Goal: Task Accomplishment & Management: Use online tool/utility

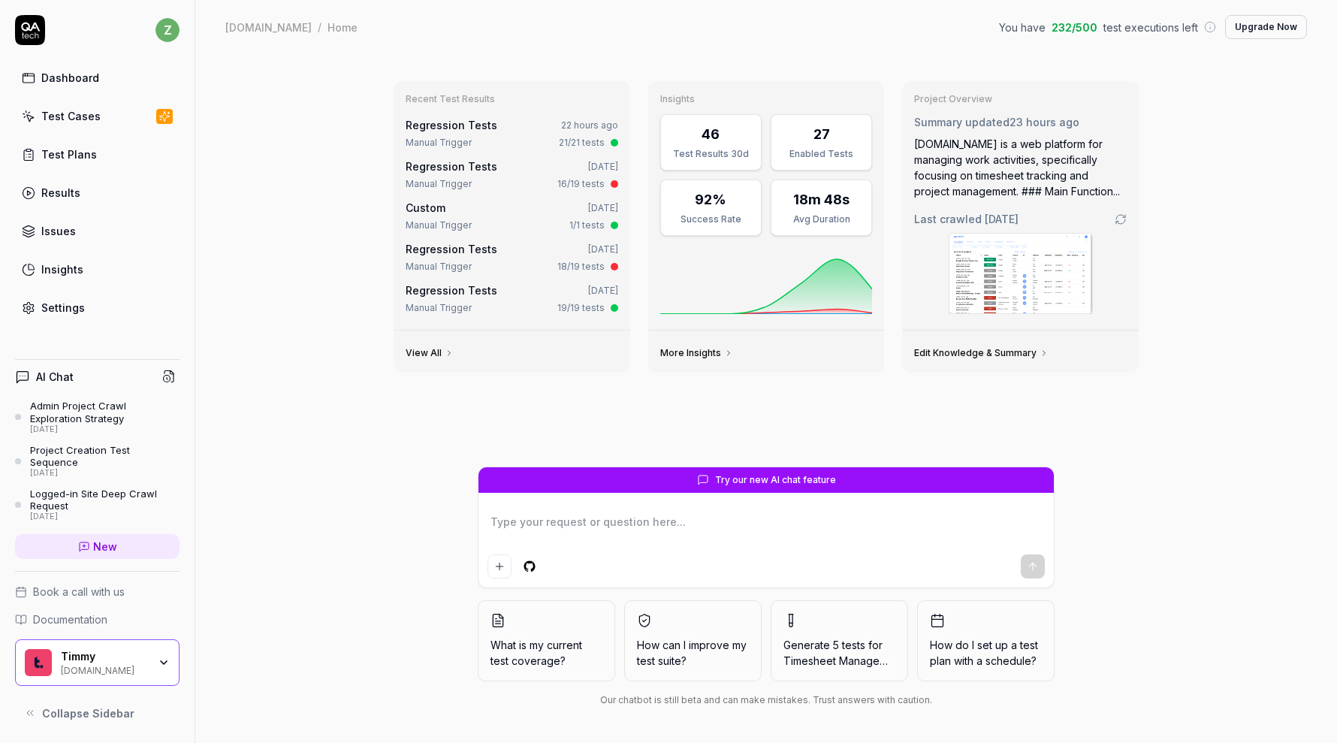
click at [92, 305] on link "Settings" at bounding box center [97, 307] width 164 height 29
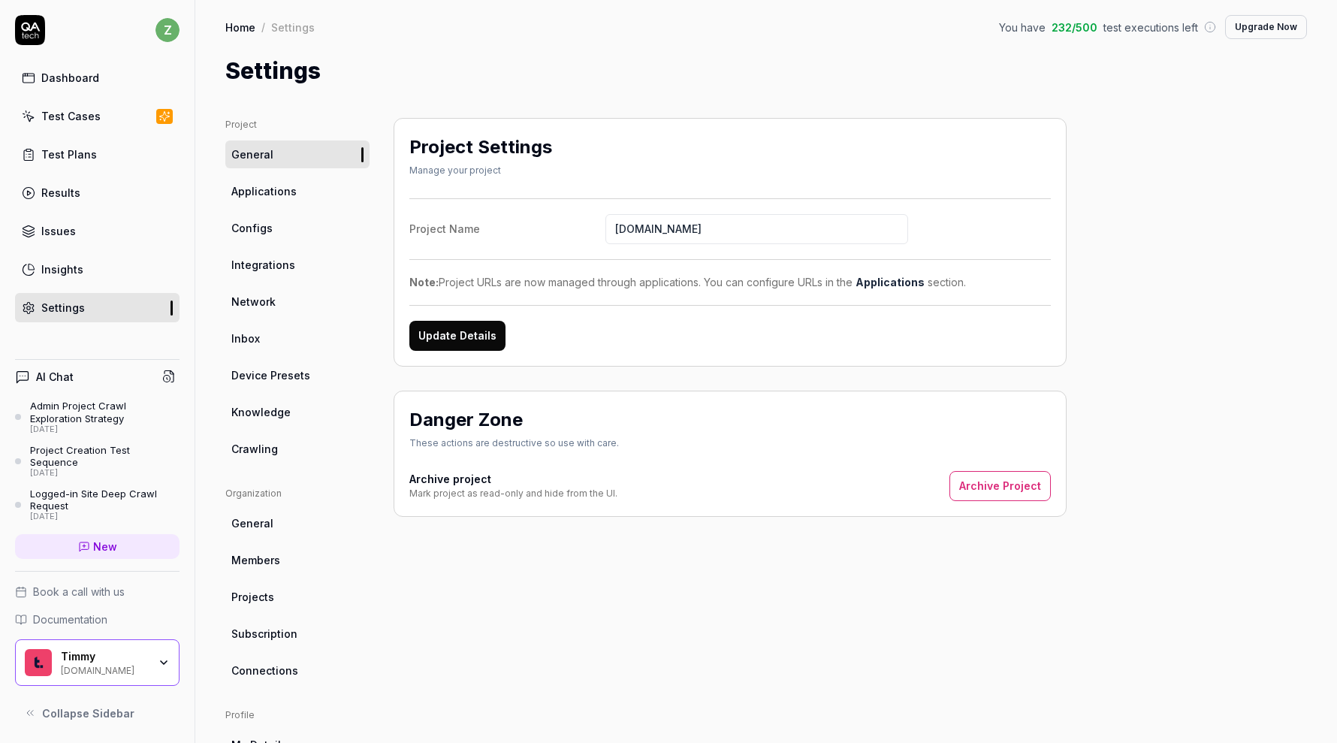
click at [273, 461] on link "Crawling" at bounding box center [297, 449] width 144 height 28
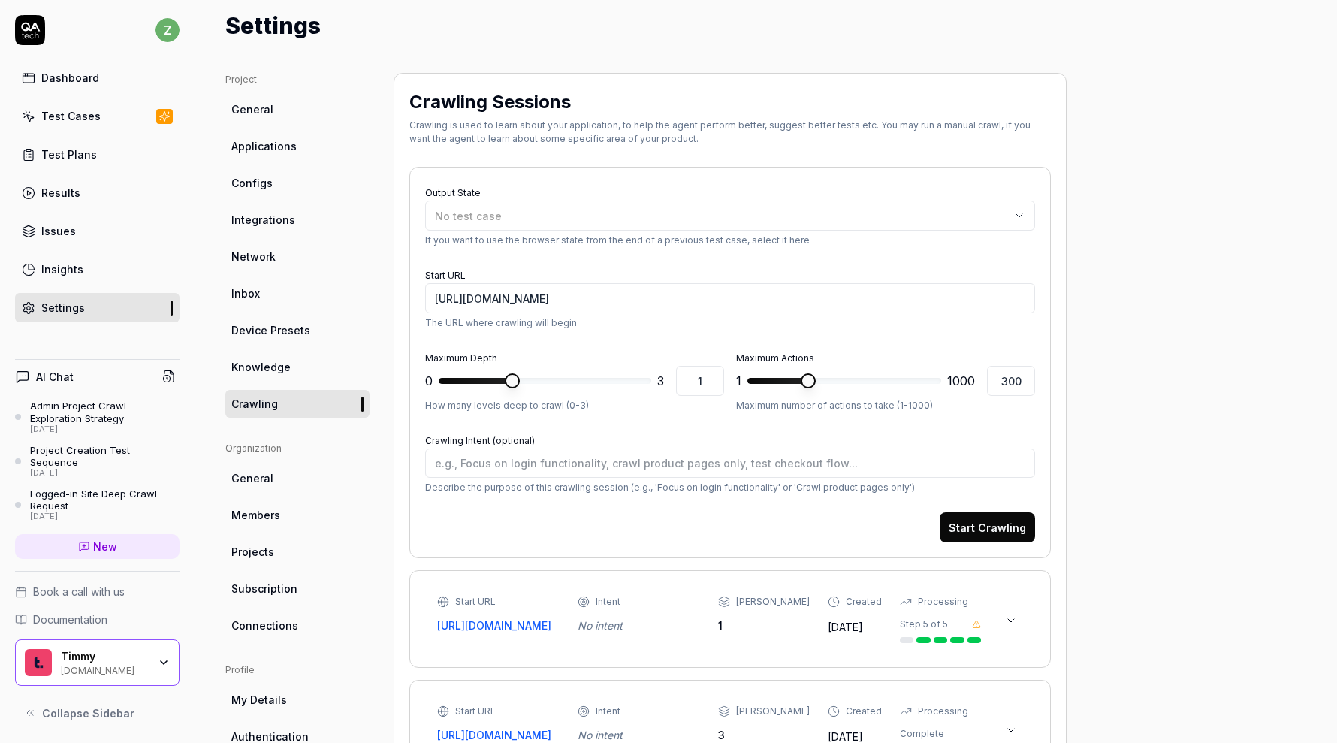
scroll to position [37, 0]
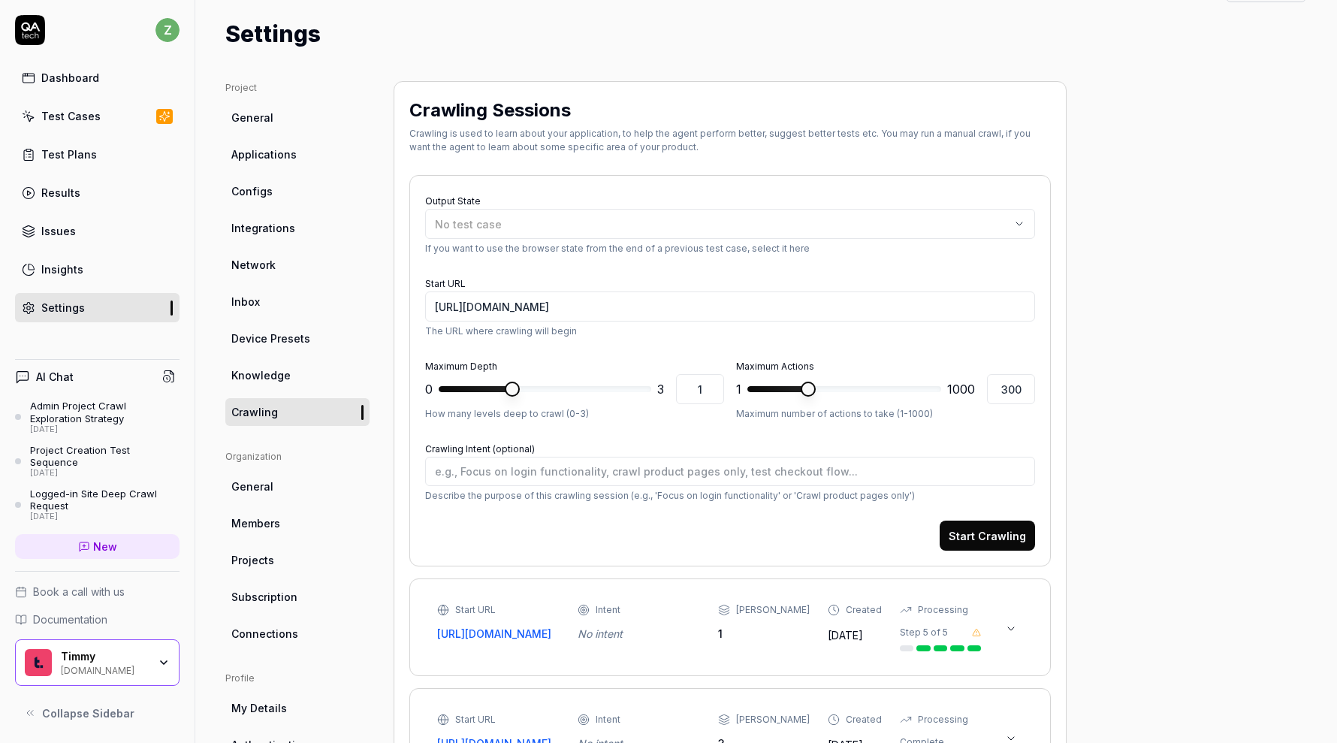
click at [43, 111] on div "Test Cases" at bounding box center [70, 116] width 59 height 16
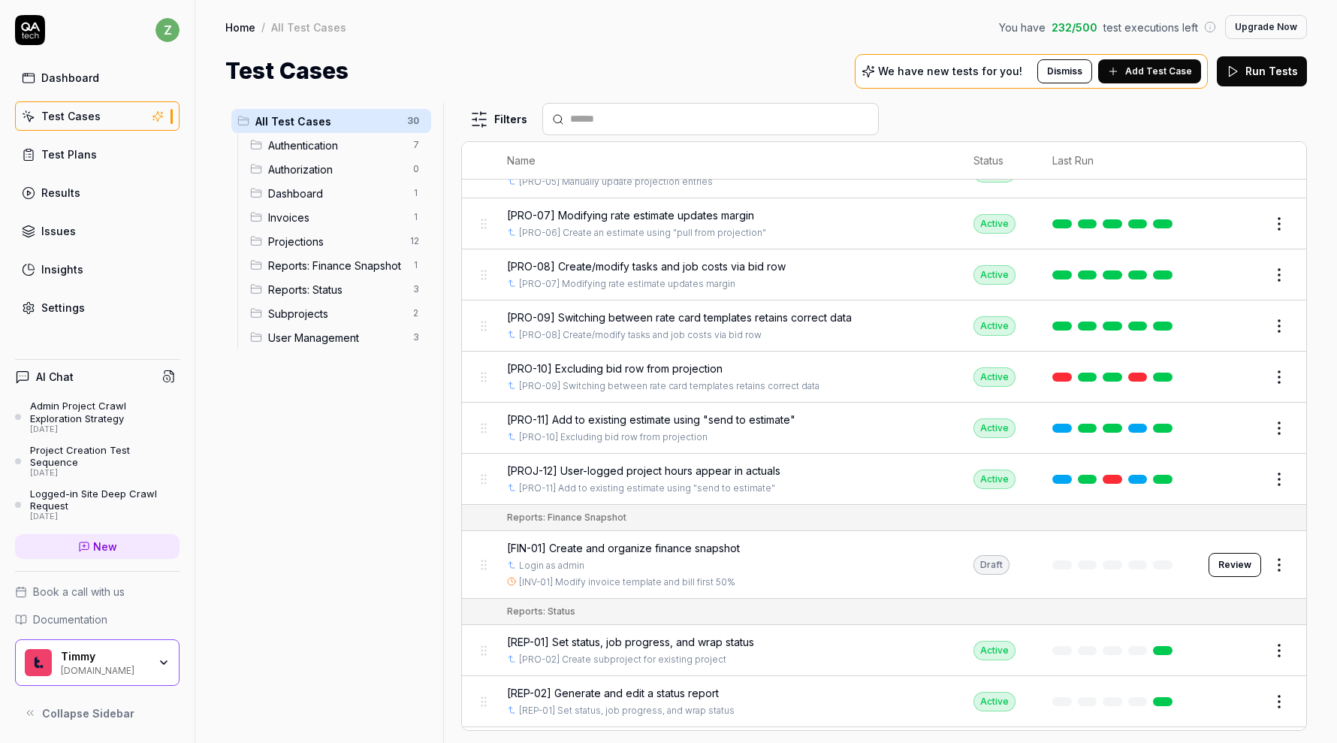
scroll to position [849, 0]
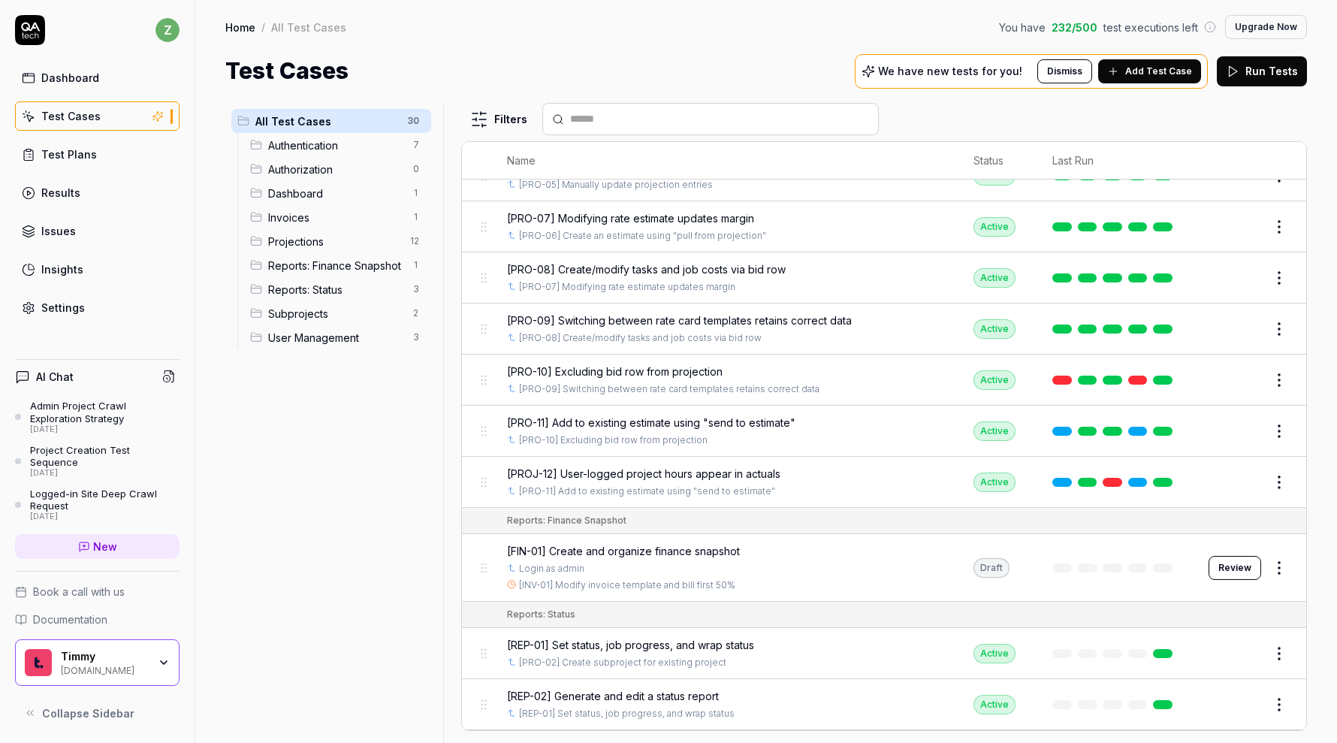
click at [664, 543] on span "[FIN-01] Create and organize finance snapshot" at bounding box center [623, 551] width 233 height 16
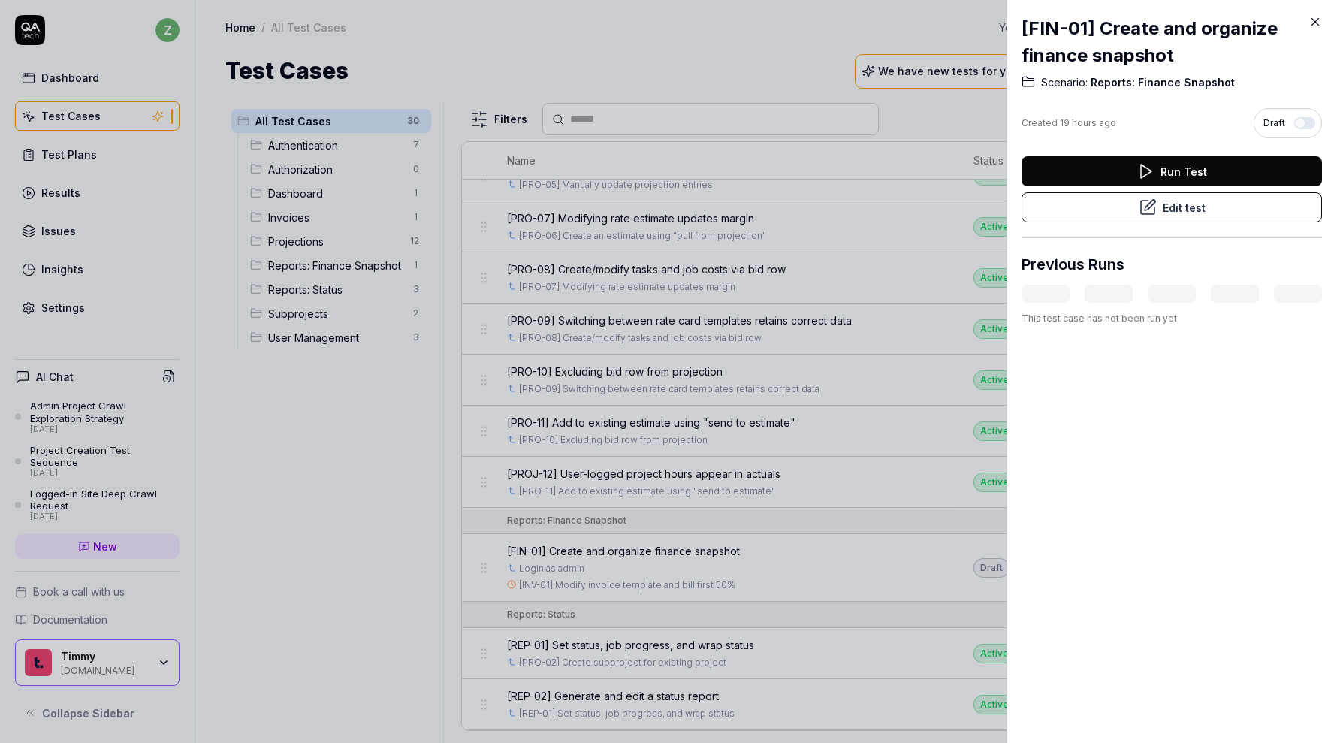
click at [664, 207] on button "Edit test" at bounding box center [1171, 207] width 300 height 30
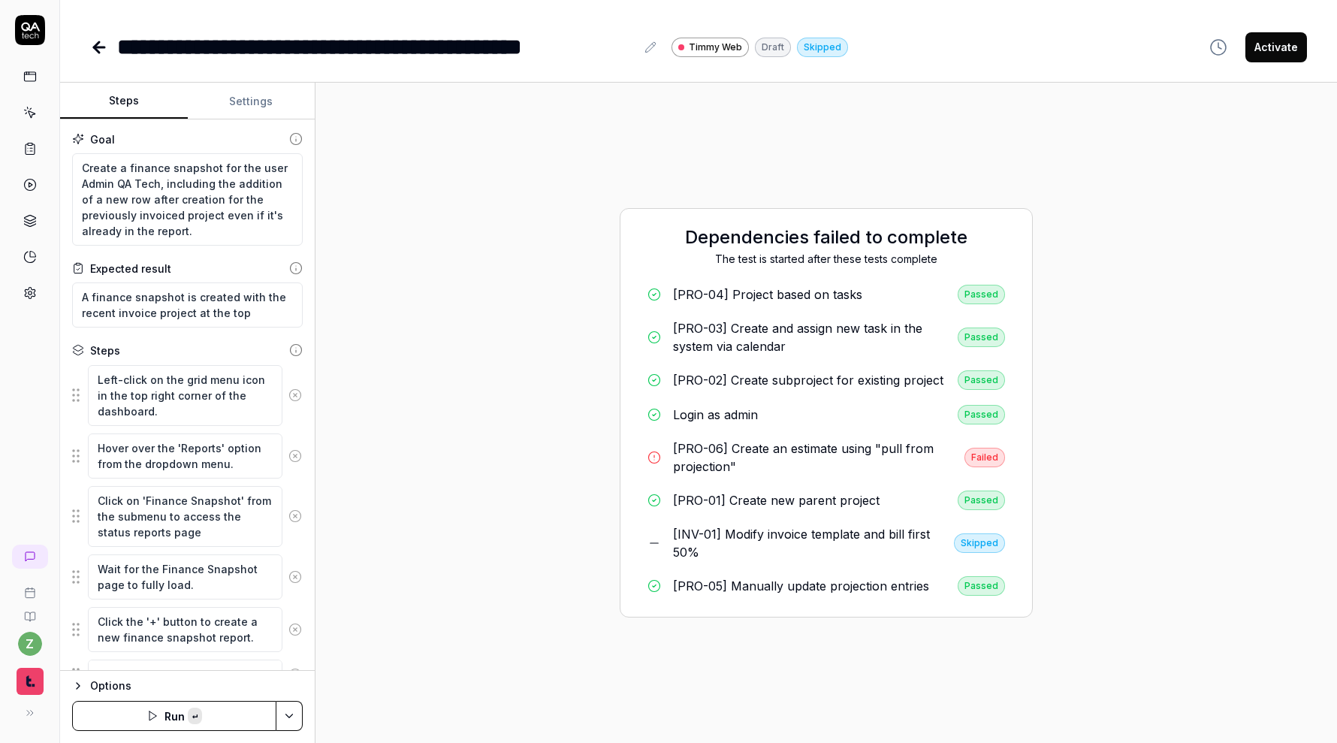
click at [664, 473] on div "[PRO-06] Create an estimate using "pull from projection"" at bounding box center [812, 457] width 279 height 36
click at [252, 101] on button "Settings" at bounding box center [252, 101] width 128 height 36
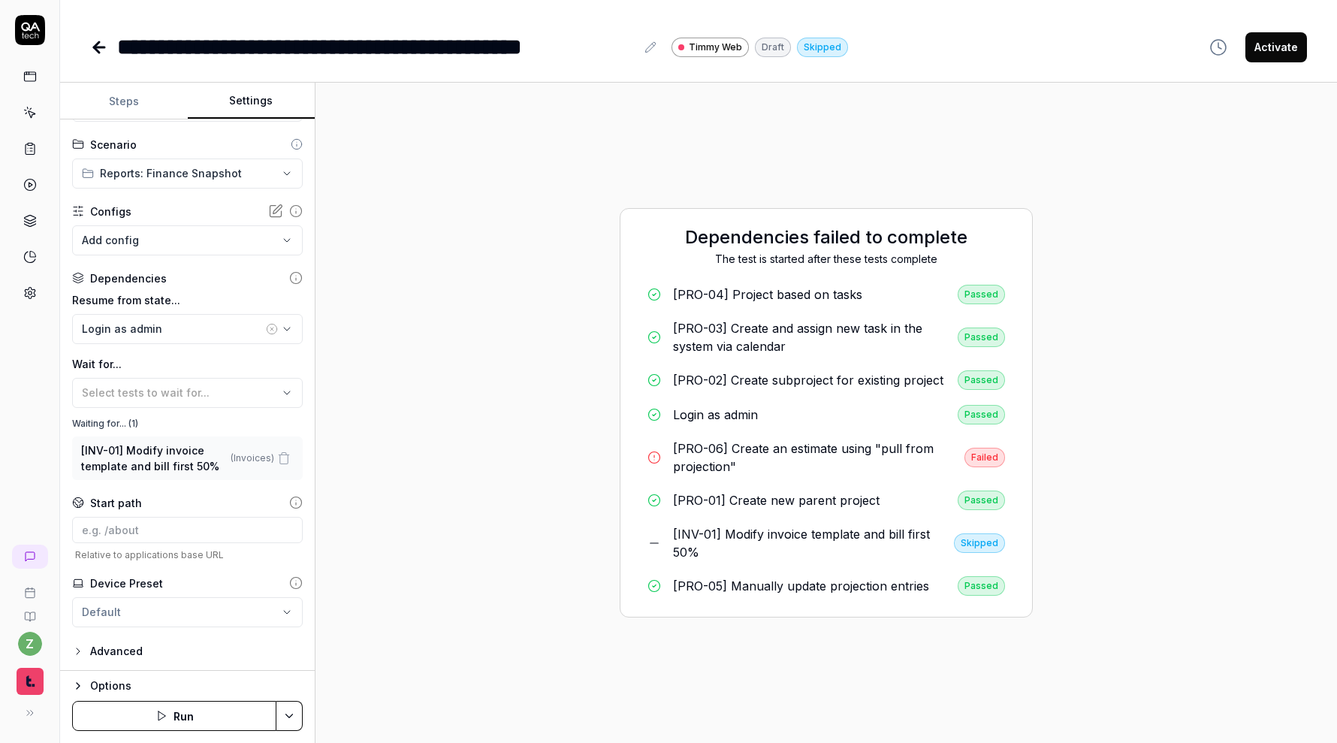
scroll to position [63, 0]
click at [141, 108] on button "Steps" at bounding box center [124, 101] width 128 height 36
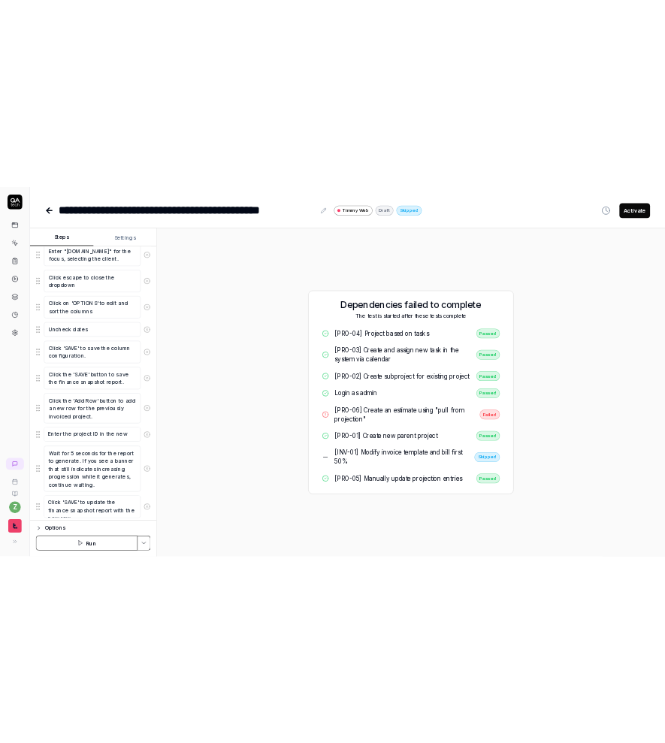
scroll to position [793, 0]
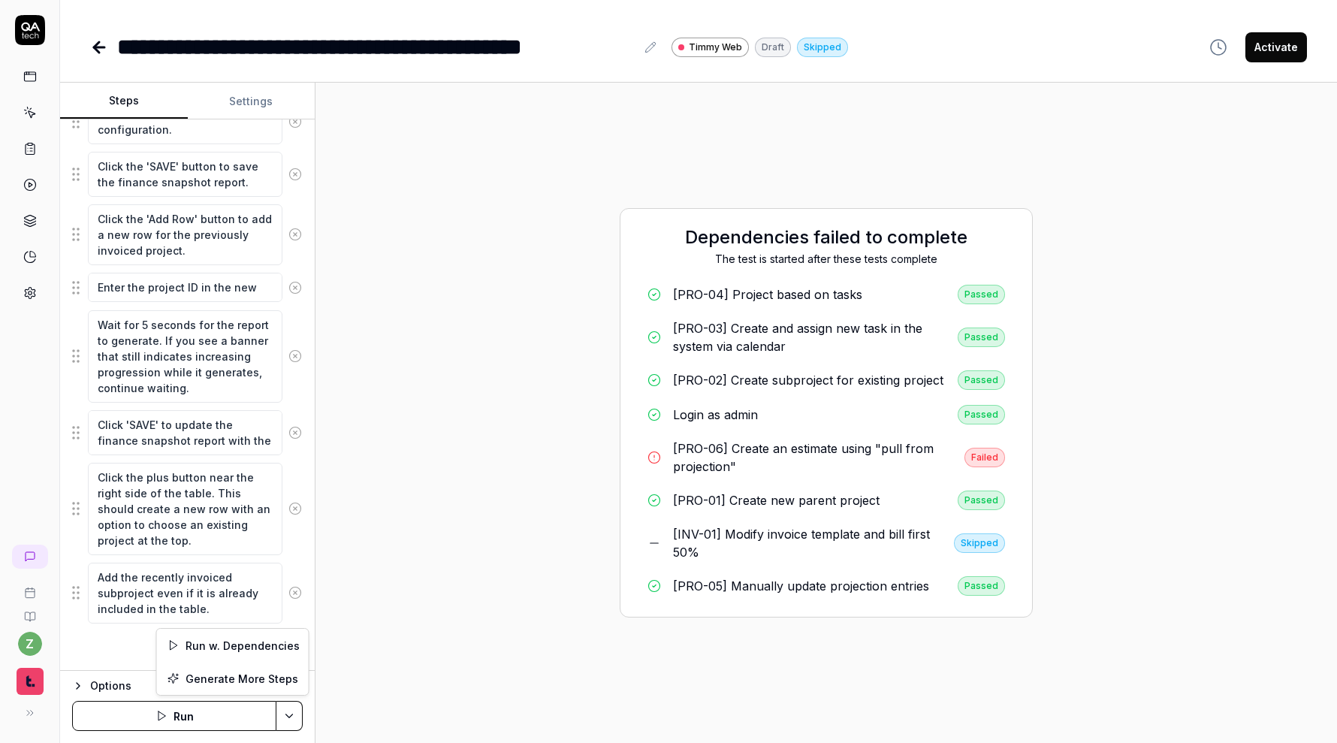
click at [296, 717] on html "**********" at bounding box center [668, 371] width 1337 height 743
click at [266, 640] on div "Run w. Dependencies" at bounding box center [233, 645] width 152 height 33
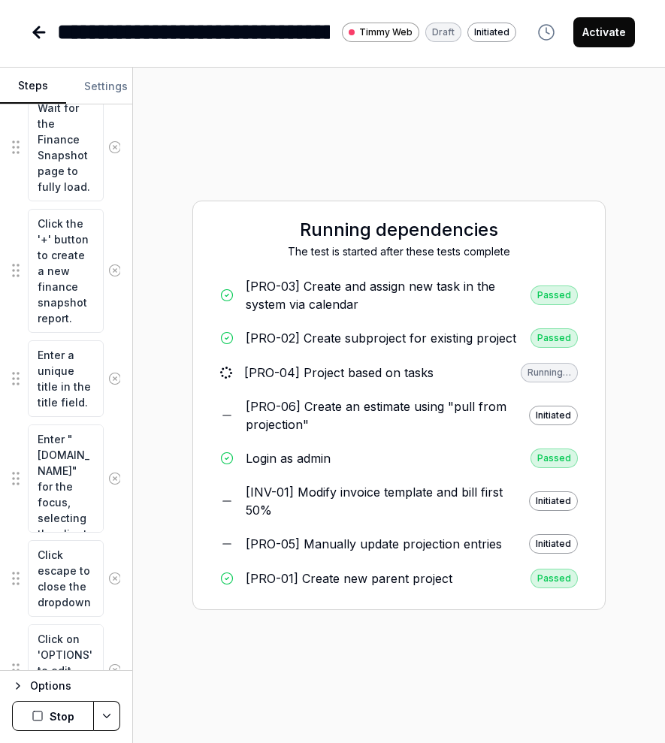
scroll to position [1517, 0]
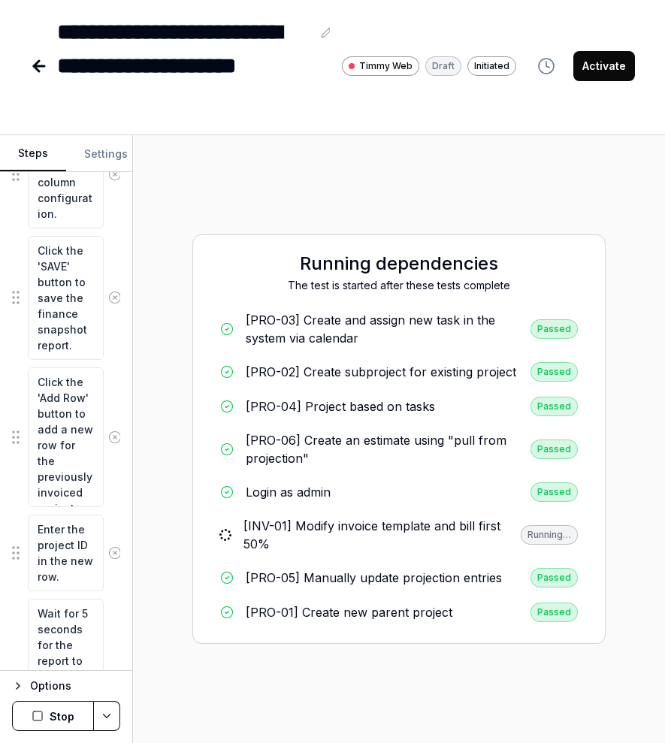
click at [442, 515] on link "[INV-01] Modify invoice template and bill first 50% Running…" at bounding box center [399, 535] width 382 height 48
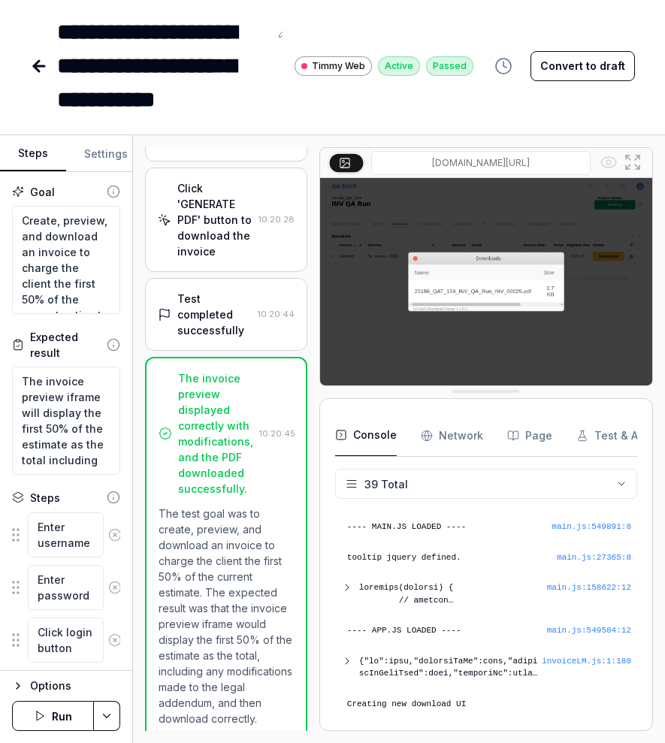
scroll to position [3707, 0]
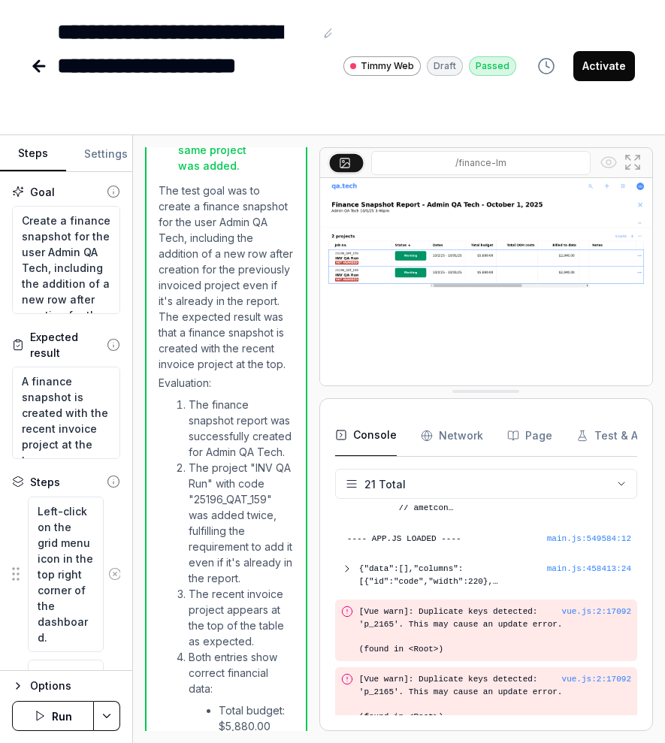
scroll to position [558, 0]
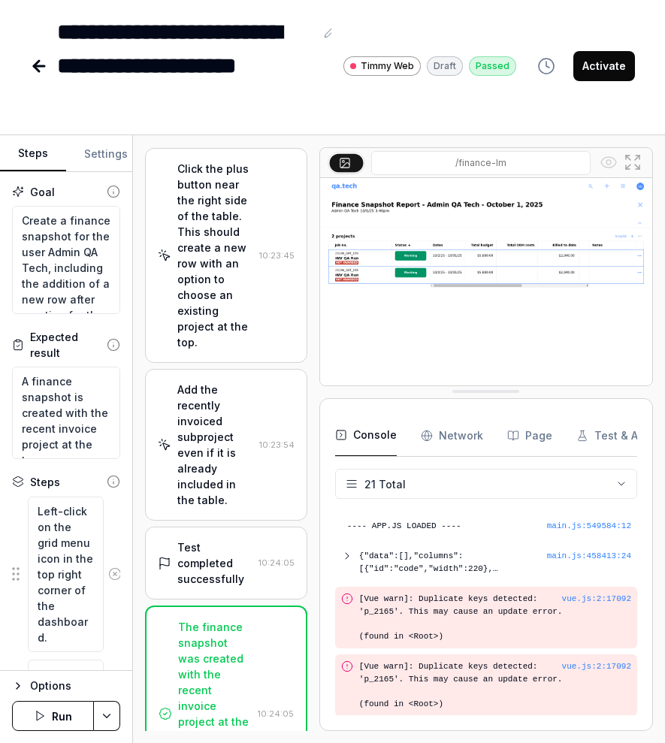
click at [222, 539] on div "Test completed successfully" at bounding box center [214, 562] width 75 height 47
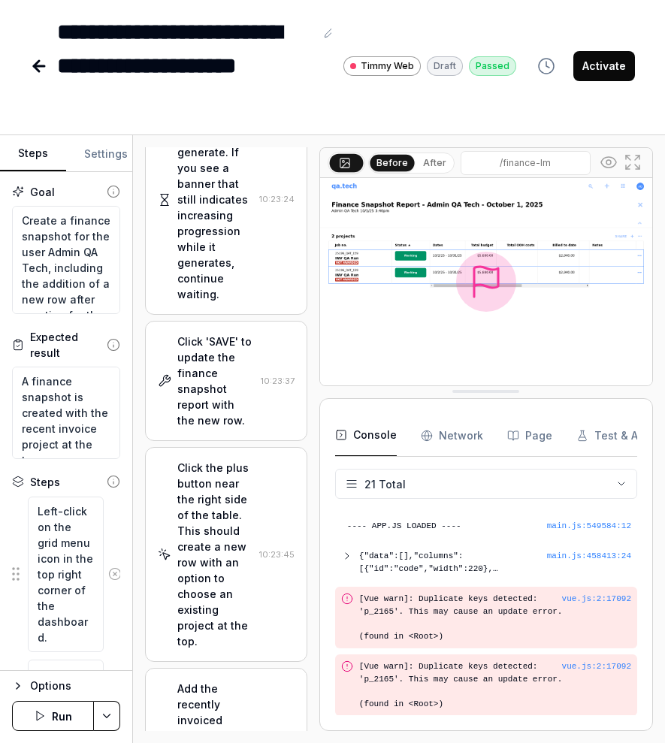
scroll to position [1786, 0]
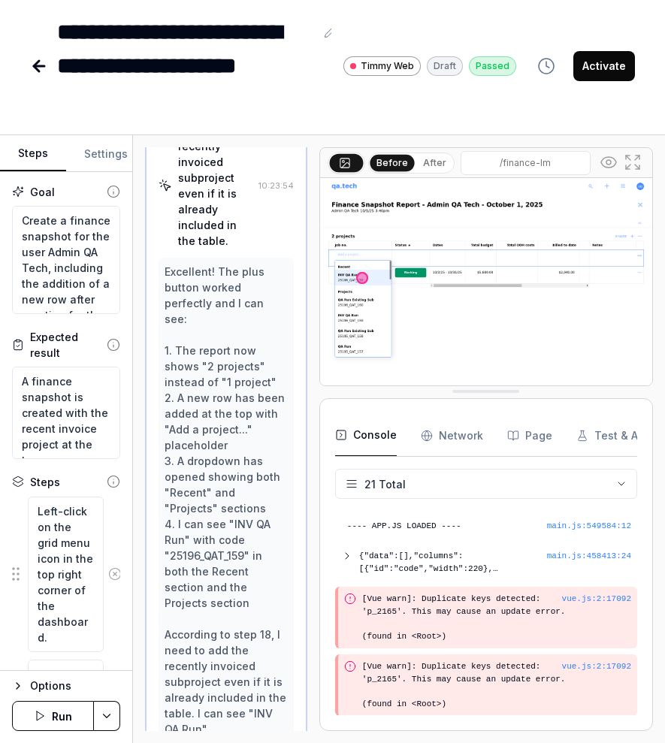
scroll to position [2378, 0]
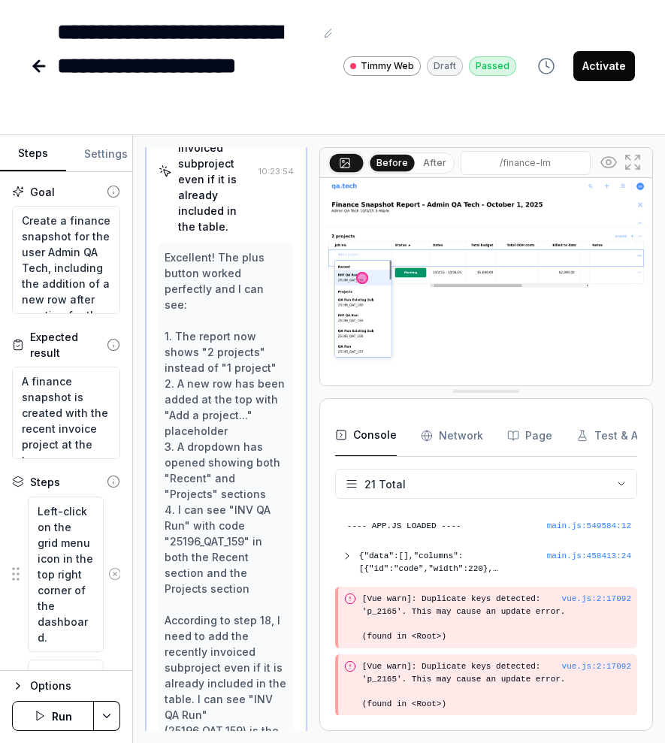
click at [423, 164] on button "After" at bounding box center [434, 163] width 35 height 17
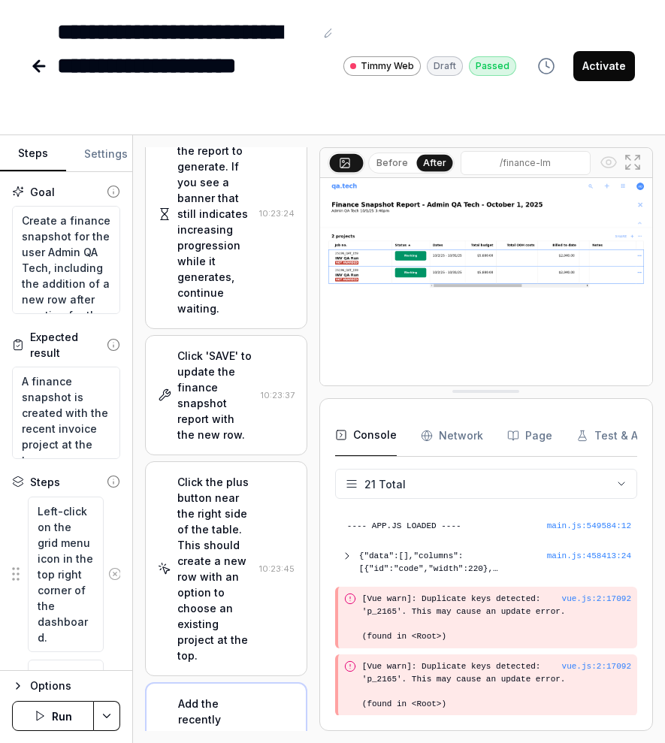
scroll to position [1785, 0]
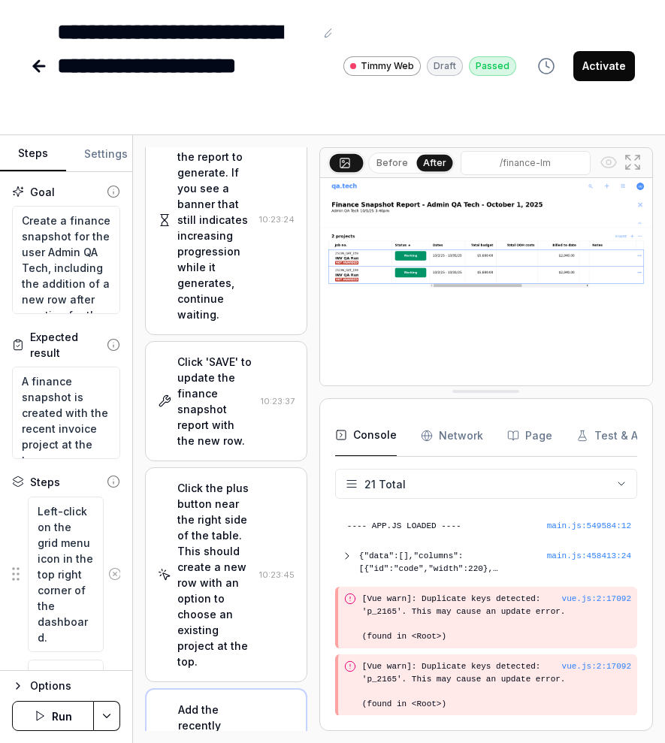
click at [390, 156] on button "Before" at bounding box center [392, 163] width 44 height 17
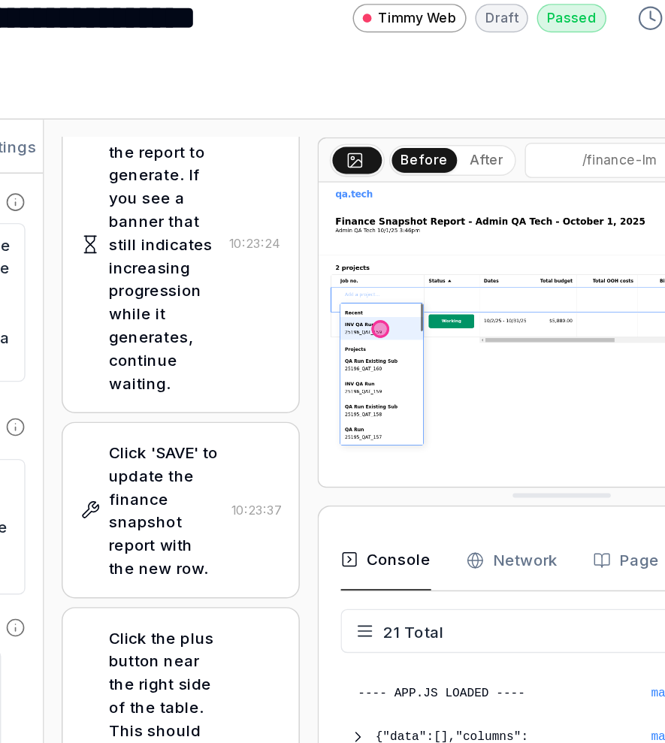
click at [246, 480] on div "Click the plus button near the right side of the table. This should create a ne…" at bounding box center [215, 574] width 76 height 189
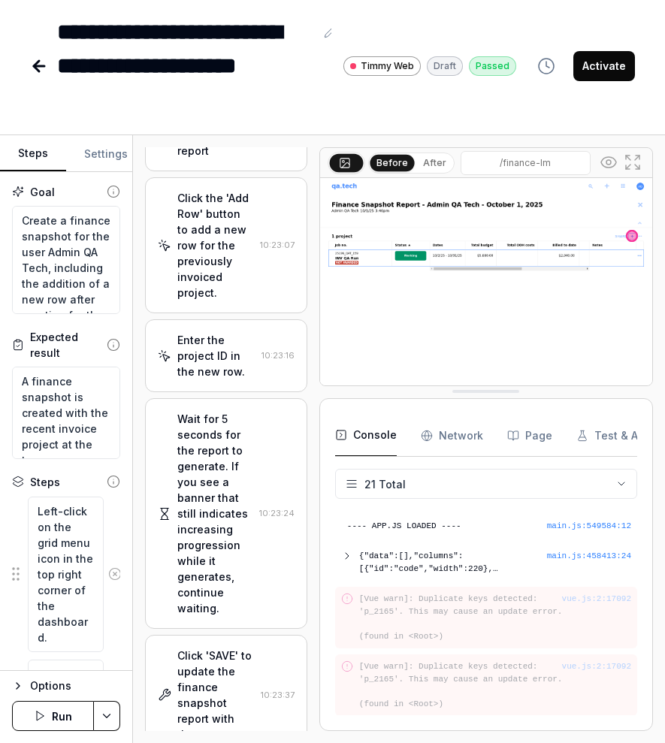
scroll to position [1489, 0]
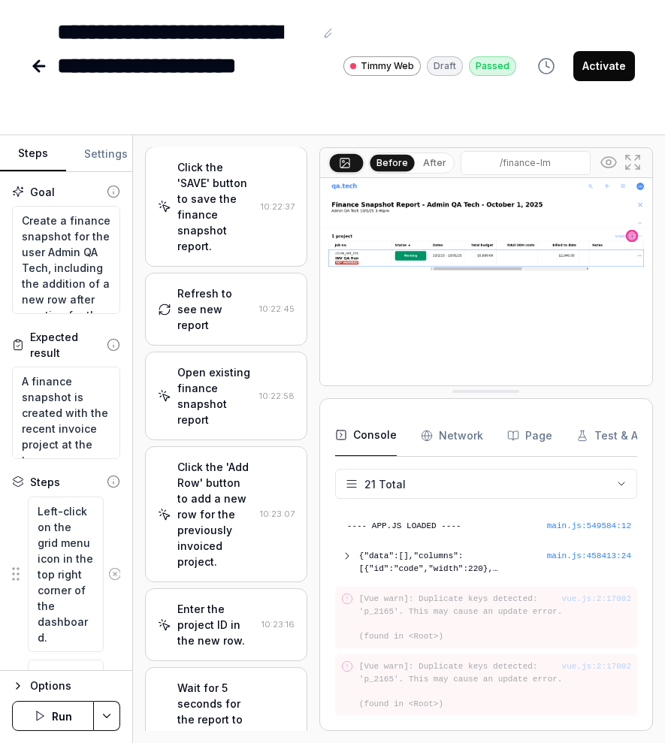
click at [222, 601] on div "Enter the project ID in the new row." at bounding box center [216, 624] width 78 height 47
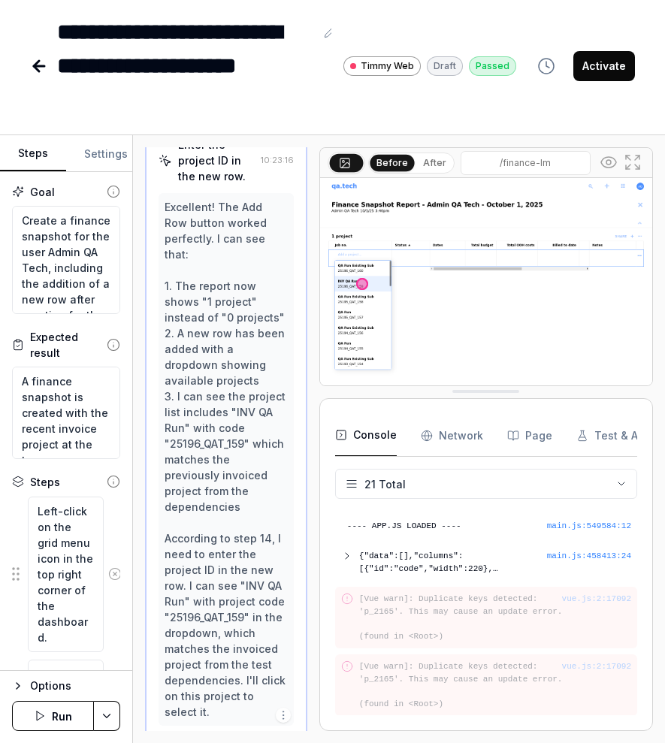
scroll to position [1691, 0]
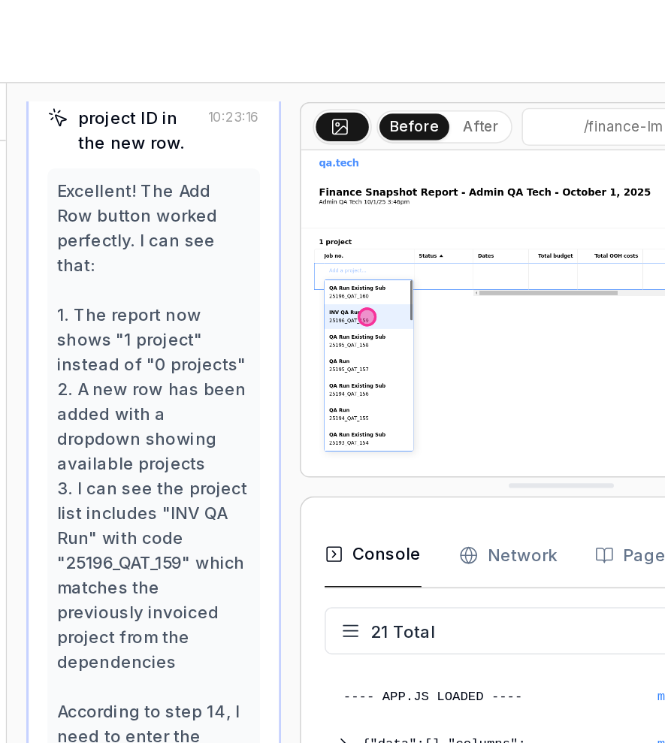
click at [353, 226] on img at bounding box center [486, 281] width 332 height 207
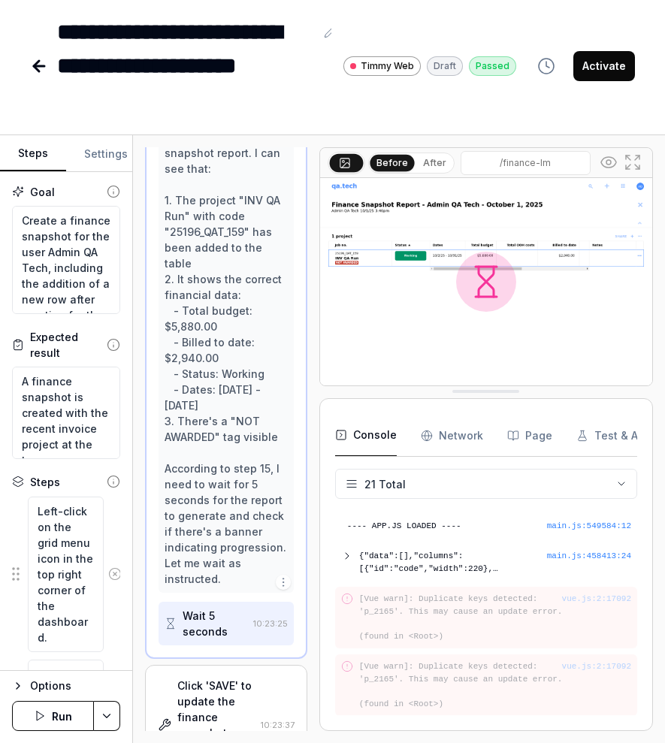
click at [233, 677] on div "Click 'SAVE' to update the finance snapshot report with the new row." at bounding box center [215, 724] width 77 height 95
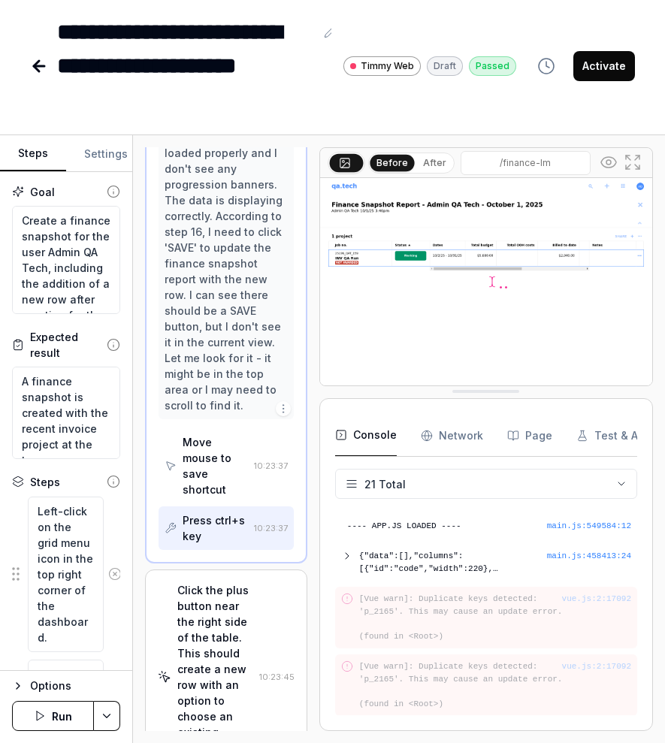
click at [222, 582] on div "Click the plus button near the right side of the table. This should create a ne…" at bounding box center [215, 676] width 76 height 189
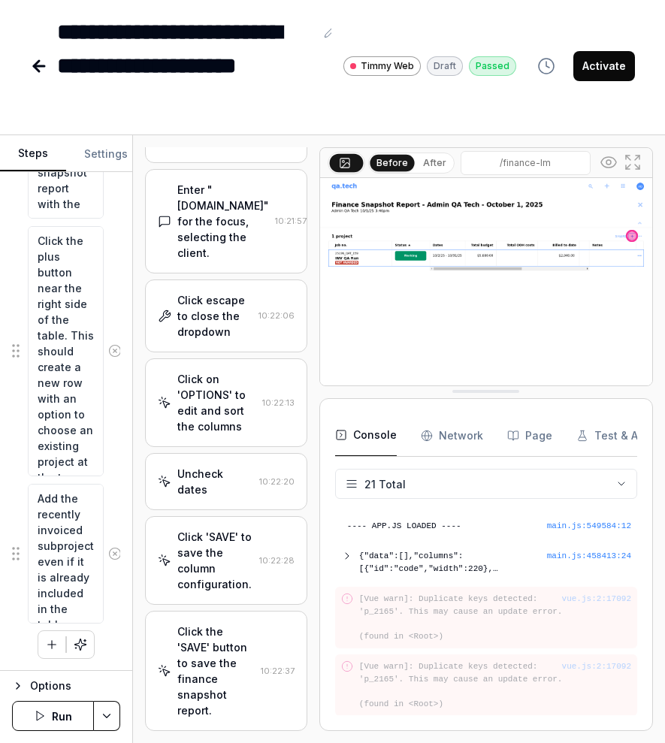
scroll to position [0, 0]
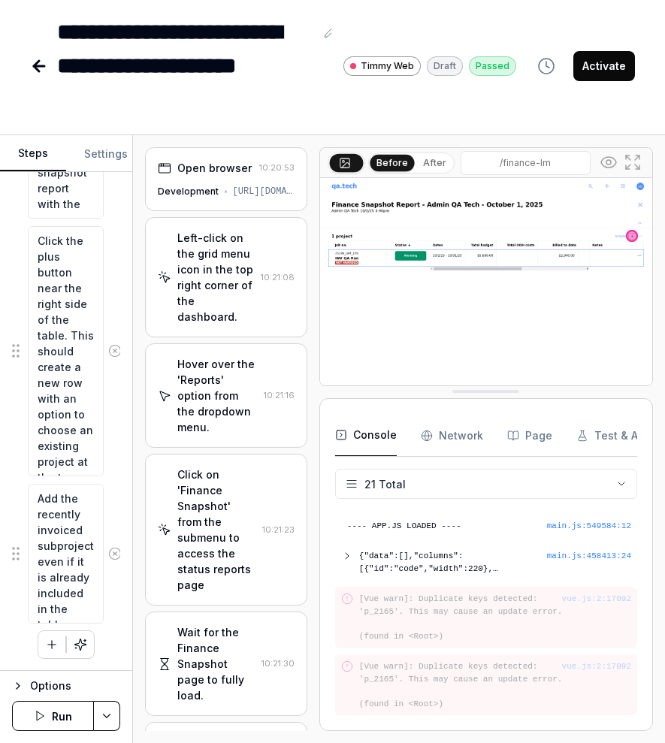
click at [234, 242] on div "Left-click on the grid menu icon in the top right corner of the dashboard." at bounding box center [215, 277] width 77 height 95
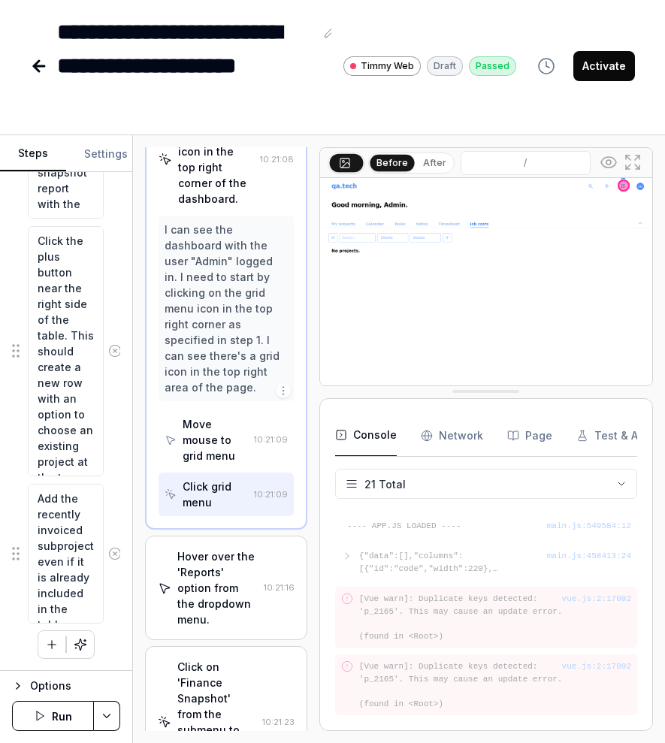
click at [239, 548] on div "Hover over the 'Reports' option from the dropdown menu." at bounding box center [217, 587] width 80 height 79
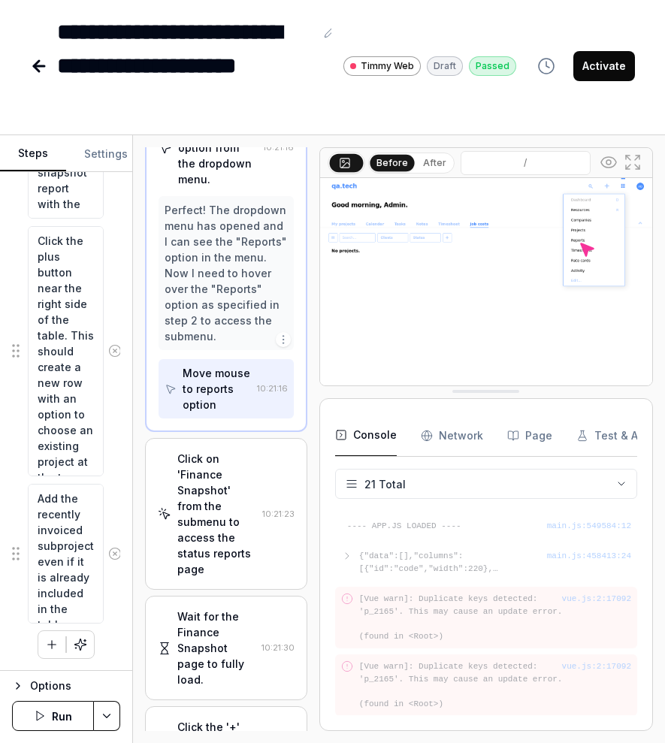
click at [223, 476] on div "Click on 'Finance Snapshot' from the submenu to access the status reports page" at bounding box center [216, 514] width 79 height 126
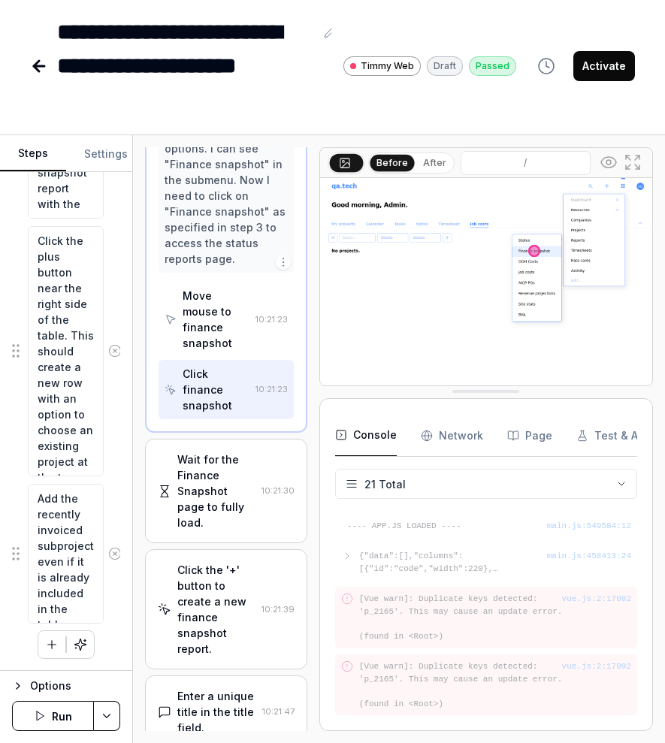
click at [223, 451] on div "Wait for the Finance Snapshot page to fully load." at bounding box center [216, 490] width 78 height 79
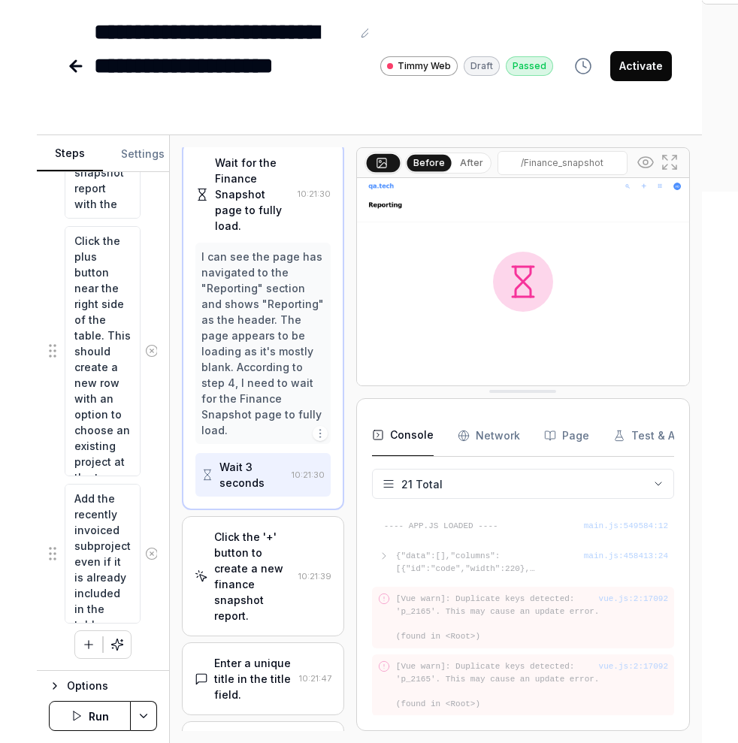
scroll to position [500, 0]
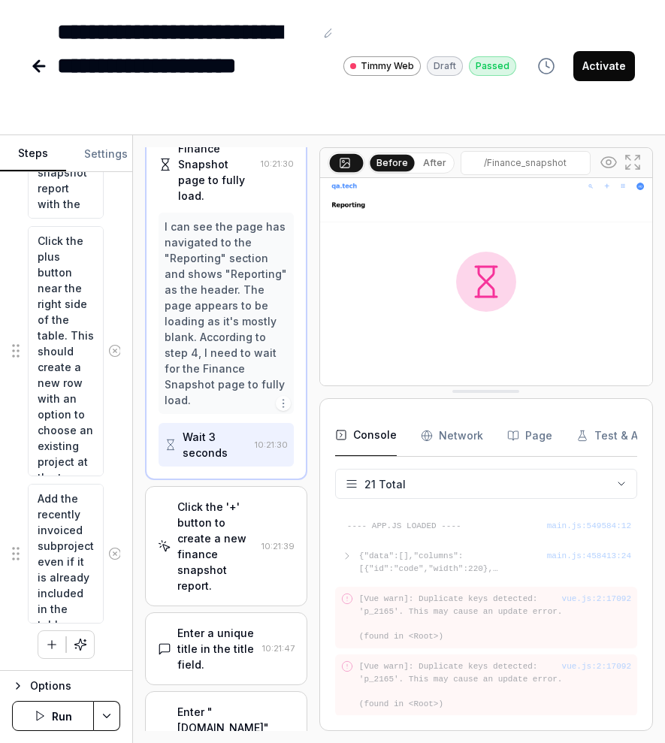
click at [435, 155] on button "After" at bounding box center [434, 163] width 35 height 17
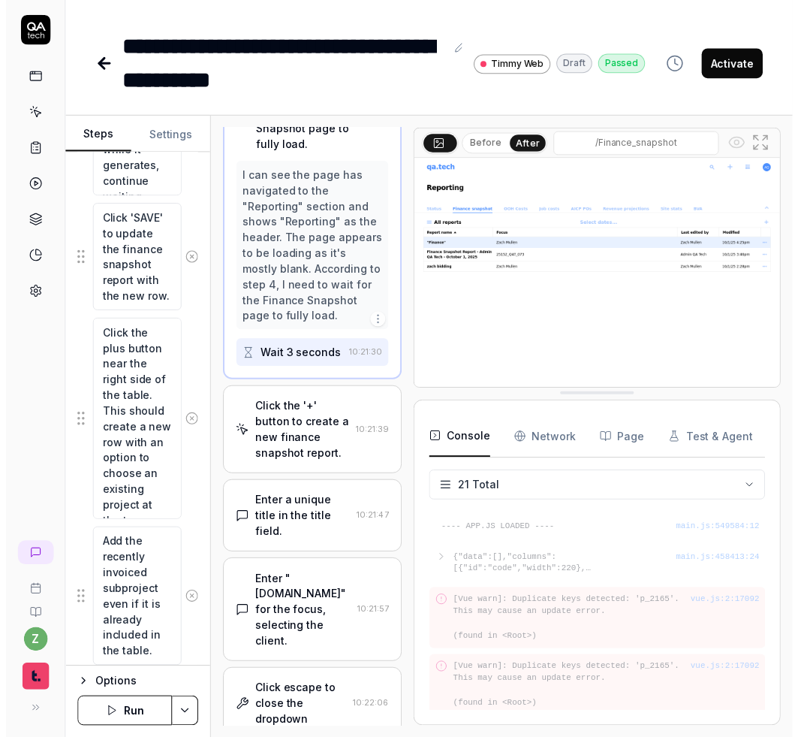
scroll to position [437, 0]
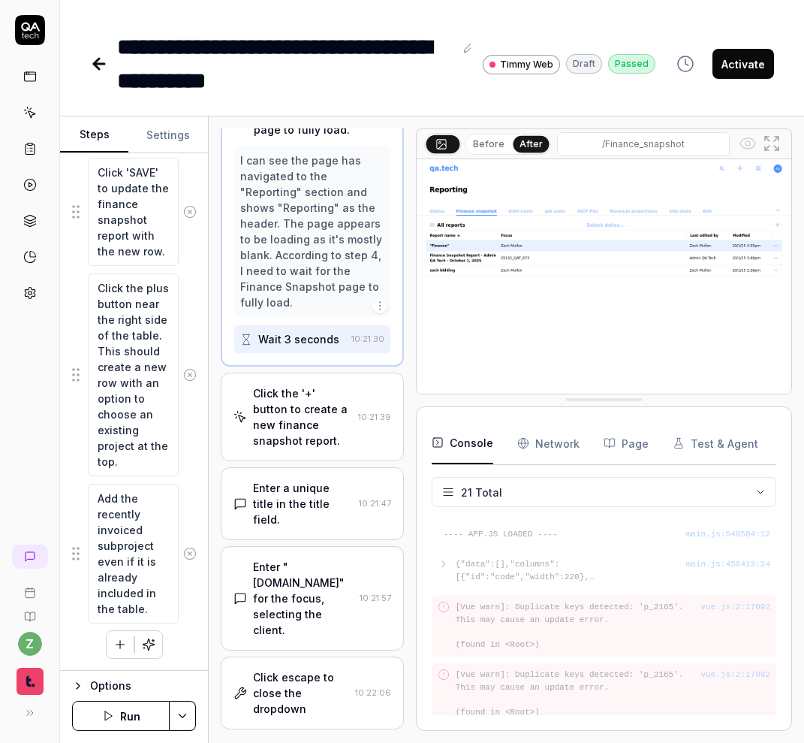
click at [318, 394] on div "Click the '+' button to create a new finance snapshot report." at bounding box center [302, 416] width 99 height 63
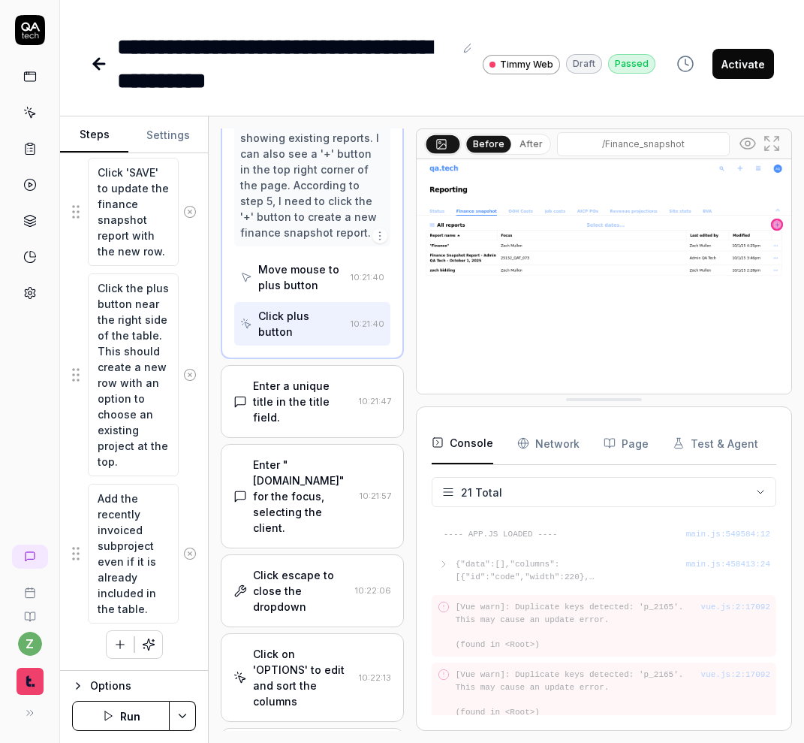
scroll to position [660, 0]
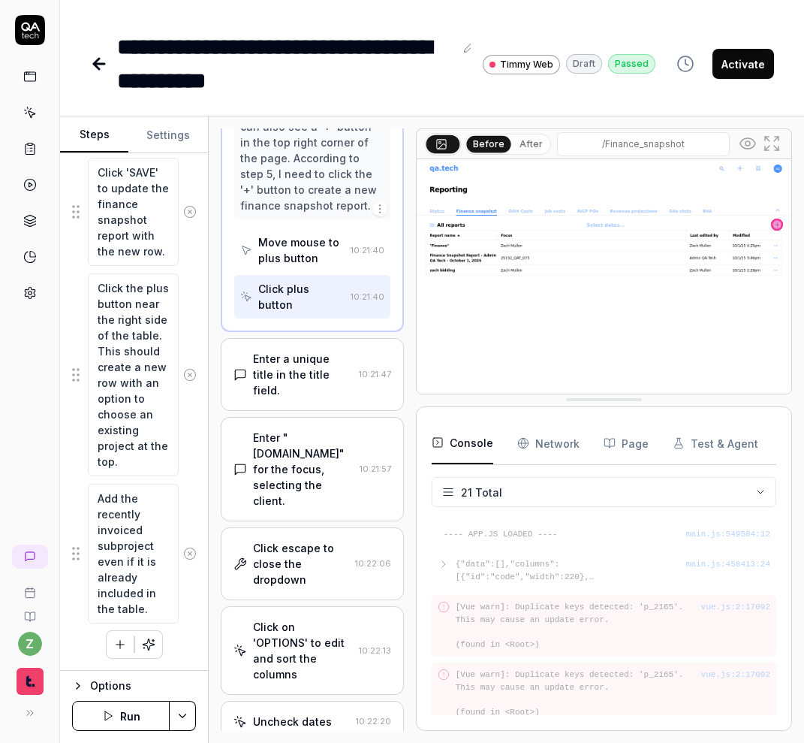
click at [327, 354] on div "Enter a unique title in the title field. 10:21:47" at bounding box center [312, 374] width 183 height 73
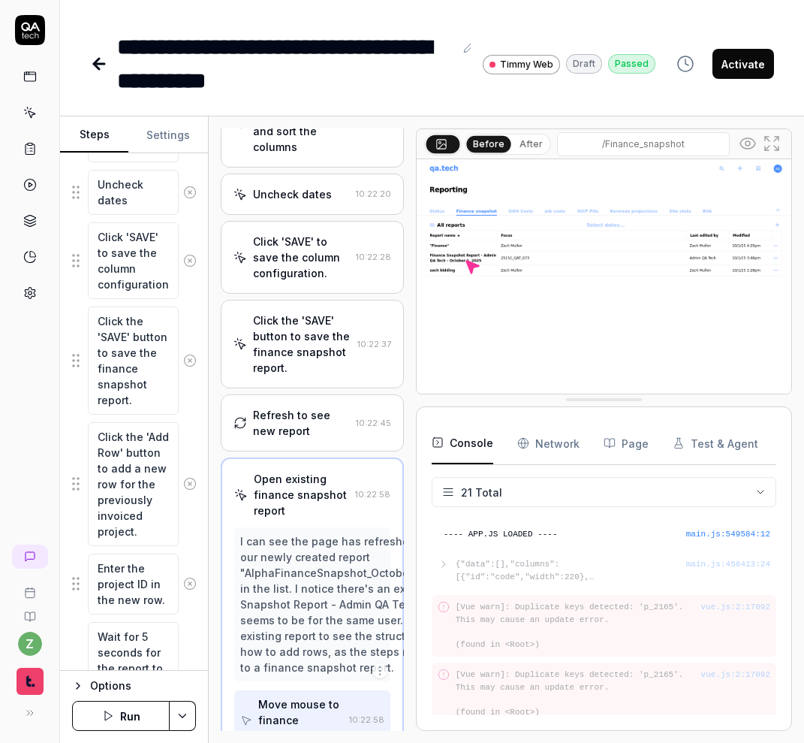
scroll to position [1179, 0]
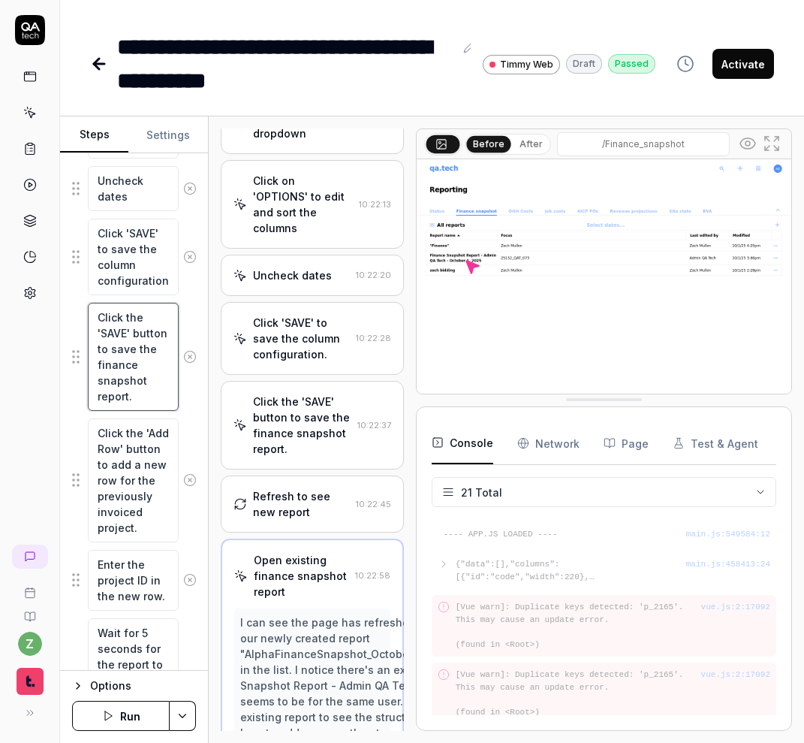
click at [158, 391] on textarea "Click the 'SAVE' button to save the finance snapshot report." at bounding box center [133, 357] width 91 height 108
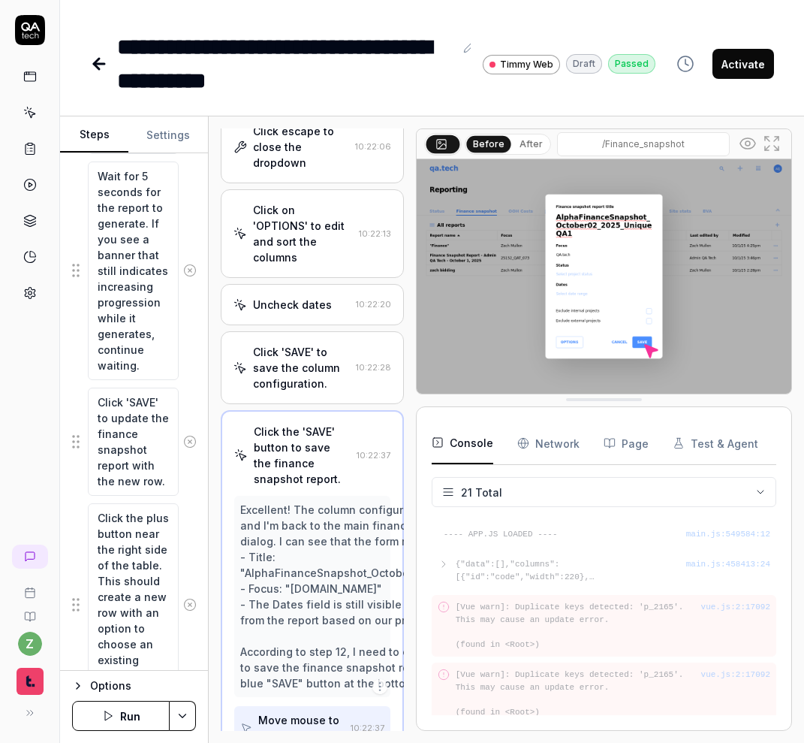
scroll to position [1866, 0]
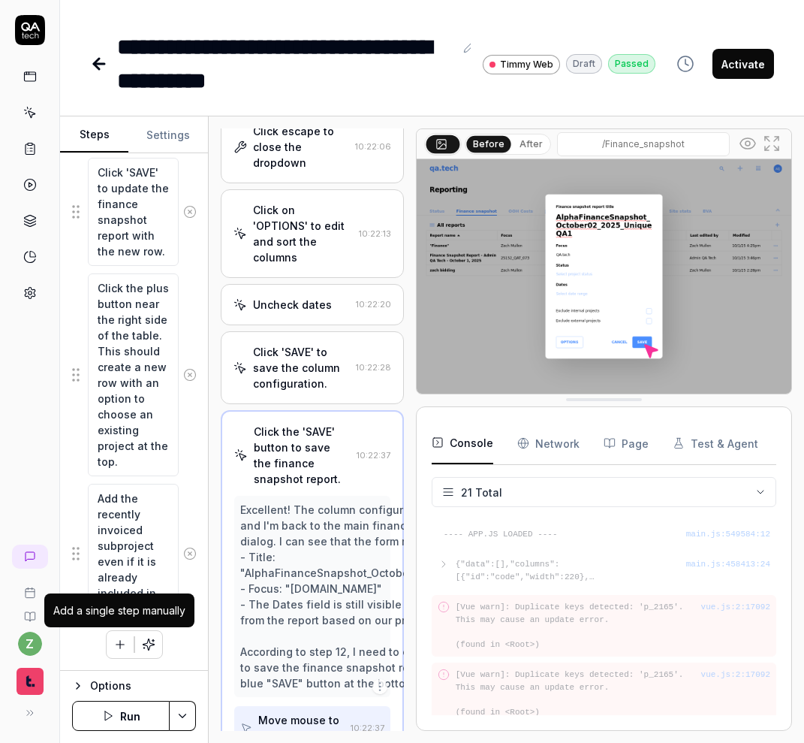
click at [125, 642] on icon "button" at bounding box center [120, 645] width 14 height 14
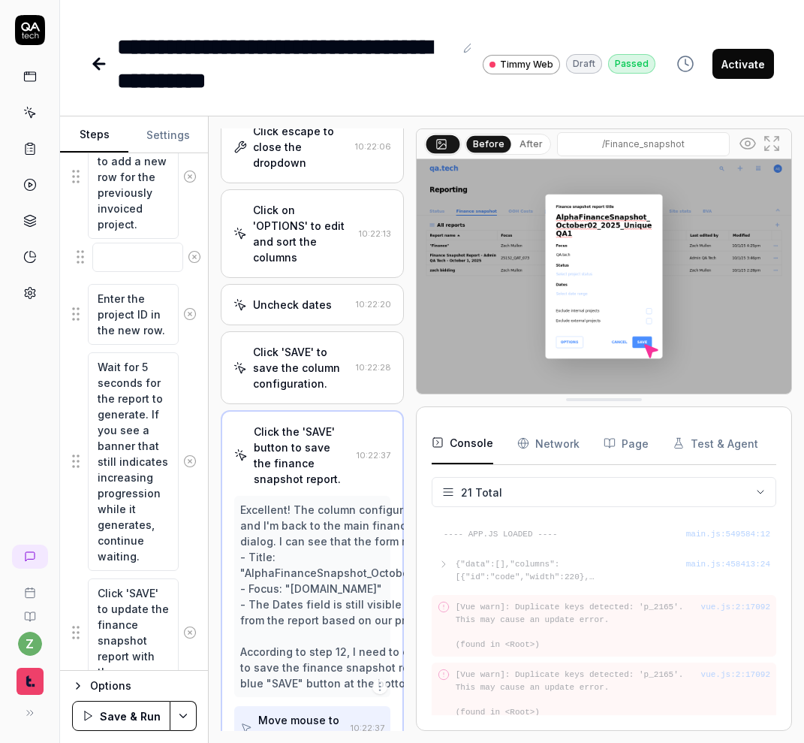
scroll to position [1477, 0]
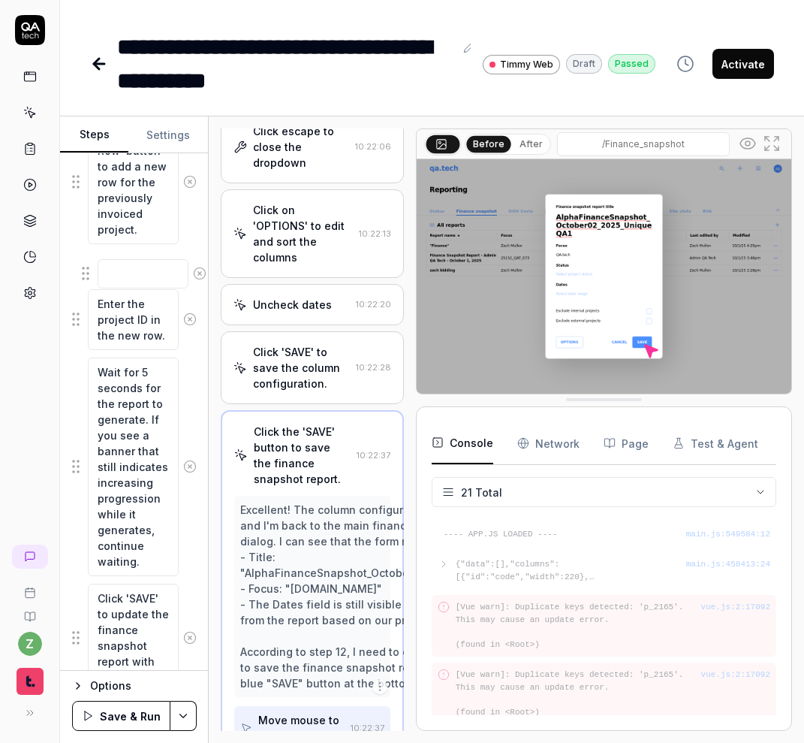
drag, startPoint x: 82, startPoint y: 602, endPoint x: 92, endPoint y: 264, distance: 338.1
click at [92, 264] on fieldset "Left-click on the grid menu icon in the top right corner of the dashboard. Hove…" at bounding box center [134, 9] width 124 height 2082
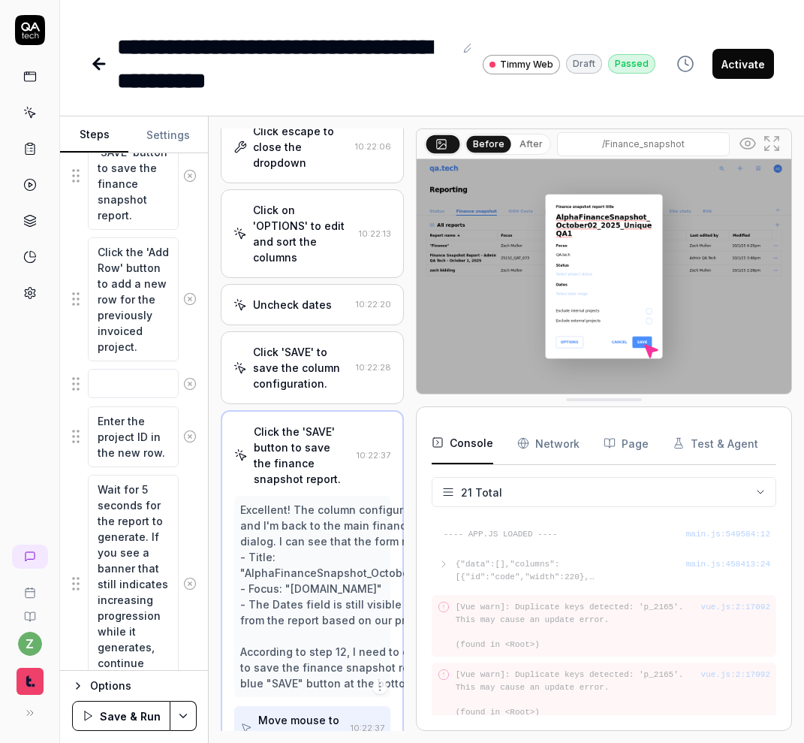
scroll to position [1353, 0]
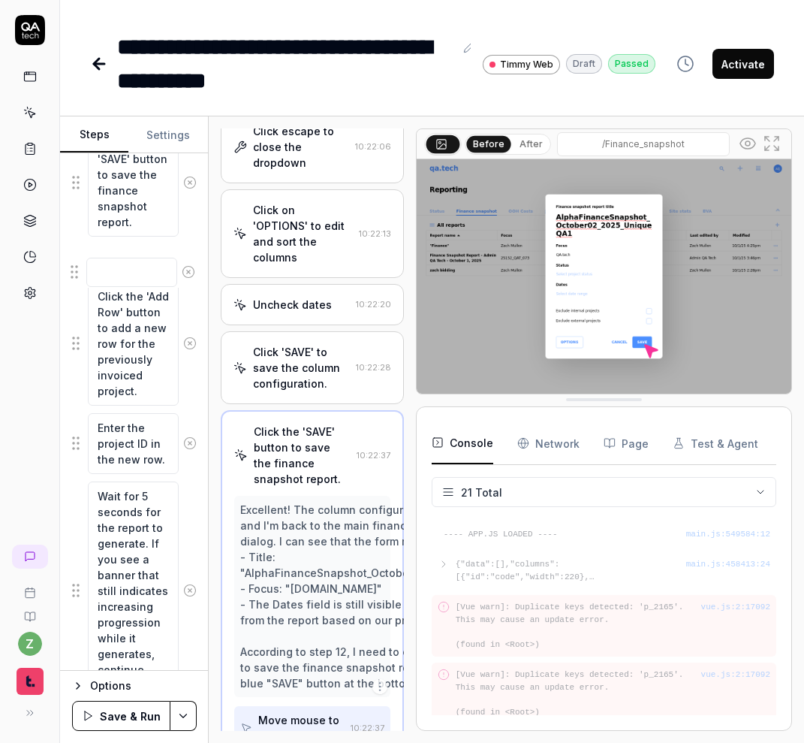
drag, startPoint x: 76, startPoint y: 385, endPoint x: 74, endPoint y: 266, distance: 118.7
click at [74, 266] on fieldset "Left-click on the grid menu icon in the top right corner of the dashboard. Hove…" at bounding box center [134, 133] width 124 height 2082
click at [156, 258] on textarea at bounding box center [133, 258] width 91 height 29
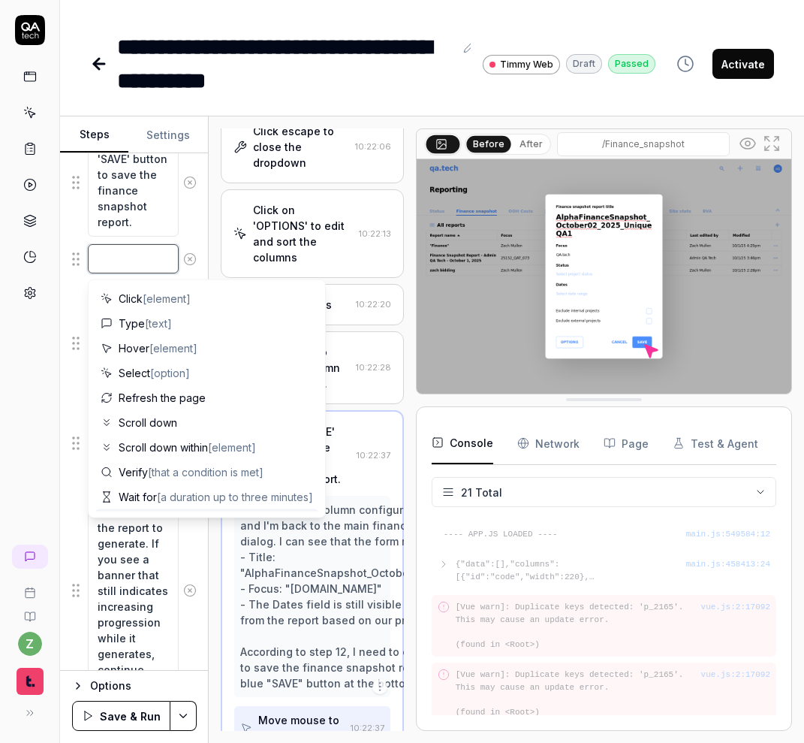
type textarea "*"
type textarea "W"
type textarea "*"
type textarea "Wa"
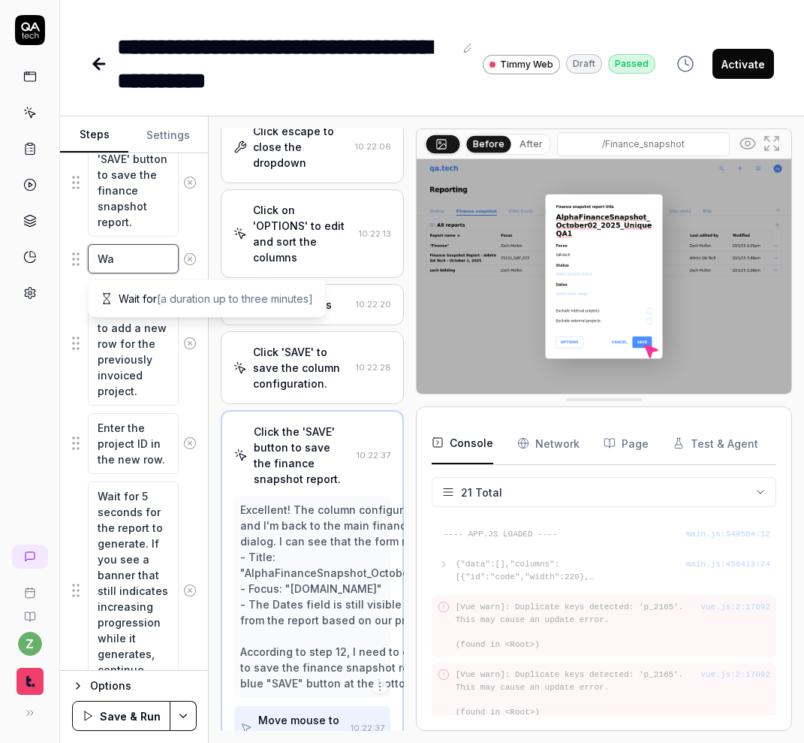
type textarea "*"
type textarea "Wai"
type textarea "*"
type textarea "Wait"
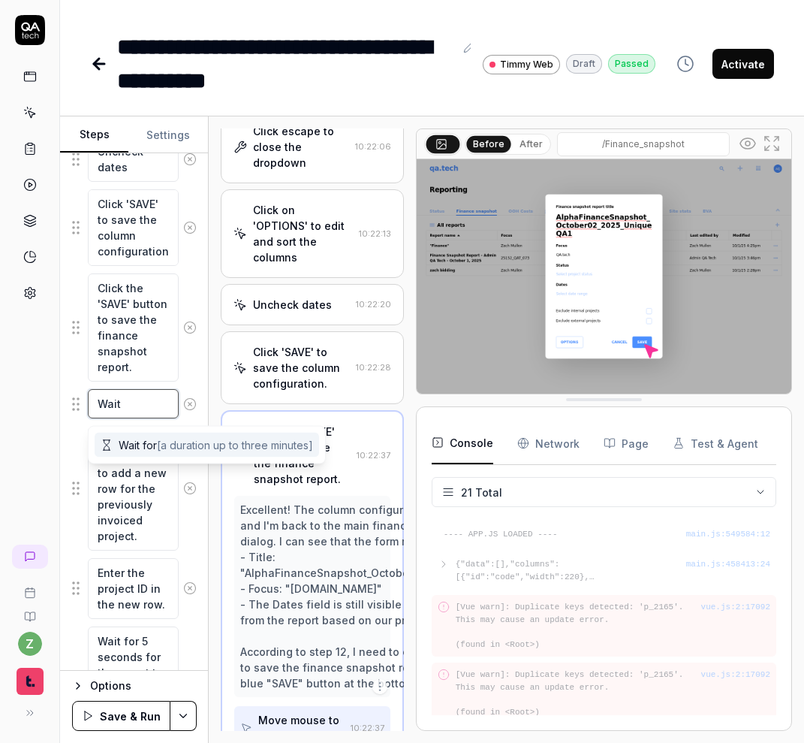
scroll to position [1199, 0]
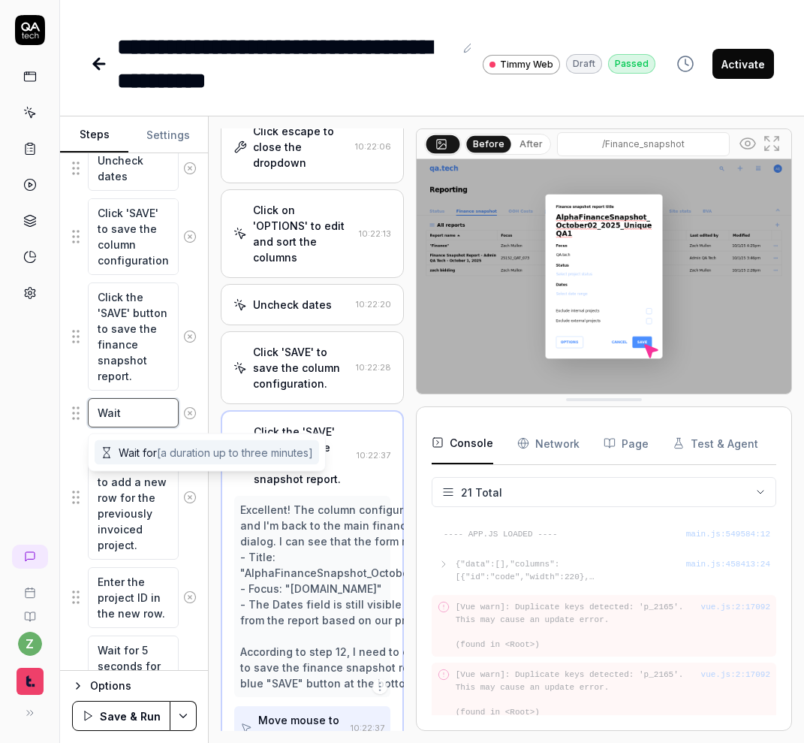
type textarea "*"
type textarea "Wait"
type textarea "*"
type textarea "Wait f"
type textarea "*"
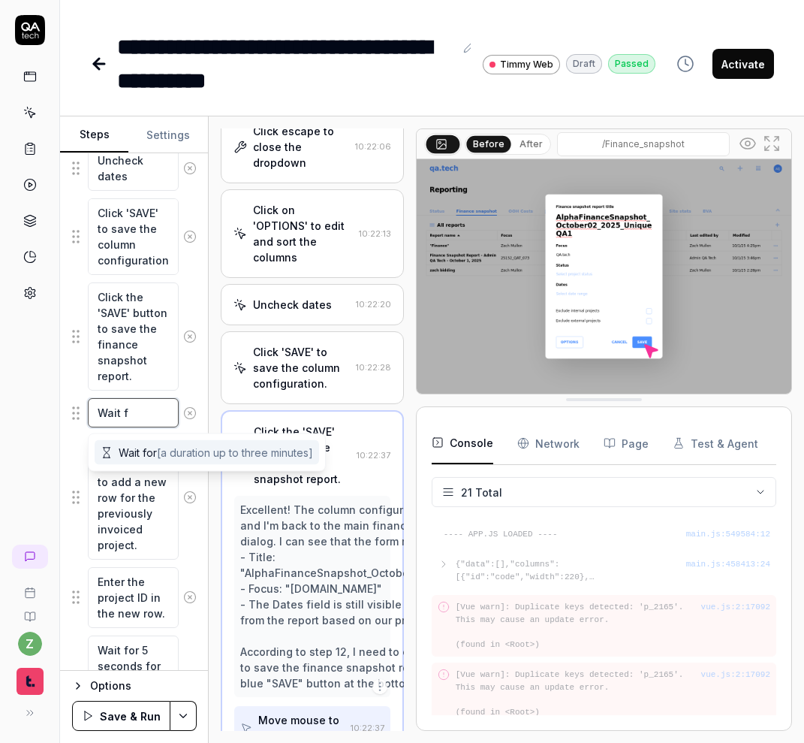
type textarea "Wait fo"
type textarea "*"
type textarea "Wait for"
type textarea "*"
type textarea "Wait for"
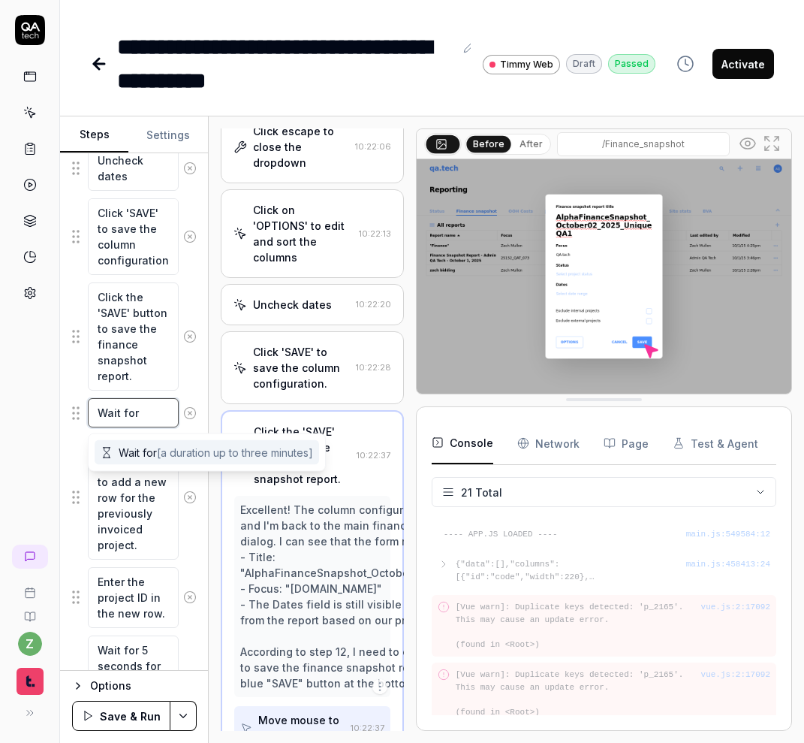
type textarea "*"
type textarea "Wait for 1"
type textarea "*"
type textarea "Wait for 10"
type textarea "*"
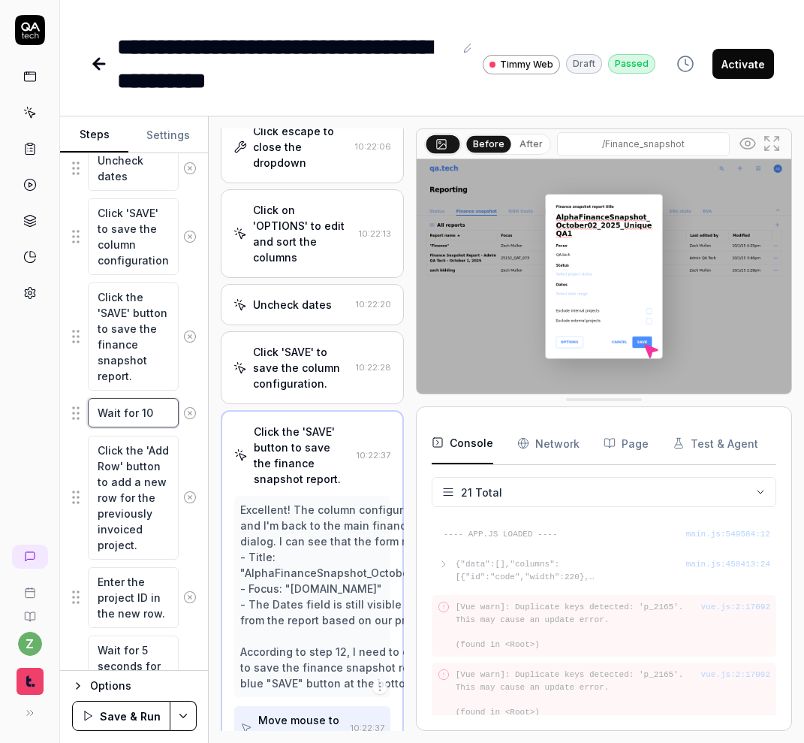
type textarea "Wait for 10s"
type textarea "*"
type textarea "Wait for 10s"
type textarea "*"
type textarea "Wait for 10s u"
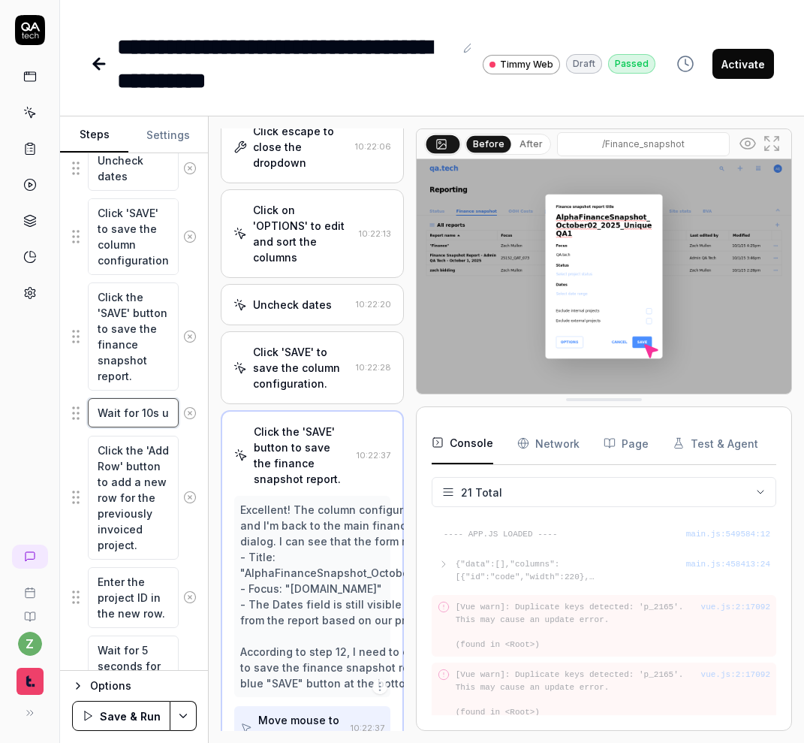
type textarea "*"
type textarea "Wait for 10s un"
type textarea "*"
type textarea "Wait for 10s unt"
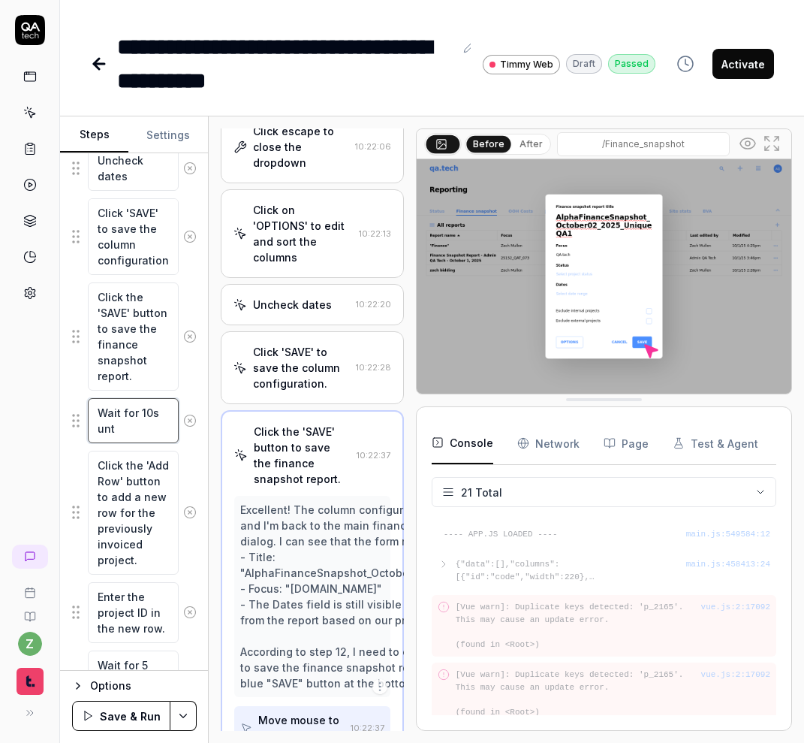
type textarea "*"
type textarea "Wait for 10s unti"
type textarea "*"
type textarea "Wait for 10s until"
type textarea "*"
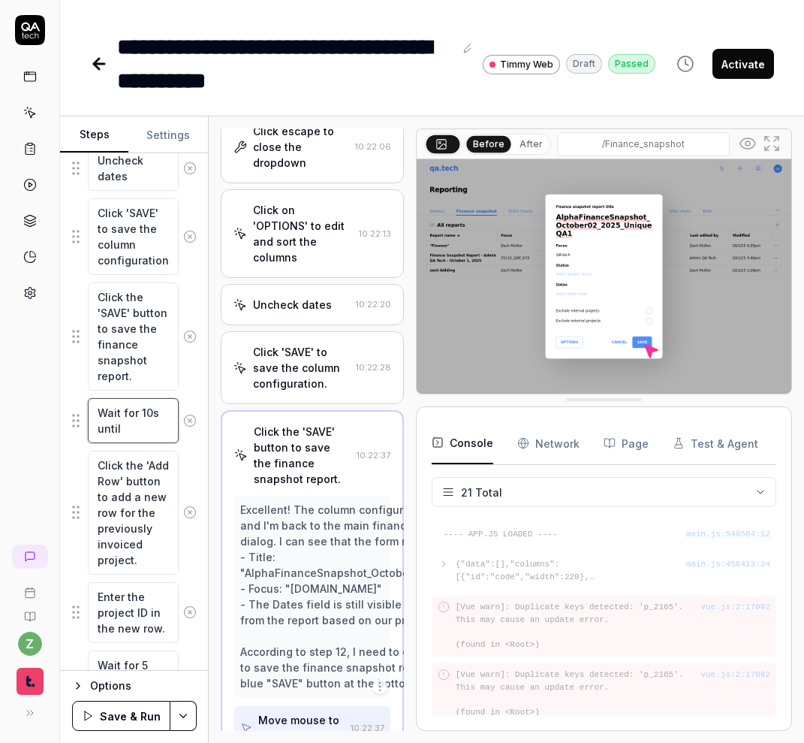
type textarea "Wait for 10s until"
type textarea "*"
type textarea "Wait for 10s until t"
type textarea "*"
type textarea "Wait for 10s until th"
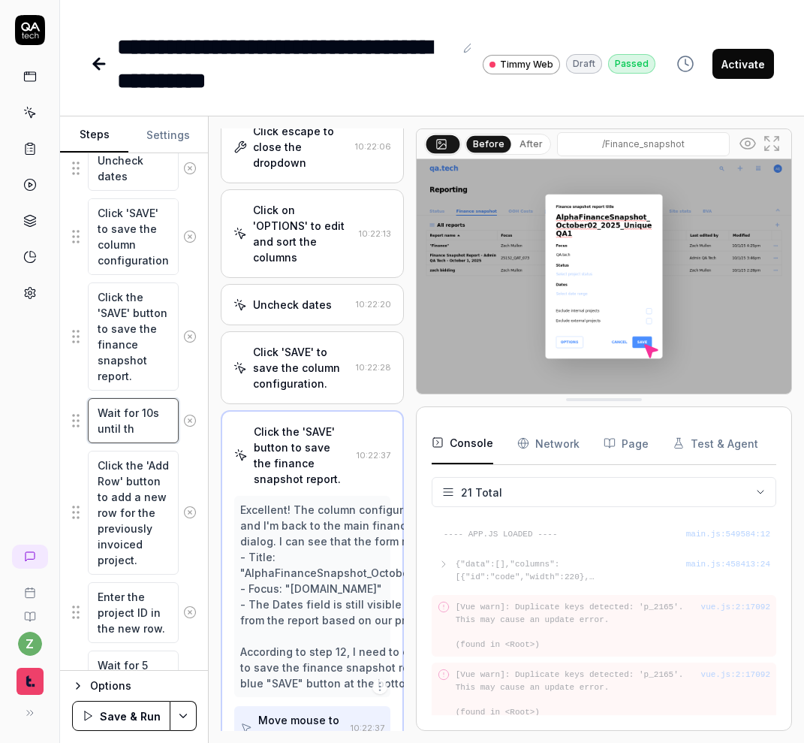
type textarea "*"
type textarea "Wait for 10s until the"
type textarea "*"
type textarea "Wait for 10s until the"
type textarea "*"
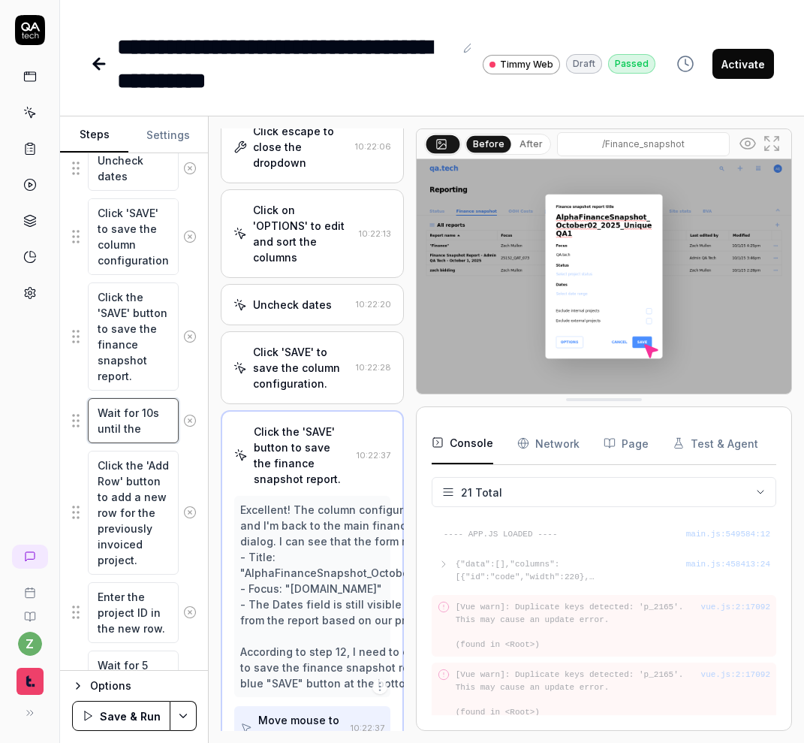
type textarea "Wait for 10s until the"
type textarea "*"
type textarea "Wait for 10s until th"
type textarea "*"
type textarea "Wait for 10s until t"
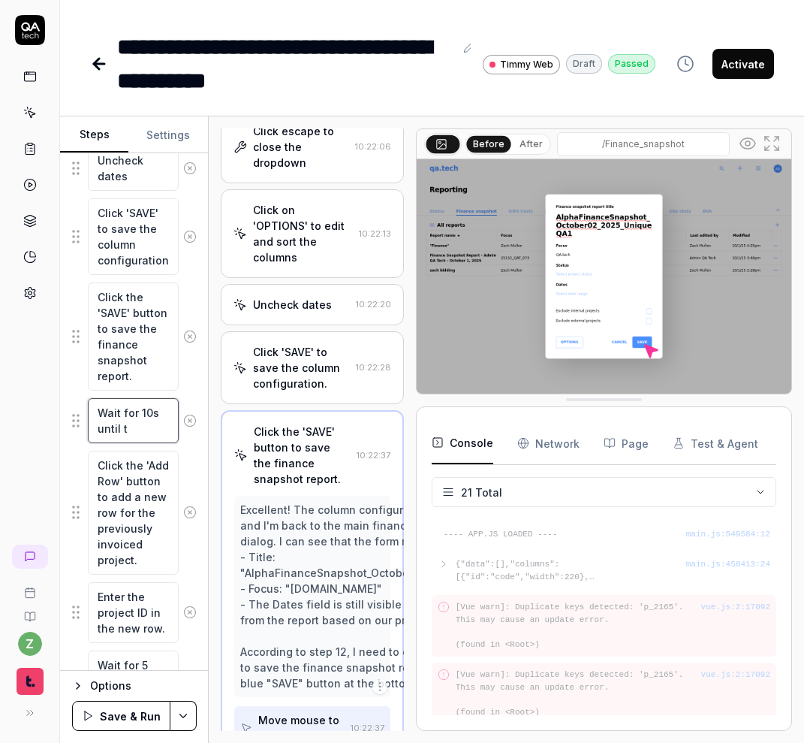
type textarea "*"
type textarea "Wait for 10s until"
type textarea "*"
type textarea "Wait for 10s until y"
type textarea "*"
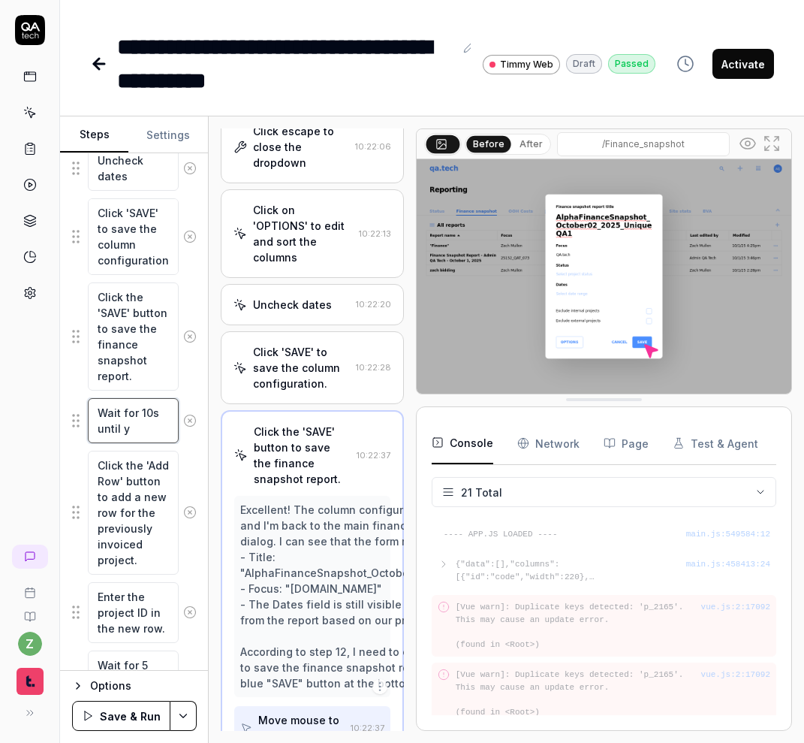
type textarea "Wait for 10s until yo"
type textarea "*"
type textarea "Wait for 10s until you"
type textarea "*"
type textarea "Wait for 10s until you"
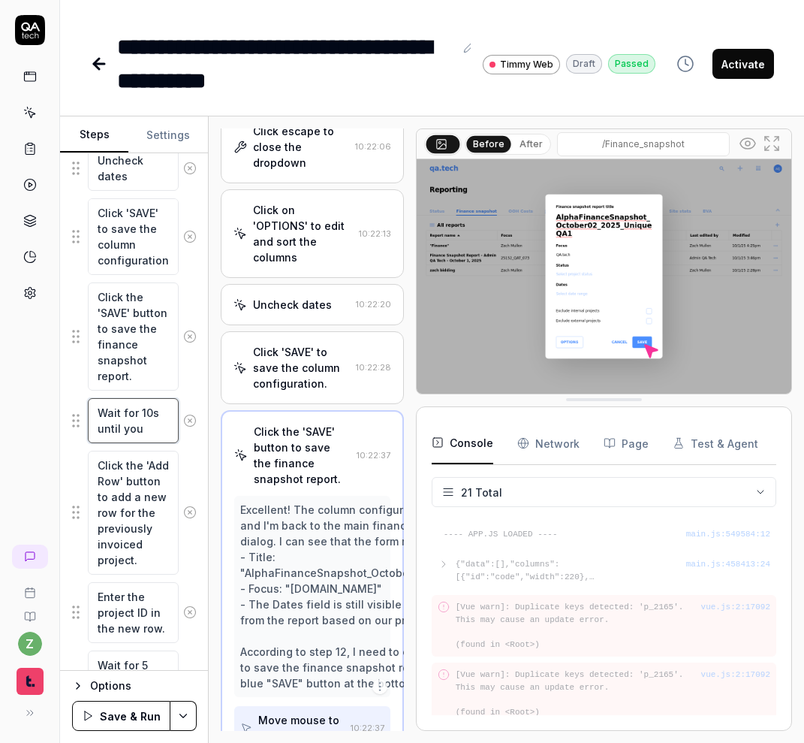
type textarea "*"
type textarea "Wait for 10s until you a"
type textarea "*"
type textarea "Wait for 10s until you ar"
type textarea "*"
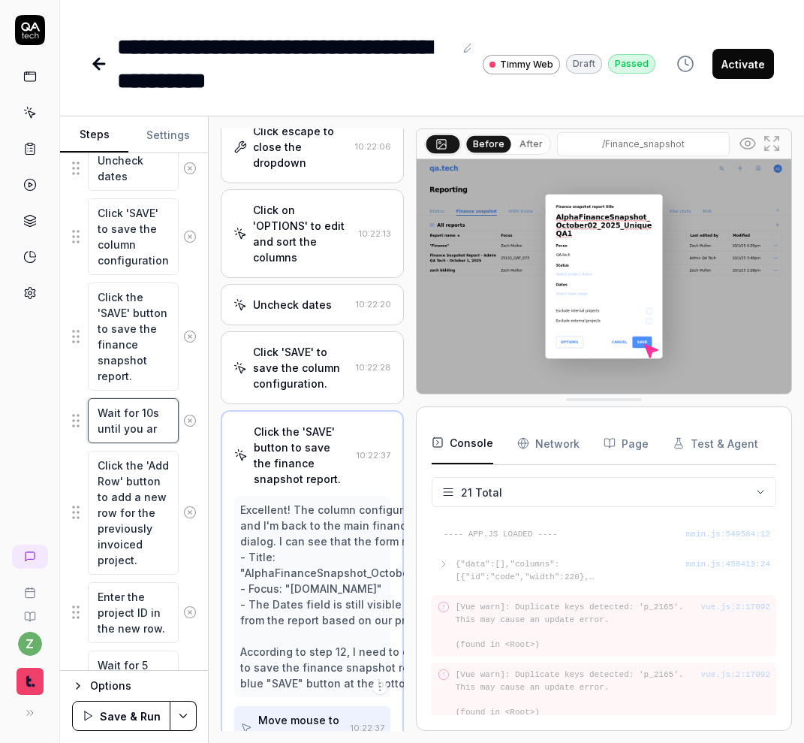
type textarea "Wait for 10s until you are"
type textarea "*"
type textarea "Wait for 10s until you arer"
type textarea "*"
type textarea "Wait for 10s until you arere"
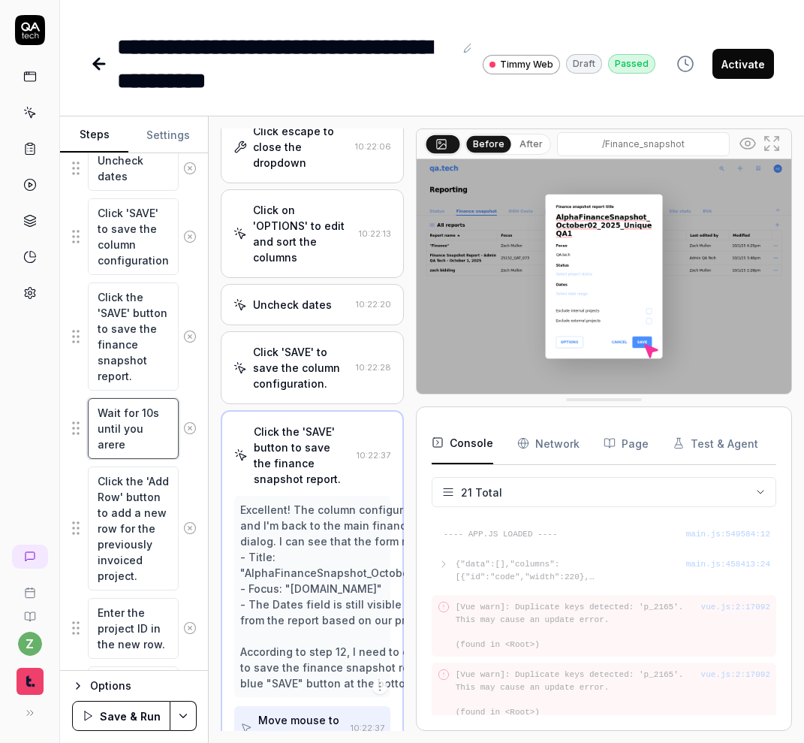
type textarea "*"
type textarea "Wait for 10s until you arered"
type textarea "*"
type textarea "Wait for 10s until you areredi"
type textarea "*"
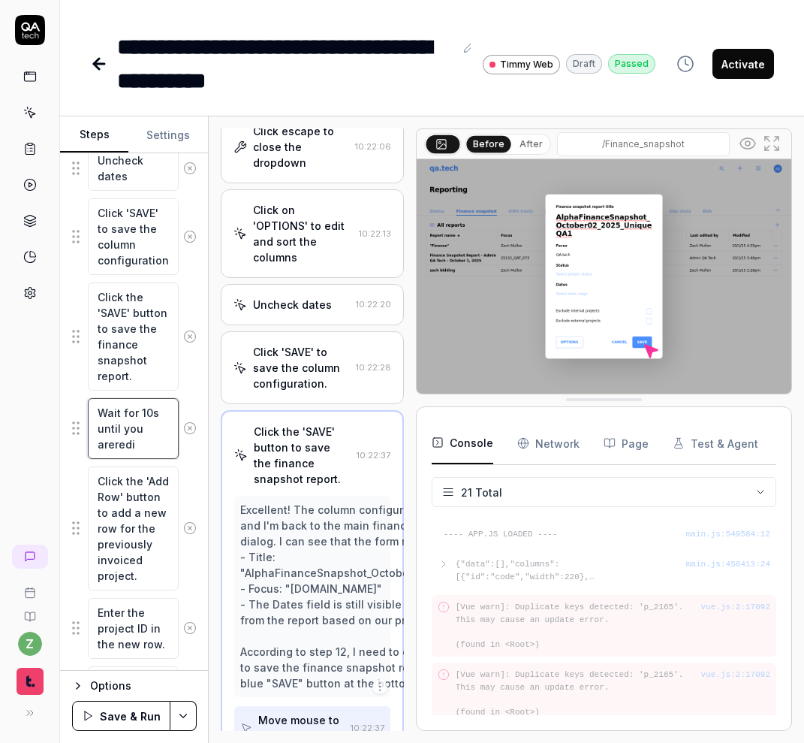
type textarea "Wait for 10s until you arered"
type textarea "*"
type textarea "Wait for 10s until you arere"
type textarea "*"
type textarea "Wait for 10s until you arer"
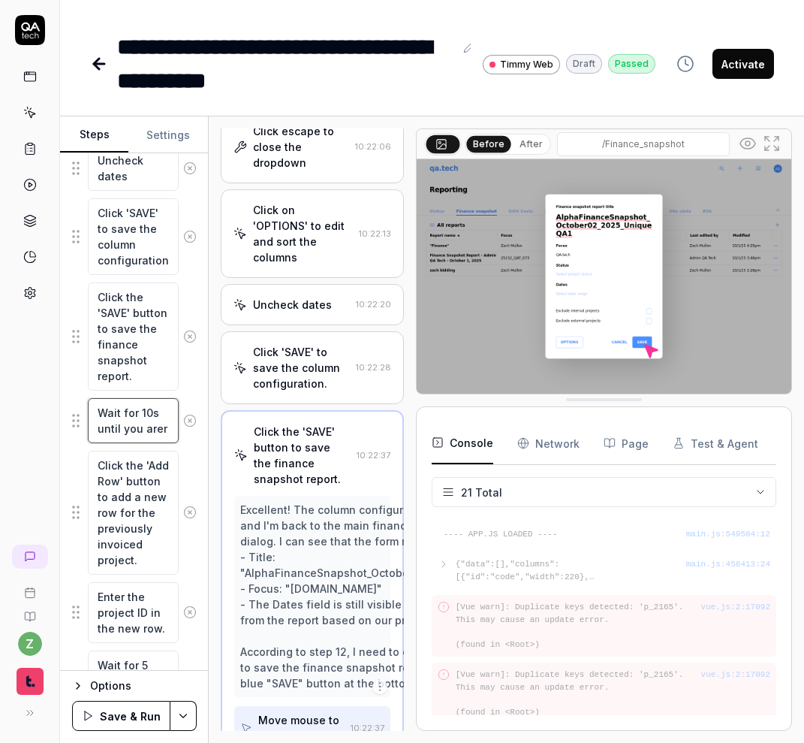
type textarea "*"
type textarea "Wait for 10s until you are"
type textarea "*"
type textarea "Wait for 10s until you are"
type textarea "*"
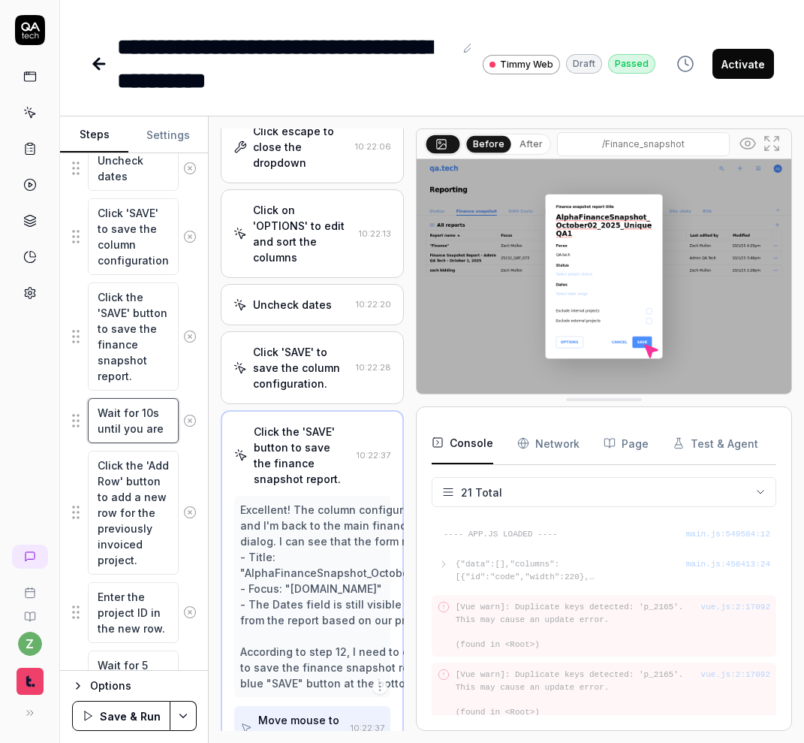
type textarea "Wait for 10s until you are r"
type textarea "*"
type textarea "Wait for 10s until you are re"
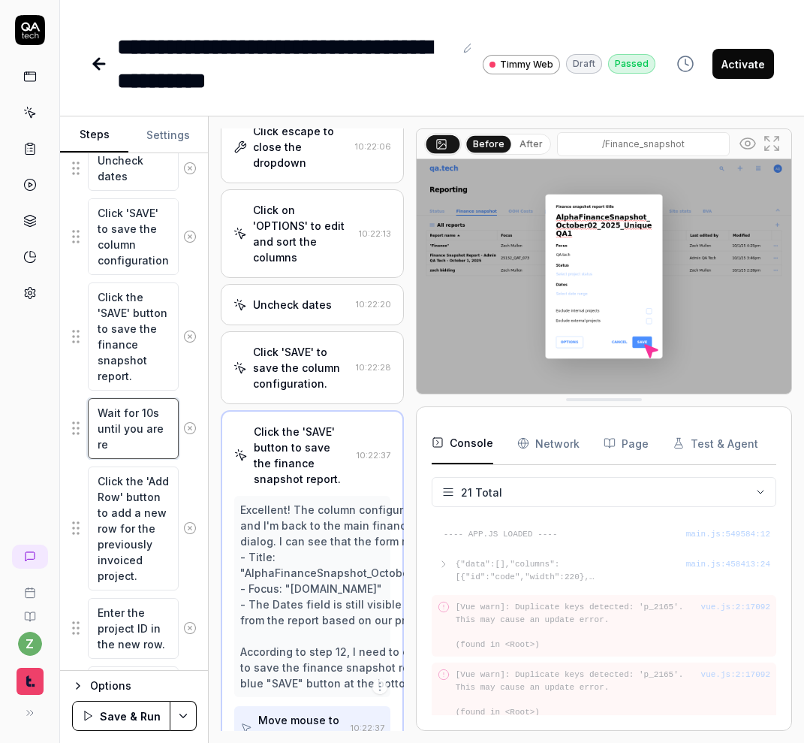
type textarea "*"
type textarea "Wait for 10s until you are red"
type textarea "*"
type textarea "Wait for 10s until you are redi"
type textarea "*"
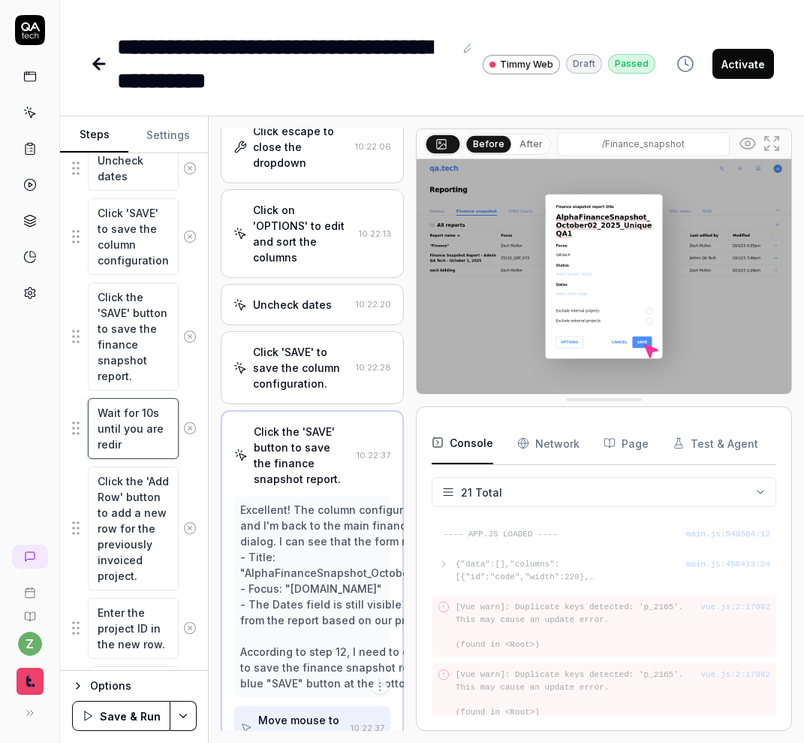
type textarea "Wait for 10s until you are redire"
type textarea "*"
type textarea "Wait for 10s until you are redirec"
type textarea "*"
type textarea "Wait for 10s until you are redirect"
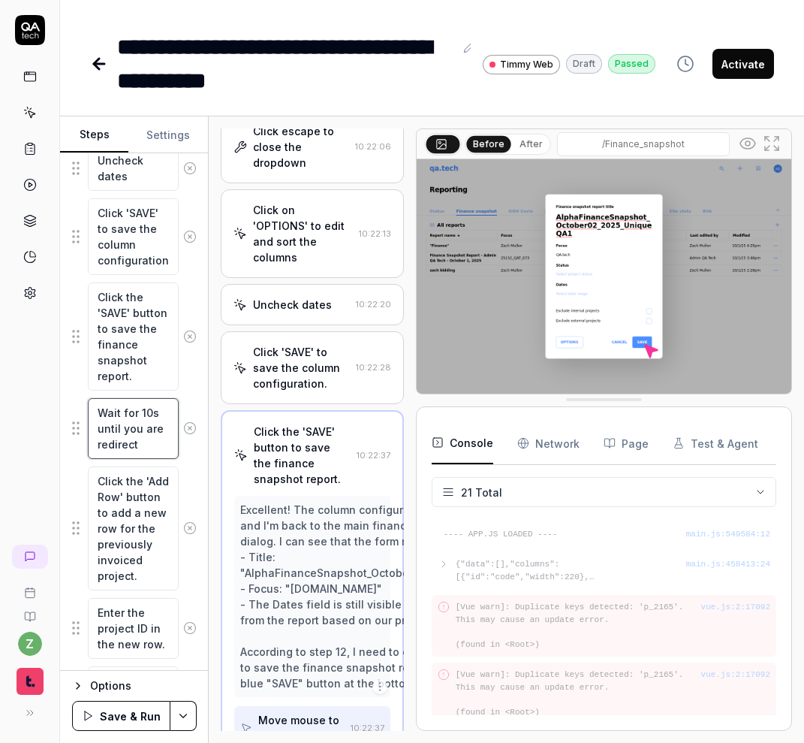
type textarea "*"
type textarea "Wait for 10s until you are redirecte"
type textarea "*"
type textarea "Wait for 10s until you are redirected"
type textarea "*"
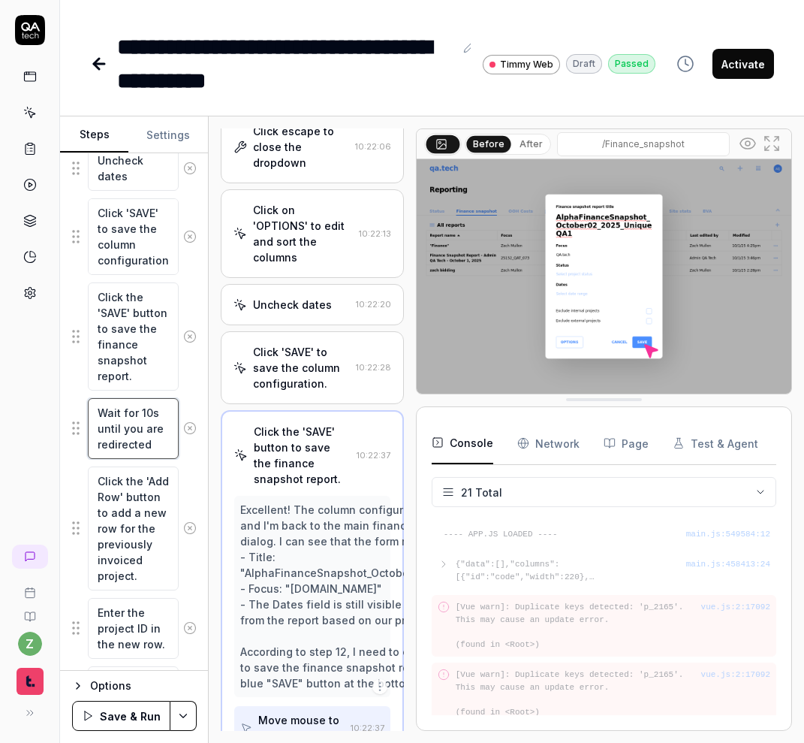
type textarea "Wait for 10s until you are redirected."
type textarea "*"
type textarea "Wait for 10s until you are redirected. K"
type textarea "*"
type textarea "Wait for 10s until you are redirected. Ke"
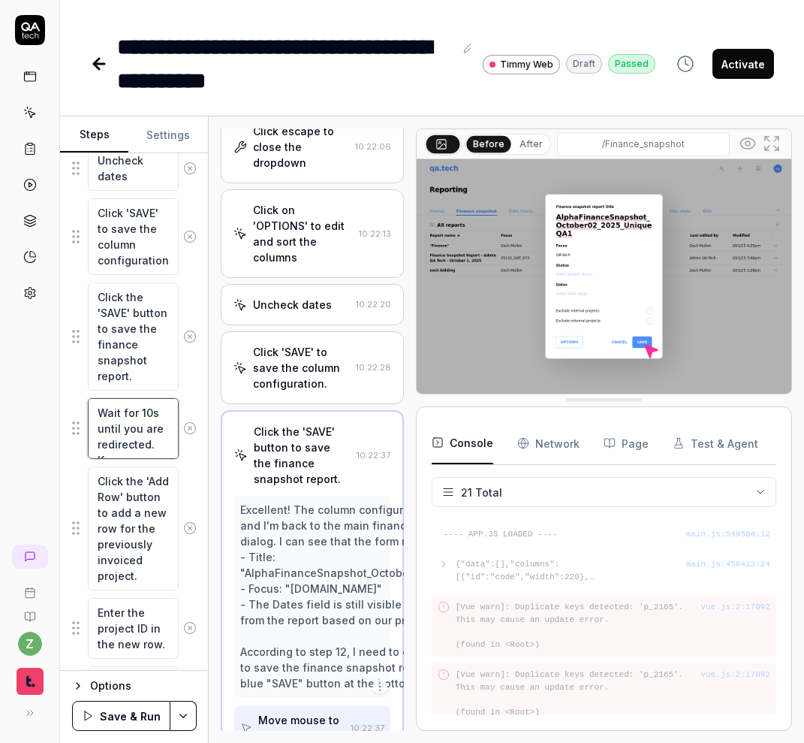
type textarea "*"
type textarea "Wait for 10s until you are redirected. Kee"
type textarea "*"
type textarea "Wait for 10s until you are redirected. Keep"
type textarea "*"
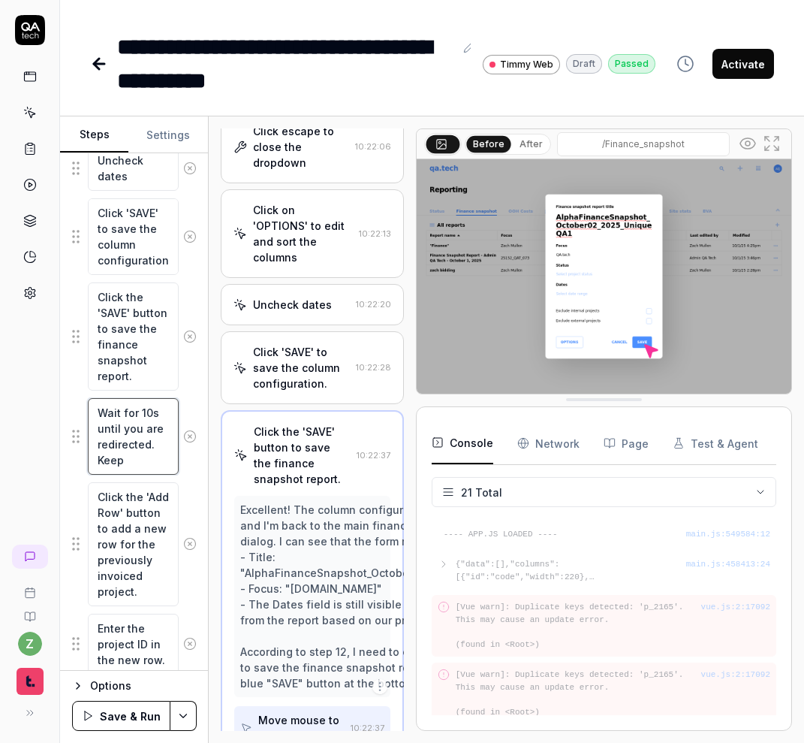
type textarea "Wait for 10s until you are redirected. Keep"
type textarea "*"
type textarea "Wait for 10s until you are redirected. Keep t"
type textarea "*"
type textarea "Wait for 10s until you are redirected. Keep tr"
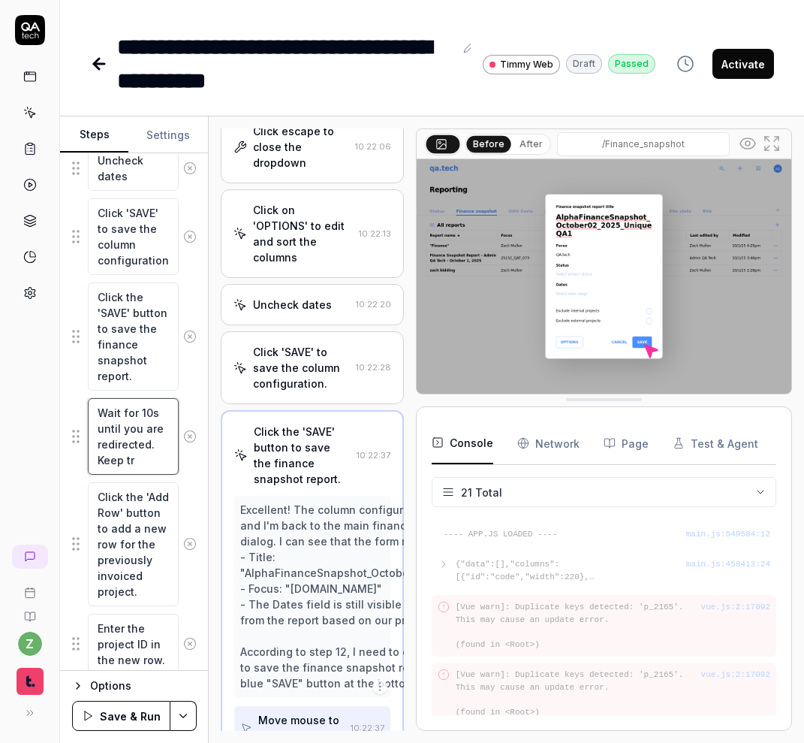
type textarea "*"
type textarea "Wait for 10s until you are redirected. Keep trt"
type textarea "*"
type textarea "Wait for 10s until you are redirected. Keep trti"
type textarea "*"
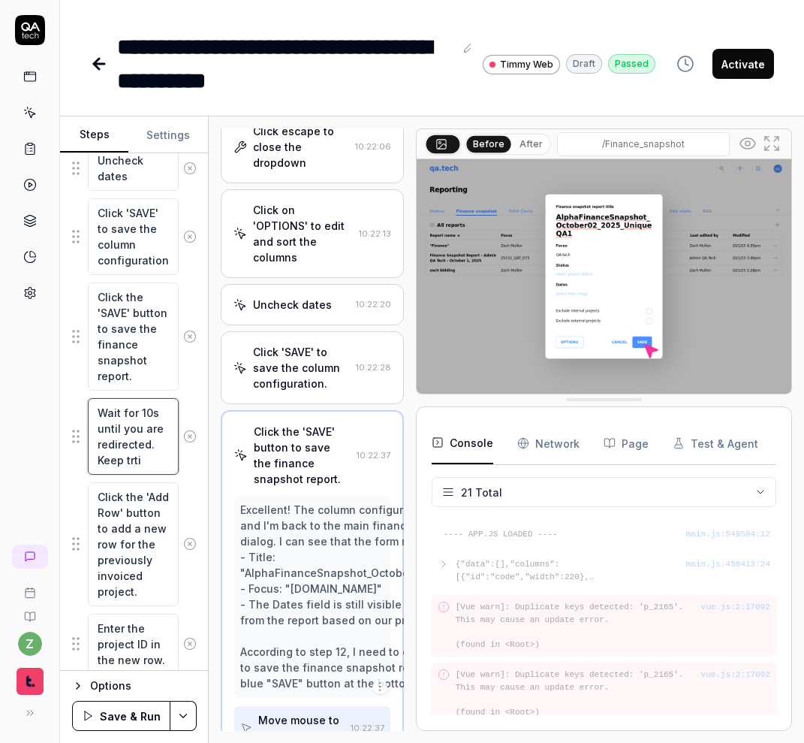
type textarea "Wait for 10s until you are redirected. Keep trt"
type textarea "*"
type textarea "Wait for 10s until you are redirected. Keep tr"
type textarea "*"
type textarea "Wait for 10s until you are redirected. Keep tryi"
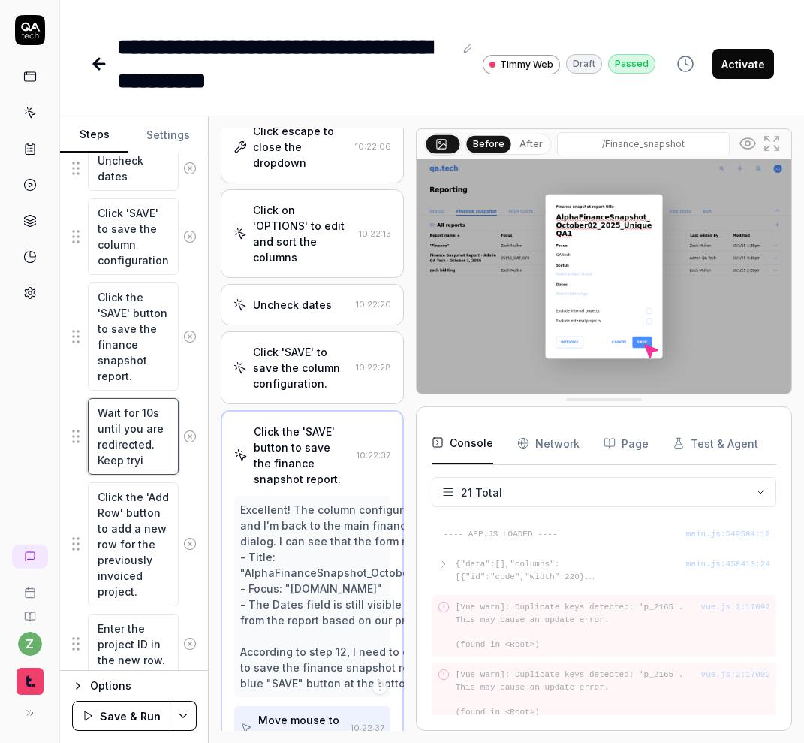
type textarea "*"
type textarea "Wait for 10s until you are redirected. Keep tryin"
type textarea "*"
type textarea "Wait for 10s until you are redirected. Keep trying"
type textarea "*"
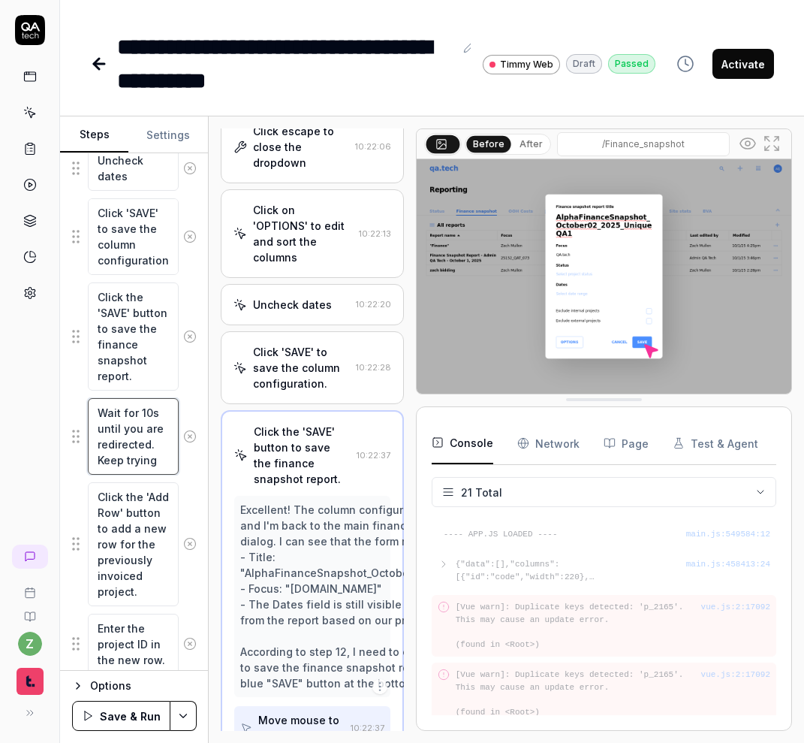
type textarea "Wait for 10s until you are redirected. Keep trying."
type textarea "*"
type textarea "Wait for 10s until you are redirected. Keep trying."
type textarea "*"
type textarea "Wait for 10s until you are redirected. Keep trying. T"
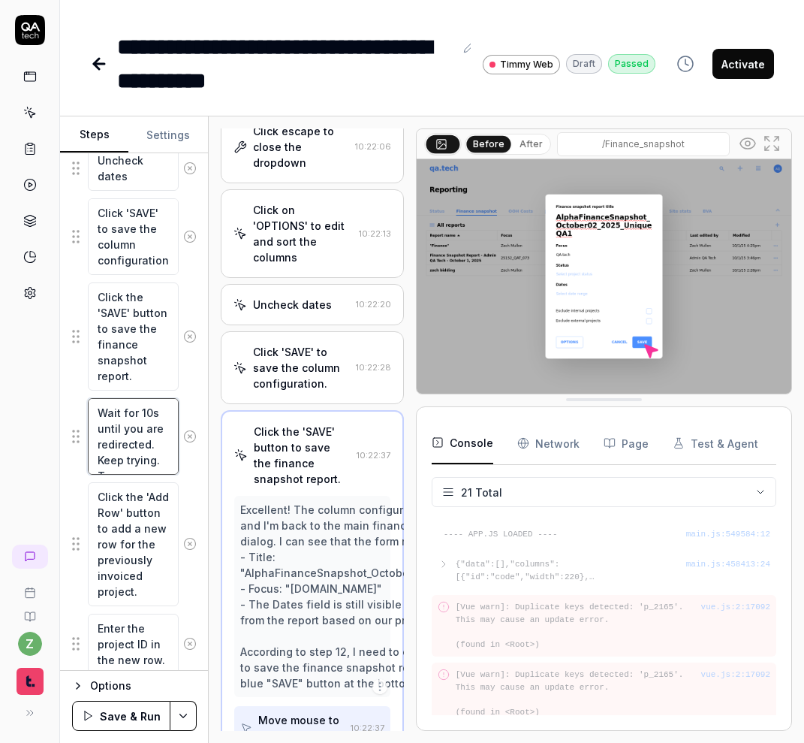
type textarea "*"
type textarea "Wait for 10s until you are redirected. Keep trying. Th"
type textarea "*"
type textarea "Wait for 10s until you are redirected. Keep trying. The"
type textarea "*"
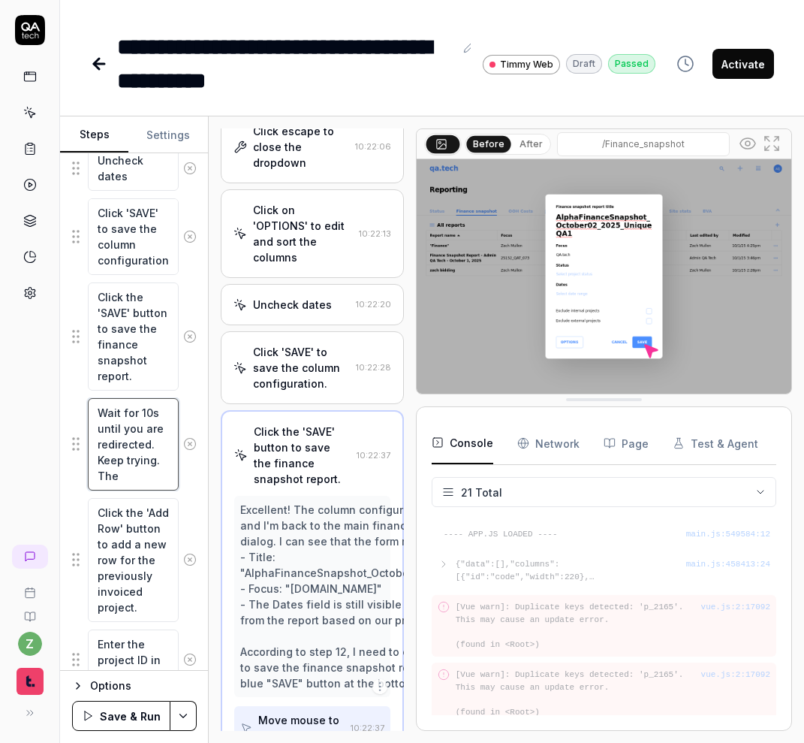
type textarea "Wait for 10s until you are redirected. Keep trying. Ther"
type textarea "*"
type textarea "Wait for 10s until you are redirected. Keep trying. There"
type textarea "*"
type textarea "Wait for 10s until you are redirected. Keep trying. There"
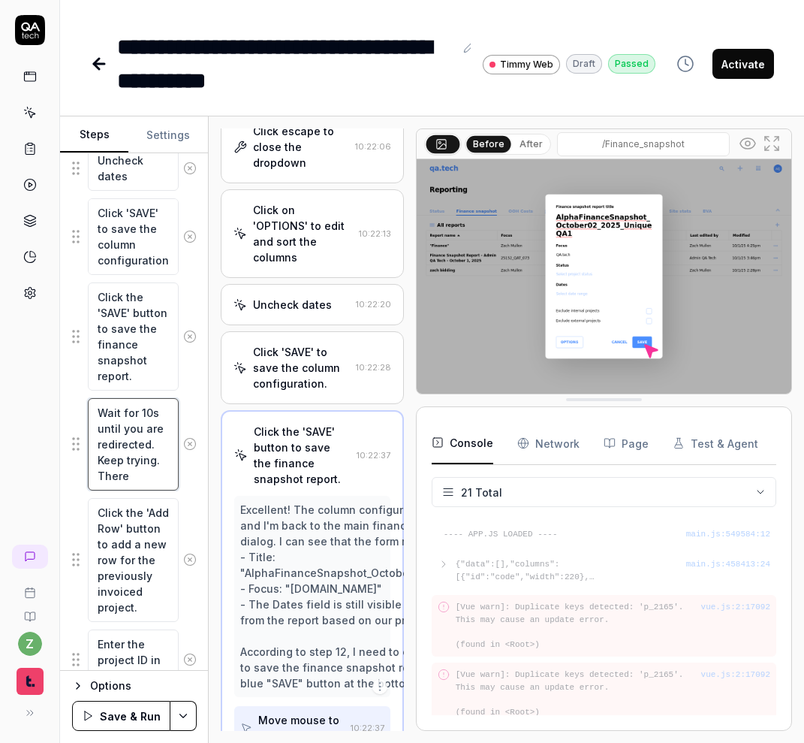
type textarea "*"
type textarea "Wait for 10s until you are redirected. Keep trying. There m"
type textarea "*"
type textarea "Wait for 10s until you are redirected. Keep trying. There ma"
type textarea "*"
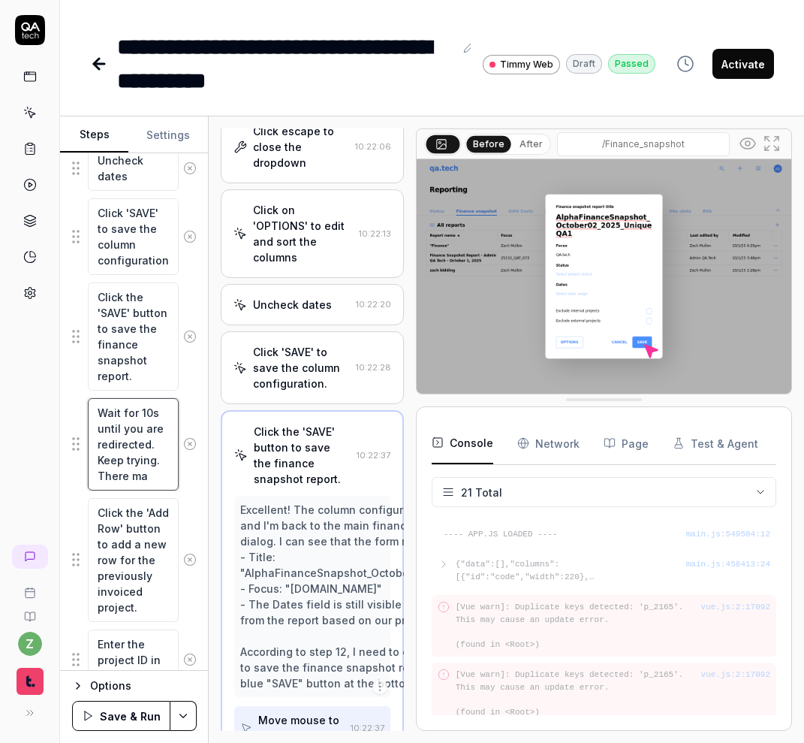
type textarea "Wait for 10s until you are redirected. Keep trying. There may"
type textarea "*"
type textarea "Wait for 10s until you are redirected. Keep trying. There may"
type textarea "*"
type textarea "Wait for 10s until you are redirected. Keep trying. There may b"
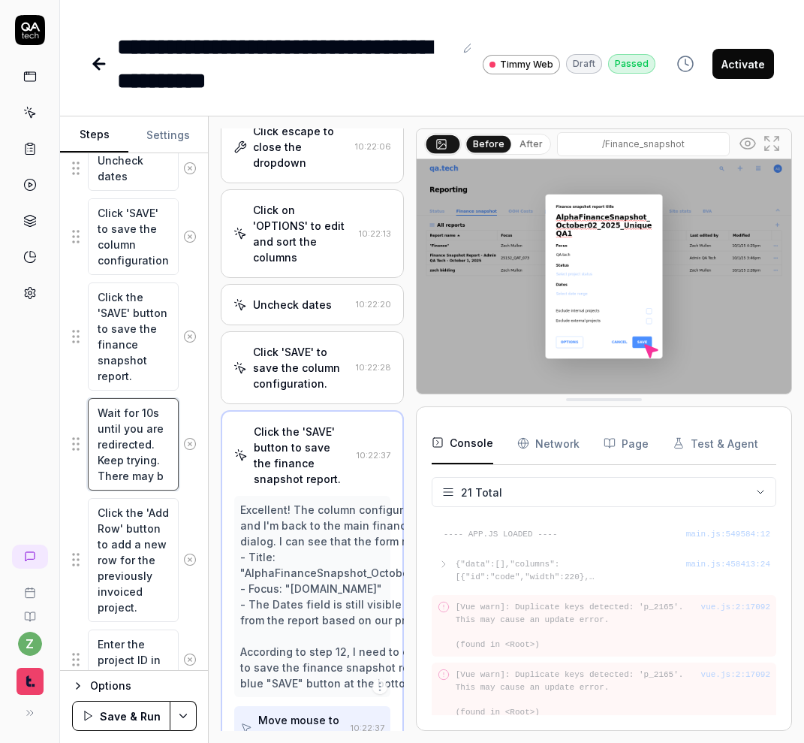
type textarea "*"
type textarea "Wait for 10s until you are redirected. Keep trying. There may be"
type textarea "*"
type textarea "Wait for 10s until you are redirected. Keep trying. There may be"
type textarea "*"
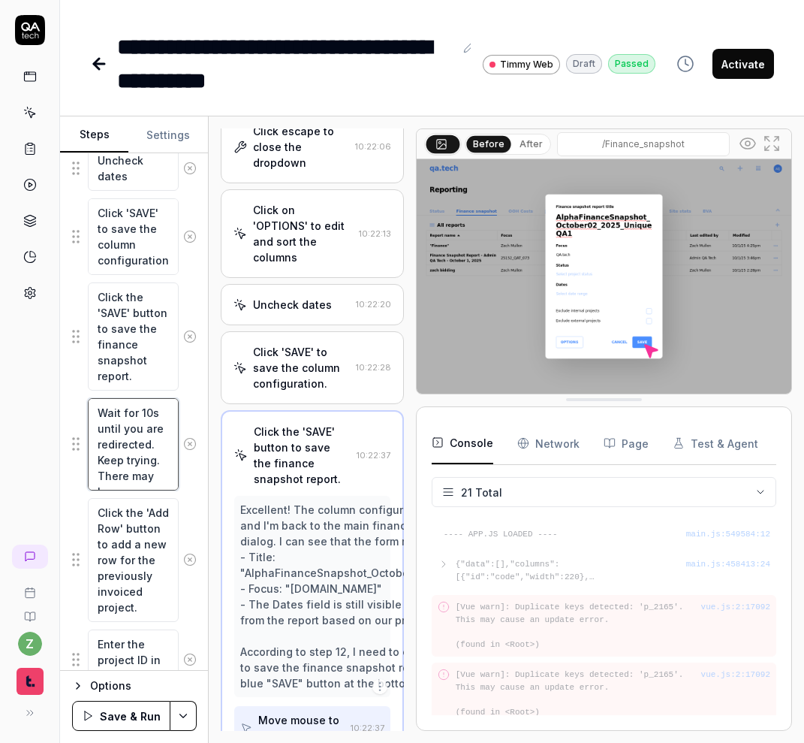
type textarea "Wait for 10s until you are redirected. Keep trying. There may be a"
type textarea "*"
type textarea "Wait for 10s until you are redirected. Keep trying. There may be a"
type textarea "*"
type textarea "Wait for 10s until you are redirected. Keep trying. There may be a p"
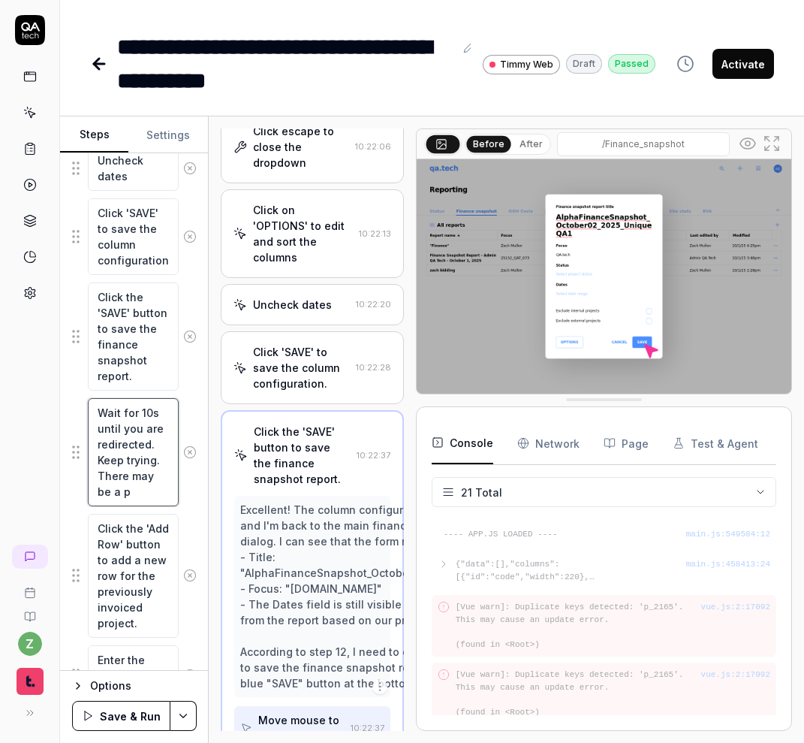
type textarea "*"
type textarea "Wait for 10s until you are redirected. Keep trying. There may be a pro"
type textarea "*"
type textarea "Wait for 10s until you are redirected. Keep trying. There may be a prog"
type textarea "*"
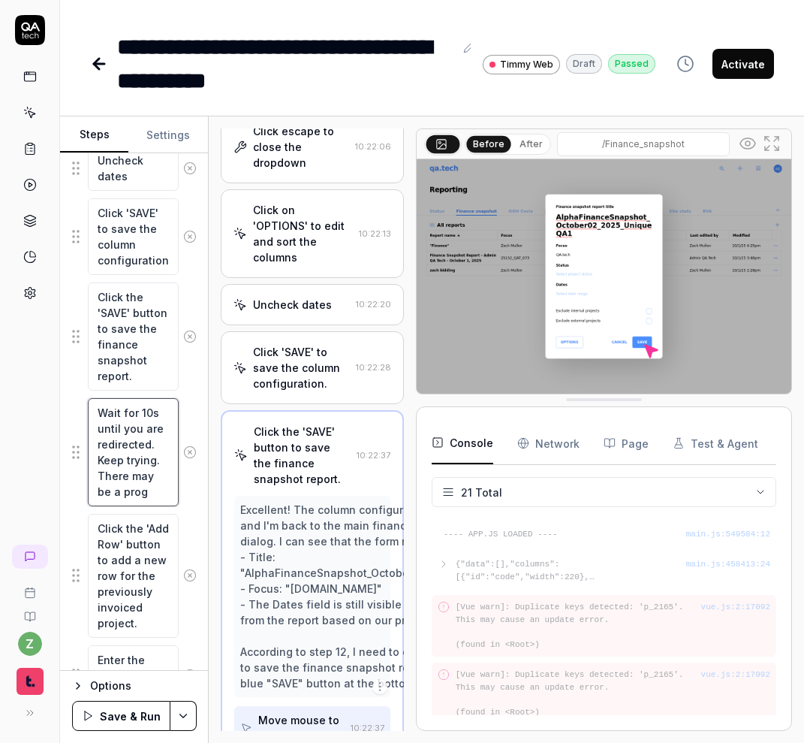
type textarea "Wait for 10s until you are redirected. Keep trying. There may be a progr"
type textarea "*"
type textarea "Wait for 10s until you are redirected. Keep trying. There may be a progre"
type textarea "*"
type textarea "Wait for 10s until you are redirected. Keep trying. There may be a progres"
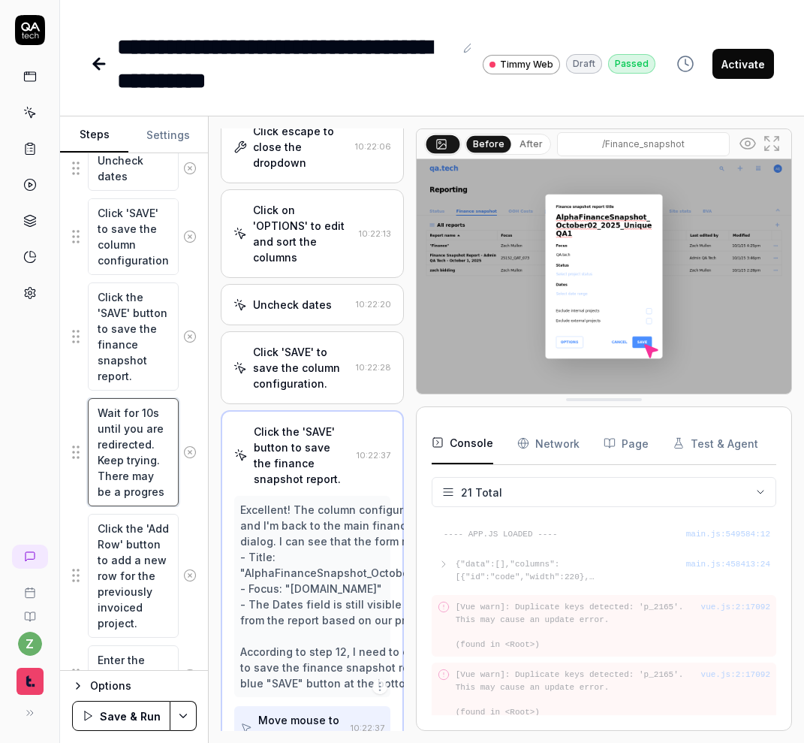
type textarea "*"
type textarea "Wait for 10s until you are redirected. Keep trying. There may be a progress"
type textarea "*"
type textarea "Wait for 10s until you are redirected. Keep trying. There may be a progress"
type textarea "*"
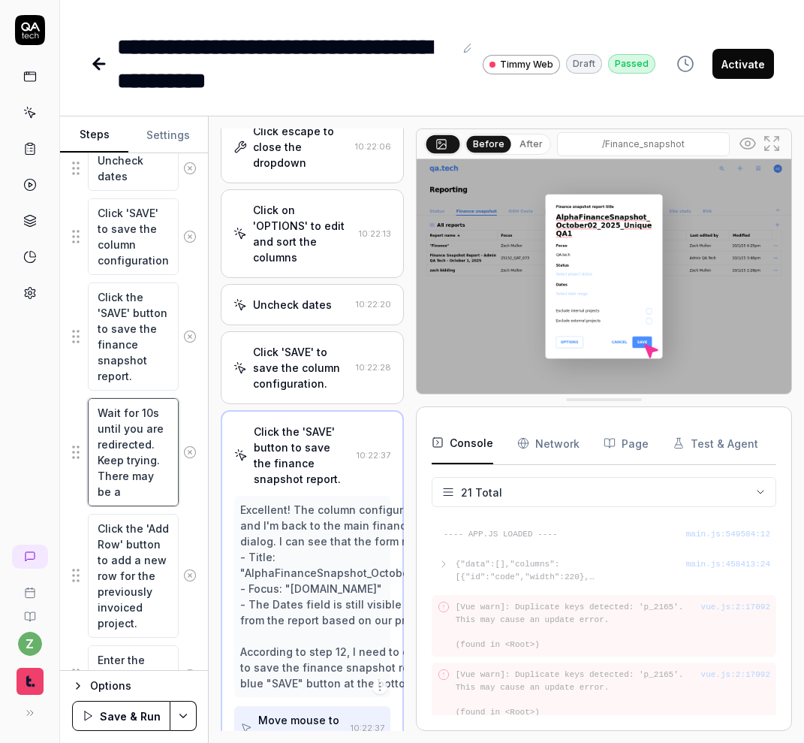
type textarea "Wait for 10s until you are redirected. Keep trying. There may be a progress i"
type textarea "*"
type textarea "Wait for 10s until you are redirected. Keep trying. There may be a progress in"
type textarea "*"
type textarea "Wait for 10s until you are redirected. Keep trying. There may be a progress ind"
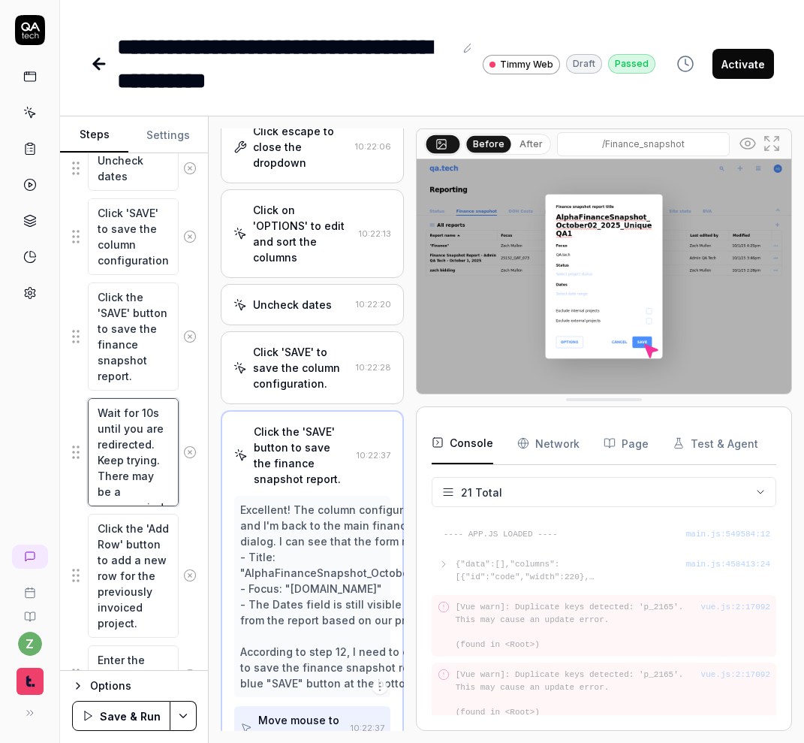
type textarea "*"
type textarea "Wait for 10s until you are redirected. Keep trying. There may be a progress ind…"
type textarea "*"
type textarea "Wait for 10s until you are redirected. Keep trying. There may be a progress ind…"
type textarea "*"
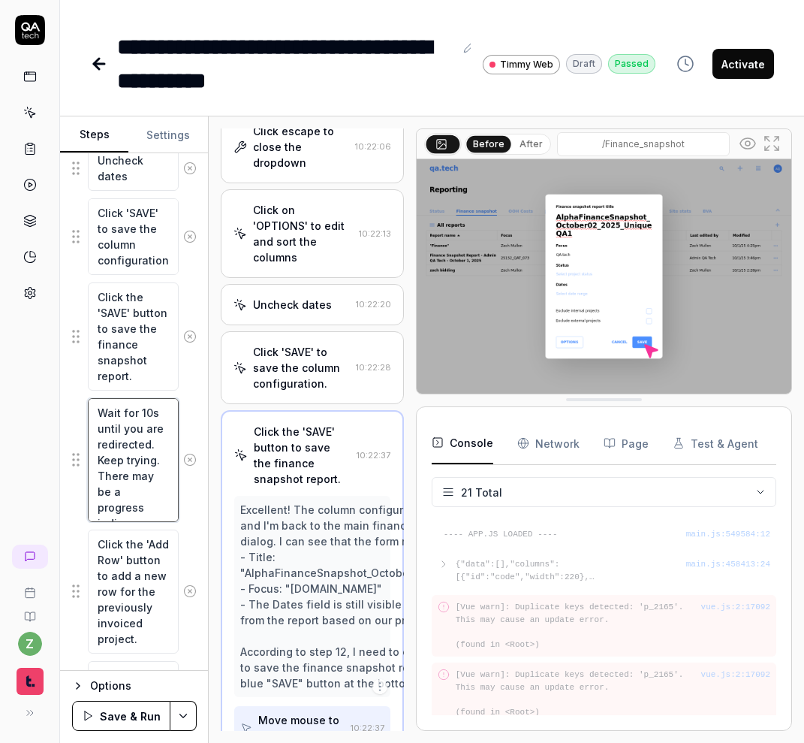
type textarea "Wait for 10s until you are redirected. Keep trying. There may be a progress ind…"
type textarea "*"
type textarea "Wait for 10s until you are redirected. Keep trying. There may be a progress ind…"
type textarea "*"
type textarea "Wait for 10s until you are redirected. Keep trying. There may be a progress ind…"
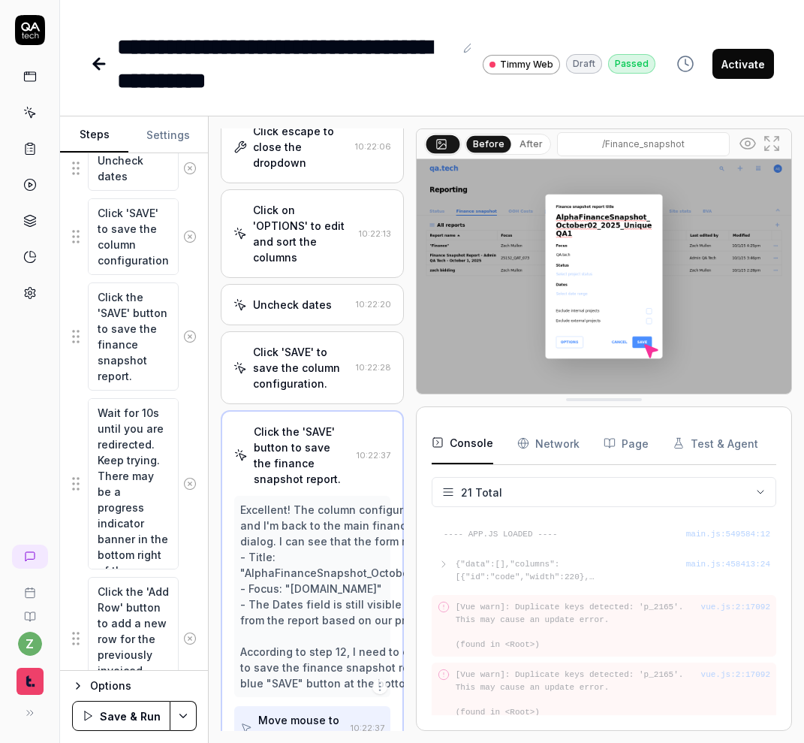
click at [148, 719] on button "Save & Run" at bounding box center [121, 716] width 98 height 30
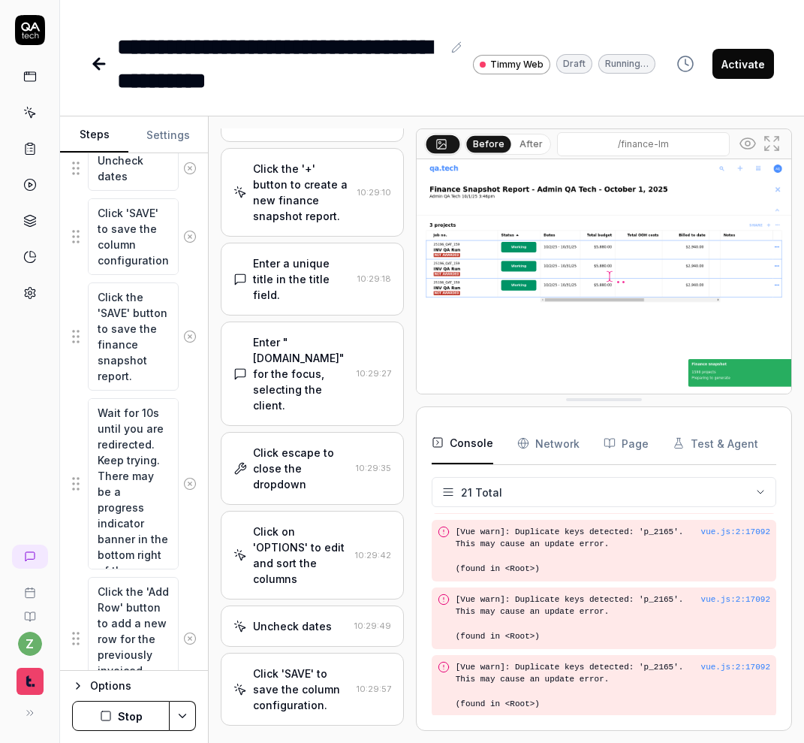
scroll to position [546, 0]
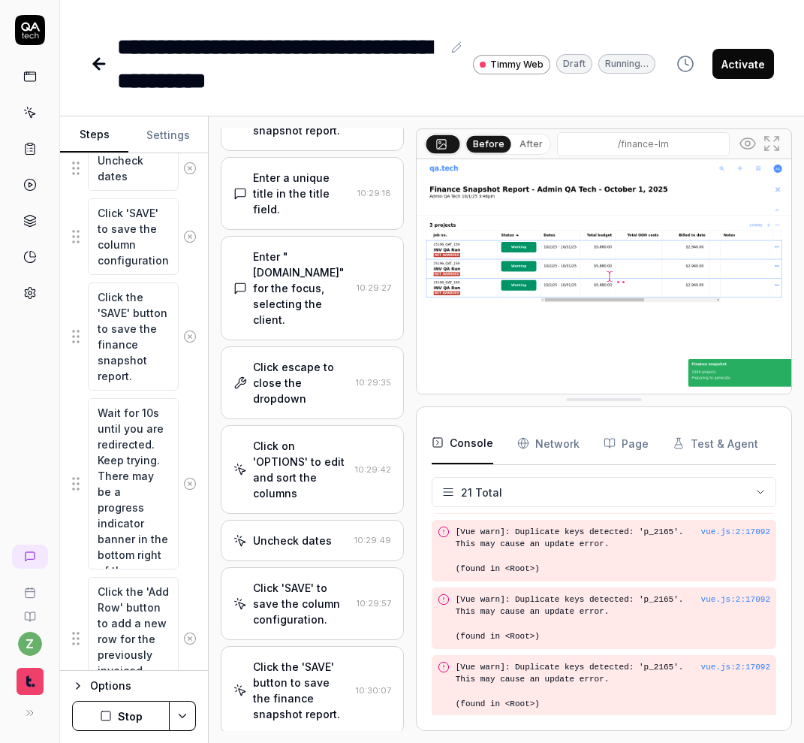
click at [327, 425] on div "Click on 'OPTIONS' to edit and sort the columns 10:29:42" at bounding box center [312, 469] width 183 height 89
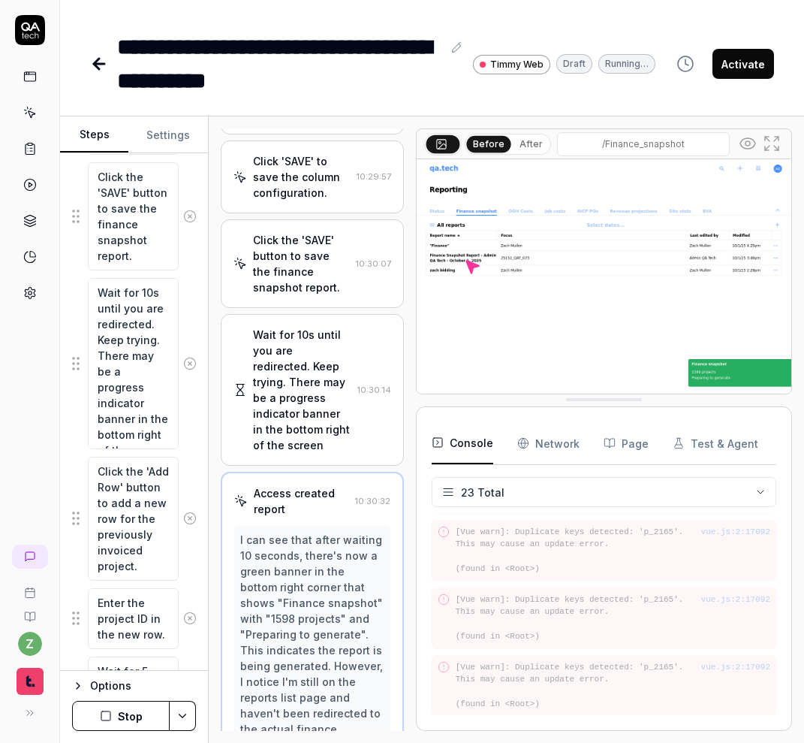
scroll to position [1329, 0]
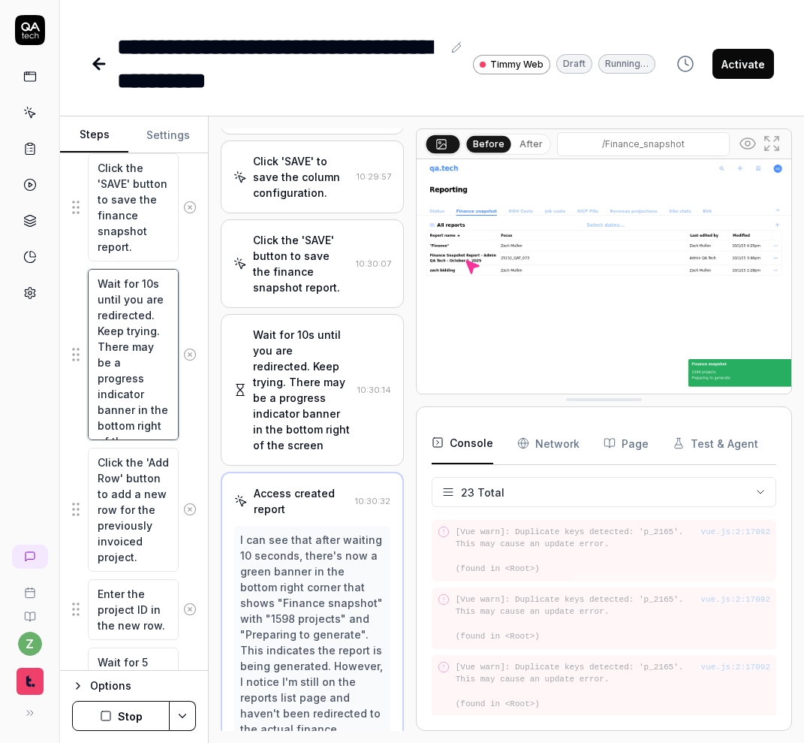
click at [152, 288] on textarea "Wait for 10s until you are redirected. Keep trying. There may be a progress ind…" at bounding box center [133, 354] width 91 height 171
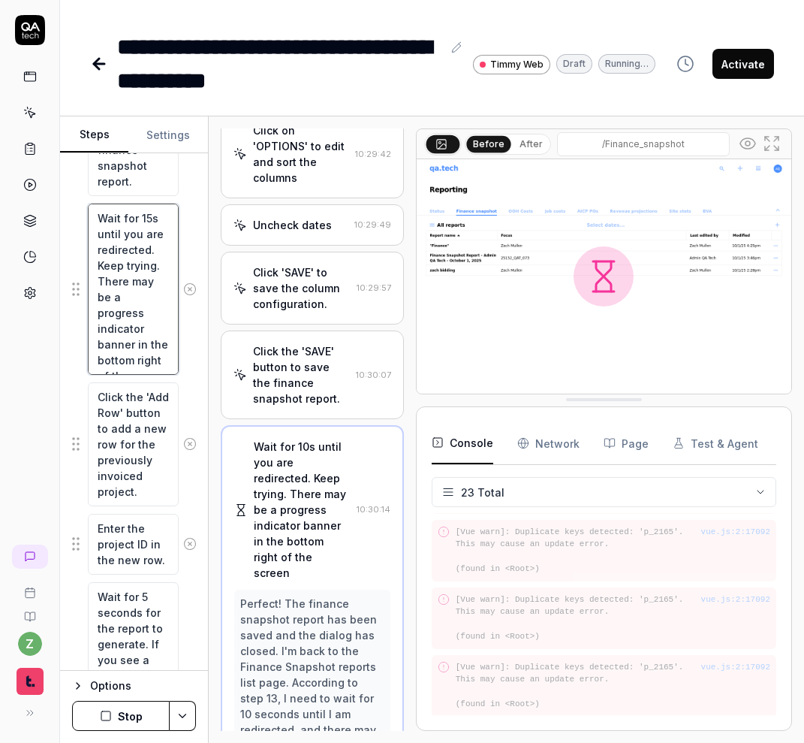
click at [174, 365] on textarea "Wait for 15s until you are redirected. Keep trying. There may be a progress ind…" at bounding box center [133, 289] width 91 height 171
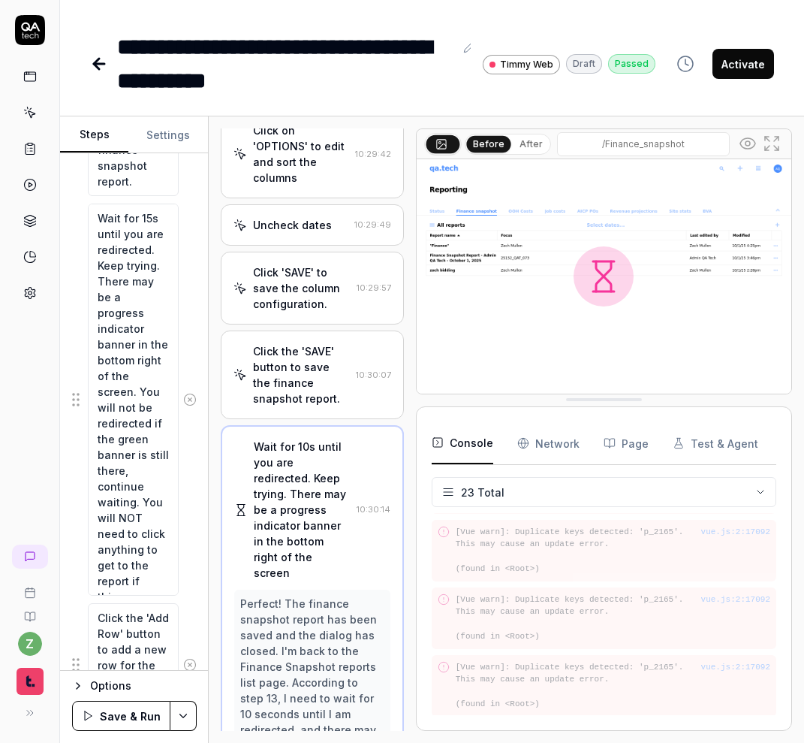
click at [189, 723] on html "**********" at bounding box center [402, 371] width 804 height 743
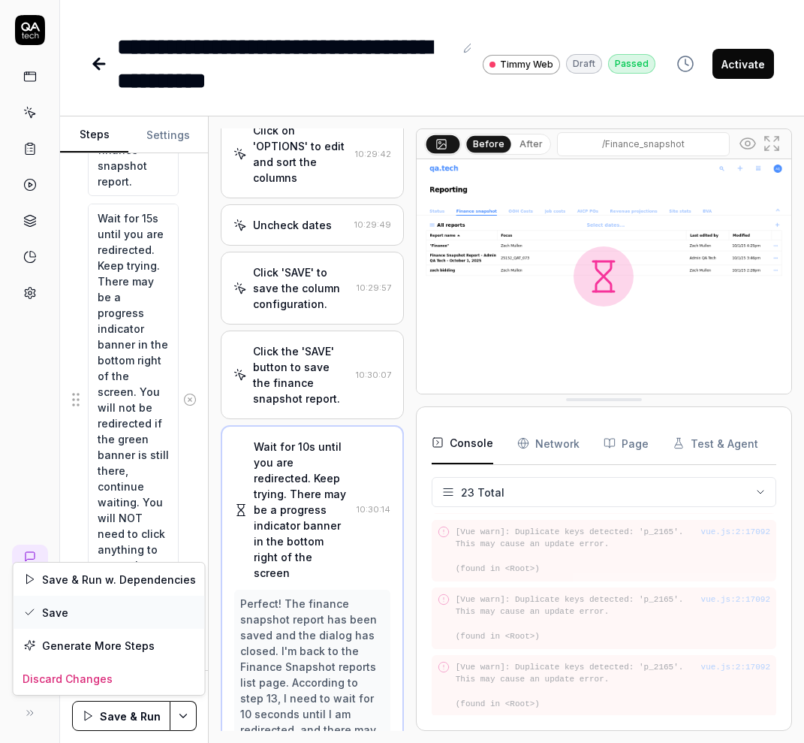
click at [131, 611] on div "Save" at bounding box center [110, 612] width 192 height 33
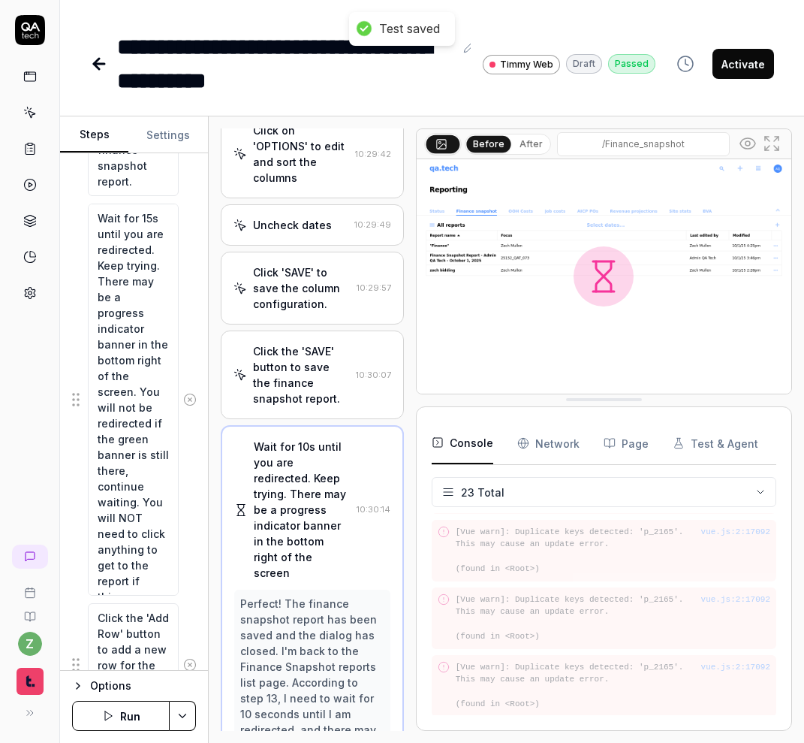
click at [134, 721] on button "Run" at bounding box center [121, 716] width 98 height 30
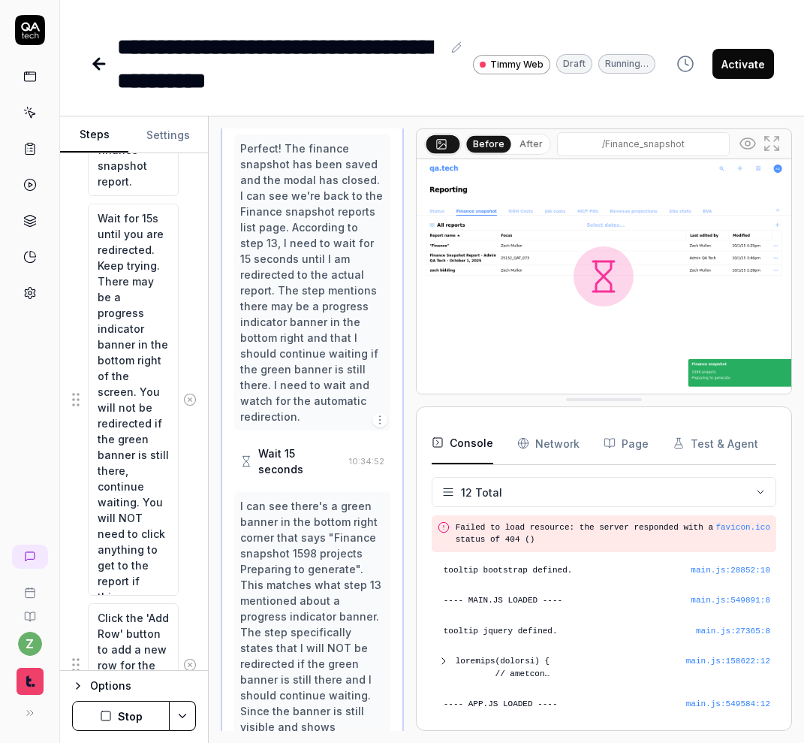
scroll to position [1456, 0]
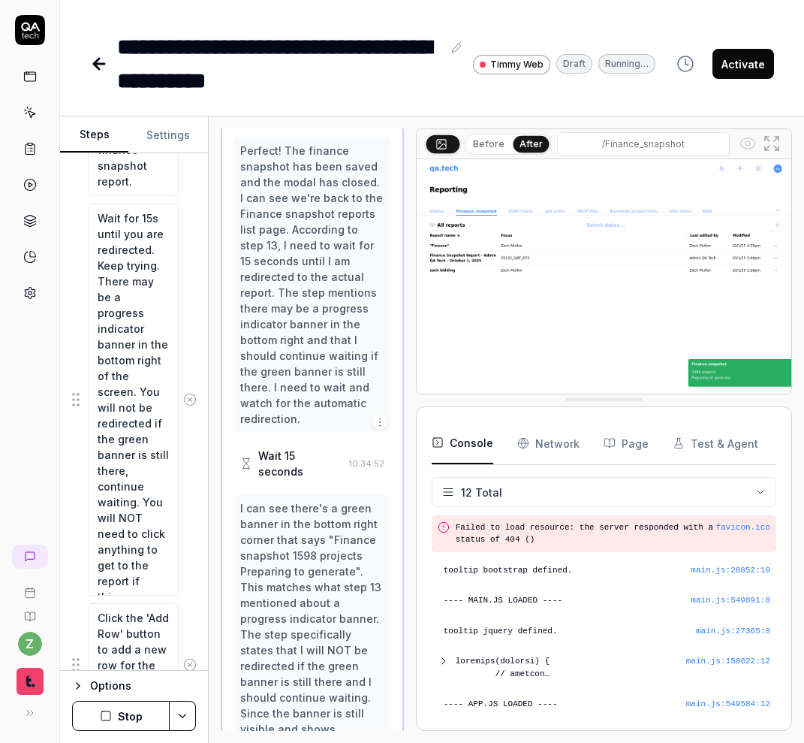
click at [137, 711] on button "Stop" at bounding box center [121, 716] width 98 height 30
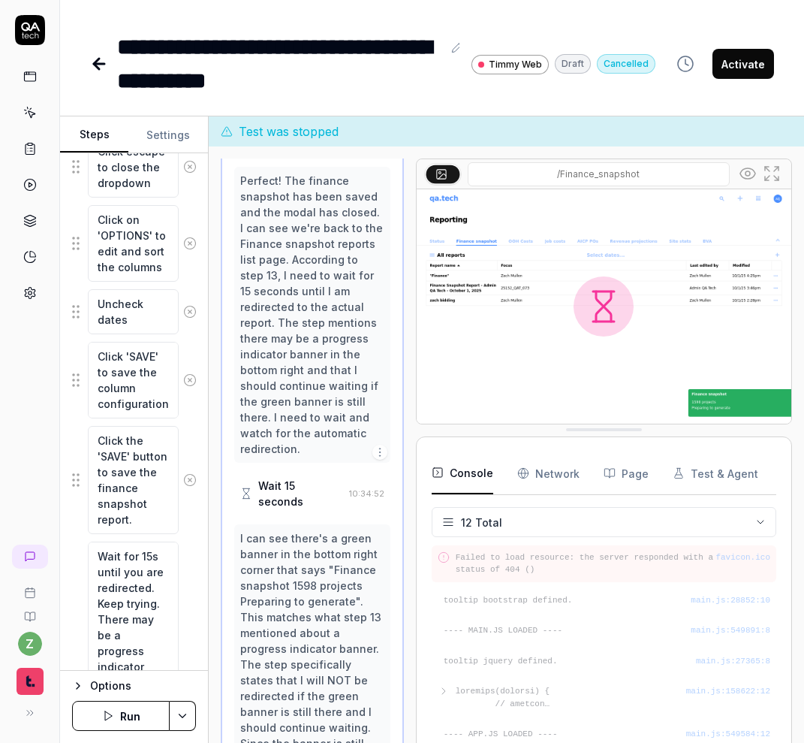
scroll to position [1024, 0]
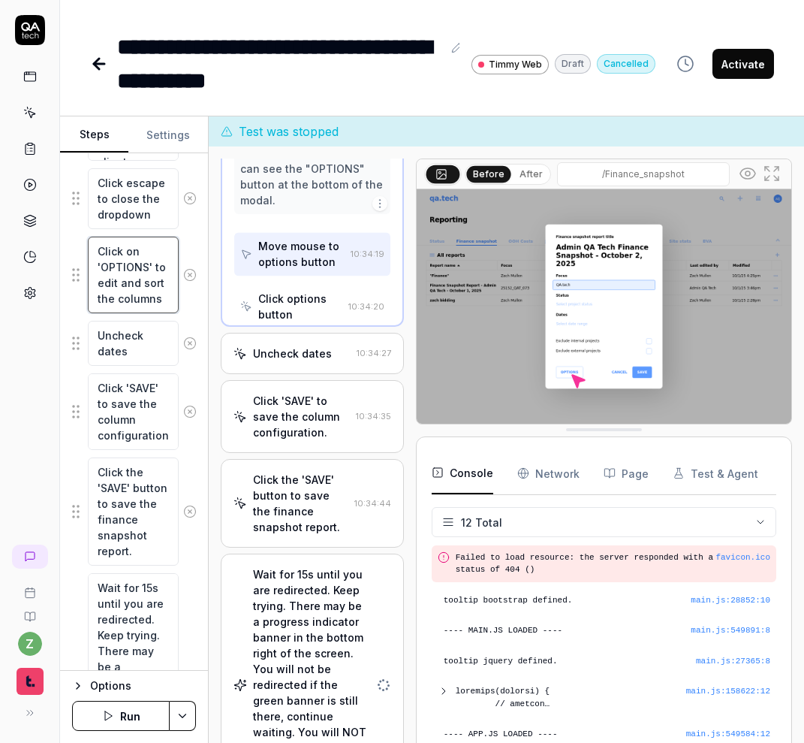
click at [140, 293] on textarea "Click on 'OPTIONS' to edit and sort the columns" at bounding box center [133, 275] width 91 height 77
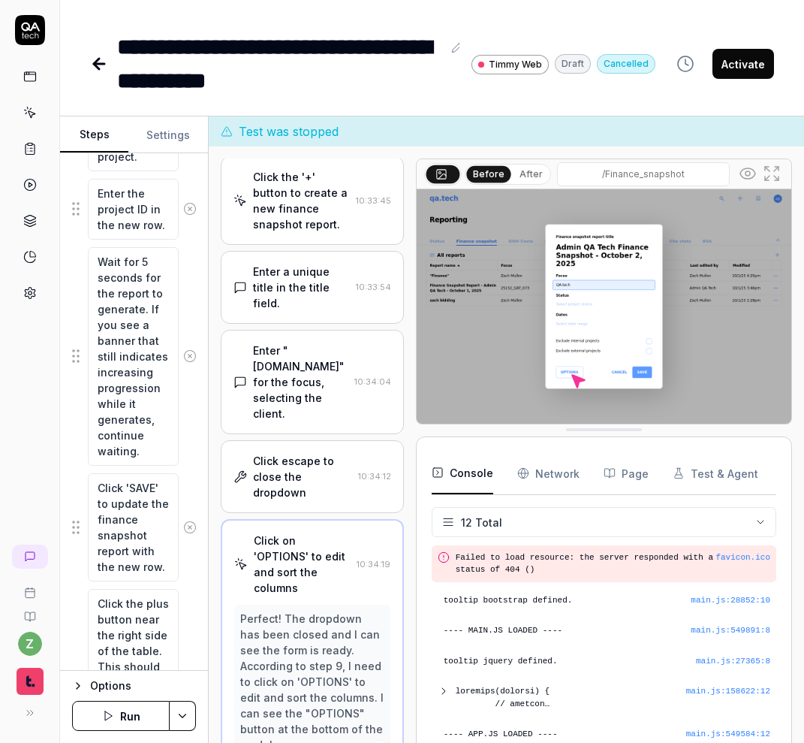
scroll to position [2265, 0]
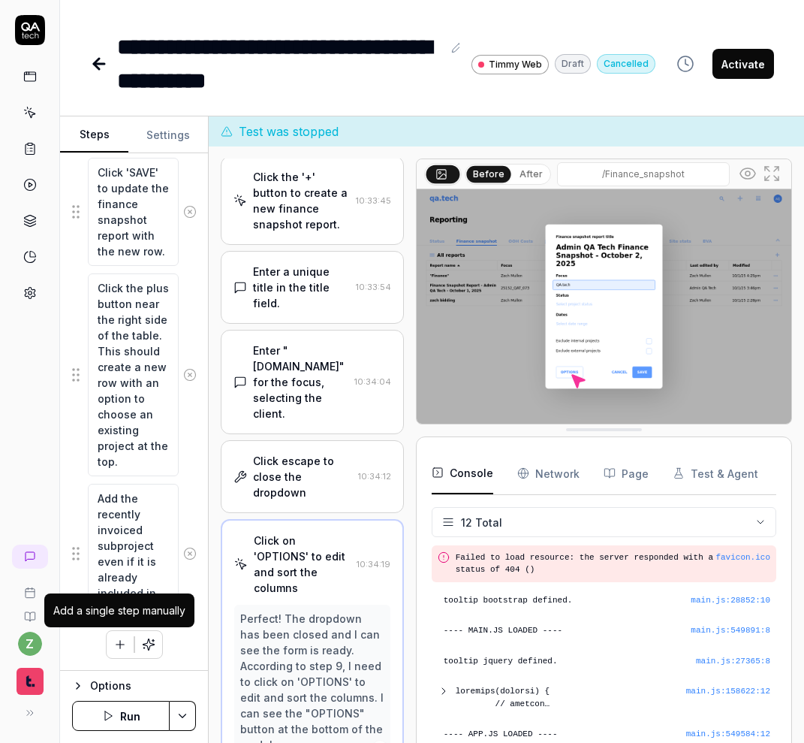
click at [115, 653] on button "button" at bounding box center [120, 644] width 27 height 27
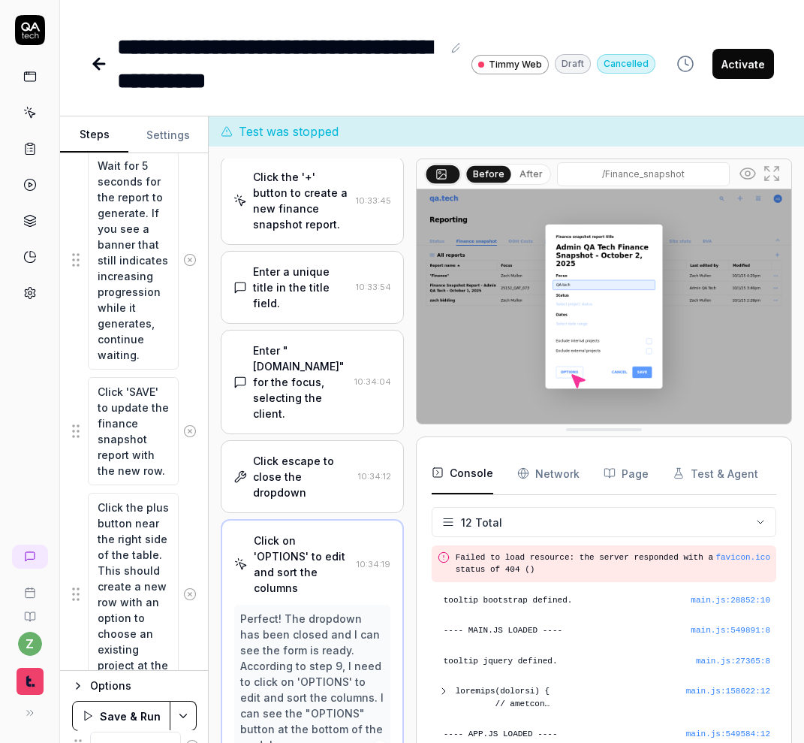
scroll to position [2303, 0]
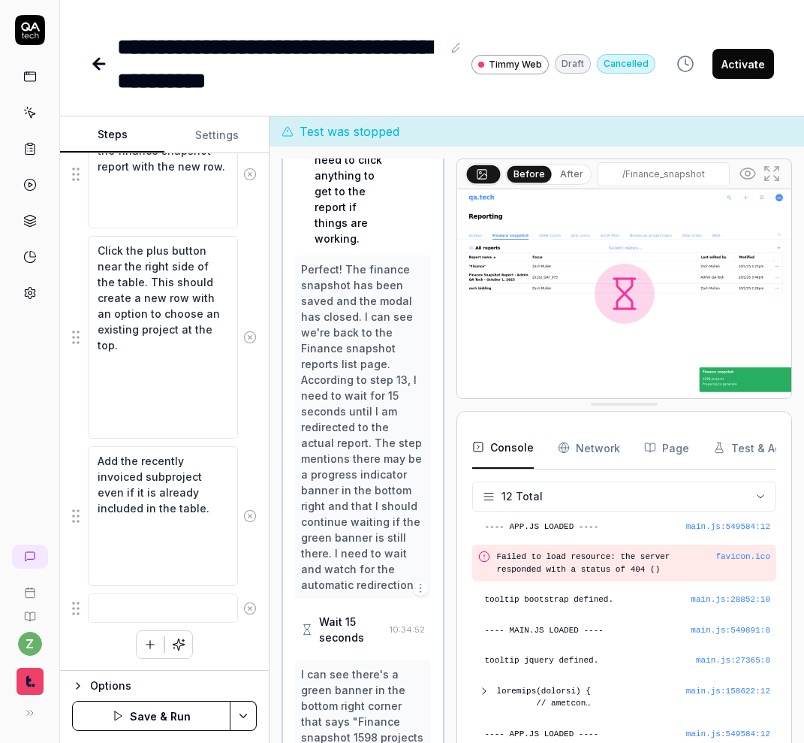
scroll to position [167, 0]
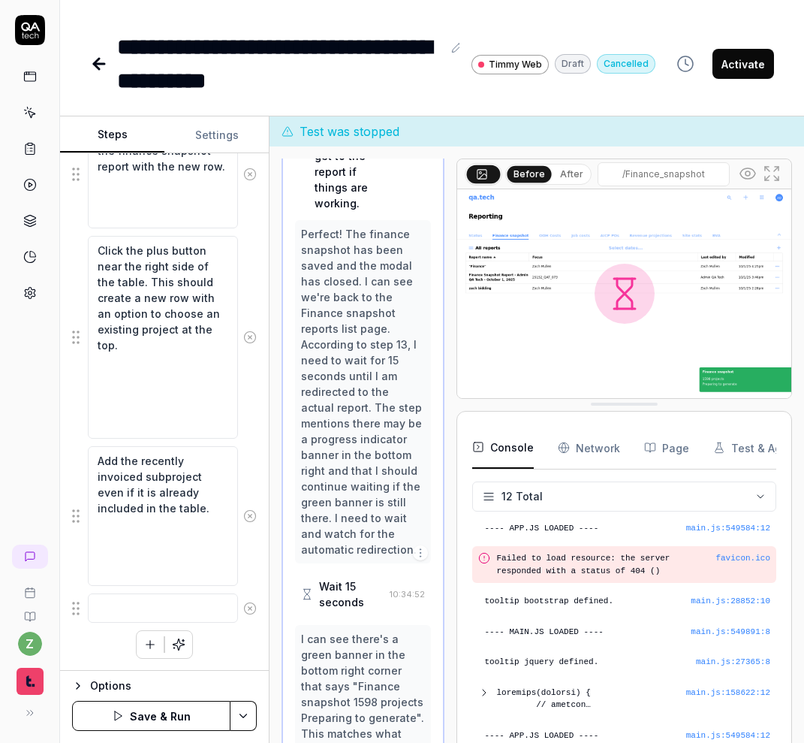
click at [274, 424] on div "Steps Settings Goal Create a finance snapshot for the user Admin QA Tech, inclu…" at bounding box center [432, 429] width 744 height 626
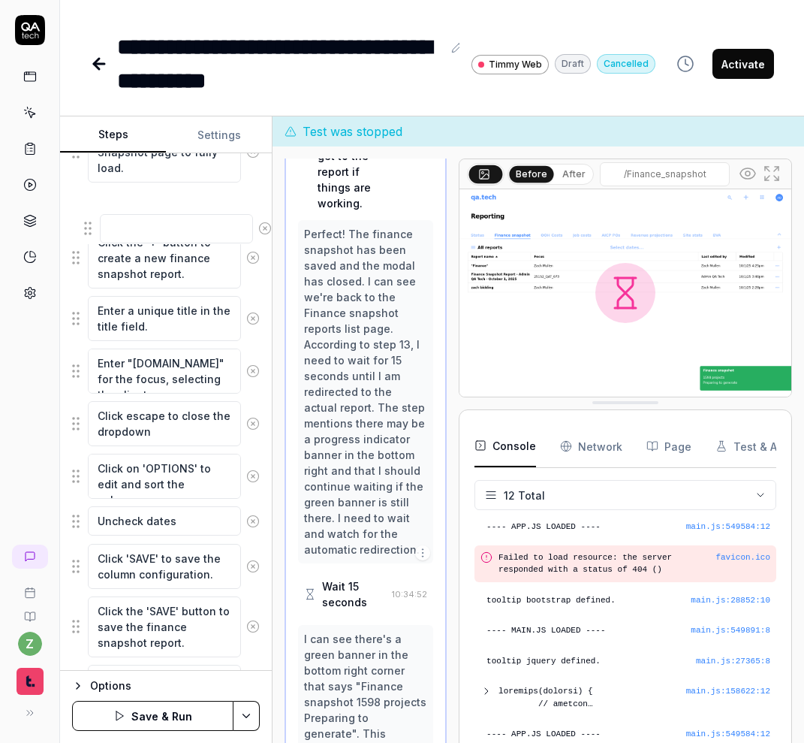
scroll to position [525, 0]
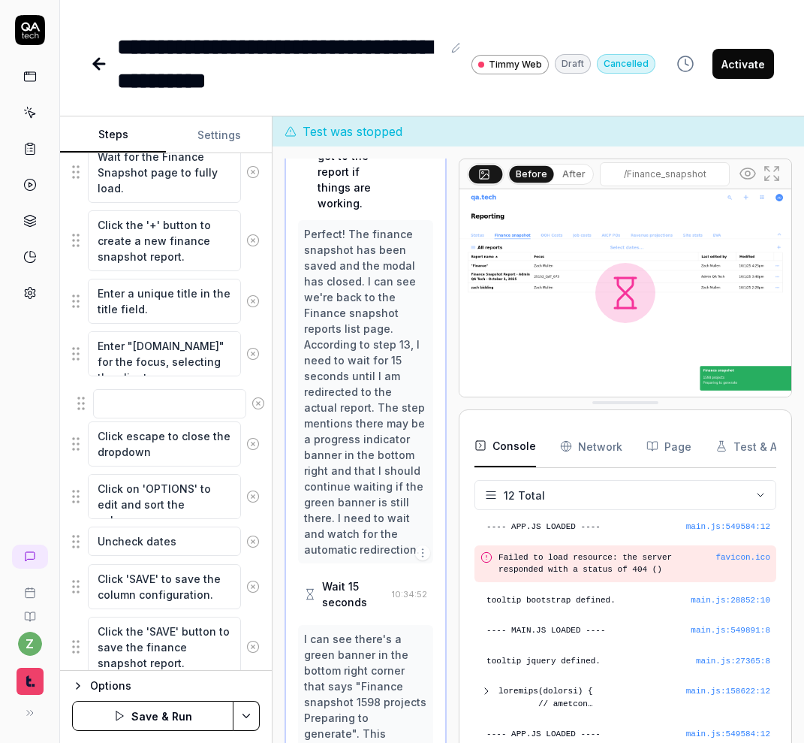
drag, startPoint x: 72, startPoint y: 613, endPoint x: 71, endPoint y: 409, distance: 204.3
click at [77, 409] on fieldset "Left-click on the grid menu icon in the top right corner of the dashboard. Hove…" at bounding box center [166, 680] width 188 height 1520
click at [169, 409] on textarea at bounding box center [164, 398] width 153 height 29
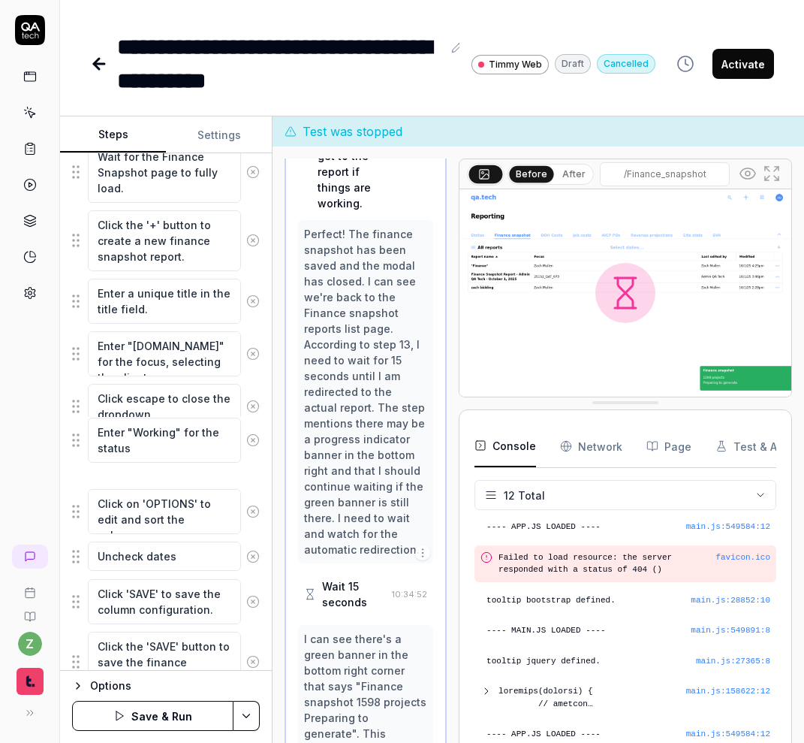
drag, startPoint x: 74, startPoint y: 404, endPoint x: 74, endPoint y: 460, distance: 56.3
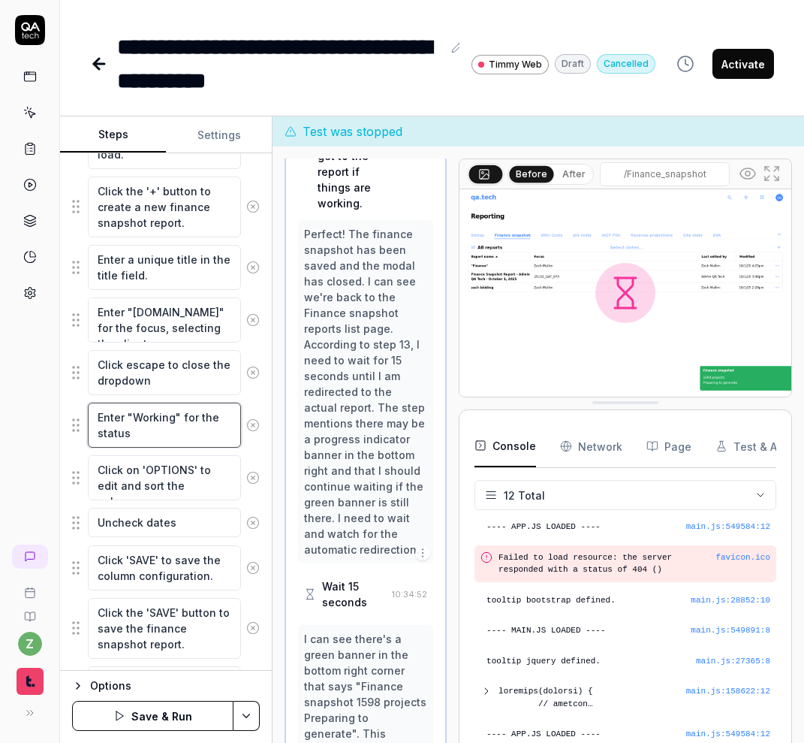
drag, startPoint x: 127, startPoint y: 418, endPoint x: 71, endPoint y: 419, distance: 56.3
click at [71, 419] on div "Goal Create a finance snapshot for the user Admin QA Tech, including the additi…" at bounding box center [166, 411] width 212 height 517
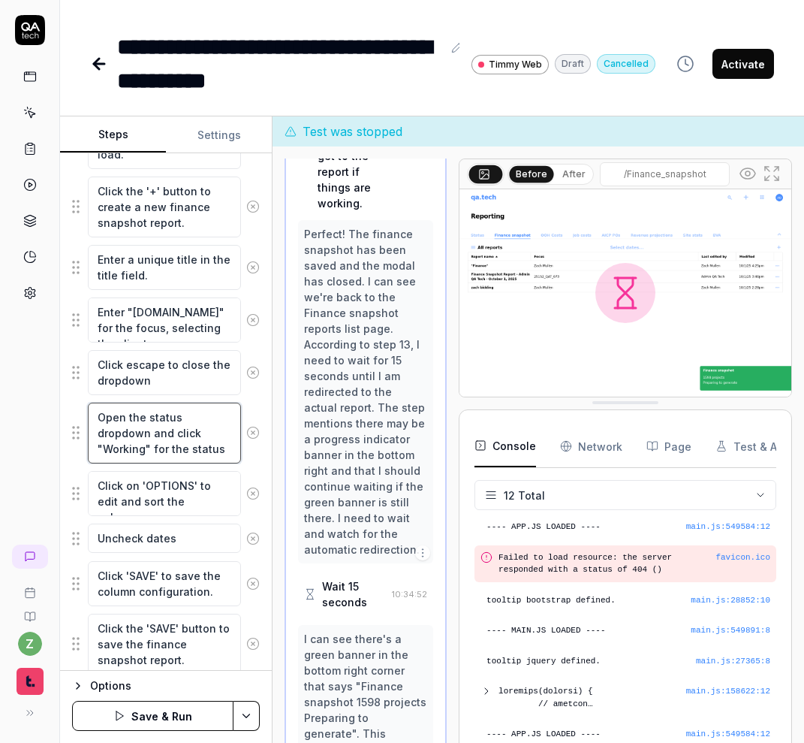
drag, startPoint x: 197, startPoint y: 451, endPoint x: 197, endPoint y: 439, distance: 12.0
click at [197, 439] on textarea "Open the status dropdown and click "Working" for the status" at bounding box center [164, 433] width 153 height 61
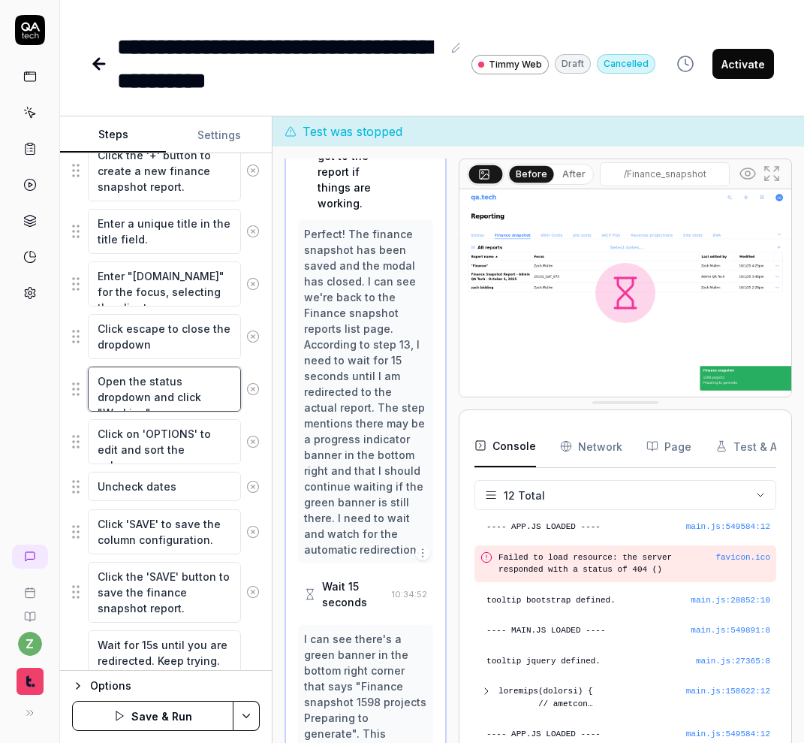
scroll to position [587, 0]
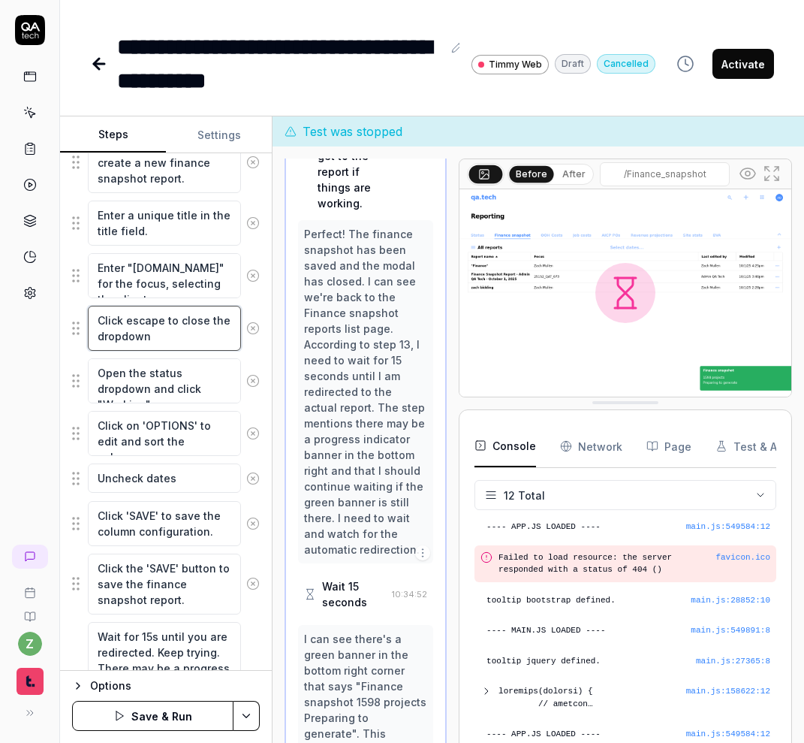
click at [183, 334] on textarea "Click escape to close the dropdown" at bounding box center [164, 328] width 153 height 45
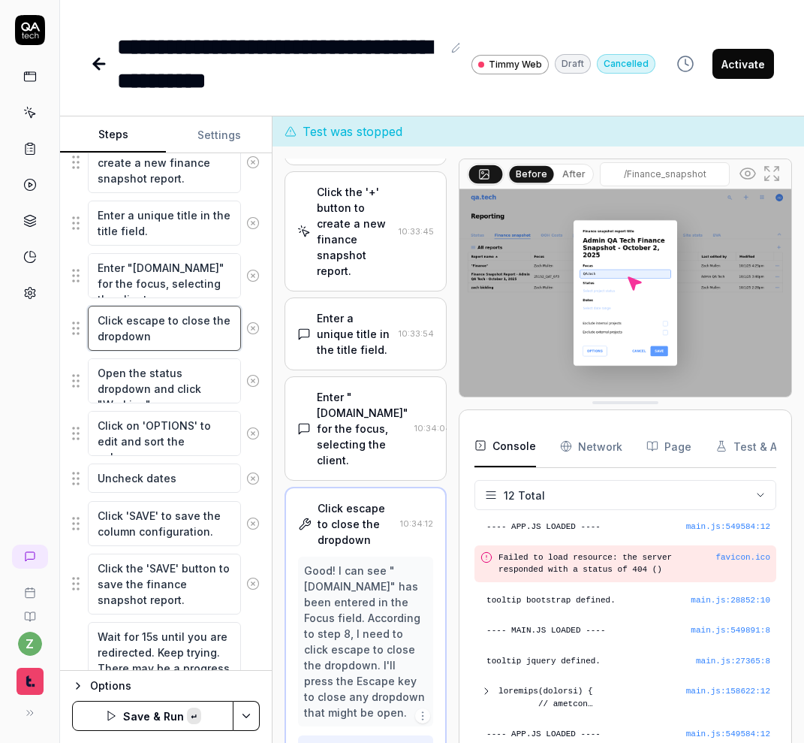
scroll to position [561, 0]
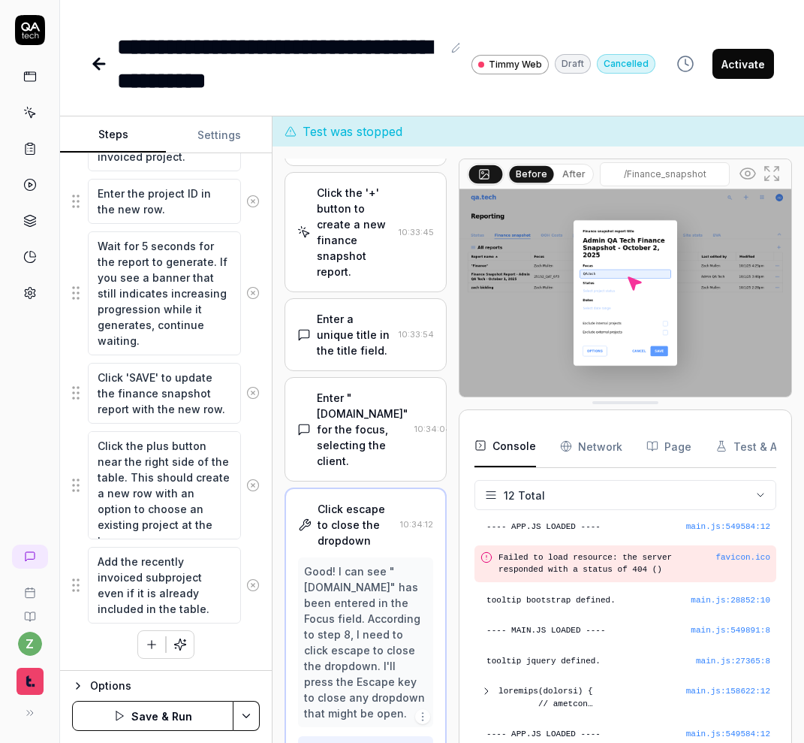
click at [146, 644] on icon "button" at bounding box center [152, 645] width 14 height 14
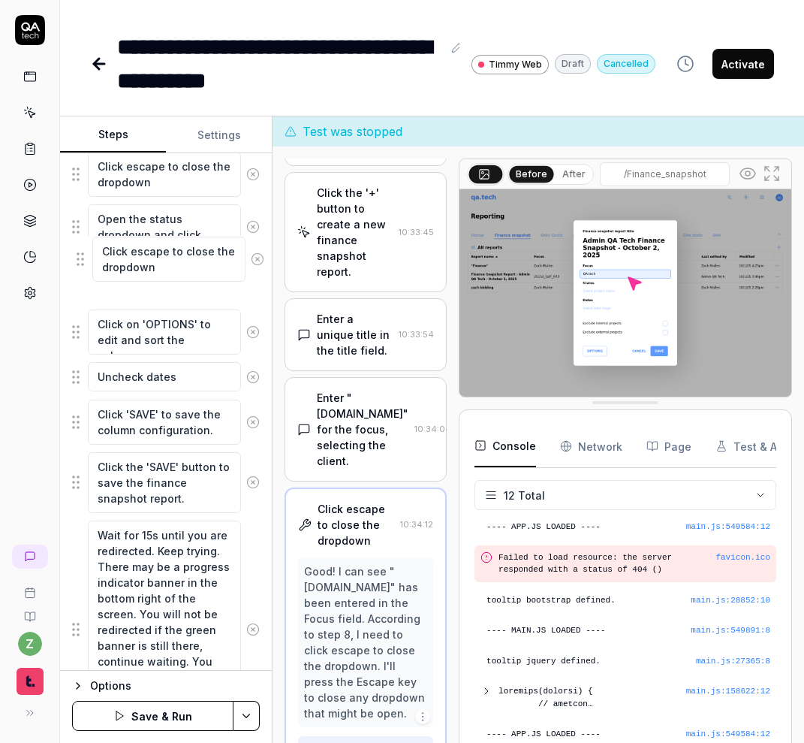
scroll to position [740, 0]
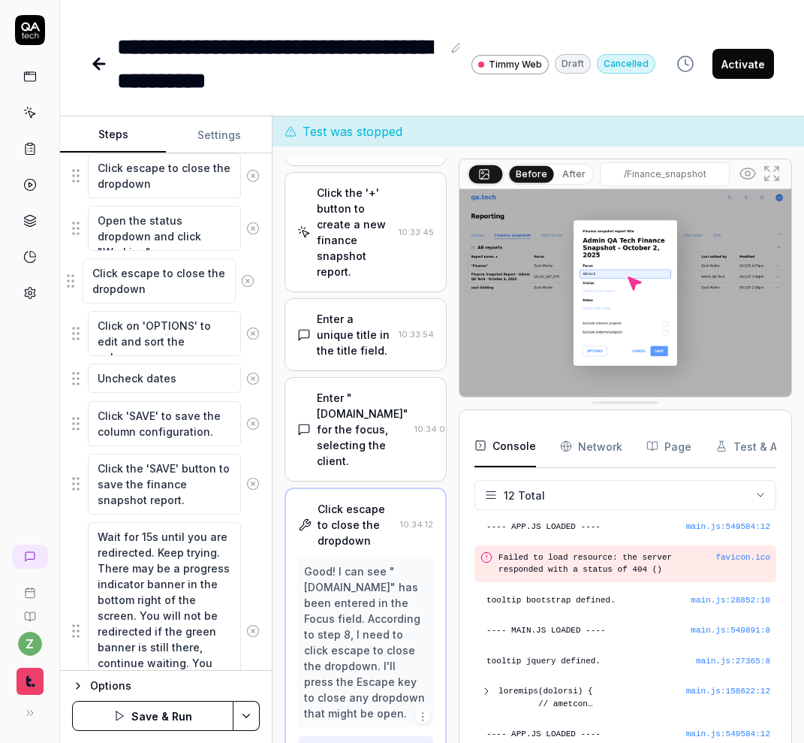
drag, startPoint x: 79, startPoint y: 616, endPoint x: 74, endPoint y: 281, distance: 335.0
click at [74, 281] on fieldset "Left-click on the grid menu icon in the top right corner of the dashboard. Hove…" at bounding box center [166, 484] width 188 height 1588
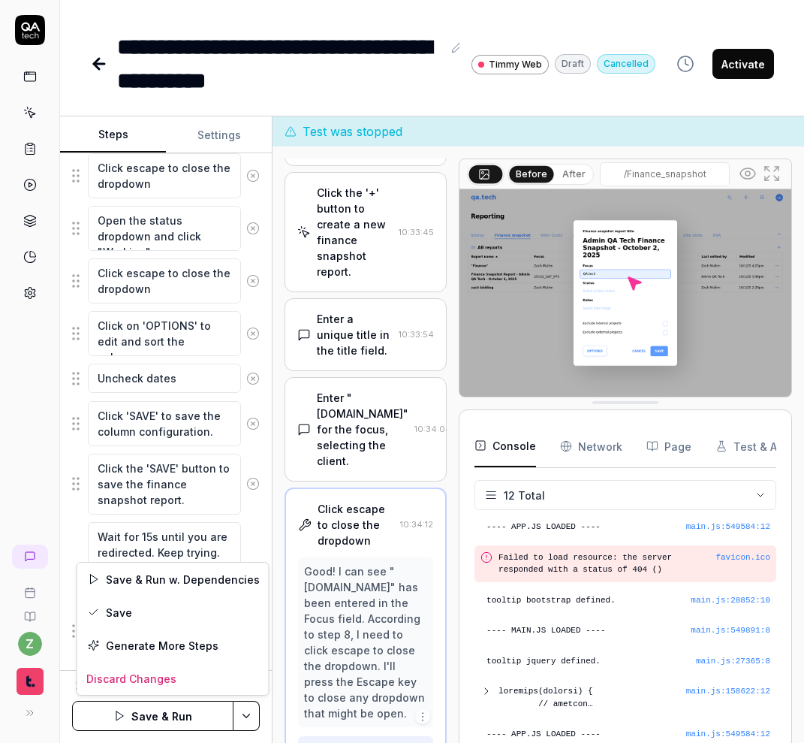
click at [258, 710] on html "**********" at bounding box center [402, 371] width 804 height 743
click at [183, 608] on div "Save" at bounding box center [173, 612] width 192 height 33
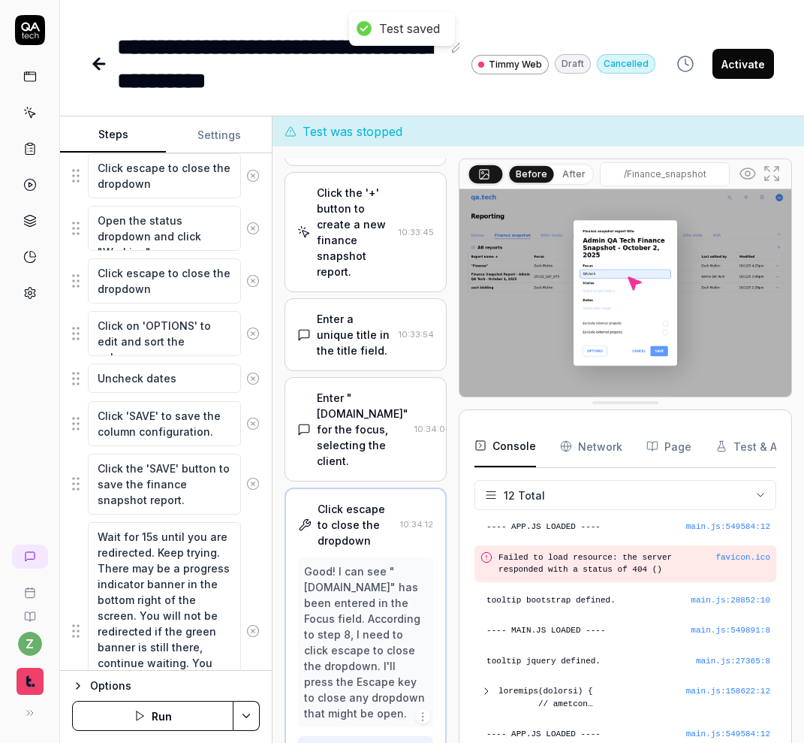
click at [189, 712] on button "Run" at bounding box center [152, 716] width 161 height 30
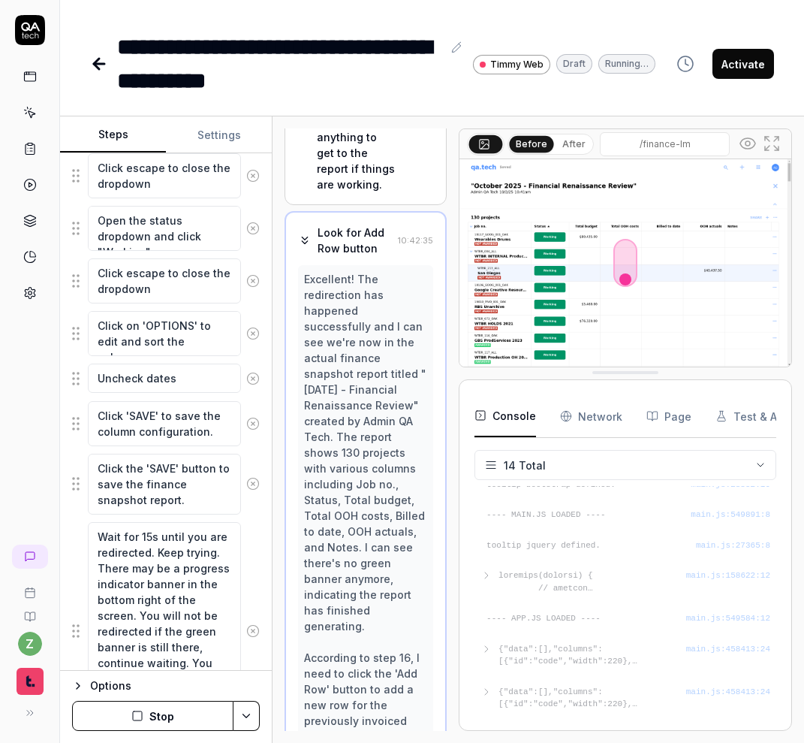
scroll to position [1856, 0]
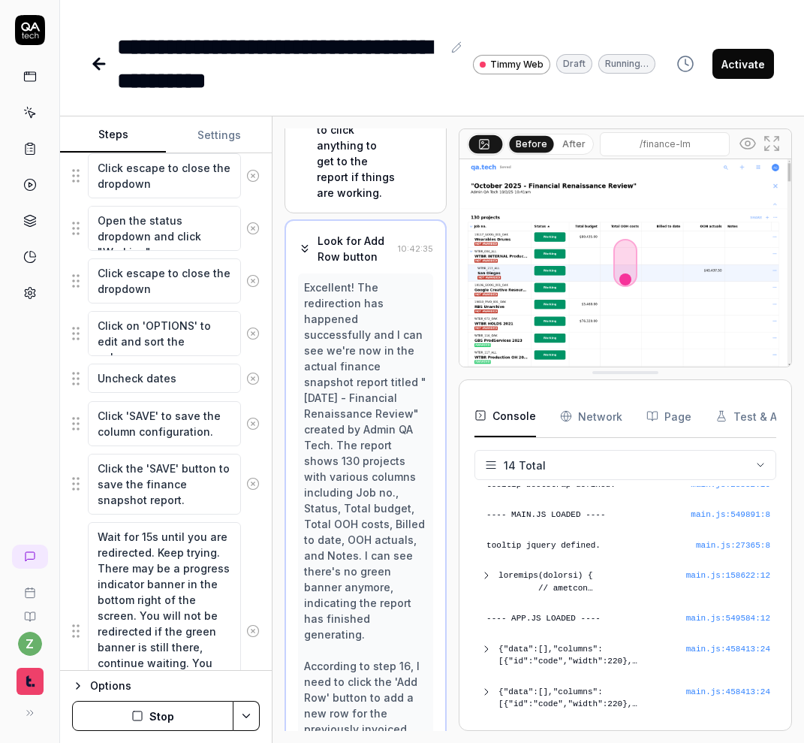
click at [180, 711] on button "Stop" at bounding box center [152, 716] width 161 height 30
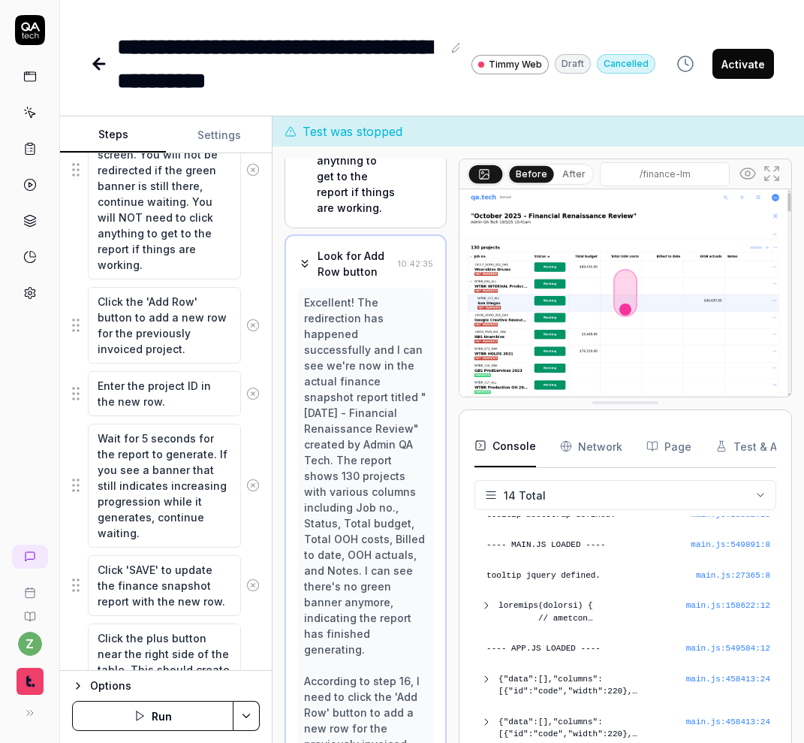
scroll to position [1189, 0]
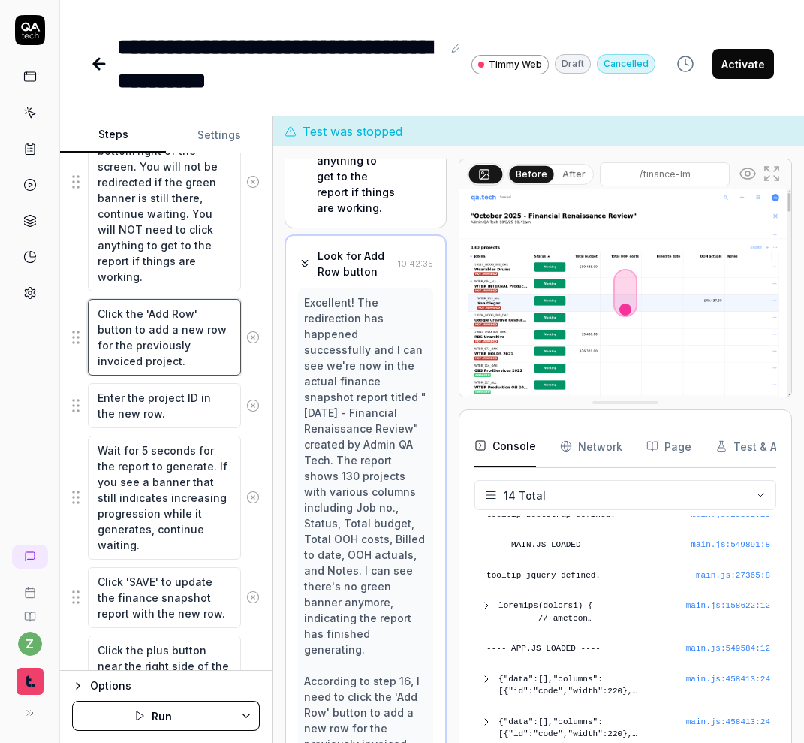
click at [176, 364] on textarea "Click the 'Add Row' button to add a new row for the previously invoiced project." at bounding box center [164, 337] width 153 height 77
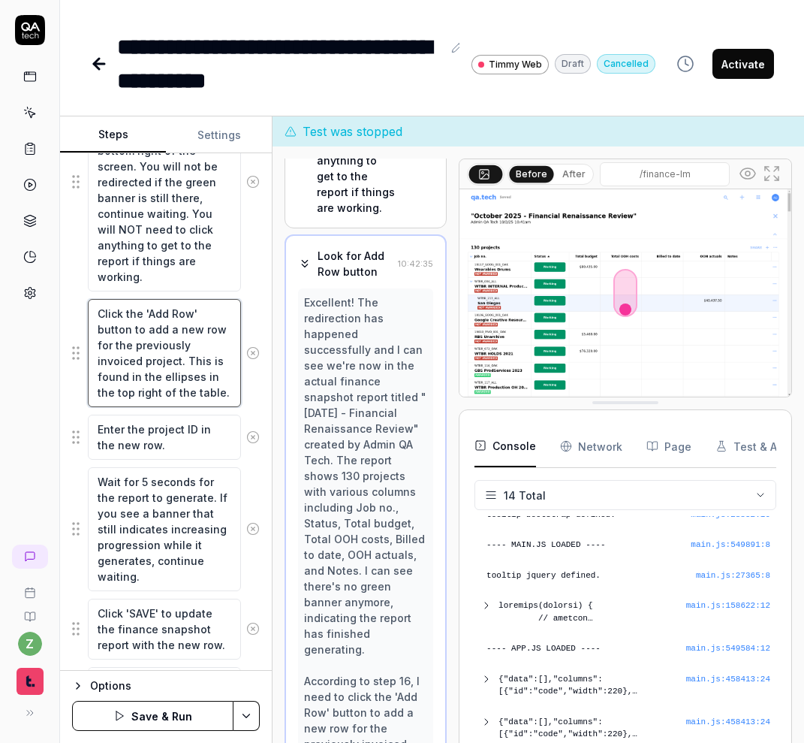
click at [152, 377] on textarea "Click the 'Add Row' button to add a new row for the previously invoiced project…" at bounding box center [164, 353] width 153 height 108
click at [277, 433] on div "Open browser 10:39:43 Development https://qatech1.timmyio.dev/ Left-click on th…" at bounding box center [539, 459] width 532 height 626
click at [248, 720] on html "**********" at bounding box center [402, 371] width 804 height 743
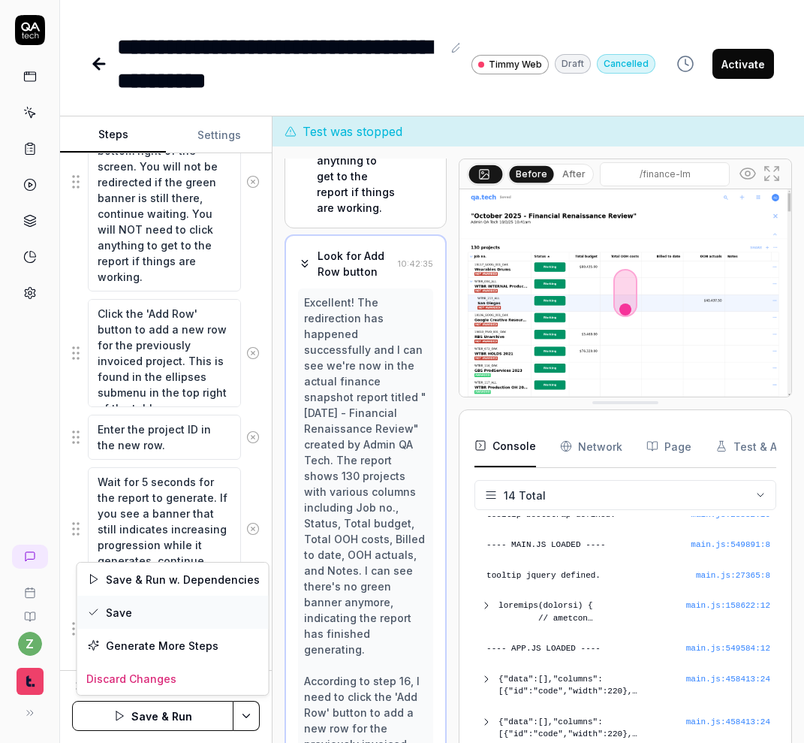
click at [201, 611] on div "Save" at bounding box center [173, 612] width 192 height 33
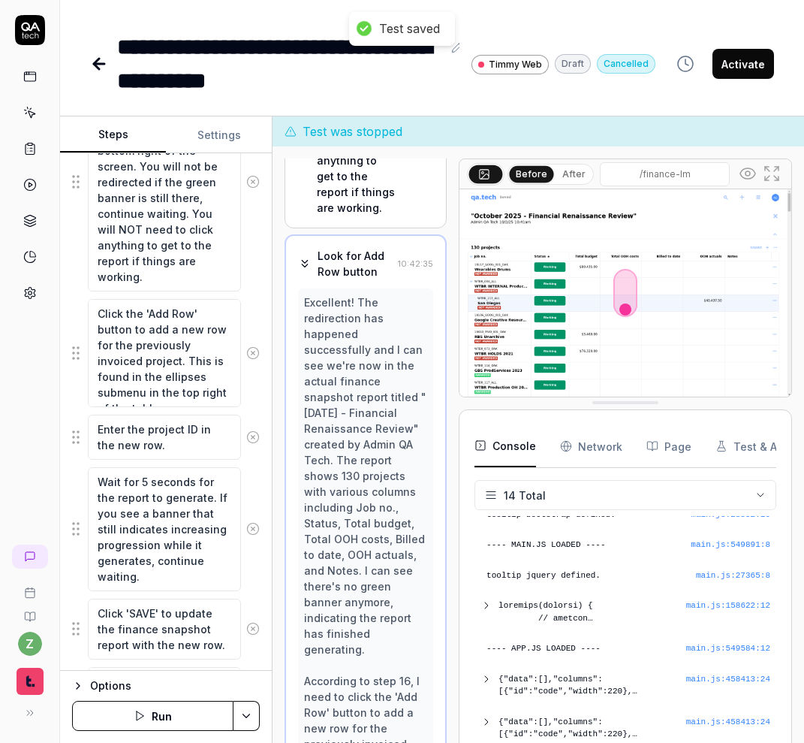
click at [190, 721] on button "Run" at bounding box center [152, 716] width 161 height 30
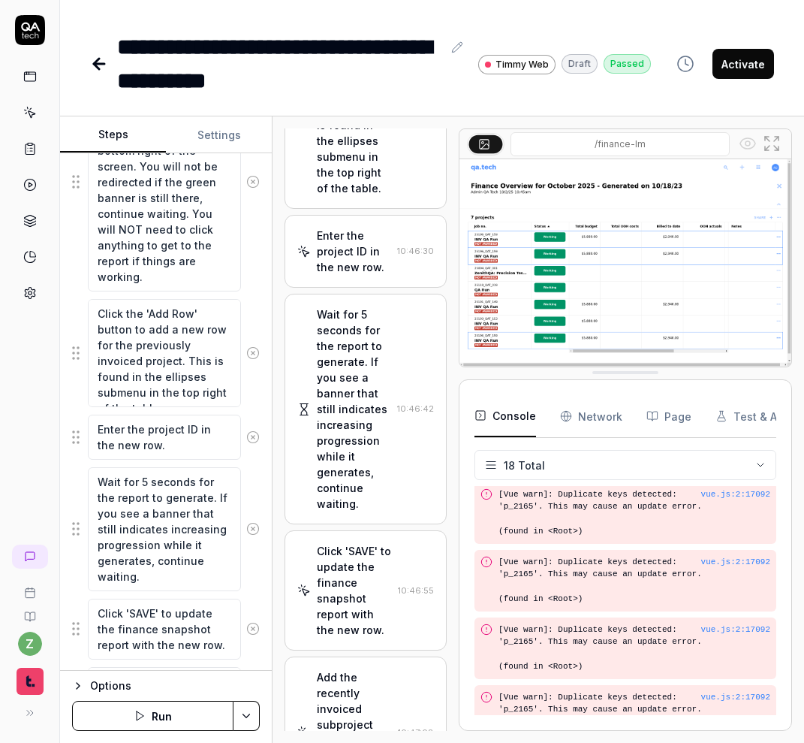
scroll to position [522, 0]
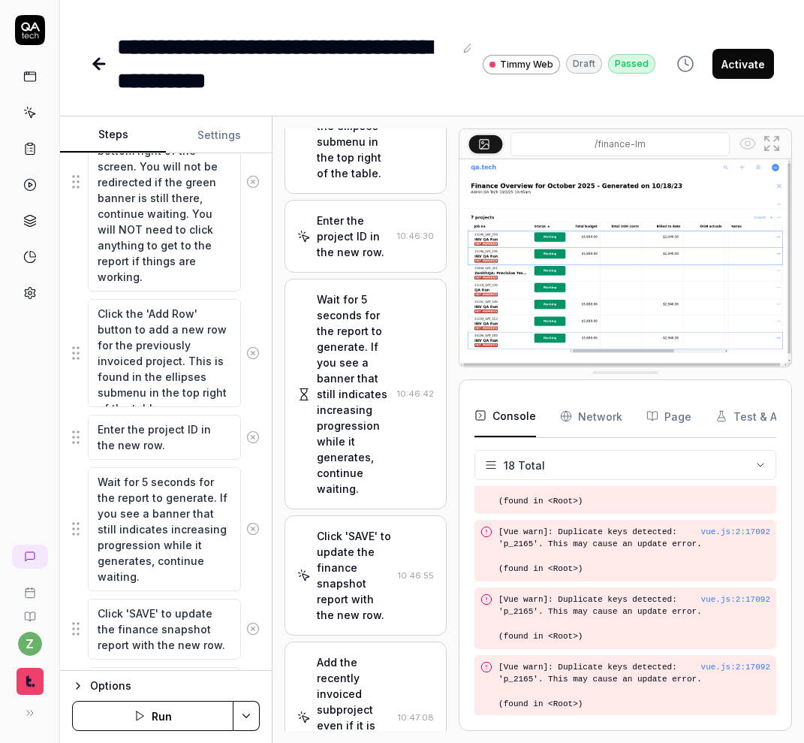
click at [371, 654] on div "Add the recently invoiced subproject even if it is already included in the tabl…" at bounding box center [354, 717] width 75 height 126
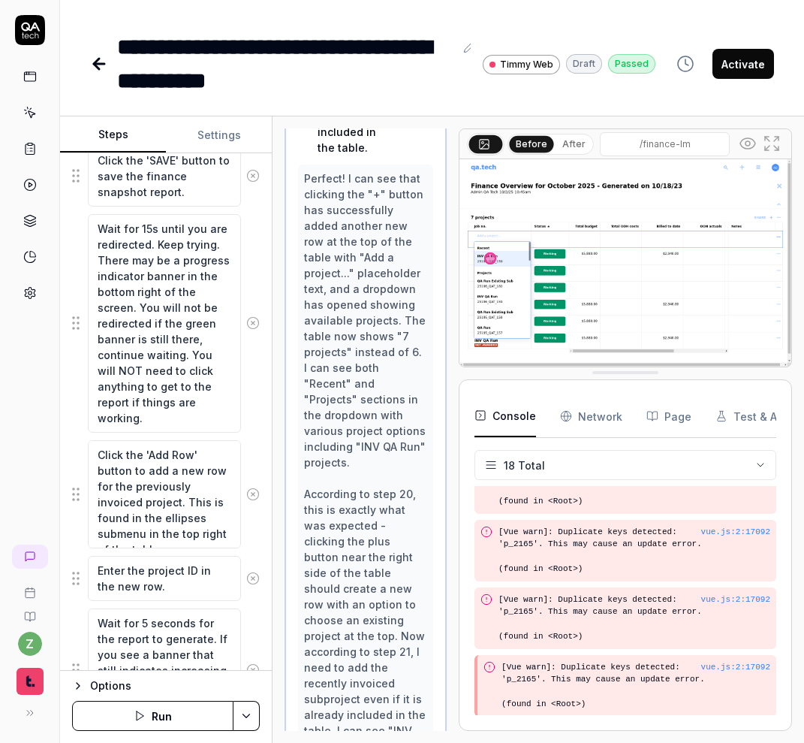
scroll to position [1425, 0]
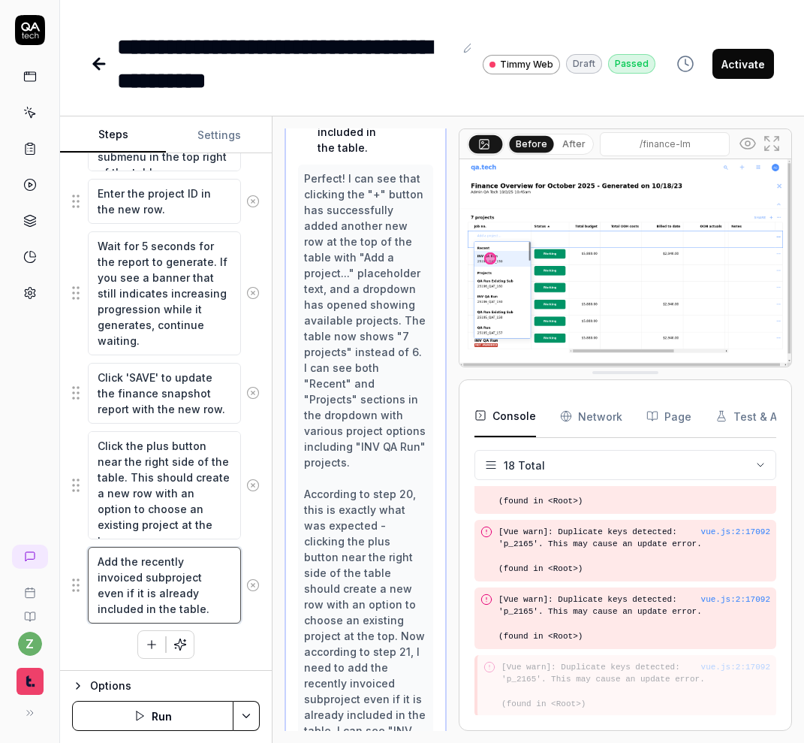
click at [181, 566] on textarea "Add the recently invoiced subproject even if it is already included in the tabl…" at bounding box center [164, 585] width 153 height 77
click at [159, 582] on textarea "Add the invoiced subproject even if it is already included in the table." at bounding box center [164, 585] width 153 height 77
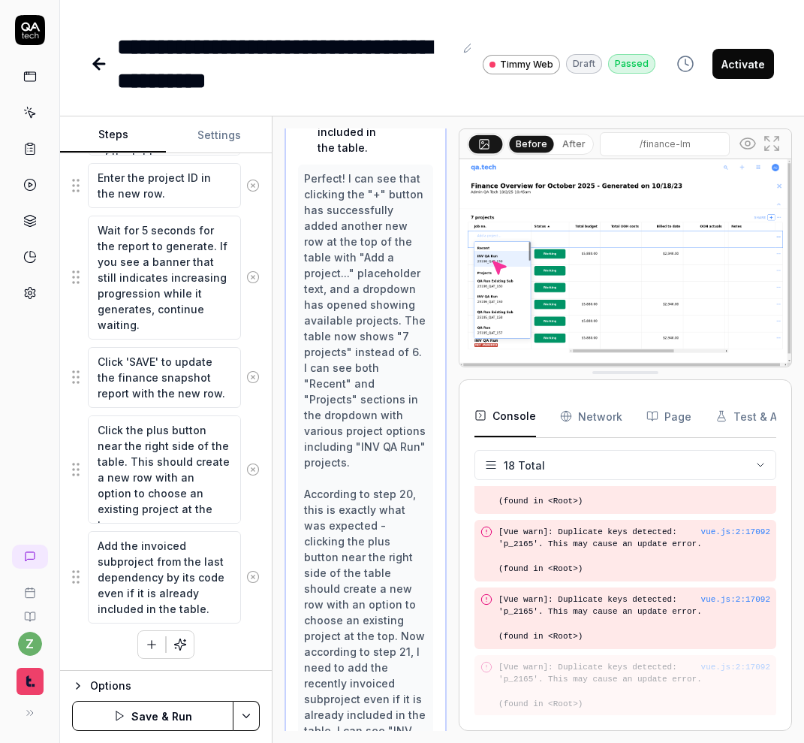
click at [229, 664] on div "Goal Create a finance snapshot for the user Admin QA Tech, including the additi…" at bounding box center [166, 411] width 212 height 517
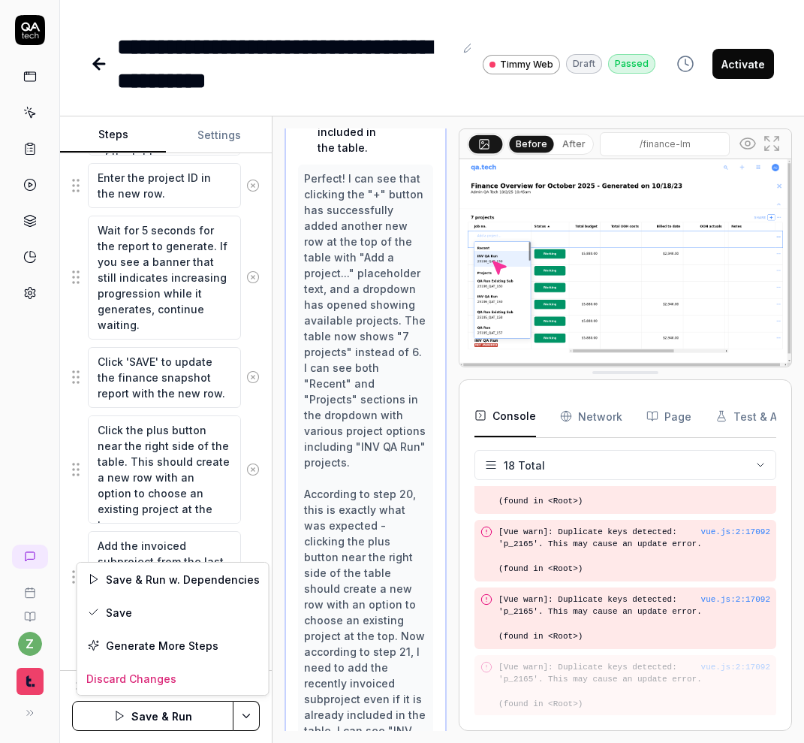
click at [250, 718] on html "**********" at bounding box center [402, 371] width 804 height 743
click at [166, 611] on div "Save" at bounding box center [173, 612] width 192 height 33
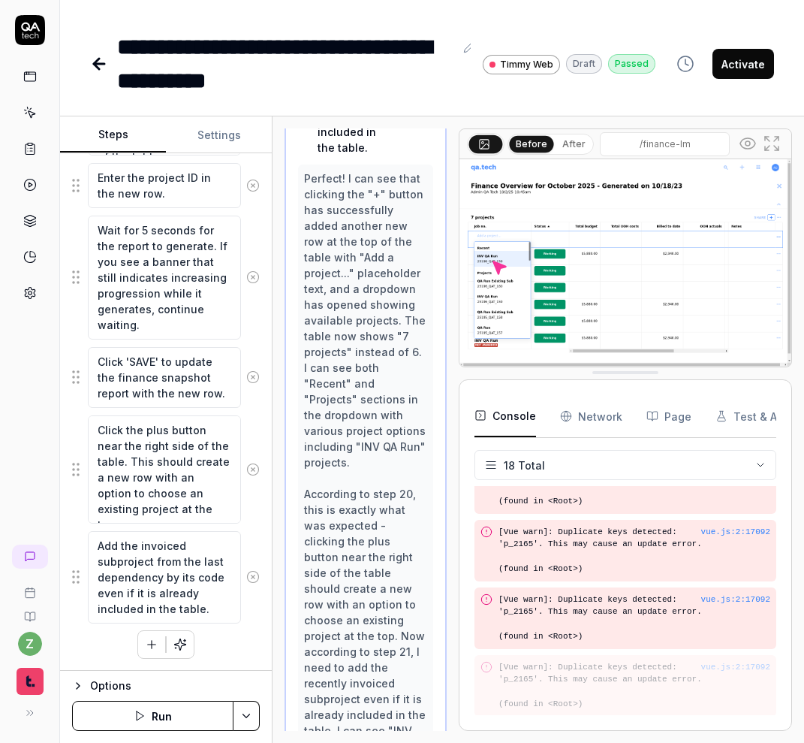
click at [664, 61] on button "Activate" at bounding box center [744, 64] width 62 height 30
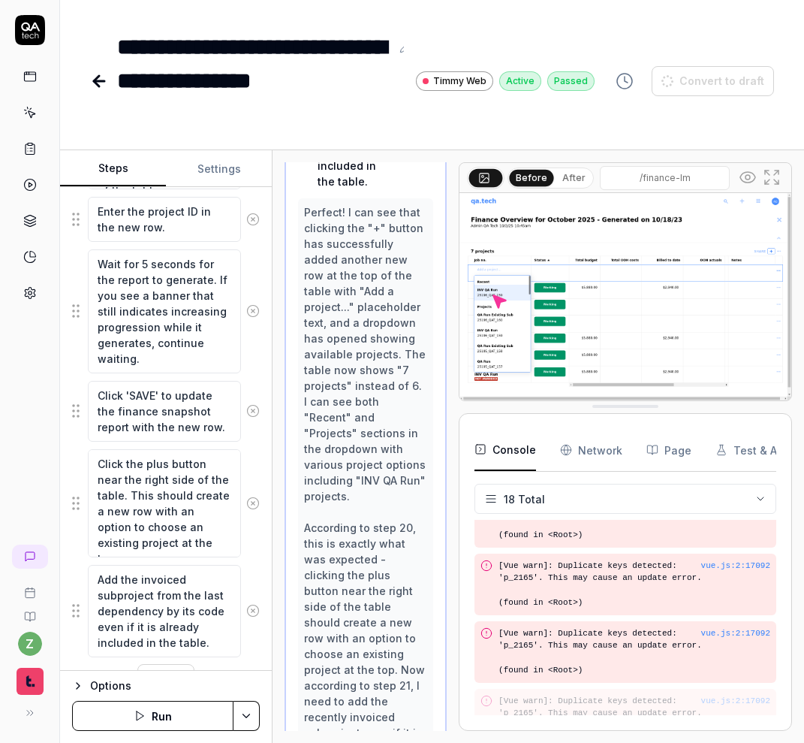
click at [35, 28] on icon at bounding box center [30, 27] width 19 height 9
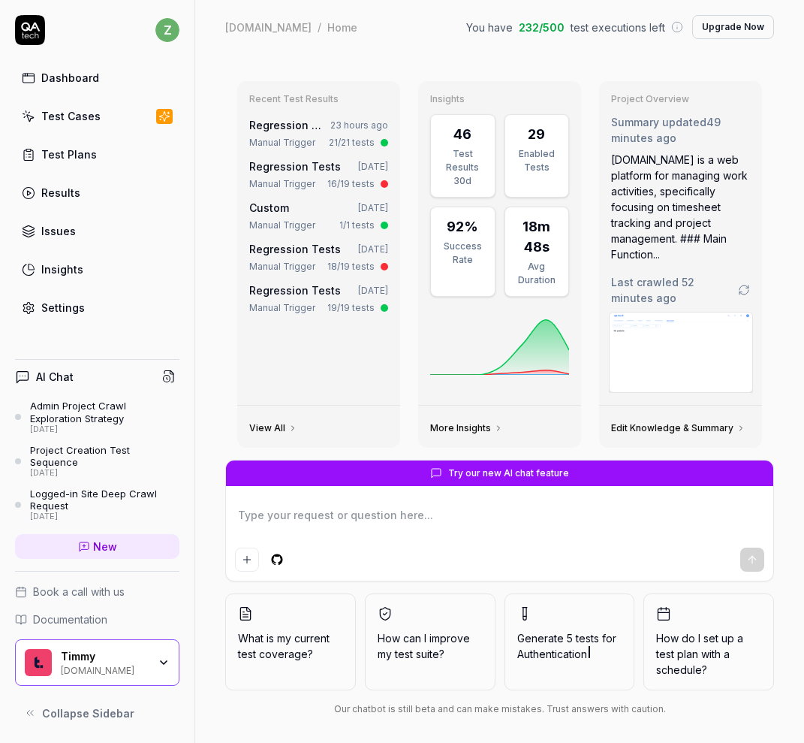
click at [92, 158] on div "Test Plans" at bounding box center [69, 154] width 56 height 16
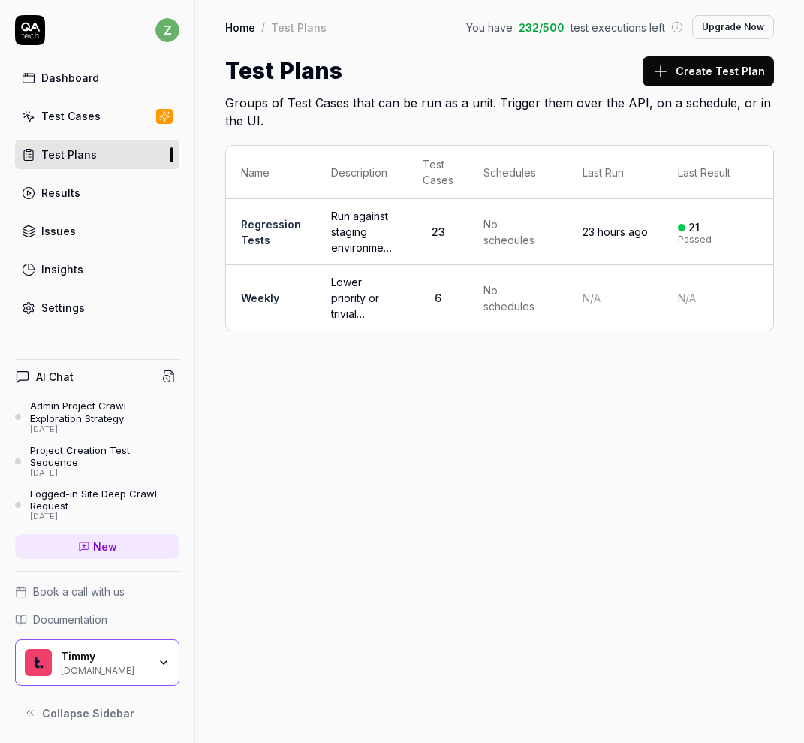
click at [664, 80] on button "Create Test Plan" at bounding box center [708, 71] width 131 height 30
click at [101, 125] on link "Test Cases" at bounding box center [97, 115] width 164 height 29
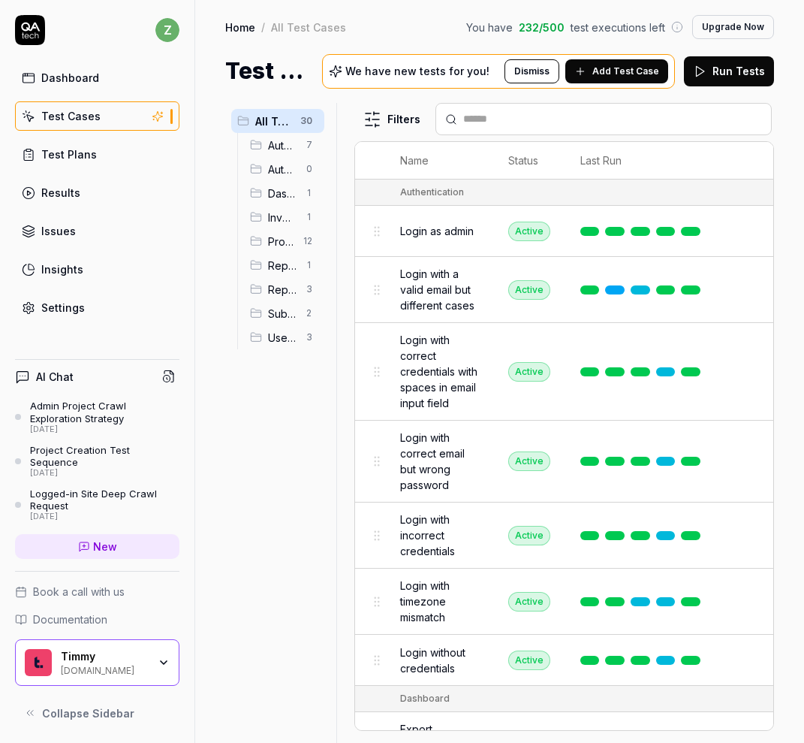
click at [641, 71] on span "Add Test Case" at bounding box center [626, 72] width 67 height 14
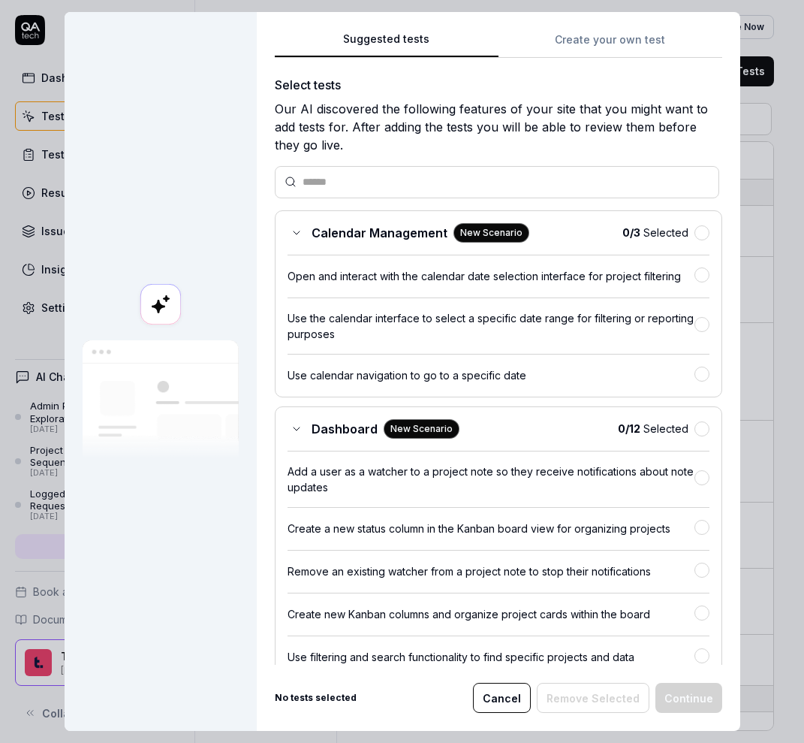
click at [594, 34] on button "Create your own test" at bounding box center [611, 44] width 224 height 27
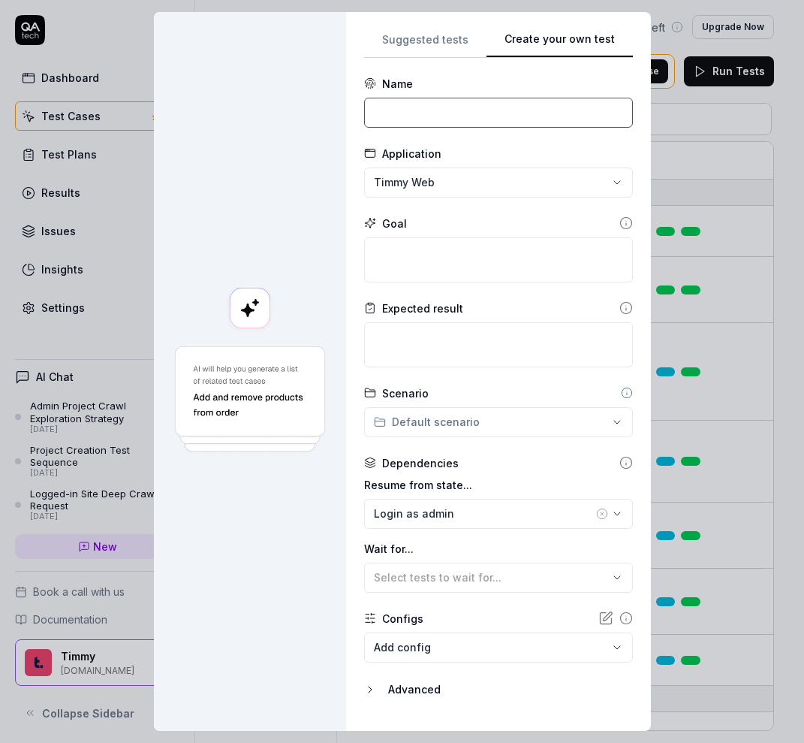
click at [527, 106] on input at bounding box center [498, 113] width 269 height 30
paste input "# [FIN-02] Export and share finance snapshot via email Export Finance report to…"
click at [551, 118] on input "# [FIN-02] Export and share finance snapshot via email Export Finance report to…" at bounding box center [498, 113] width 269 height 30
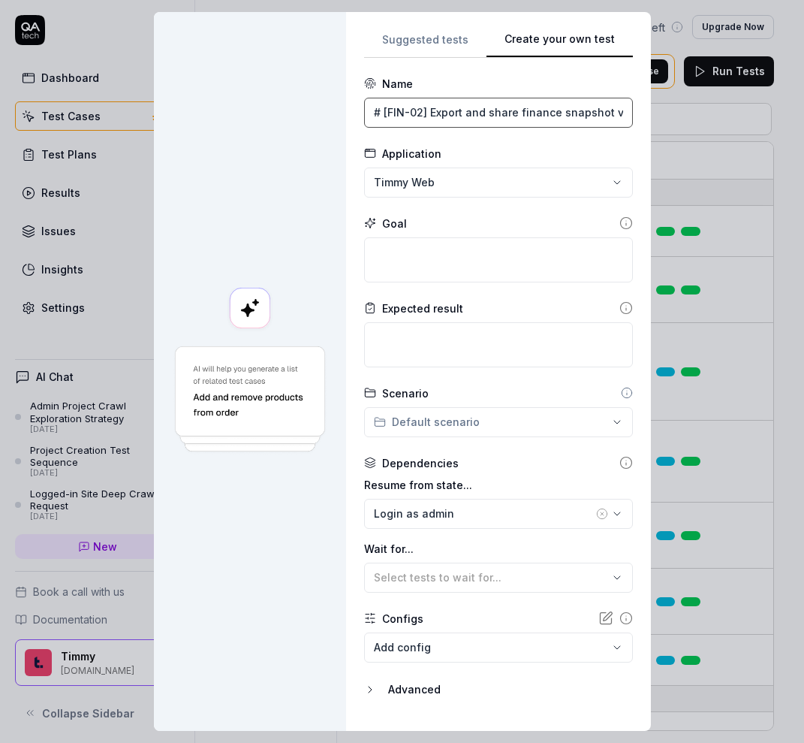
paste input "[FIN-02] Export and share finance snapshot via email"
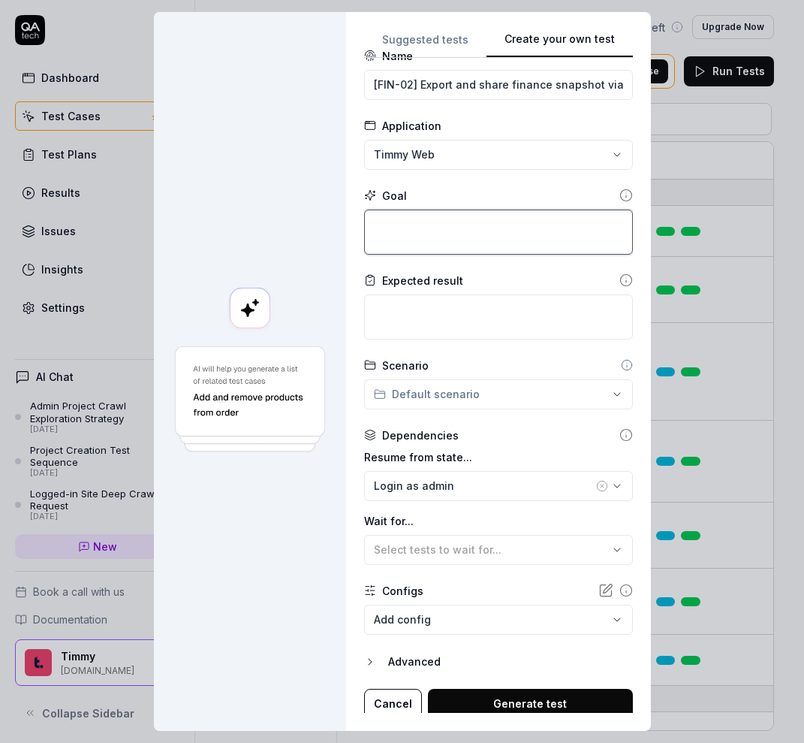
click at [475, 219] on textarea at bounding box center [498, 232] width 269 height 45
paste textarea "Export Finance report to PDF, CSV, and email the report to the "Admin QA Tech" …"
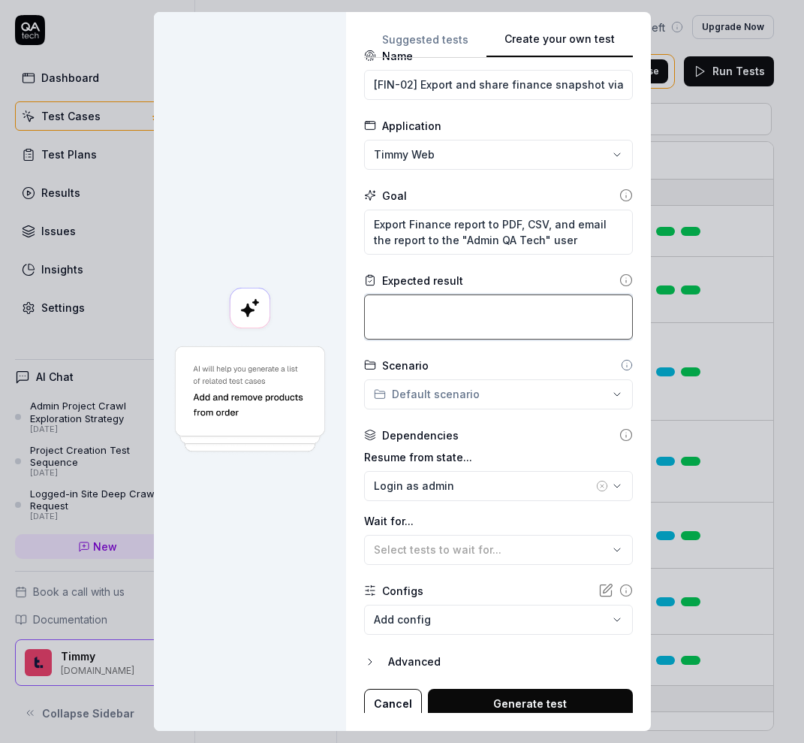
click at [474, 325] on textarea at bounding box center [498, 316] width 269 height 45
paste textarea "Confirm the PDF and CSV export as expected, confirm the email contains the PDF"
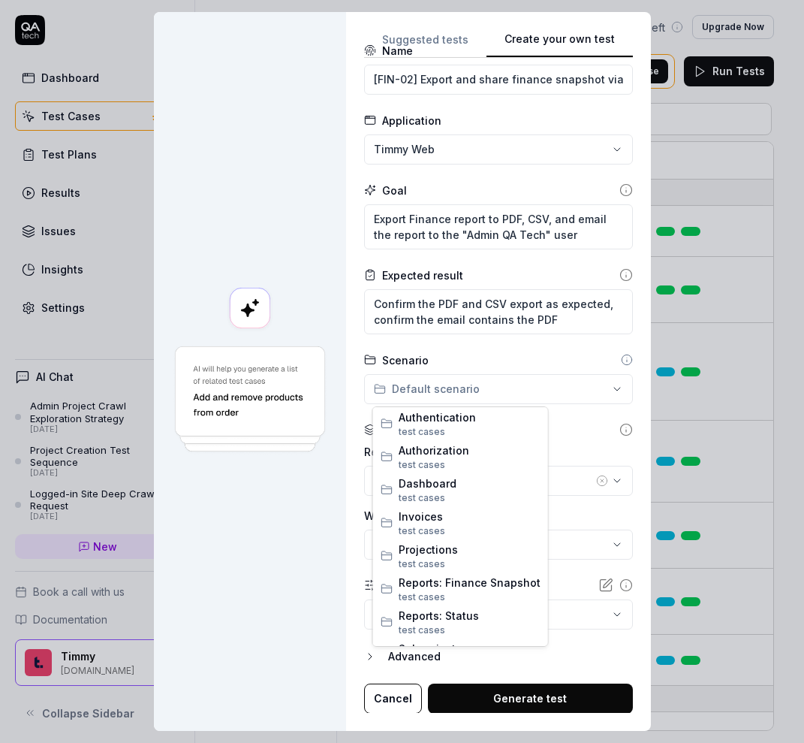
click at [492, 399] on div "**********" at bounding box center [402, 371] width 804 height 743
click at [481, 593] on span "test case s" at bounding box center [470, 597] width 142 height 14
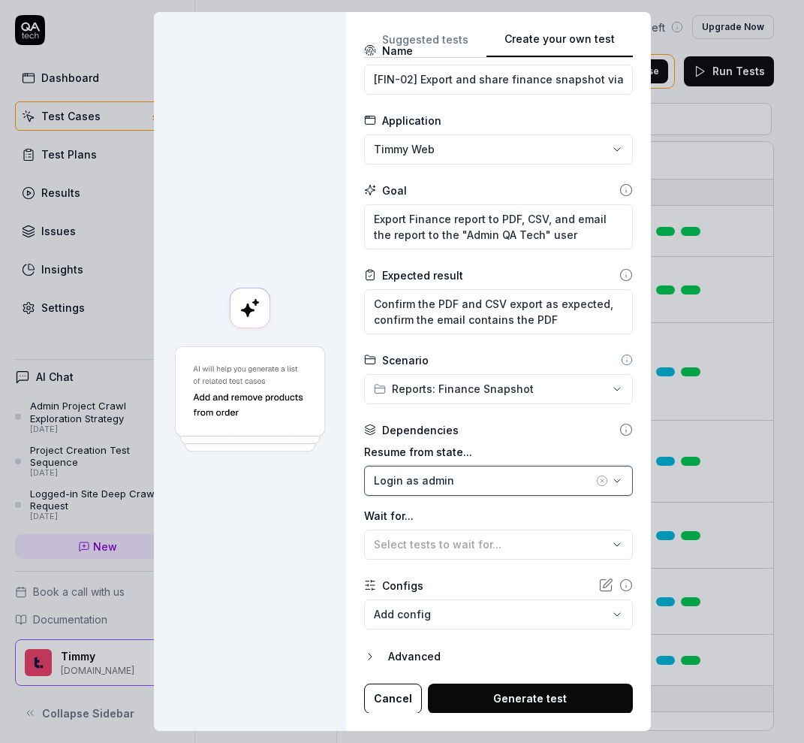
click at [486, 482] on div "Login as admin" at bounding box center [483, 480] width 219 height 16
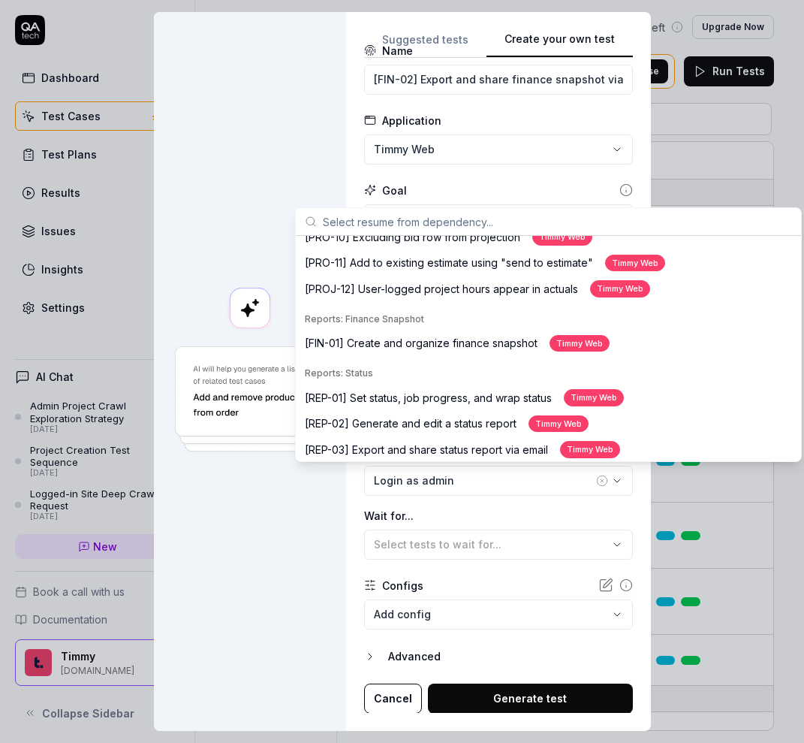
scroll to position [564, 0]
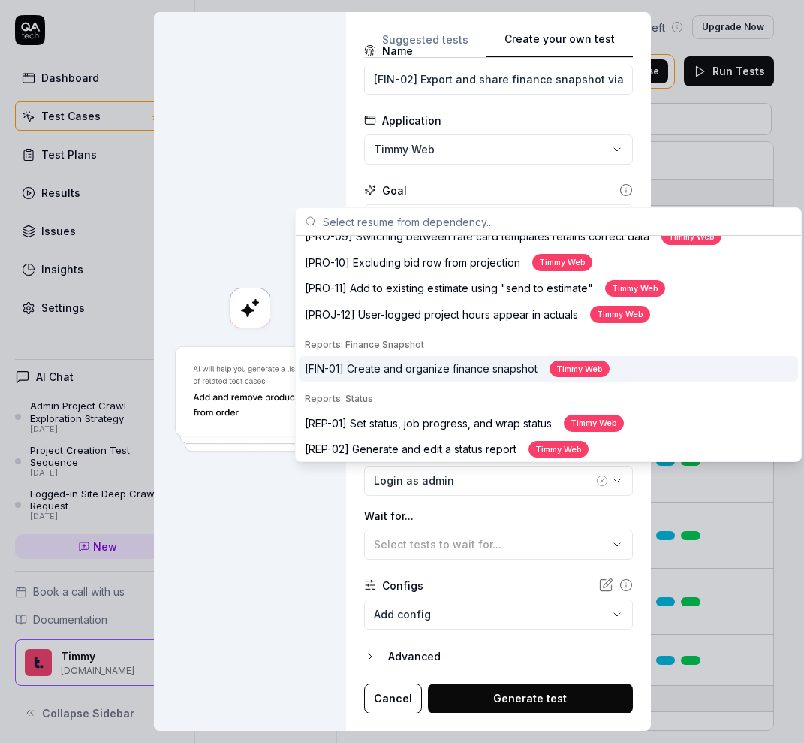
click at [460, 367] on div "[FIN-01] Create and organize finance snapshot Timmy Web" at bounding box center [457, 369] width 305 height 17
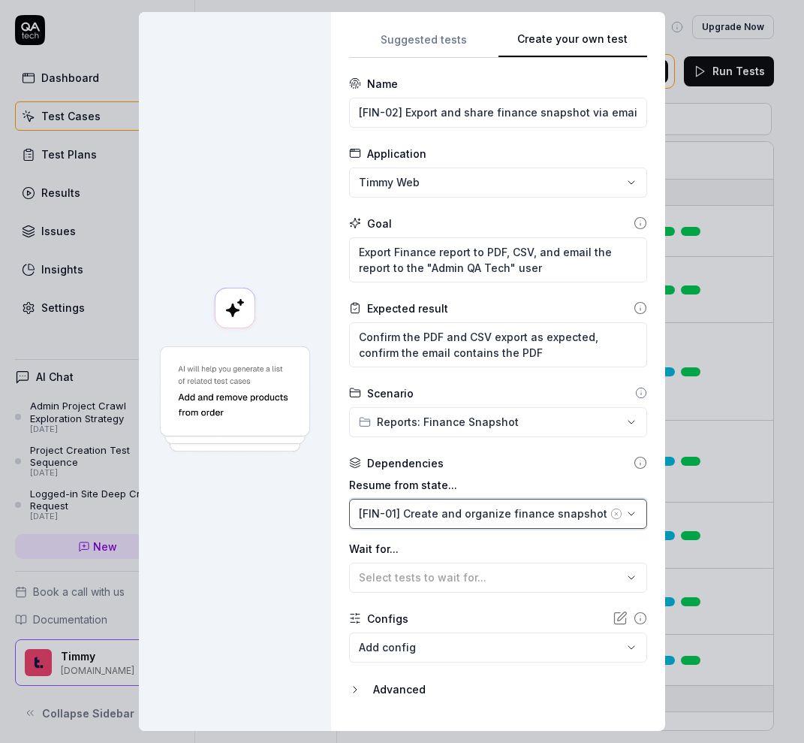
scroll to position [33, 0]
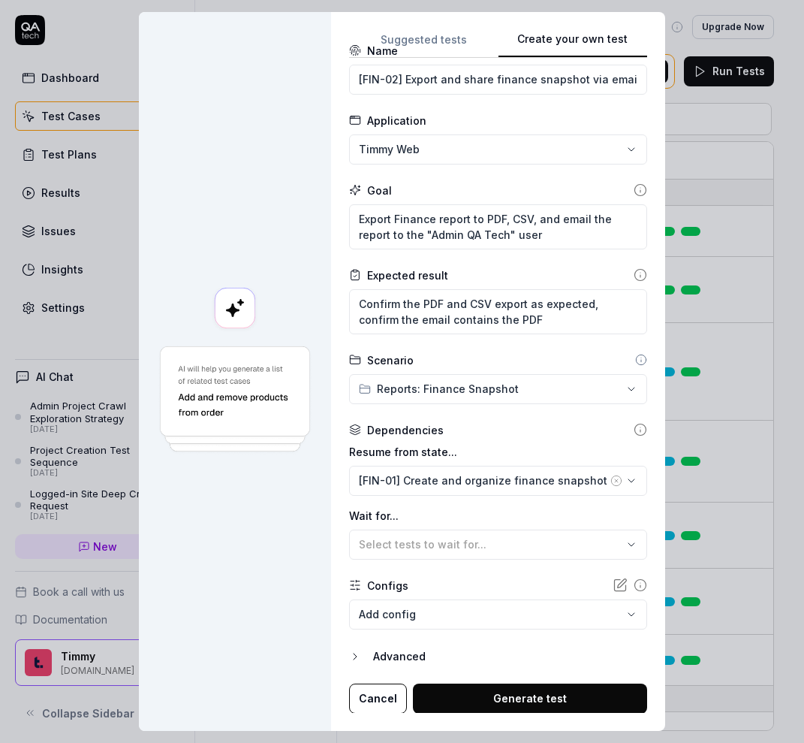
click at [291, 563] on div at bounding box center [235, 371] width 192 height 719
click at [420, 618] on body "z Dashboard Test Cases Test Plans Results Issues Insights Settings AI Chat Admi…" at bounding box center [402, 371] width 804 height 743
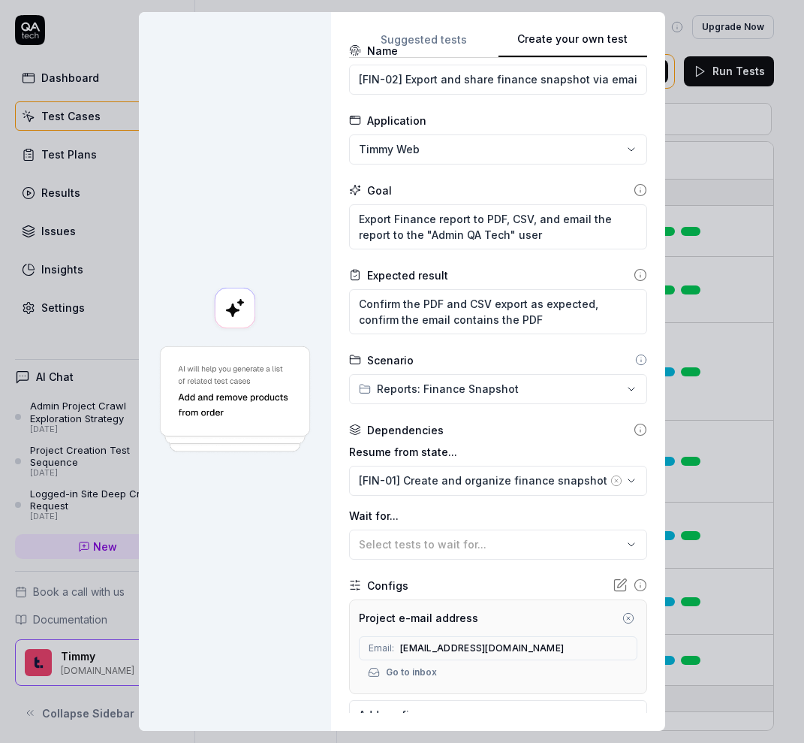
click at [249, 558] on div at bounding box center [235, 371] width 192 height 719
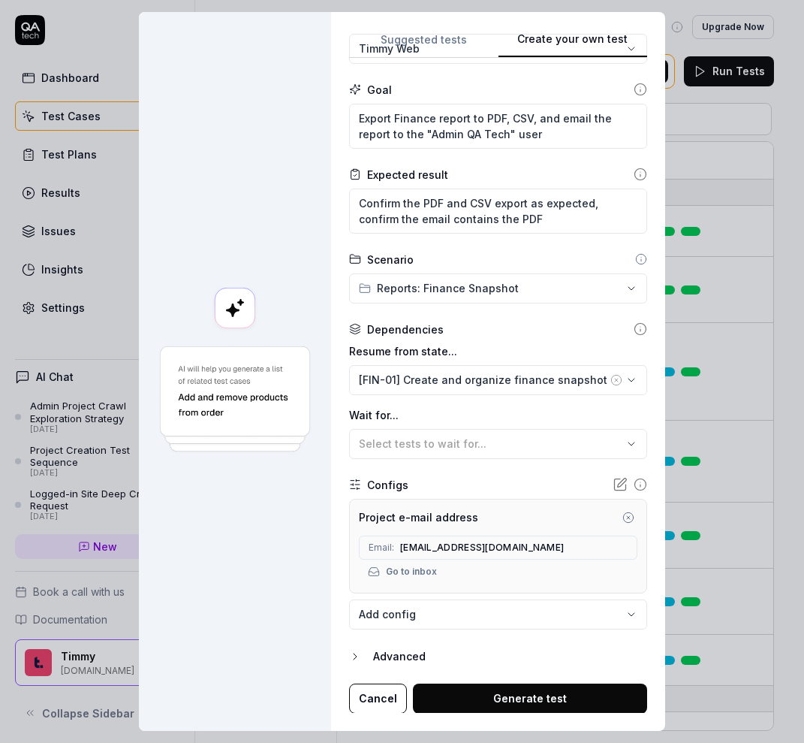
click at [331, 533] on div at bounding box center [235, 371] width 192 height 719
drag, startPoint x: 536, startPoint y: 704, endPoint x: 445, endPoint y: 414, distance: 304.1
click at [445, 415] on form "**********" at bounding box center [498, 327] width 298 height 771
click at [518, 706] on button "Generate test" at bounding box center [530, 698] width 234 height 30
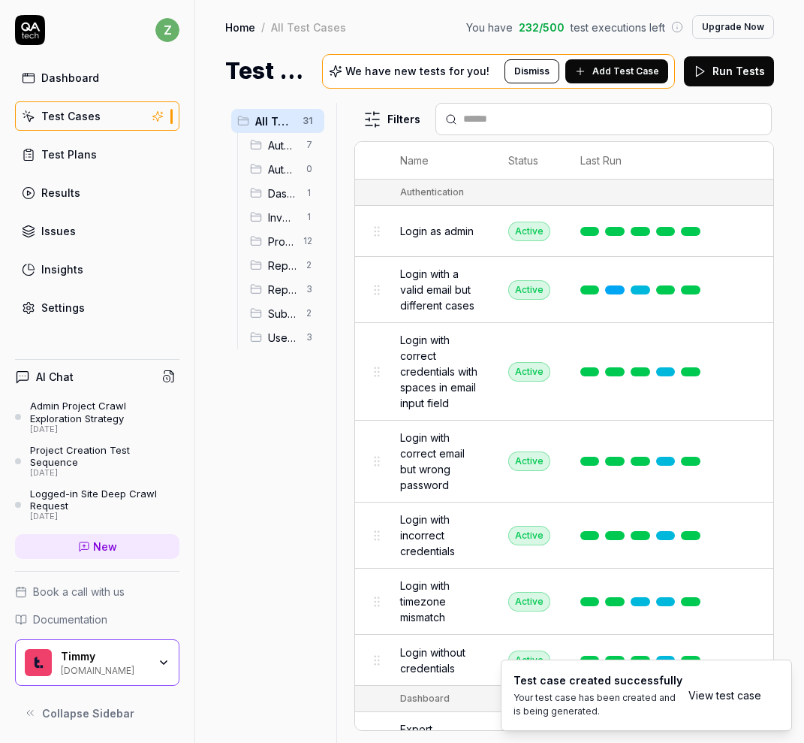
click at [109, 316] on link "Settings" at bounding box center [97, 307] width 164 height 29
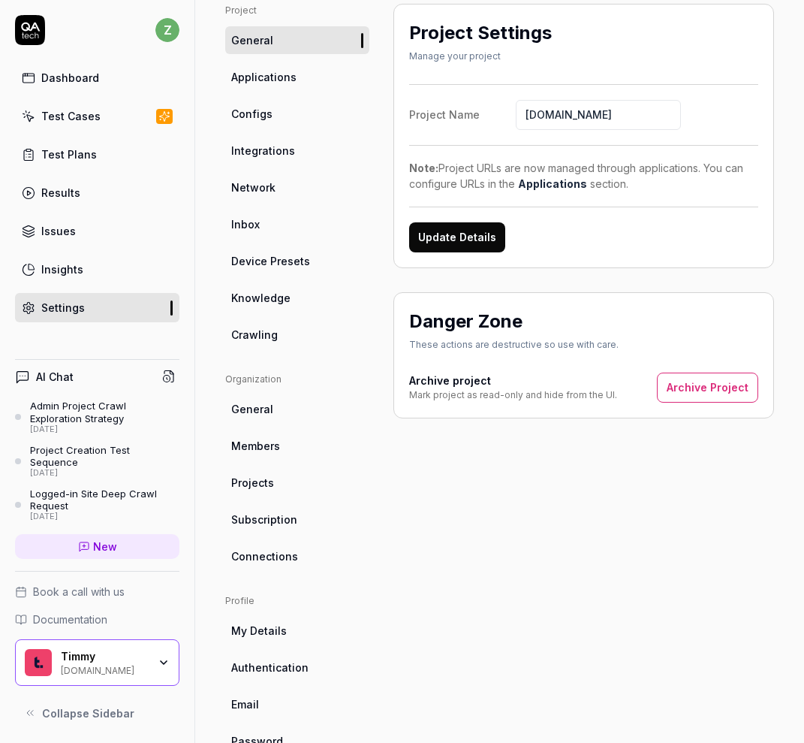
scroll to position [110, 0]
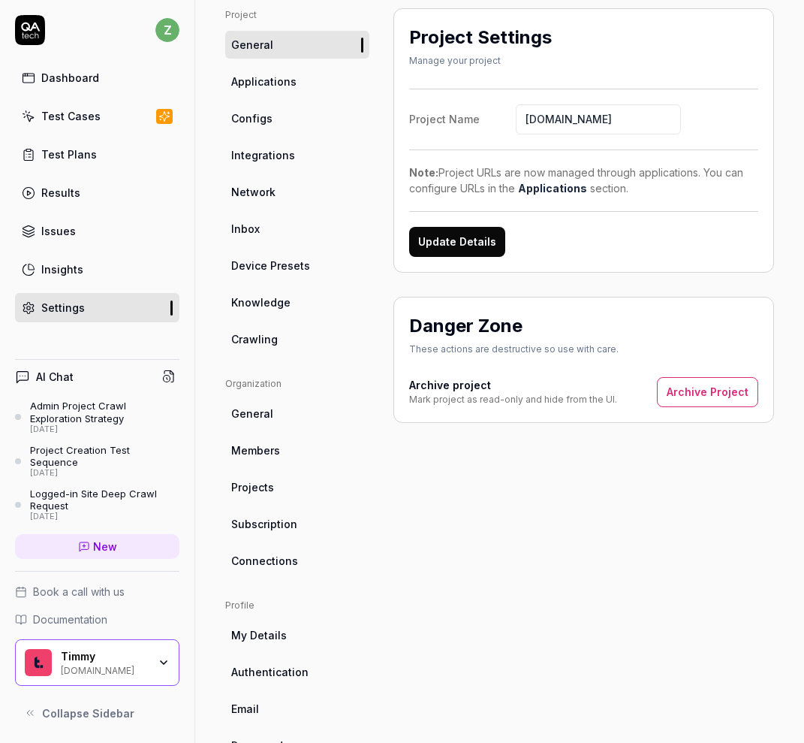
click at [290, 221] on link "Inbox" at bounding box center [297, 229] width 144 height 28
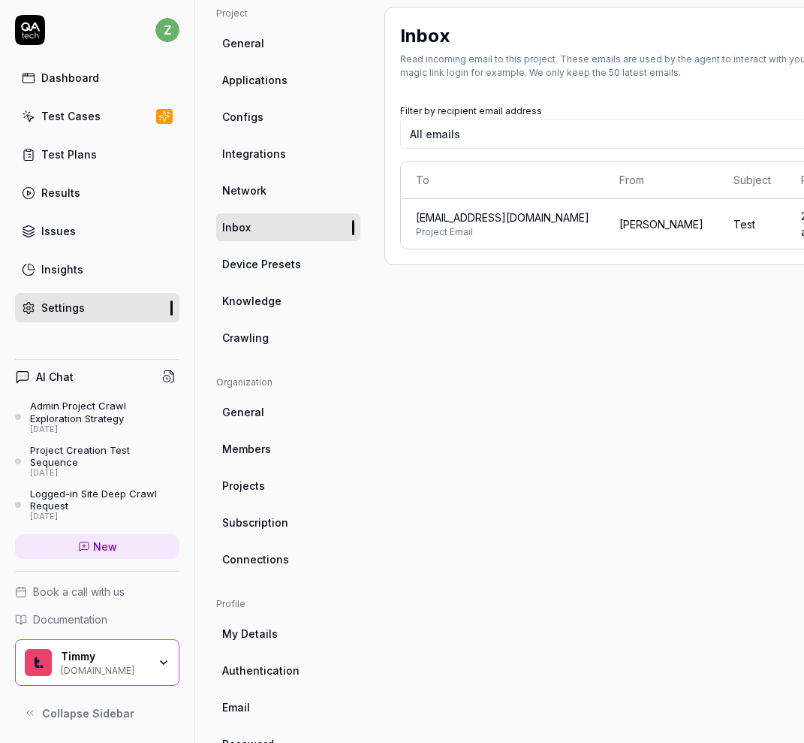
scroll to position [111, 0]
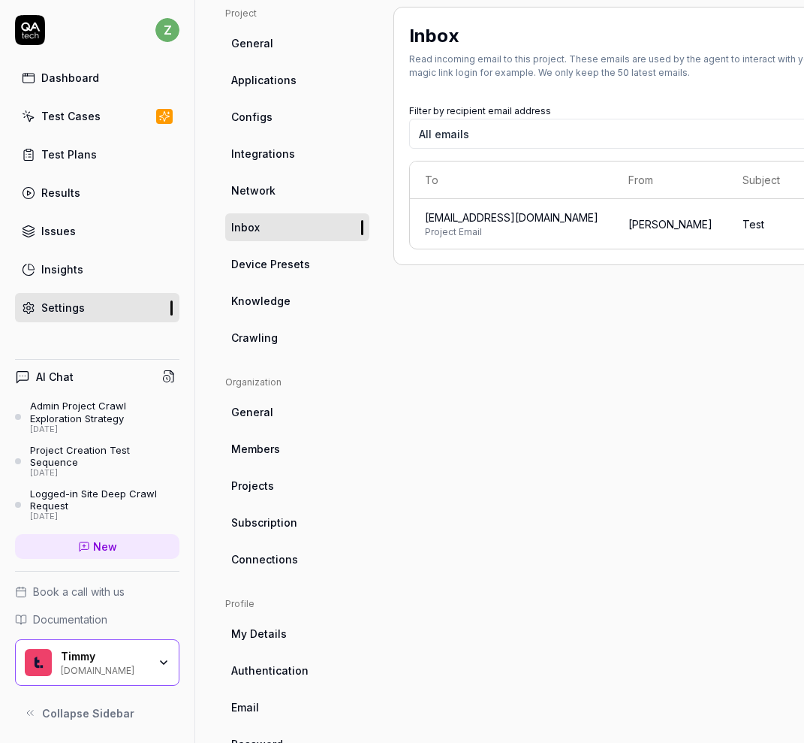
click at [296, 86] on link "Applications" at bounding box center [297, 80] width 144 height 28
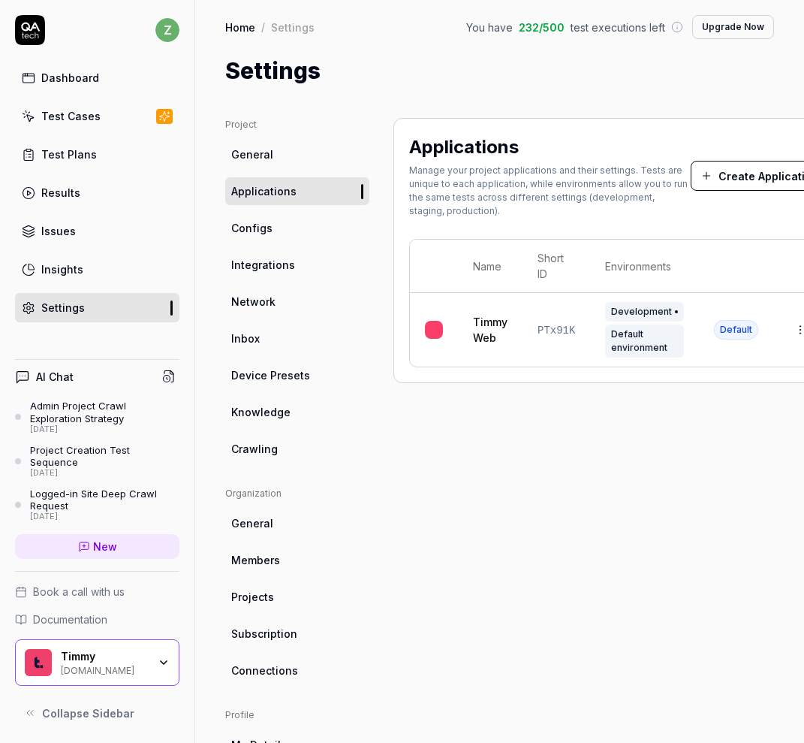
click at [266, 234] on span "Configs" at bounding box center [251, 228] width 41 height 16
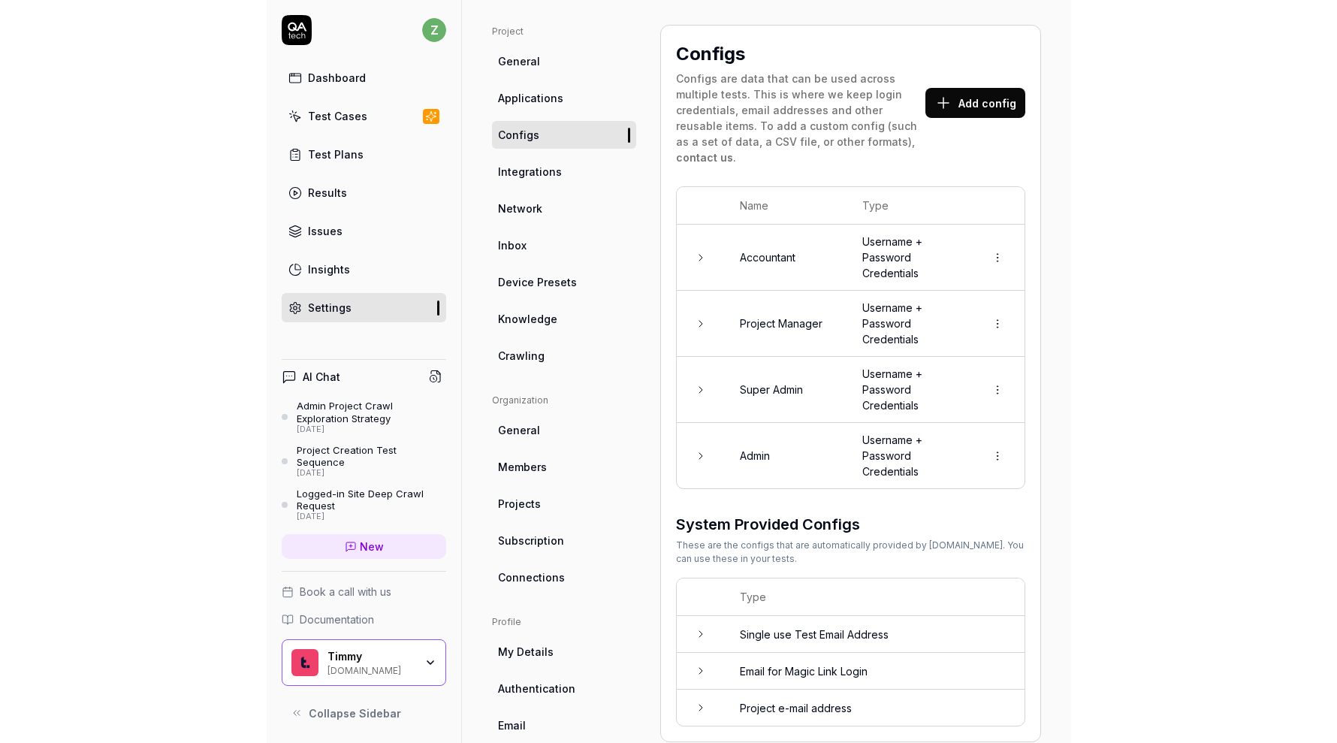
scroll to position [85, 0]
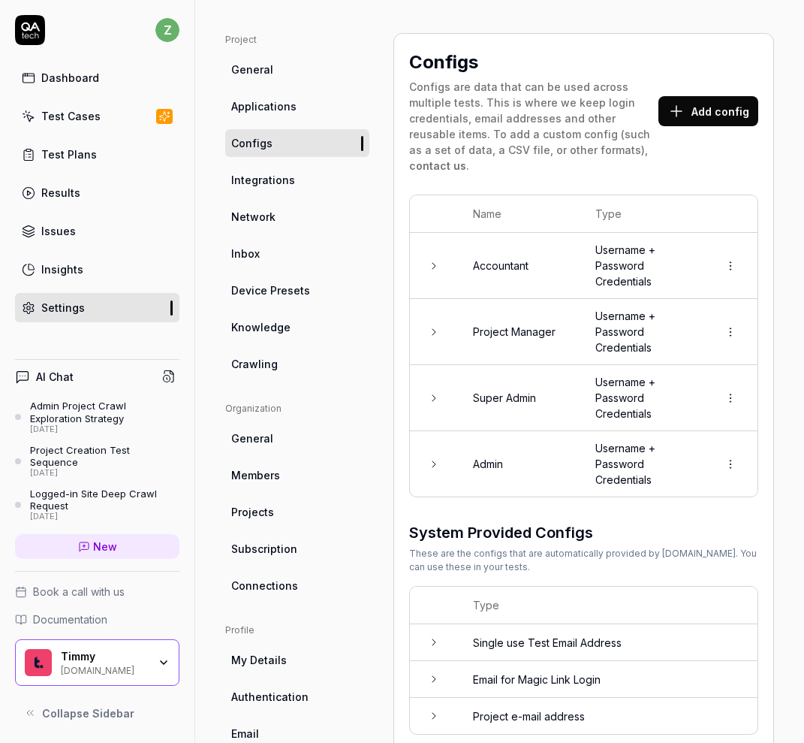
click at [664, 102] on button "Add config" at bounding box center [709, 111] width 100 height 30
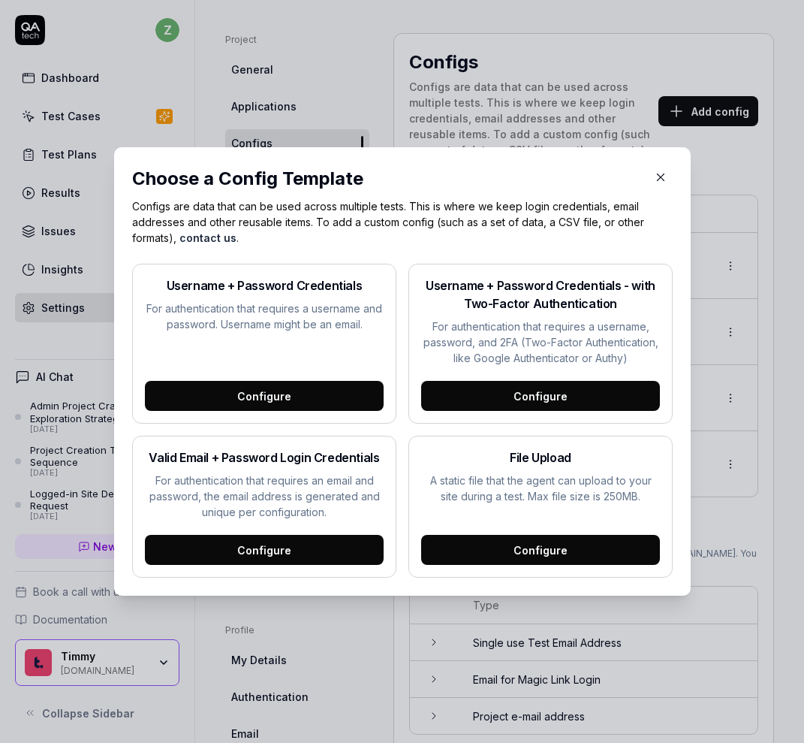
click at [656, 182] on icon "button" at bounding box center [661, 177] width 14 height 14
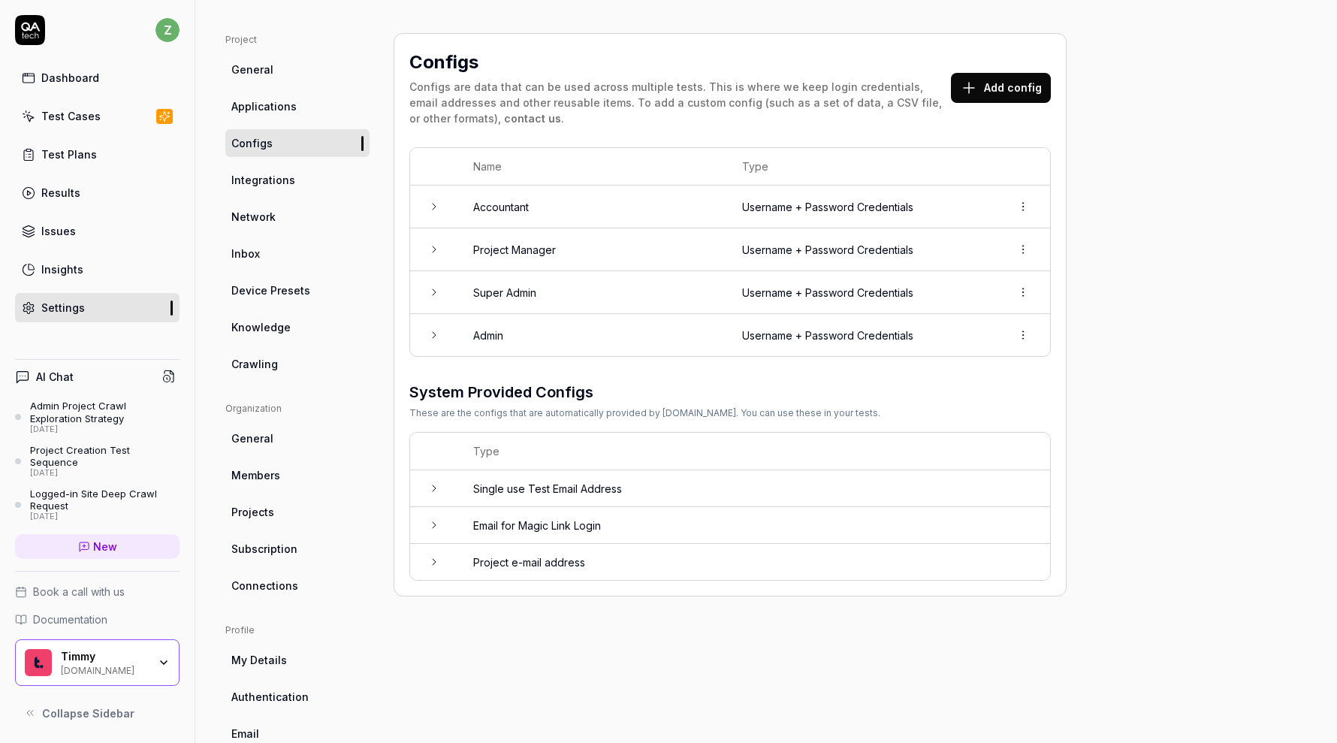
click at [664, 85] on button "Add config" at bounding box center [1001, 88] width 100 height 30
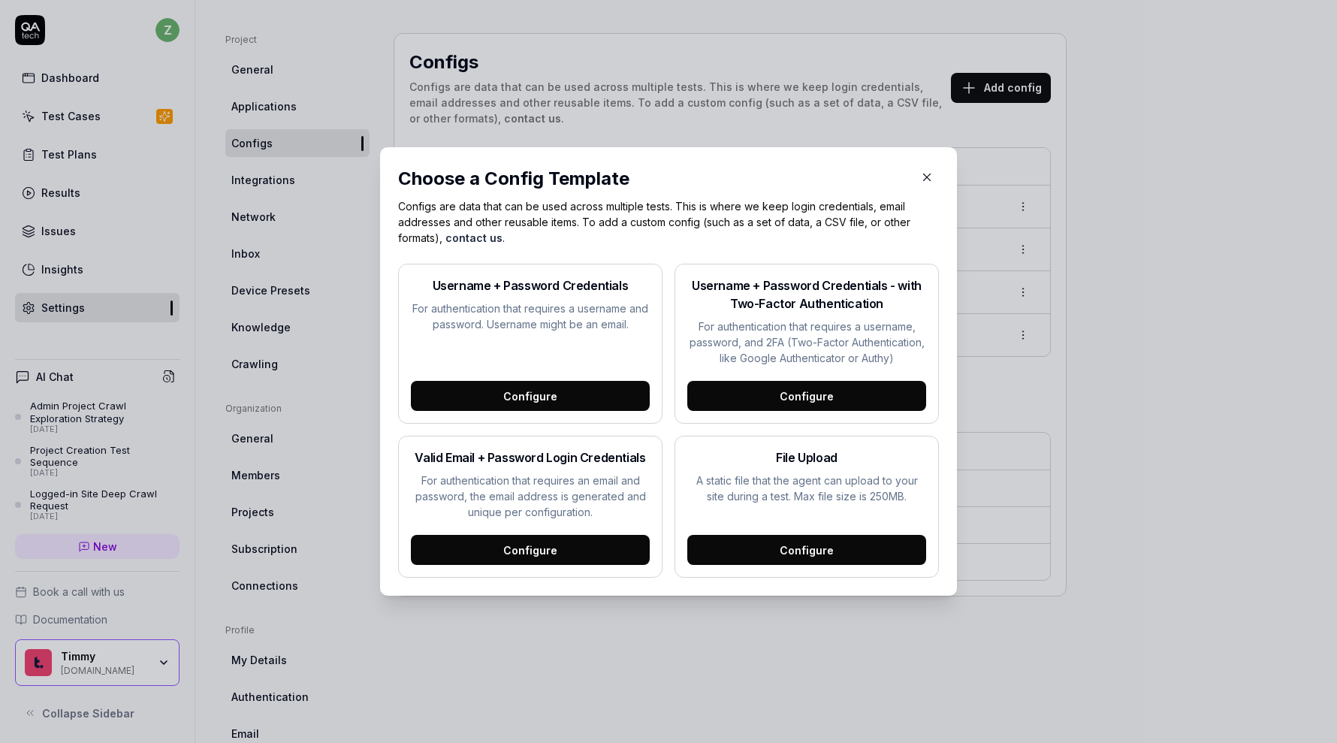
click at [664, 178] on icon "button" at bounding box center [927, 177] width 7 height 7
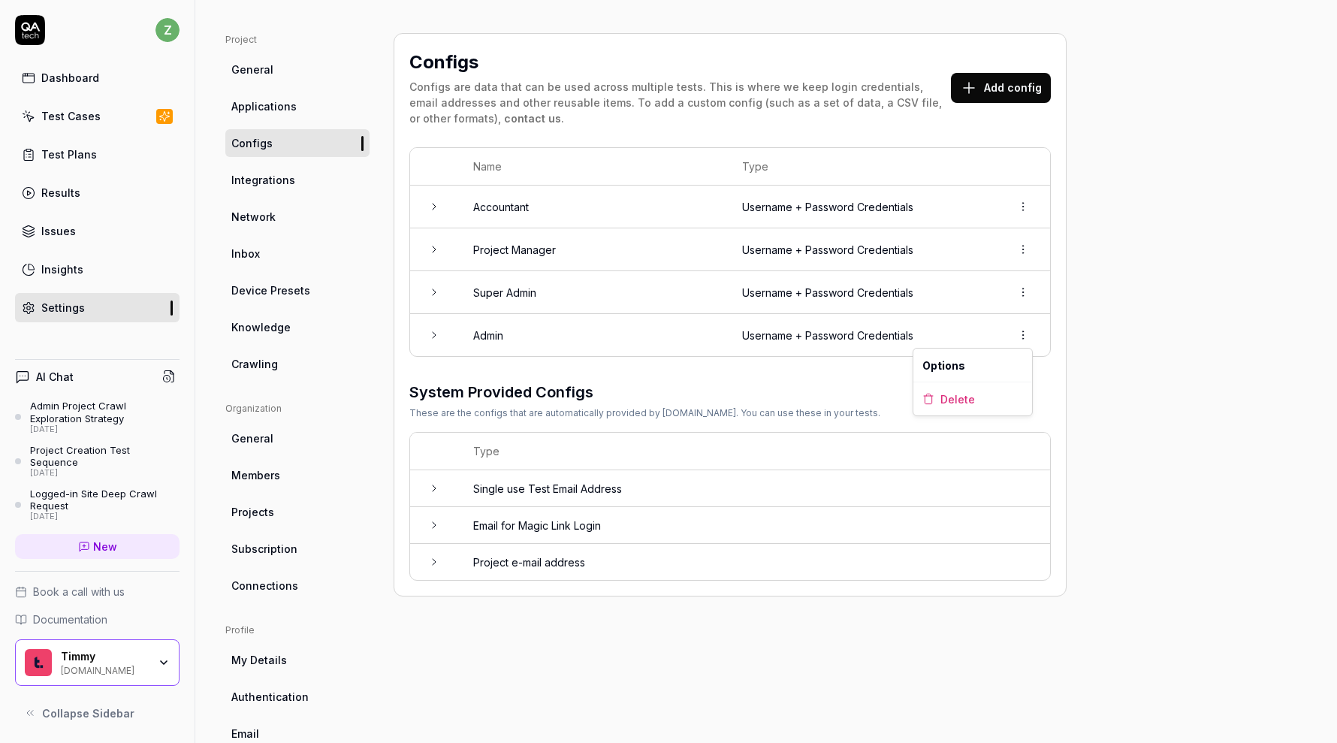
click at [664, 333] on html "z Dashboard Test Cases Test Plans Results Issues Insights Settings AI Chat Admi…" at bounding box center [668, 371] width 1337 height 743
click at [664, 92] on html "z Dashboard Test Cases Test Plans Results Issues Insights Settings AI Chat Admi…" at bounding box center [668, 371] width 1337 height 743
click at [458, 332] on td "Admin" at bounding box center [592, 335] width 269 height 42
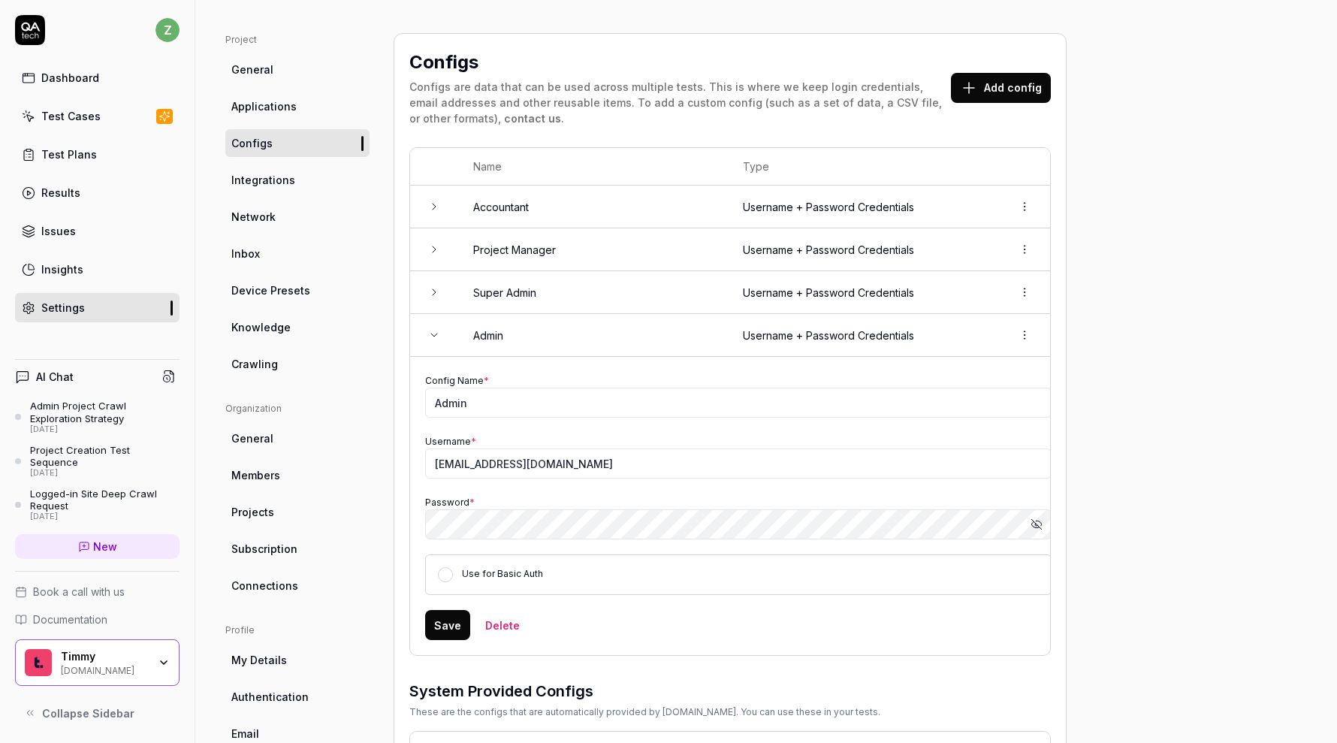
click at [435, 337] on icon at bounding box center [434, 335] width 12 height 12
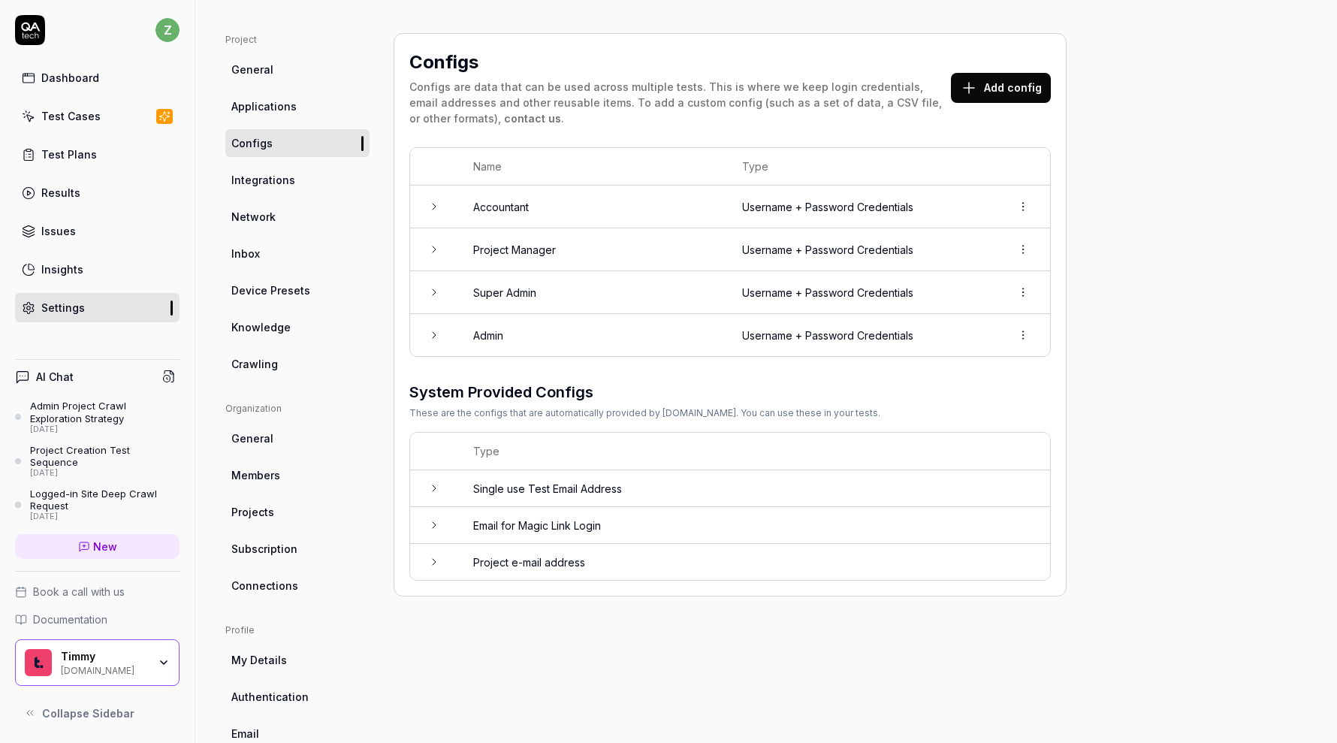
click at [435, 337] on icon at bounding box center [434, 335] width 12 height 12
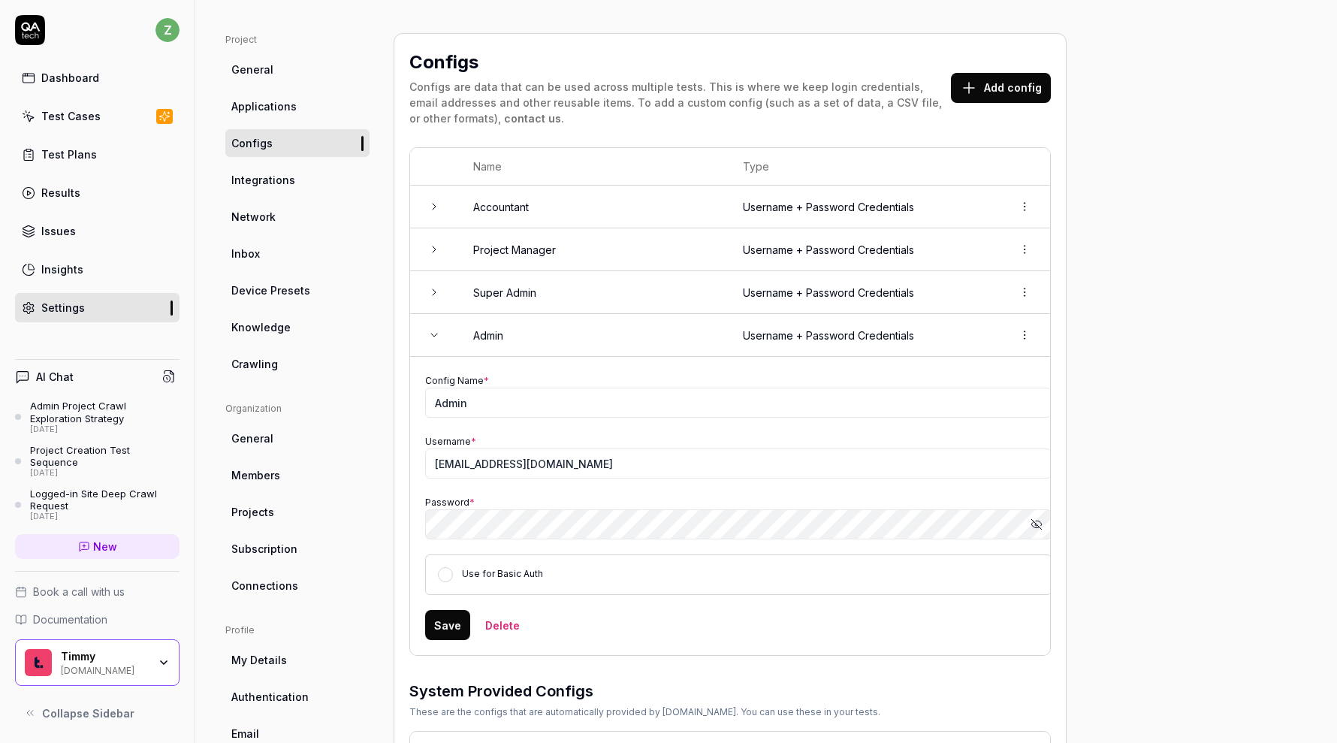
click at [435, 337] on icon at bounding box center [434, 335] width 12 height 12
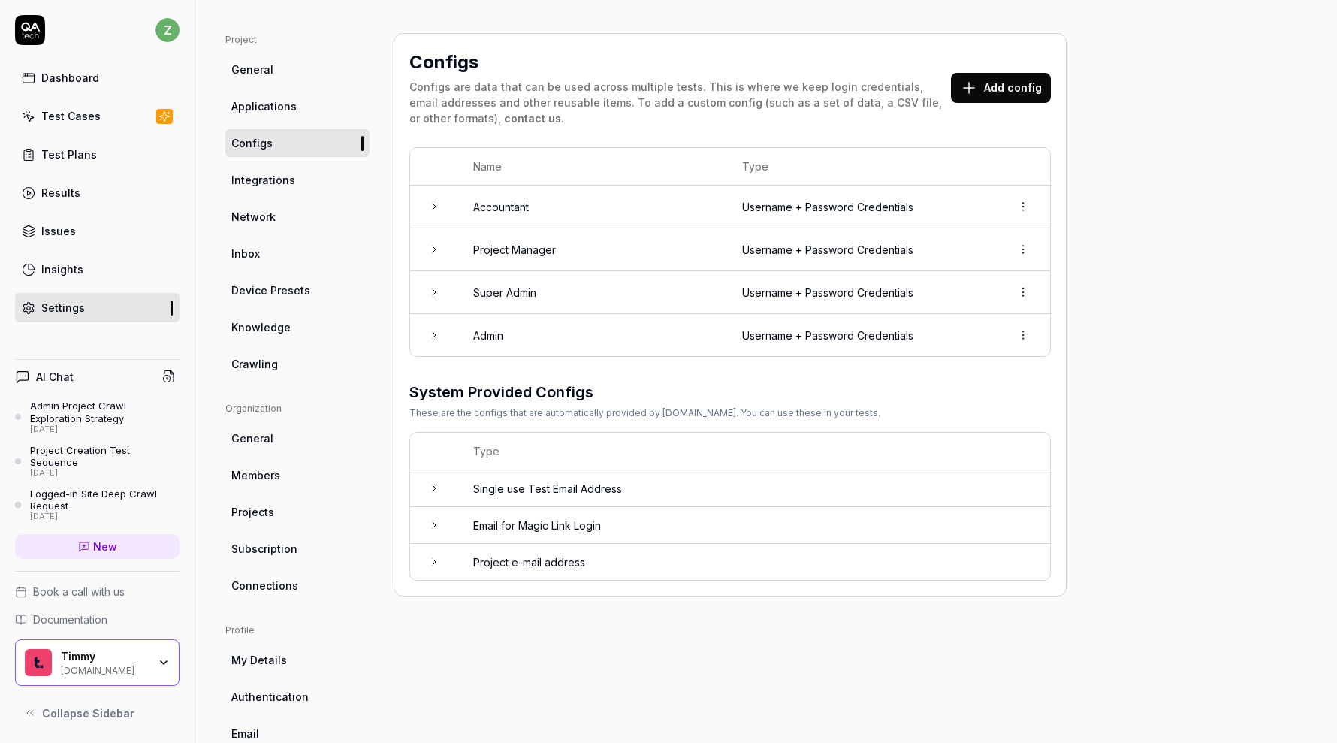
click at [664, 93] on button "Add config" at bounding box center [1001, 88] width 100 height 30
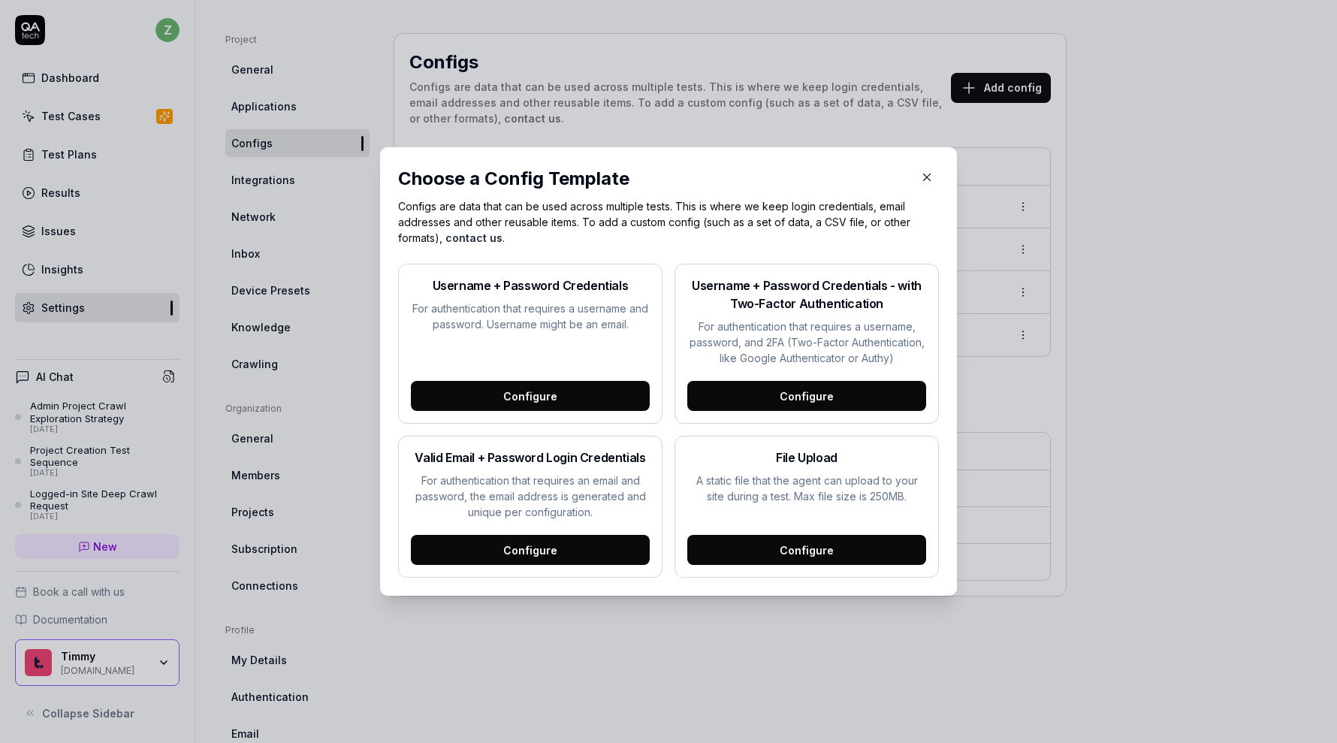
click at [596, 552] on div "Configure" at bounding box center [530, 550] width 239 height 30
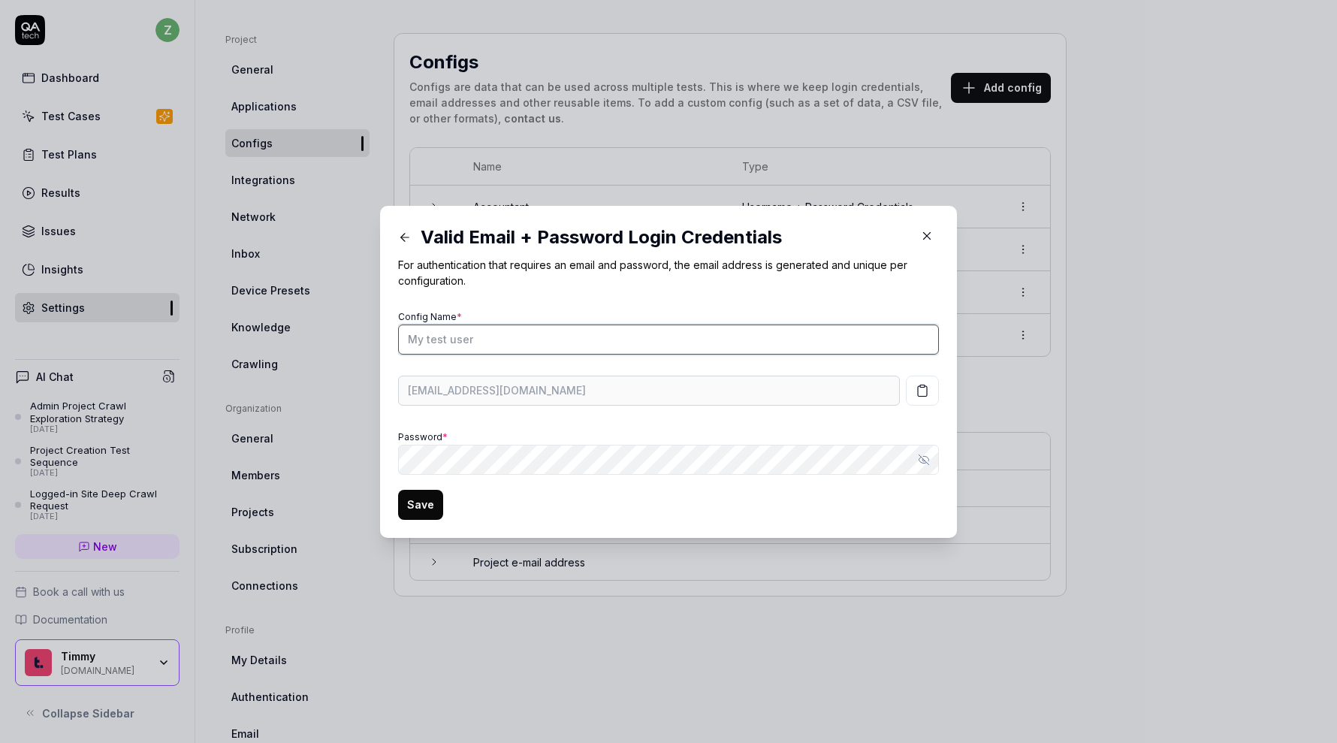
click at [609, 345] on input "Config Name *" at bounding box center [668, 339] width 541 height 30
click at [409, 240] on icon at bounding box center [405, 238] width 14 height 14
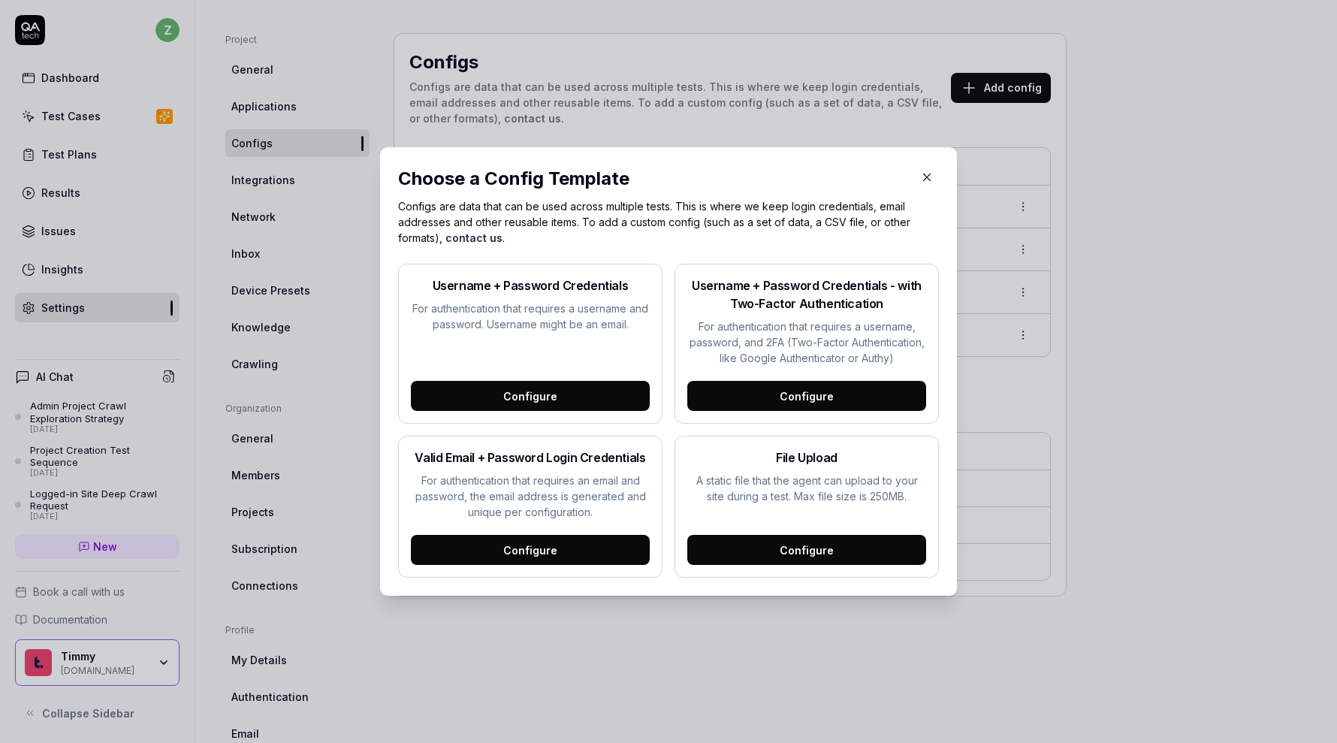
click at [664, 172] on button "button" at bounding box center [927, 177] width 24 height 24
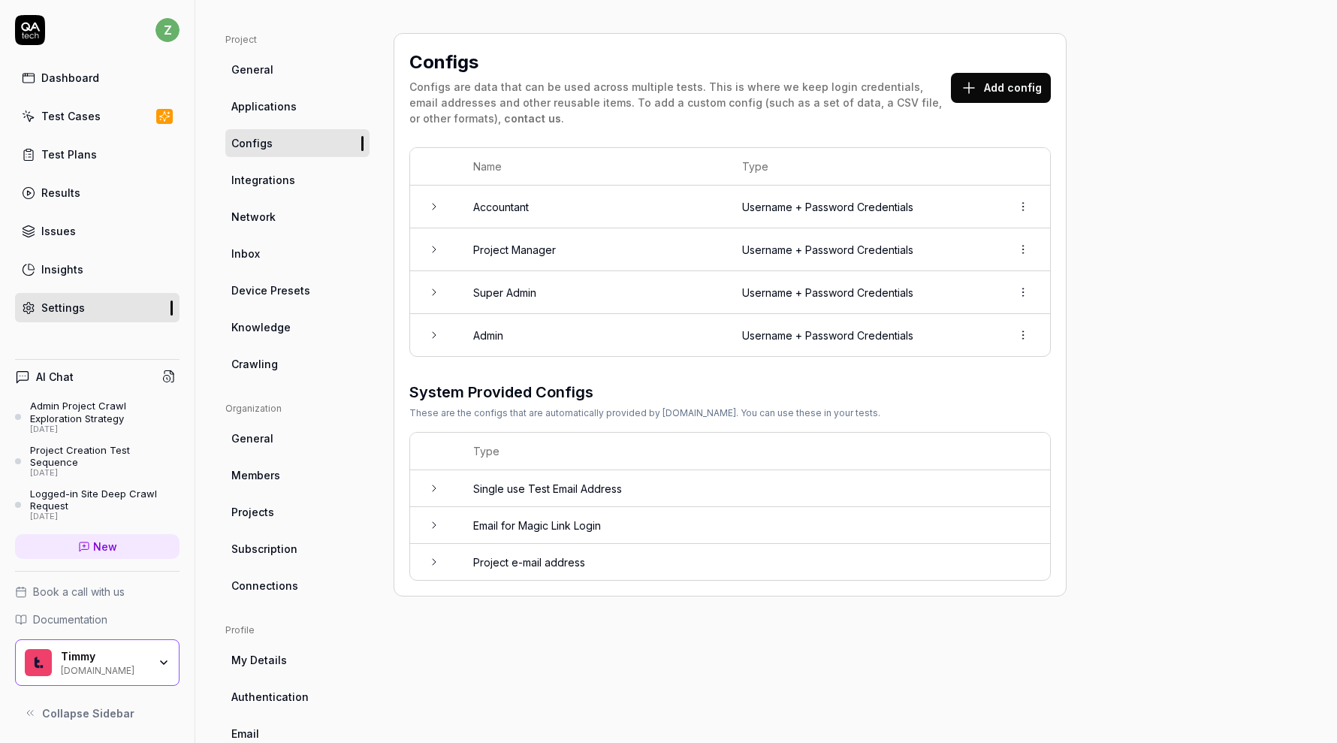
click at [550, 333] on td "Admin" at bounding box center [592, 335] width 269 height 42
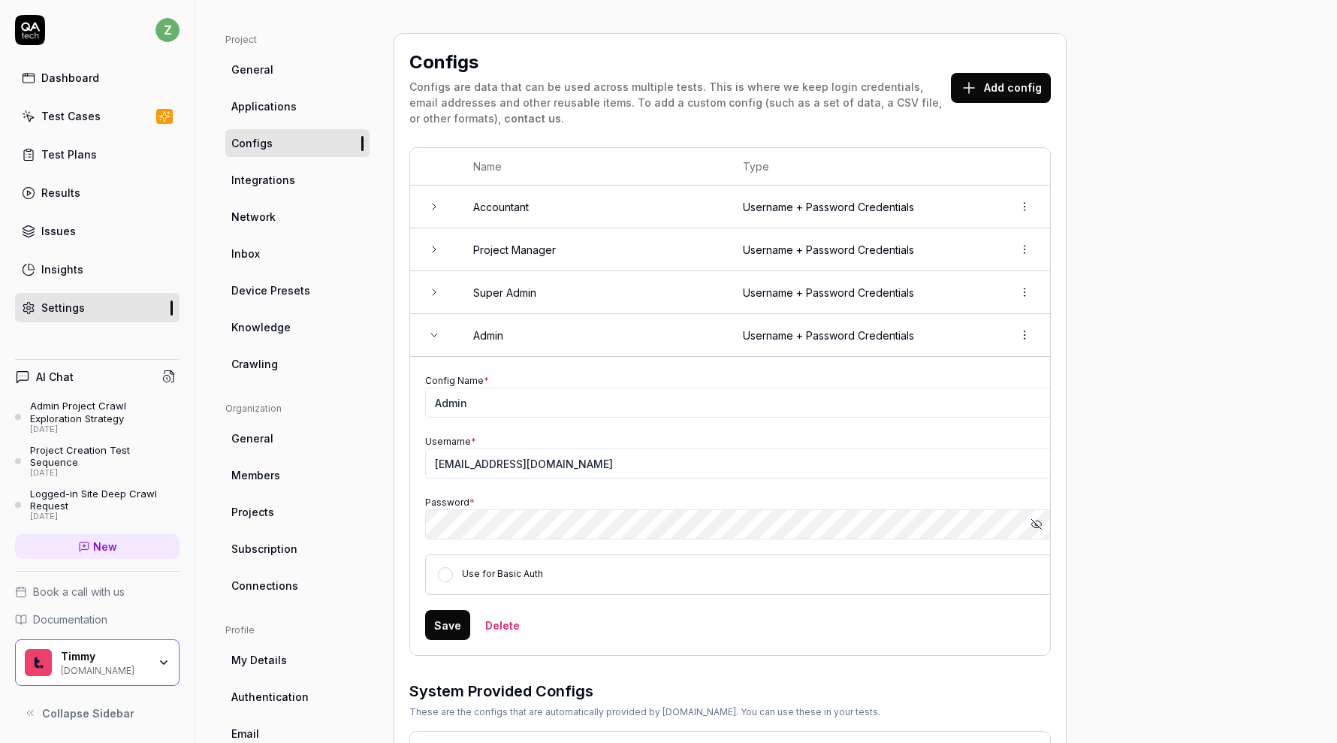
click at [664, 527] on icon "button" at bounding box center [1036, 524] width 12 height 12
click at [664, 391] on div "Project General Applications Configs Integrations Network Inbox Device Presets …" at bounding box center [766, 464] width 1082 height 862
click at [664, 78] on button "Add config" at bounding box center [1001, 88] width 100 height 30
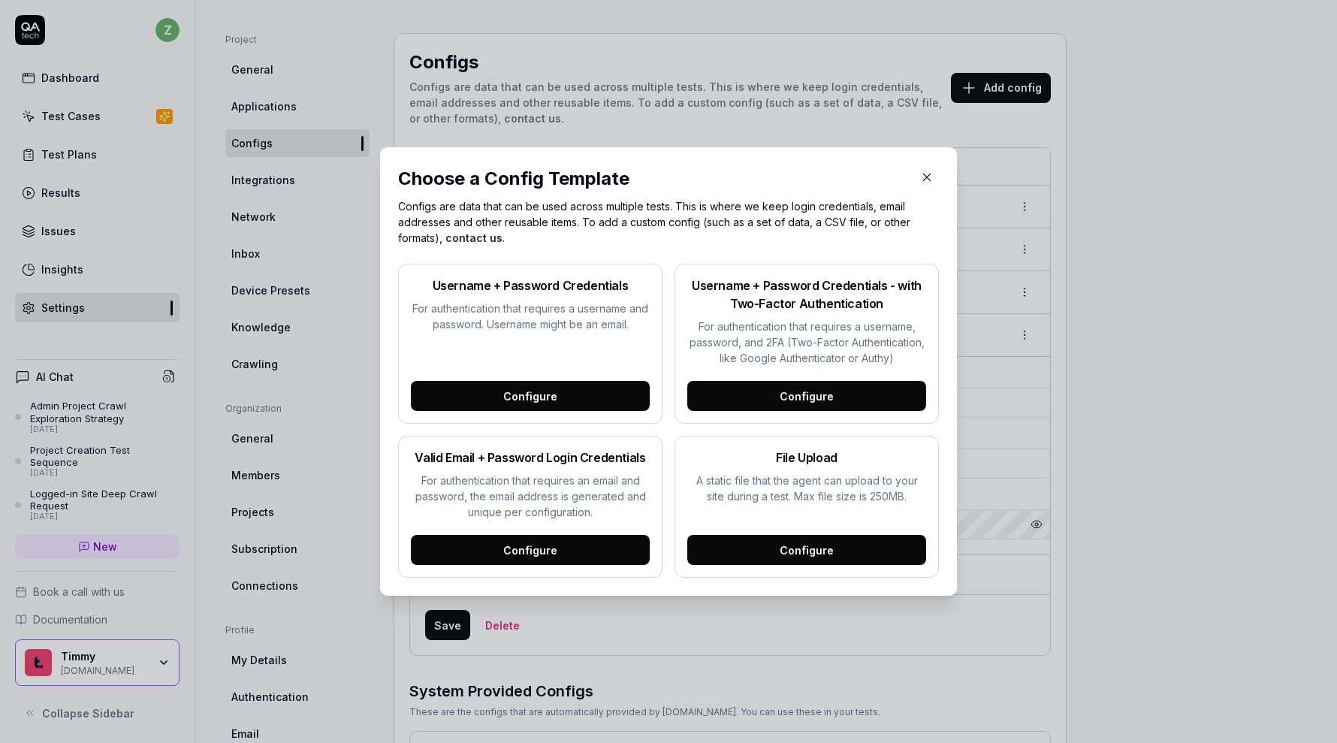
click at [558, 560] on div "Configure" at bounding box center [530, 550] width 239 height 30
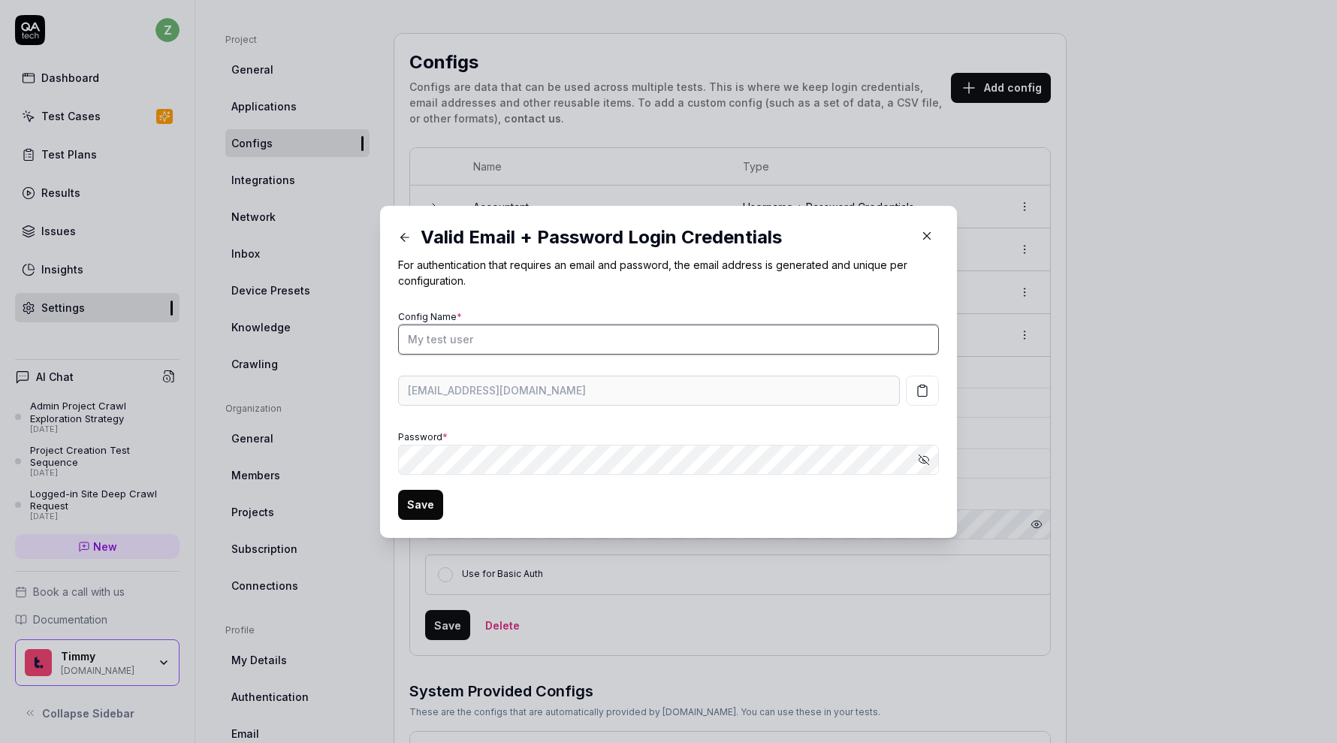
click at [542, 347] on input "Config Name *" at bounding box center [668, 339] width 541 height 30
click at [664, 422] on div "Config Name * Basic Admin overseer8978-technological-t6d8ka@qatech.email Passwo…" at bounding box center [668, 390] width 541 height 168
click at [664, 392] on icon "button" at bounding box center [922, 391] width 9 height 11
click at [414, 507] on button "Save" at bounding box center [420, 505] width 45 height 30
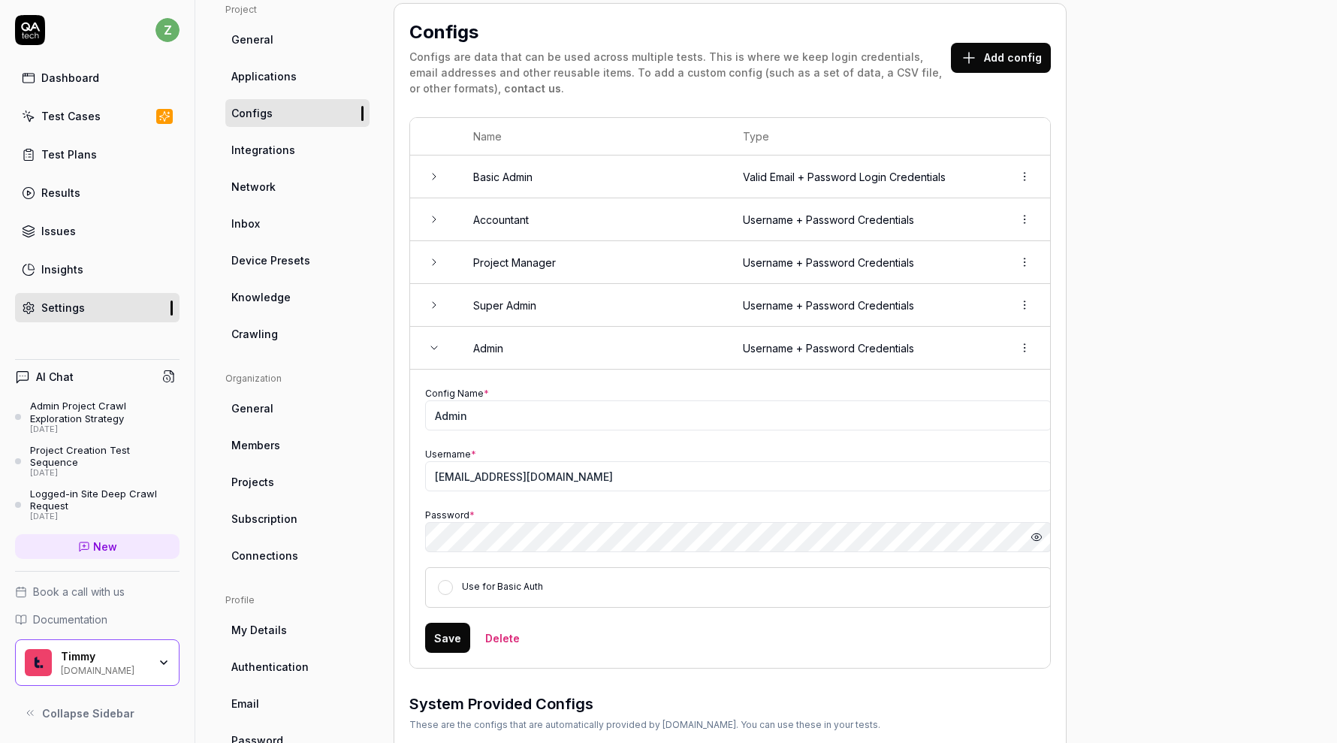
scroll to position [113, 0]
click at [455, 167] on td at bounding box center [434, 178] width 48 height 43
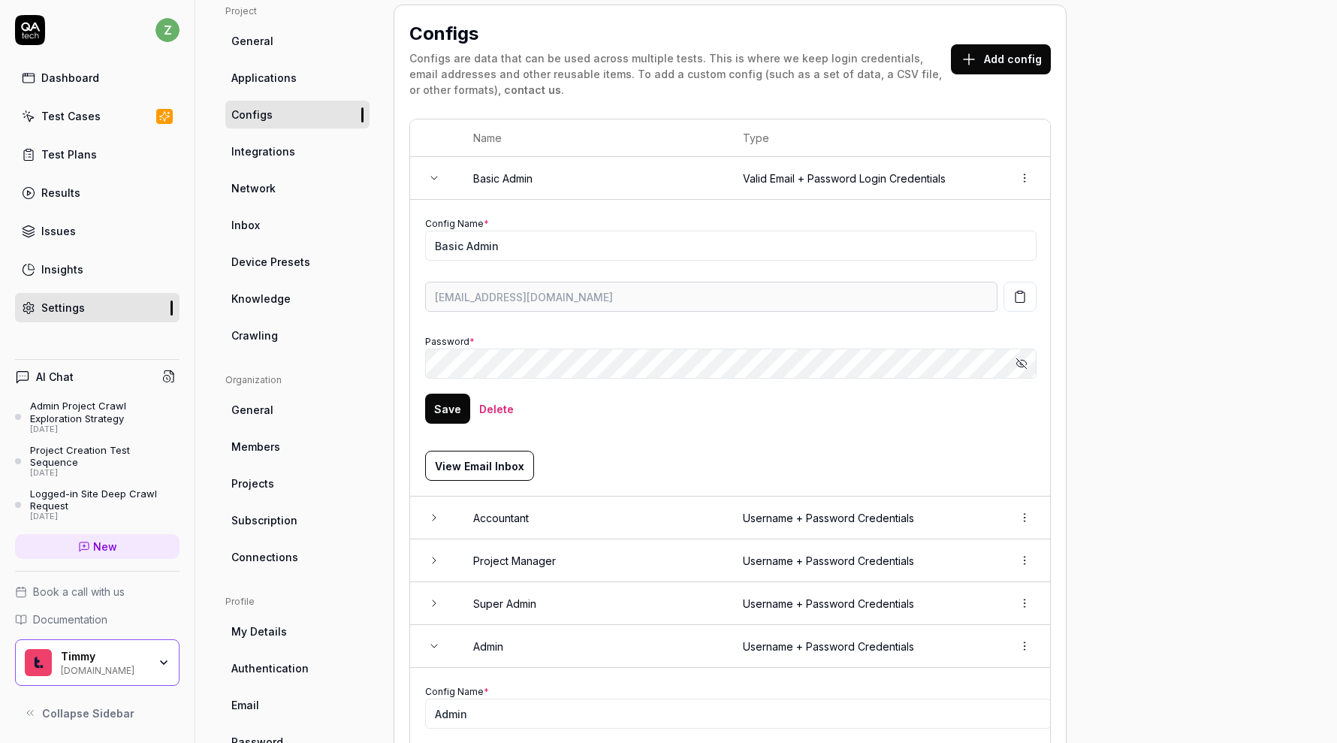
click at [487, 179] on td "Basic Admin" at bounding box center [593, 178] width 270 height 43
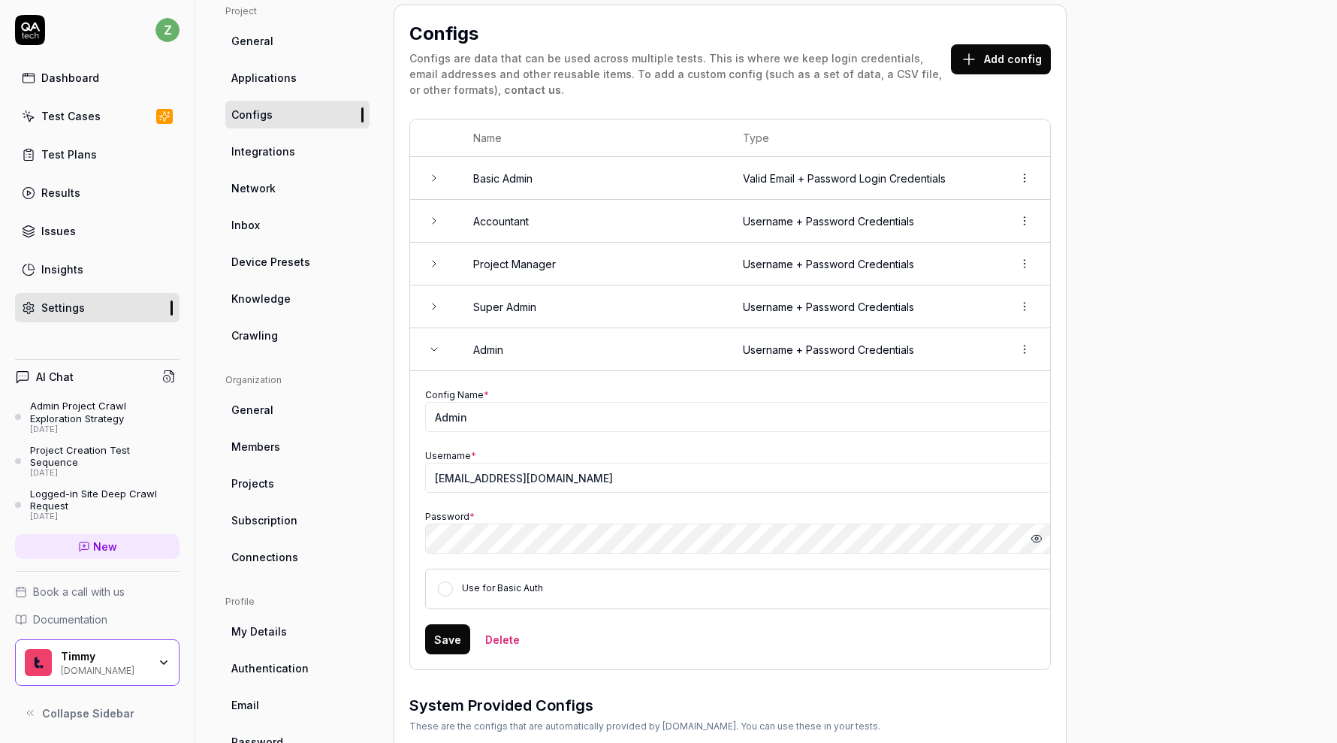
click at [104, 117] on link "Test Cases" at bounding box center [97, 115] width 164 height 29
click at [435, 195] on td at bounding box center [434, 178] width 48 height 43
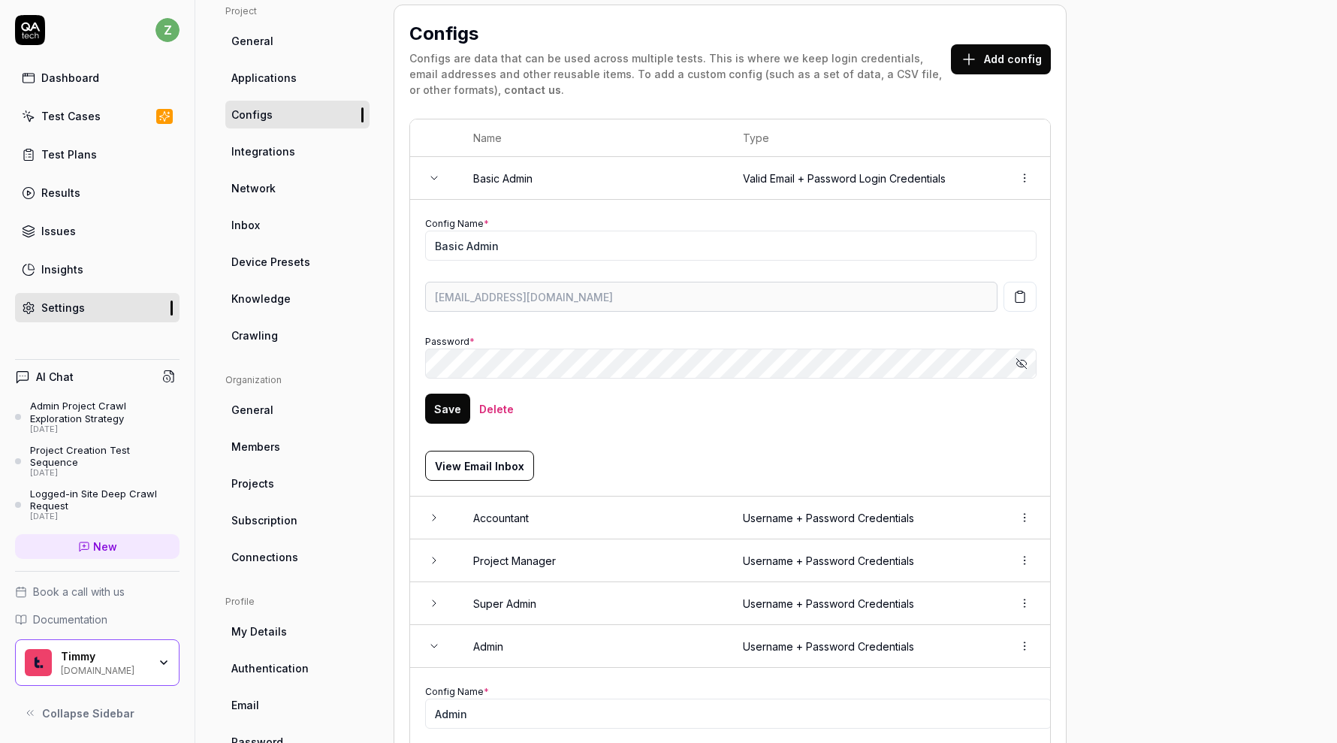
click at [436, 176] on icon at bounding box center [434, 178] width 12 height 12
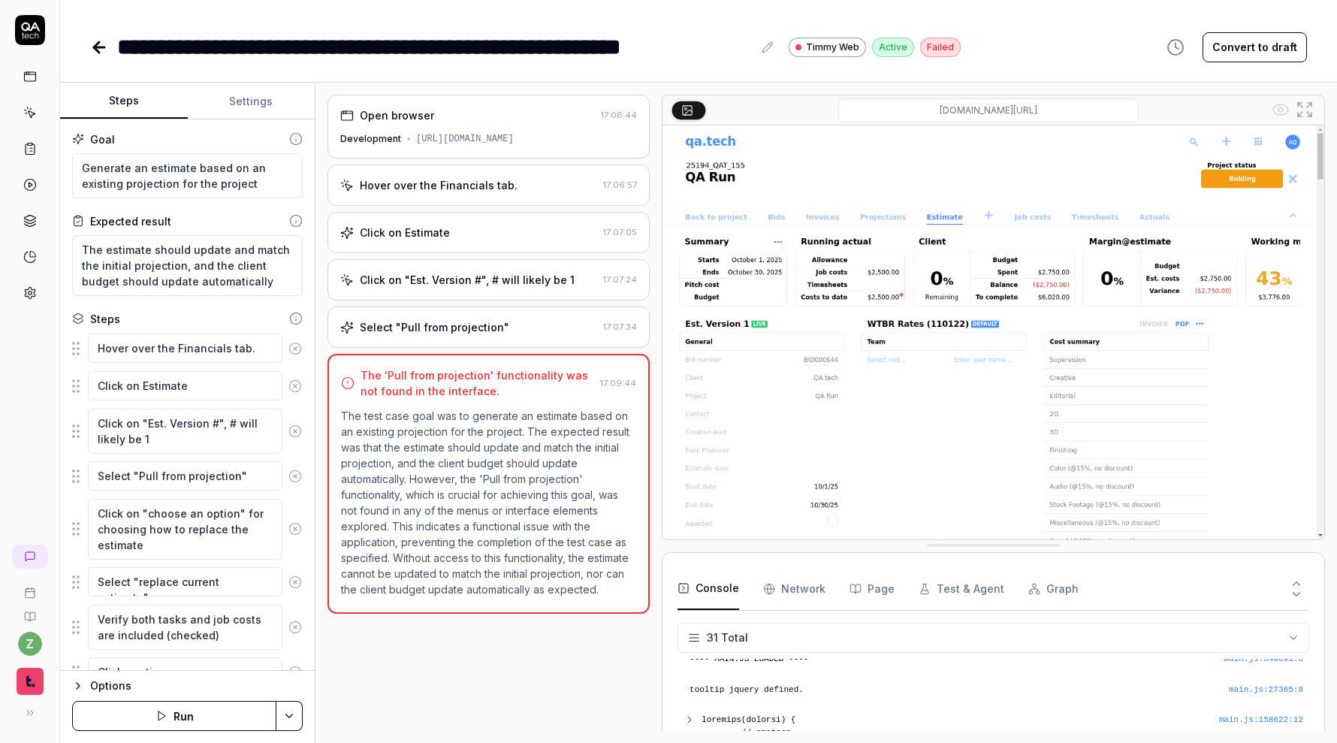
scroll to position [919, 0]
click at [249, 106] on button "Settings" at bounding box center [252, 101] width 128 height 36
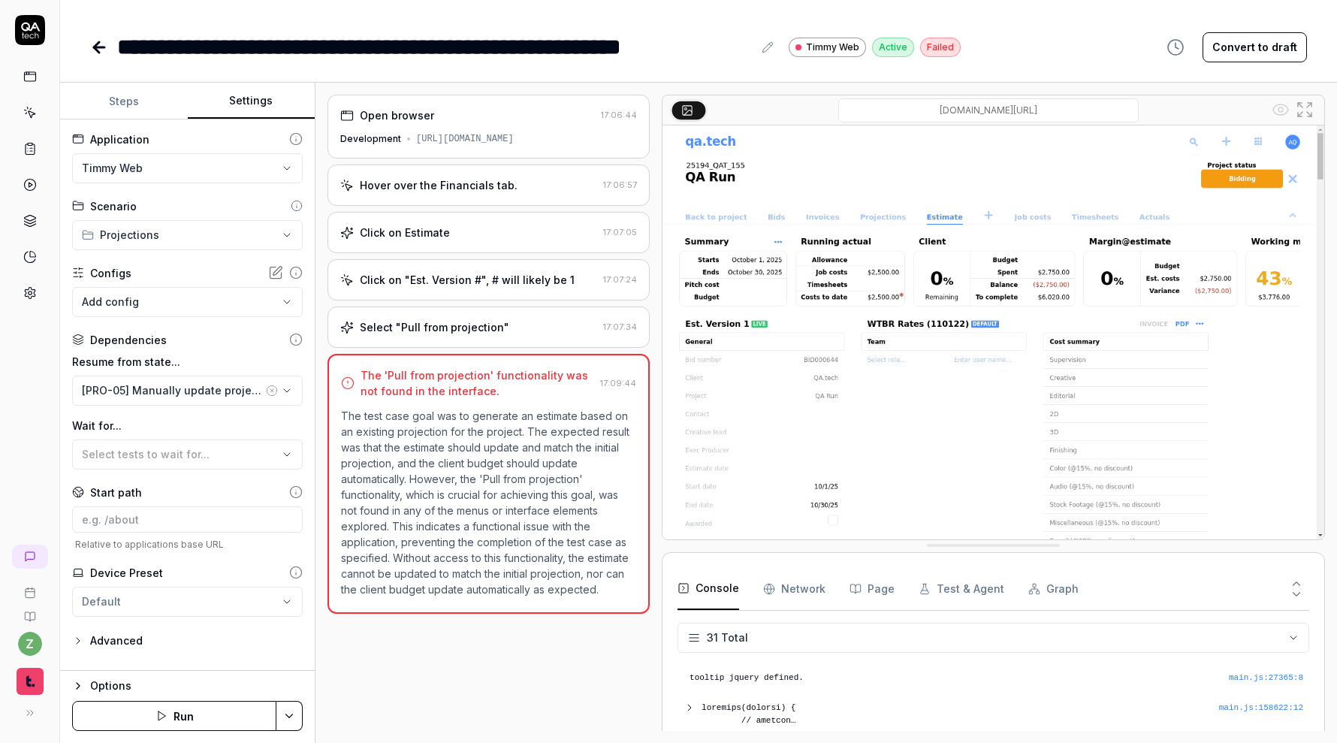
click at [210, 396] on div "[PRO-05] Manually update projection entries" at bounding box center [172, 390] width 181 height 16
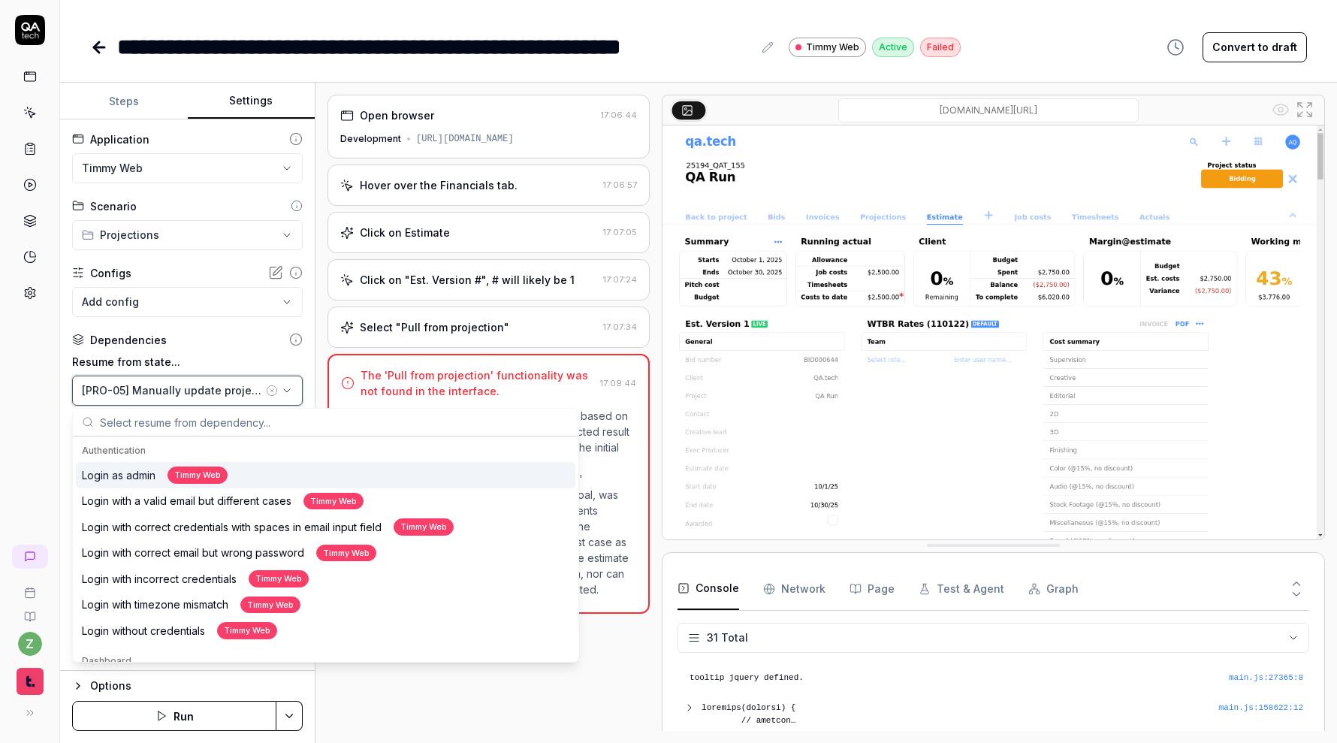
click at [210, 396] on div "[PRO-05] Manually update projection entries" at bounding box center [172, 390] width 181 height 16
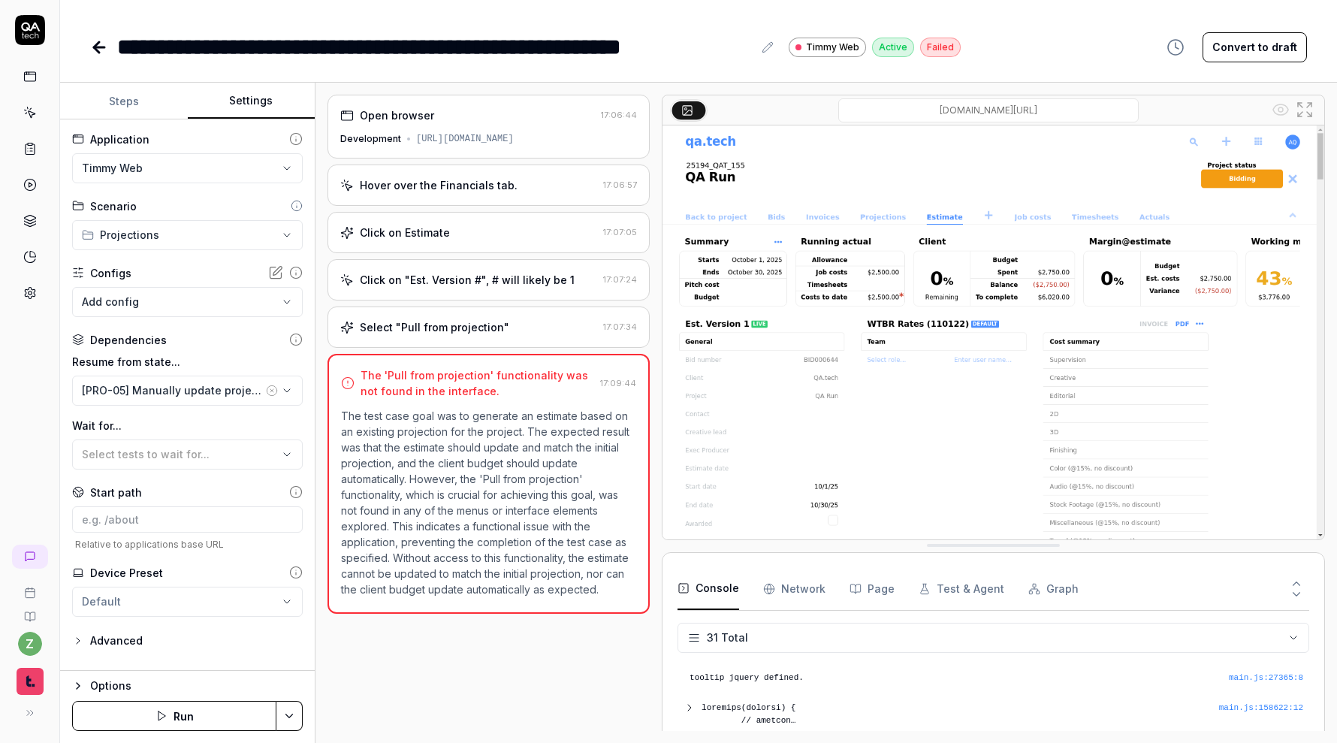
click at [238, 418] on label "Wait for..." at bounding box center [187, 426] width 231 height 16
click at [514, 187] on div "Hover over the Financials tab." at bounding box center [468, 185] width 257 height 16
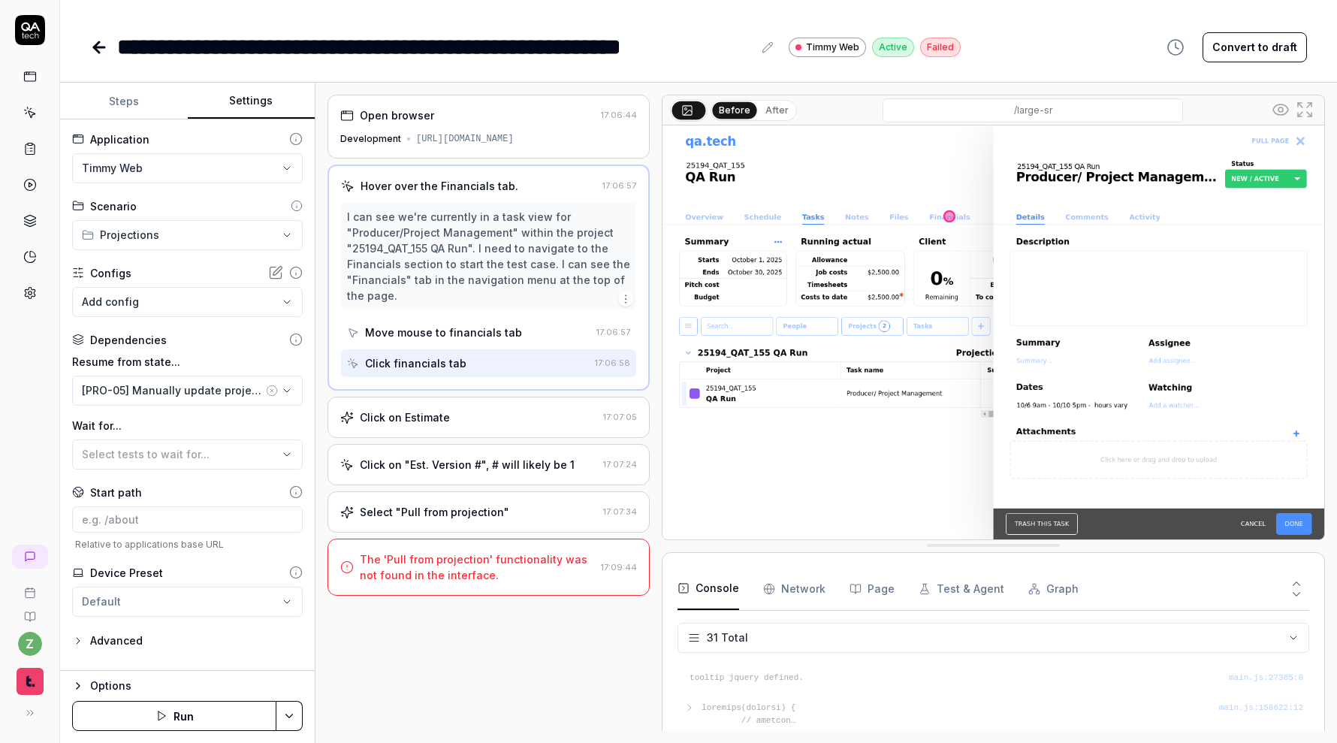
click at [509, 344] on div "Move mouse to financials tab" at bounding box center [468, 332] width 243 height 28
click at [466, 433] on div "Click on Estimate 17:07:05" at bounding box center [488, 417] width 322 height 41
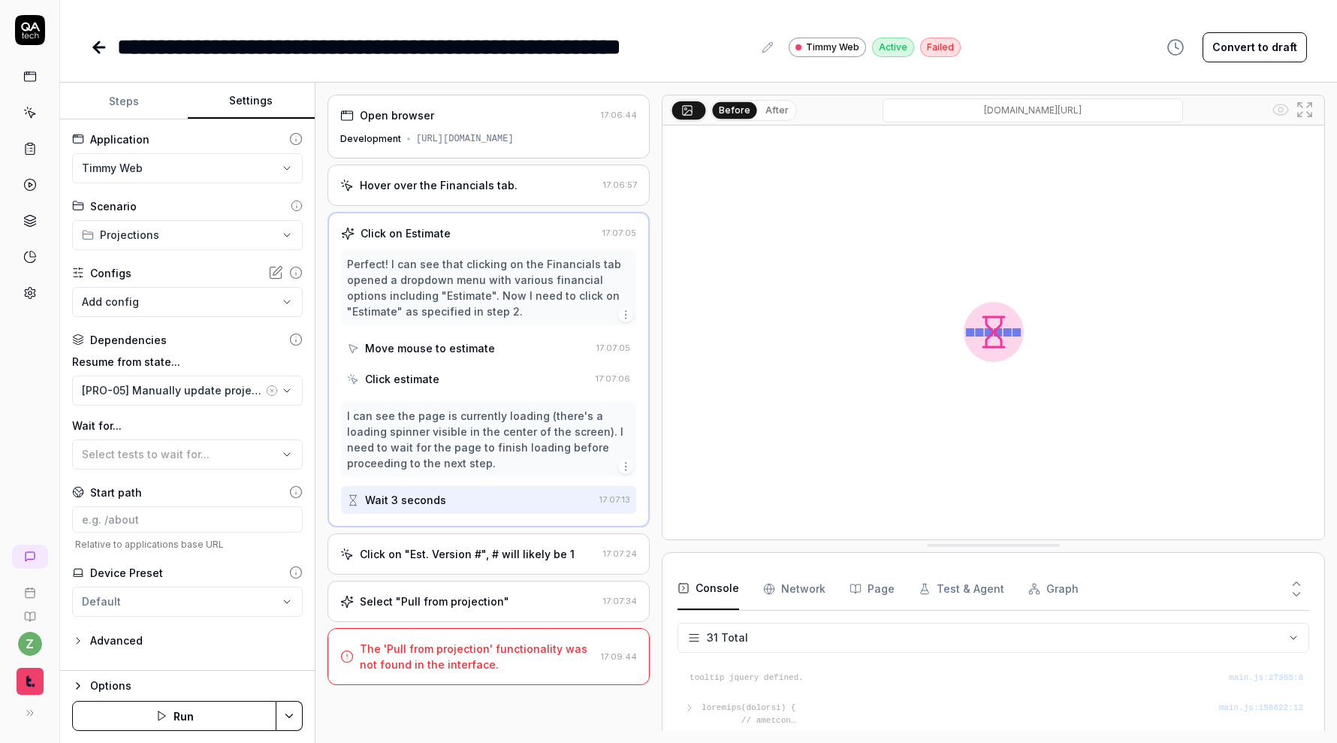
click at [534, 172] on div "Hover over the Financials tab. 17:06:57" at bounding box center [488, 184] width 322 height 41
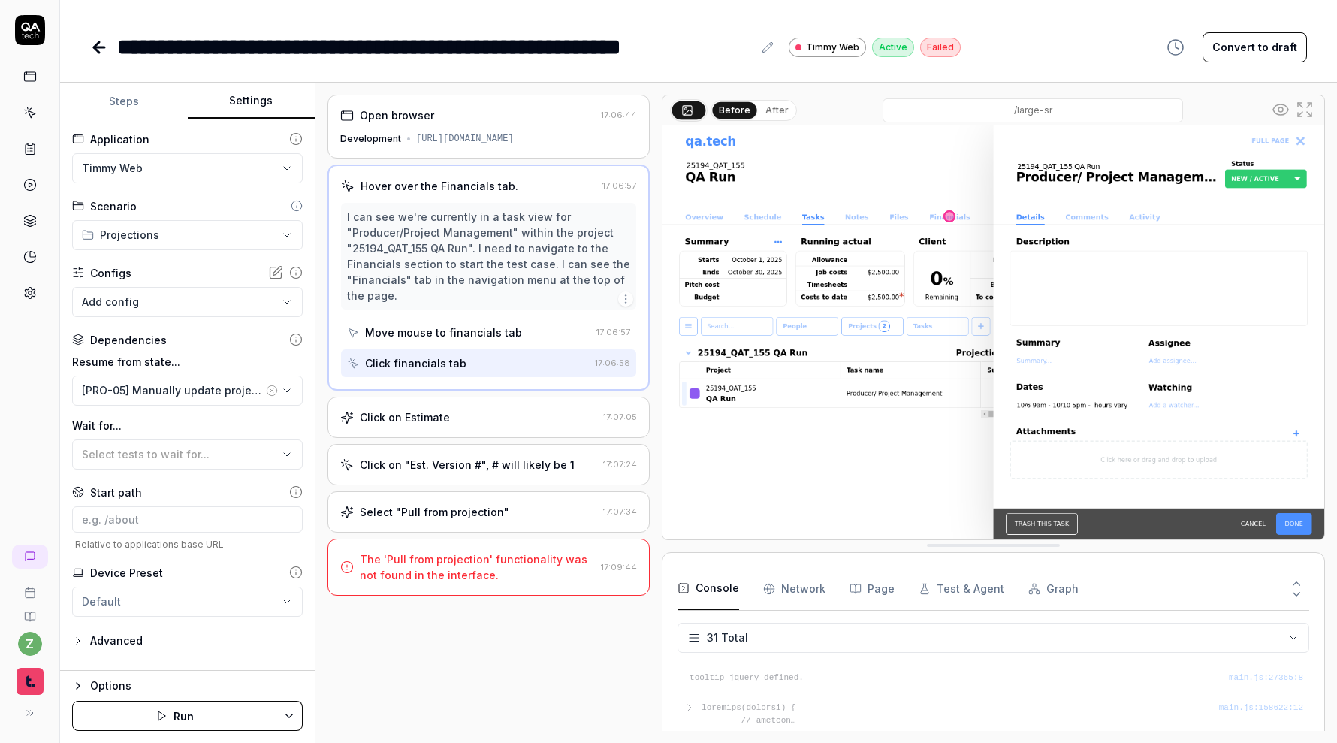
click at [765, 100] on div "Before After" at bounding box center [754, 110] width 86 height 21
click at [771, 111] on button "After" at bounding box center [776, 110] width 35 height 17
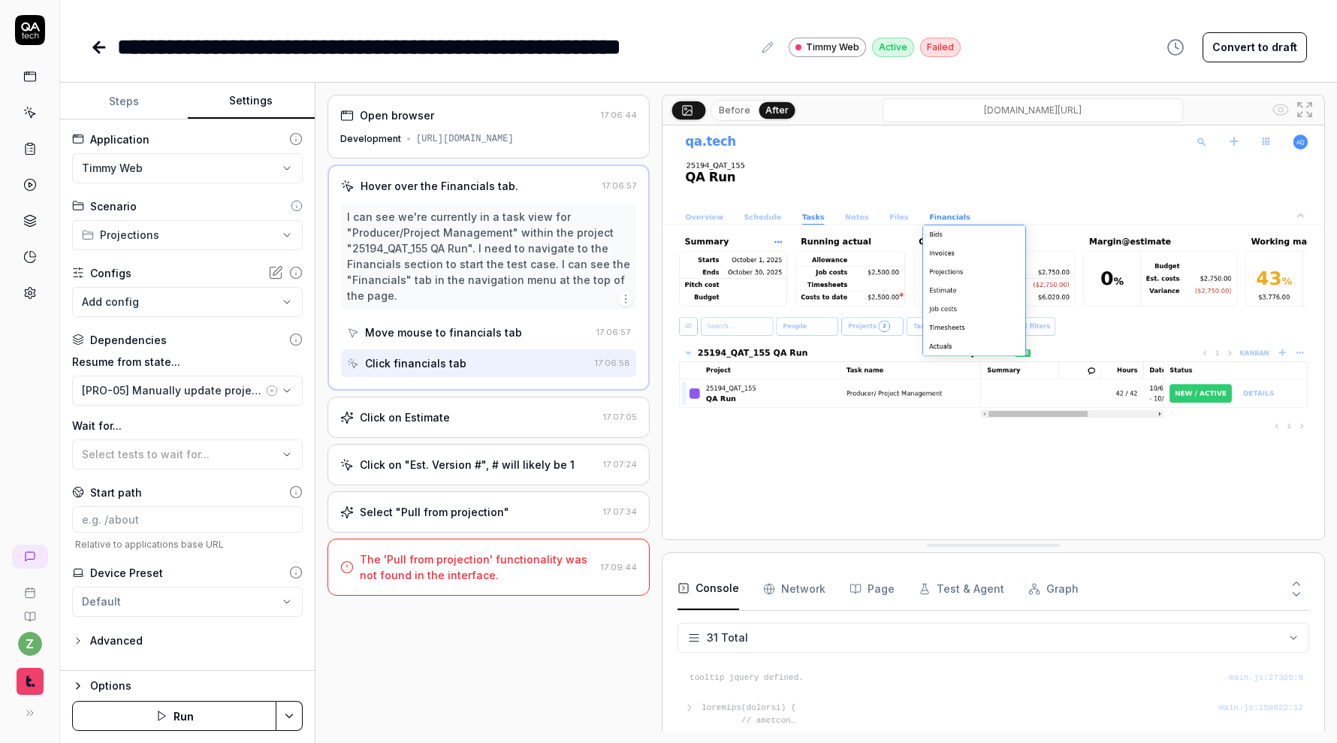
click at [489, 426] on div "Click on Estimate 17:07:05" at bounding box center [488, 417] width 322 height 41
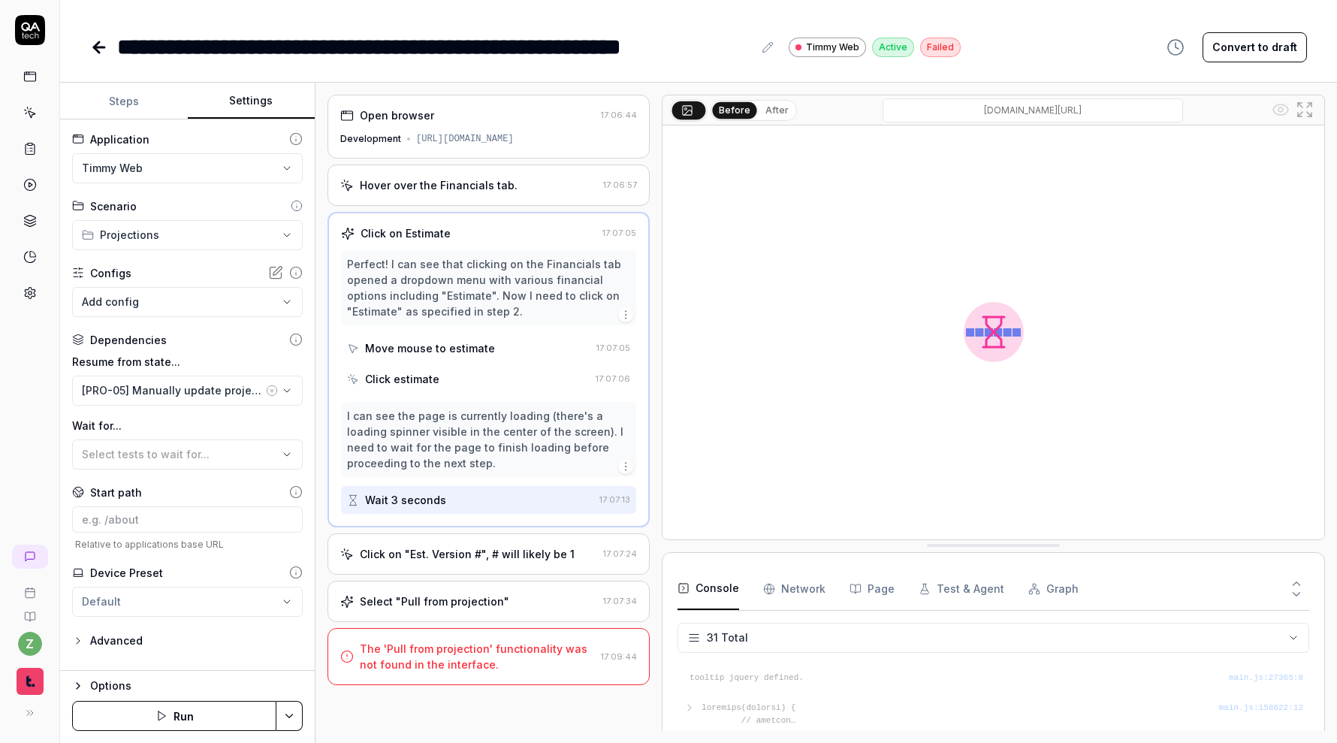
click at [453, 352] on div "Move mouse to estimate" at bounding box center [430, 348] width 130 height 16
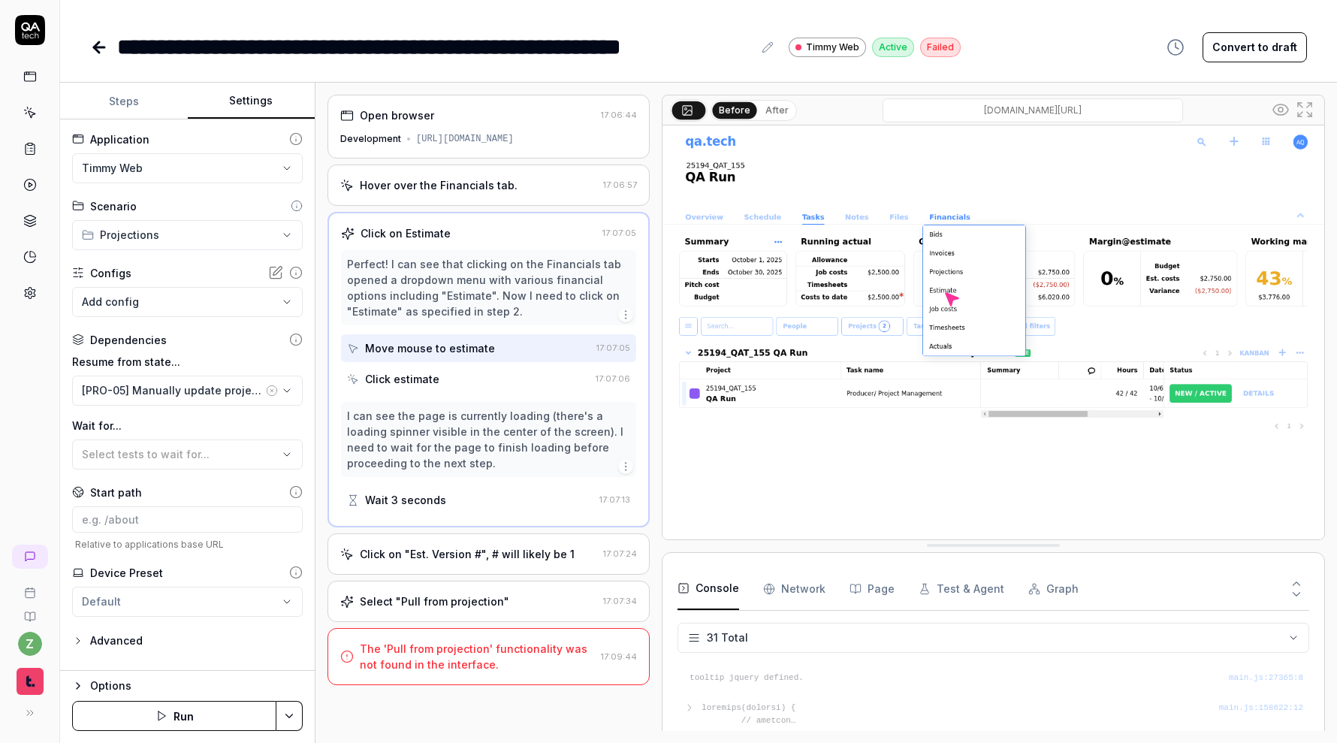
click at [463, 365] on div "Click estimate" at bounding box center [468, 379] width 243 height 28
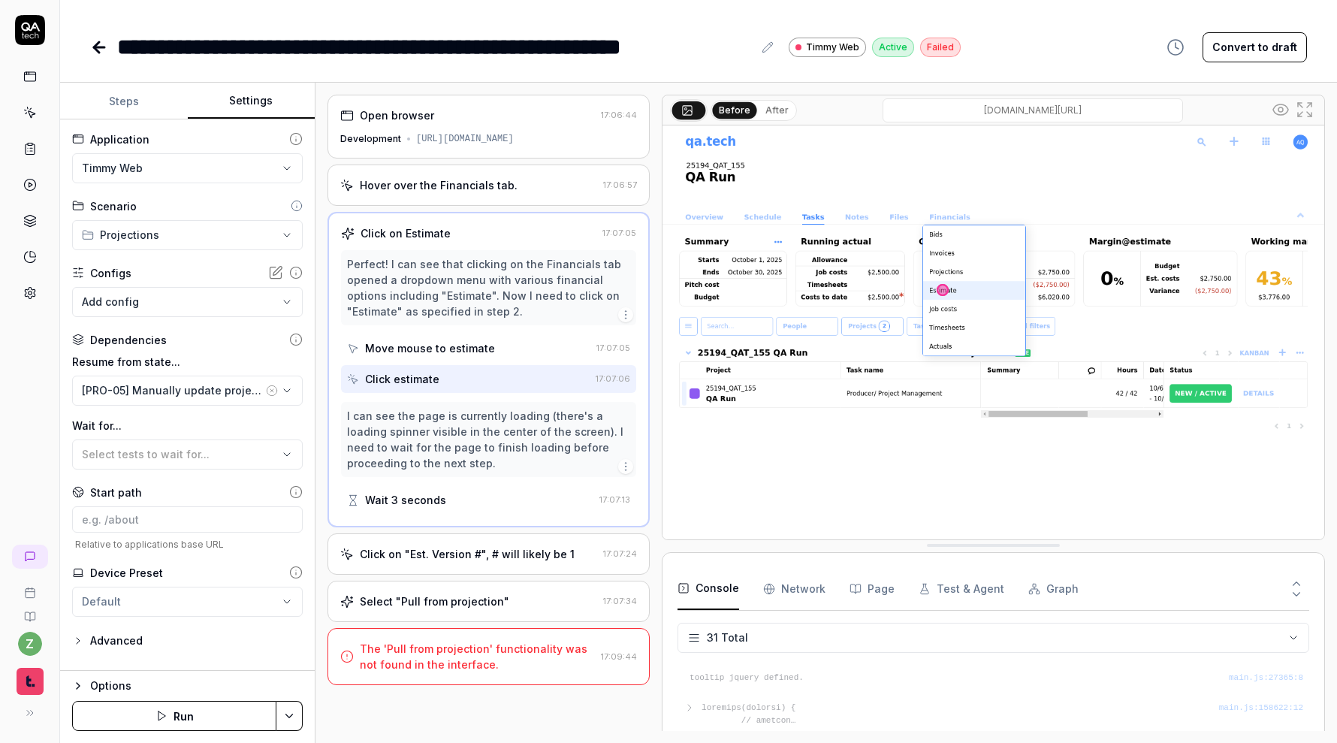
click at [530, 486] on div "Wait 3 seconds" at bounding box center [470, 500] width 246 height 28
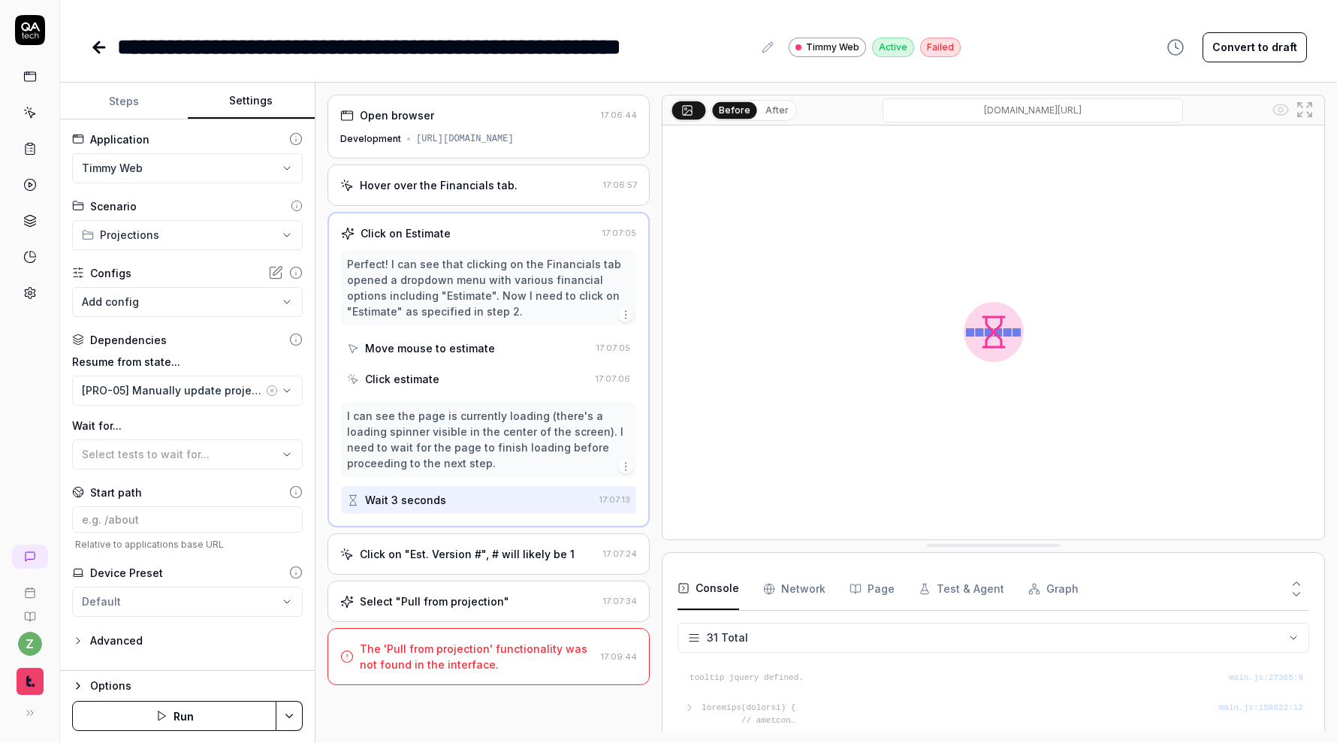
click at [772, 112] on button "After" at bounding box center [776, 110] width 35 height 17
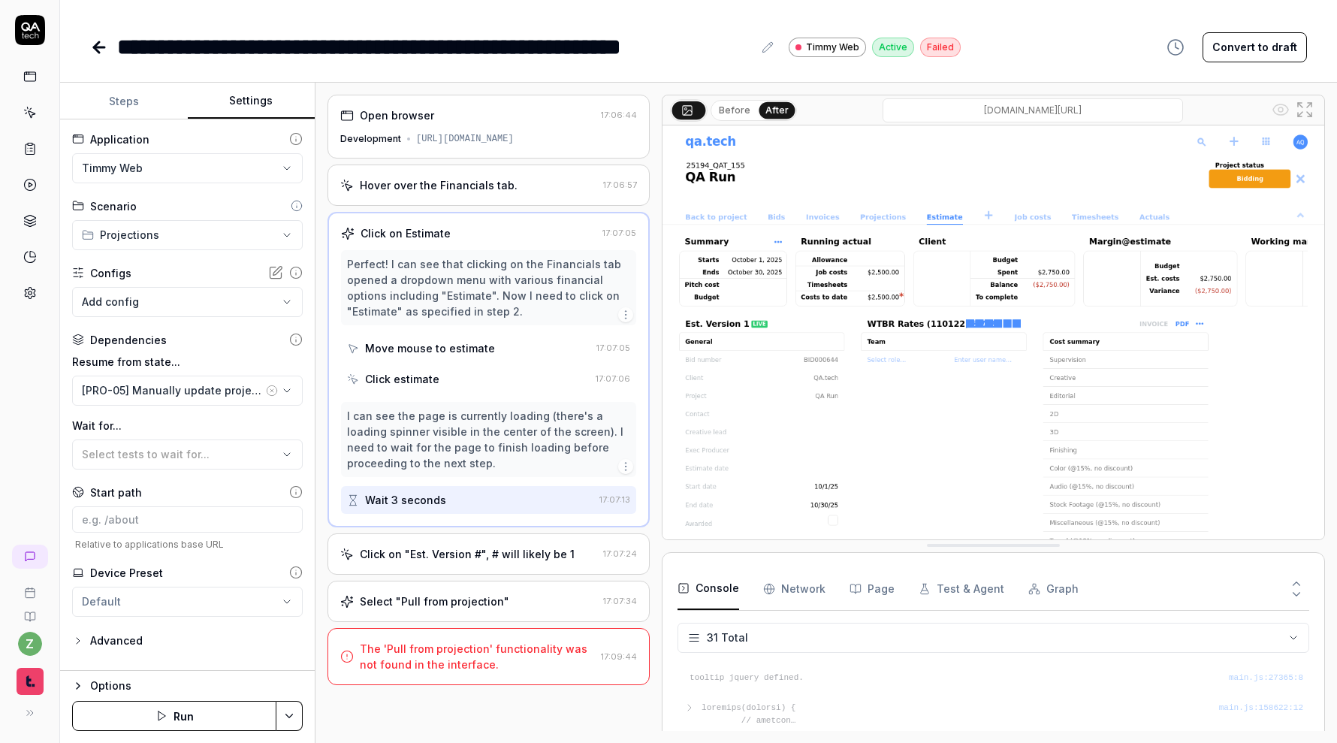
click at [505, 559] on div "Click on "Est. Version #", # will likely be 1" at bounding box center [467, 554] width 215 height 16
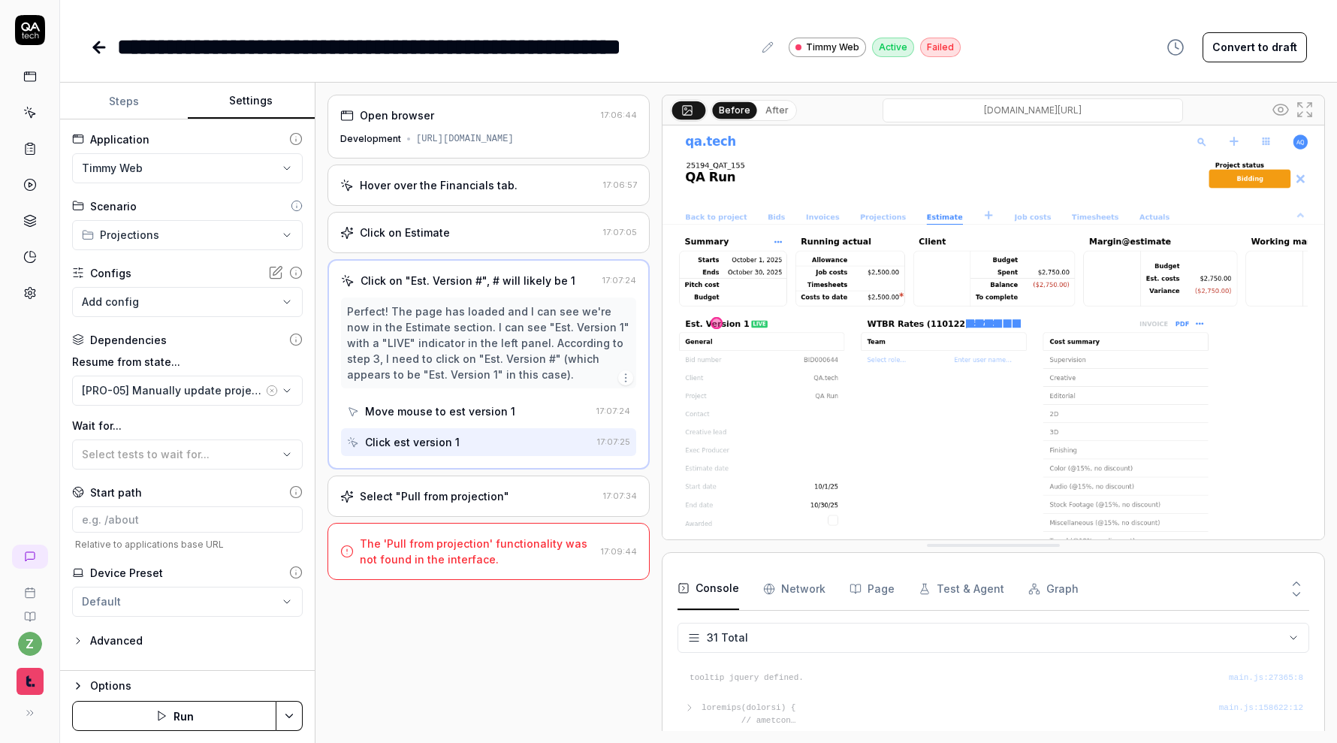
click at [775, 109] on button "After" at bounding box center [776, 110] width 35 height 17
click at [550, 508] on div "Select "Pull from projection" 17:07:34" at bounding box center [488, 495] width 322 height 41
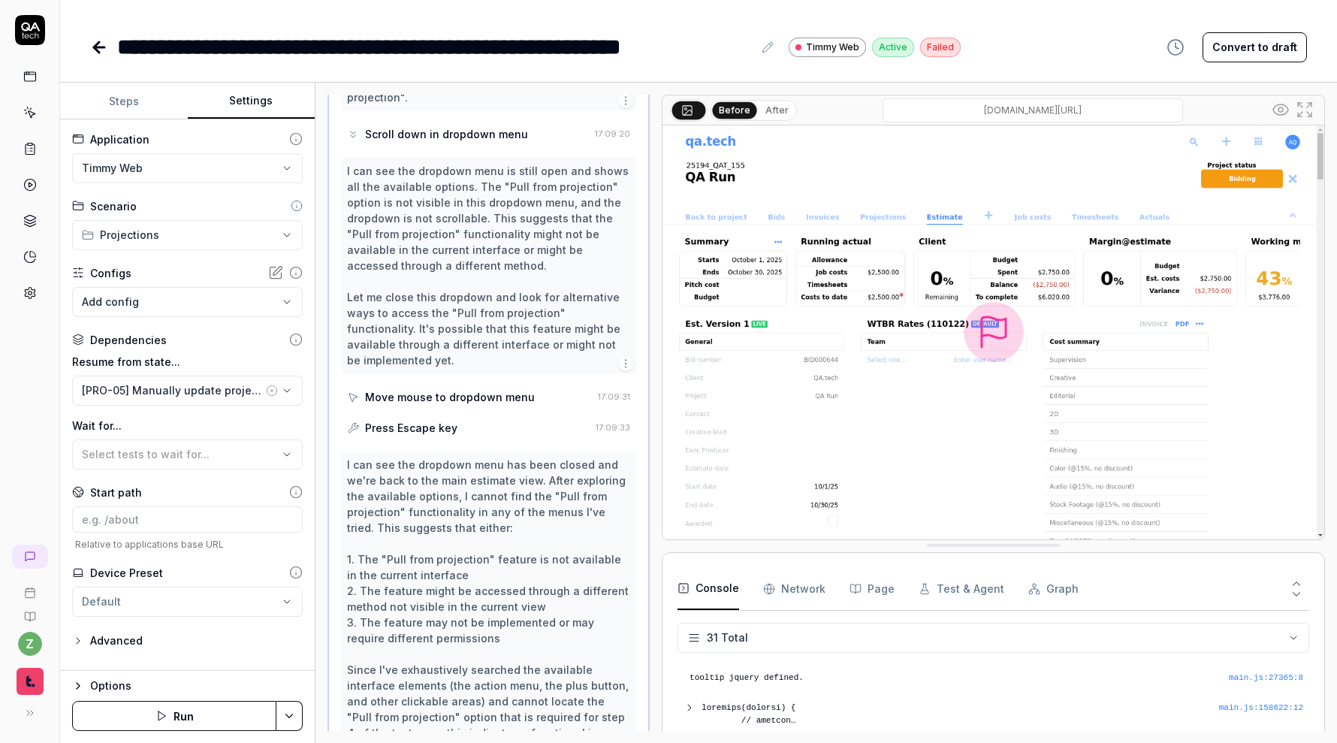
scroll to position [2000, 0]
click at [776, 112] on button "After" at bounding box center [776, 110] width 35 height 17
click at [729, 121] on div "Before After qatech1.timmyio.dev/projects/2161/aicp-forms/index?tab=estimate" at bounding box center [993, 110] width 662 height 30
click at [731, 120] on div "Before After" at bounding box center [754, 110] width 86 height 21
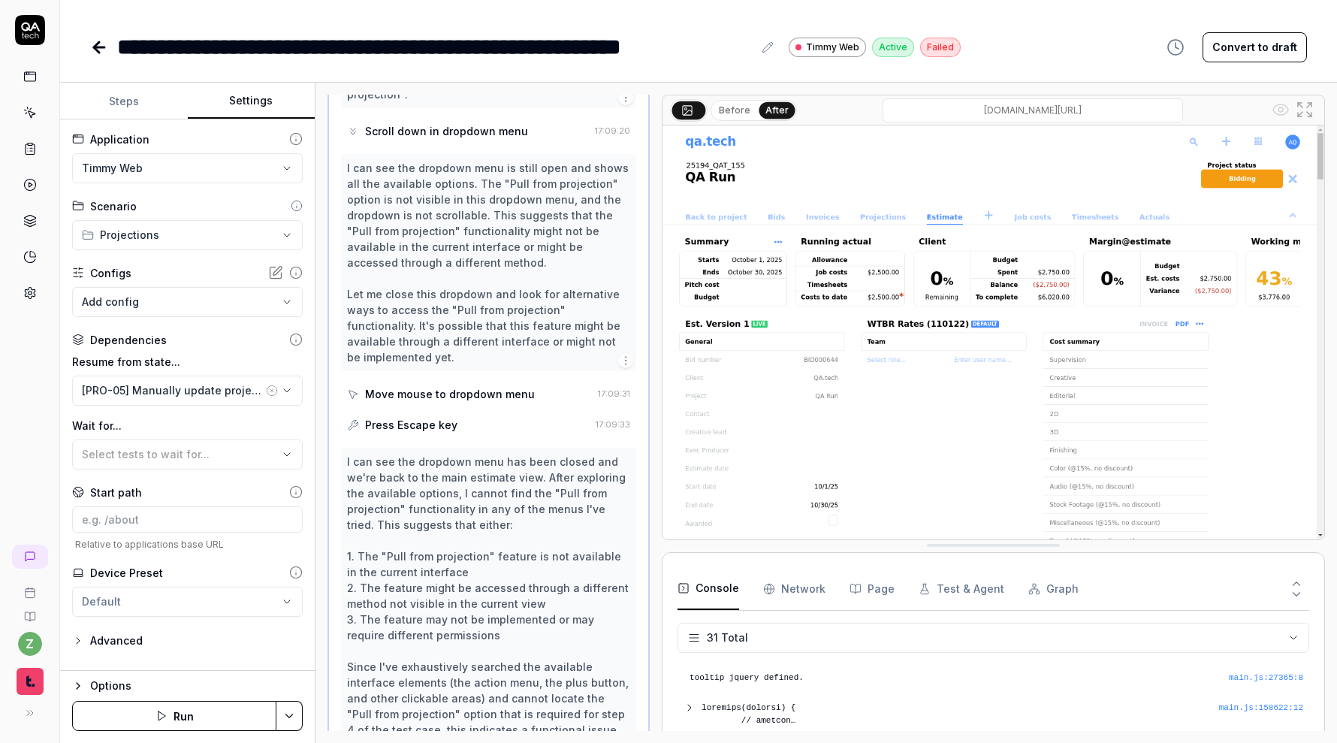
click at [733, 112] on button "Before" at bounding box center [735, 110] width 44 height 17
click at [759, 111] on button "After" at bounding box center [776, 110] width 35 height 17
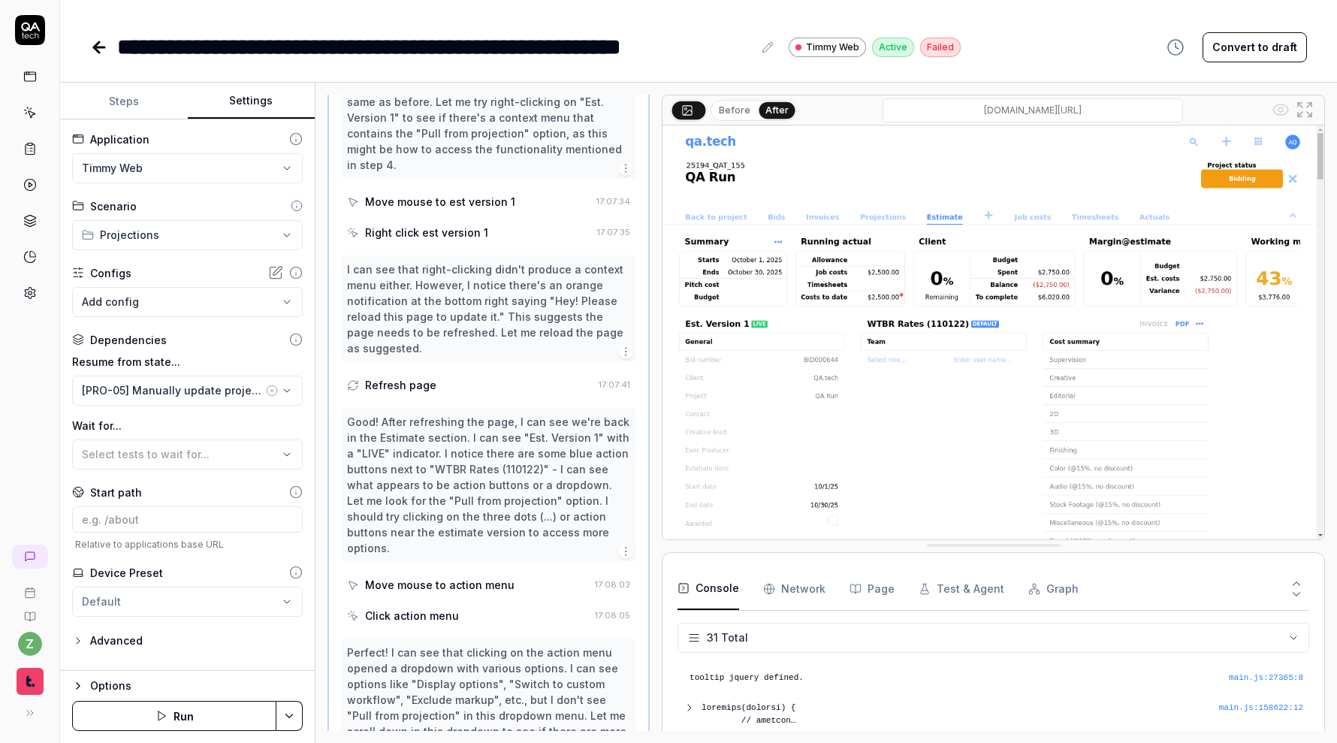
scroll to position [0, 0]
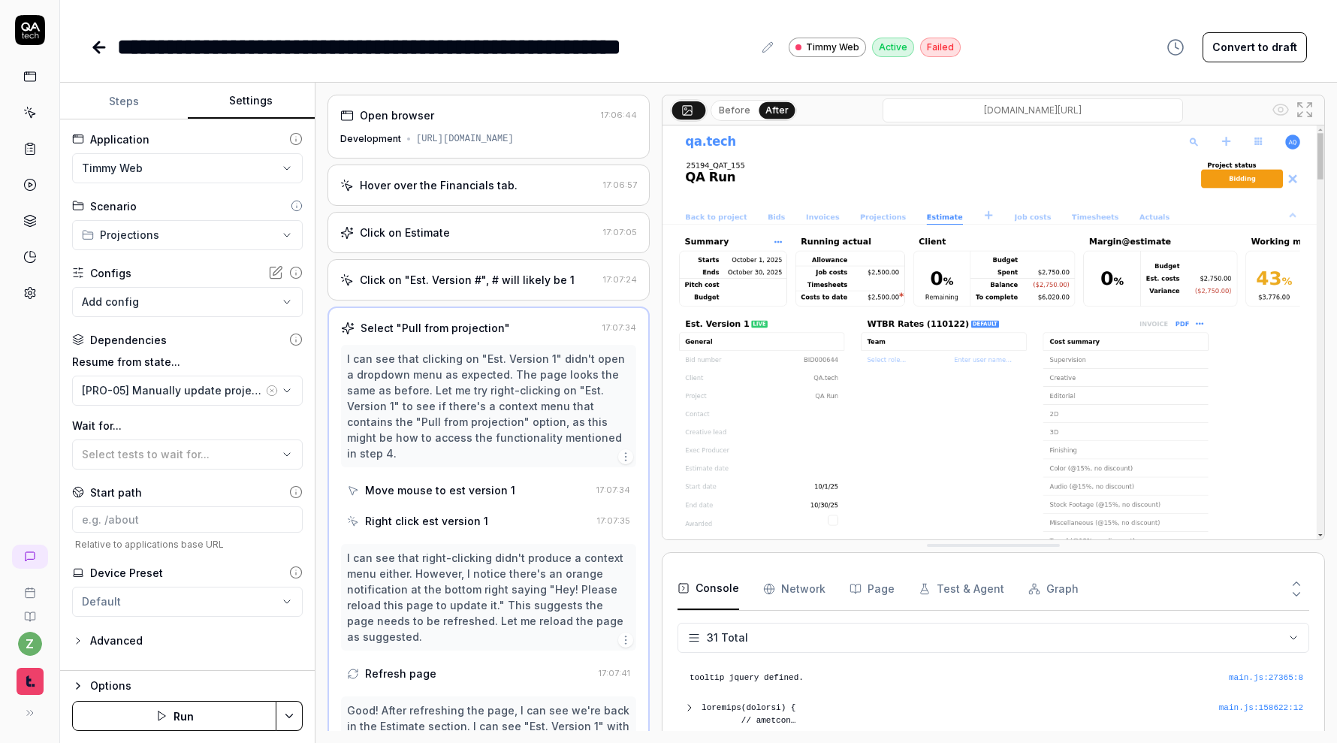
click at [502, 190] on div "Hover over the Financials tab." at bounding box center [439, 185] width 158 height 16
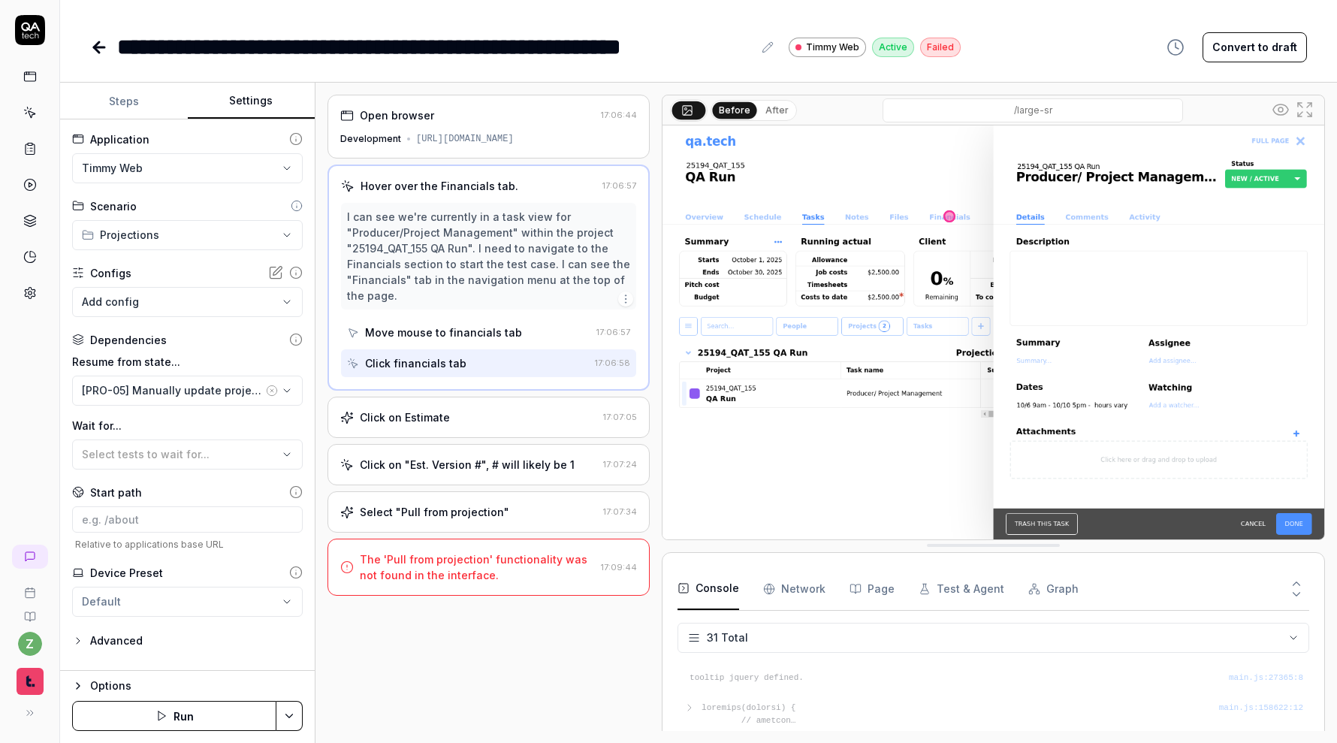
click at [531, 423] on div "Click on Estimate" at bounding box center [468, 417] width 257 height 16
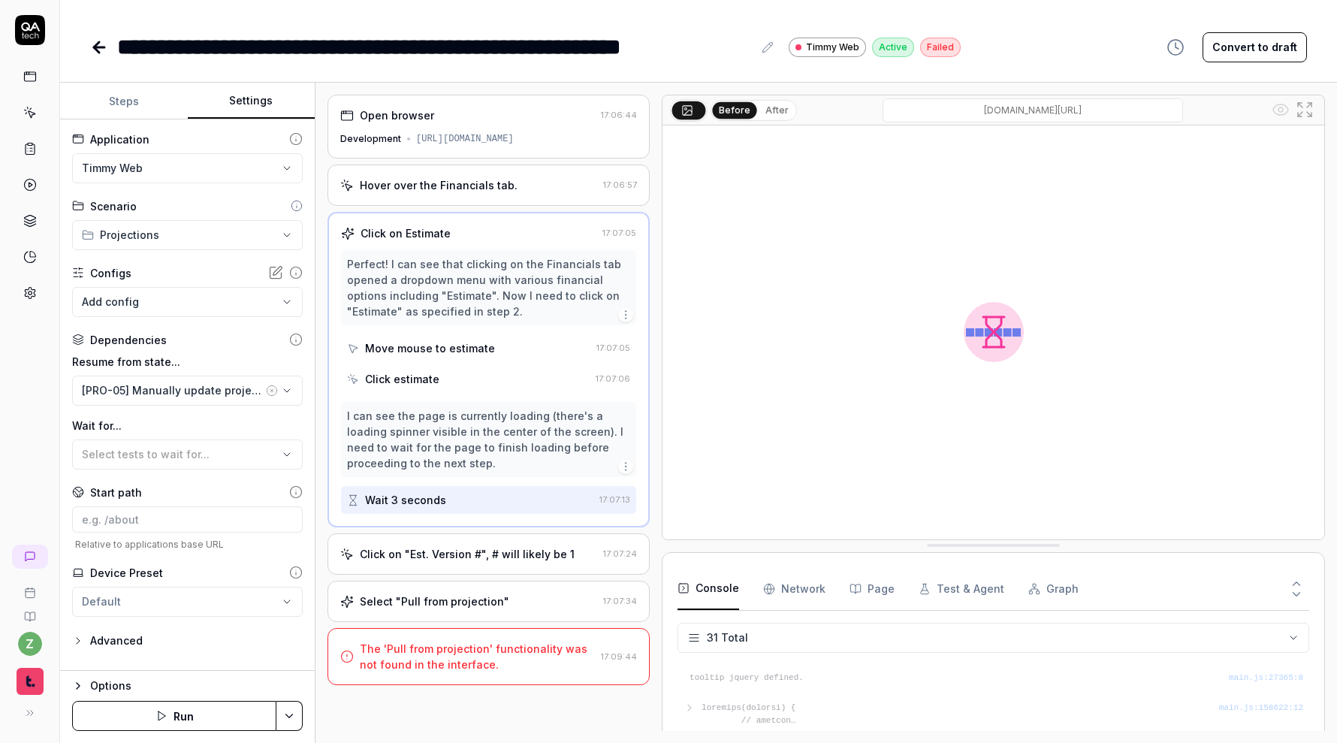
click at [563, 187] on div "Hover over the Financials tab." at bounding box center [468, 185] width 257 height 16
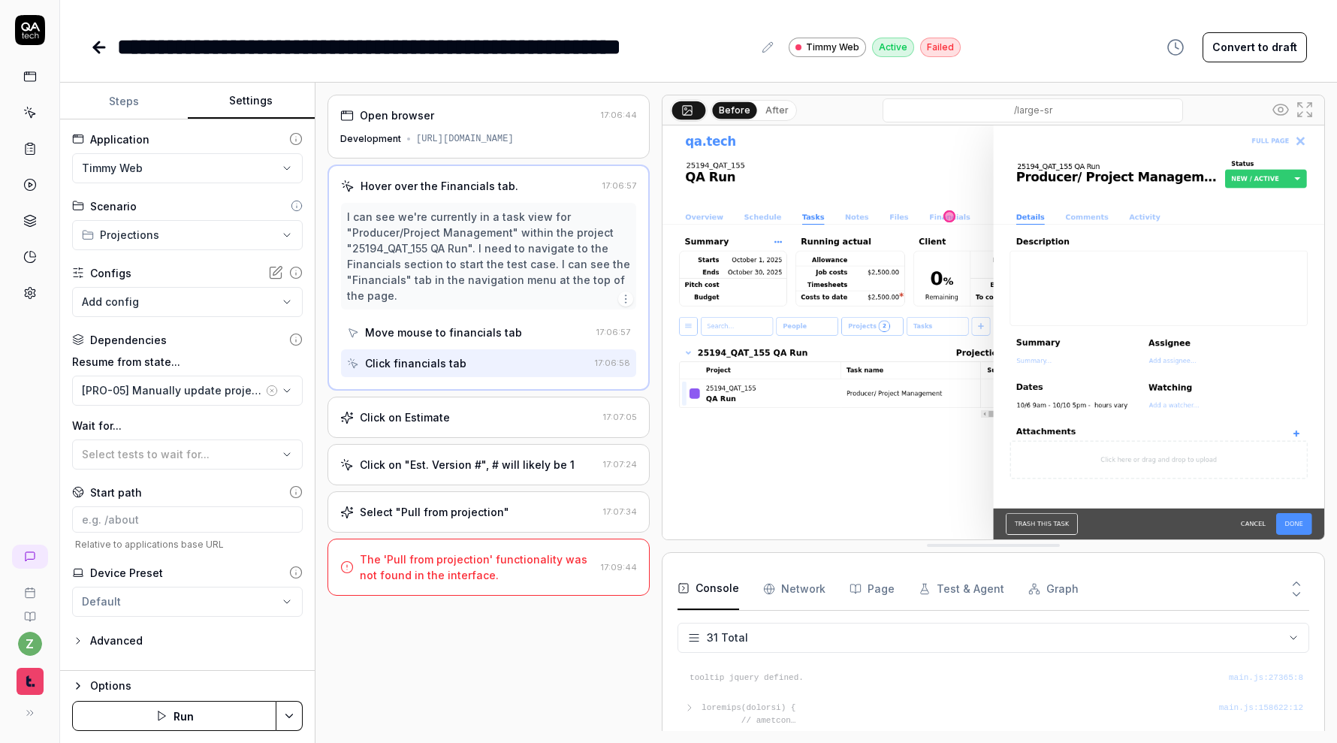
click at [779, 105] on button "After" at bounding box center [776, 110] width 35 height 17
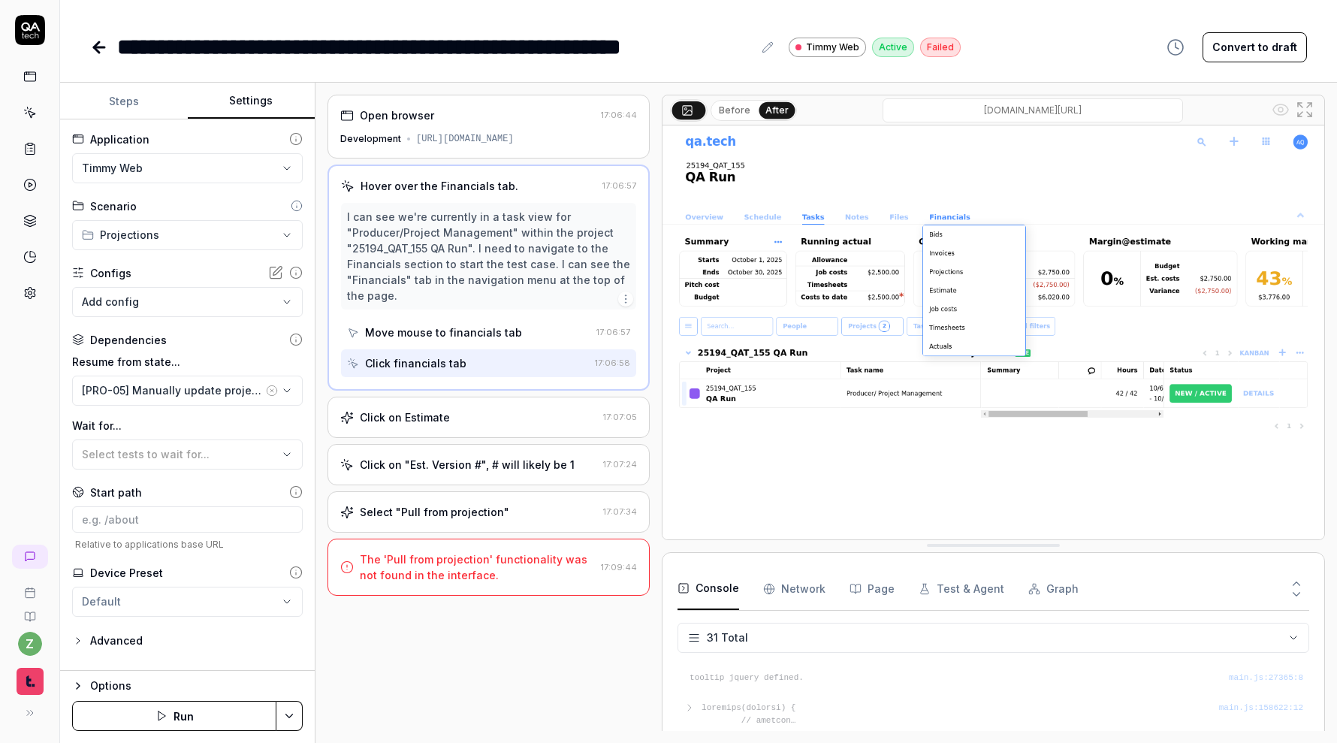
click at [556, 469] on div "Click on "Est. Version #", # will likely be 1" at bounding box center [467, 465] width 215 height 16
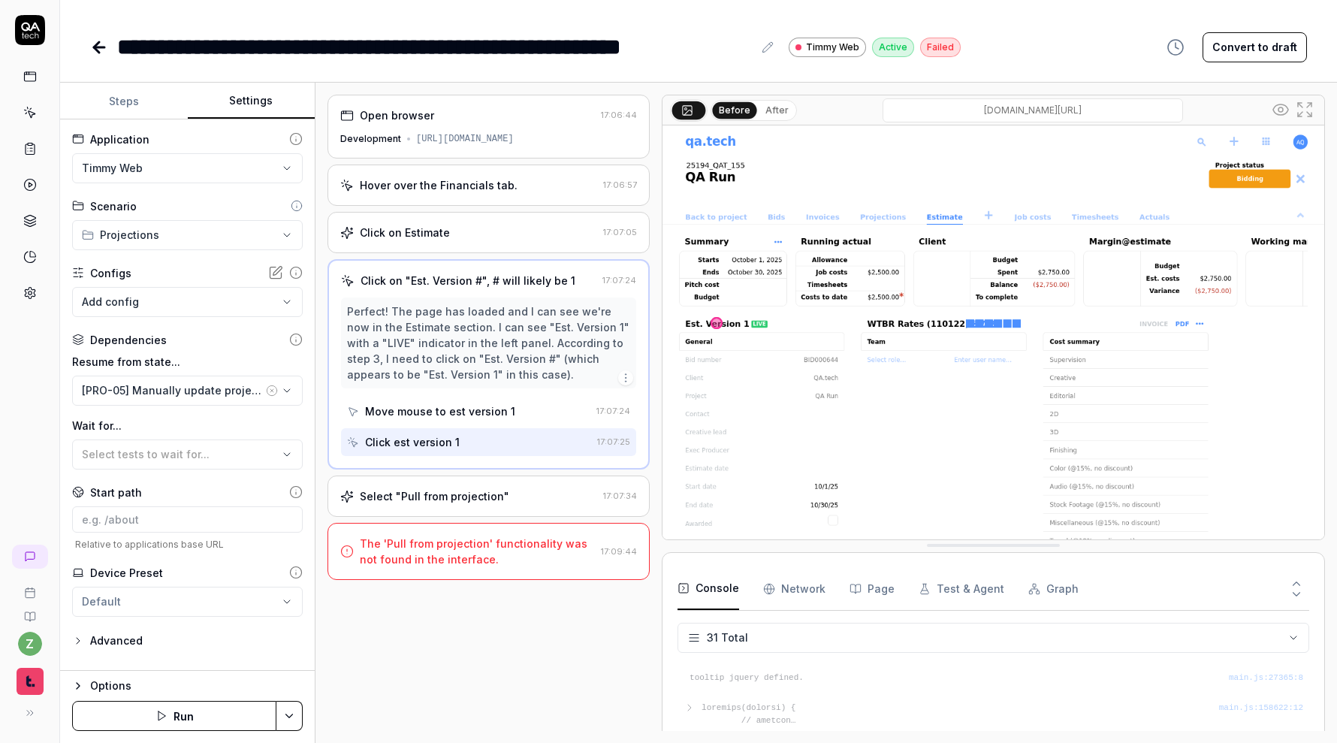
click at [777, 108] on button "After" at bounding box center [776, 110] width 35 height 17
click at [128, 103] on button "Steps" at bounding box center [124, 101] width 128 height 36
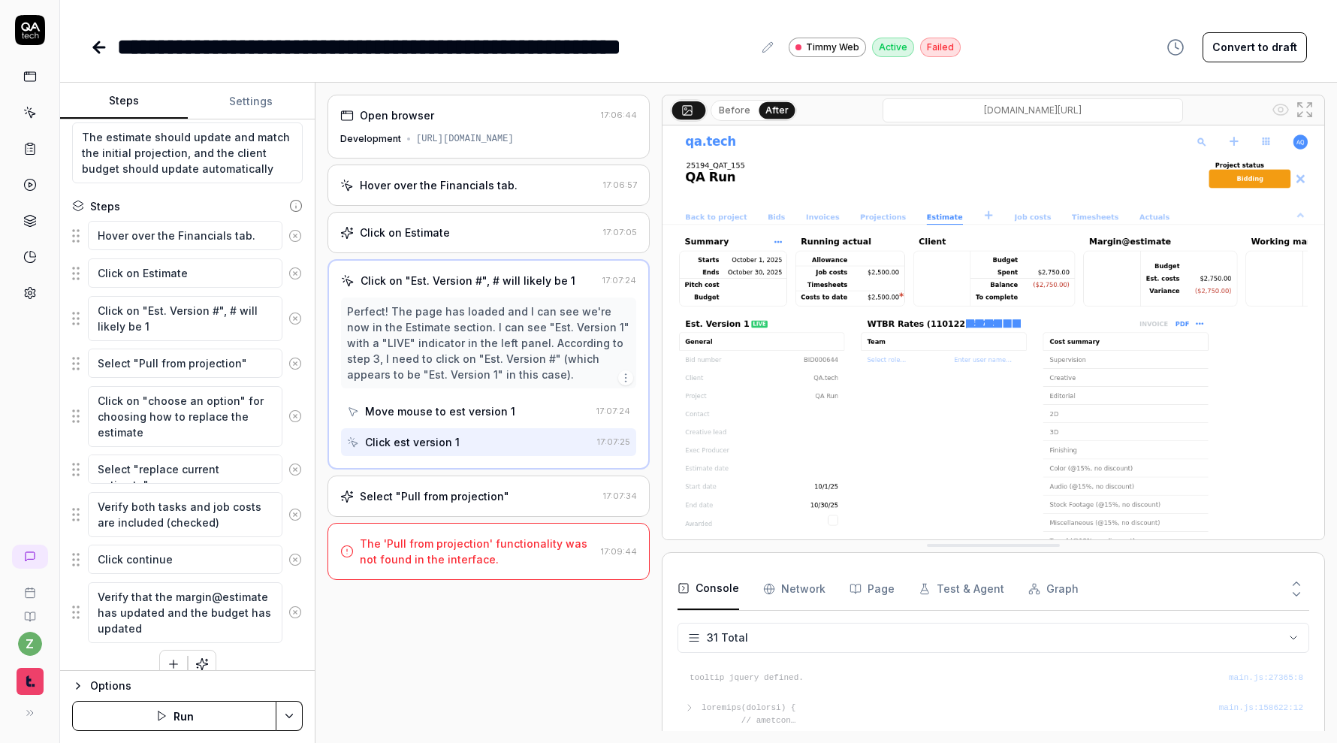
scroll to position [132, 0]
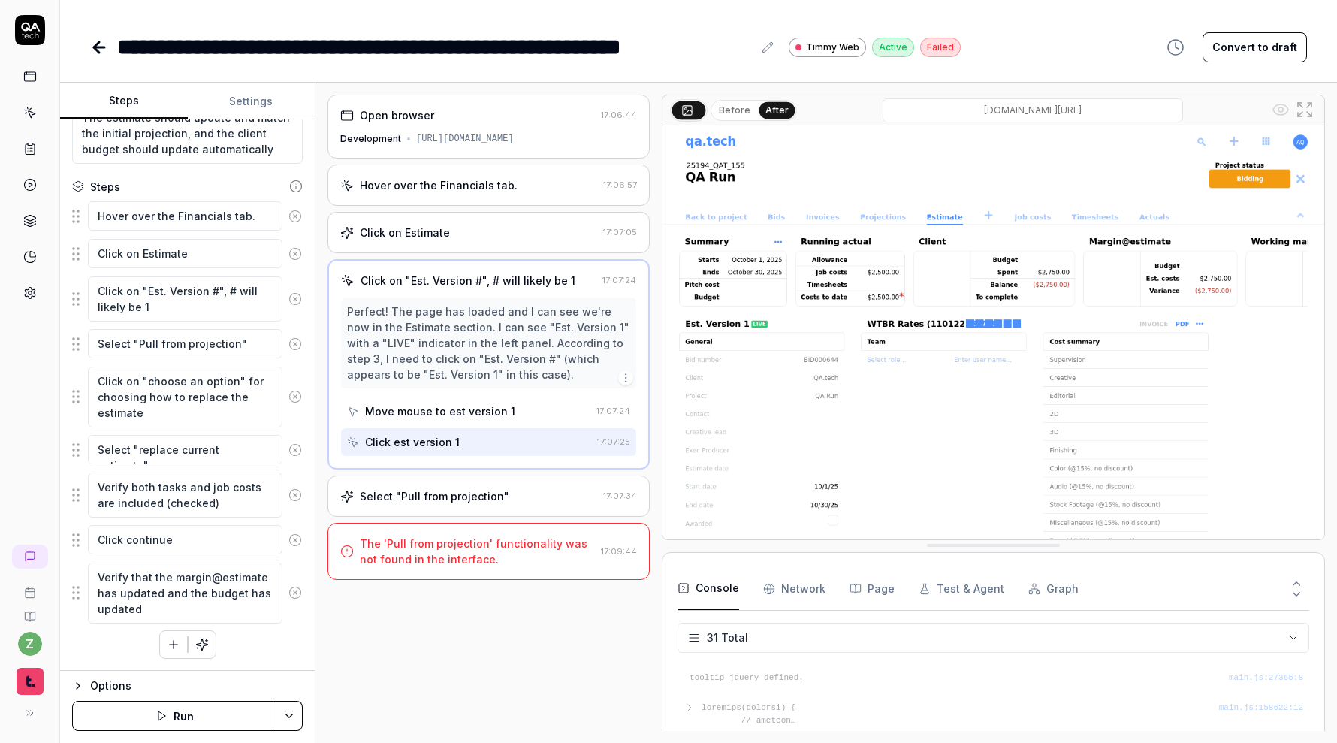
click at [168, 655] on button "button" at bounding box center [173, 644] width 27 height 27
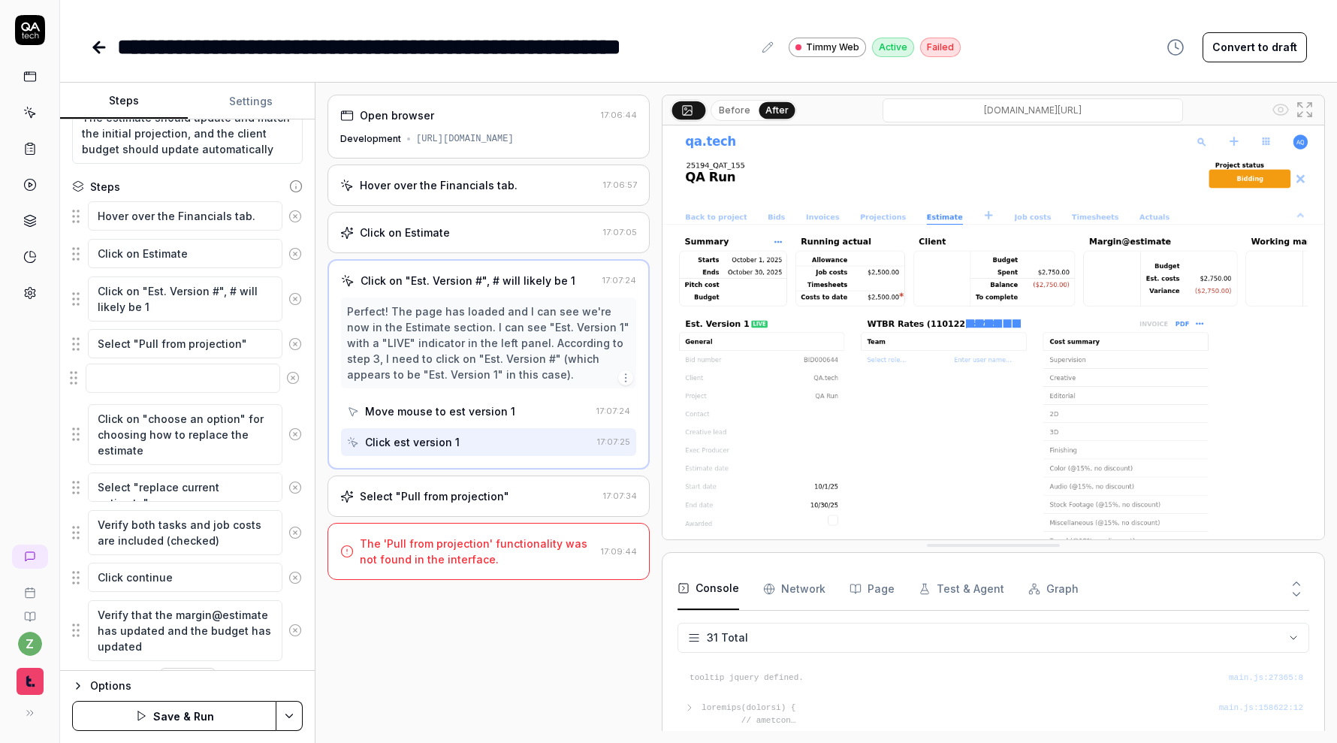
drag, startPoint x: 79, startPoint y: 646, endPoint x: 77, endPoint y: 376, distance: 270.4
click at [76, 376] on fieldset "Hover over the Financials tab. Click on Estimate Click on "Est. Version #", # w…" at bounding box center [187, 431] width 231 height 461
click at [297, 383] on icon at bounding box center [295, 382] width 14 height 14
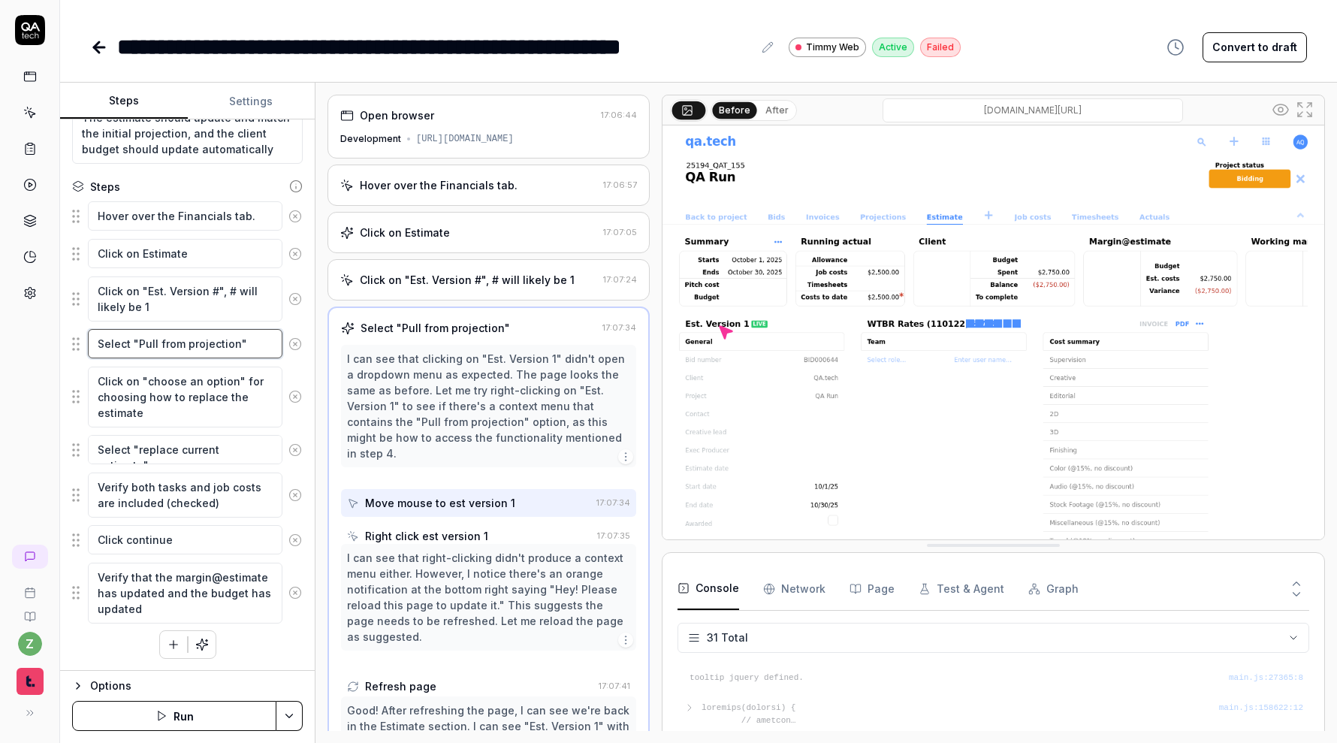
click at [255, 350] on textarea "Select "Pull from projection"" at bounding box center [185, 343] width 195 height 29
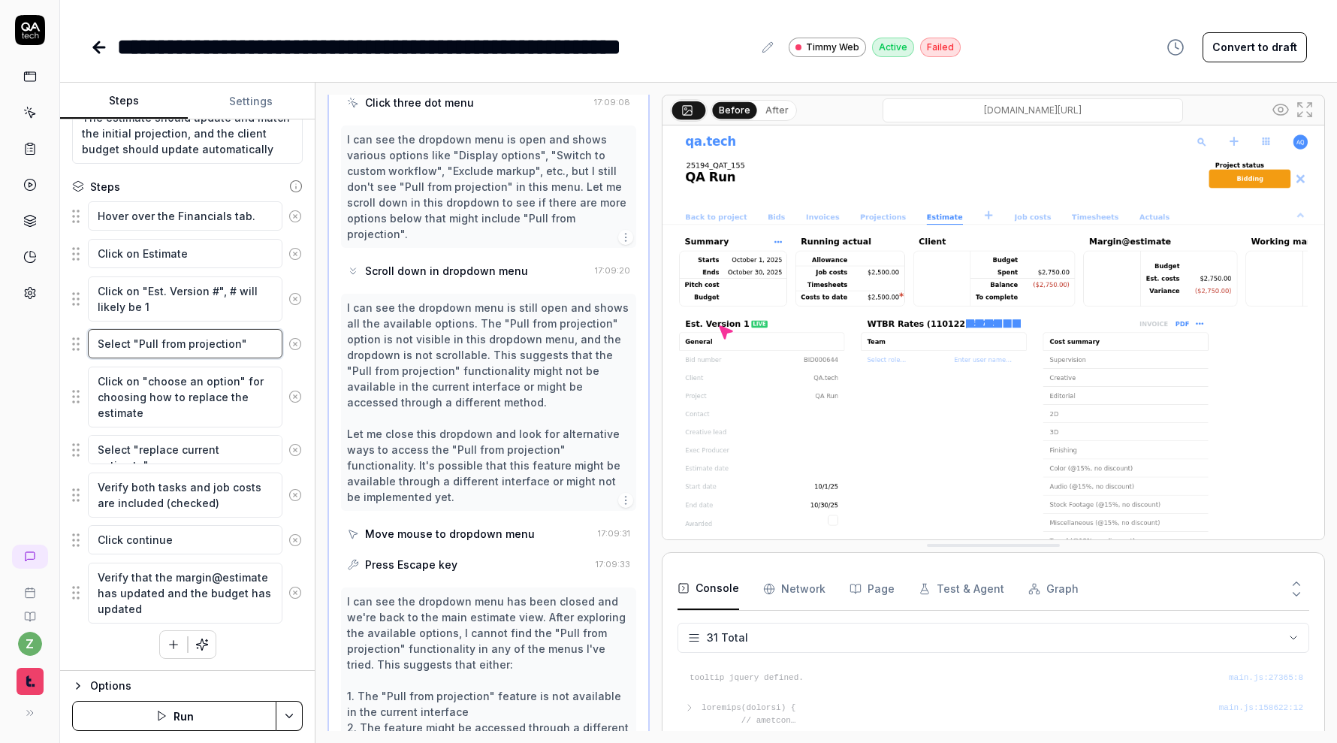
type textarea "*"
type textarea "Select "Pull from projection"."
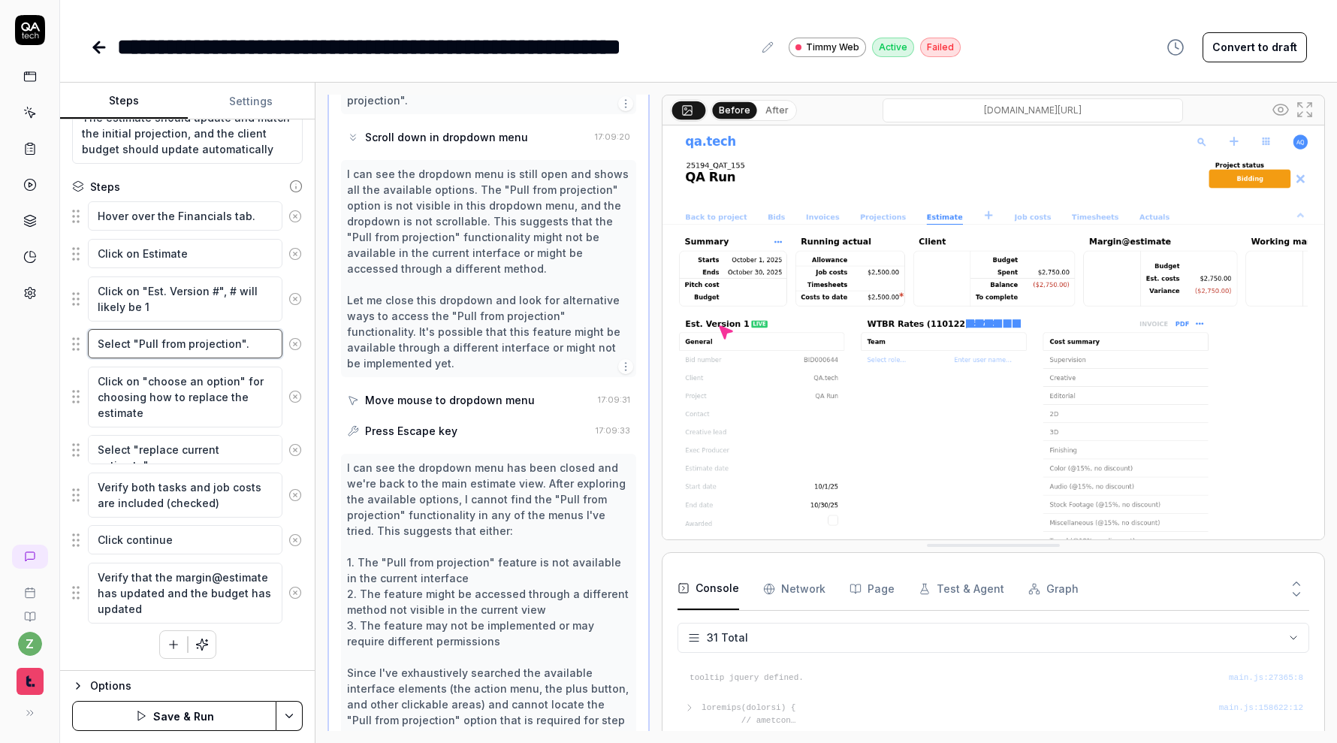
type textarea "*"
type textarea "Select "Pull from projection"."
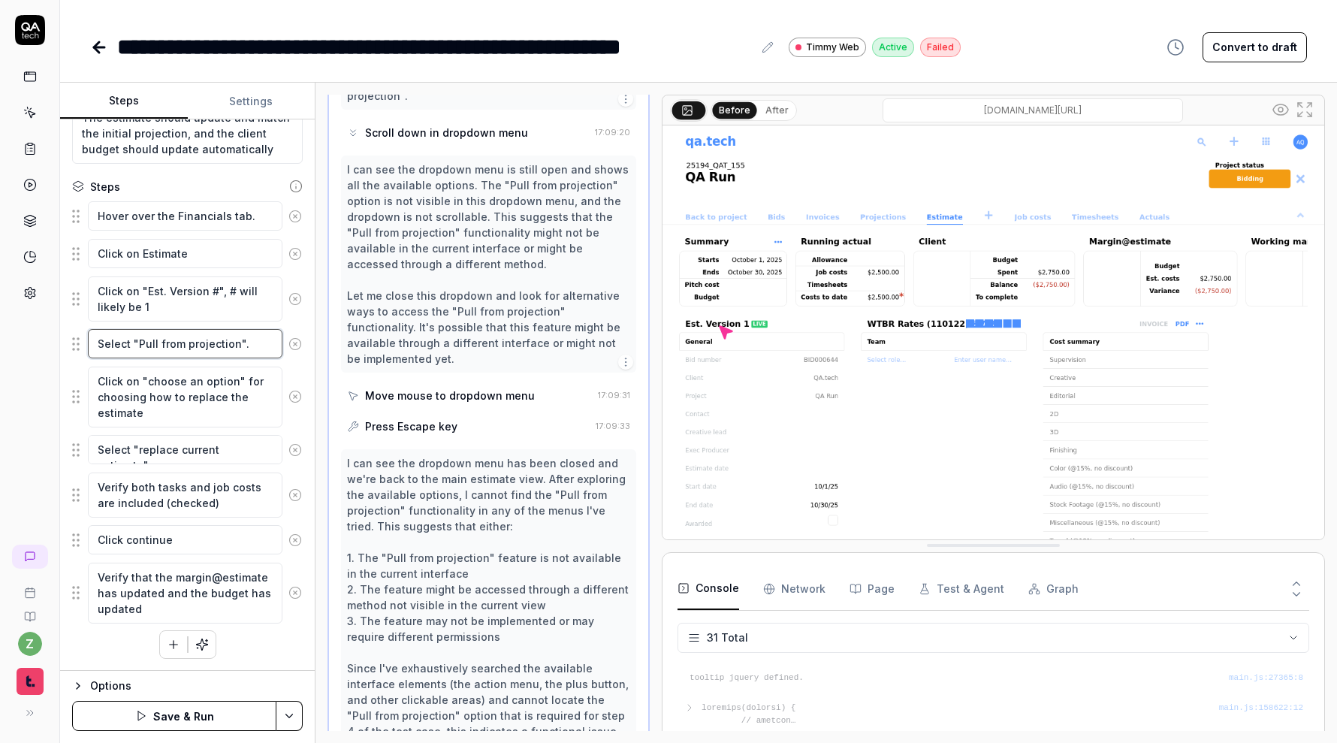
scroll to position [2000, 0]
type textarea "*"
type textarea "Select "Pull from projection". W"
type textarea "*"
type textarea "Select "Pull from projection". Wa"
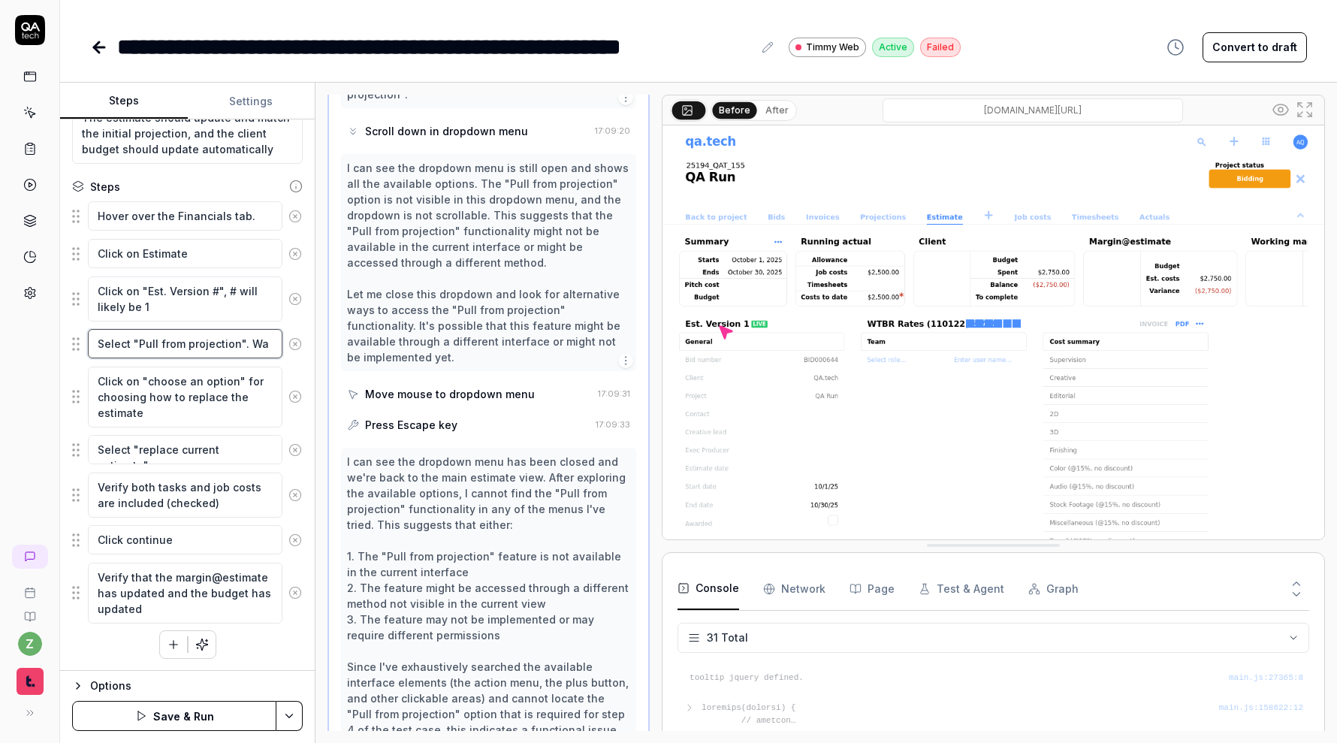
type textarea "*"
type textarea "Select "Pull from projection". Wai"
type textarea "*"
type textarea "Select "Pull from projection". Wait"
type textarea "*"
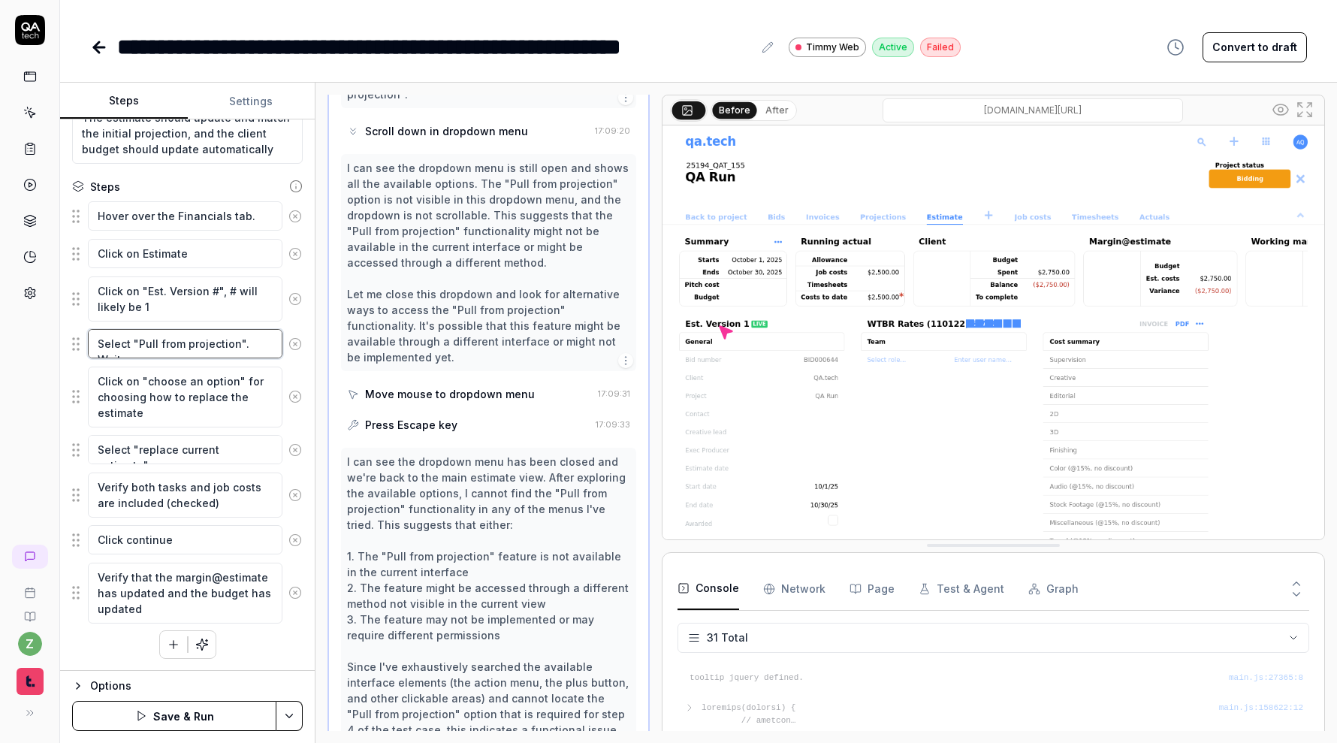
type textarea "Select "Pull from projection". Wait"
type textarea "*"
type textarea "Select "Pull from projection". Wait a"
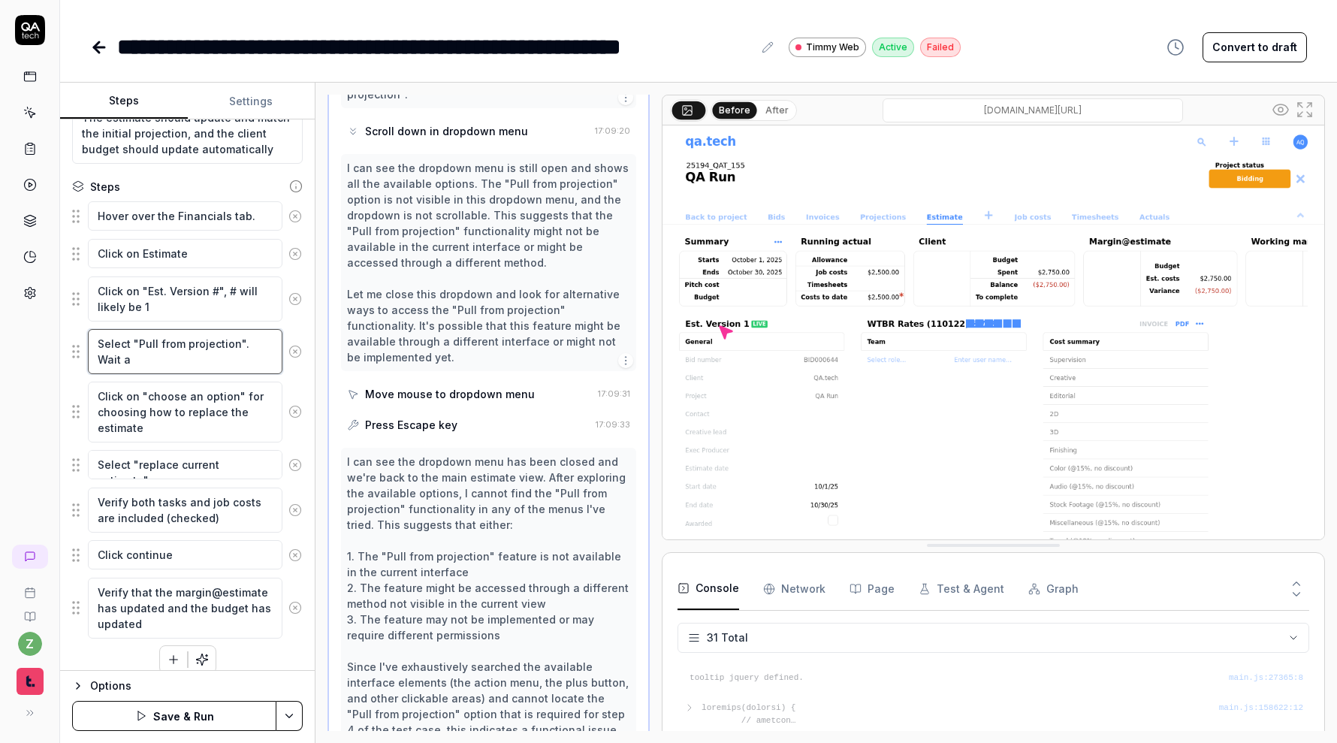
type textarea "*"
type textarea "Select "Pull from projection". Wait an"
type textarea "*"
type textarea "Select "Pull from projection". Wait and"
type textarea "*"
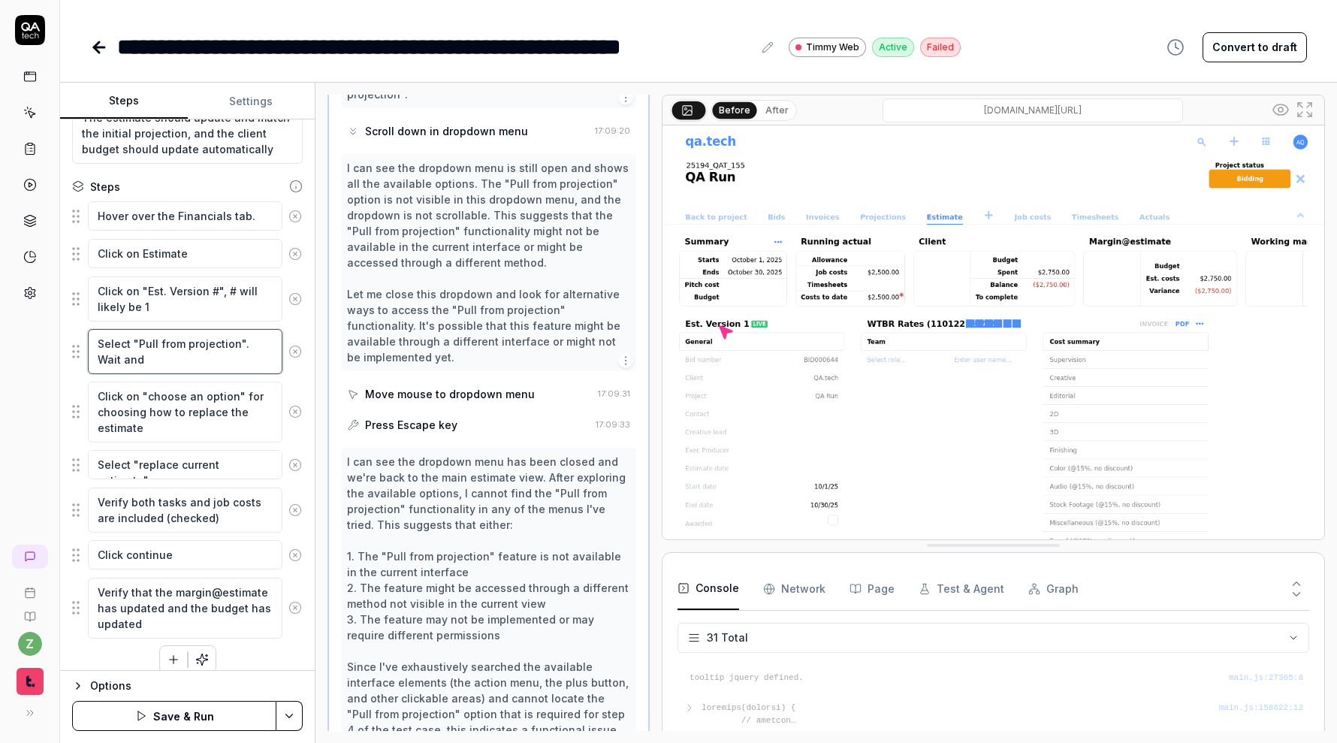
type textarea "Select "Pull from projection". Wait and"
type textarea "*"
type textarea "Select "Pull from projection". Wait and t"
type textarea "*"
type textarea "Select "Pull from projection". Wait and tr"
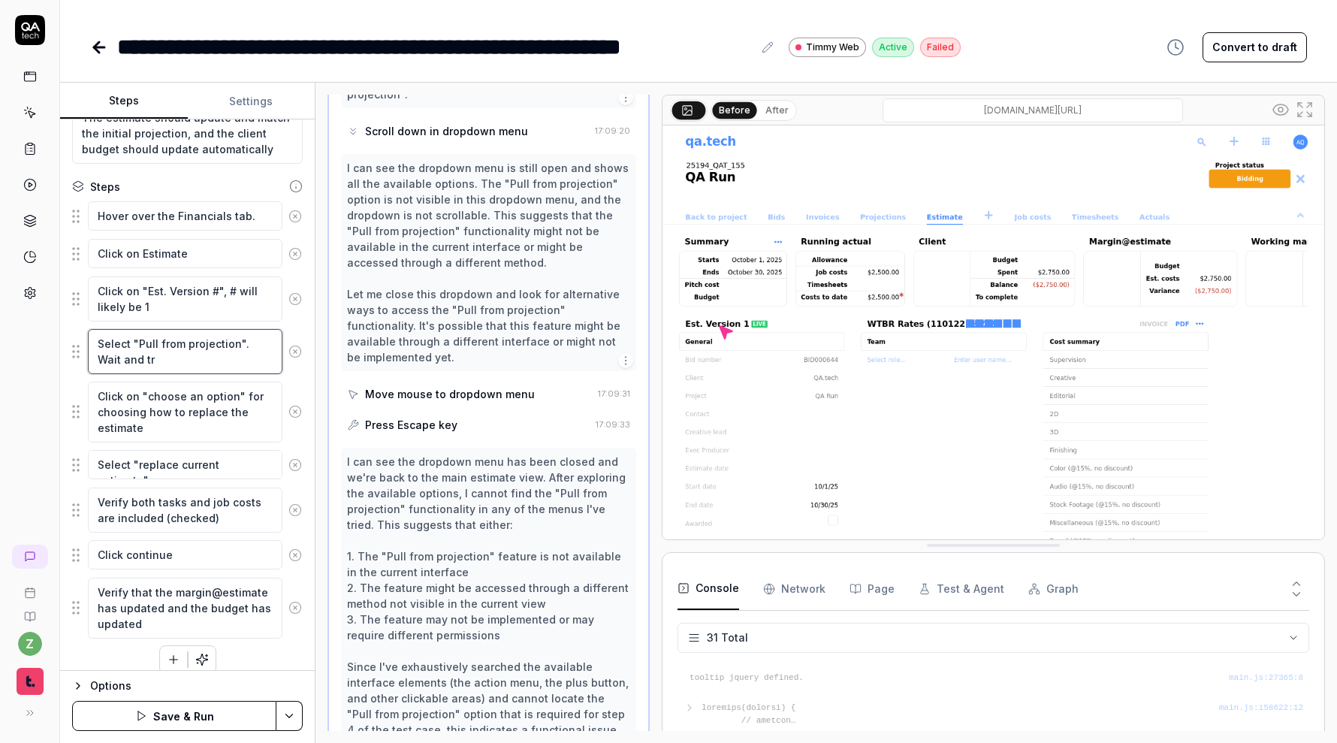
type textarea "*"
type textarea "Select "Pull from projection". Wait and try"
type textarea "*"
type textarea "Select "Pull from projection". Wait and try a"
type textarea "*"
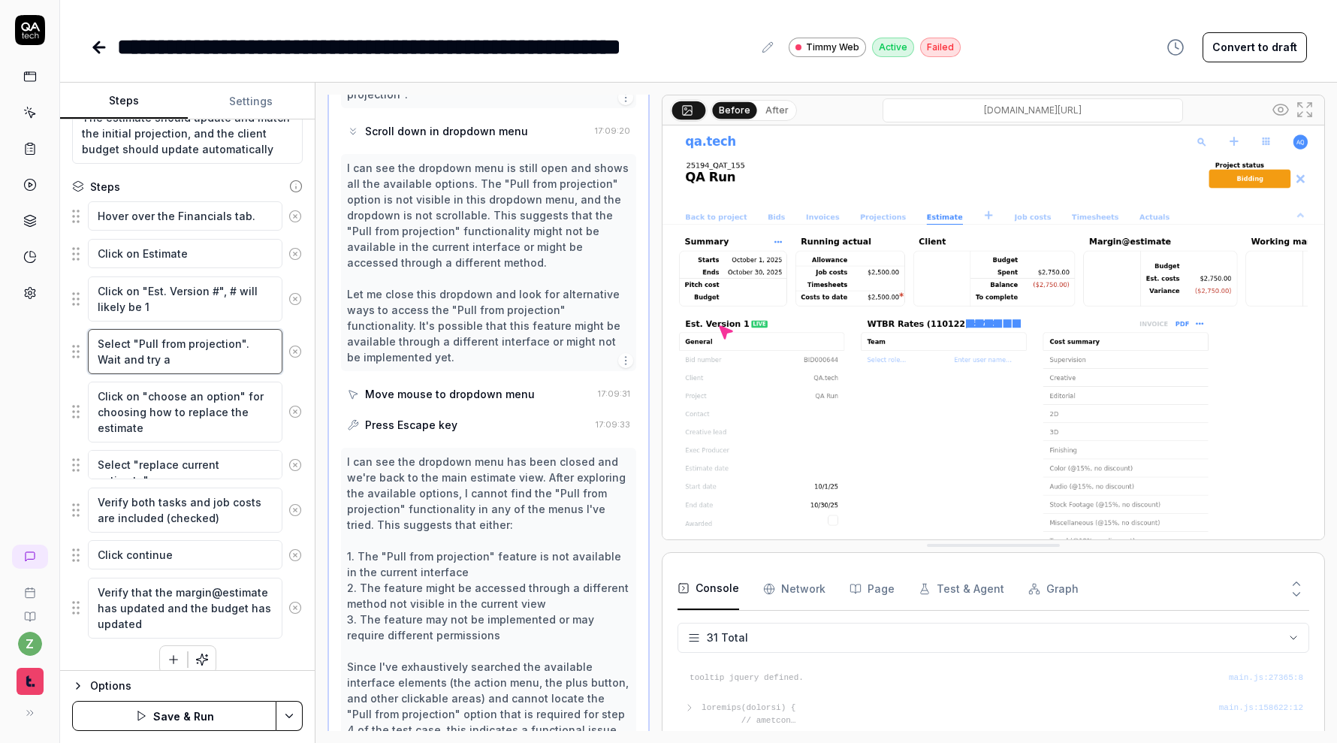
type textarea "Select "Pull from projection". Wait and try ag"
type textarea "*"
type textarea "Select "Pull from projection". Wait and try agai"
type textarea "*"
type textarea "Select "Pull from projection". Wait and try again"
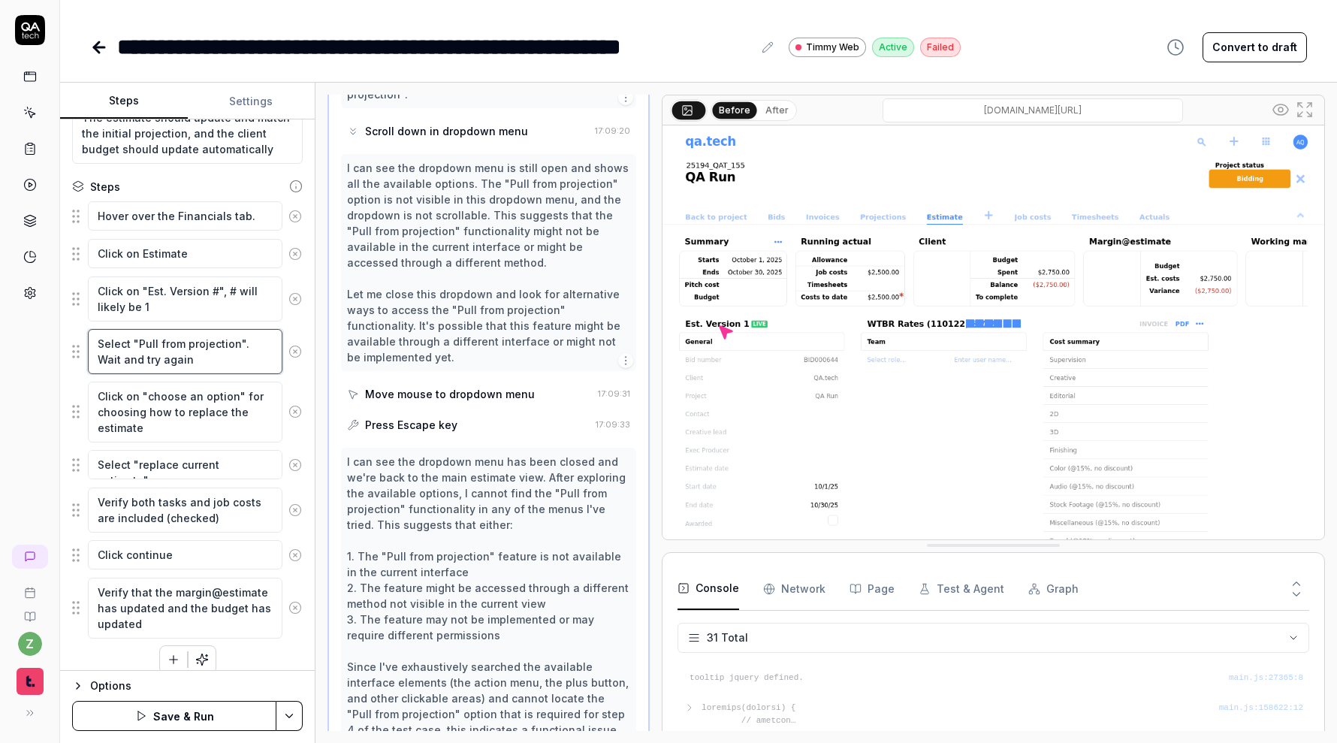
type textarea "*"
type textarea "Select "Pull from projection". Wait and try again i"
type textarea "*"
type textarea "Select "Pull from projection". Wait and try again if"
type textarea "*"
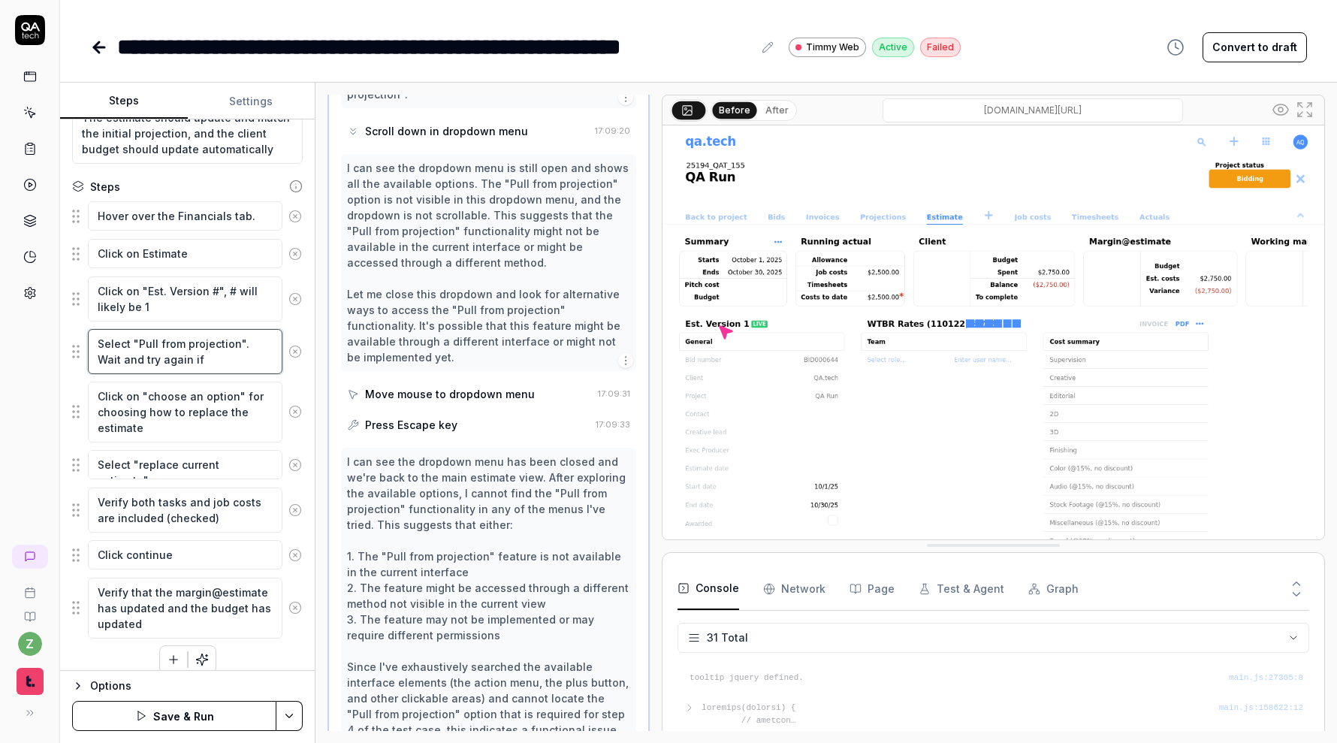
type textarea "Select "Pull from projection". Wait and try again if n"
type textarea "*"
type textarea "Select "Pull from projection". Wait and try again if no"
type textarea "*"
type textarea "Select "Pull from projection". Wait and try again if not"
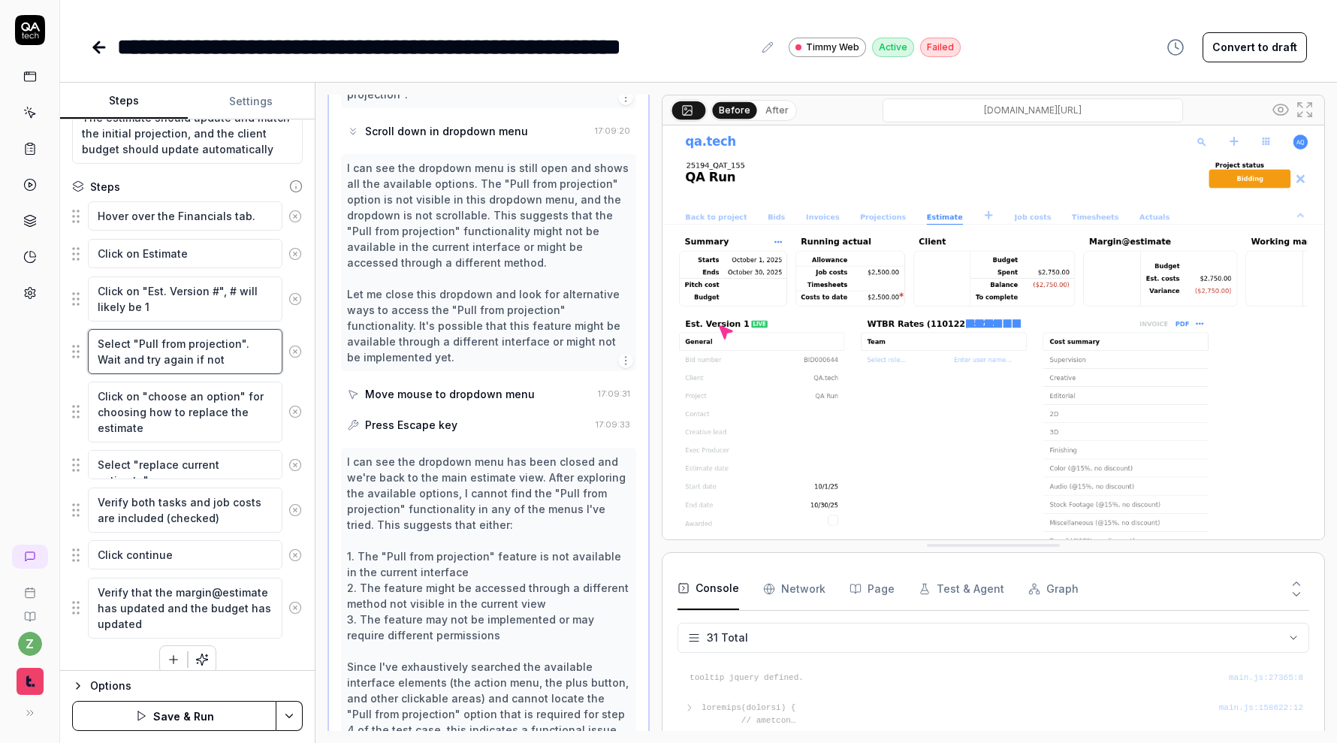
type textarea "*"
type textarea "Select "Pull from projection". Wait and try again if noth"
type textarea "*"
type textarea "Select "Pull from projection". Wait and try again if nothi"
type textarea "*"
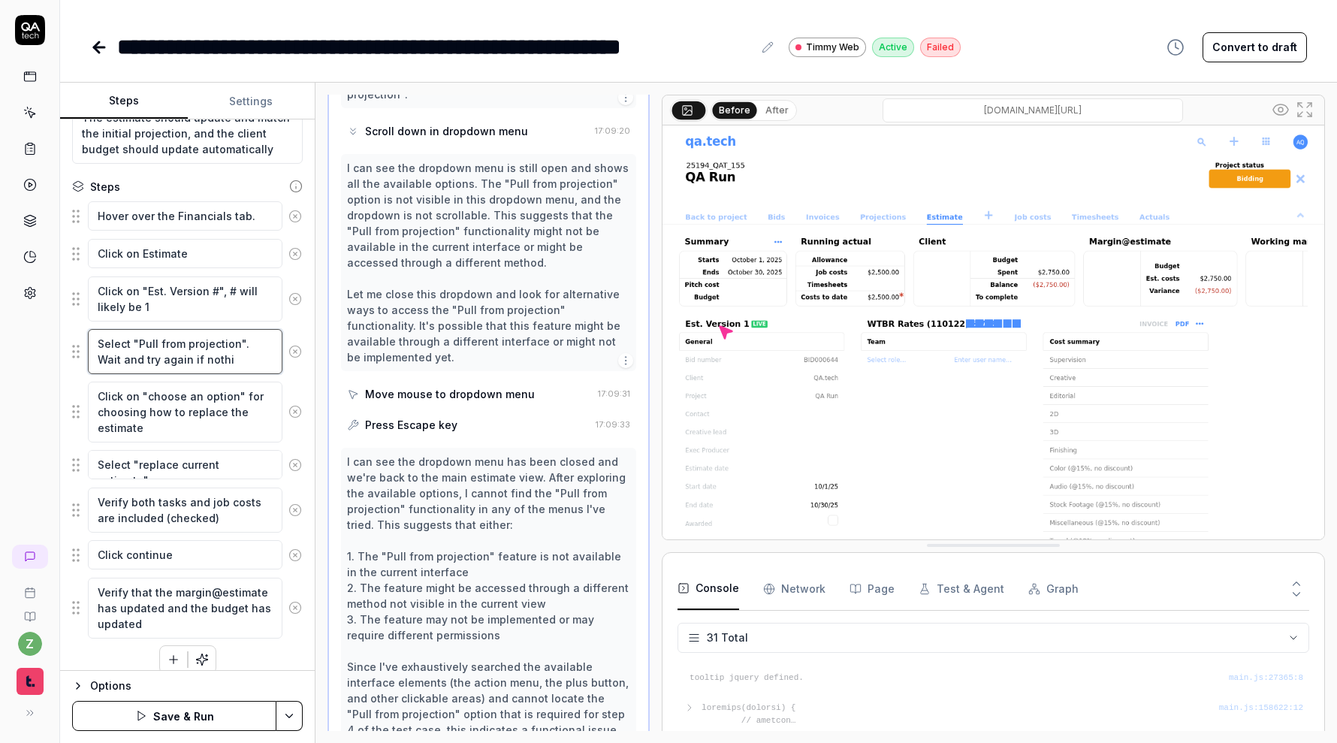
type textarea "Select "Pull from projection". Wait and try again if nothin"
type textarea "*"
type textarea "Select "Pull from projection". Wait and try again if nothing"
type textarea "*"
type textarea "Select "Pull from projection". Wait and try again if nothing"
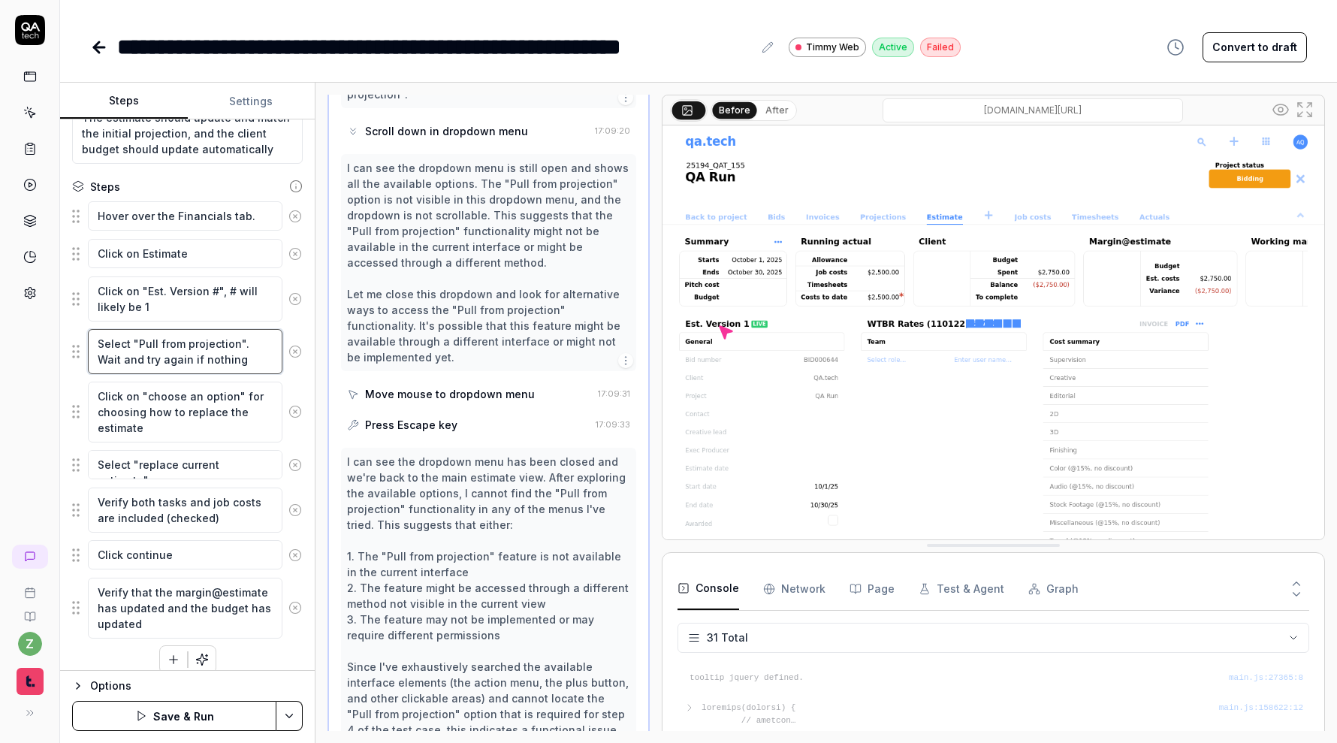
type textarea "*"
type textarea "Select "Pull from projection". Wait and try again if nothing h"
type textarea "*"
type textarea "Select "Pull from projection". Wait and try again if nothing ha"
type textarea "*"
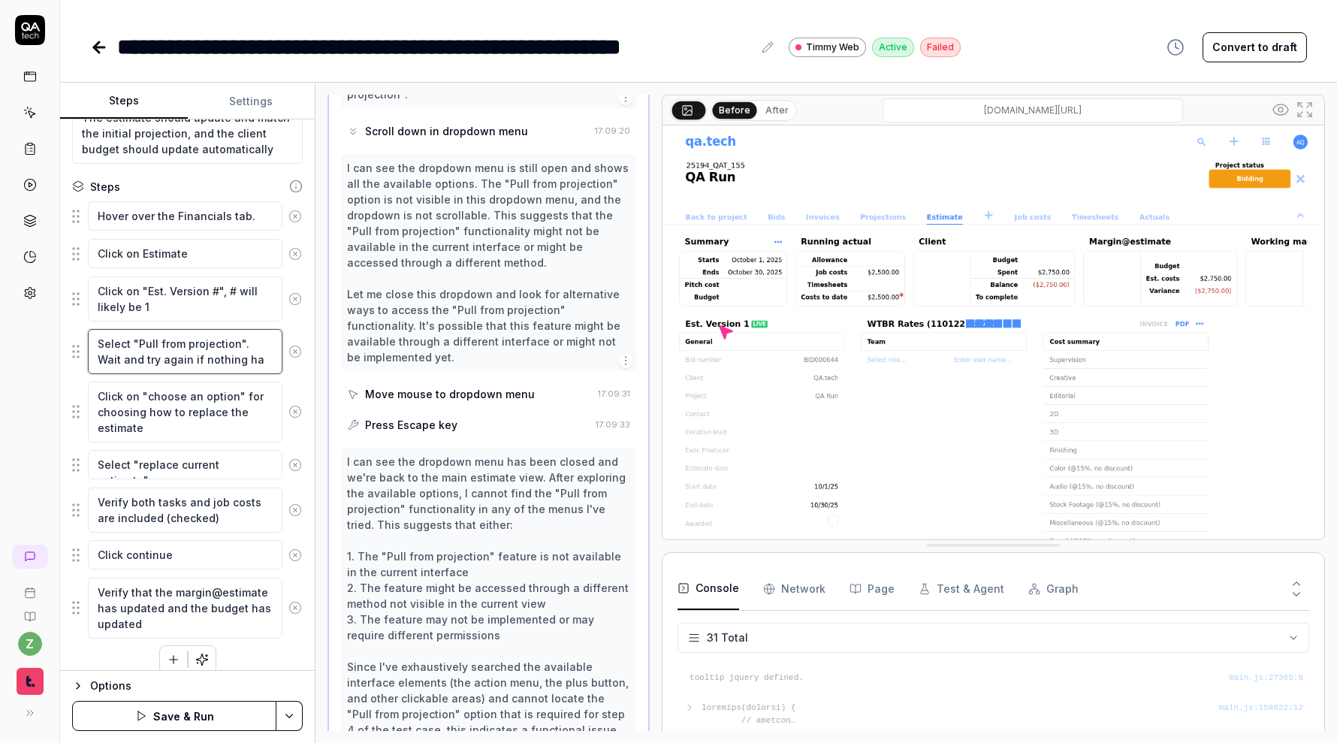
type textarea "Select "Pull from projection". Wait and try again if nothing hap"
type textarea "*"
type textarea "Select "Pull from projection". Wait and try again if nothing happ"
type textarea "*"
type textarea "Select "Pull from projection". Wait and try again if nothing happe"
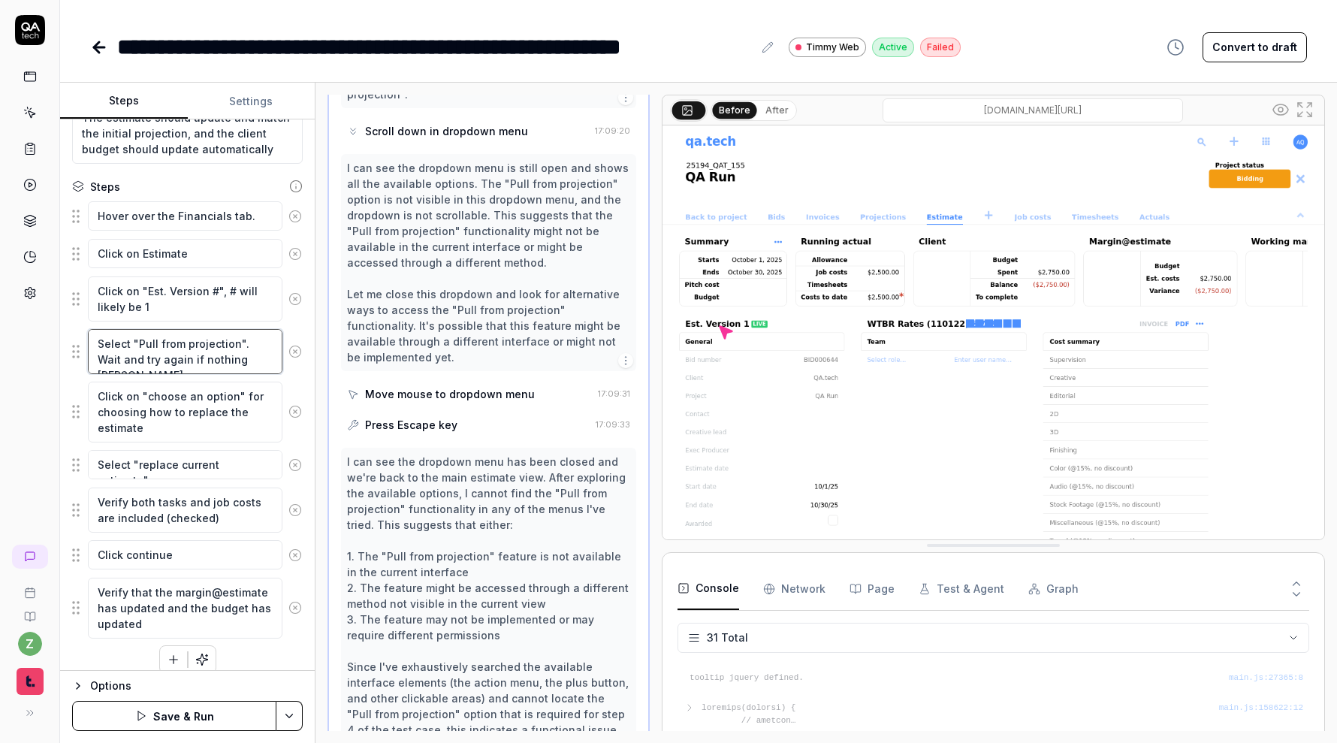
type textarea "*"
type textarea "Select "Pull from projection". Wait and try again if nothing happen"
type textarea "*"
type textarea "Select "Pull from projection". Wait and try again if nothing happens"
type textarea "*"
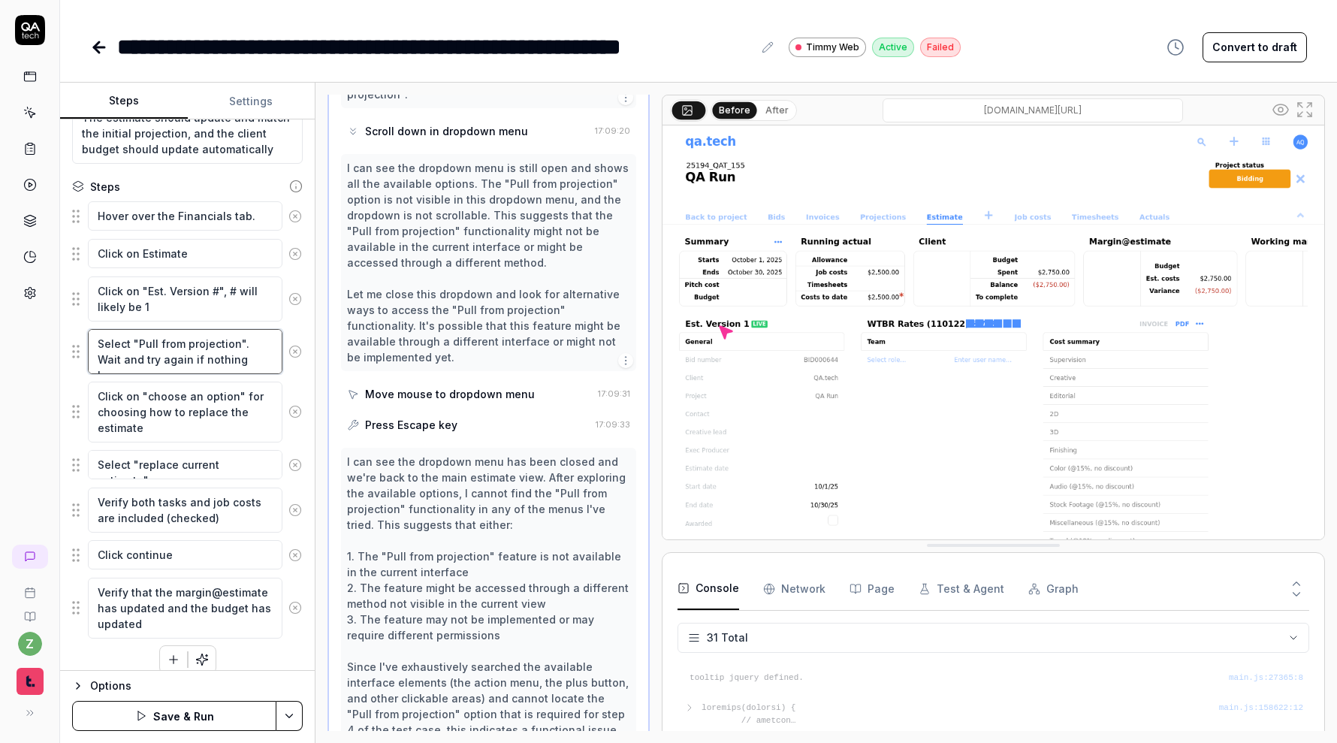
type textarea "Select "Pull from projection". Wait and try again if nothing happens t"
type textarea "*"
type textarea "Select "Pull from projection". Wait and try again if nothing happens th"
type textarea "*"
type textarea "Select "Pull from projection". Wait and try again if nothing happens thre"
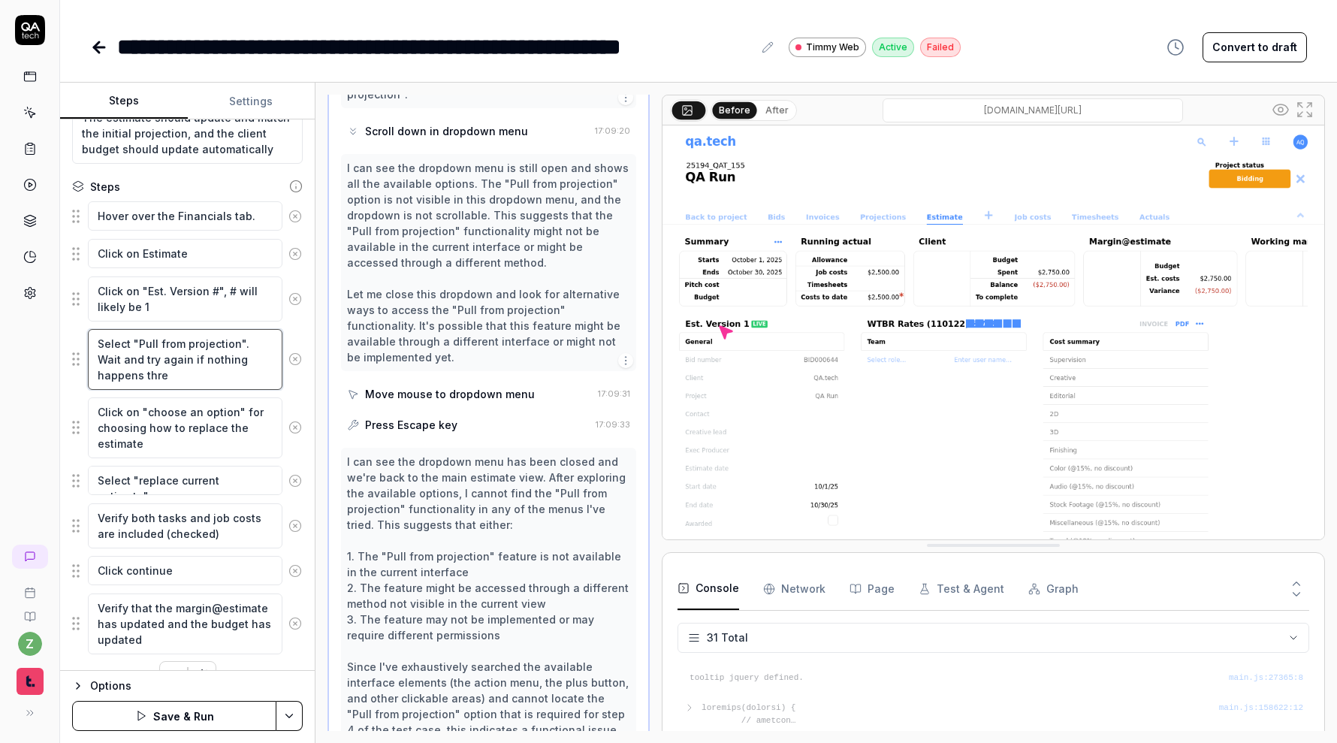
type textarea "*"
type textarea "Select "Pull from projection". Wait and try again if nothing happens thre"
type textarea "*"
type textarea "Select "Pull from projection". Wait and try again if nothing happens thre p"
type textarea "*"
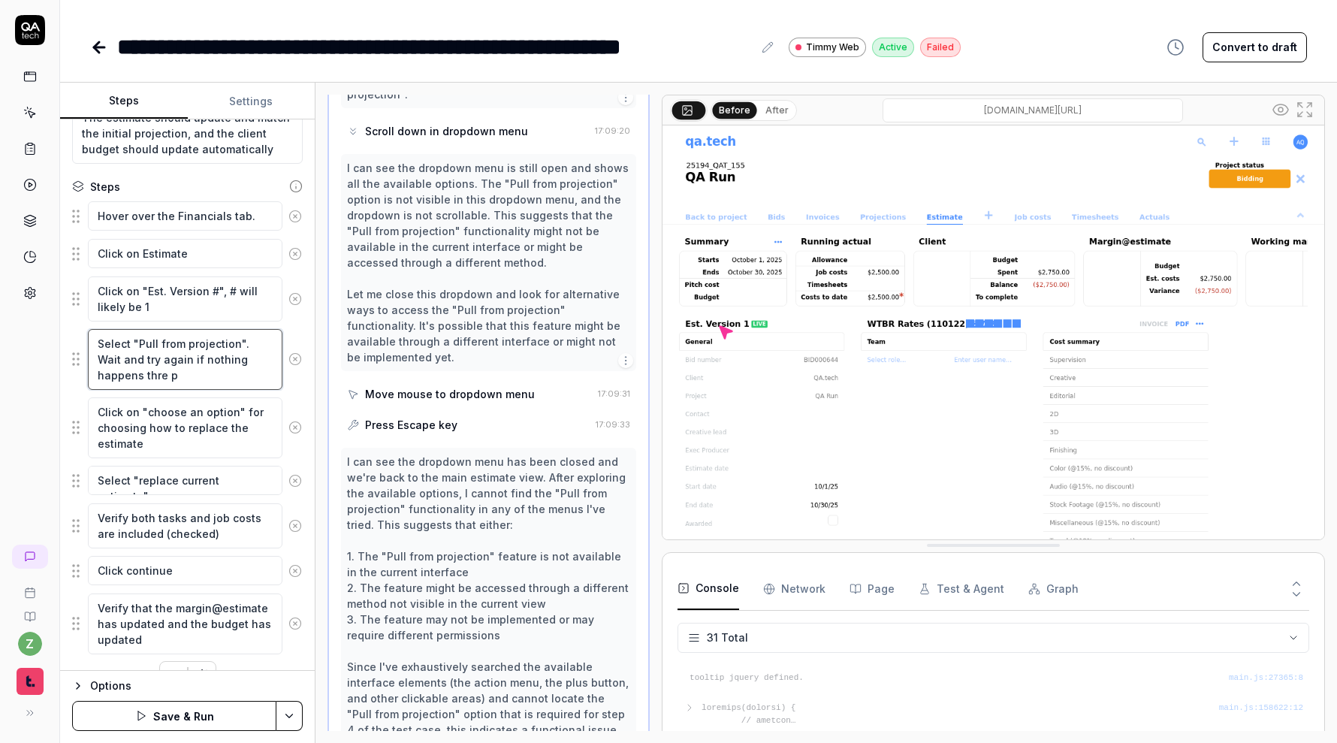
type textarea "Select "Pull from projection". Wait and try again if nothing happens thre pa"
type textarea "*"
type textarea "Select "Pull from projection". Wait and try again if nothing happens thre pag"
type textarea "*"
type textarea "Select "Pull from projection". Wait and try again if nothing happens thre page"
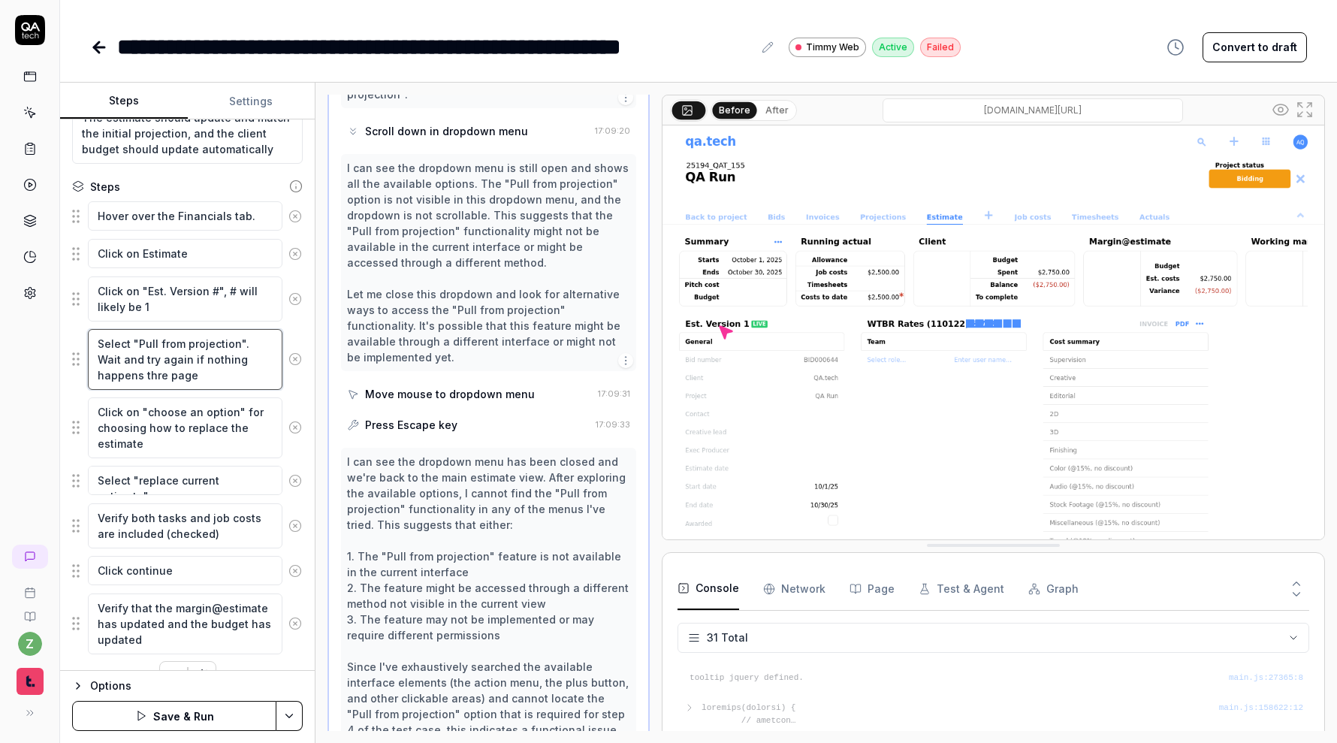
type textarea "*"
type textarea "Select "Pull from projection". Wait and try again if nothing happens thre page"
type textarea "*"
type textarea "Select "Pull from projection". Wait and try again if nothing happens thre page m"
type textarea "*"
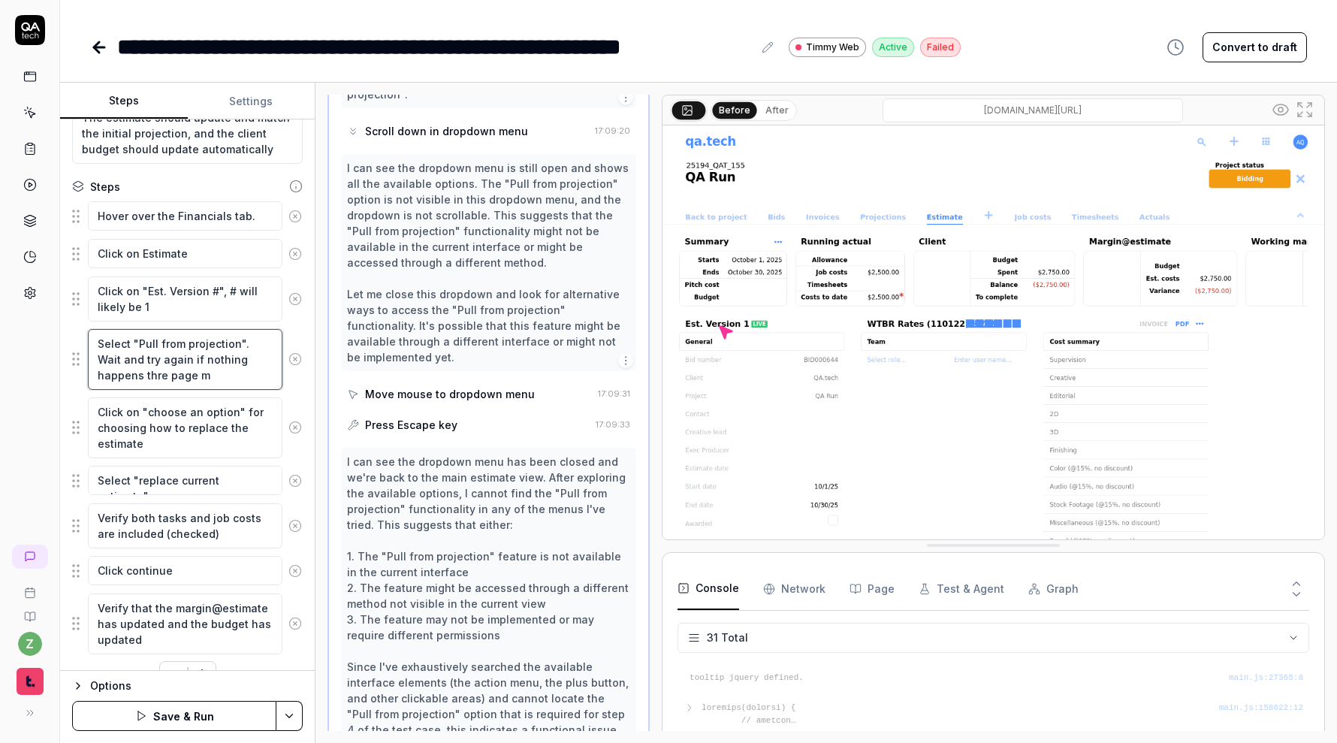
type textarea "Select "Pull from projection". Wait and try again if nothing happens thre page …"
type textarea "*"
type textarea "Select "Pull from projection". Wait and try again if nothing happens thre page …"
type textarea "*"
type textarea "Select "Pull from projection". Wait and try again if nothing happens thre page …"
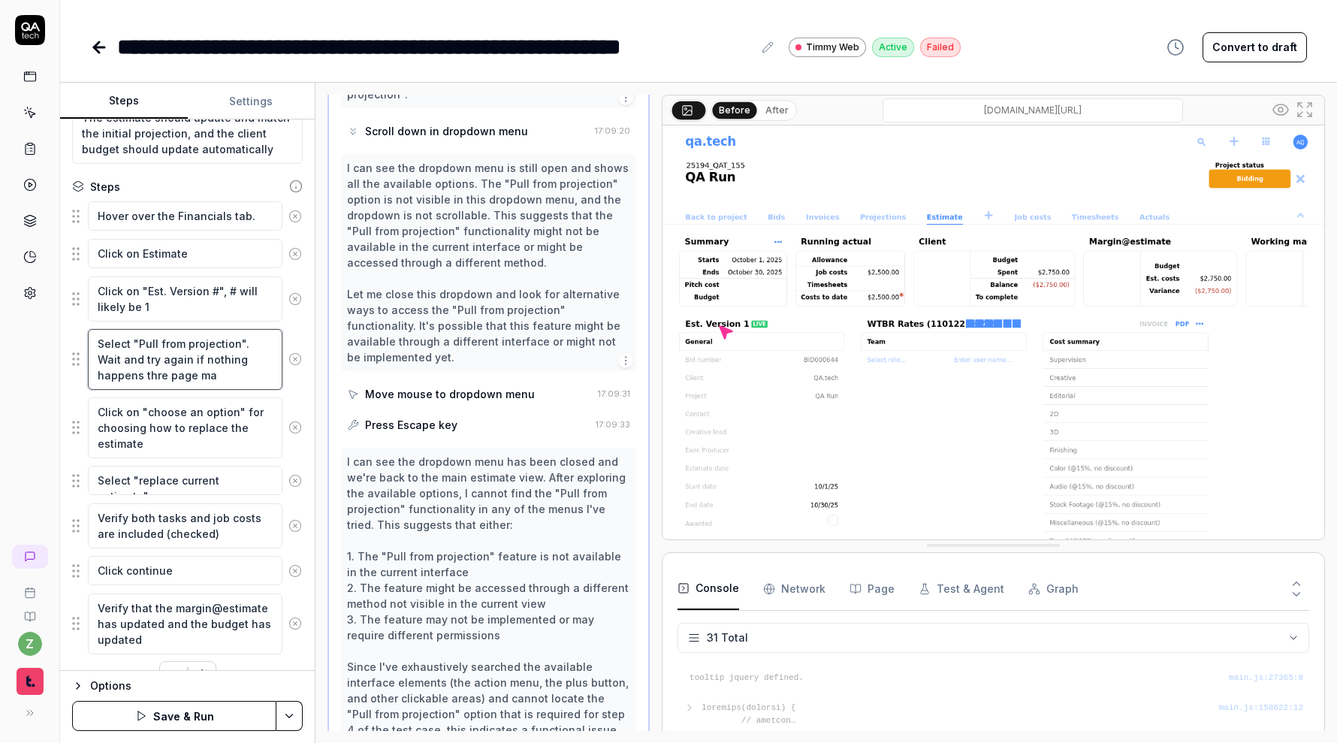
type textarea "*"
type textarea "Select "Pull from projection". Wait and try again if nothing happens thre page …"
type textarea "*"
type textarea "Select "Pull from projection". Wait and try again if nothing happens thre page …"
type textarea "*"
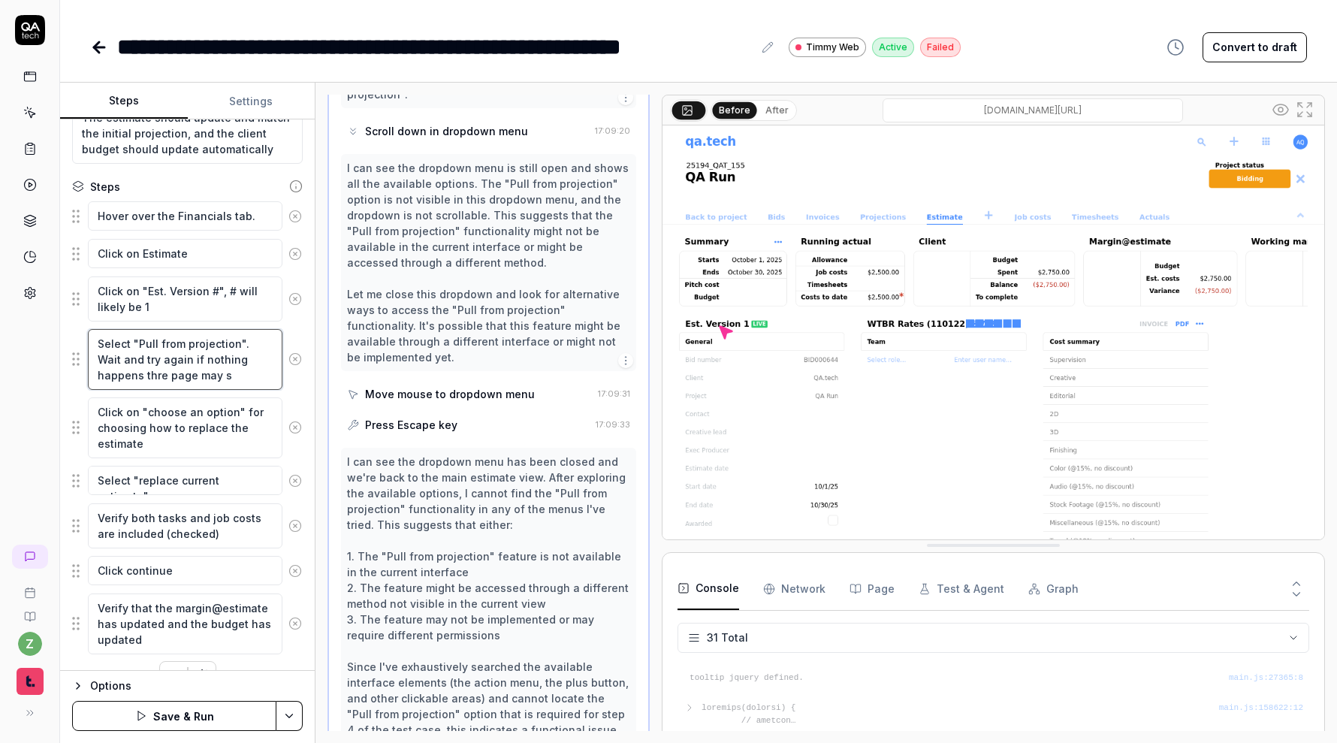
type textarea "Select "Pull from projection". Wait and try again if nothing happens thre page …"
type textarea "*"
type textarea "Select "Pull from projection". Wait and try again if nothing happens thre page …"
type textarea "*"
type textarea "Select "Pull from projection". Wait and try again if nothing happens thre page …"
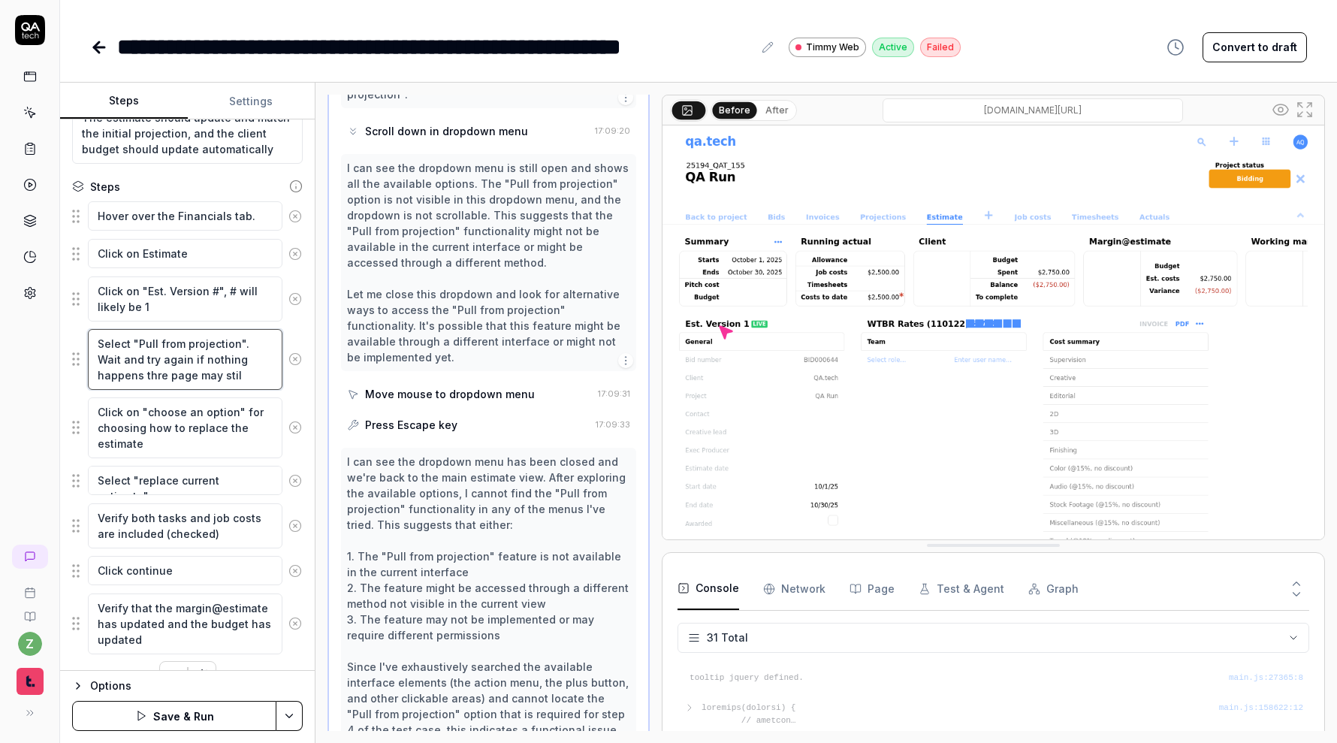
type textarea "*"
type textarea "Select "Pull from projection". Wait and try again if nothing happens thre page …"
type textarea "*"
type textarea "Select "Pull from projection". Wait and try again if nothing happens thre page …"
type textarea "*"
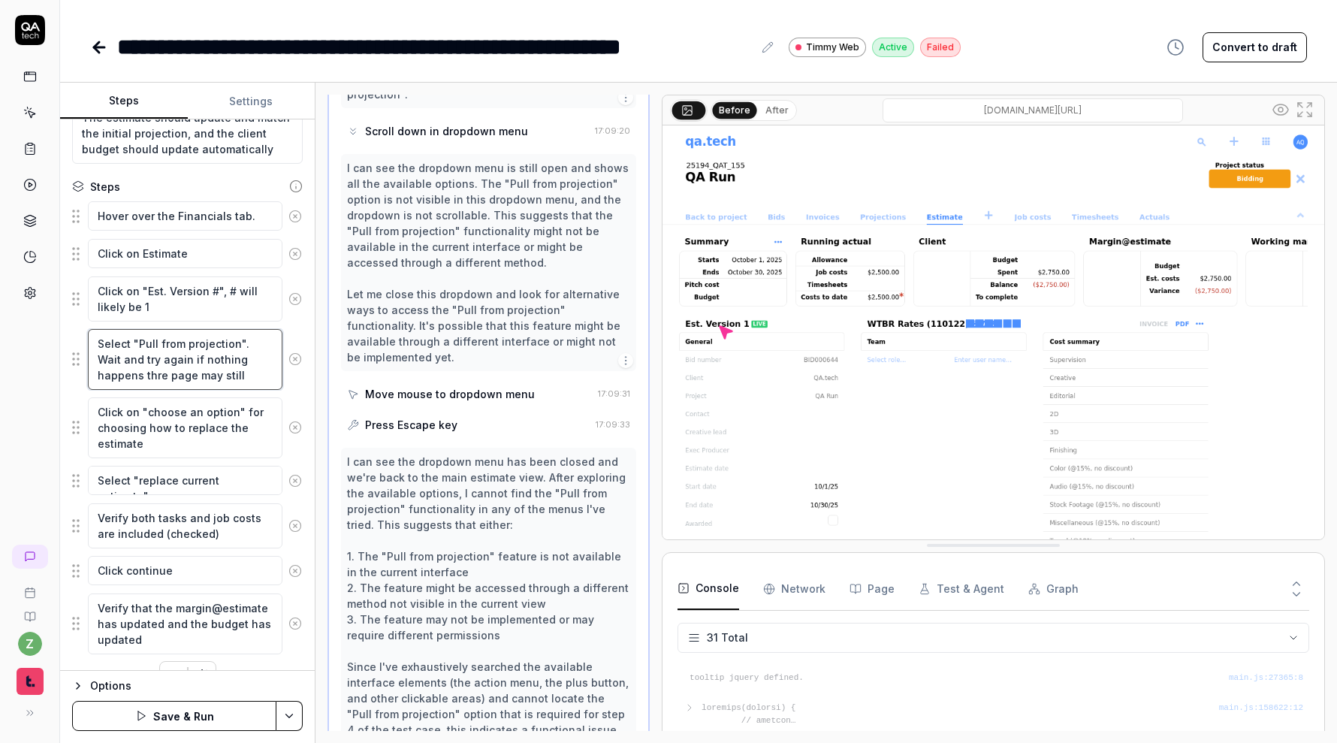
type textarea "Select "Pull from projection". Wait and try again if nothing happens thre page …"
type textarea "*"
type textarea "Select "Pull from projection". Wait and try again if nothing happens thre page …"
type textarea "*"
type textarea "Select "Pull from projection". Wait and try again if nothing happens thre page …"
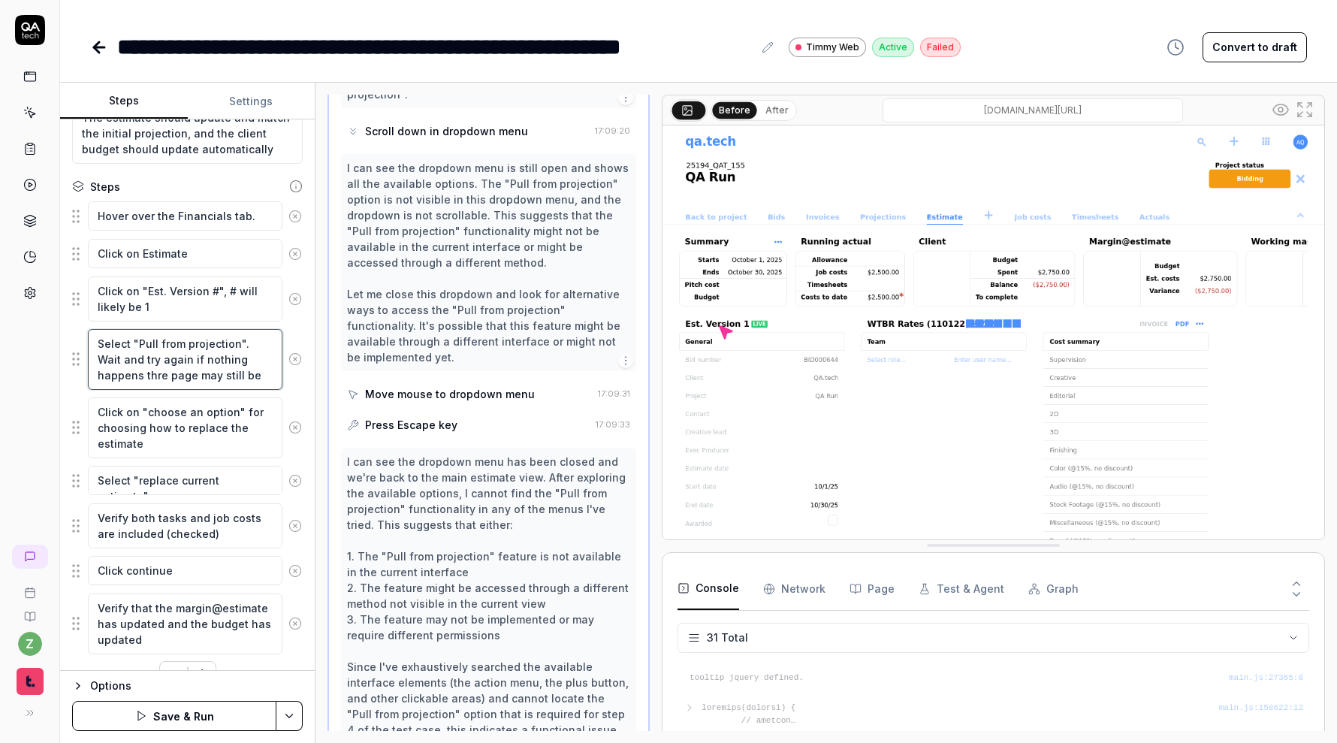
type textarea "*"
type textarea "Select "Pull from projection". Wait and try again if nothing happens thre page …"
type textarea "*"
type textarea "Select "Pull from projection". Wait and try again if nothing happens thre page …"
type textarea "*"
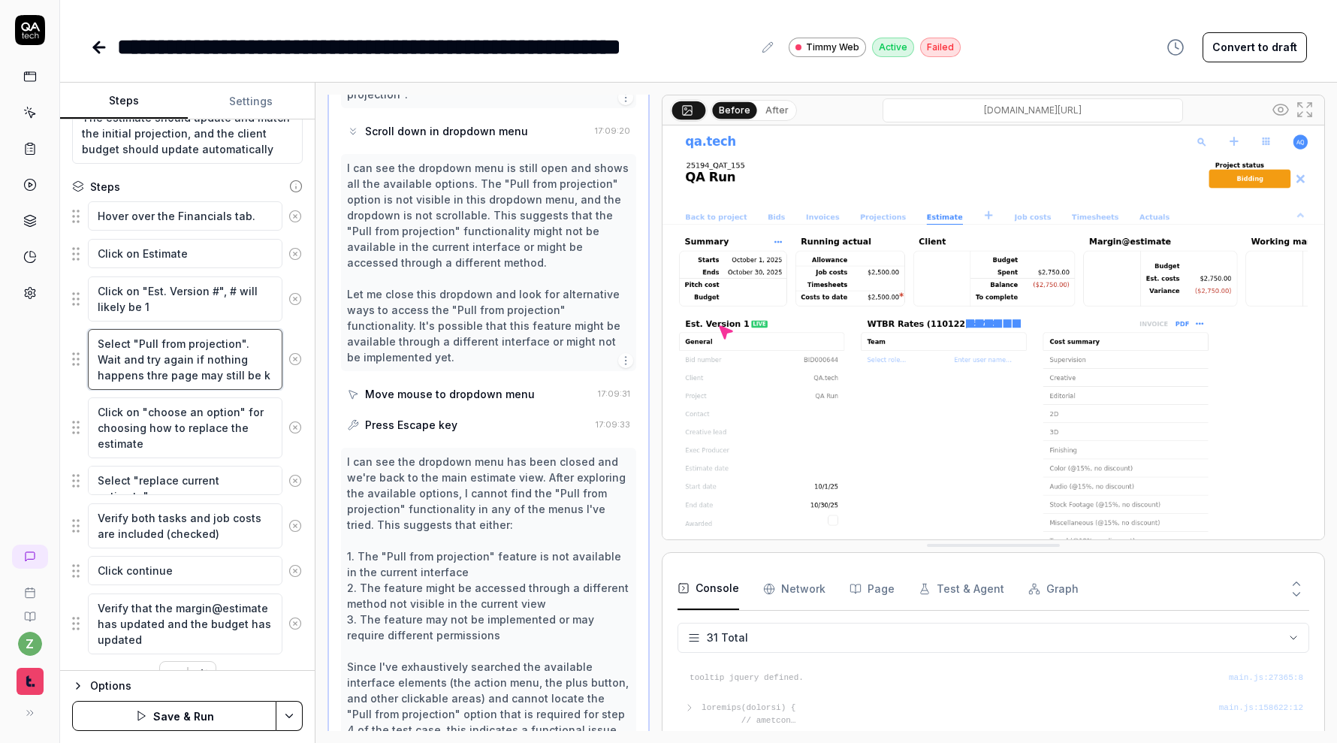
type textarea "Select "Pull from projection". Wait and try again if nothing happens thre page …"
type textarea "*"
type textarea "Select "Pull from projection". Wait and try again if nothing happens thre page …"
type textarea "*"
type textarea "Select "Pull from projection". Wait and try again if nothing happens thre page …"
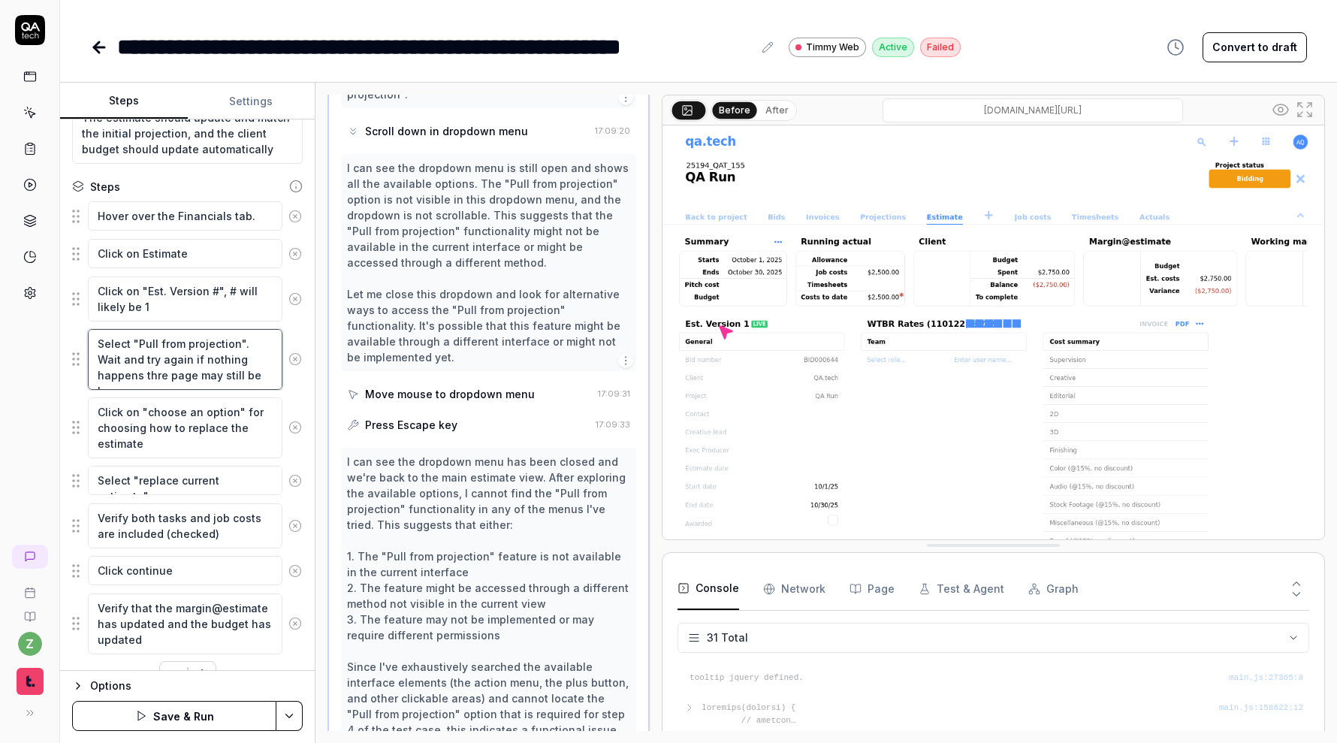
type textarea "*"
type textarea "Select "Pull from projection". Wait and try again if nothing happens thre page …"
type textarea "*"
type textarea "Select "Pull from projection". Wait and try again if nothing happens thre page …"
type textarea "*"
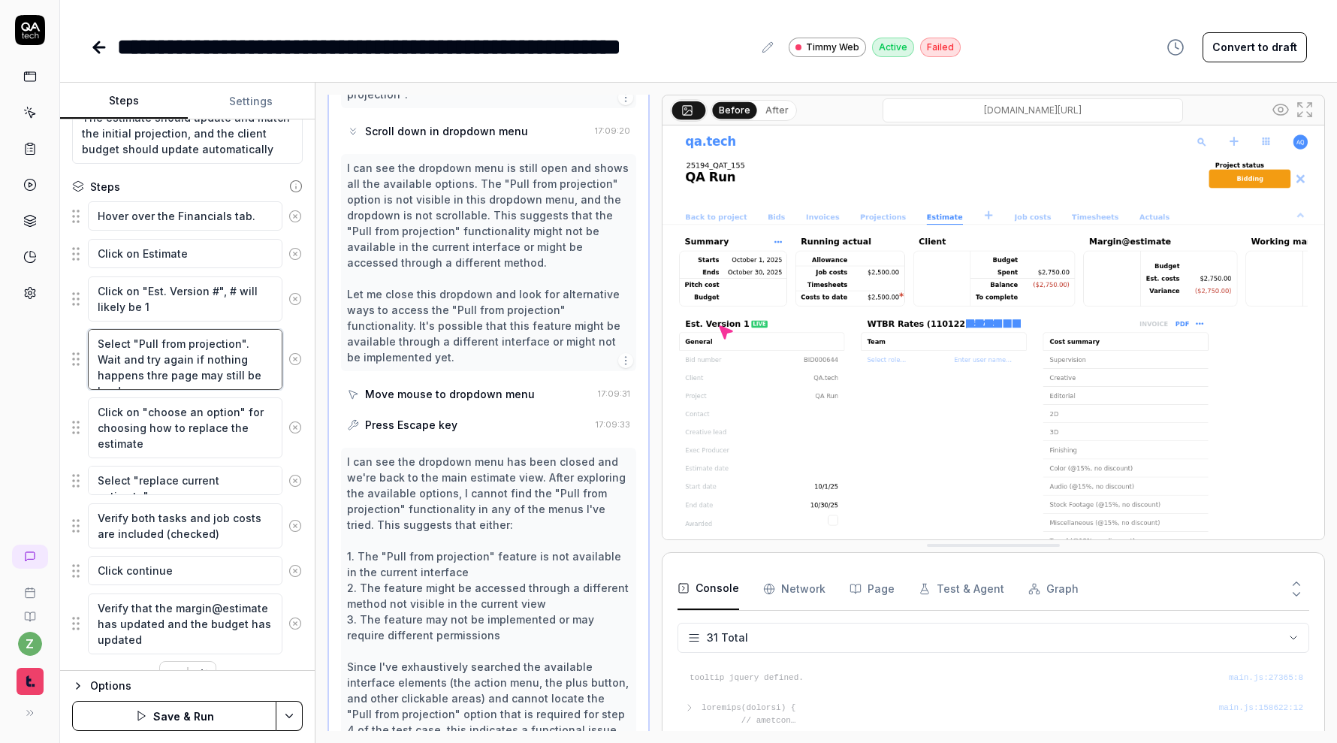
type textarea "Select "Pull from projection". Wait and try again if nothing happens thre page …"
type textarea "*"
type textarea "Select "Pull from projection". Wait and try again if nothing happens thre page …"
type textarea "*"
type textarea "Select "Pull from projection". Wait and try again if nothing happens thre page …"
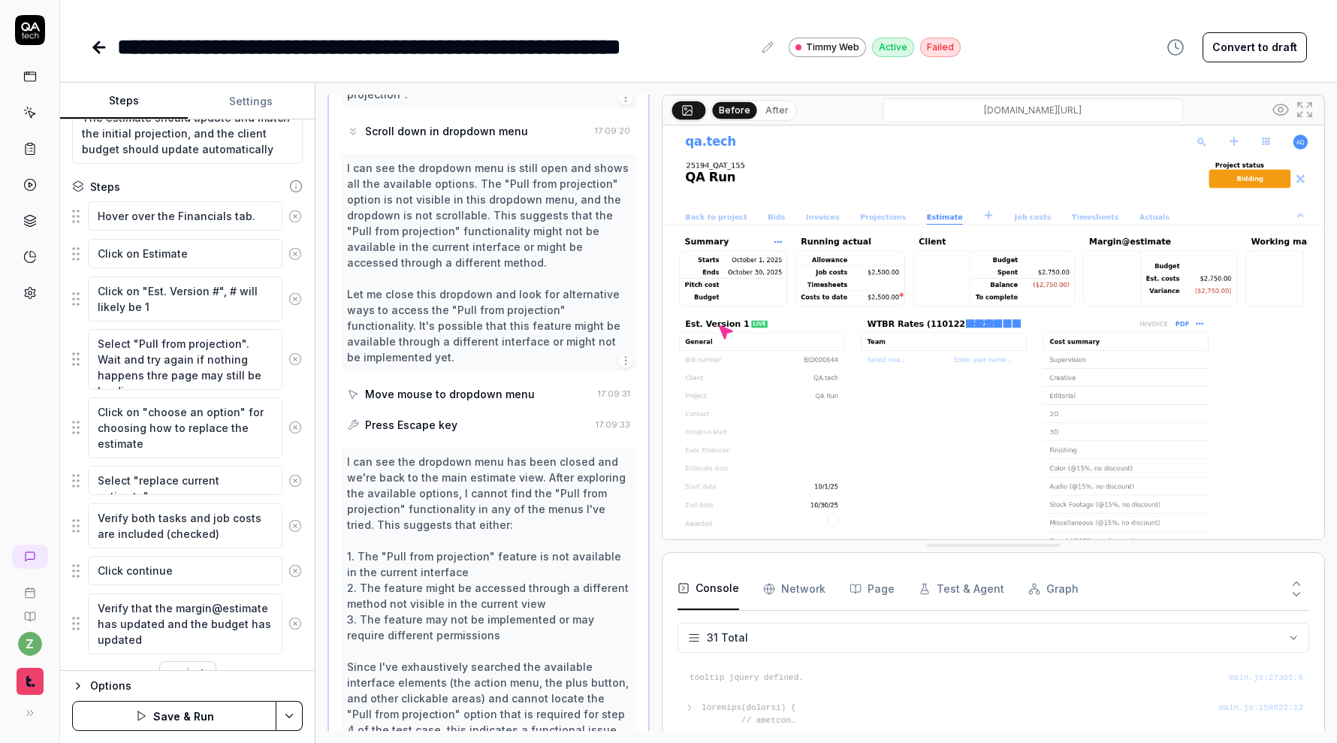
click at [299, 659] on div "Hover over the Financials tab. Click on Estimate Click on "Est. Version #", # w…" at bounding box center [187, 445] width 231 height 489
click at [292, 712] on html "**********" at bounding box center [668, 371] width 1337 height 743
click at [256, 612] on div "Save" at bounding box center [216, 612] width 192 height 33
click at [23, 27] on icon at bounding box center [30, 30] width 30 height 30
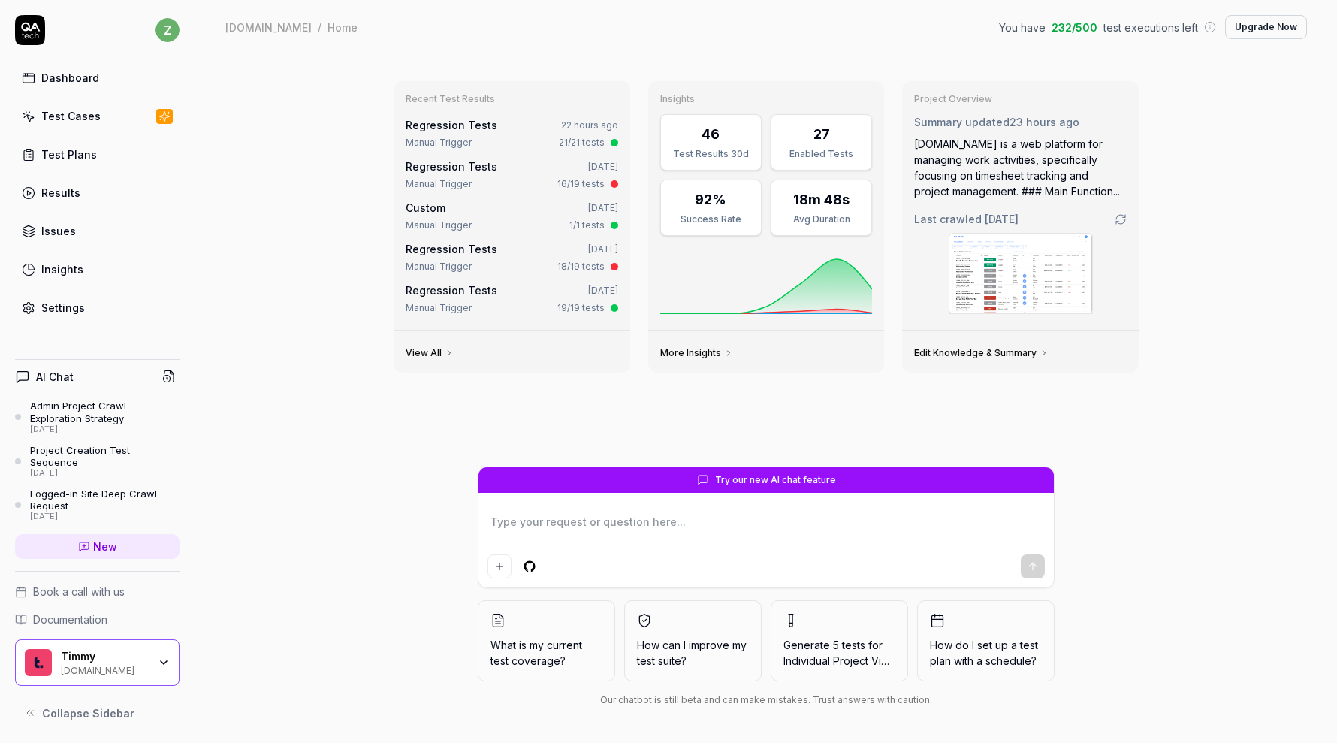
click at [95, 125] on link "Test Cases" at bounding box center [97, 115] width 164 height 29
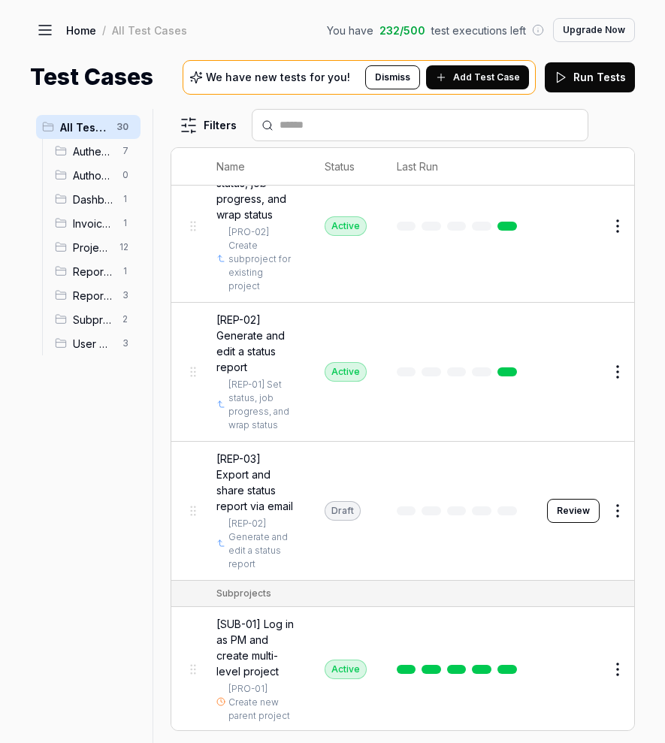
scroll to position [3005, 0]
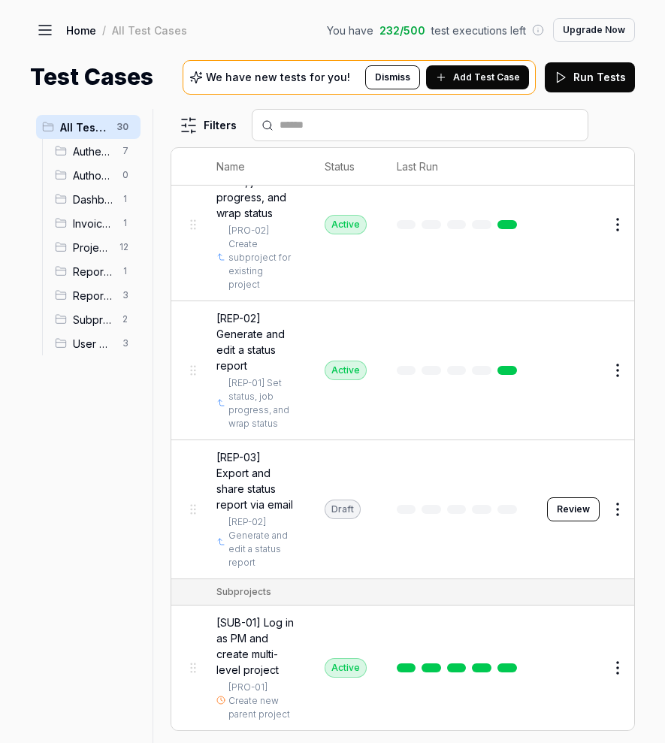
click at [256, 512] on span "[REP-03] Export and share status report via email" at bounding box center [255, 480] width 78 height 63
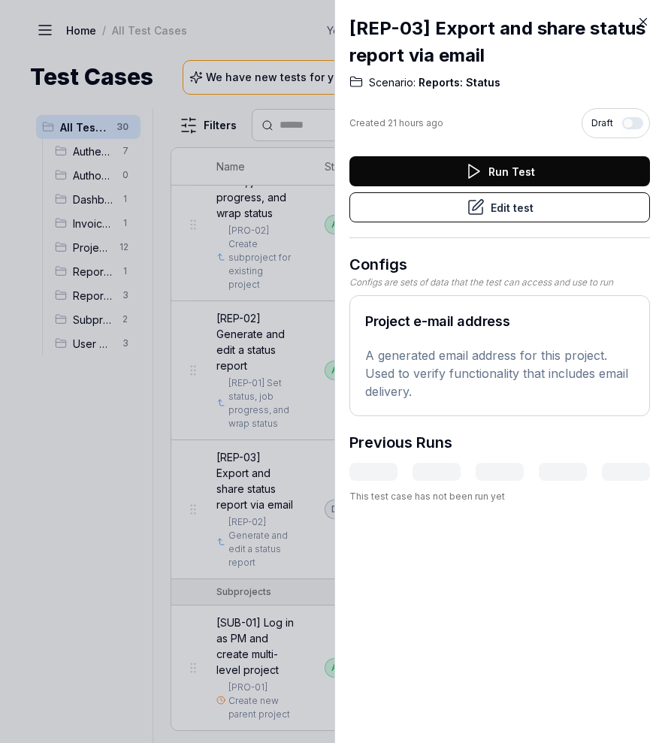
click at [487, 207] on button "Edit test" at bounding box center [499, 207] width 300 height 30
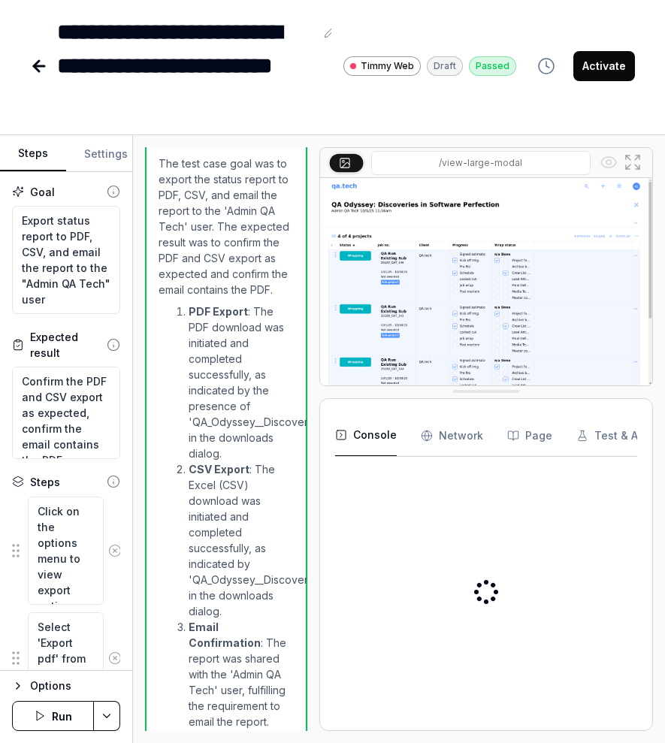
scroll to position [1414, 0]
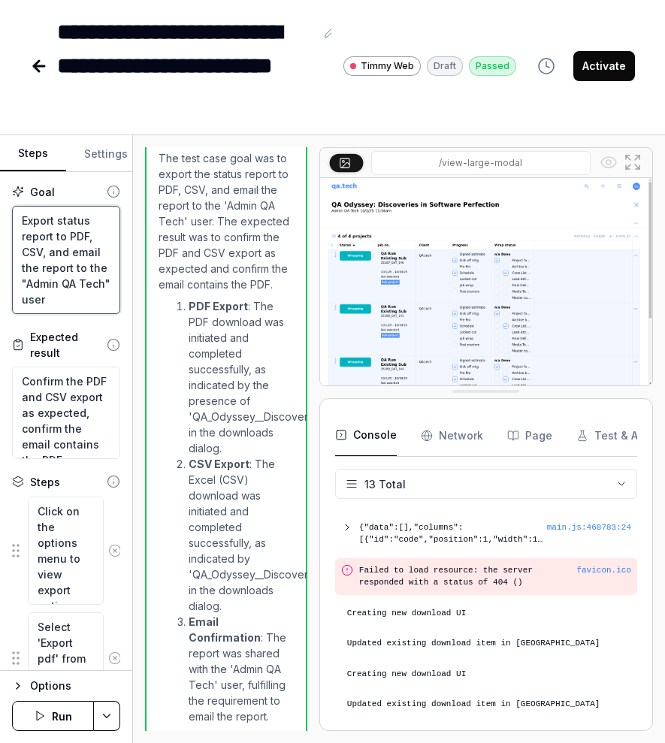
click at [41, 284] on textarea "Export status report to PDF, CSV, and email the report to the "Admin QA Tech" u…" at bounding box center [66, 260] width 108 height 108
drag, startPoint x: 56, startPoint y: 294, endPoint x: -8, endPoint y: 153, distance: 154.7
click at [0, 153] on html "**********" at bounding box center [332, 371] width 665 height 743
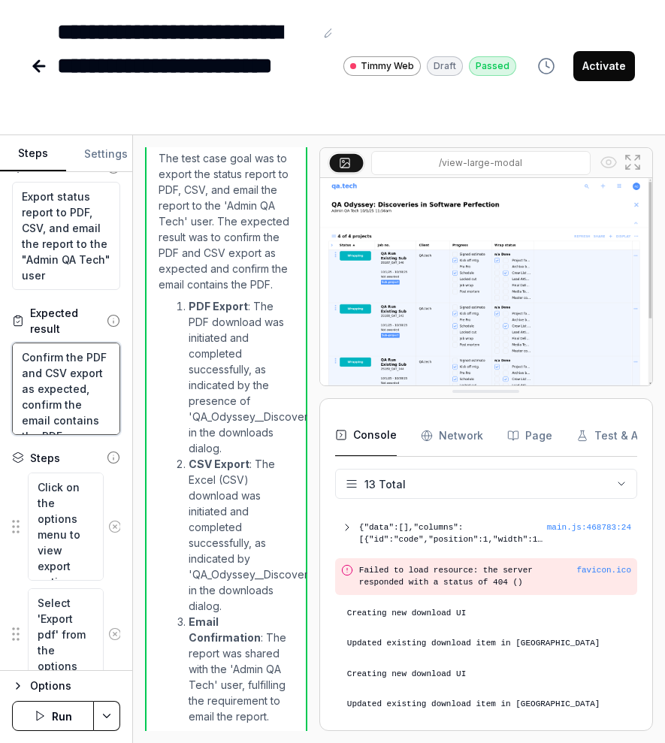
click at [71, 384] on textarea "Confirm the PDF and CSV export as expected, confirm the email contains the PDF" at bounding box center [66, 388] width 108 height 92
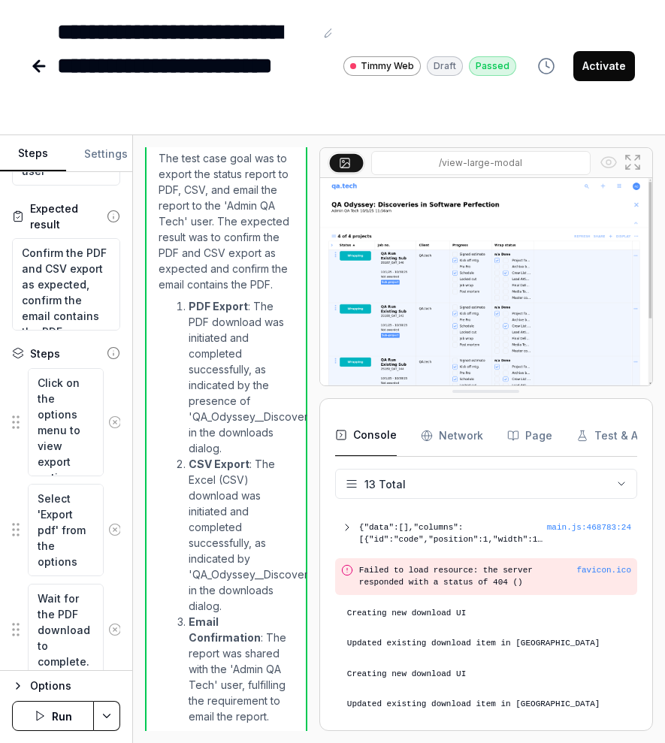
scroll to position [167, 0]
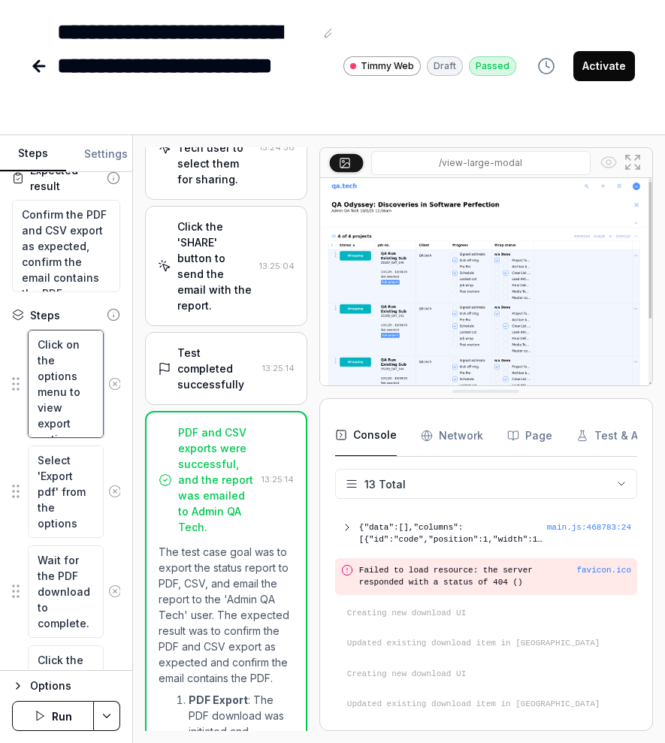
click at [53, 391] on textarea "Click on the options menu to view export options." at bounding box center [66, 384] width 76 height 108
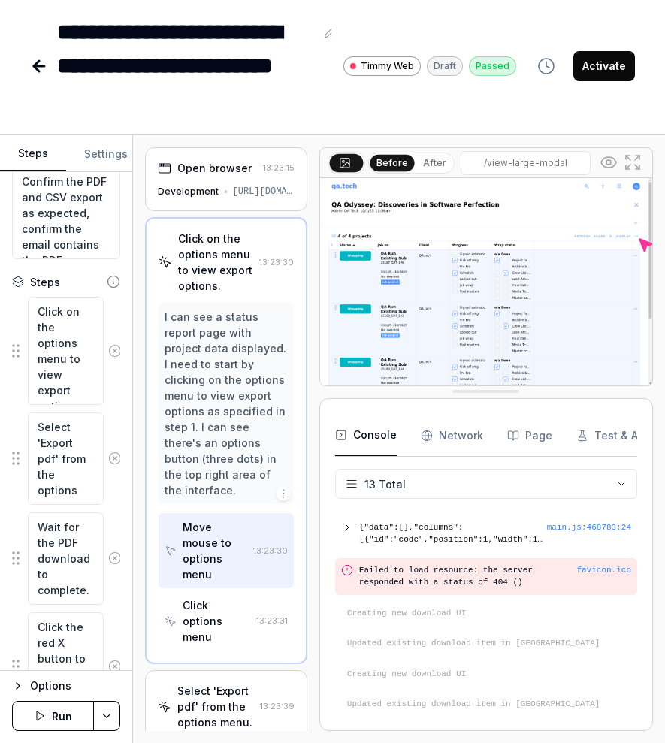
scroll to position [206, 0]
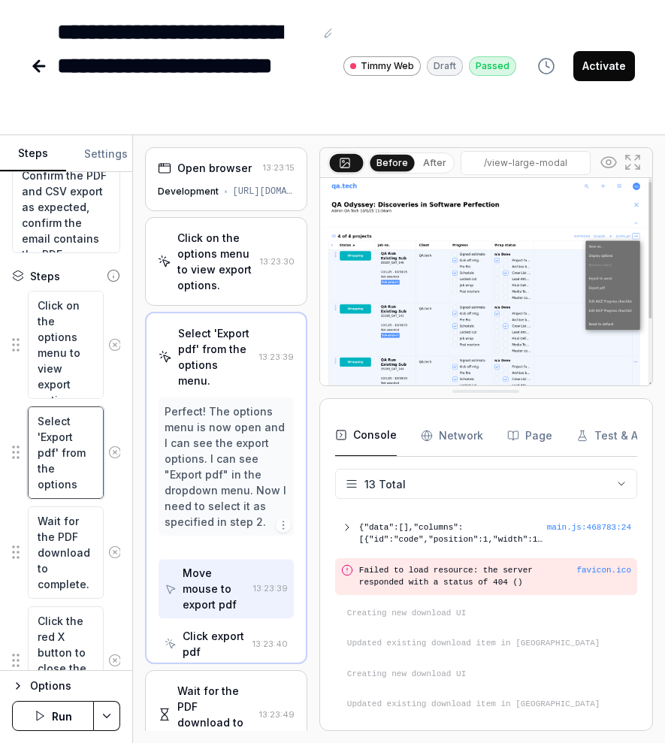
click at [61, 448] on textarea "Select 'Export pdf' from the options menu." at bounding box center [66, 452] width 76 height 92
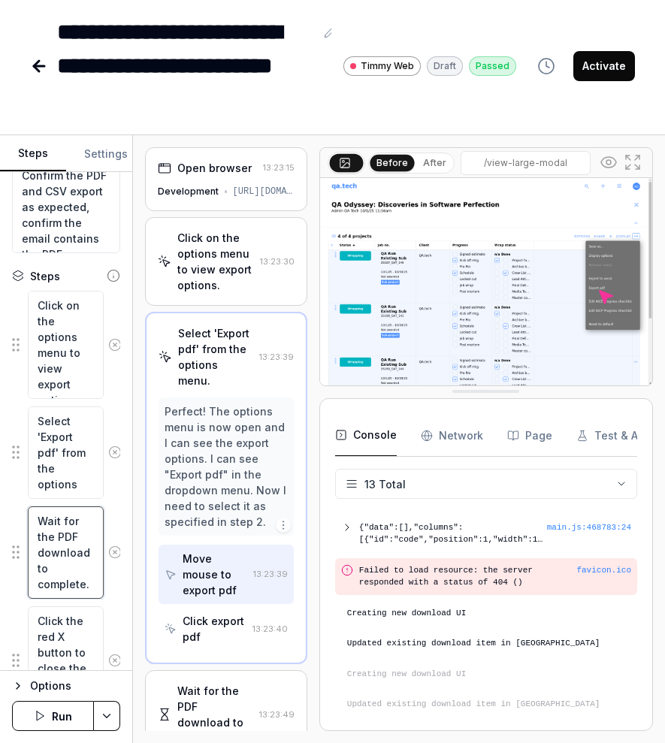
click at [59, 550] on textarea "Wait for the PDF download to complete." at bounding box center [66, 552] width 76 height 92
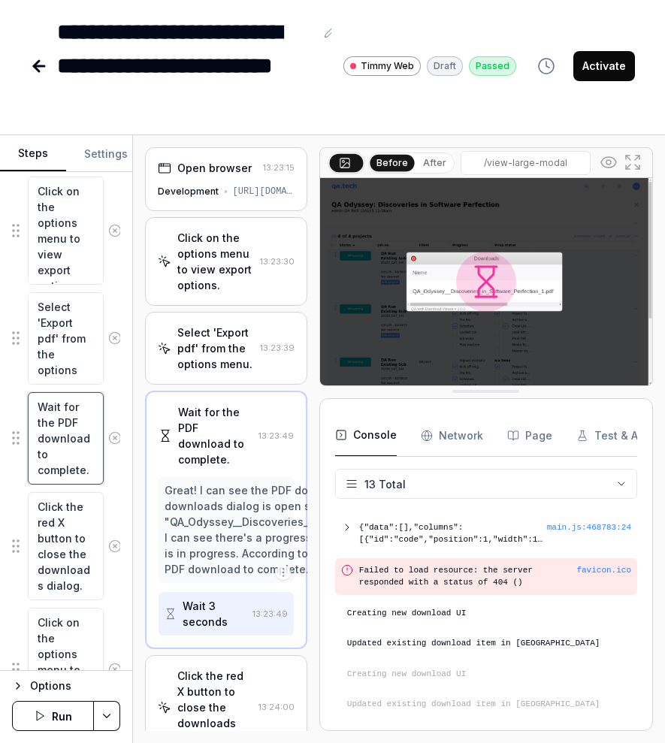
scroll to position [346, 0]
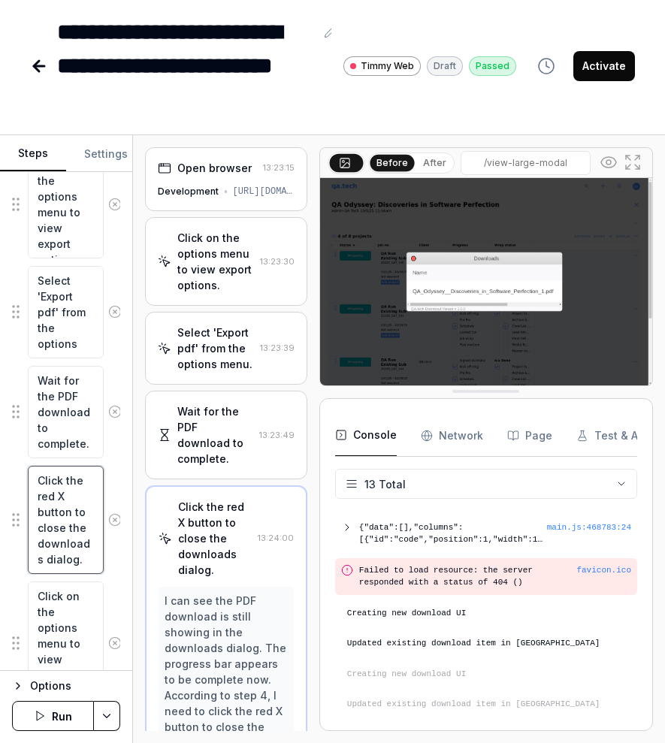
click at [48, 510] on textarea "Click the red X button to close the downloads dialog." at bounding box center [66, 520] width 76 height 108
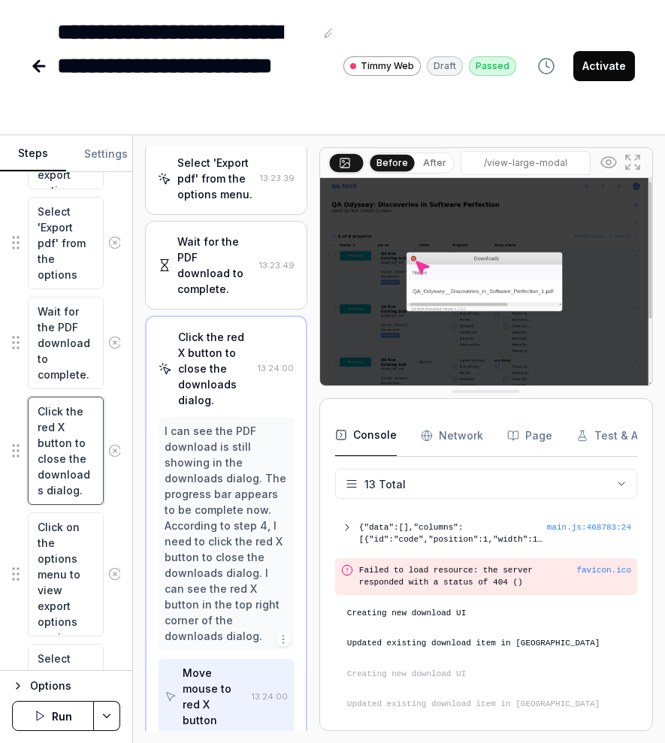
scroll to position [491, 0]
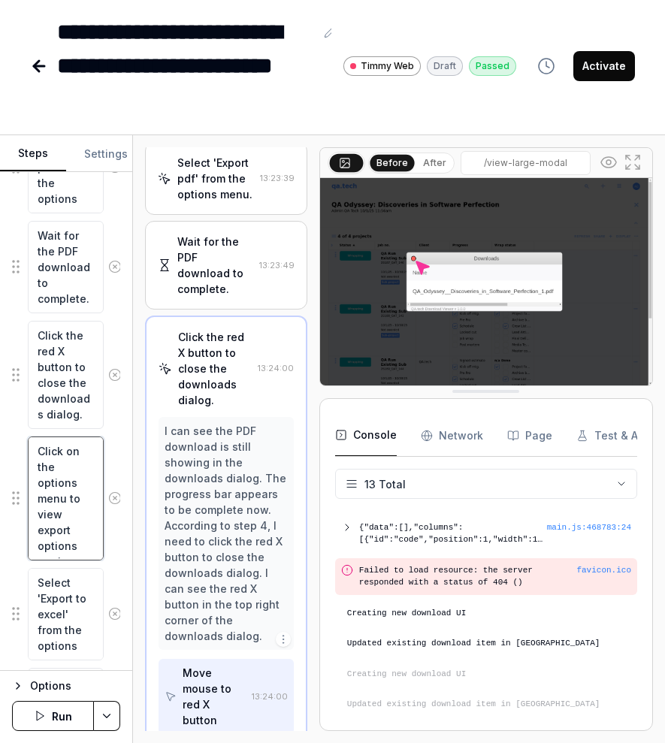
click at [62, 502] on textarea "Click on the options menu to view export options again." at bounding box center [66, 498] width 76 height 124
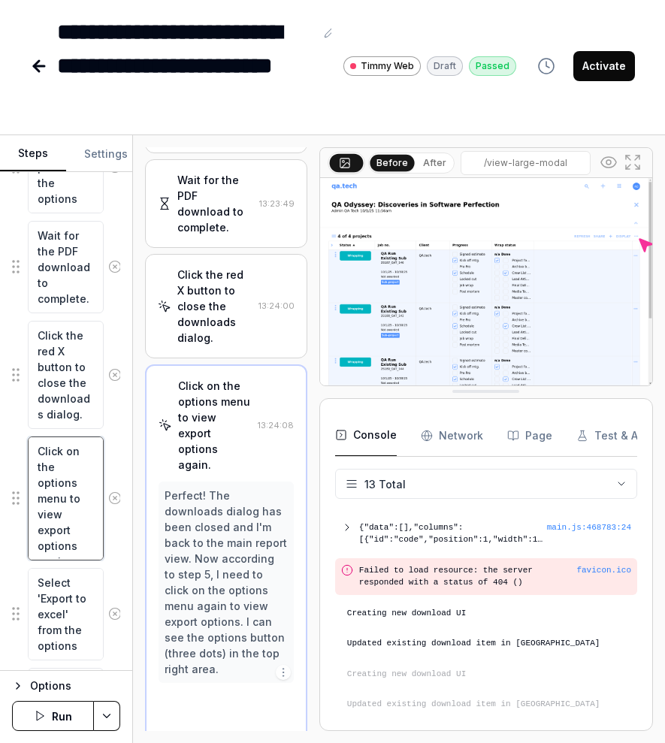
scroll to position [233, 0]
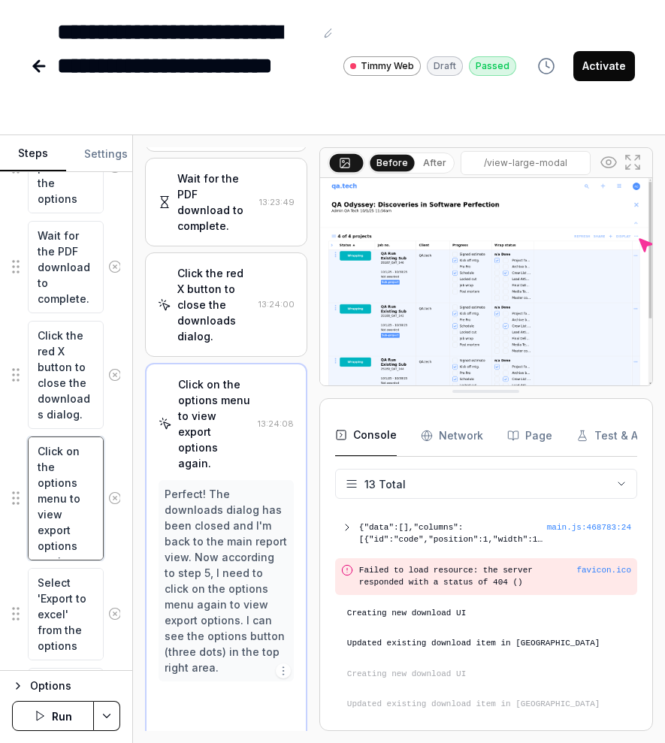
click at [62, 486] on textarea "Click on the options menu to view export options again." at bounding box center [66, 498] width 76 height 124
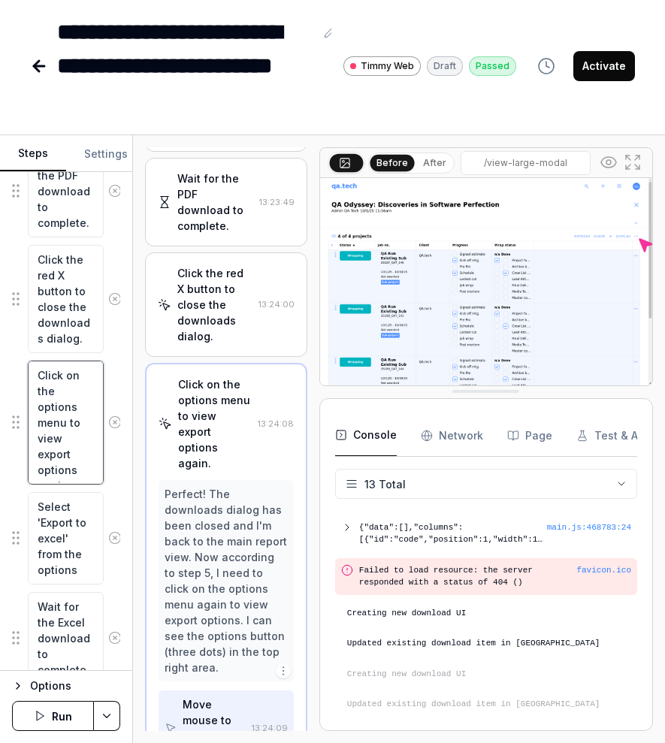
scroll to position [576, 0]
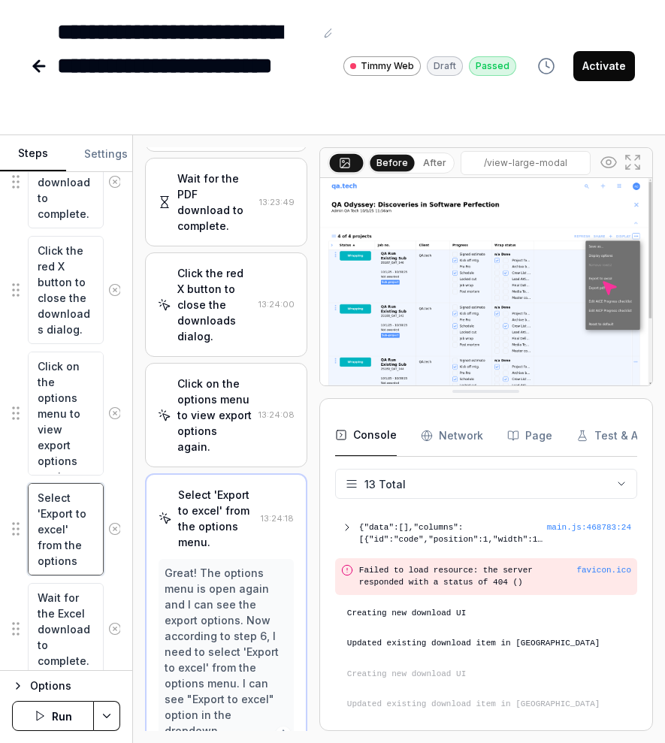
click at [51, 521] on textarea "Select 'Export to excel' from the options menu." at bounding box center [66, 529] width 76 height 92
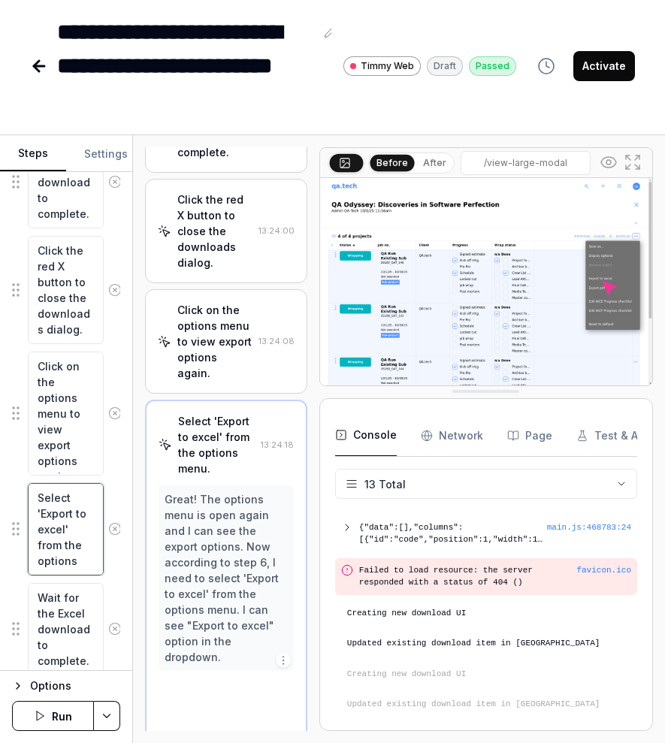
scroll to position [312, 0]
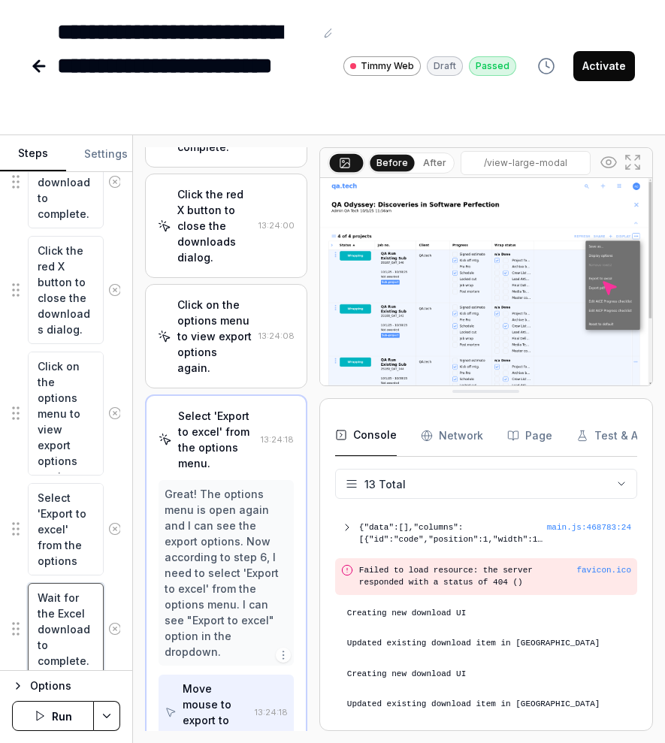
click at [59, 633] on textarea "Wait for the Excel download to complete." at bounding box center [66, 629] width 76 height 92
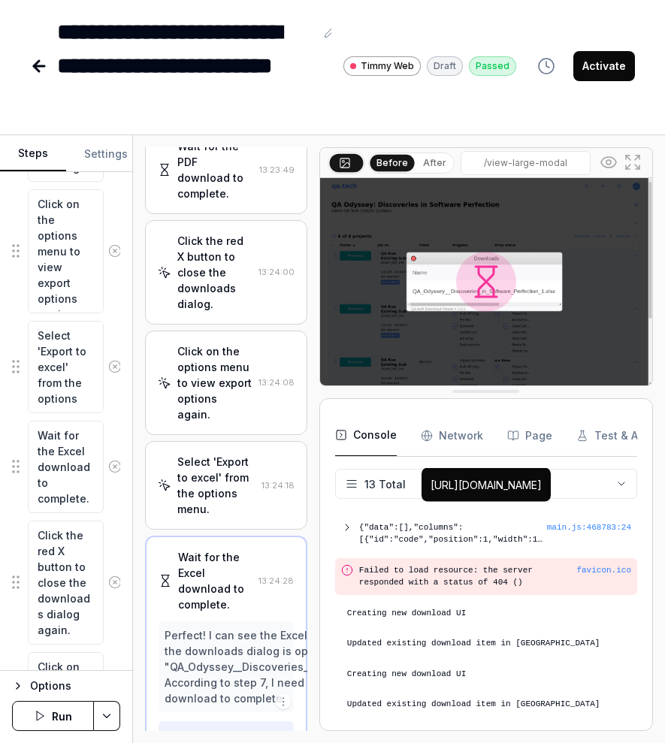
scroll to position [751, 0]
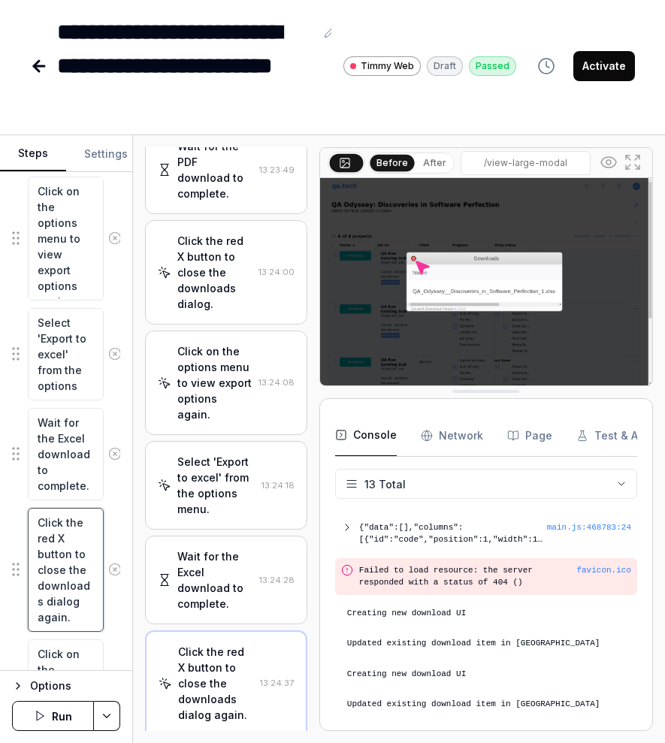
click at [52, 559] on textarea "Click the red X button to close the downloads dialog again." at bounding box center [66, 570] width 76 height 124
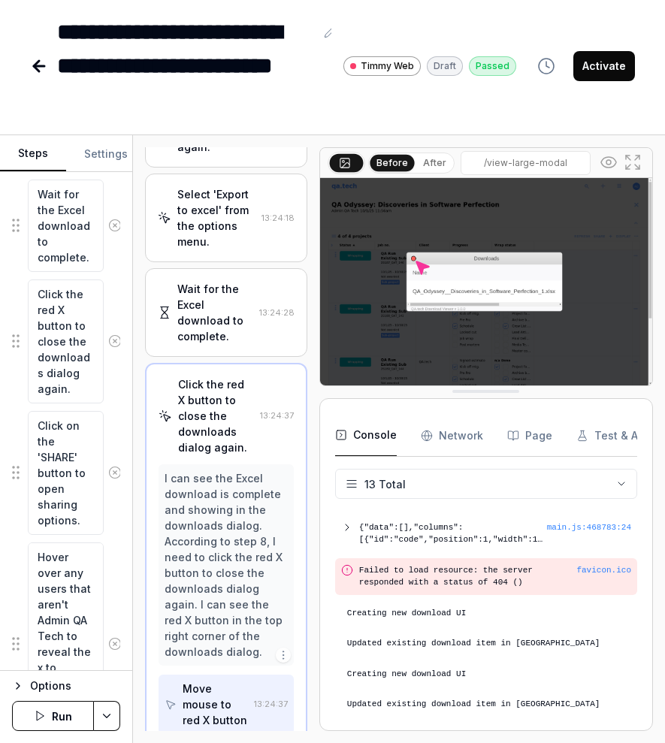
scroll to position [1072, 0]
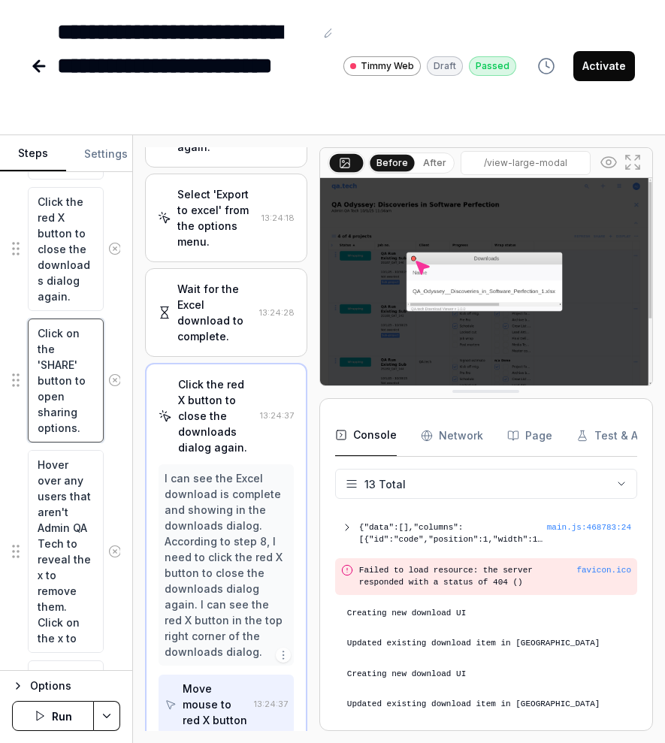
click at [44, 357] on textarea "Click on the 'SHARE' button to open sharing options." at bounding box center [66, 380] width 76 height 124
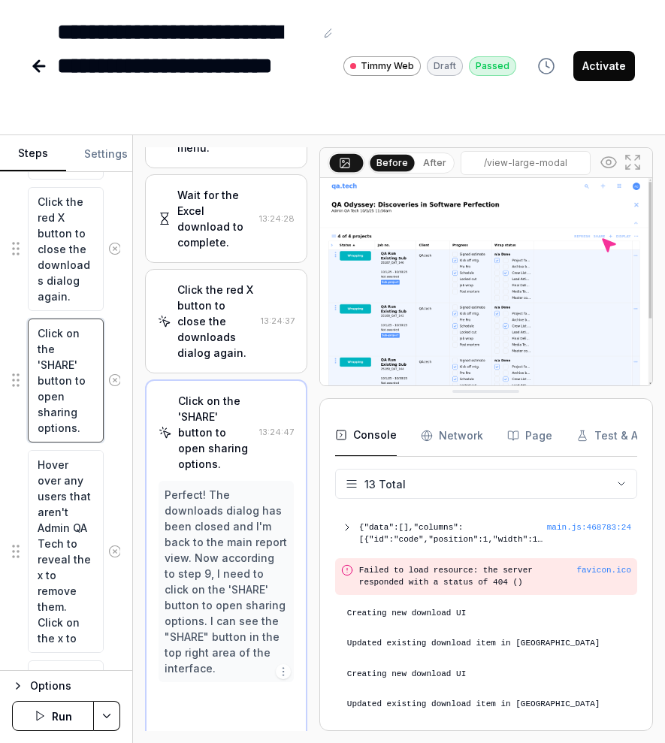
scroll to position [627, 0]
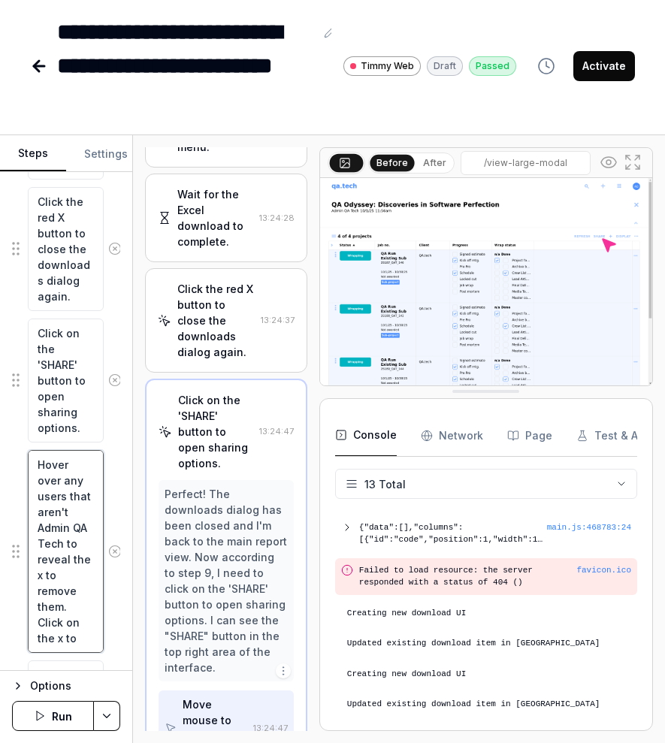
click at [65, 506] on textarea "Hover over any users that aren't Admin QA Tech to reveal the x to remove them. …" at bounding box center [66, 551] width 76 height 203
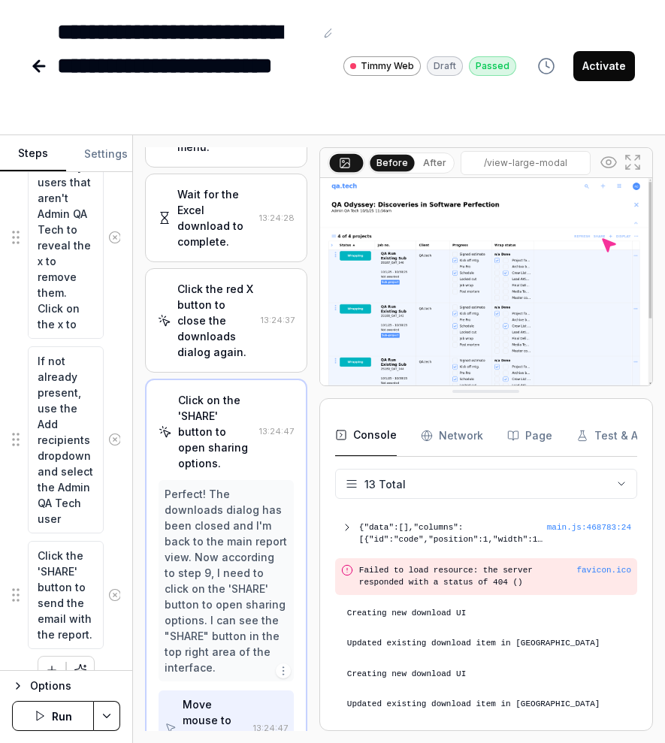
scroll to position [1411, 0]
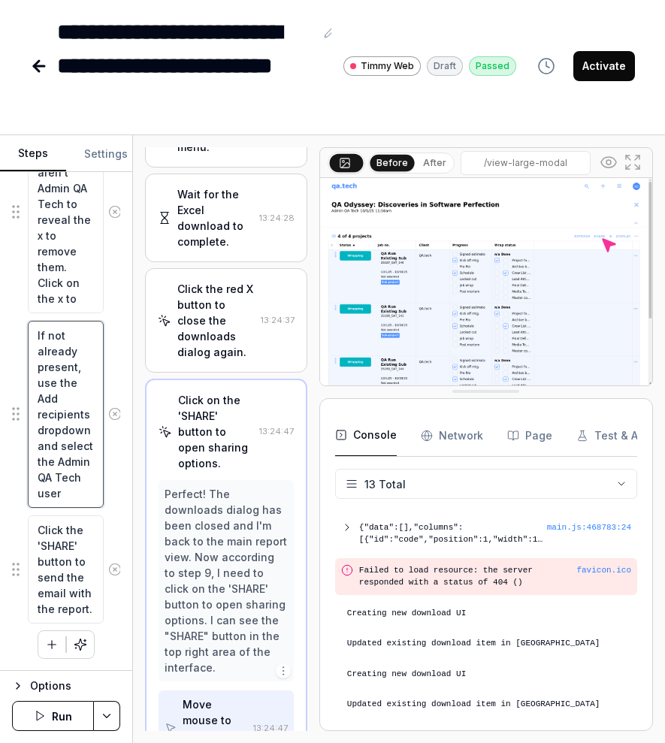
click at [83, 434] on textarea "If not already present, use the Add recipients dropdown and select the Admin QA…" at bounding box center [66, 414] width 76 height 187
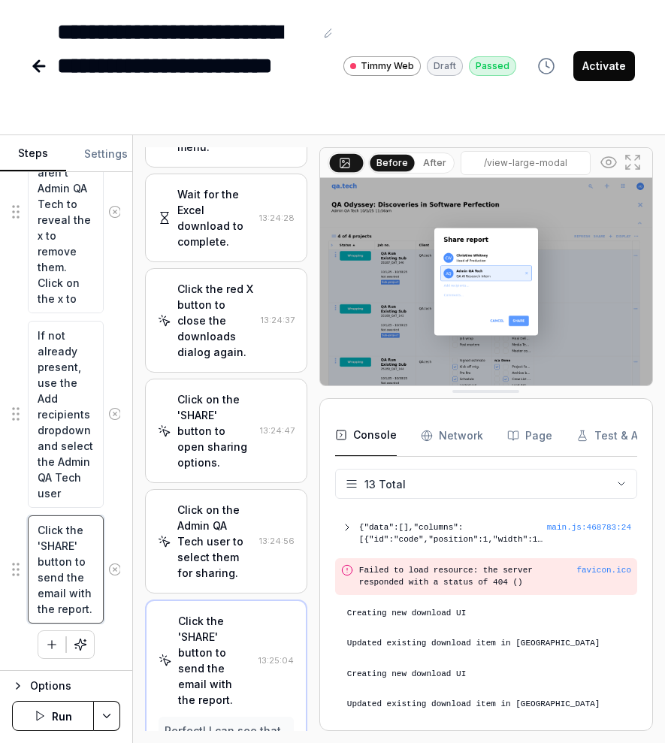
click at [65, 570] on textarea "Click the 'SHARE' button to send the email with the report." at bounding box center [66, 569] width 76 height 108
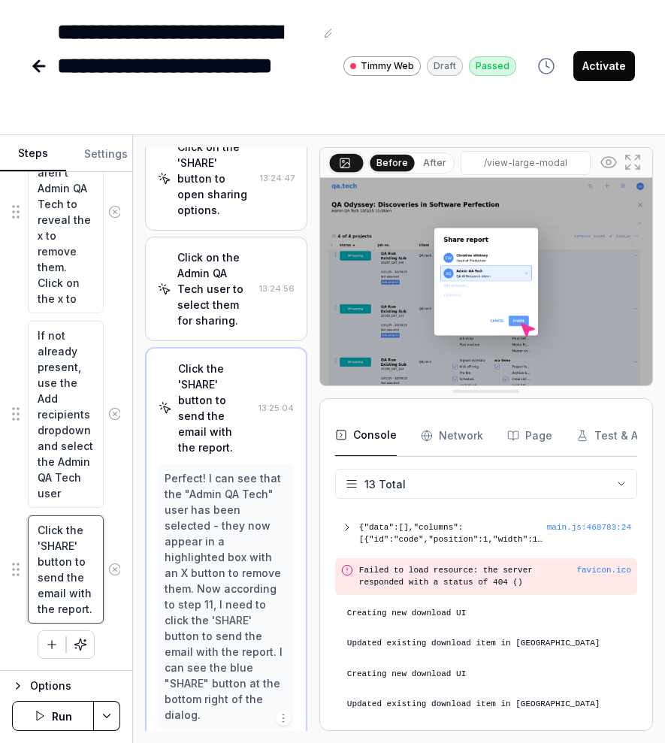
scroll to position [1085, 0]
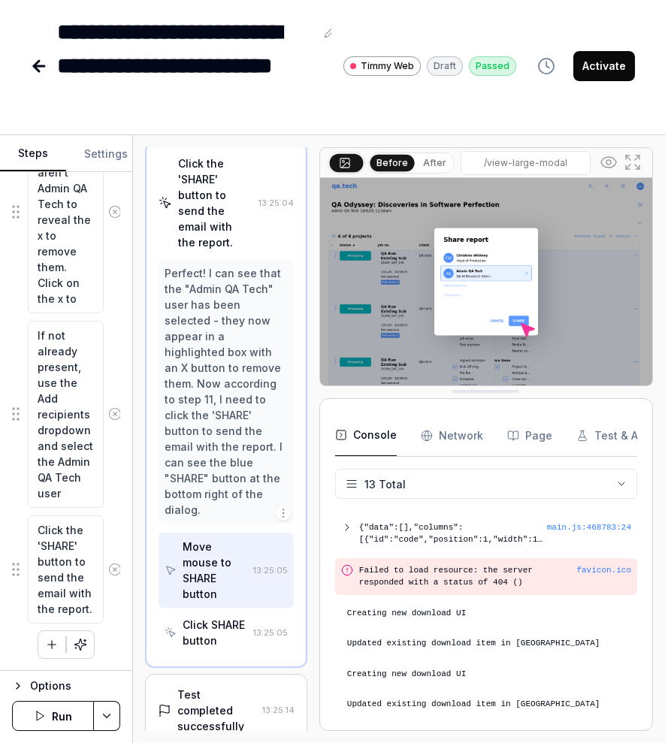
click at [617, 58] on button "Activate" at bounding box center [604, 66] width 62 height 30
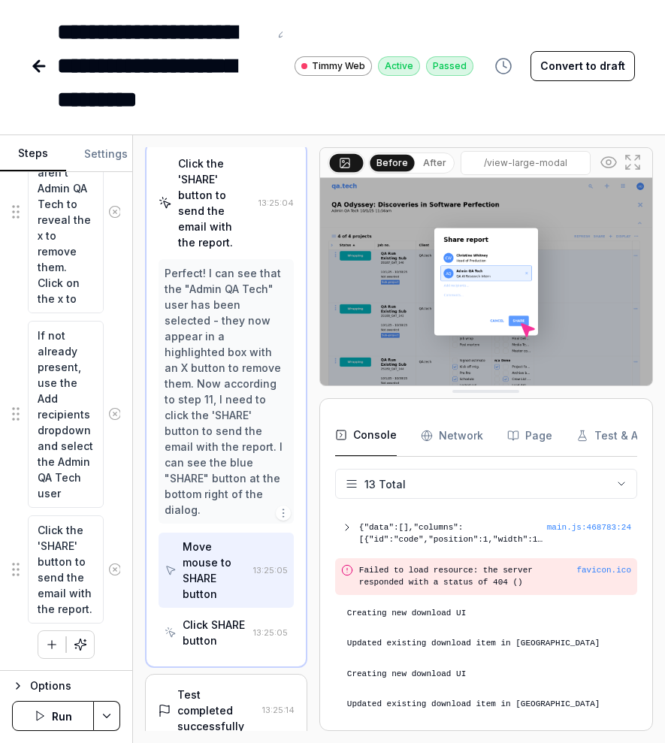
click at [46, 67] on icon at bounding box center [39, 66] width 18 height 18
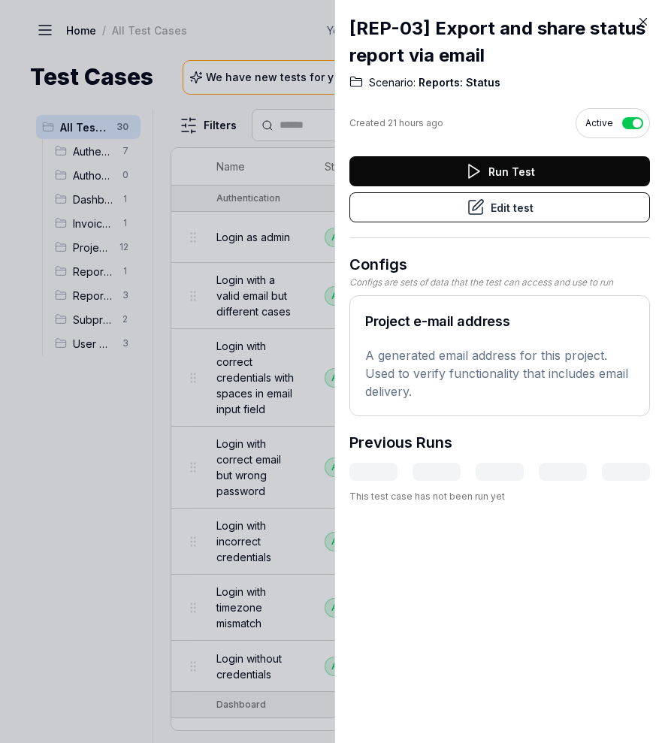
click at [3, 350] on div at bounding box center [332, 371] width 665 height 743
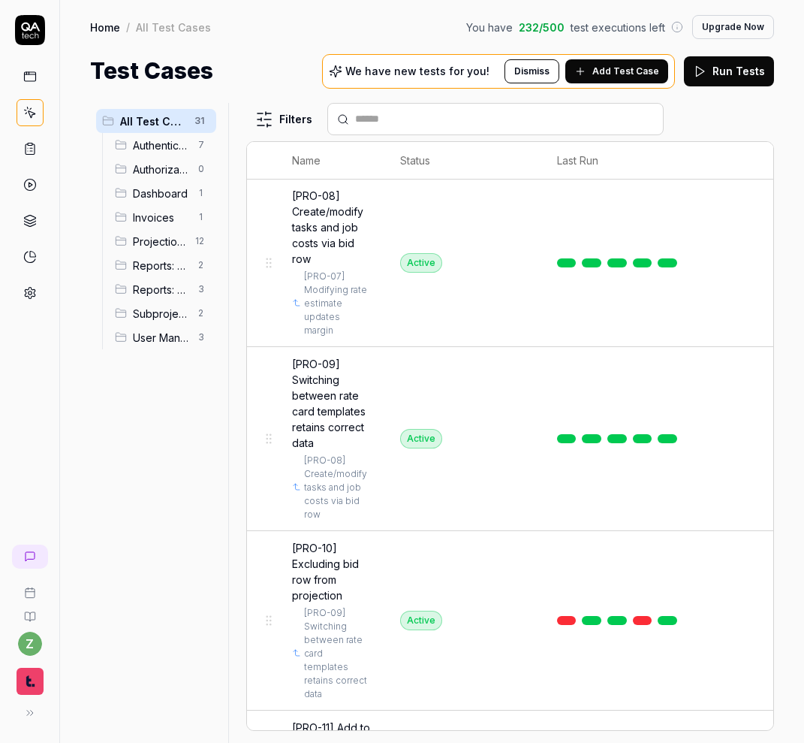
scroll to position [2791, 0]
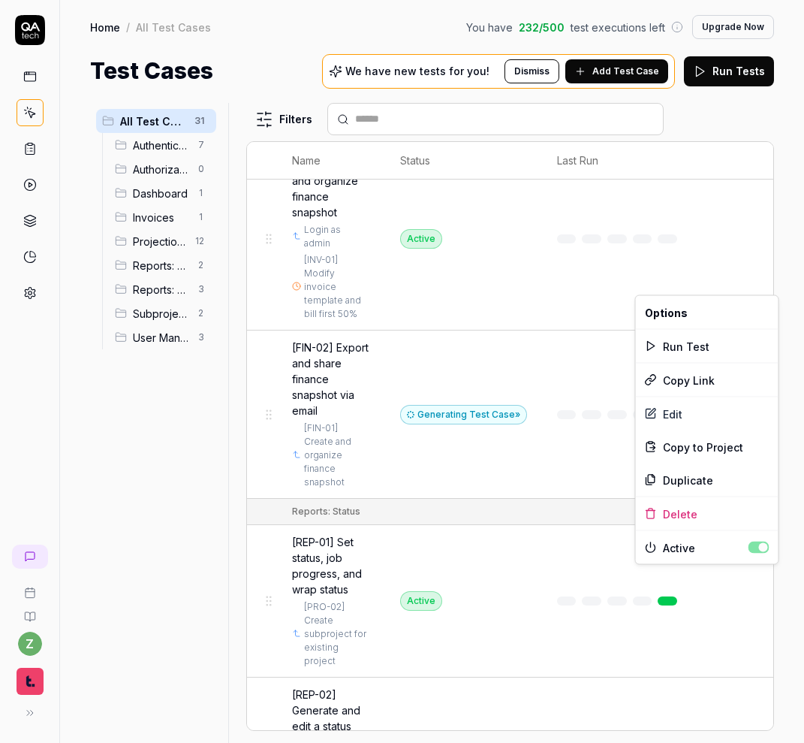
click at [769, 286] on html "z Home / All Test Cases You have 232 / 500 test executions left Upgrade Now Hom…" at bounding box center [402, 371] width 804 height 743
click at [699, 379] on div "Copy Link" at bounding box center [707, 380] width 143 height 33
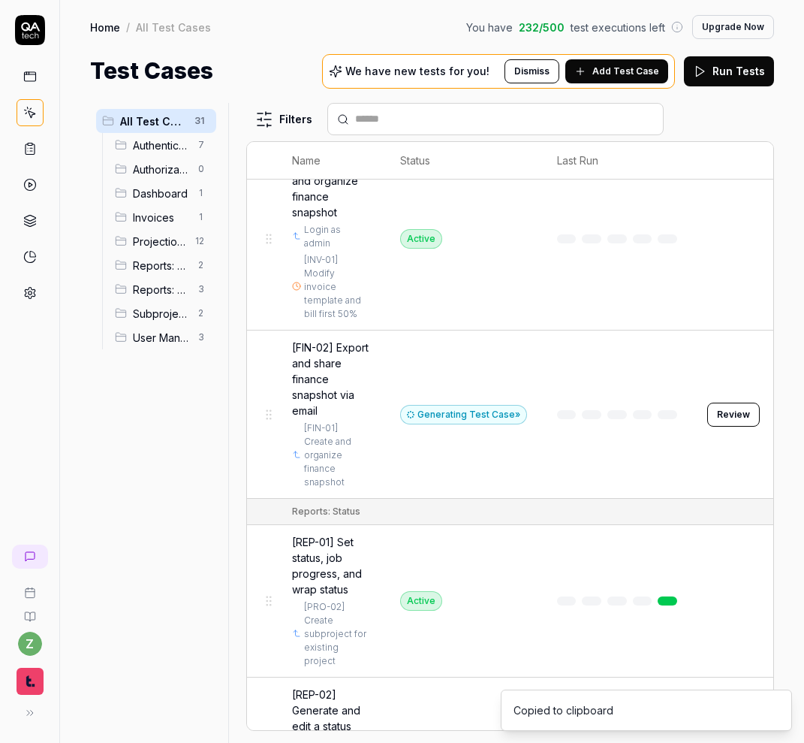
click at [777, 464] on div "All Test Cases 31 Authentication 7 Authorization 0 Dashboard 1 Invoices 1 Proje…" at bounding box center [432, 415] width 744 height 655
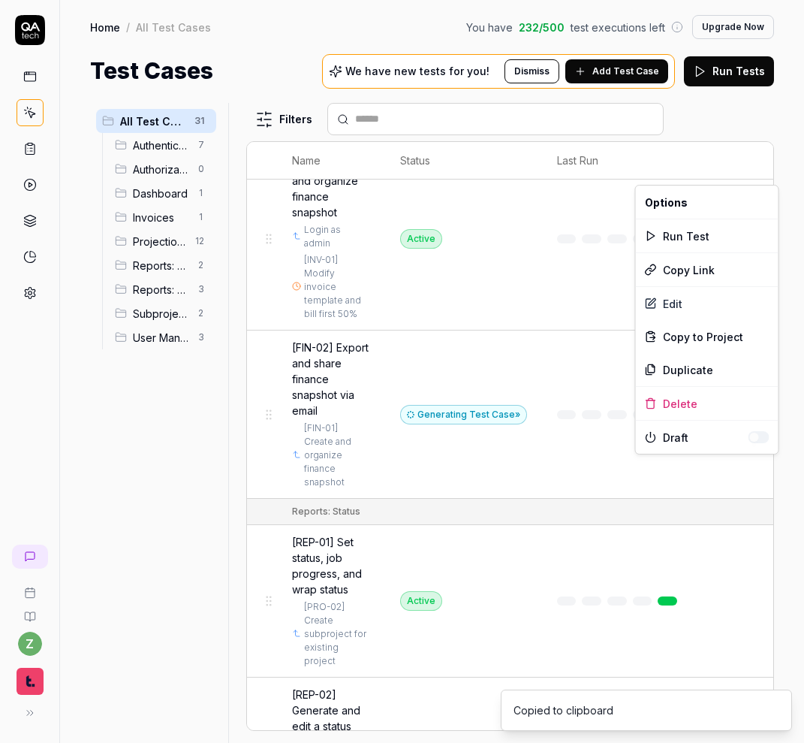
click at [768, 464] on html "z Home / All Test Cases You have 232 / 500 test executions left Upgrade Now Hom…" at bounding box center [402, 371] width 804 height 743
click at [705, 274] on div "Copy Link" at bounding box center [707, 269] width 143 height 33
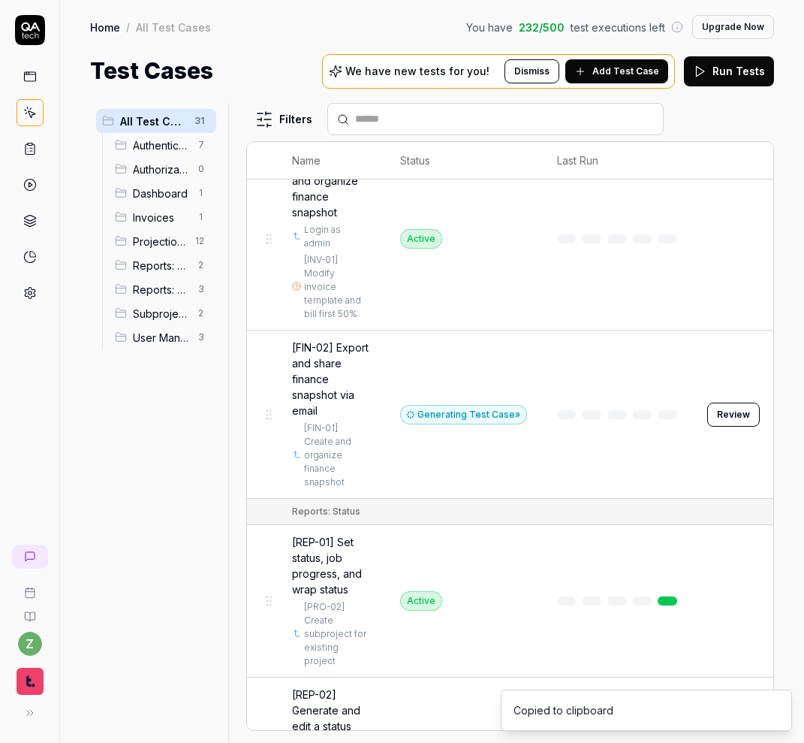
click at [735, 427] on button "Review" at bounding box center [734, 415] width 53 height 24
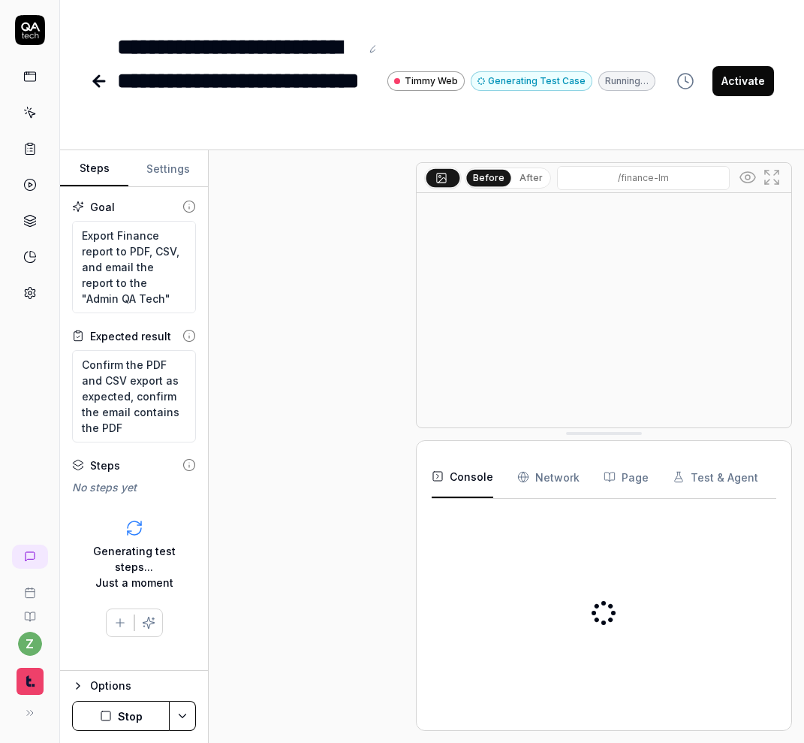
scroll to position [310, 0]
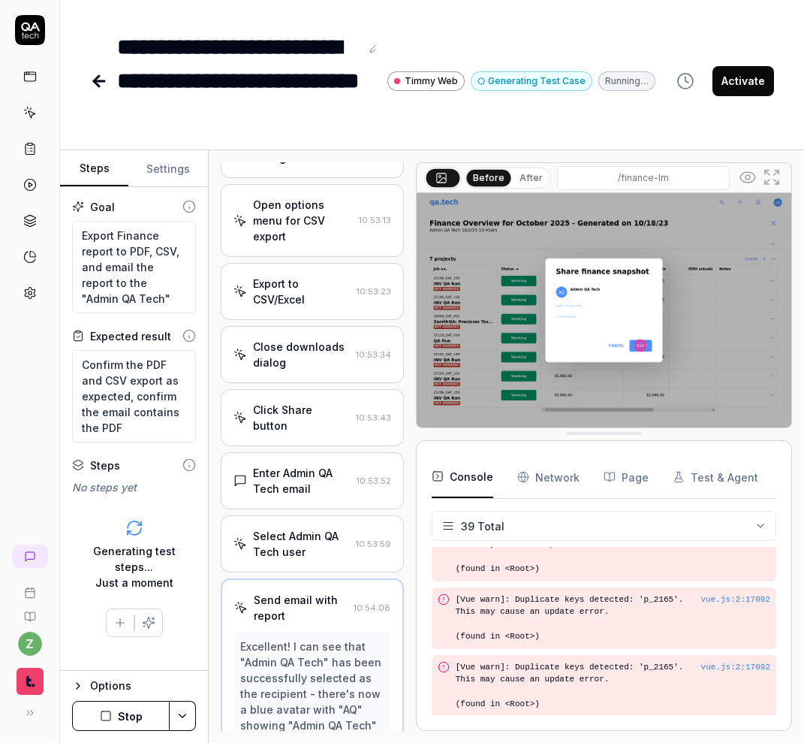
click at [307, 242] on div "Open browser 10:52:27 Development https://qatech1.timmyio.dev/reports/index/Fin…" at bounding box center [312, 446] width 183 height 569
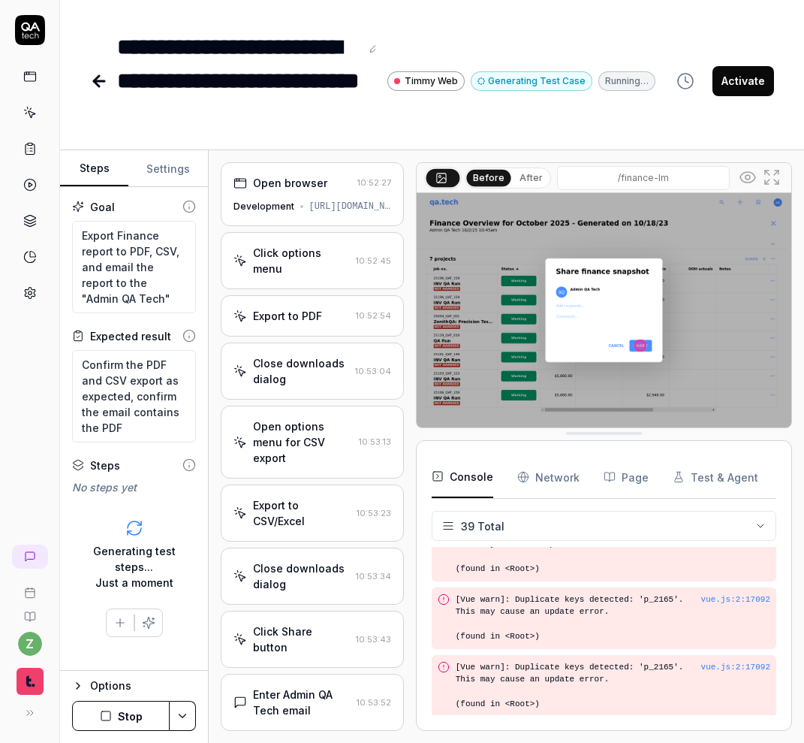
click at [315, 243] on div "Click options menu 10:52:45" at bounding box center [312, 260] width 183 height 57
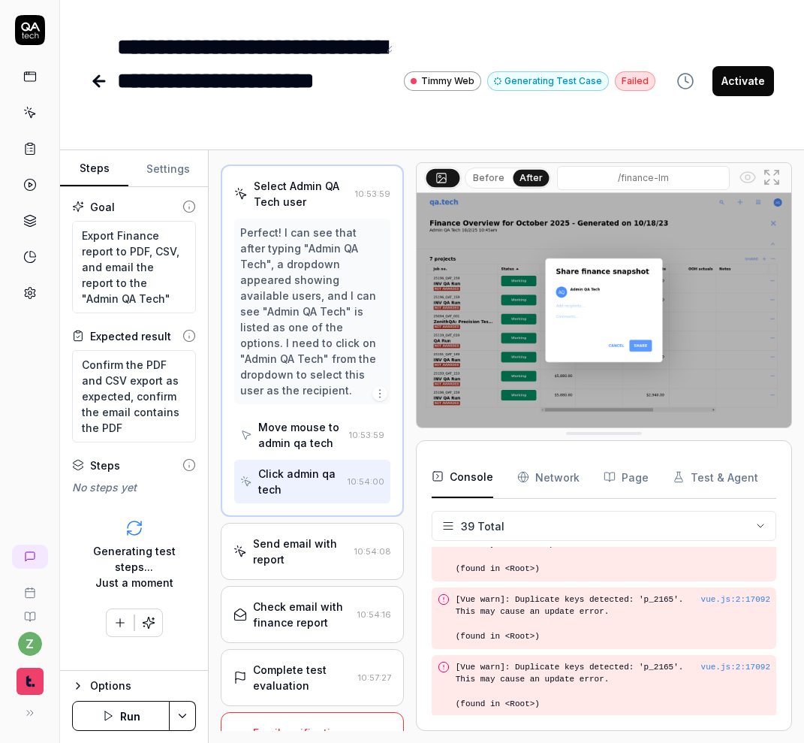
scroll to position [579, 0]
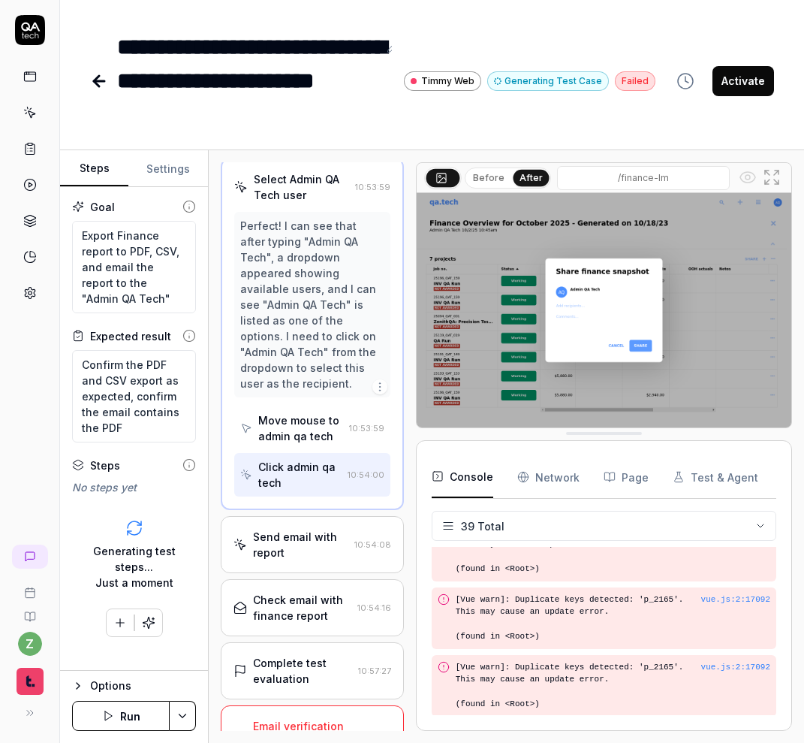
click at [324, 718] on div "Email verification failed; unable to confirm PDF attachment in email." at bounding box center [302, 757] width 99 height 79
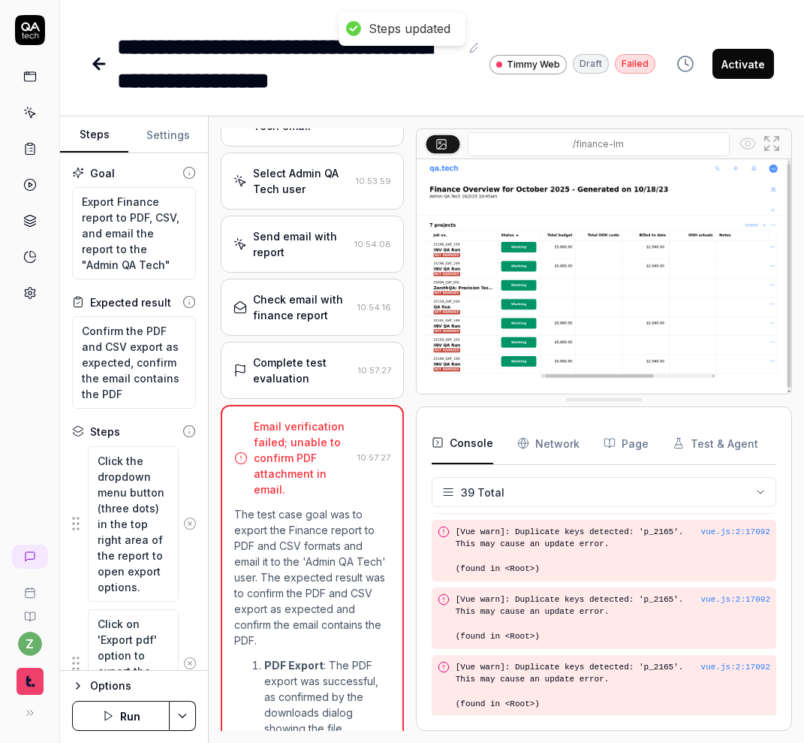
scroll to position [549, 0]
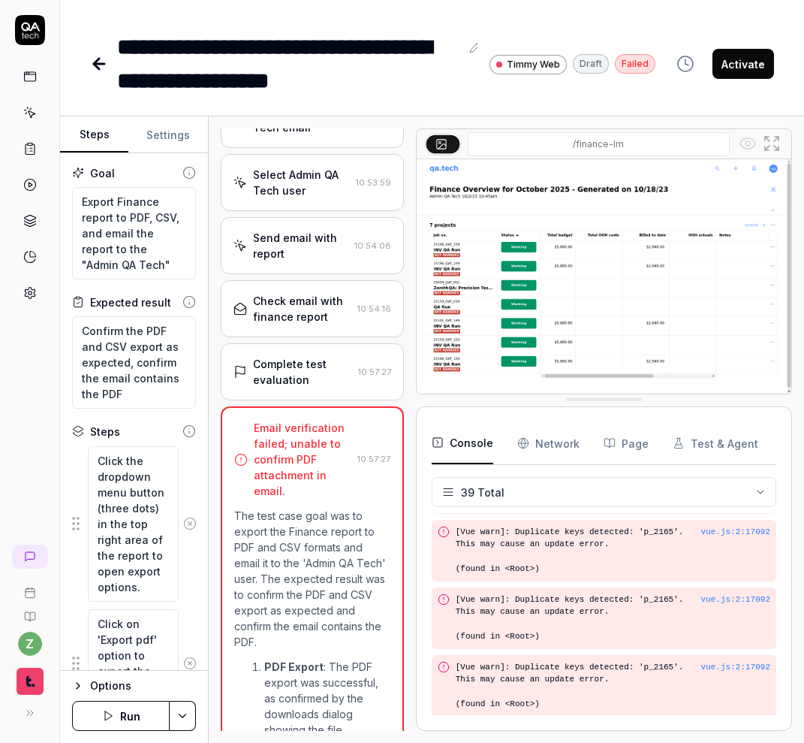
click at [283, 343] on div "Complete test evaluation 10:57:27" at bounding box center [312, 371] width 183 height 57
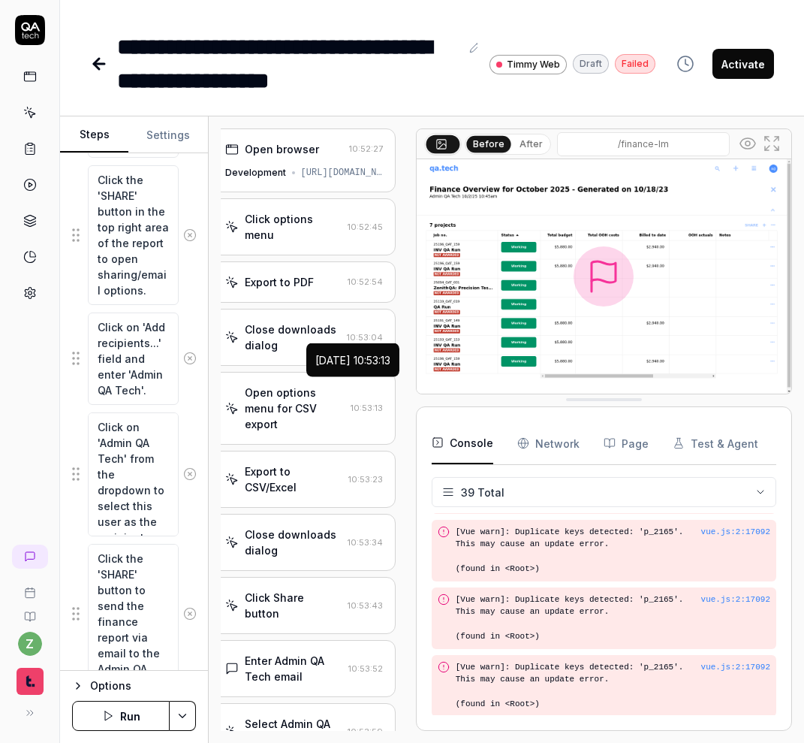
scroll to position [1098, 0]
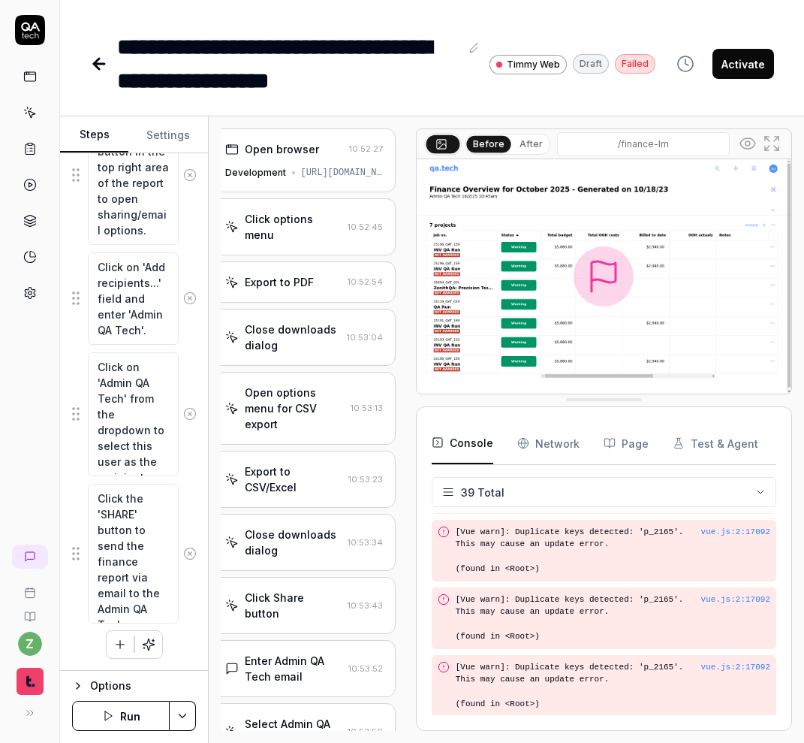
click at [724, 59] on button "Activate" at bounding box center [744, 64] width 62 height 30
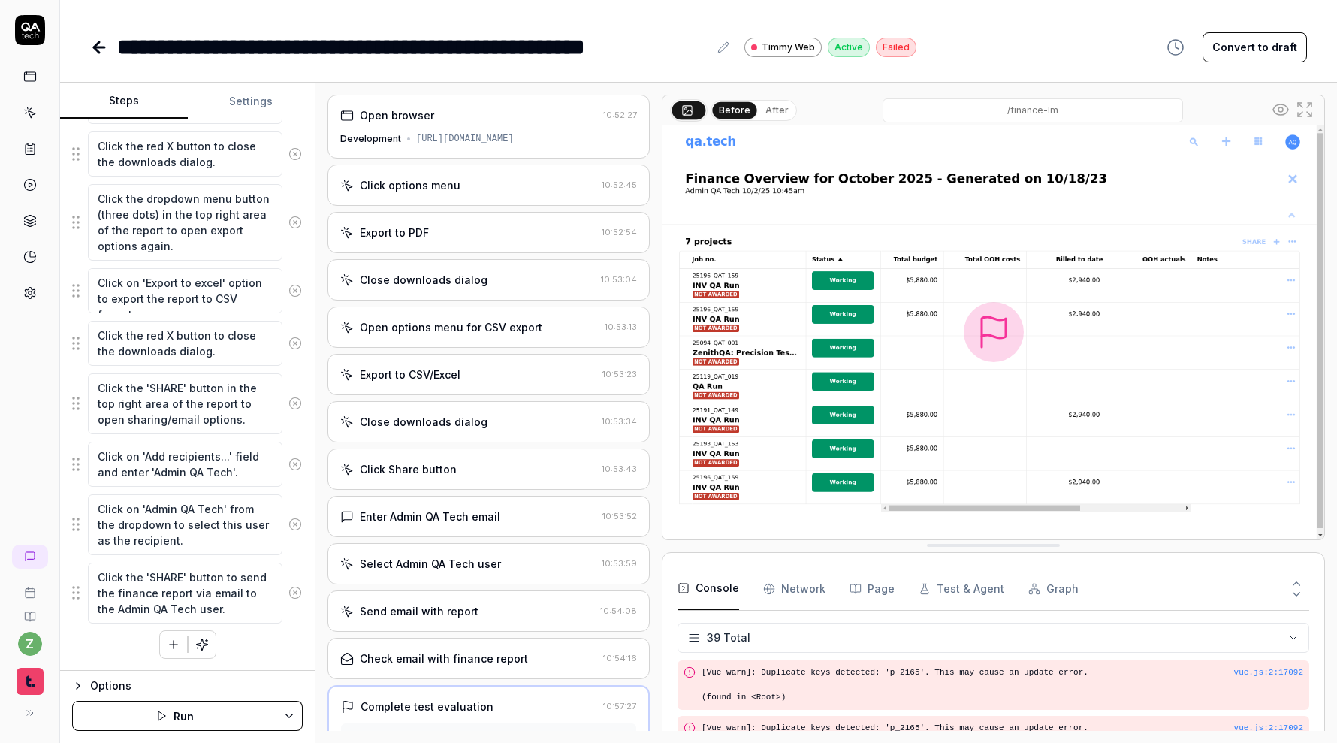
scroll to position [1745, 0]
click at [256, 118] on div "Steps Settings" at bounding box center [187, 101] width 255 height 37
click at [258, 103] on button "Settings" at bounding box center [252, 101] width 128 height 36
type textarea "*"
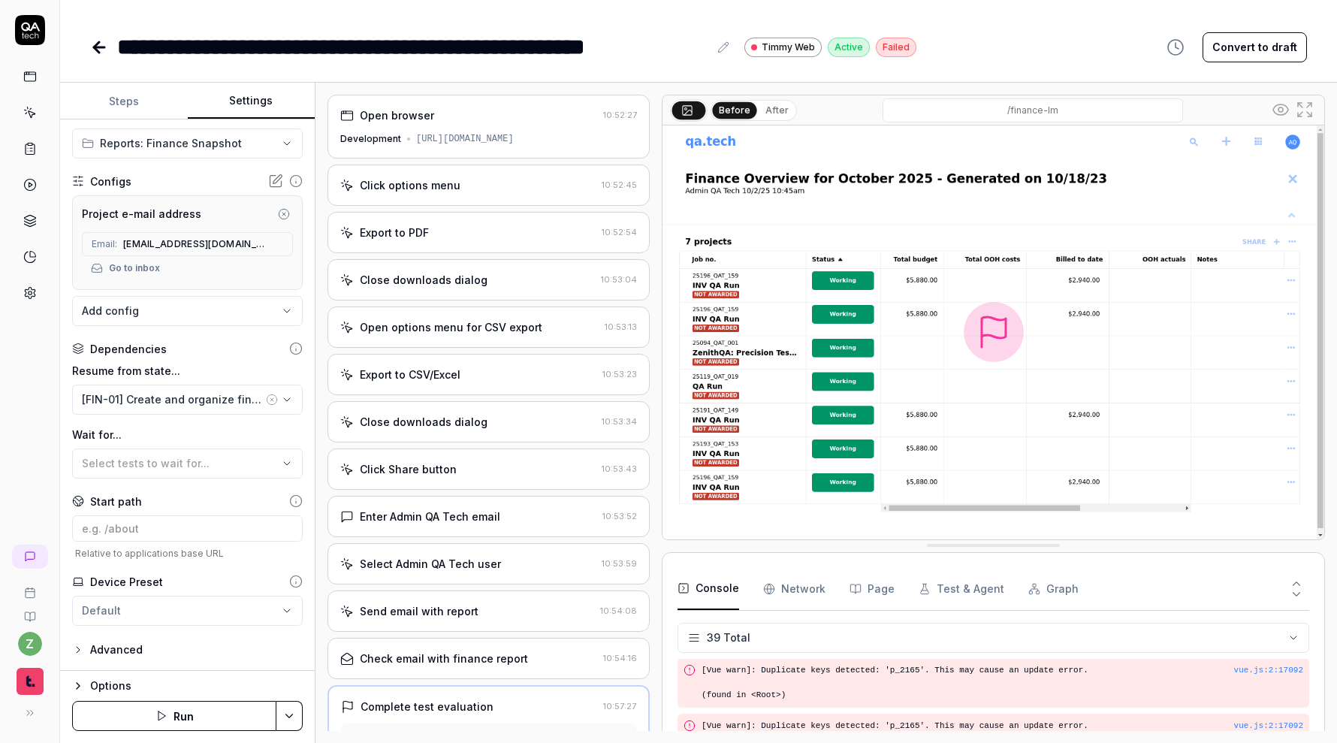
scroll to position [0, 0]
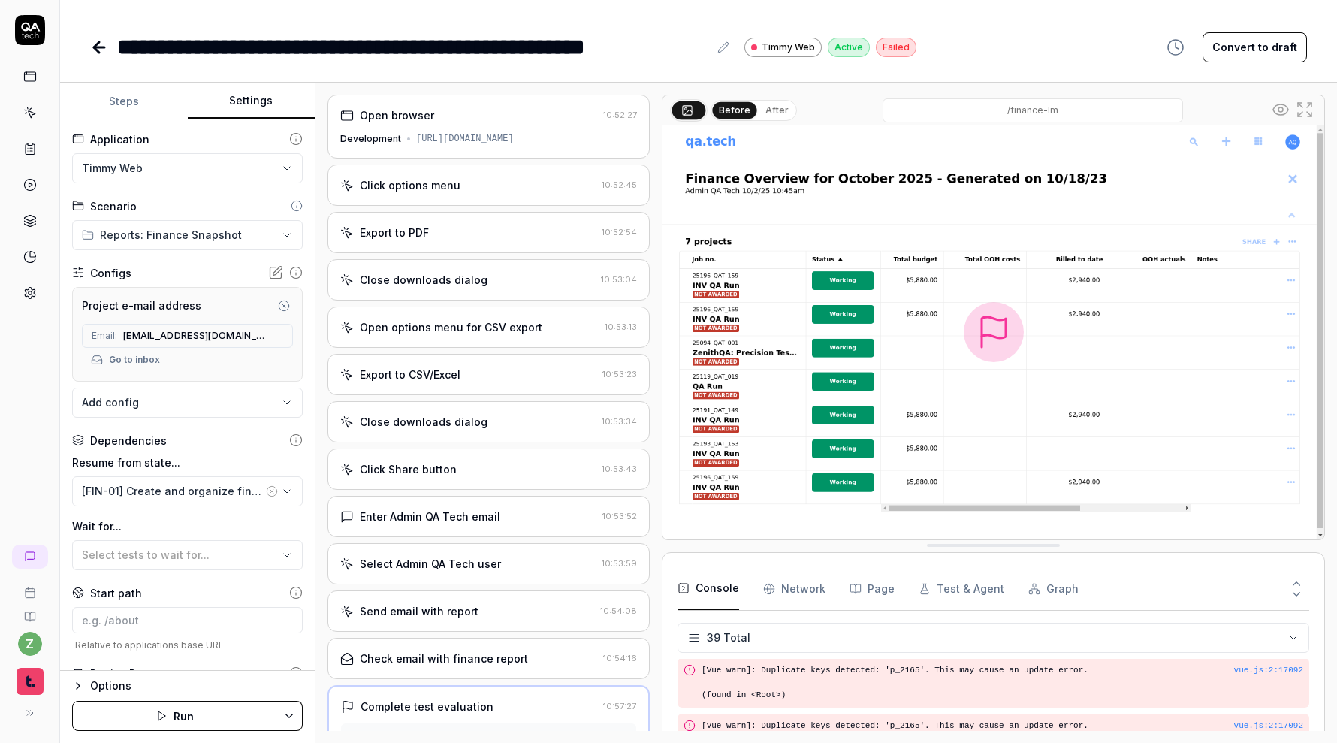
click at [289, 304] on icon "button" at bounding box center [284, 306] width 12 height 12
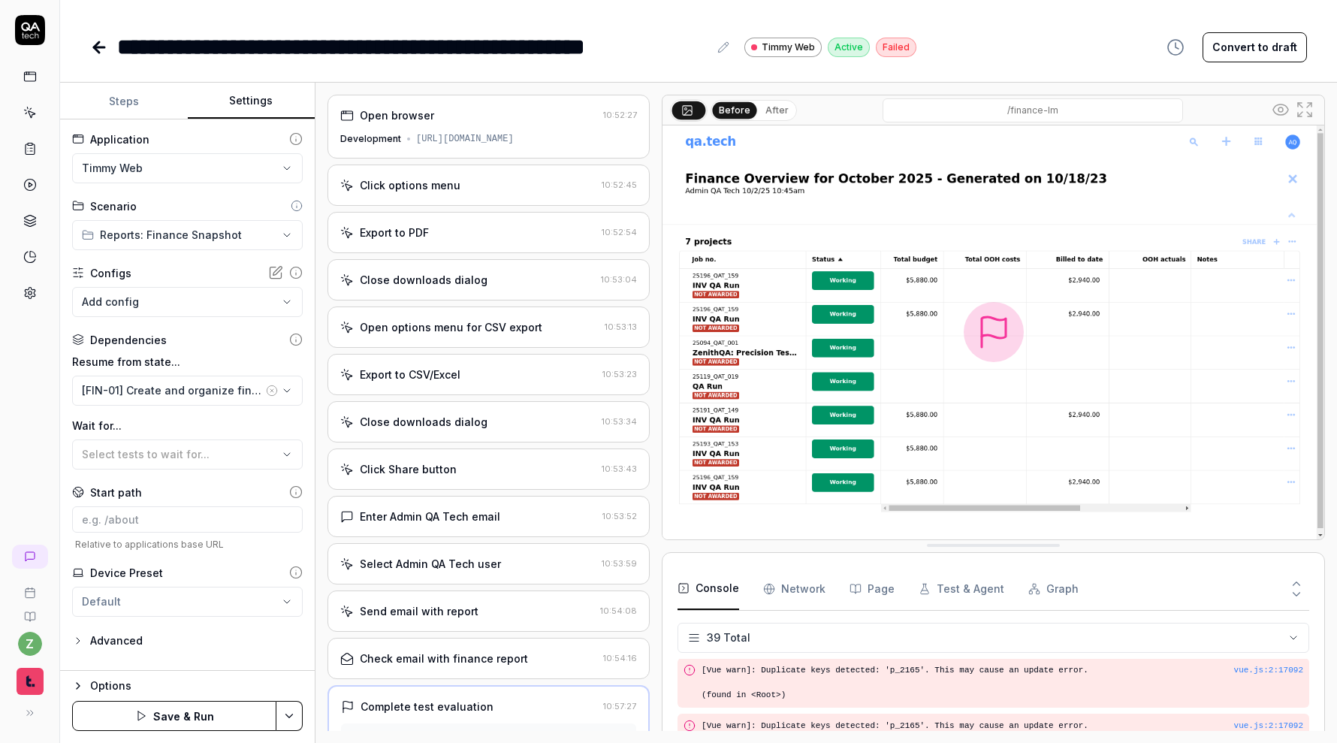
click at [194, 303] on body "**********" at bounding box center [668, 371] width 1337 height 743
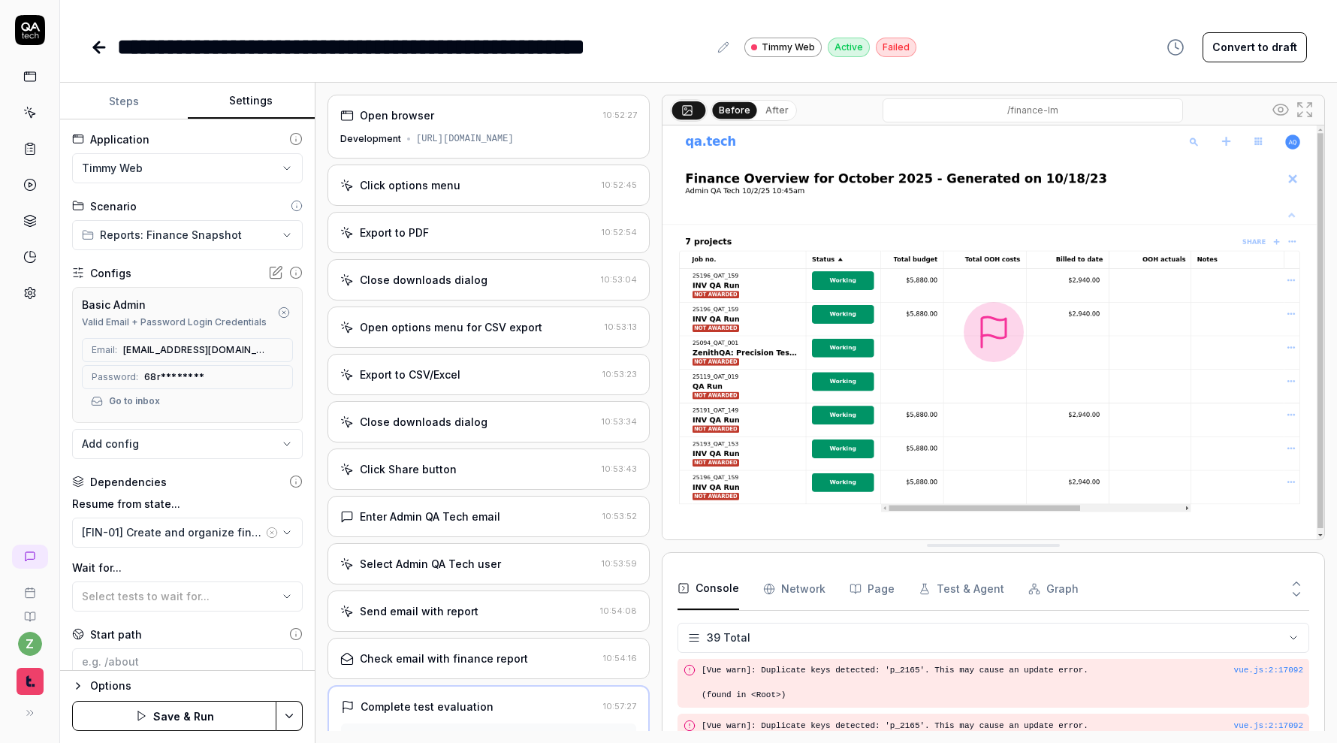
click at [225, 466] on div "**********" at bounding box center [187, 394] width 255 height 551
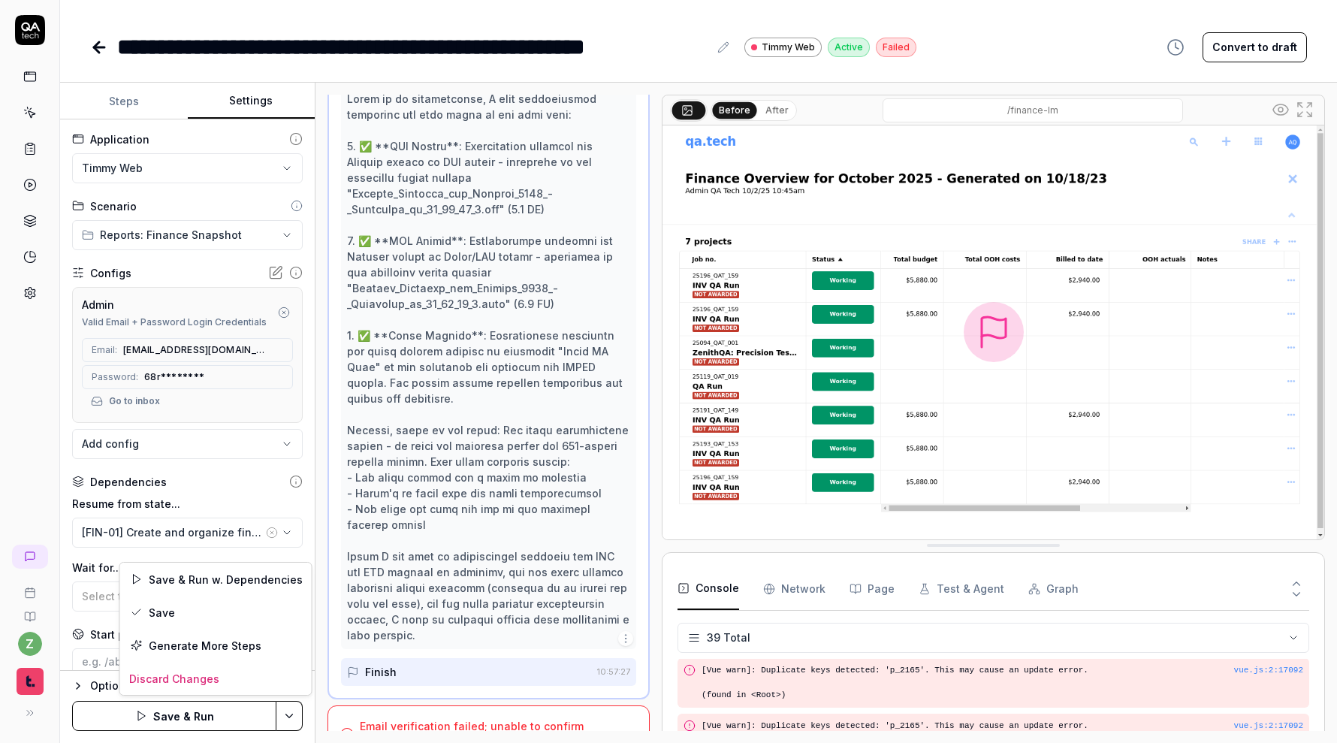
click at [301, 712] on html "**********" at bounding box center [668, 371] width 1337 height 743
click at [192, 606] on div "Save" at bounding box center [216, 612] width 192 height 33
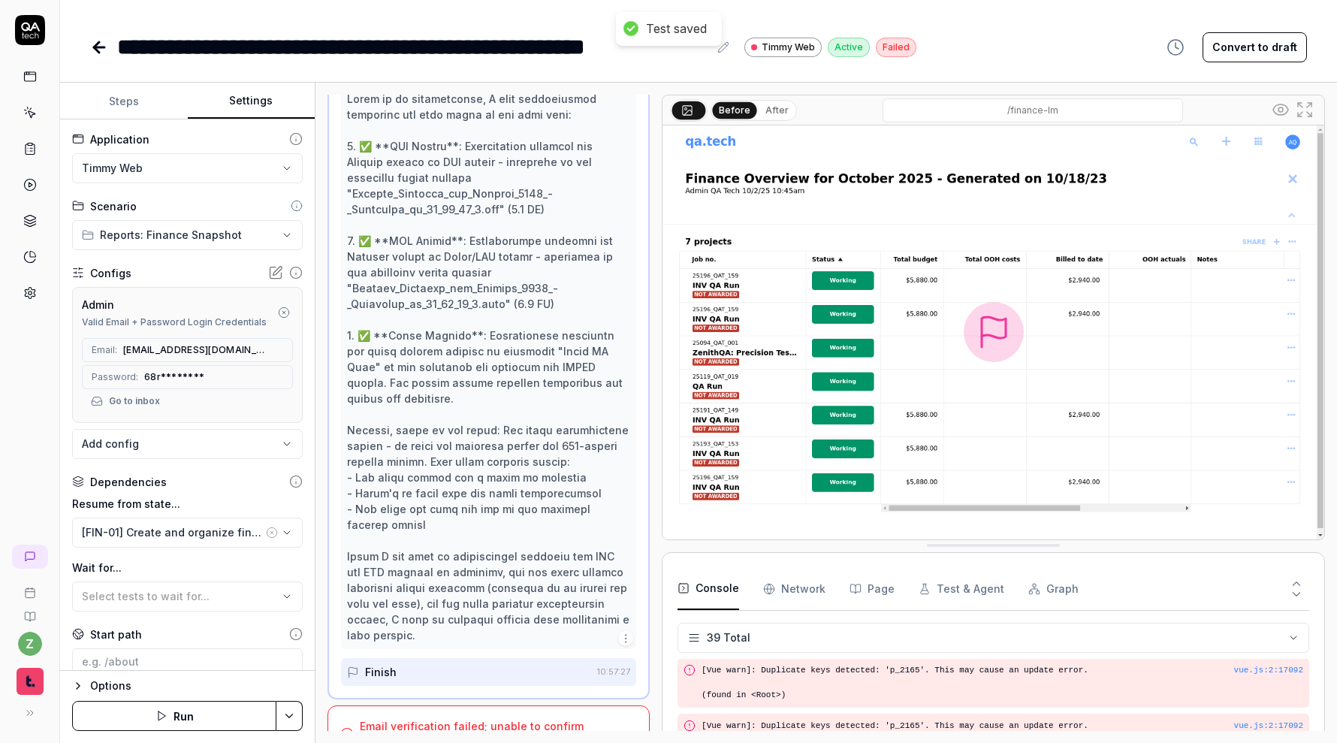
scroll to position [133, 0]
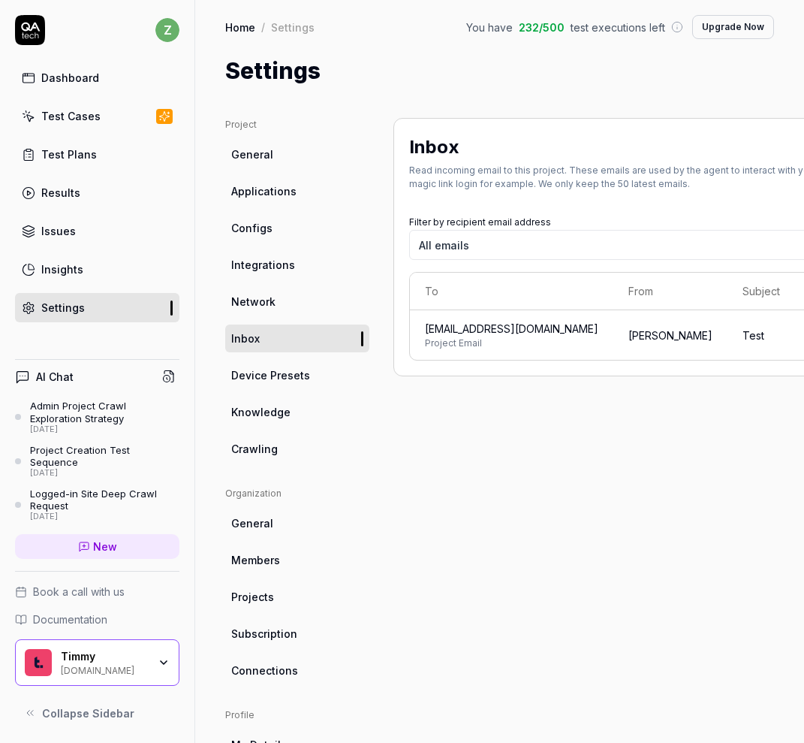
click at [470, 321] on span "[EMAIL_ADDRESS][DOMAIN_NAME]" at bounding box center [511, 329] width 173 height 16
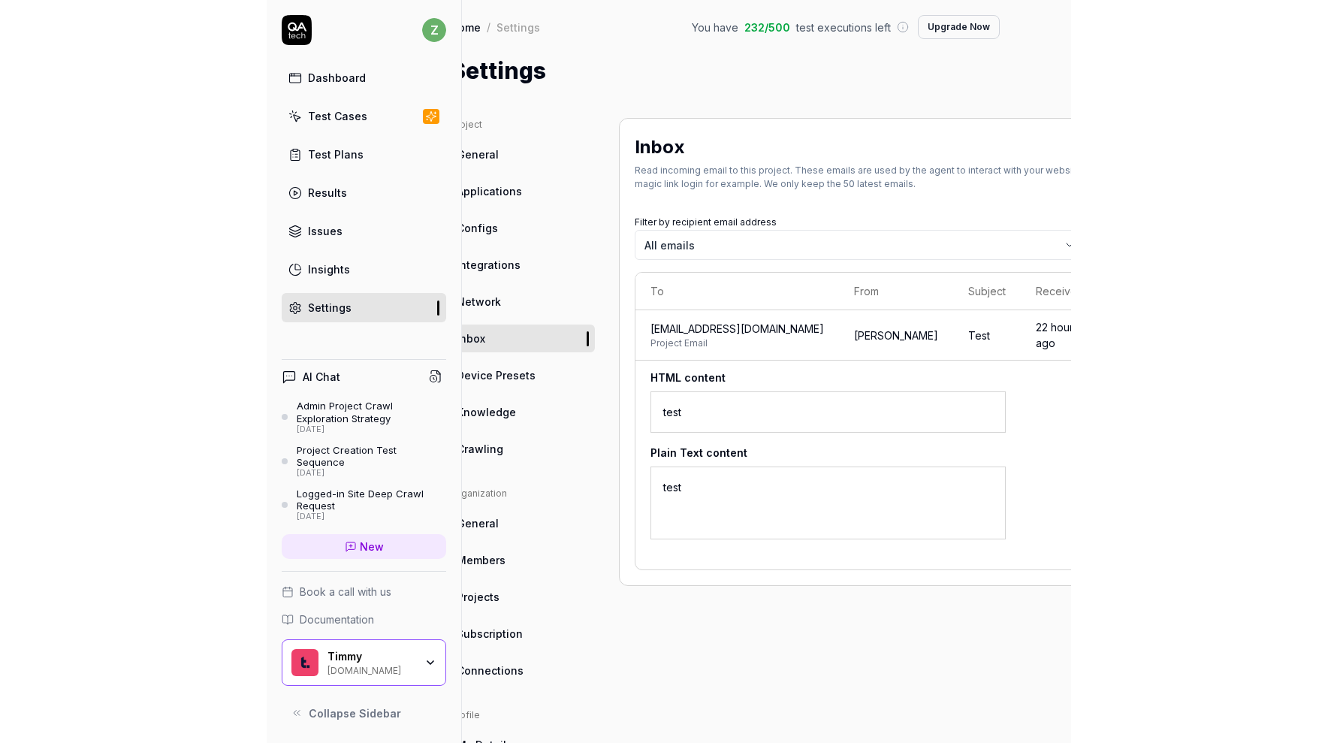
scroll to position [0, 71]
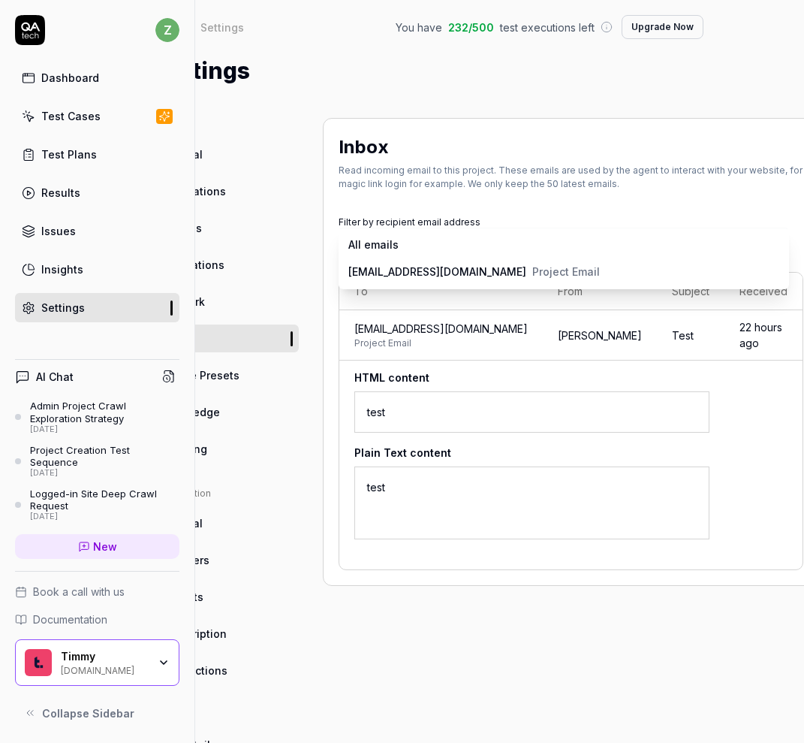
click at [526, 250] on body "z Dashboard Test Cases Test Plans Results Issues Insights Settings AI Chat Admi…" at bounding box center [402, 371] width 804 height 743
click at [508, 187] on html "z Dashboard Test Cases Test Plans Results Issues Insights Settings AI Chat Admi…" at bounding box center [402, 371] width 804 height 743
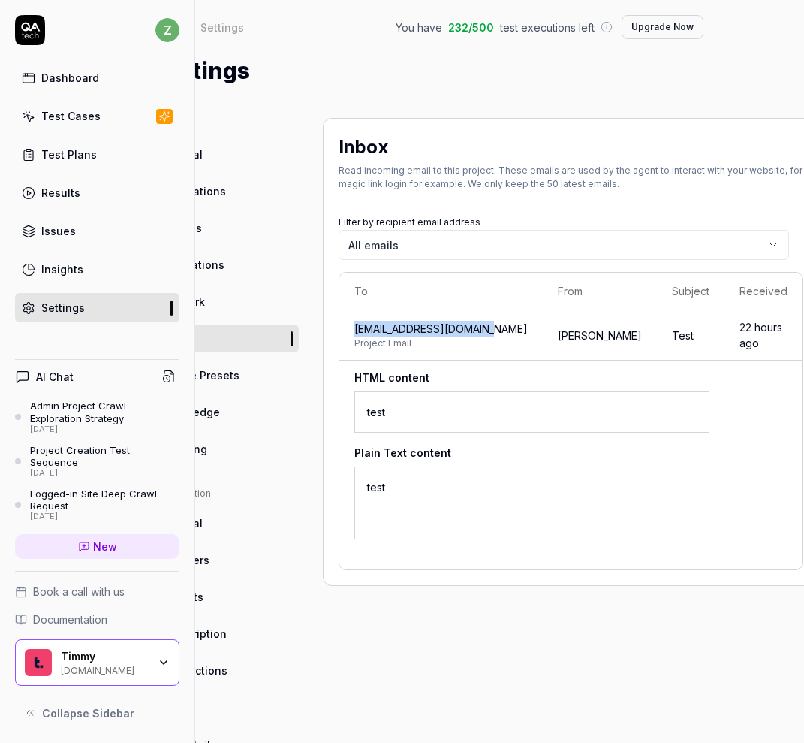
drag, startPoint x: 481, startPoint y: 329, endPoint x: 352, endPoint y: 331, distance: 130.0
click at [352, 331] on td "[EMAIL_ADDRESS][DOMAIN_NAME] Project Email" at bounding box center [441, 335] width 204 height 50
copy span "[EMAIL_ADDRESS][DOMAIN_NAME]"
click at [568, 404] on div "Inbox Read incoming email to this project. These emails are used by the agent t…" at bounding box center [571, 493] width 496 height 751
click at [564, 346] on td "[PERSON_NAME]" at bounding box center [600, 335] width 114 height 50
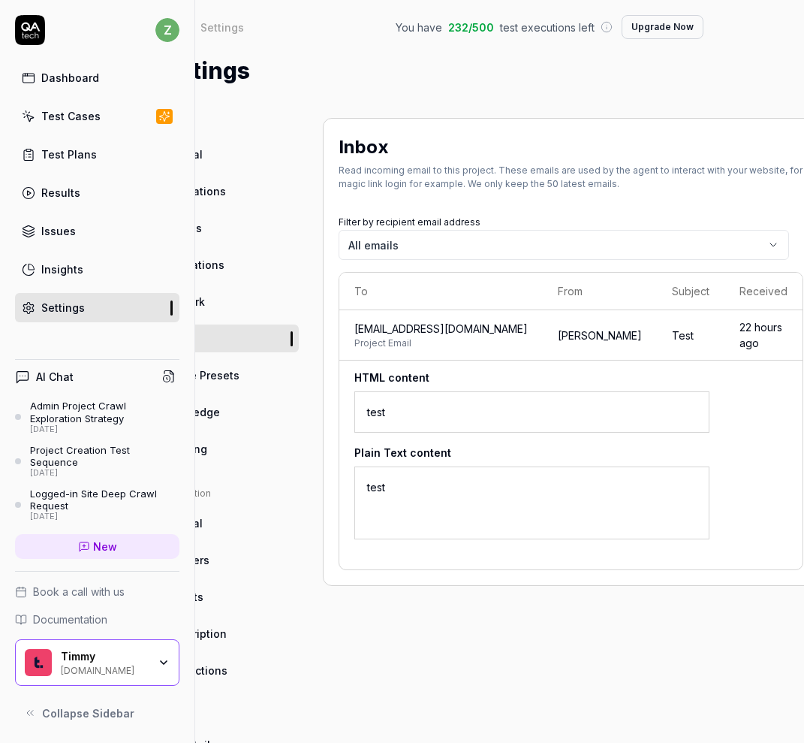
click at [657, 310] on td "Test" at bounding box center [691, 335] width 68 height 50
click at [584, 568] on div "Inbox Read incoming email to this project. These emails are used by the agent t…" at bounding box center [571, 493] width 496 height 751
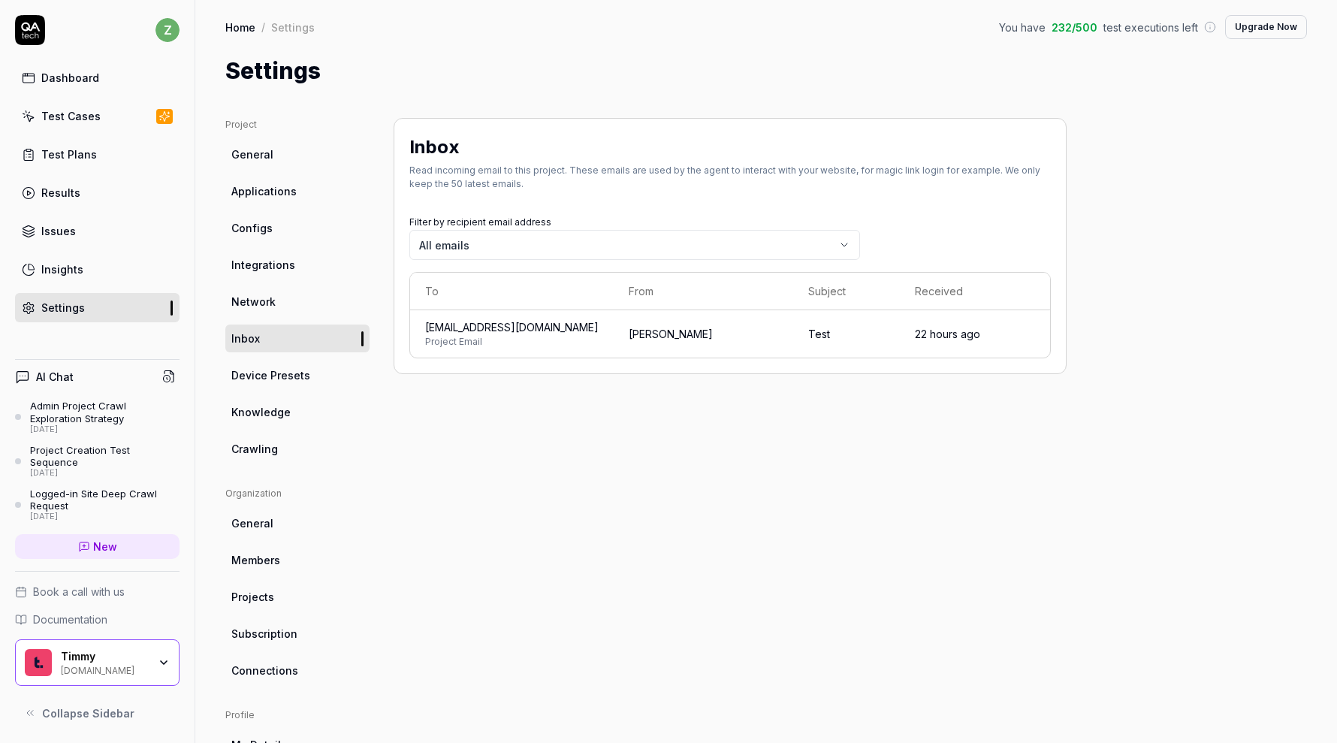
scroll to position [0, 0]
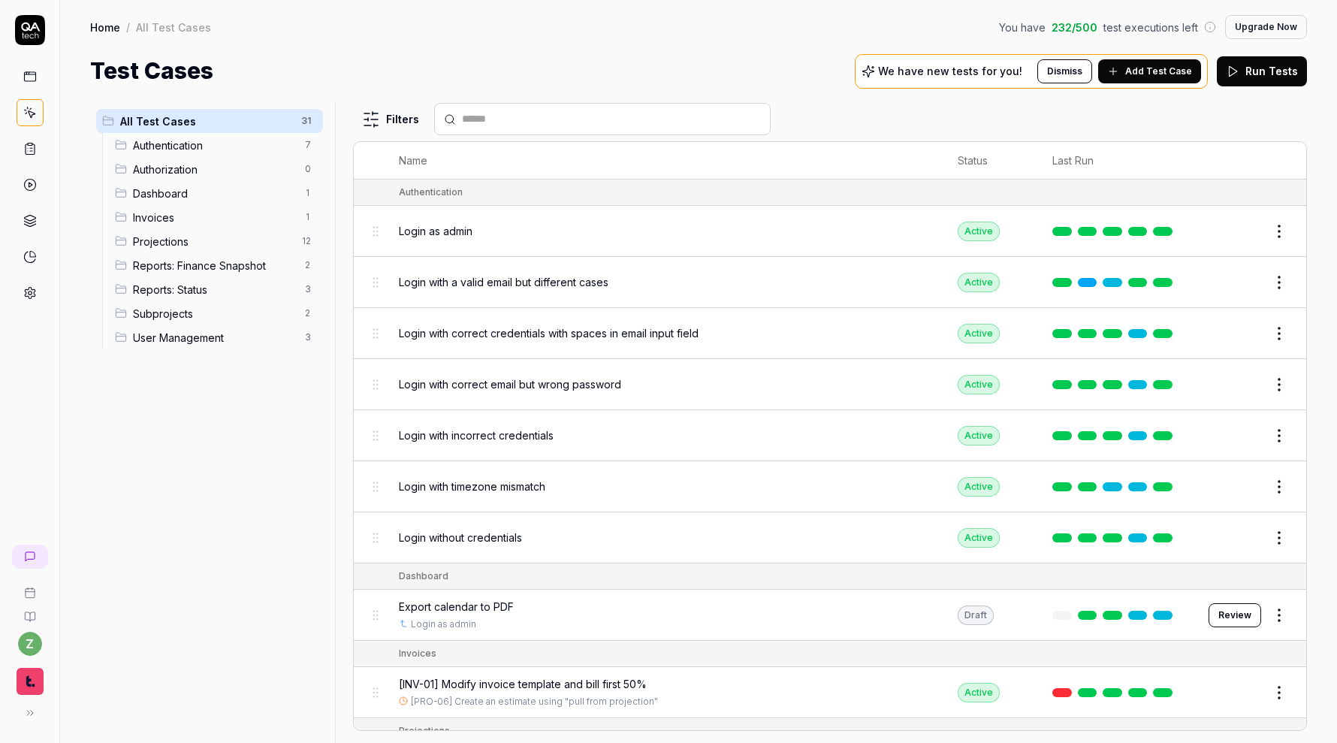
click at [1254, 224] on button "Edit" at bounding box center [1243, 231] width 36 height 24
click at [1289, 231] on html "z Home / All Test Cases You have 232 / 500 test executions left Upgrade Now Hom…" at bounding box center [668, 371] width 1337 height 743
click at [1295, 226] on html "z Home / All Test Cases You have 232 / 500 test executions left Upgrade Now Hom…" at bounding box center [668, 371] width 1337 height 743
click at [819, 232] on div "Login as admin" at bounding box center [664, 231] width 530 height 16
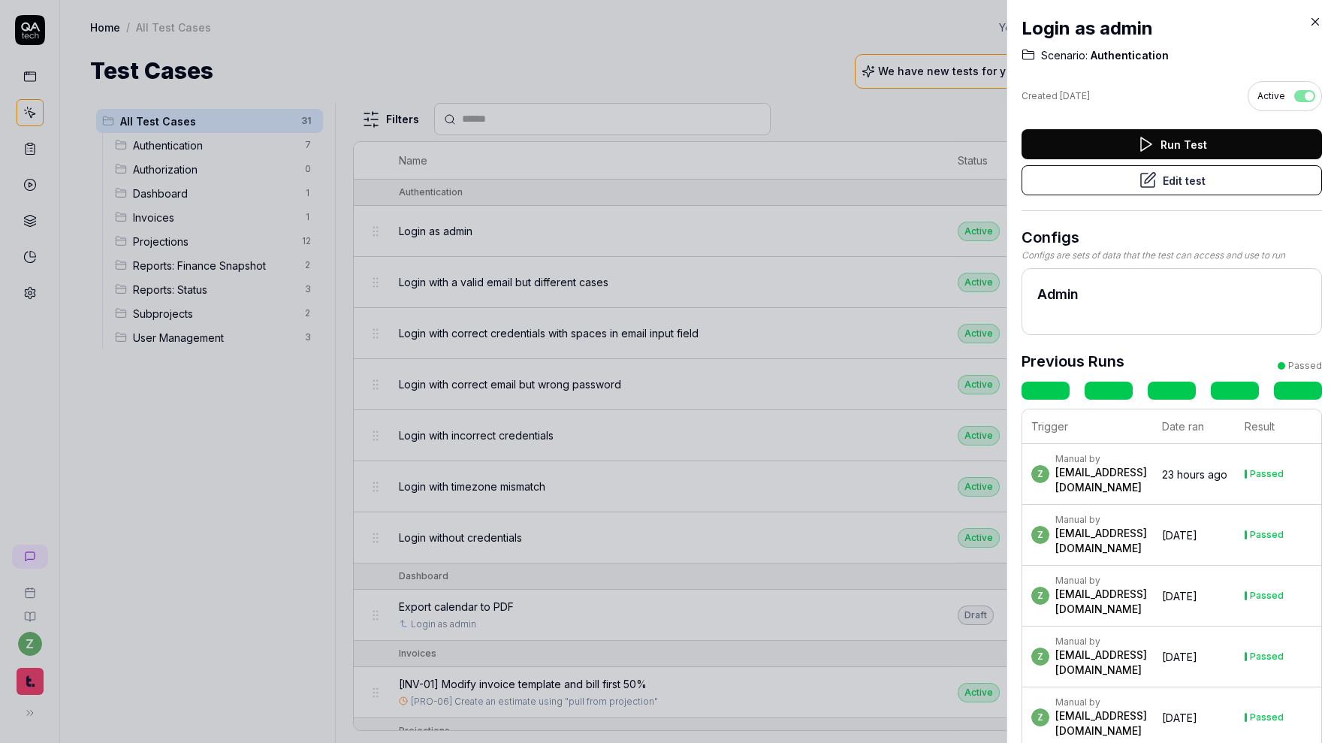
scroll to position [31, 0]
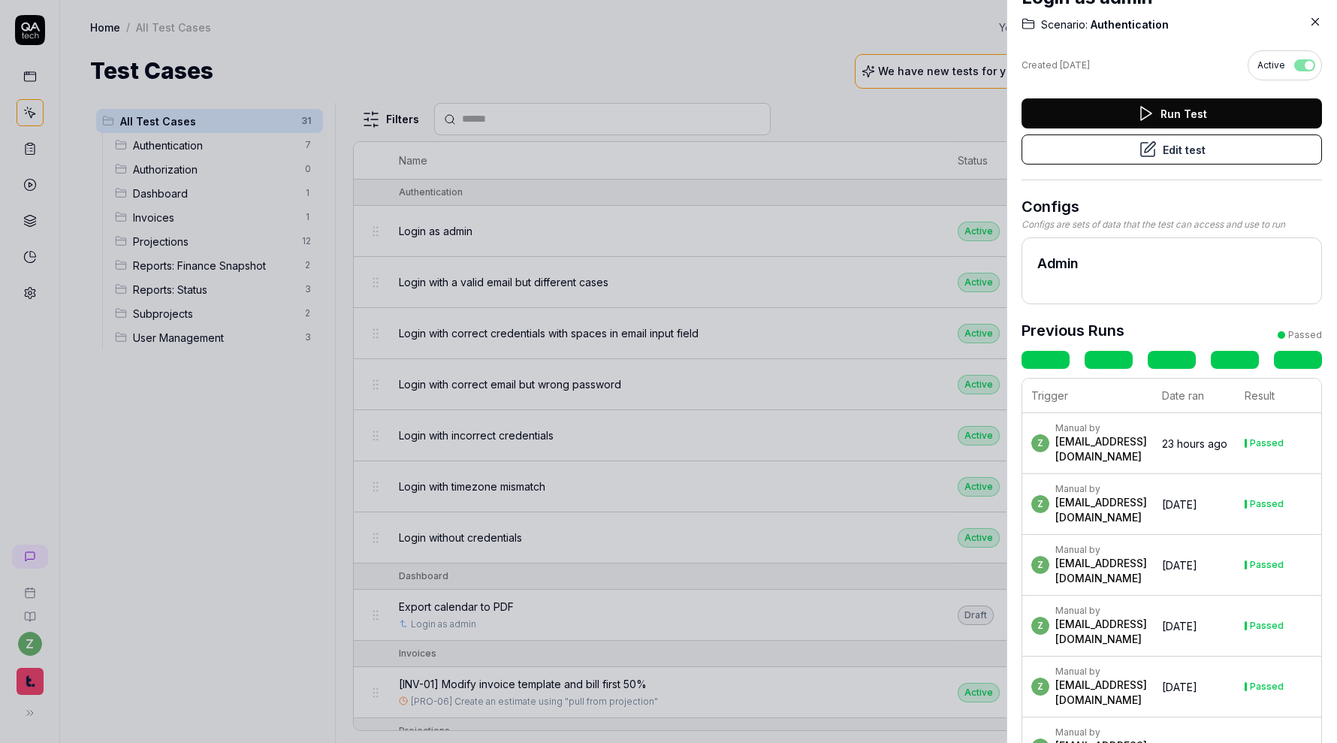
click at [1068, 263] on h2 "Admin" at bounding box center [1171, 263] width 269 height 20
click at [1172, 152] on button "Edit test" at bounding box center [1171, 149] width 300 height 30
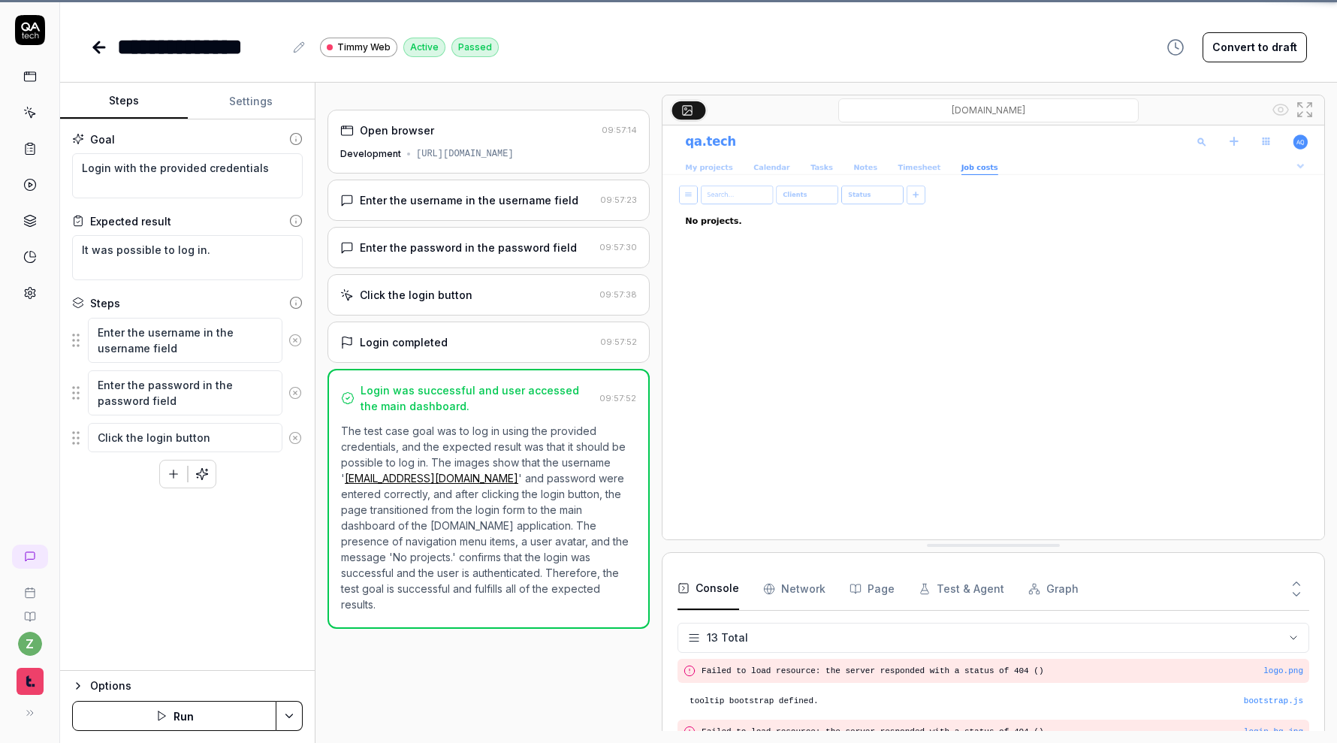
scroll to position [297, 0]
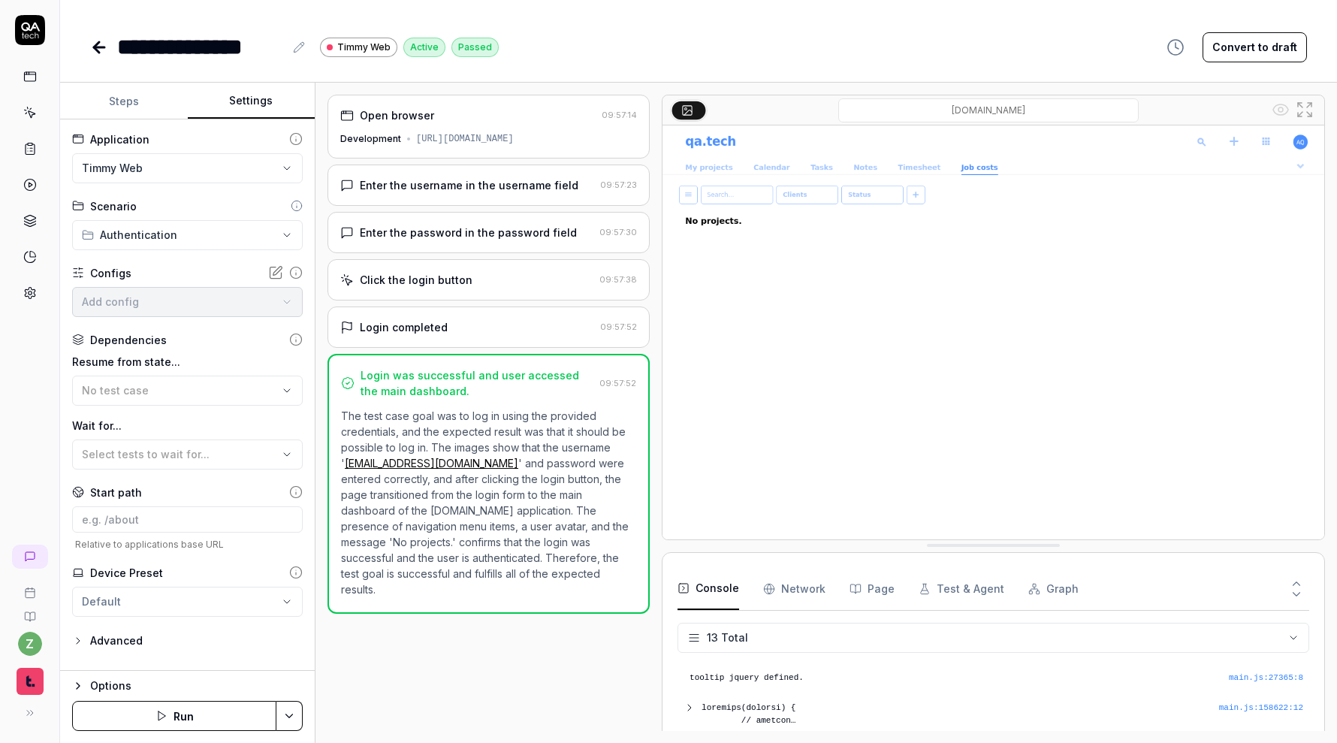
click at [257, 114] on button "Settings" at bounding box center [252, 101] width 128 height 36
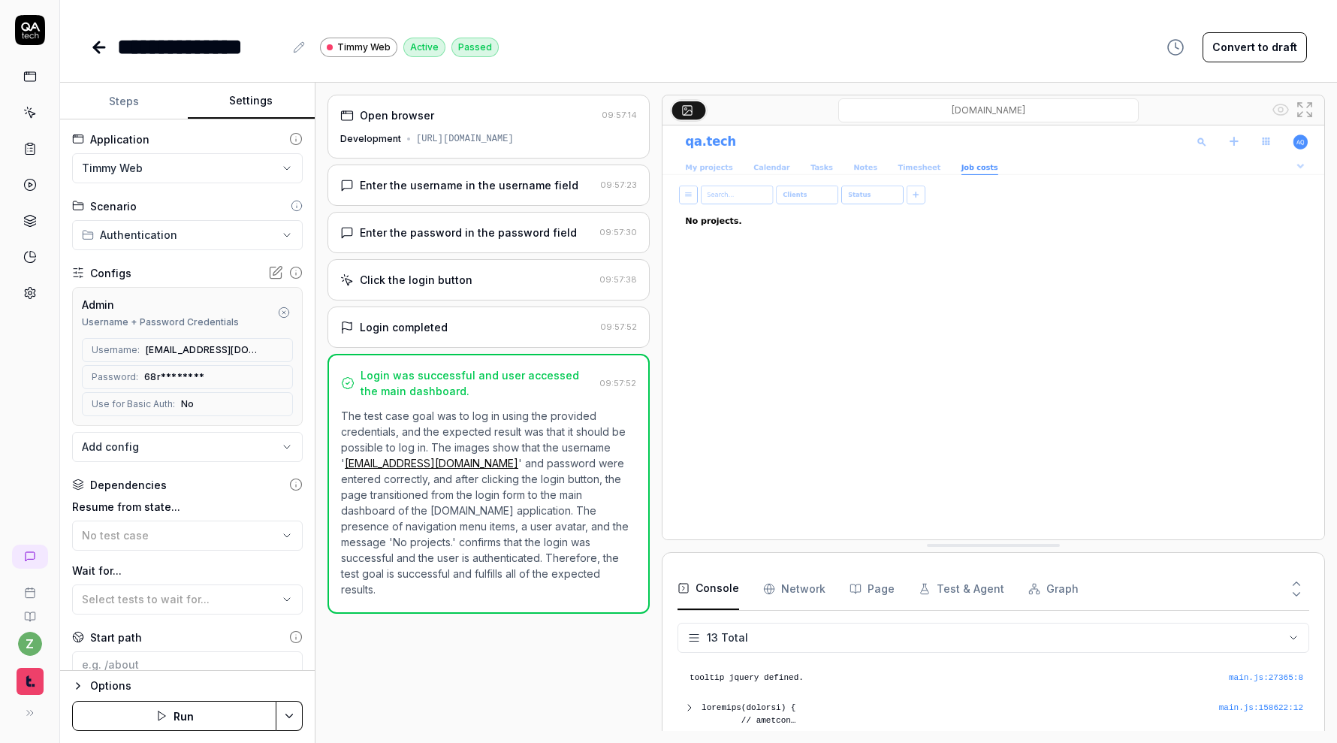
click at [271, 279] on icon at bounding box center [275, 272] width 15 height 15
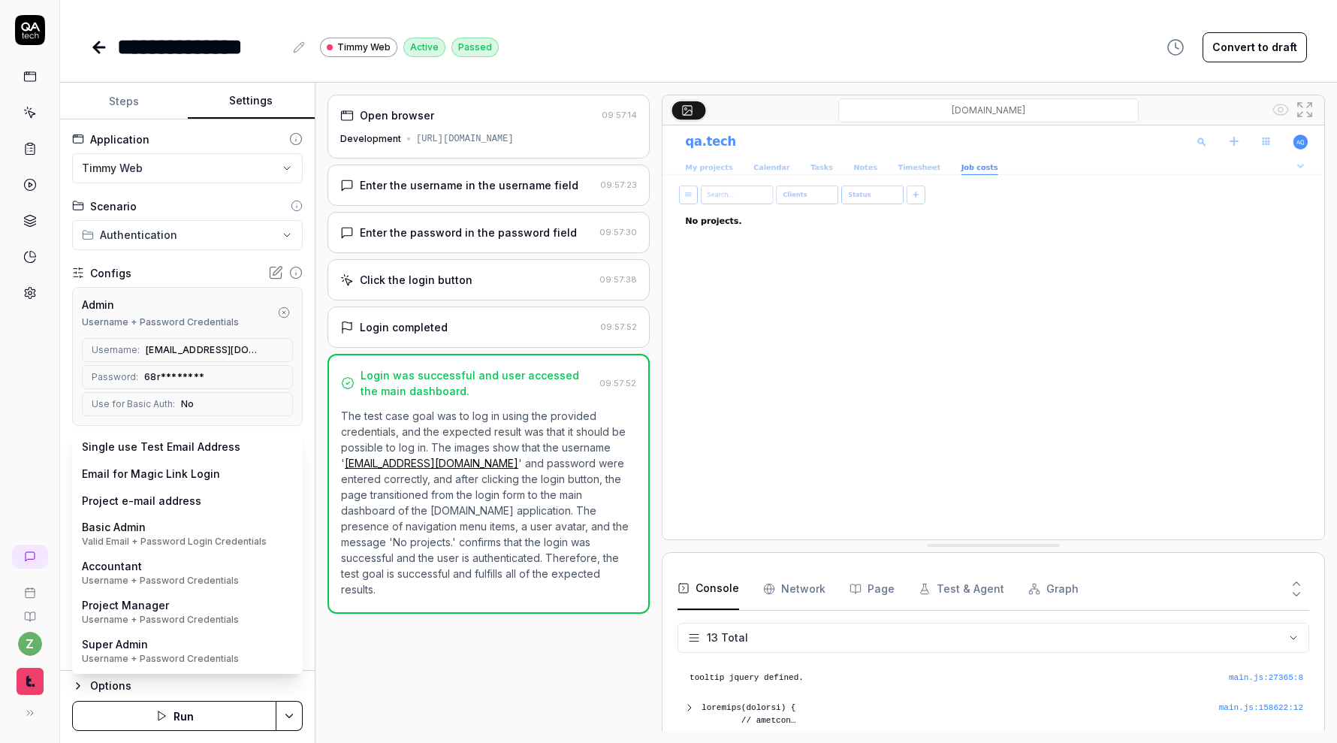
click at [180, 448] on body "**********" at bounding box center [668, 371] width 1337 height 743
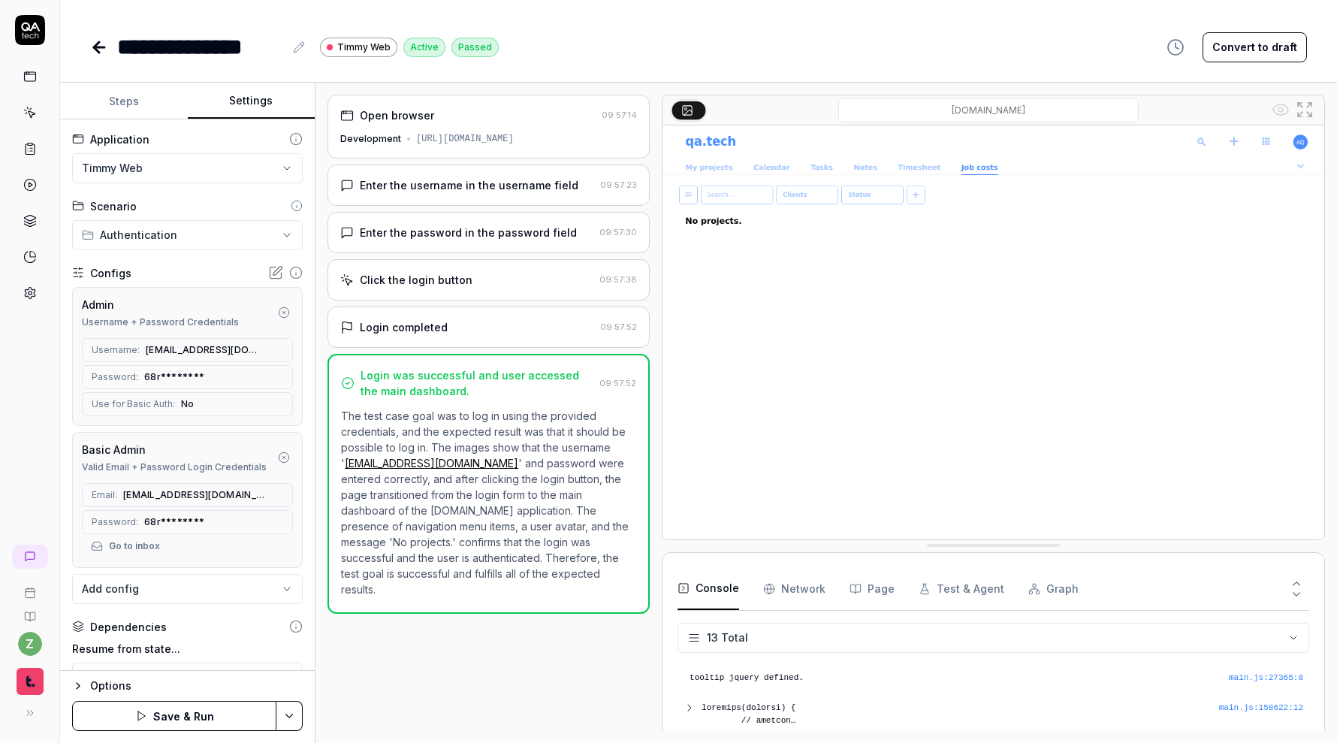
click at [285, 316] on circle "button" at bounding box center [284, 312] width 10 height 10
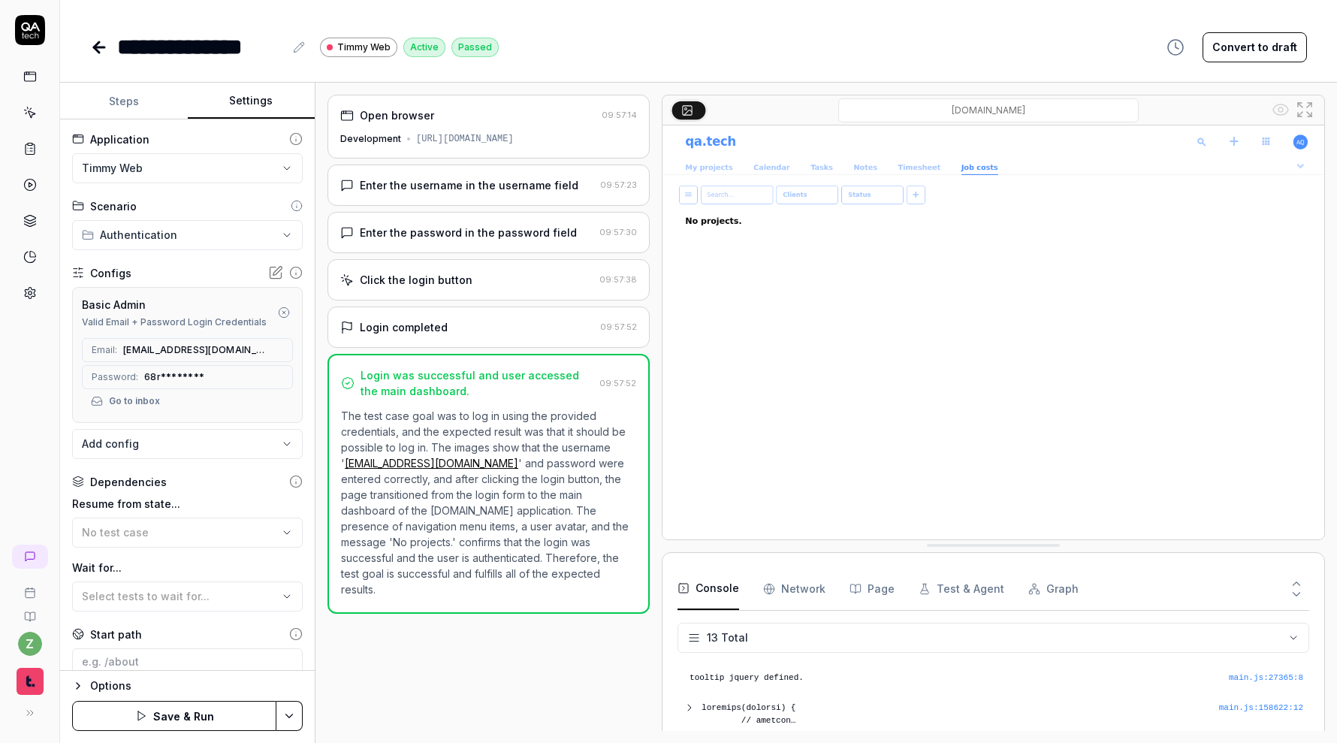
click at [296, 717] on html "**********" at bounding box center [668, 371] width 1337 height 743
click at [252, 610] on div "Save" at bounding box center [216, 612] width 192 height 33
click at [101, 45] on icon at bounding box center [99, 47] width 18 height 18
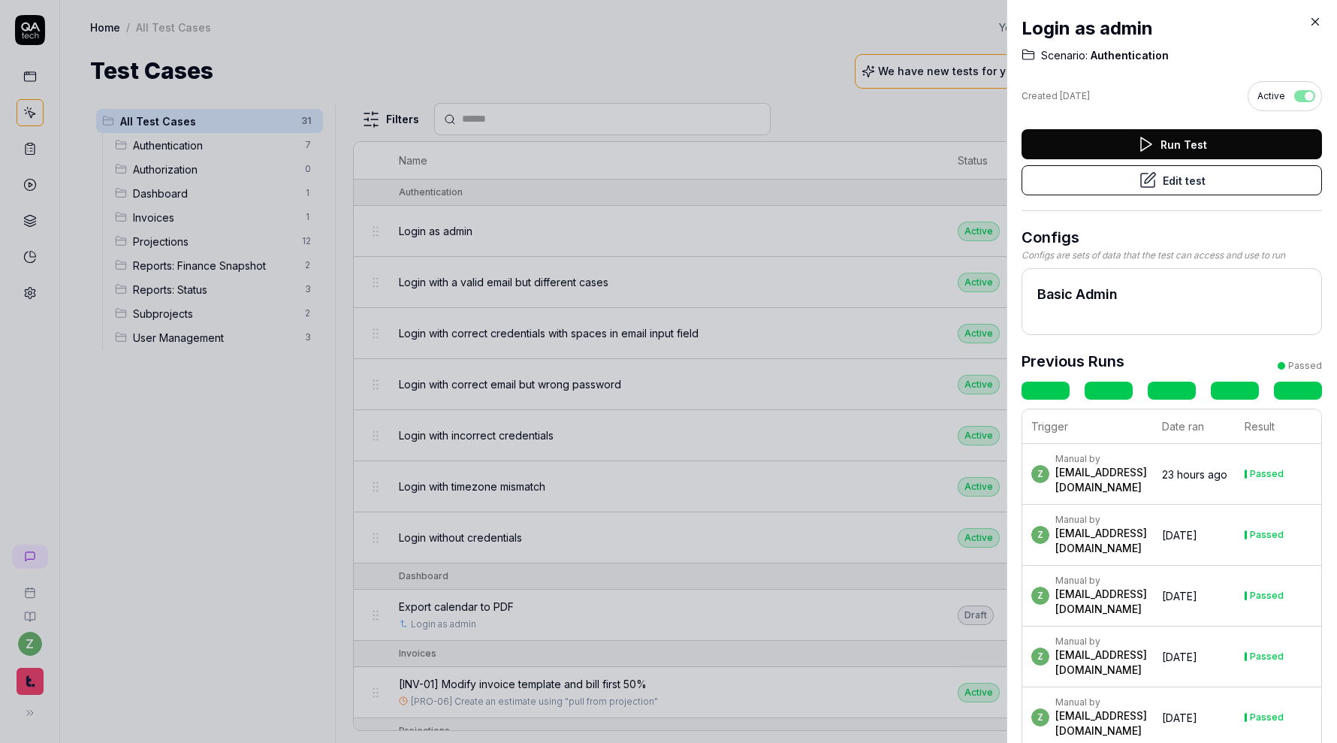
click at [191, 467] on div at bounding box center [668, 371] width 1337 height 743
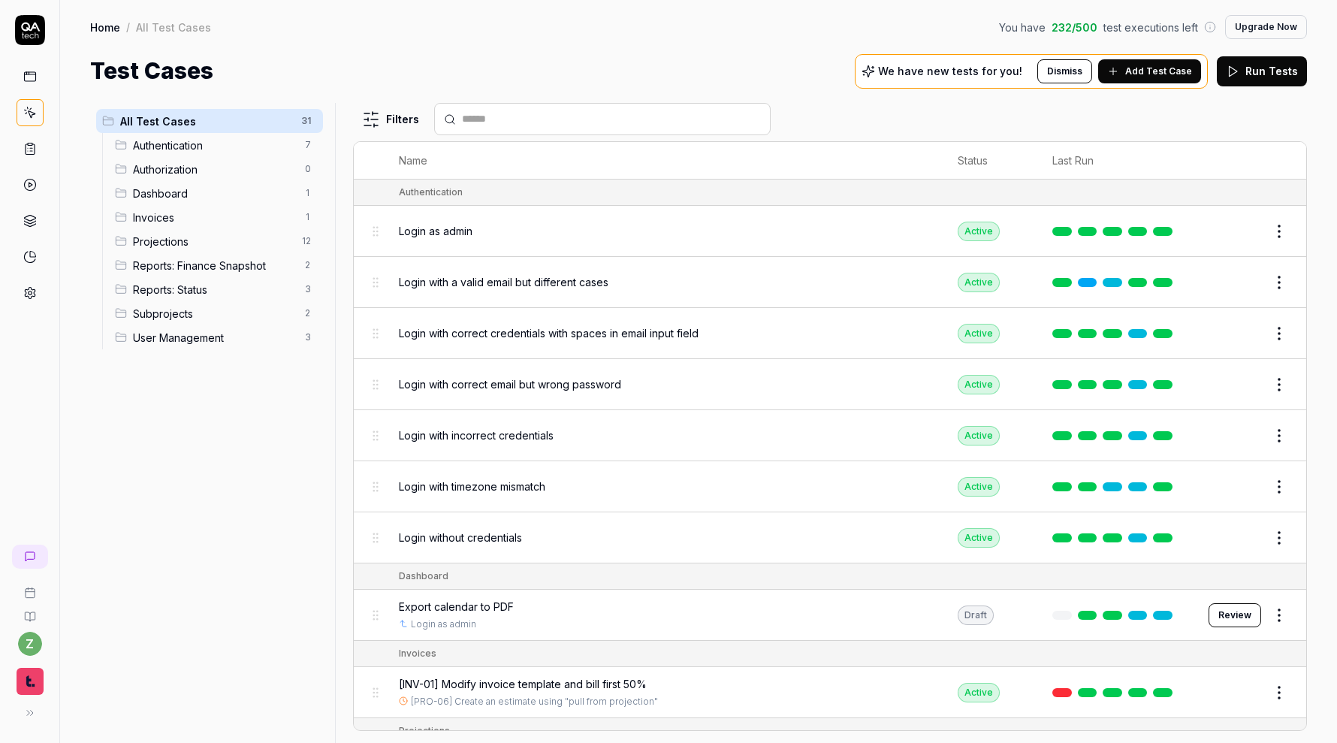
click at [706, 293] on div "Login with a valid email but different cases" at bounding box center [664, 282] width 530 height 32
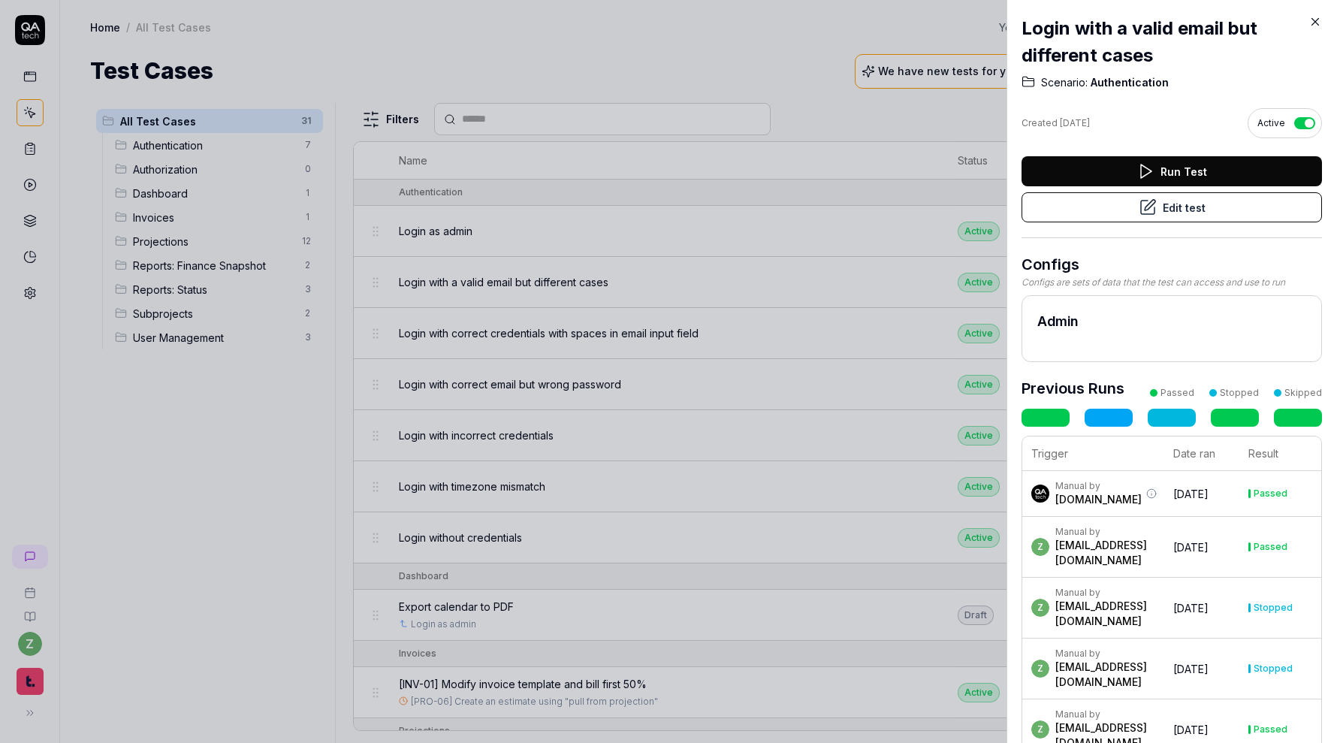
click at [1156, 207] on icon at bounding box center [1148, 207] width 18 height 18
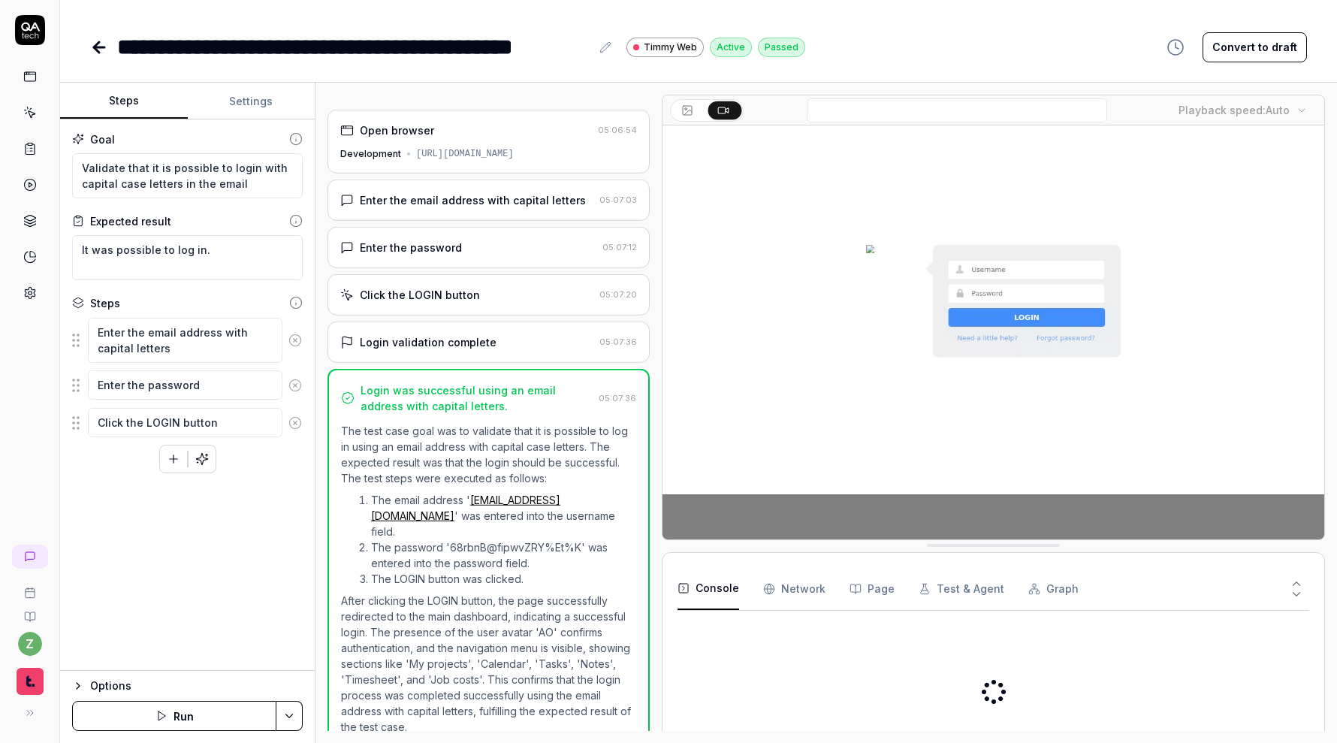
scroll to position [2, 0]
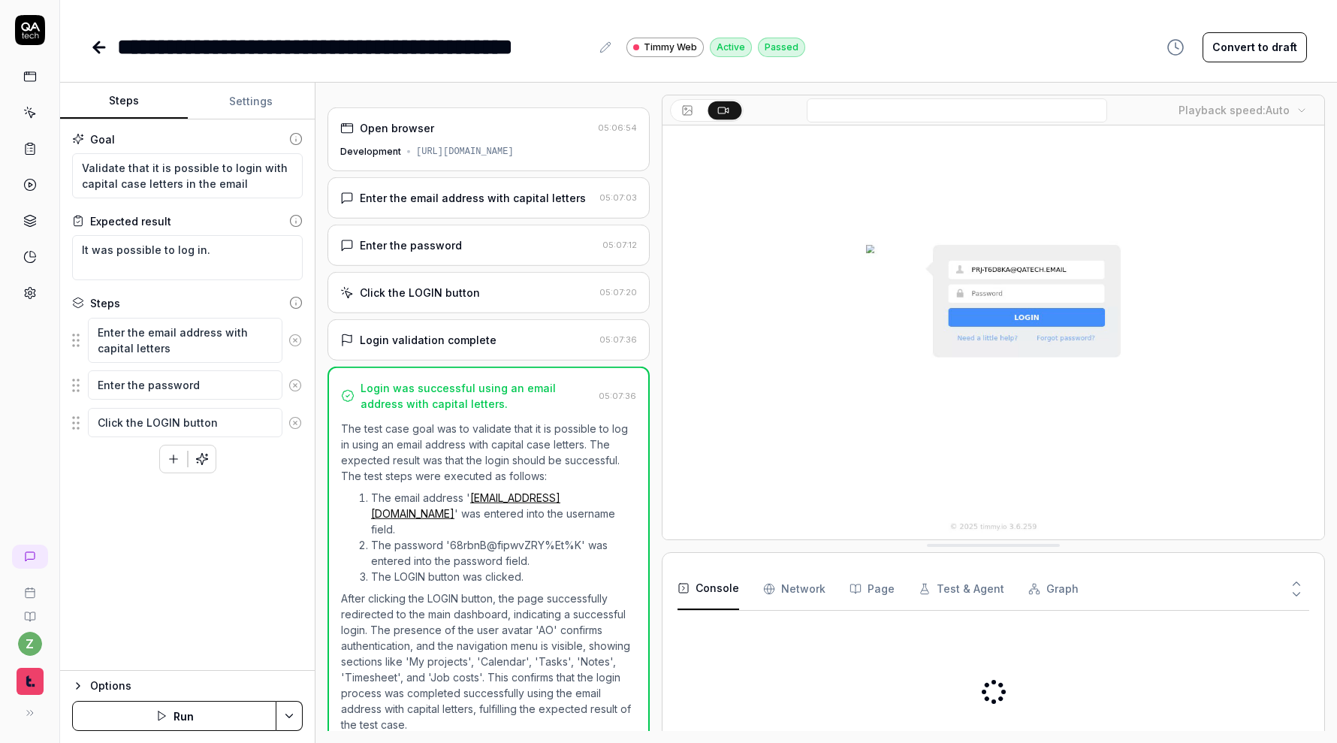
click at [258, 90] on button "Settings" at bounding box center [252, 101] width 128 height 36
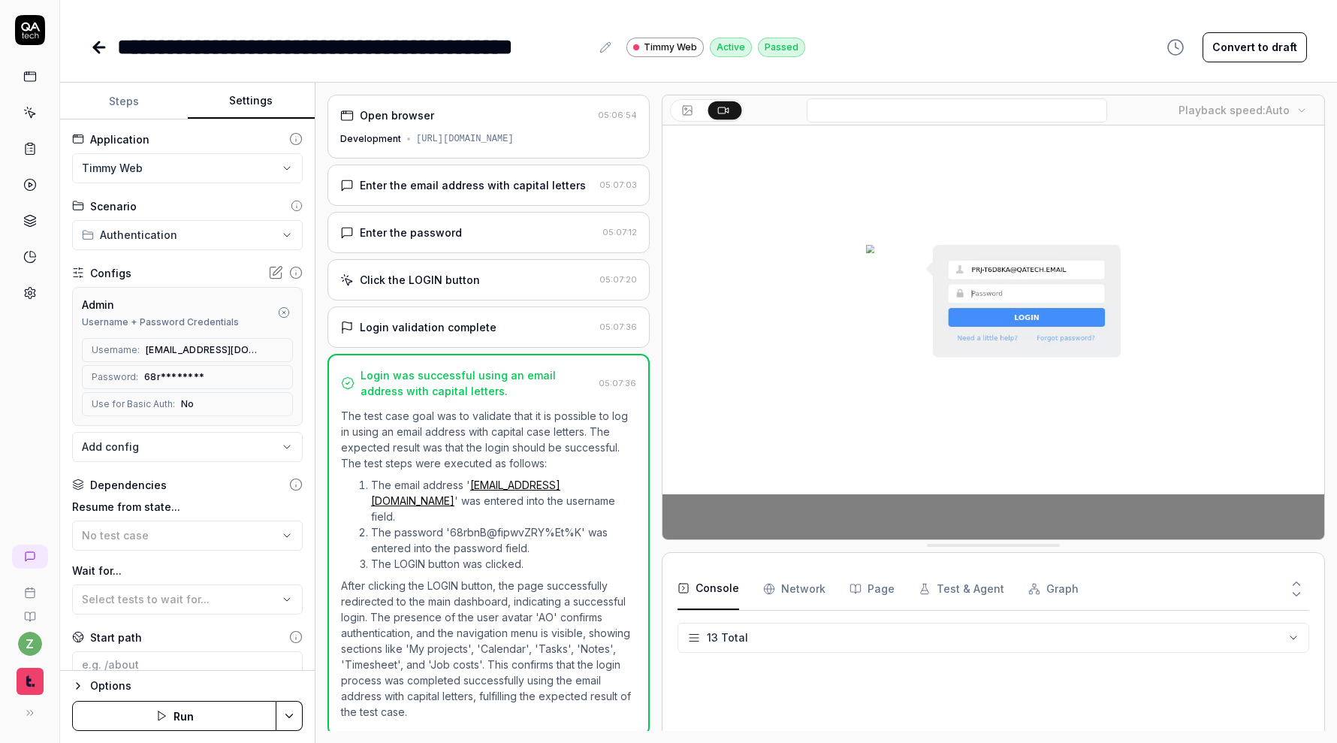
scroll to position [297, 0]
click at [282, 312] on icon "button" at bounding box center [284, 312] width 12 height 12
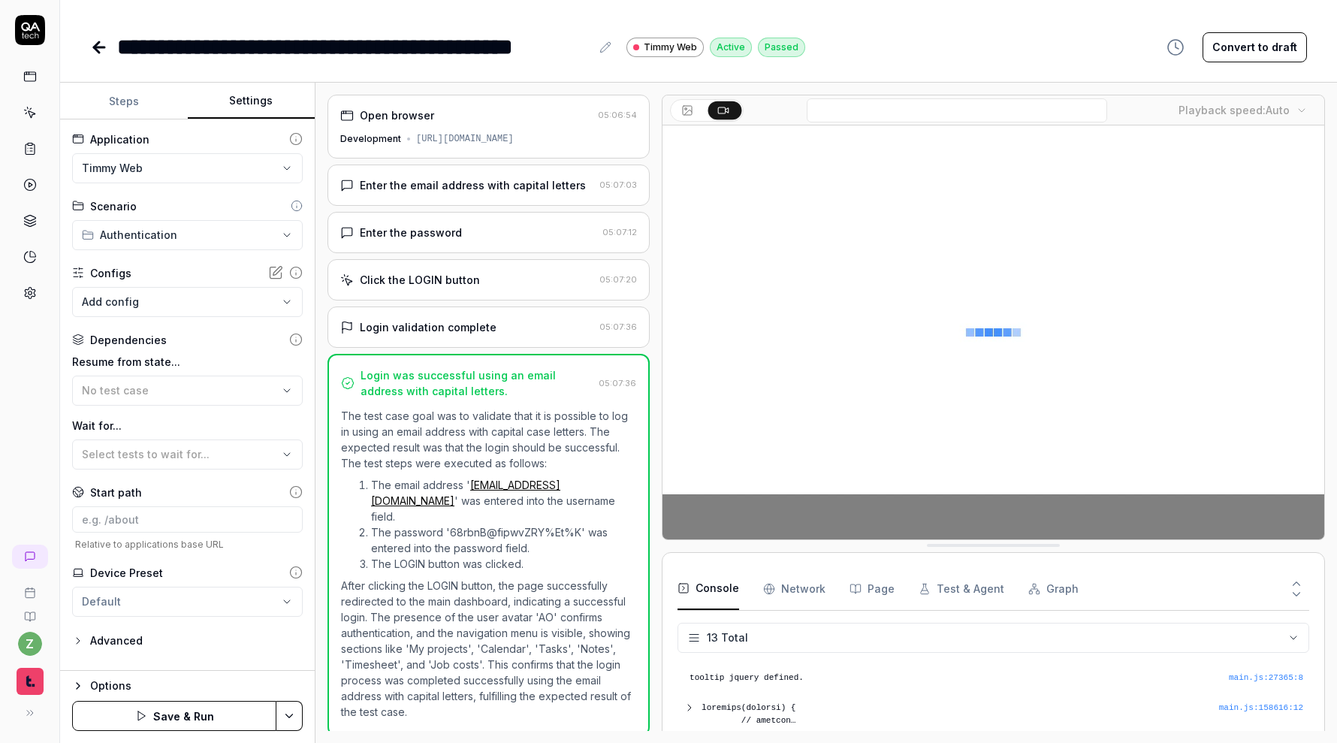
click at [218, 297] on body "**********" at bounding box center [668, 371] width 1337 height 743
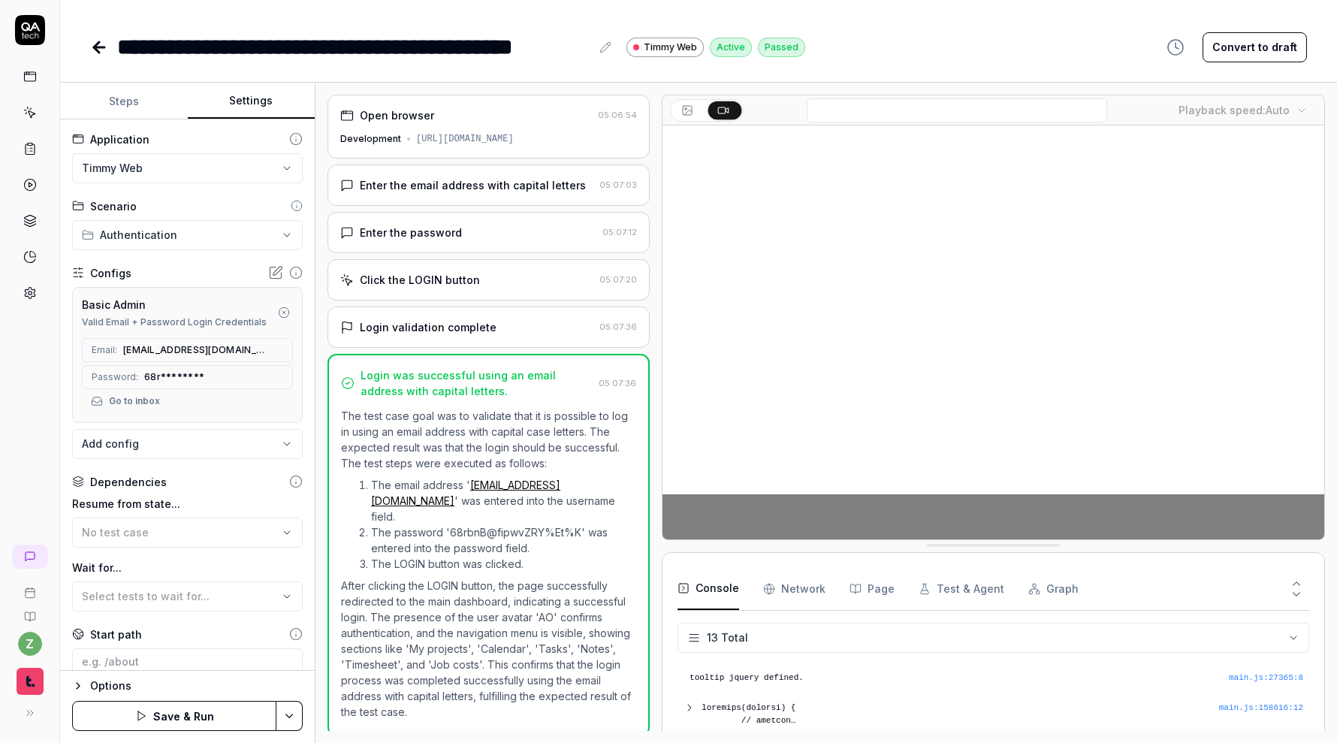
click at [50, 385] on div "z" at bounding box center [30, 371] width 60 height 743
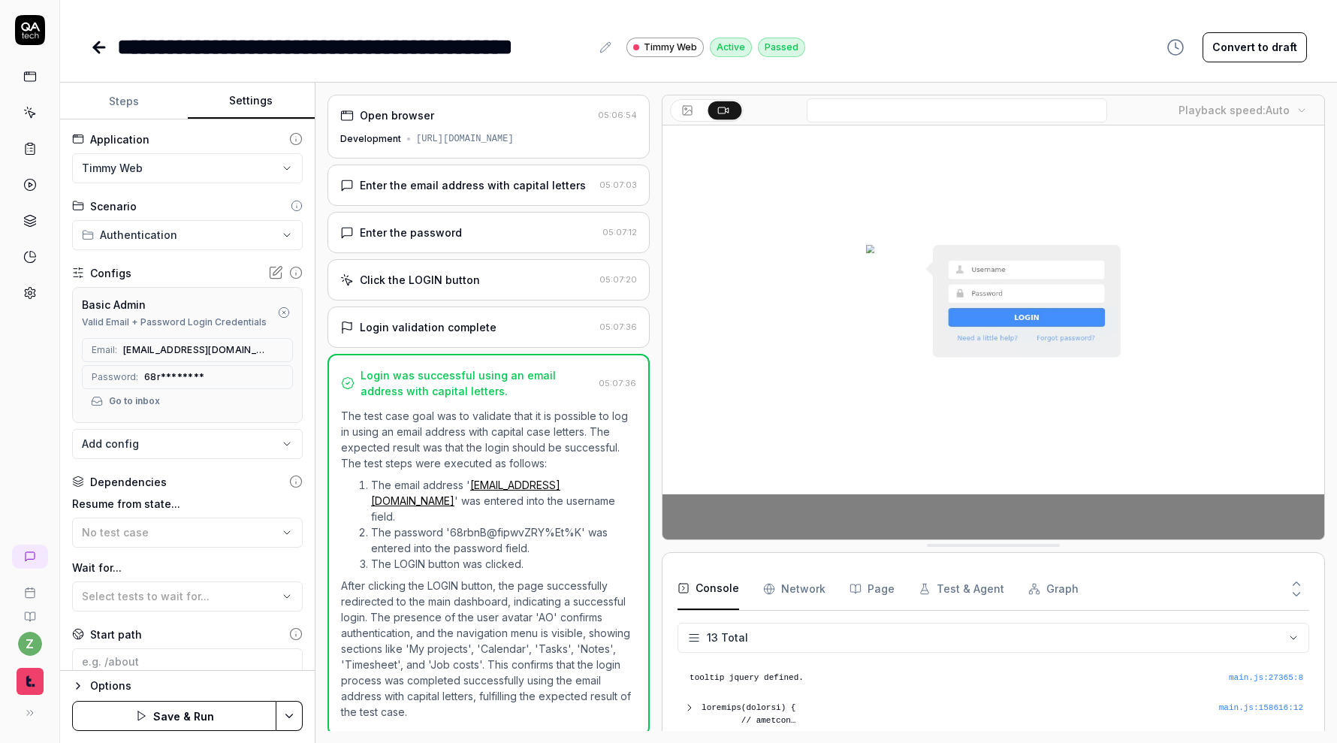
click at [104, 55] on icon at bounding box center [99, 47] width 18 height 18
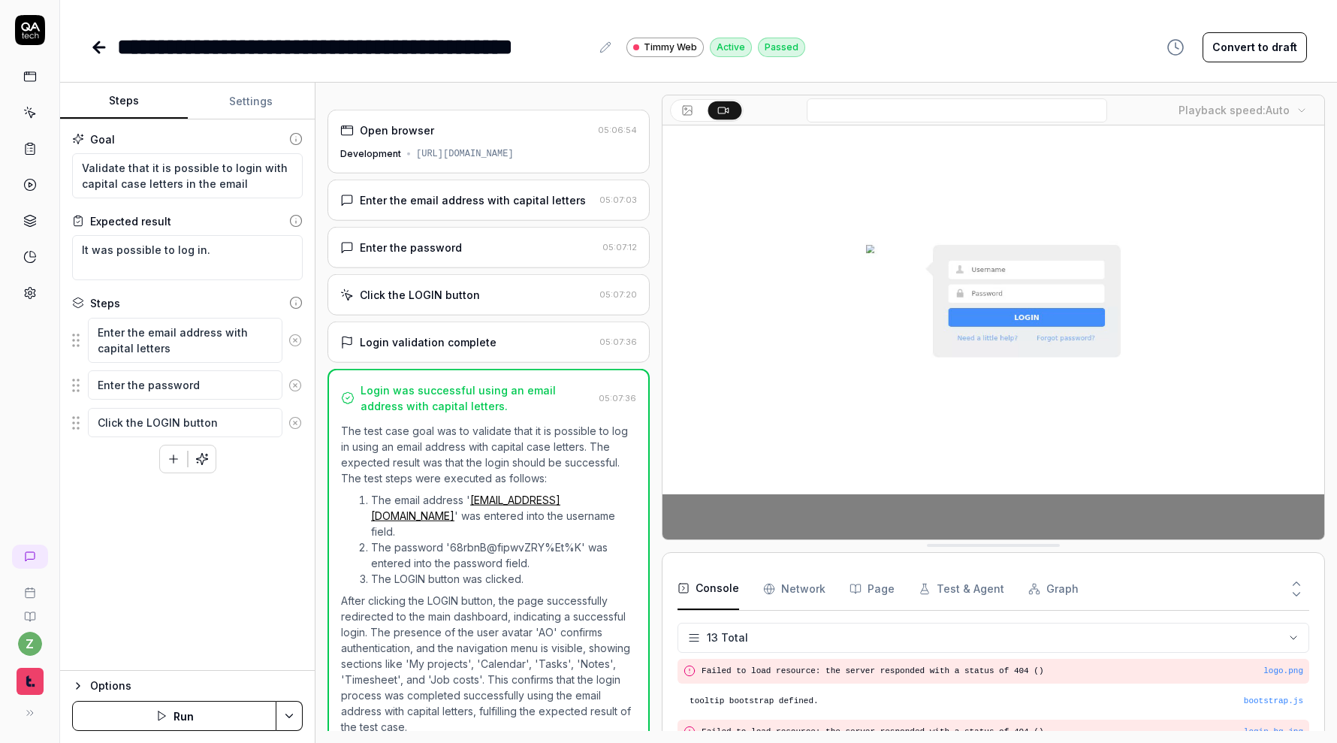
scroll to position [297, 0]
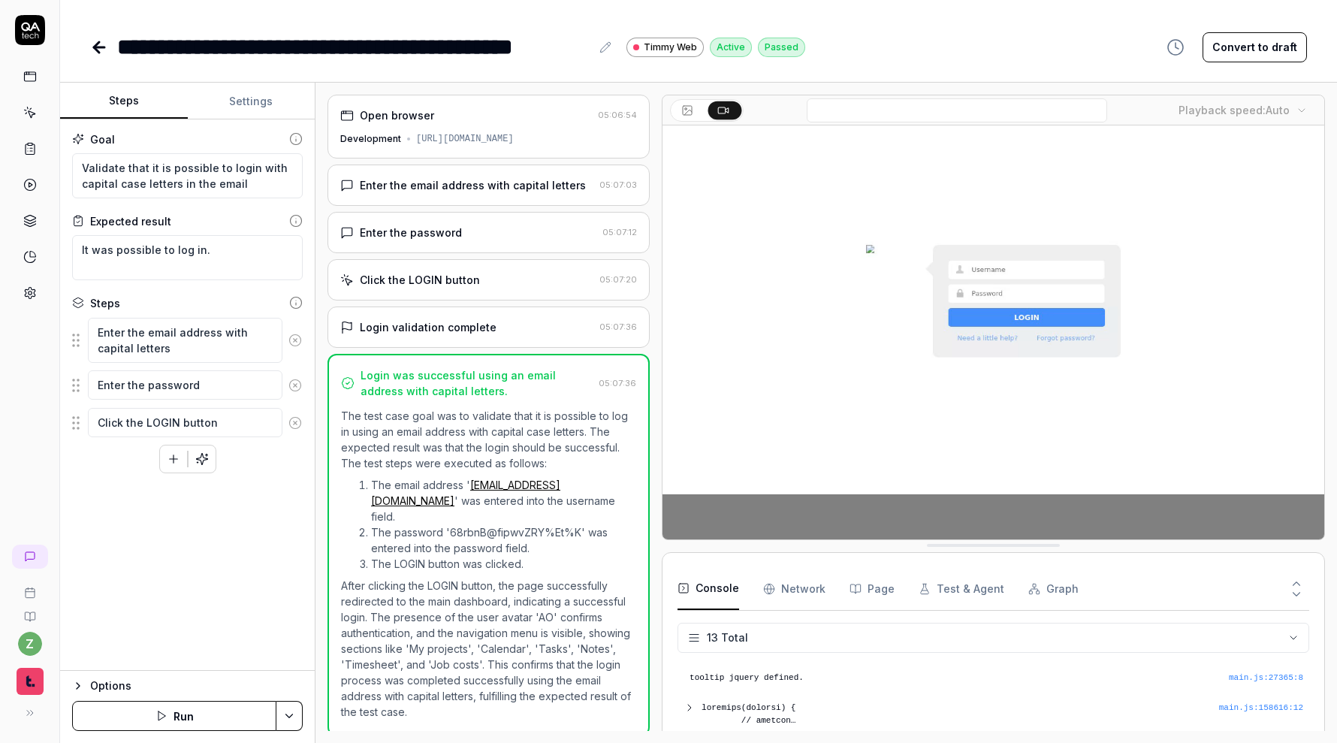
click at [256, 105] on button "Settings" at bounding box center [252, 101] width 128 height 36
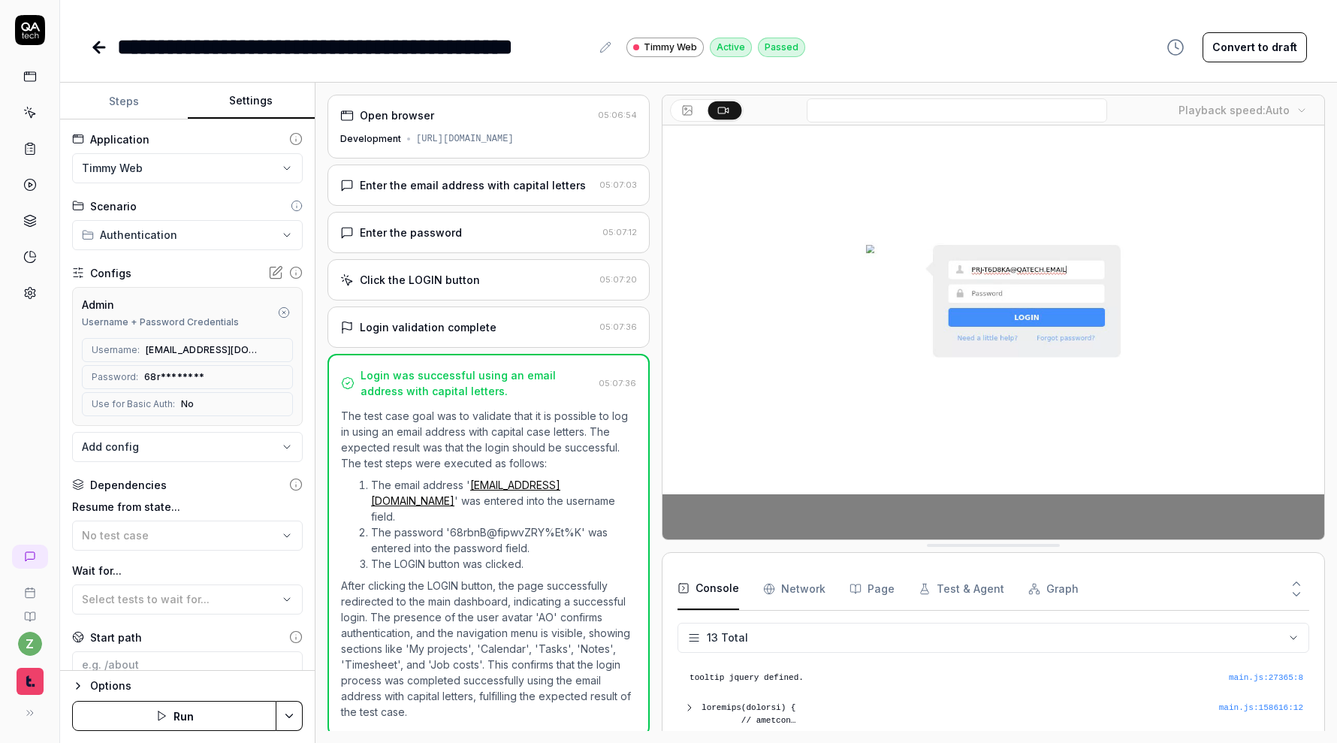
click at [287, 310] on icon "button" at bounding box center [284, 312] width 12 height 12
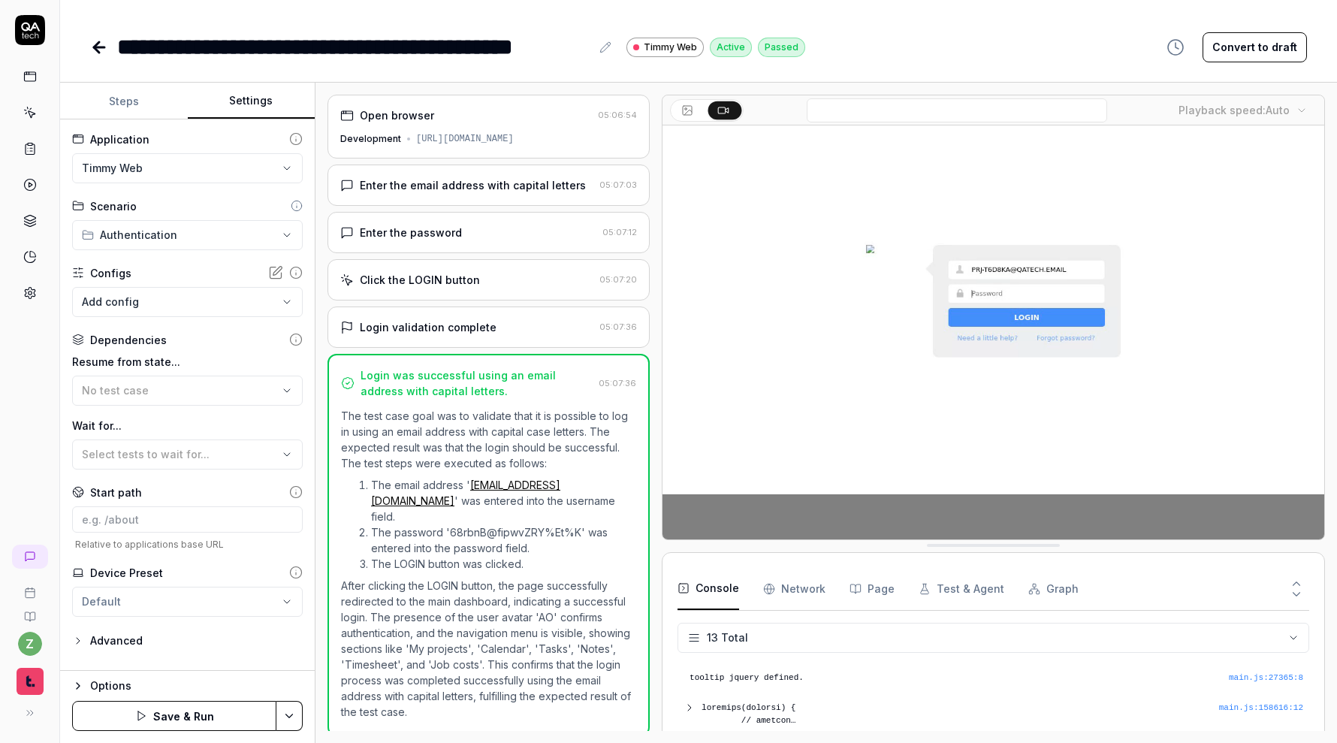
click at [216, 305] on body "**********" at bounding box center [668, 371] width 1337 height 743
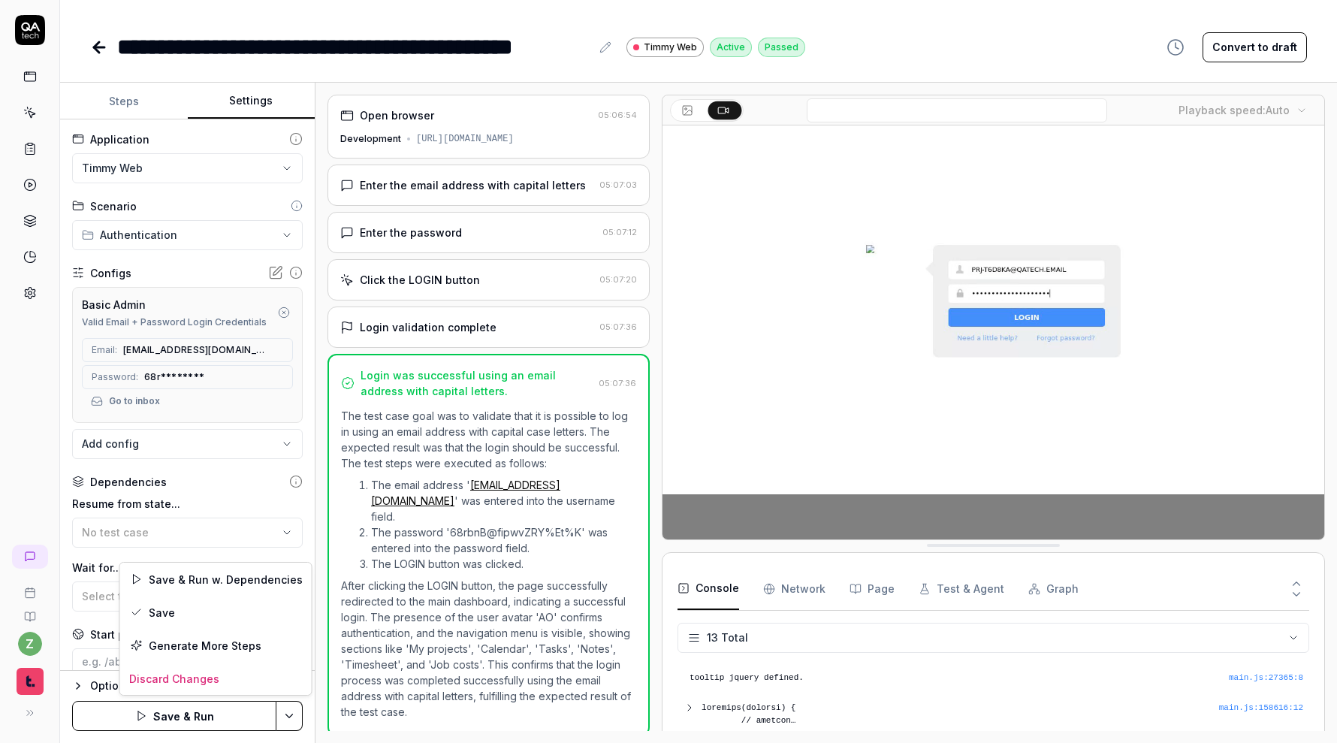
click at [300, 719] on html "**********" at bounding box center [668, 371] width 1337 height 743
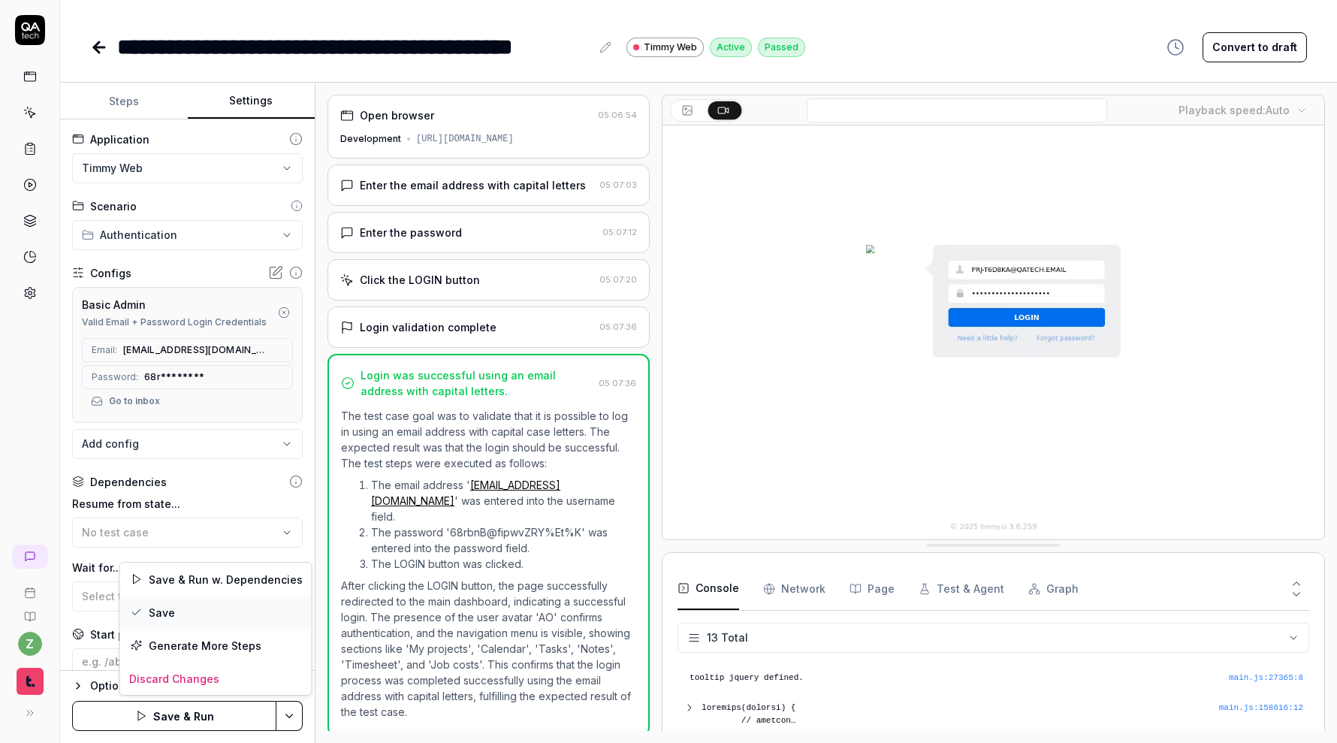
click at [255, 617] on div "Save" at bounding box center [216, 612] width 192 height 33
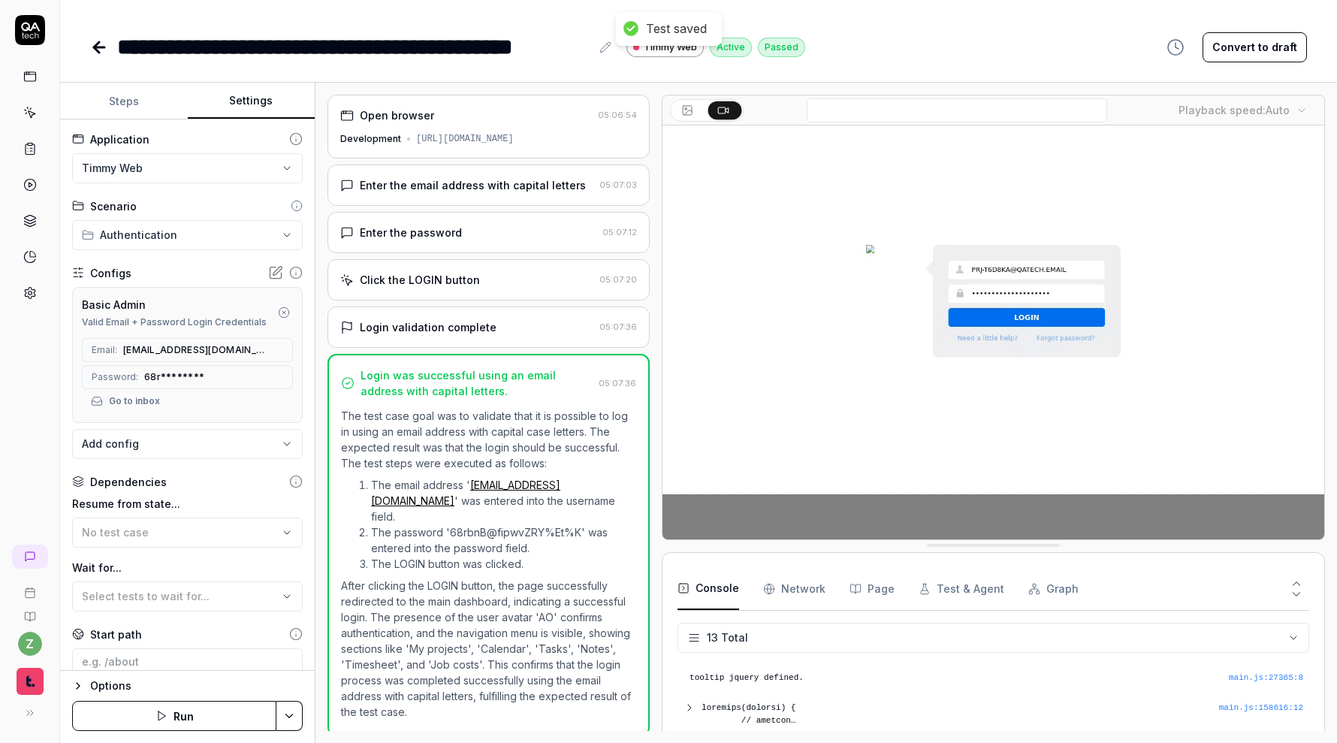
click at [95, 49] on icon at bounding box center [96, 47] width 5 height 11
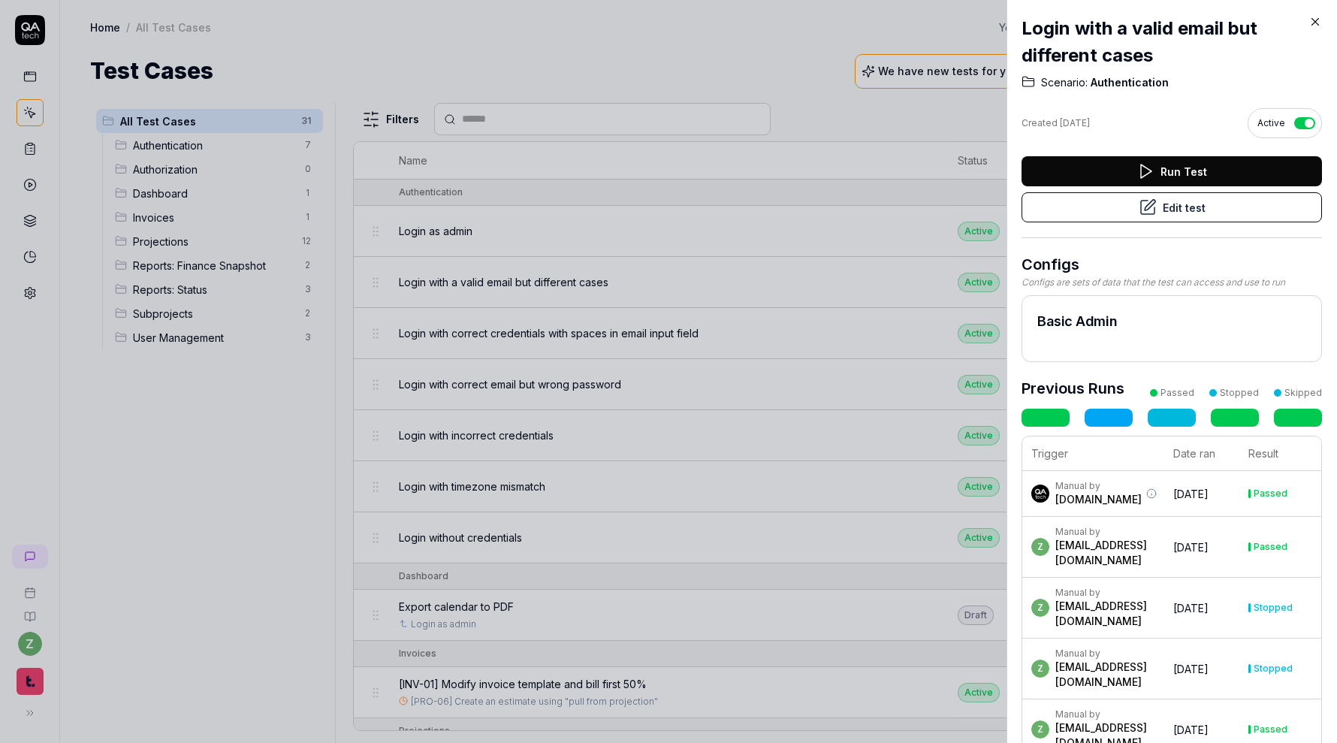
click at [583, 213] on div at bounding box center [668, 371] width 1337 height 743
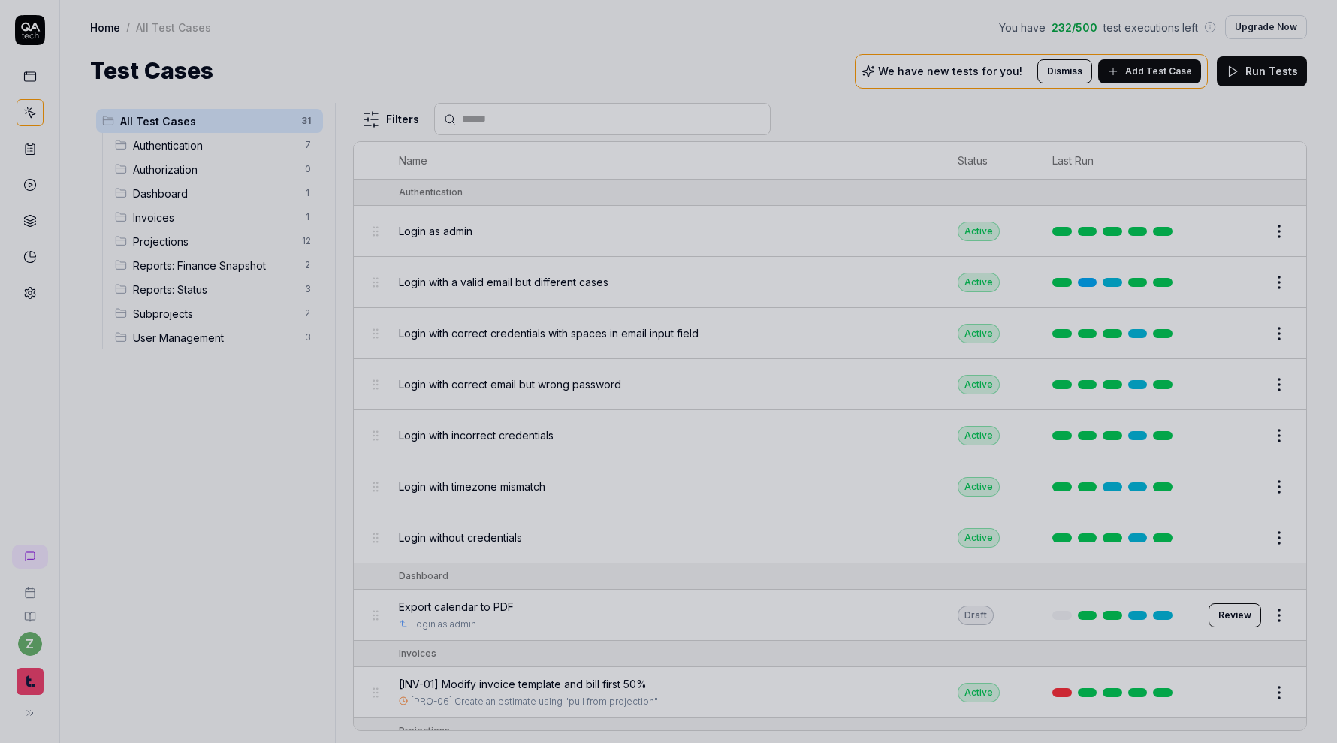
click at [733, 219] on div at bounding box center [668, 371] width 1337 height 743
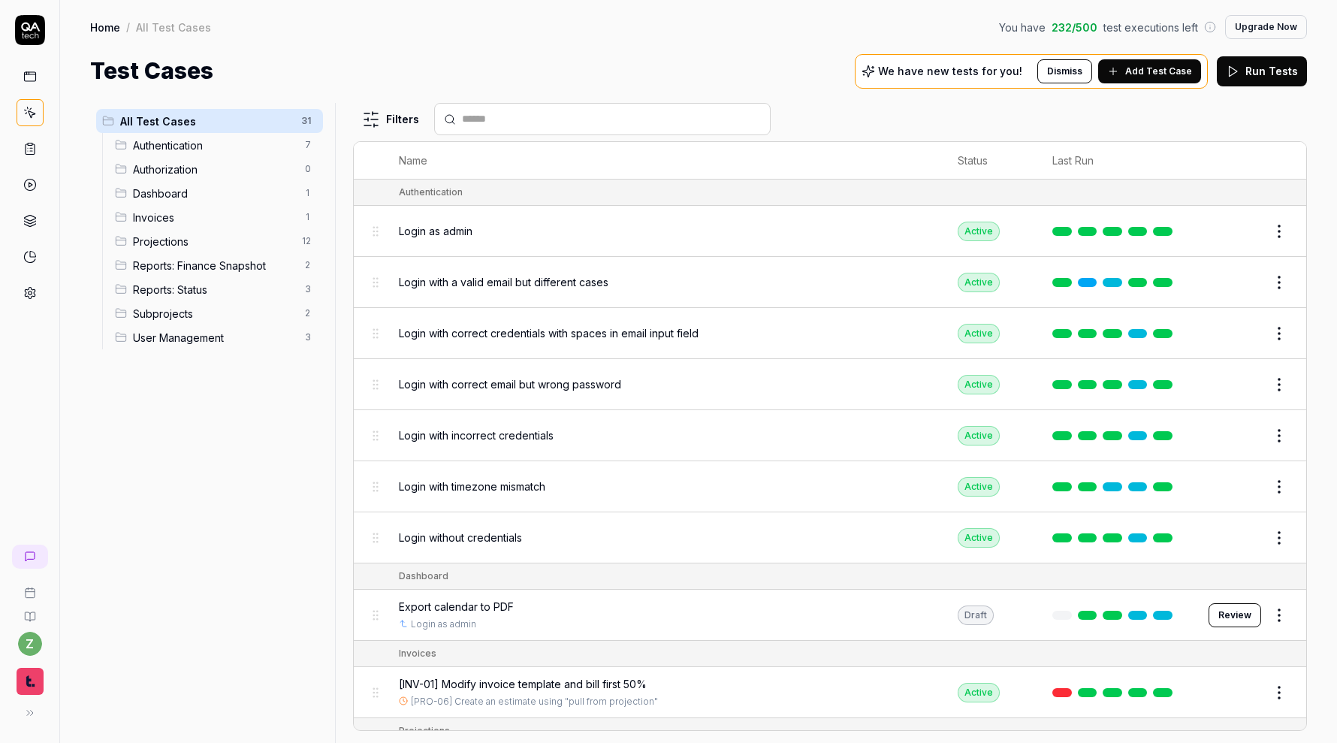
click at [780, 234] on div "Login as admin" at bounding box center [664, 231] width 530 height 16
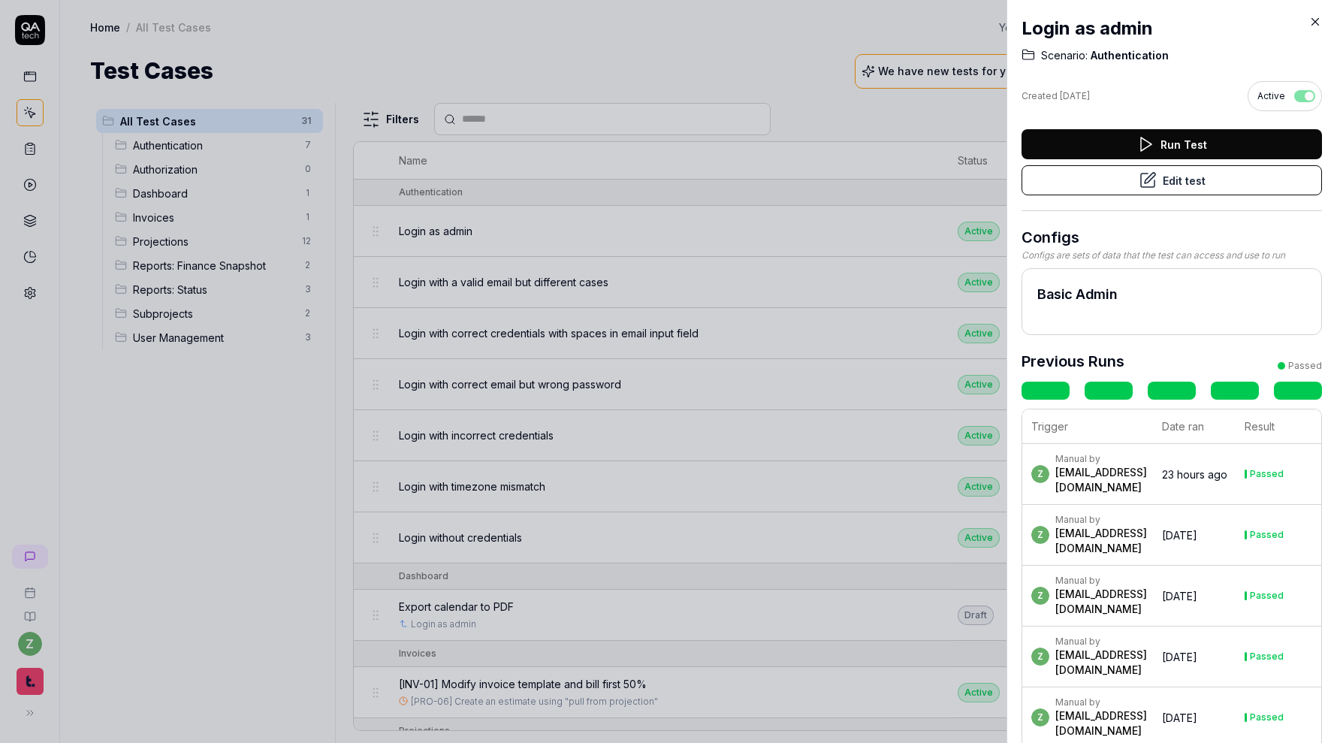
click at [822, 252] on div at bounding box center [668, 371] width 1337 height 743
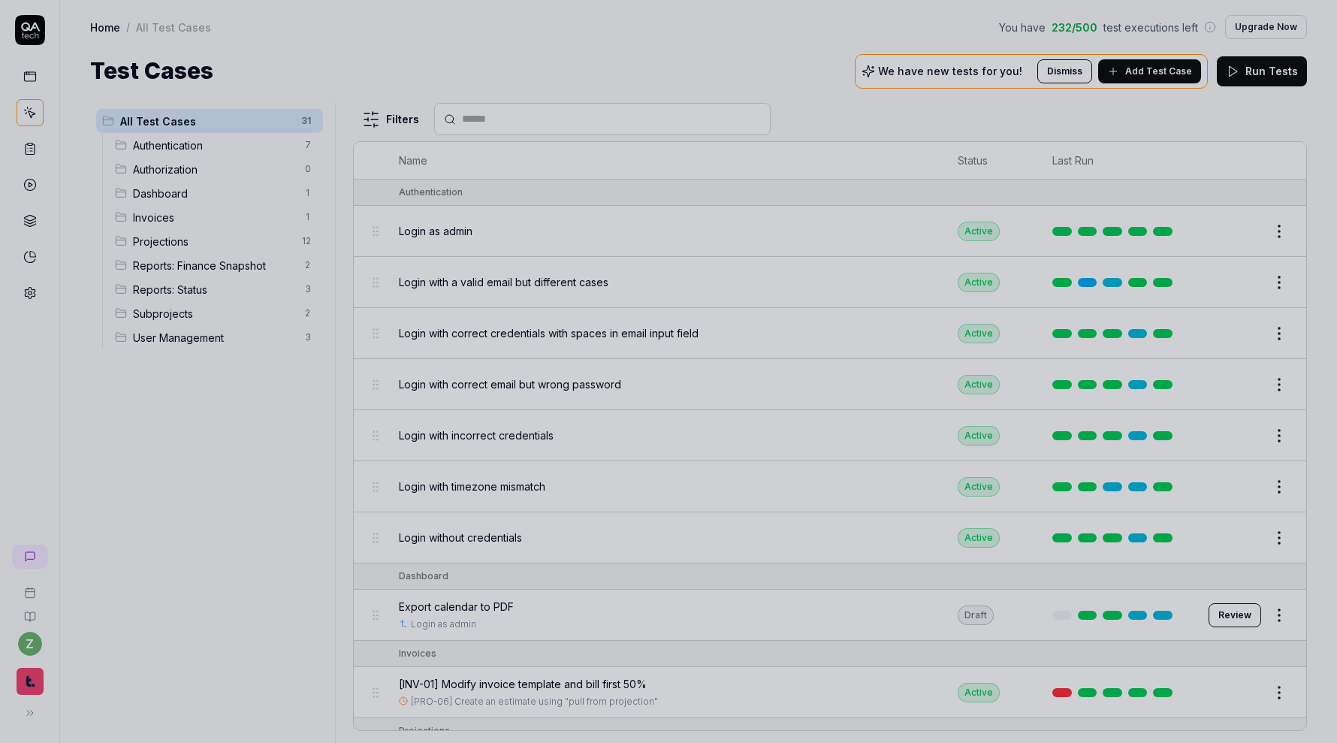
click at [816, 283] on div at bounding box center [668, 371] width 1337 height 743
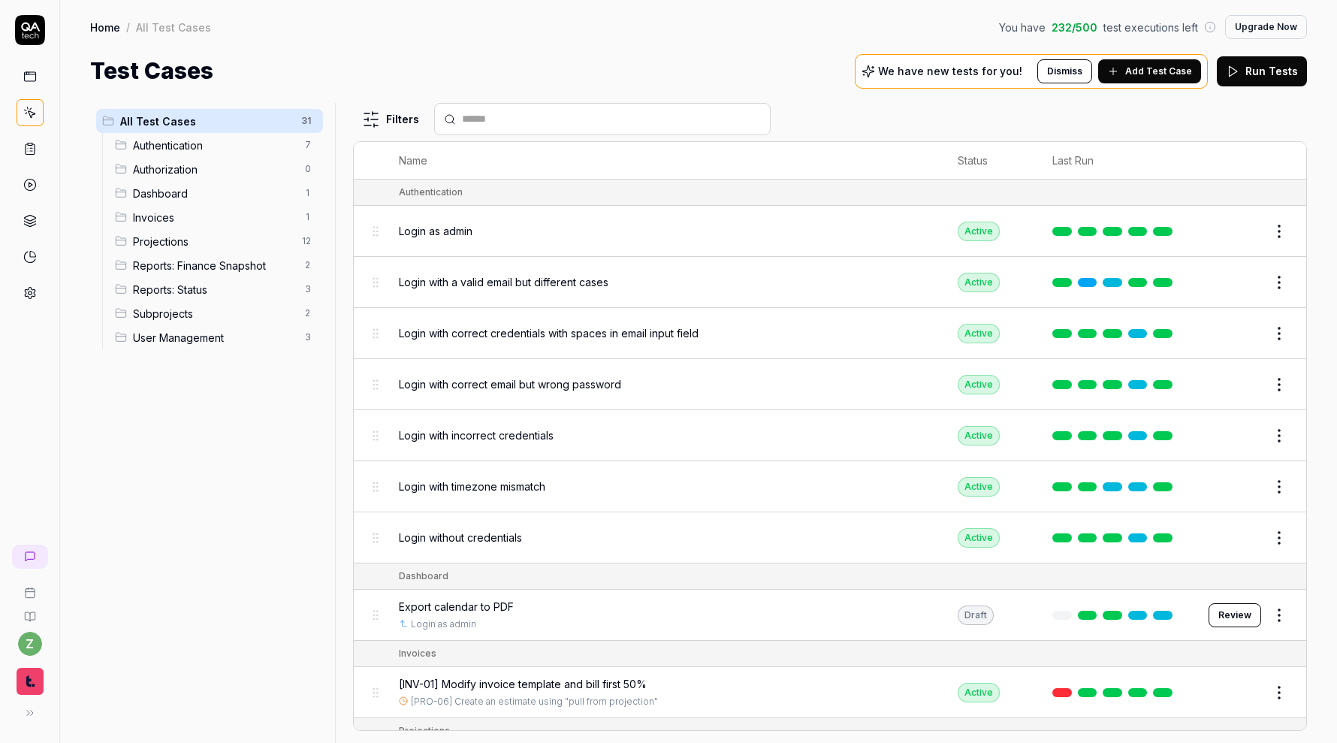
click at [829, 279] on div "Login with a valid email but different cases" at bounding box center [664, 282] width 530 height 16
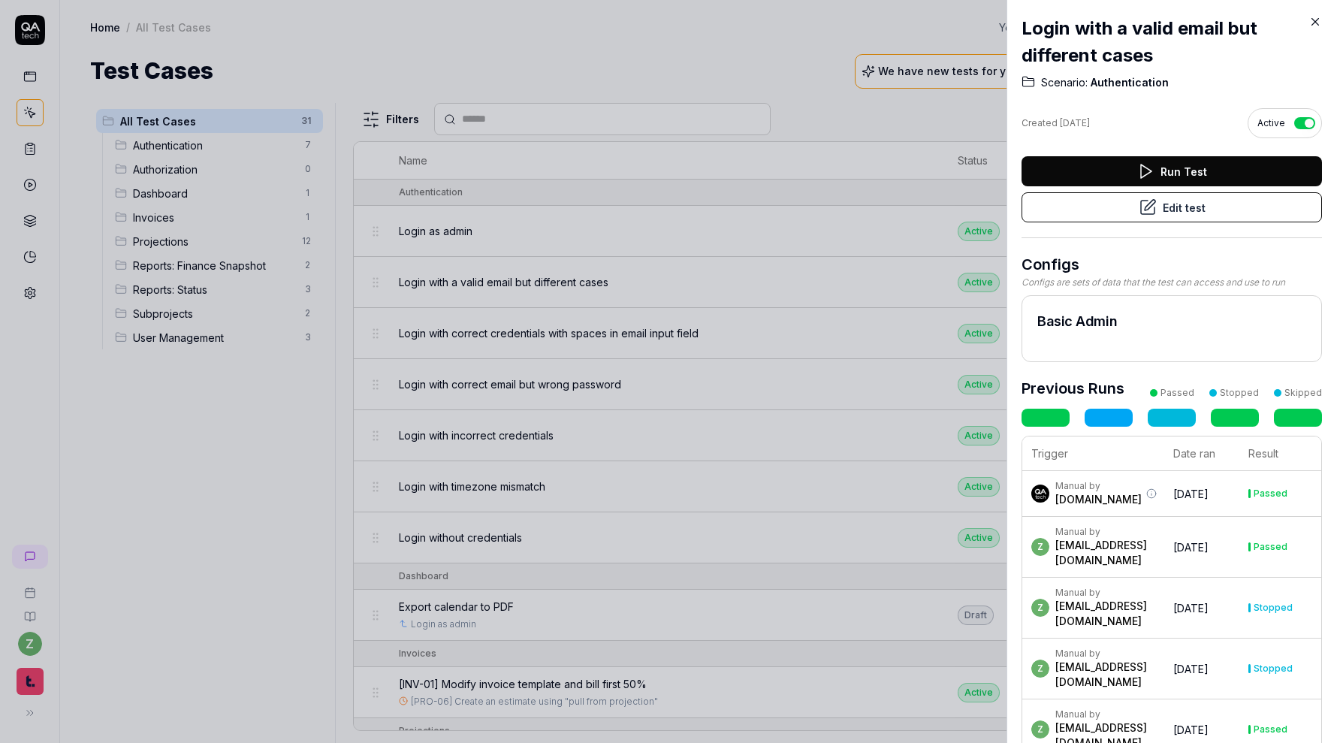
click at [829, 279] on div at bounding box center [668, 371] width 1337 height 743
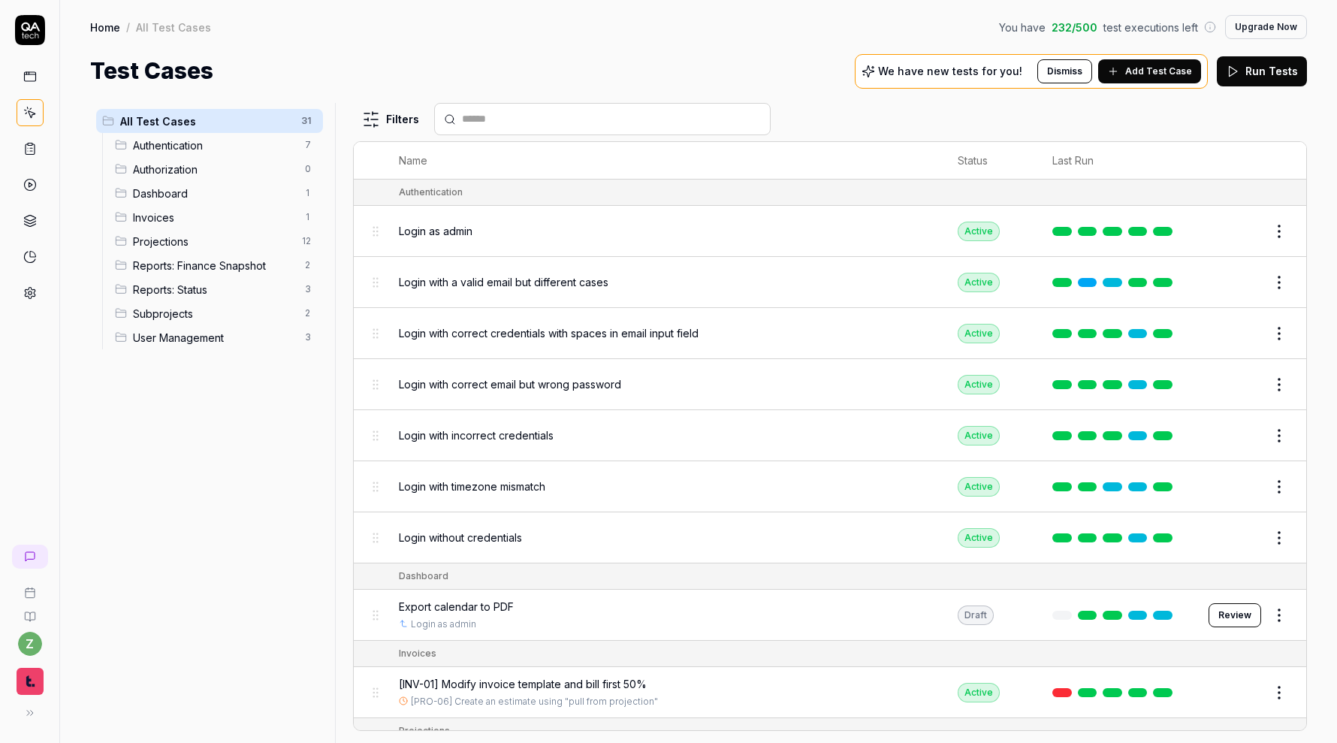
click at [799, 325] on div "Login with correct credentials with spaces in email input field" at bounding box center [664, 333] width 530 height 16
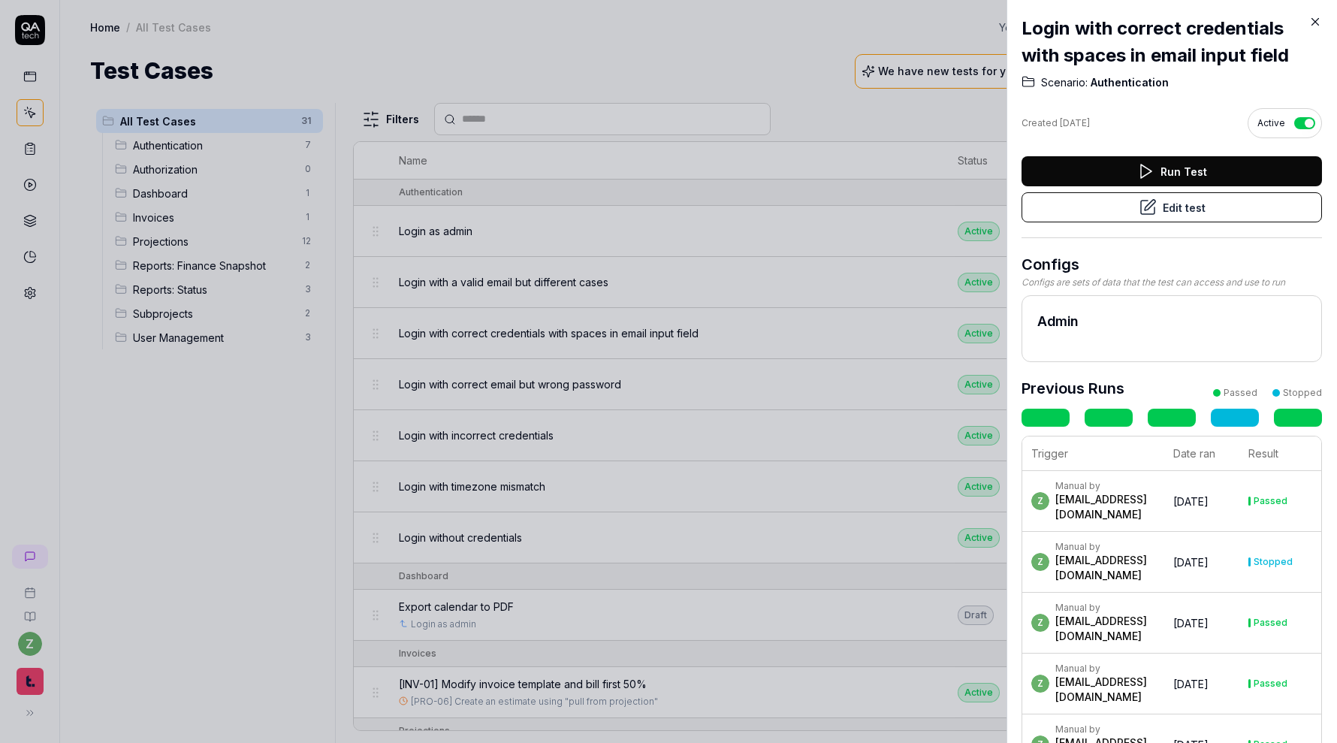
click at [1171, 214] on button "Edit test" at bounding box center [1171, 207] width 300 height 30
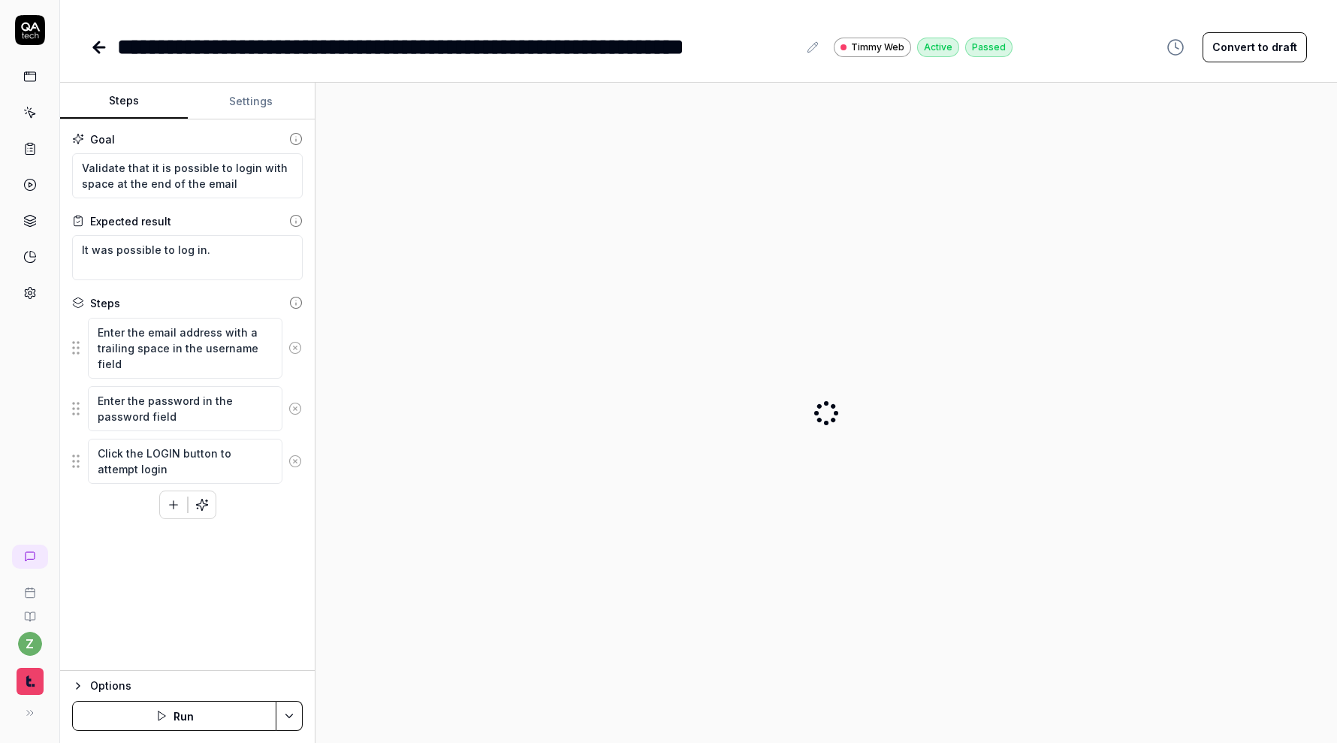
click at [253, 111] on button "Settings" at bounding box center [252, 101] width 128 height 36
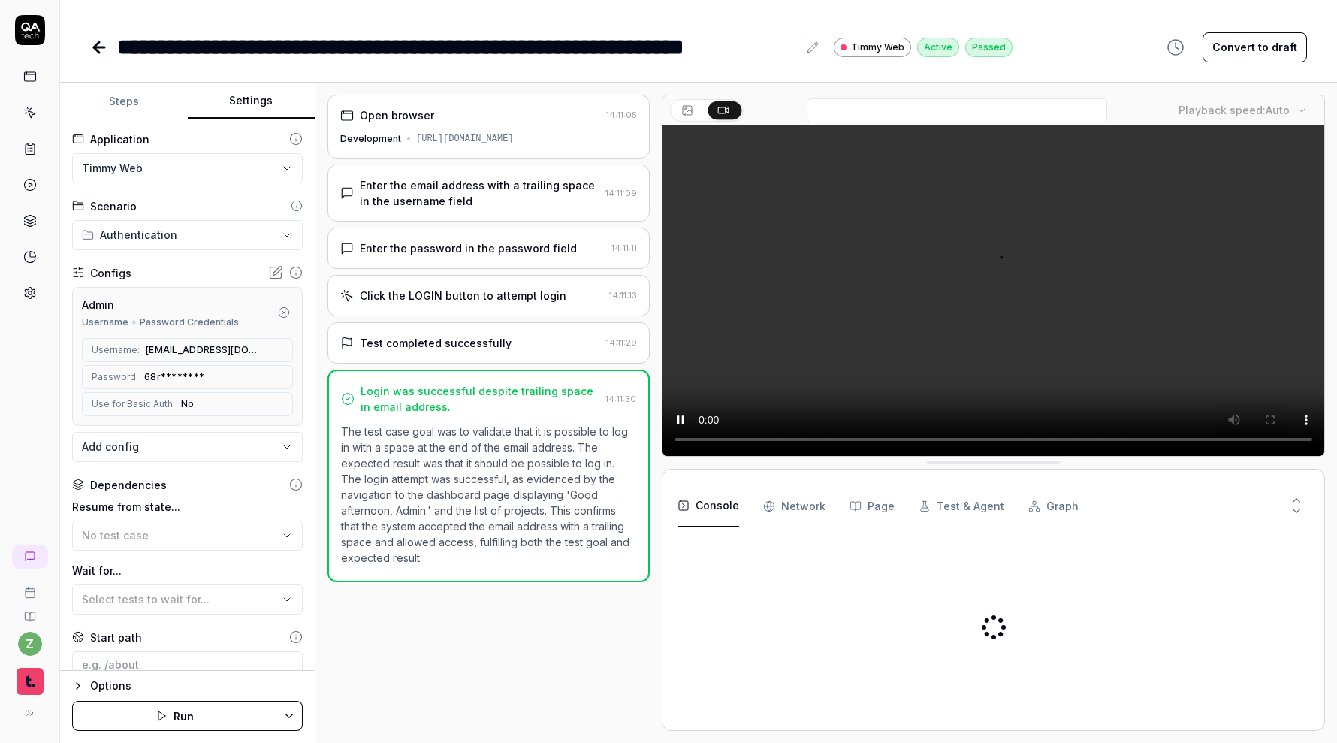
click at [288, 312] on icon "button" at bounding box center [284, 312] width 12 height 12
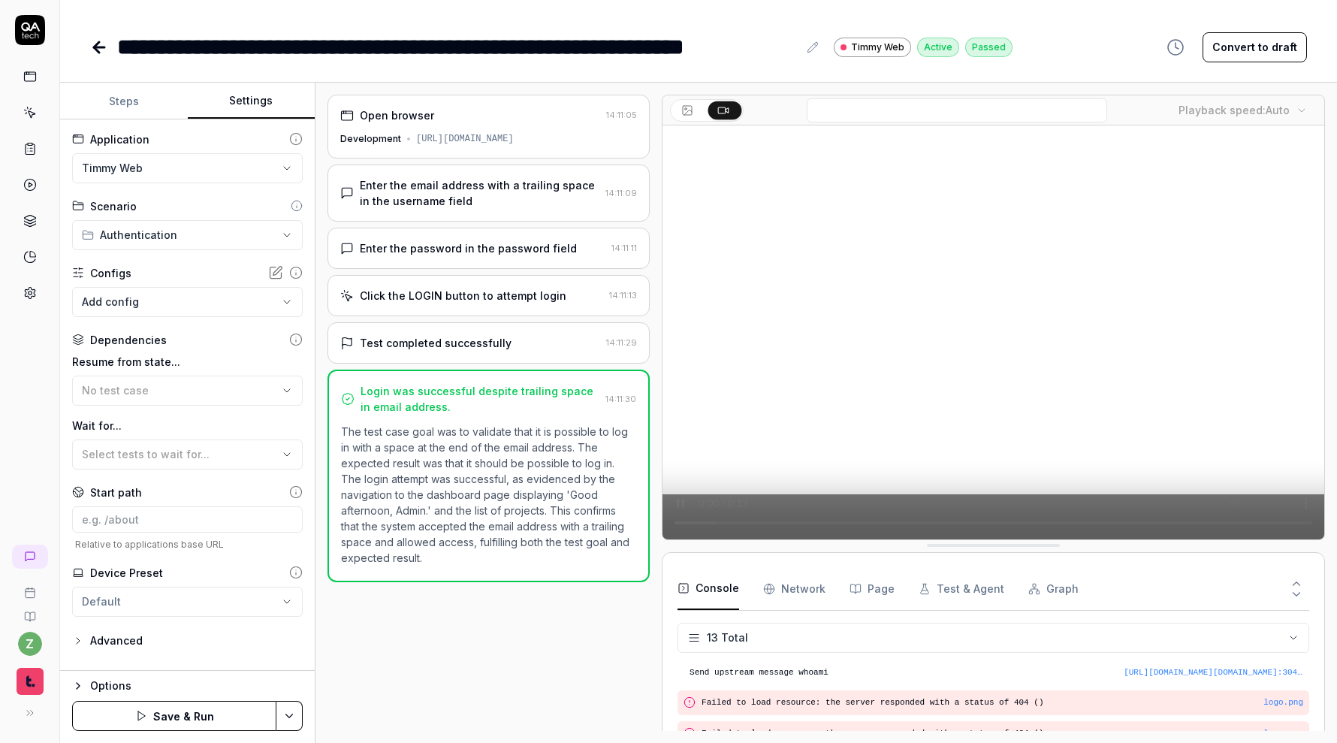
click at [288, 312] on body "**********" at bounding box center [668, 371] width 1337 height 743
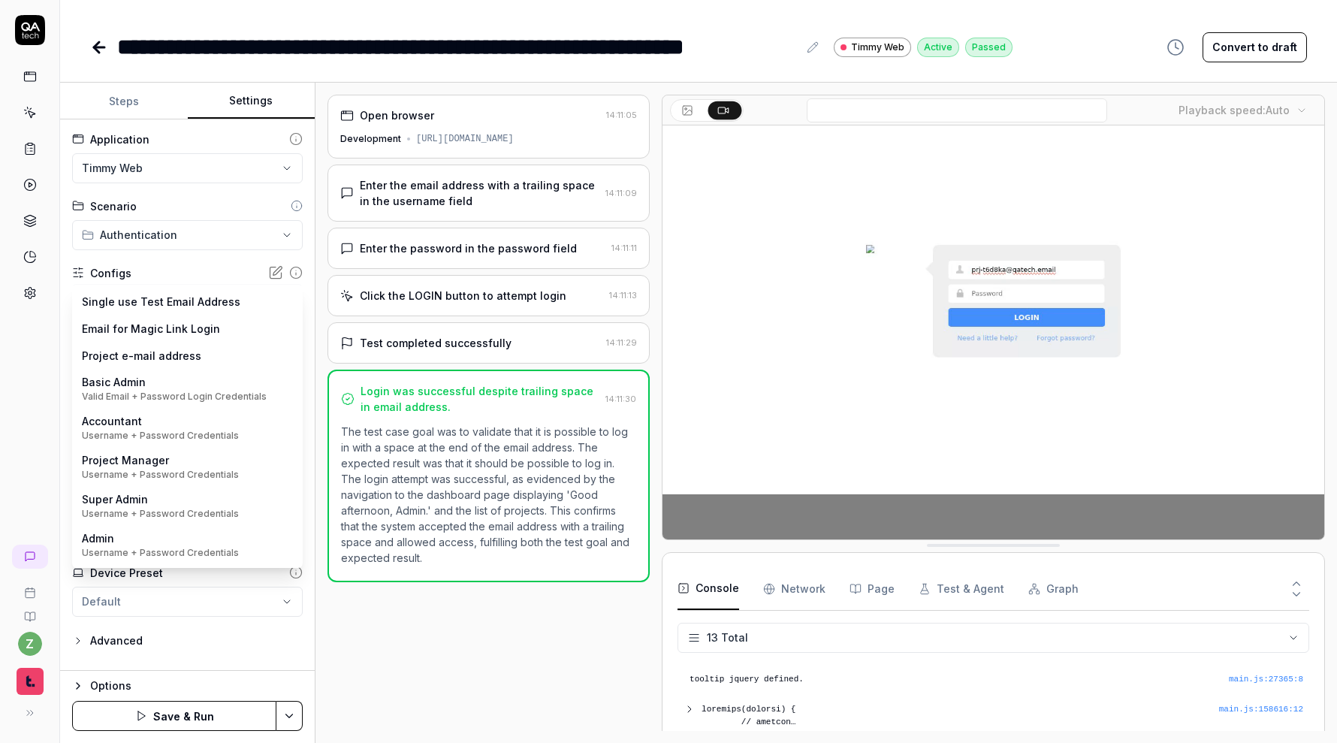
scroll to position [297, 0]
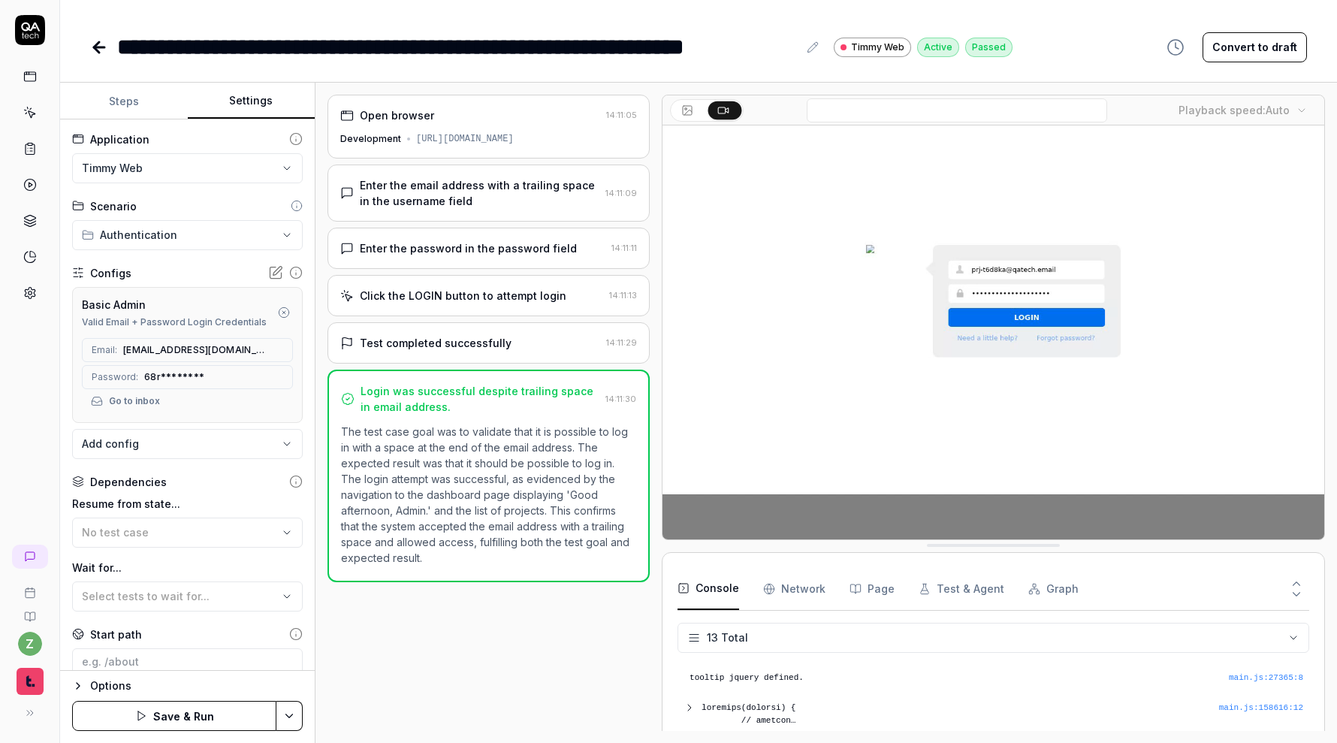
click at [34, 410] on div "z" at bounding box center [30, 371] width 60 height 743
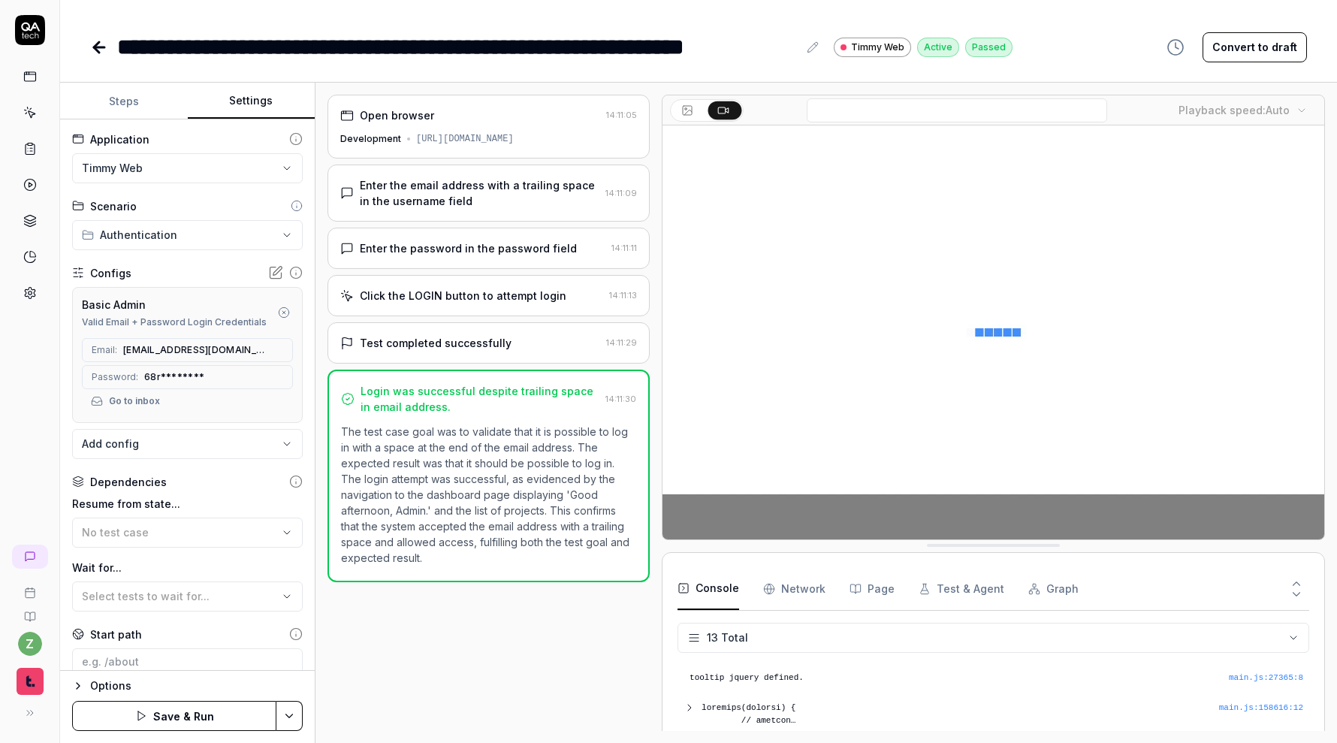
click at [301, 720] on html "**********" at bounding box center [668, 371] width 1337 height 743
click at [232, 607] on div "Save" at bounding box center [216, 612] width 192 height 33
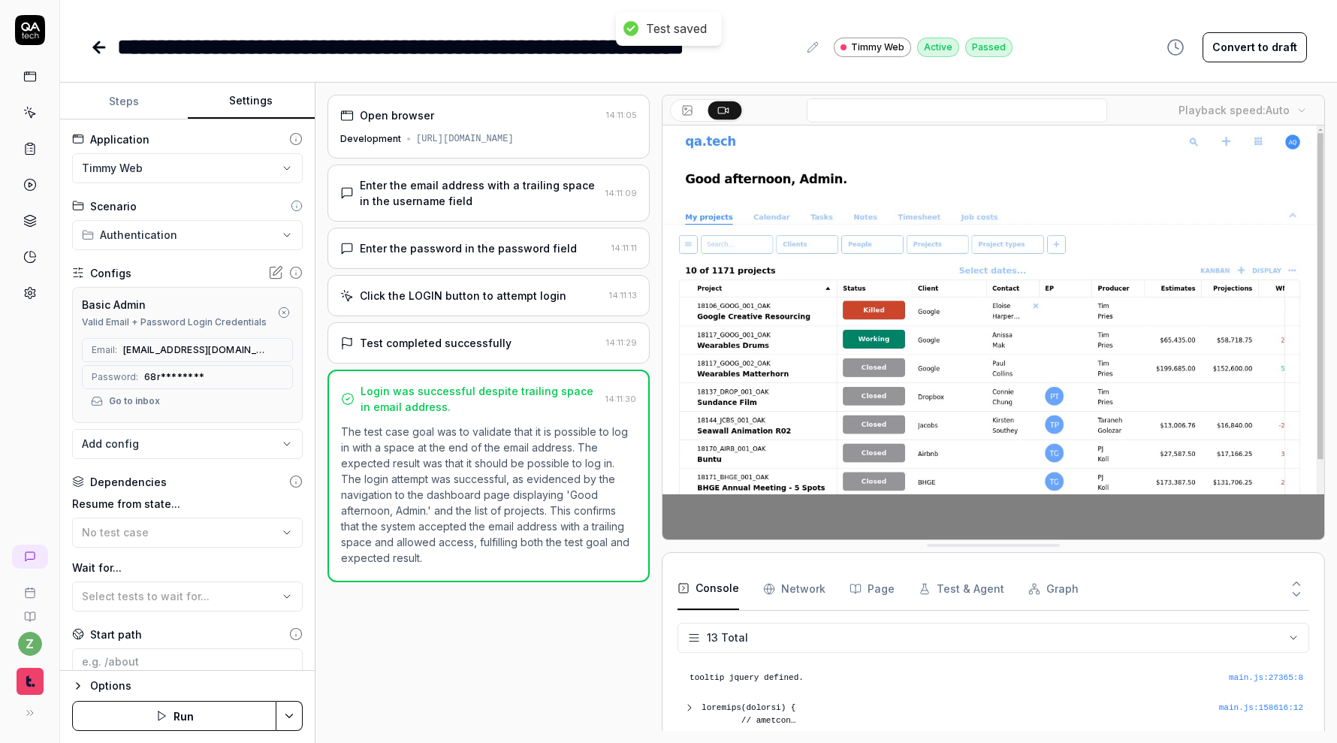
click at [97, 43] on icon at bounding box center [96, 47] width 5 height 11
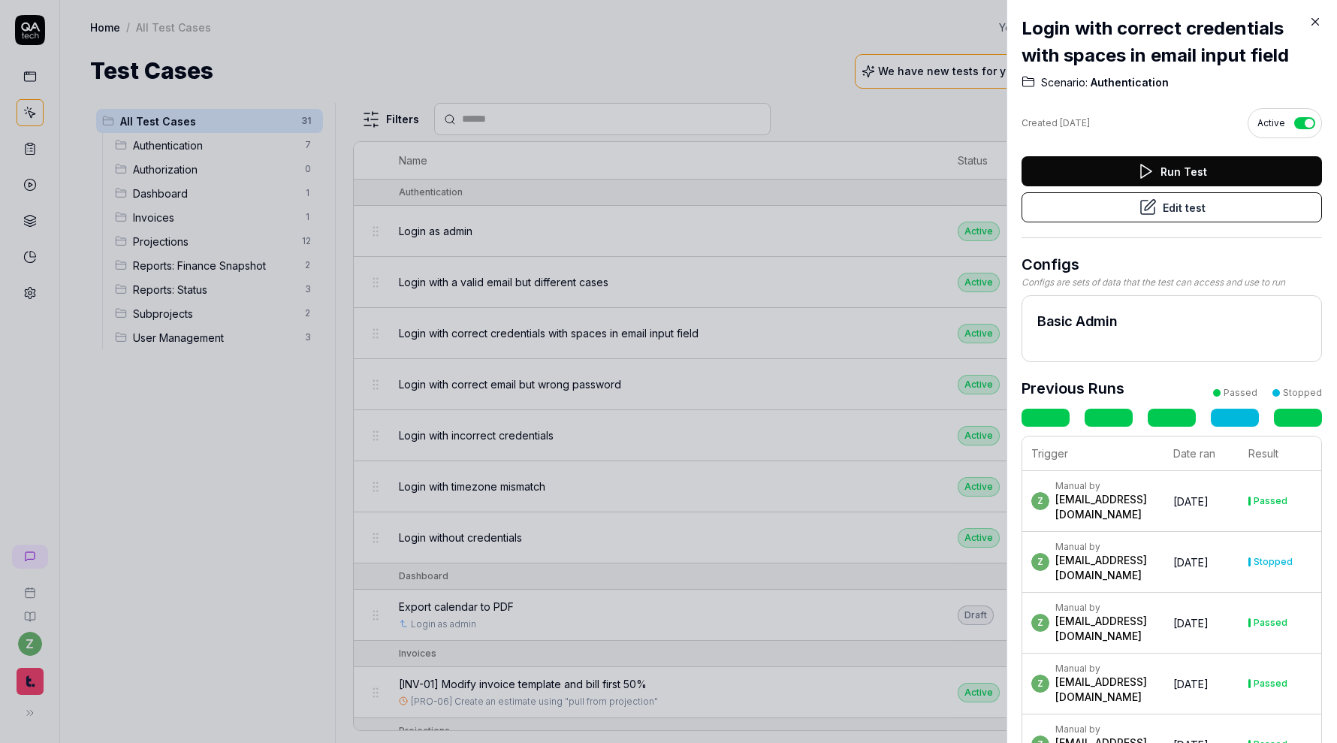
click at [435, 339] on div at bounding box center [668, 371] width 1337 height 743
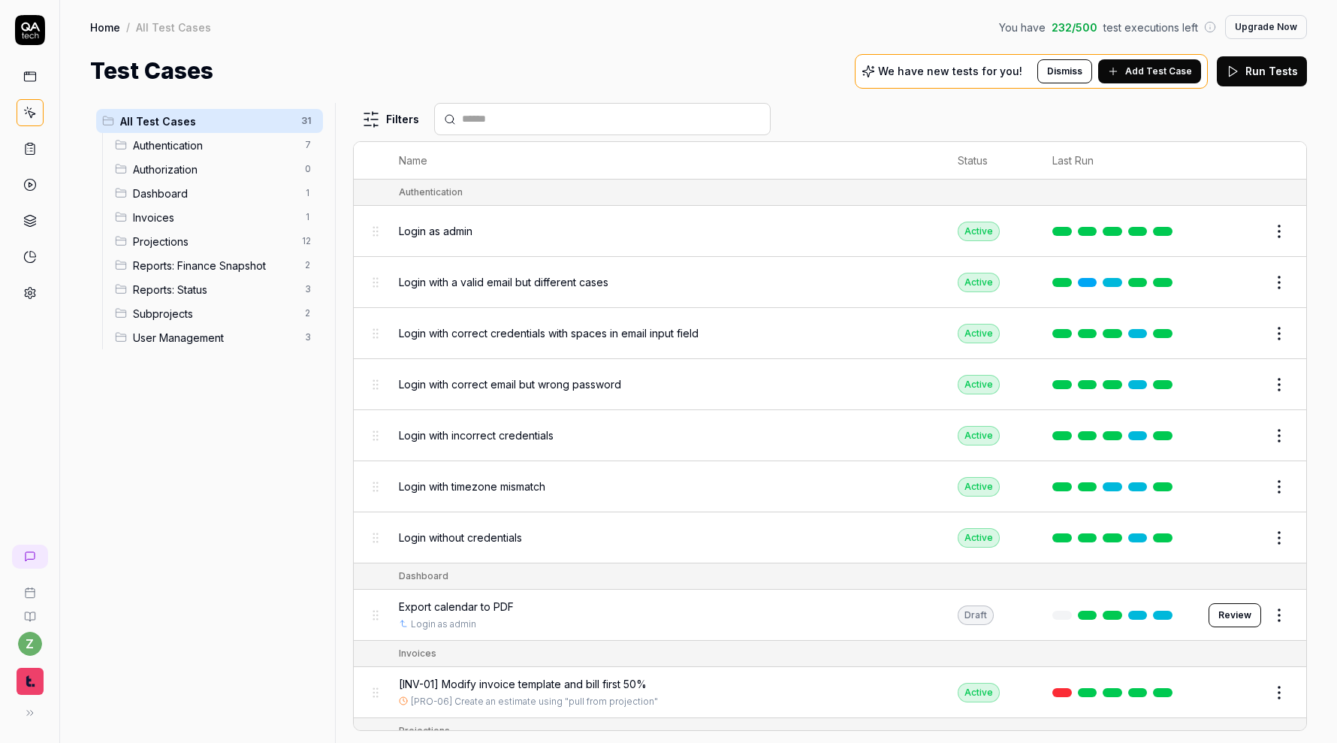
click at [727, 368] on div "Login with correct email but wrong password" at bounding box center [664, 384] width 530 height 32
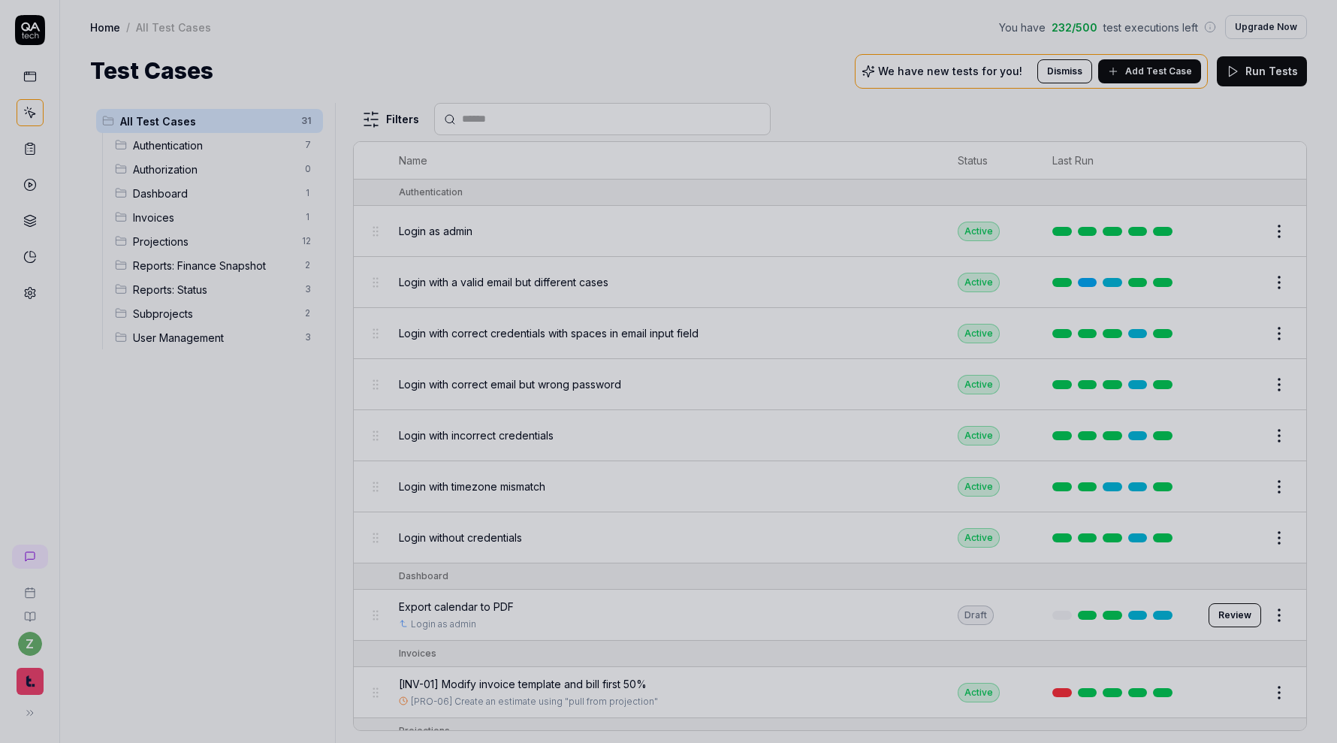
click at [727, 368] on div at bounding box center [668, 371] width 1337 height 743
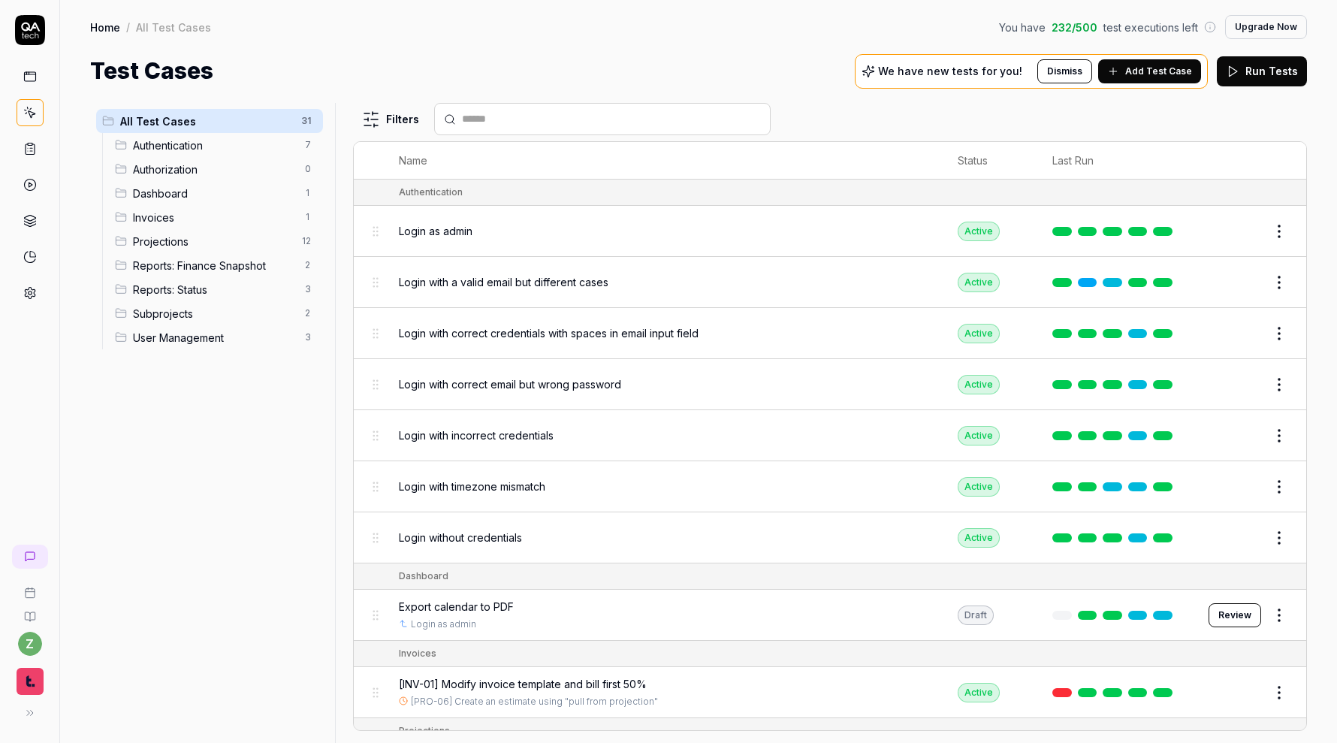
click at [727, 368] on div "Login with correct email but wrong password" at bounding box center [664, 384] width 530 height 32
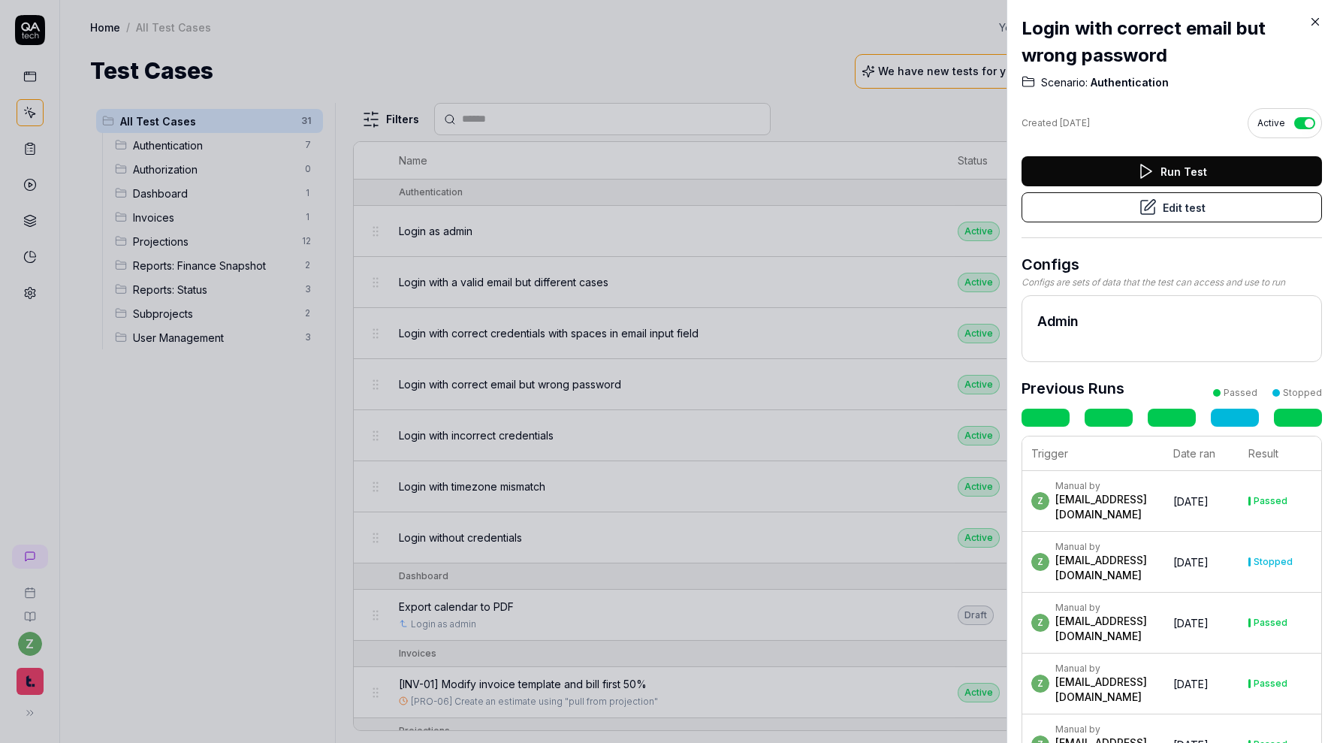
click at [1112, 213] on button "Edit test" at bounding box center [1171, 207] width 300 height 30
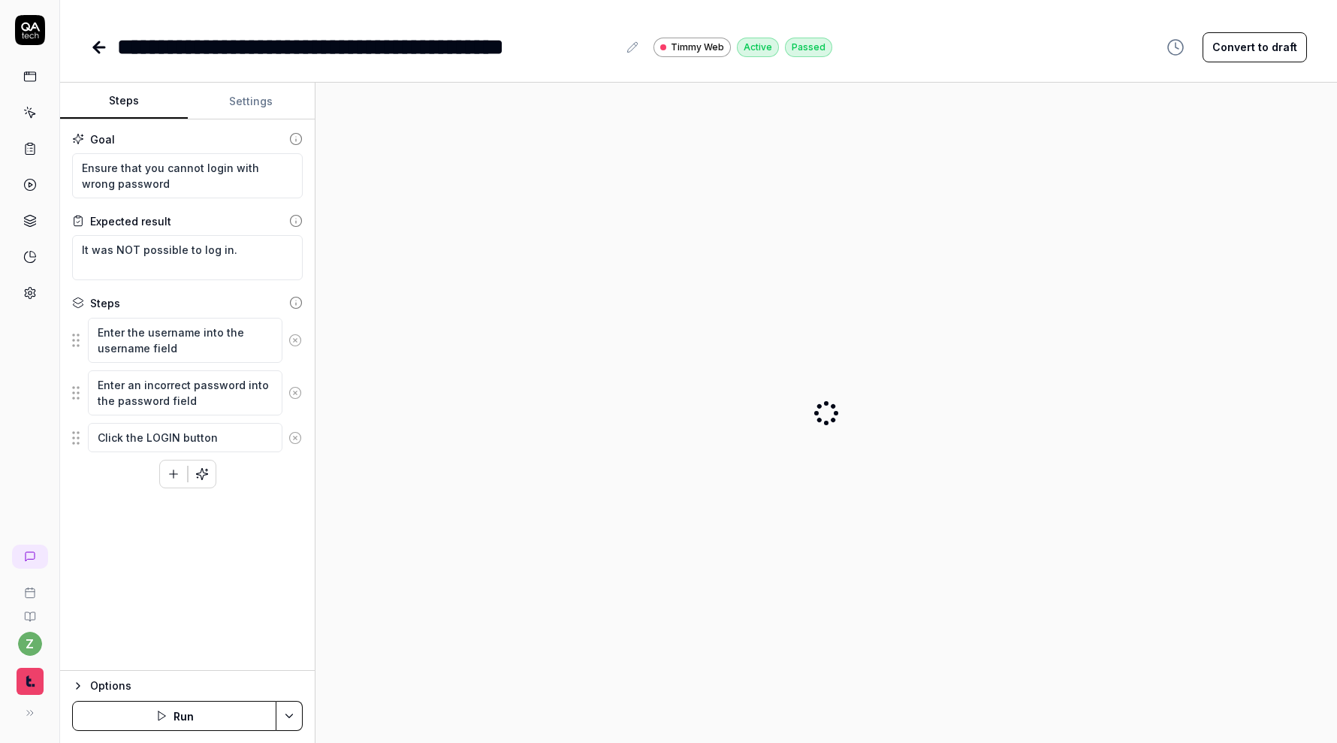
click at [213, 79] on div "**********" at bounding box center [698, 371] width 1277 height 743
click at [226, 93] on button "Settings" at bounding box center [252, 101] width 128 height 36
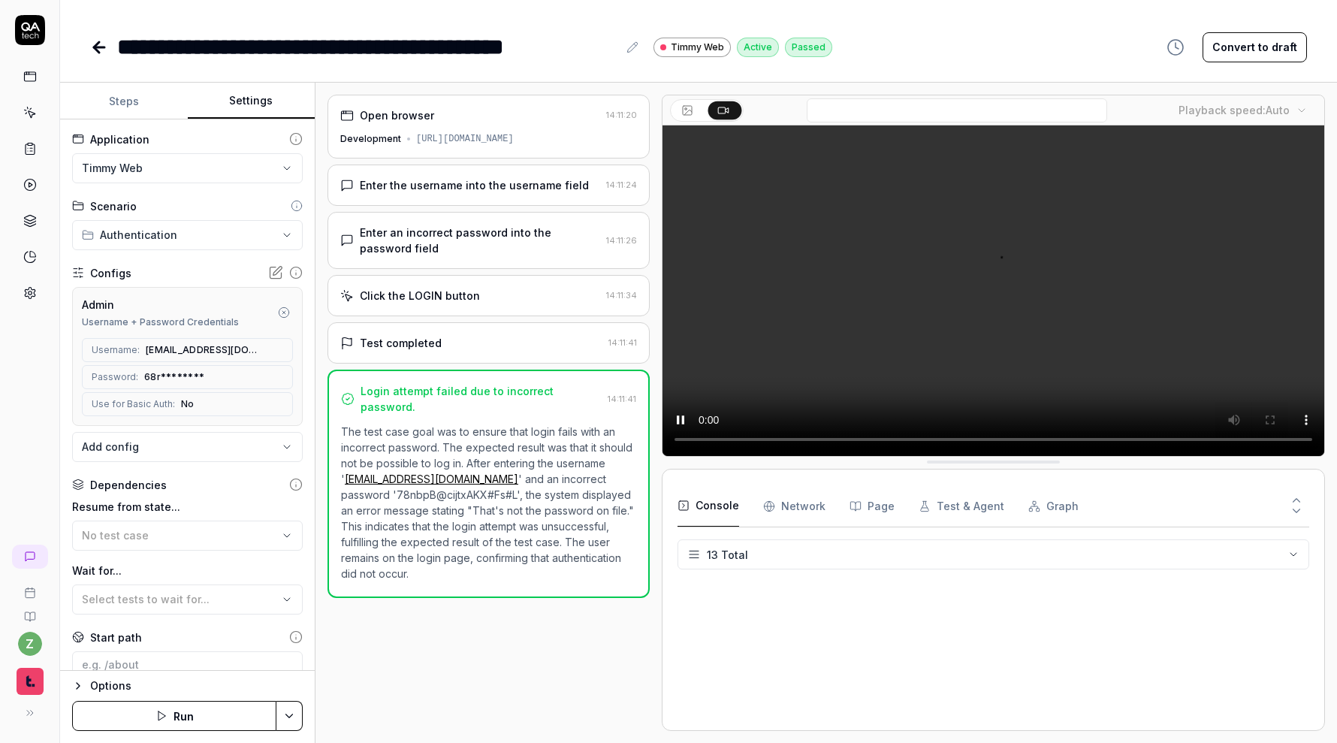
click at [283, 310] on icon "button" at bounding box center [284, 312] width 12 height 12
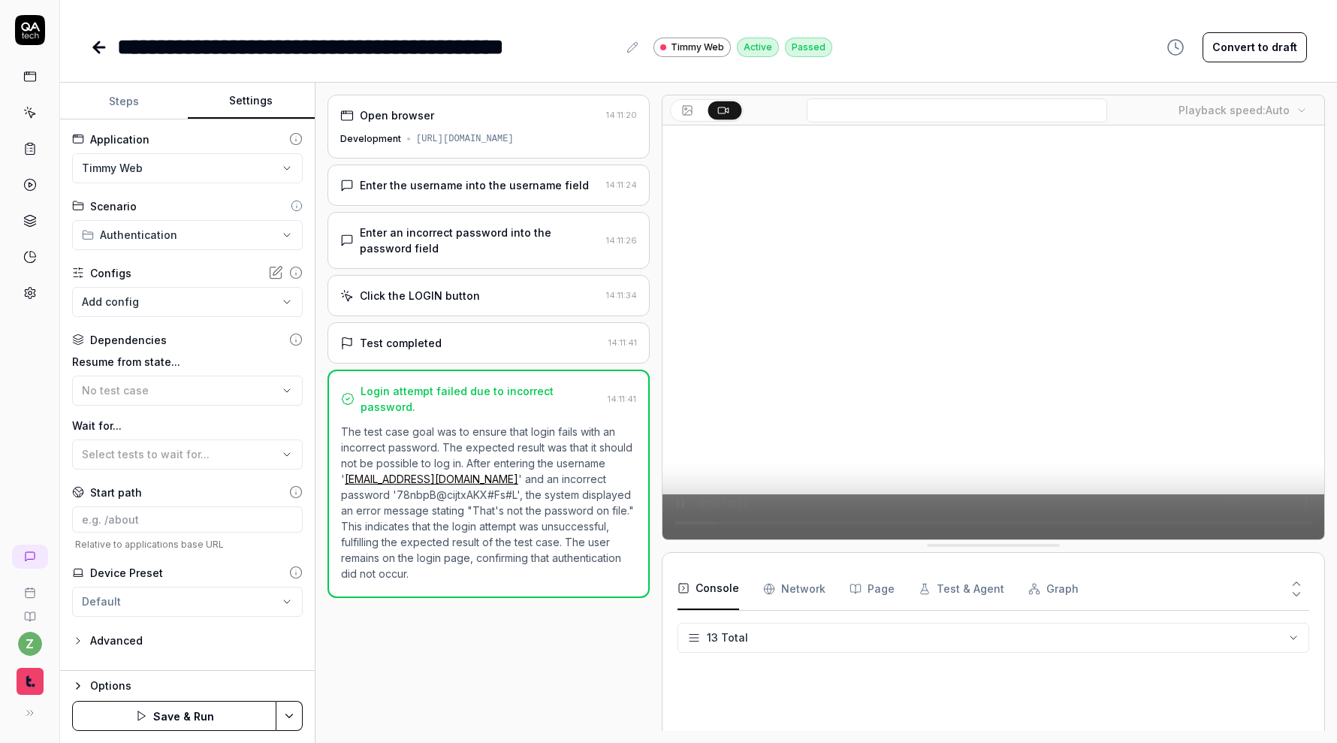
scroll to position [285, 0]
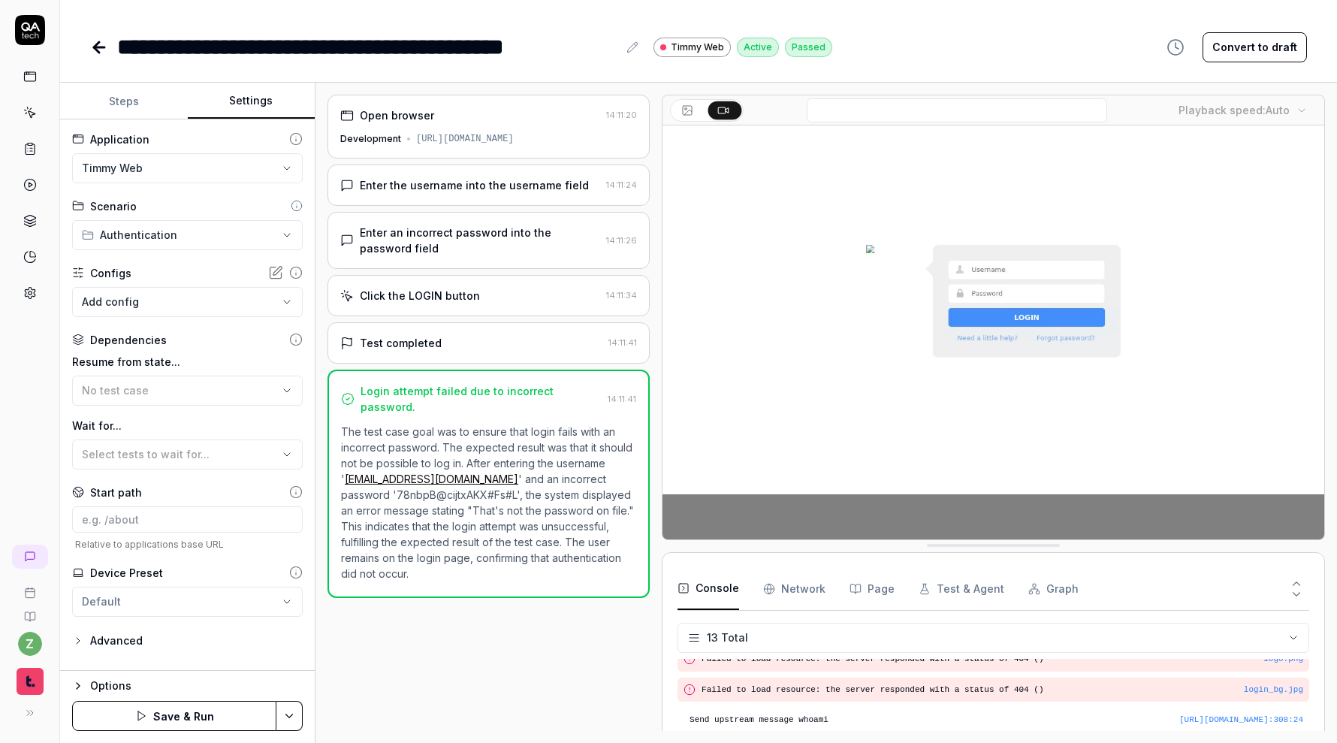
click at [257, 309] on body "**********" at bounding box center [668, 371] width 1337 height 743
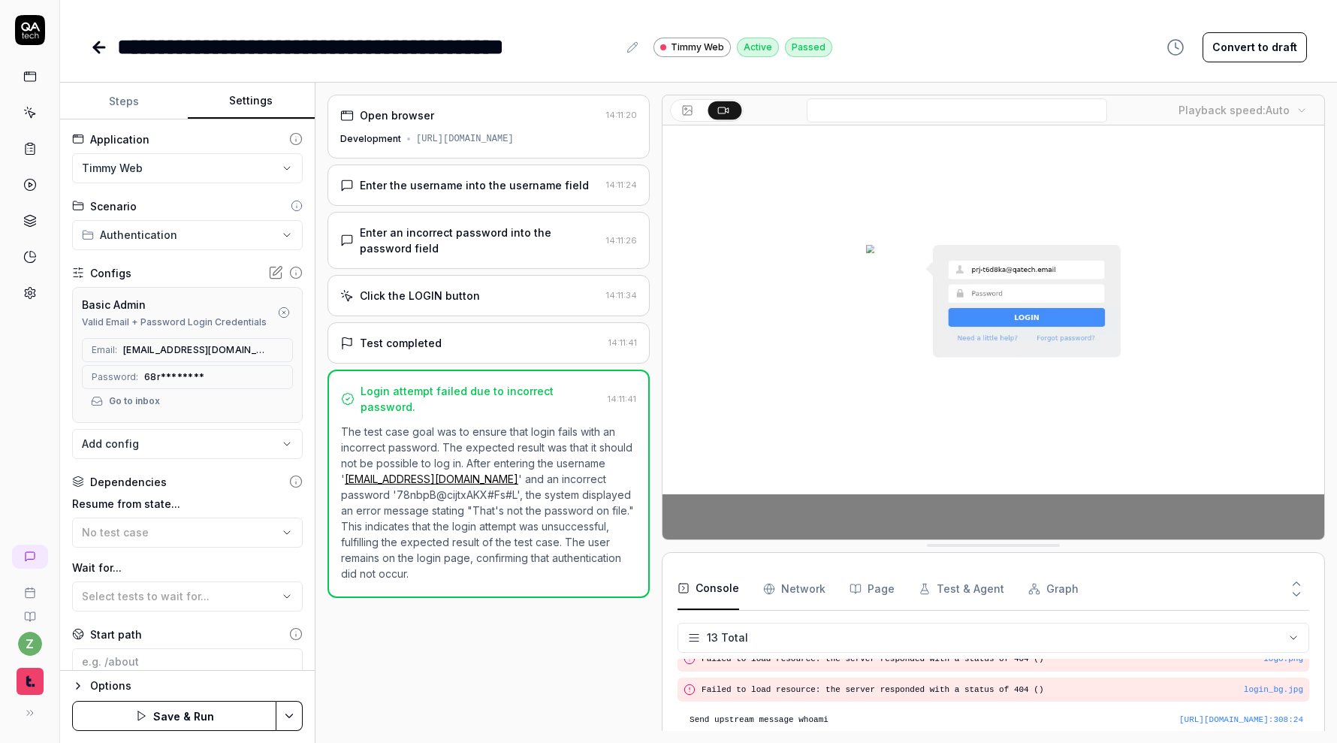
click at [303, 721] on div "Options Save & Run" at bounding box center [187, 706] width 255 height 73
click at [297, 719] on html "**********" at bounding box center [668, 371] width 1337 height 743
click at [241, 614] on div "Save" at bounding box center [216, 612] width 192 height 33
click at [95, 55] on icon at bounding box center [99, 47] width 18 height 18
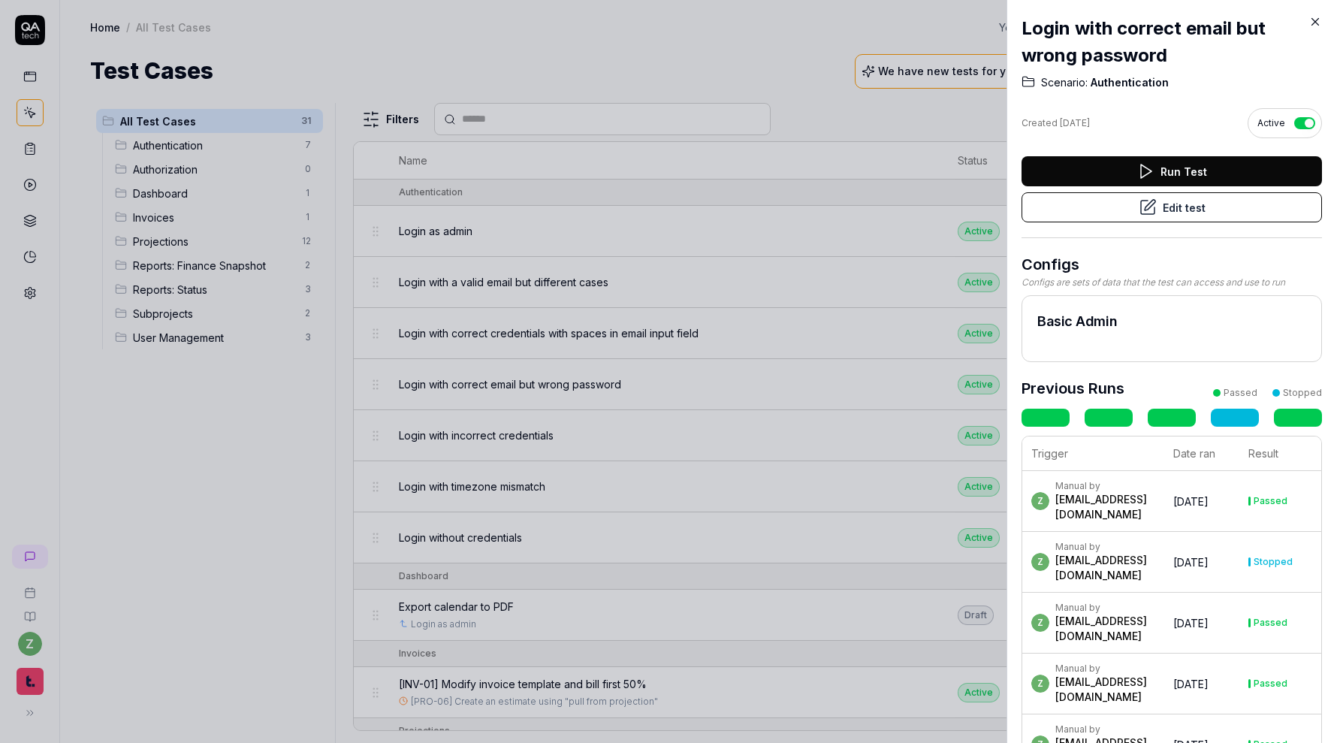
click at [536, 289] on div at bounding box center [668, 371] width 1337 height 743
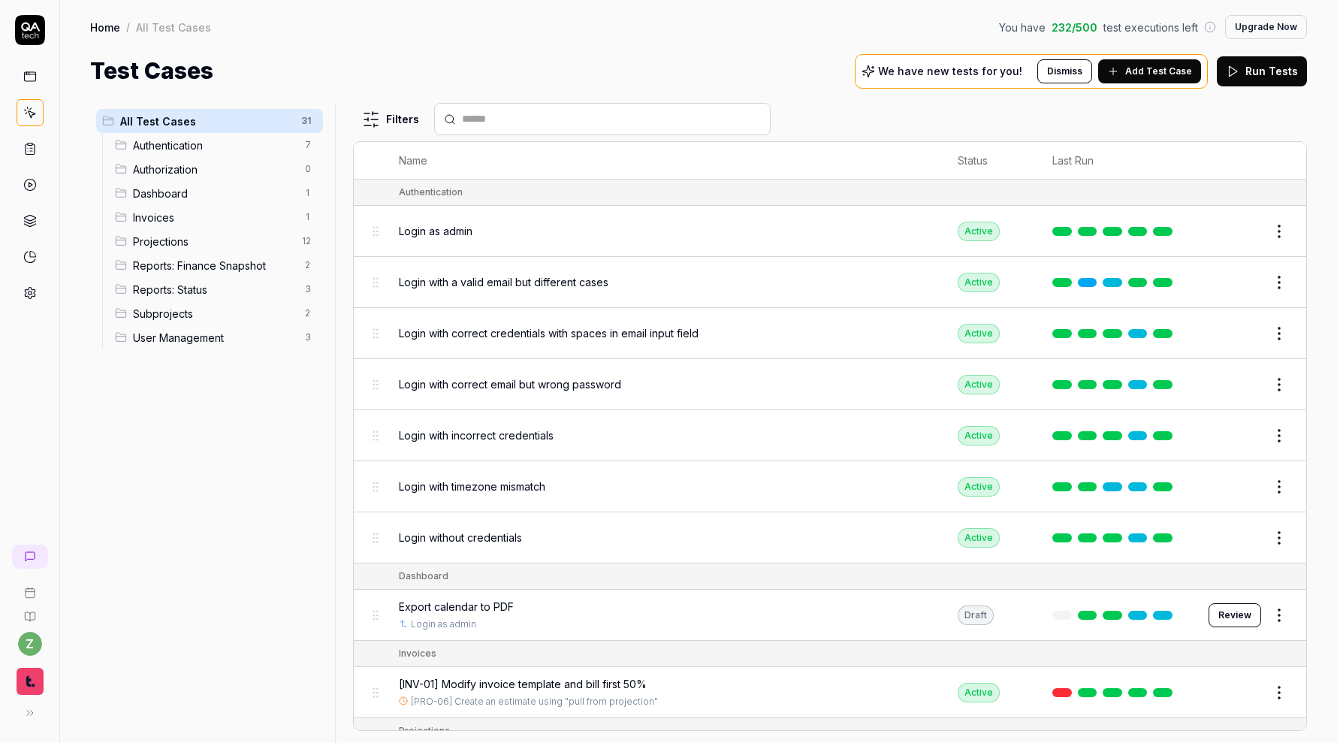
click at [607, 427] on div "Login with incorrect credentials" at bounding box center [664, 435] width 530 height 16
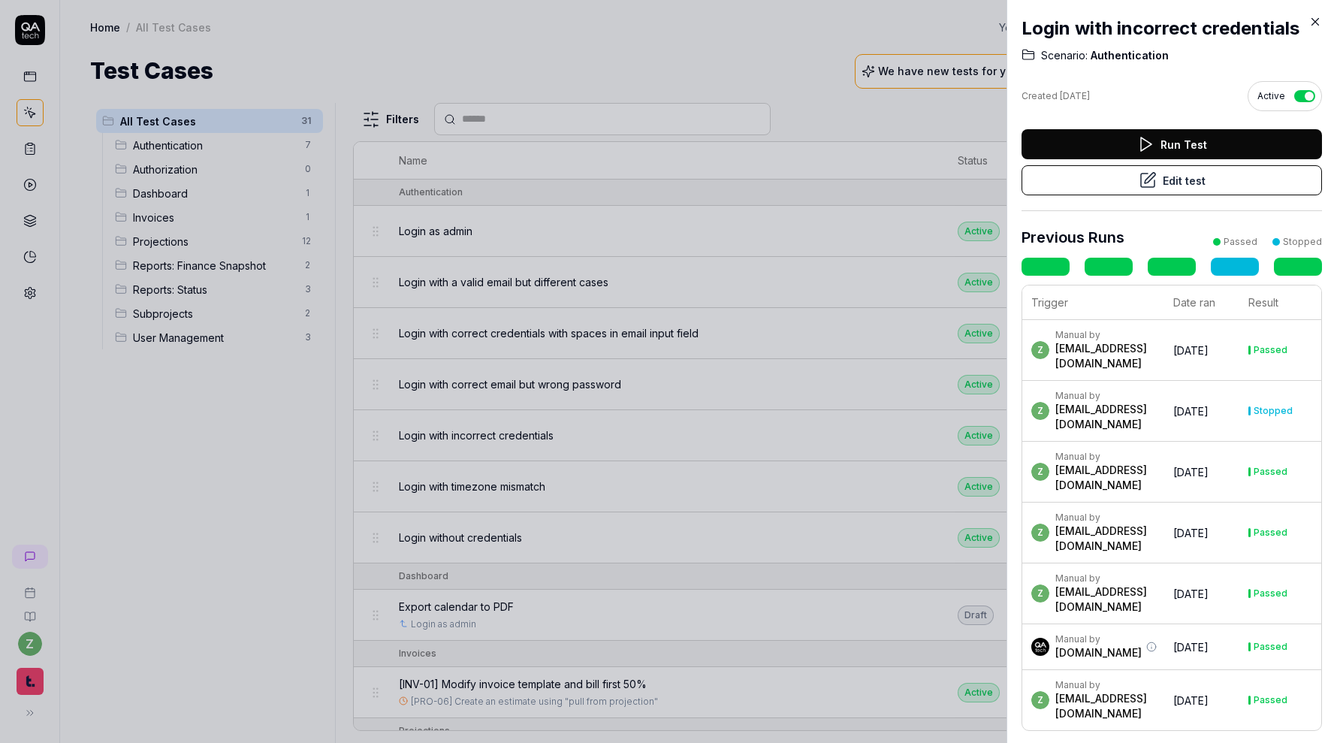
click at [607, 427] on div at bounding box center [668, 371] width 1337 height 743
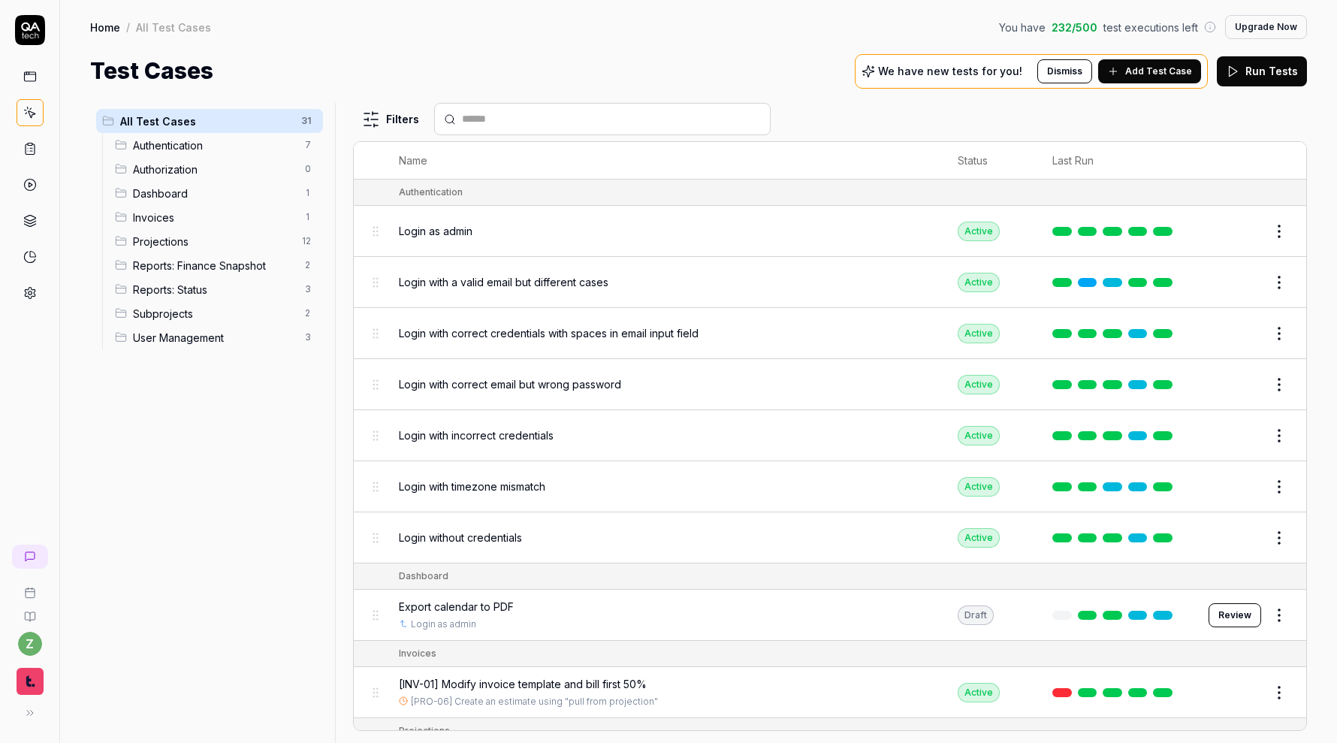
click at [631, 487] on div "Login with timezone mismatch" at bounding box center [664, 486] width 530 height 16
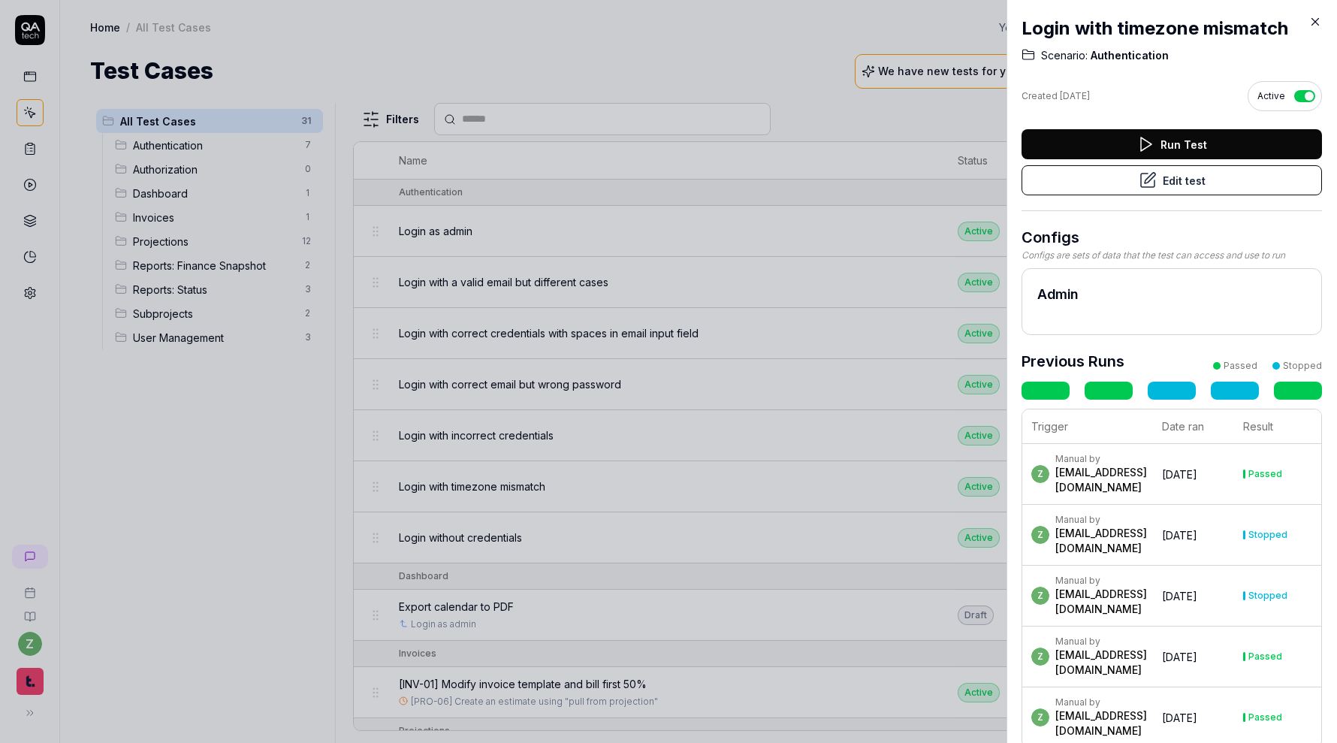
click at [1110, 190] on button "Edit test" at bounding box center [1171, 180] width 300 height 30
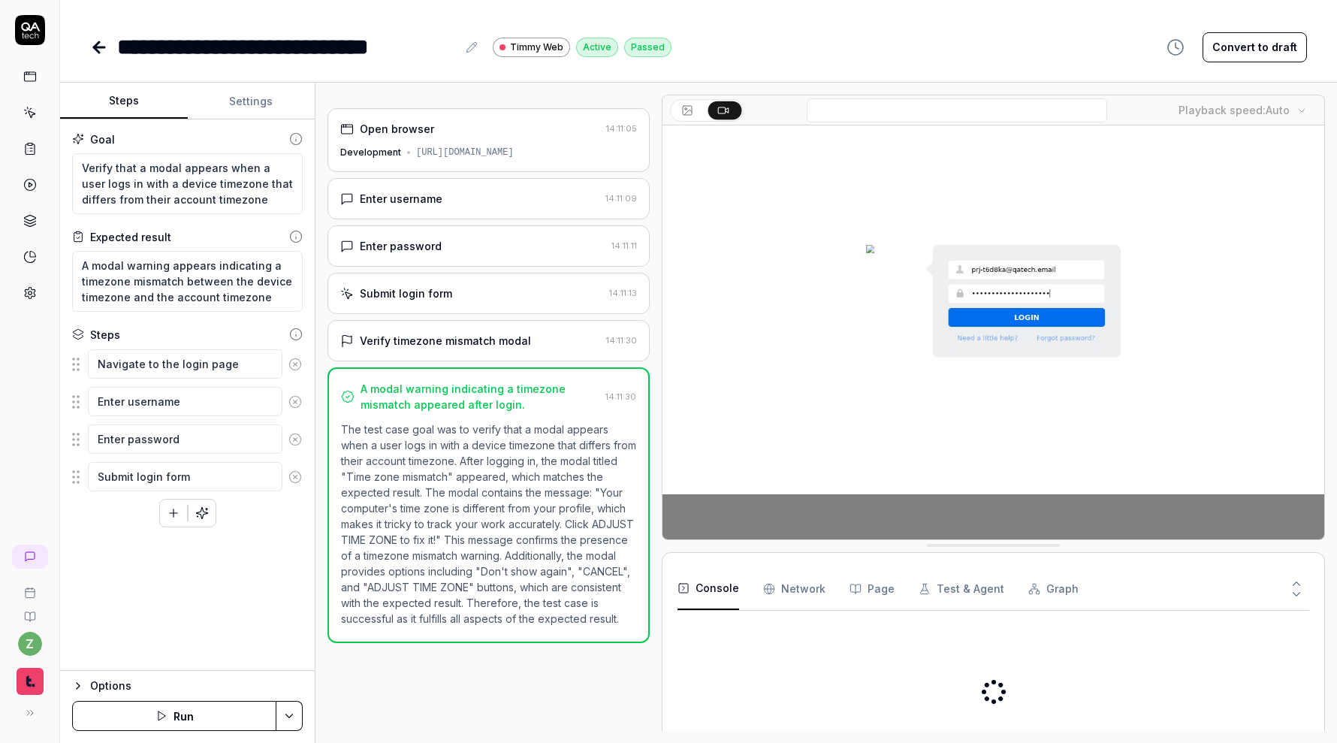
click at [258, 114] on button "Settings" at bounding box center [252, 101] width 128 height 36
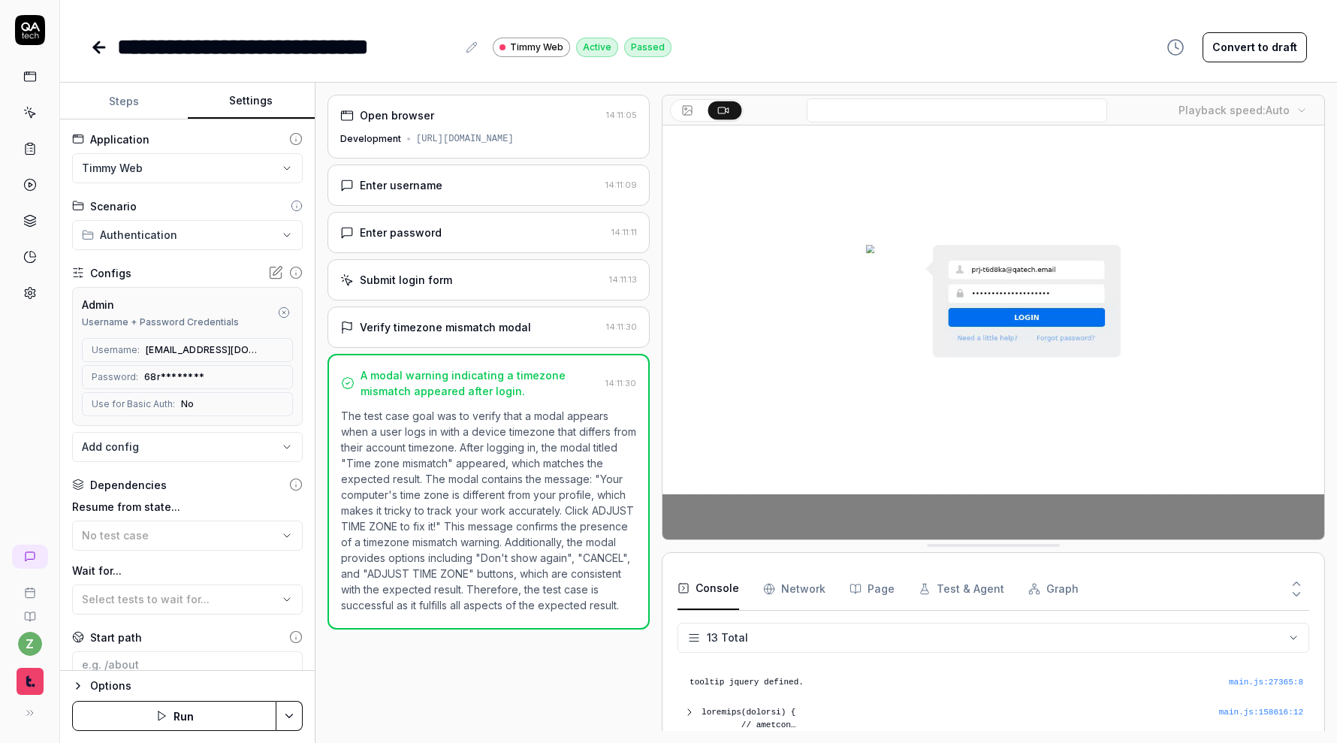
scroll to position [297, 0]
click at [284, 312] on icon "button" at bounding box center [283, 312] width 3 height 3
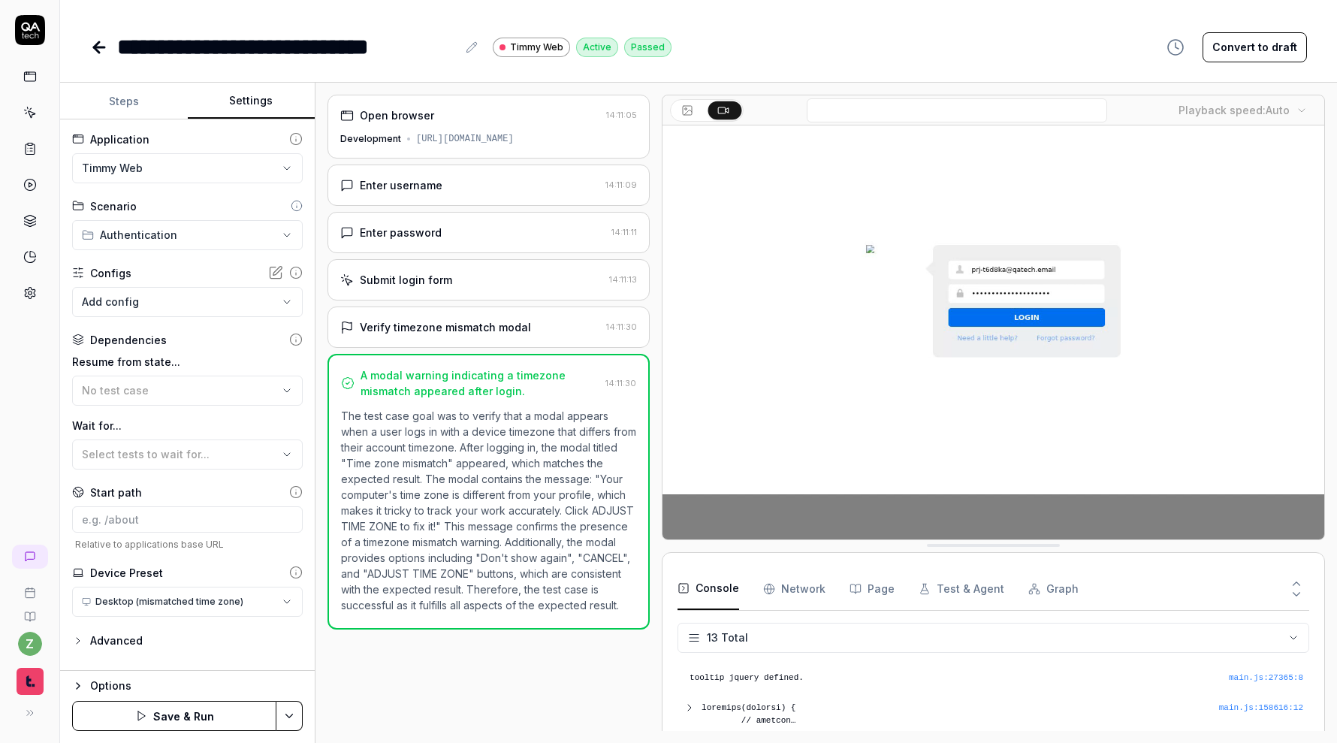
click at [225, 302] on body "**********" at bounding box center [668, 371] width 1337 height 743
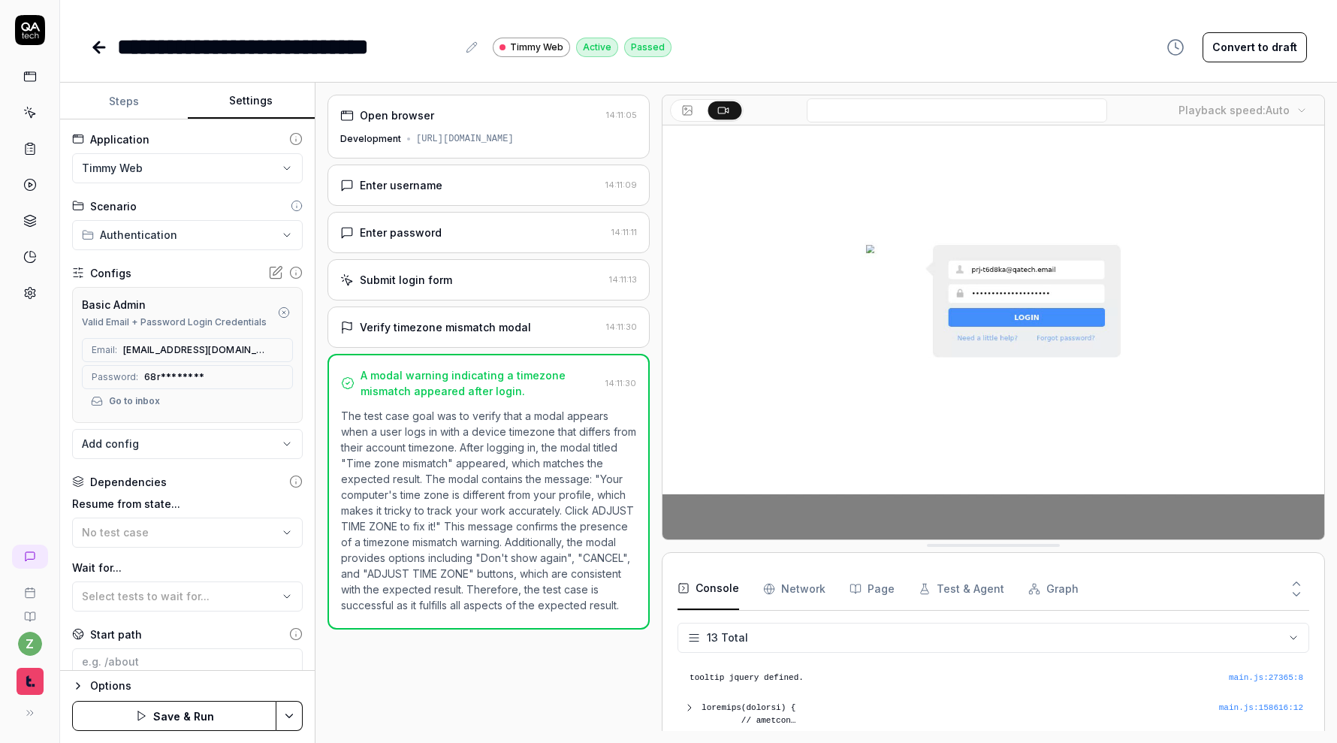
click at [297, 720] on html "**********" at bounding box center [668, 371] width 1337 height 743
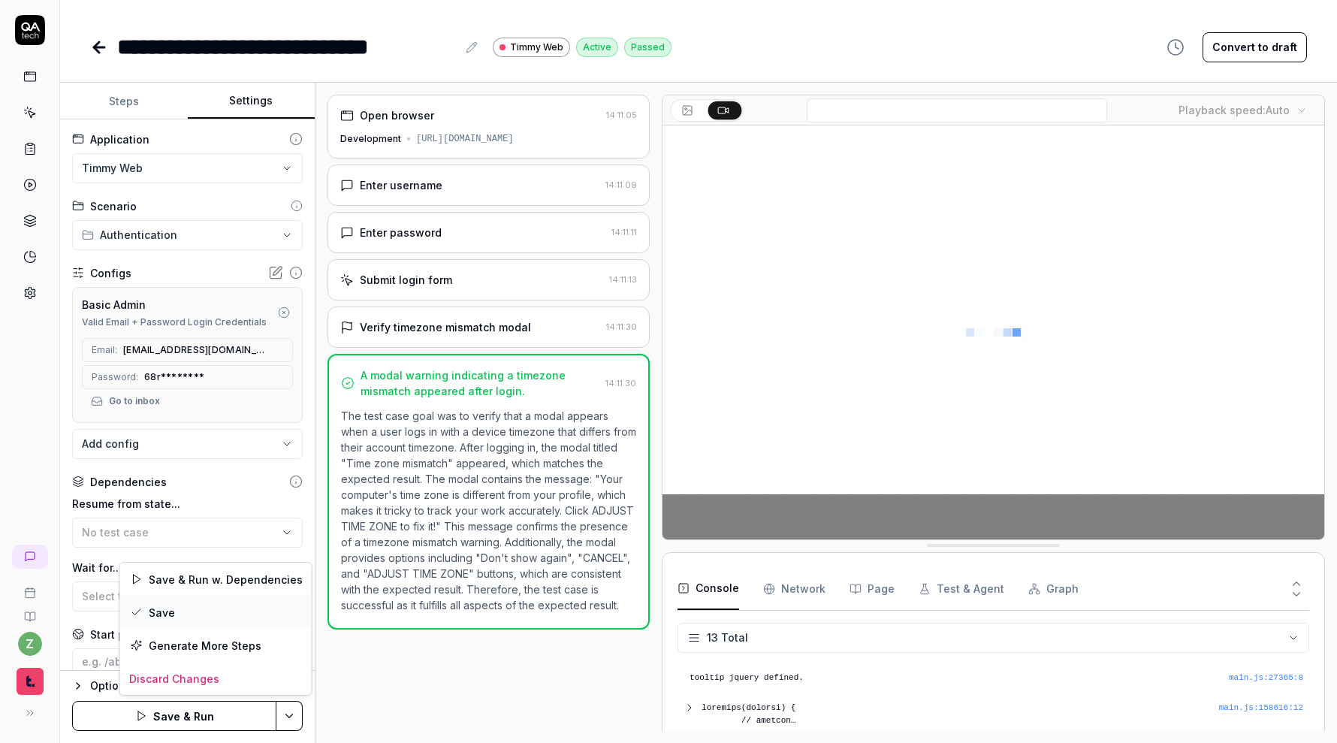
click at [228, 617] on div "Save" at bounding box center [216, 612] width 192 height 33
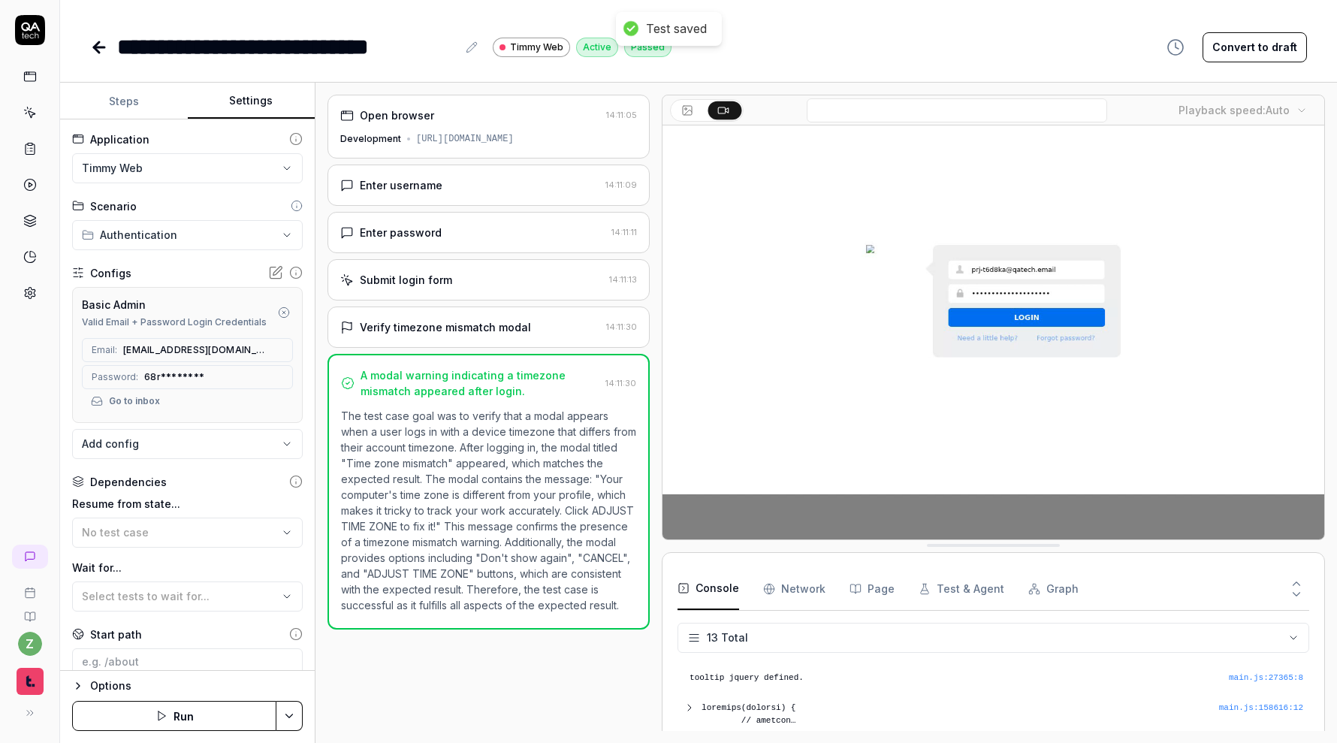
click at [99, 56] on icon at bounding box center [99, 47] width 18 height 18
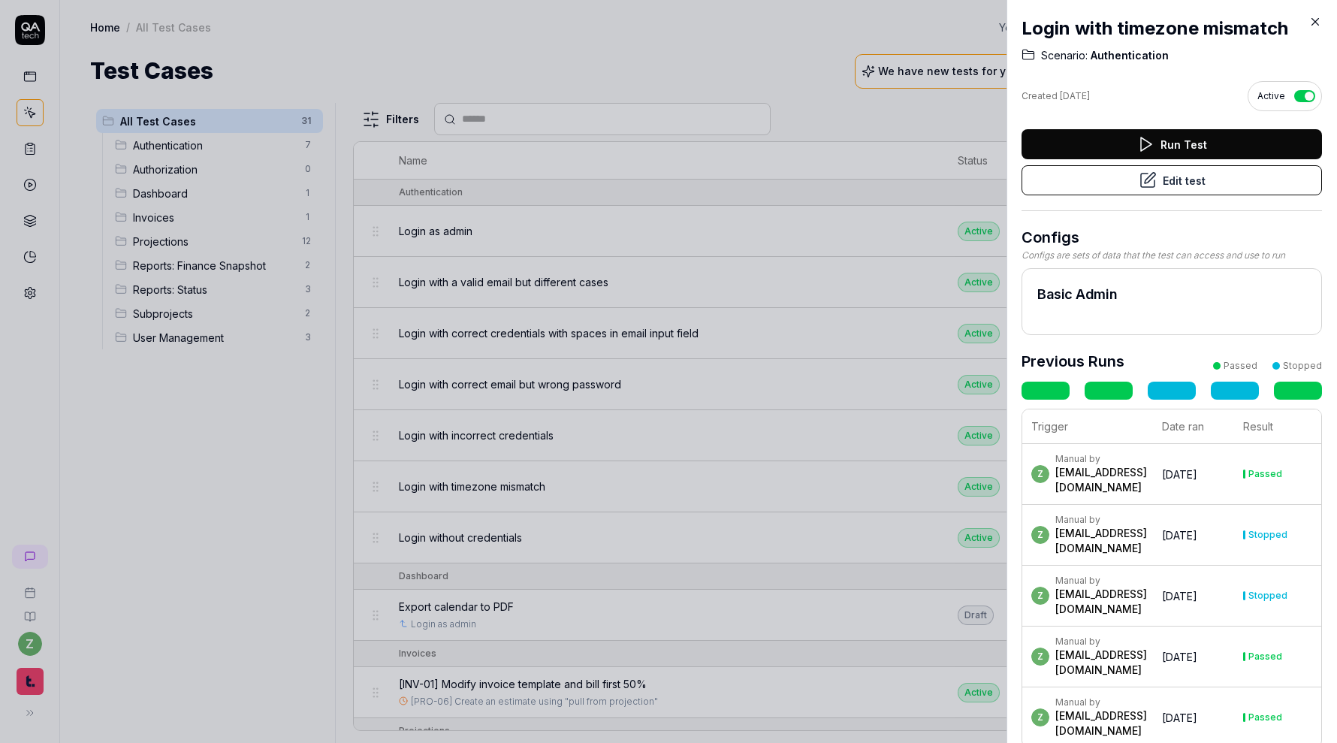
click at [200, 469] on div at bounding box center [668, 371] width 1337 height 743
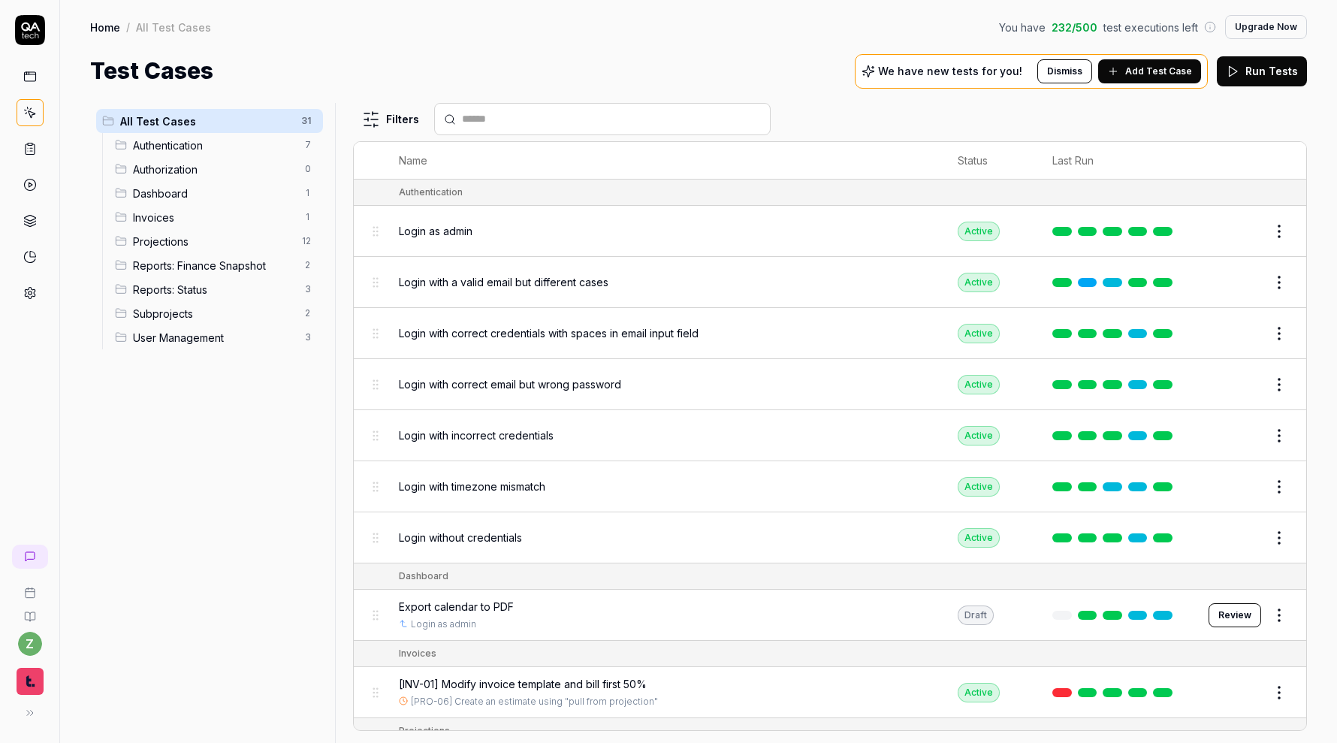
click at [714, 534] on div "Login without credentials" at bounding box center [664, 538] width 530 height 16
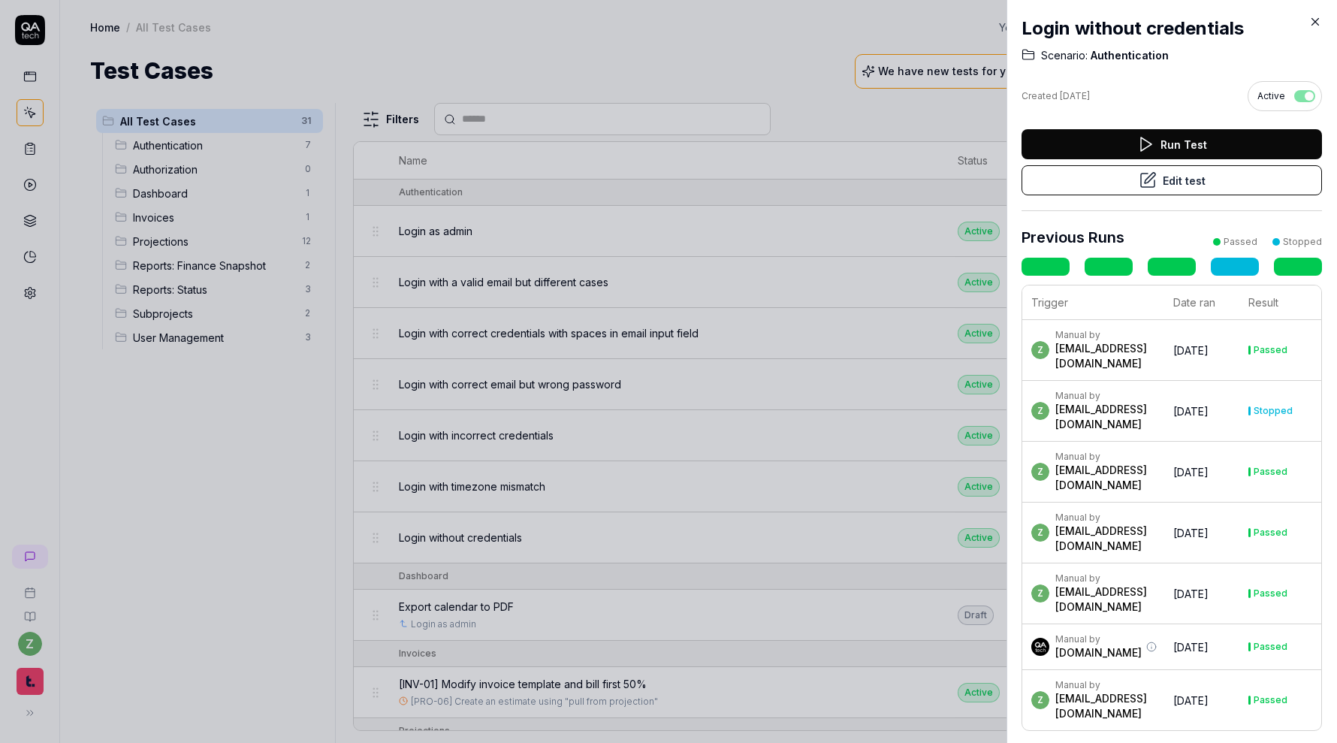
click at [273, 496] on div at bounding box center [668, 371] width 1337 height 743
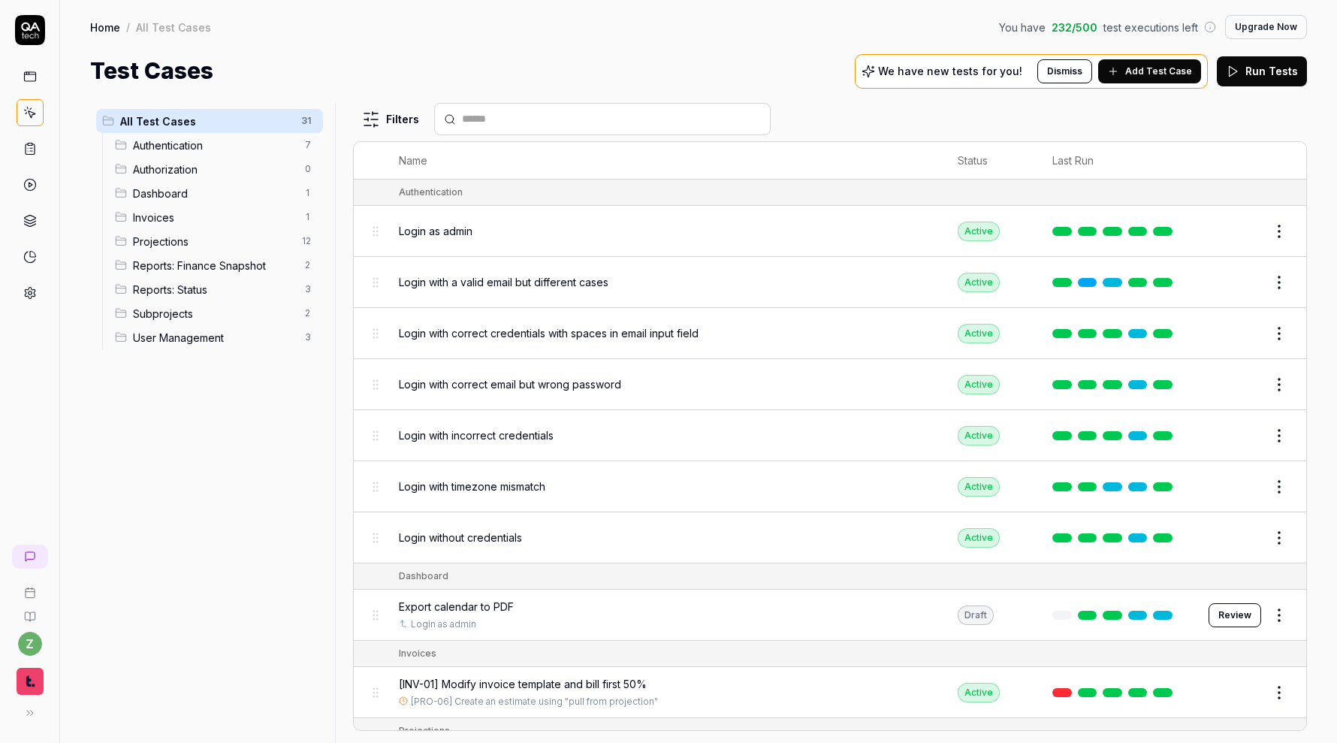
click at [706, 606] on div "Export calendar to PDF" at bounding box center [664, 607] width 530 height 16
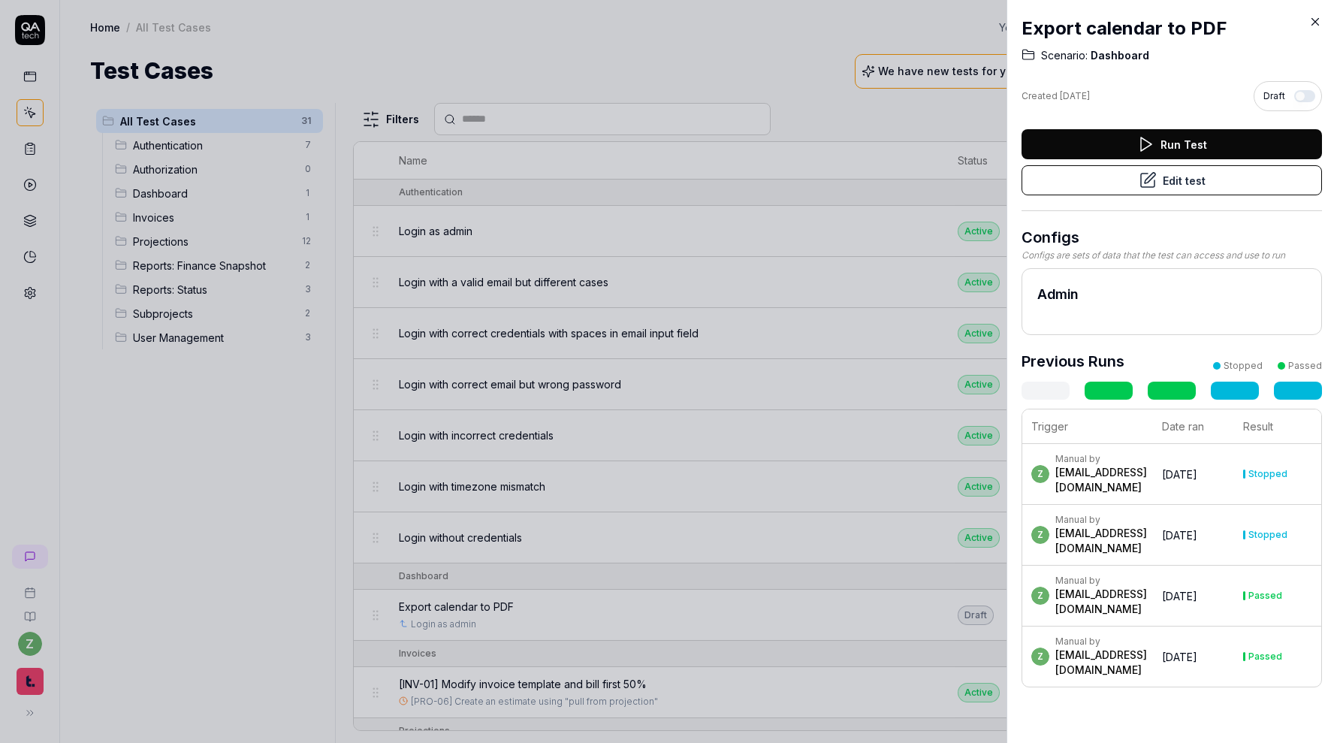
click at [1174, 183] on button "Edit test" at bounding box center [1171, 180] width 300 height 30
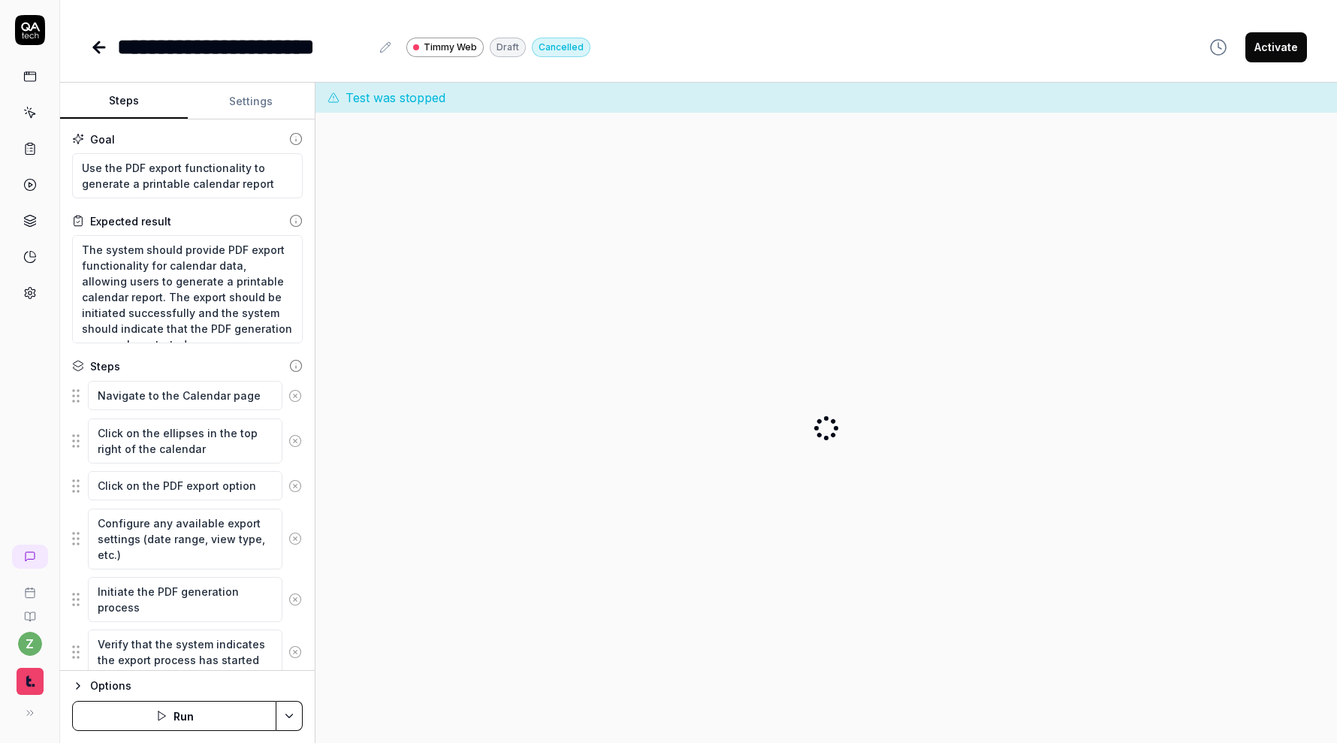
click at [222, 110] on button "Settings" at bounding box center [252, 101] width 128 height 36
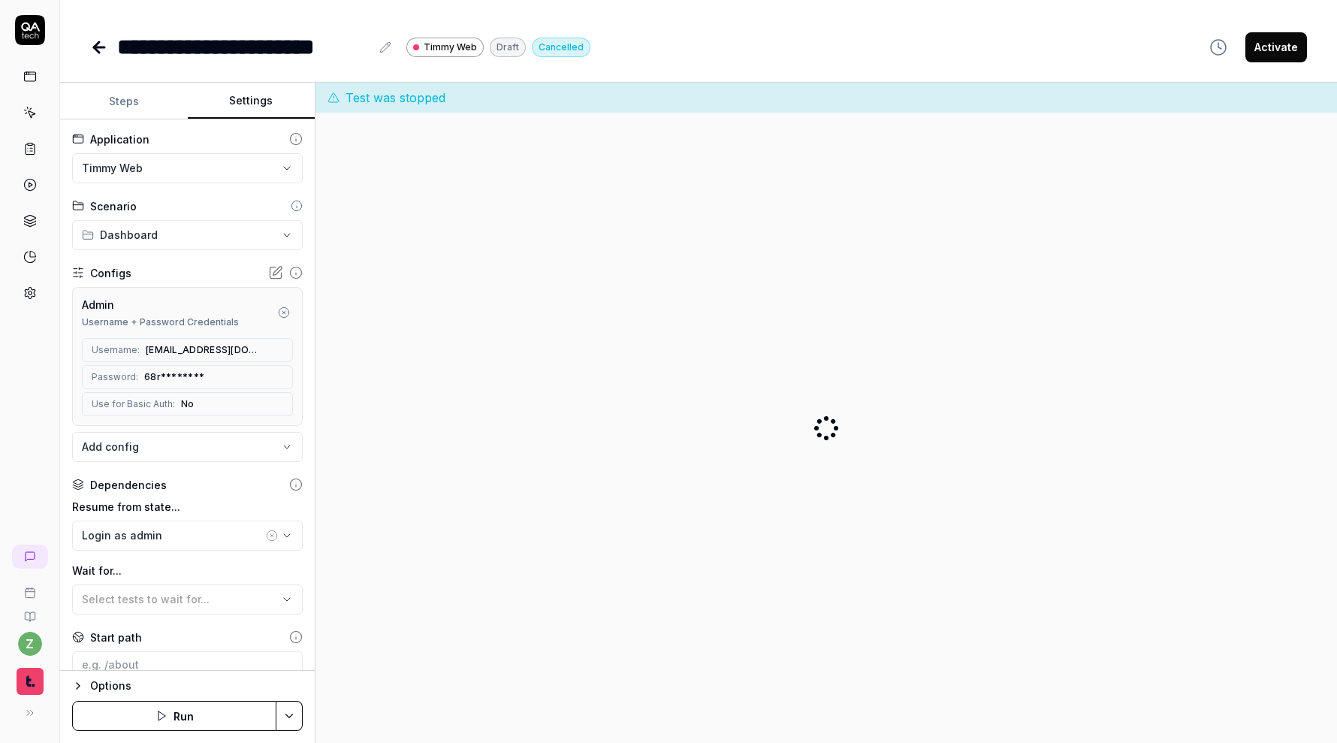
click at [286, 318] on button "button" at bounding box center [284, 312] width 18 height 18
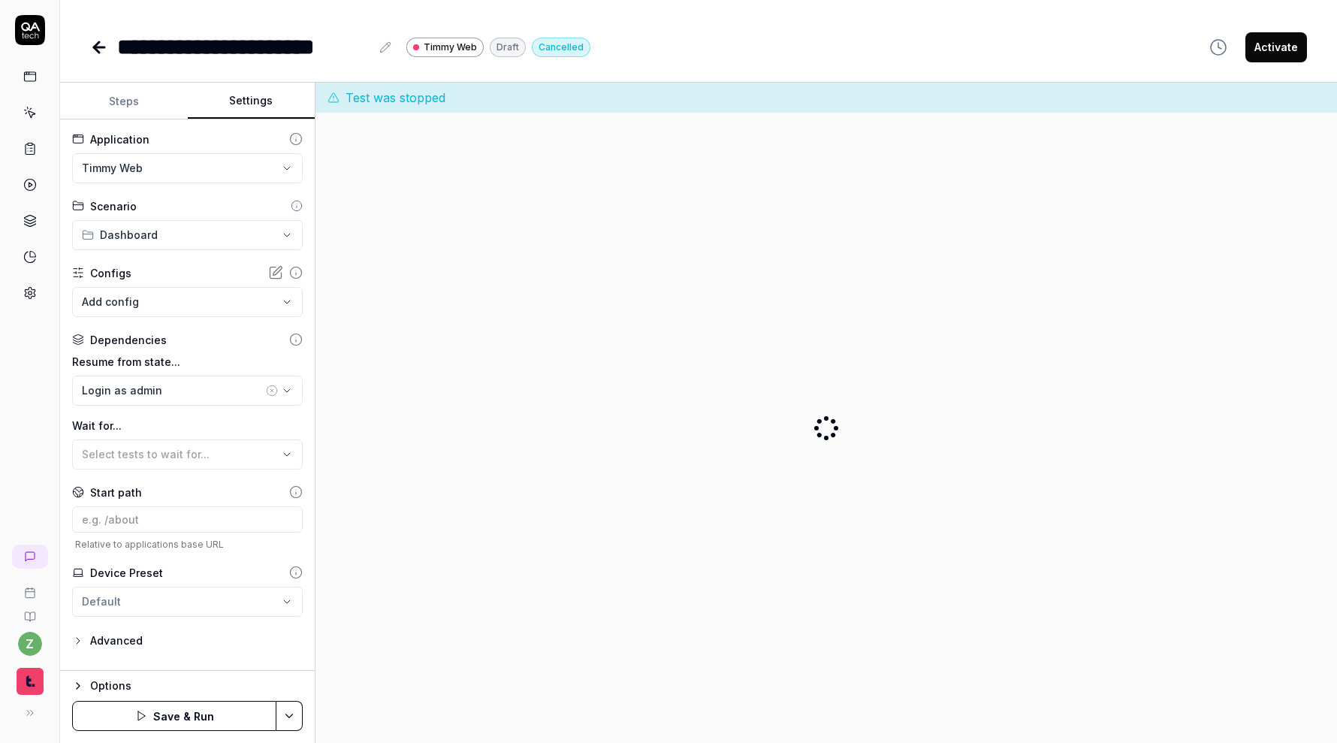
click at [295, 717] on html "**********" at bounding box center [668, 371] width 1337 height 743
click at [223, 614] on div "Save" at bounding box center [216, 612] width 192 height 33
click at [100, 54] on icon at bounding box center [99, 47] width 18 height 18
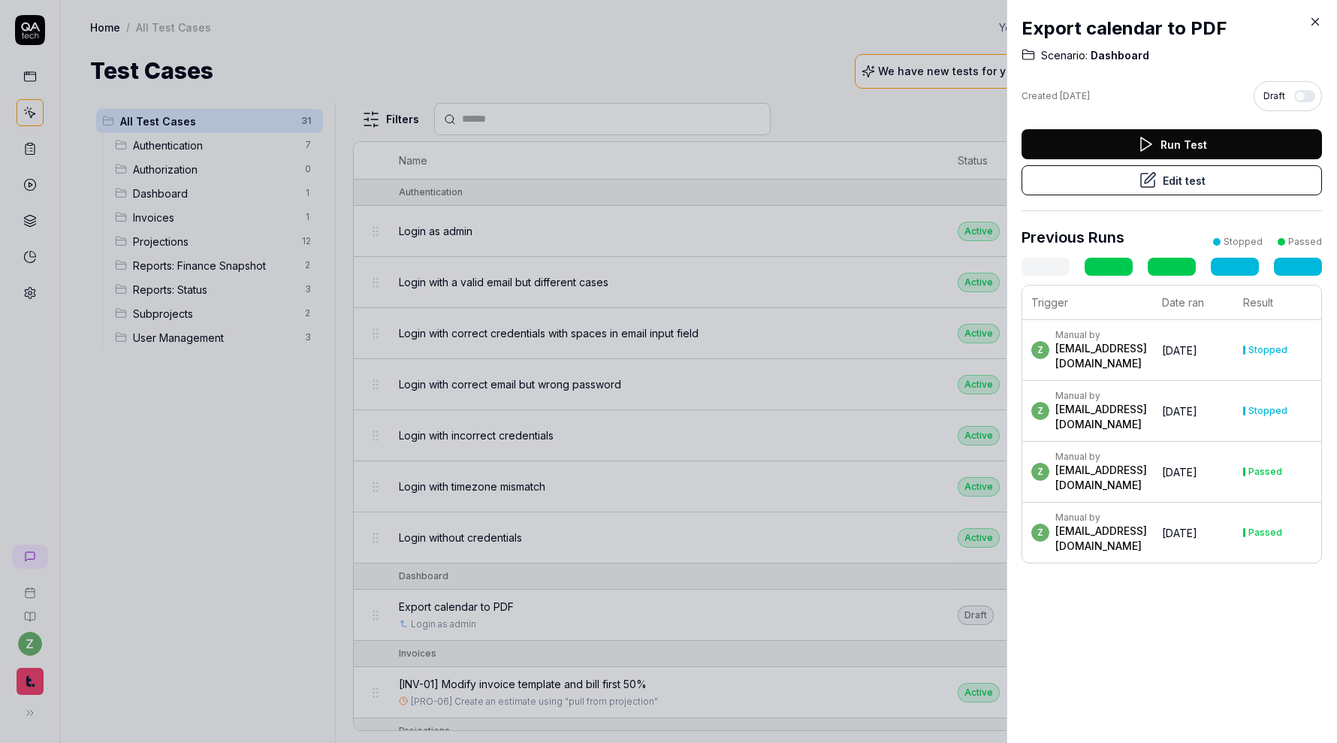
click at [234, 468] on div at bounding box center [668, 371] width 1337 height 743
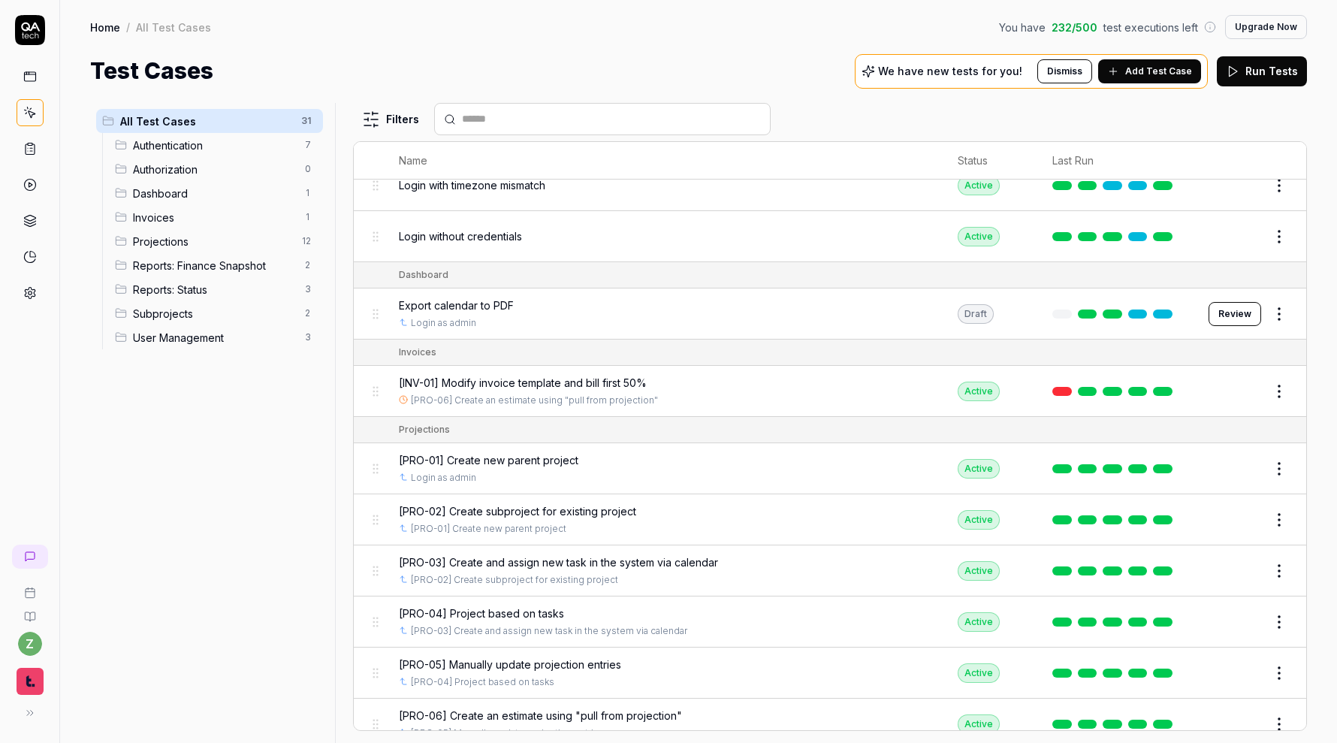
scroll to position [303, 0]
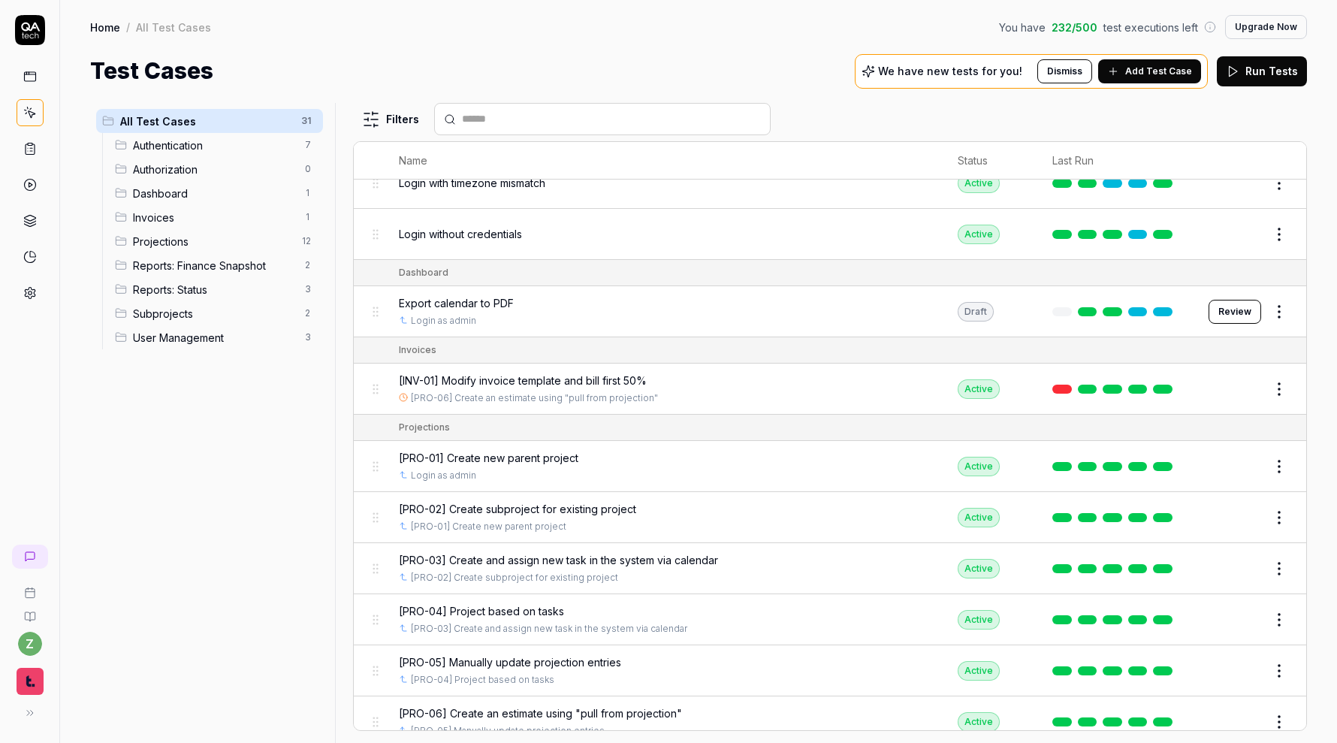
click at [738, 378] on div "[INV-01] Modify invoice template and bill first 50%" at bounding box center [664, 381] width 530 height 16
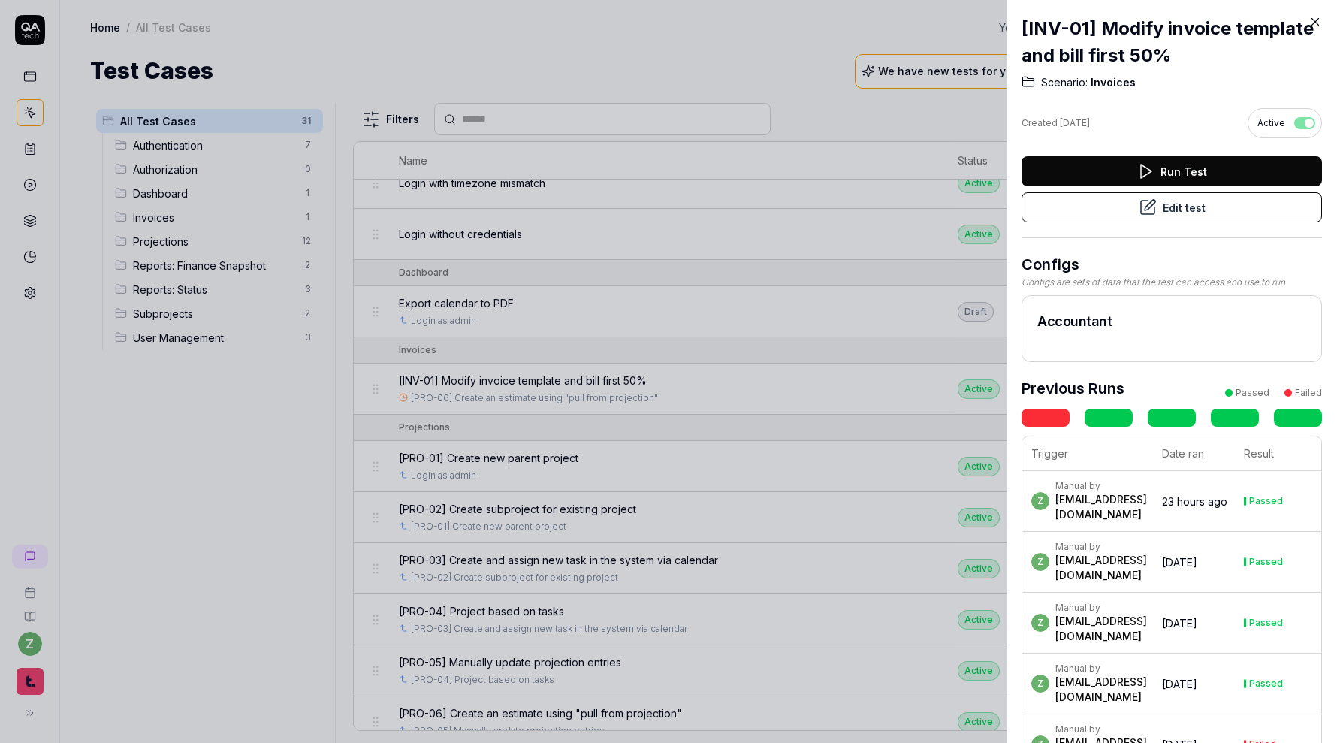
click at [738, 378] on div at bounding box center [668, 371] width 1337 height 743
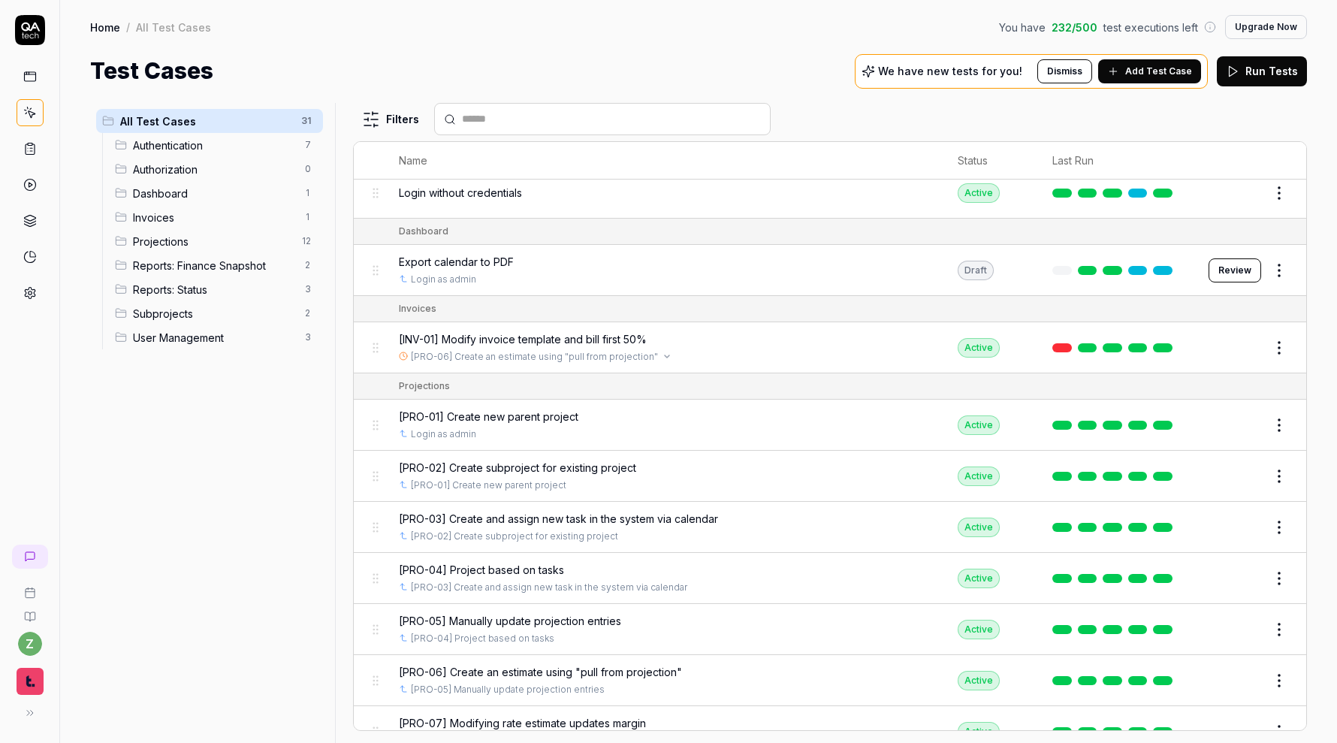
scroll to position [377, 0]
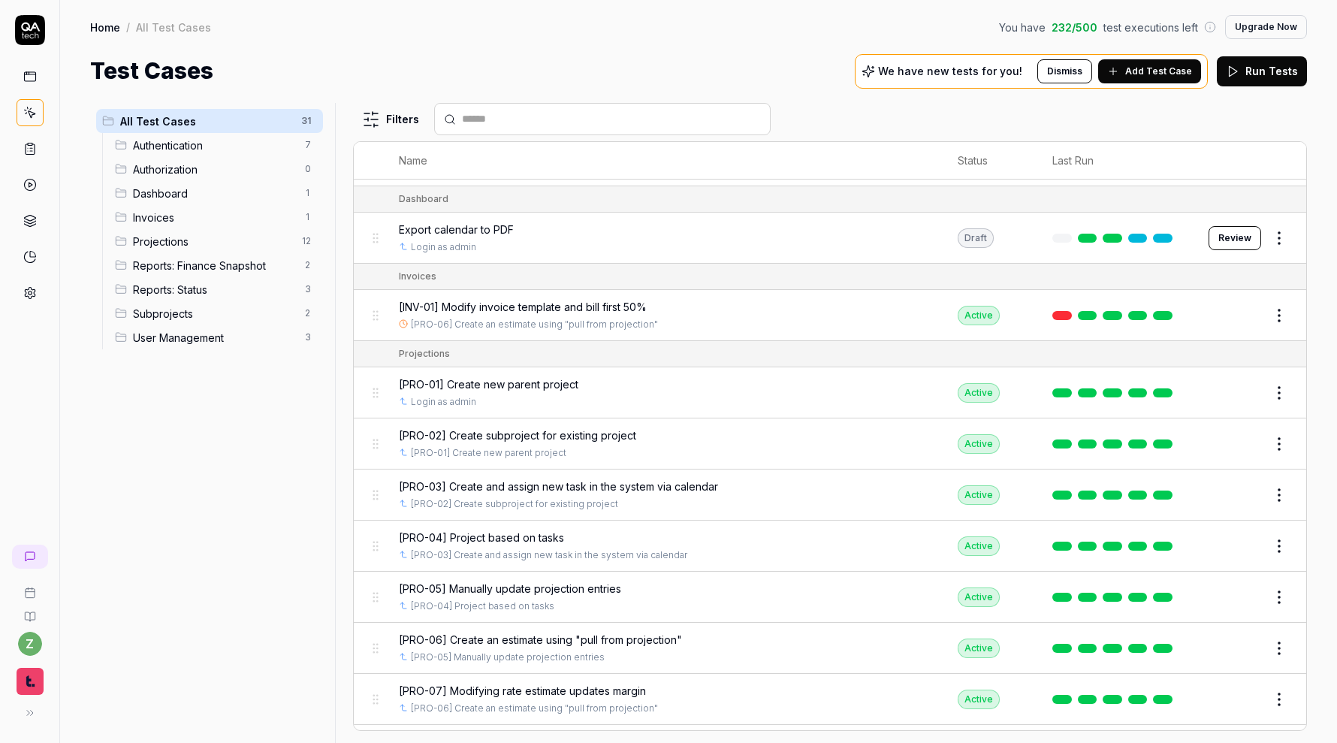
click at [1248, 310] on button "Edit" at bounding box center [1243, 315] width 36 height 24
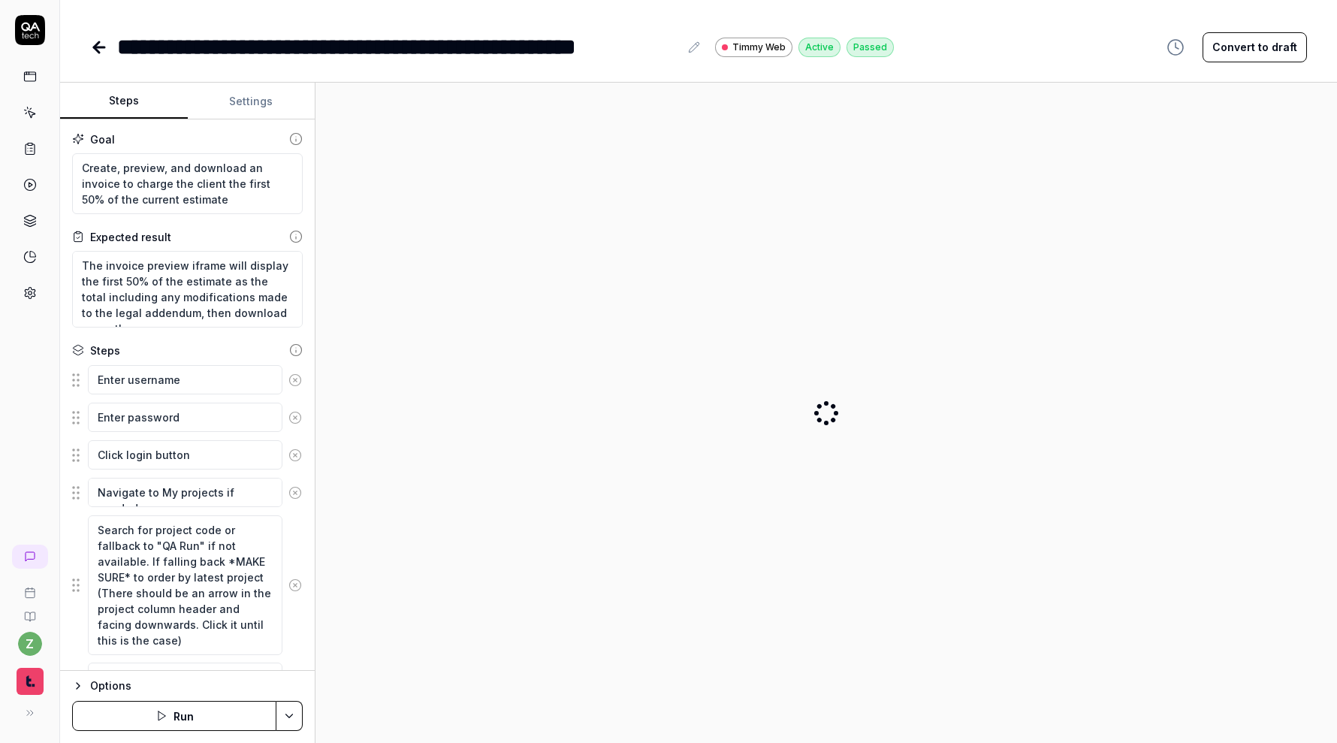
click at [243, 107] on button "Settings" at bounding box center [252, 101] width 128 height 36
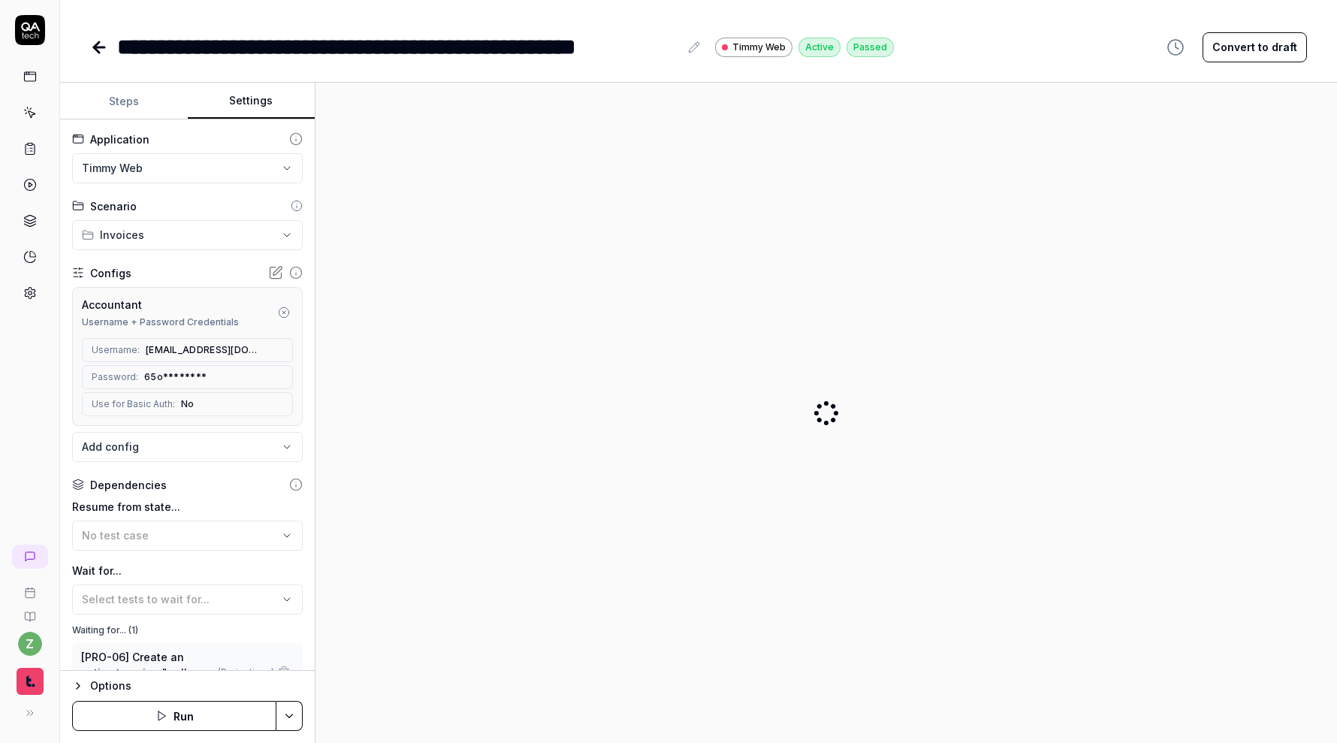
click at [284, 307] on icon "button" at bounding box center [284, 312] width 12 height 12
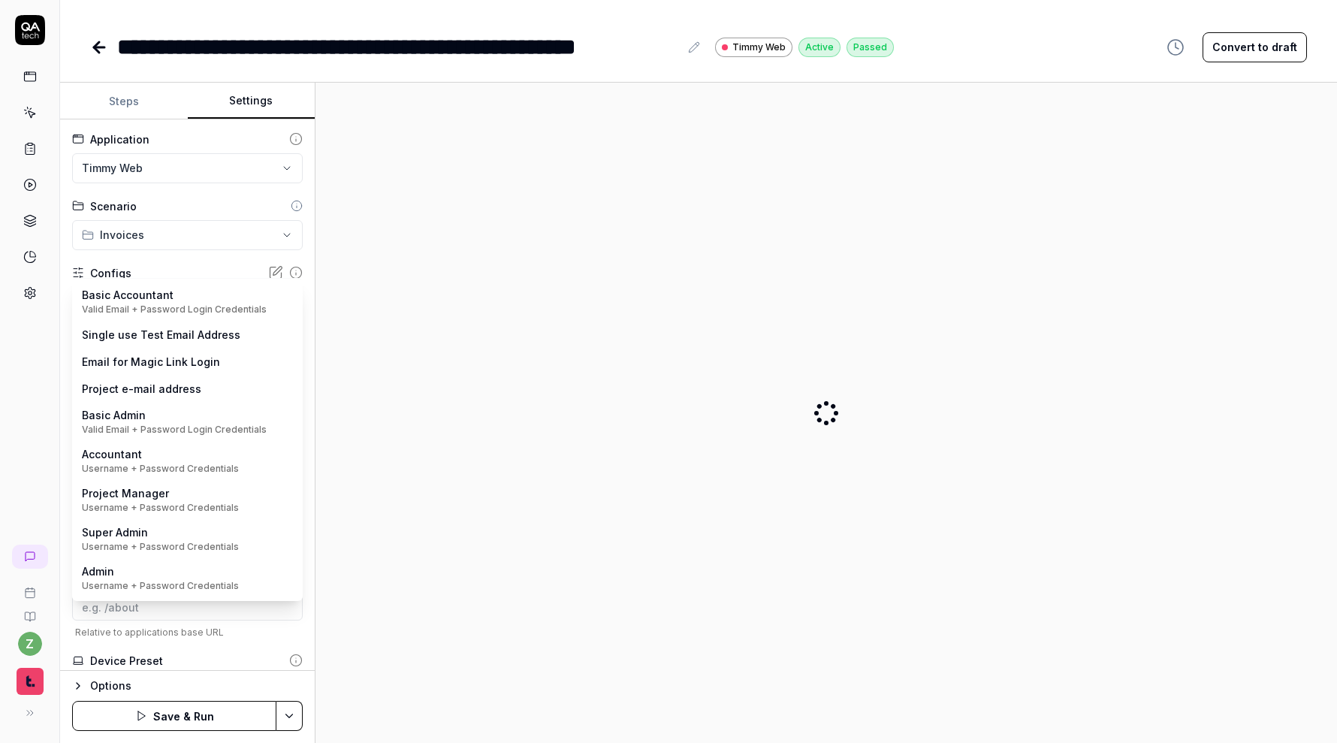
click at [249, 303] on body "**********" at bounding box center [668, 371] width 1337 height 743
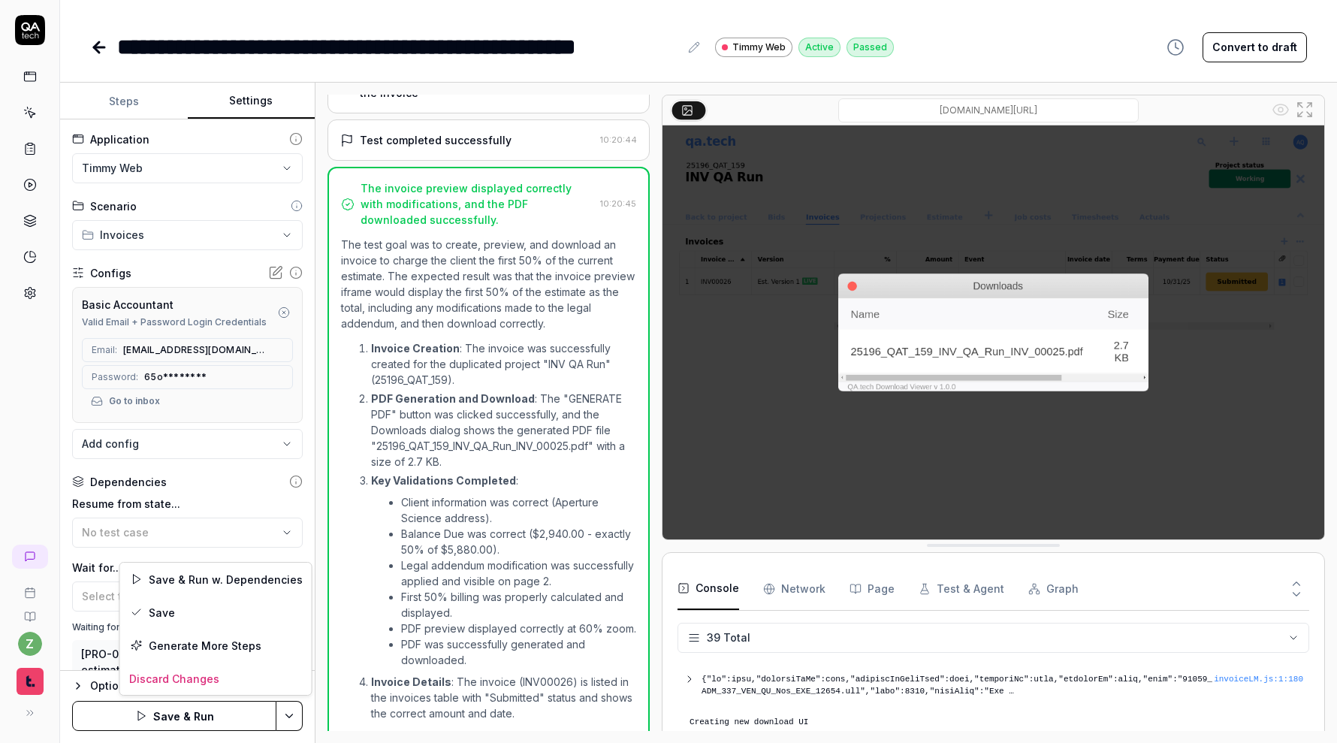
scroll to position [1138, 0]
click at [302, 717] on html "**********" at bounding box center [668, 371] width 1337 height 743
click at [242, 615] on div "Save" at bounding box center [216, 612] width 192 height 33
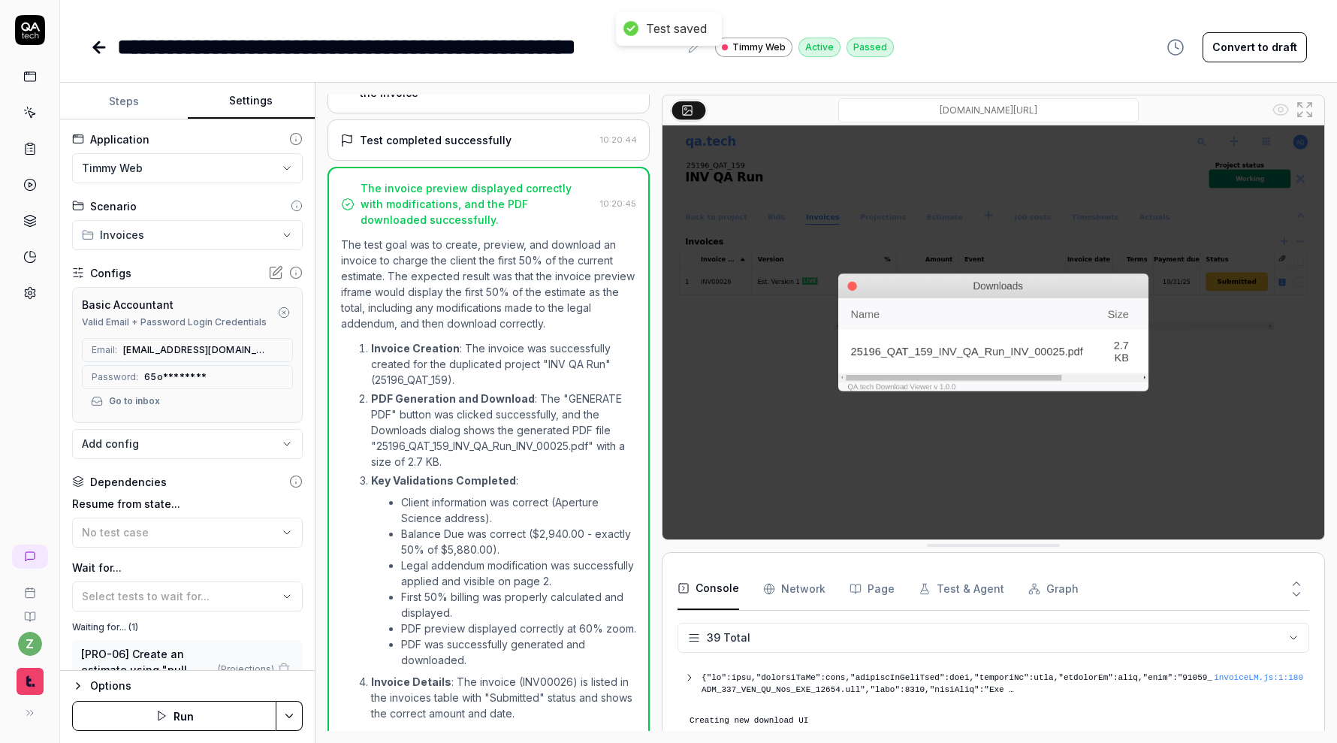
click at [105, 47] on icon at bounding box center [99, 47] width 18 height 18
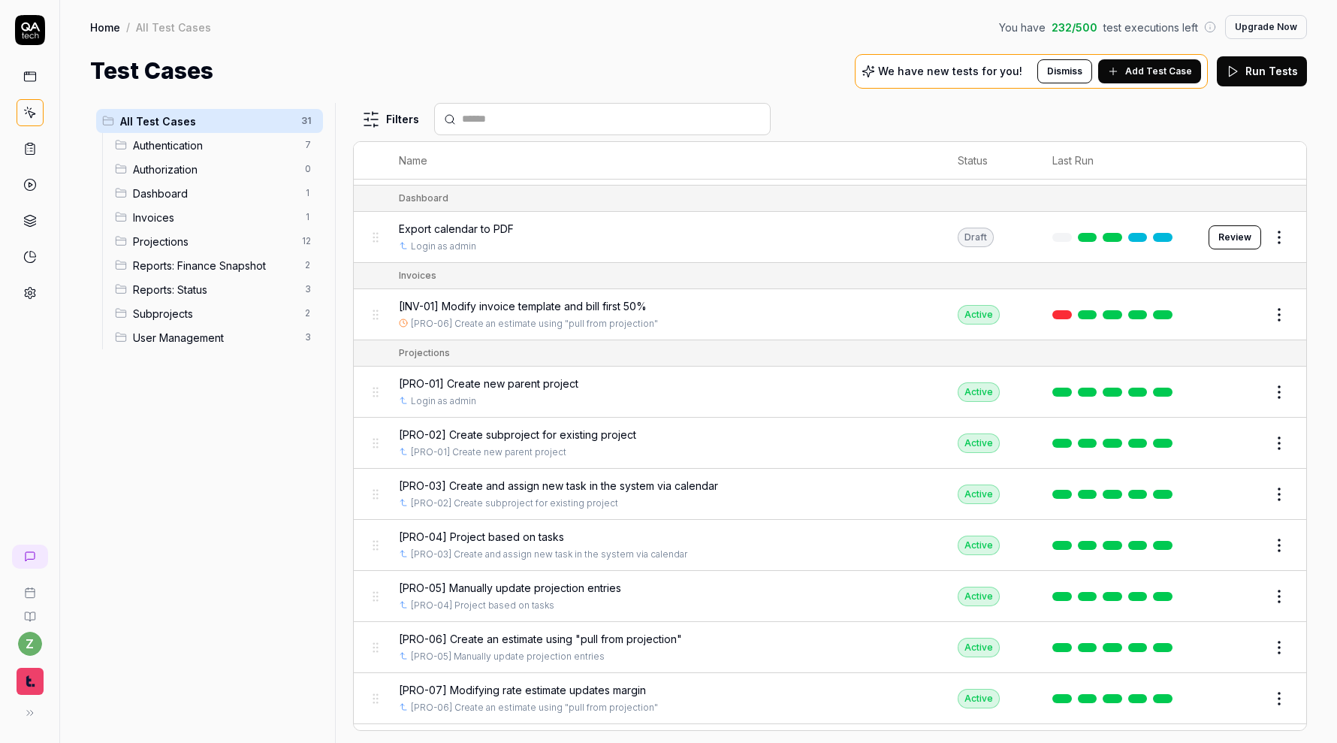
scroll to position [395, 0]
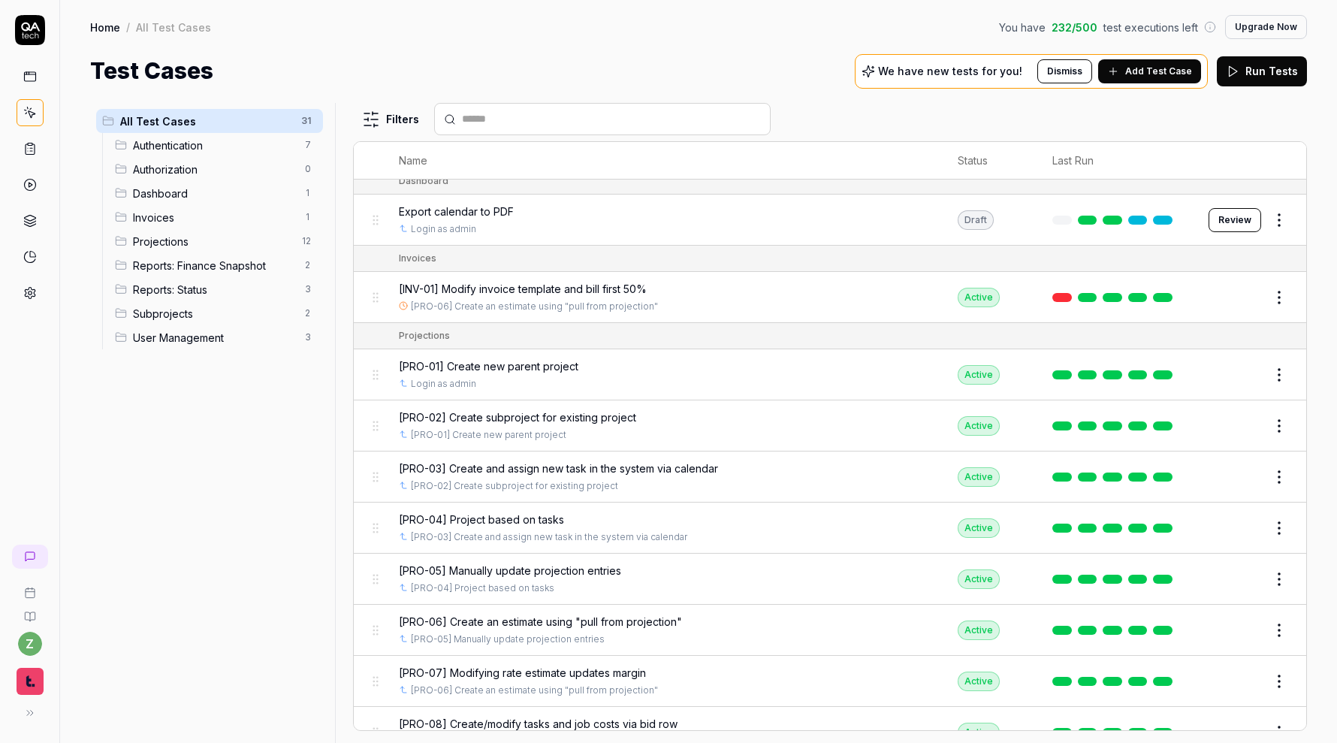
click at [718, 362] on div "[PRO-01] Create new parent project" at bounding box center [664, 366] width 530 height 16
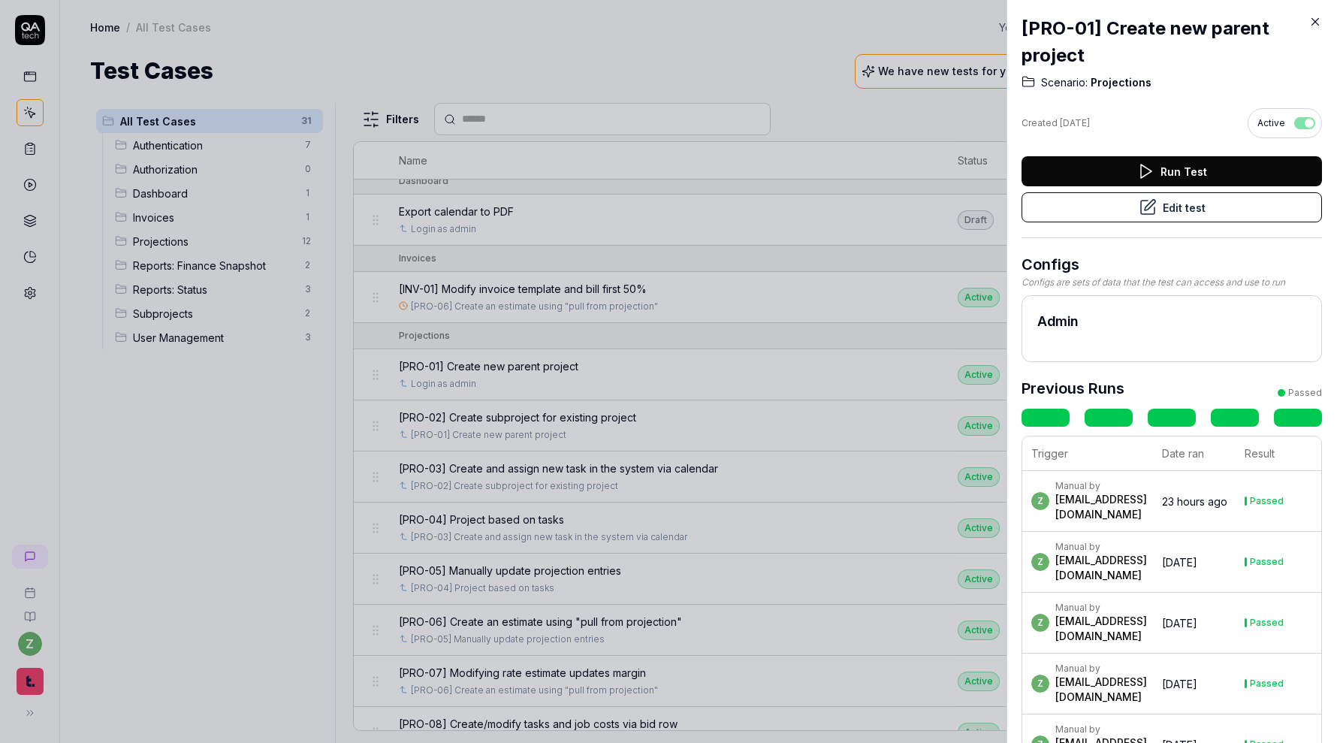
click at [1240, 207] on button "Edit test" at bounding box center [1171, 207] width 300 height 30
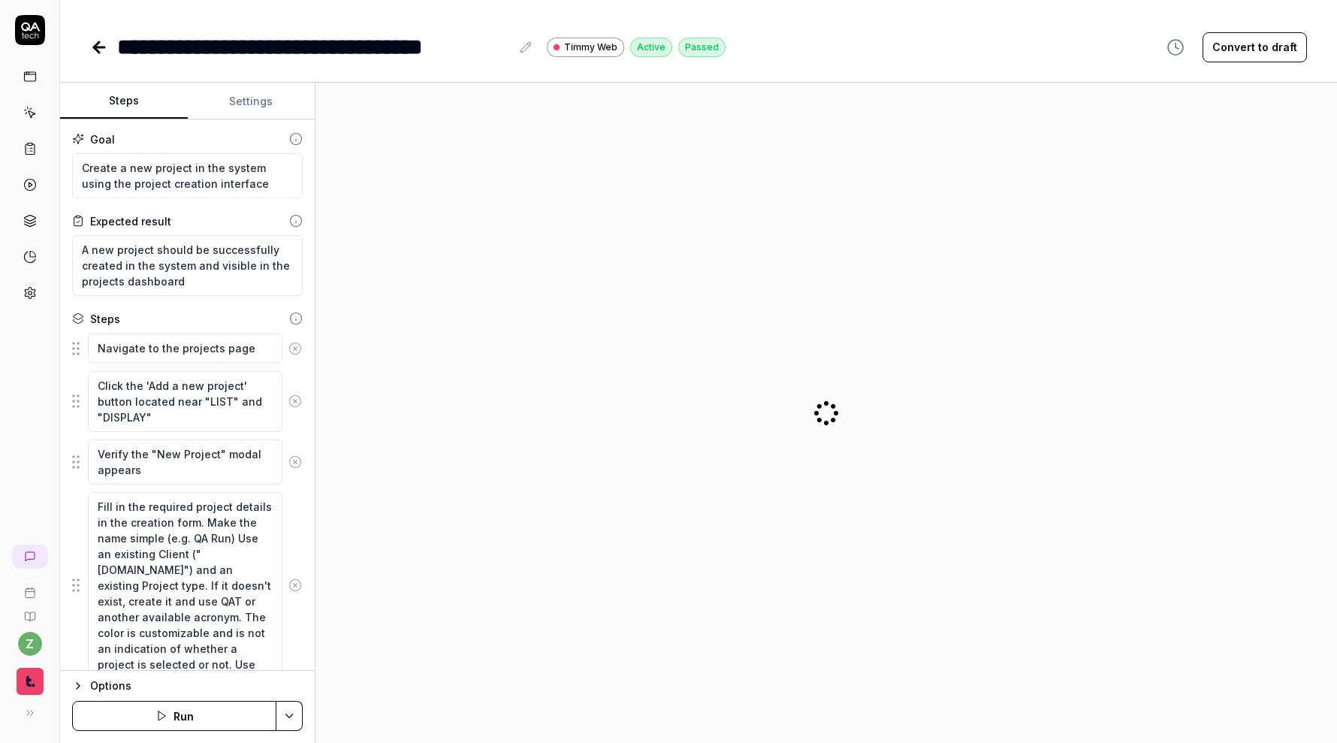
click at [251, 107] on button "Settings" at bounding box center [252, 101] width 128 height 36
type textarea "*"
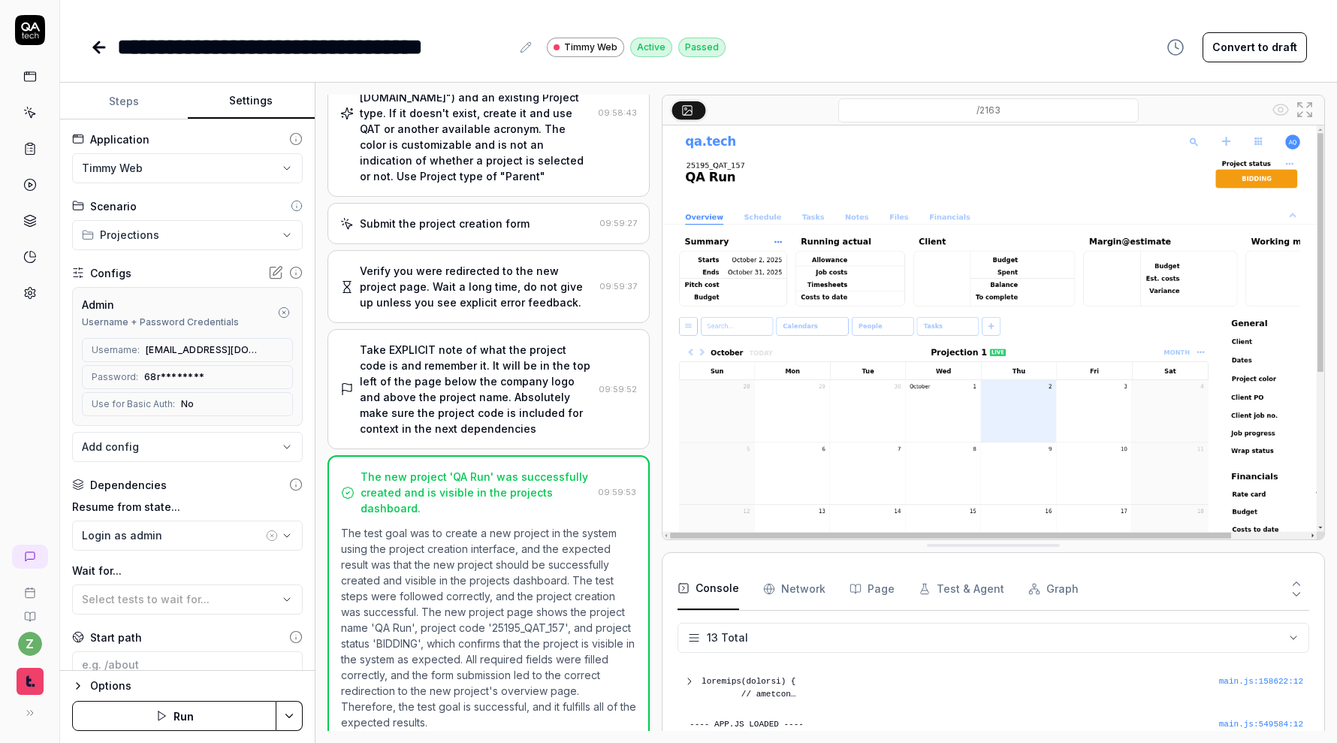
scroll to position [310, 0]
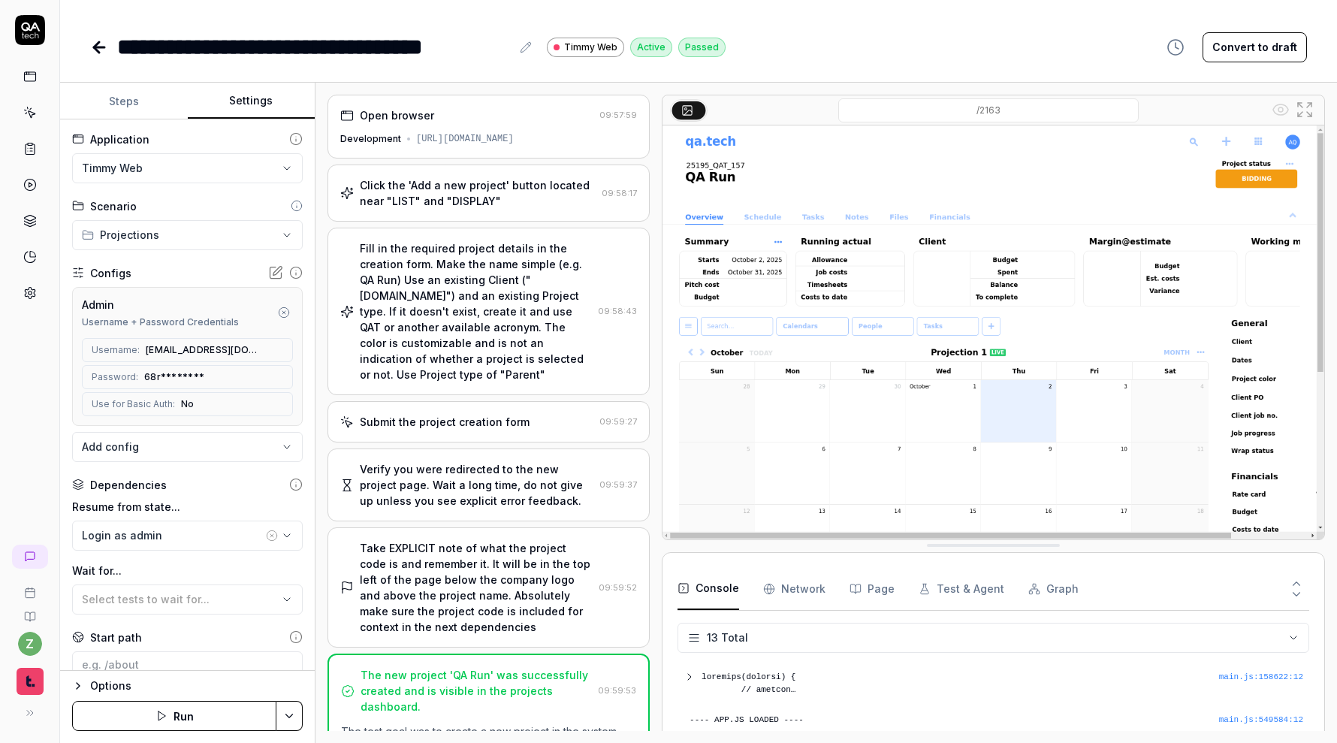
click at [281, 310] on icon "button" at bounding box center [284, 312] width 12 height 12
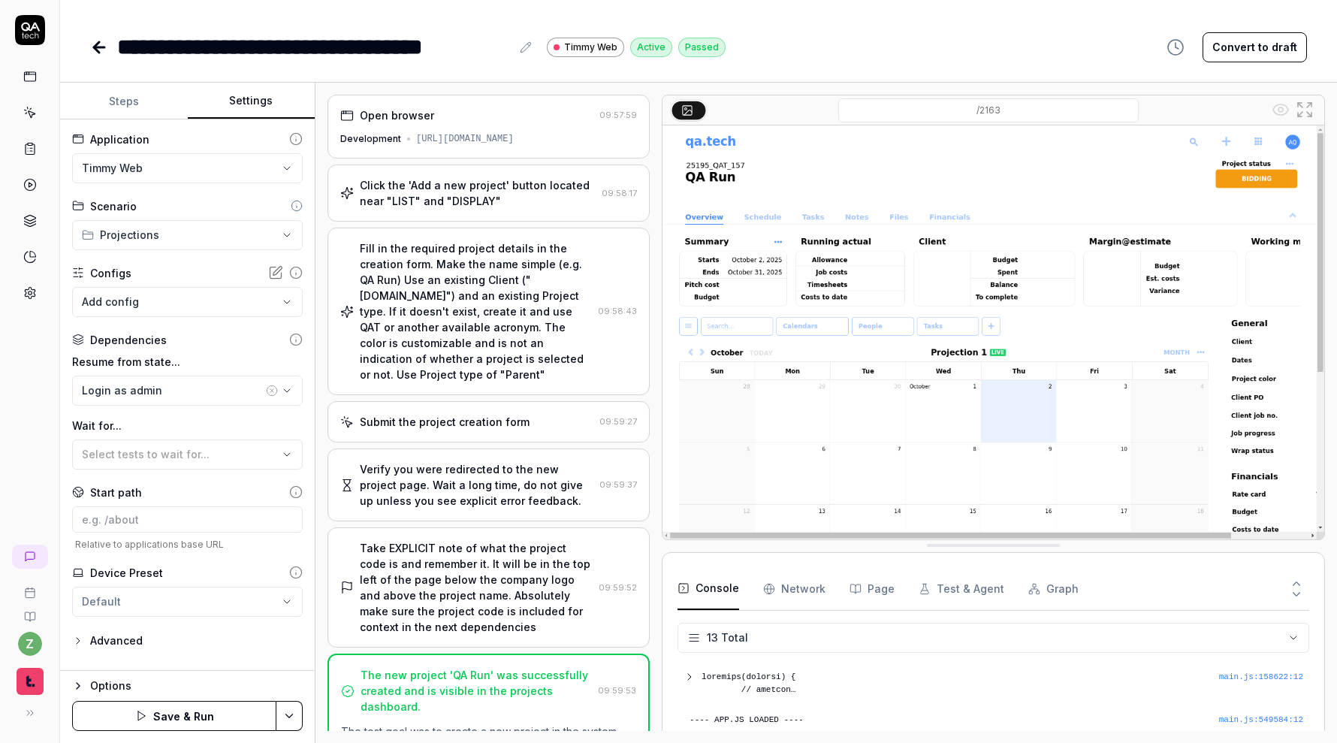
click at [299, 720] on html "**********" at bounding box center [668, 371] width 1337 height 743
click at [249, 612] on div "Save" at bounding box center [216, 612] width 192 height 33
click at [101, 51] on icon at bounding box center [99, 47] width 18 height 18
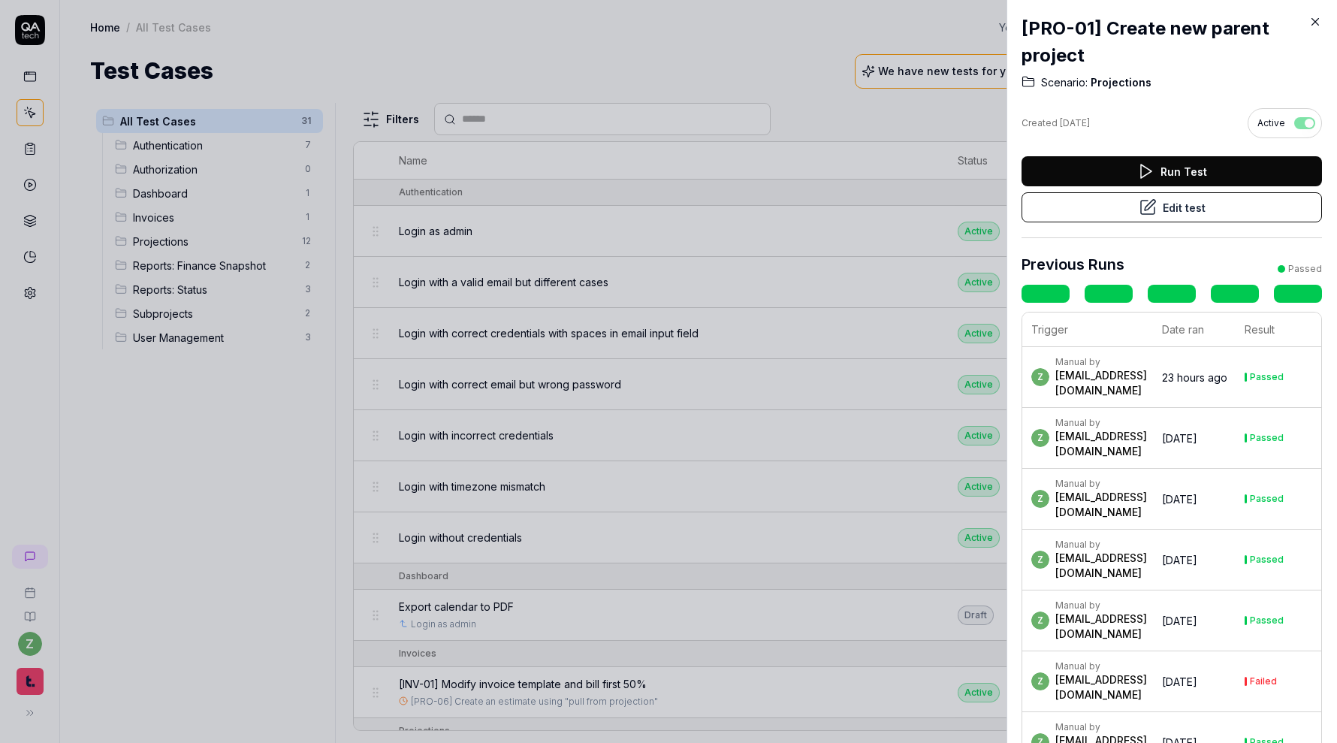
click at [240, 463] on div at bounding box center [668, 371] width 1337 height 743
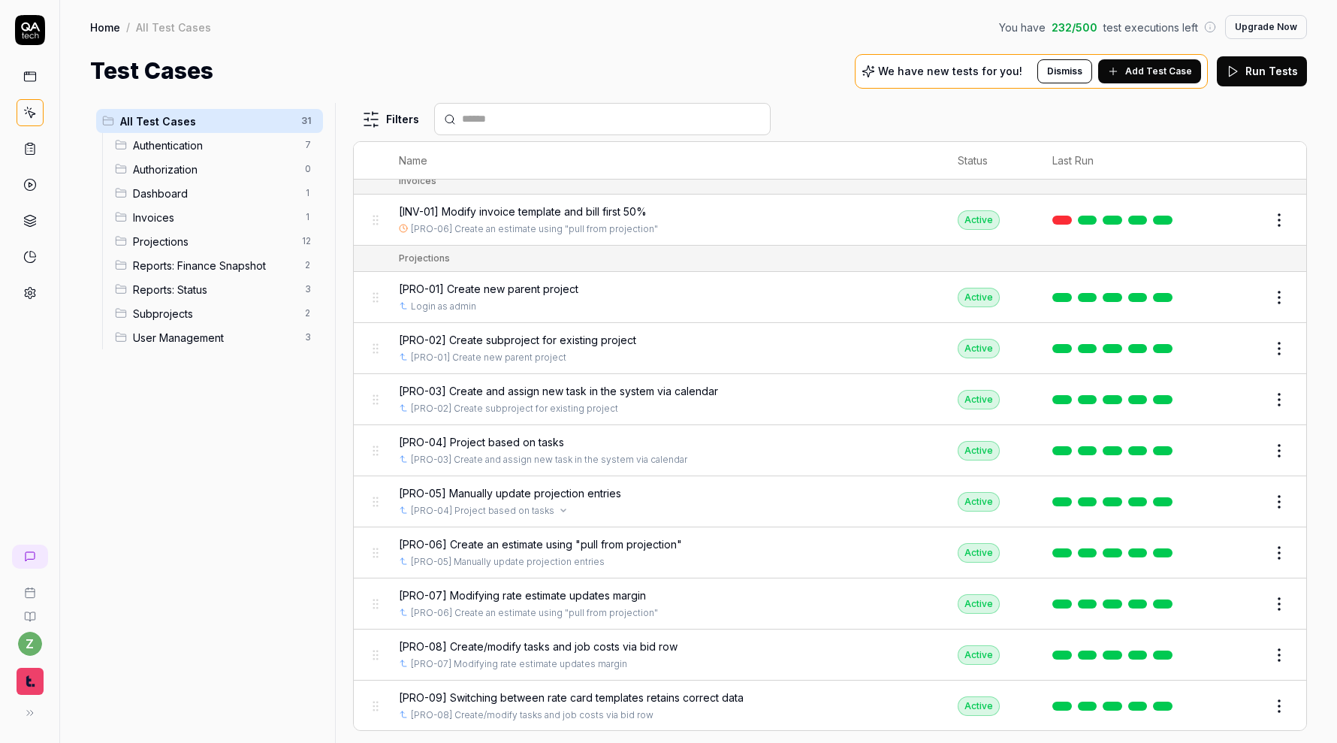
scroll to position [488, 0]
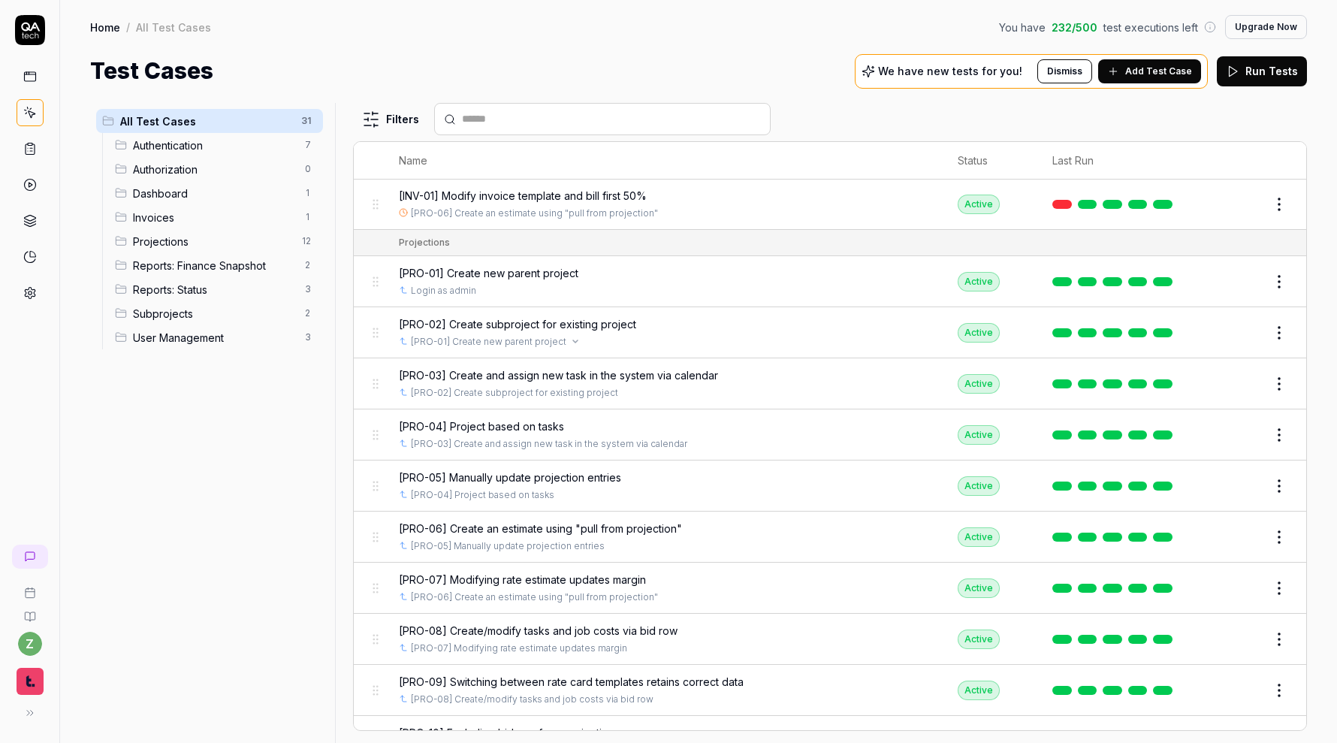
click at [727, 338] on div "[PRO-01] Create new parent project" at bounding box center [664, 342] width 530 height 14
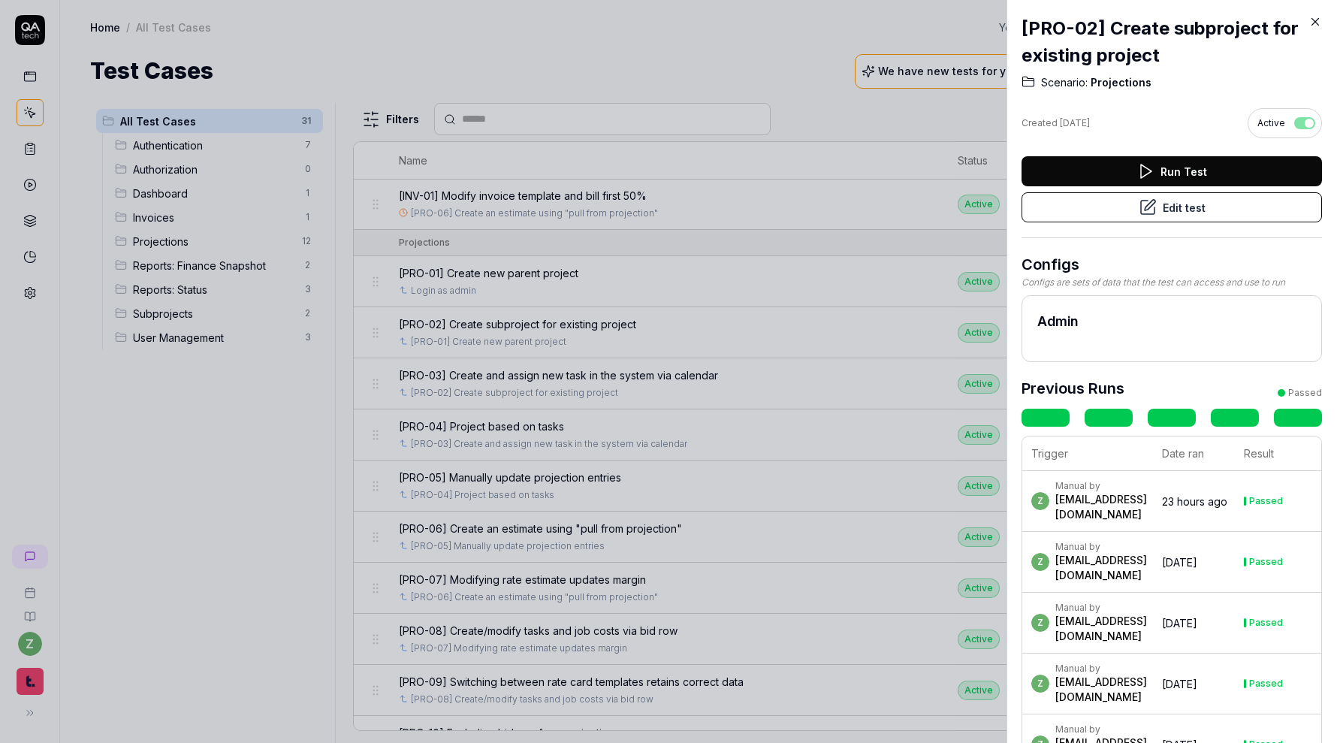
click at [1133, 204] on button "Edit test" at bounding box center [1171, 207] width 300 height 30
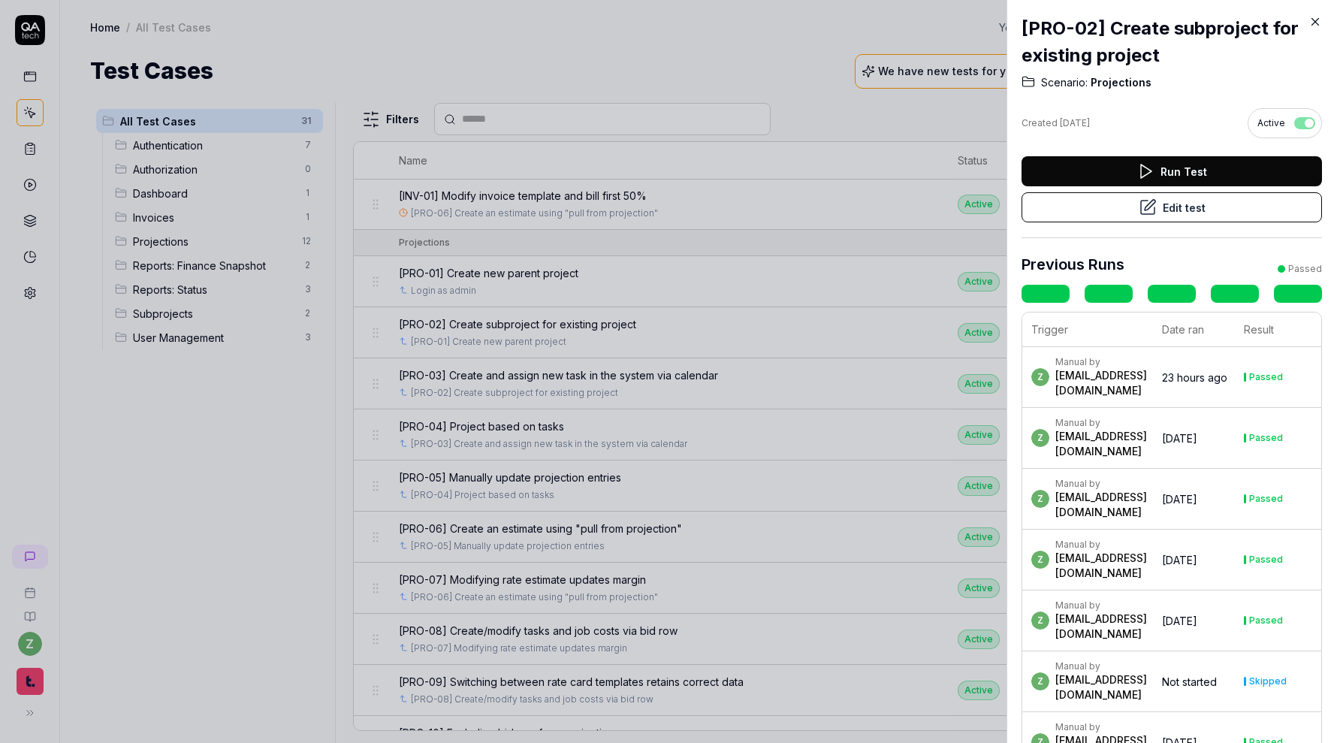
click at [705, 465] on div at bounding box center [668, 371] width 1337 height 743
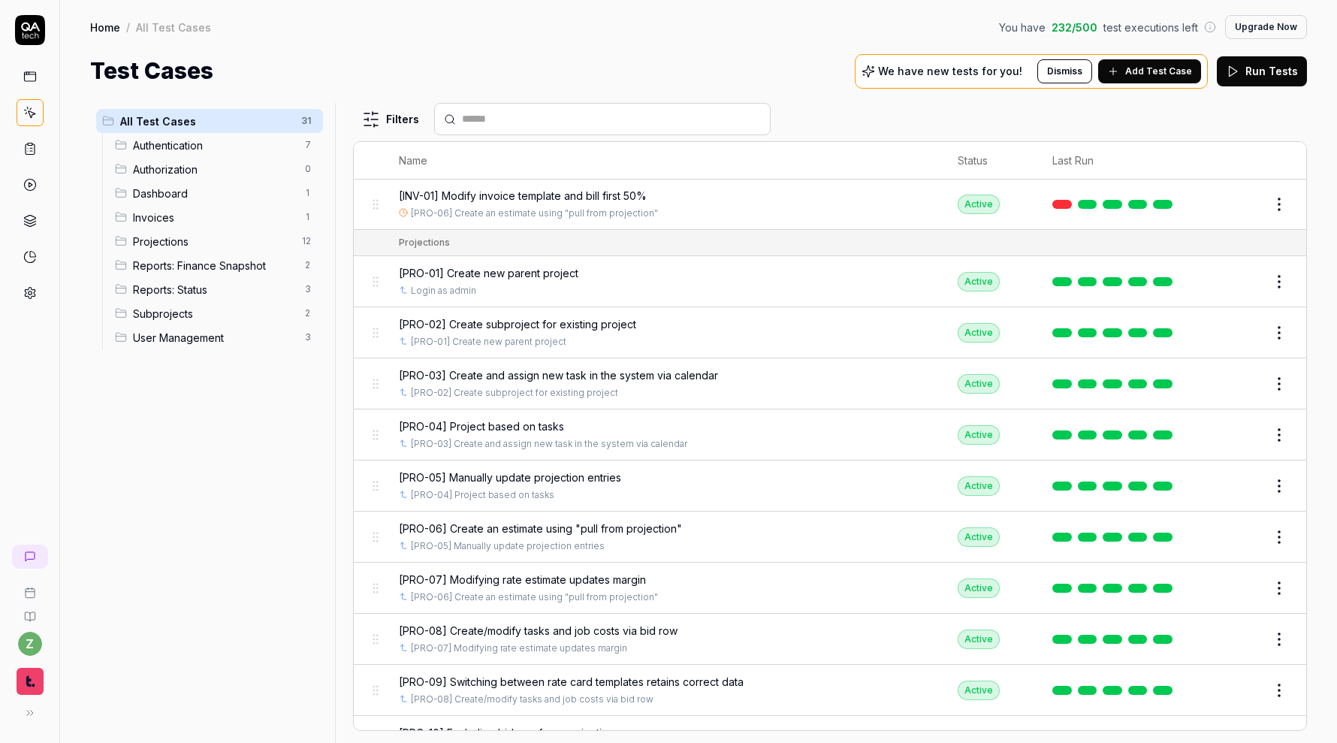
click at [792, 373] on div "[PRO-03] Create and assign new task in the system via calendar" at bounding box center [664, 375] width 530 height 16
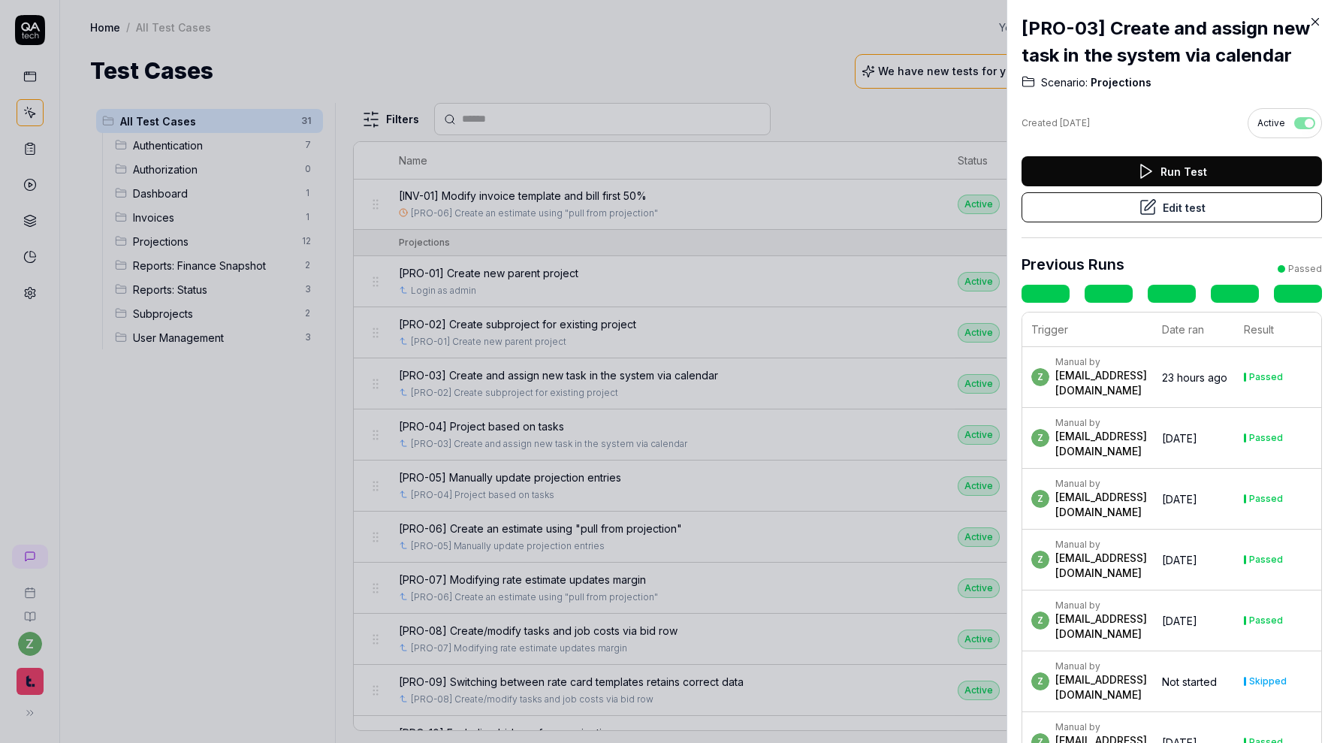
click at [818, 361] on div at bounding box center [668, 371] width 1337 height 743
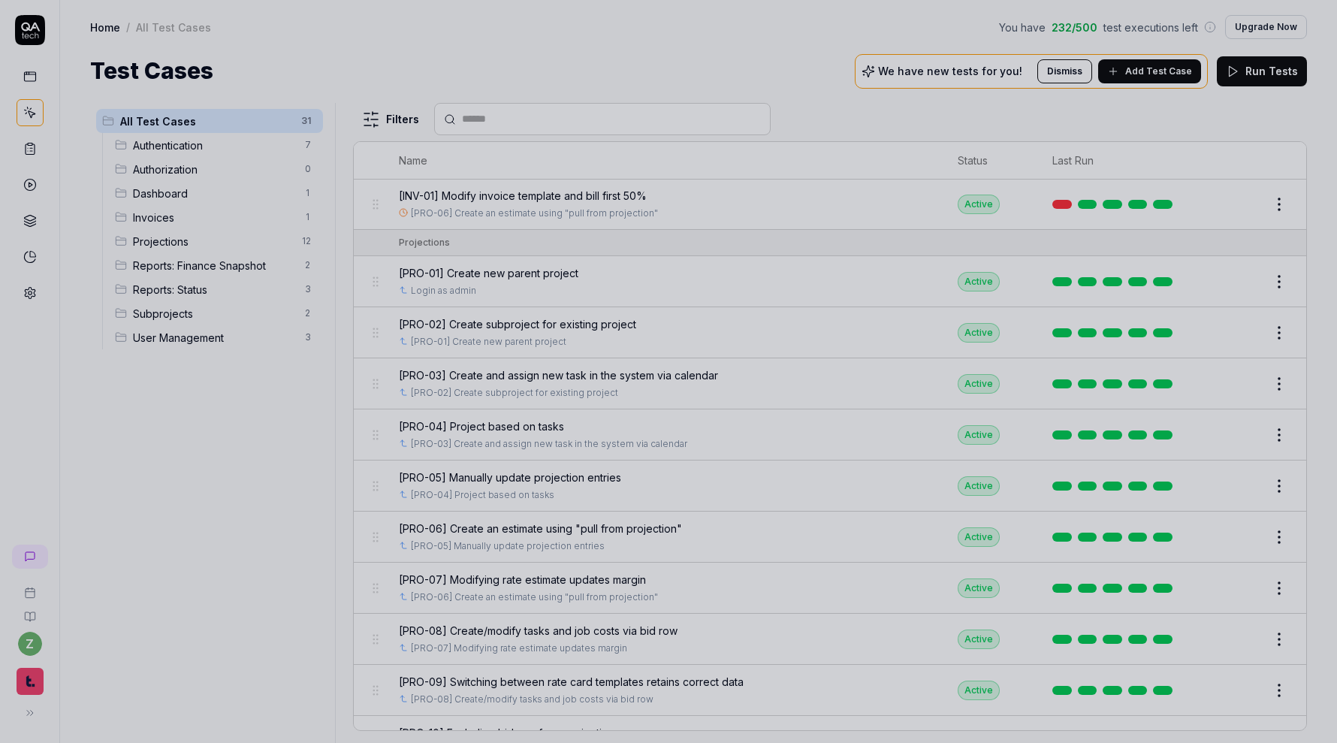
click at [810, 424] on div "[PRO-04] Project based on tasks" at bounding box center [664, 426] width 530 height 16
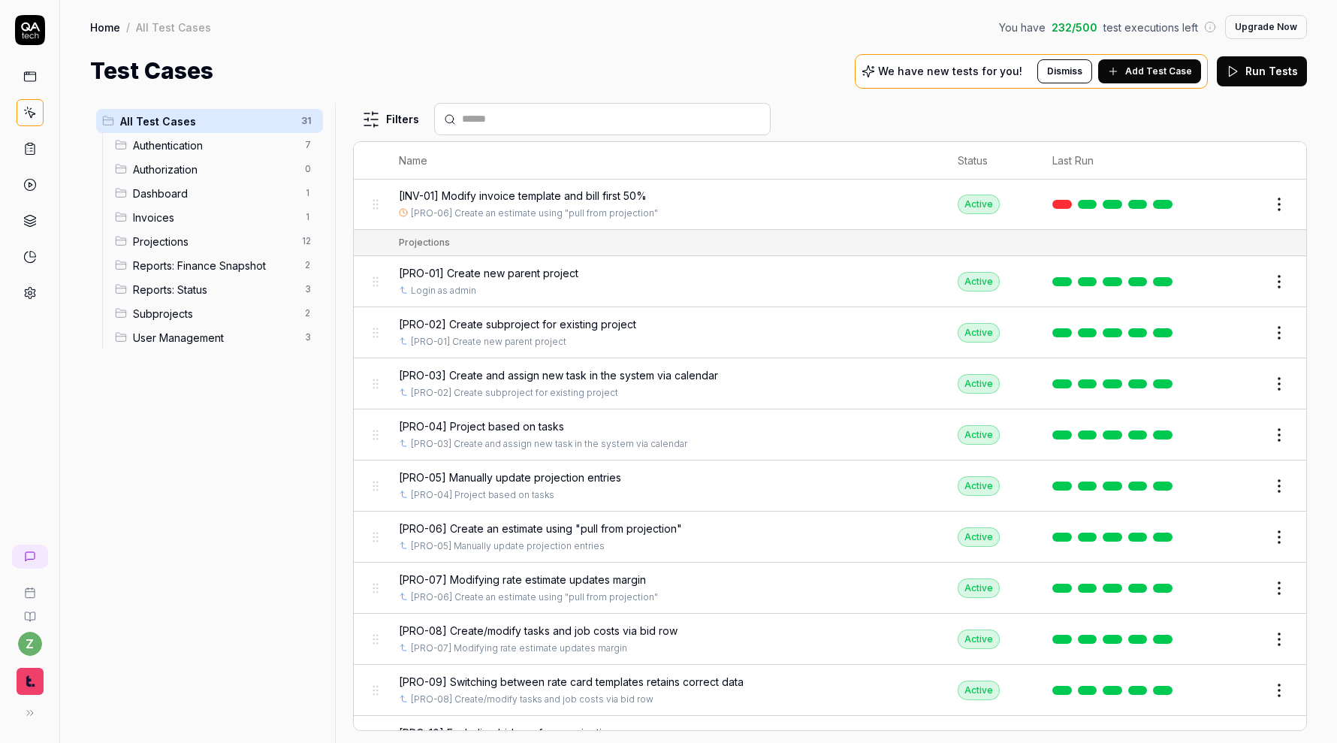
click at [810, 424] on div "[PRO-04] Project based on tasks" at bounding box center [664, 426] width 530 height 16
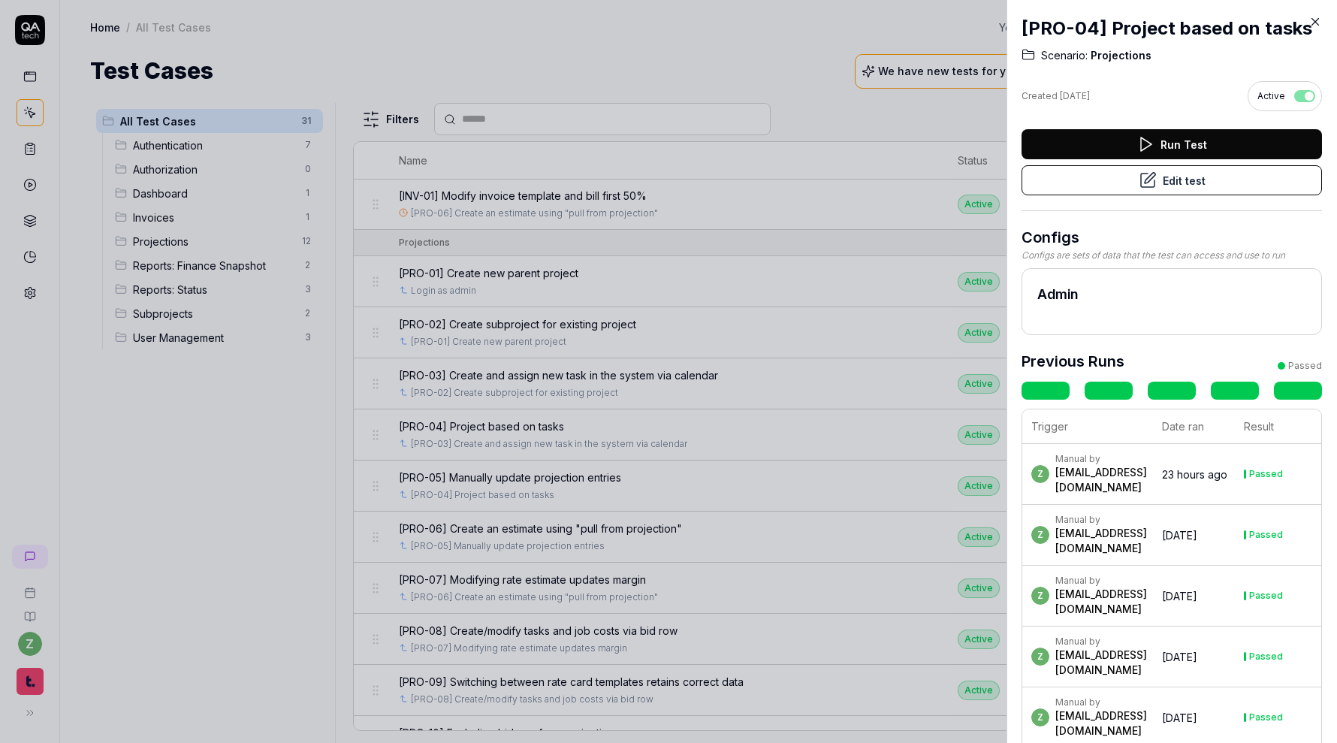
click at [1187, 180] on button "Edit test" at bounding box center [1171, 180] width 300 height 30
click at [715, 413] on div at bounding box center [668, 371] width 1337 height 743
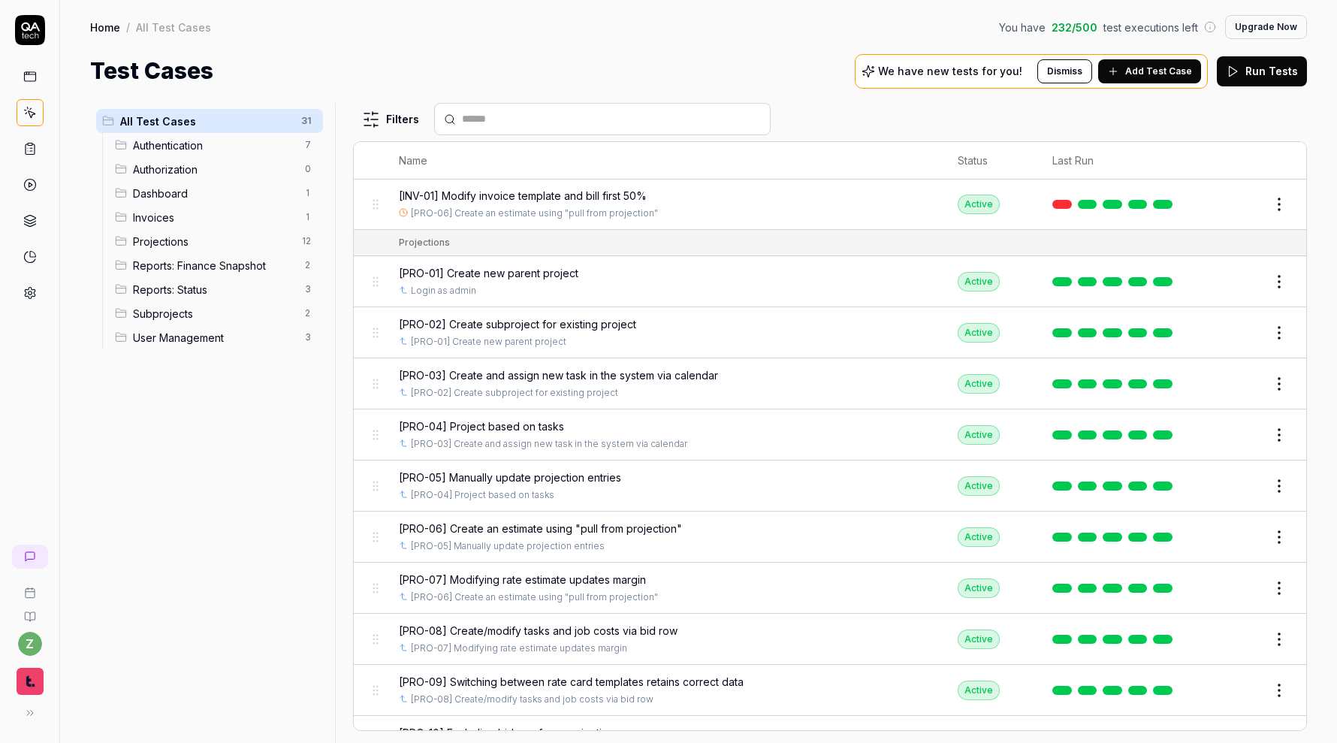
click at [787, 469] on div "[PRO-05] Manually update projection entries" at bounding box center [664, 477] width 530 height 16
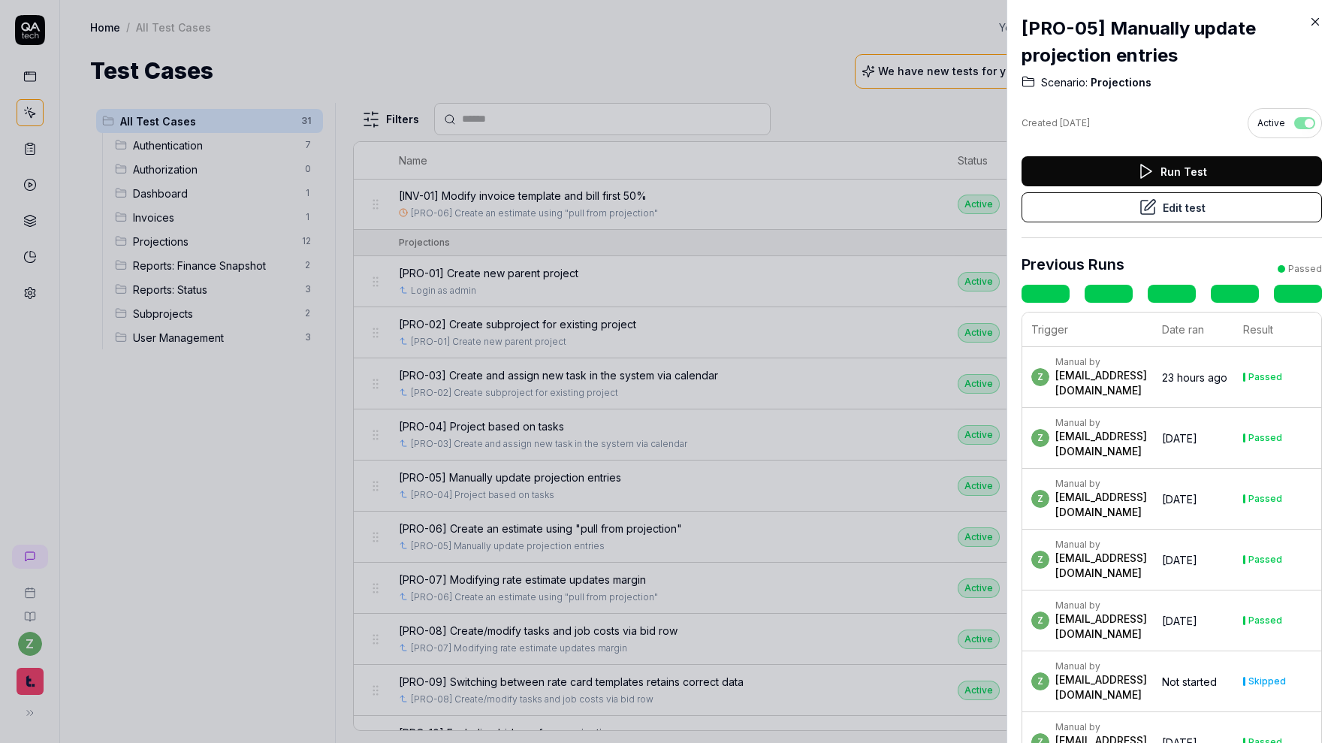
click at [787, 466] on div at bounding box center [668, 371] width 1337 height 743
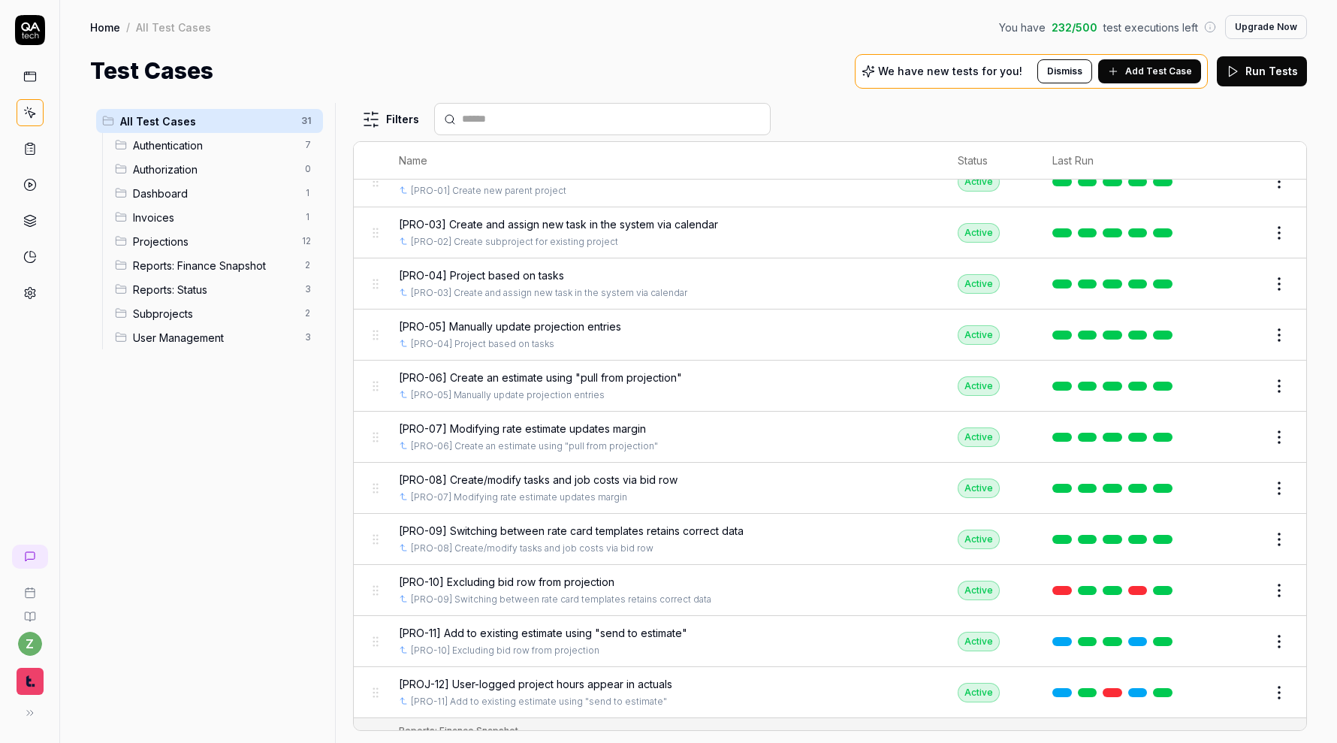
scroll to position [653, 0]
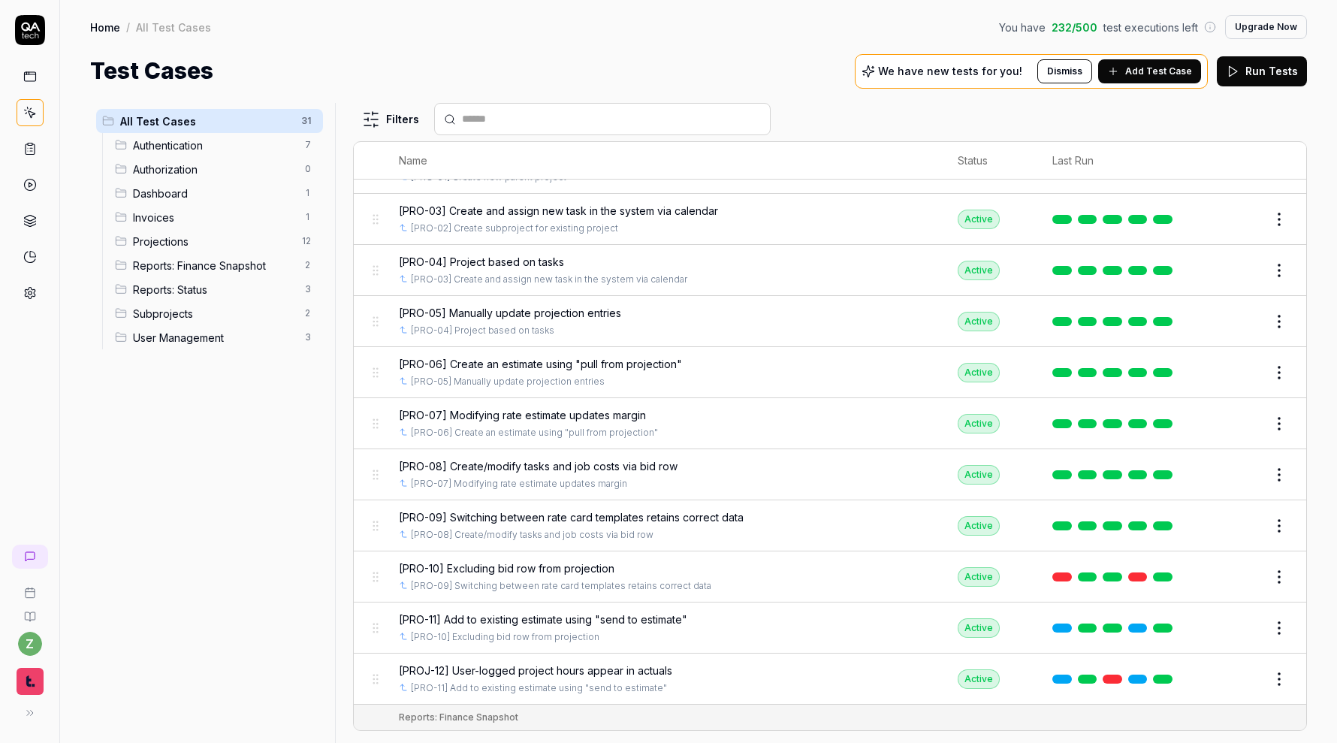
click at [801, 357] on div "[PRO-06] Create an estimate using "pull from projection"" at bounding box center [664, 364] width 530 height 16
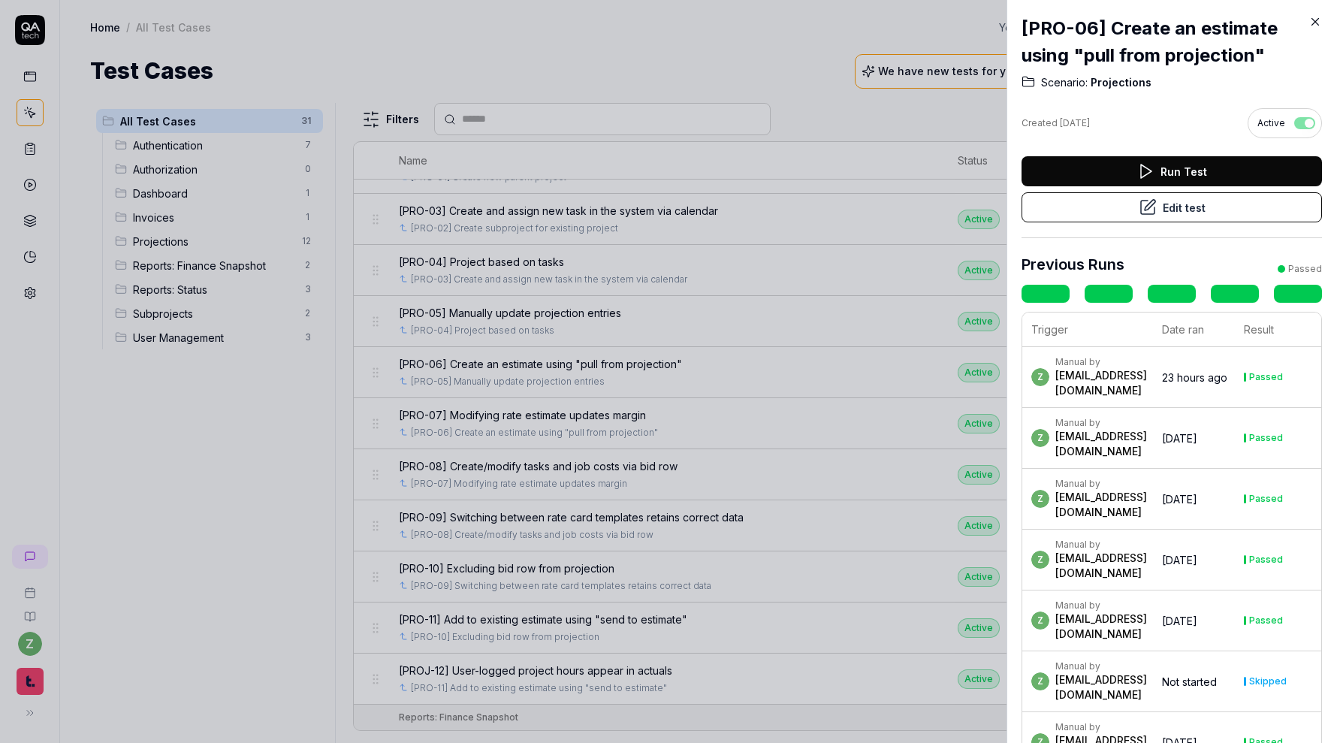
click at [801, 357] on div at bounding box center [668, 371] width 1337 height 743
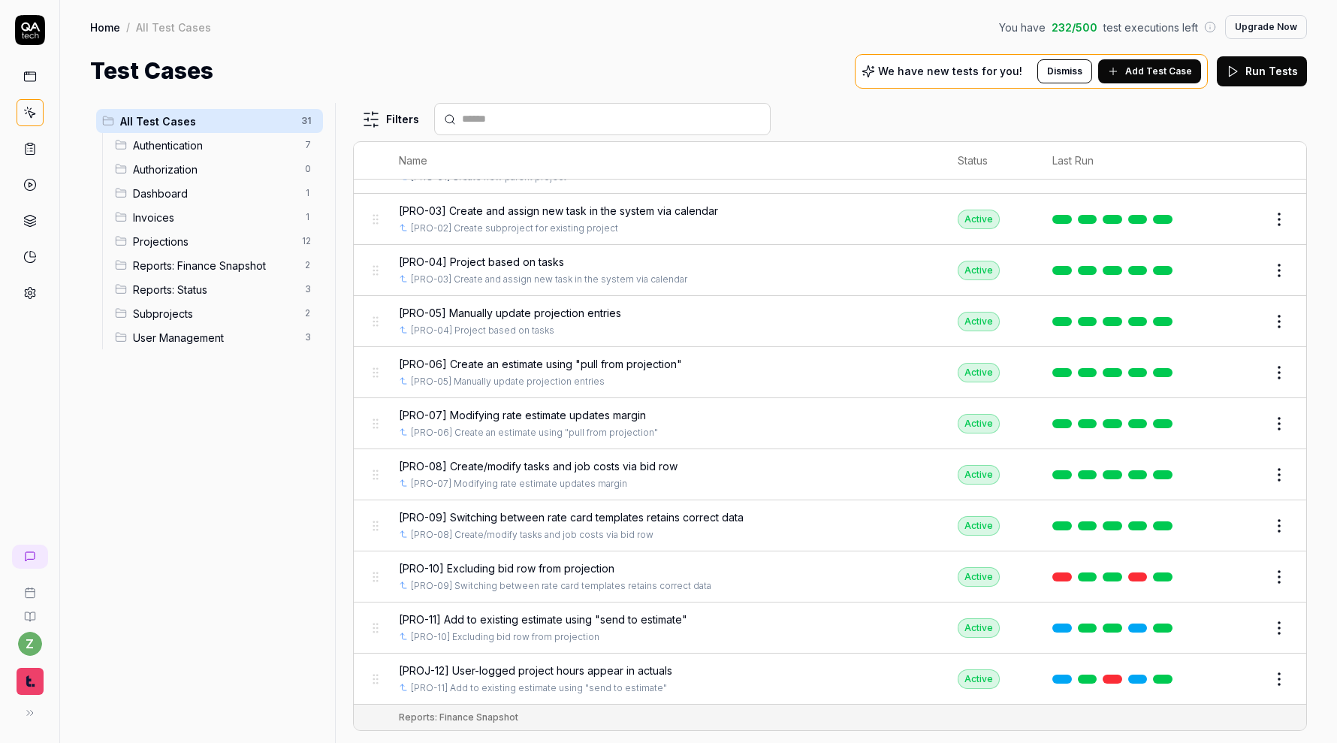
click at [800, 412] on div "[PRO-07] Modifying rate estimate updates margin" at bounding box center [664, 415] width 530 height 16
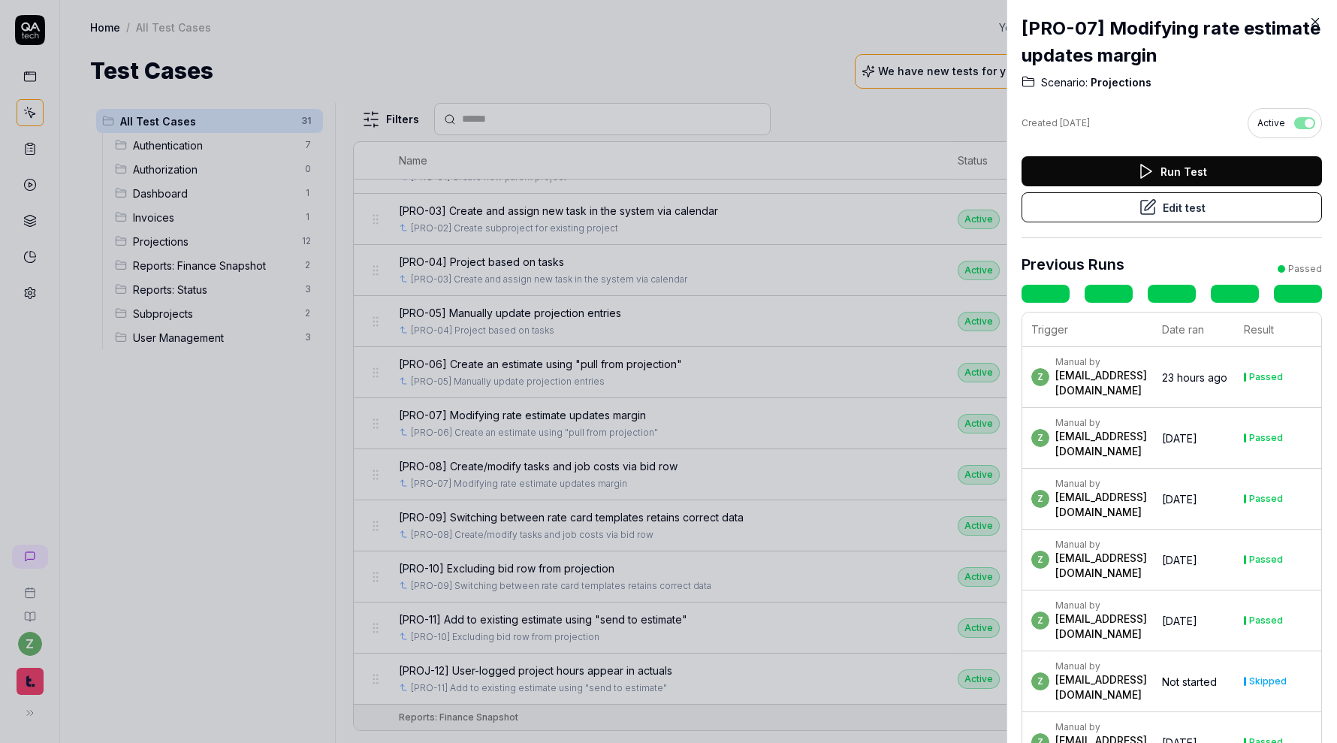
click at [826, 464] on div at bounding box center [668, 371] width 1337 height 743
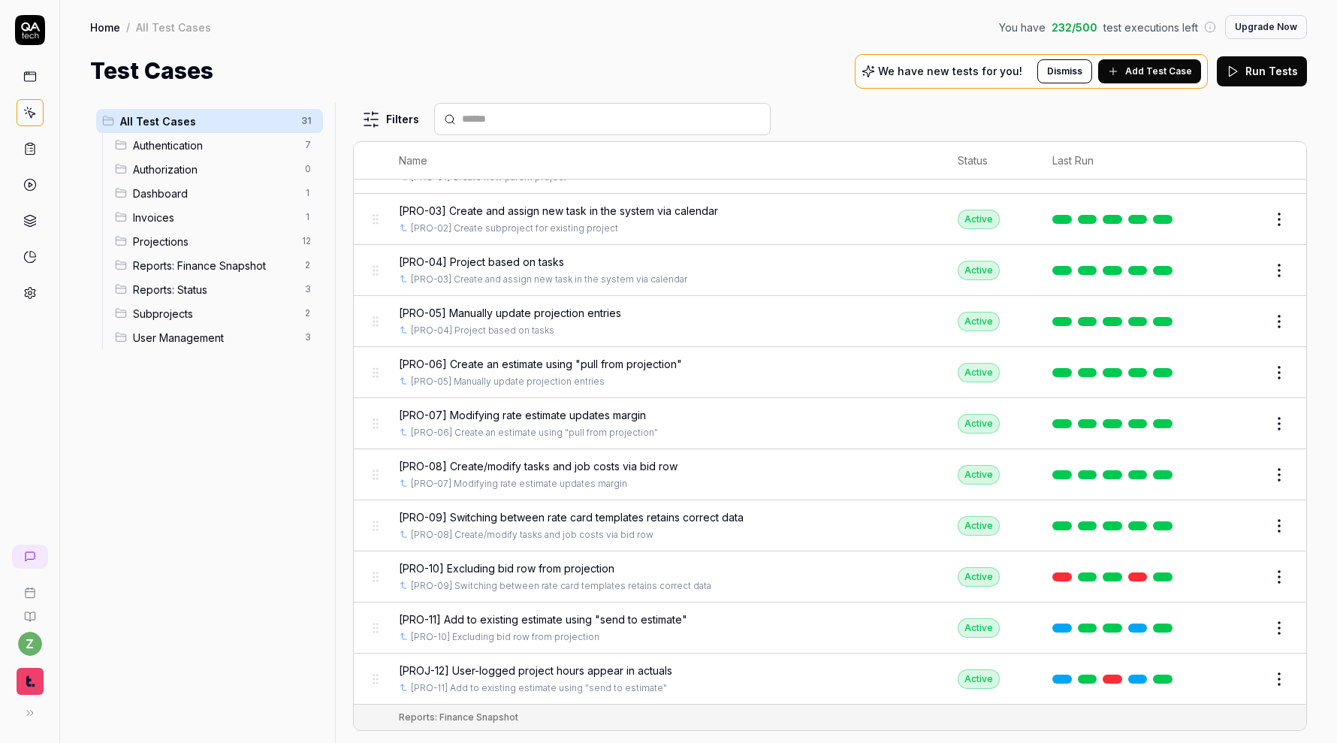
click at [838, 463] on div "[PRO-08] Create/modify tasks and job costs via bid row" at bounding box center [664, 466] width 530 height 16
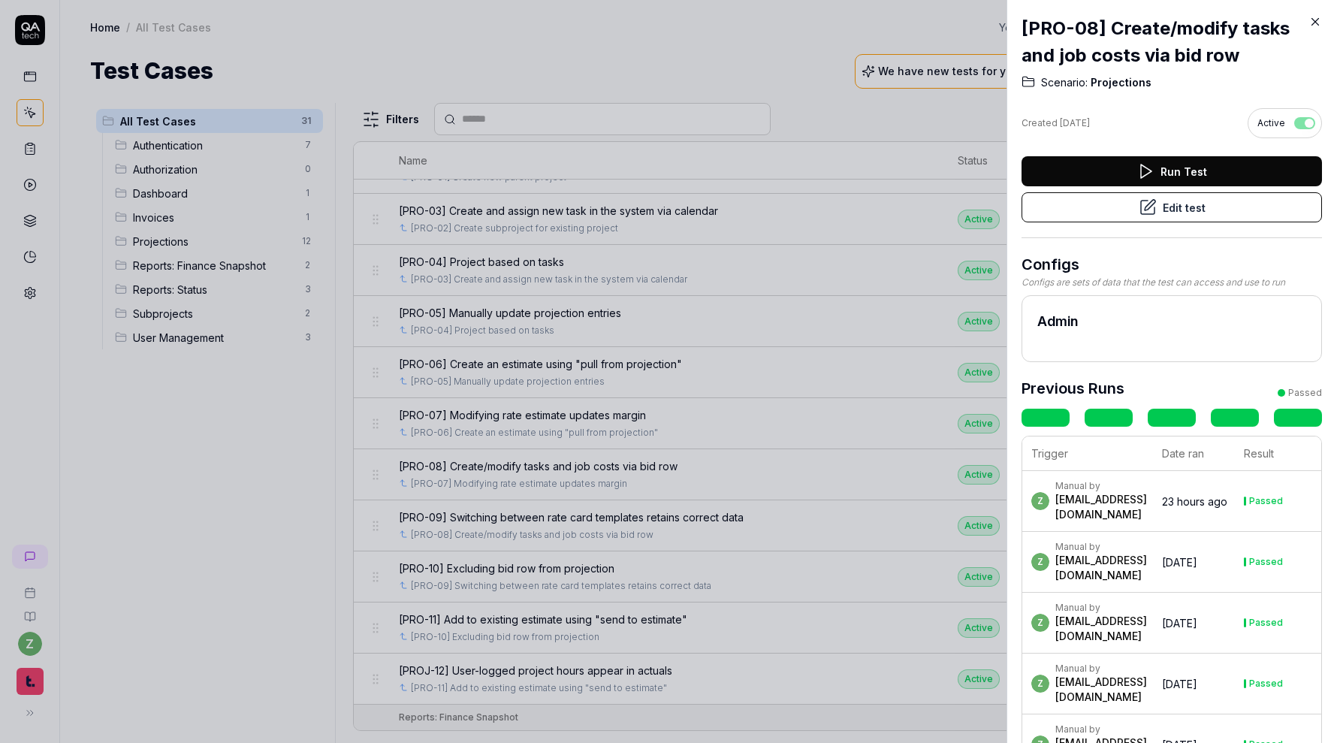
click at [1224, 216] on button "Edit test" at bounding box center [1171, 207] width 300 height 30
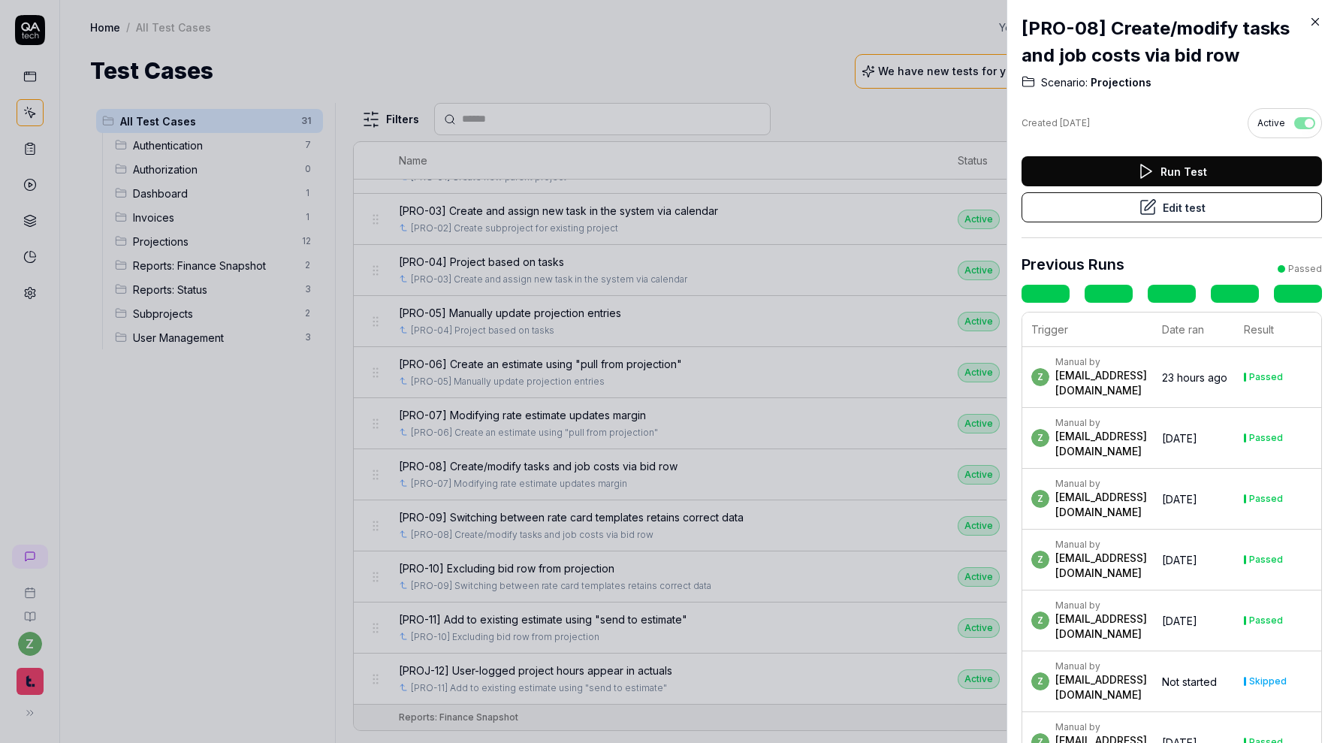
click at [815, 535] on div at bounding box center [668, 371] width 1337 height 743
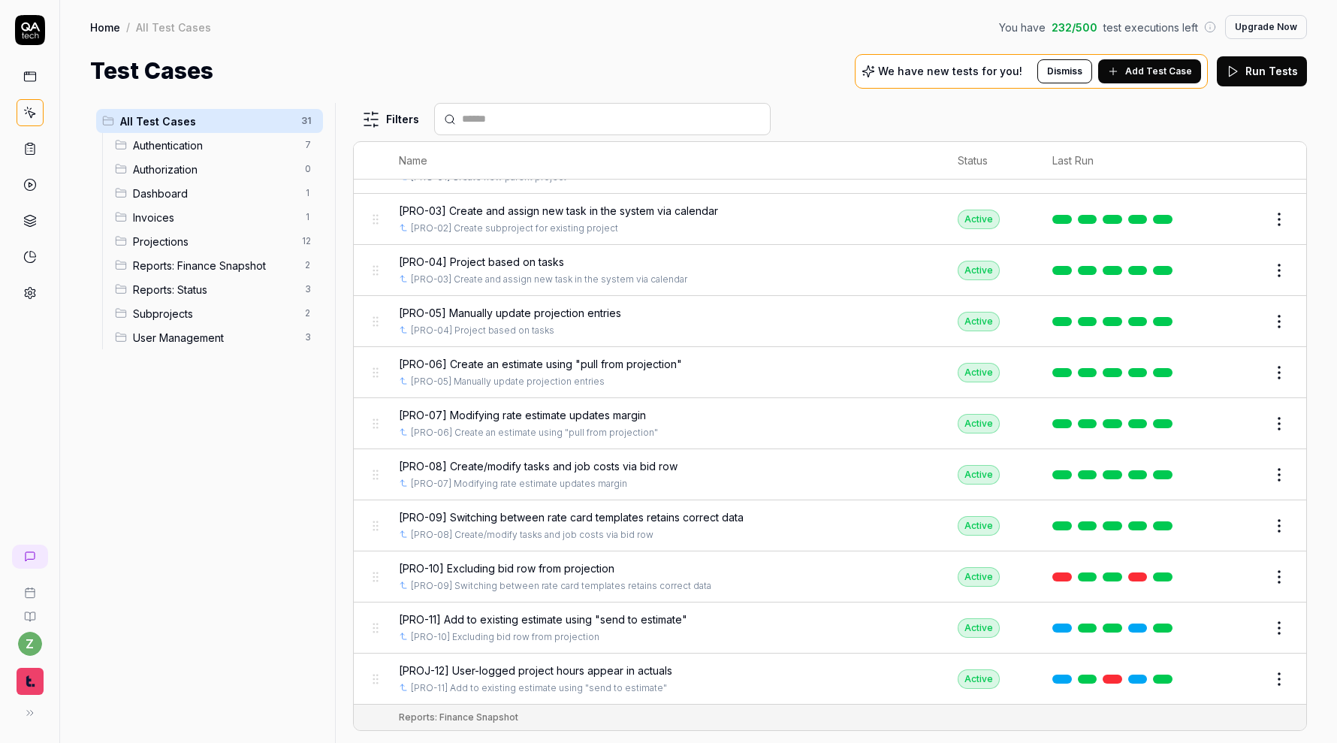
click at [848, 511] on div "[PRO-09] Switching between rate card templates retains correct data" at bounding box center [664, 517] width 530 height 16
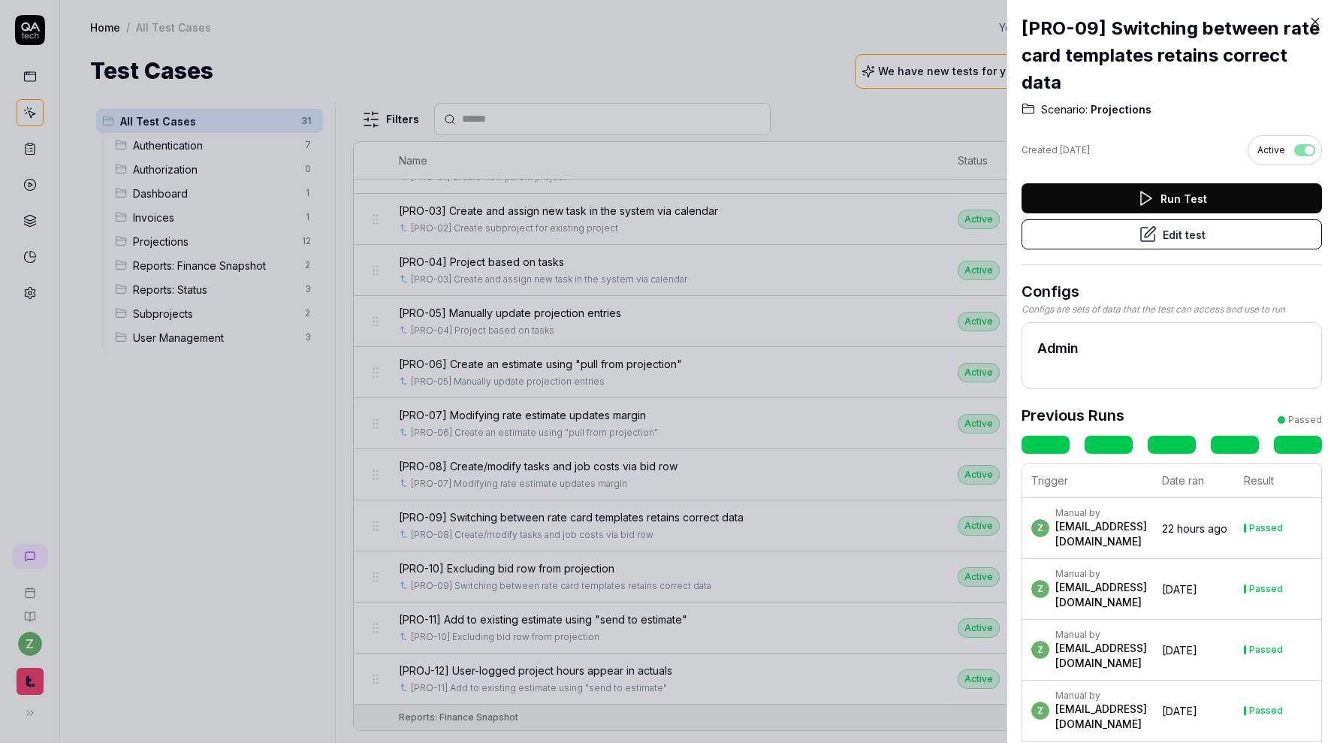
click at [1150, 231] on icon at bounding box center [1148, 234] width 18 height 18
click at [831, 454] on div at bounding box center [668, 371] width 1337 height 743
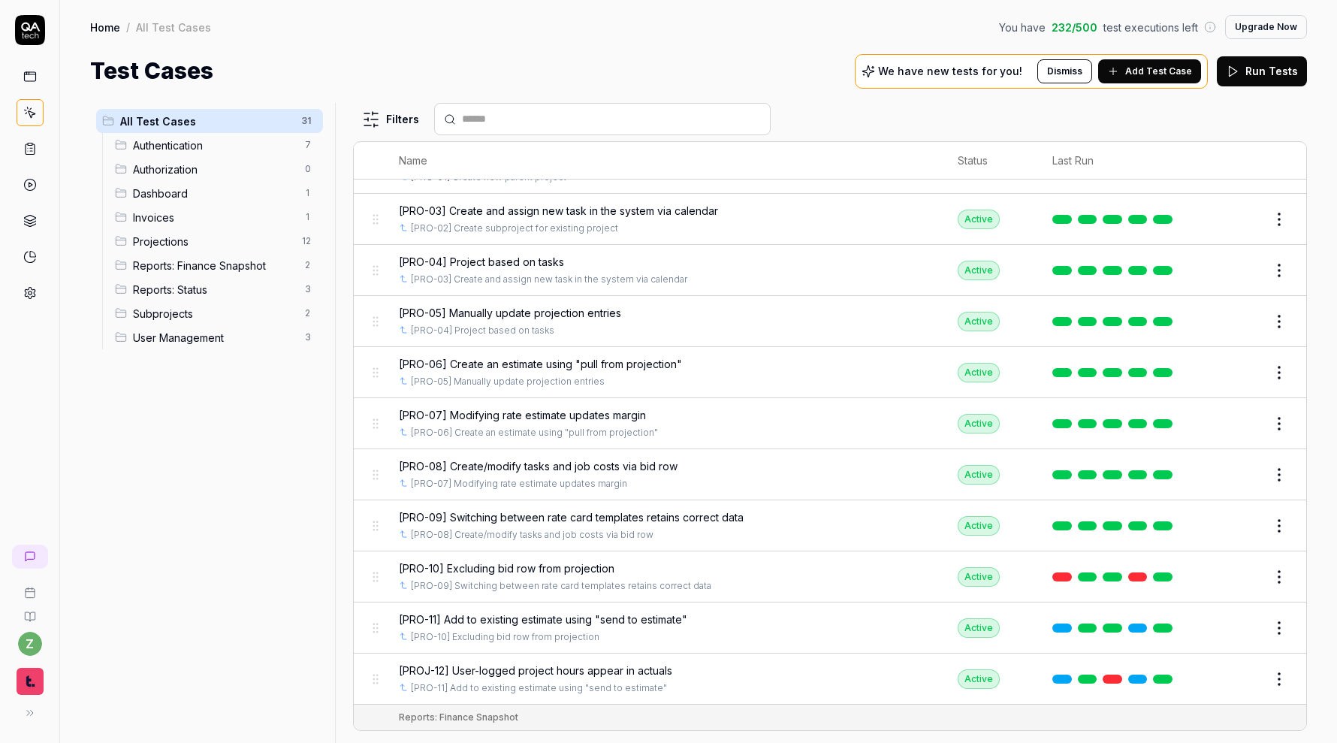
click at [790, 561] on div "[PRO-10] Excluding bid row from projection" at bounding box center [664, 568] width 530 height 16
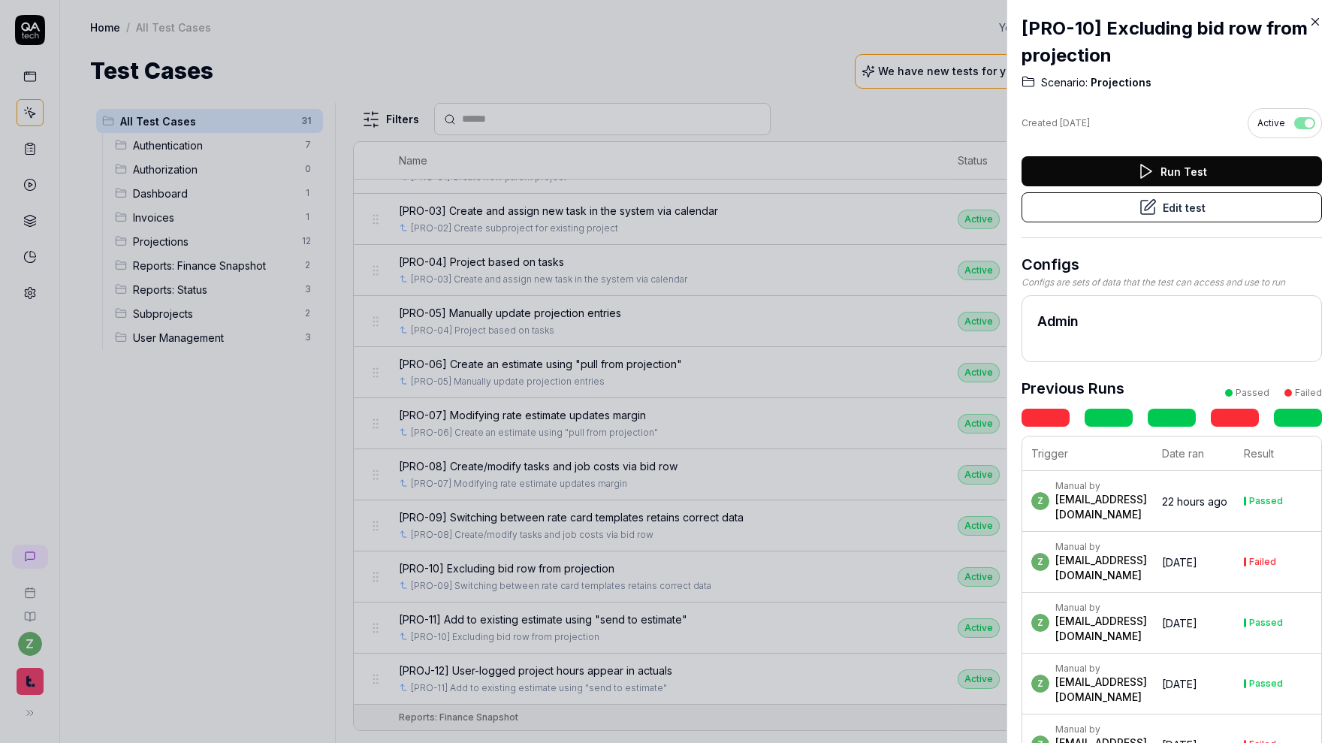
click at [1210, 212] on button "Edit test" at bounding box center [1171, 207] width 300 height 30
click at [864, 442] on div at bounding box center [668, 371] width 1337 height 743
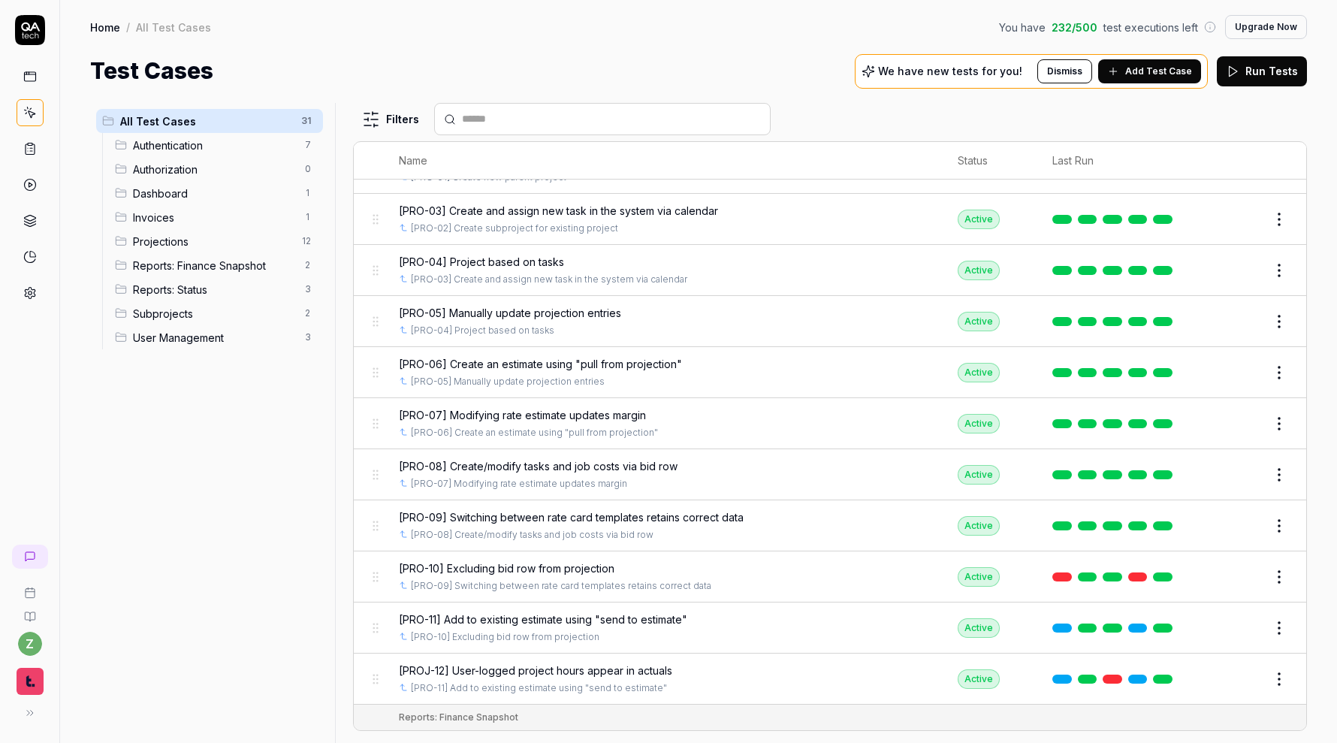
click at [784, 617] on div "[PRO-11] Add to existing estimate using "send to estimate" [PRO-10] Excluding b…" at bounding box center [664, 627] width 530 height 32
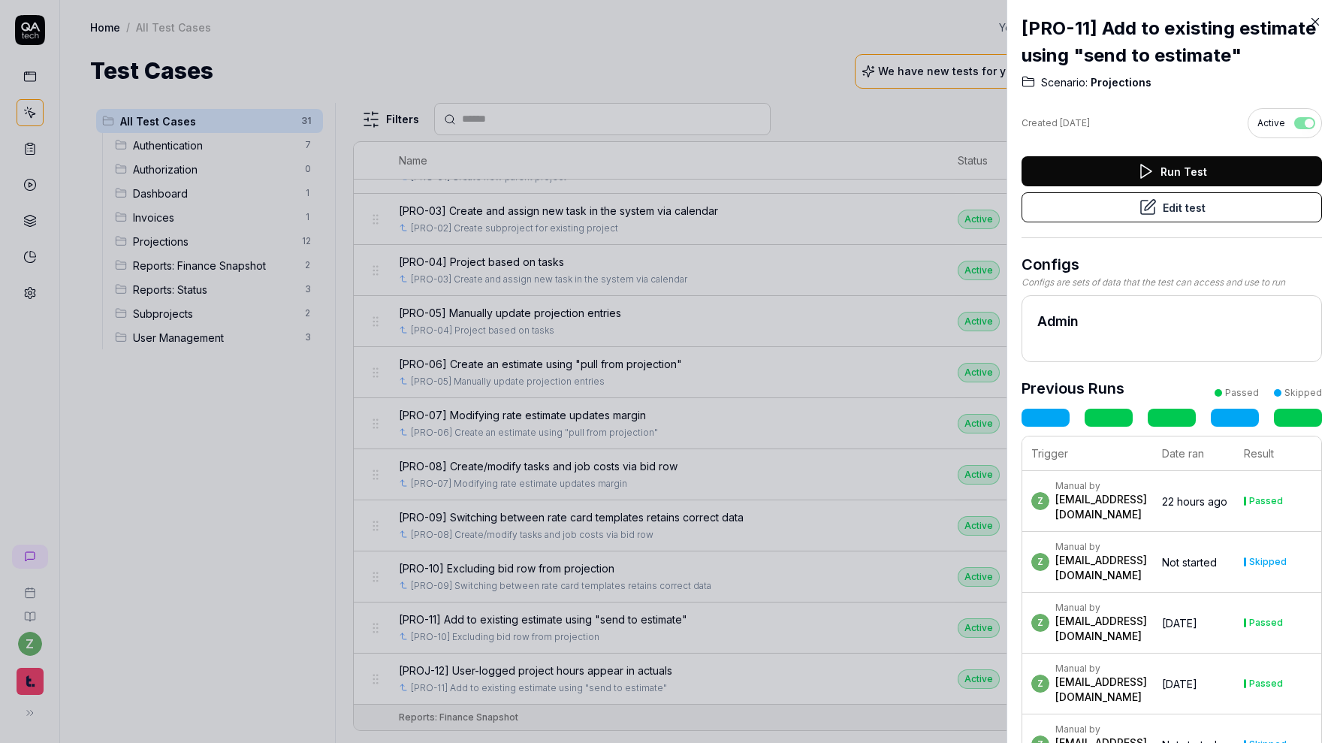
click at [1202, 198] on button "Edit test" at bounding box center [1171, 207] width 300 height 30
click at [831, 451] on div at bounding box center [668, 371] width 1337 height 743
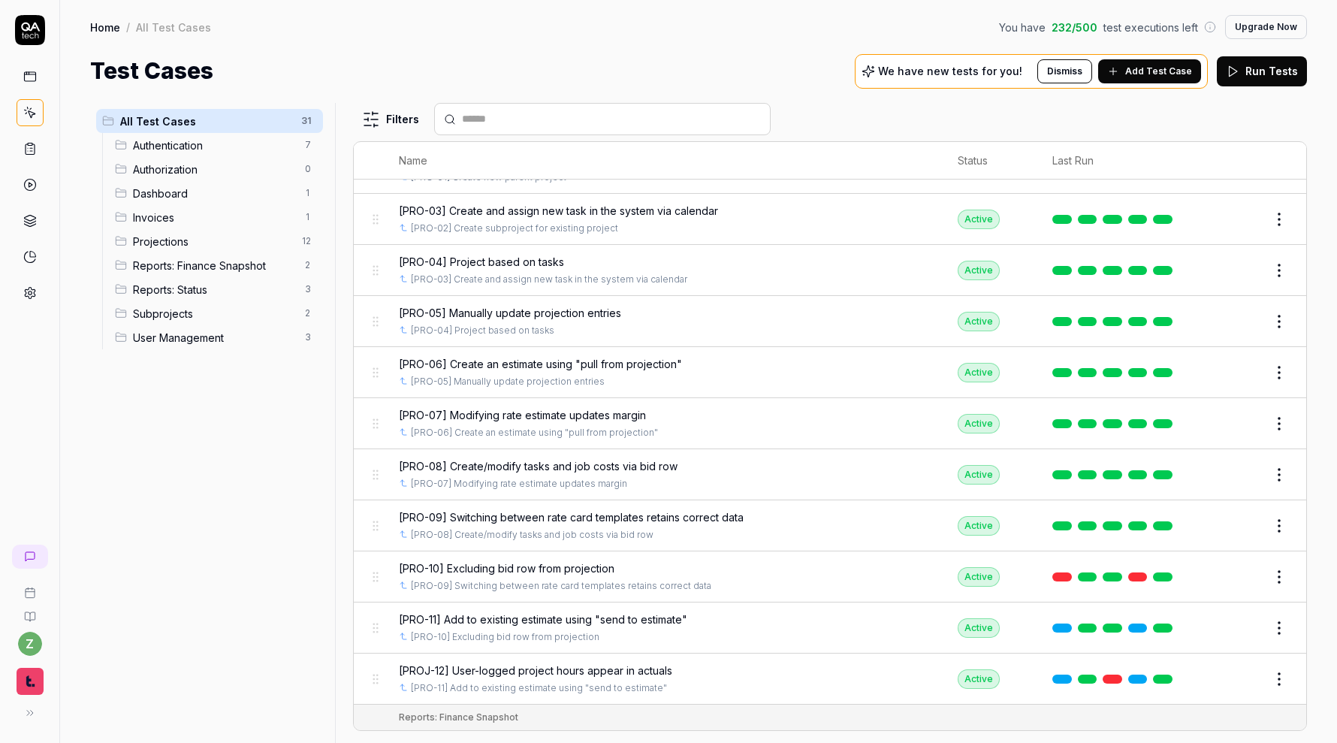
click at [769, 662] on div "[PROJ-12] User-logged project hours appear in actuals" at bounding box center [664, 670] width 530 height 16
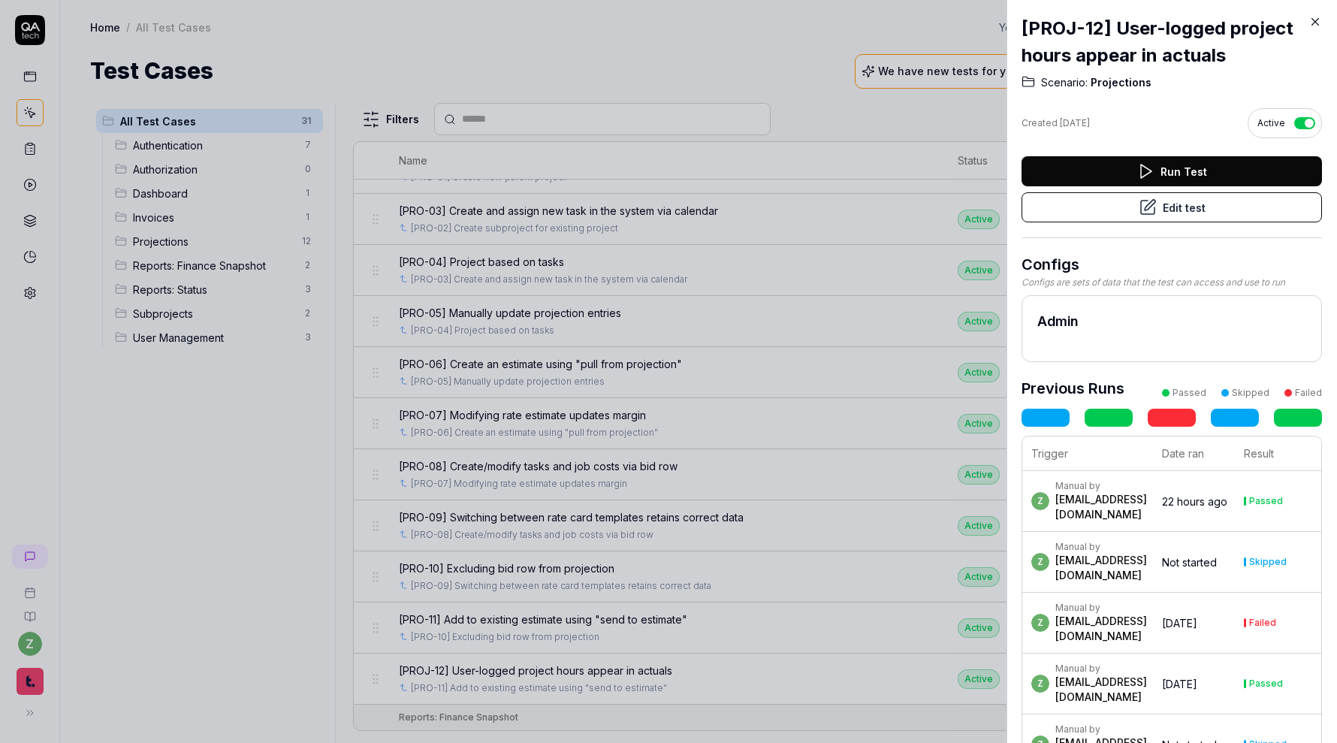
click at [1178, 209] on button "Edit test" at bounding box center [1171, 207] width 300 height 30
click at [845, 379] on div at bounding box center [668, 371] width 1337 height 743
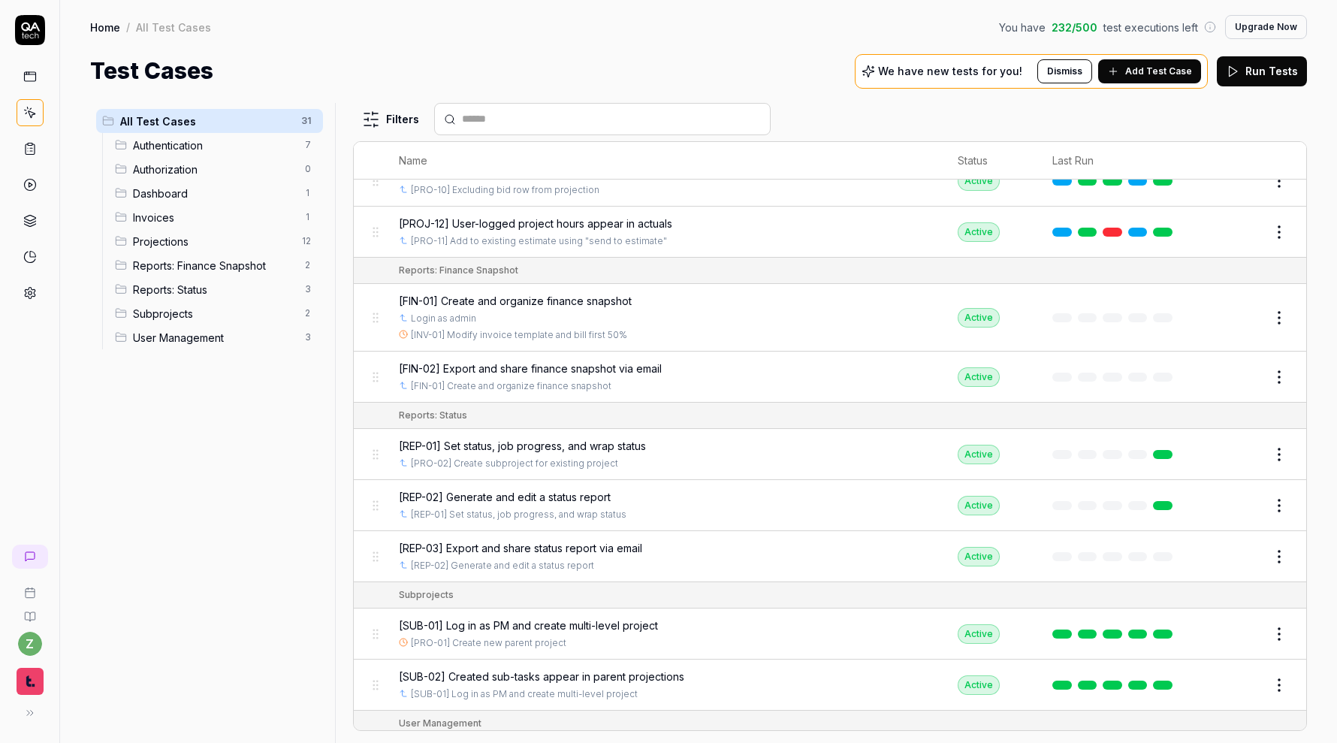
scroll to position [1101, 0]
click at [680, 294] on div "[FIN-01] Create and organize finance snapshot" at bounding box center [664, 299] width 530 height 16
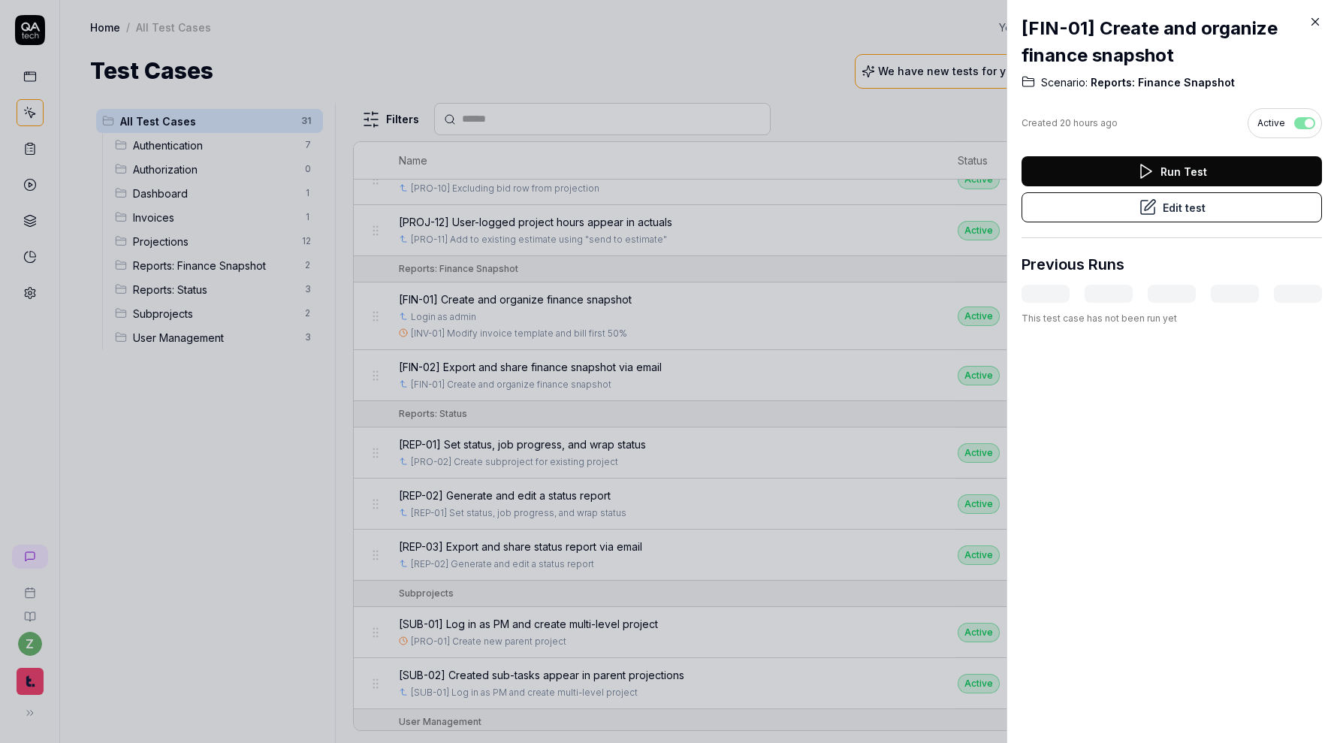
click at [750, 316] on div at bounding box center [668, 371] width 1337 height 743
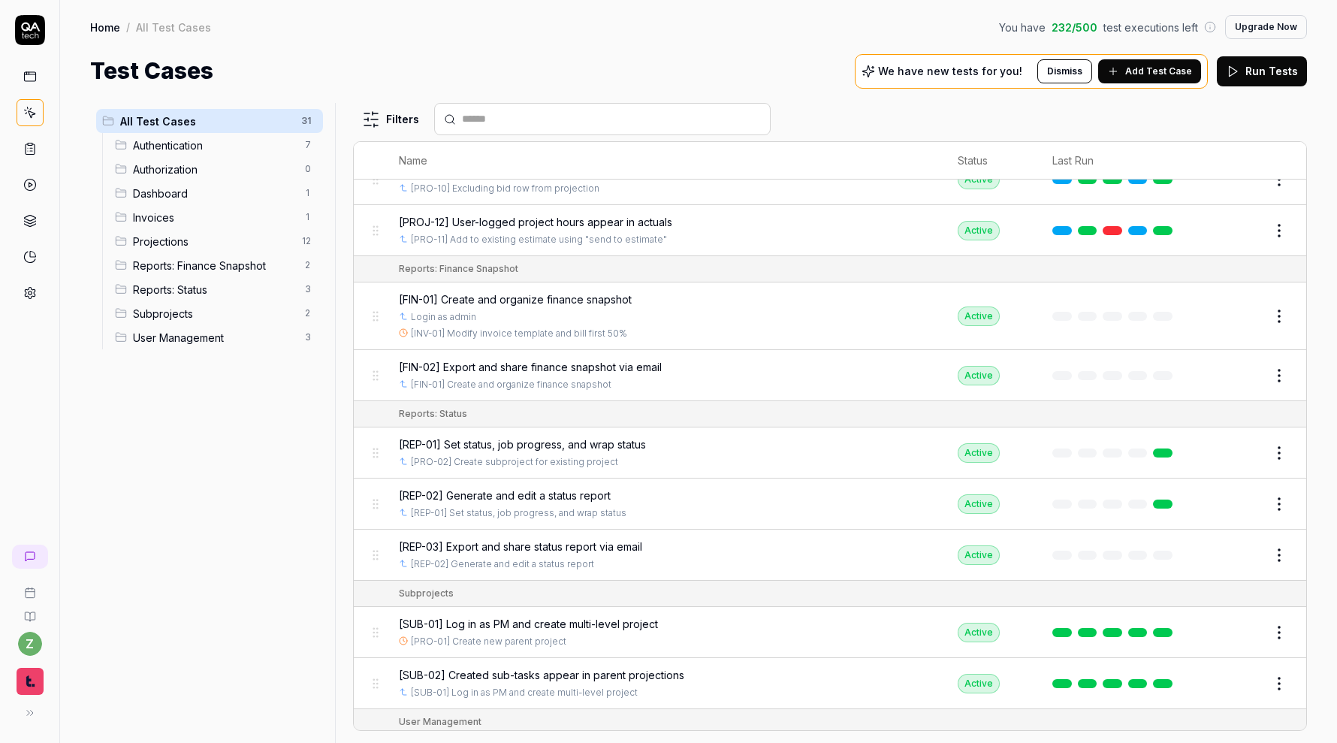
click at [770, 361] on div "[FIN-02] Export and share finance snapshot via email" at bounding box center [664, 367] width 530 height 16
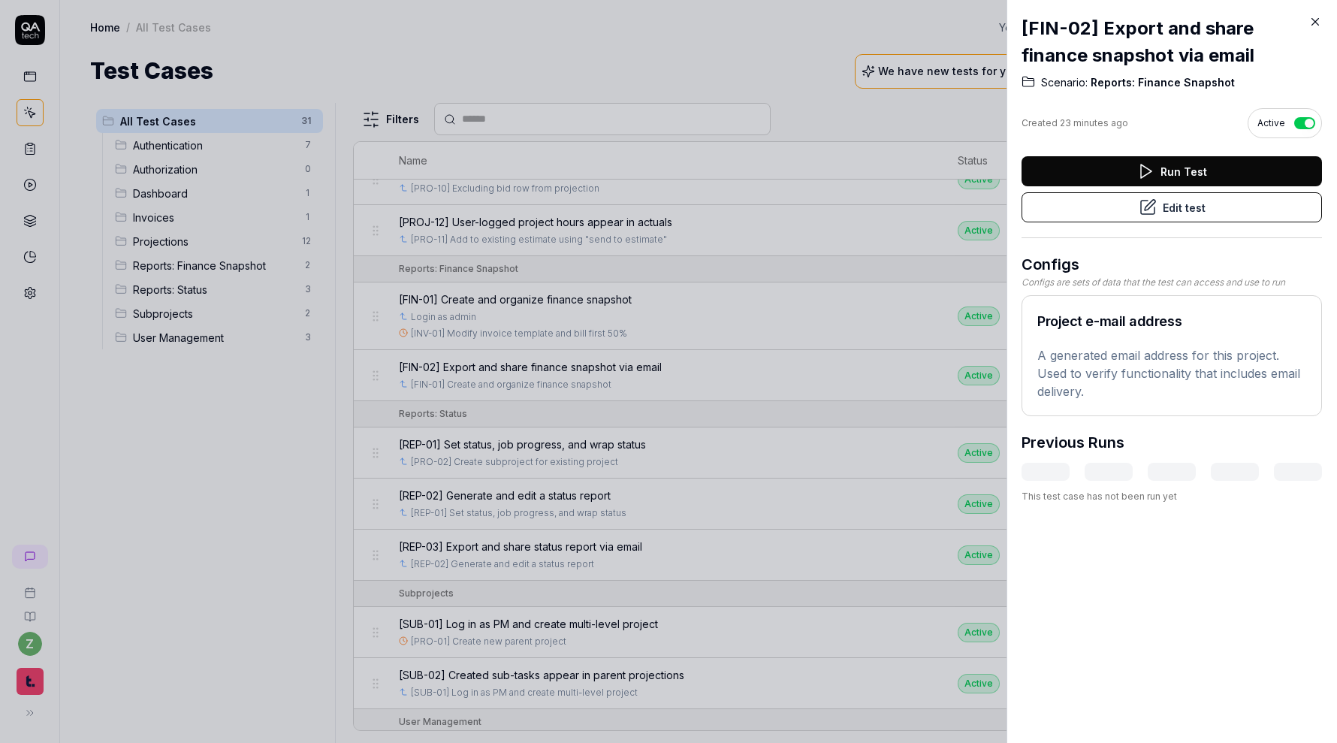
click at [1166, 207] on button "Edit test" at bounding box center [1171, 207] width 300 height 30
click at [754, 212] on div at bounding box center [668, 371] width 1337 height 743
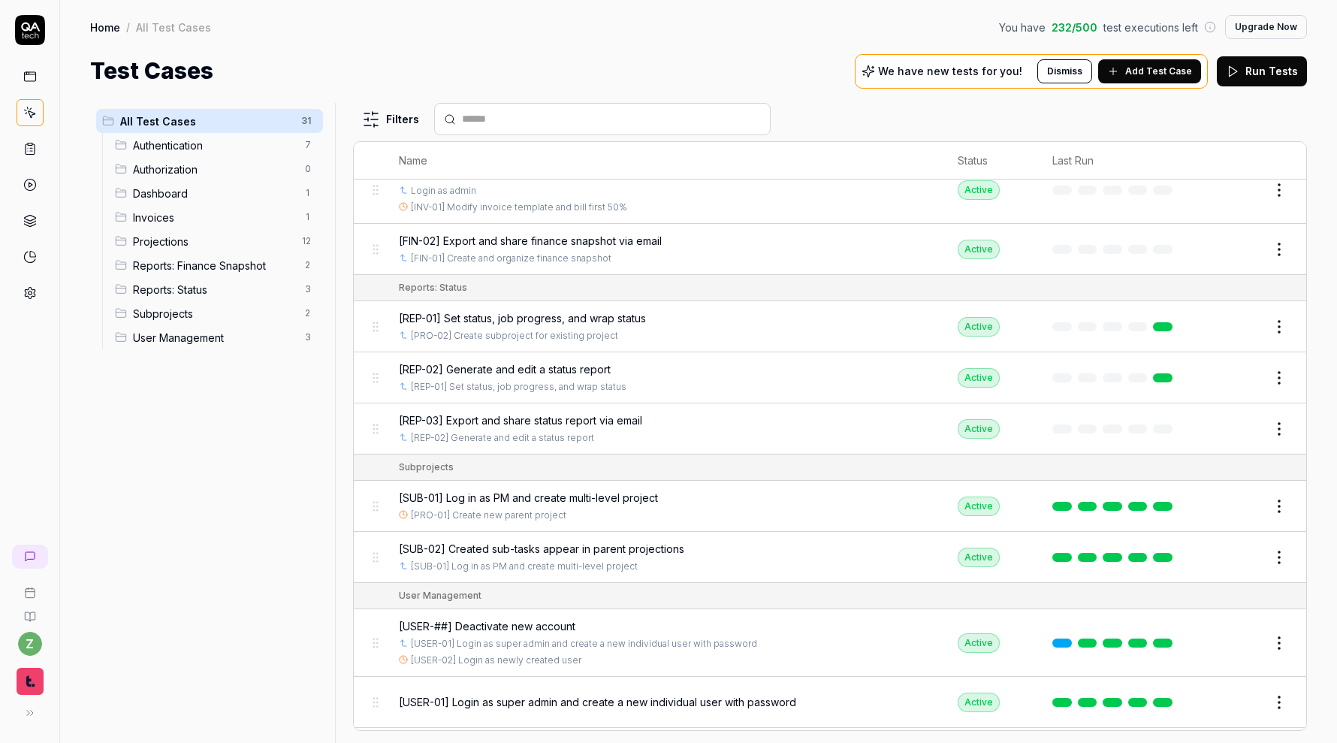
scroll to position [1259, 0]
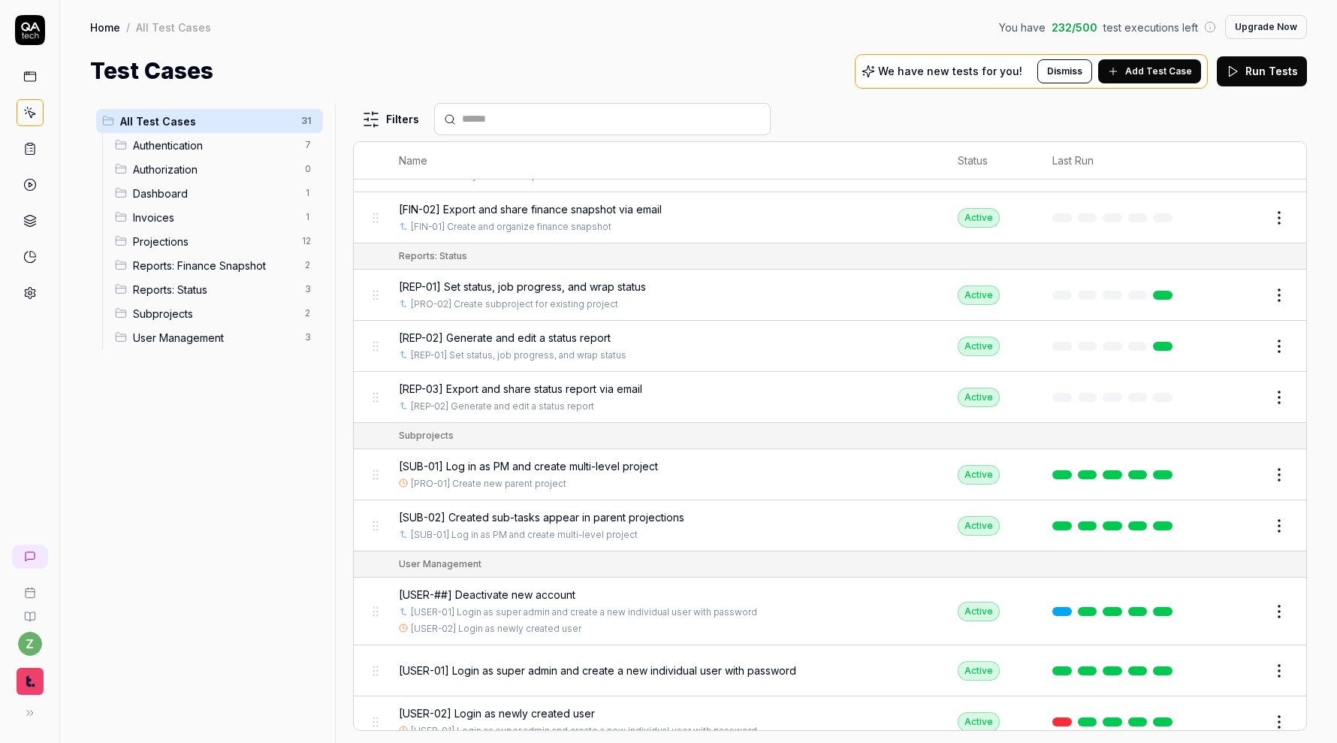
click at [755, 279] on div "[REP-01] Set status, job progress, and wrap status" at bounding box center [664, 287] width 530 height 16
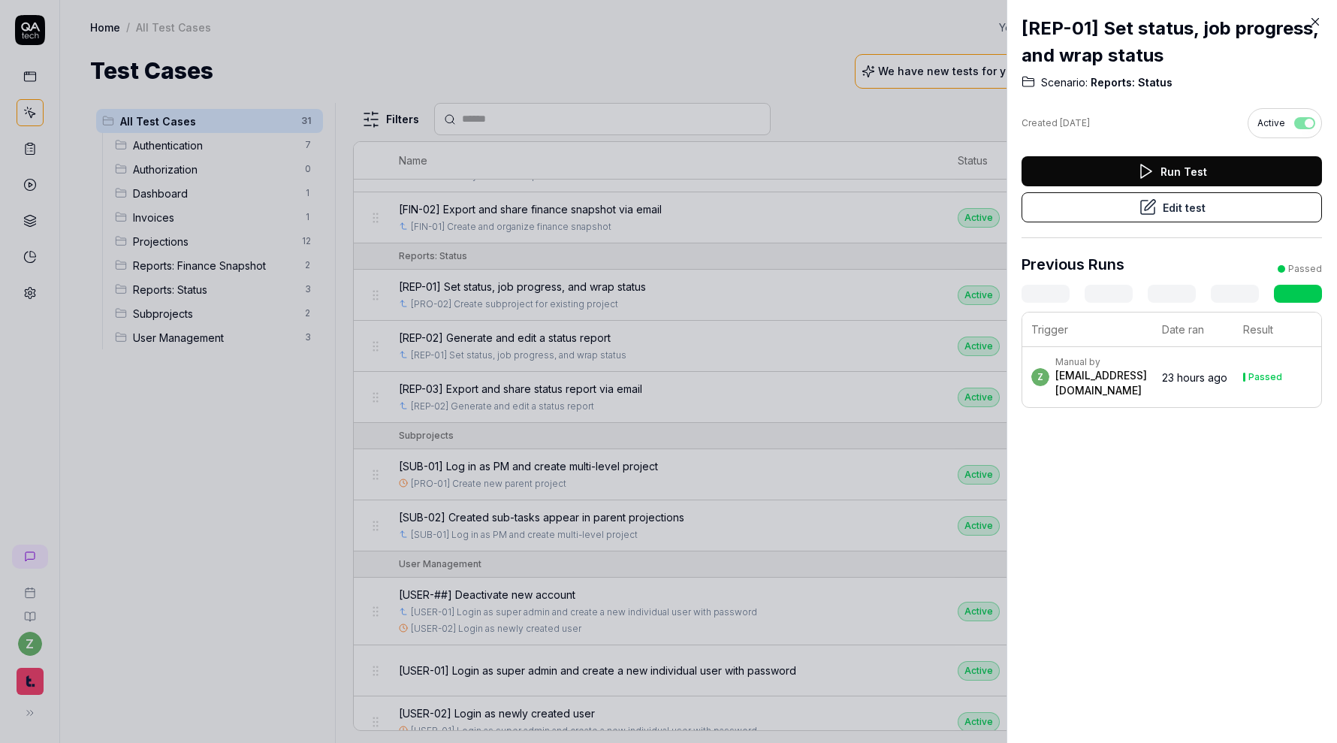
click at [755, 273] on div at bounding box center [668, 371] width 1337 height 743
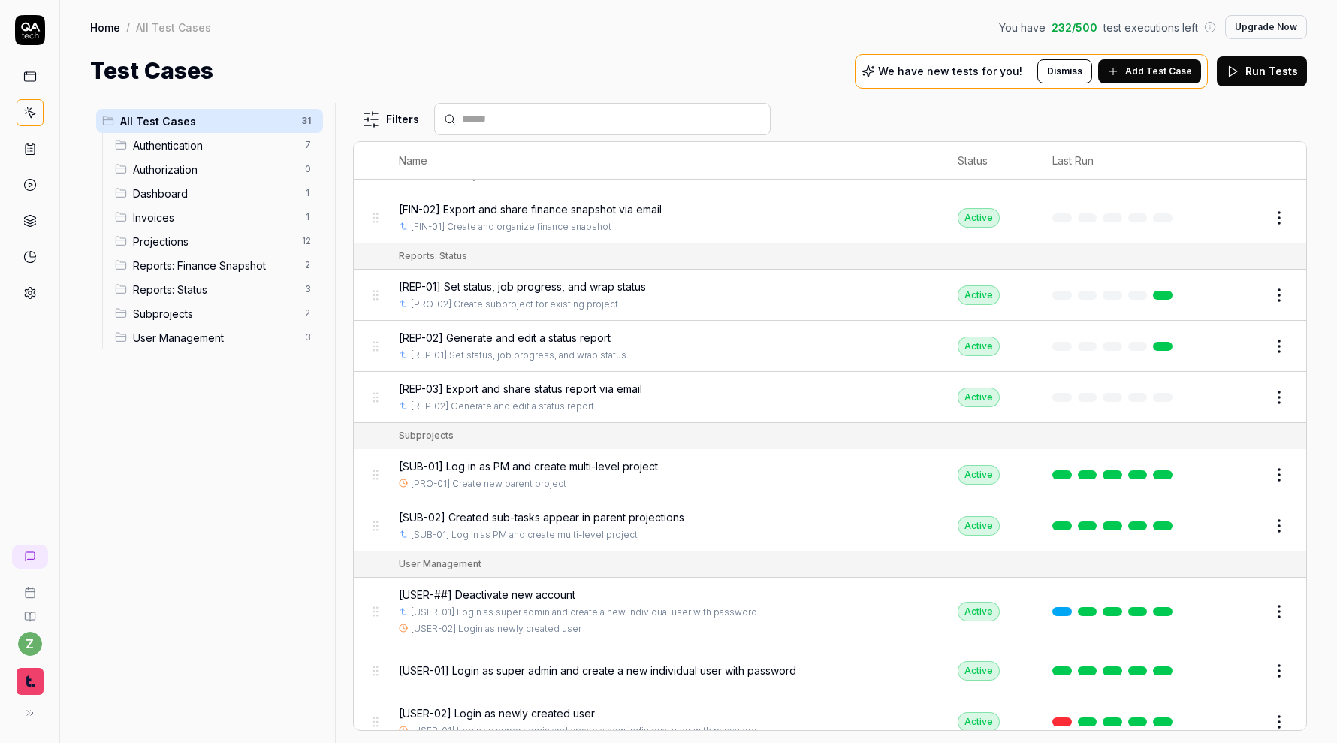
click at [758, 333] on div "[REP-02] Generate and edit a status report [REP-01] Set status, job progress, a…" at bounding box center [664, 346] width 530 height 32
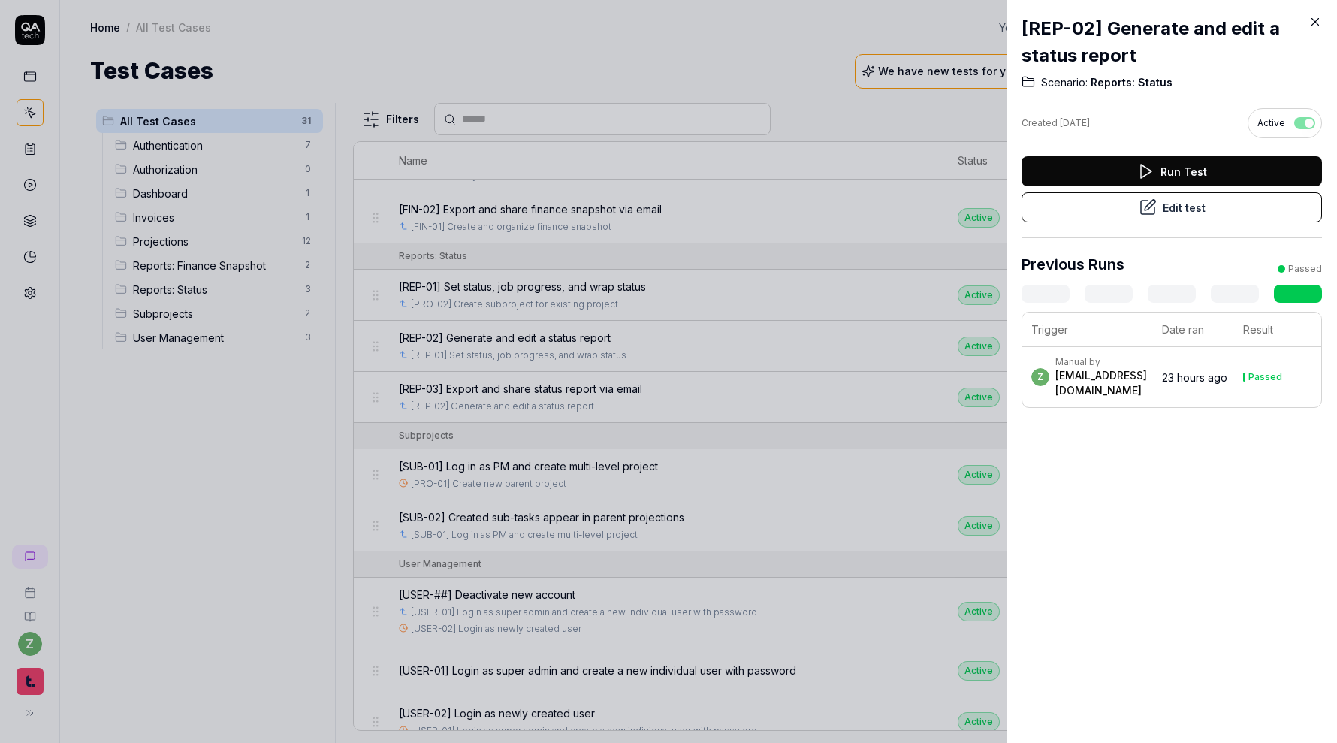
click at [758, 333] on div at bounding box center [668, 371] width 1337 height 743
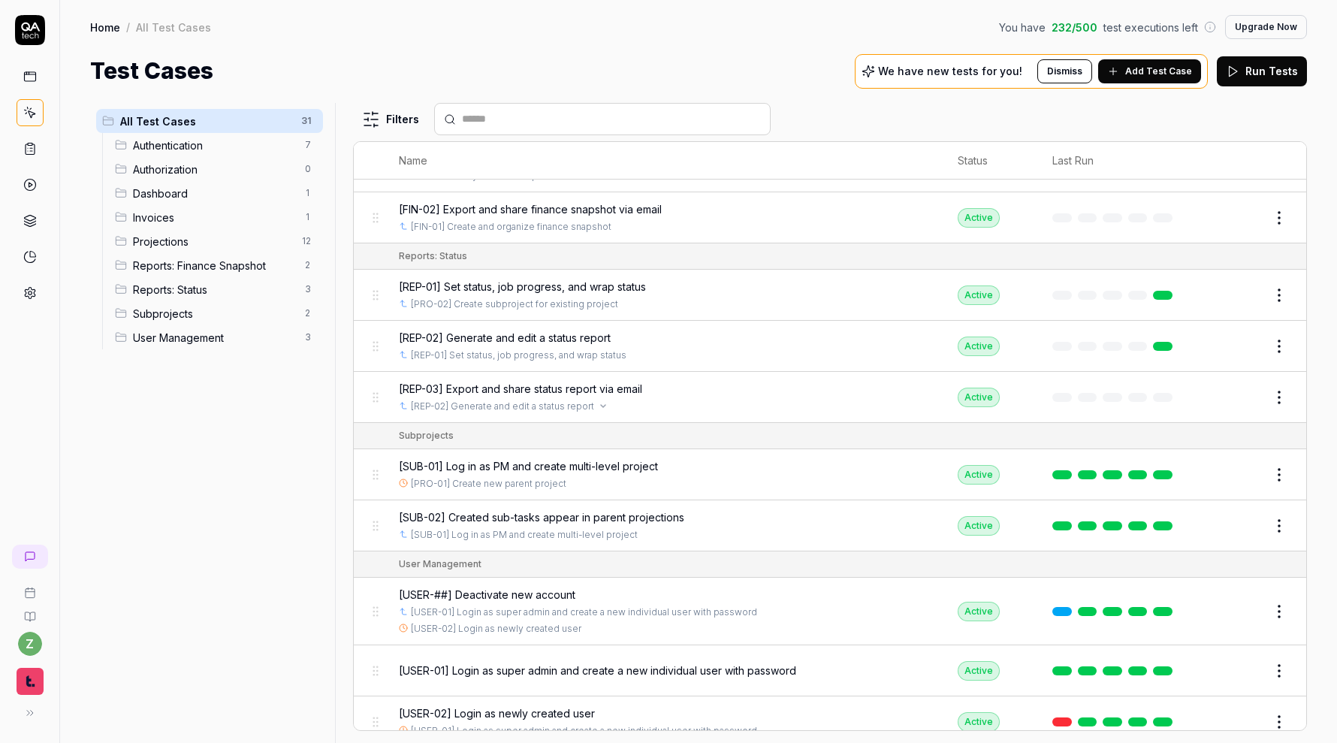
click at [774, 400] on div "[REP-02] Generate and edit a status report" at bounding box center [664, 407] width 530 height 14
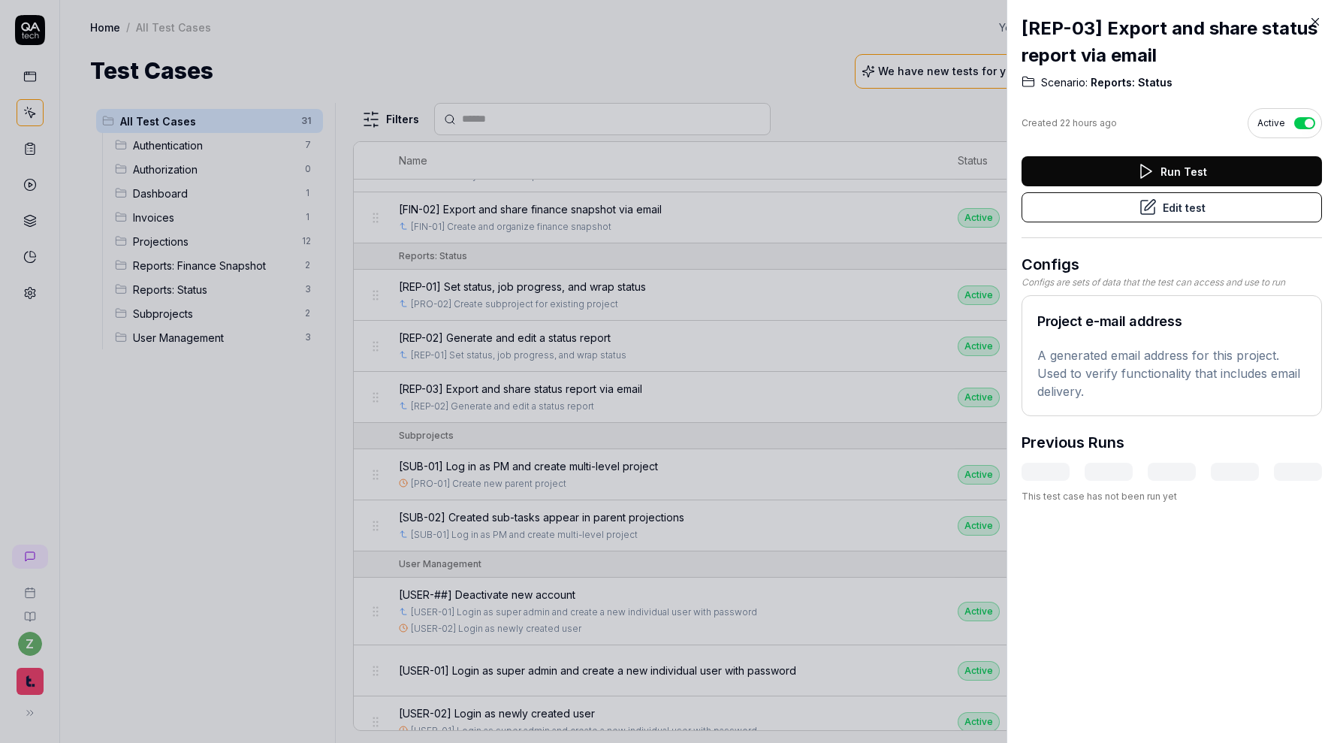
click at [1181, 218] on button "Edit test" at bounding box center [1171, 207] width 300 height 30
click at [918, 288] on div at bounding box center [668, 371] width 1337 height 743
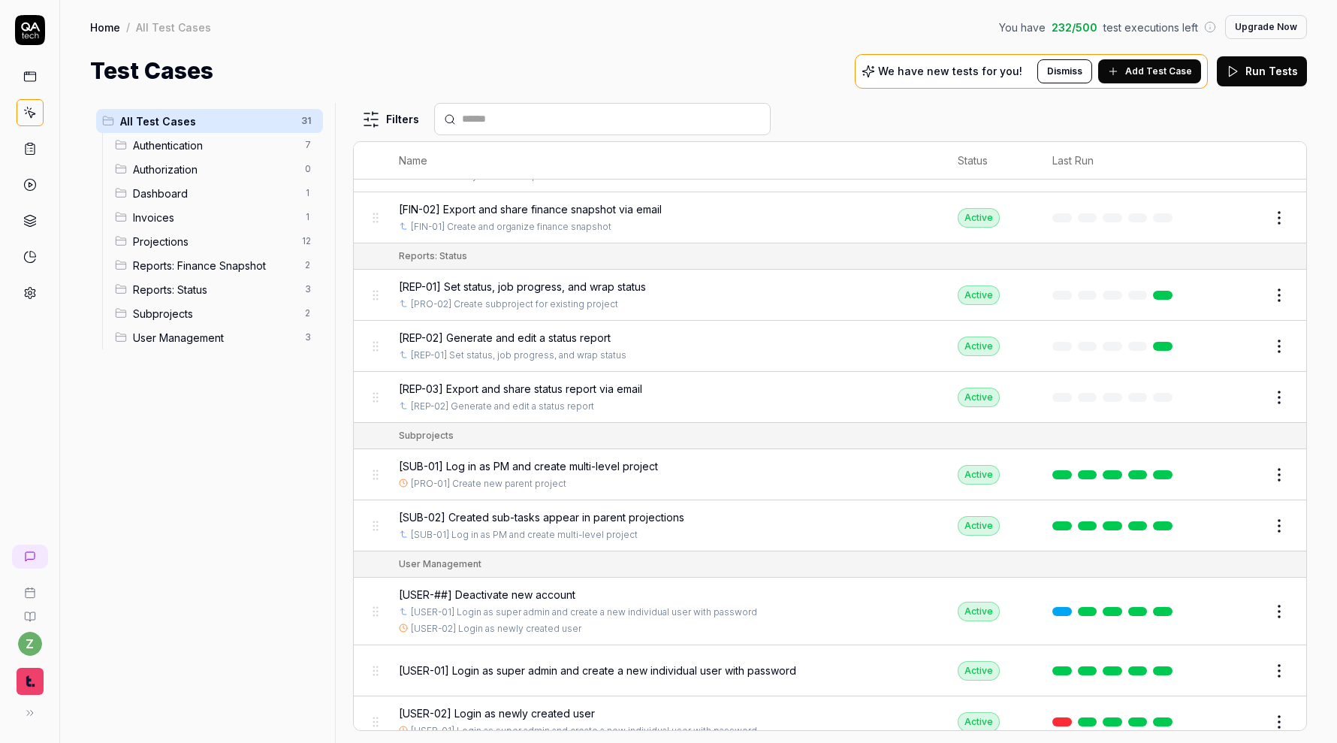
click at [887, 458] on div "[SUB-01] Log in as PM and create multi-level project" at bounding box center [664, 466] width 530 height 16
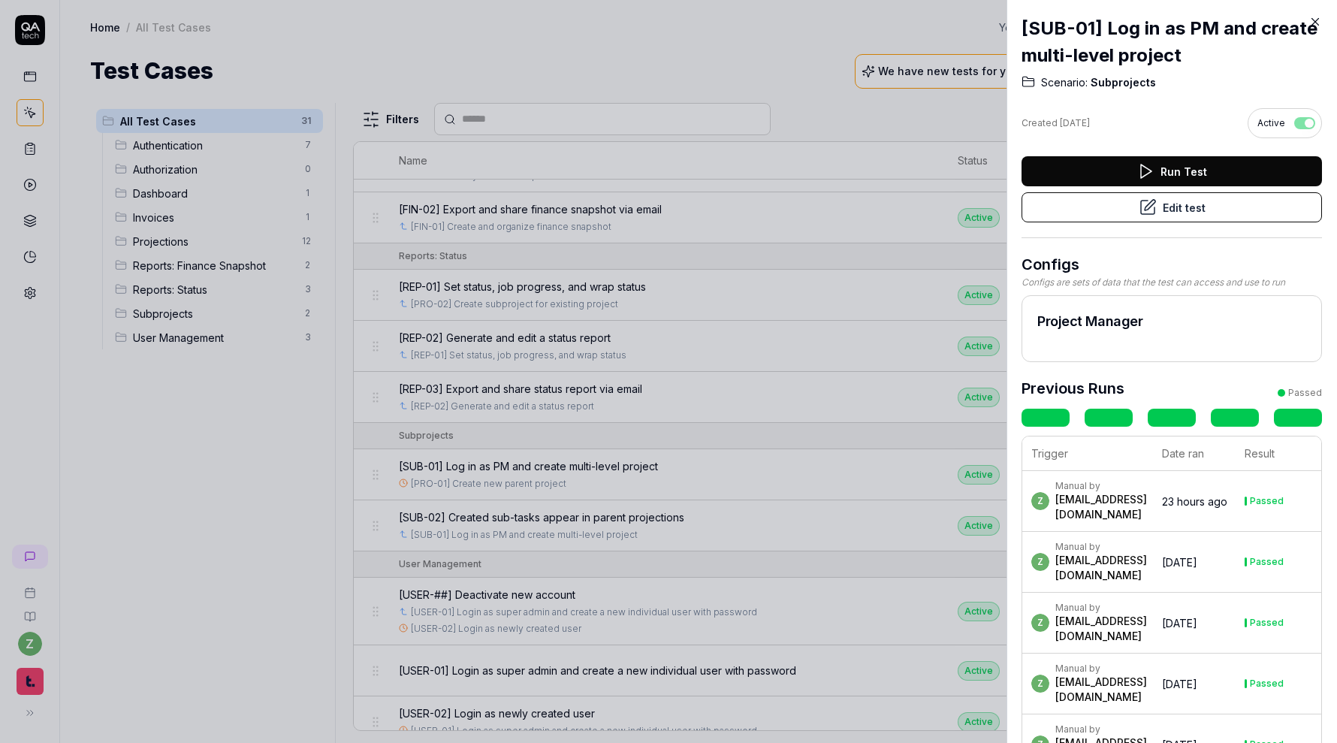
click at [810, 370] on div at bounding box center [668, 371] width 1337 height 743
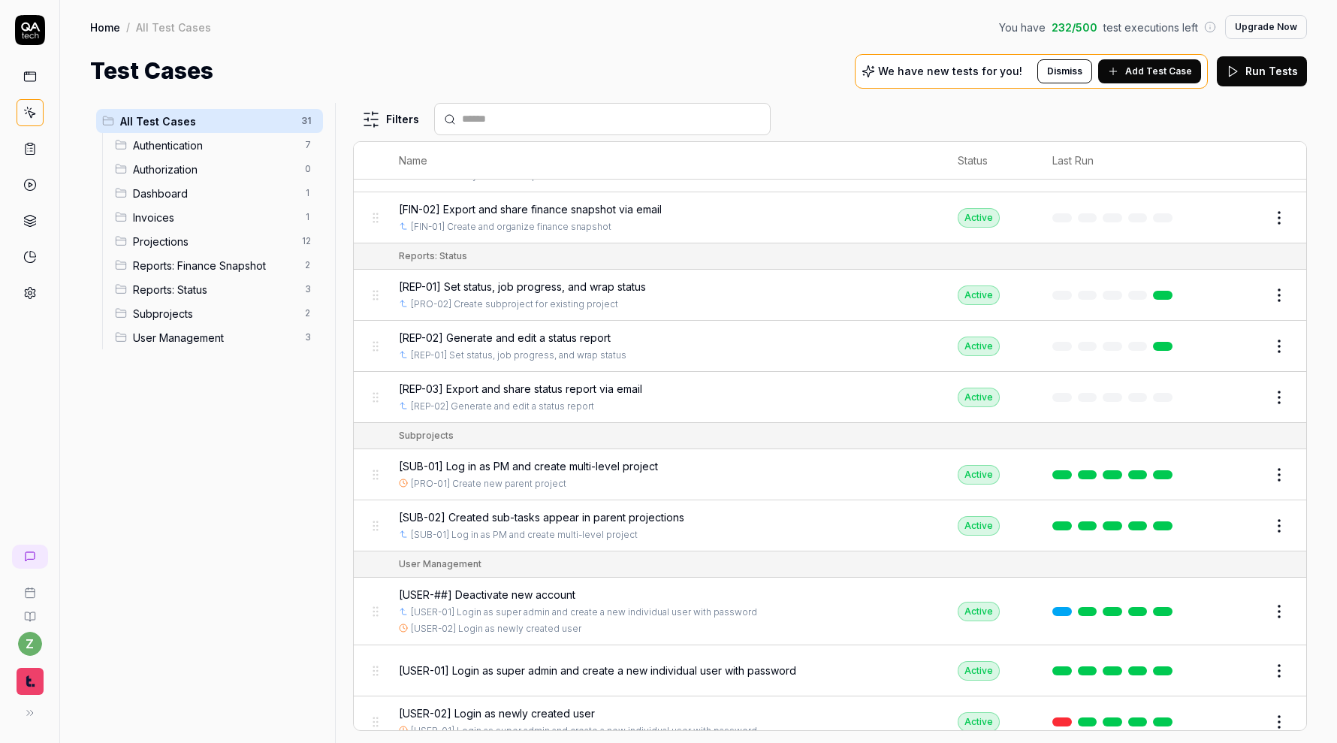
click at [1251, 463] on button "Edit" at bounding box center [1243, 475] width 36 height 24
click at [1248, 514] on button "Edit" at bounding box center [1243, 526] width 36 height 24
click at [859, 458] on div "[SUB-01] Log in as PM and create multi-level project" at bounding box center [664, 466] width 530 height 16
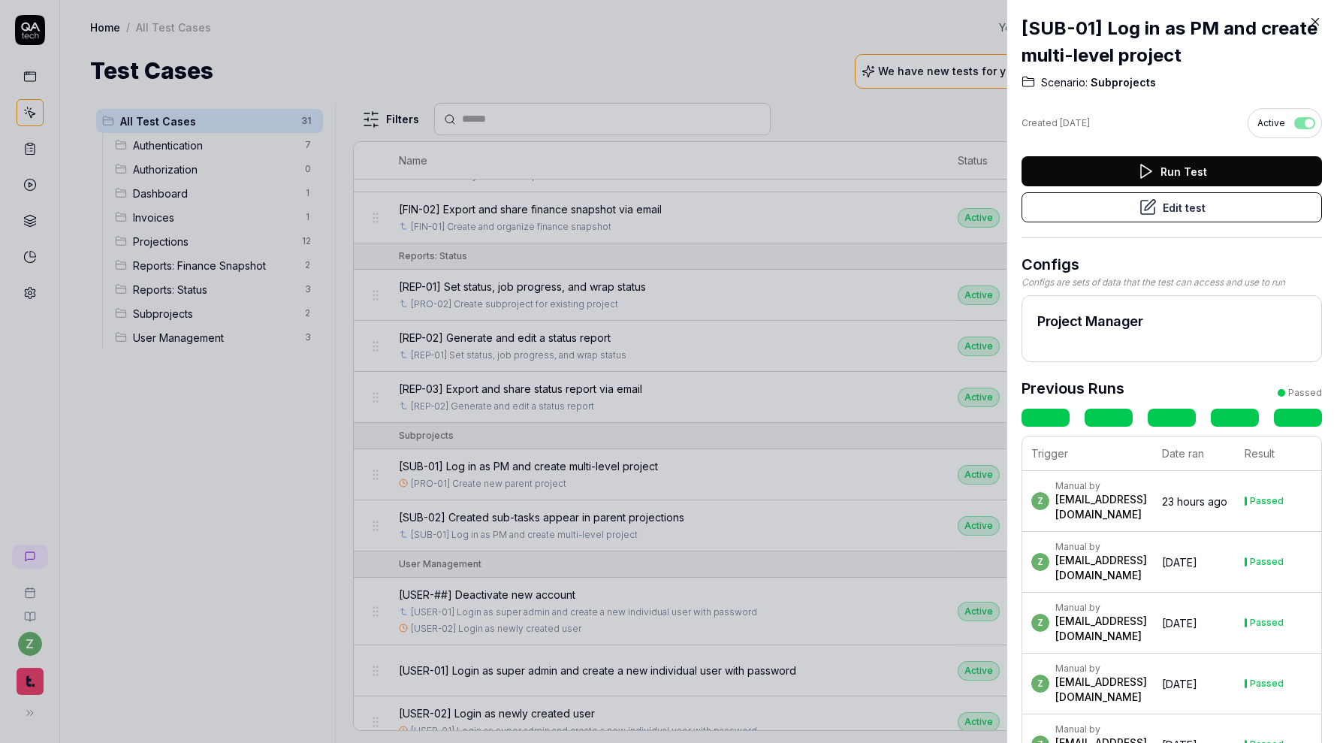
click at [1184, 213] on button "Edit test" at bounding box center [1171, 207] width 300 height 30
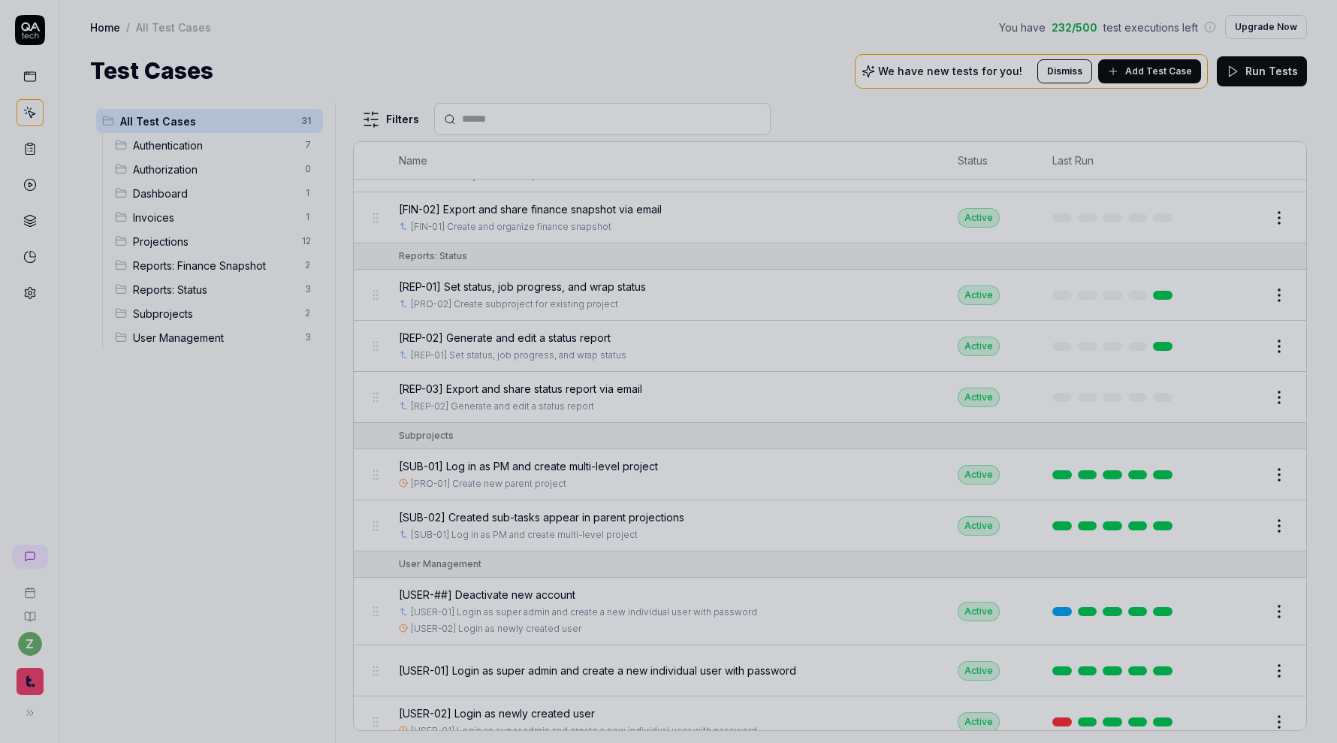
click at [836, 463] on div at bounding box center [668, 371] width 1337 height 743
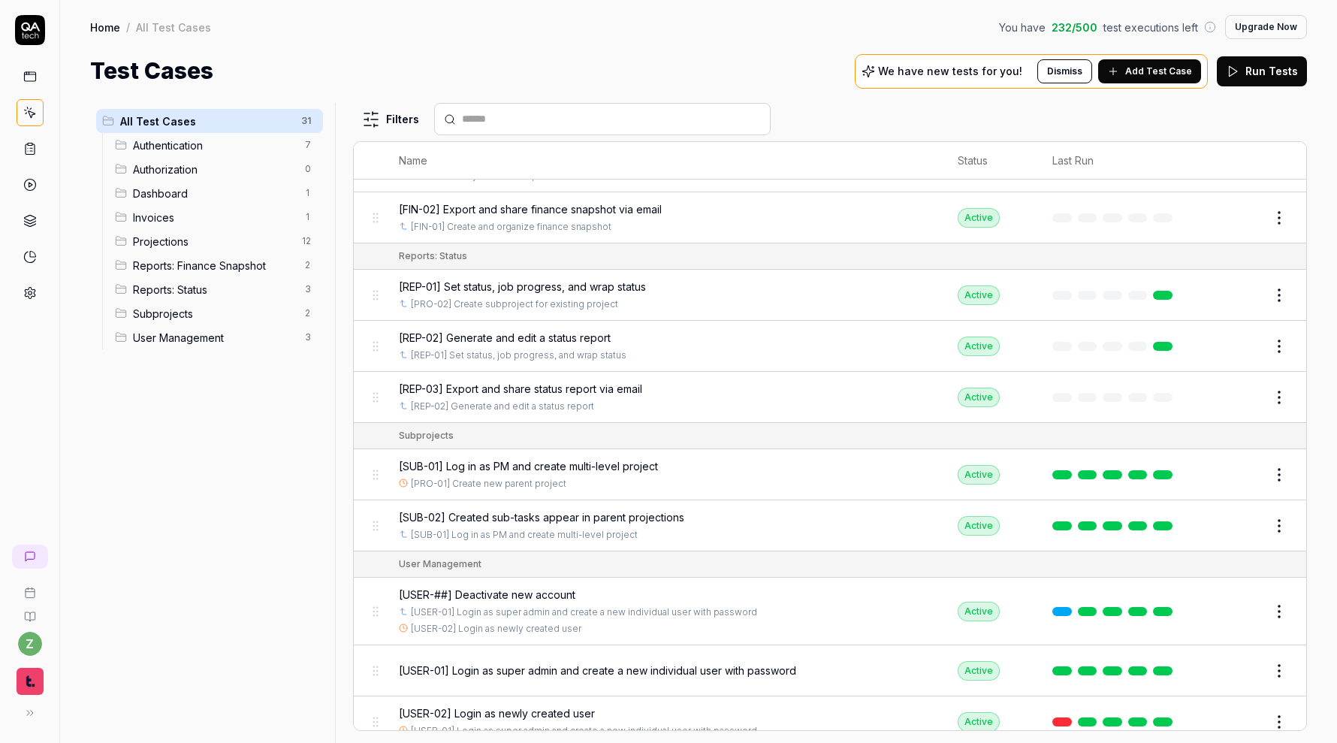
click at [816, 509] on div "[SUB-02] Created sub-tasks appear in parent projections" at bounding box center [664, 517] width 530 height 16
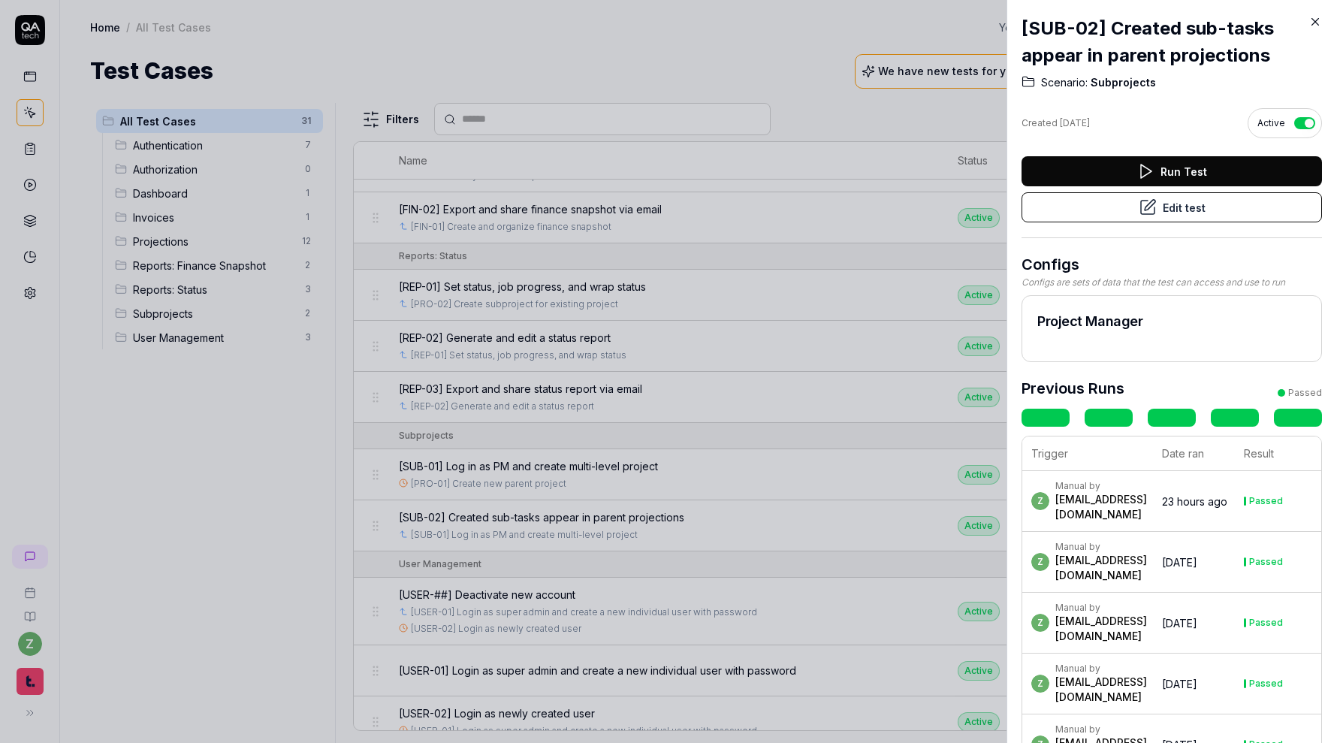
click at [1191, 213] on button "Edit test" at bounding box center [1171, 207] width 300 height 30
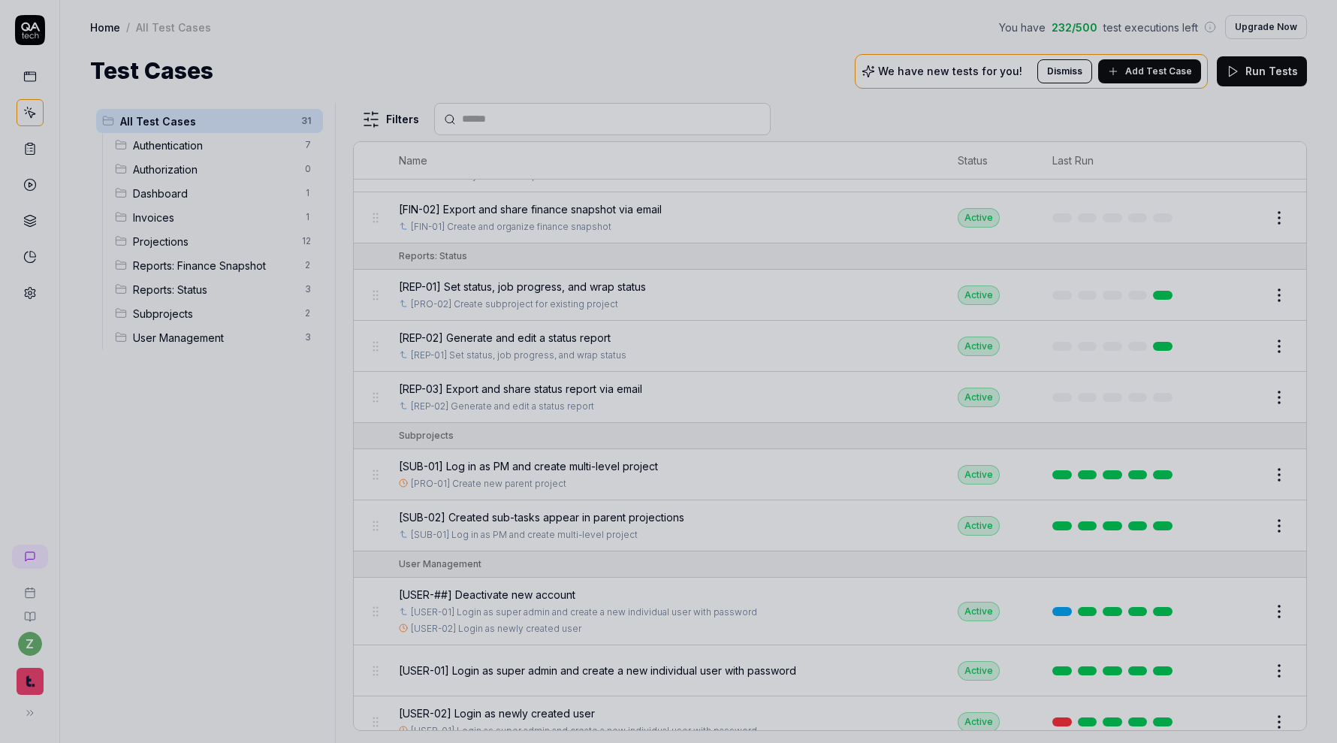
click at [862, 495] on div at bounding box center [668, 371] width 1337 height 743
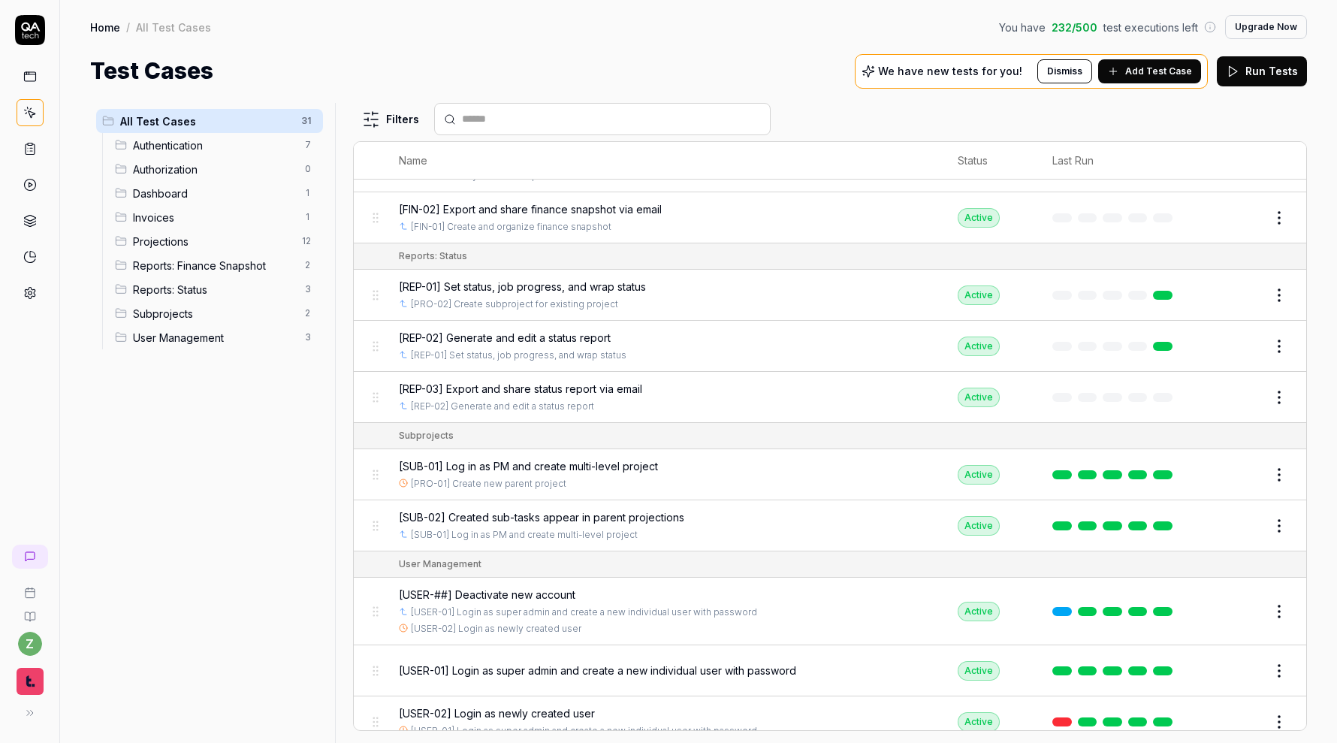
click at [581, 662] on span "[USER-01] Login as super admin and create a new individual user with password" at bounding box center [597, 670] width 397 height 16
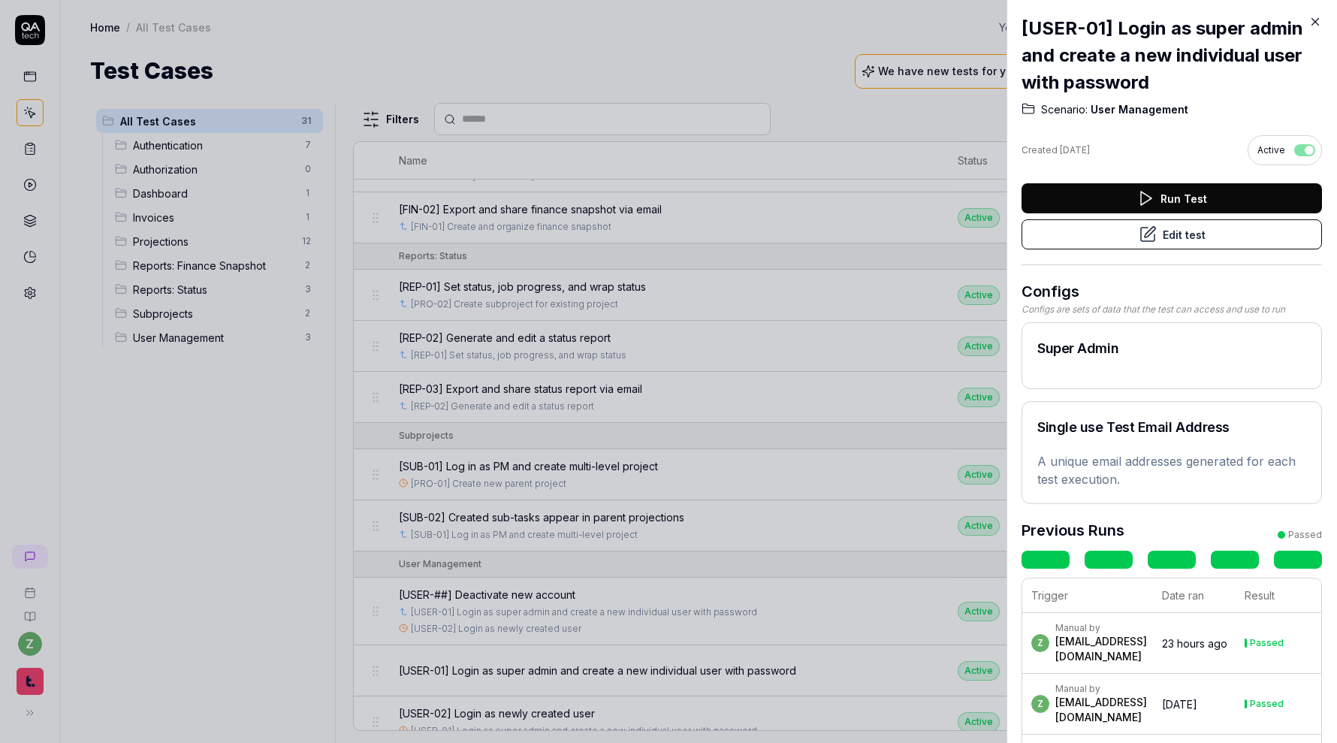
click at [860, 358] on div at bounding box center [668, 371] width 1337 height 743
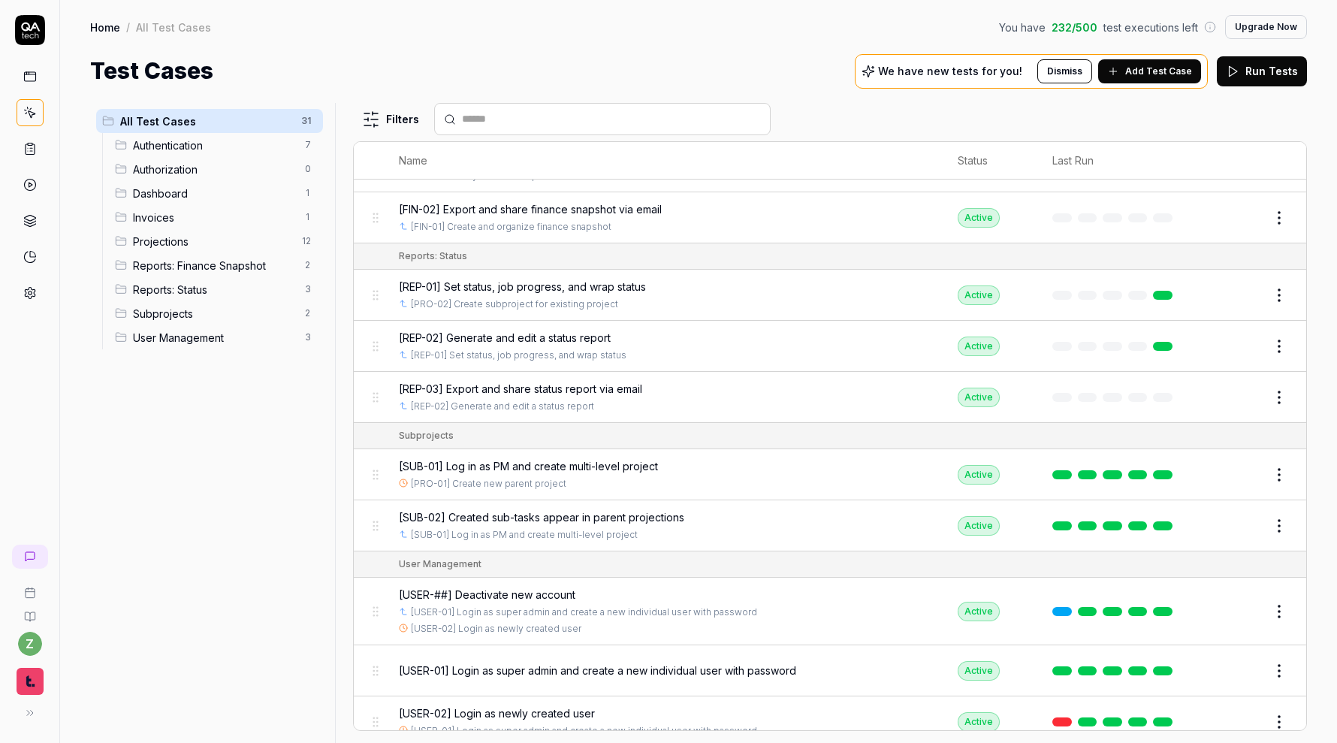
click at [1251, 599] on button "Edit" at bounding box center [1243, 611] width 36 height 24
click at [1253, 659] on button "Edit" at bounding box center [1243, 671] width 36 height 24
click at [1245, 710] on button "Edit" at bounding box center [1243, 722] width 36 height 24
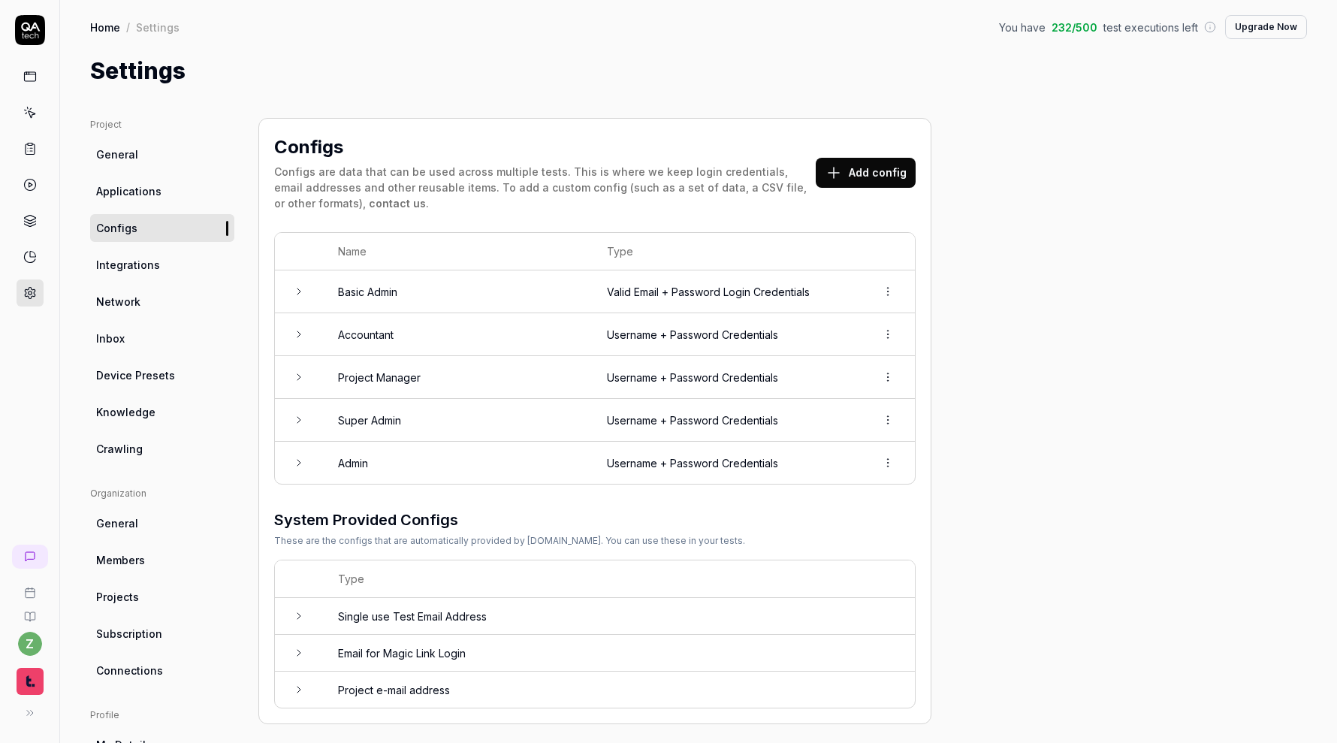
click at [893, 453] on html "z Home / Settings You have 232 / 500 test executions left Upgrade Now Home / Se…" at bounding box center [668, 371] width 1337 height 743
click at [972, 326] on html "z Home / Settings You have 232 / 500 test executions left Upgrade Now Home / Se…" at bounding box center [668, 371] width 1337 height 743
click at [878, 167] on button "Add config" at bounding box center [866, 173] width 100 height 30
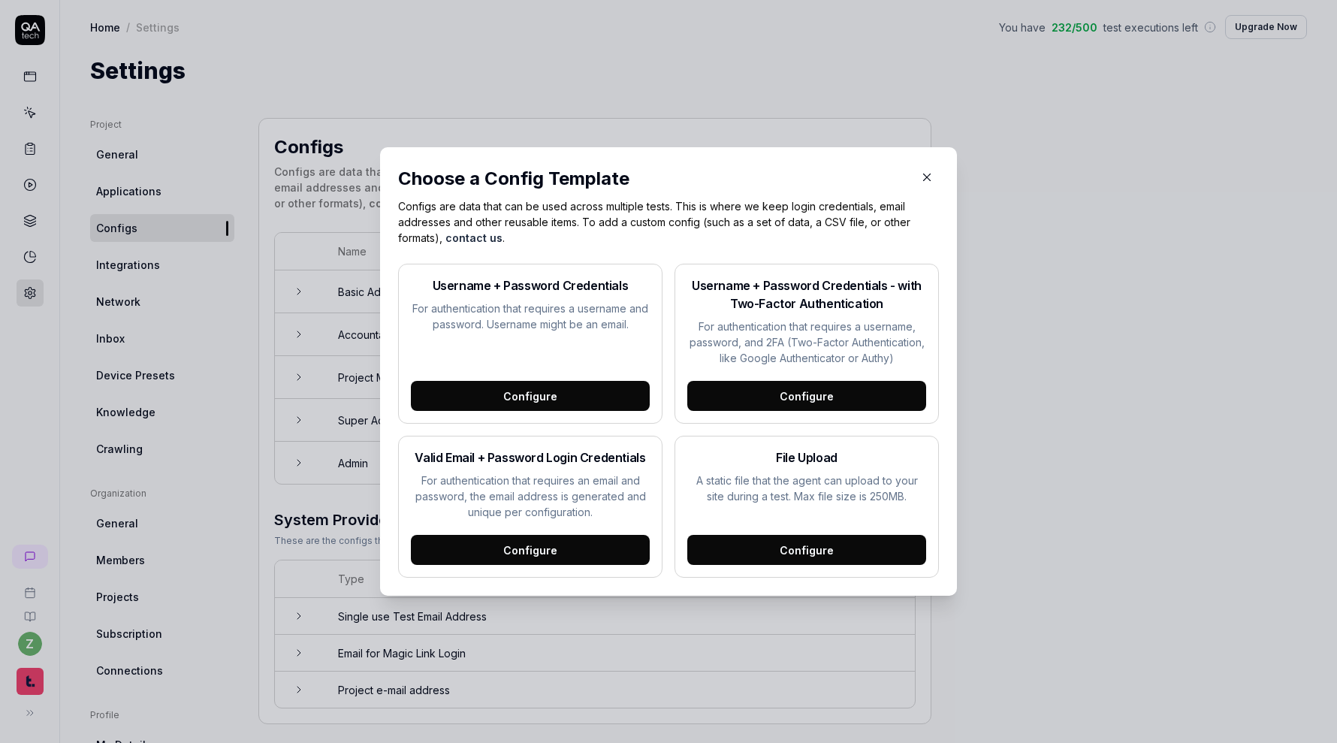
click at [598, 552] on div "Configure" at bounding box center [530, 550] width 239 height 30
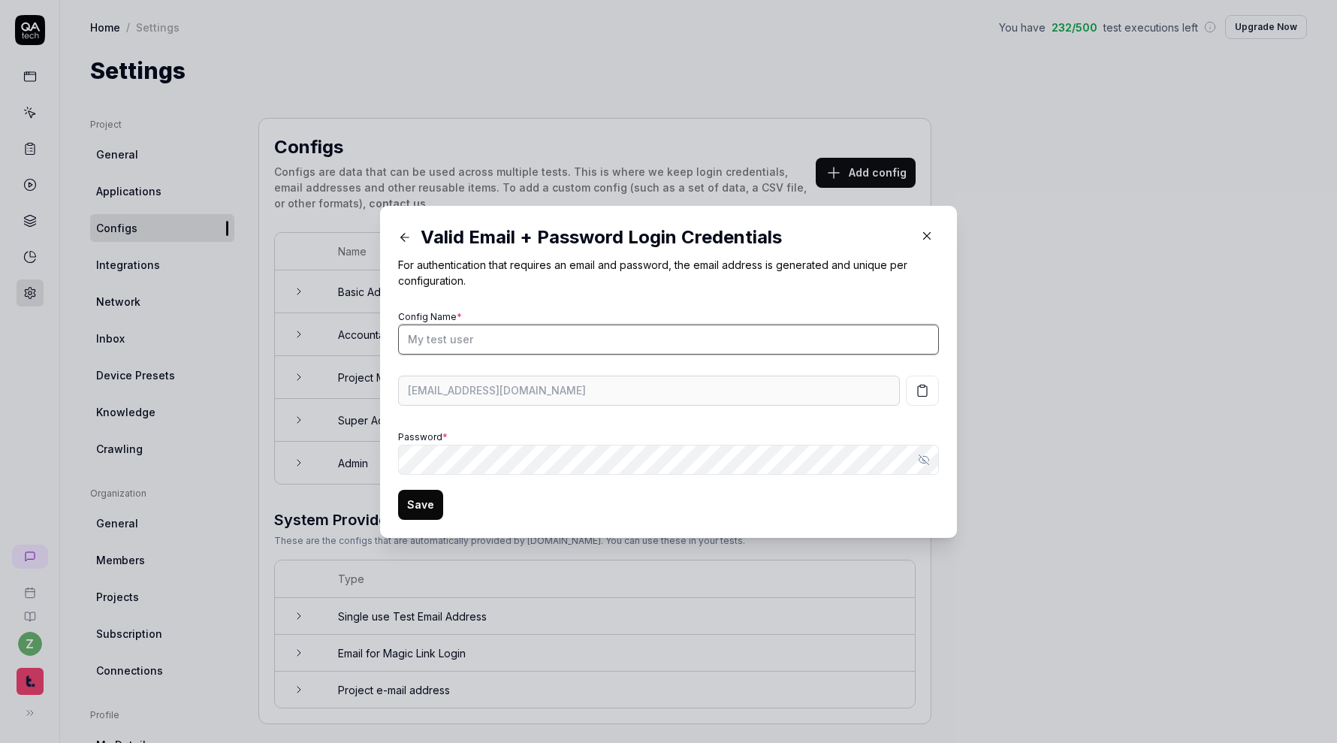
click at [605, 339] on input "Config Name *" at bounding box center [668, 339] width 541 height 30
type input "-Accountant"
click at [922, 239] on icon "button" at bounding box center [927, 236] width 14 height 14
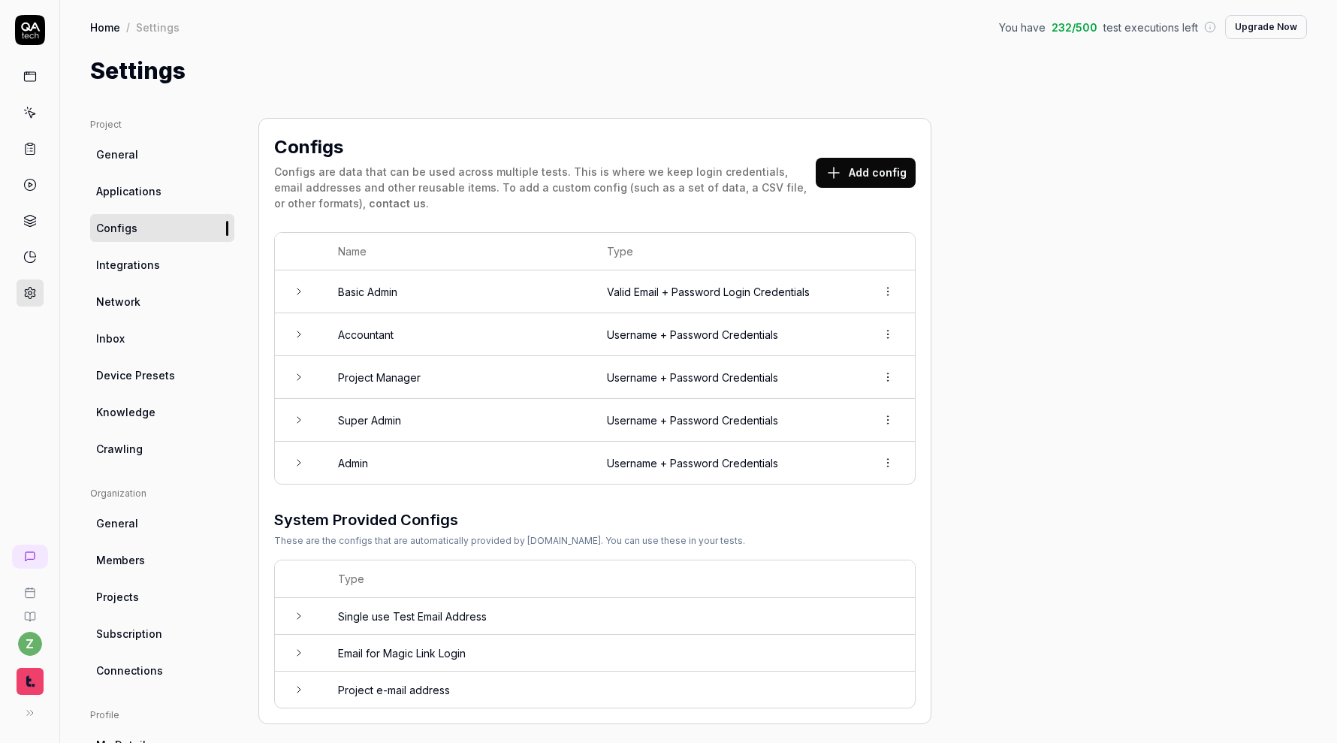
click at [821, 334] on td "Username + Password Credentials" at bounding box center [726, 334] width 269 height 43
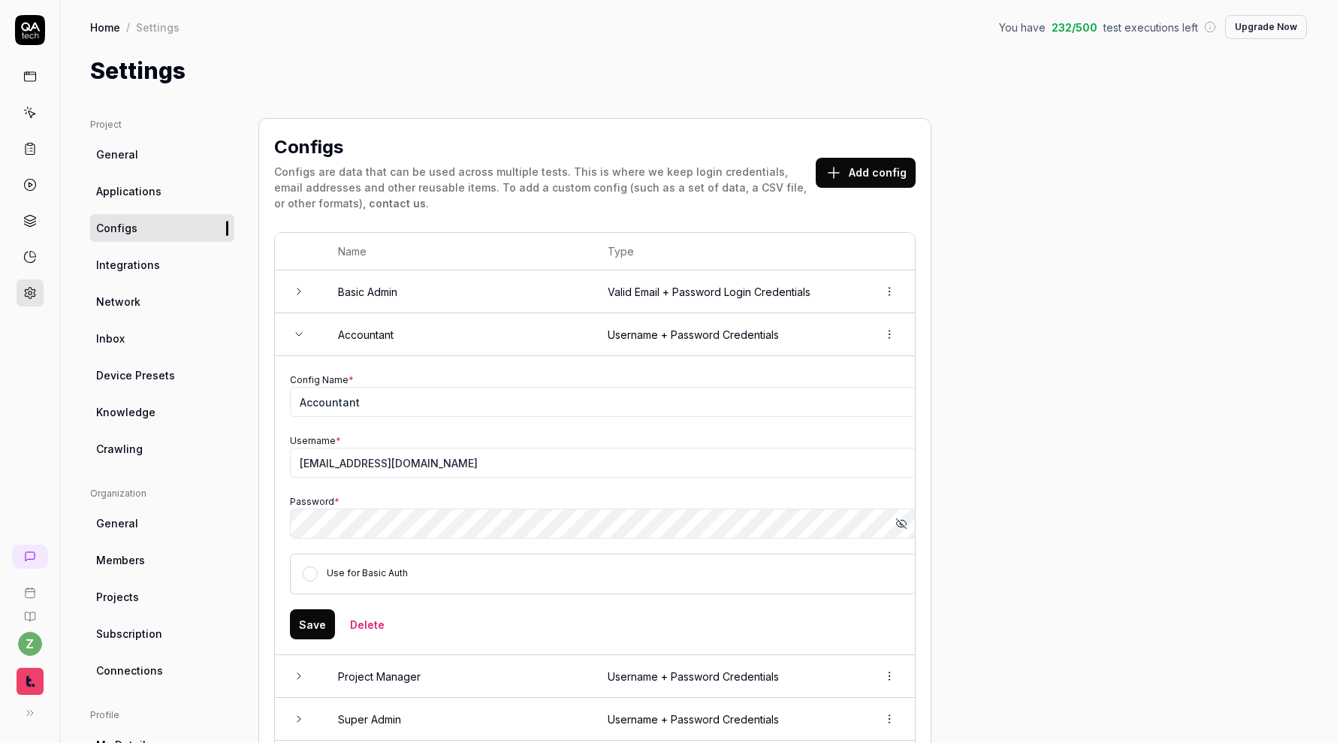
click at [905, 523] on icon "button" at bounding box center [904, 522] width 6 height 5
click at [991, 394] on div "Project General Applications Configs Integrations Network Inbox Device Presets …" at bounding box center [698, 570] width 1217 height 905
click at [876, 177] on button "Add config" at bounding box center [866, 173] width 100 height 30
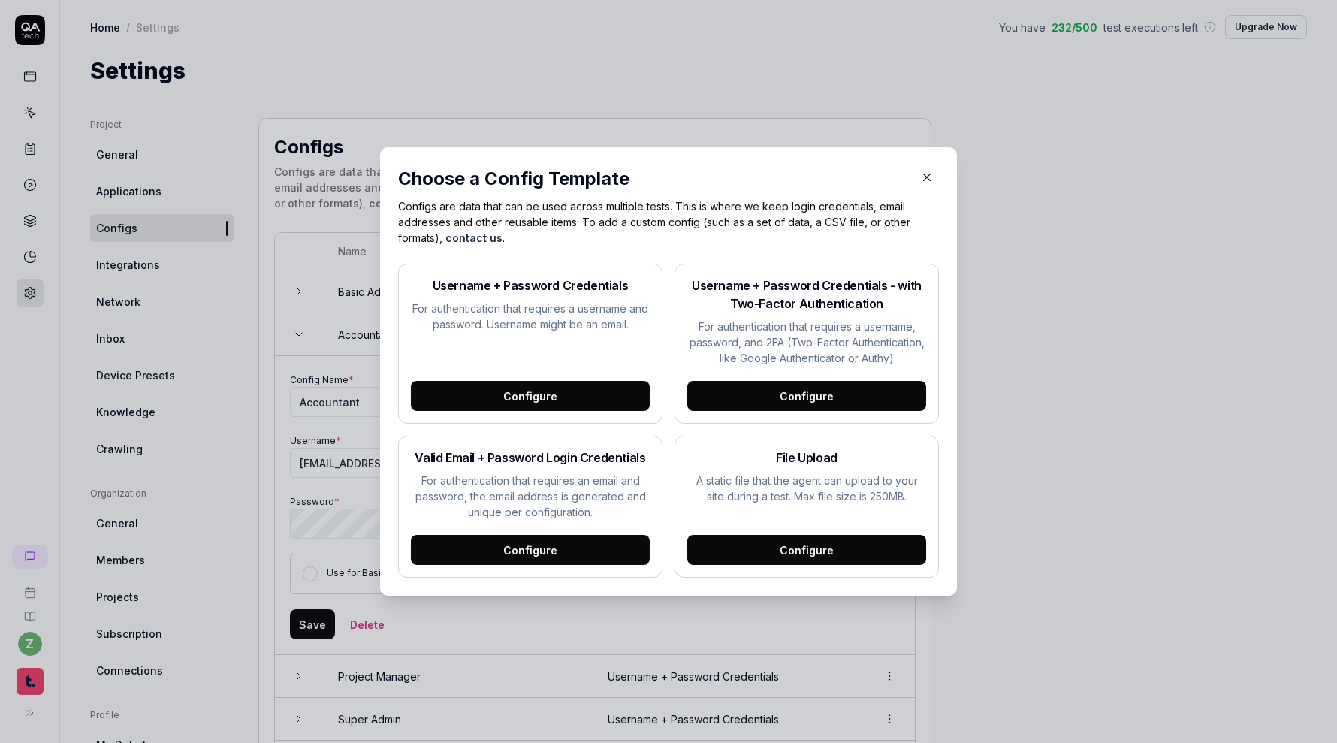
click at [603, 552] on div "Configure" at bounding box center [530, 550] width 239 height 30
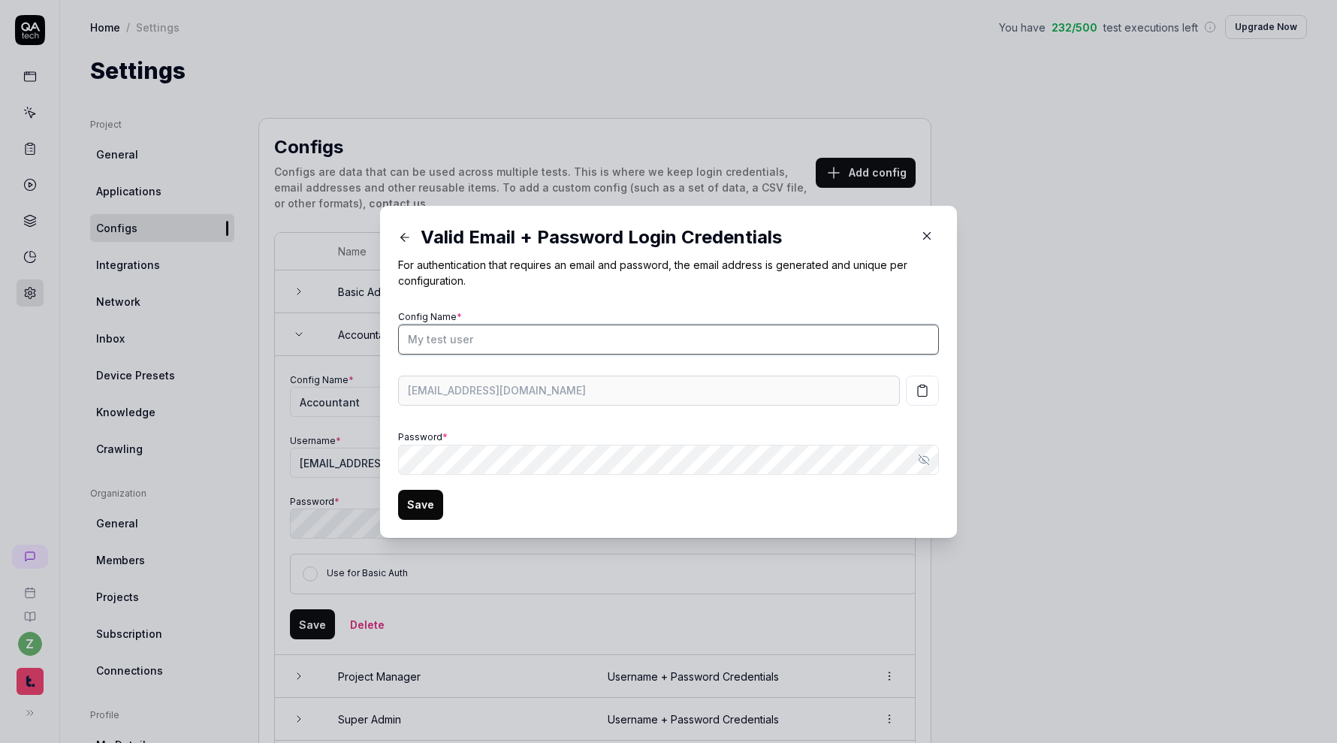
click at [584, 341] on input "Config Name *" at bounding box center [668, 339] width 541 height 30
type input "-"
type input "Basic Accountant"
click at [548, 421] on div "Config Name * Basic Accountant [EMAIL_ADDRESS][DOMAIN_NAME] Password * Show pas…" at bounding box center [668, 390] width 541 height 168
click at [928, 392] on icon "button" at bounding box center [923, 391] width 14 height 14
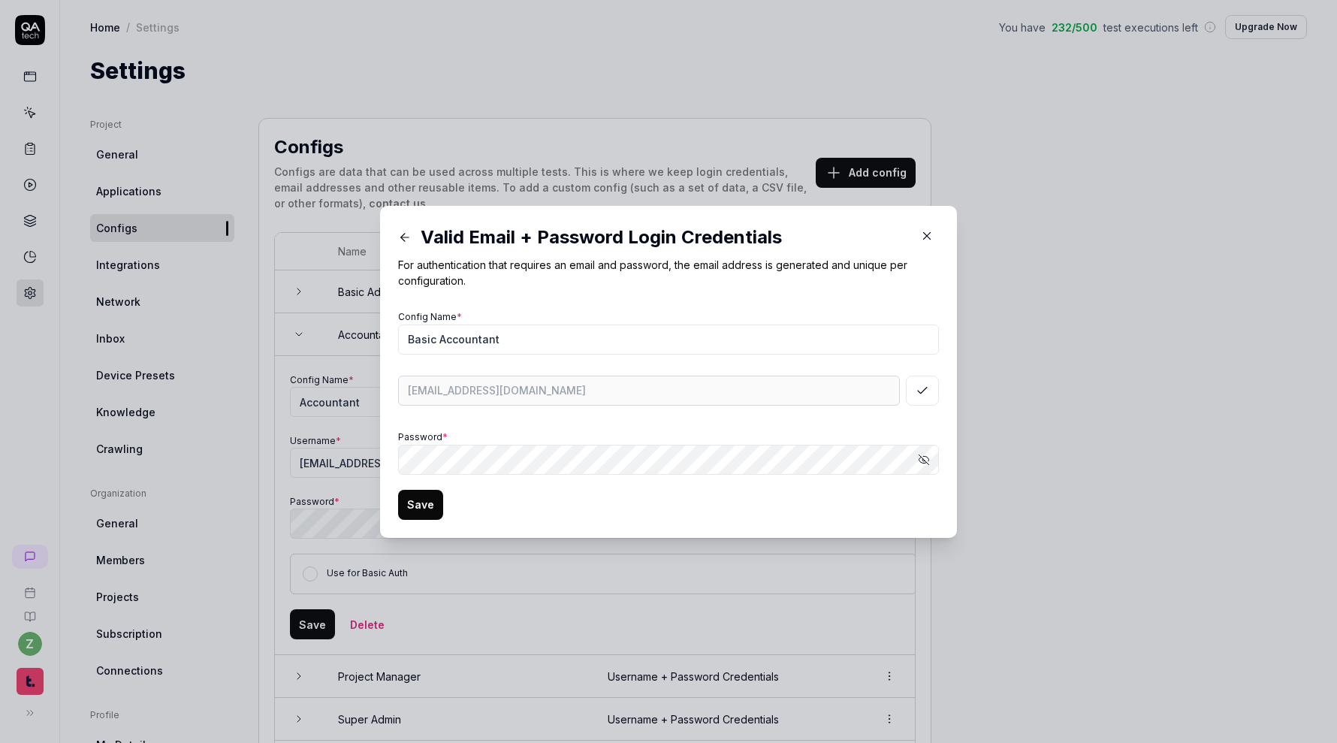
click at [440, 497] on button "Save" at bounding box center [420, 505] width 45 height 30
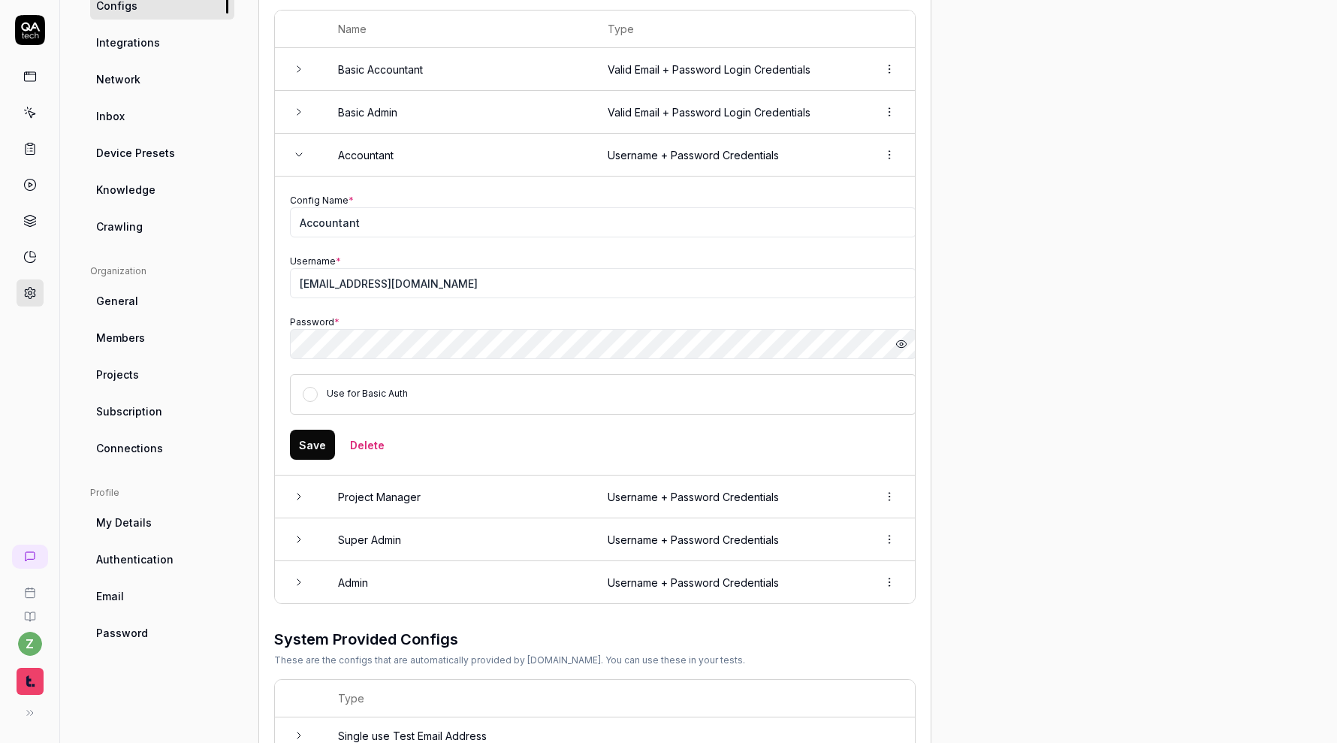
scroll to position [226, 0]
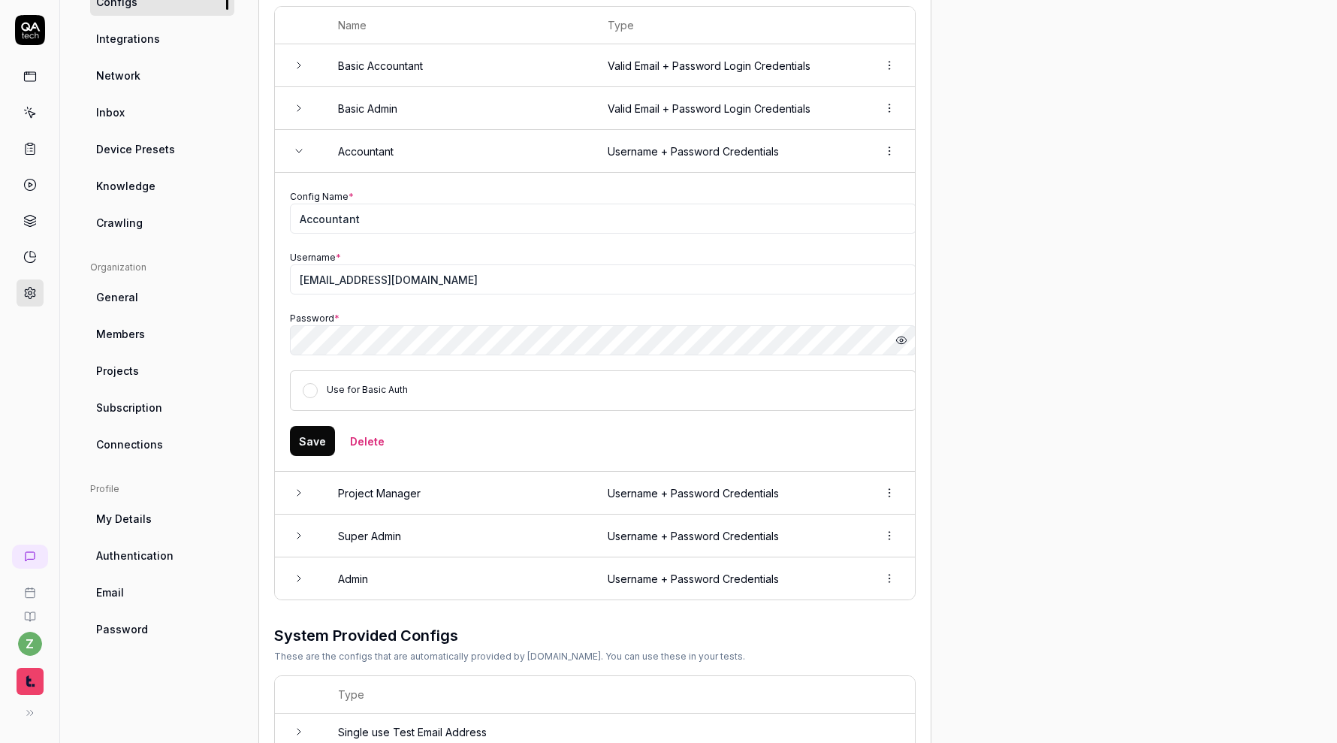
click at [440, 488] on td "Project Manager" at bounding box center [458, 493] width 270 height 43
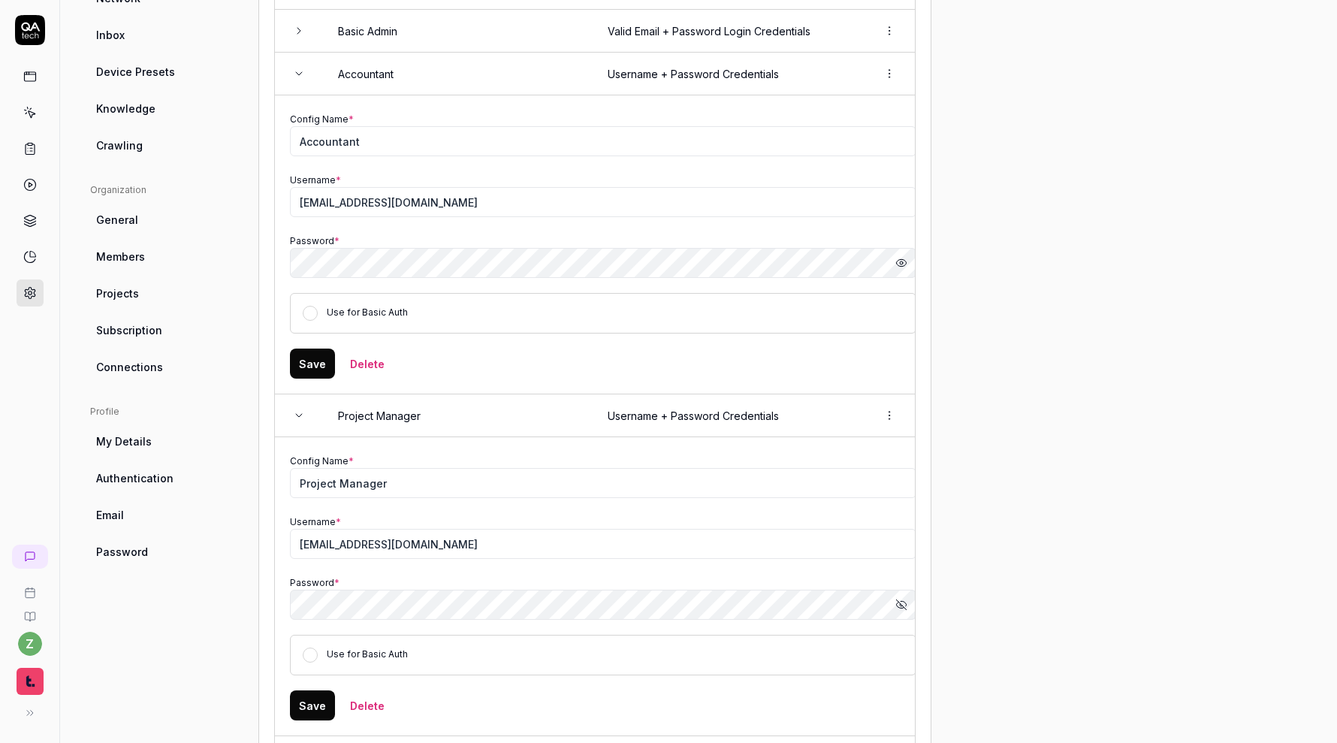
scroll to position [347, 0]
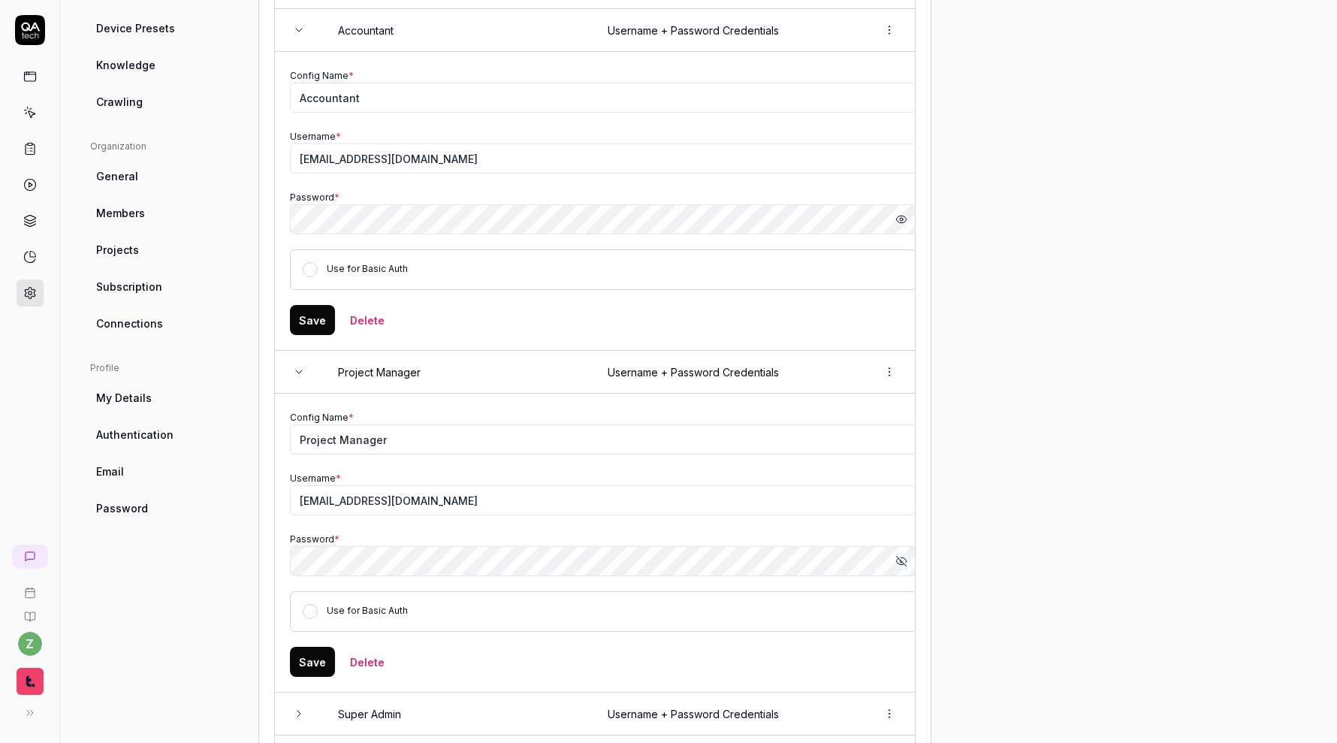
click at [906, 561] on icon "button" at bounding box center [901, 561] width 12 height 12
click at [997, 472] on div "Project General Applications Configs Integrations Network Inbox Device Presets …" at bounding box center [698, 394] width 1217 height 1247
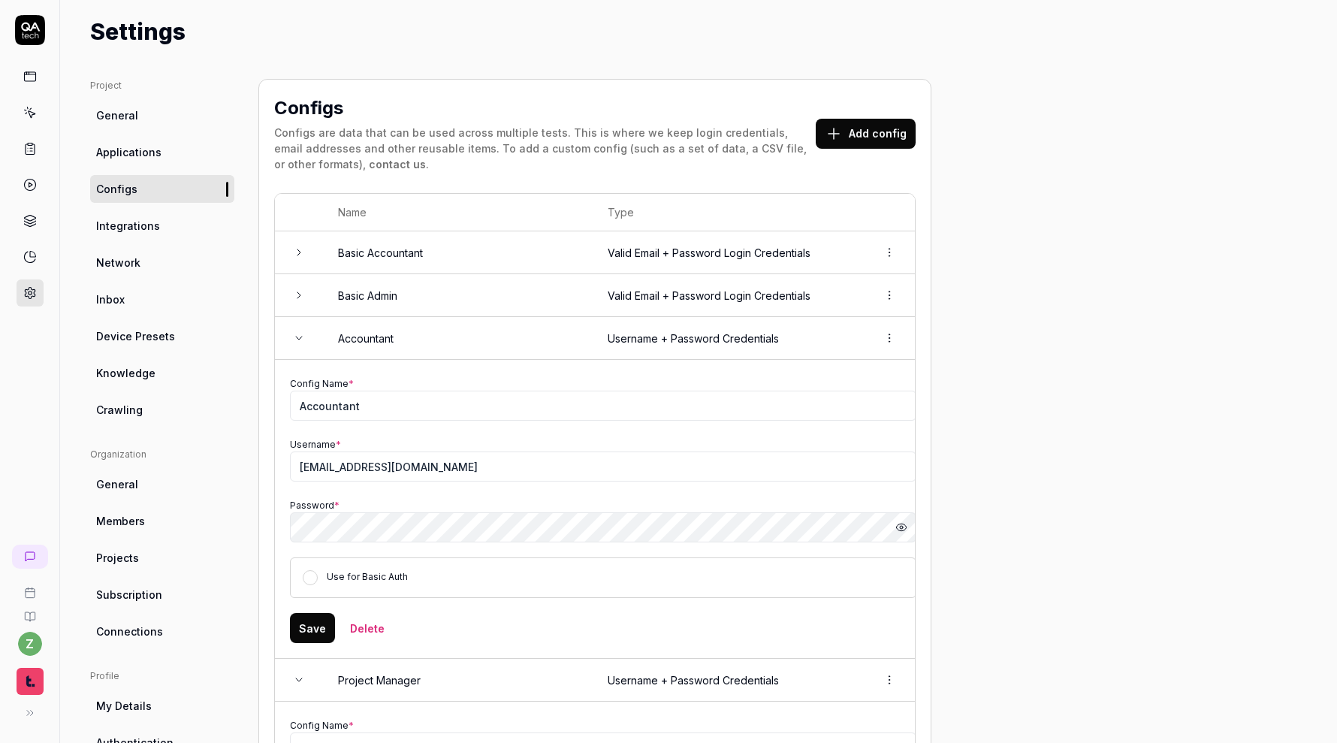
scroll to position [0, 0]
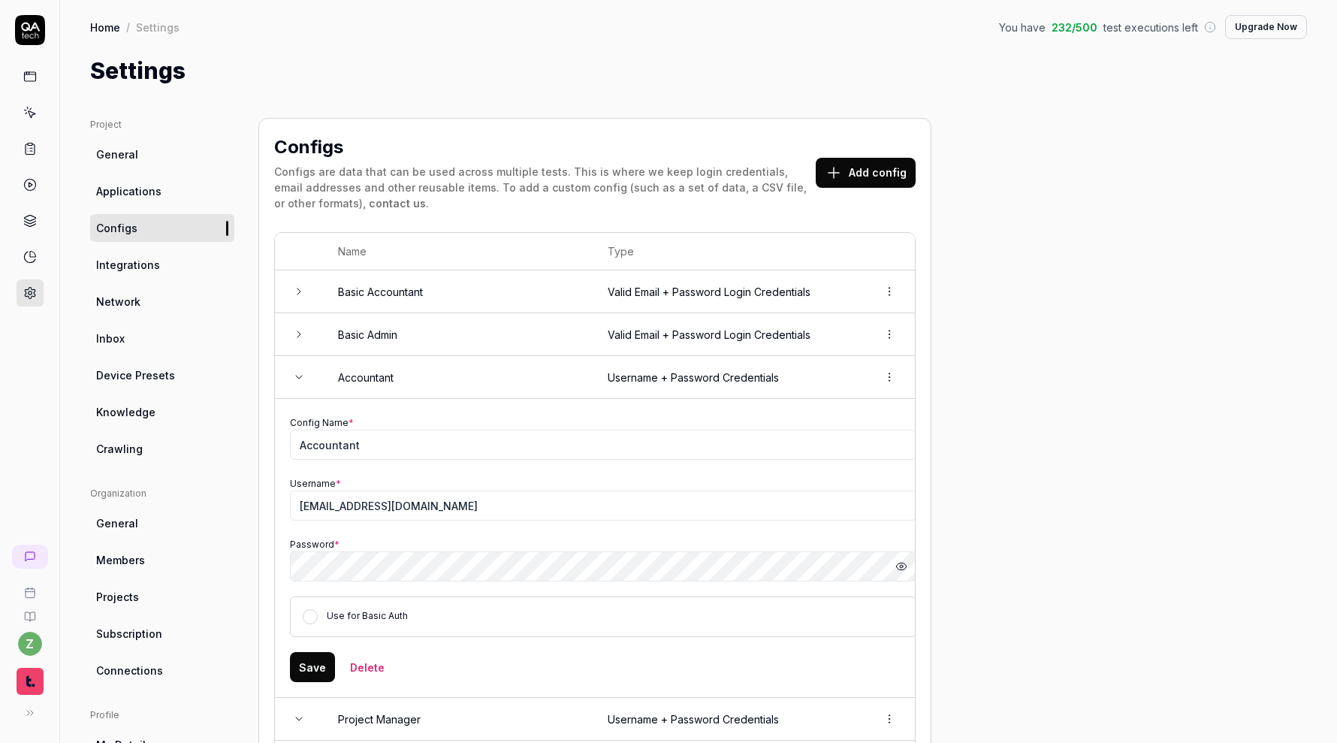
click at [897, 167] on button "Add config" at bounding box center [866, 173] width 100 height 30
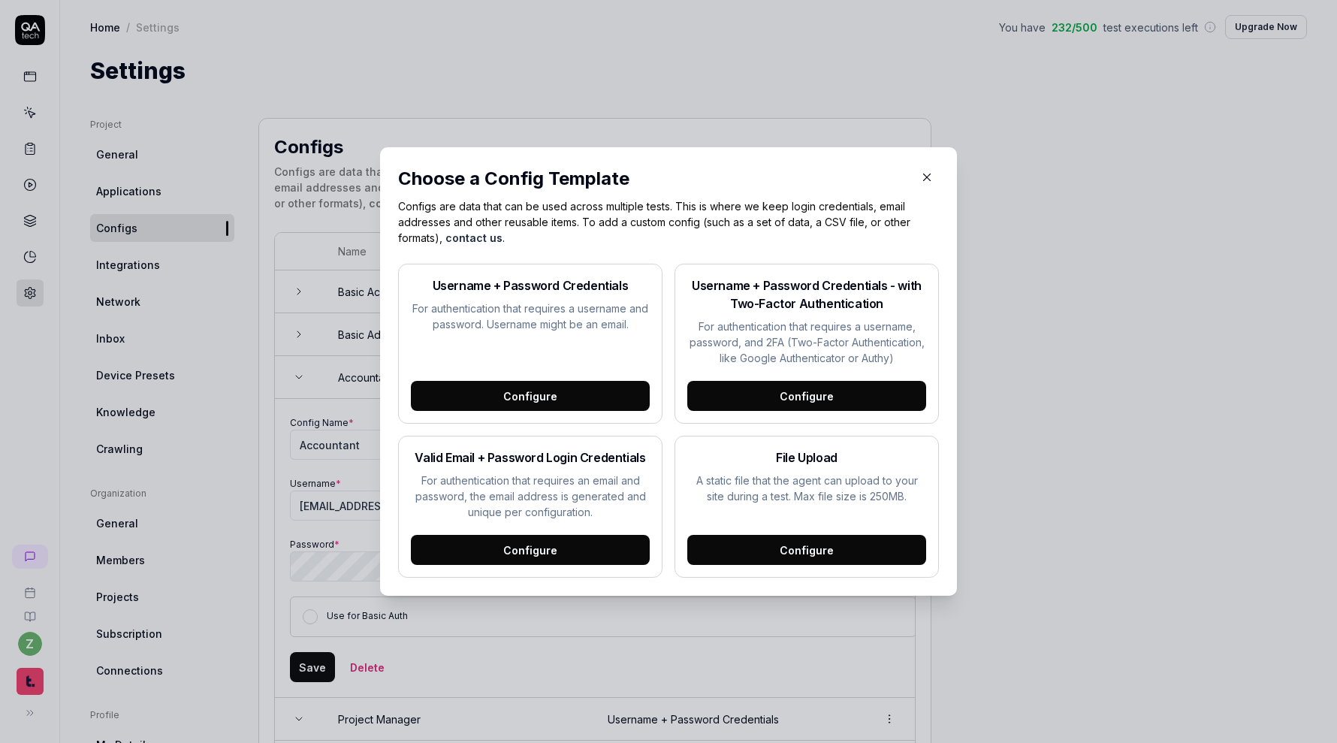
click at [536, 545] on div "Configure" at bounding box center [530, 550] width 239 height 30
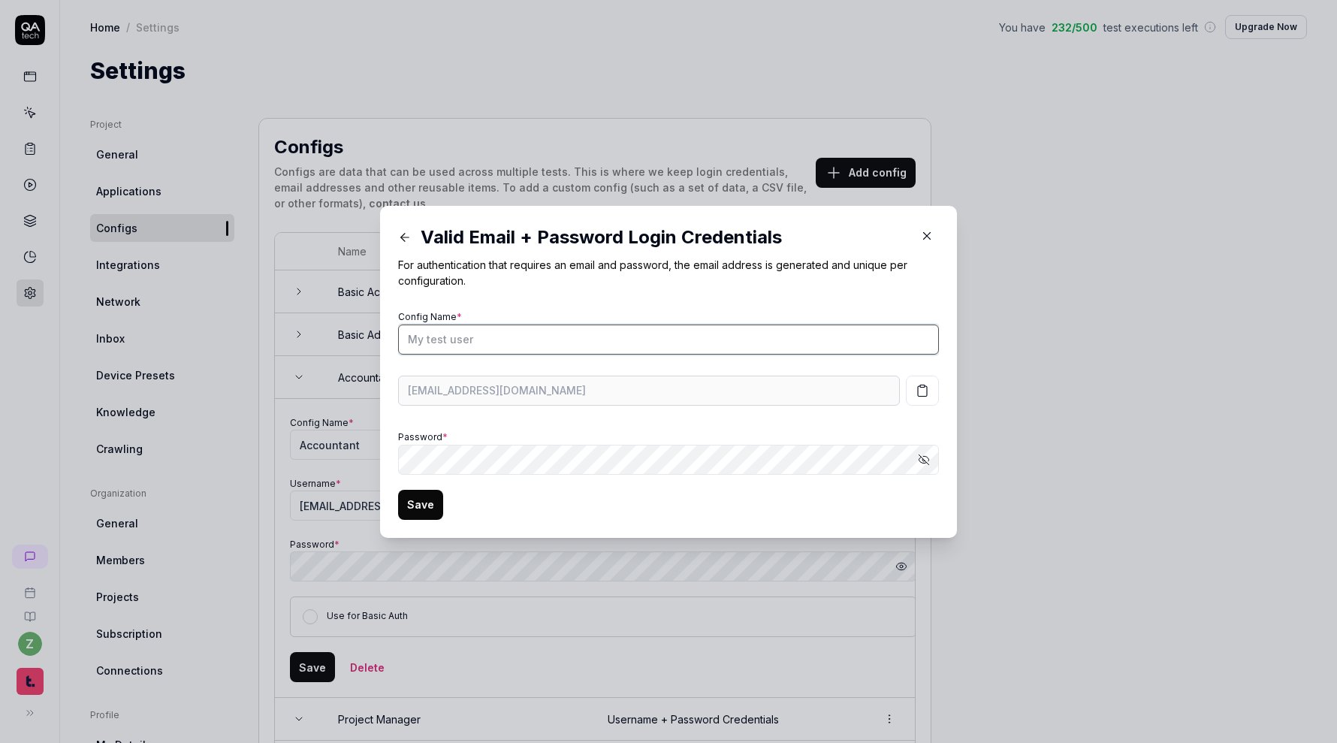
click at [542, 334] on input "Config Name *" at bounding box center [668, 339] width 541 height 30
click at [925, 452] on button "Show password" at bounding box center [924, 460] width 30 height 30
click at [925, 452] on button "Hide password" at bounding box center [924, 460] width 30 height 30
click at [788, 342] on input "Config Name *" at bounding box center [668, 339] width 541 height 30
type input "Basic Project Manager"
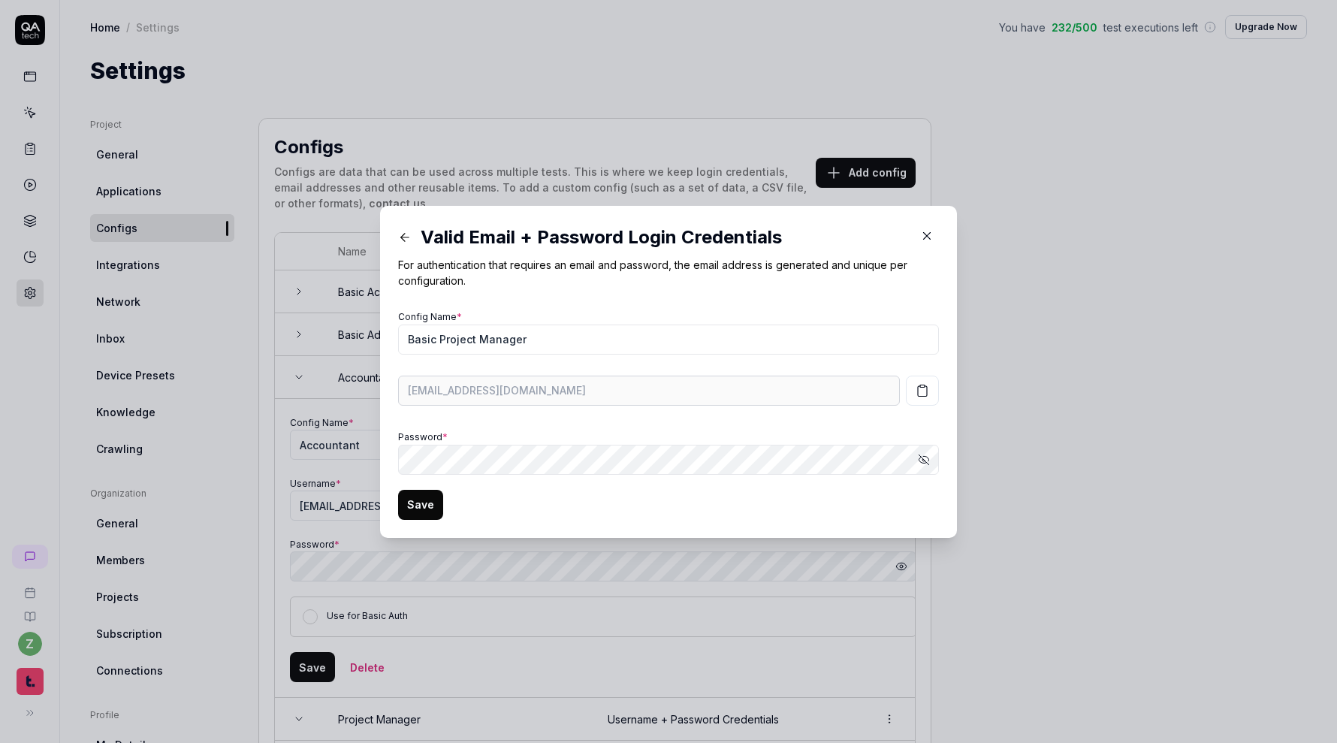
click at [914, 395] on button "button" at bounding box center [922, 391] width 33 height 30
click at [424, 514] on button "Save" at bounding box center [420, 505] width 45 height 30
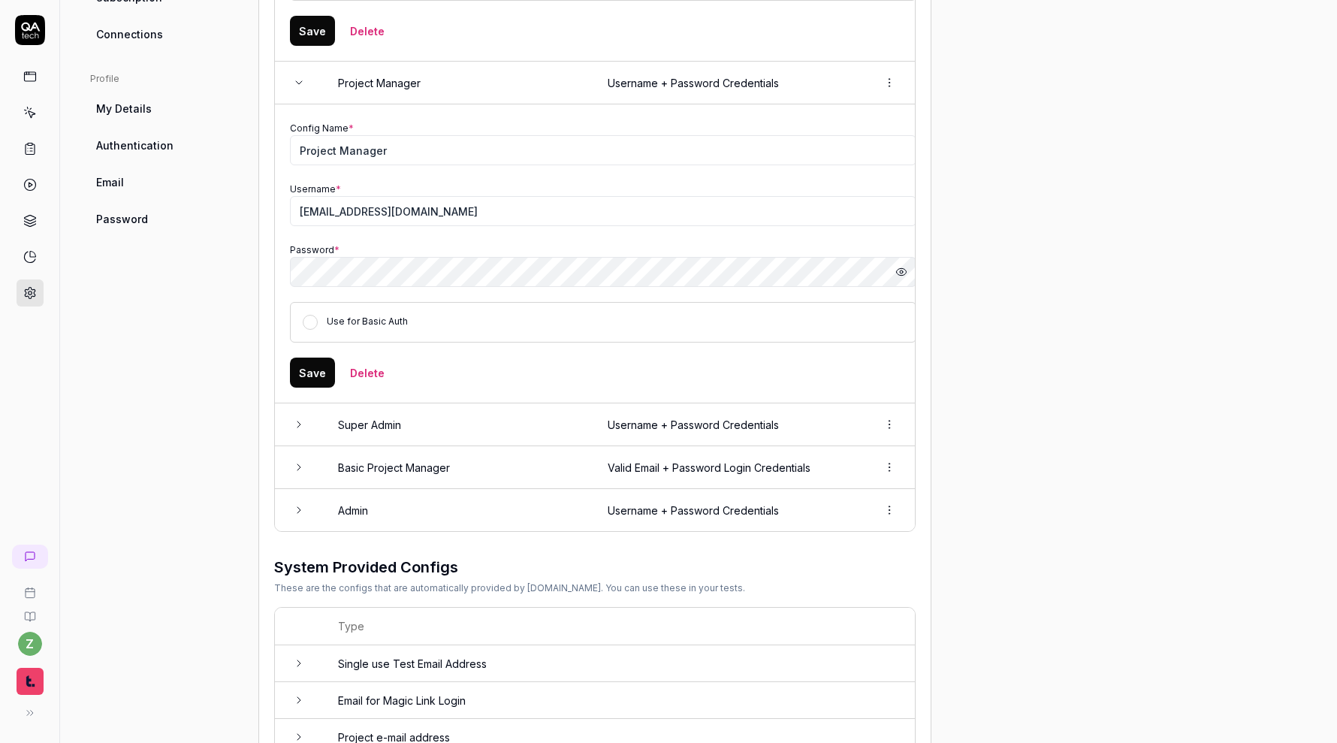
scroll to position [664, 0]
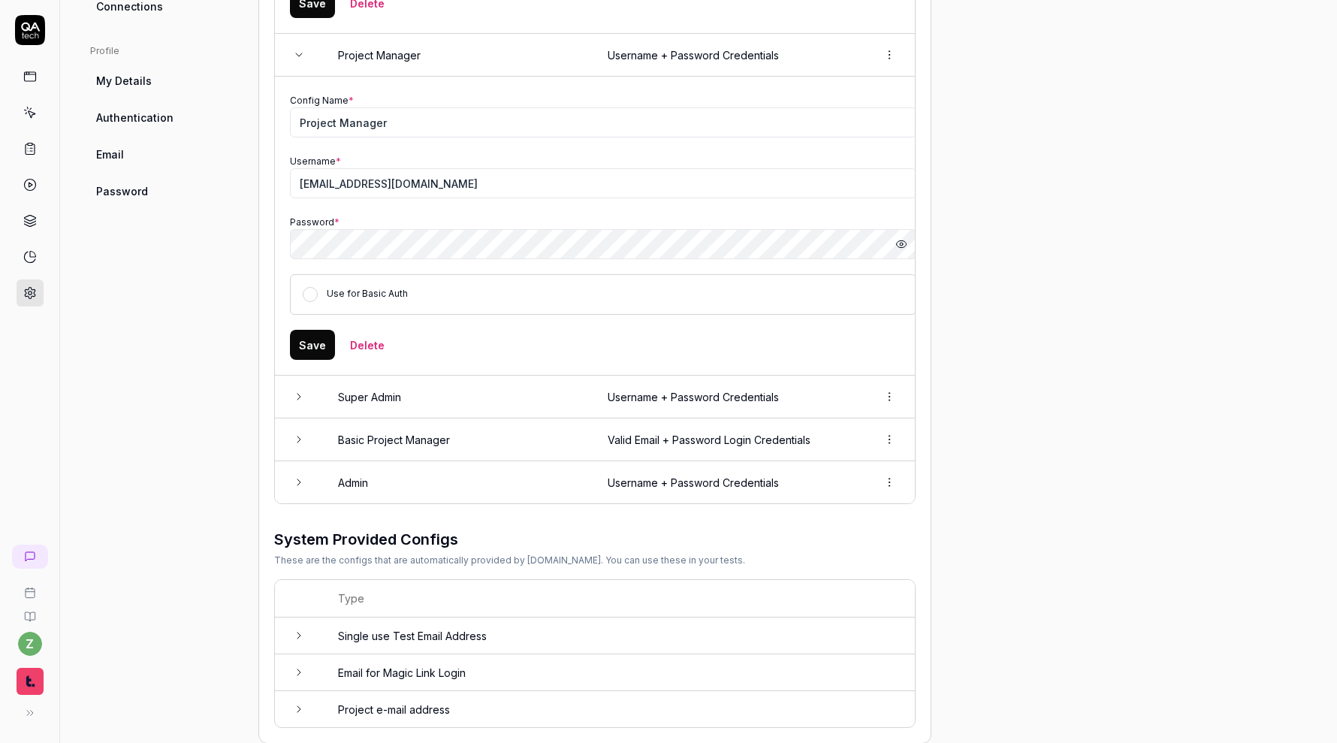
click at [560, 406] on td "Super Admin" at bounding box center [458, 397] width 270 height 43
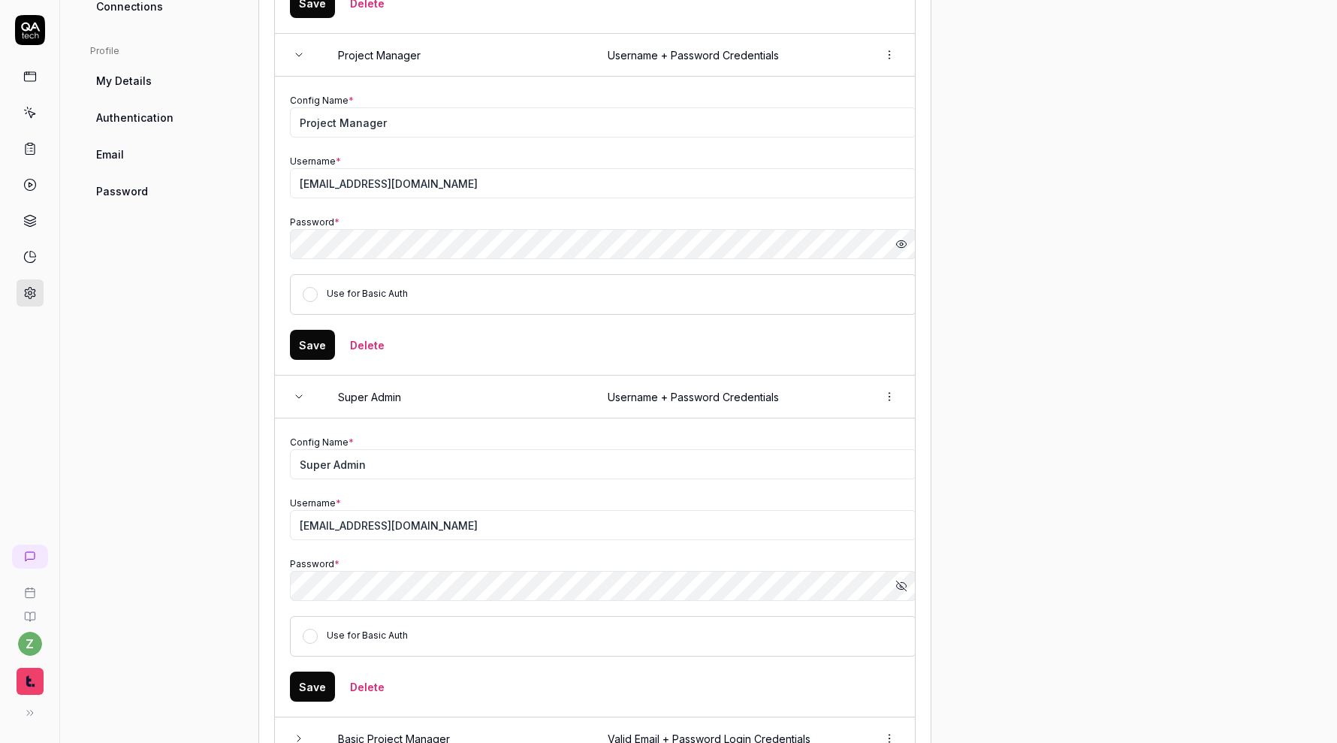
click at [904, 582] on icon "button" at bounding box center [901, 586] width 12 height 12
click at [1133, 524] on div "Project General Applications Configs Integrations Network Inbox Device Presets …" at bounding box center [698, 248] width 1217 height 1589
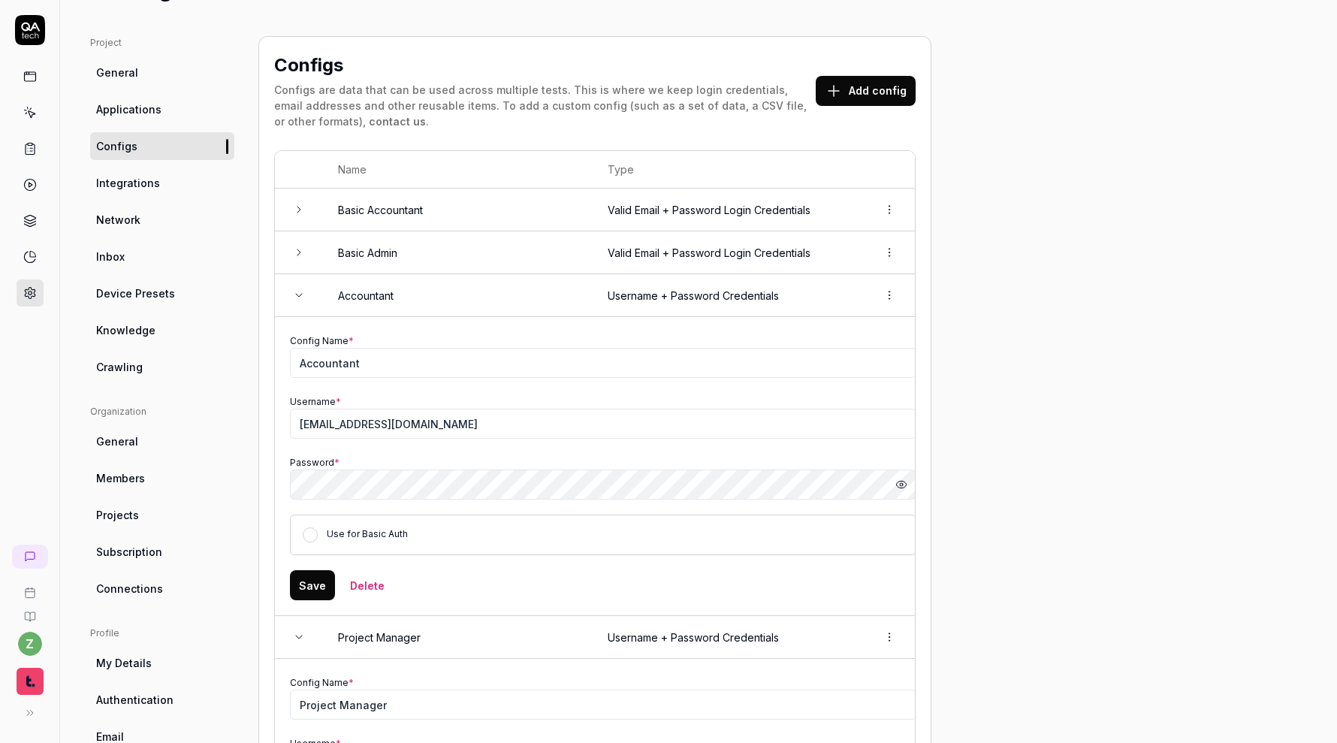
scroll to position [61, 0]
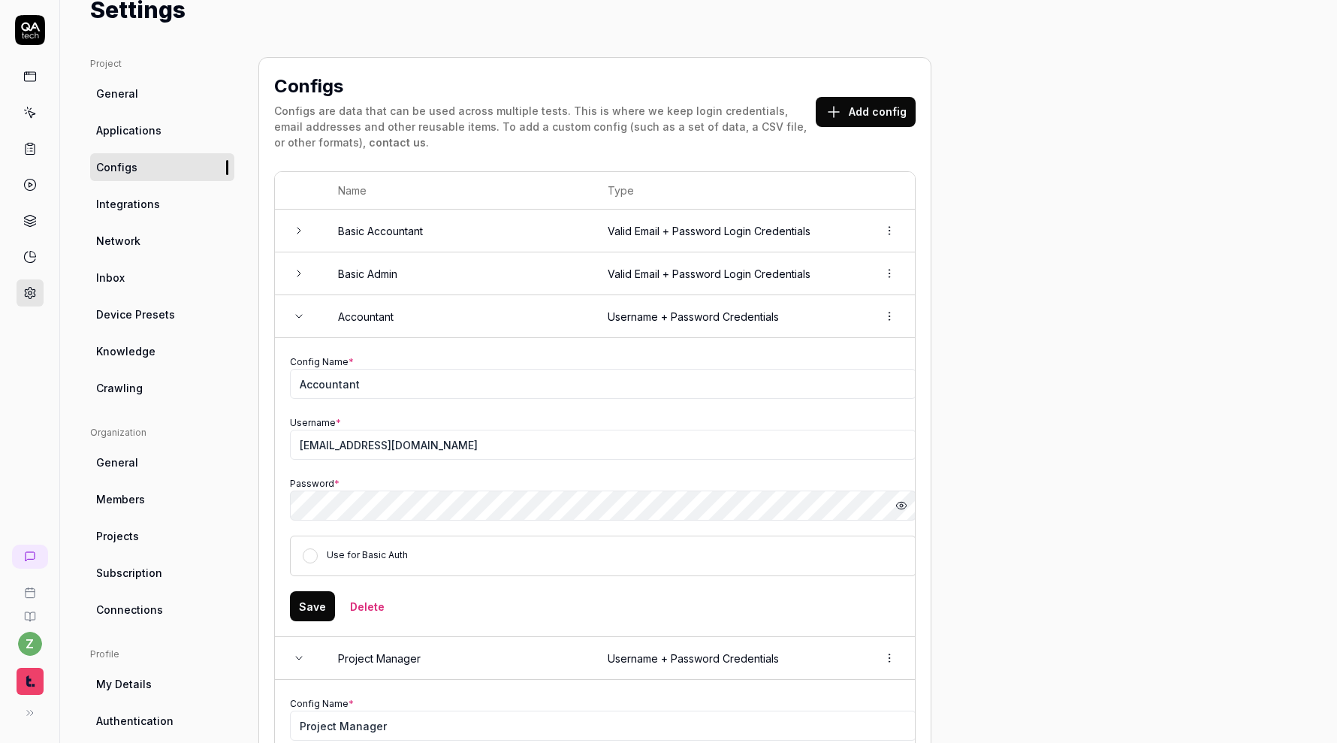
click at [886, 109] on button "Add config" at bounding box center [866, 112] width 100 height 30
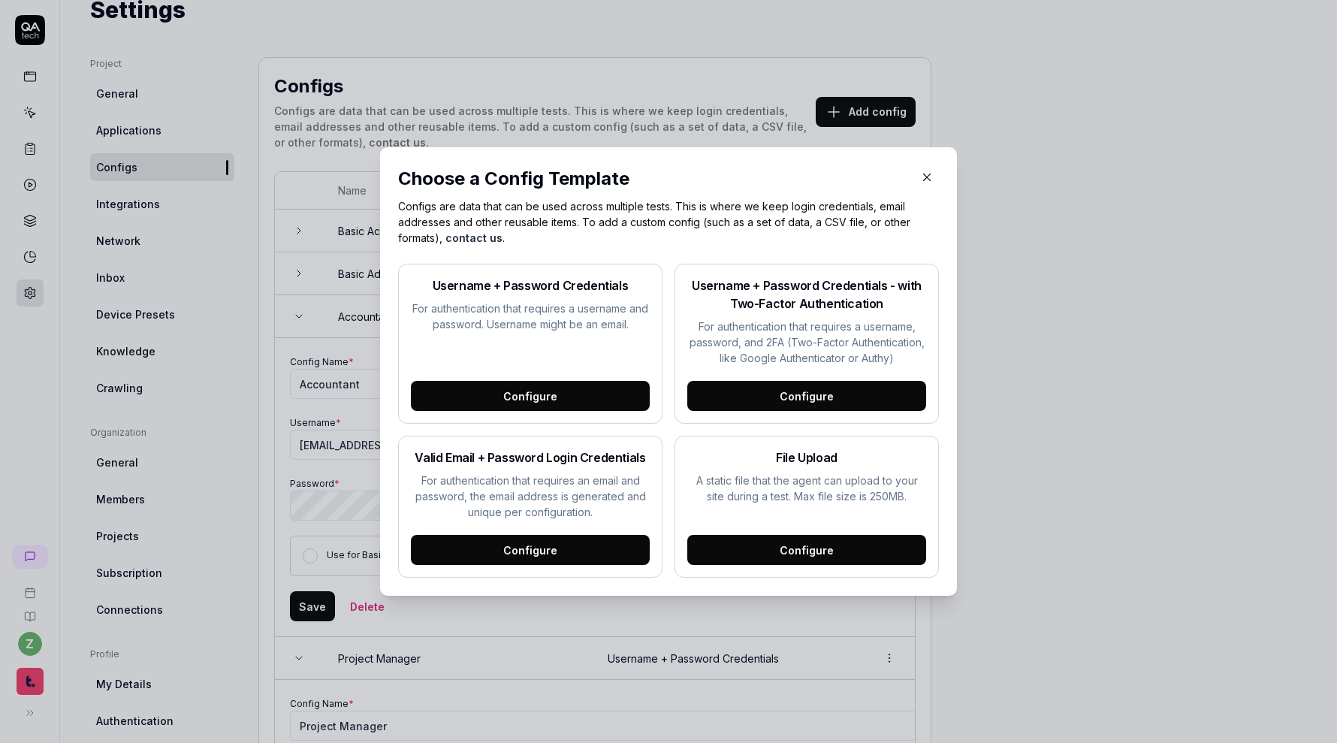
click at [597, 557] on div "Configure" at bounding box center [530, 550] width 239 height 30
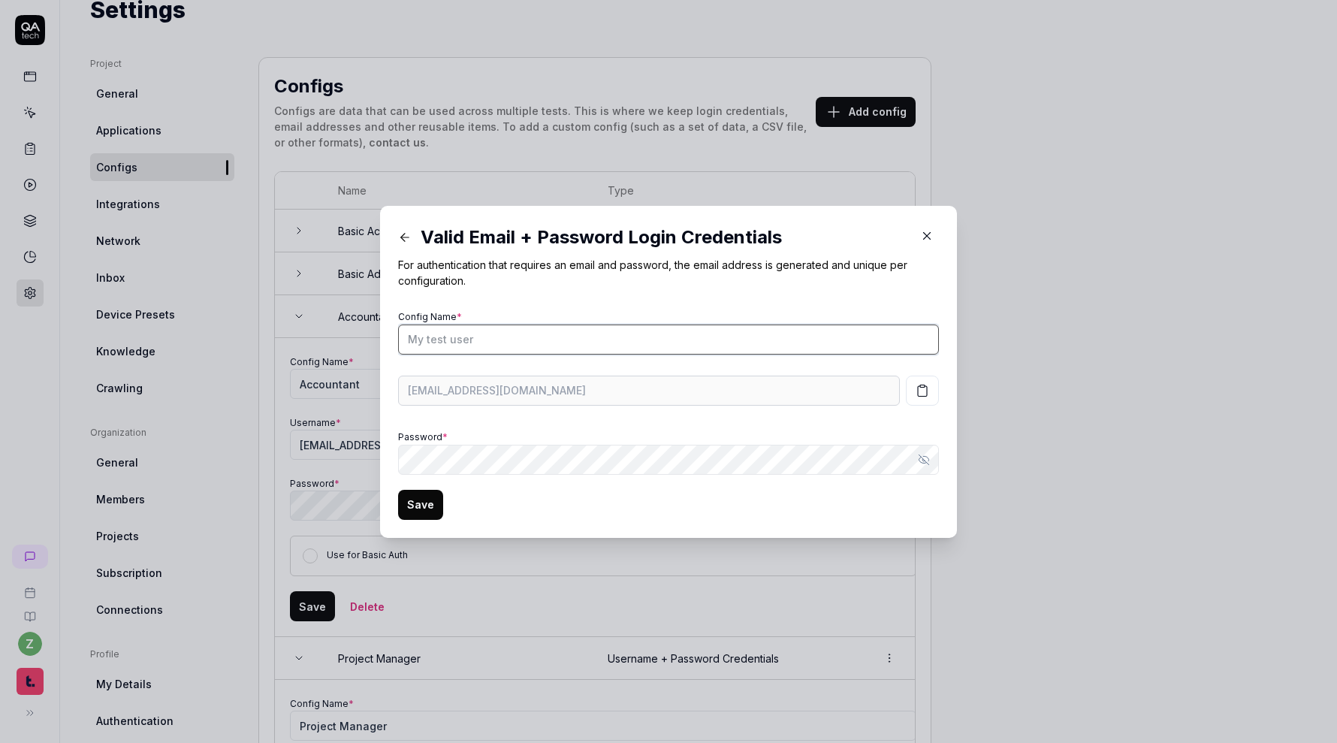
click at [567, 344] on input "Config Name *" at bounding box center [668, 339] width 541 height 30
paste input "lOm10mhM15Ui!"
type input "lOm10mhM15Ui!"
click at [520, 347] on input "Config Name *" at bounding box center [668, 339] width 541 height 30
type input "Basic Super Admin"
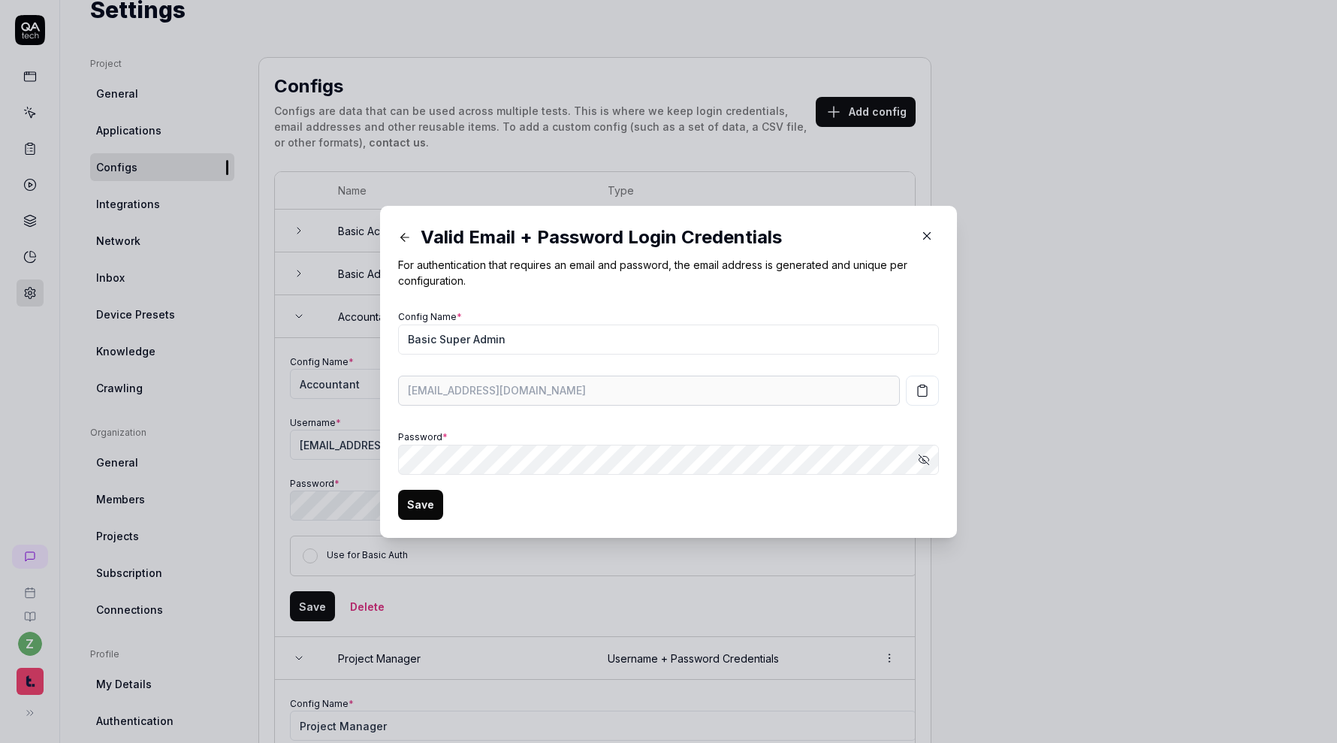
click at [481, 494] on form "Config Name * Basic Super Admin [EMAIL_ADDRESS][DOMAIN_NAME] Password * Show pa…" at bounding box center [668, 412] width 541 height 213
click at [919, 394] on icon "button" at bounding box center [923, 391] width 14 height 14
click at [429, 508] on button "Save" at bounding box center [420, 505] width 45 height 30
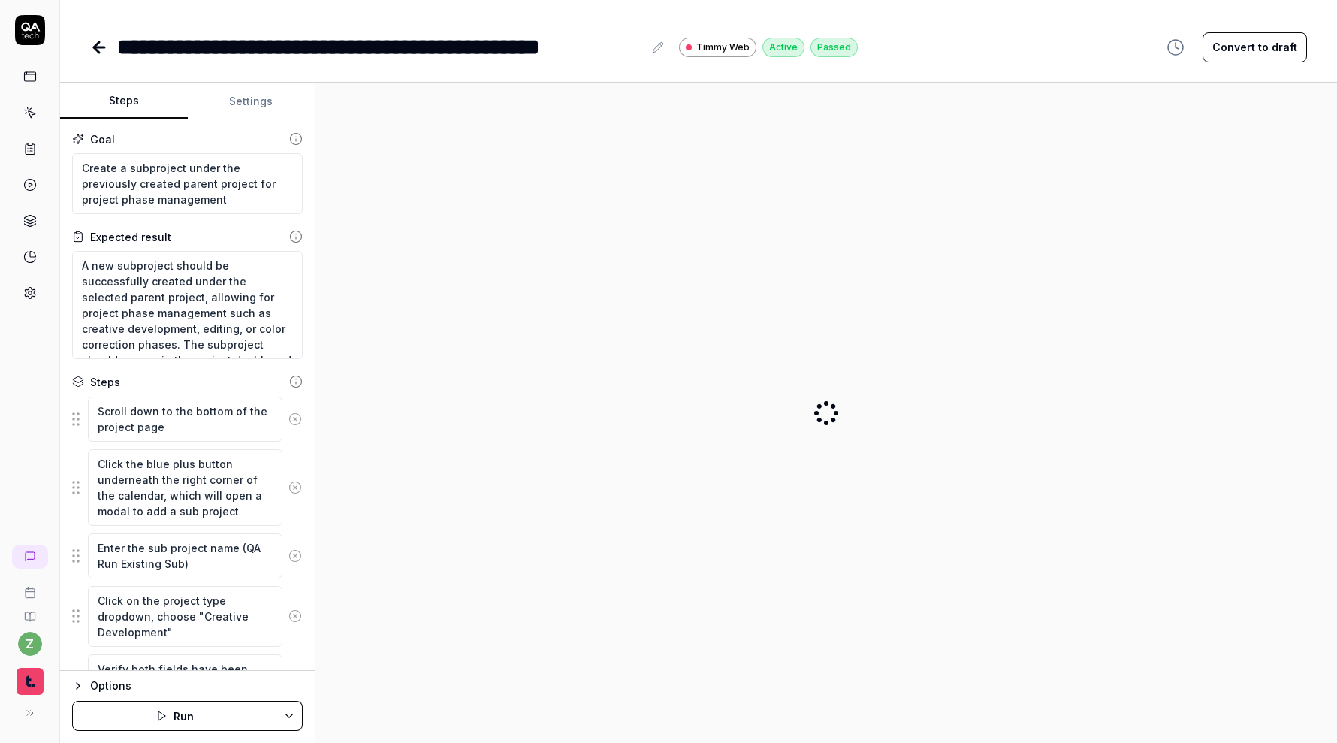
click at [276, 98] on button "Settings" at bounding box center [252, 101] width 128 height 36
type textarea "*"
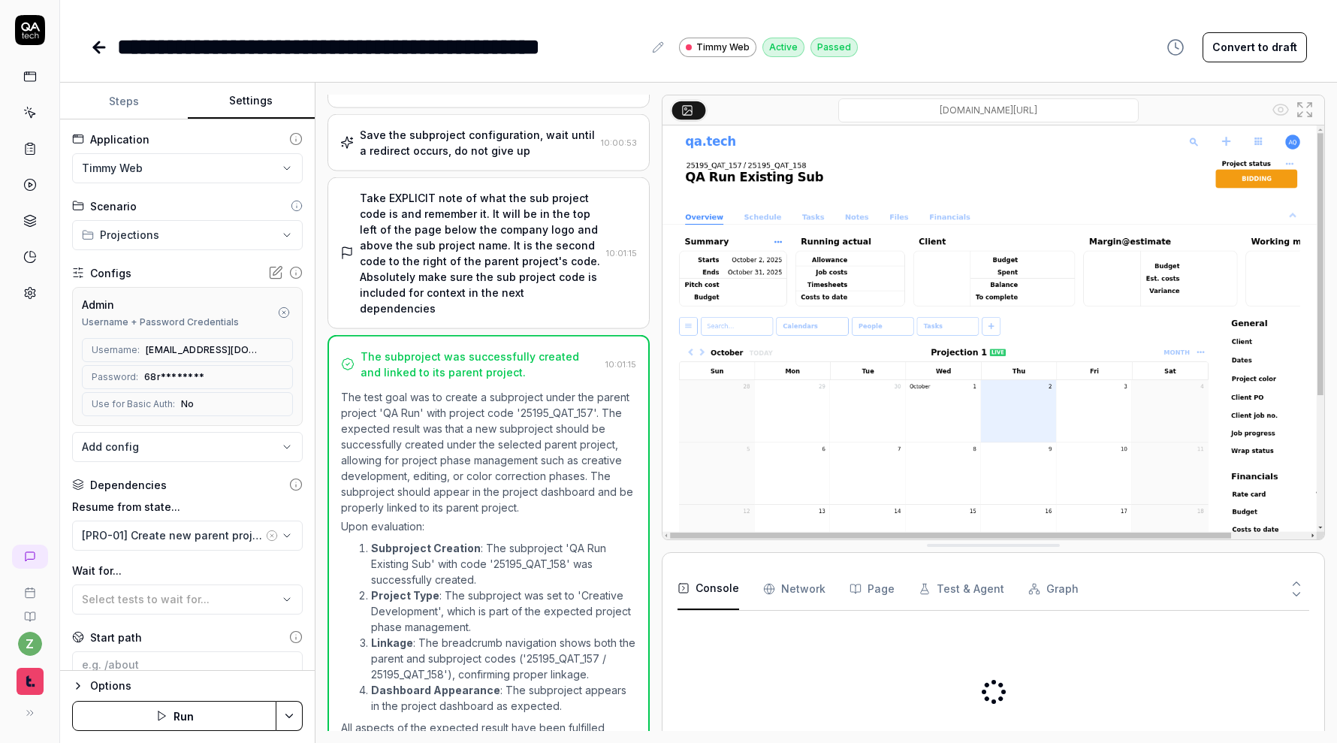
click at [278, 312] on icon "button" at bounding box center [284, 312] width 12 height 12
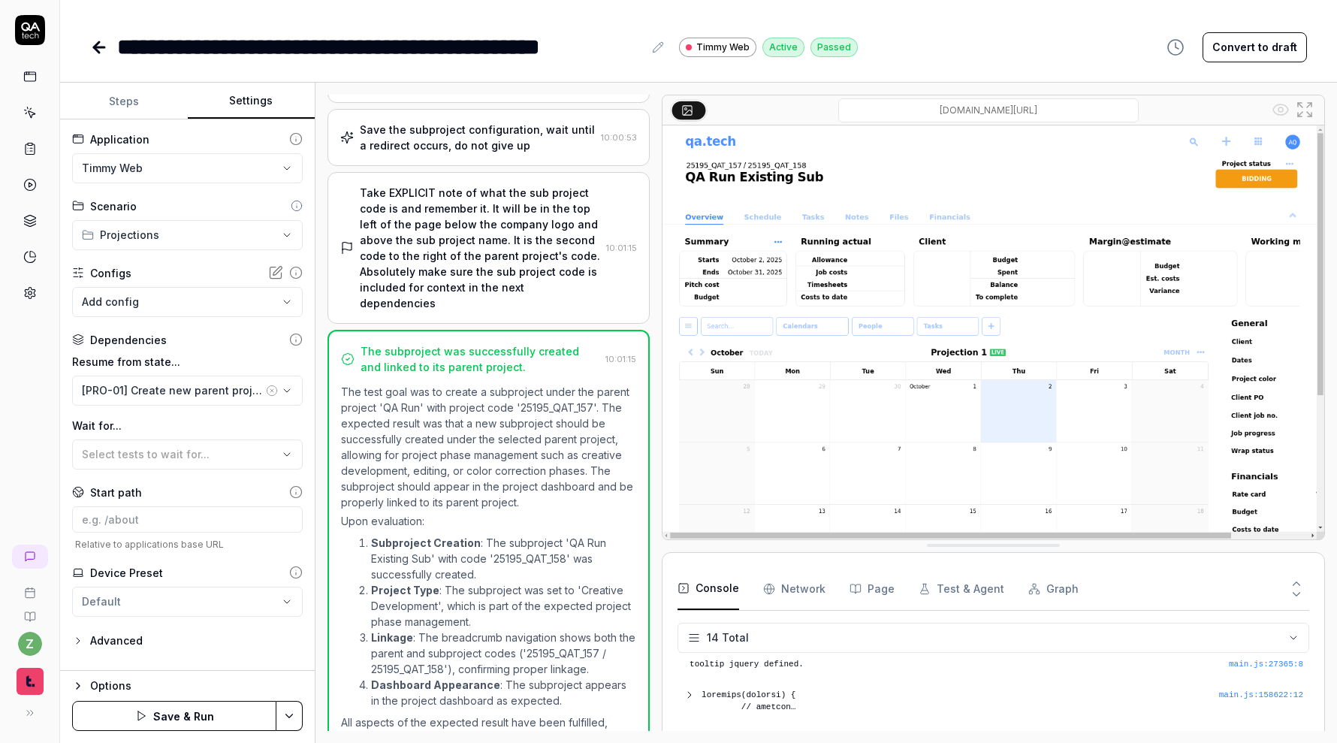
scroll to position [340, 0]
click at [293, 710] on html "**********" at bounding box center [668, 371] width 1337 height 743
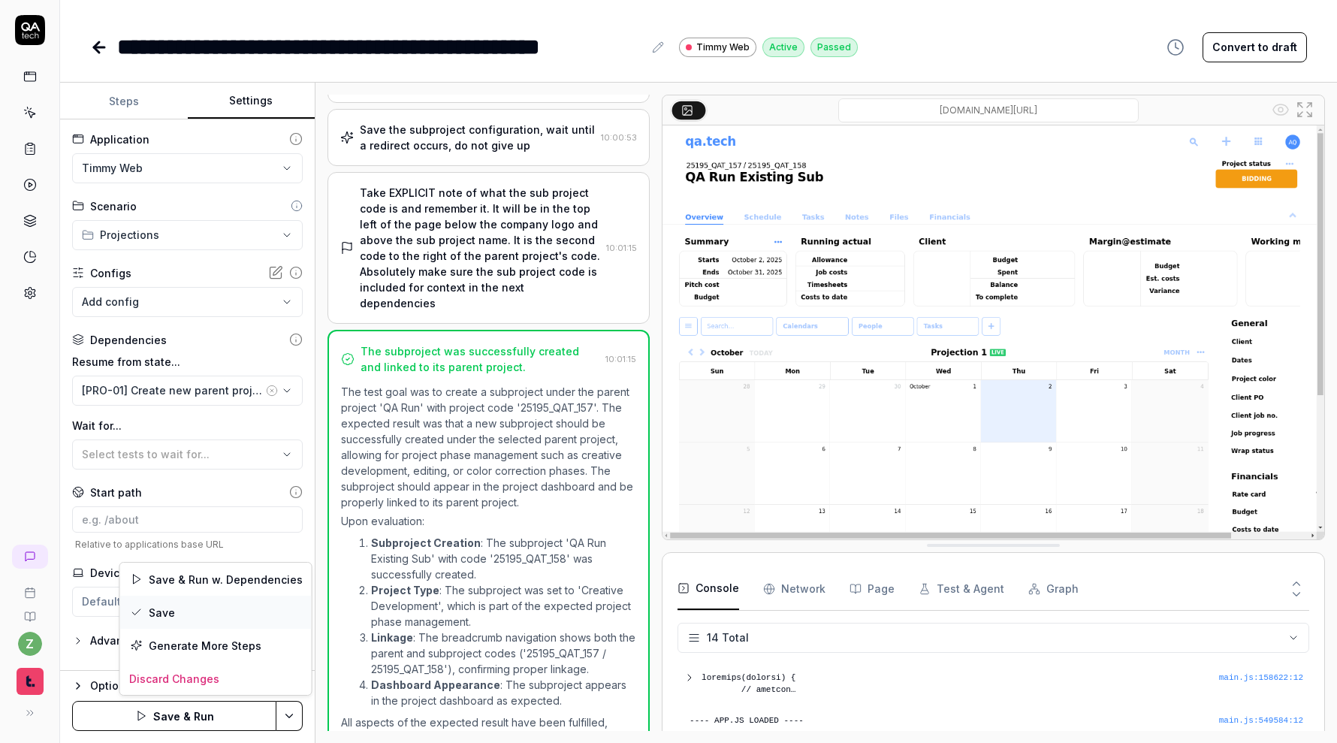
click at [231, 605] on div "Save" at bounding box center [216, 612] width 192 height 33
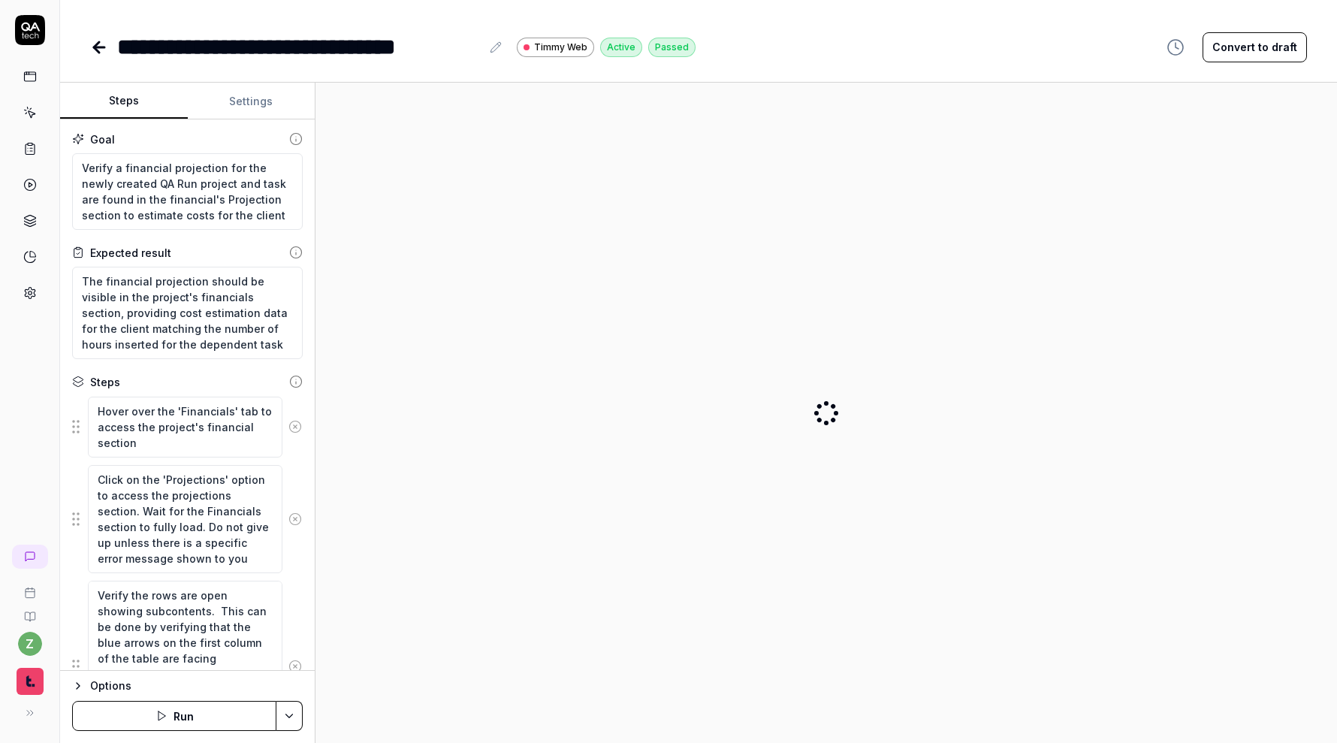
click at [259, 96] on button "Settings" at bounding box center [252, 101] width 128 height 36
type textarea "*"
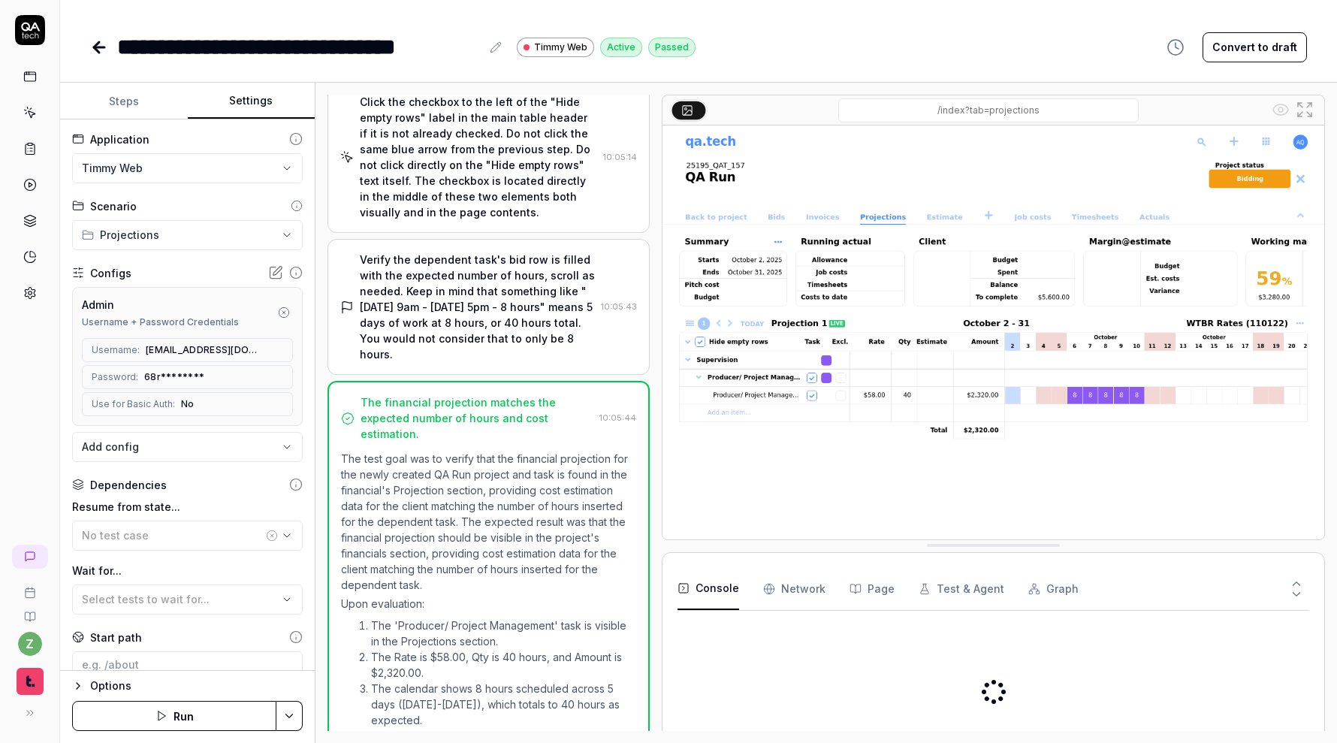
scroll to position [434, 0]
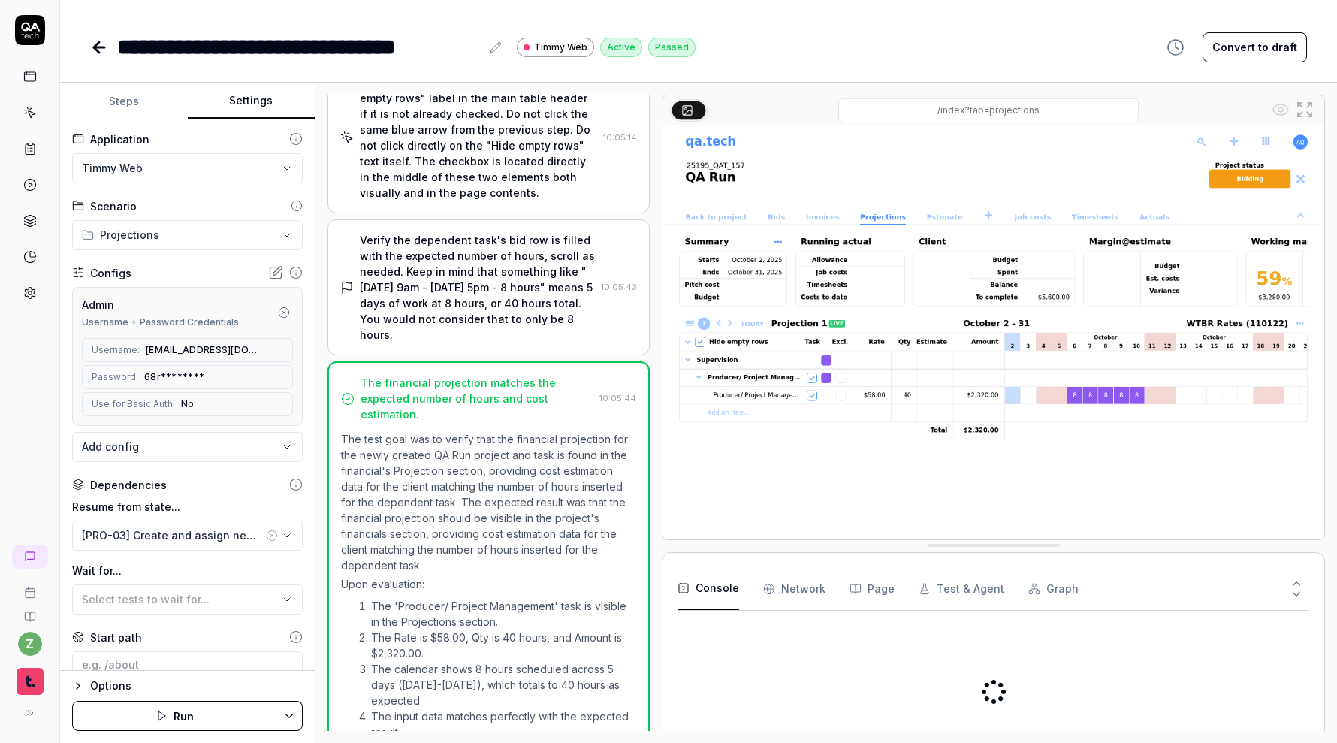
click at [278, 312] on icon "button" at bounding box center [284, 312] width 12 height 12
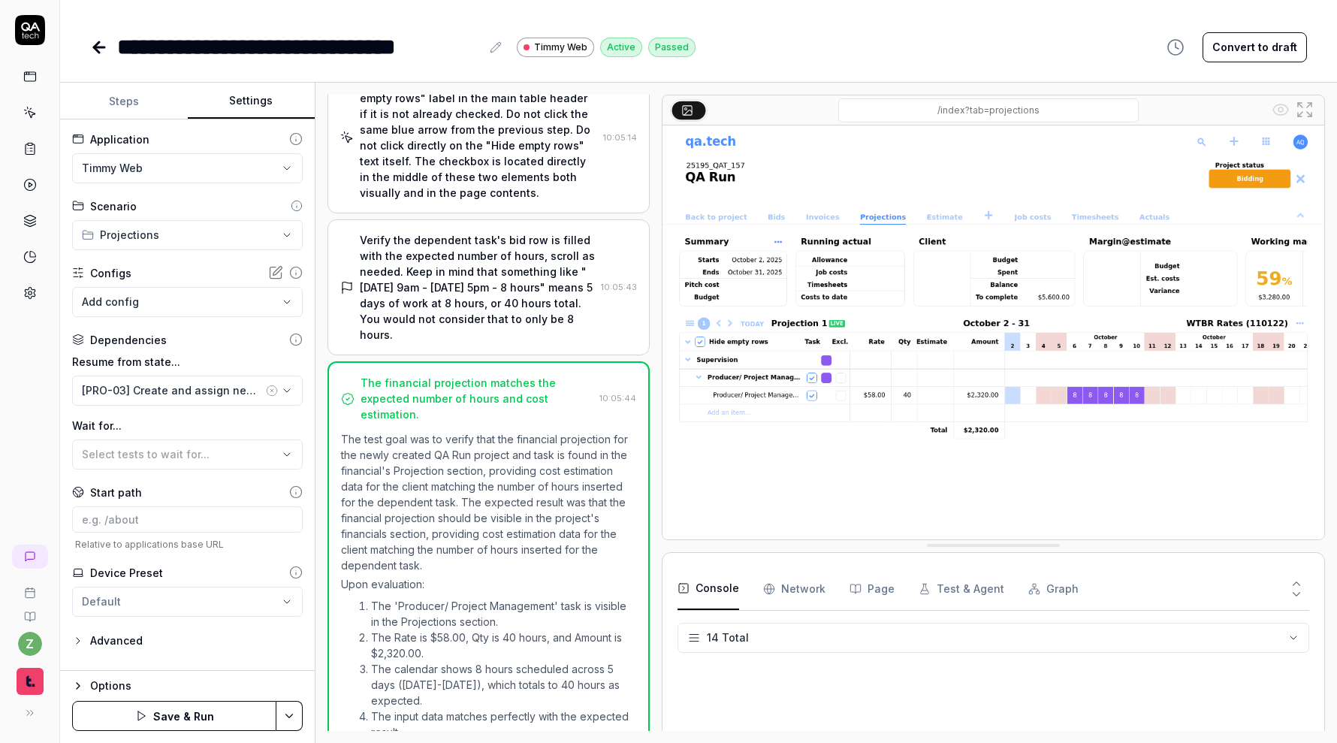
scroll to position [340, 0]
click at [288, 711] on html "**********" at bounding box center [668, 371] width 1337 height 743
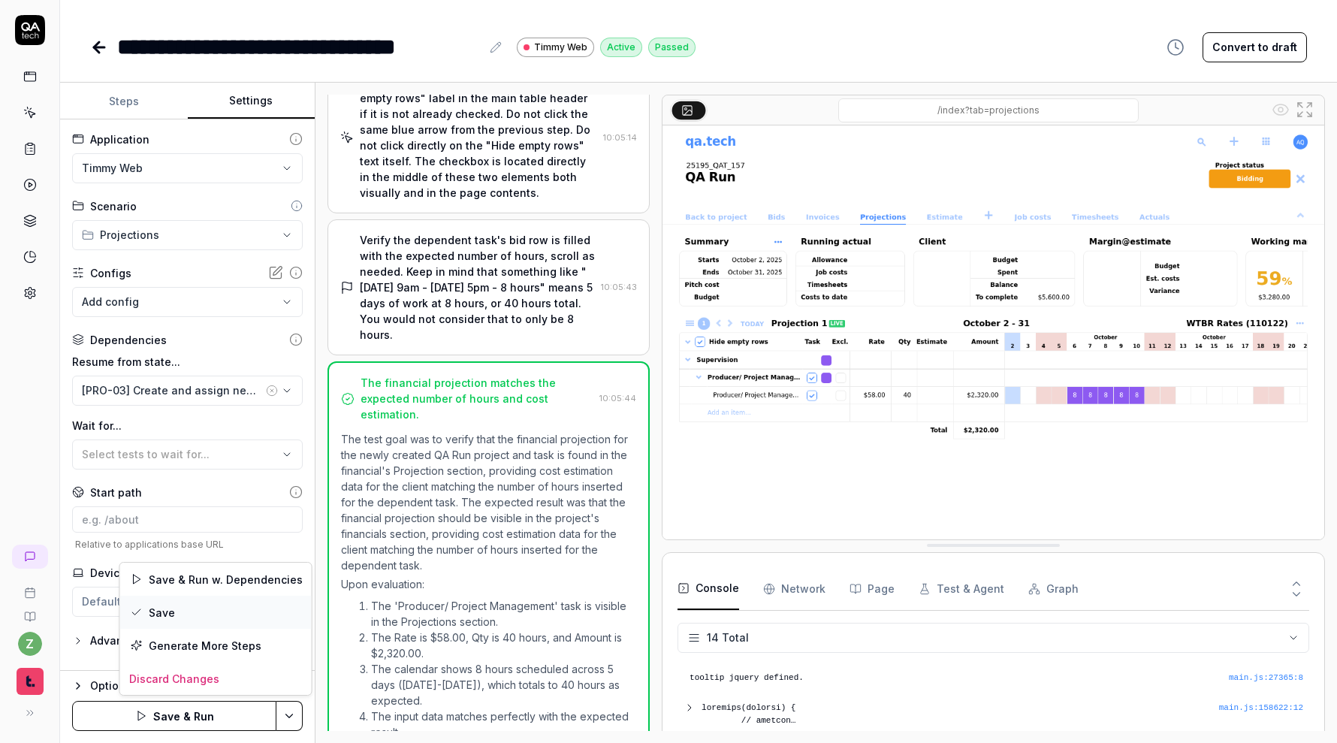
click at [231, 612] on div "Save" at bounding box center [216, 612] width 192 height 33
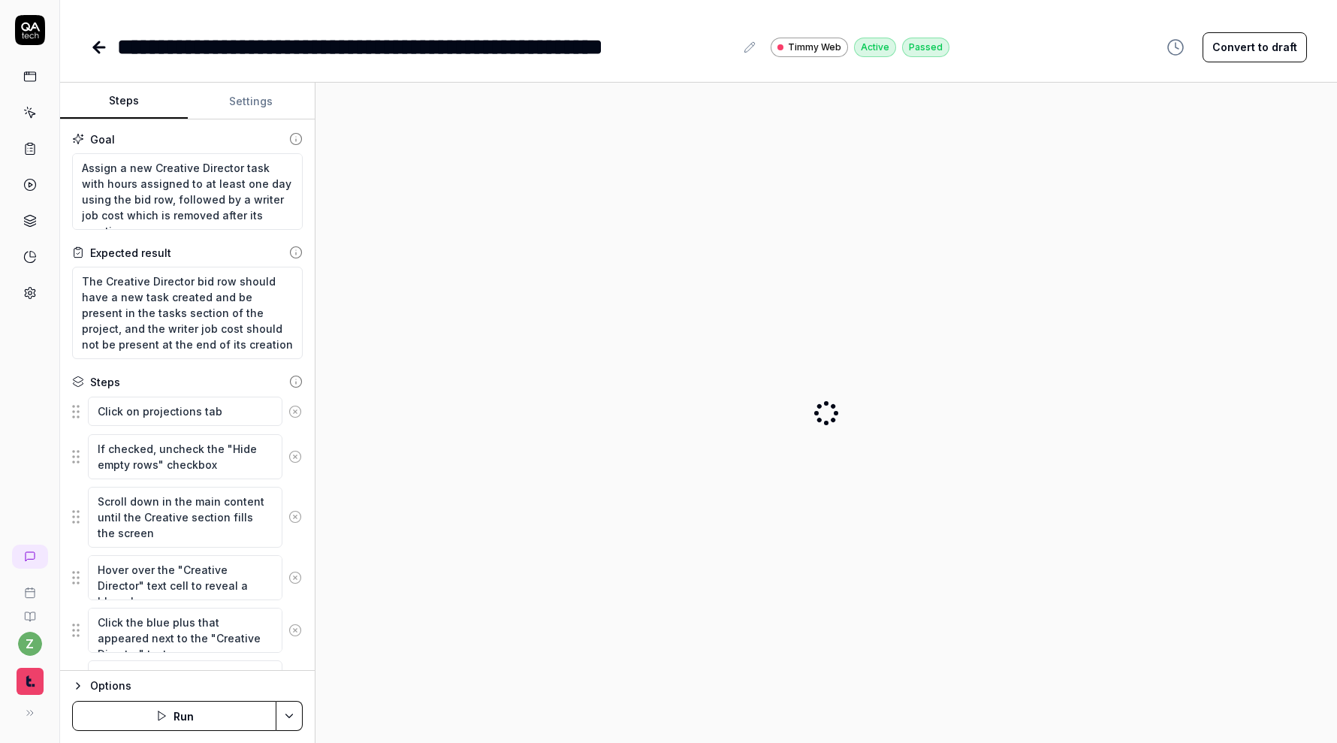
click at [253, 88] on button "Settings" at bounding box center [252, 101] width 128 height 36
type textarea "*"
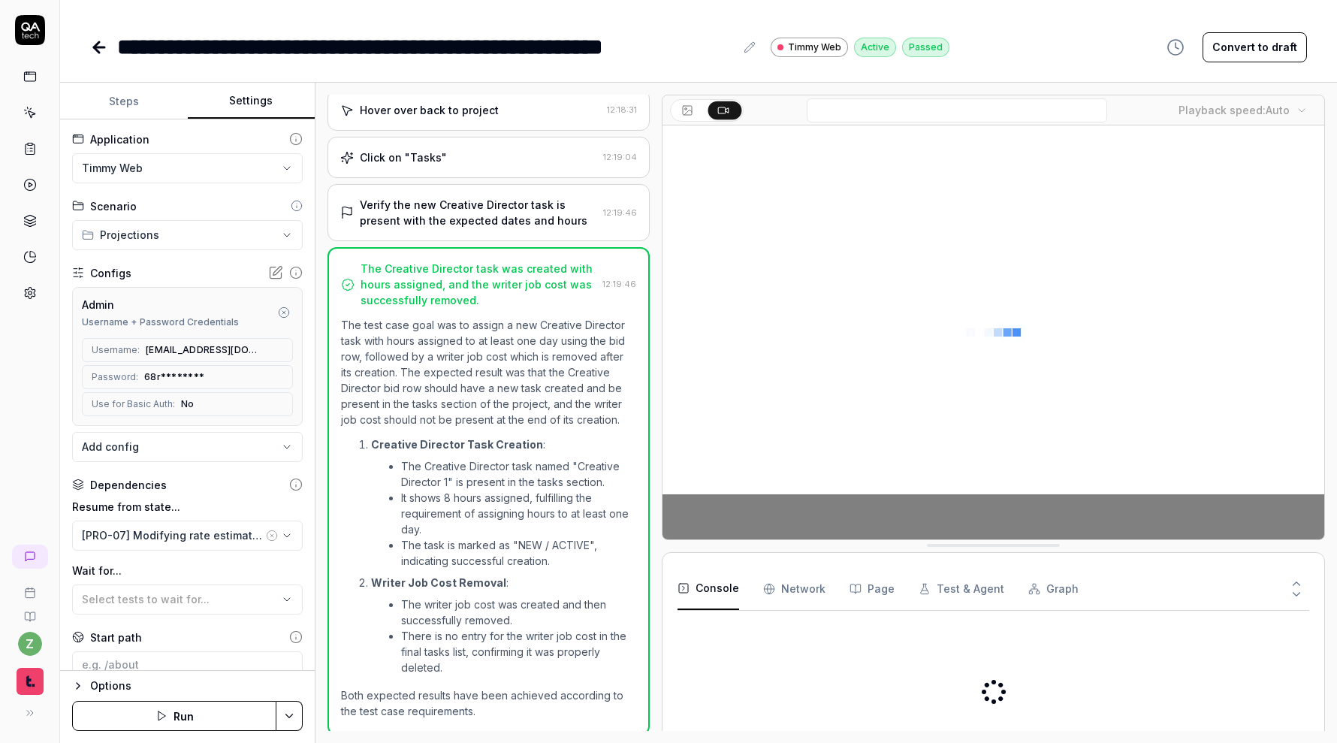
scroll to position [900, 0]
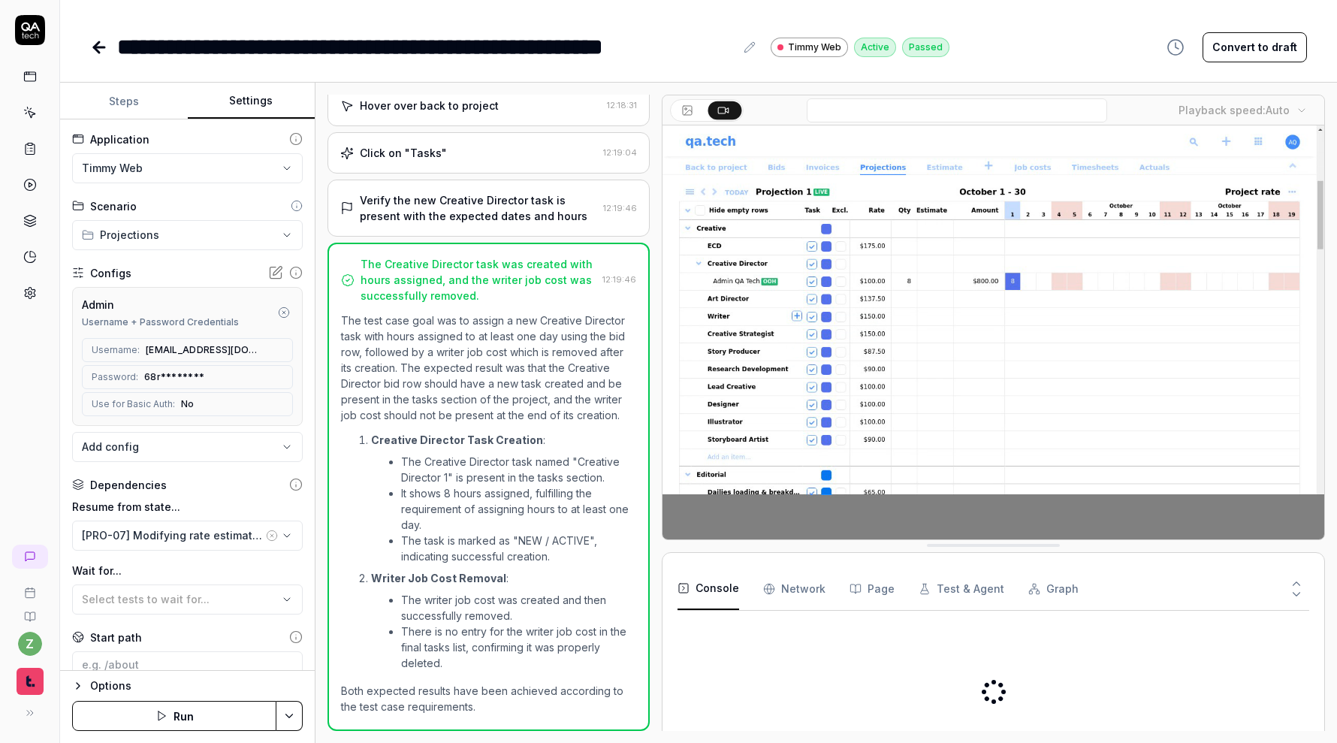
click at [280, 314] on icon "button" at bounding box center [284, 312] width 12 height 12
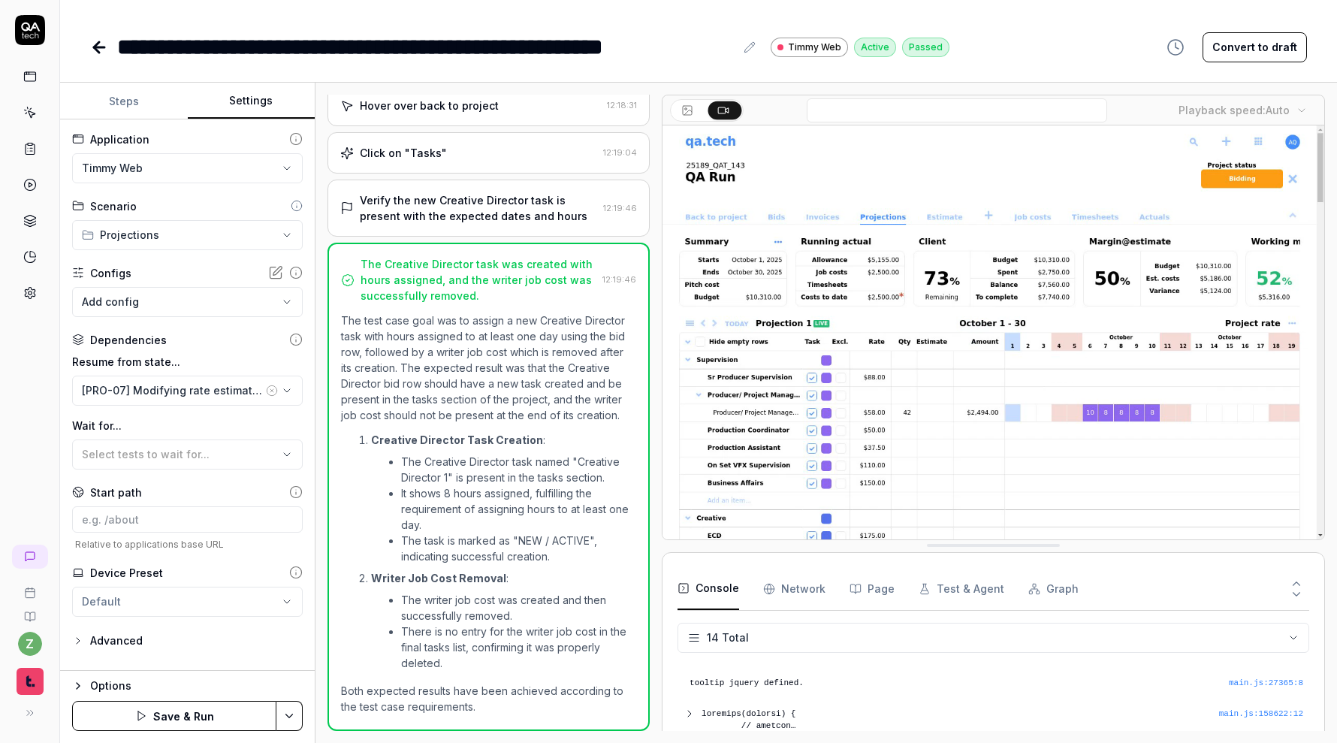
scroll to position [353, 0]
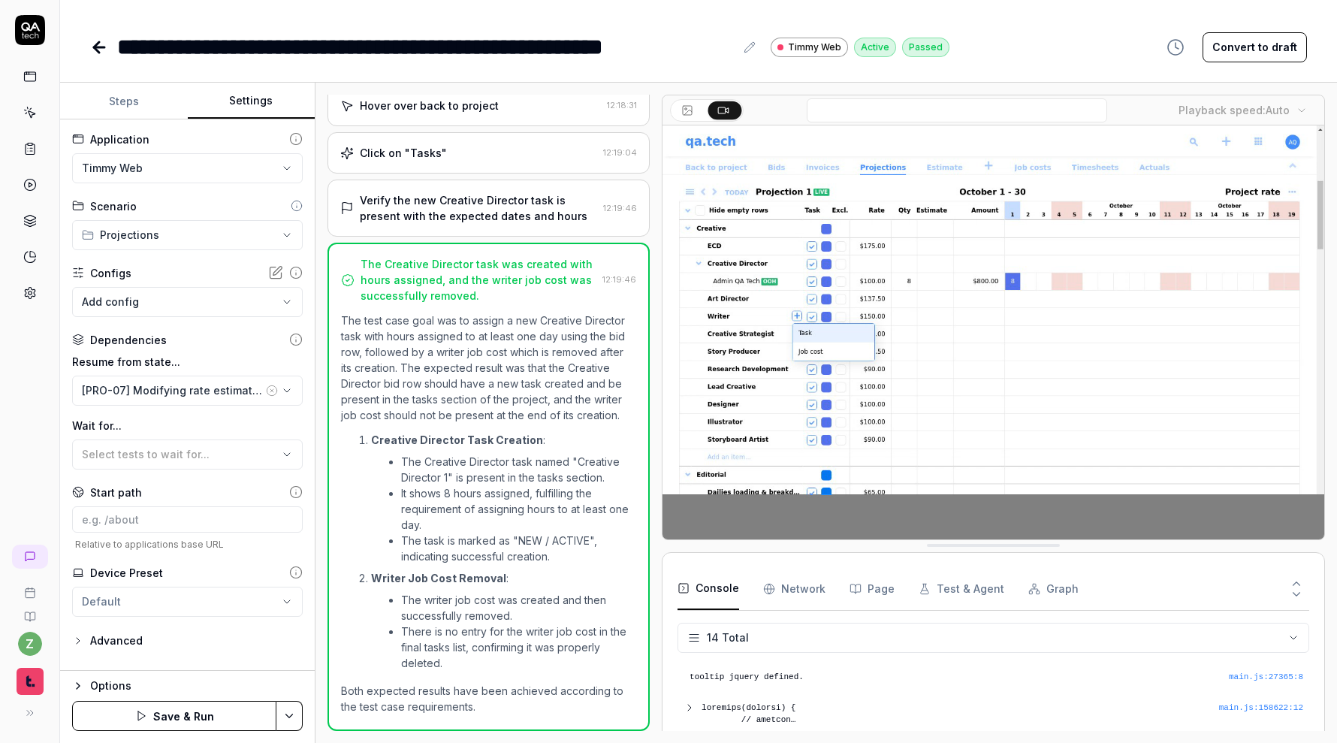
click at [300, 715] on html "**********" at bounding box center [668, 371] width 1337 height 743
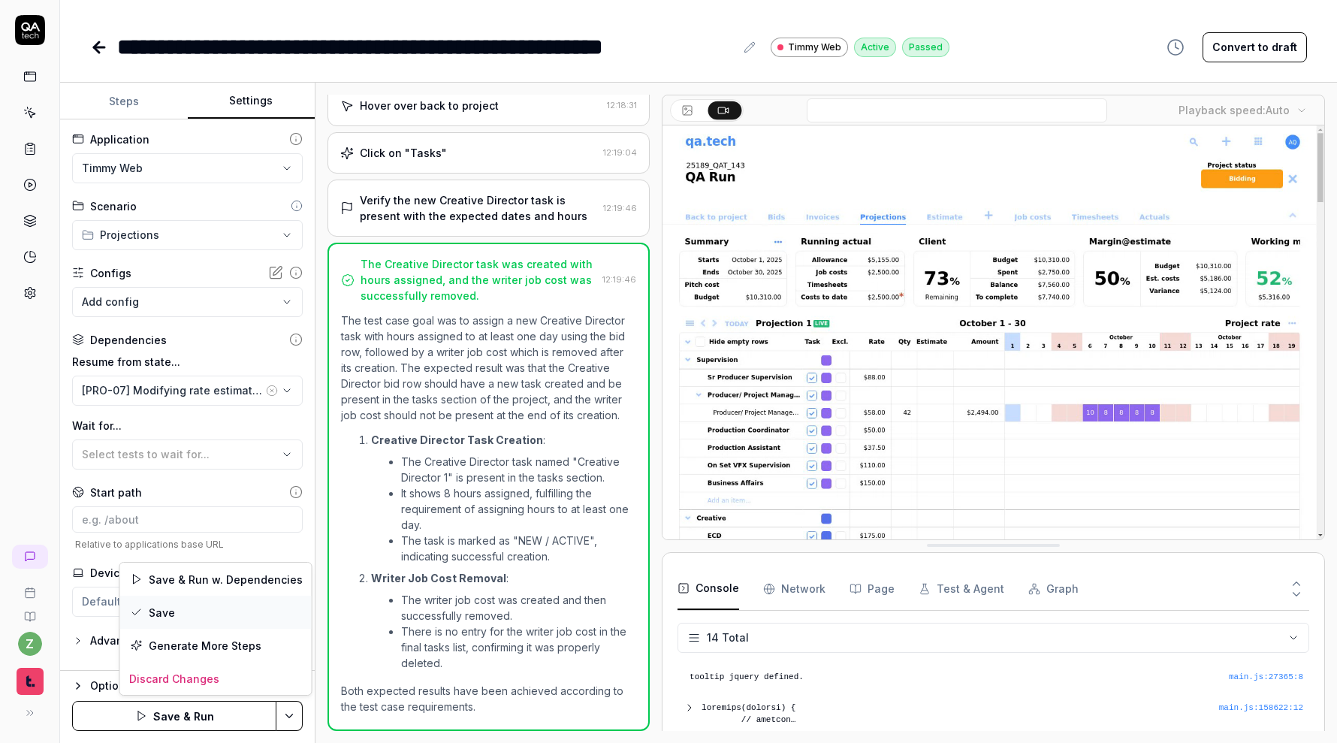
click at [238, 611] on div "Save" at bounding box center [216, 612] width 192 height 33
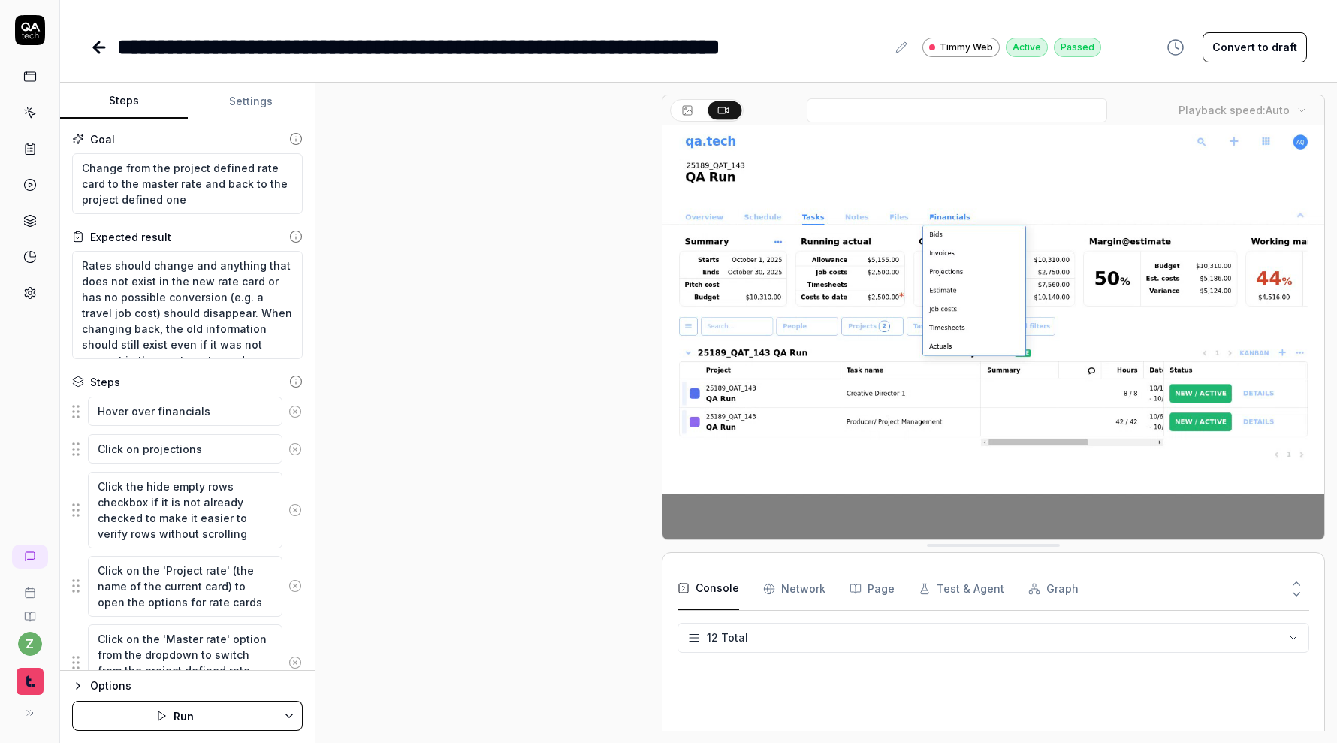
scroll to position [407, 0]
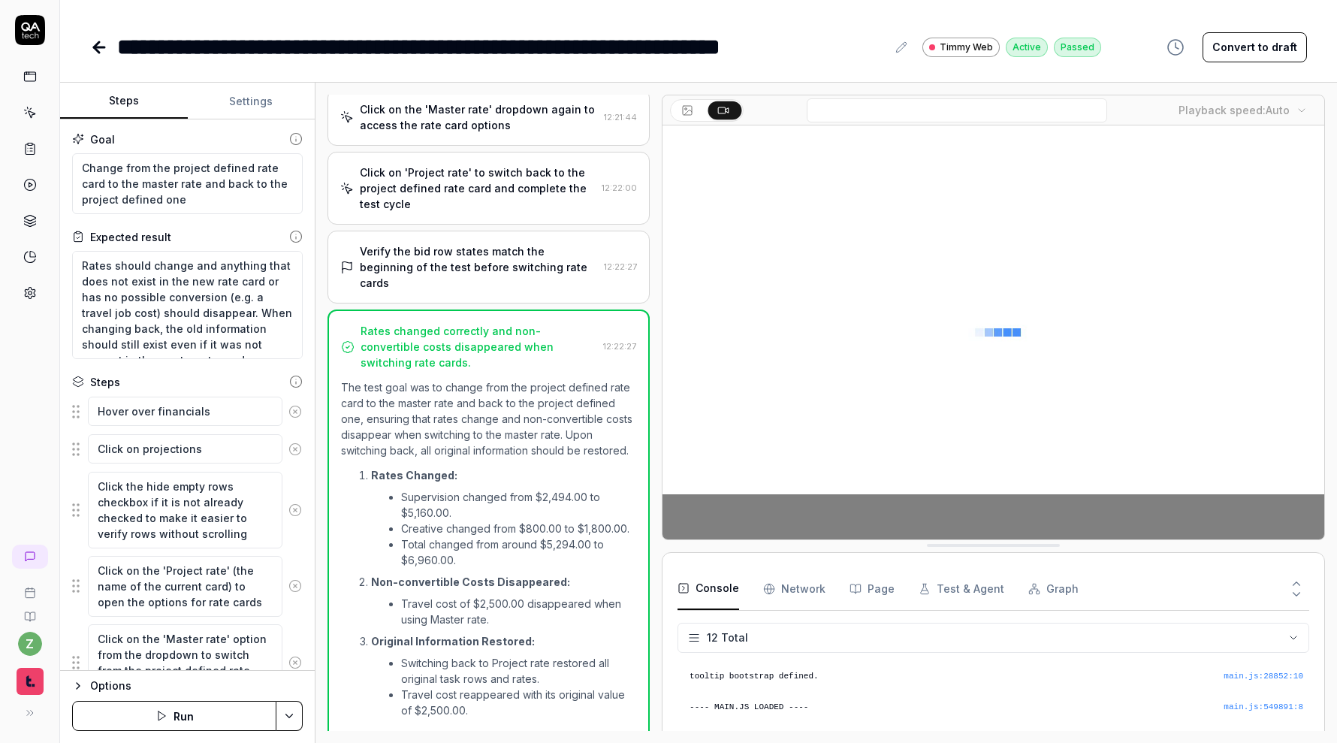
click at [257, 91] on button "Settings" at bounding box center [252, 101] width 128 height 36
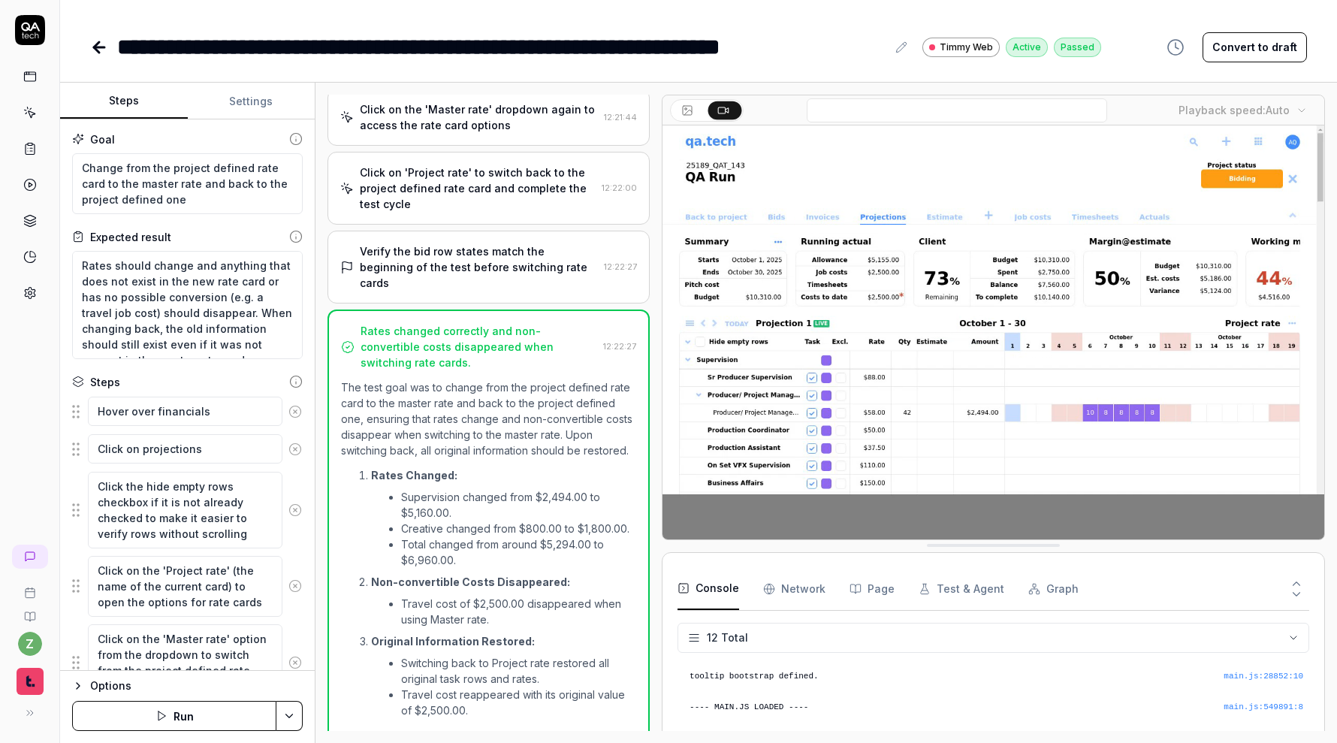
type textarea "*"
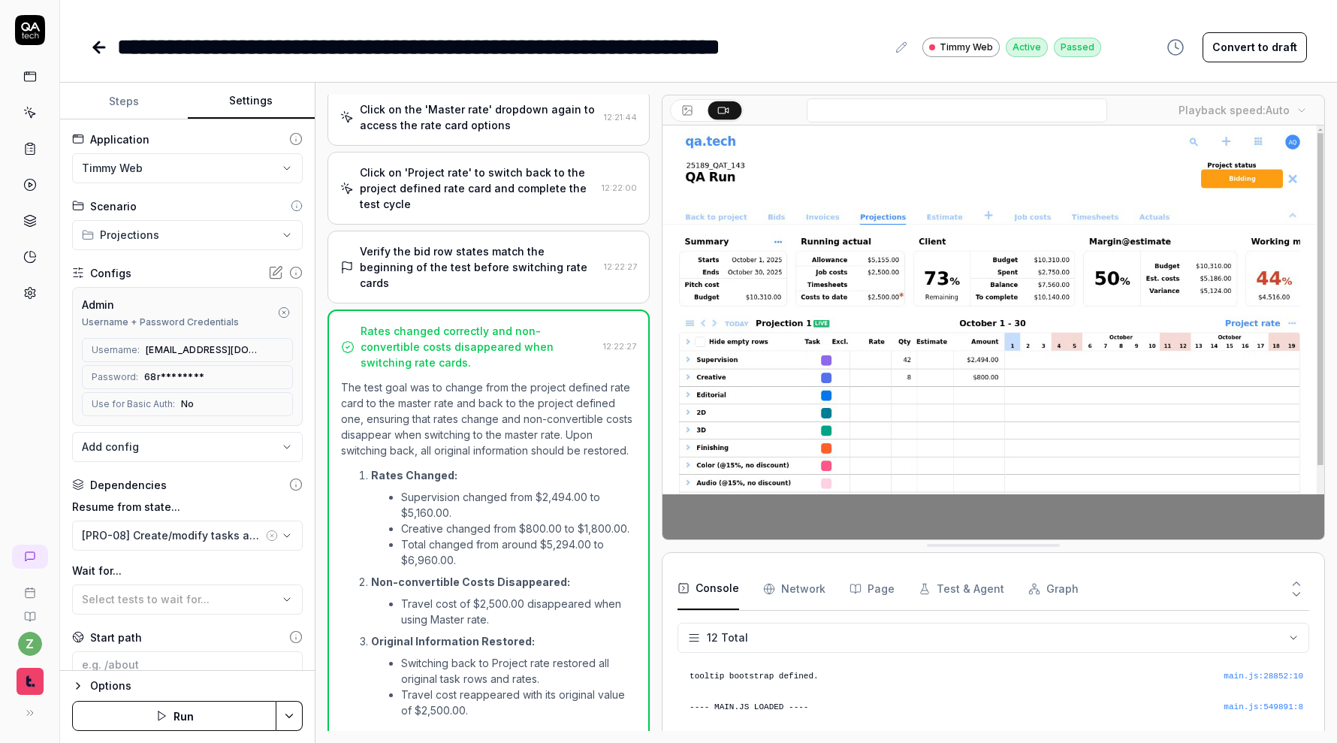
click at [278, 308] on icon "button" at bounding box center [284, 312] width 12 height 12
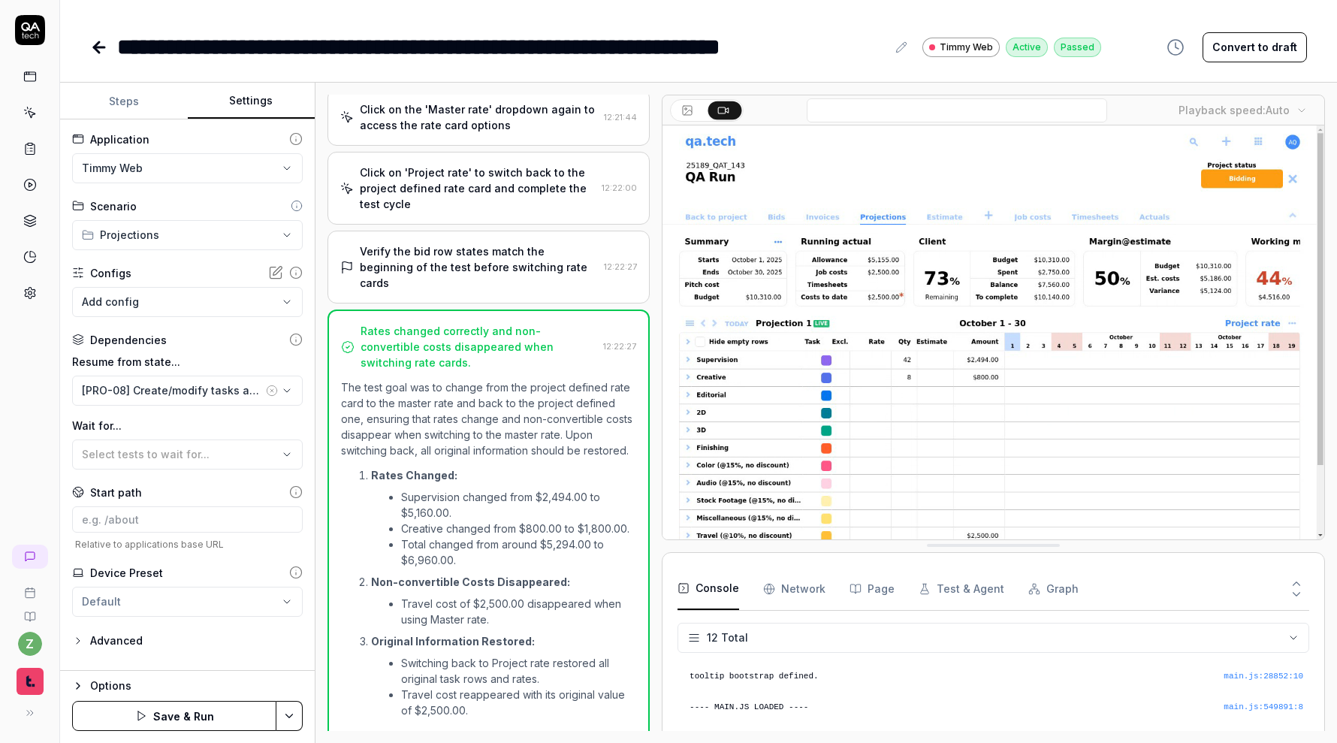
click at [289, 715] on html "**********" at bounding box center [668, 371] width 1337 height 743
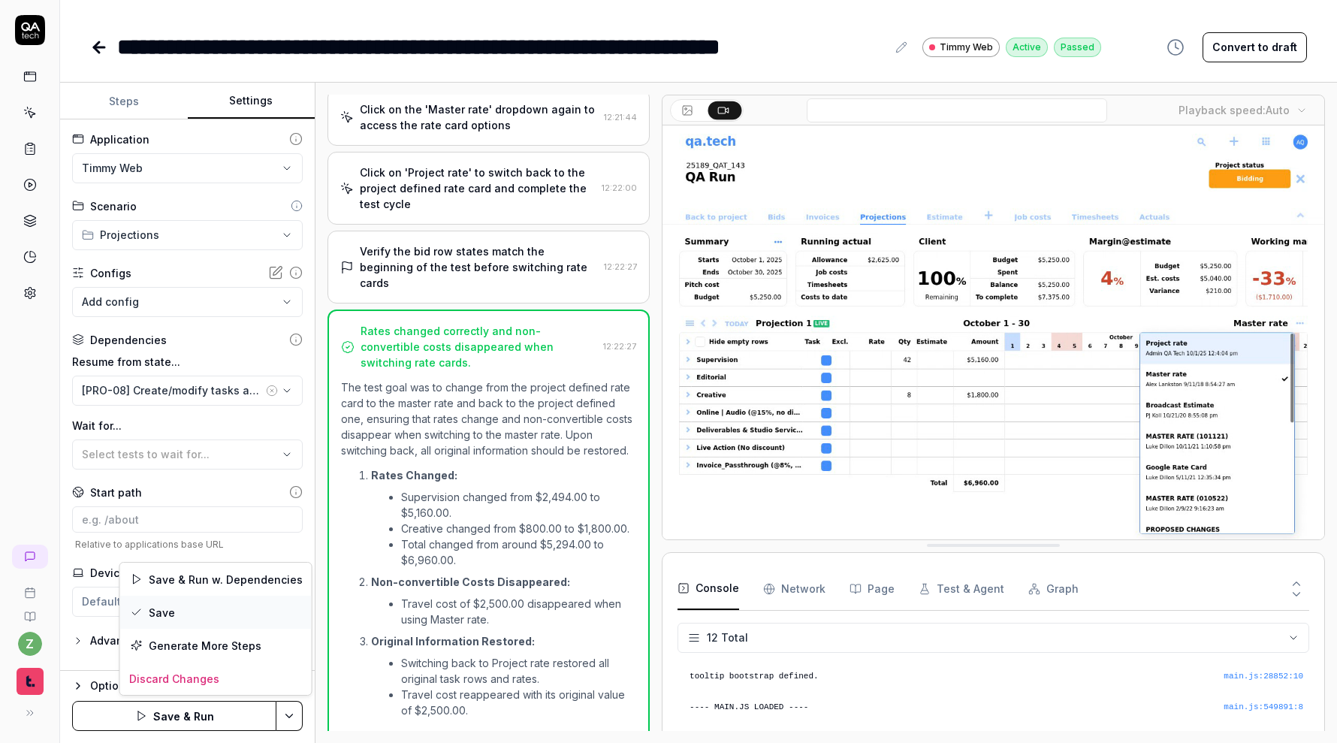
click at [237, 610] on div "Save" at bounding box center [216, 612] width 192 height 33
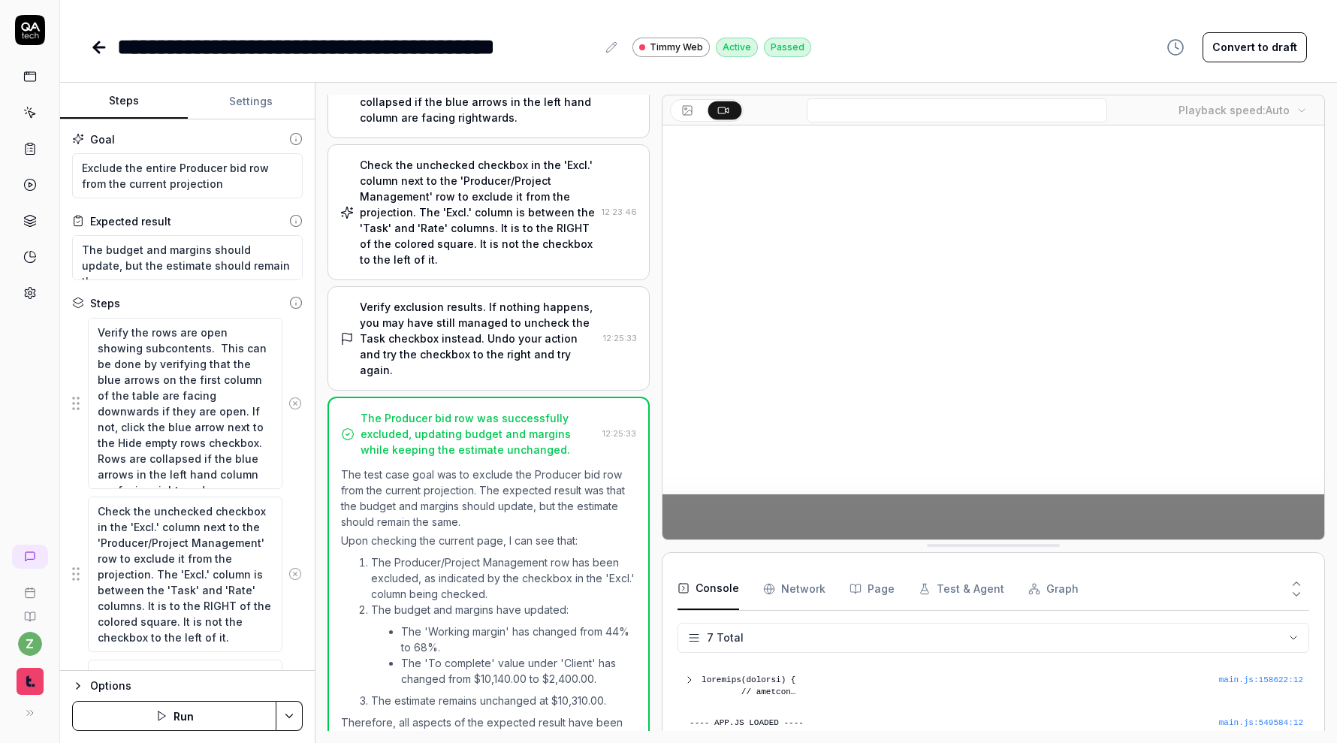
scroll to position [115, 0]
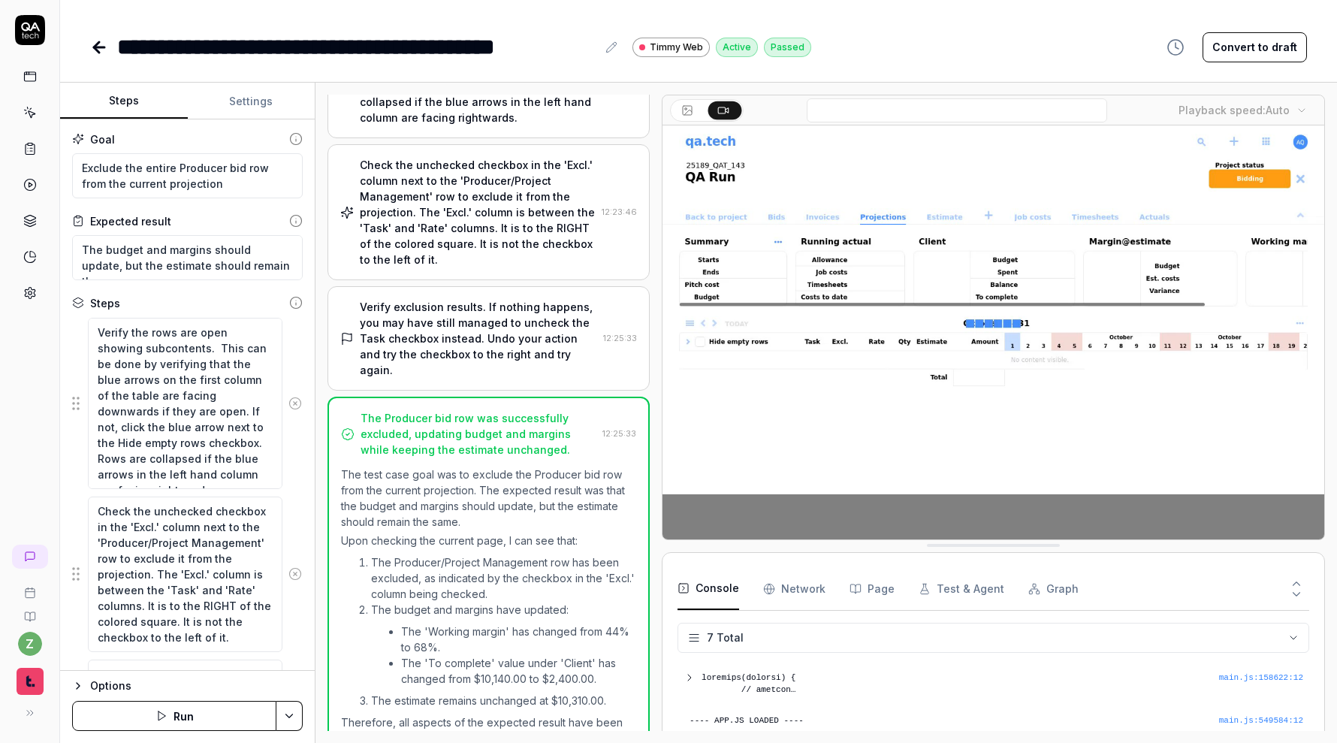
click at [243, 96] on button "Settings" at bounding box center [252, 101] width 128 height 36
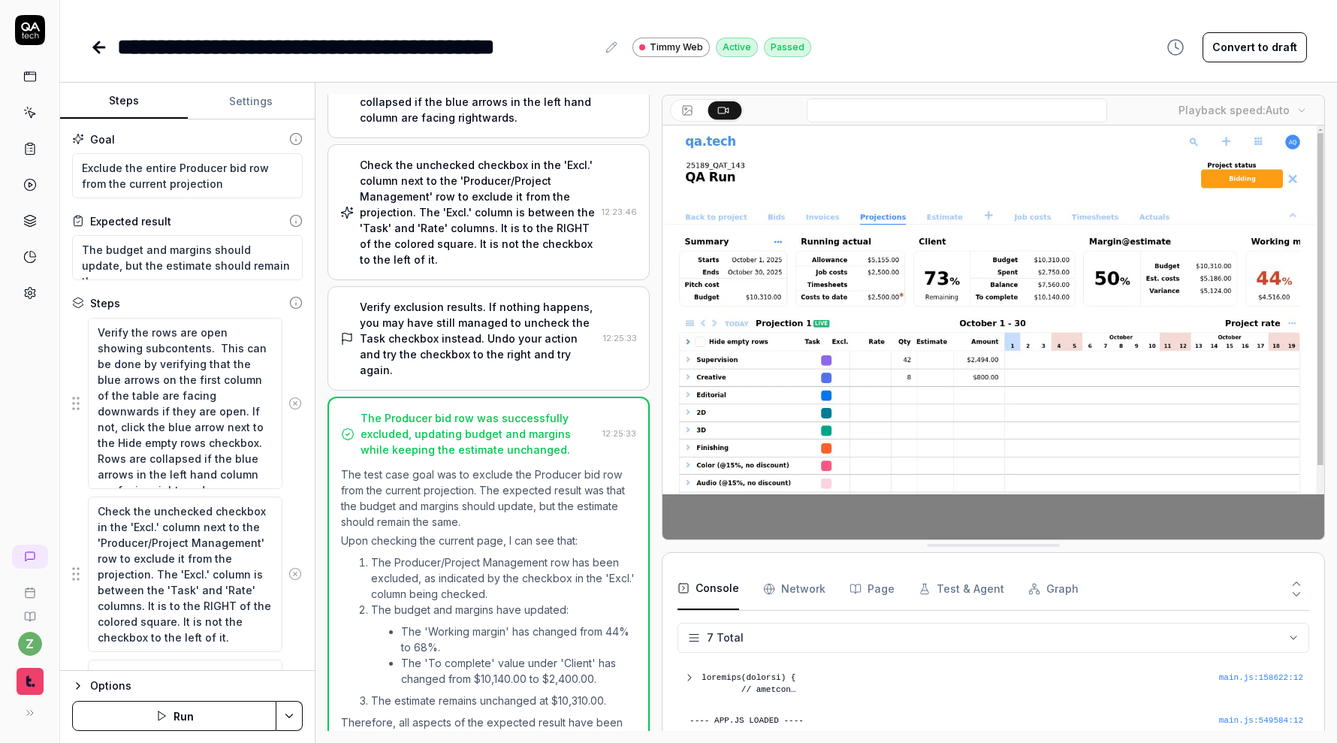
type textarea "*"
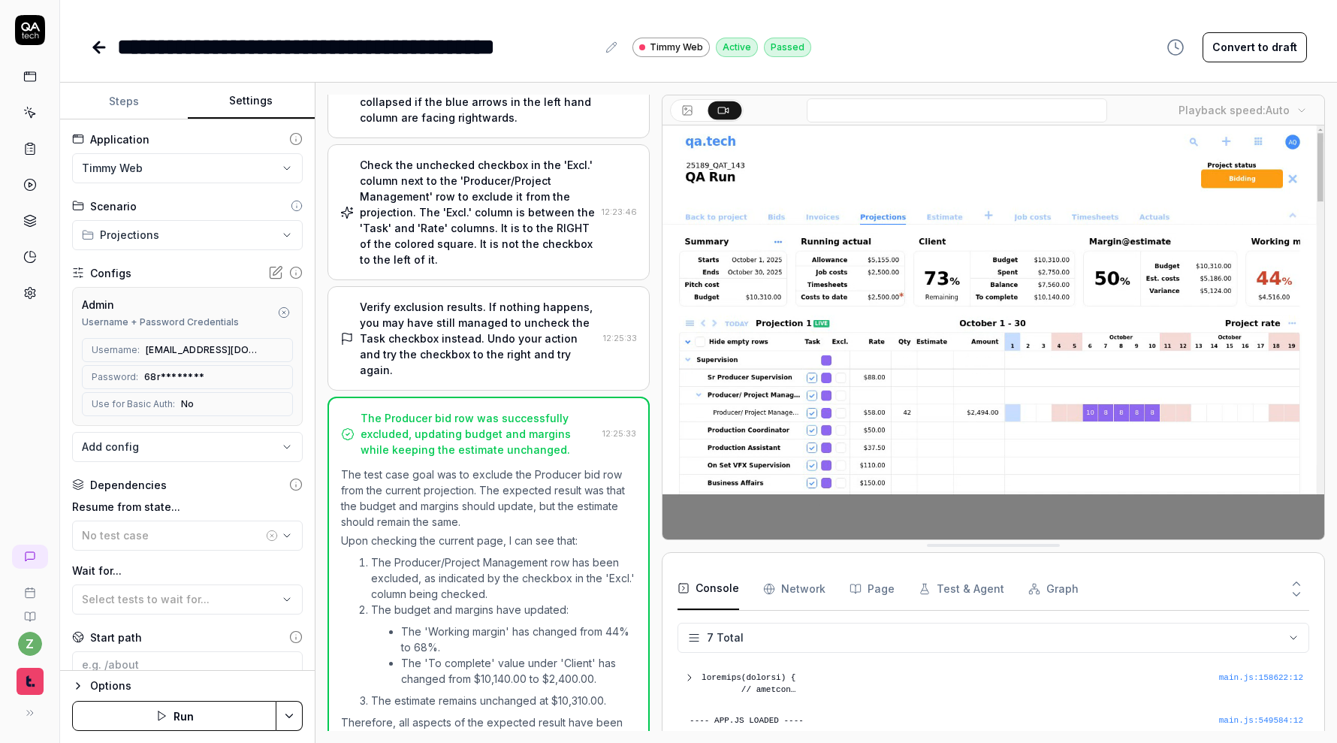
click at [288, 314] on icon "button" at bounding box center [284, 312] width 12 height 12
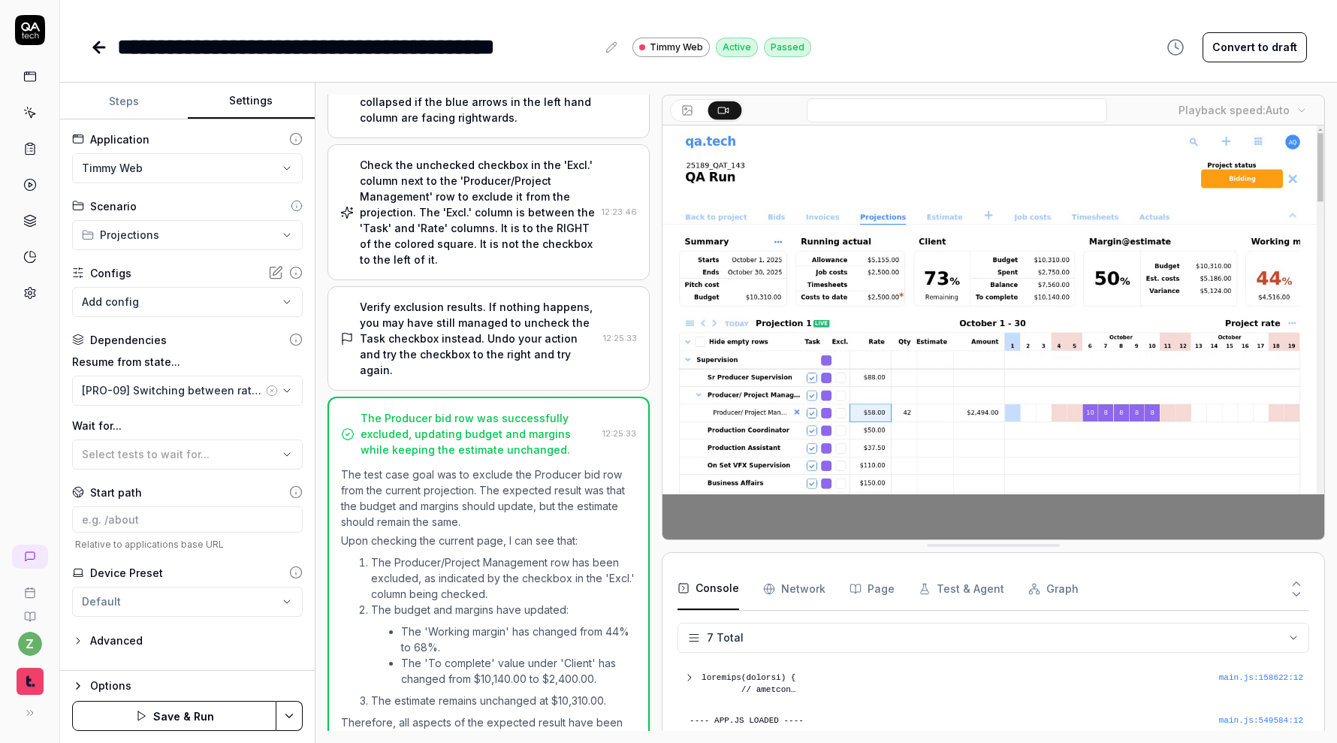
click at [291, 724] on html "**********" at bounding box center [668, 371] width 1337 height 743
click at [246, 604] on div "Save" at bounding box center [216, 612] width 192 height 33
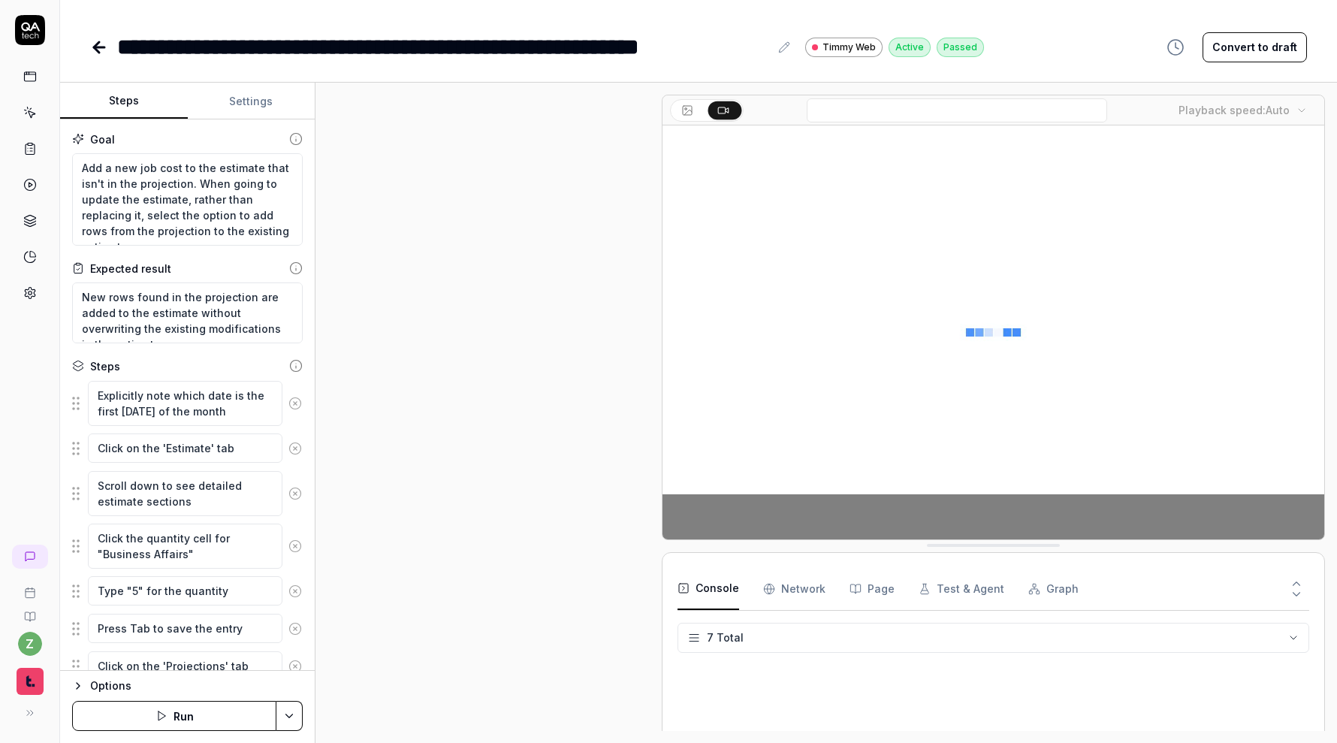
scroll to position [524, 0]
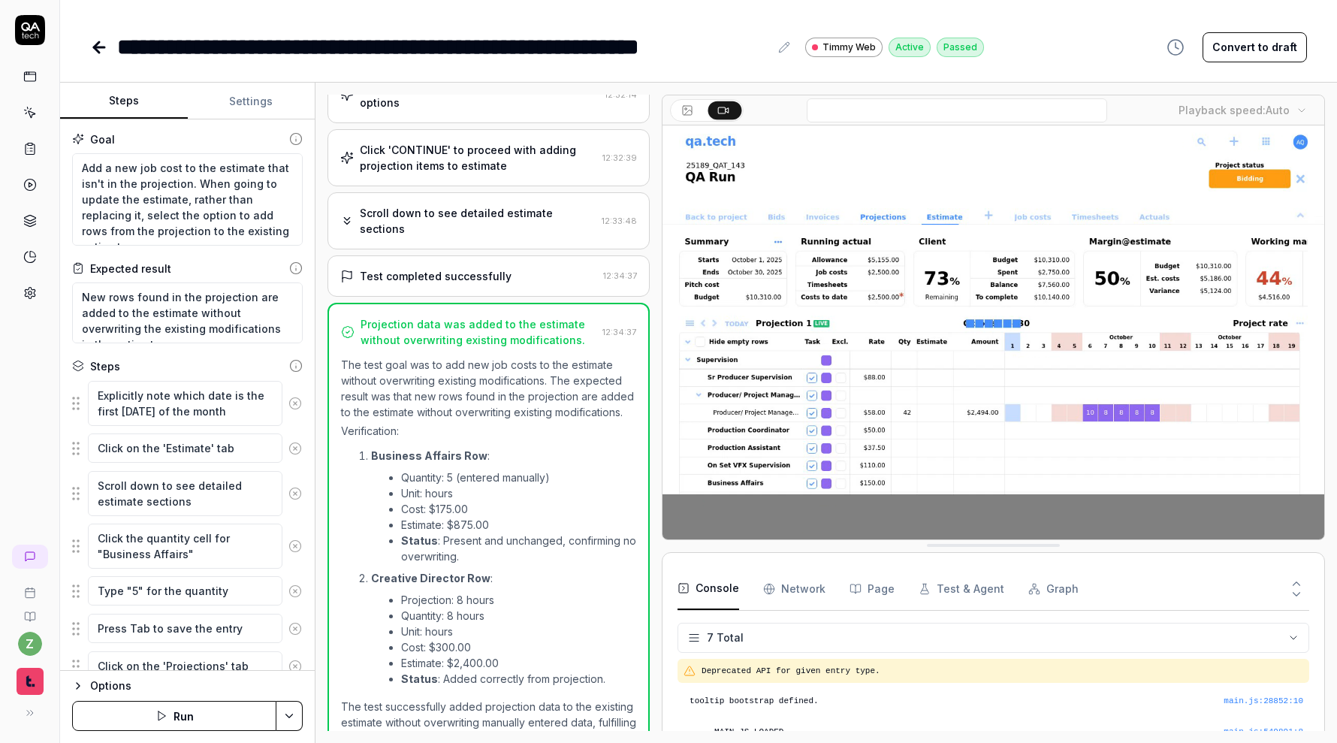
click at [242, 107] on button "Settings" at bounding box center [252, 101] width 128 height 36
type textarea "*"
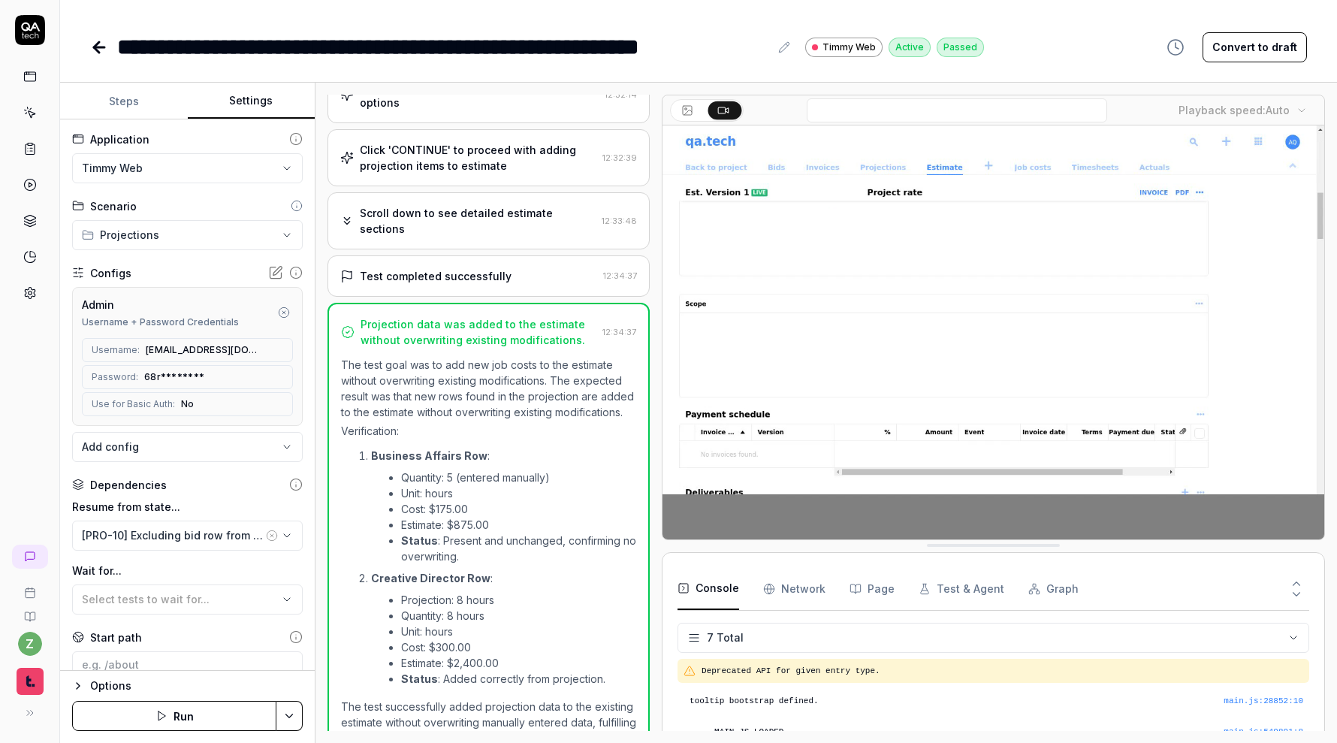
click at [285, 310] on icon "button" at bounding box center [284, 312] width 12 height 12
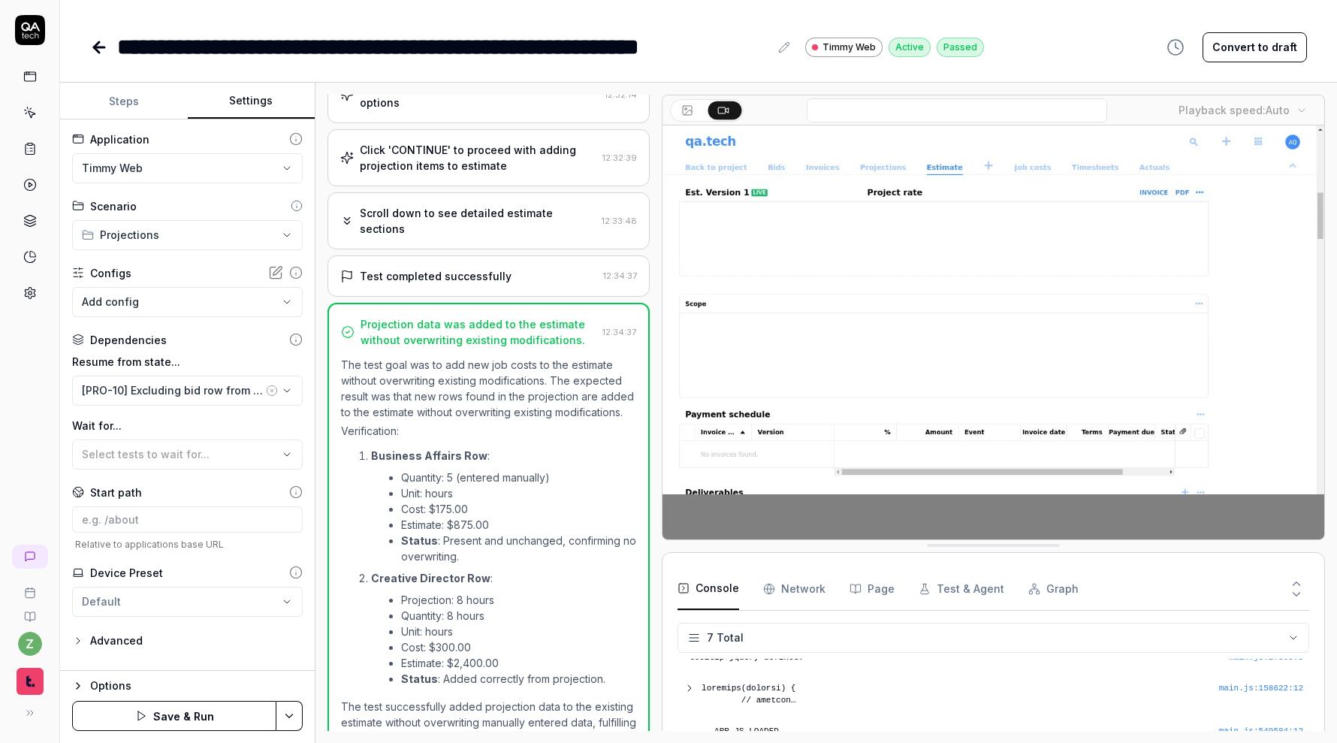
scroll to position [115, 0]
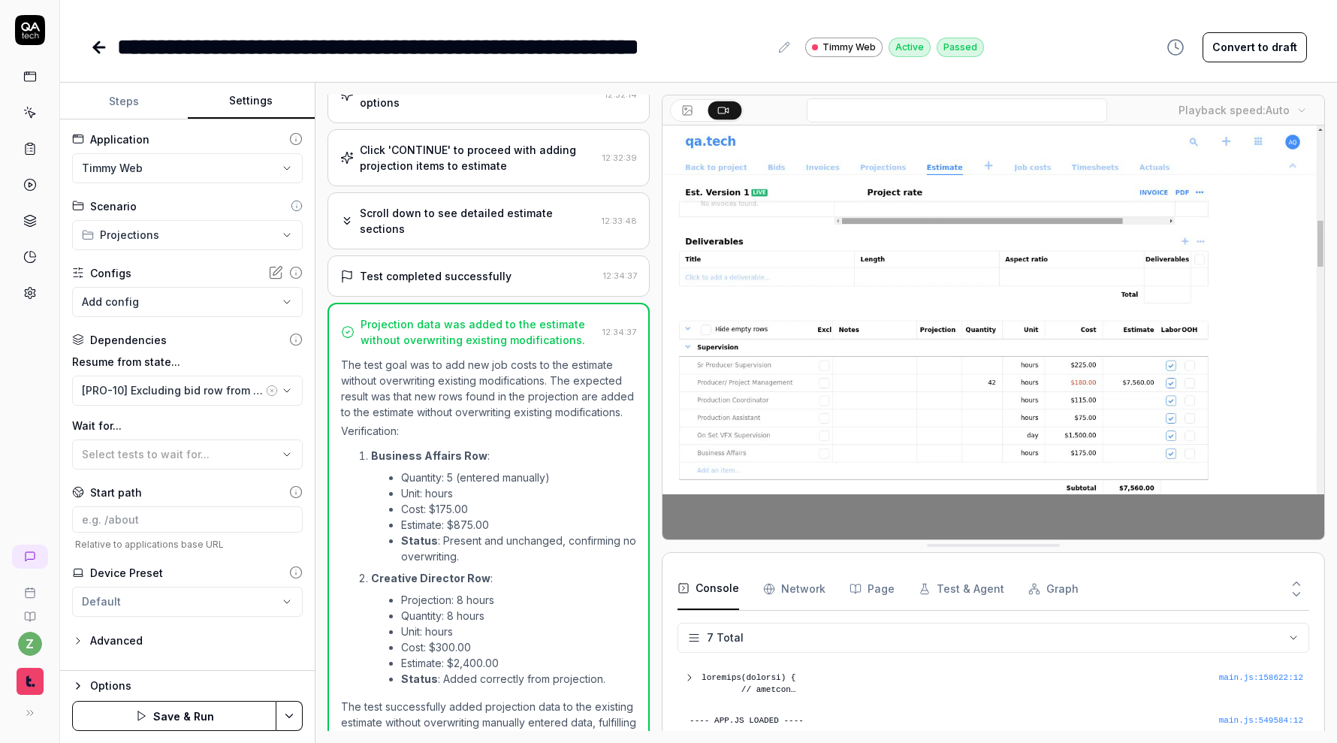
click at [299, 715] on html "**********" at bounding box center [668, 371] width 1337 height 743
click at [257, 617] on div "Save" at bounding box center [216, 612] width 192 height 33
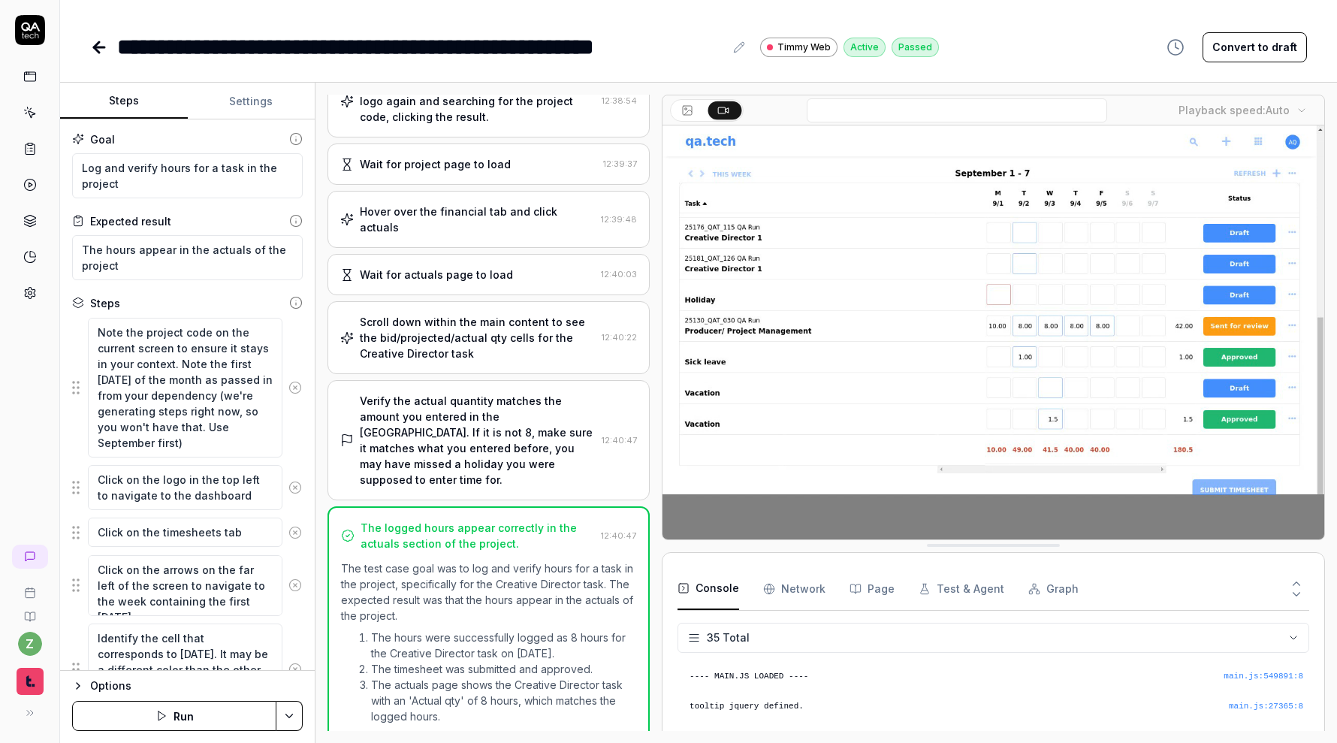
click at [262, 90] on button "Settings" at bounding box center [252, 101] width 128 height 36
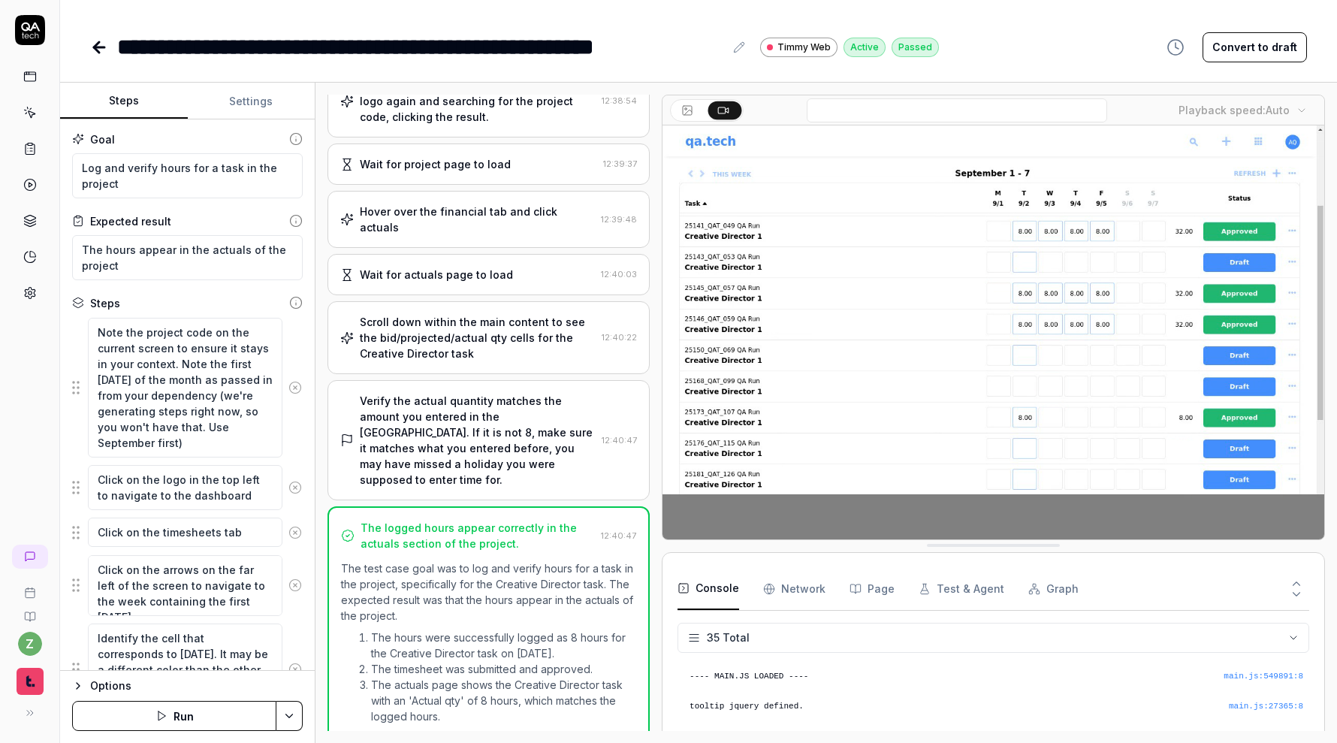
type textarea "*"
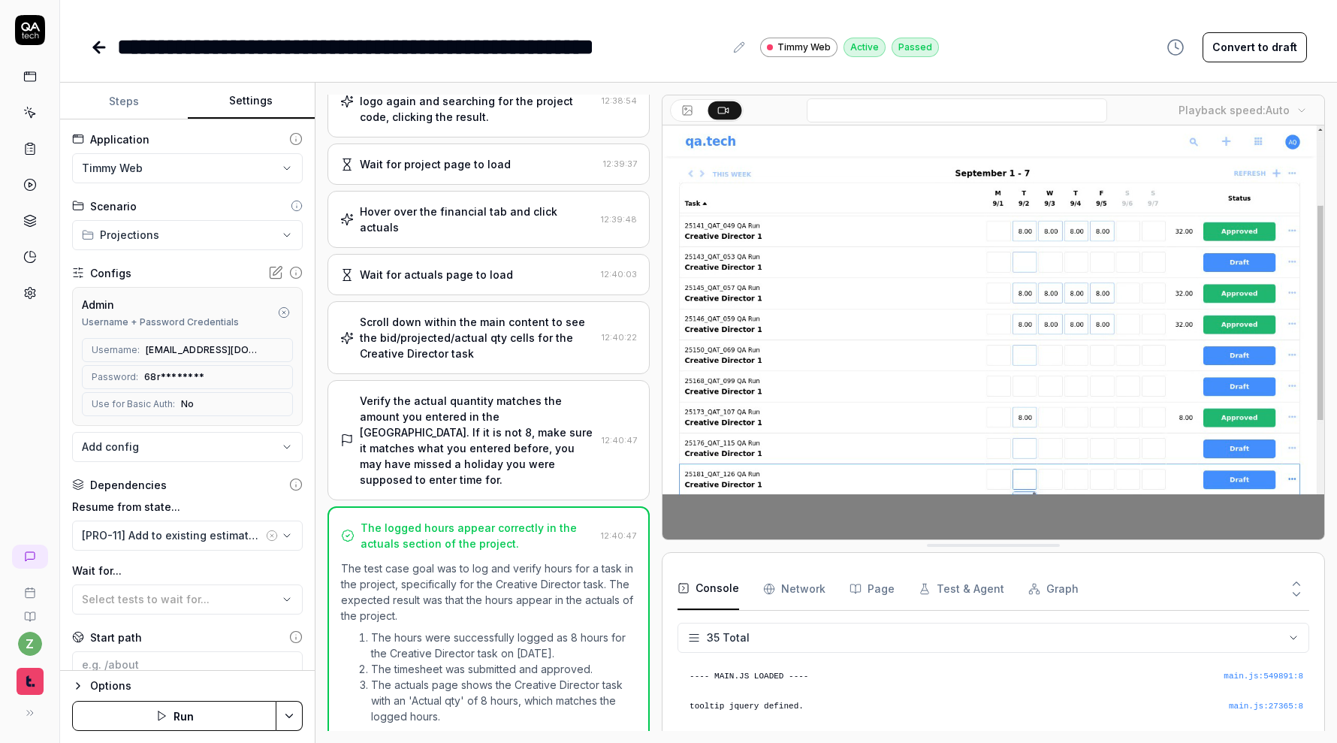
click at [282, 316] on circle "button" at bounding box center [284, 312] width 10 height 10
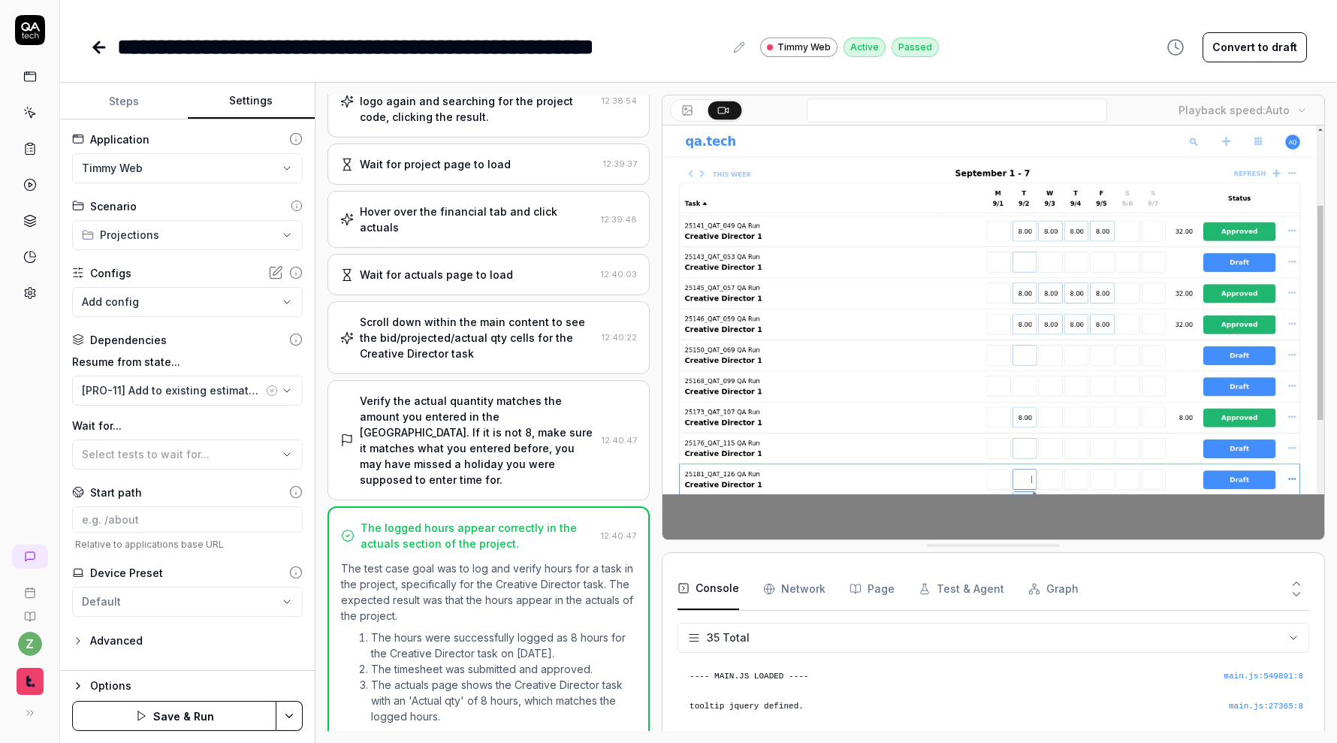
click at [297, 715] on html "**********" at bounding box center [668, 371] width 1337 height 743
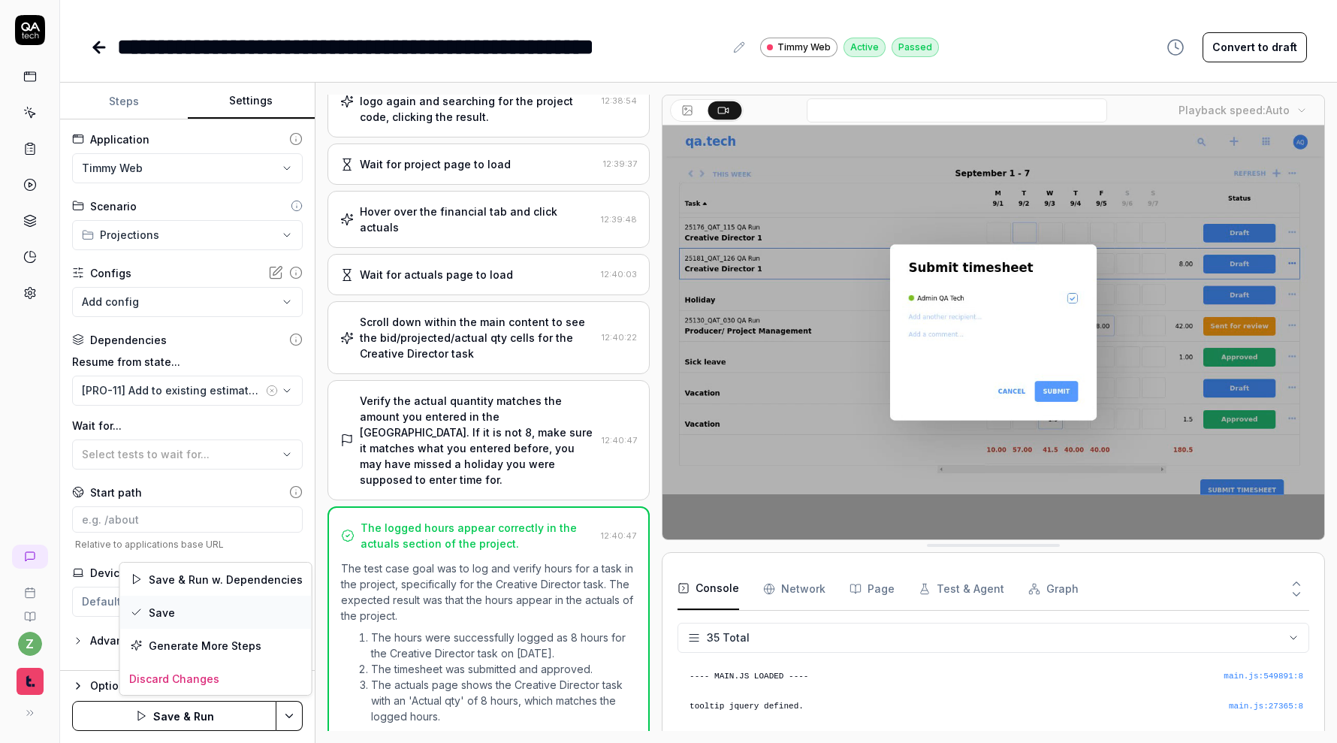
click at [249, 614] on div "Save" at bounding box center [216, 612] width 192 height 33
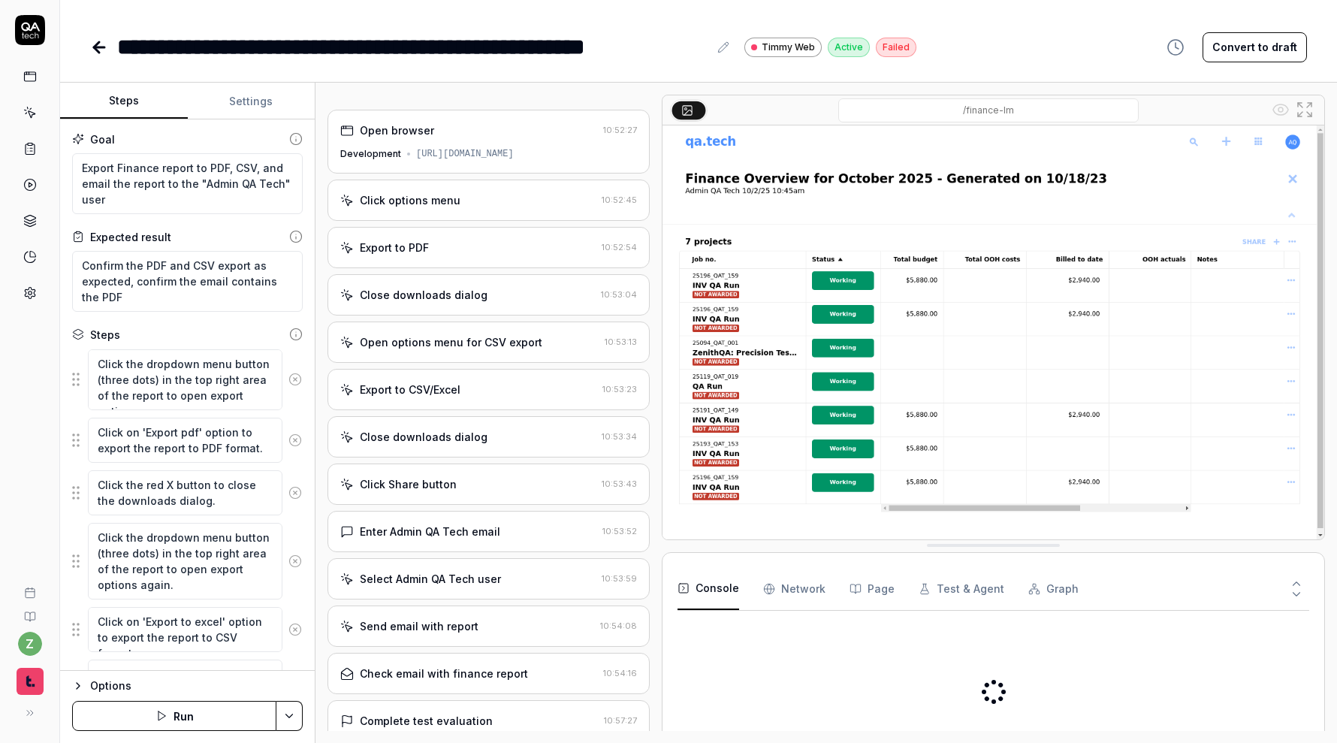
scroll to position [56, 0]
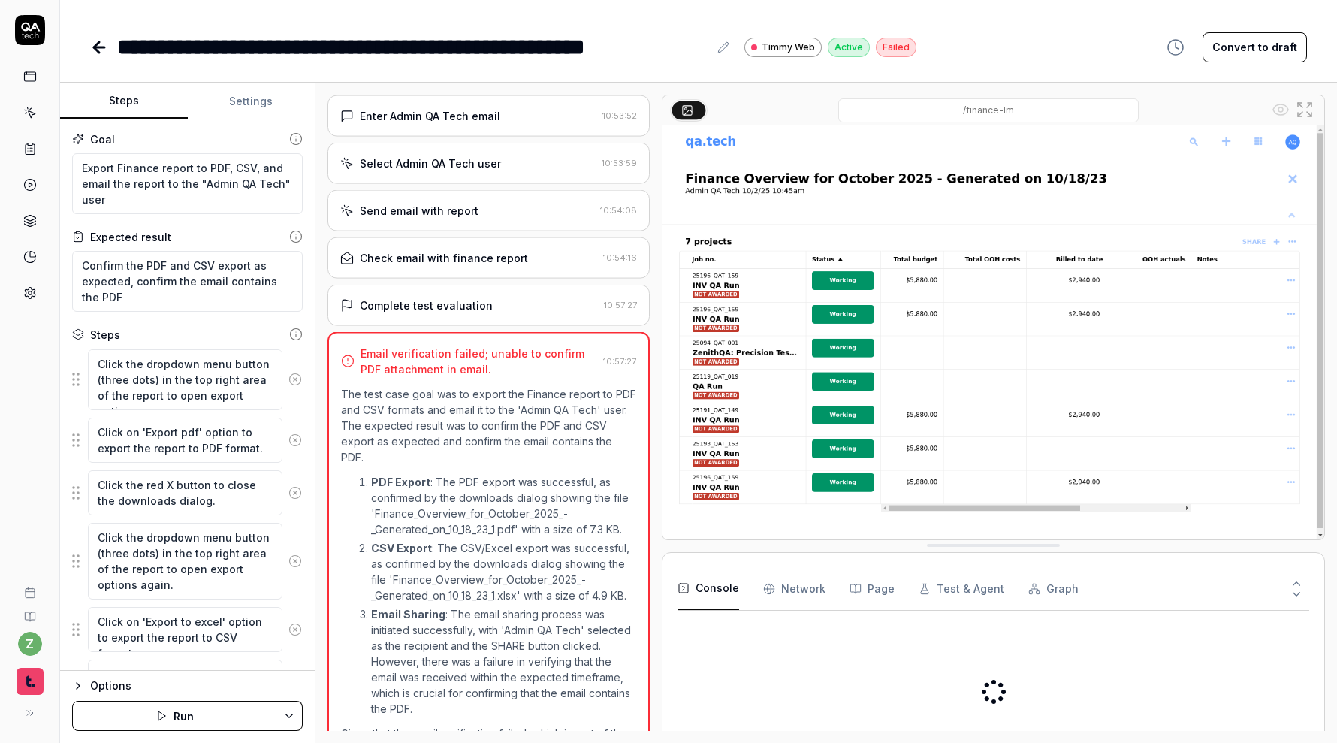
type textarea "*"
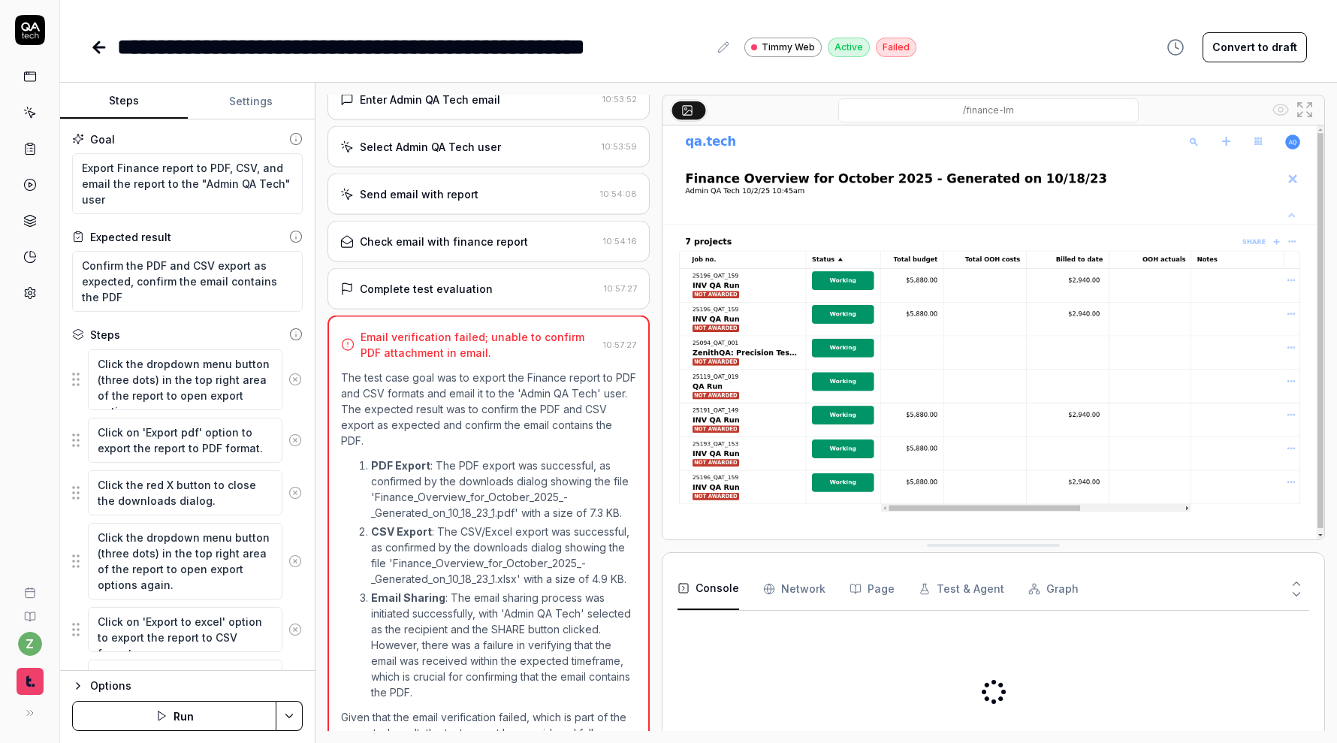
scroll to position [459, 0]
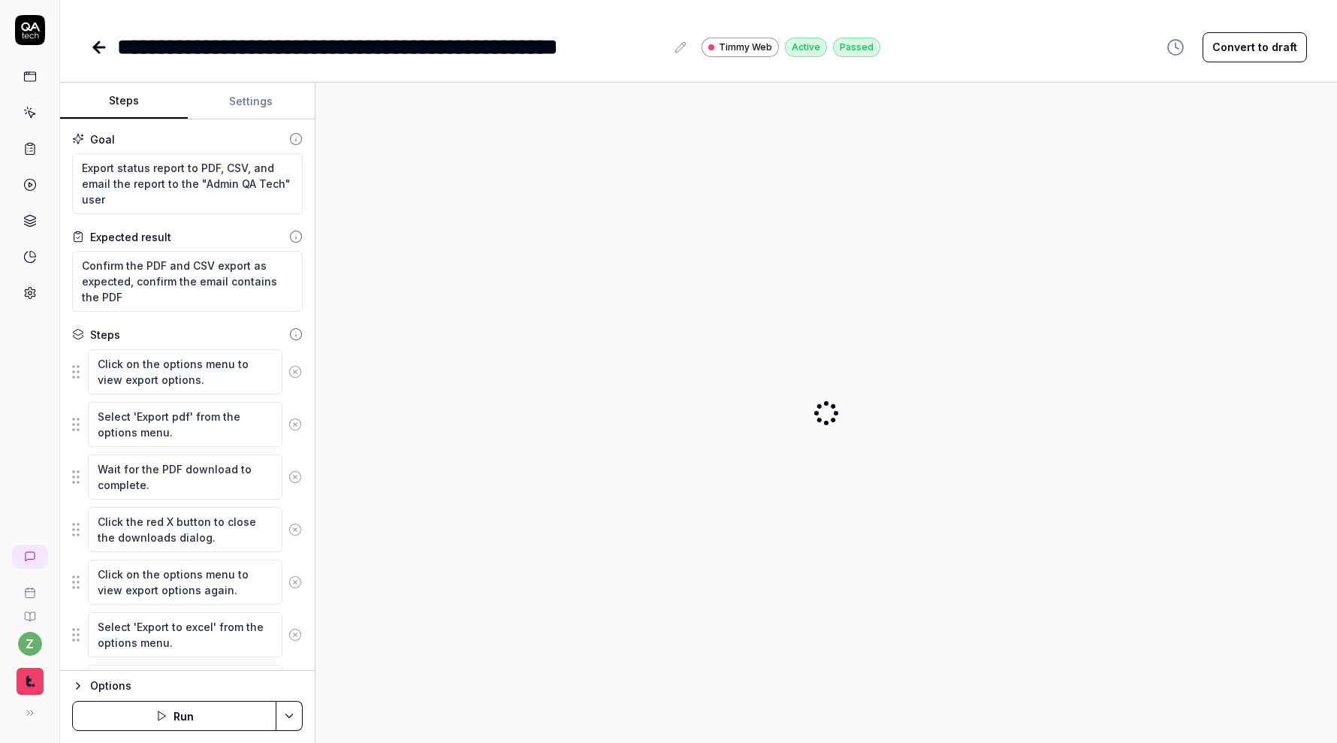
click at [242, 98] on button "Settings" at bounding box center [252, 101] width 128 height 36
type textarea "*"
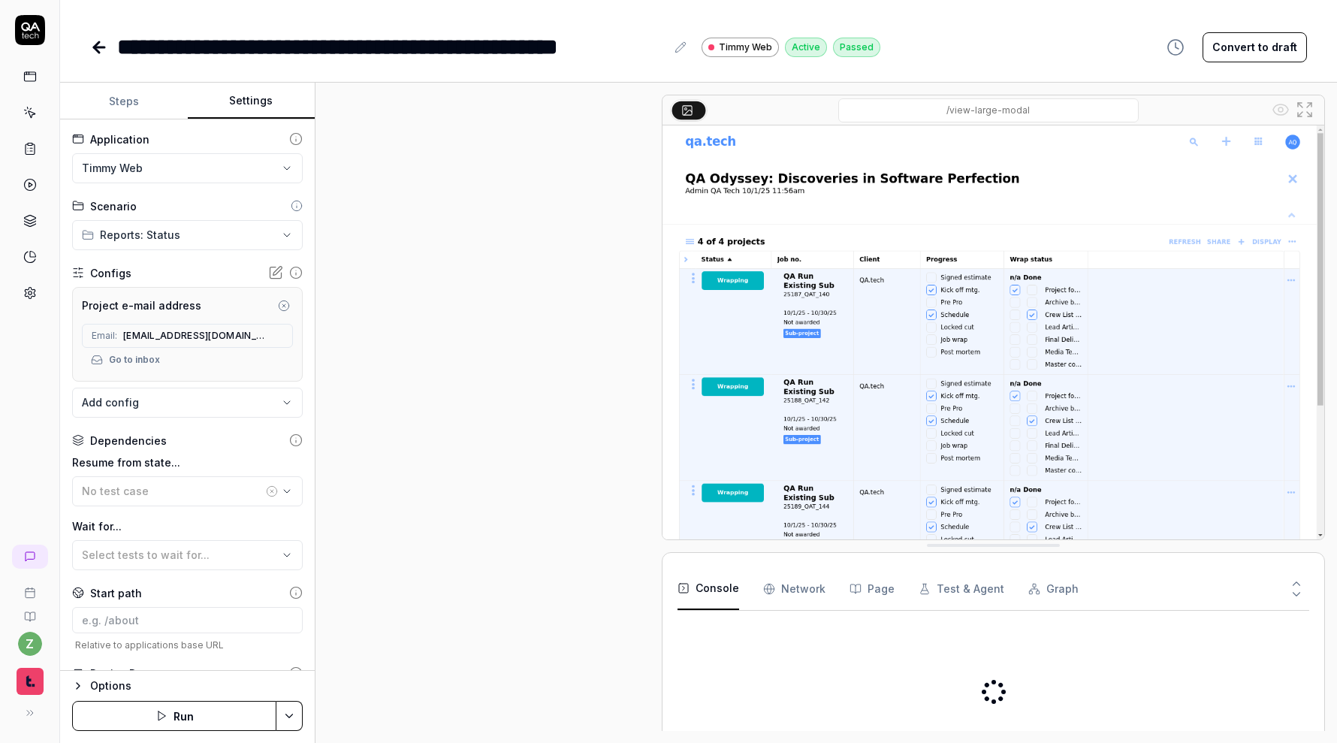
scroll to position [494, 0]
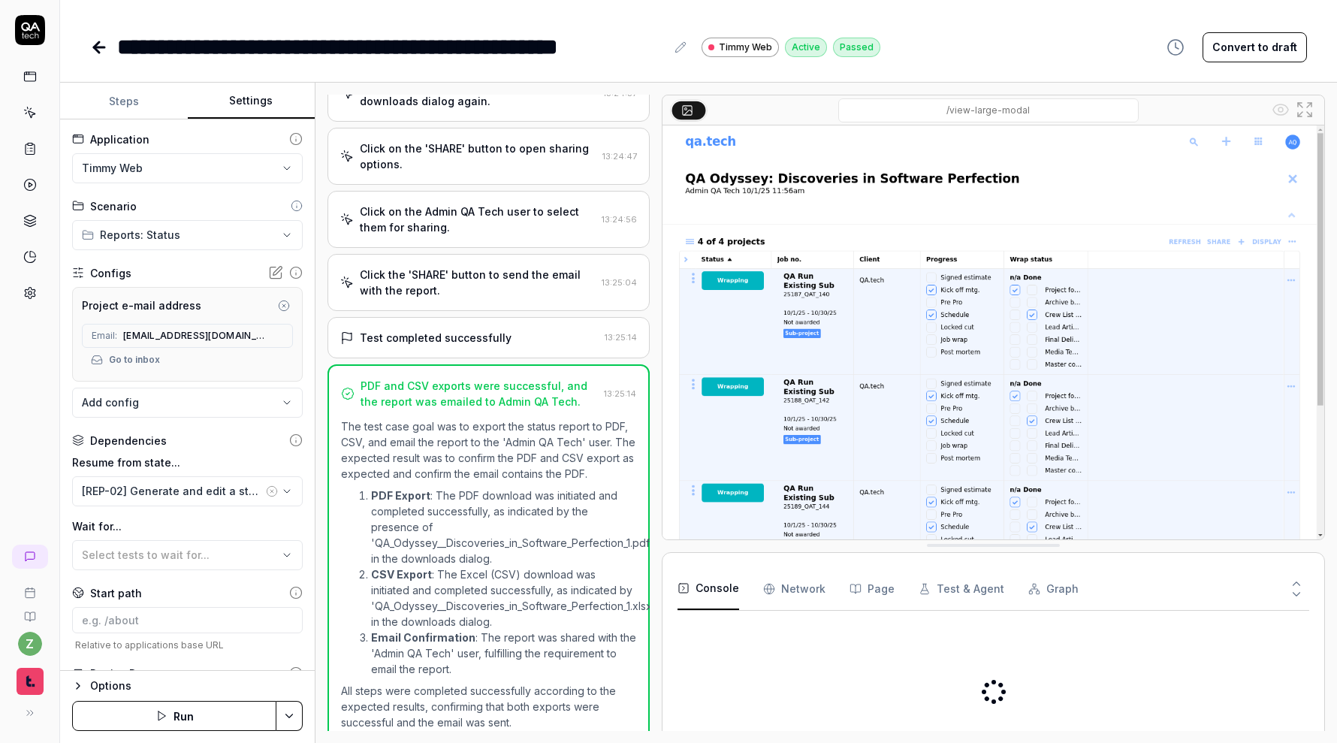
click at [282, 309] on circle "button" at bounding box center [284, 305] width 10 height 10
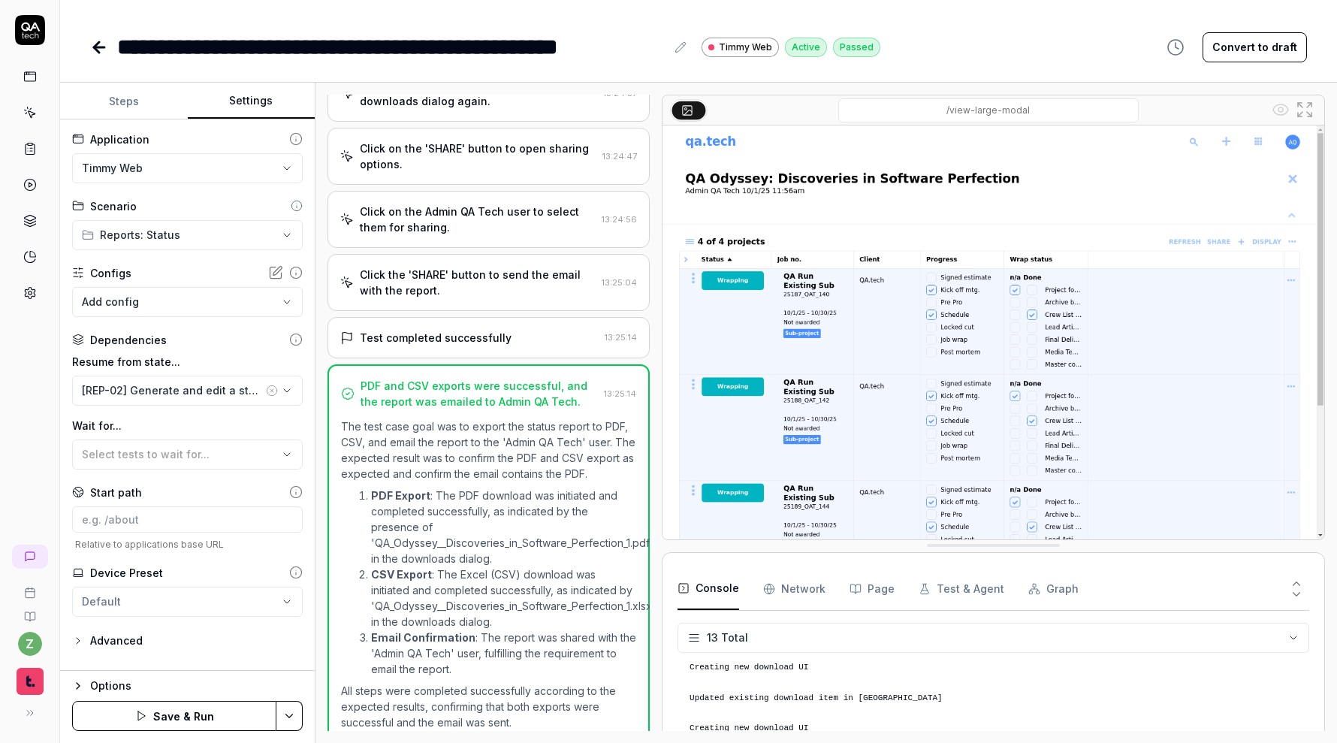
click at [232, 303] on body "**********" at bounding box center [668, 371] width 1337 height 743
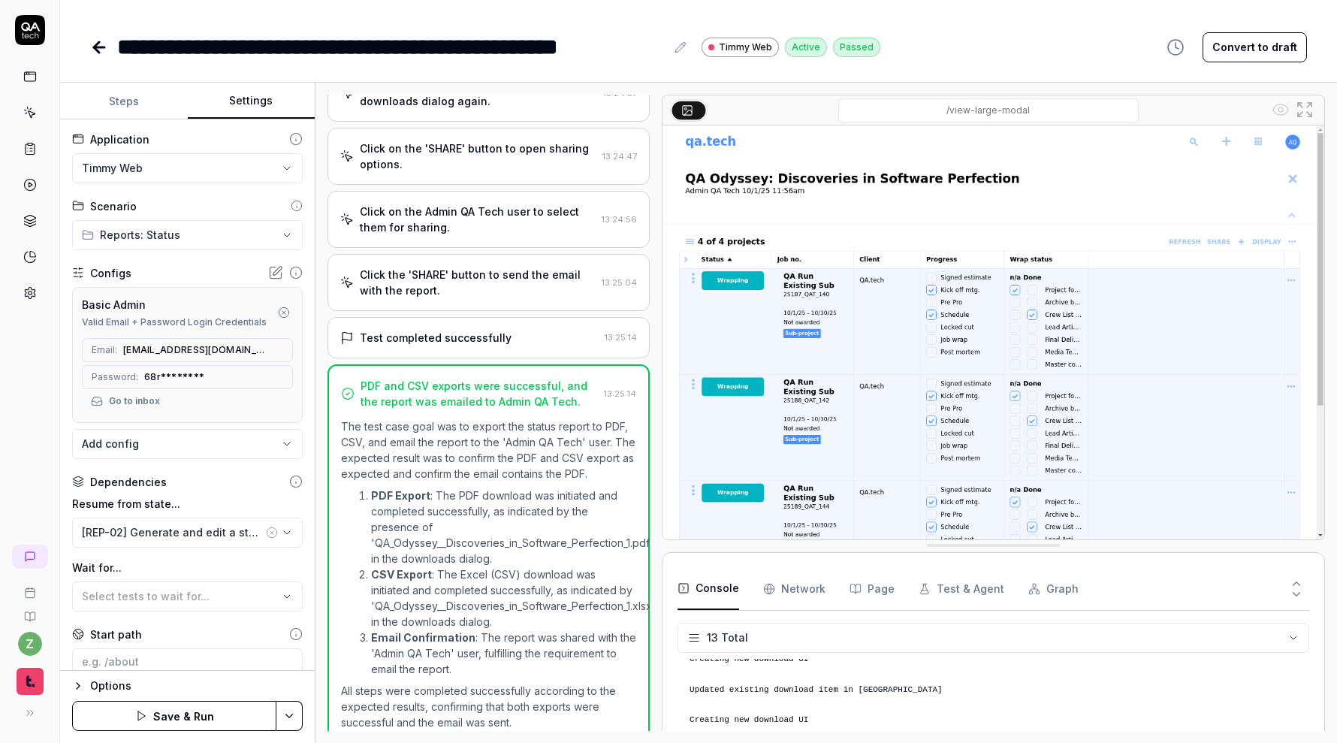
click at [297, 713] on html "**********" at bounding box center [668, 371] width 1337 height 743
click at [231, 609] on div "Save" at bounding box center [216, 612] width 192 height 33
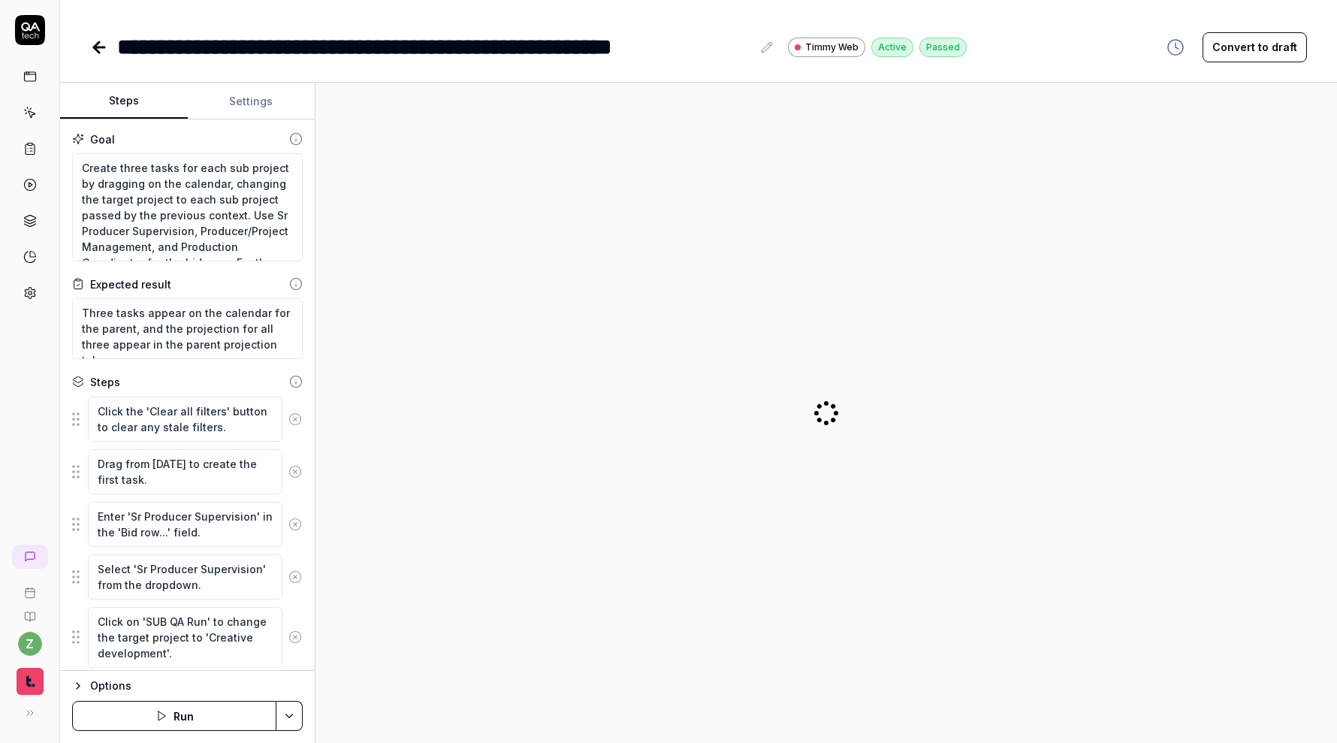
type textarea "*"
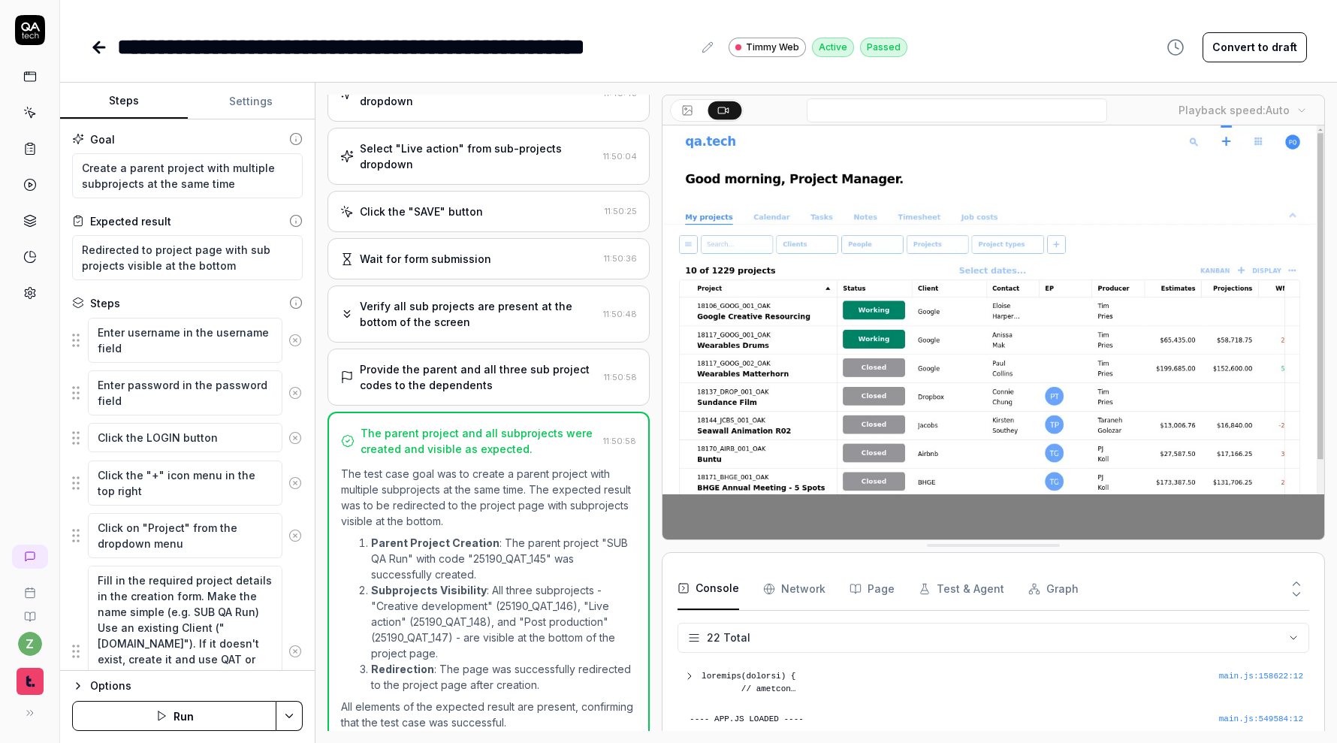
type textarea "*"
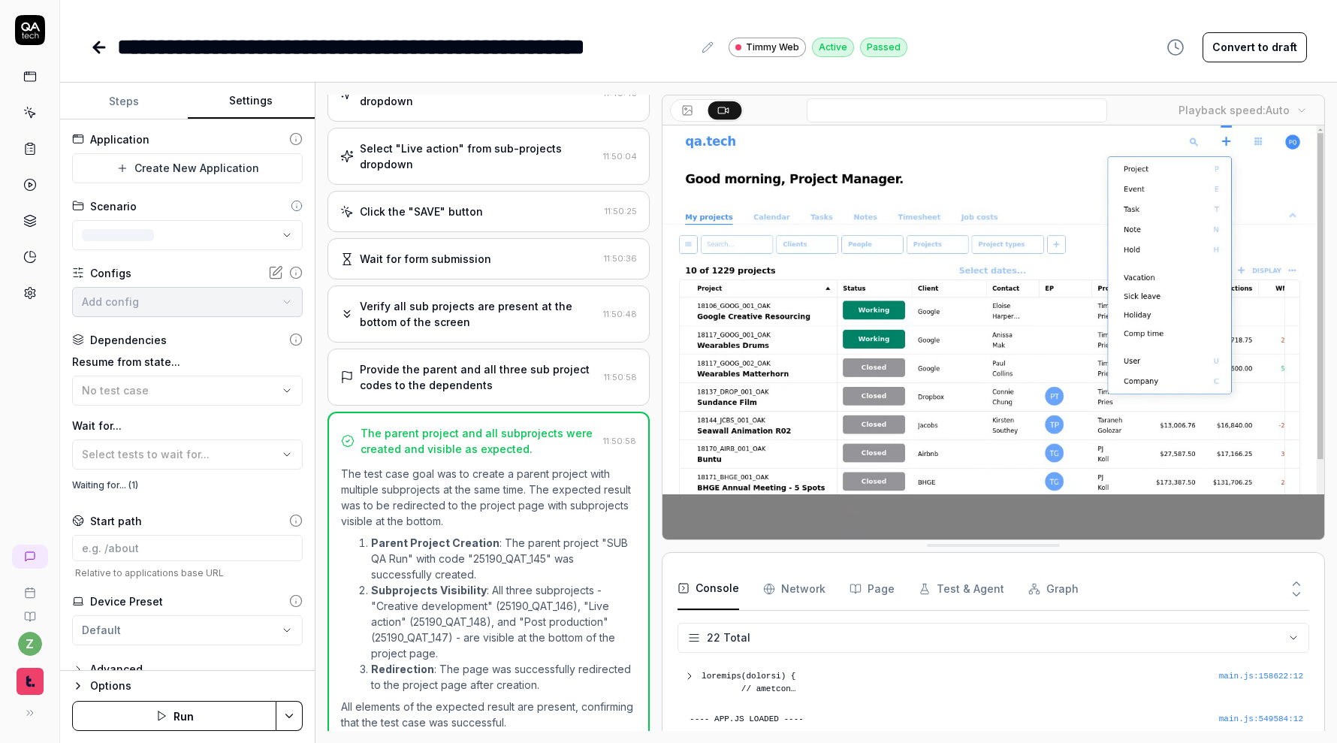
click at [264, 102] on button "Settings" at bounding box center [252, 101] width 128 height 36
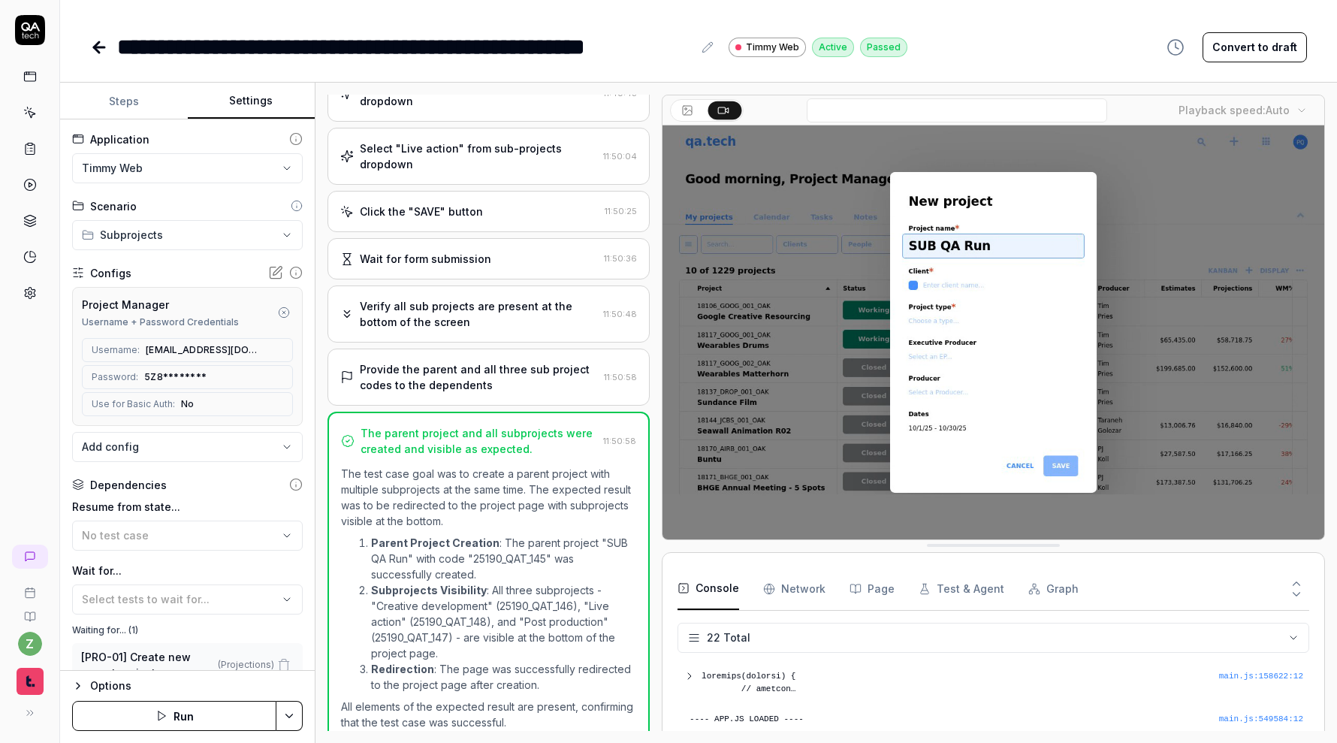
click at [283, 306] on button "button" at bounding box center [284, 312] width 18 height 18
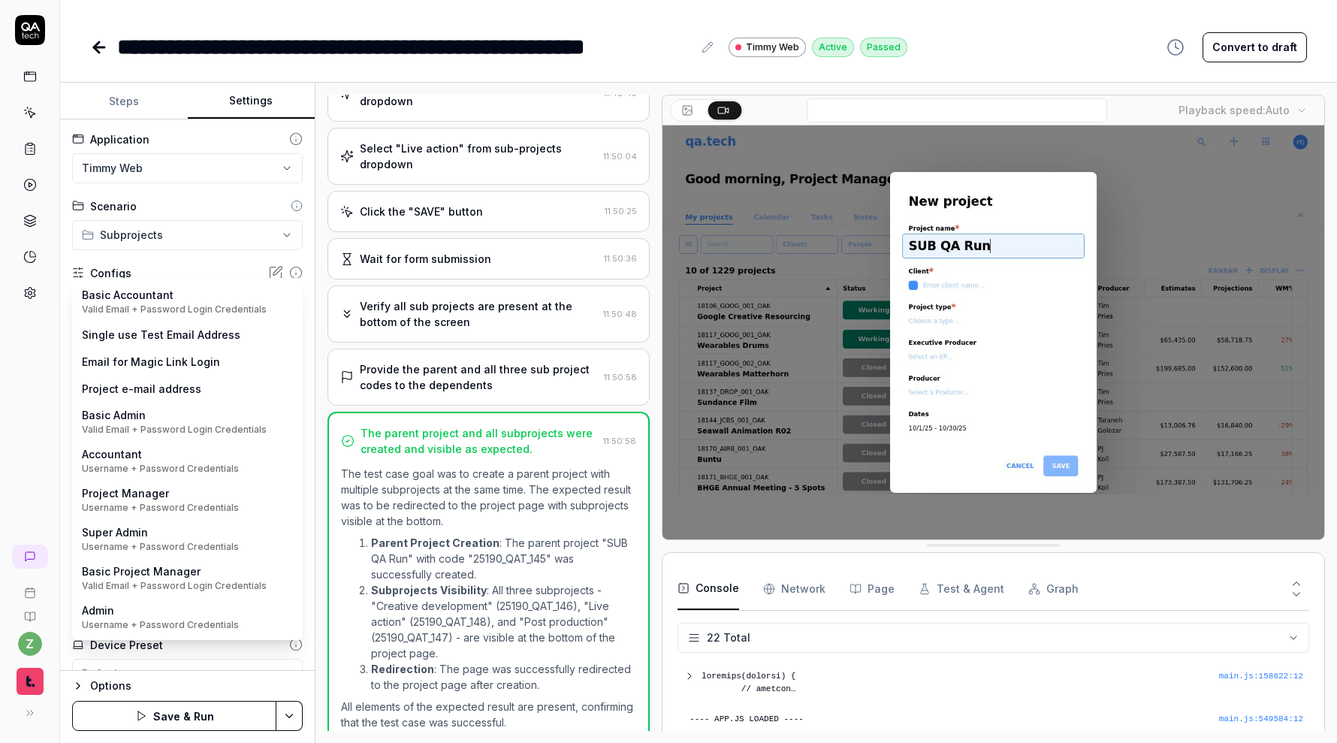
click at [183, 301] on body "**********" at bounding box center [668, 371] width 1337 height 743
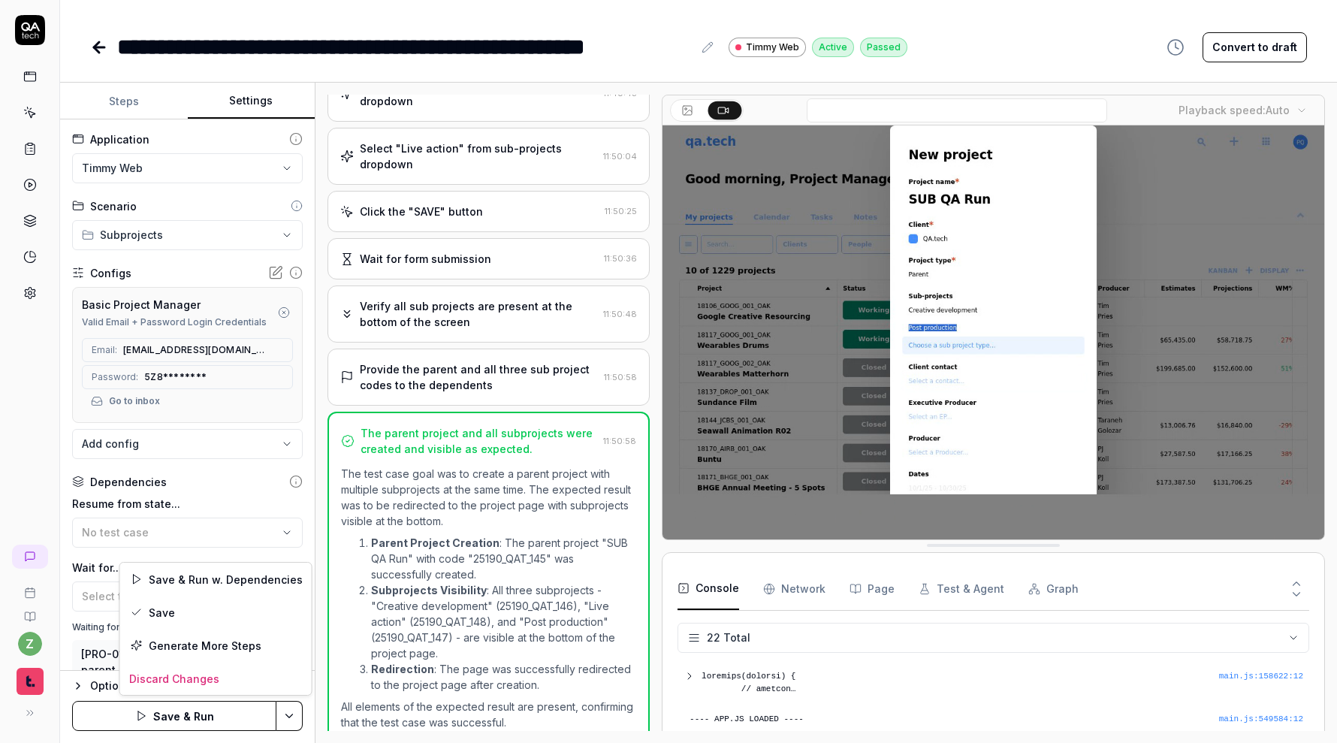
click at [290, 711] on html "**********" at bounding box center [668, 371] width 1337 height 743
click at [219, 613] on div "Save" at bounding box center [216, 612] width 192 height 33
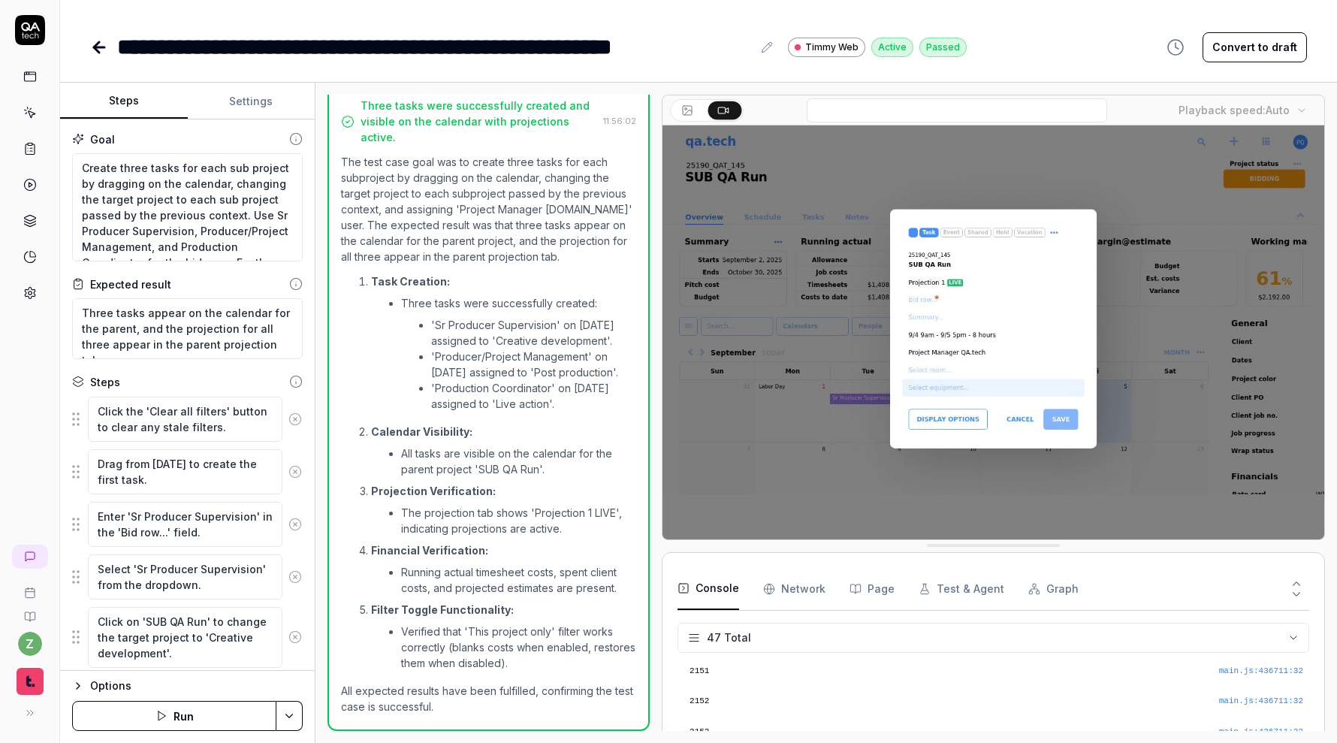
type textarea "*"
click at [232, 103] on button "Settings" at bounding box center [252, 101] width 128 height 36
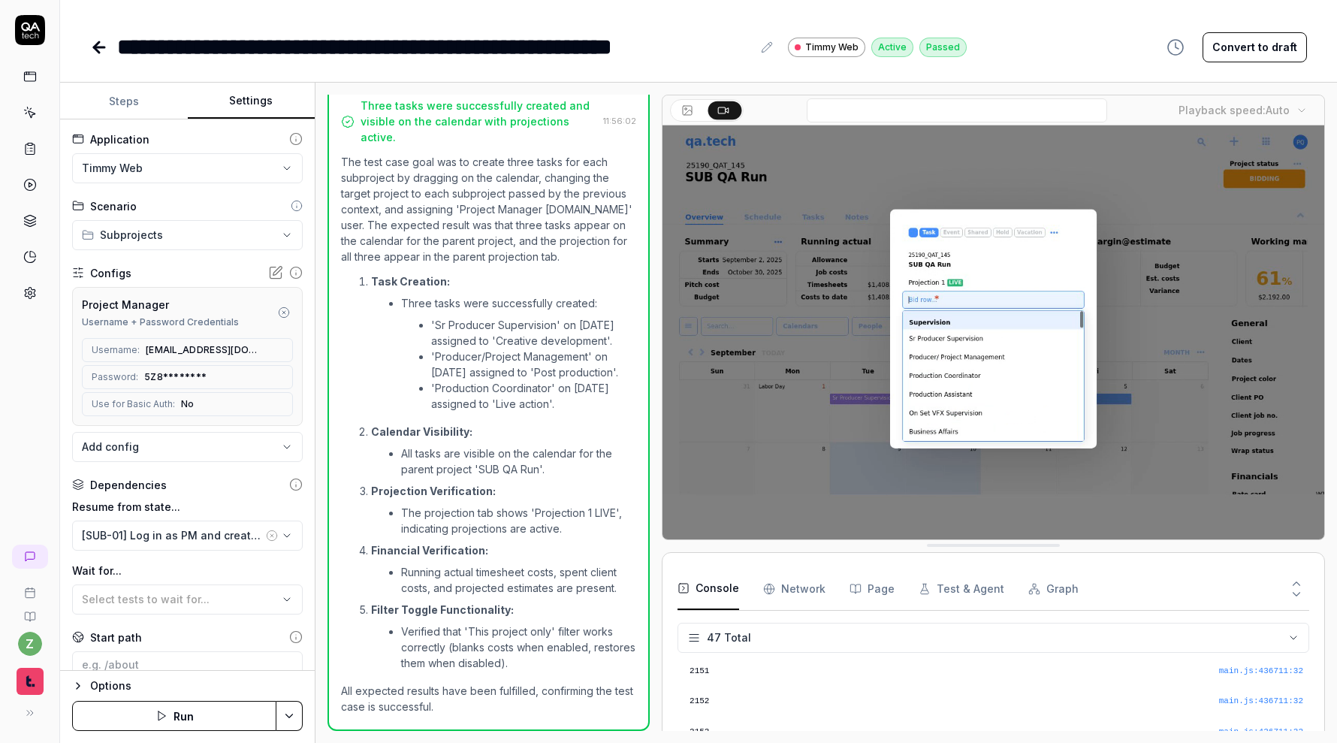
click at [282, 311] on icon "button" at bounding box center [284, 312] width 12 height 12
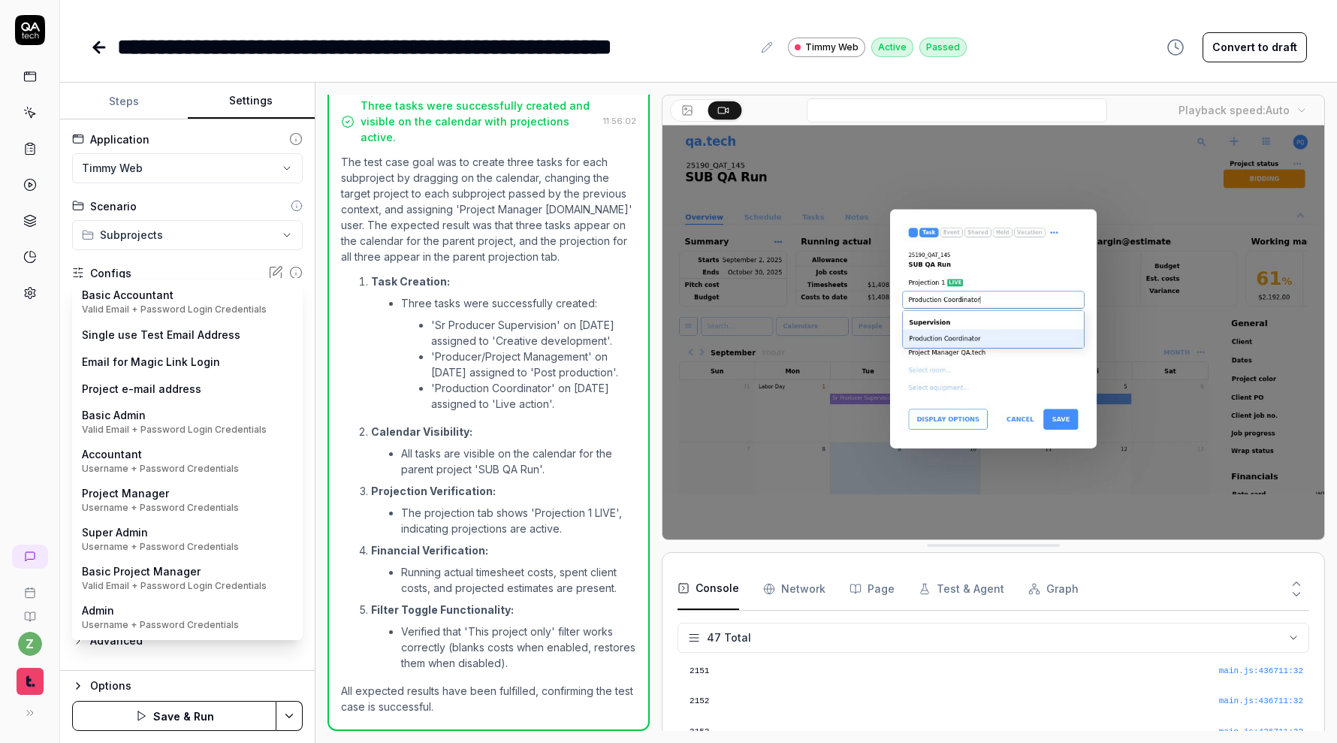
click at [230, 309] on body "**********" at bounding box center [668, 371] width 1337 height 743
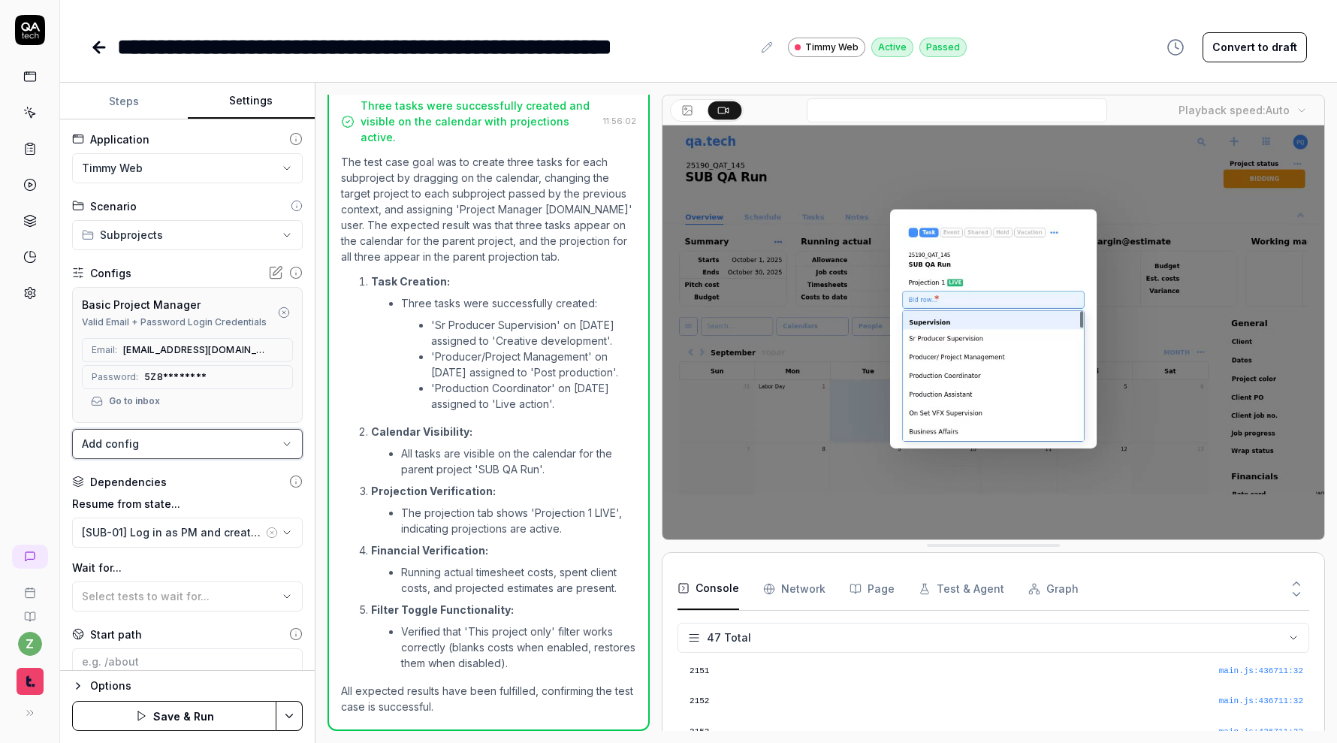
scroll to position [133, 0]
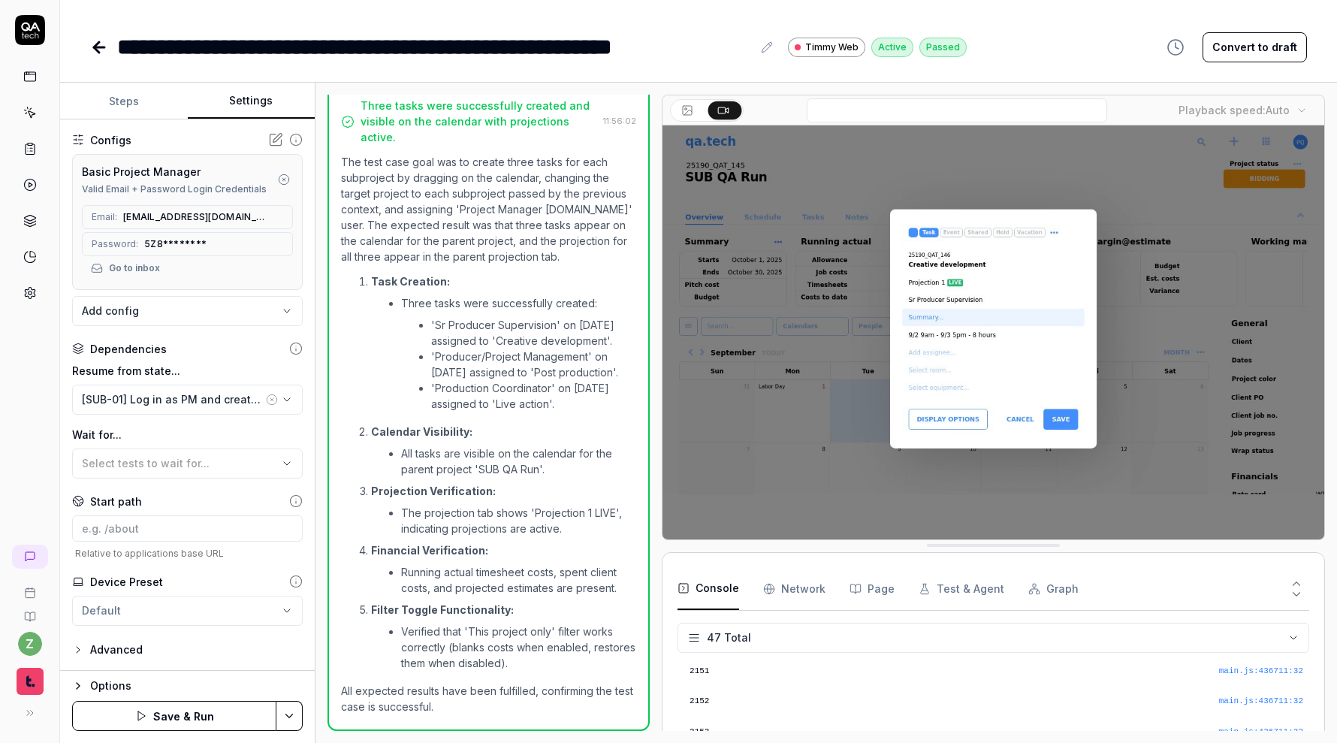
click at [246, 500] on div "Start path" at bounding box center [187, 501] width 231 height 16
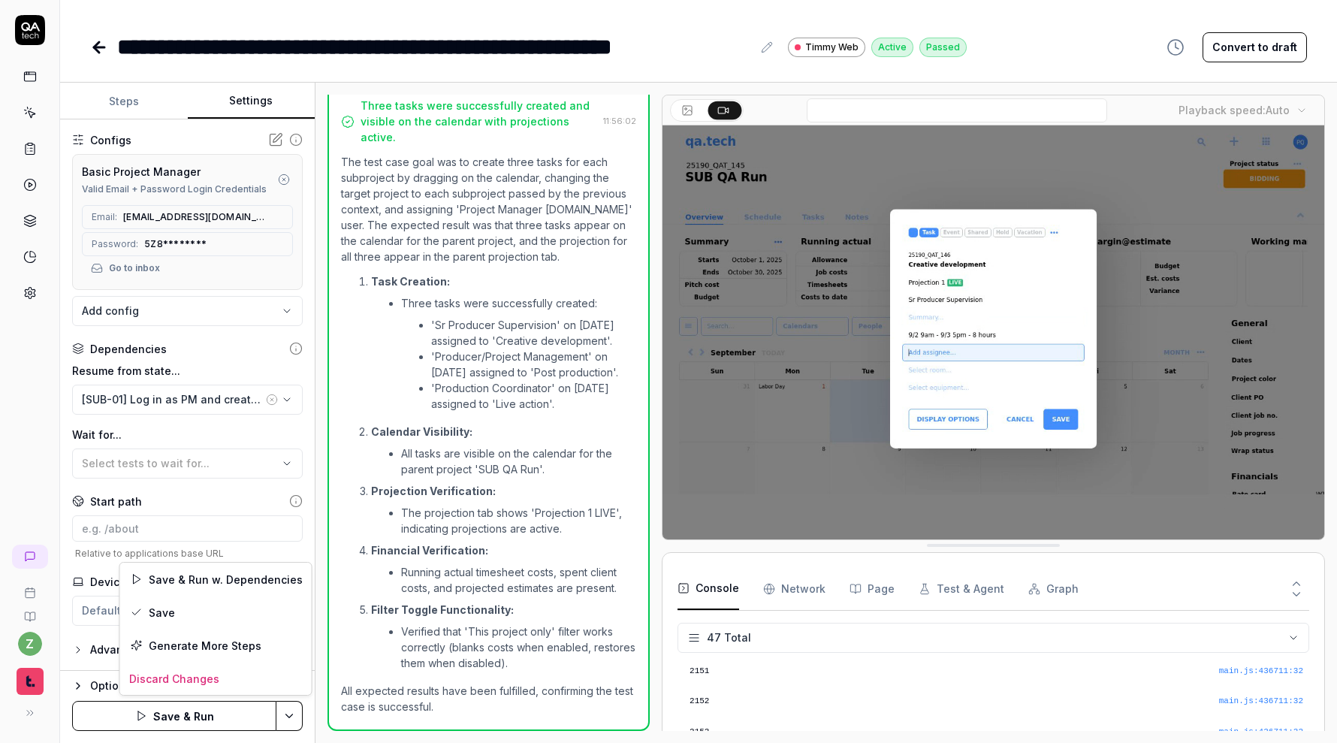
click at [279, 717] on html "**********" at bounding box center [668, 371] width 1337 height 743
click at [222, 611] on div "Save" at bounding box center [216, 612] width 192 height 33
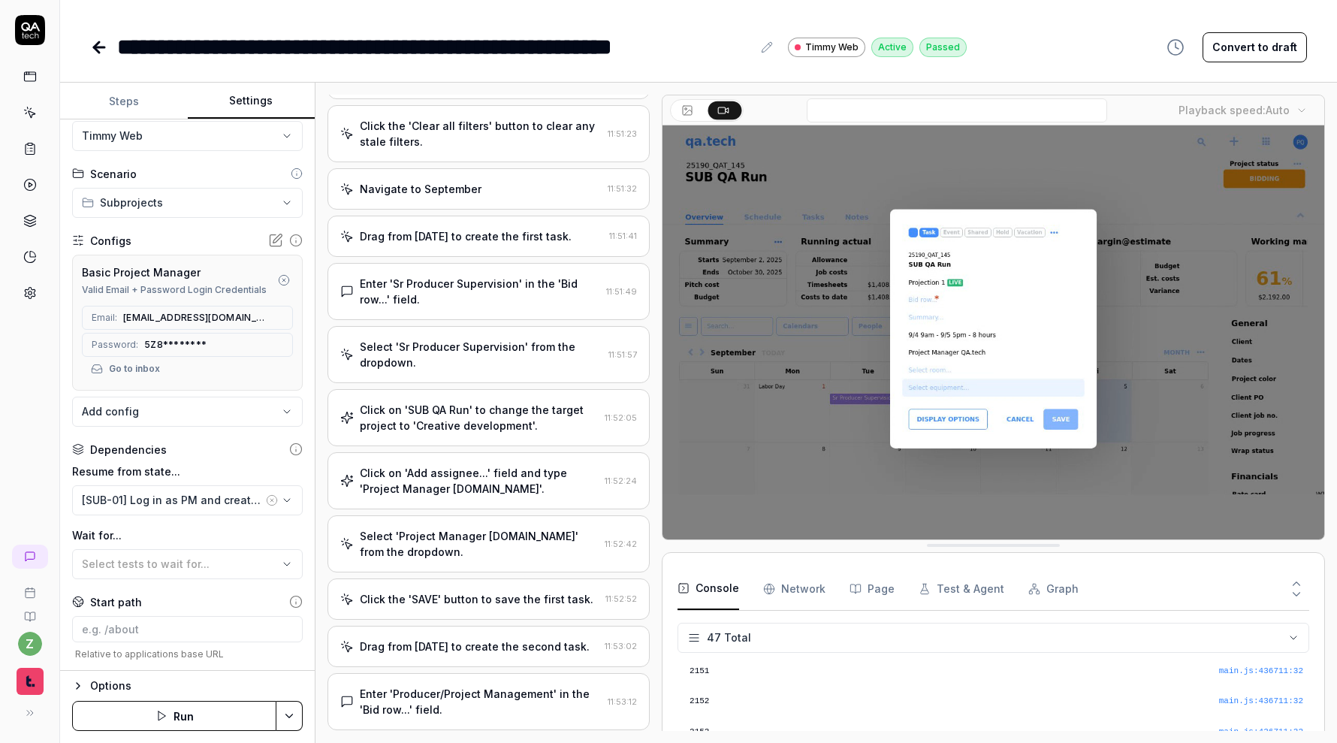
scroll to position [0, 0]
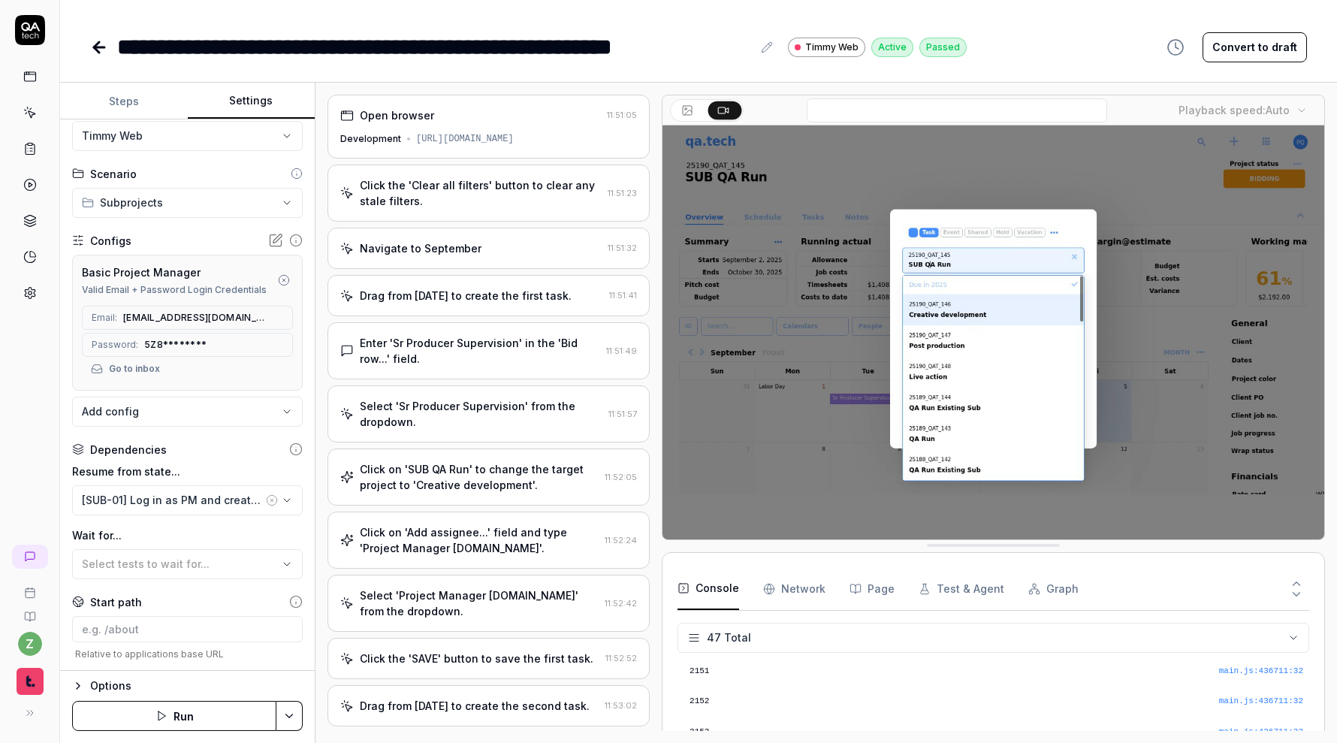
click at [280, 282] on circle "button" at bounding box center [284, 280] width 10 height 10
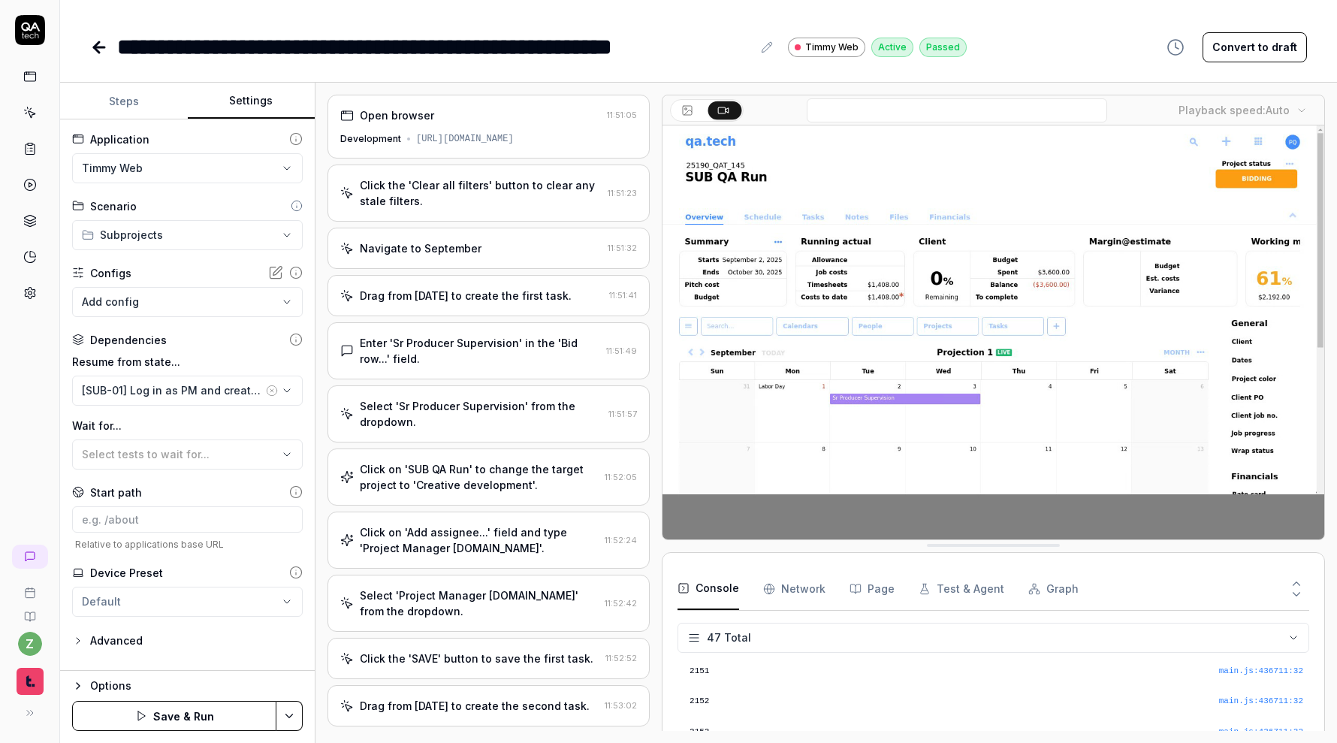
click at [300, 715] on html "**********" at bounding box center [668, 371] width 1337 height 743
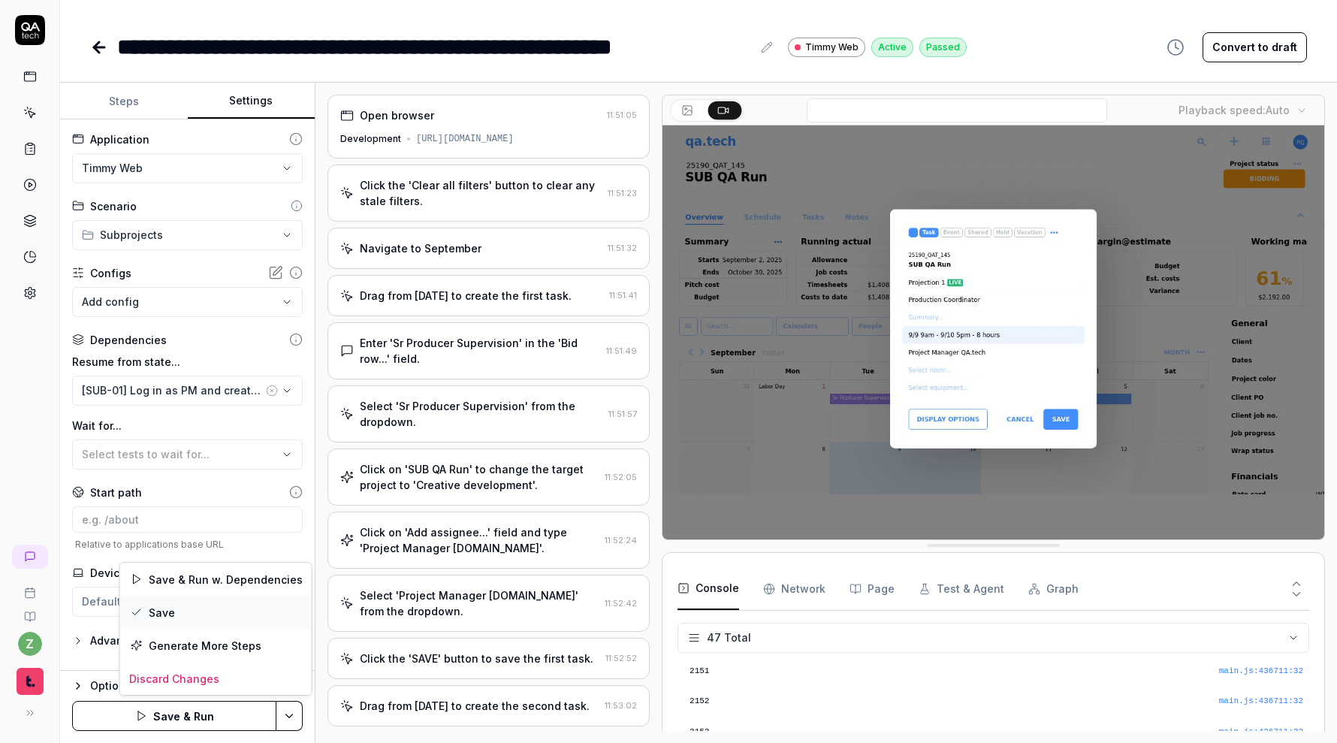
click at [234, 612] on div "Save" at bounding box center [216, 612] width 192 height 33
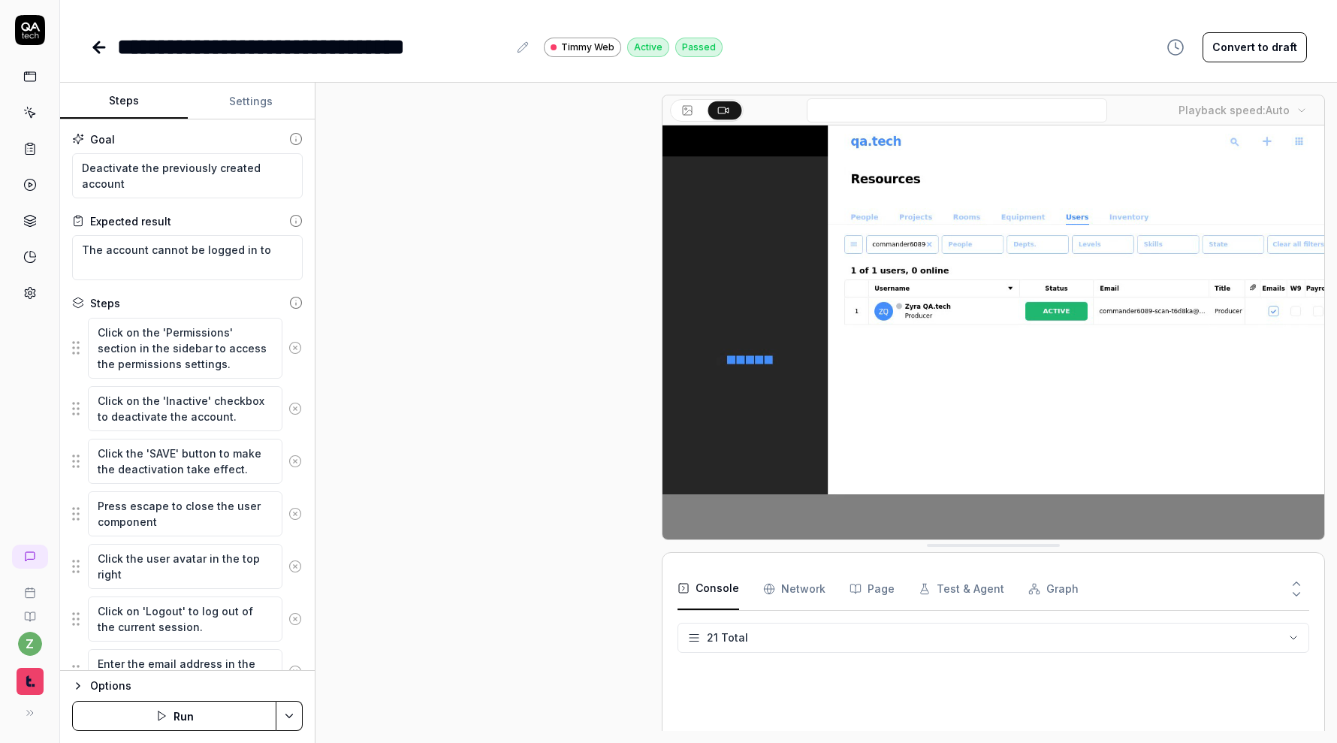
scroll to position [299, 0]
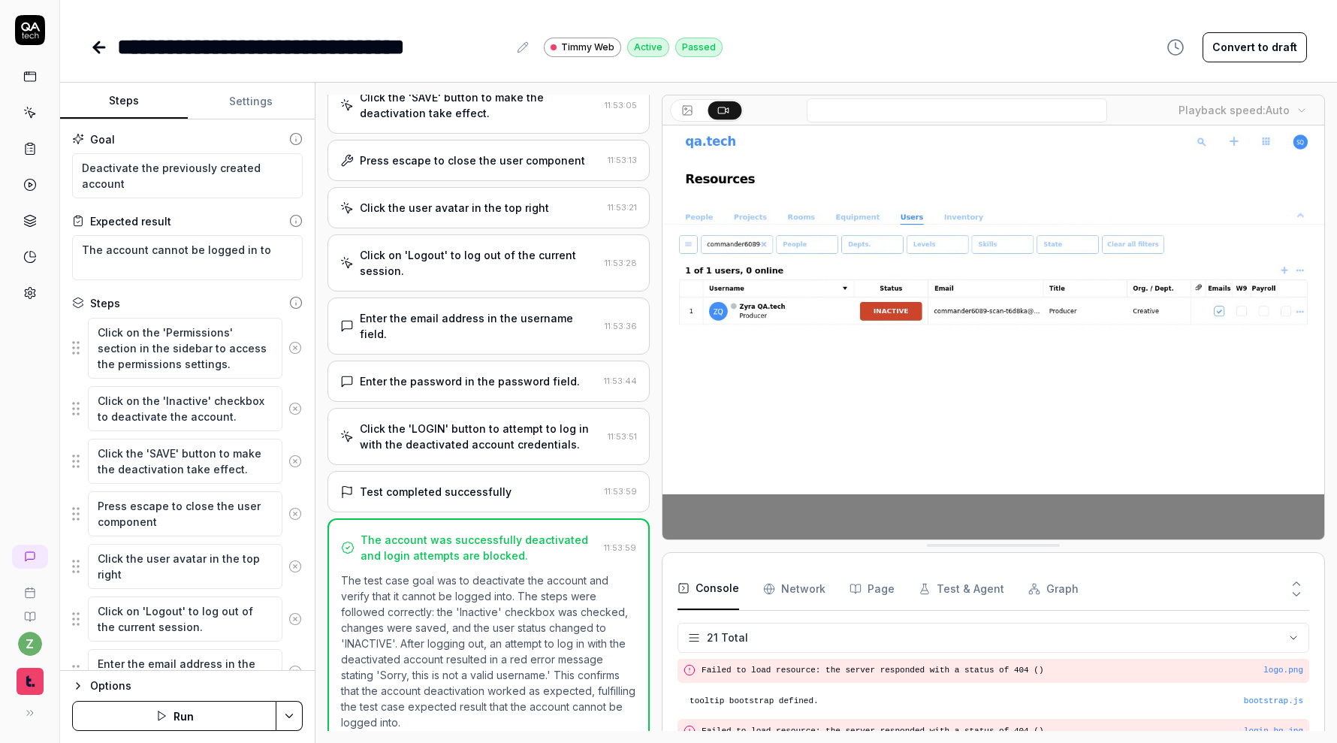
type textarea "*"
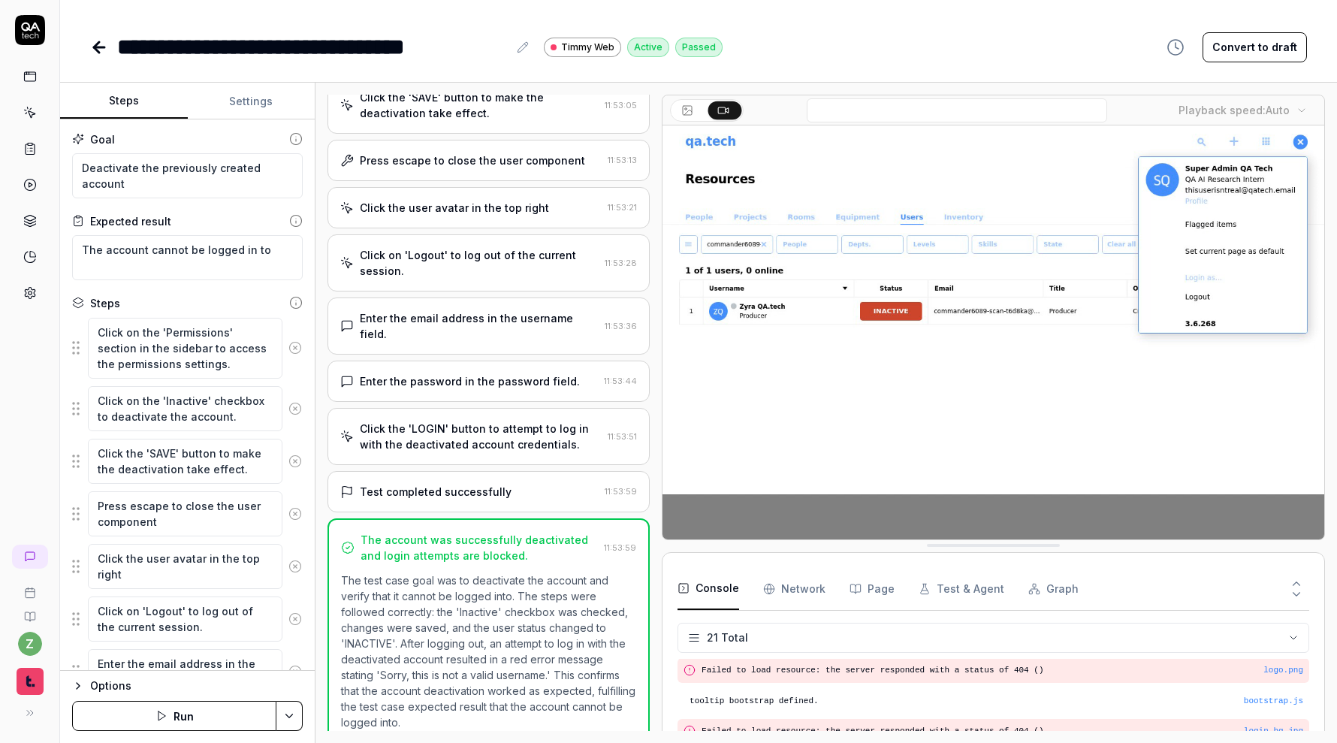
click at [253, 104] on button "Settings" at bounding box center [252, 101] width 128 height 36
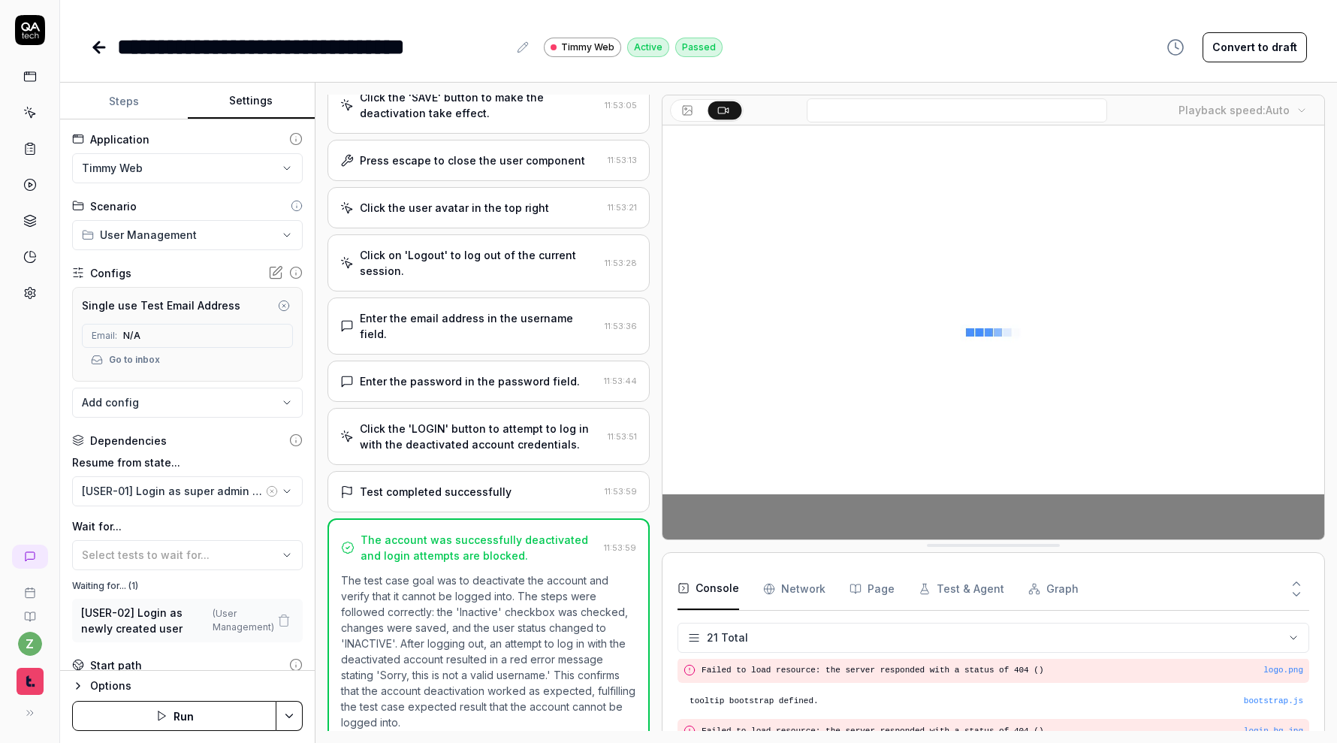
scroll to position [0, 0]
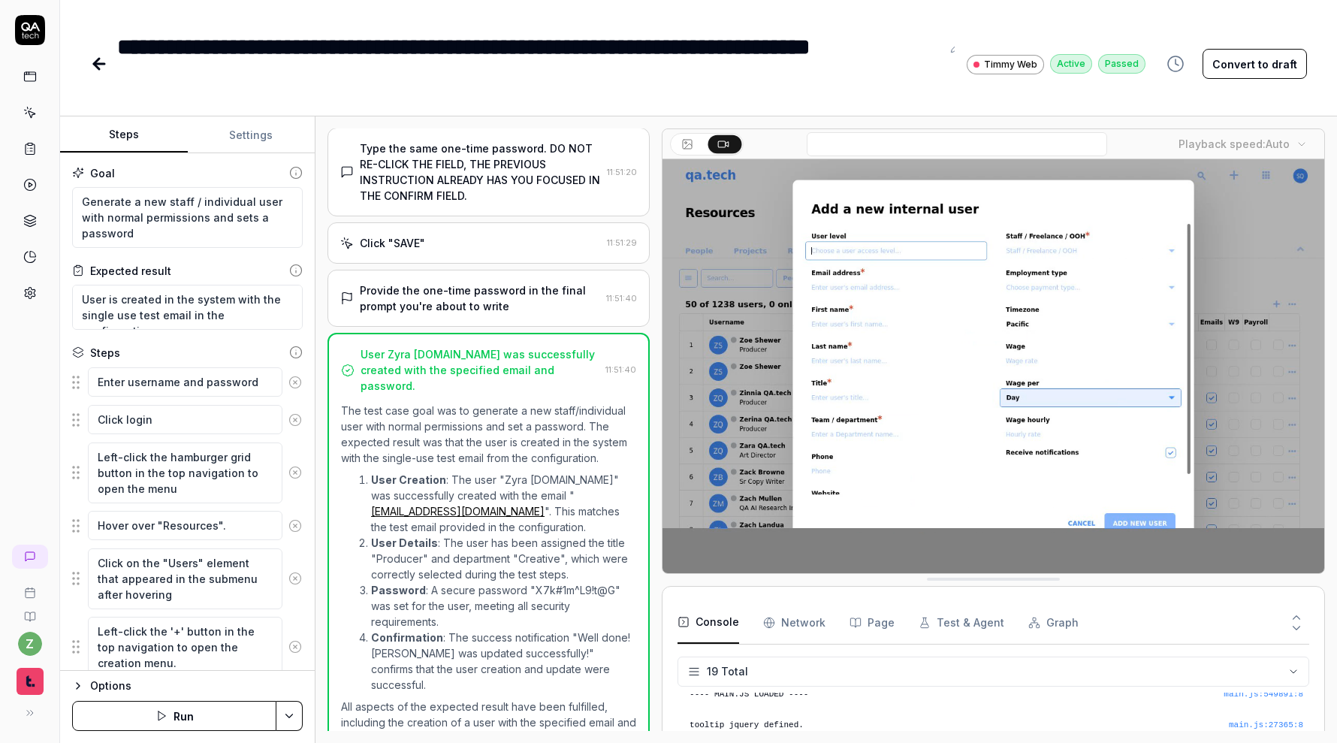
type textarea "*"
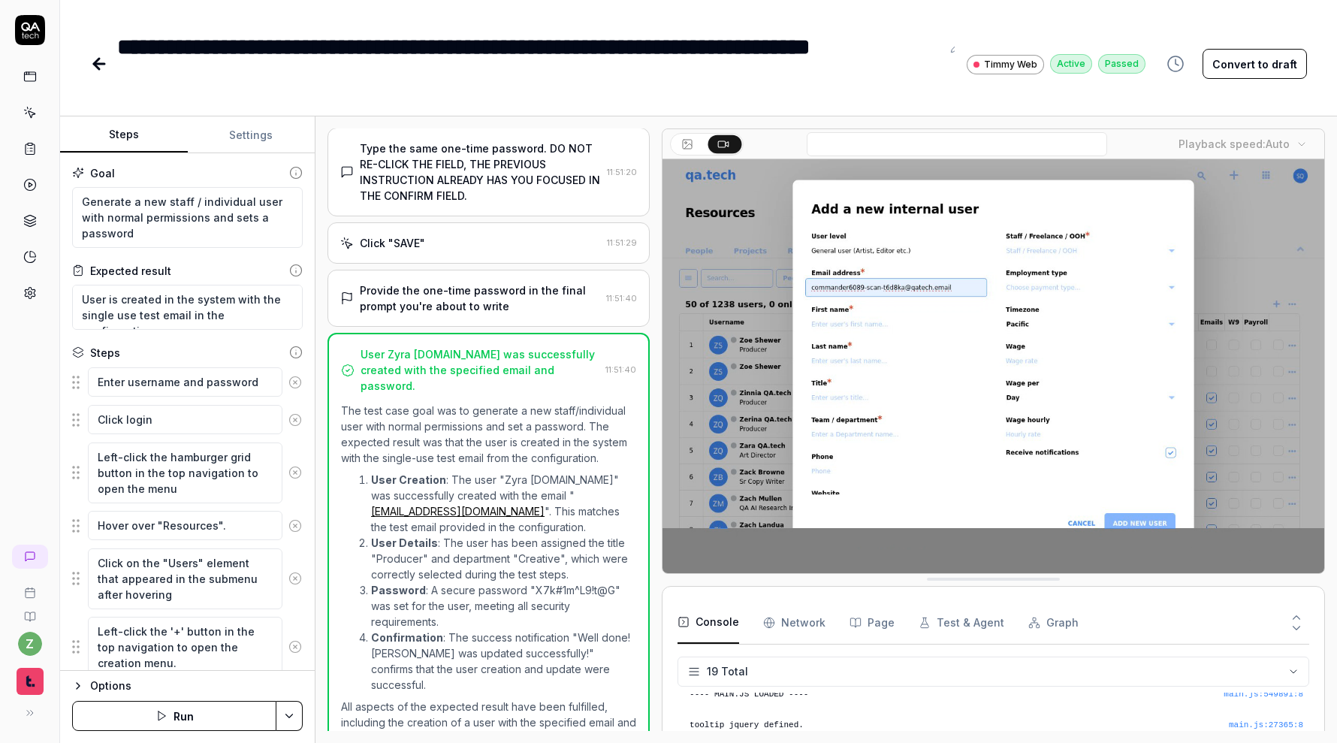
click at [259, 136] on button "Settings" at bounding box center [252, 135] width 128 height 36
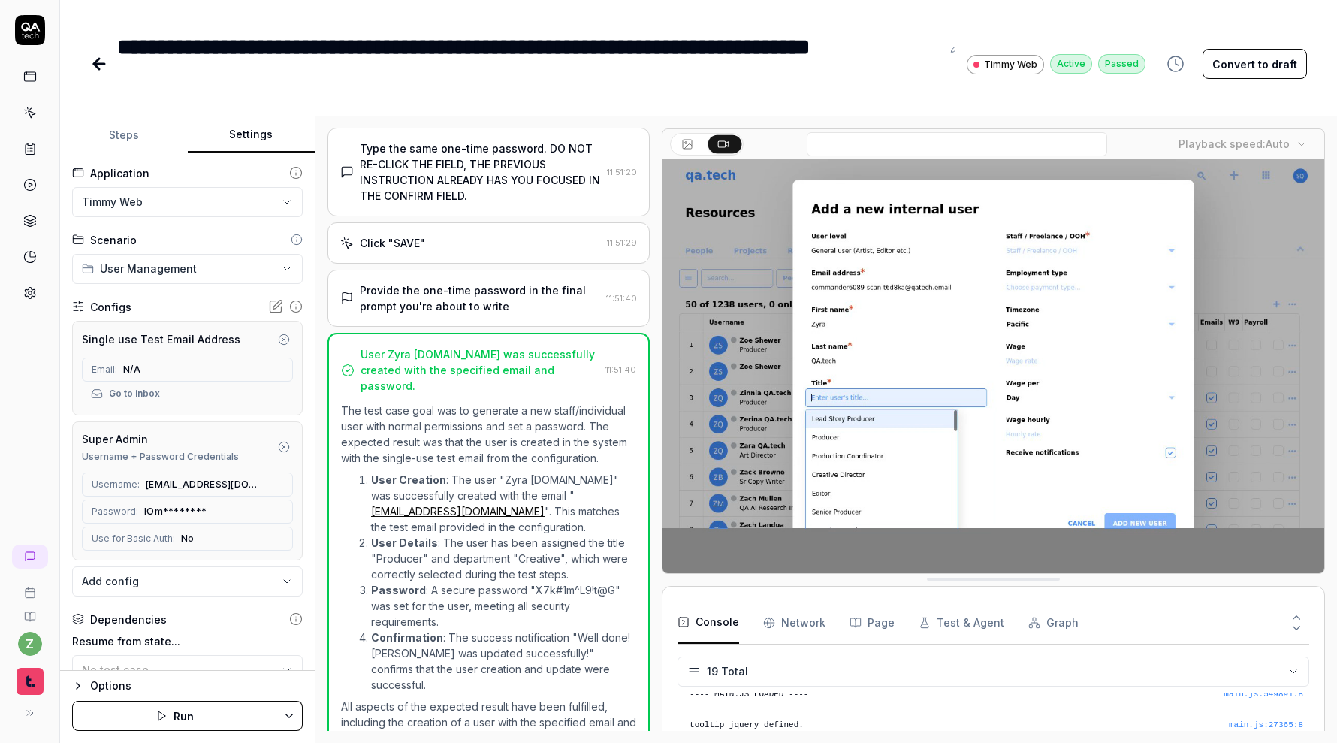
click at [288, 451] on icon "button" at bounding box center [284, 447] width 12 height 12
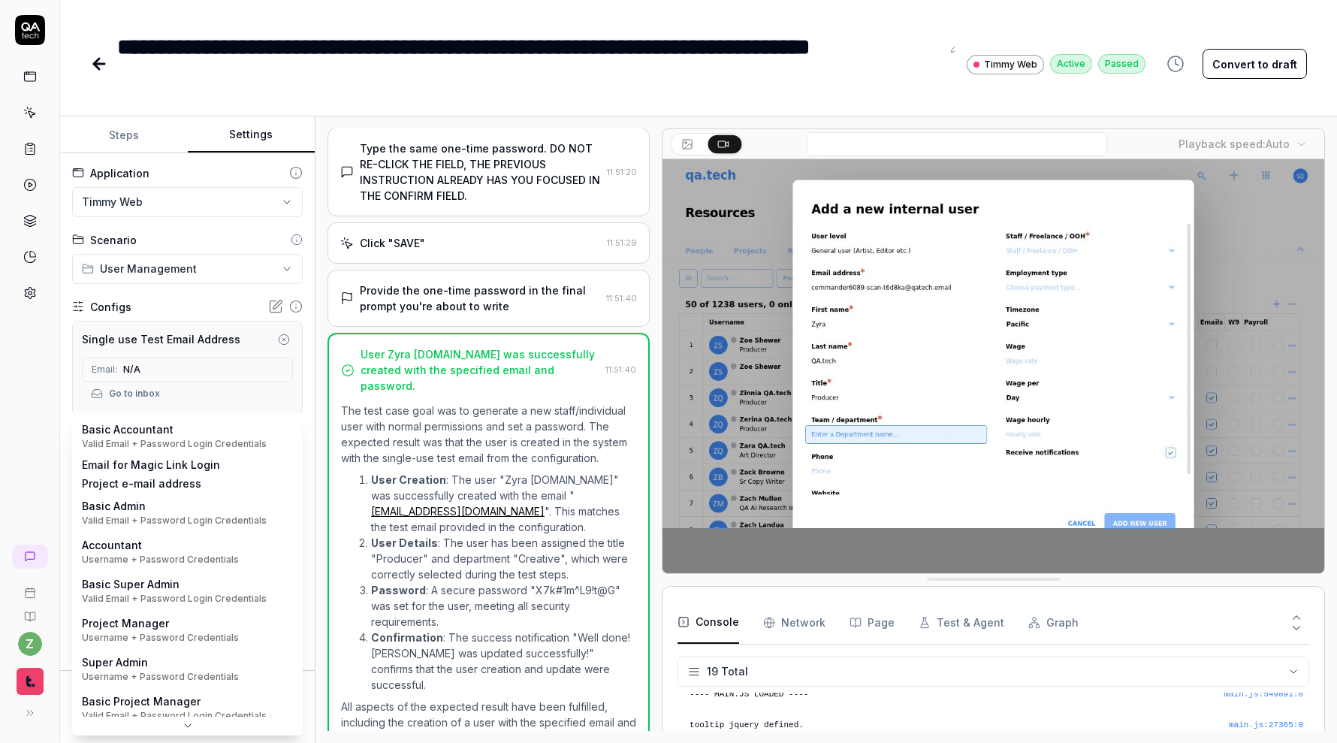
click at [222, 440] on body "**********" at bounding box center [668, 371] width 1337 height 743
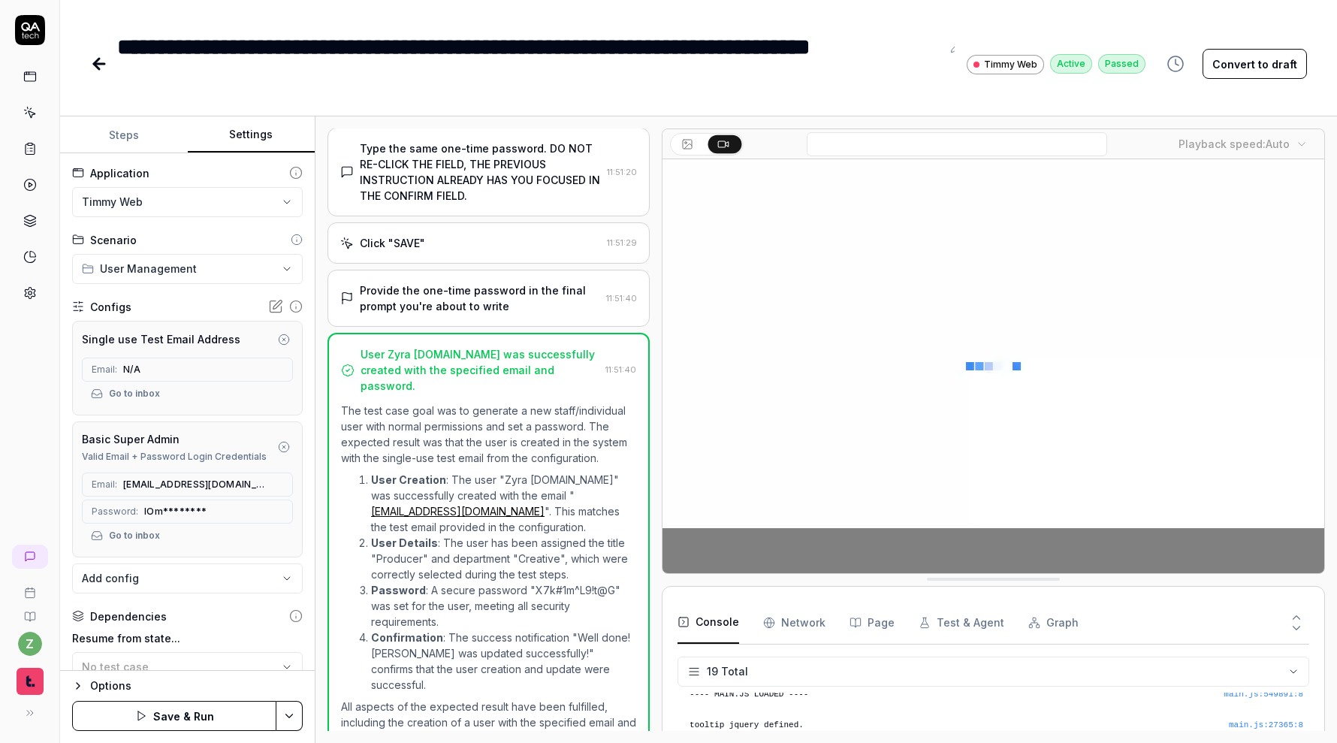
click at [294, 717] on html "**********" at bounding box center [668, 371] width 1337 height 743
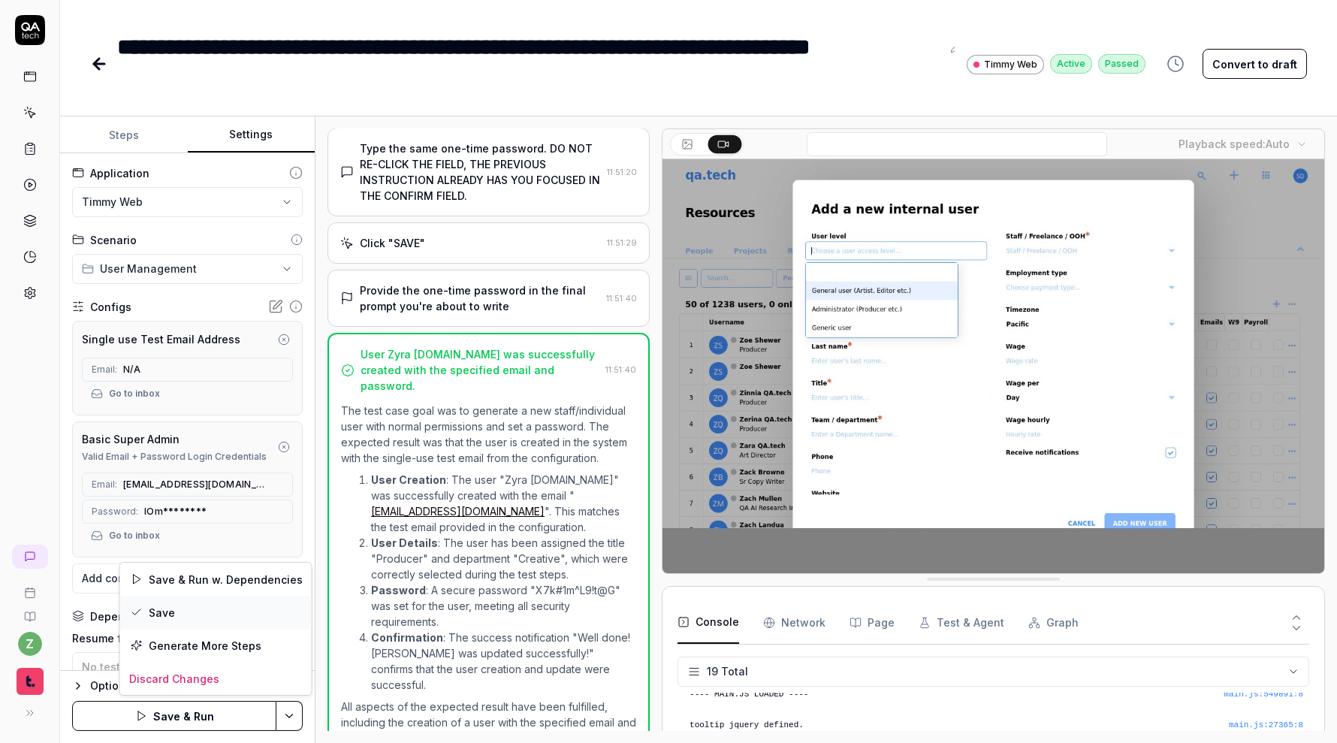
click at [247, 605] on div "Save" at bounding box center [216, 612] width 192 height 33
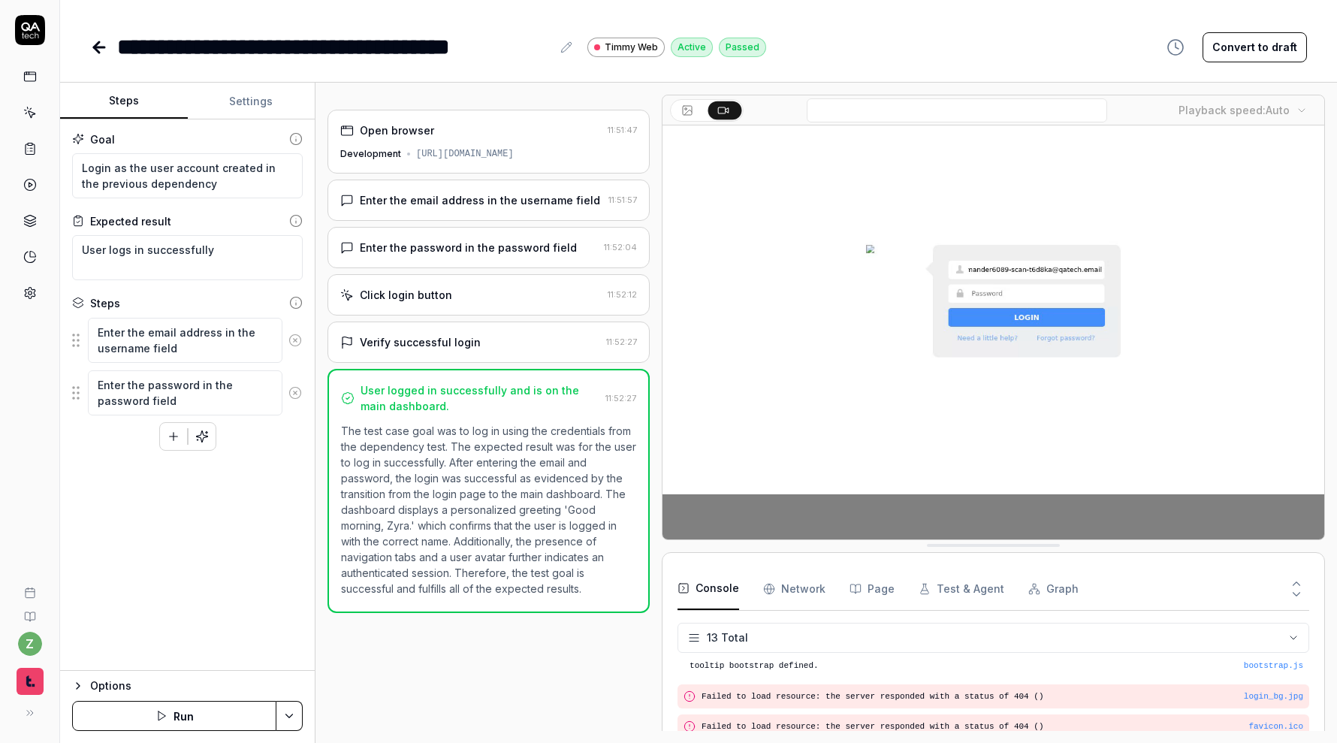
scroll to position [43, 0]
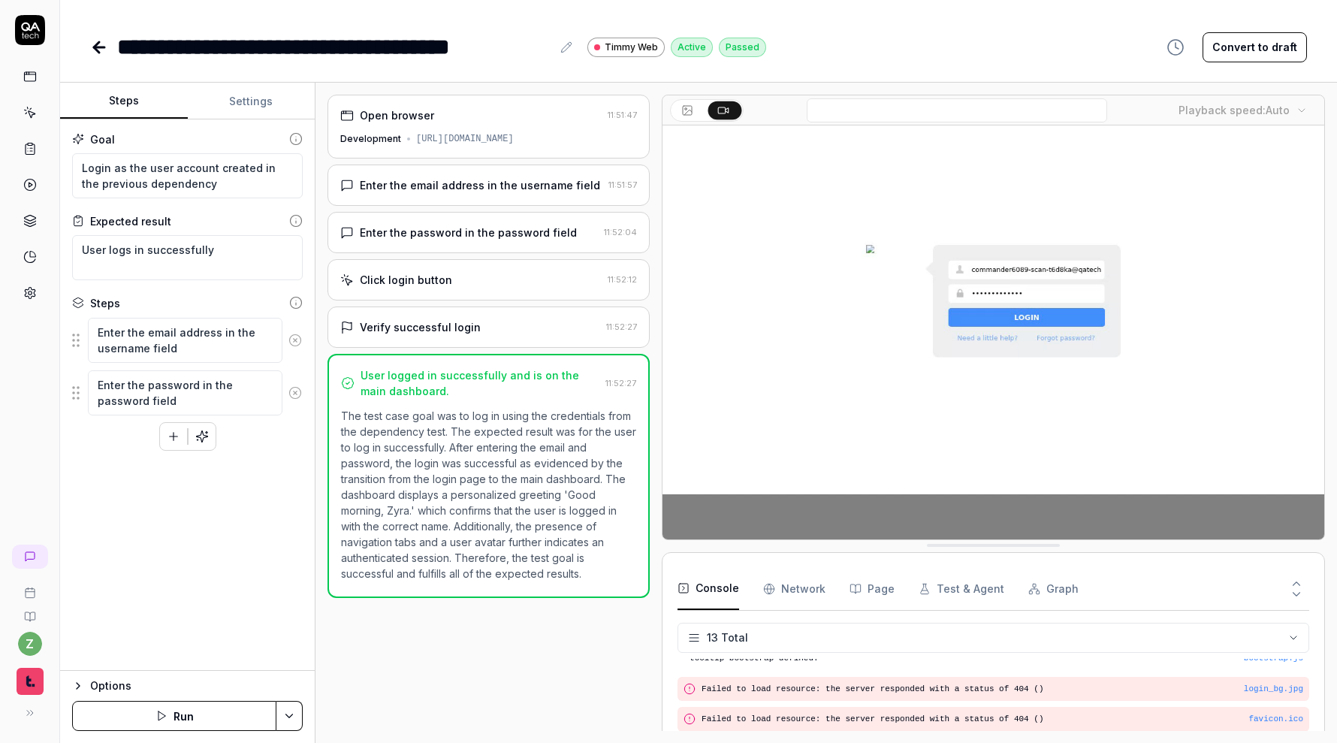
type textarea "*"
click at [232, 113] on button "Settings" at bounding box center [252, 101] width 128 height 36
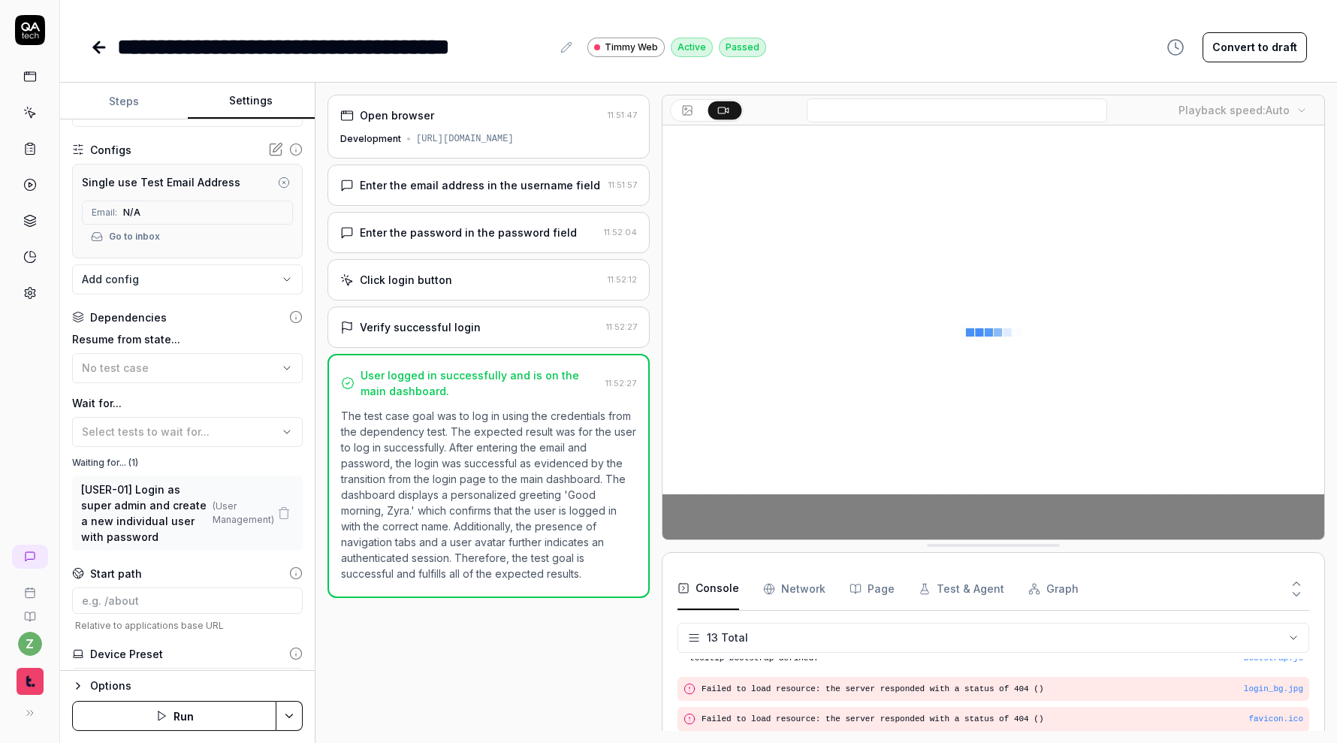
scroll to position [143, 0]
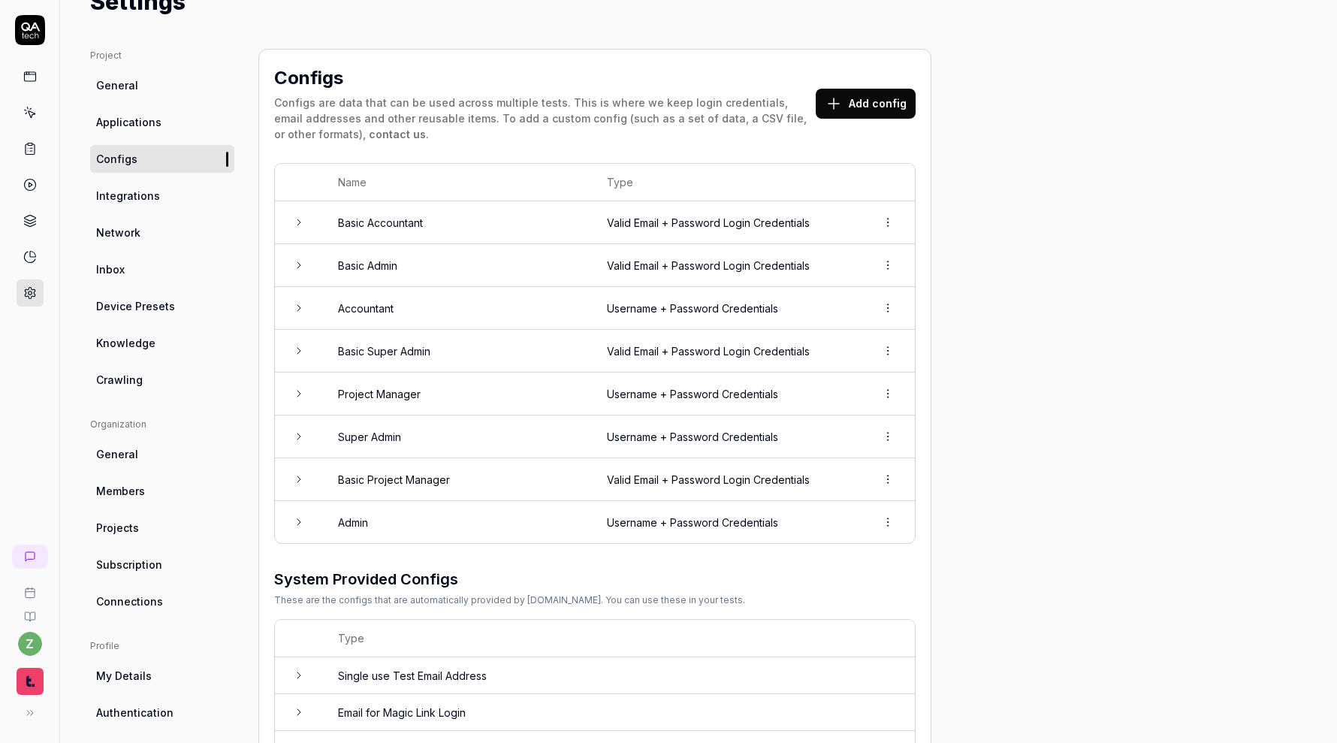
scroll to position [108, 0]
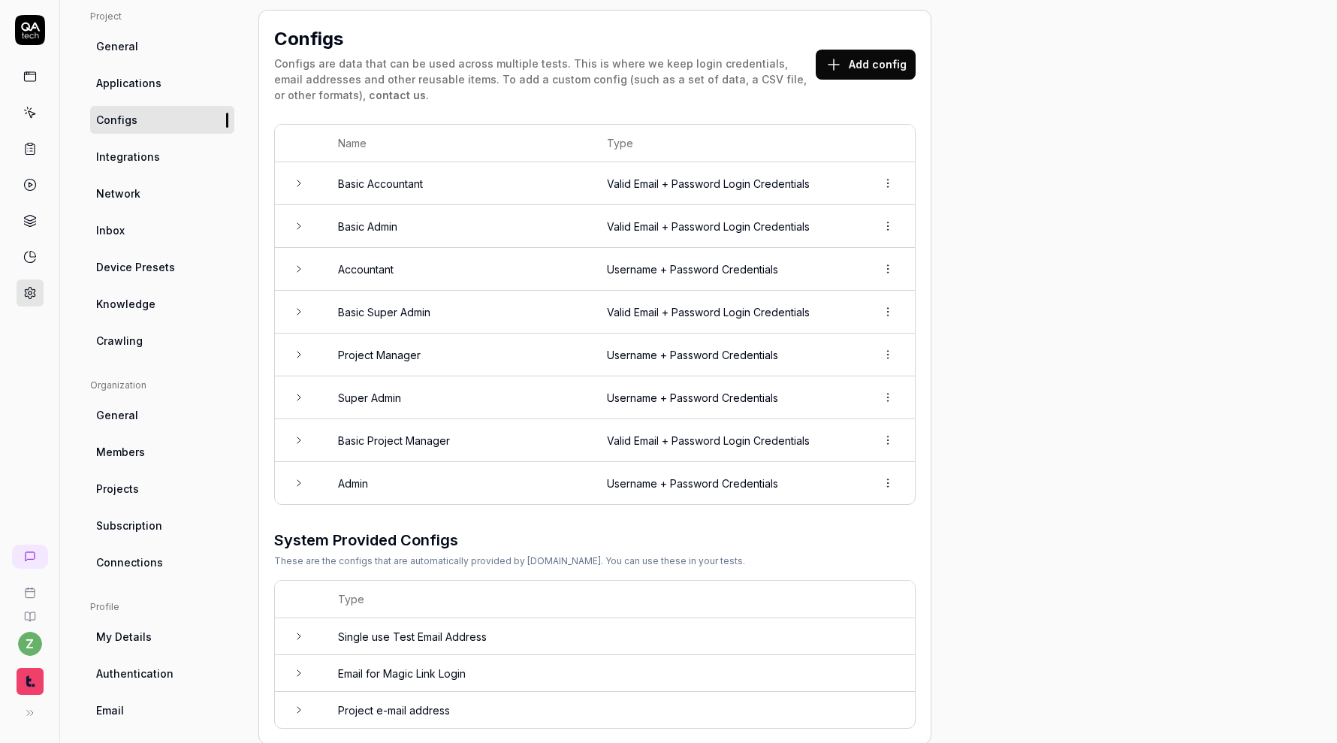
click at [889, 475] on html "z Home / Settings You have 232 / 500 test executions left Upgrade Now Home / Se…" at bounding box center [668, 371] width 1337 height 743
click at [838, 547] on div "Delete" at bounding box center [837, 545] width 119 height 33
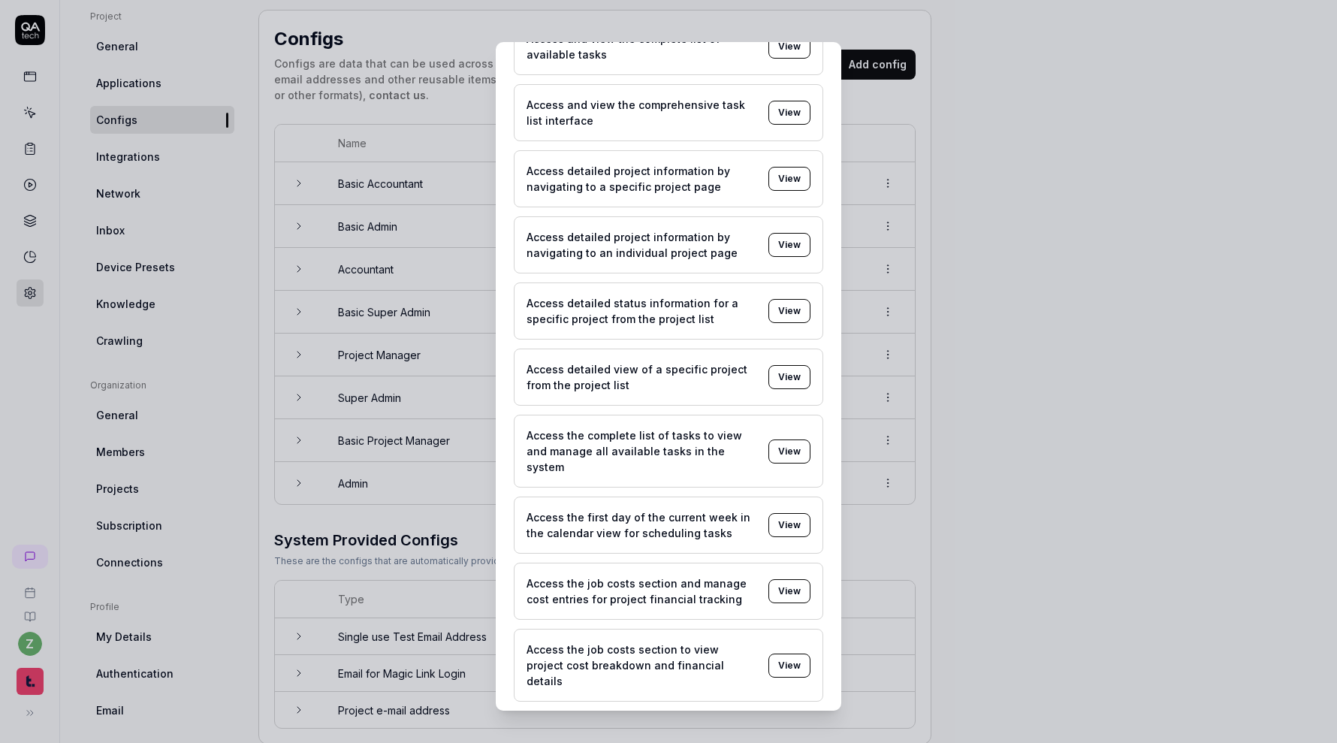
scroll to position [0, 0]
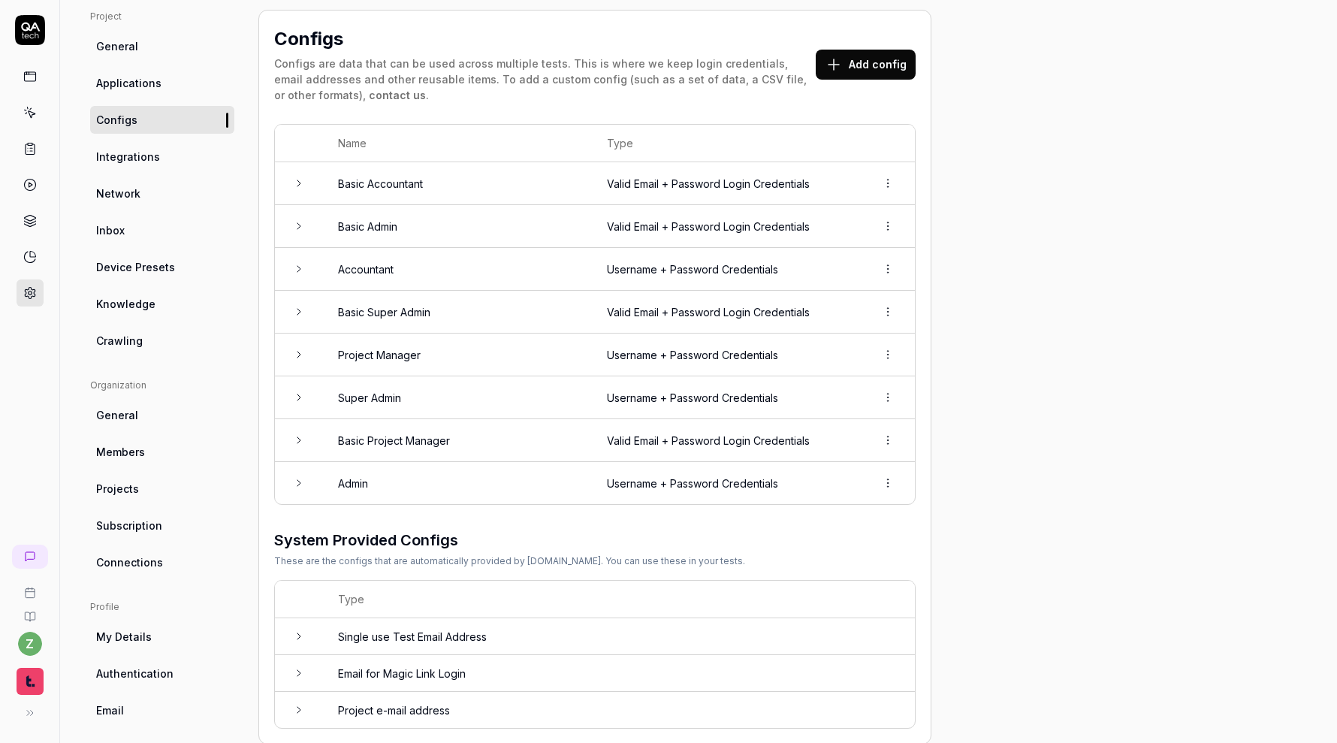
click at [884, 483] on html "z Home / Settings You have 232 / 500 test executions left Upgrade Now Home / Se…" at bounding box center [668, 371] width 1337 height 743
click at [959, 385] on html "z Home / Settings You have 232 / 500 test executions left Upgrade Now Home / Se…" at bounding box center [668, 371] width 1337 height 743
click at [885, 485] on html "z Home / Settings You have 232 / 500 test executions left Upgrade Now Home / Se…" at bounding box center [668, 371] width 1337 height 743
click at [833, 538] on span "Delete" at bounding box center [822, 546] width 35 height 16
click at [34, 44] on icon at bounding box center [30, 30] width 30 height 30
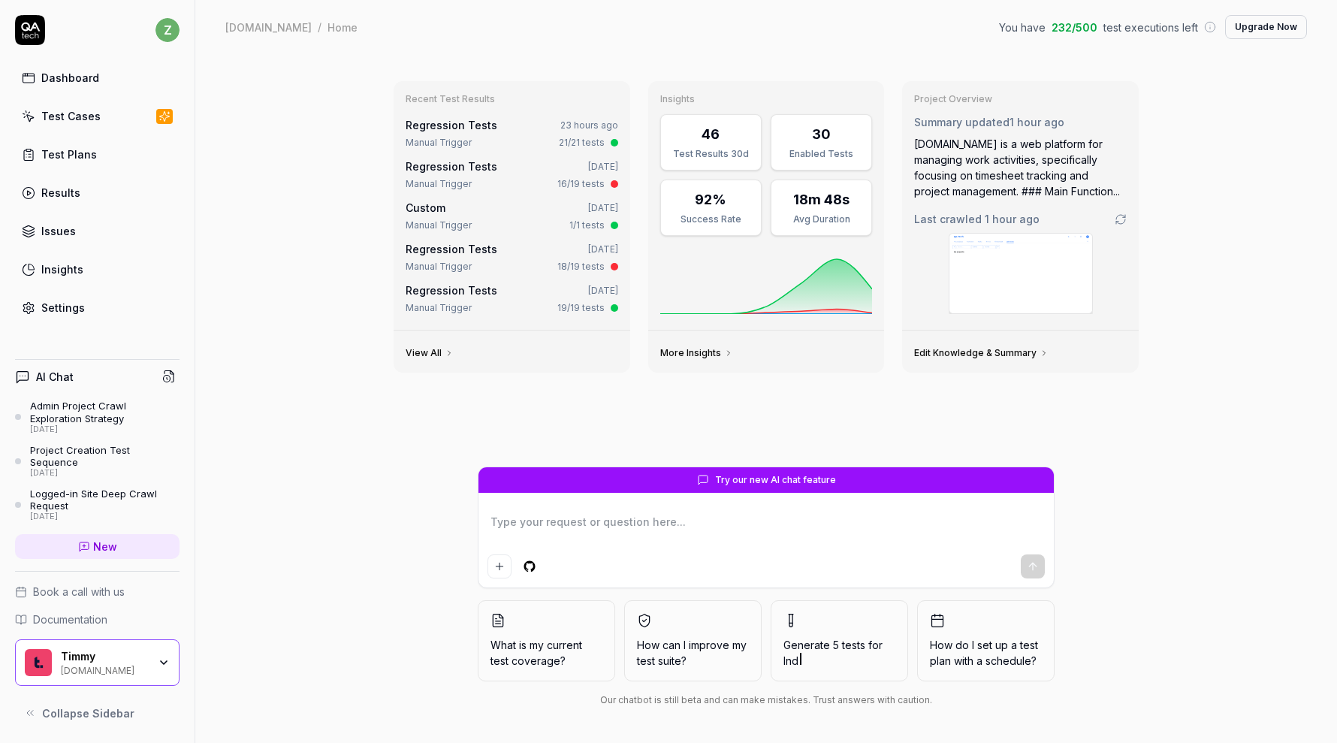
type textarea "*"
click at [84, 117] on div "Test Cases" at bounding box center [70, 116] width 59 height 16
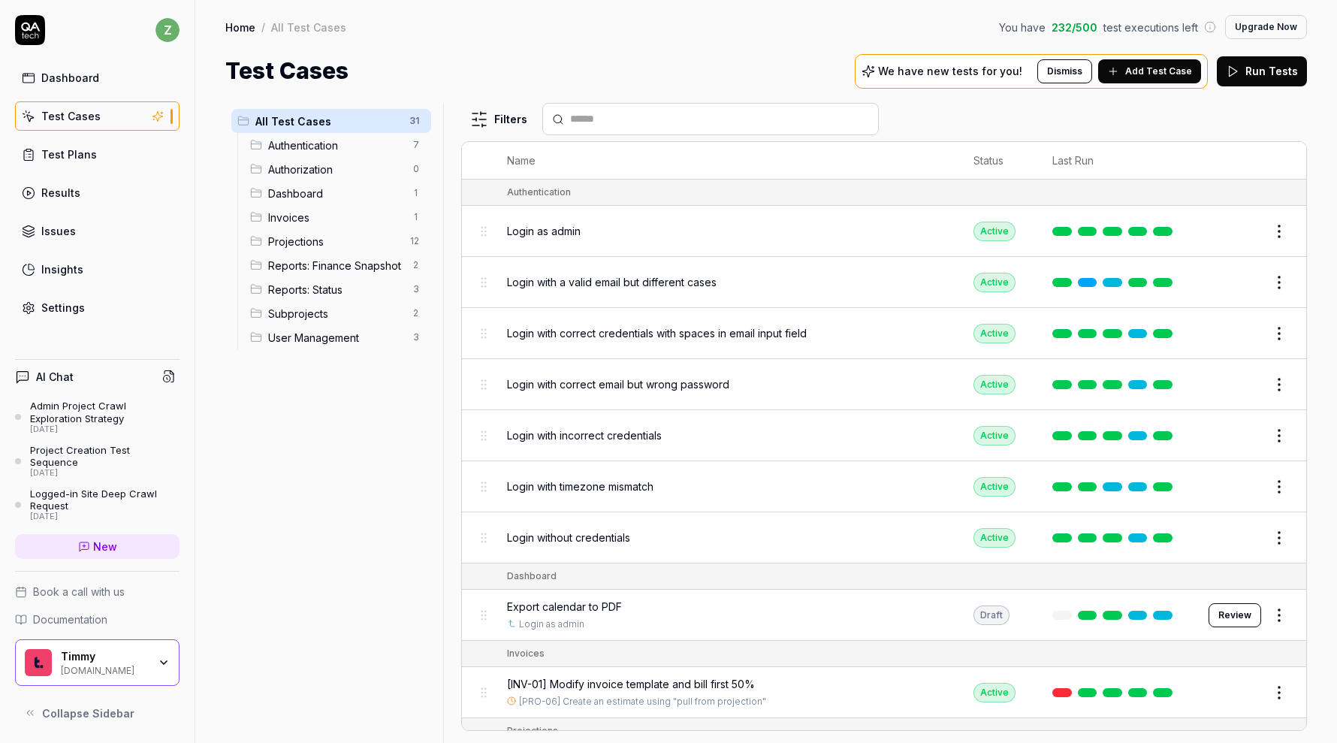
click at [1081, 73] on button "Dismiss" at bounding box center [1064, 71] width 55 height 24
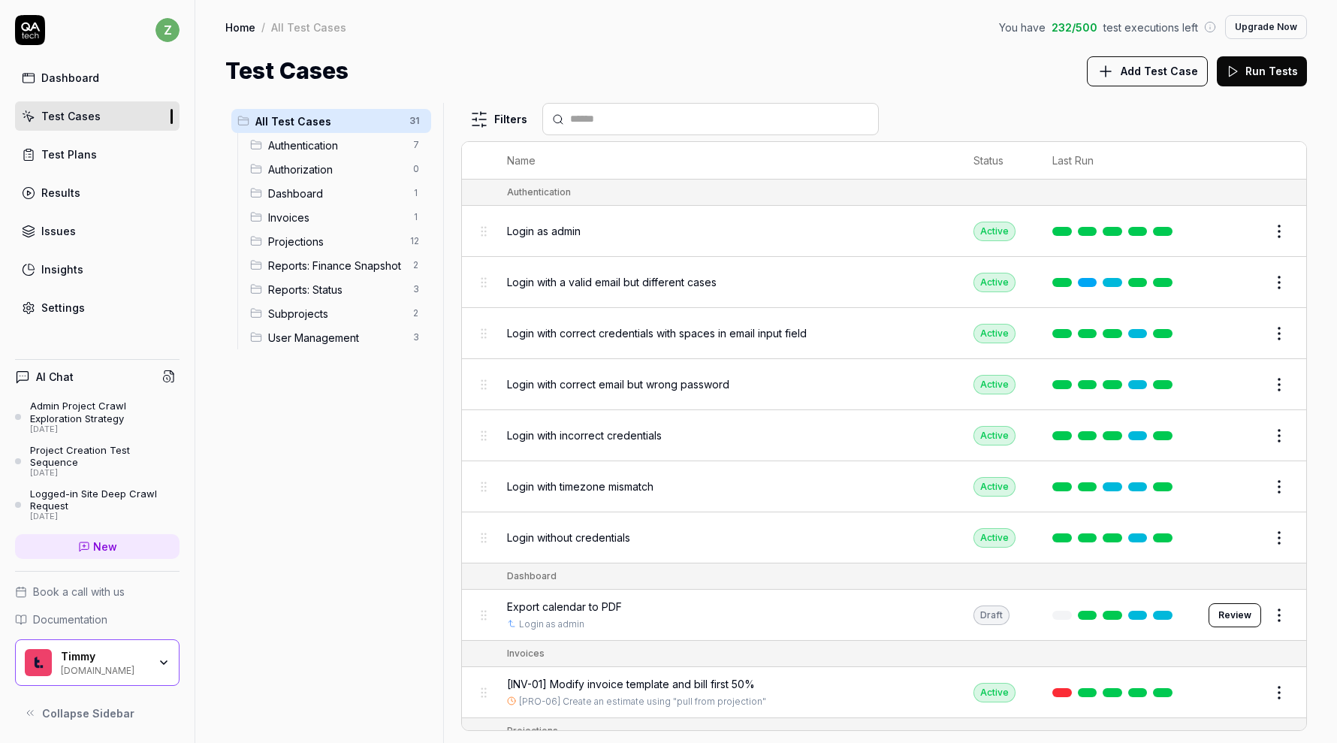
click at [1130, 89] on div "All Test Cases 31 Authentication 7 Authorization 0 Dashboard 1 Invoices 1 Proje…" at bounding box center [766, 415] width 1142 height 655
click at [1135, 81] on button "Add Test Case" at bounding box center [1147, 71] width 121 height 30
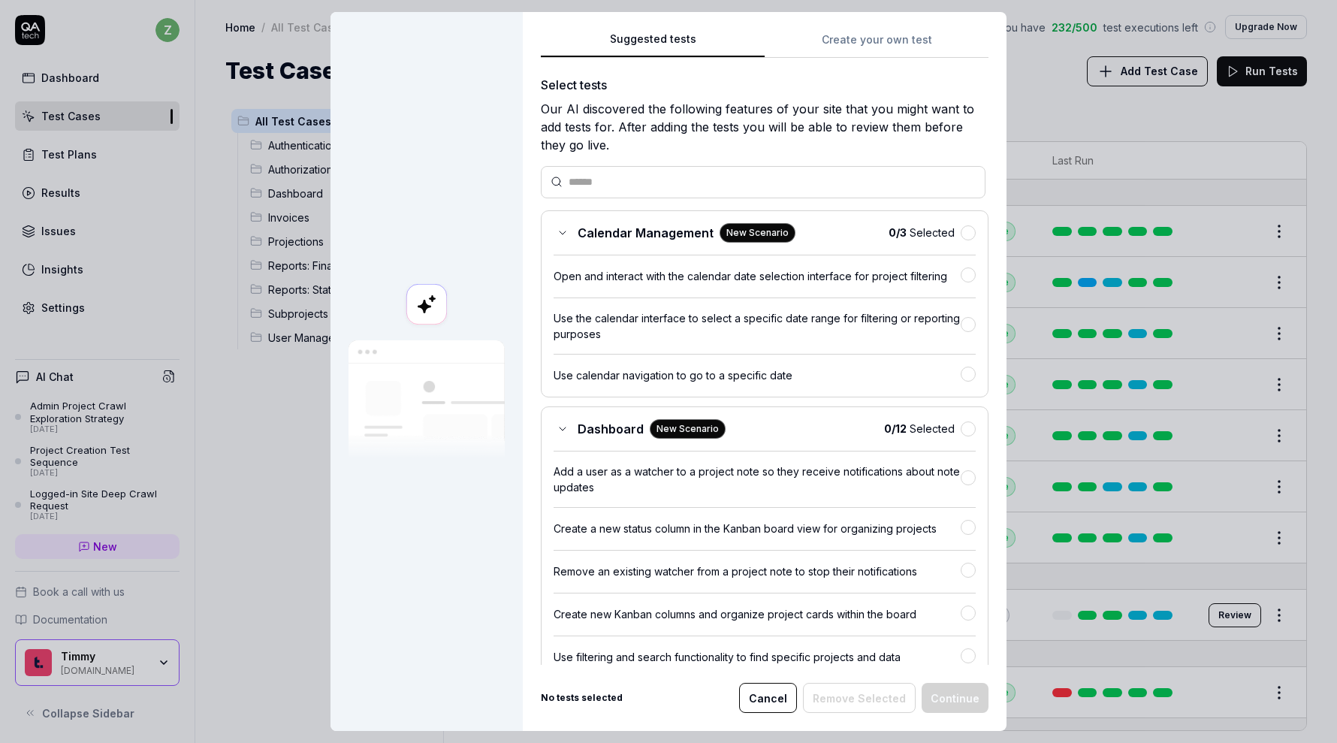
click at [961, 221] on div "Calendar Management New Scenario 0 / 3 Selected Open and interact with the cale…" at bounding box center [765, 303] width 448 height 187
click at [970, 234] on button "button" at bounding box center [968, 232] width 15 height 15
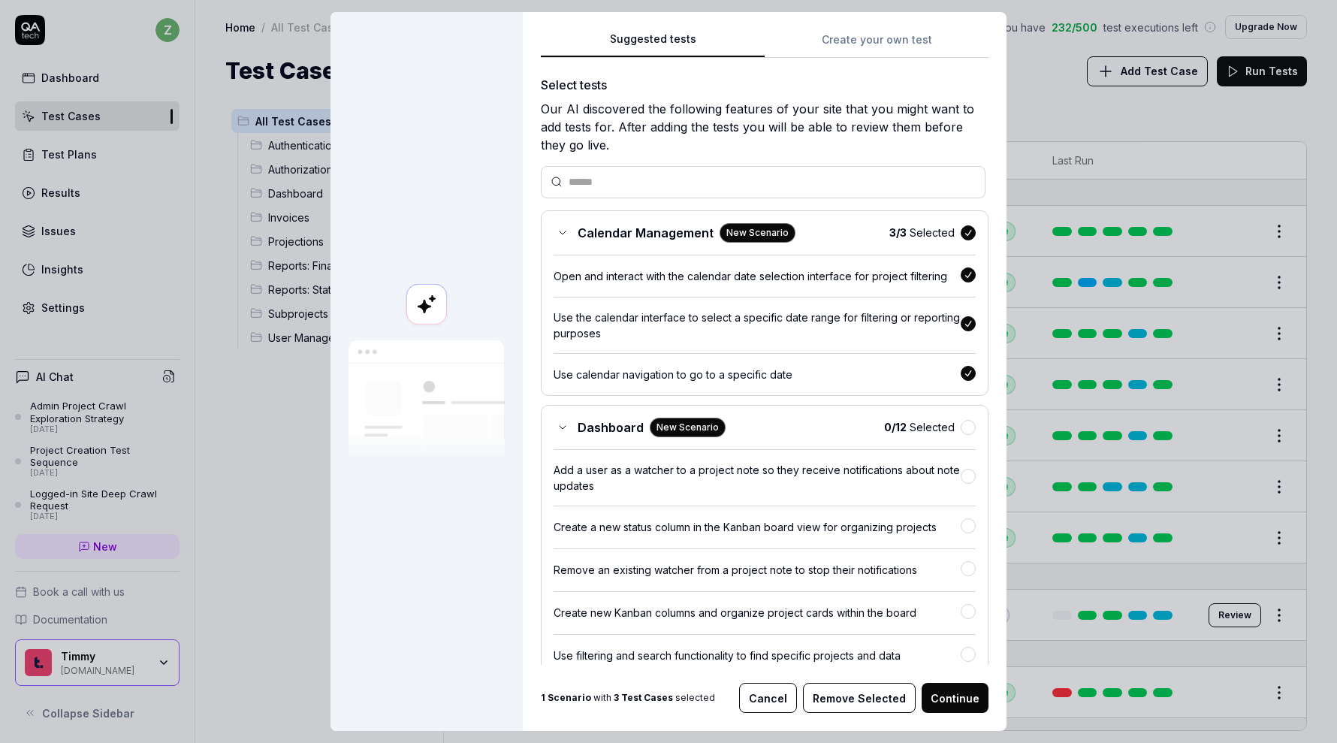
click at [843, 699] on button "Remove Selected" at bounding box center [859, 698] width 113 height 30
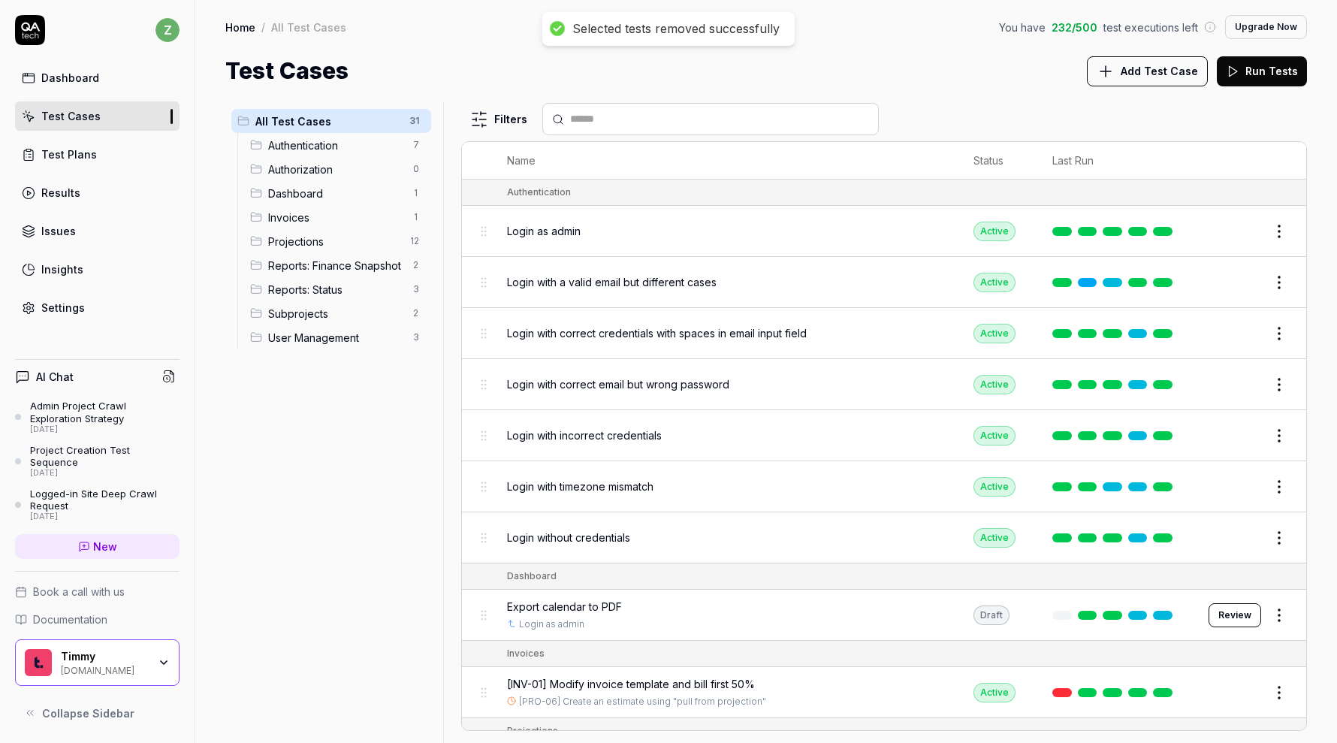
click at [1143, 65] on span "Add Test Case" at bounding box center [1159, 71] width 77 height 16
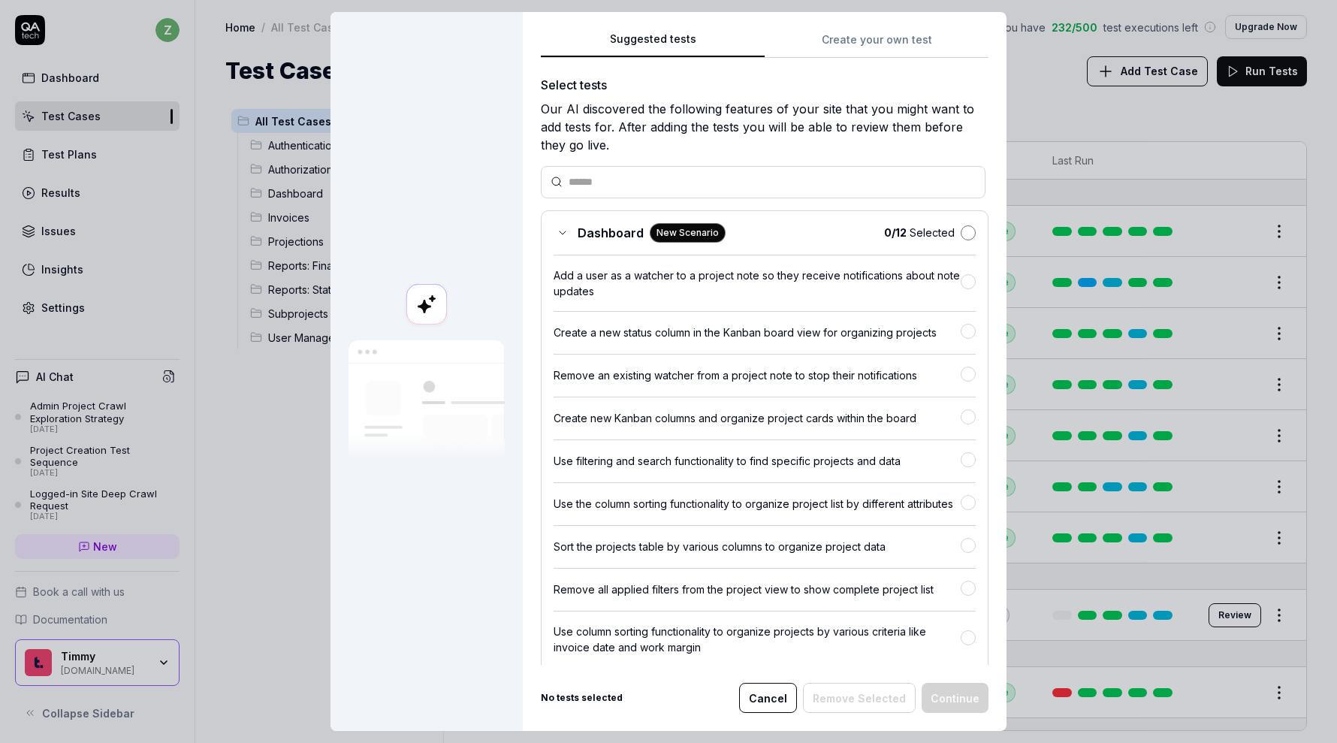
click at [964, 232] on button "button" at bounding box center [968, 232] width 15 height 15
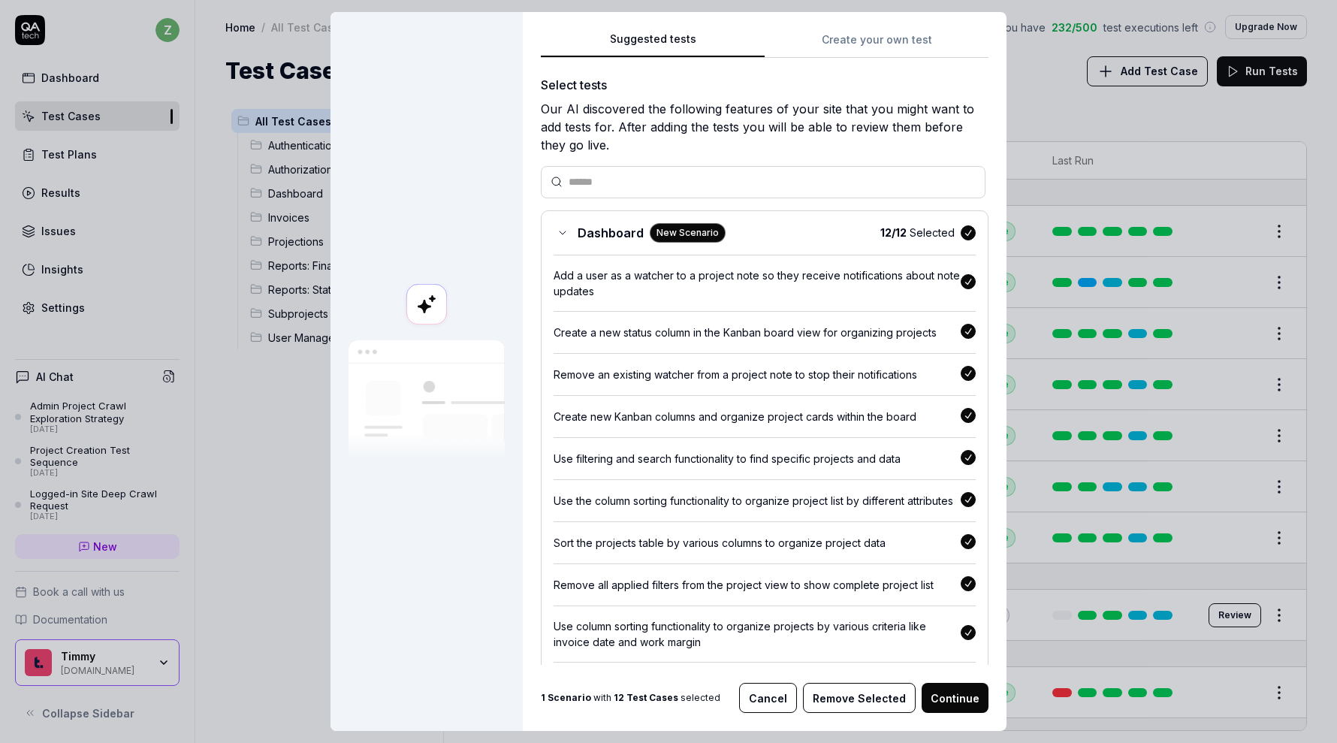
click at [858, 703] on button "Remove Selected" at bounding box center [859, 698] width 113 height 30
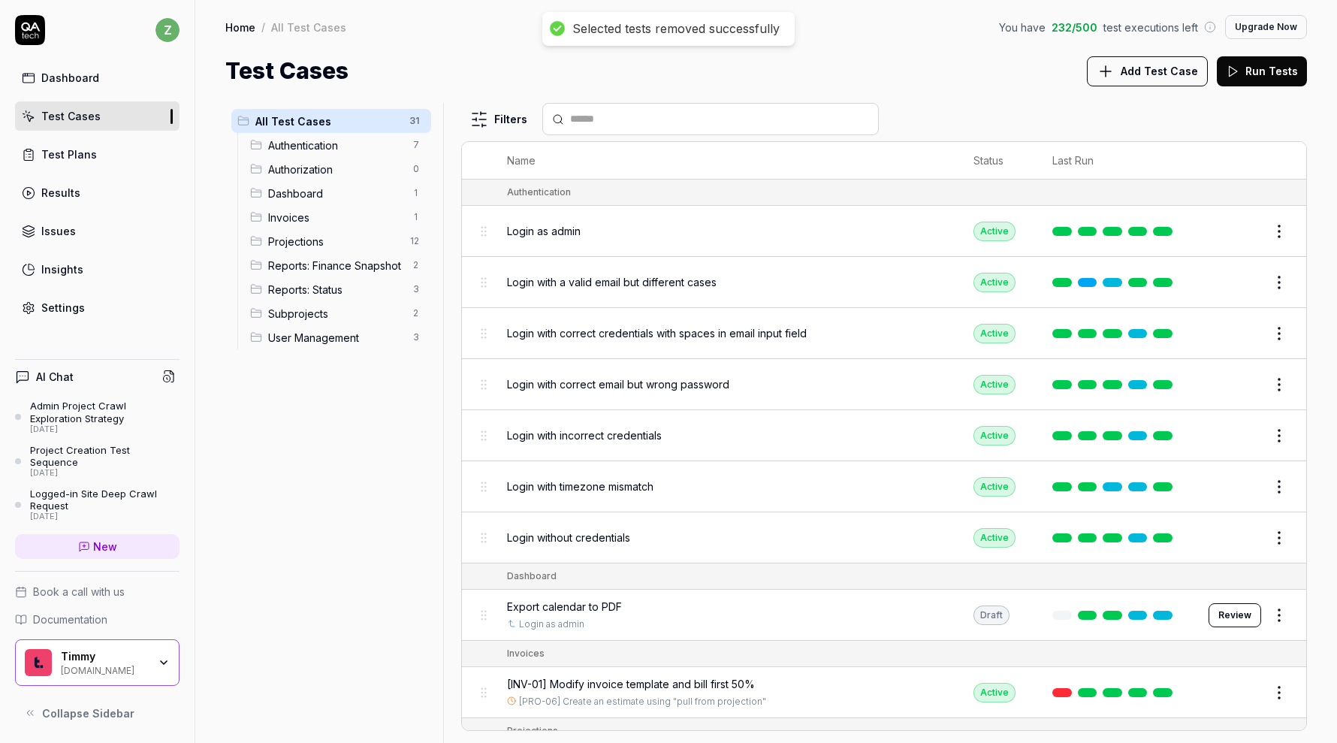
click at [1135, 77] on span "Add Test Case" at bounding box center [1159, 71] width 77 height 16
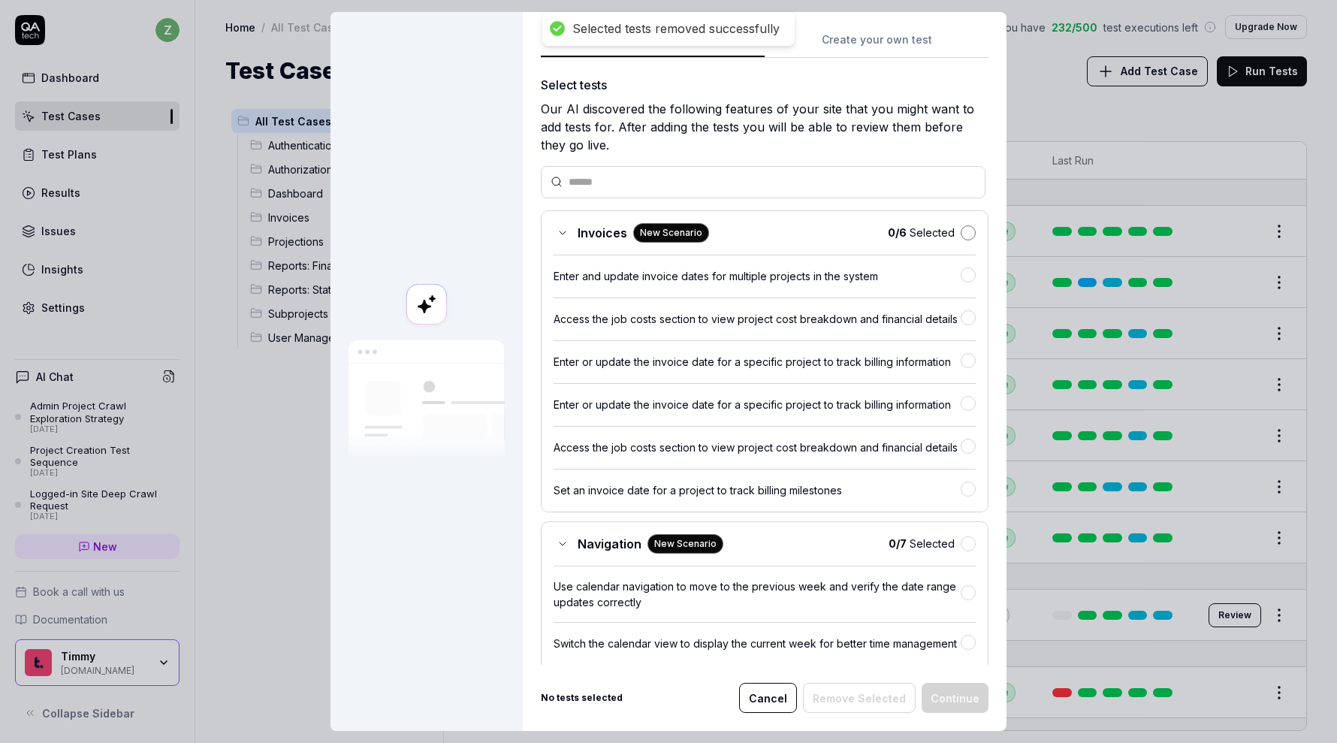
click at [974, 228] on button "button" at bounding box center [968, 232] width 15 height 15
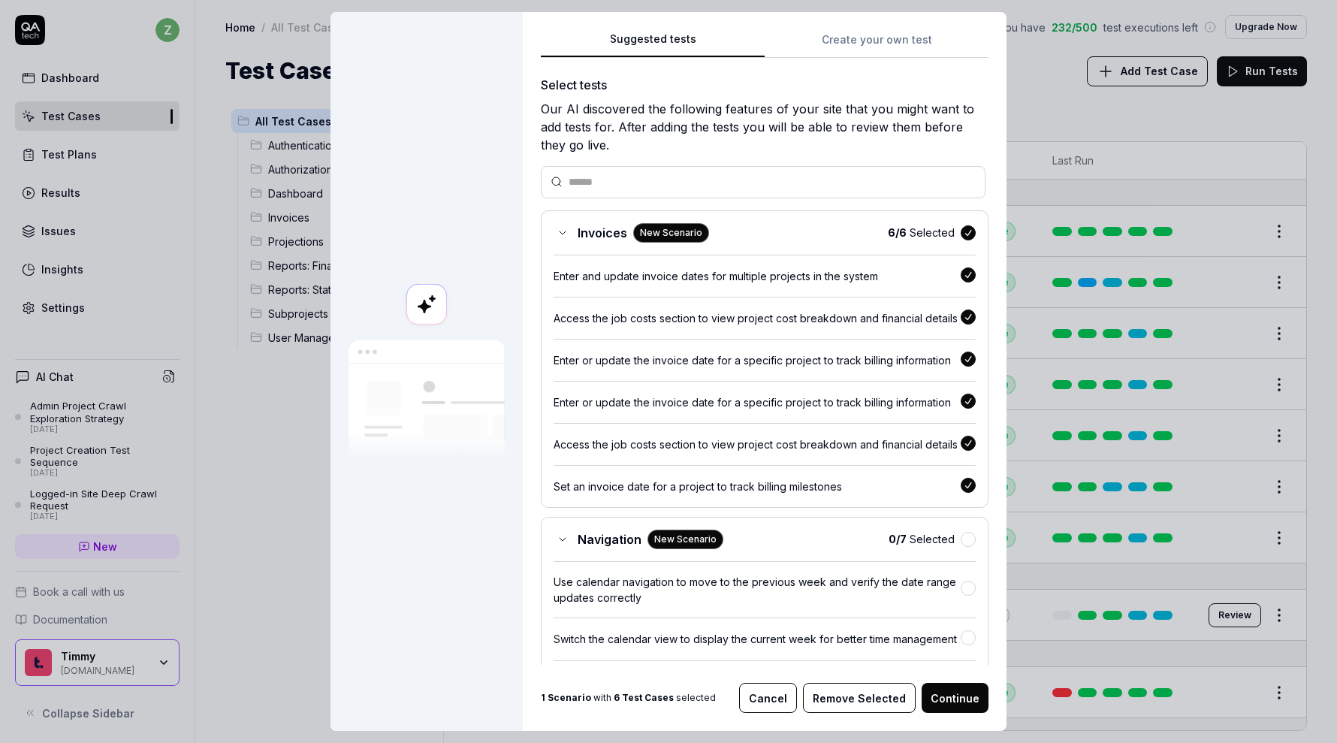
click at [966, 552] on div "Navigation New Scenario 0 / 7 Selected Use calendar navigation to move to the p…" at bounding box center [765, 709] width 448 height 385
click at [971, 538] on button "button" at bounding box center [968, 539] width 15 height 15
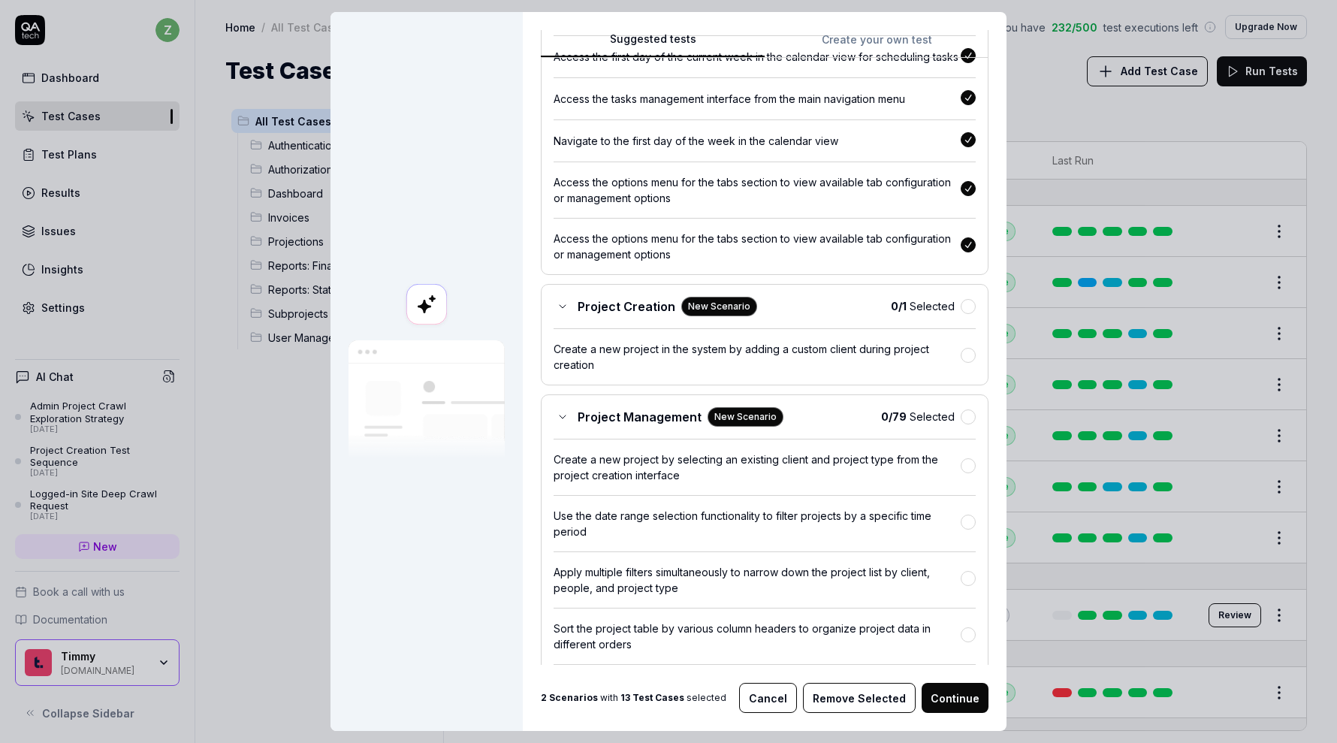
scroll to position [632, 0]
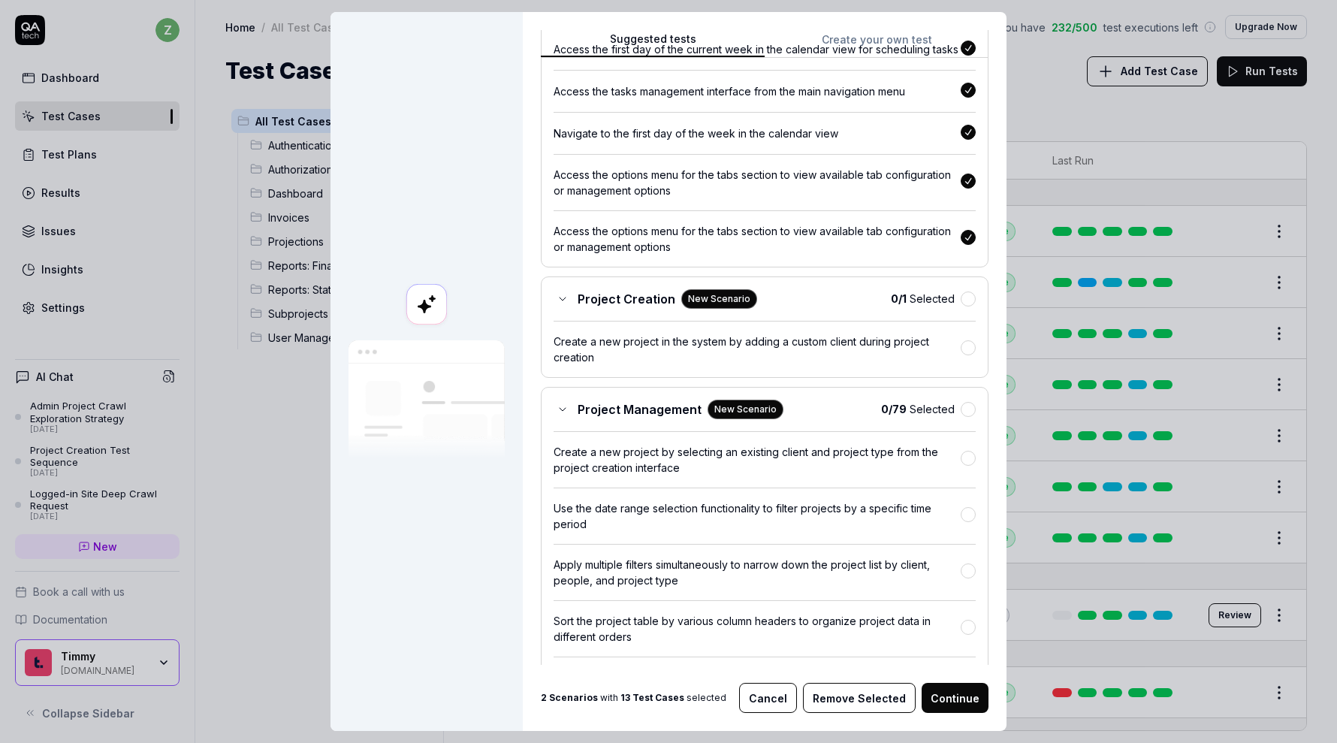
click at [974, 306] on div "0 / 1 Selected" at bounding box center [933, 299] width 85 height 16
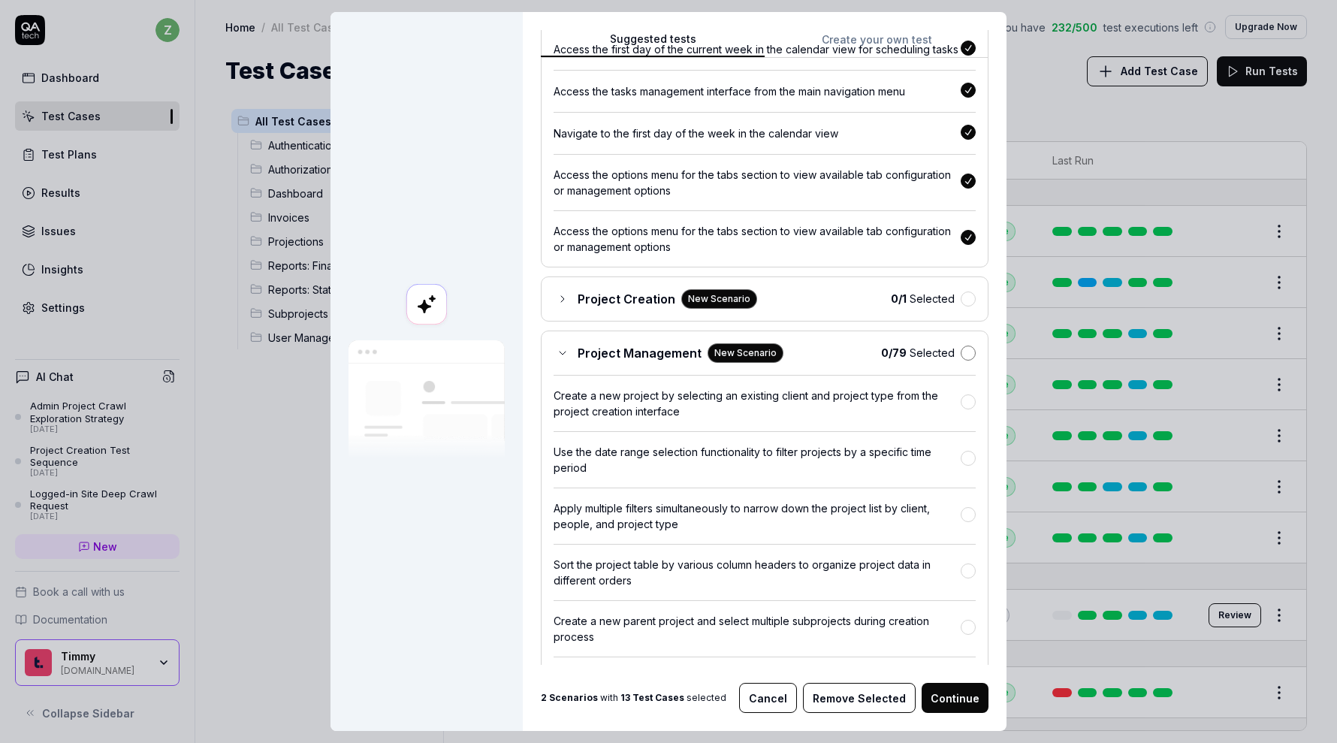
click at [965, 350] on button "button" at bounding box center [968, 352] width 15 height 15
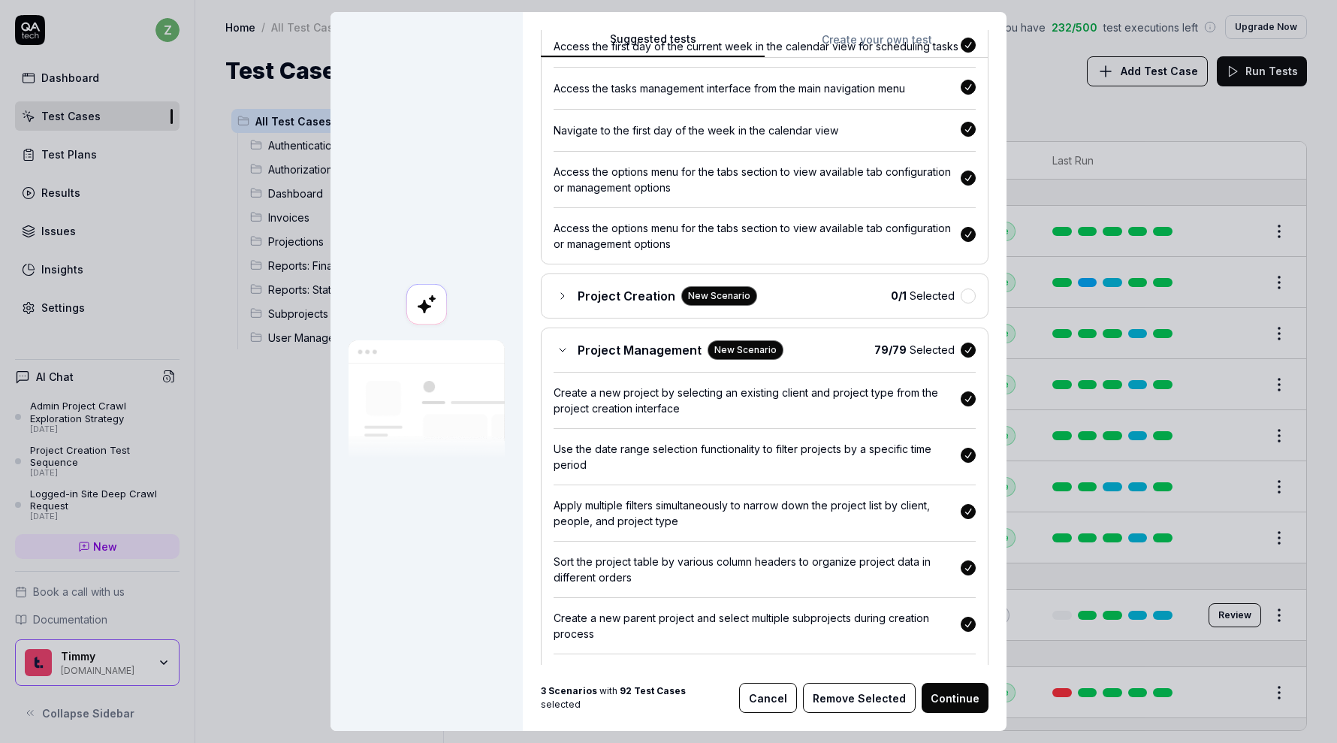
scroll to position [601, 0]
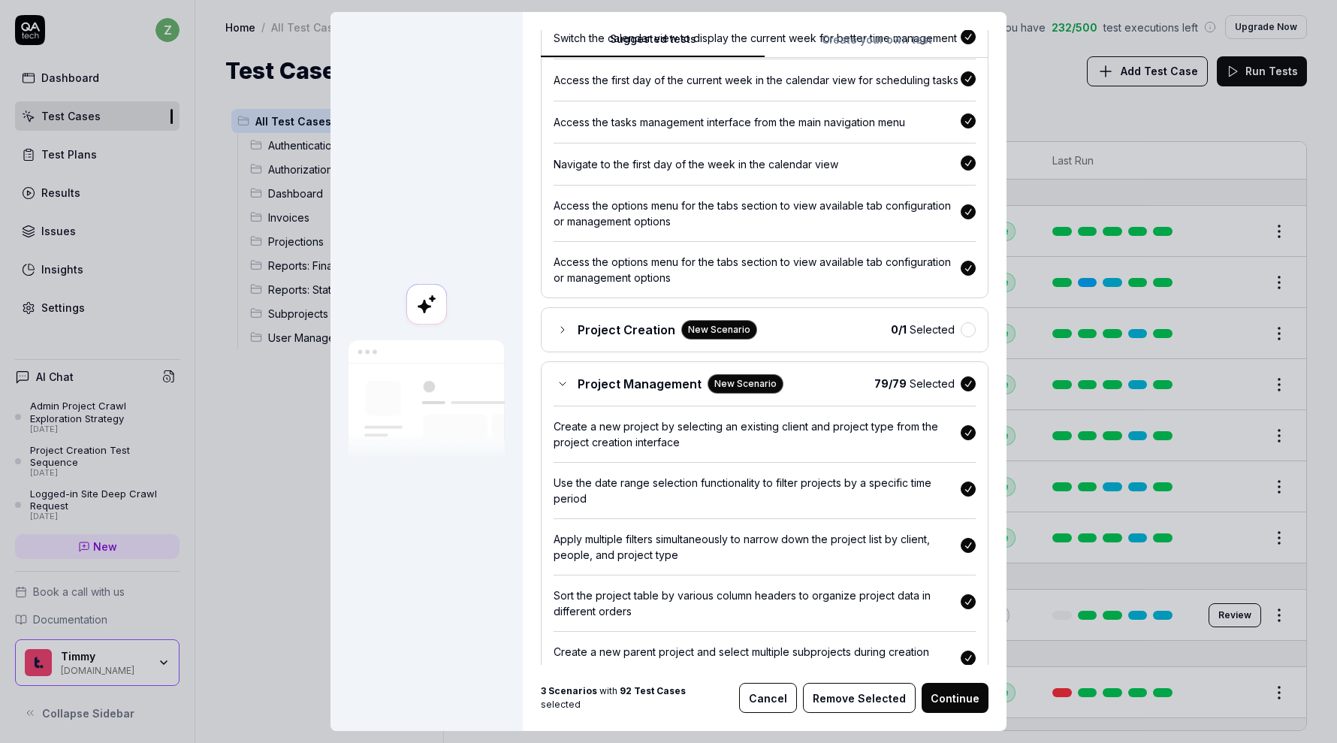
click at [974, 339] on div "Project Creation New Scenario 0 / 1 Selected" at bounding box center [765, 330] width 422 height 20
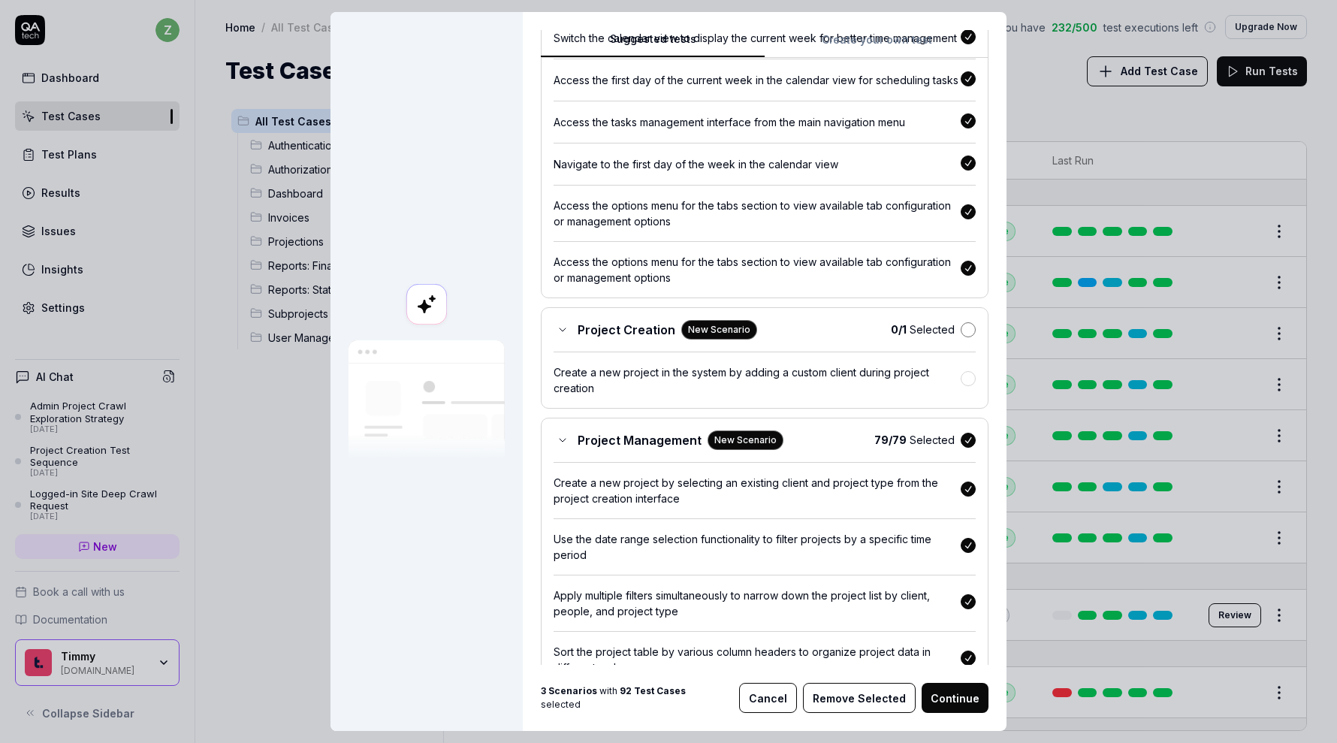
click at [970, 335] on button "button" at bounding box center [968, 329] width 15 height 15
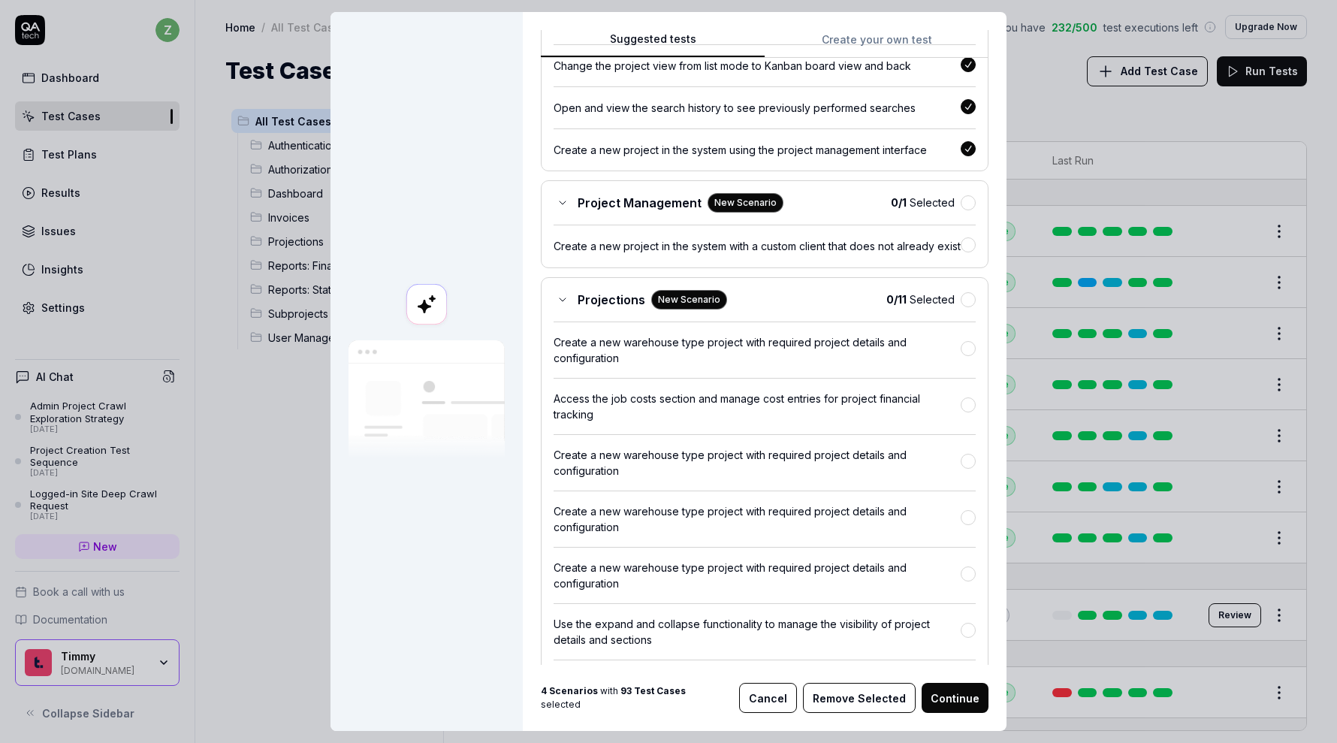
scroll to position [4742, 0]
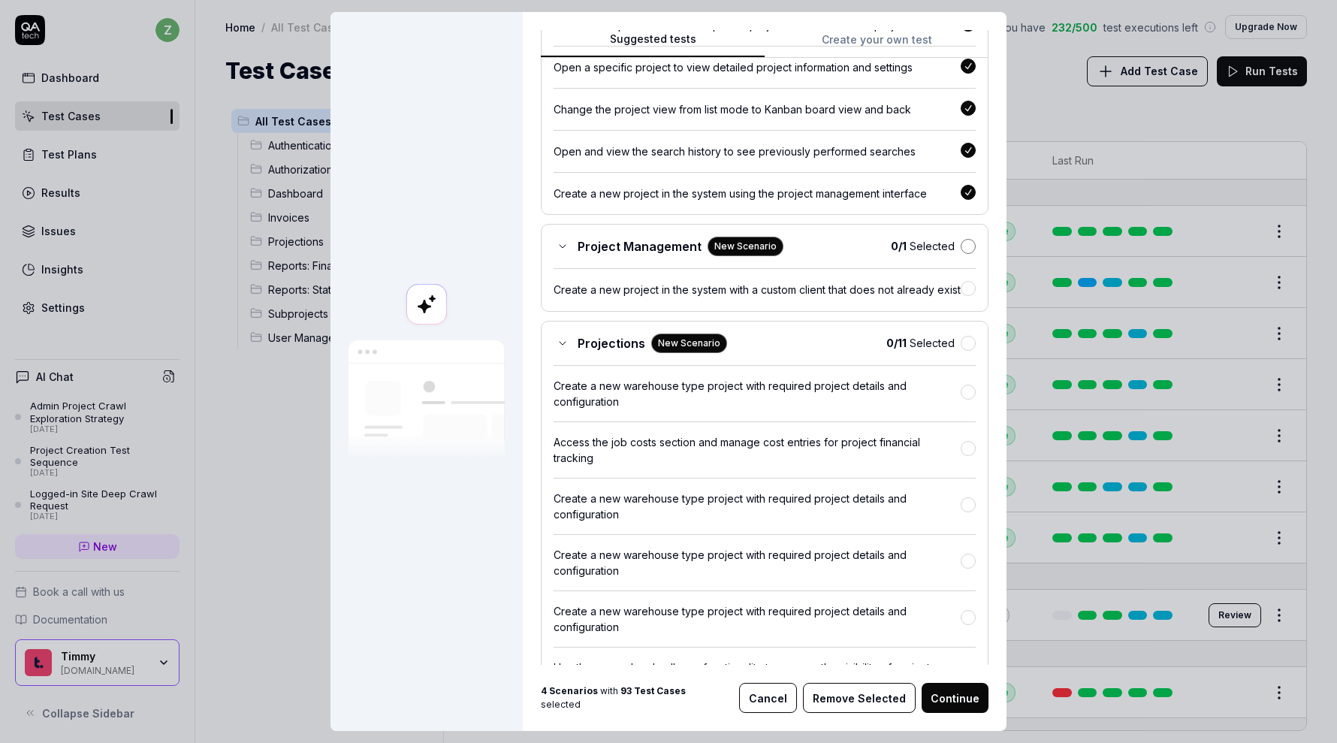
click at [972, 248] on button "button" at bounding box center [968, 246] width 15 height 15
click at [967, 350] on button "button" at bounding box center [968, 342] width 15 height 15
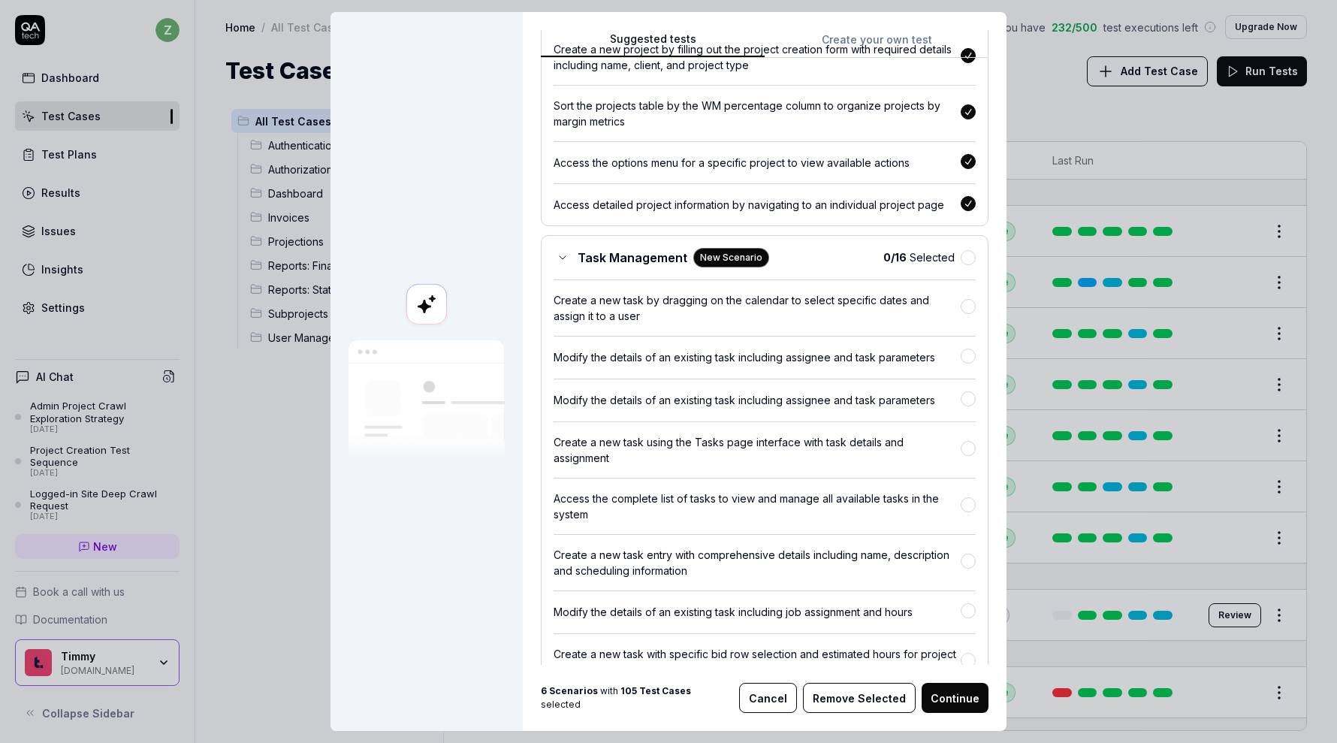
scroll to position [5471, 0]
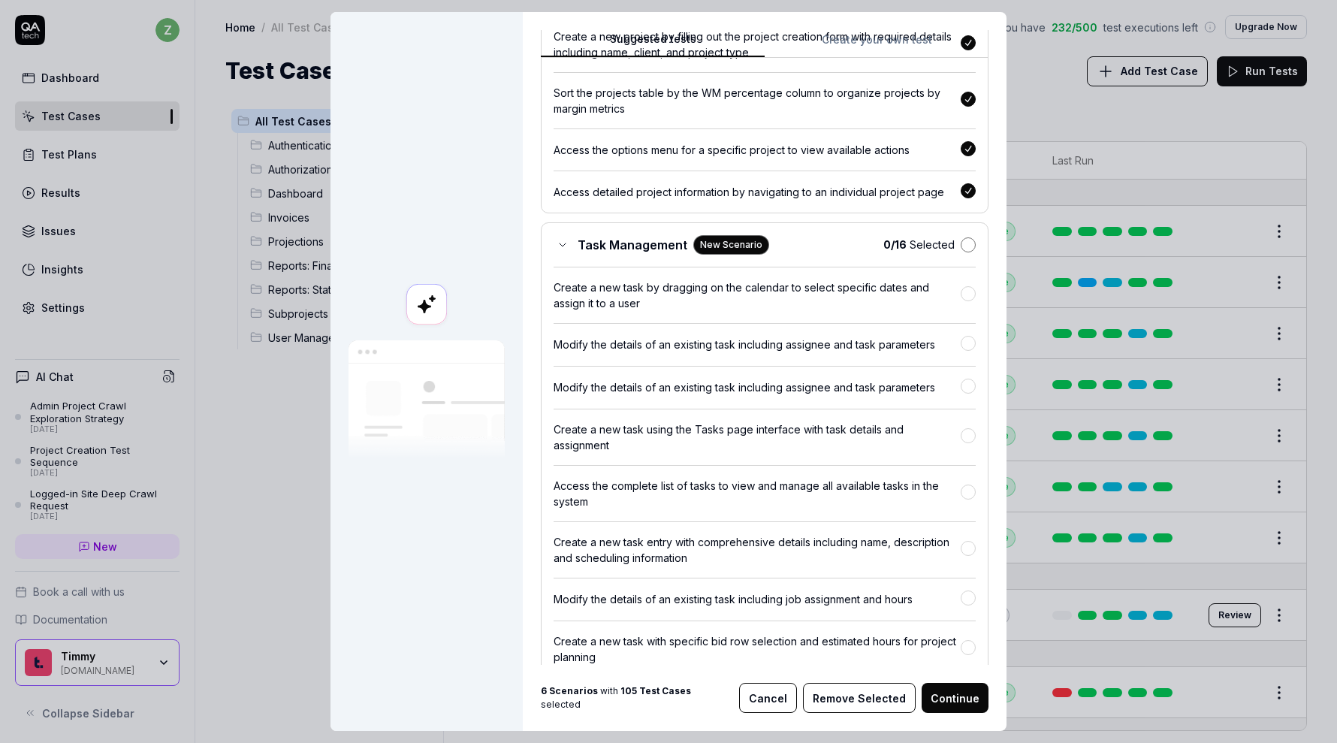
click at [969, 252] on button "button" at bounding box center [968, 244] width 15 height 15
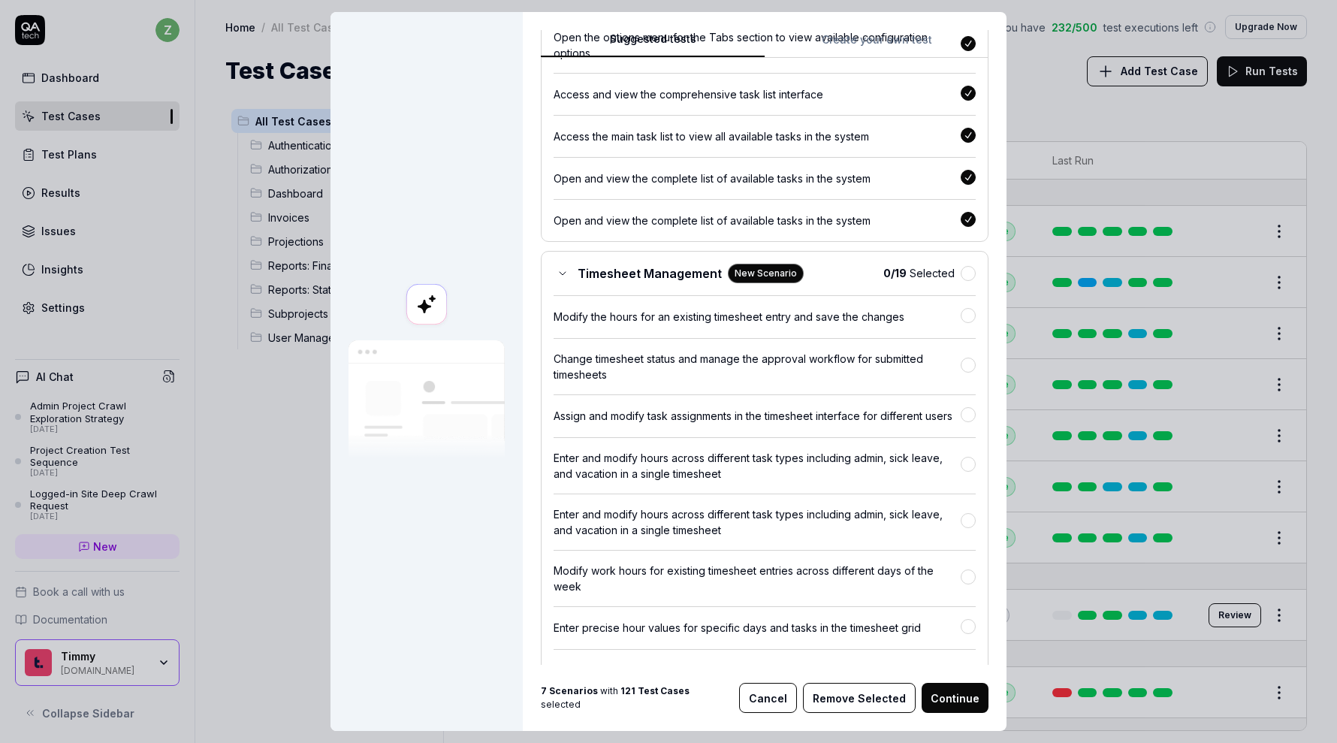
scroll to position [6248, 0]
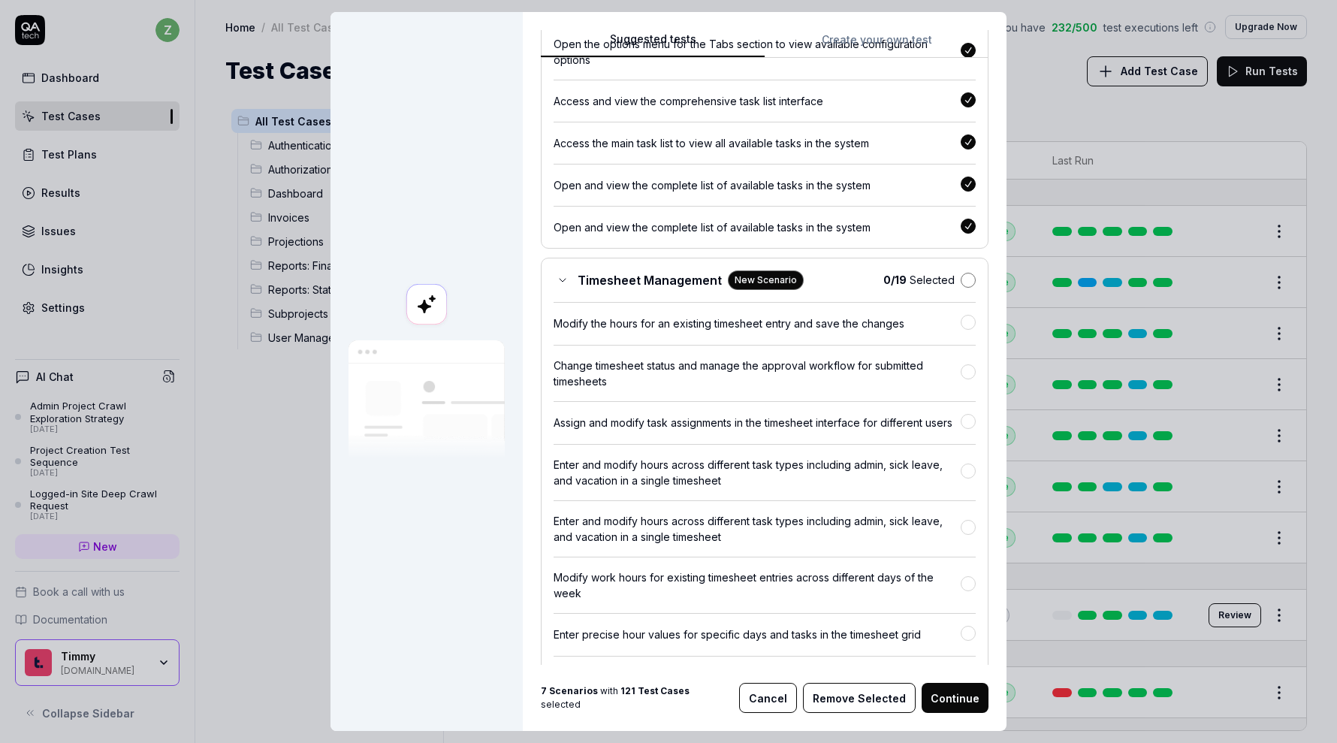
click at [966, 288] on button "button" at bounding box center [968, 280] width 15 height 15
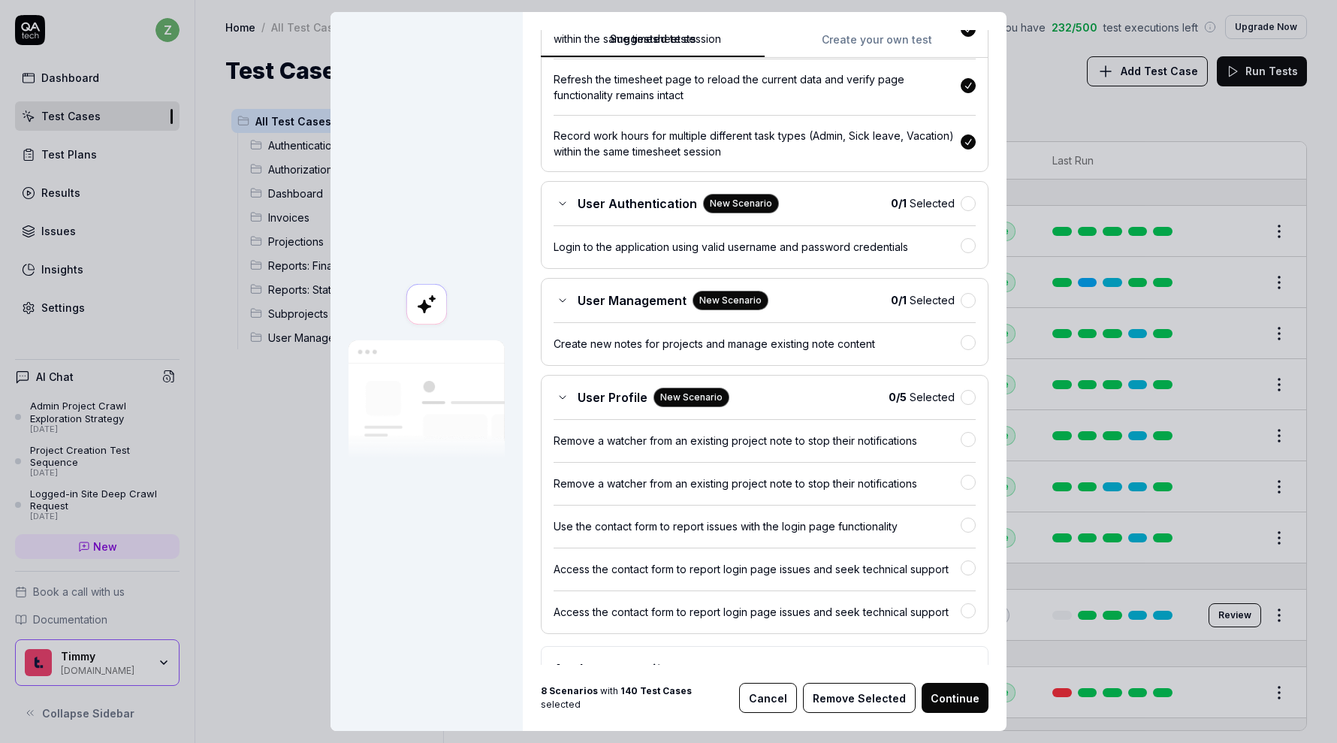
scroll to position [7355, 0]
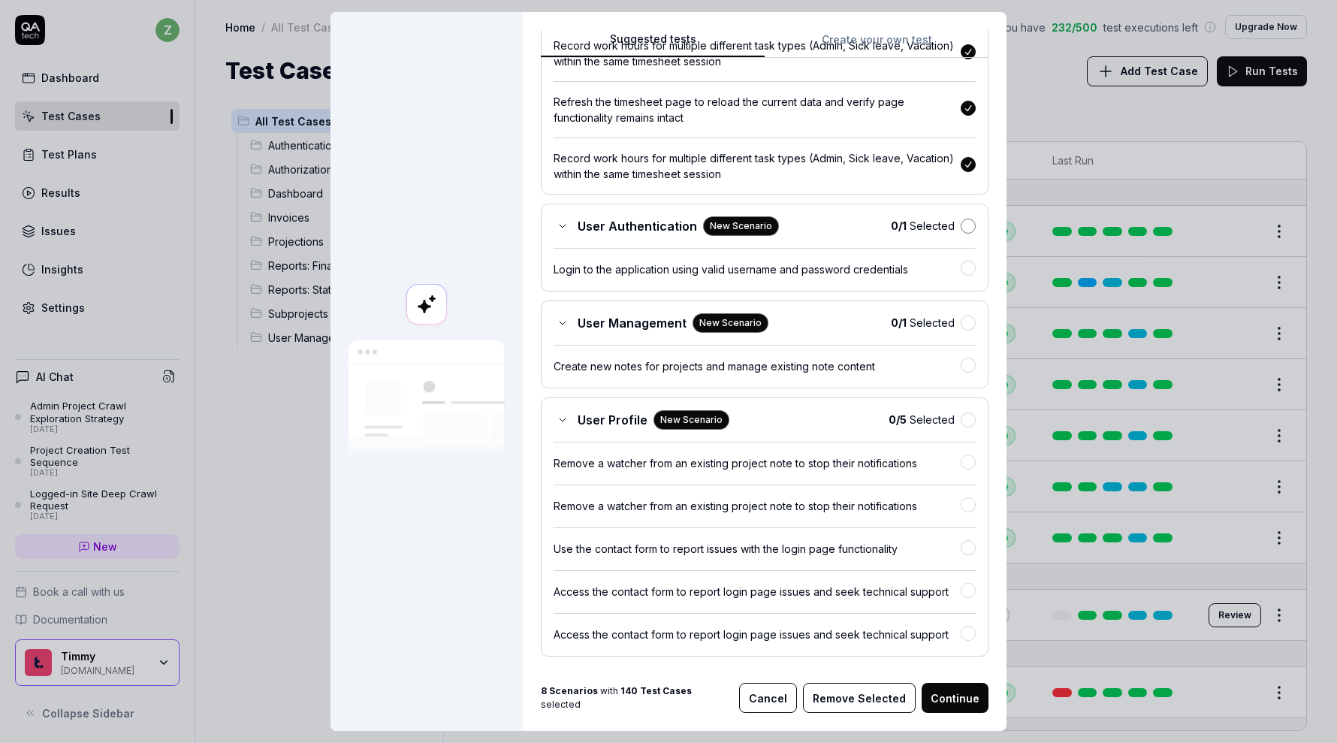
click at [967, 234] on button "button" at bounding box center [968, 226] width 15 height 15
click at [967, 330] on button "button" at bounding box center [968, 322] width 15 height 15
click at [967, 426] on button "button" at bounding box center [968, 418] width 15 height 15
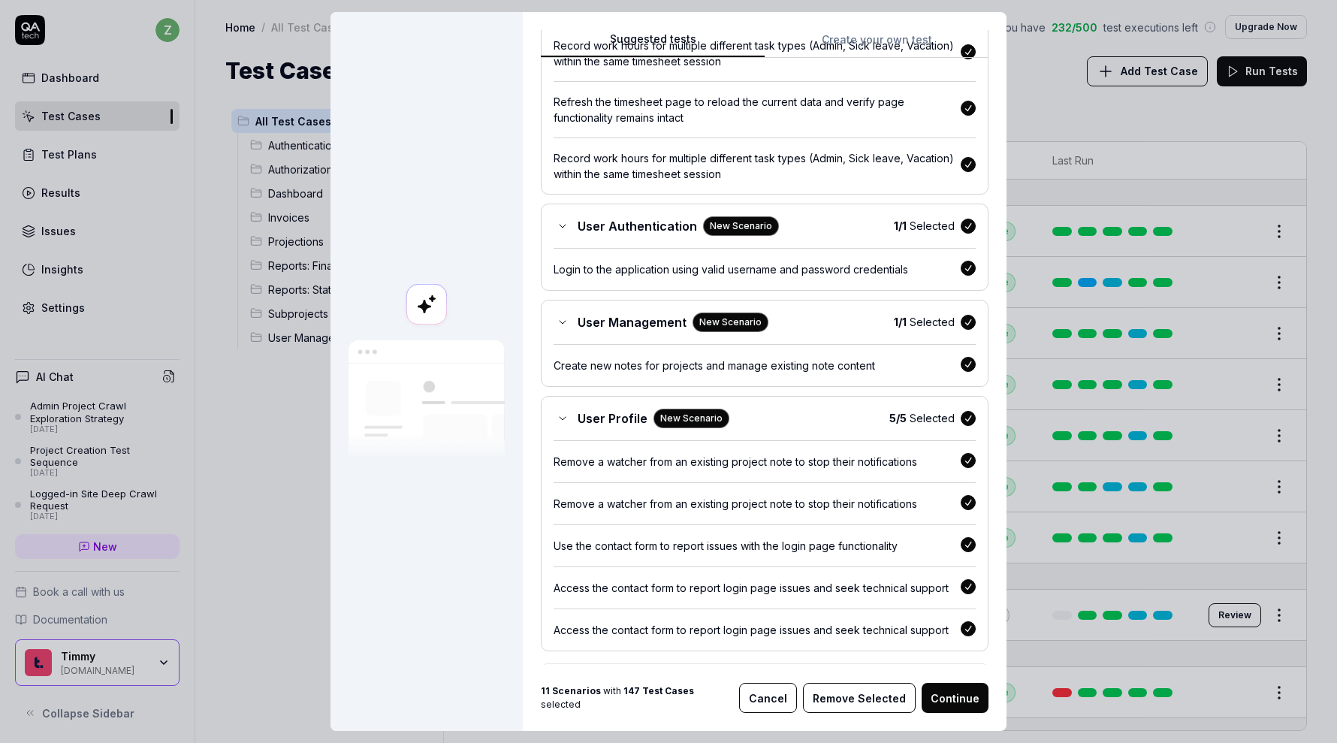
scroll to position [7511, 0]
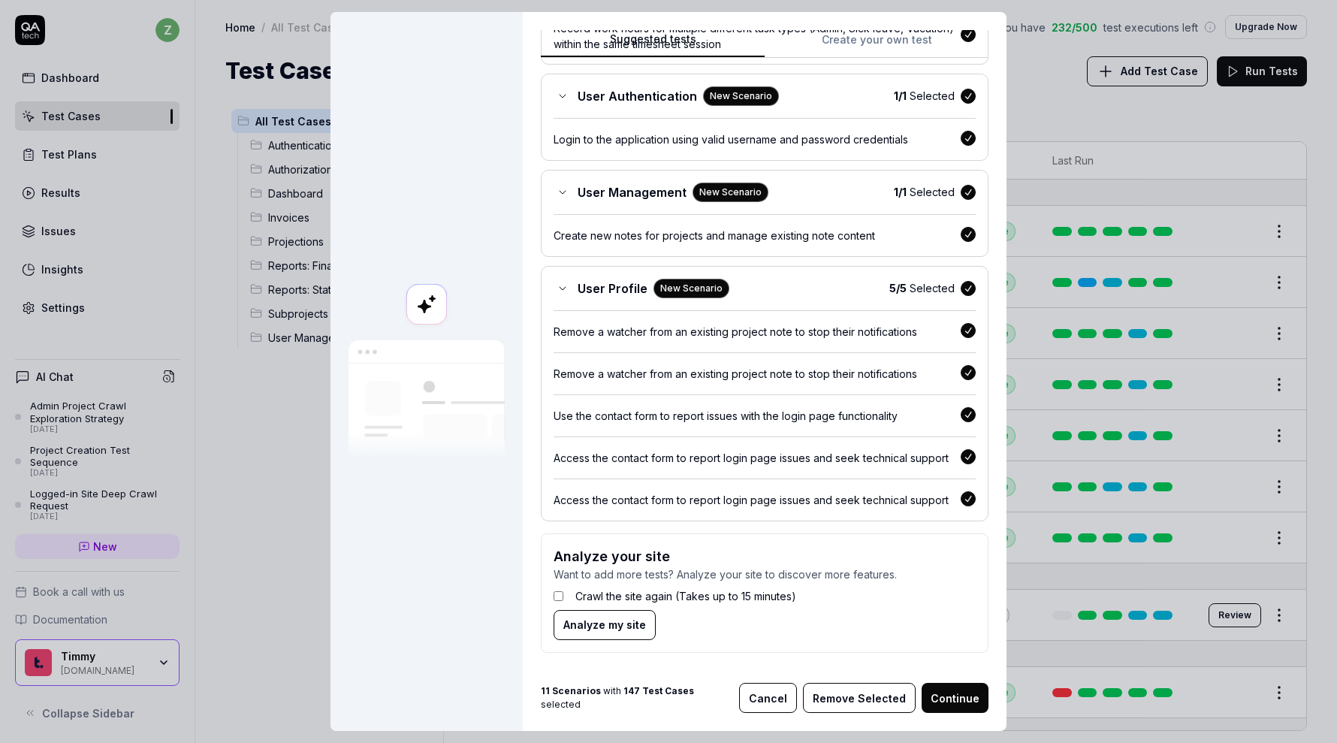
click at [871, 692] on button "Remove Selected" at bounding box center [859, 698] width 113 height 30
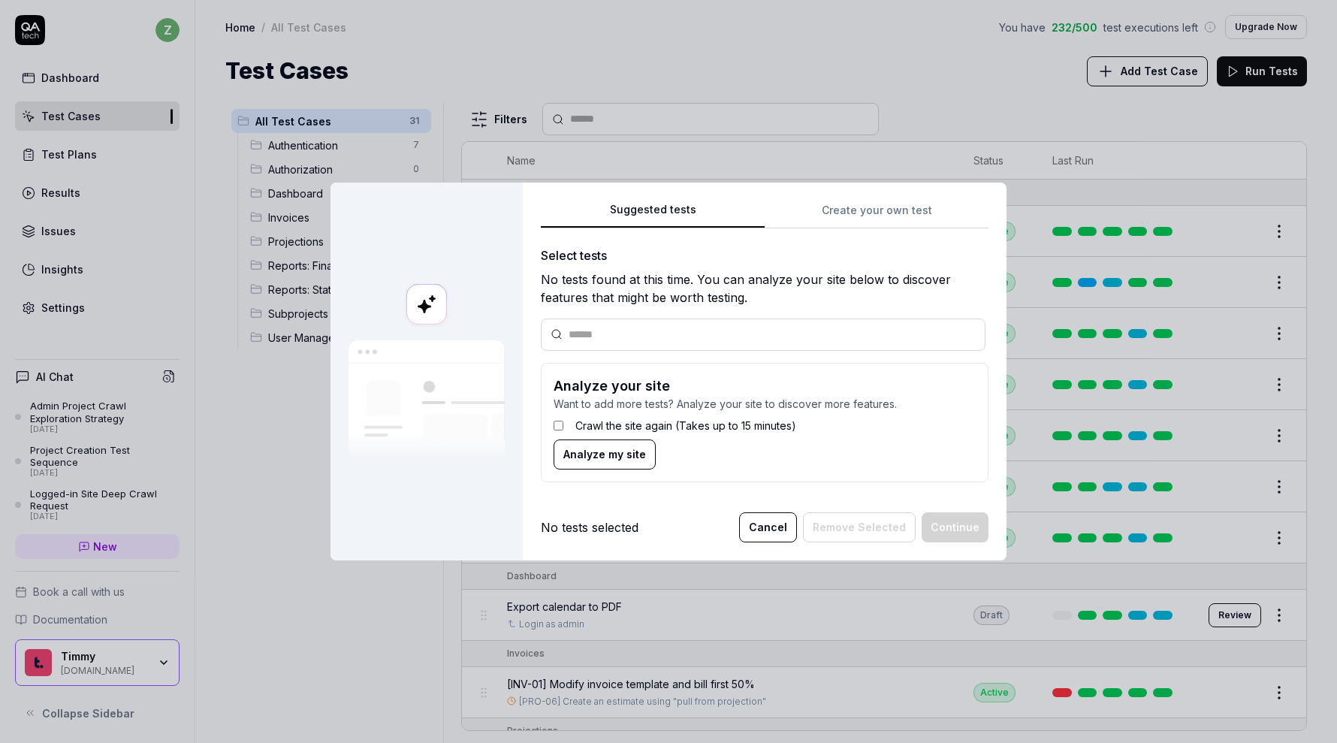
scroll to position [0, 0]
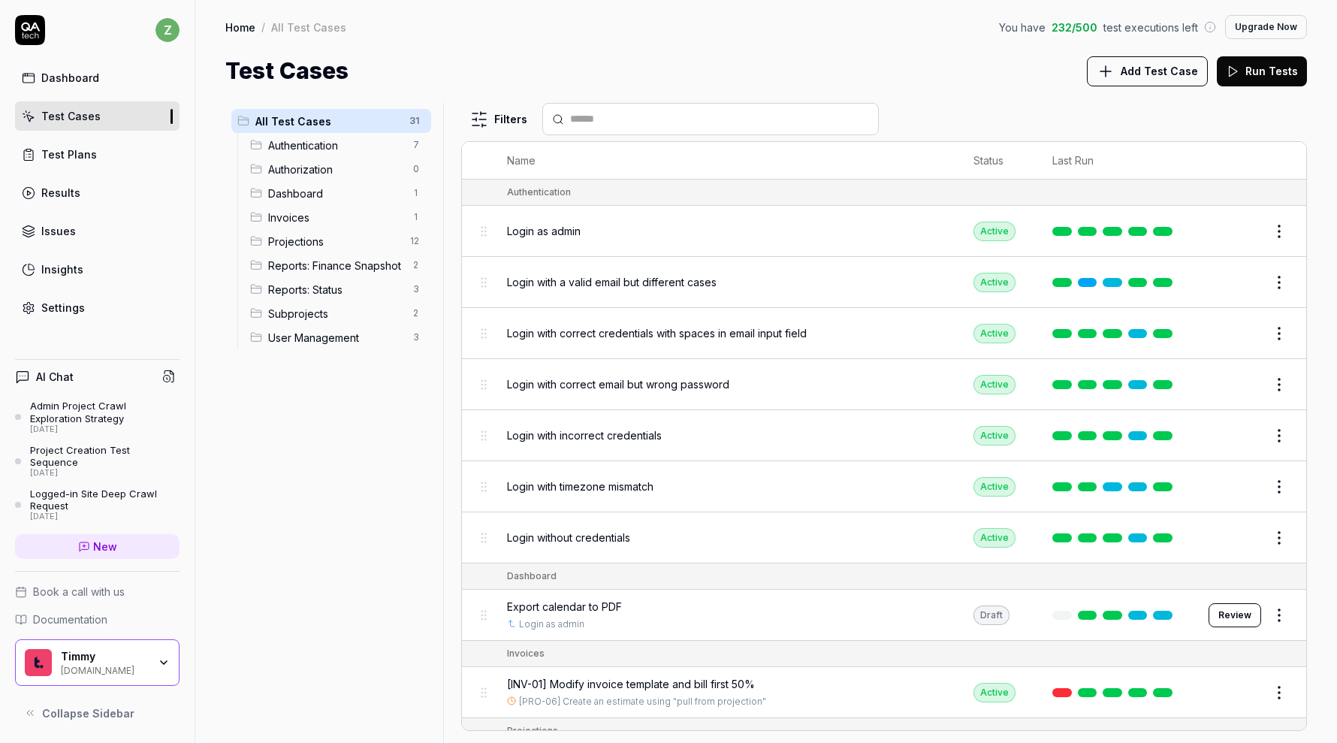
click at [104, 303] on link "Settings" at bounding box center [97, 307] width 164 height 29
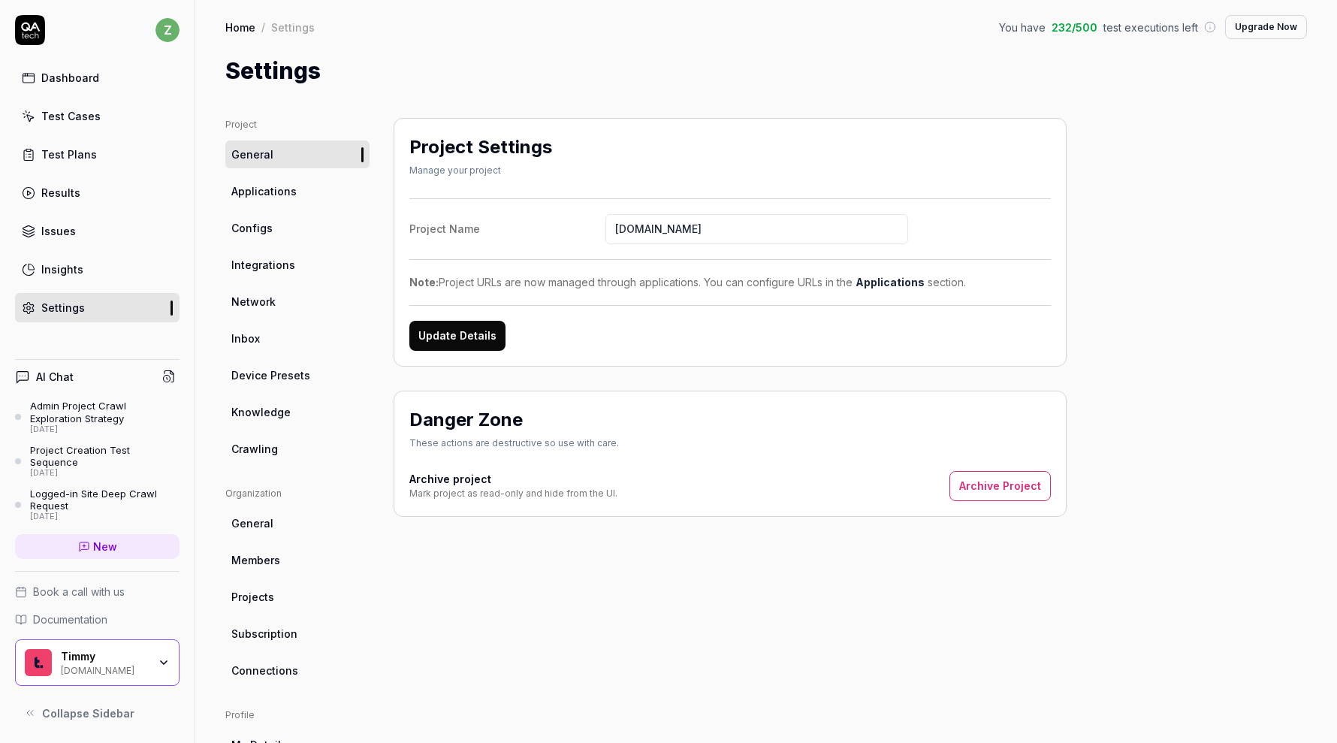
scroll to position [20, 0]
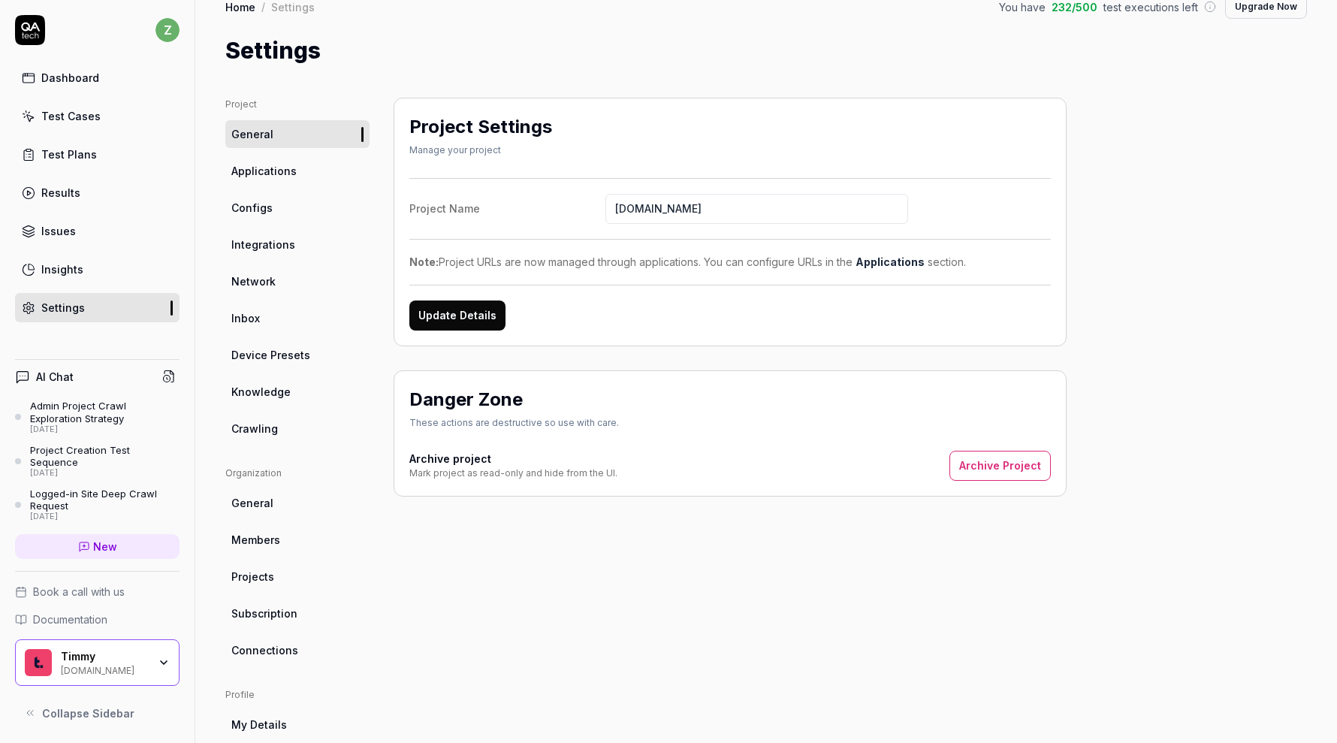
click at [294, 205] on link "Configs" at bounding box center [297, 208] width 144 height 28
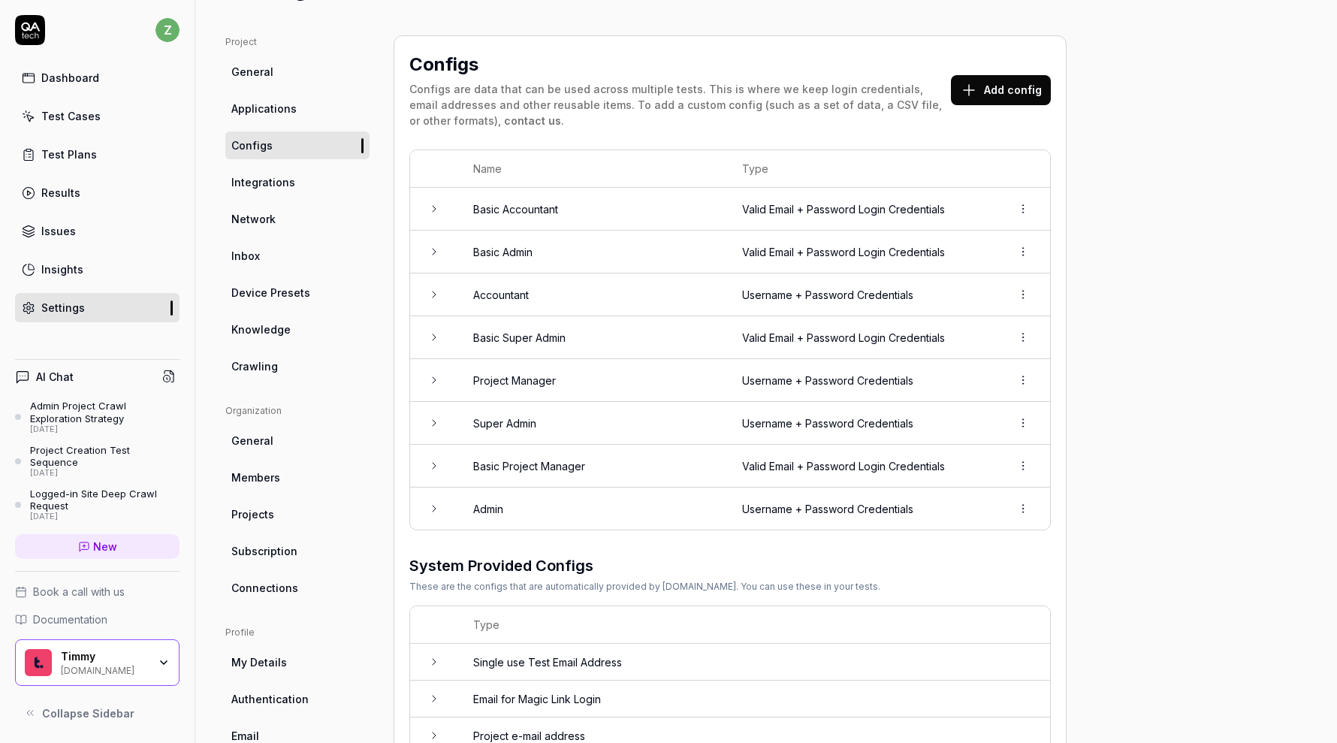
scroll to position [117, 0]
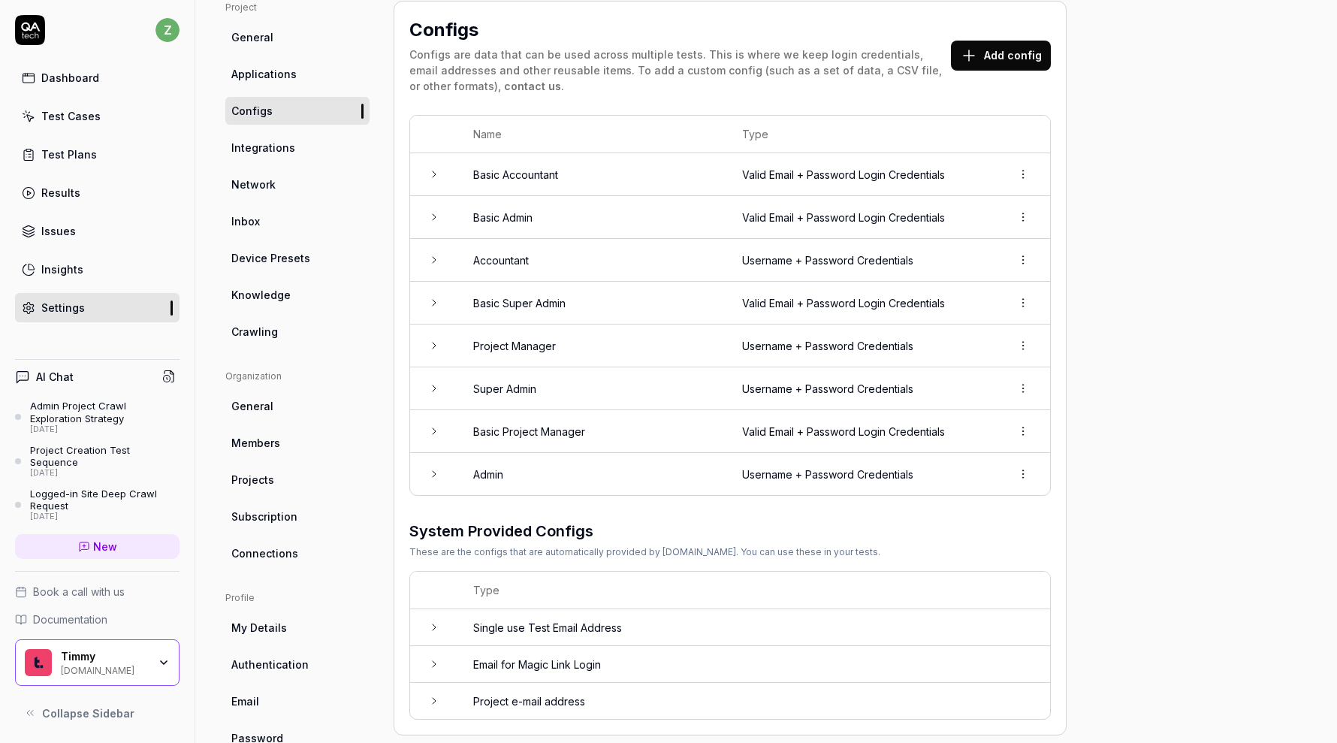
click at [1033, 462] on div at bounding box center [1023, 474] width 24 height 24
click at [1026, 472] on html "z Dashboard Test Cases Test Plans Results Issues Insights Settings AI Chat Admi…" at bounding box center [668, 371] width 1337 height 743
click at [971, 534] on span "Delete" at bounding box center [957, 537] width 35 height 16
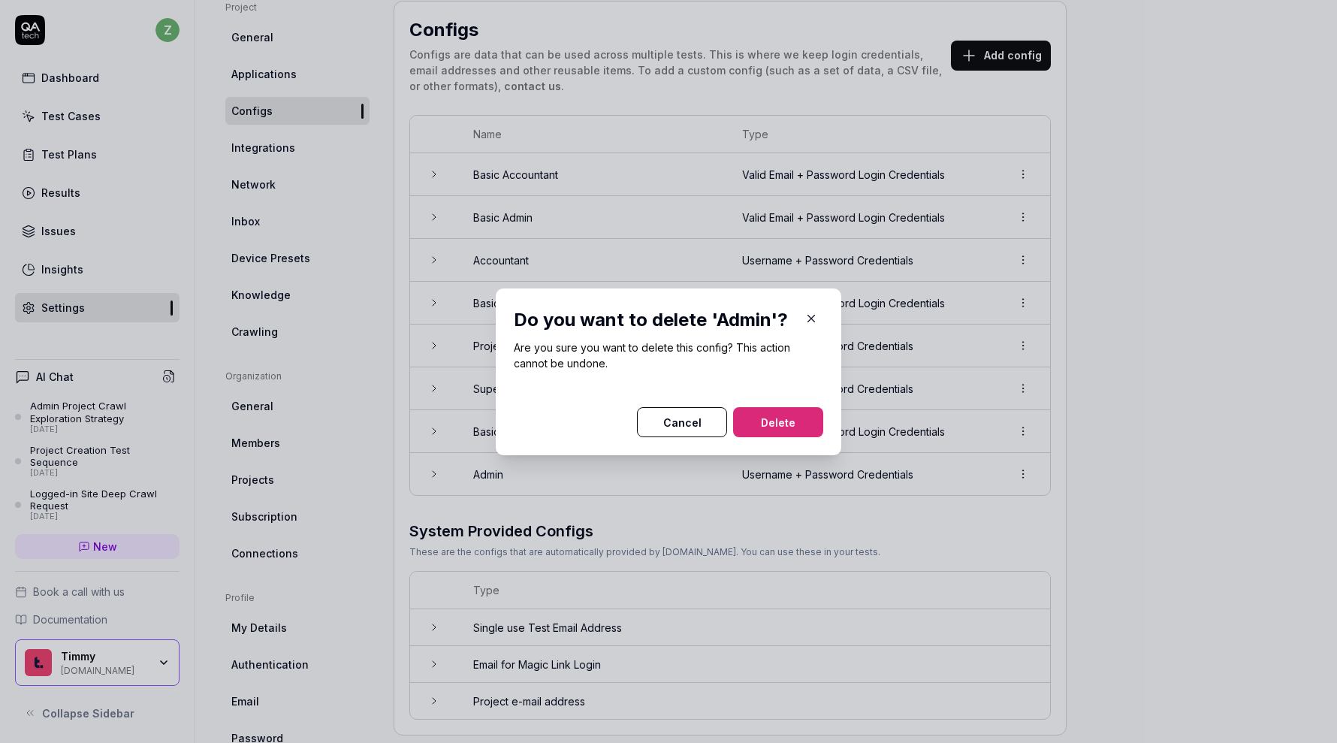
click at [788, 414] on button "Delete" at bounding box center [778, 422] width 90 height 30
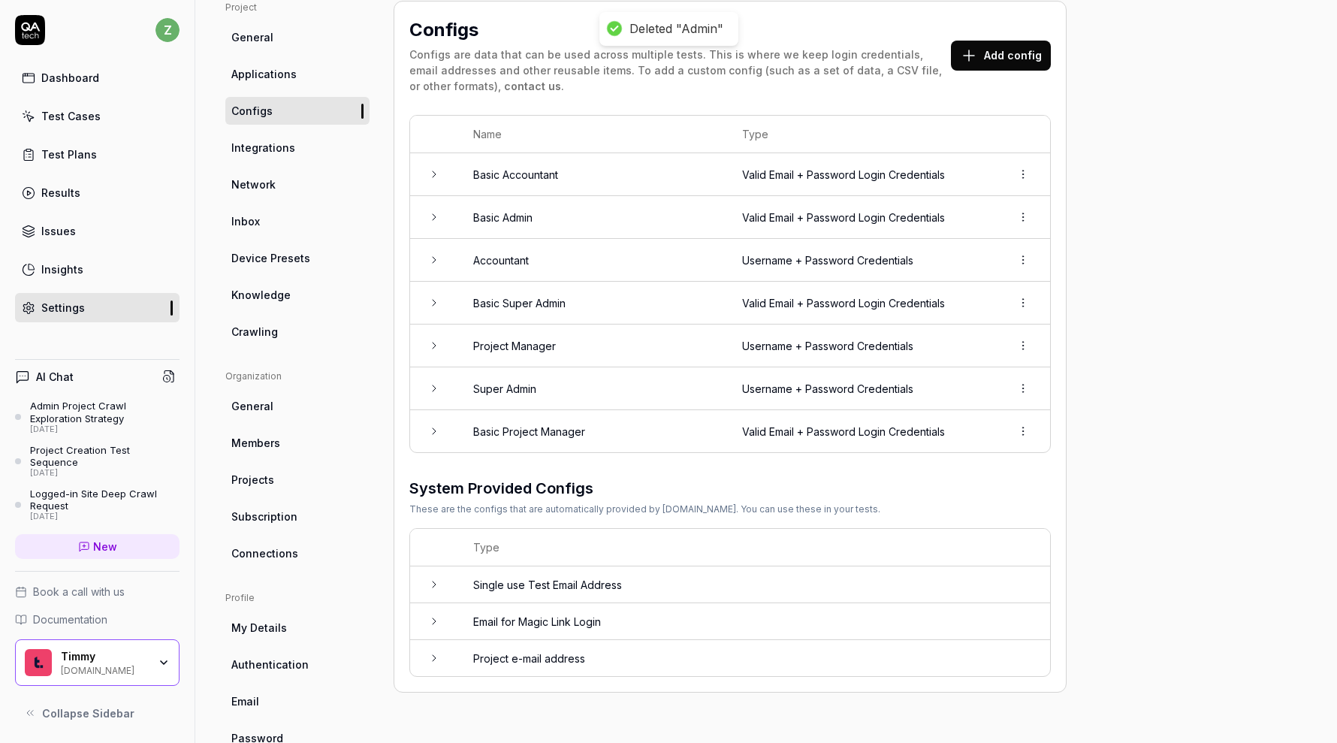
click at [479, 214] on td "Basic Admin" at bounding box center [592, 217] width 269 height 43
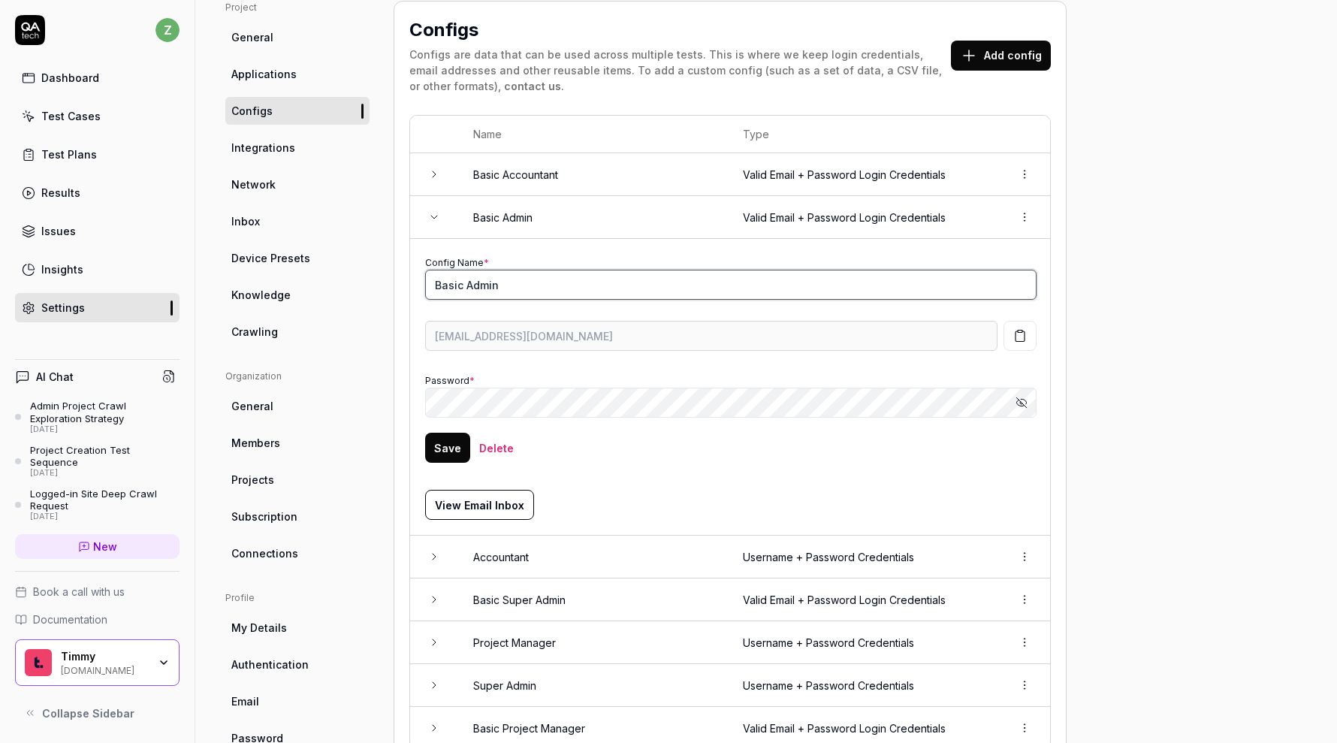
drag, startPoint x: 467, startPoint y: 286, endPoint x: 394, endPoint y: 267, distance: 75.4
click at [394, 267] on div "Configs Configs are data that can be used across multiple tests. This is where …" at bounding box center [730, 495] width 673 height 988
type input "Admin"
click at [445, 451] on button "Save" at bounding box center [447, 448] width 45 height 30
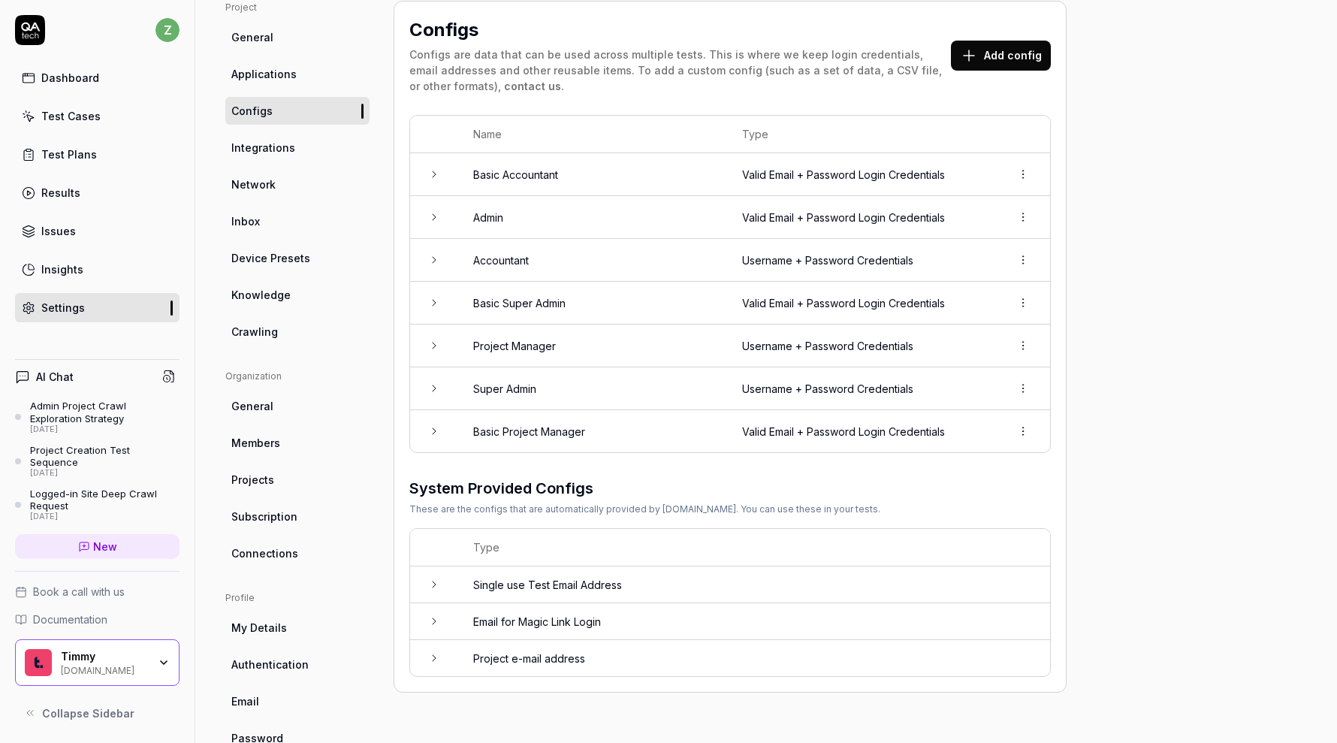
click at [1024, 430] on html "z Dashboard Test Cases Test Plans Results Issues Insights Settings AI Chat Admi…" at bounding box center [668, 371] width 1337 height 743
click at [1088, 325] on html "z Dashboard Test Cases Test Plans Results Issues Insights Settings AI Chat Admi…" at bounding box center [668, 371] width 1337 height 743
click at [1027, 337] on html "z Dashboard Test Cases Test Plans Results Issues Insights Settings AI Chat Admi…" at bounding box center [668, 371] width 1337 height 743
click at [1007, 412] on div "Delete" at bounding box center [972, 409] width 119 height 33
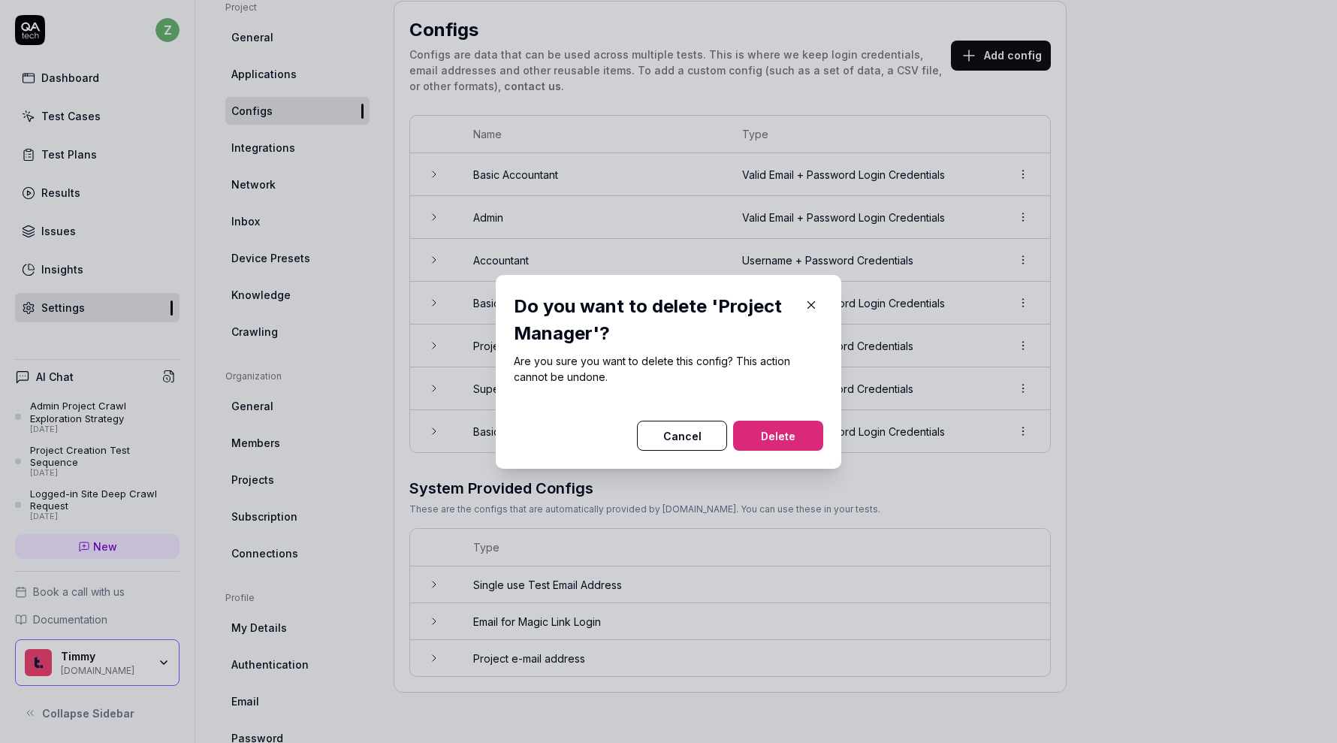
click at [807, 437] on button "Delete" at bounding box center [778, 436] width 90 height 30
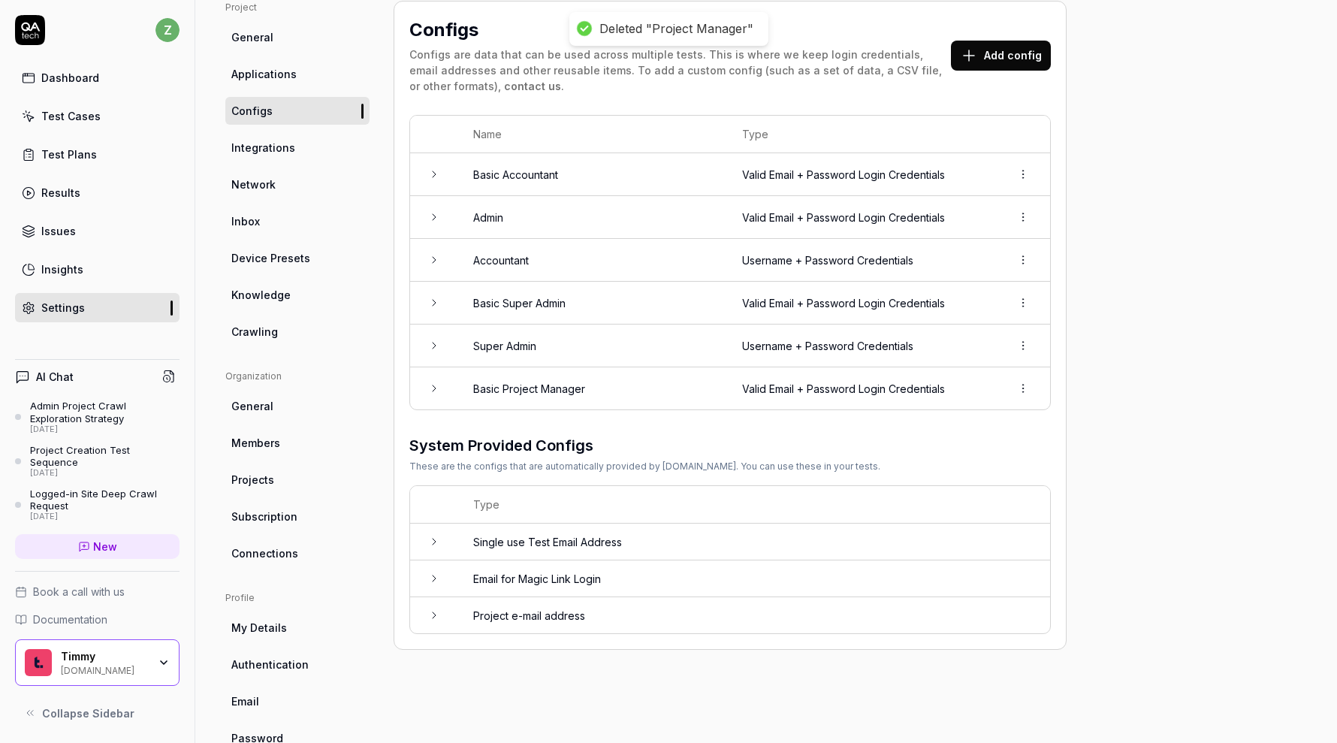
click at [544, 384] on td "Basic Project Manager" at bounding box center [592, 388] width 269 height 42
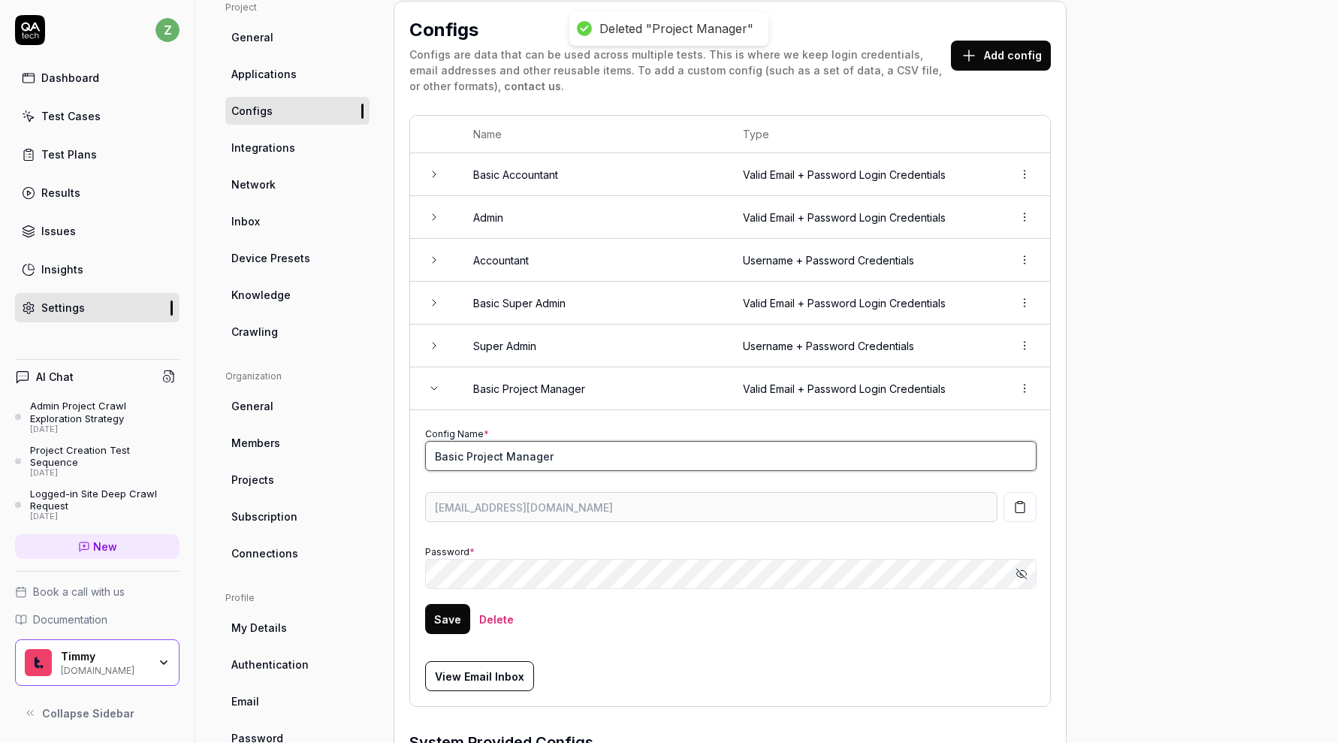
click at [463, 446] on input "Basic Project Manager" at bounding box center [730, 456] width 611 height 30
type input "Project Manager"
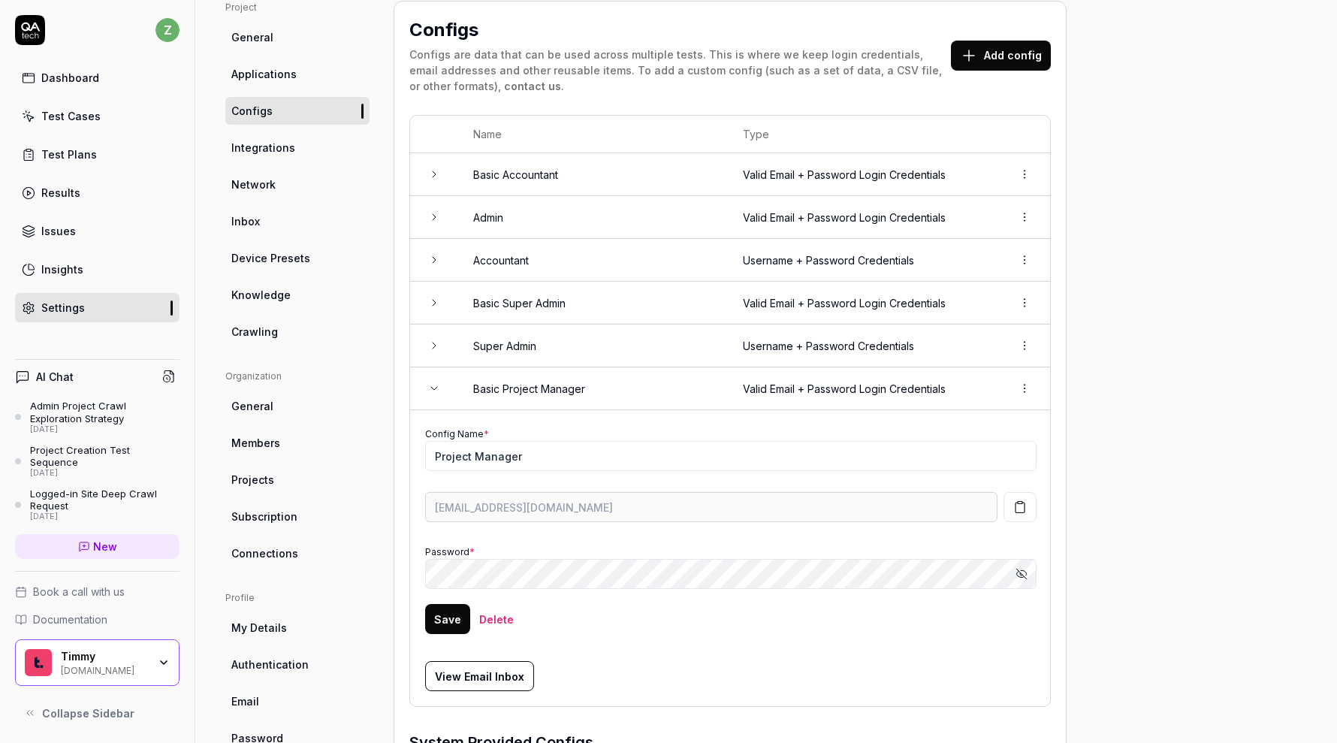
click at [448, 611] on button "Save" at bounding box center [447, 619] width 45 height 30
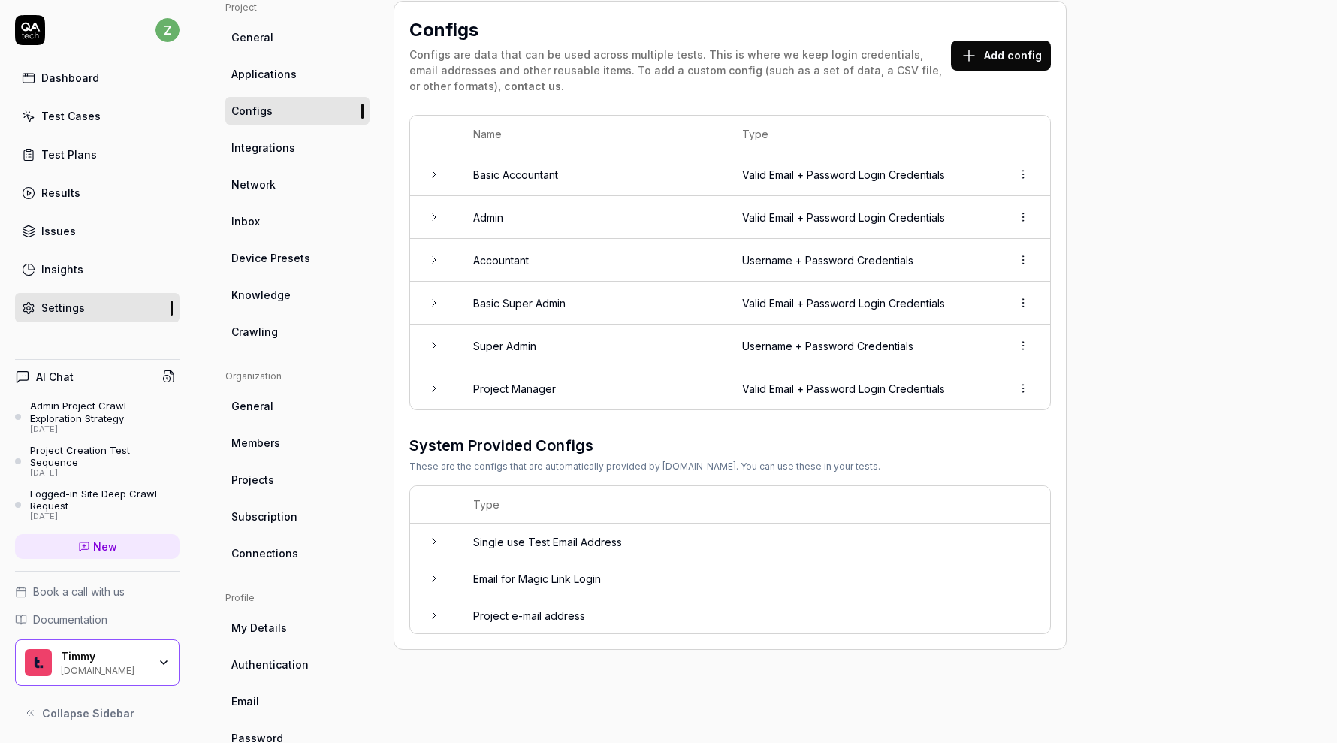
click at [1028, 337] on html "Config updated! z Dashboard Test Cases Test Plans Results Issues Insights Setti…" at bounding box center [668, 371] width 1337 height 743
click at [975, 412] on div "Delete" at bounding box center [972, 409] width 119 height 33
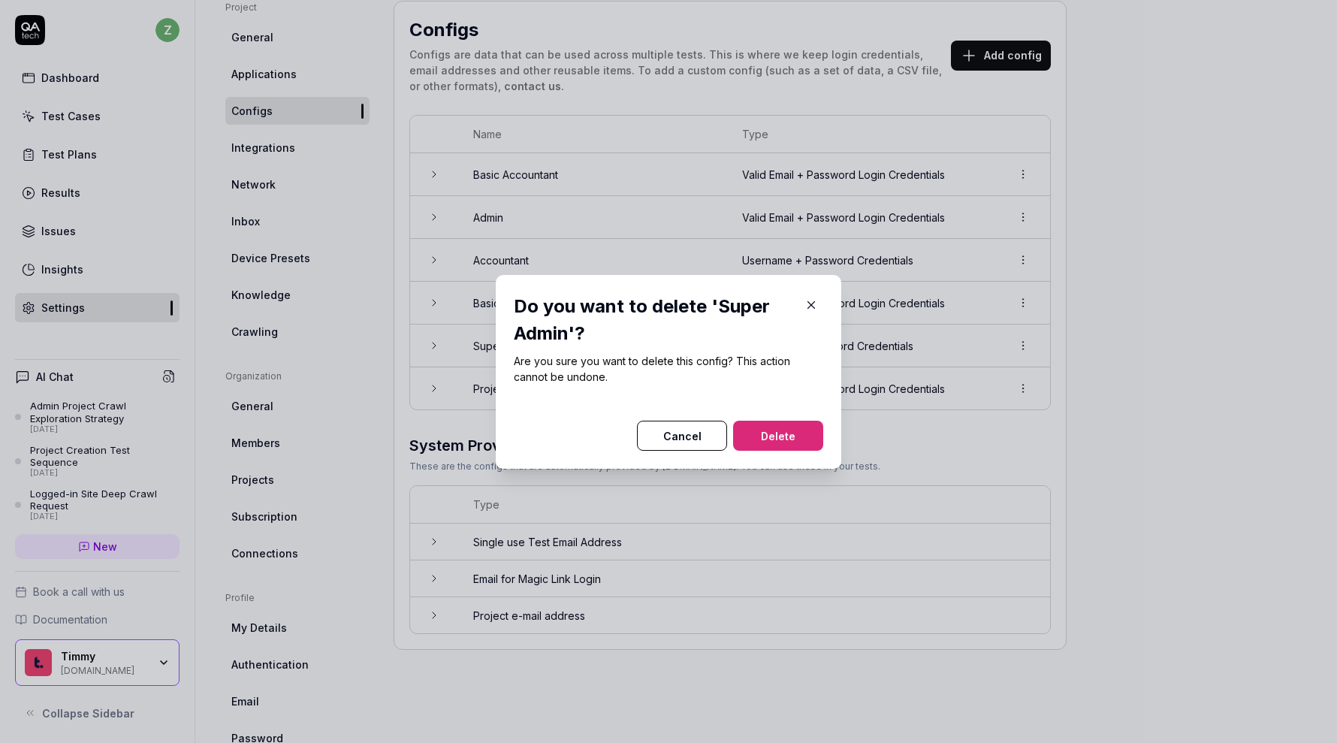
click at [803, 448] on button "Delete" at bounding box center [778, 436] width 90 height 30
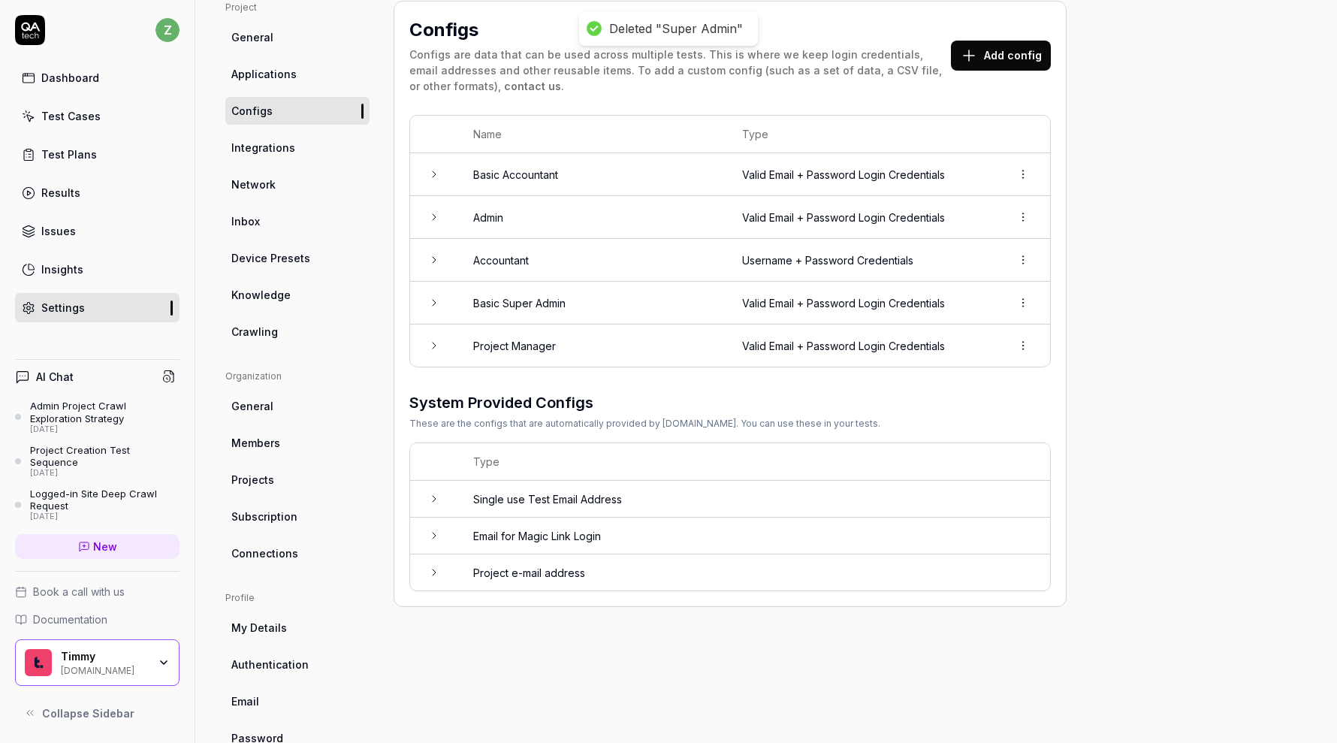
click at [1023, 258] on html "Deleted "Super Admin" z Dashboard Test Cases Test Plans Results Issues Insights…" at bounding box center [668, 371] width 1337 height 743
click at [979, 333] on div "Delete" at bounding box center [972, 324] width 119 height 33
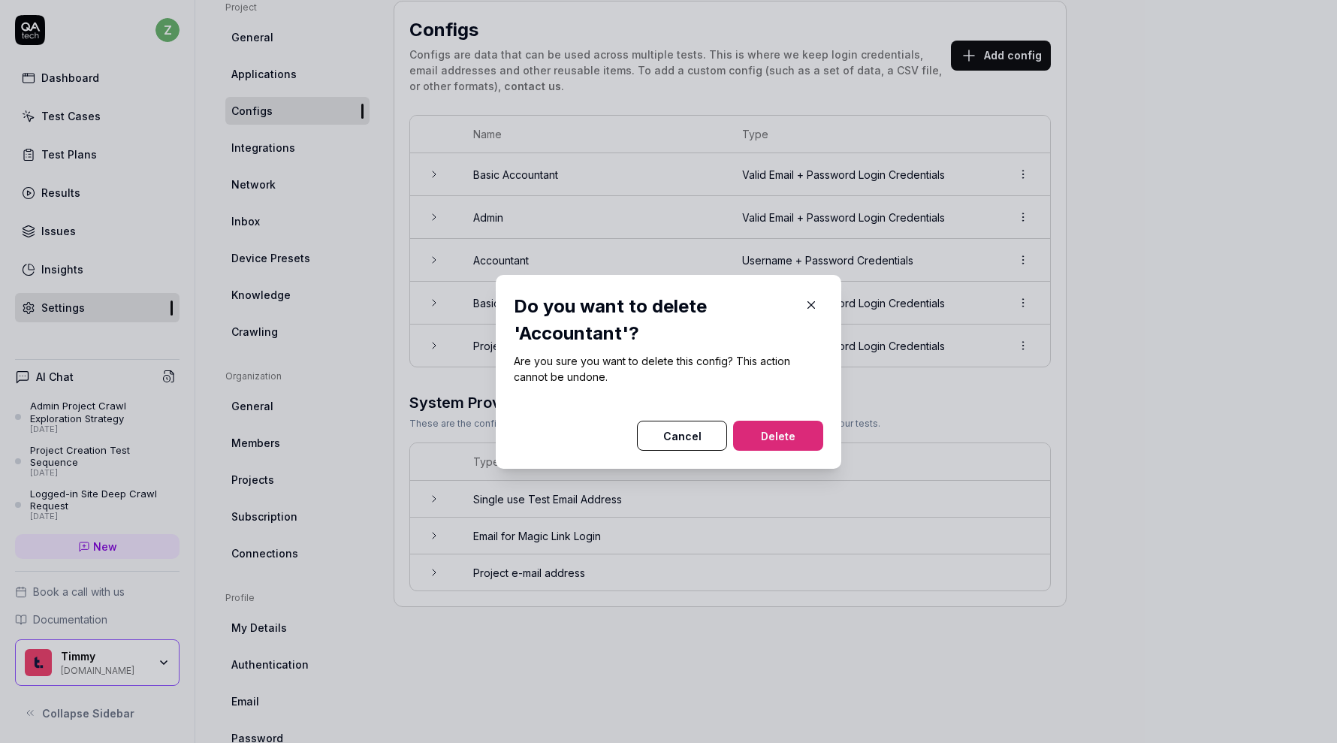
click at [807, 437] on button "Delete" at bounding box center [778, 436] width 90 height 30
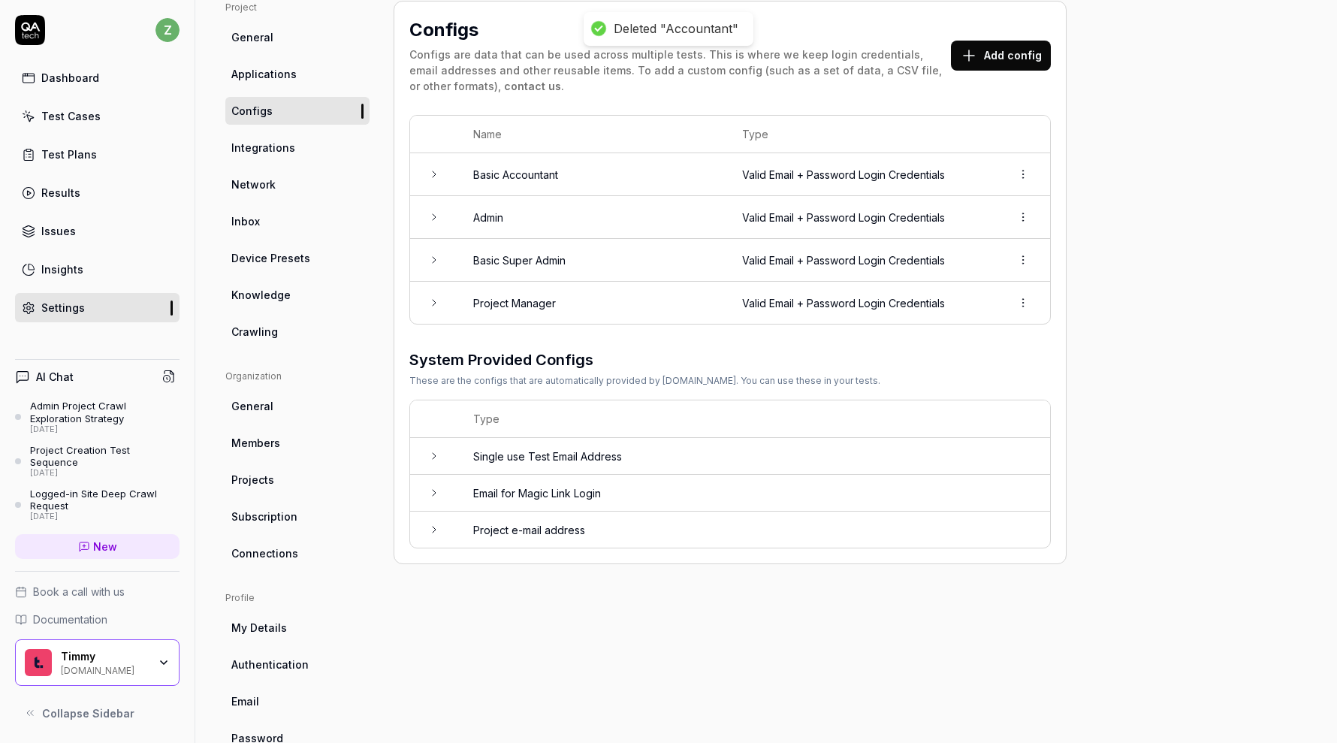
click at [1022, 171] on html "Deleted "Accountant" z Dashboard Test Cases Test Plans Results Issues Insights …" at bounding box center [668, 371] width 1337 height 743
click at [554, 180] on html "Deleted "Accountant" z Dashboard Test Cases Test Plans Results Issues Insights …" at bounding box center [668, 371] width 1337 height 743
click at [554, 180] on td "Basic Accountant" at bounding box center [592, 174] width 269 height 43
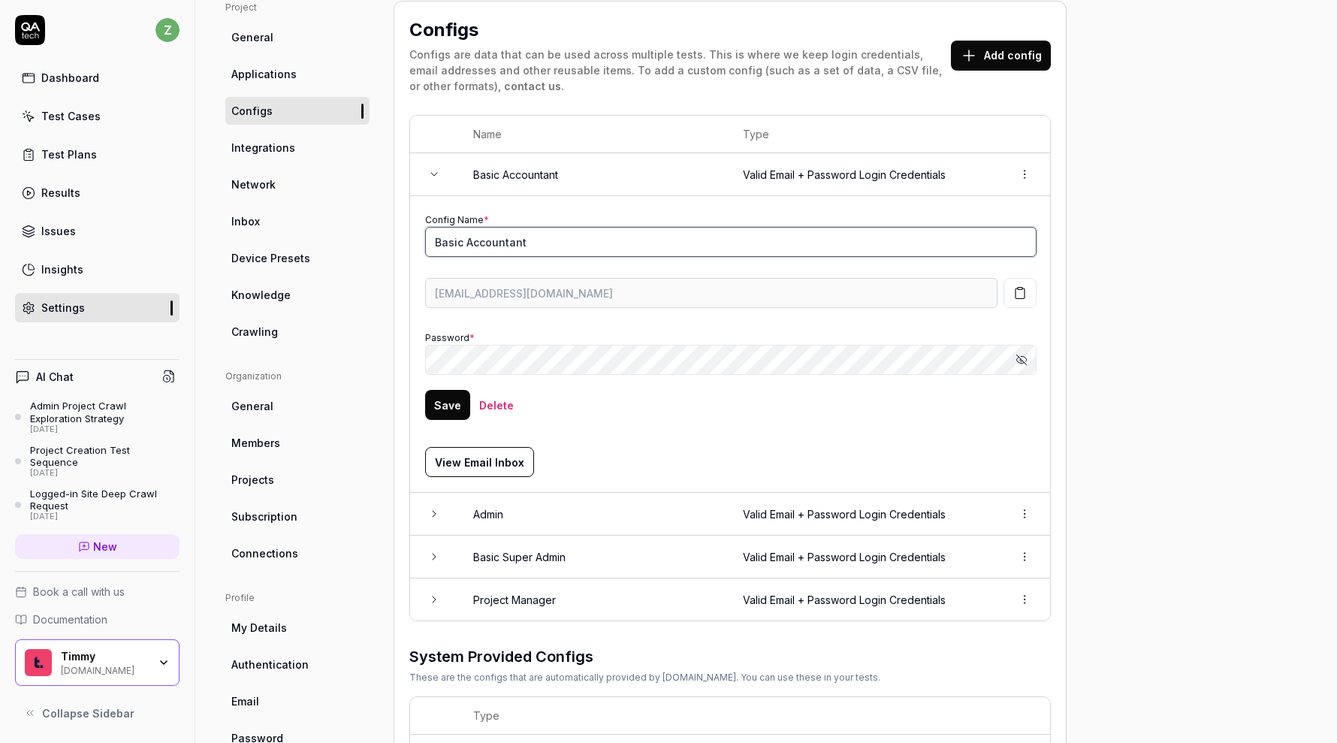
drag, startPoint x: 466, startPoint y: 234, endPoint x: 406, endPoint y: 232, distance: 60.1
click at [410, 234] on td "Config Name * Basic Accountant moccasin8281-lianna-t6d8ka@qatech.email Password…" at bounding box center [730, 344] width 641 height 297
type input "Accountant"
click at [445, 394] on button "Save" at bounding box center [447, 405] width 45 height 30
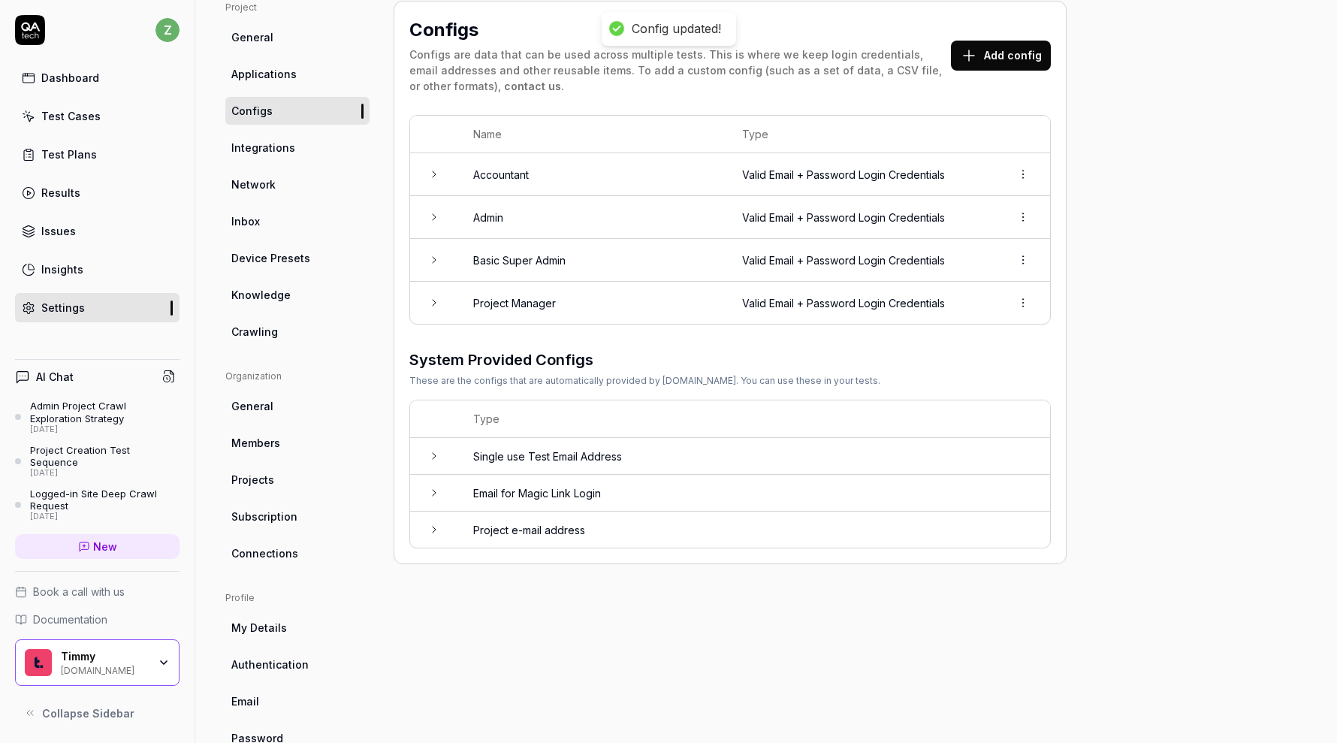
click at [567, 248] on td "Basic Super Admin" at bounding box center [592, 260] width 269 height 43
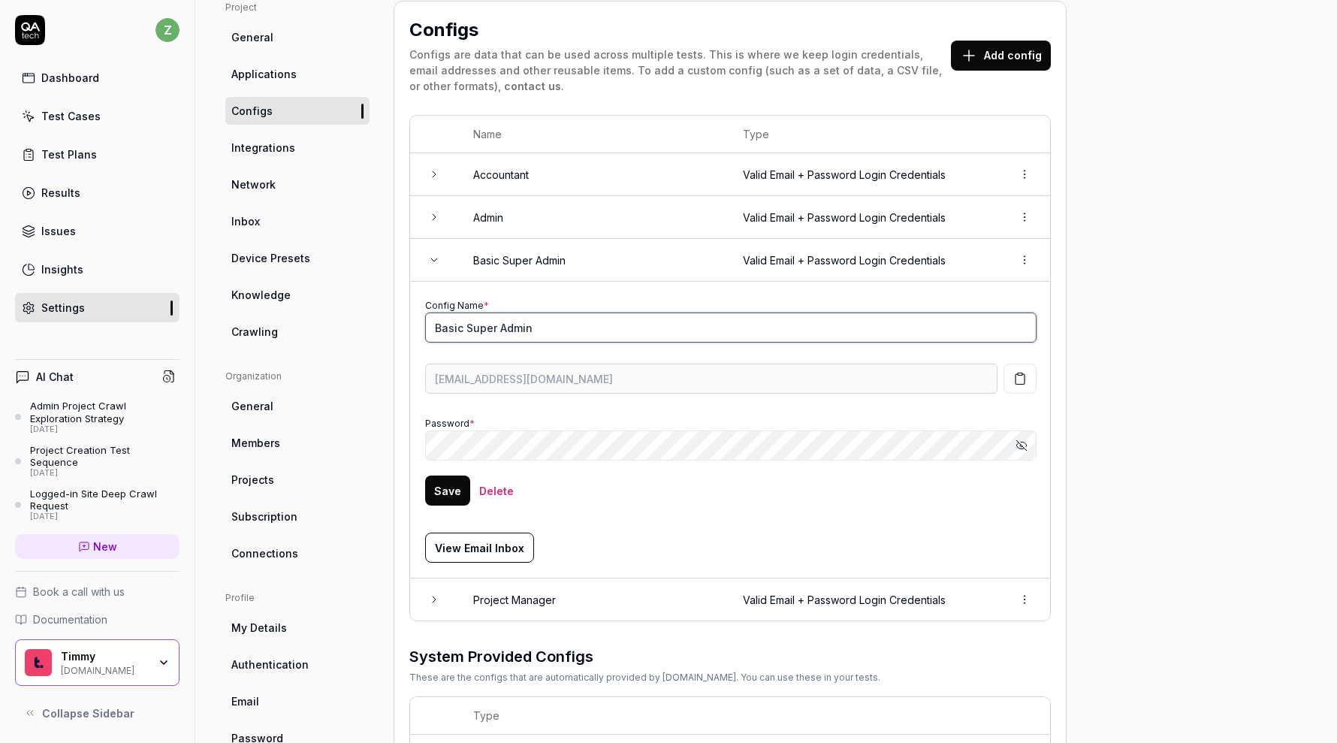
drag, startPoint x: 463, startPoint y: 324, endPoint x: 415, endPoint y: 321, distance: 48.2
click at [416, 324] on td "Config Name * Basic Super Admin beige3078-maverick-t6d8ka@qatech.email Password…" at bounding box center [730, 430] width 641 height 297
type input "Super Admin"
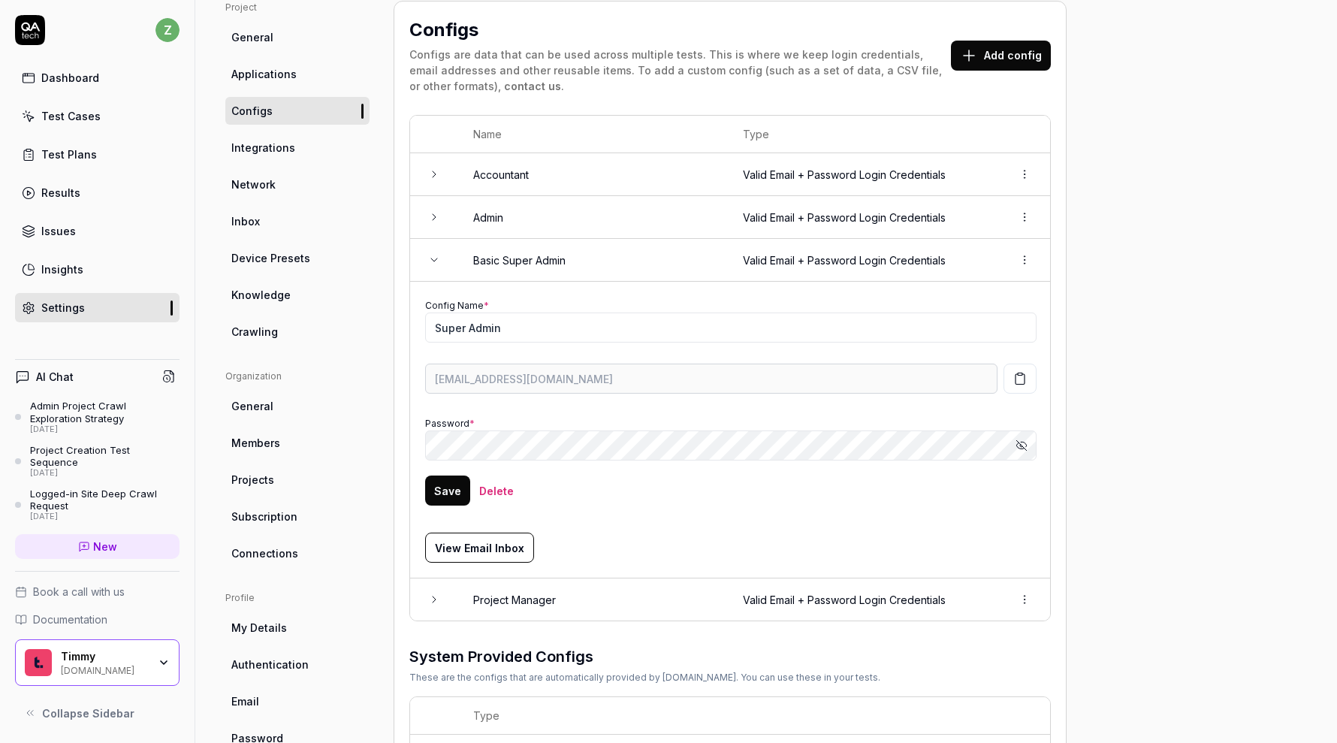
click at [451, 493] on button "Save" at bounding box center [447, 490] width 45 height 30
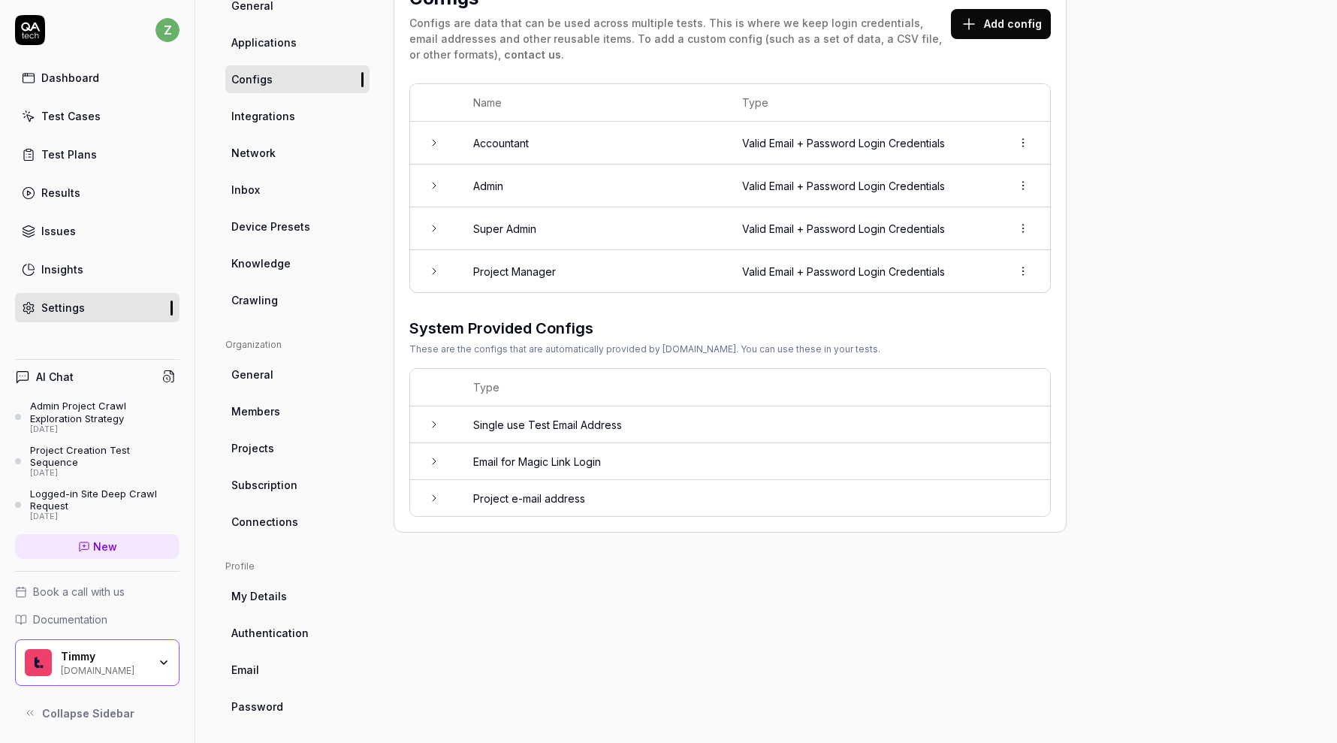
scroll to position [156, 0]
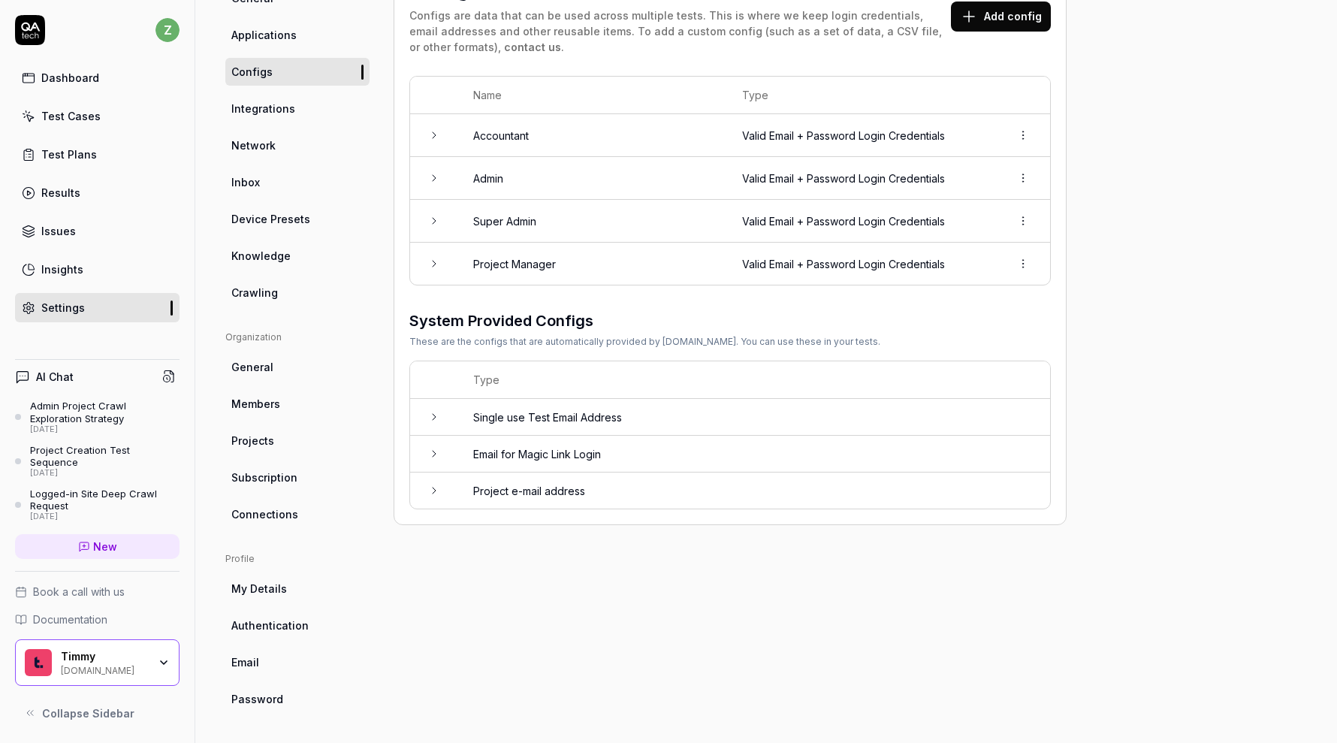
click at [285, 370] on link "General" at bounding box center [297, 367] width 144 height 28
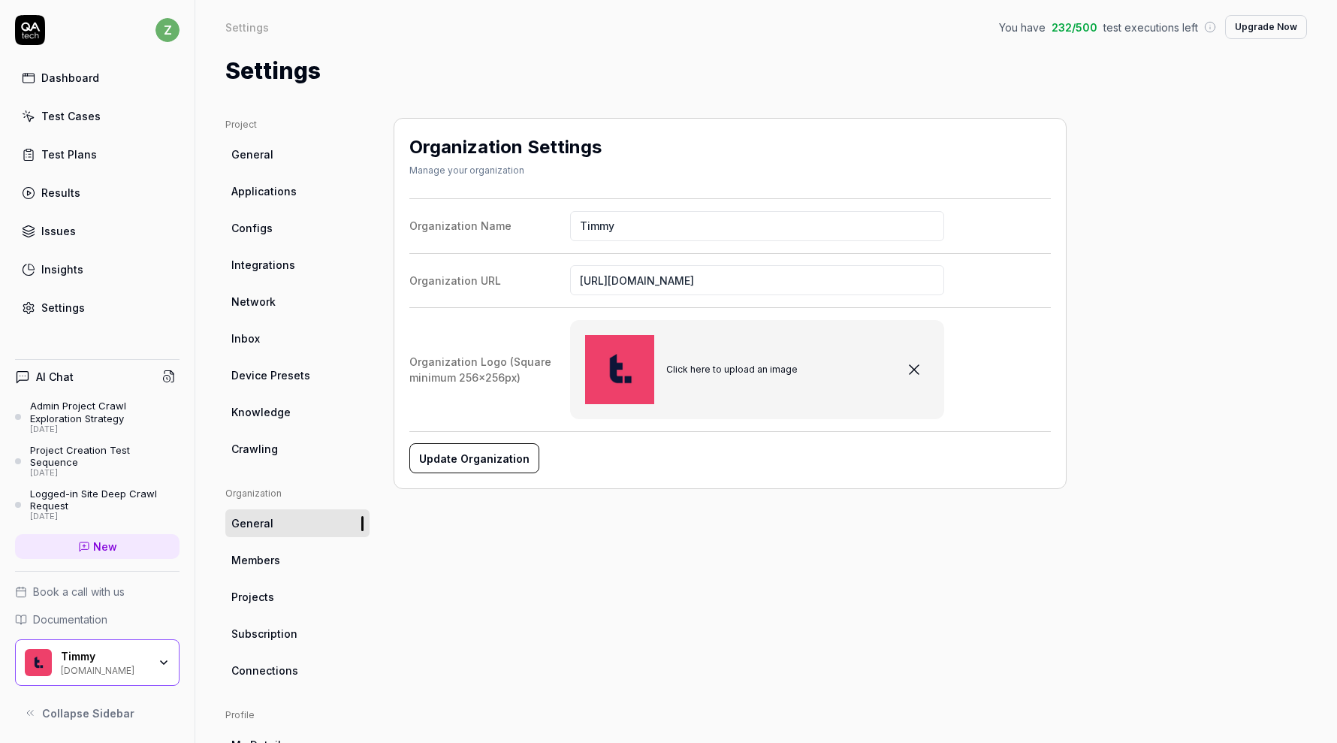
click at [281, 291] on link "Network" at bounding box center [297, 302] width 144 height 28
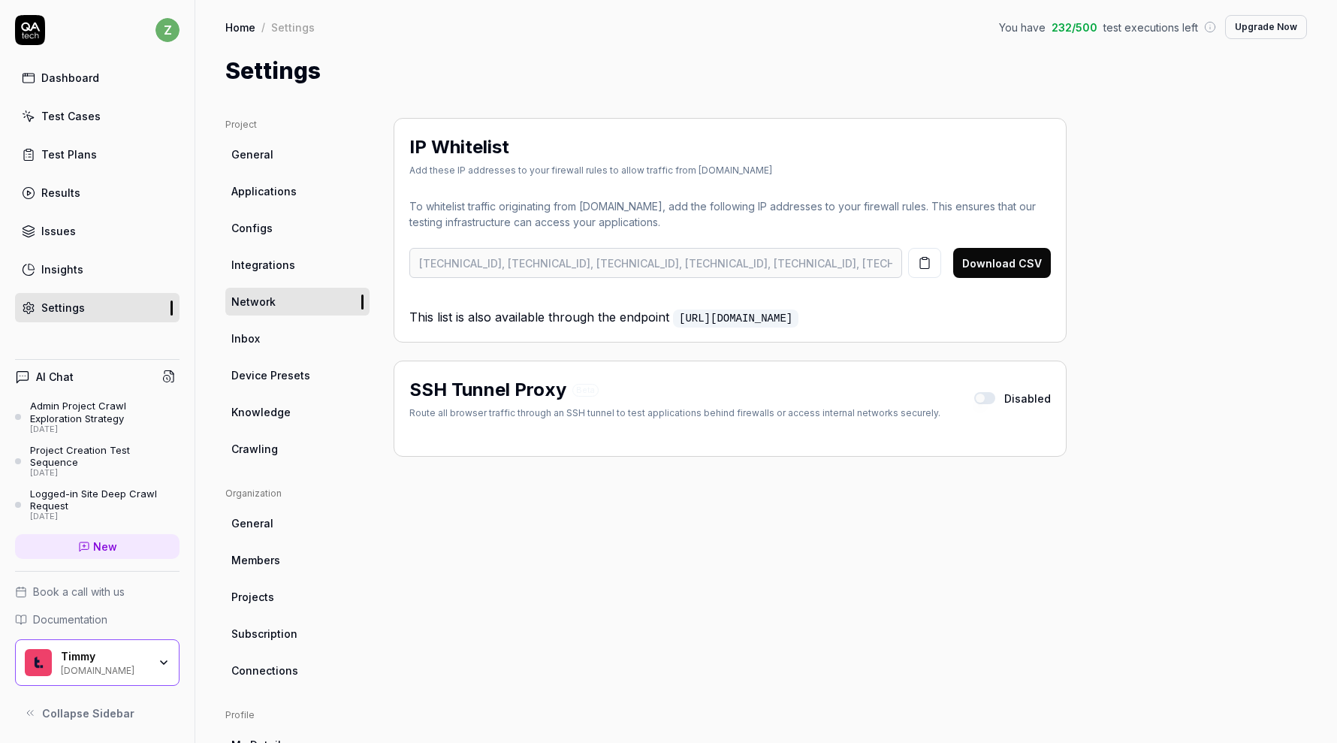
click at [294, 164] on link "General" at bounding box center [297, 154] width 144 height 28
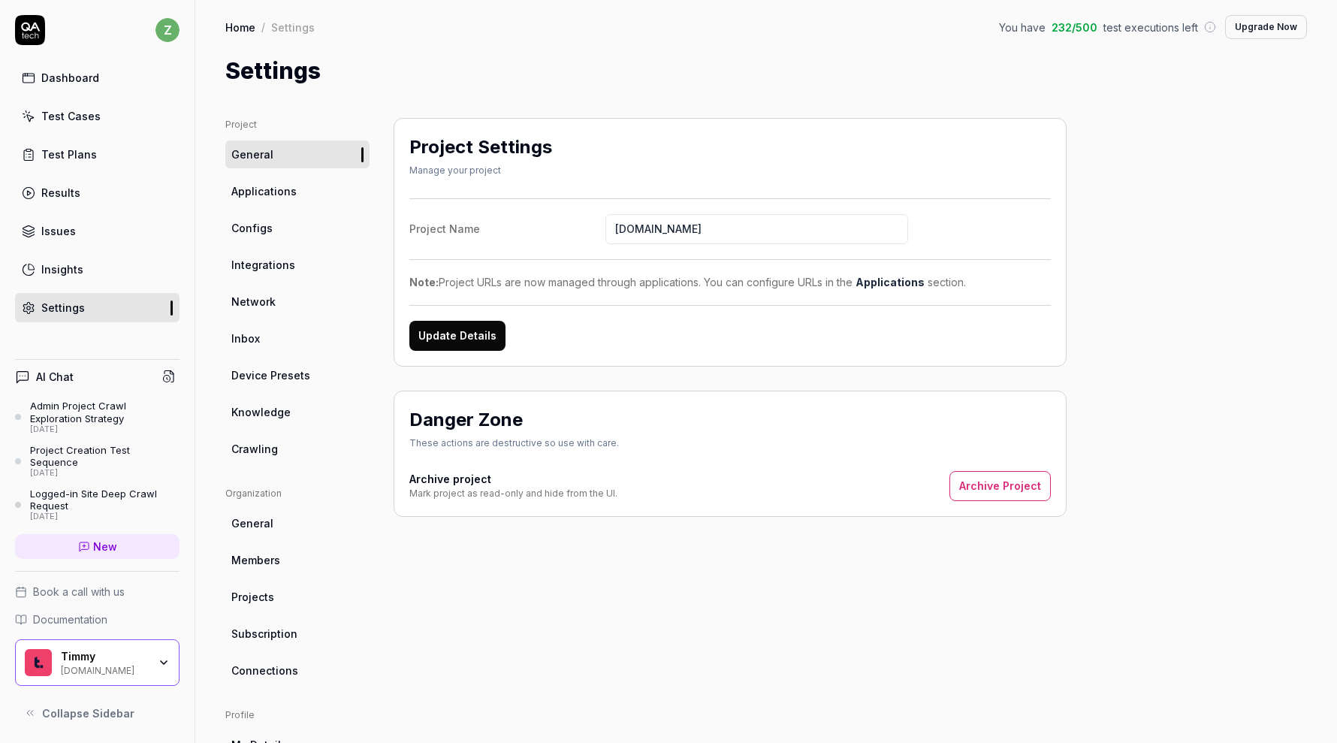
click at [308, 198] on link "Applications" at bounding box center [297, 191] width 144 height 28
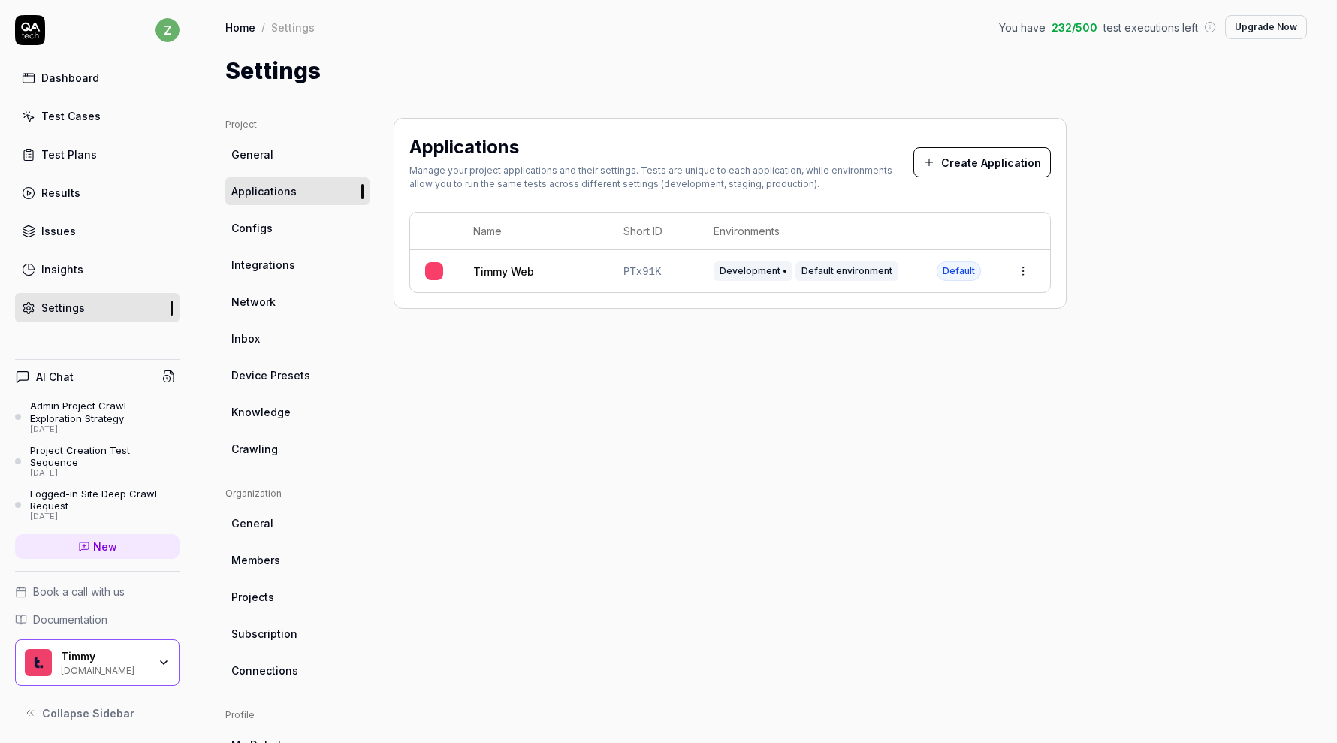
click at [505, 272] on link "Timmy Web" at bounding box center [503, 272] width 61 height 16
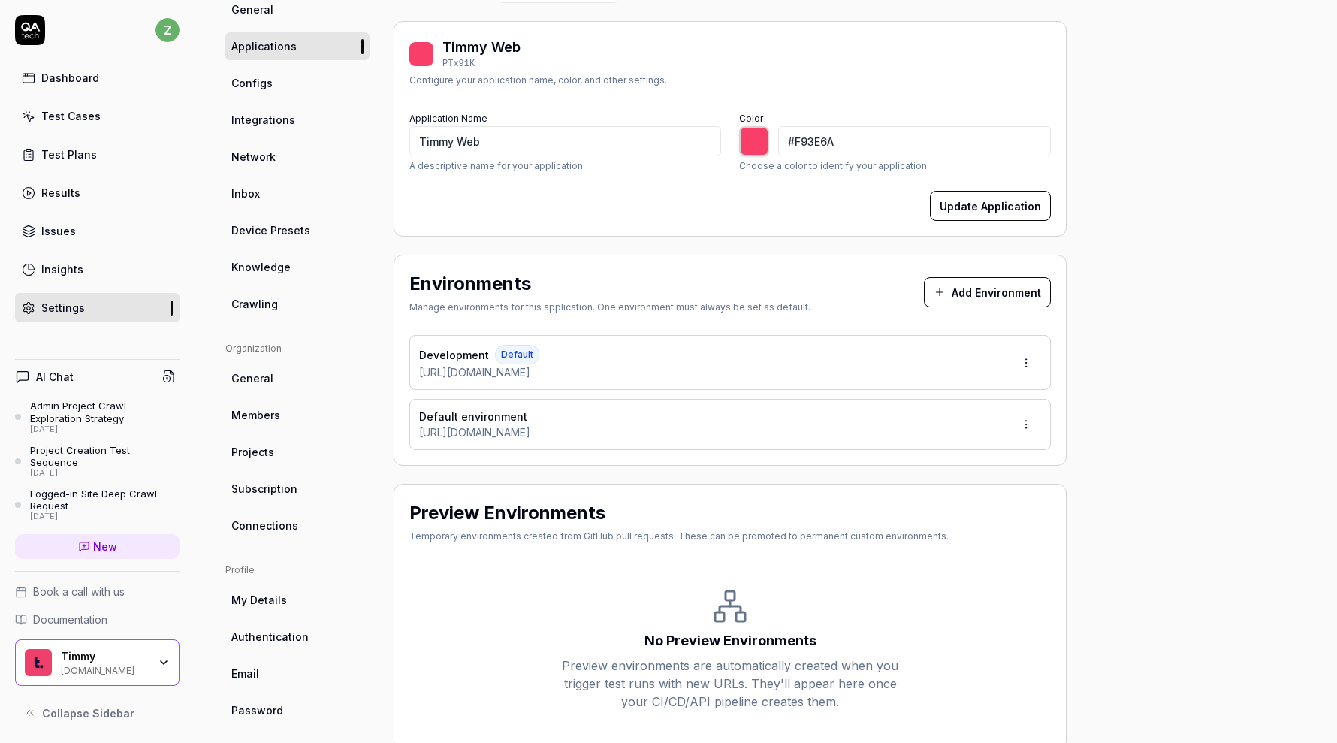
scroll to position [141, 0]
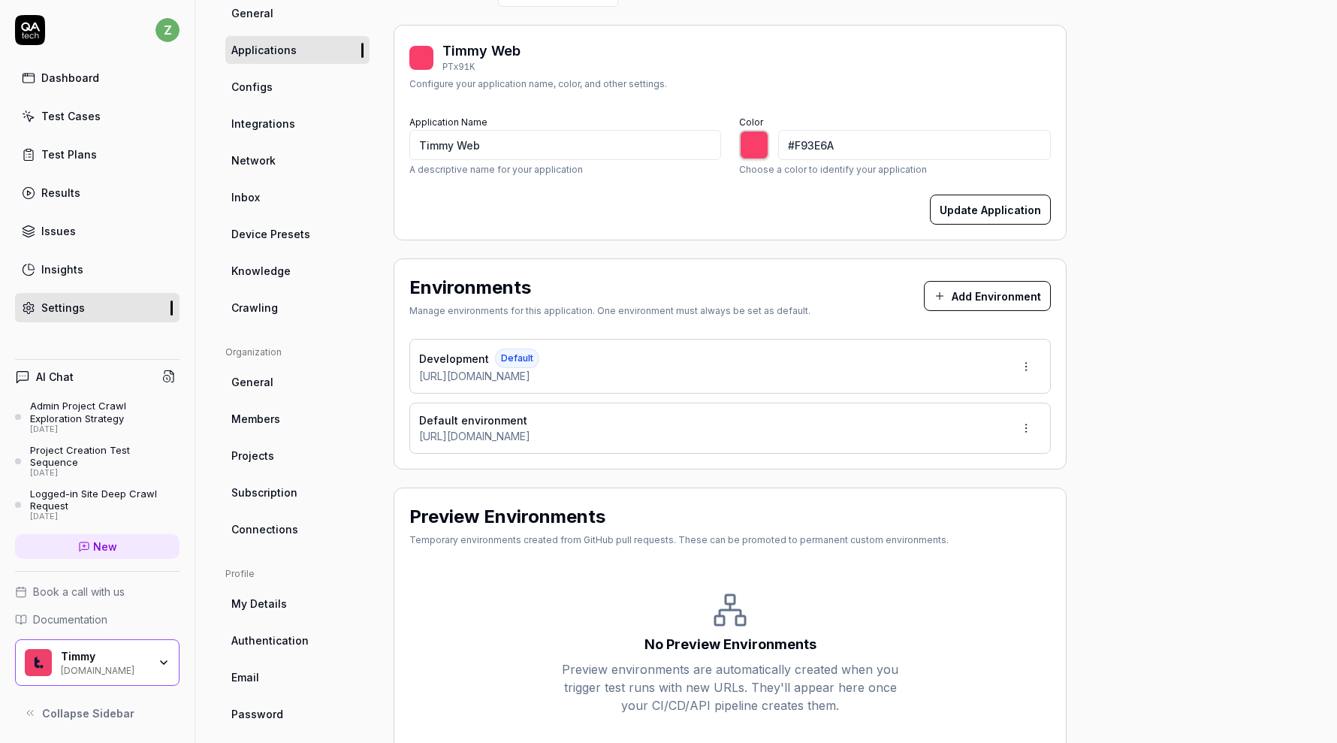
click at [1024, 422] on html "z Dashboard Test Cases Test Plans Results Issues Insights Settings AI Chat Admi…" at bounding box center [668, 371] width 1337 height 743
click at [966, 560] on span "Delete" at bounding box center [963, 562] width 35 height 16
type input "*******"
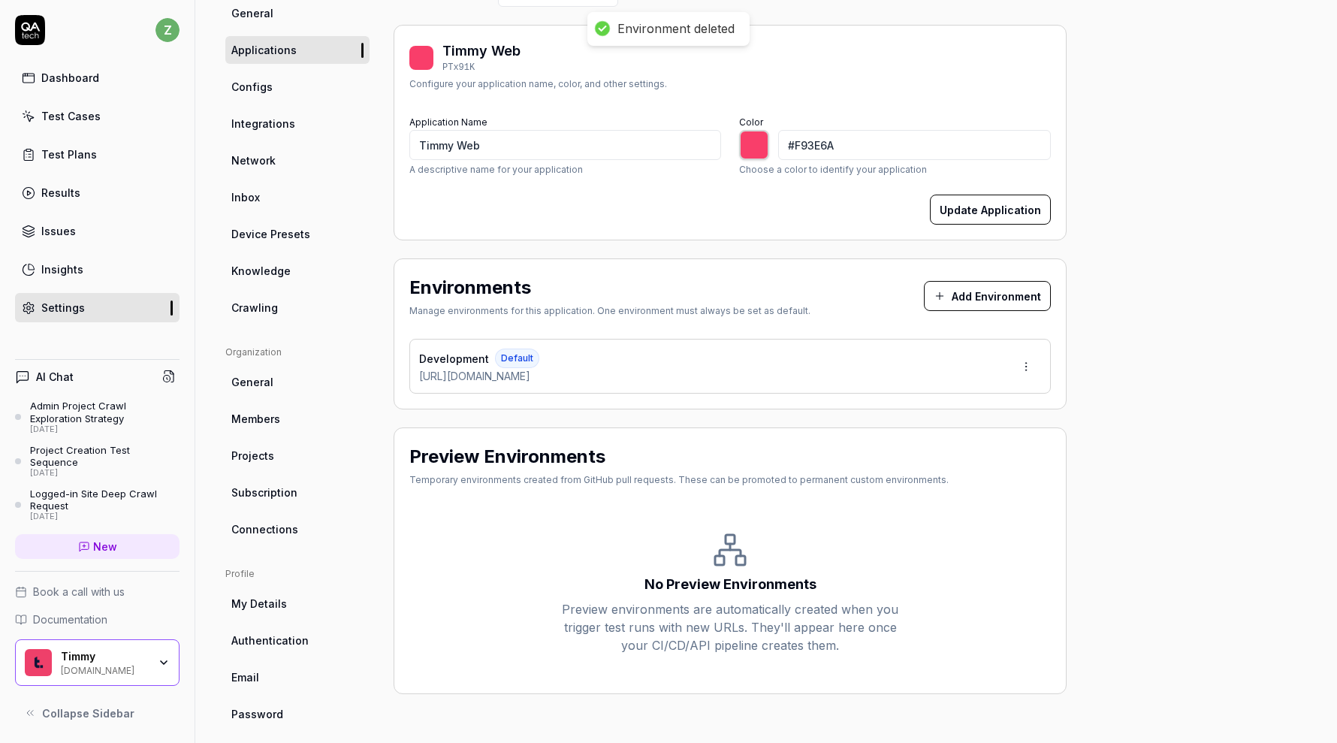
click at [1005, 294] on button "Add Environment" at bounding box center [987, 296] width 127 height 30
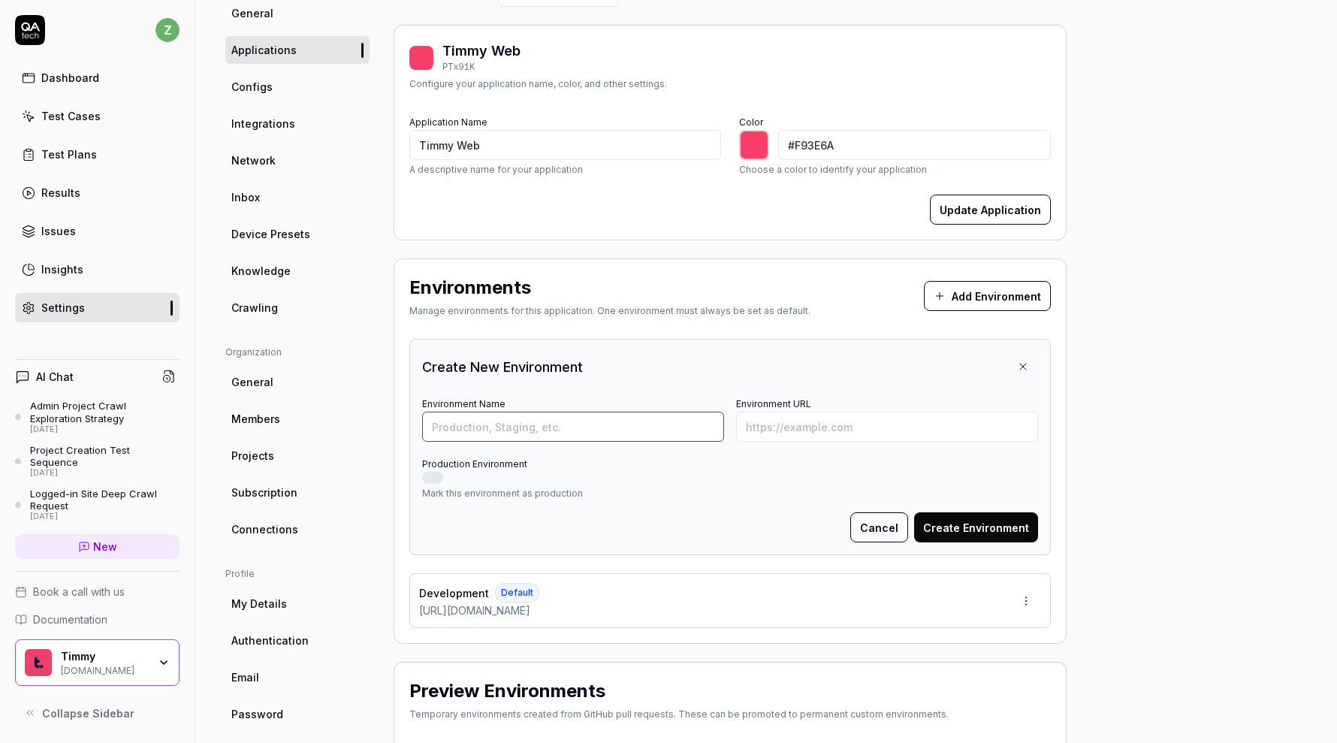
click at [651, 431] on input "Environment Name" at bounding box center [573, 427] width 302 height 30
type input "D"
type input "Lagging Development"
click at [770, 427] on input "Environment URL" at bounding box center [887, 427] width 302 height 30
type input "q"
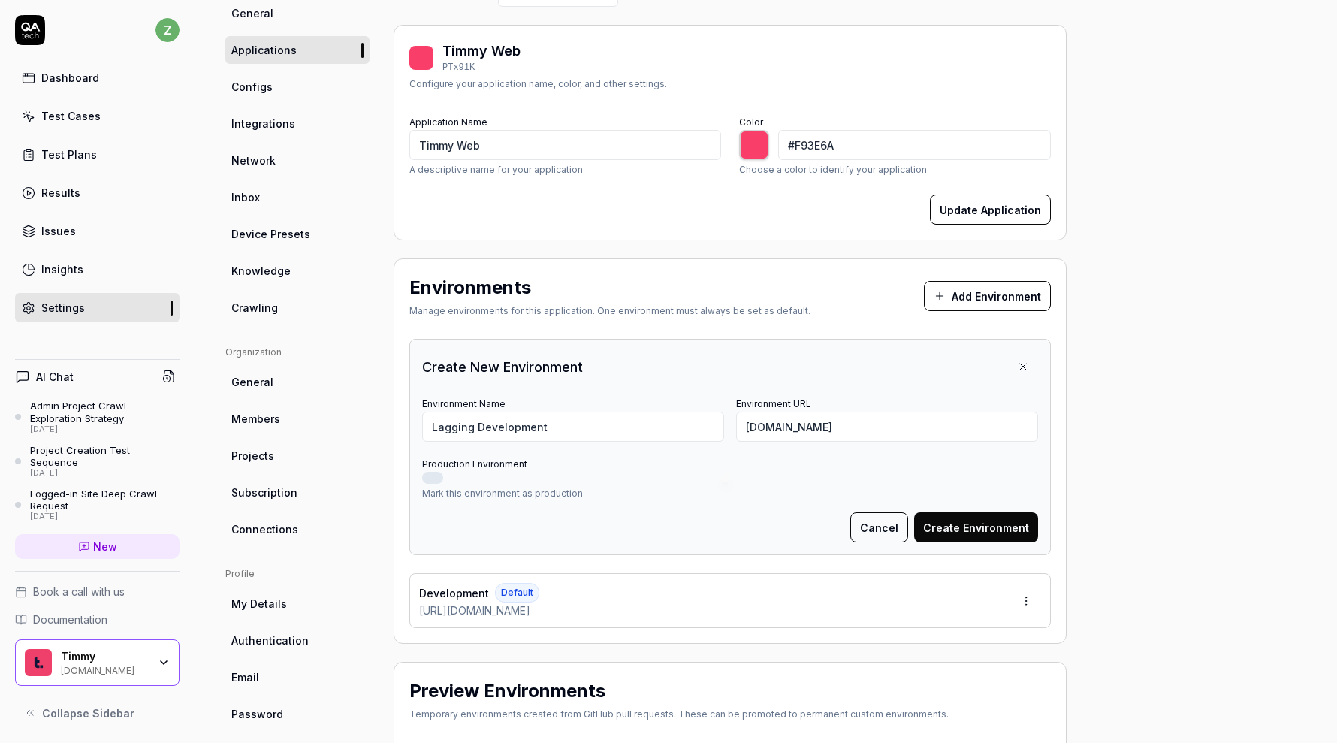
type input "https://qatech2.timmyio.dev"
click at [853, 448] on form "Environment Name Lagging Development Environment URL https://qatech2.timmyio.de…" at bounding box center [730, 468] width 616 height 149
click at [1023, 528] on button "Create Environment" at bounding box center [976, 527] width 124 height 30
type input "*******"
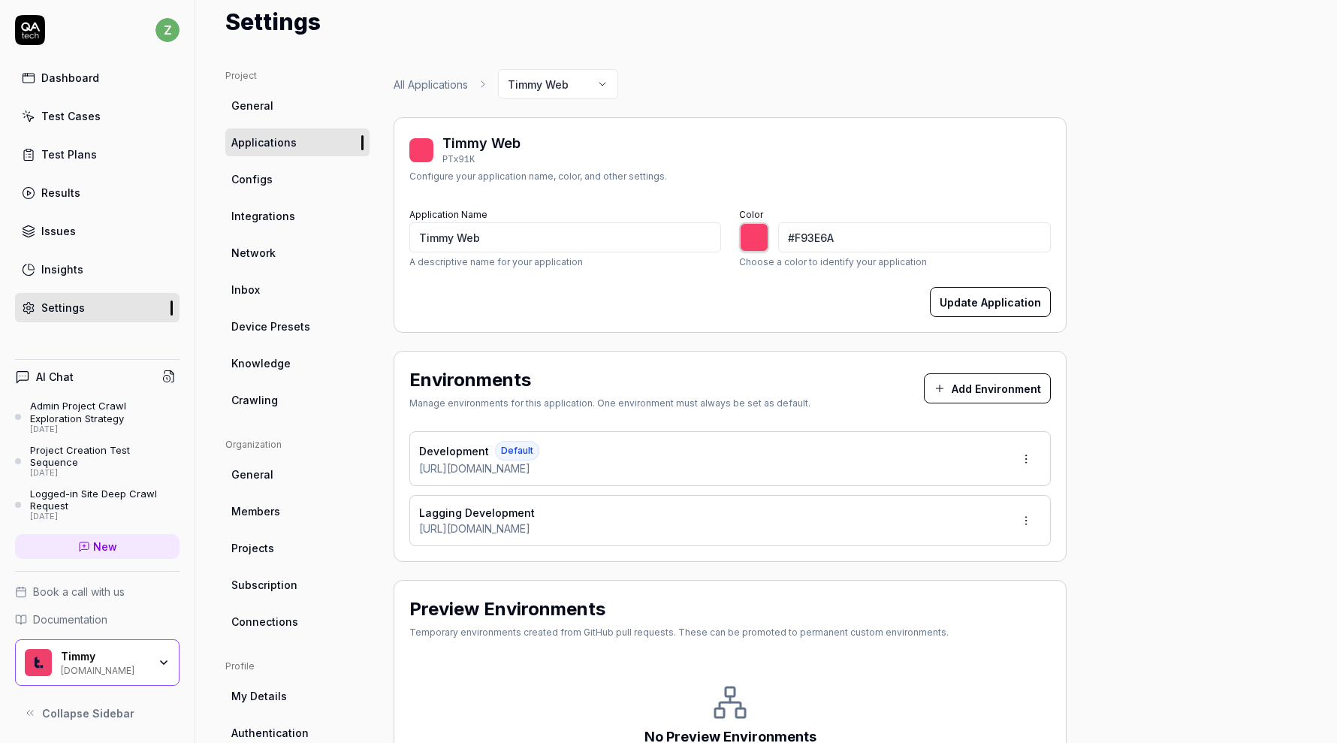
scroll to position [0, 0]
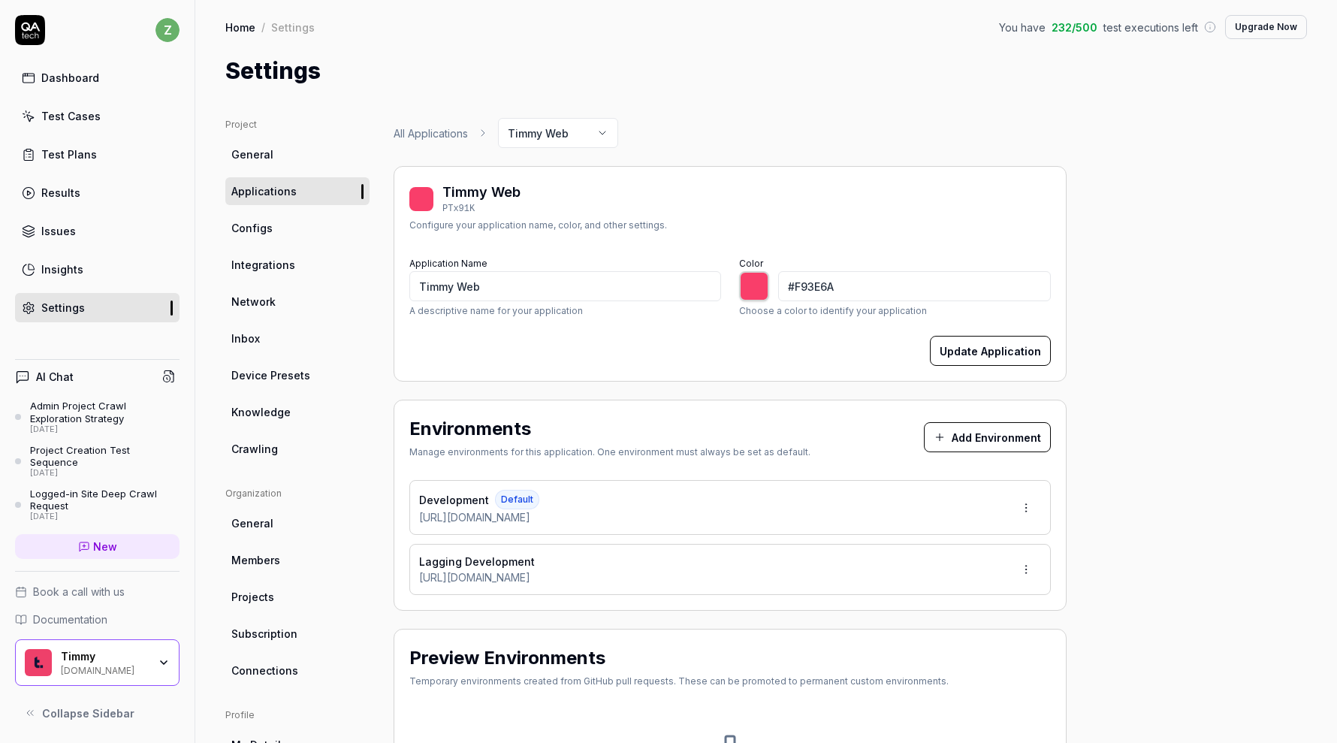
click at [318, 236] on link "Configs" at bounding box center [297, 228] width 144 height 28
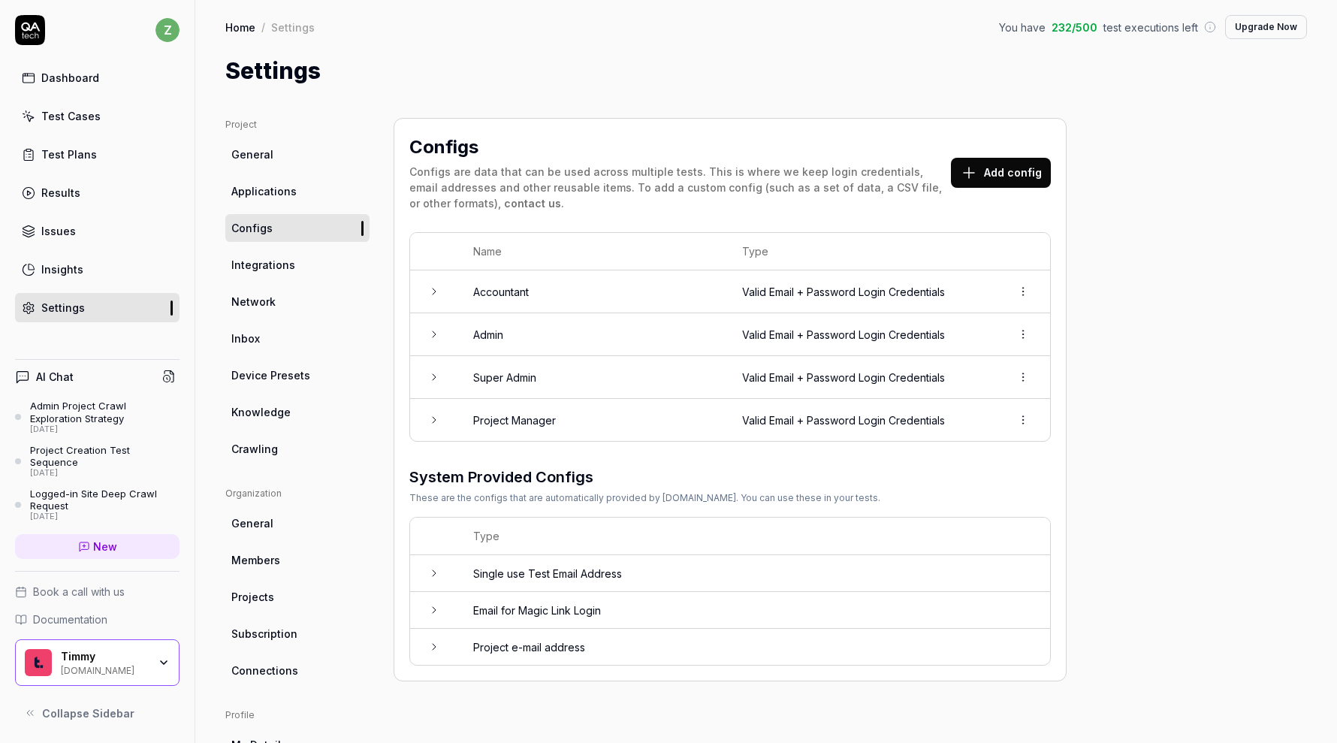
click at [322, 261] on link "Integrations" at bounding box center [297, 265] width 144 height 28
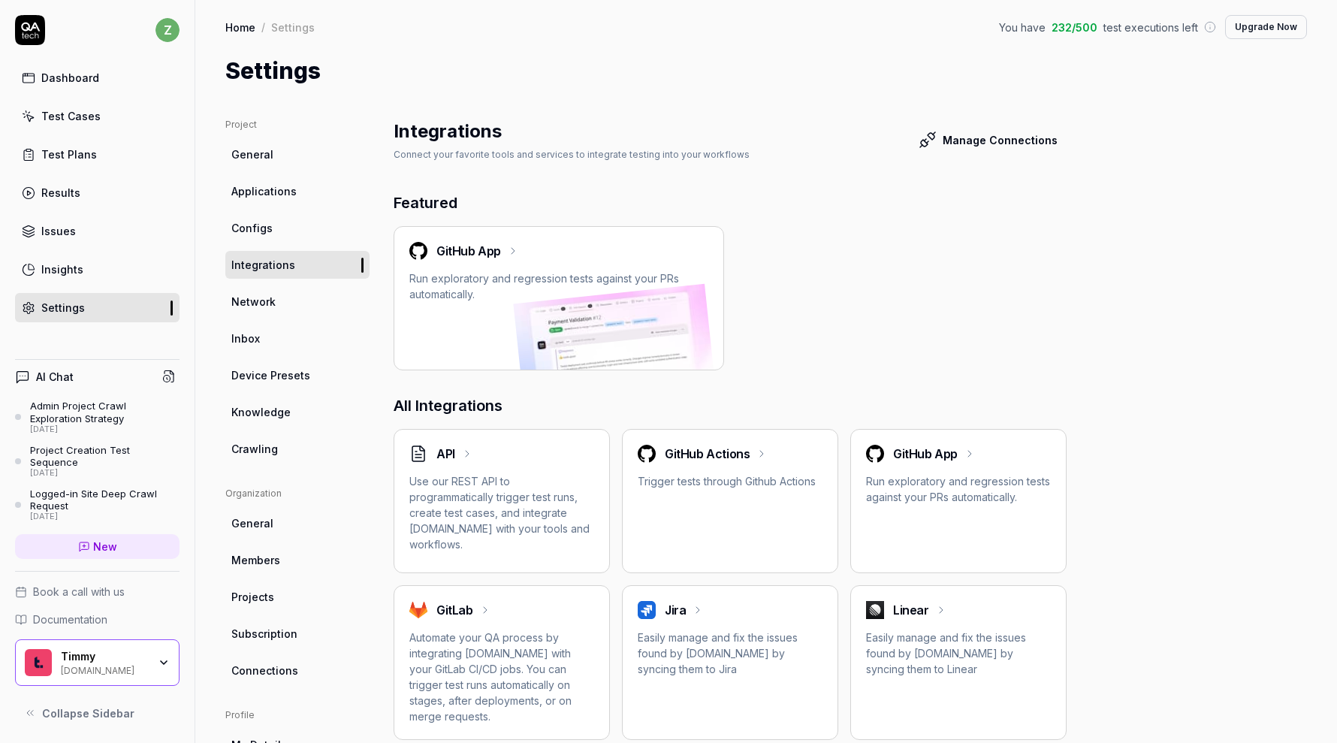
click at [282, 306] on link "Network" at bounding box center [297, 302] width 144 height 28
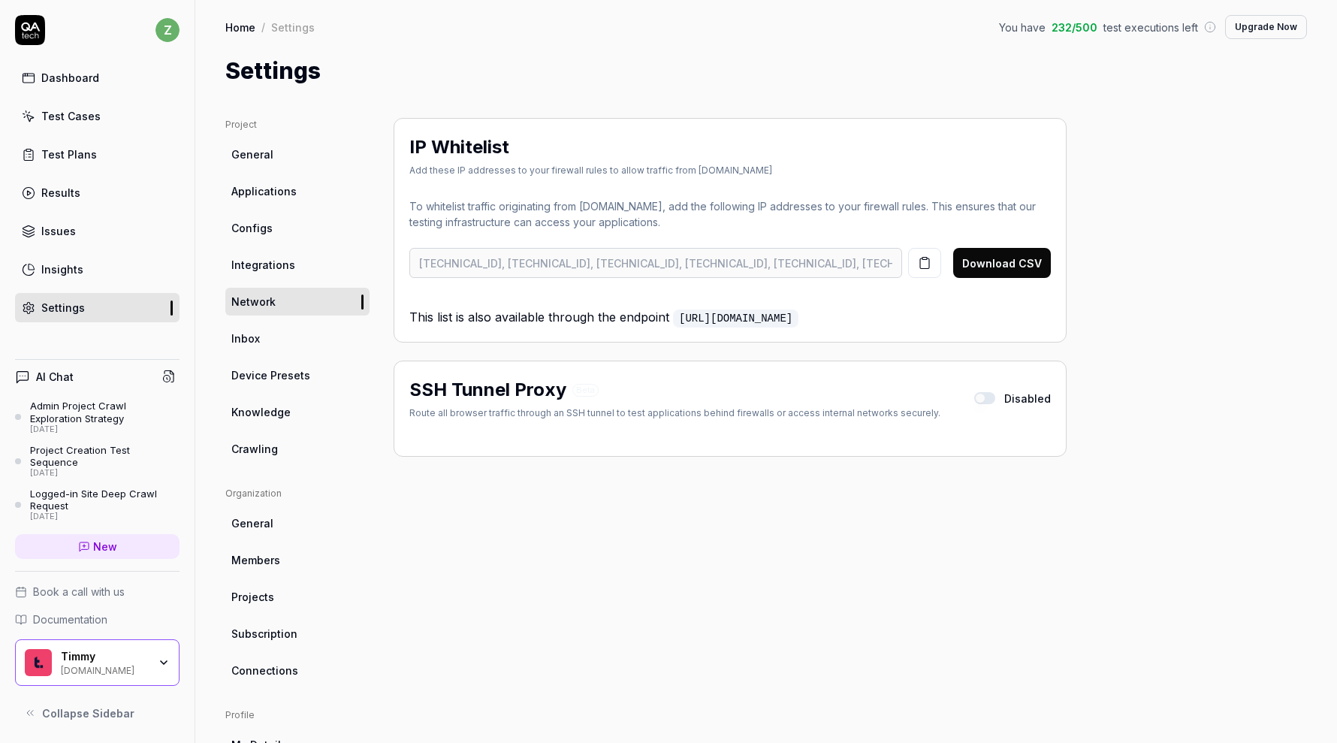
click at [284, 350] on link "Inbox" at bounding box center [297, 338] width 144 height 28
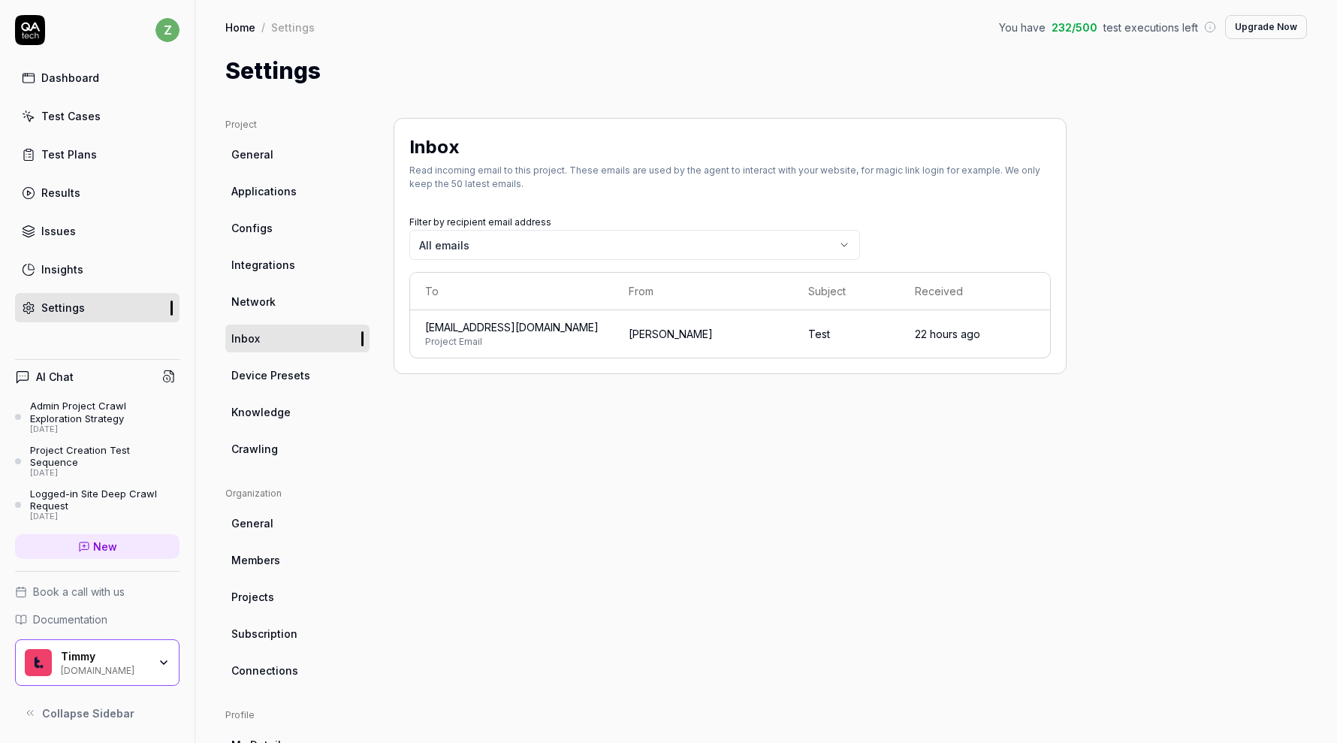
click at [288, 381] on span "Device Presets" at bounding box center [270, 375] width 79 height 16
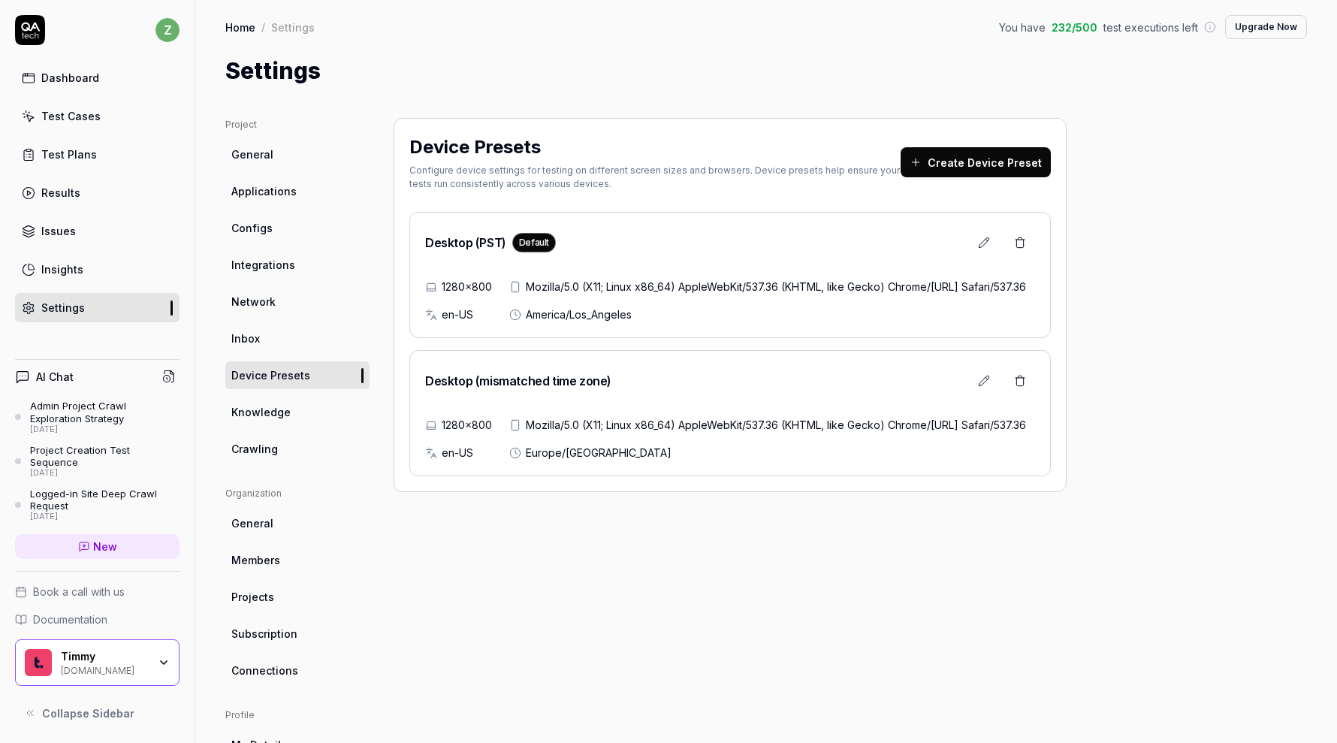
click at [285, 406] on span "Knowledge" at bounding box center [260, 412] width 59 height 16
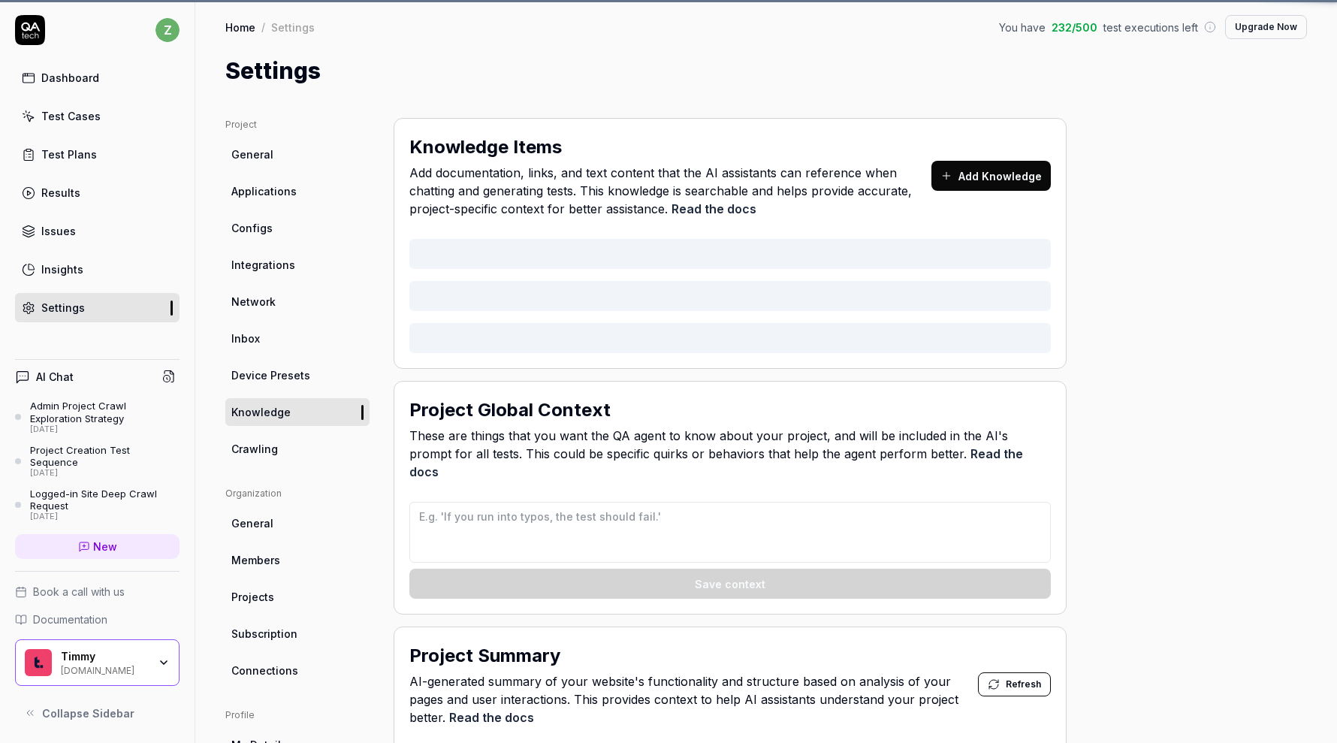
type textarea "*"
type textarea "If you see any filtering on results that were not part of the current test case…"
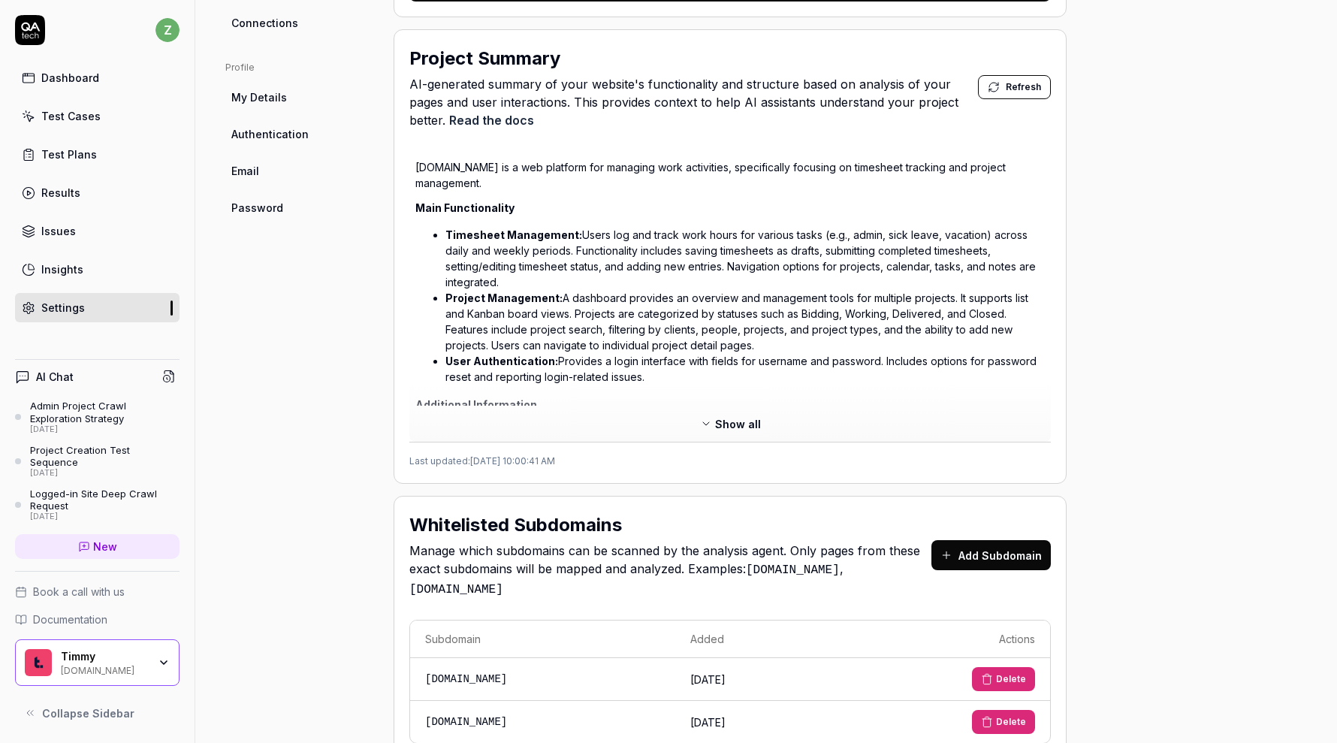
scroll to position [668, 0]
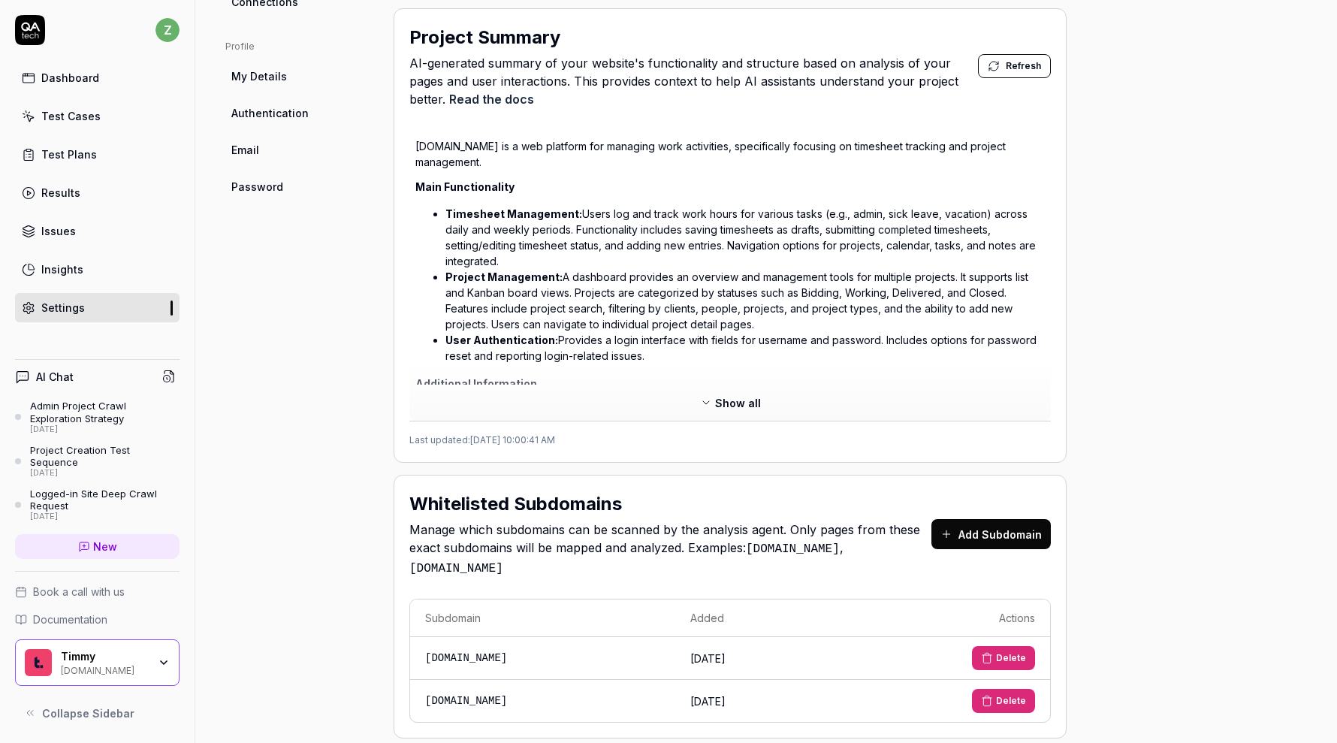
click at [1009, 519] on button "Add Subdomain" at bounding box center [990, 534] width 119 height 30
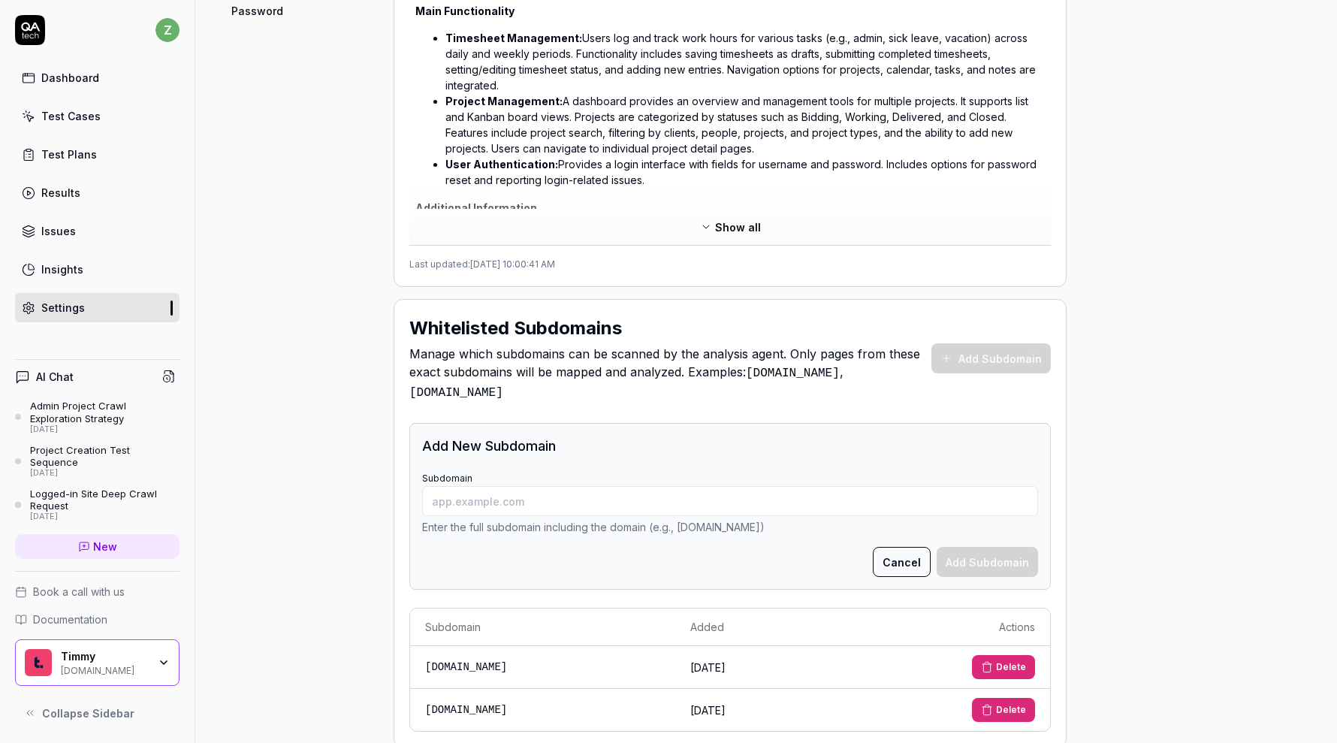
scroll to position [853, 0]
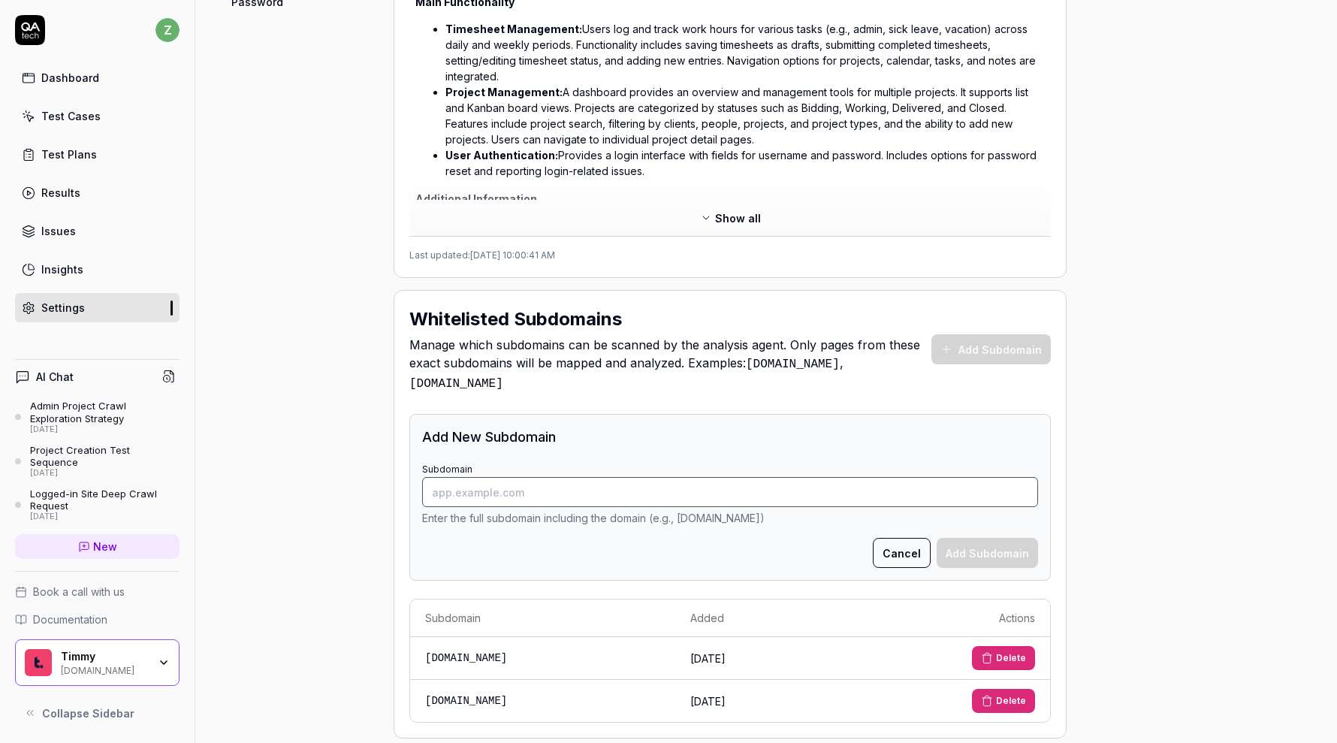
click at [735, 477] on input "Subdomain" at bounding box center [730, 492] width 616 height 30
click at [463, 477] on input "roundworks.io" at bounding box center [730, 492] width 616 height 30
type input "rangeworks.io"
click at [527, 540] on div "Cancel Add Subdomain" at bounding box center [730, 553] width 616 height 30
click at [995, 538] on button "Add Subdomain" at bounding box center [987, 553] width 101 height 30
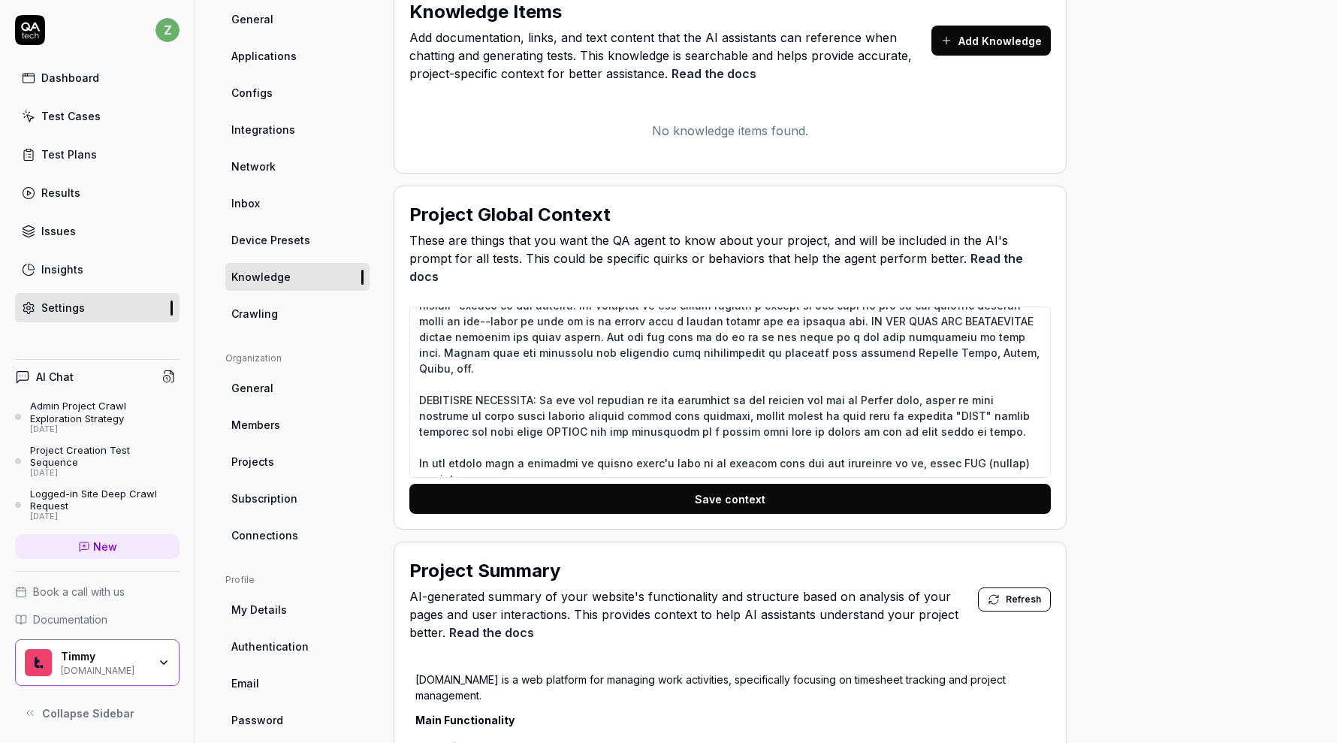
scroll to position [140, 0]
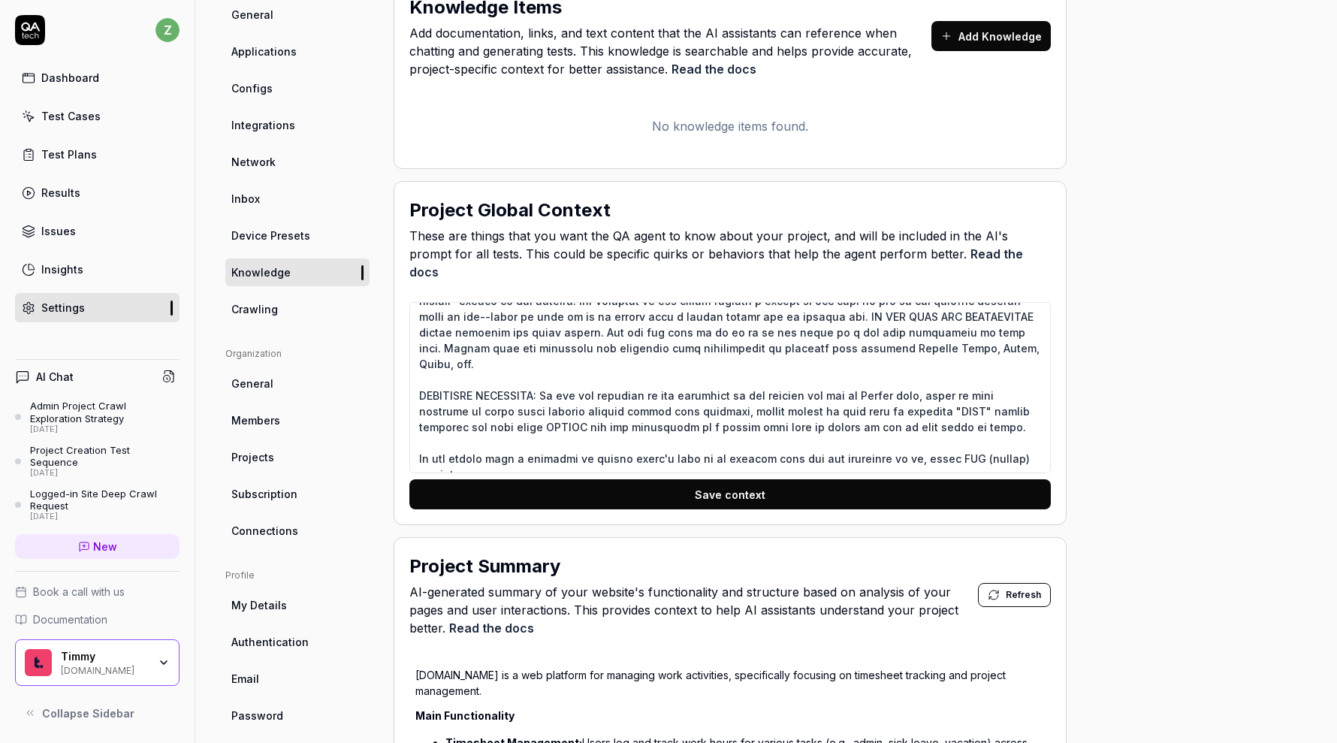
click at [306, 310] on link "Crawling" at bounding box center [297, 309] width 144 height 28
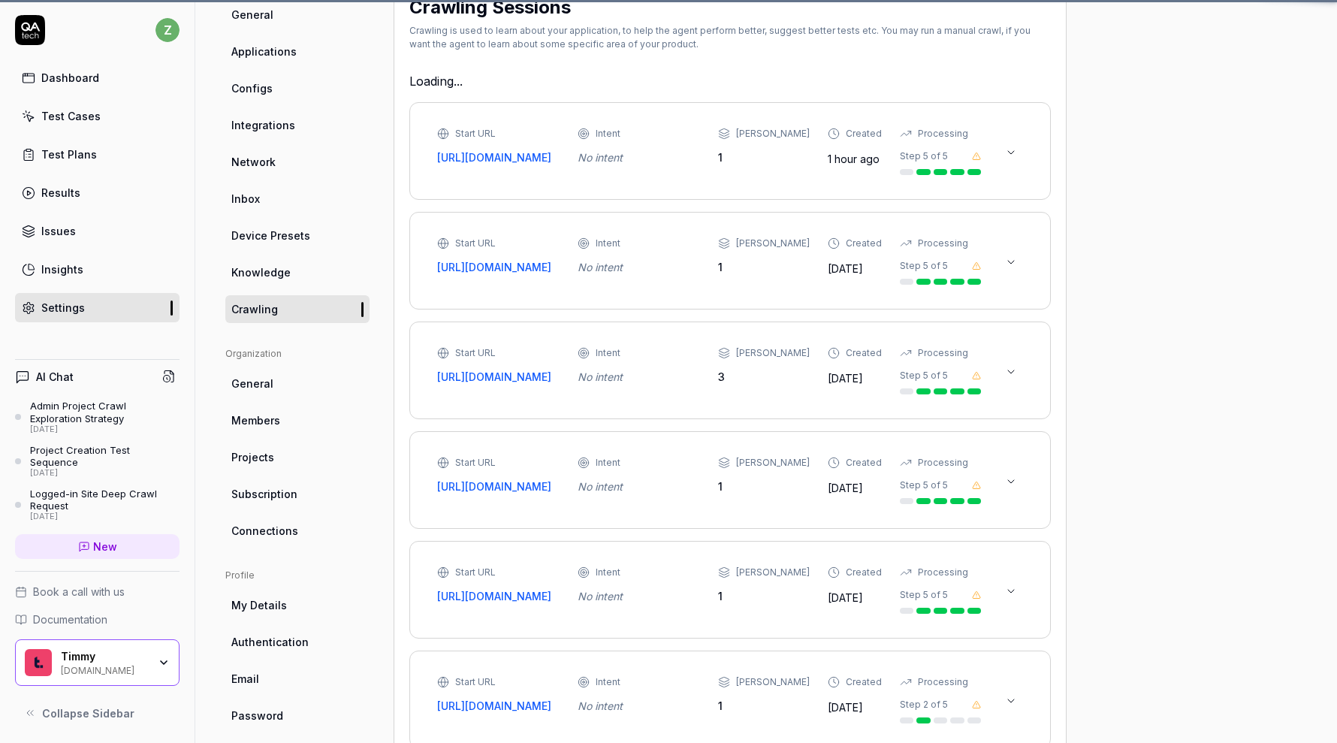
scroll to position [118, 0]
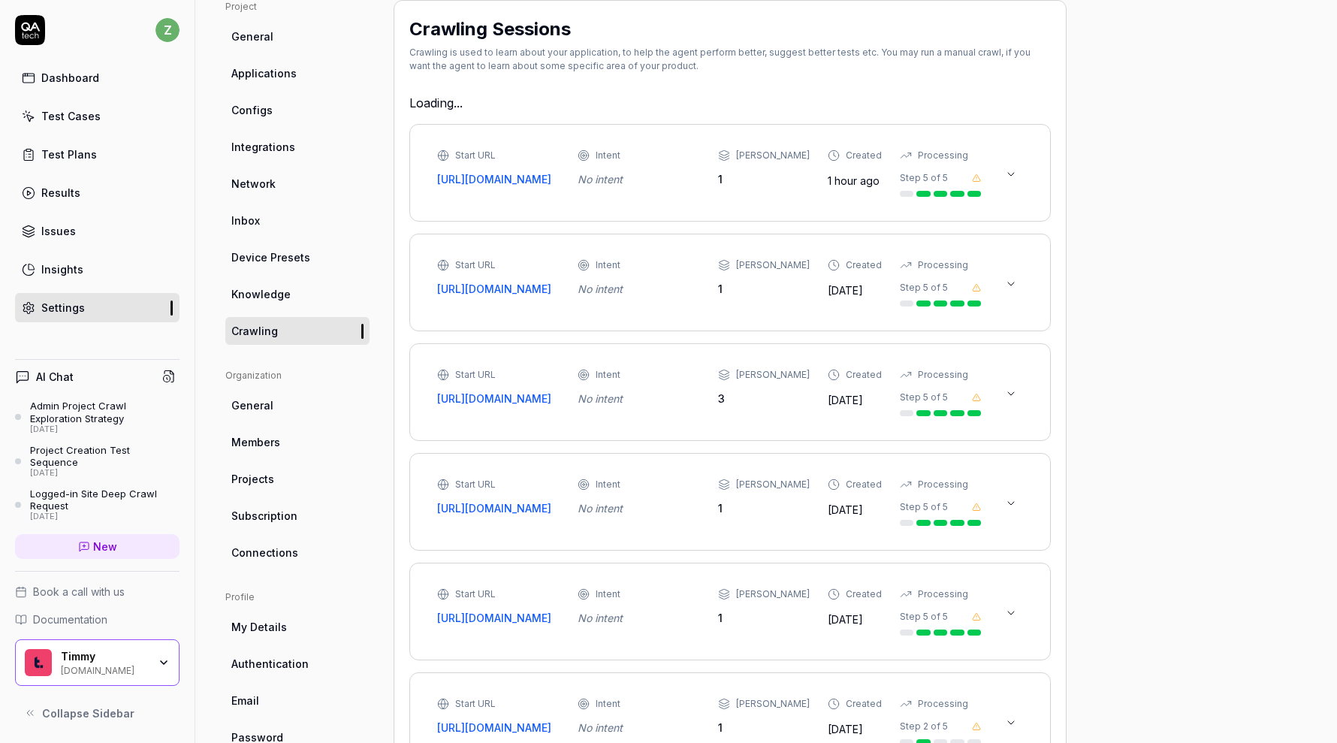
type textarea "*"
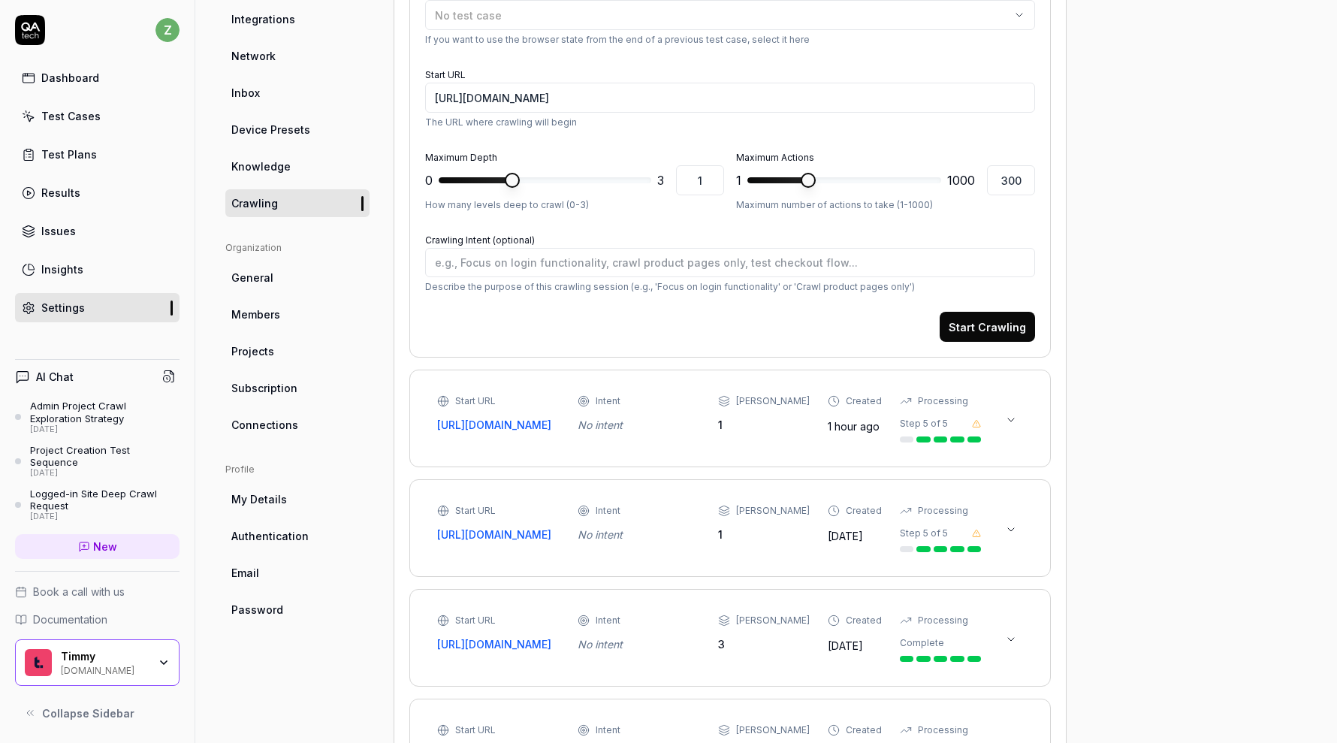
scroll to position [252, 0]
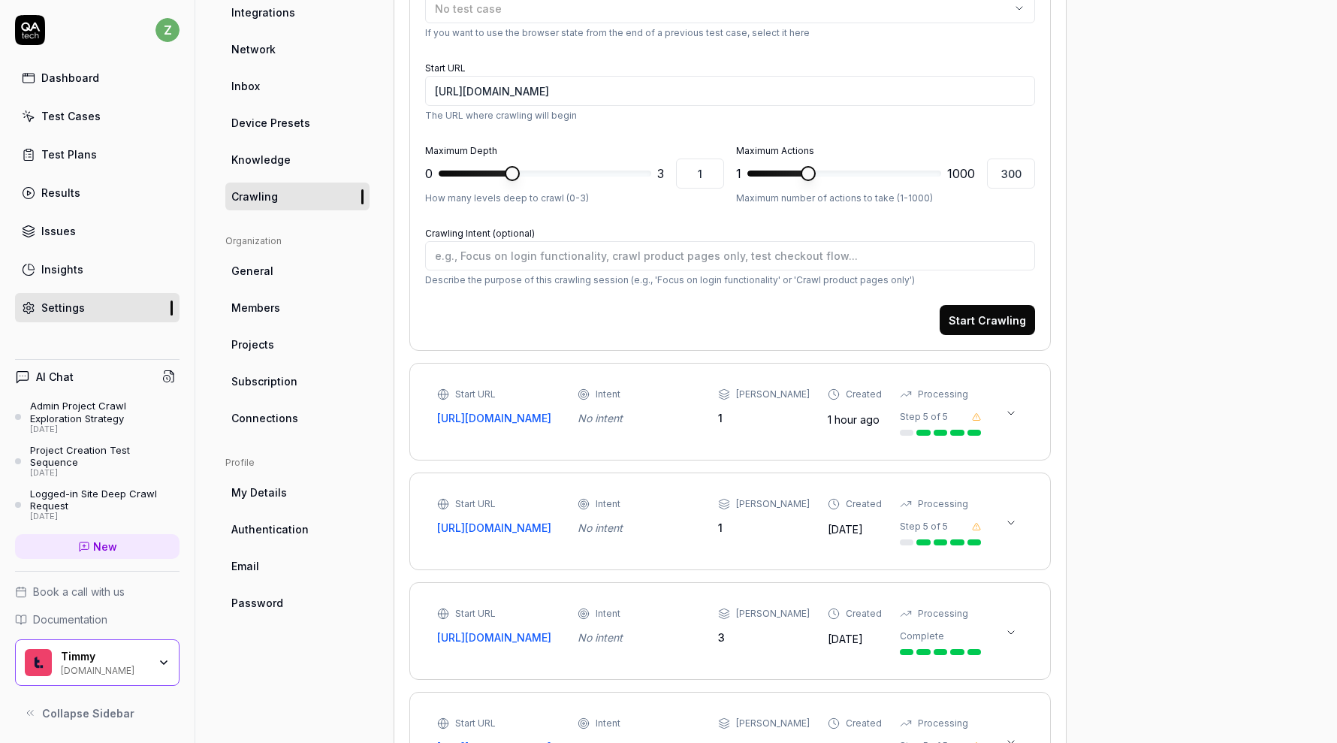
click at [301, 282] on link "General" at bounding box center [297, 271] width 144 height 28
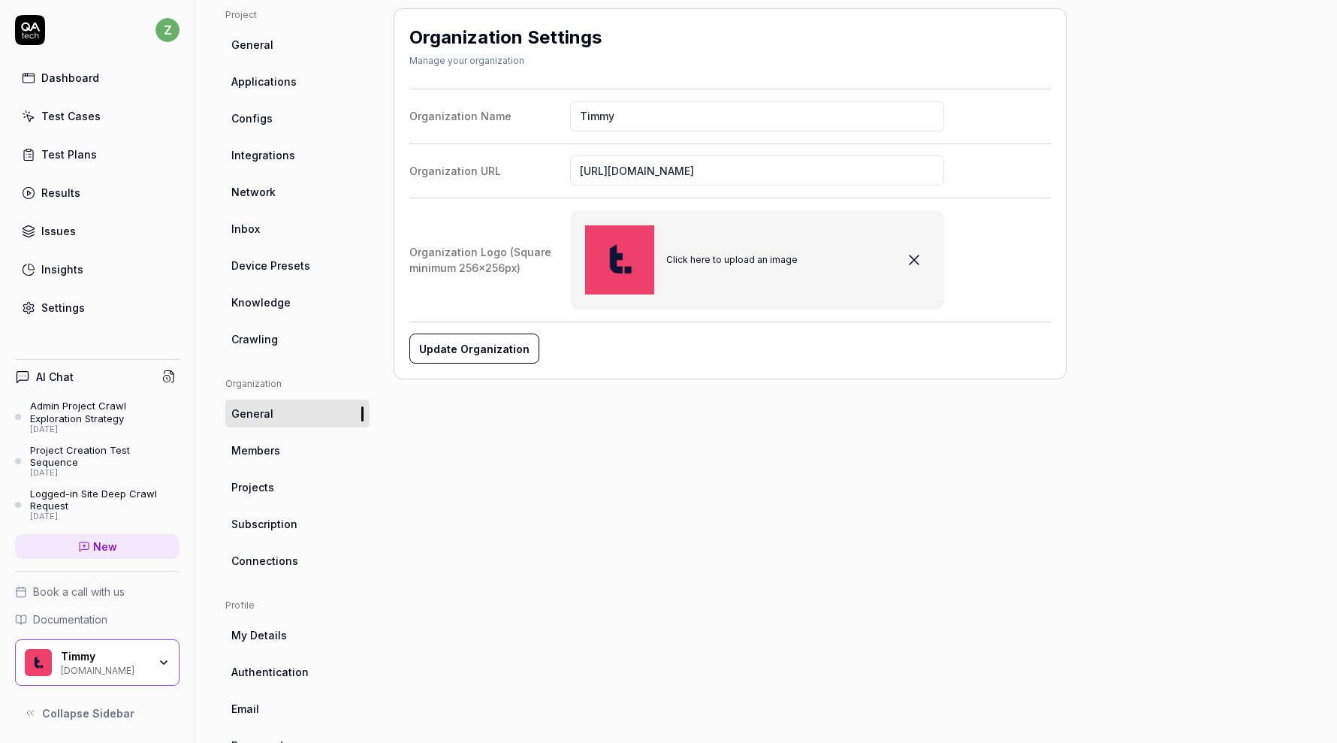
scroll to position [114, 0]
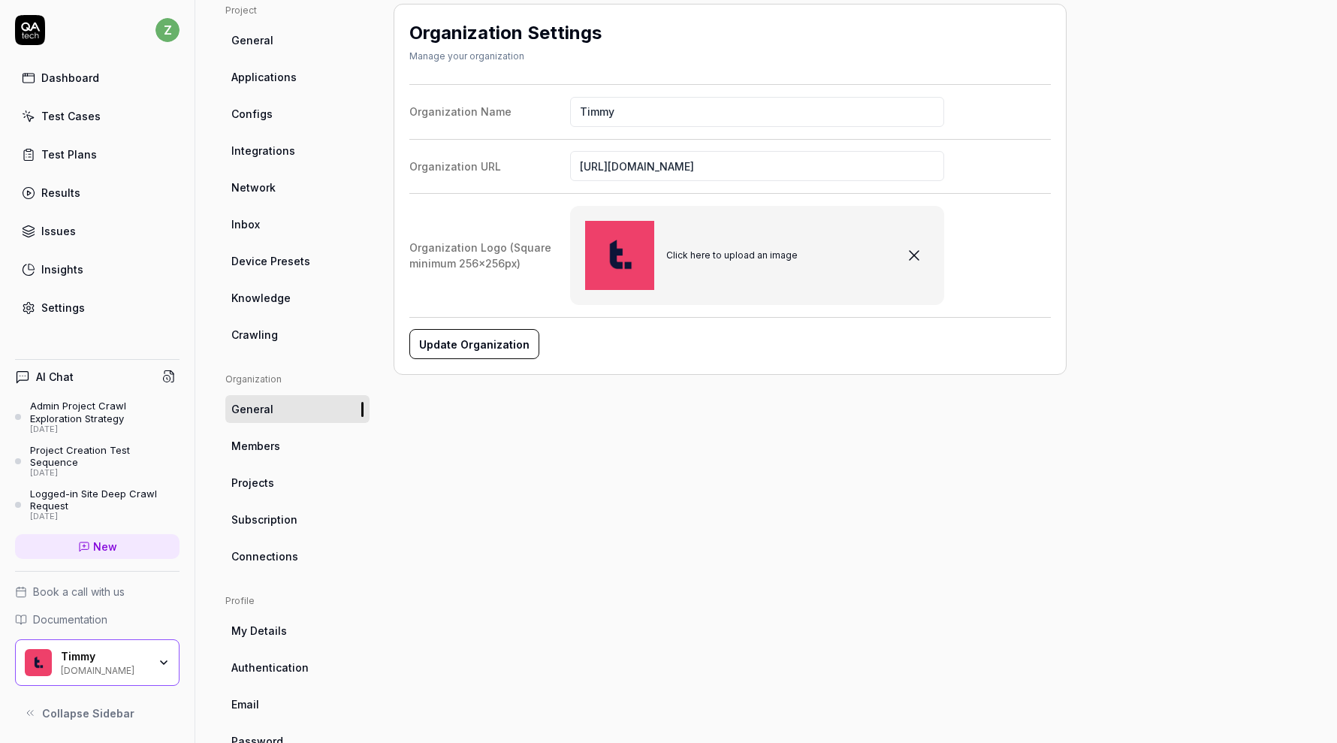
click at [315, 444] on link "Members" at bounding box center [297, 446] width 144 height 28
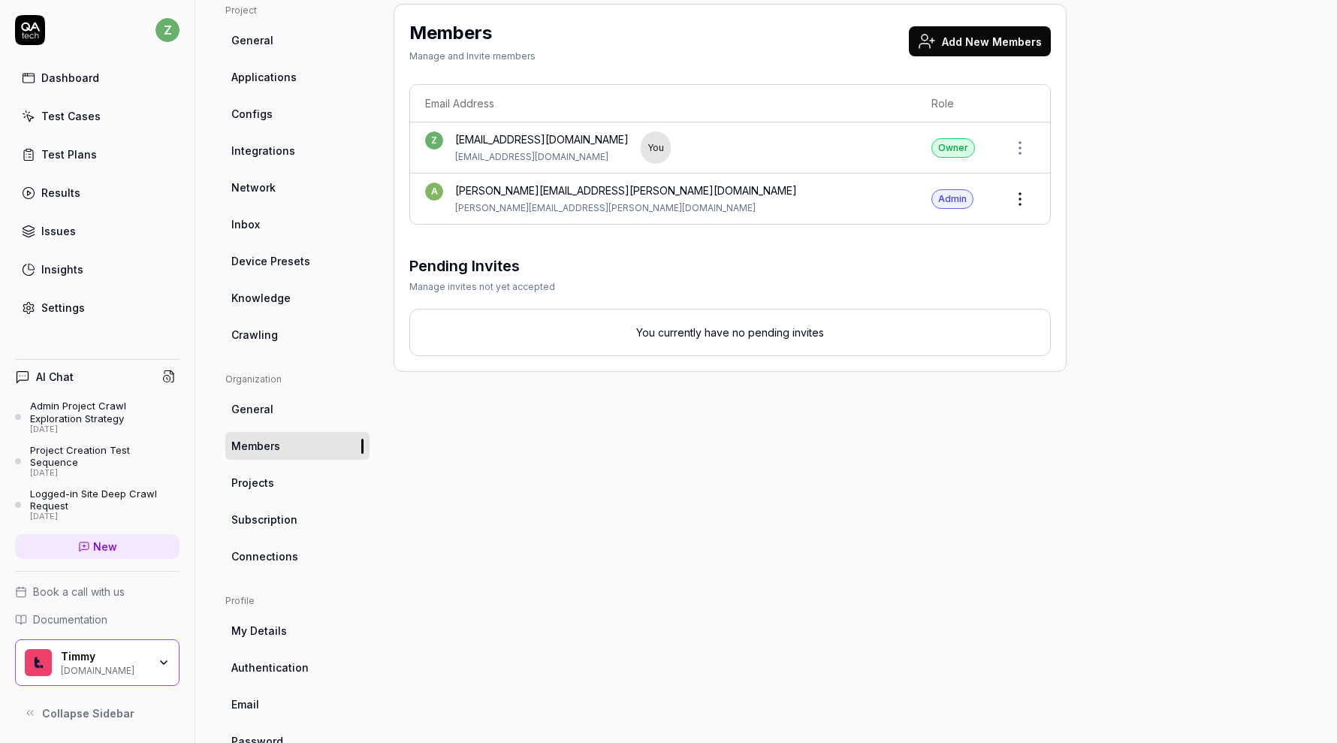
scroll to position [156, 0]
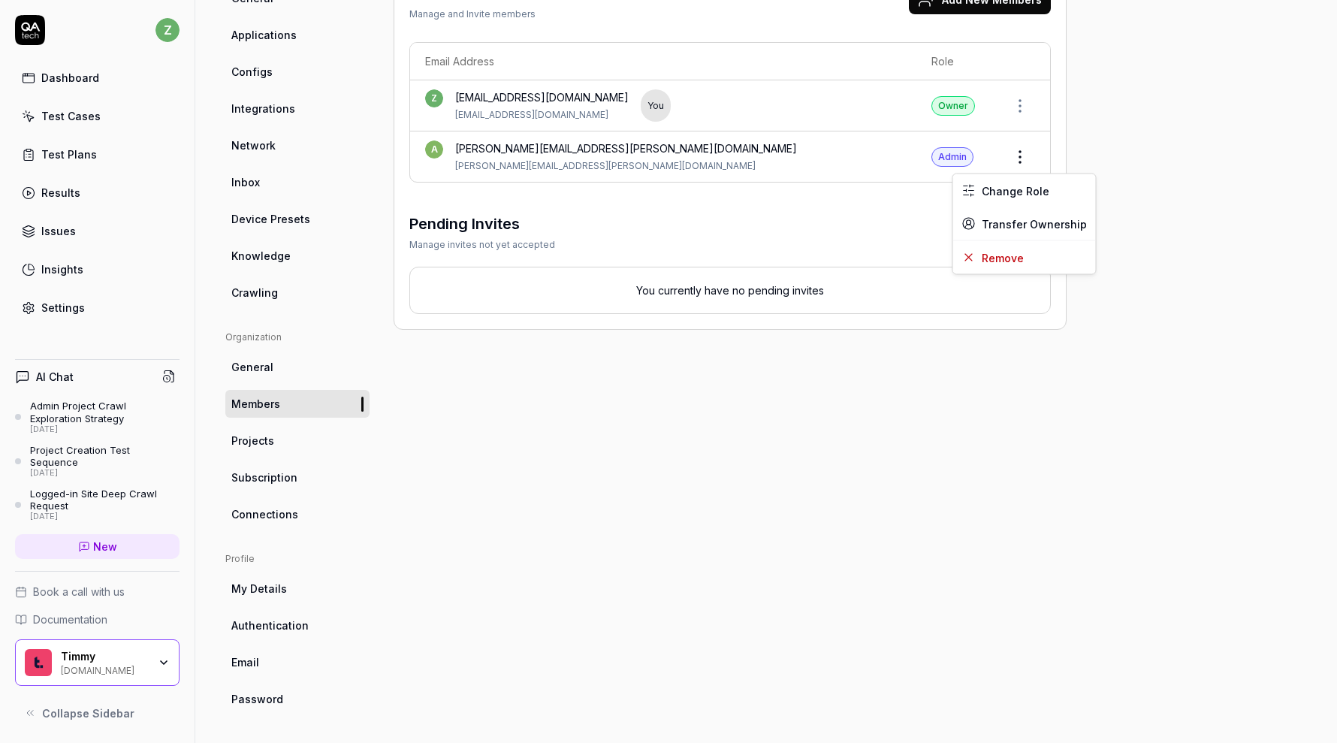
click at [1027, 156] on html "z Dashboard Test Cases Test Plans Results Issues Insights Settings AI Chat Admi…" at bounding box center [668, 371] width 1337 height 743
click at [1157, 99] on html "z Dashboard Test Cases Test Plans Results Issues Insights Settings AI Chat Admi…" at bounding box center [668, 371] width 1337 height 743
click at [291, 435] on link "Projects" at bounding box center [297, 441] width 144 height 28
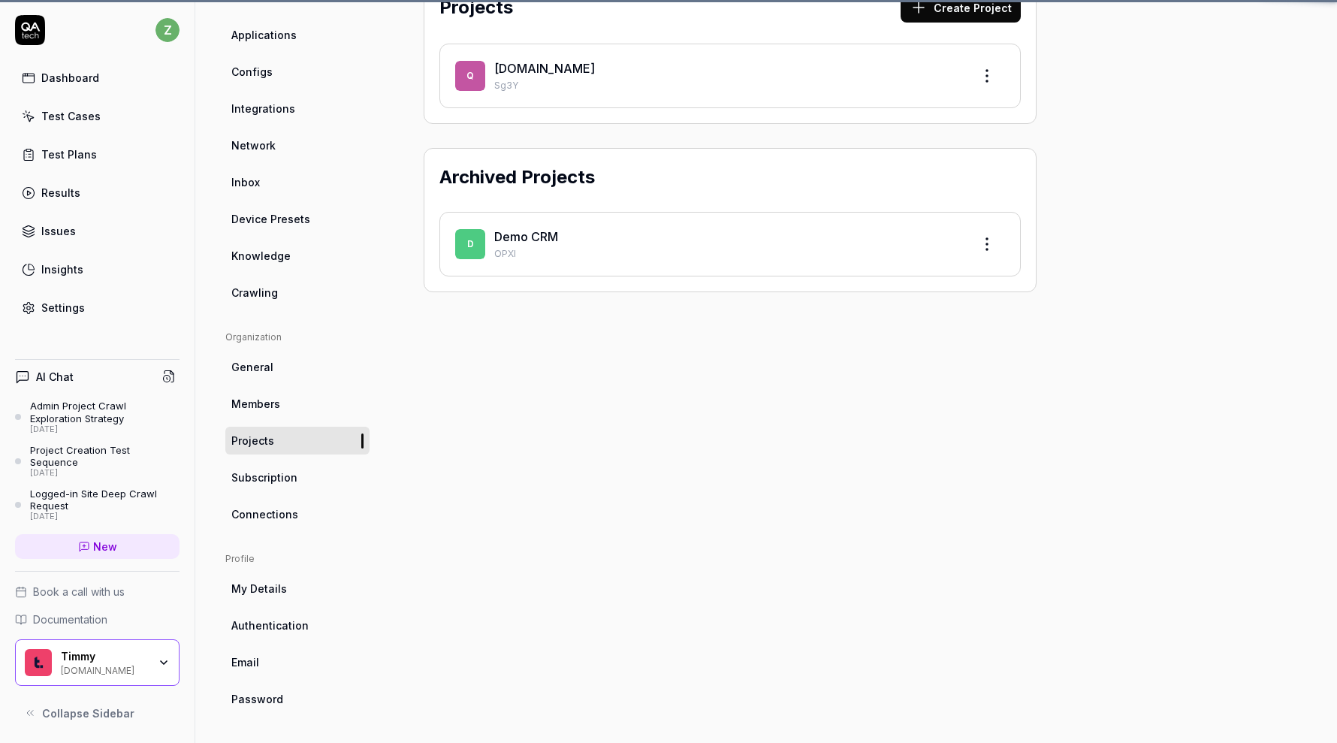
scroll to position [118, 0]
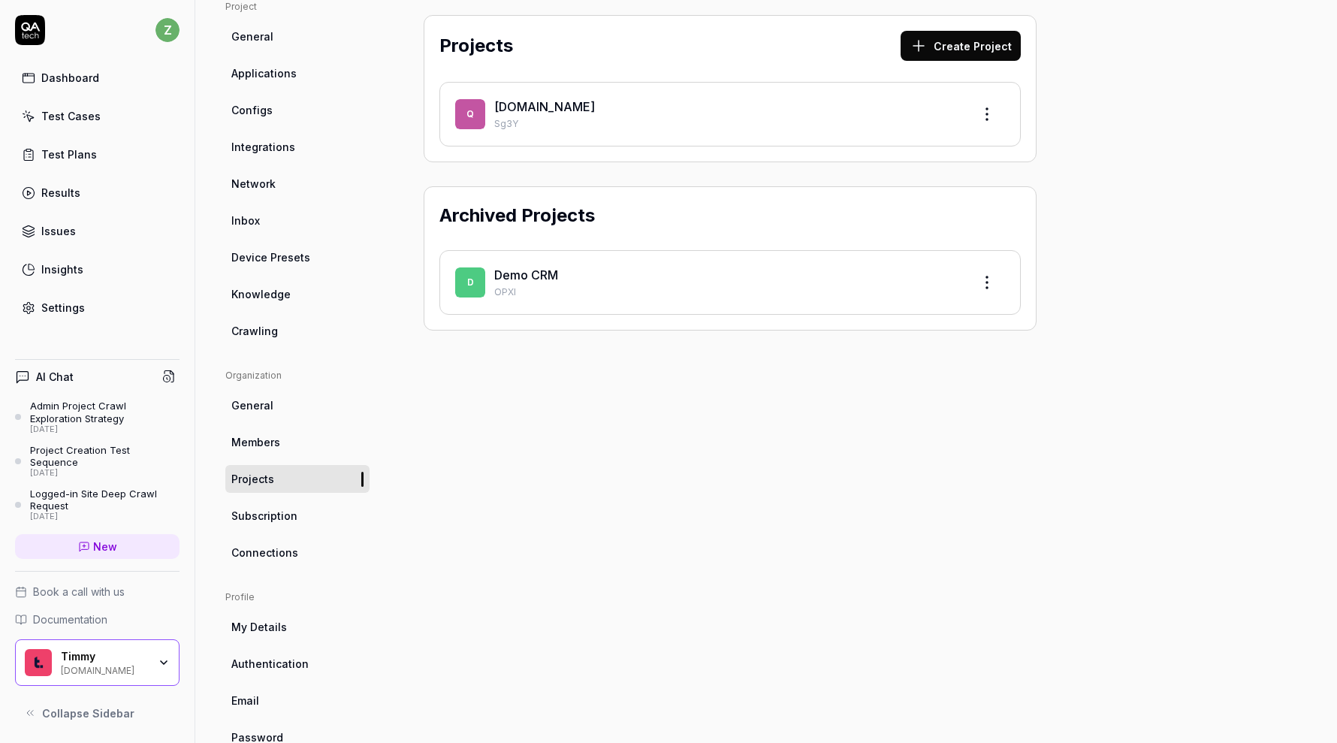
click at [991, 284] on html "z Dashboard Test Cases Test Plans Results Issues Insights Settings AI Chat Admi…" at bounding box center [668, 371] width 1337 height 743
click at [746, 401] on html "z Dashboard Test Cases Test Plans Results Issues Insights Settings AI Chat Admi…" at bounding box center [668, 371] width 1337 height 743
click at [285, 513] on span "Subscription" at bounding box center [264, 516] width 66 height 16
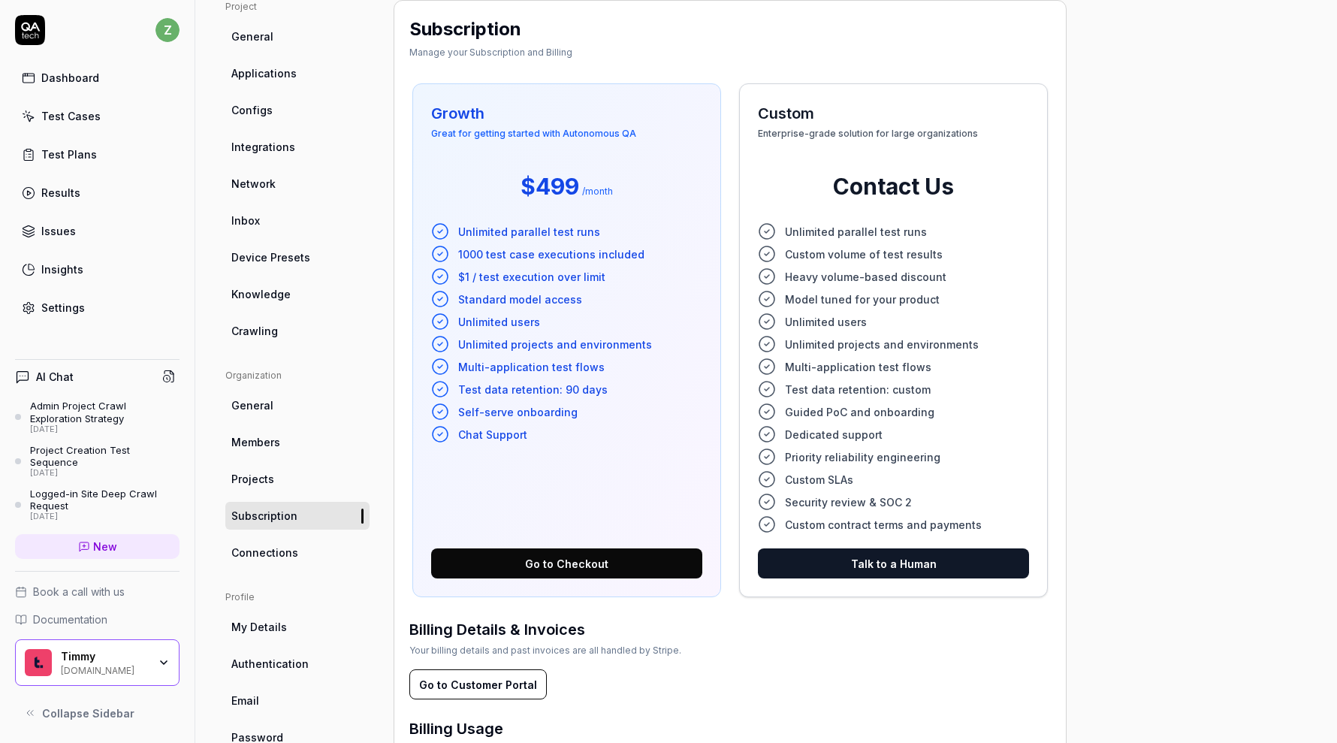
click at [294, 551] on link "Connections" at bounding box center [297, 553] width 144 height 28
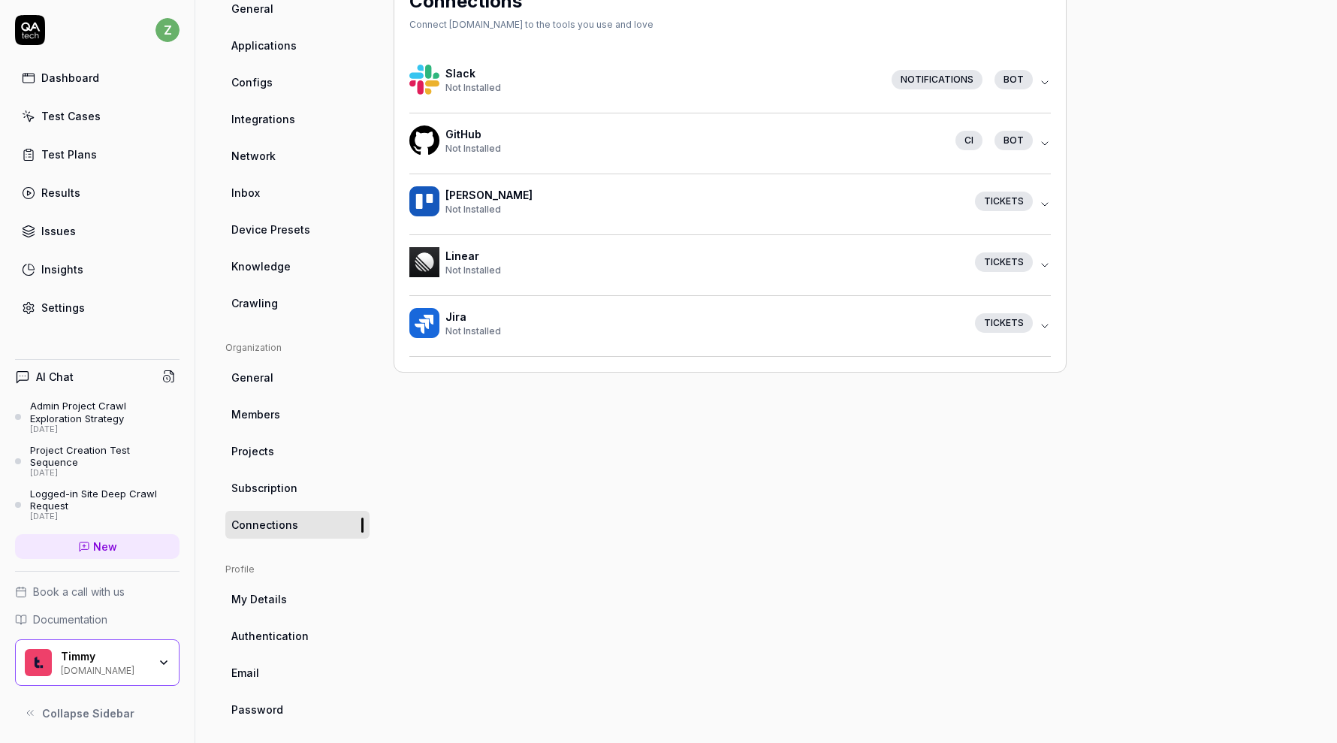
scroll to position [156, 0]
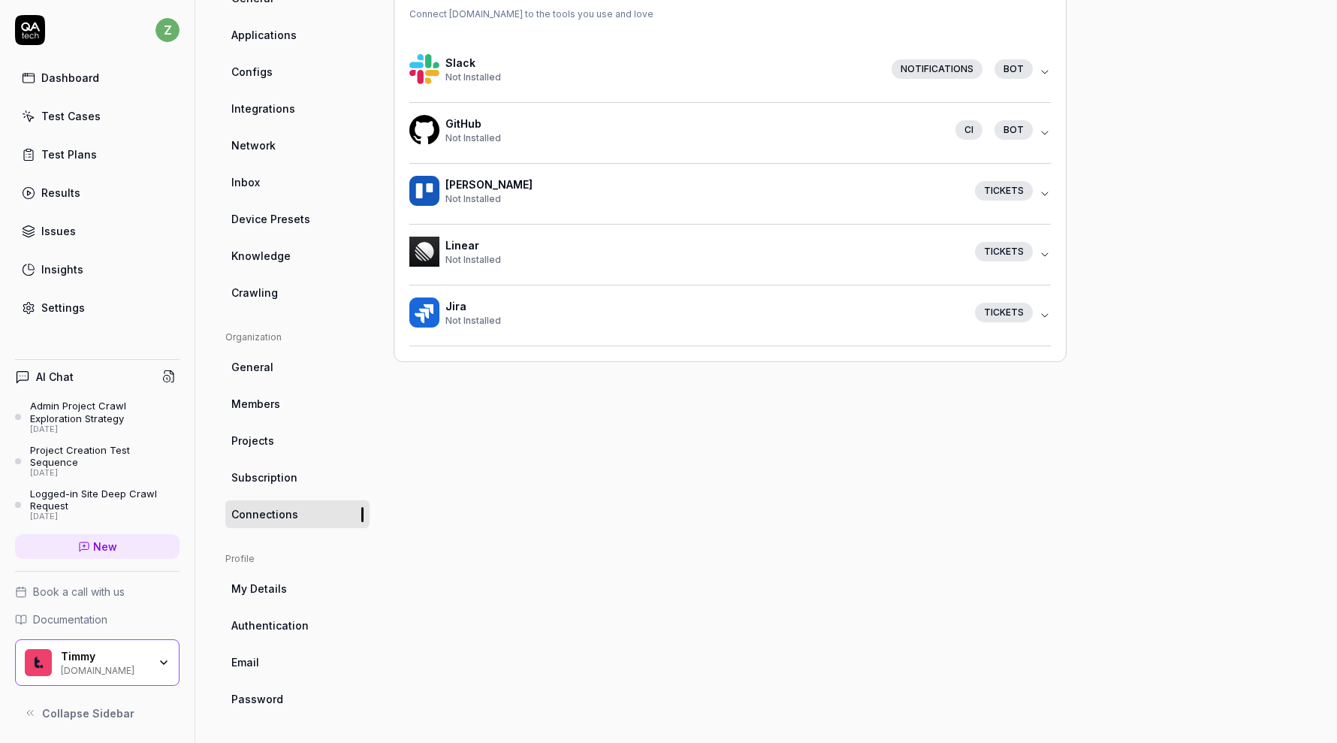
click at [304, 580] on link "My Details" at bounding box center [297, 589] width 144 height 28
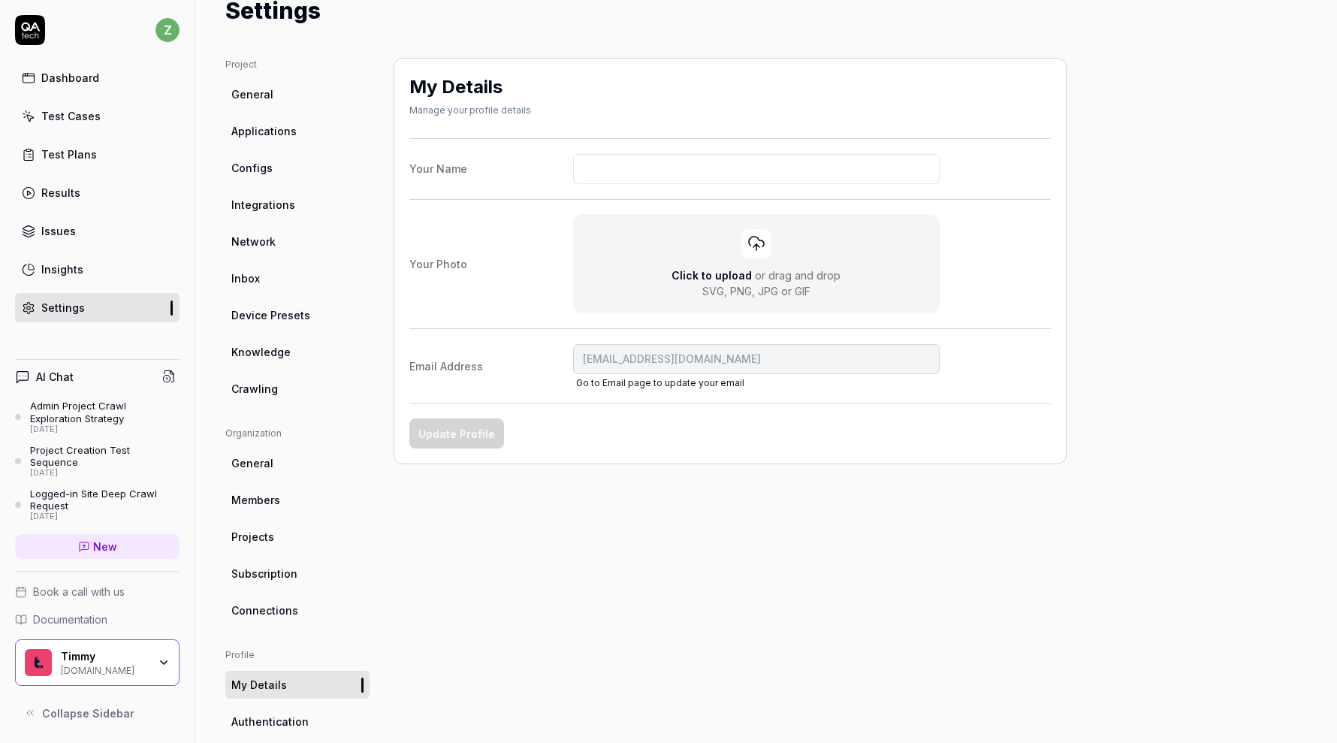
scroll to position [59, 0]
click at [166, 31] on html "z Dashboard Test Cases Test Plans Results Issues Insights Settings AI Chat Admi…" at bounding box center [668, 371] width 1337 height 743
click at [165, 31] on html "z Dashboard Test Cases Test Plans Results Issues Insights Settings AI Chat Admi…" at bounding box center [668, 371] width 1337 height 743
click at [612, 161] on input "Your Name" at bounding box center [756, 170] width 367 height 30
drag, startPoint x: 585, startPoint y: 171, endPoint x: 557, endPoint y: 171, distance: 28.5
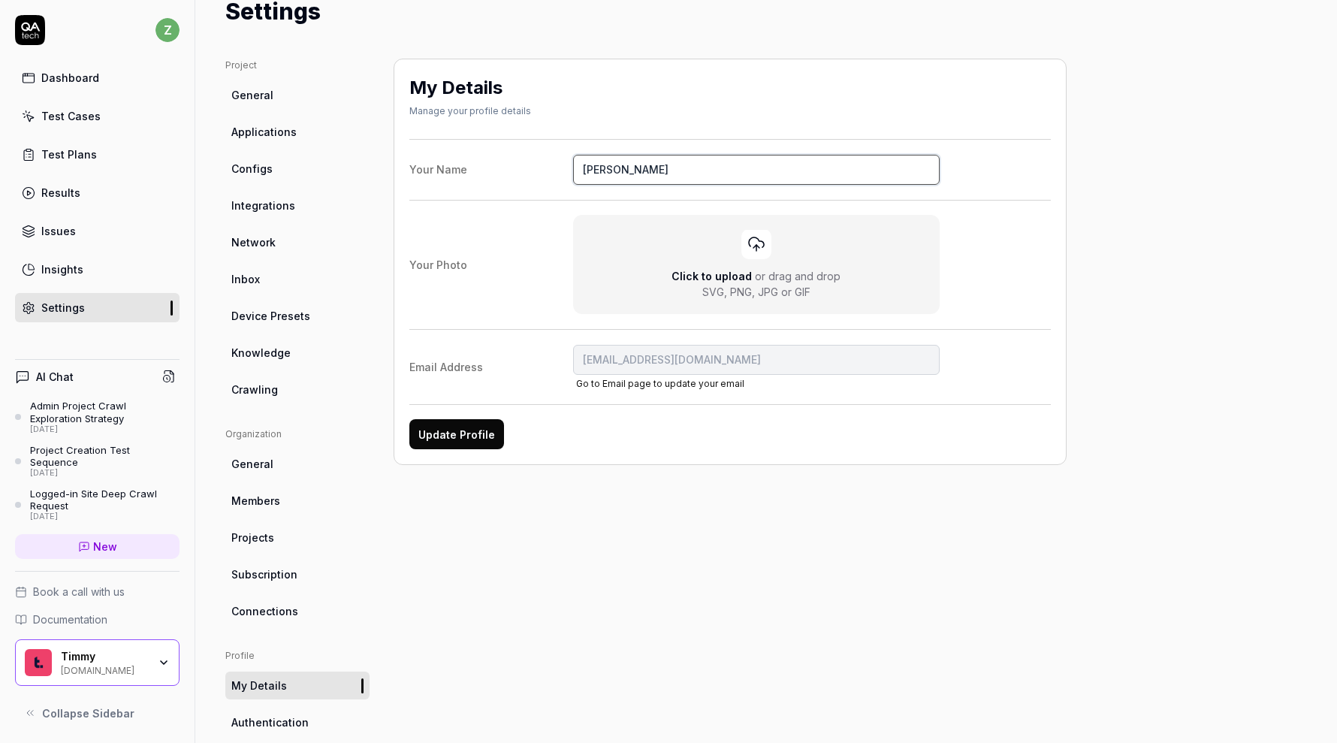
click at [557, 171] on label "Your Name Zach" at bounding box center [729, 170] width 641 height 30
click at [573, 171] on input "Zach" at bounding box center [756, 170] width 367 height 30
click at [475, 427] on button "Update Profile" at bounding box center [456, 434] width 95 height 30
type input "zach"
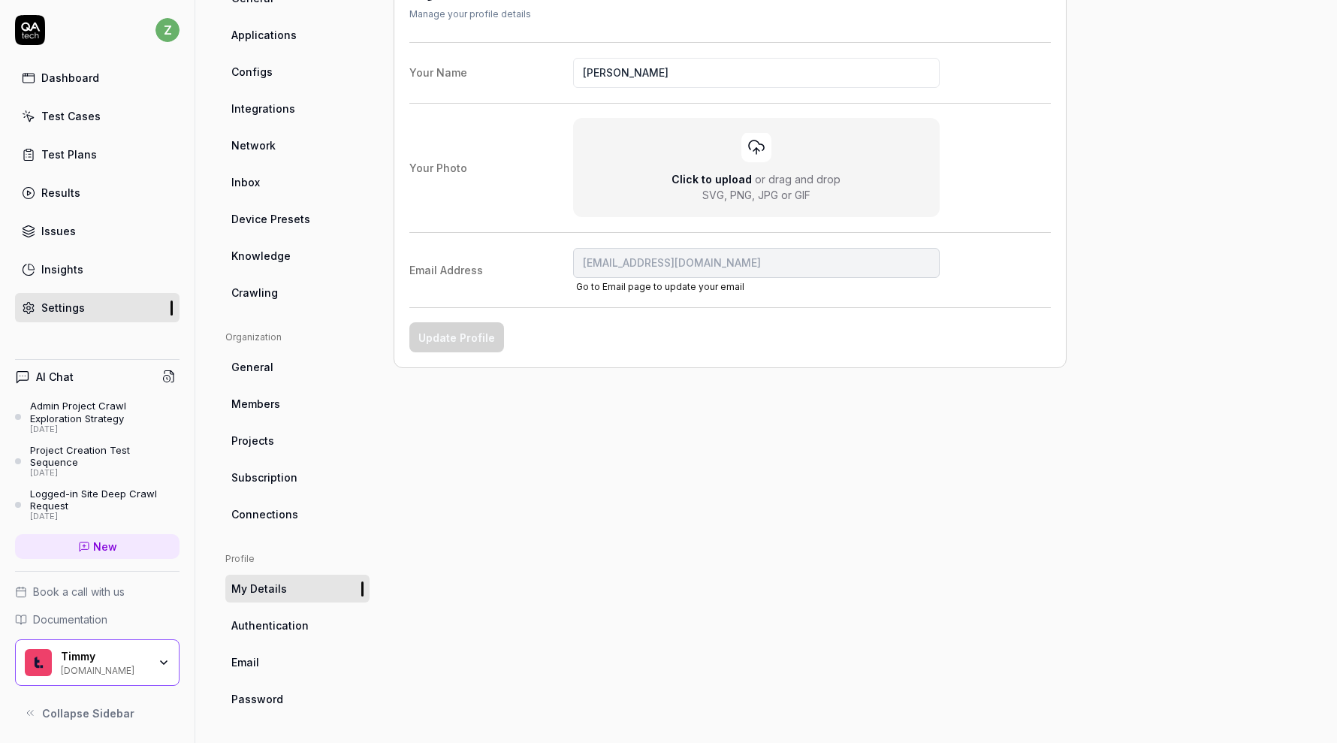
click at [305, 620] on link "Authentication" at bounding box center [297, 625] width 144 height 28
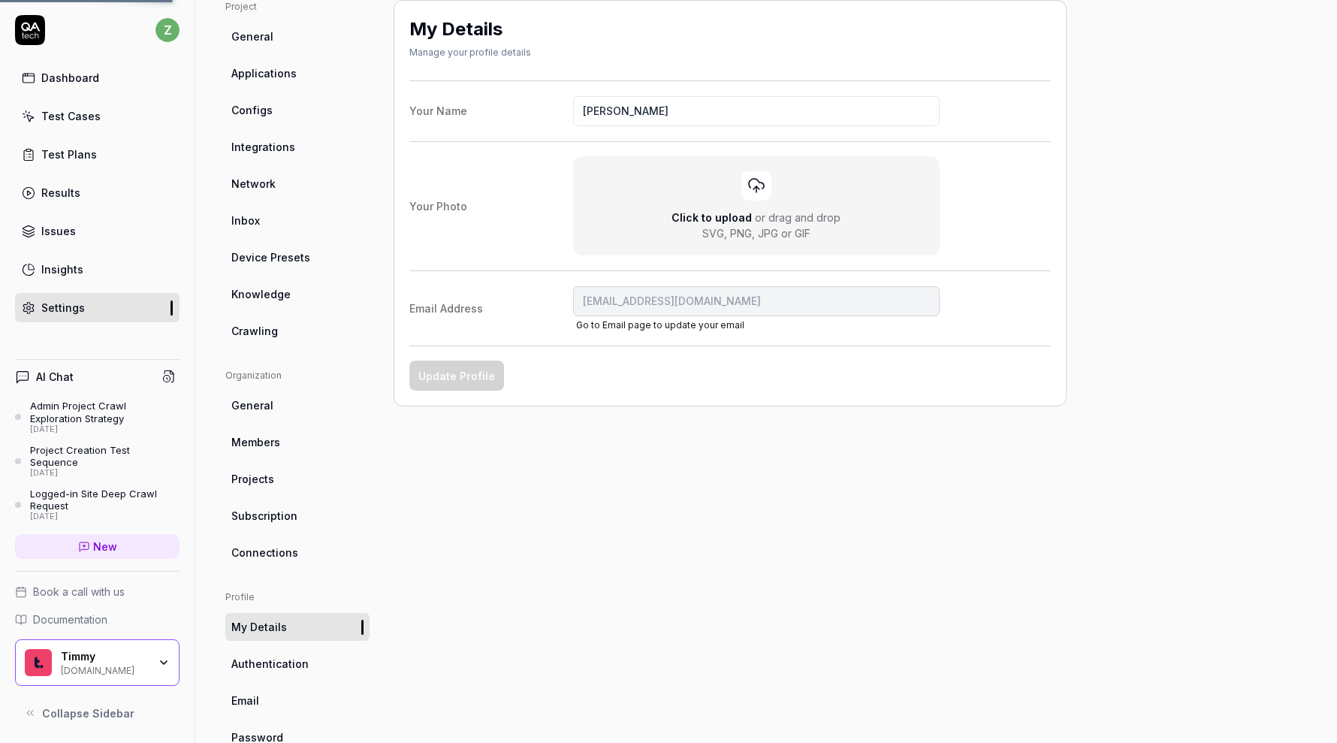
click at [305, 620] on ul "Profile My Details Authentication Email Password" at bounding box center [297, 670] width 144 height 161
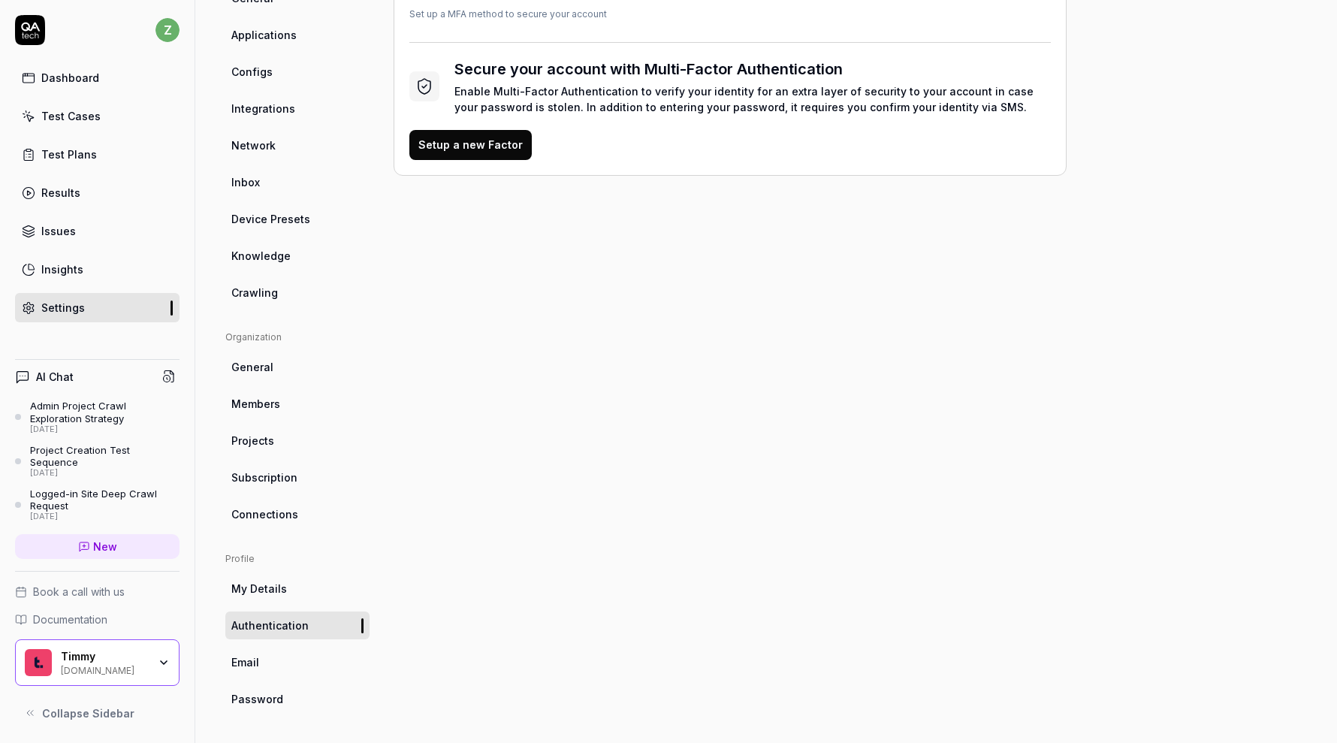
scroll to position [0, 0]
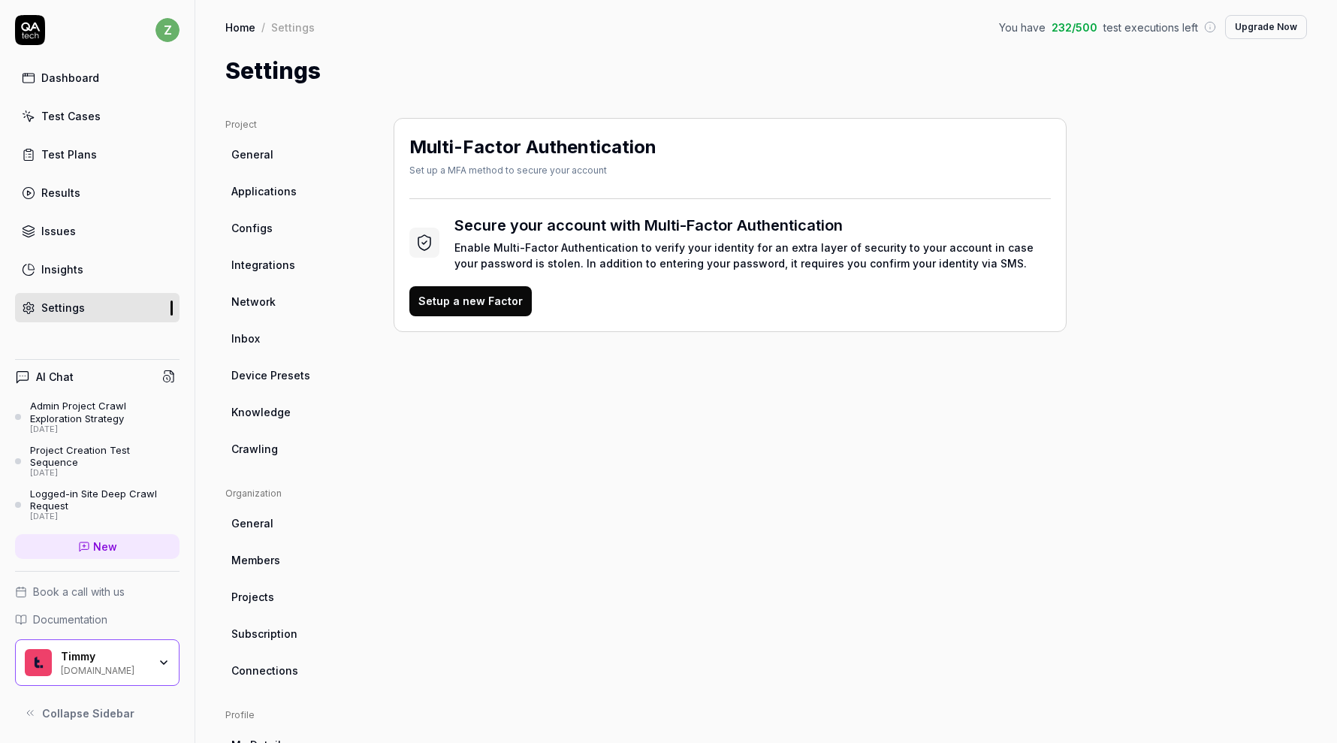
click at [98, 85] on link "Dashboard" at bounding box center [97, 77] width 164 height 29
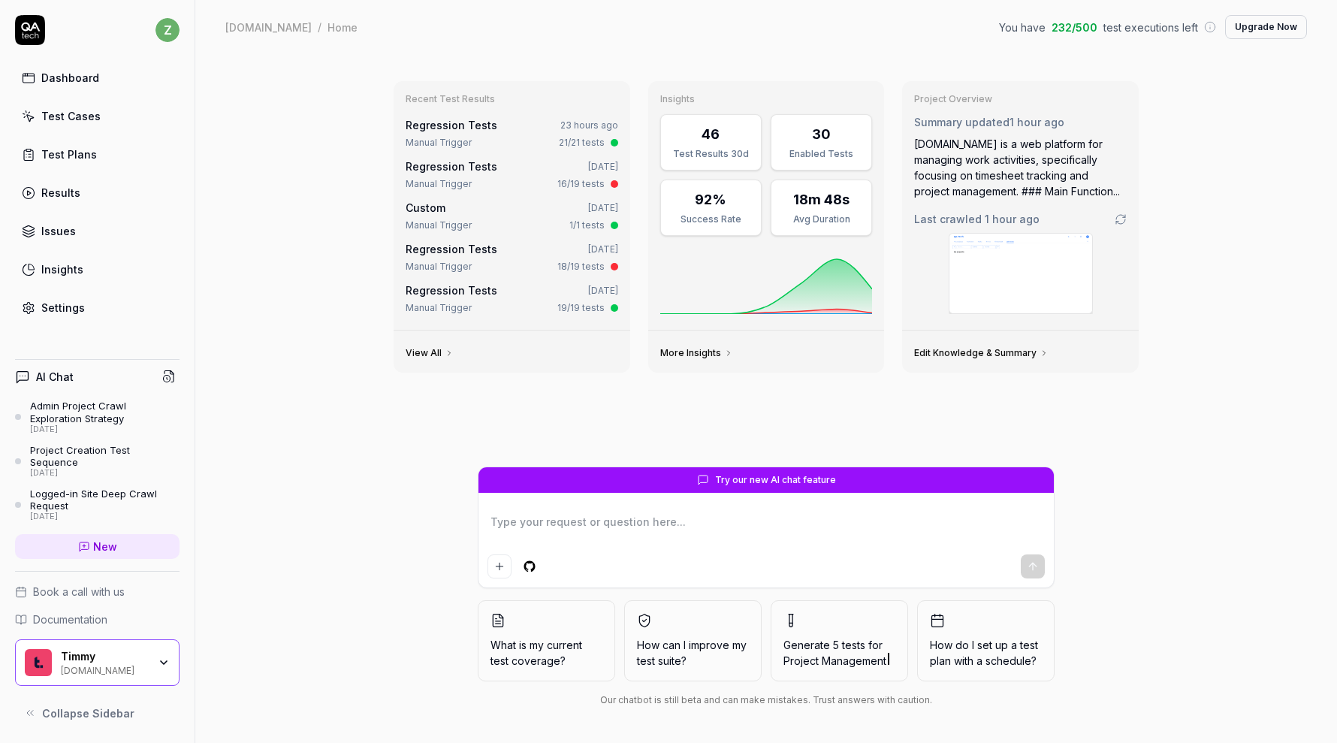
click at [92, 146] on link "Test Plans" at bounding box center [97, 154] width 164 height 29
type textarea "*"
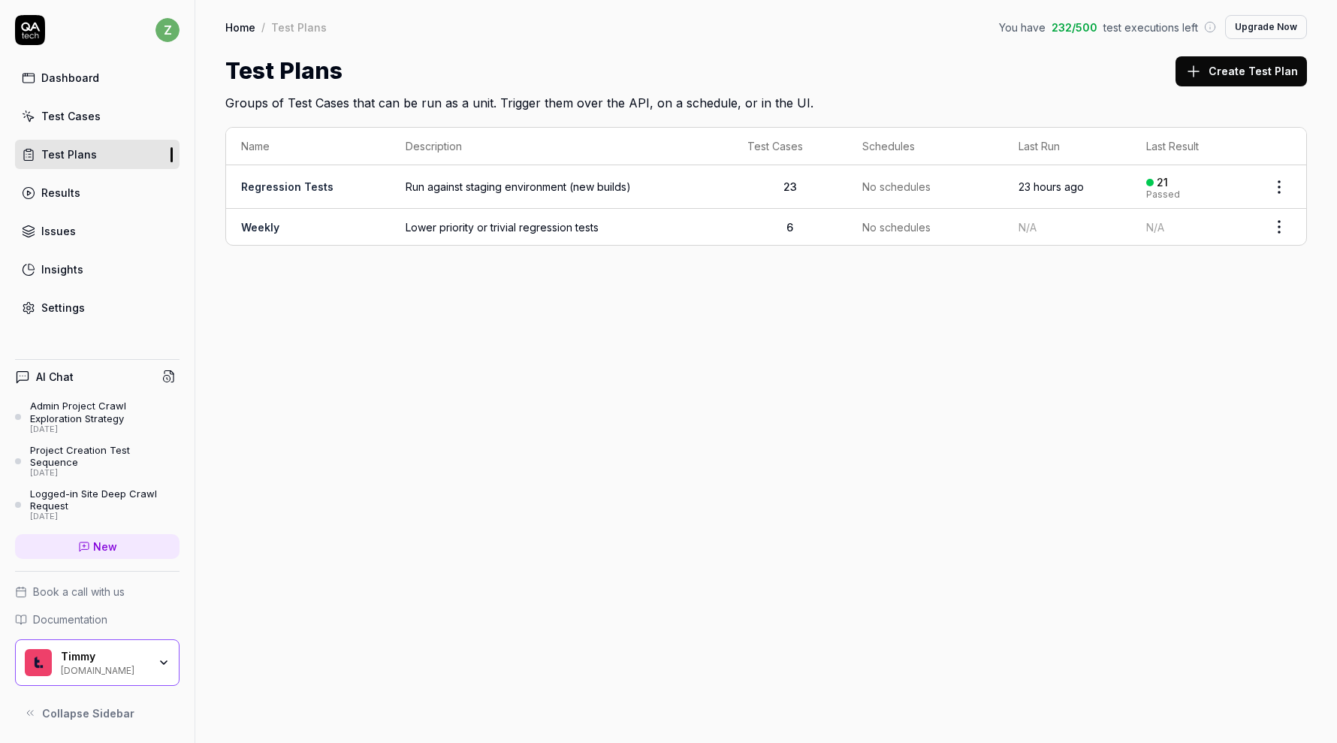
click at [574, 185] on span "Run against staging environment (new builds)" at bounding box center [562, 187] width 312 height 16
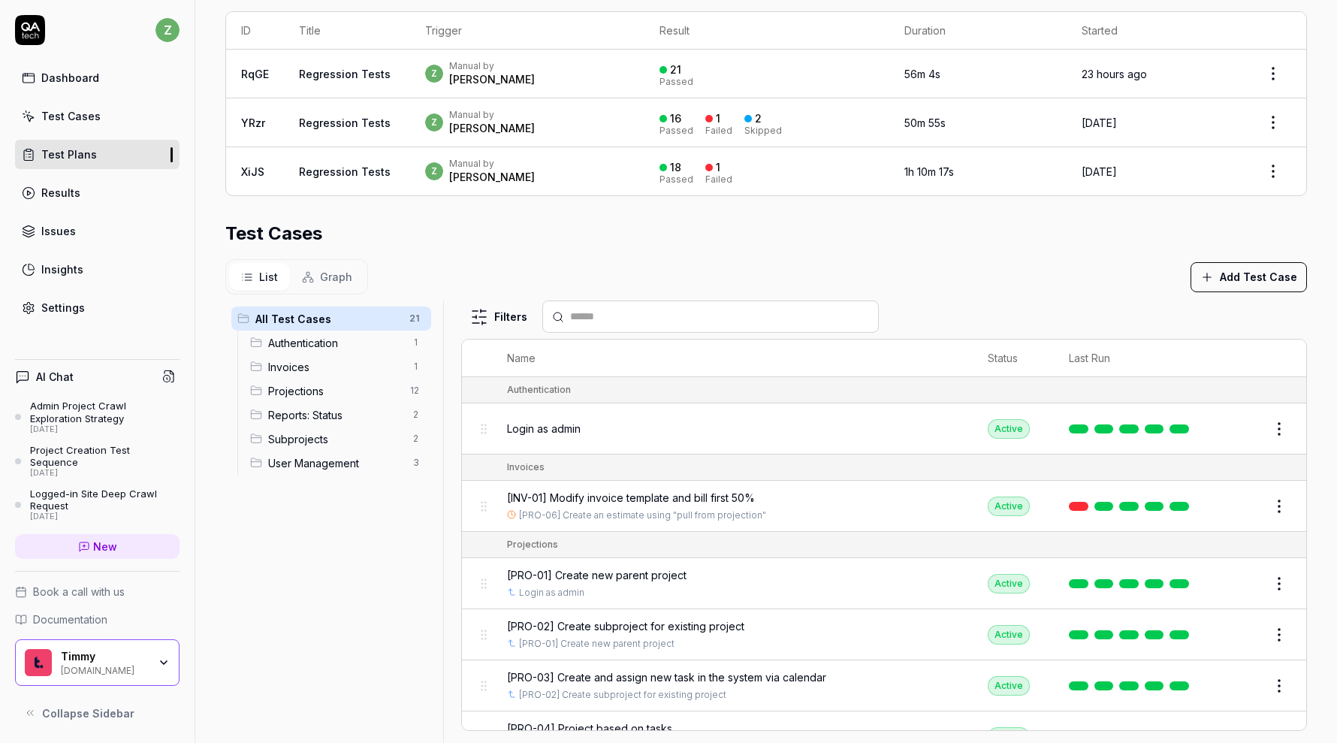
scroll to position [335, 0]
click at [1286, 282] on button "Add Test Case" at bounding box center [1248, 276] width 116 height 30
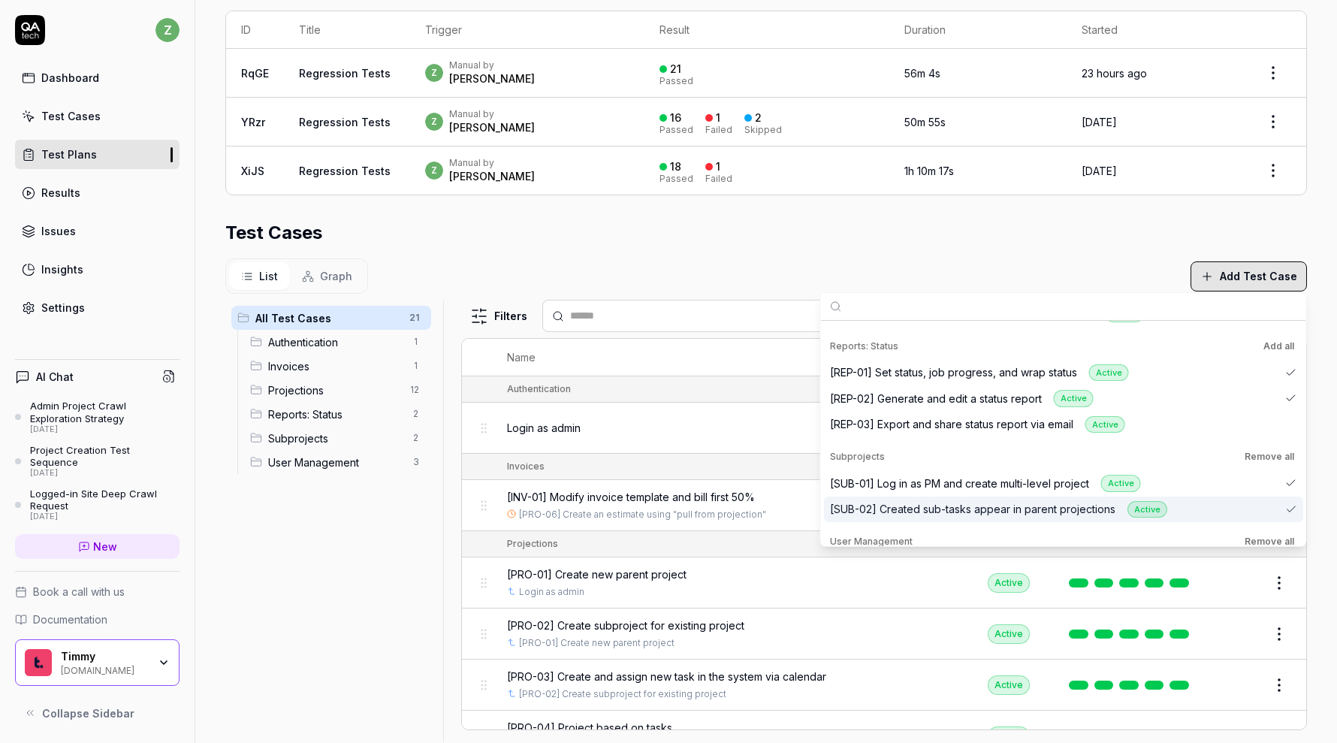
scroll to position [732, 0]
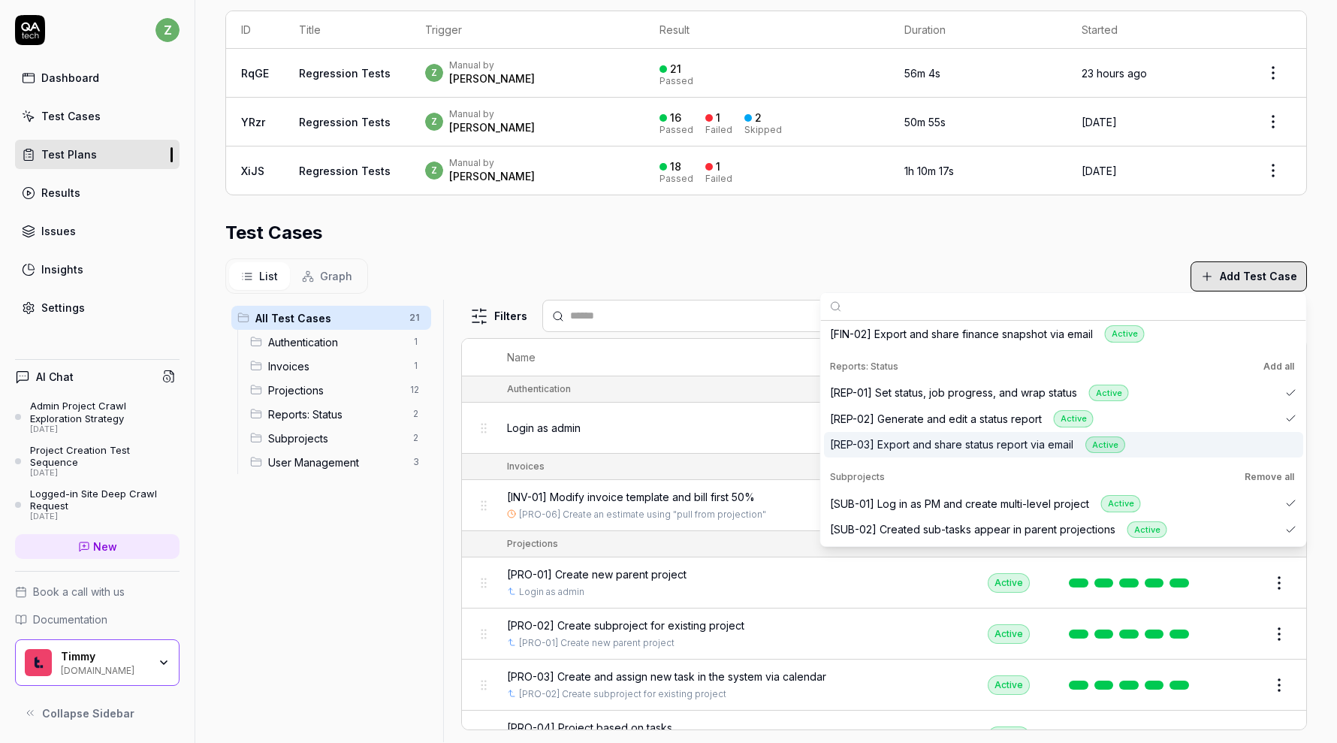
click at [1269, 446] on div "[REP-03] Export and share status report via email Active" at bounding box center [1063, 445] width 479 height 26
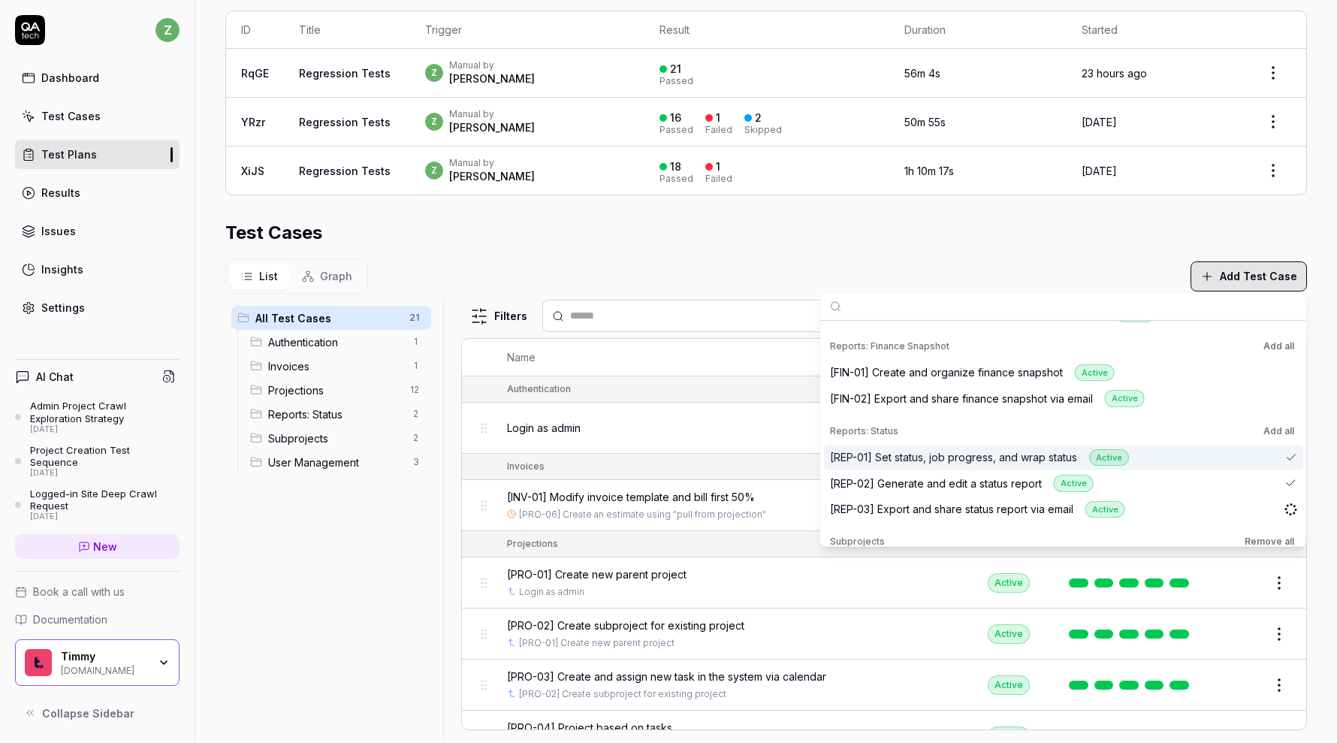
scroll to position [662, 0]
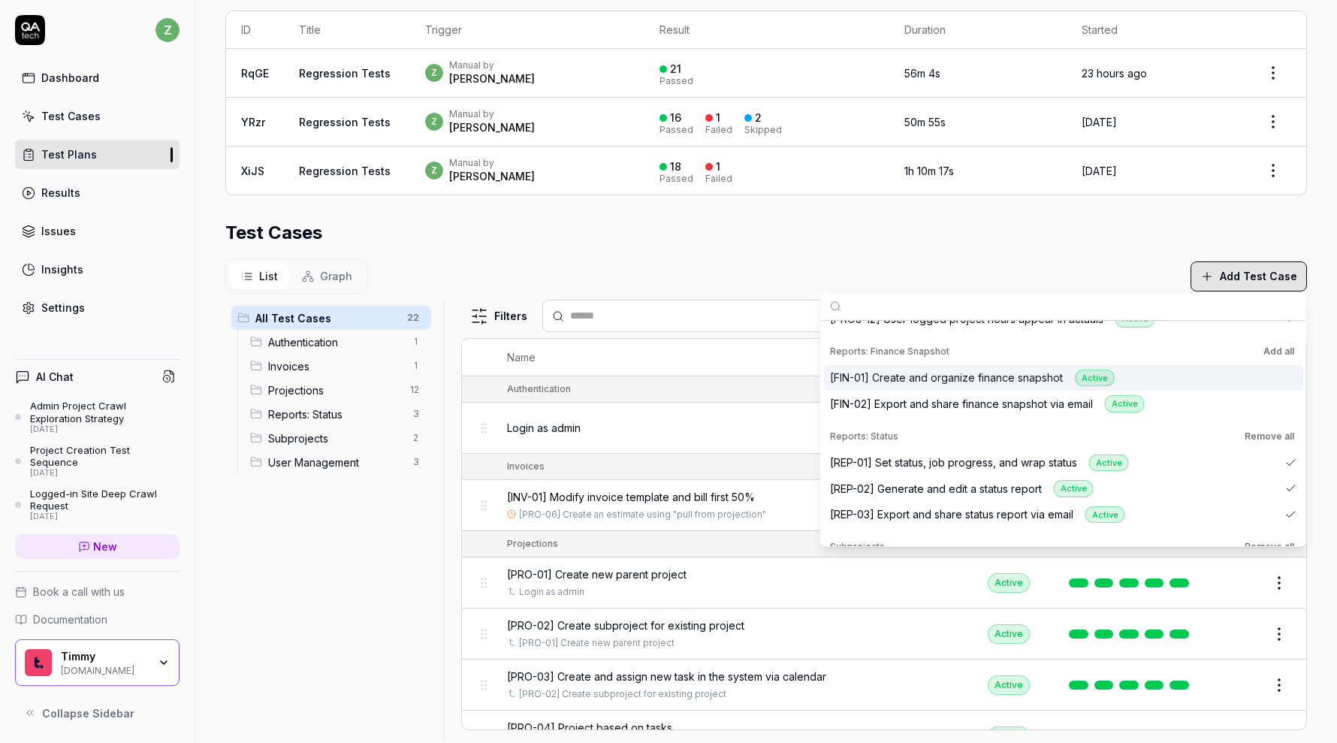
click at [1287, 357] on button "Add all" at bounding box center [1278, 351] width 37 height 18
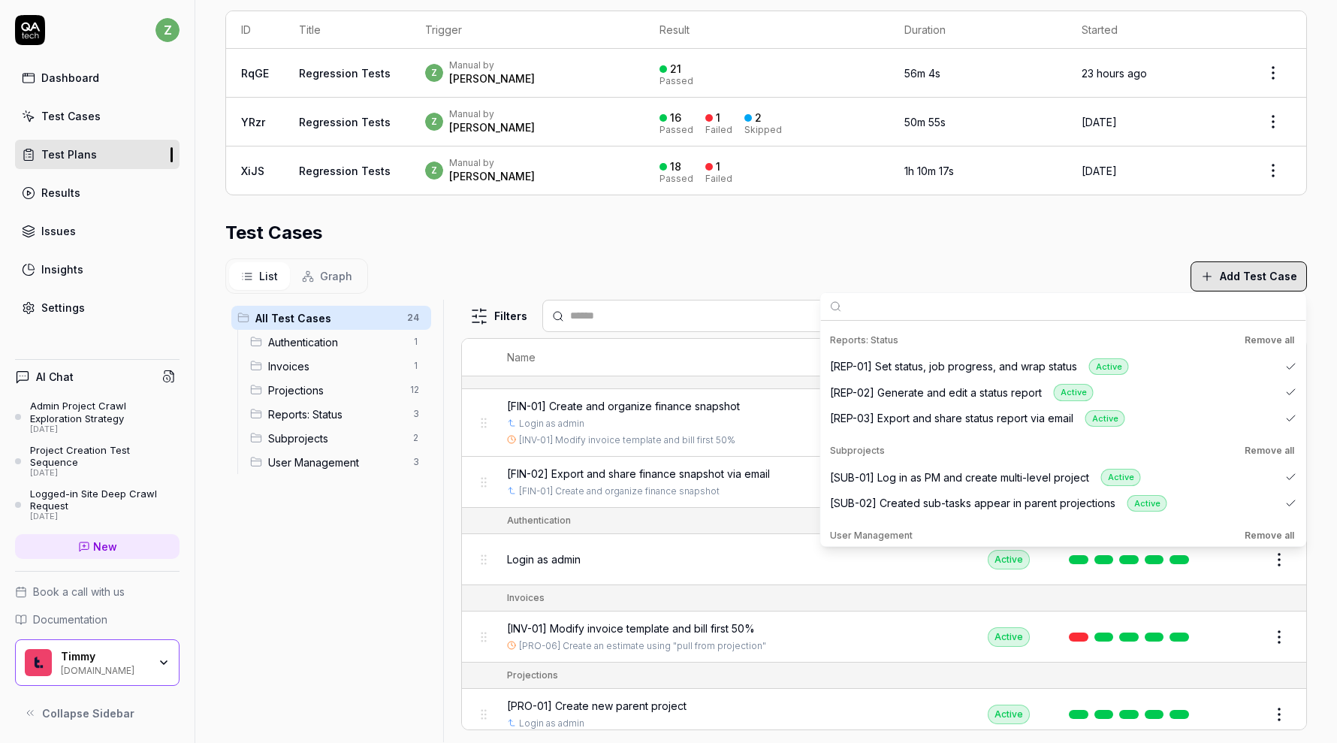
scroll to position [842, 0]
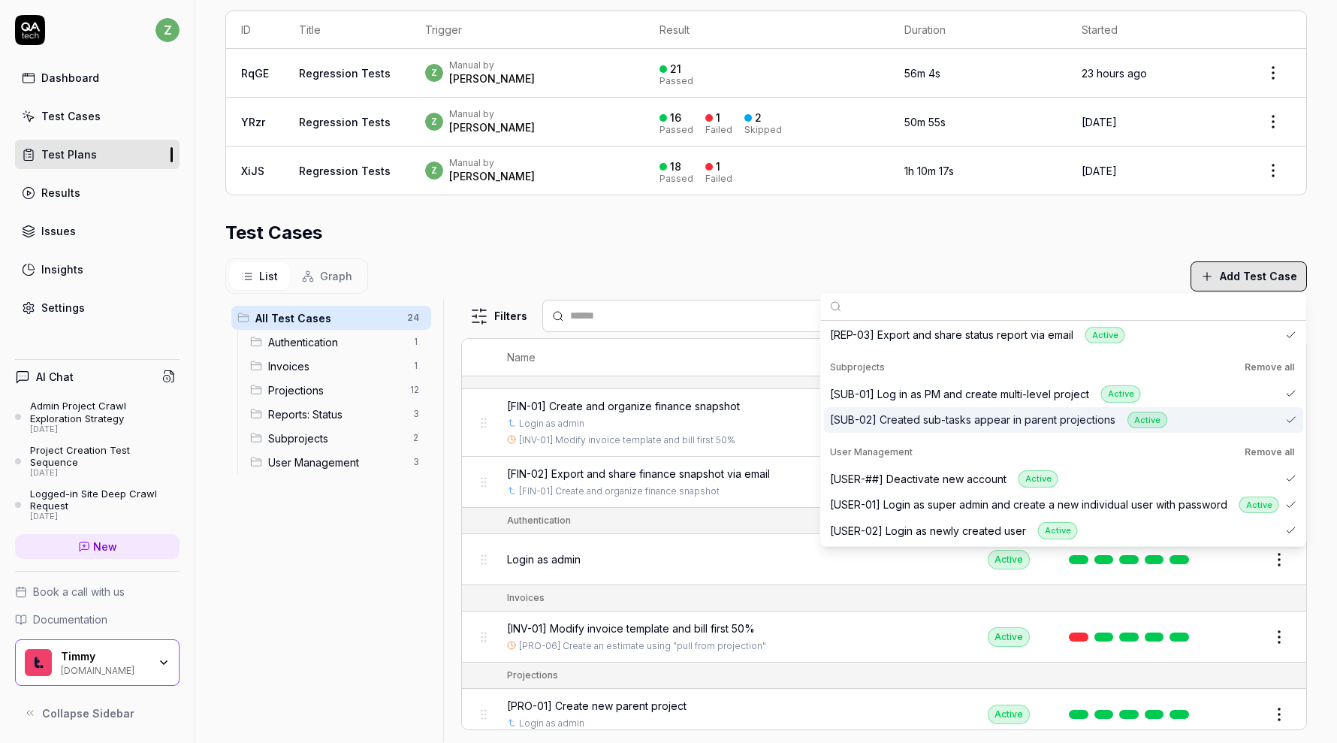
click at [398, 522] on div "All Test Cases 24 Authentication 1 Invoices 1 Projections 12 Reports: Status 3 …" at bounding box center [331, 512] width 212 height 424
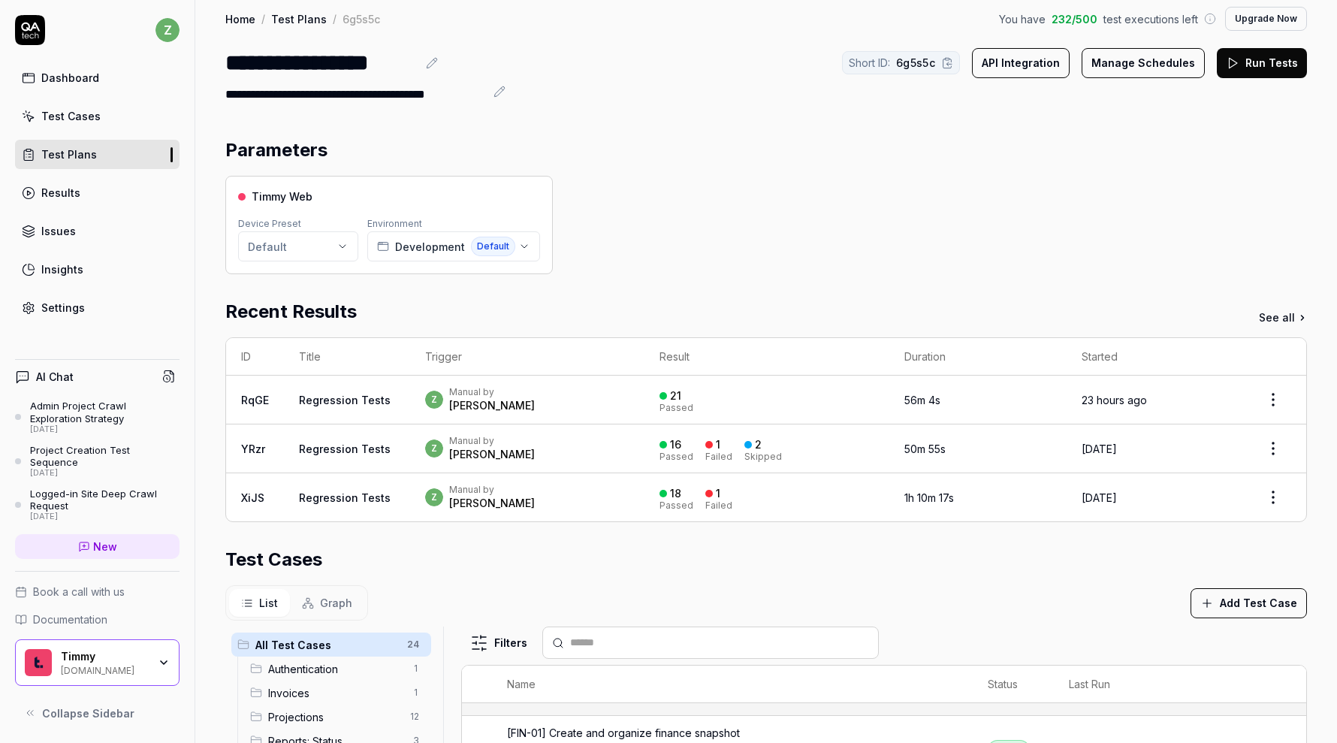
scroll to position [0, 0]
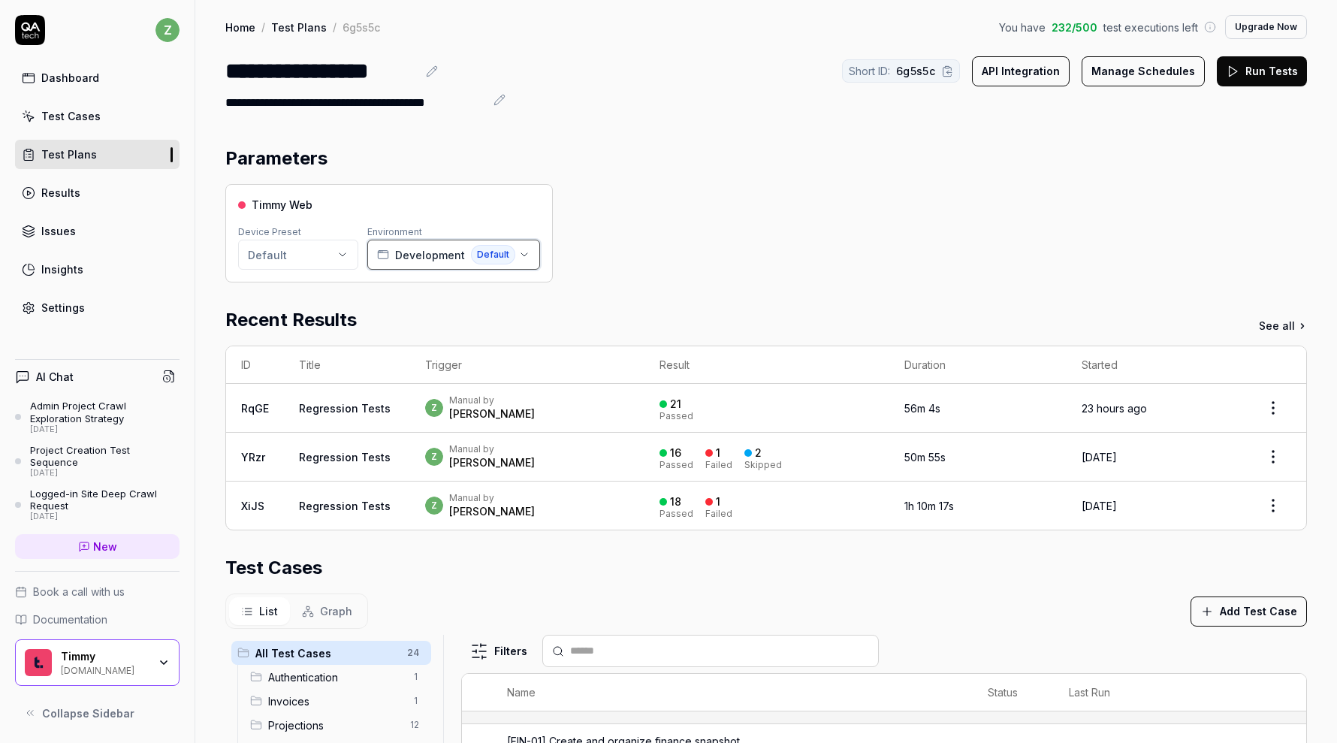
click at [520, 251] on icon "button" at bounding box center [524, 255] width 12 height 12
click at [613, 251] on div "Timmy Web Device Preset Default Environment Development Default" at bounding box center [766, 233] width 1082 height 98
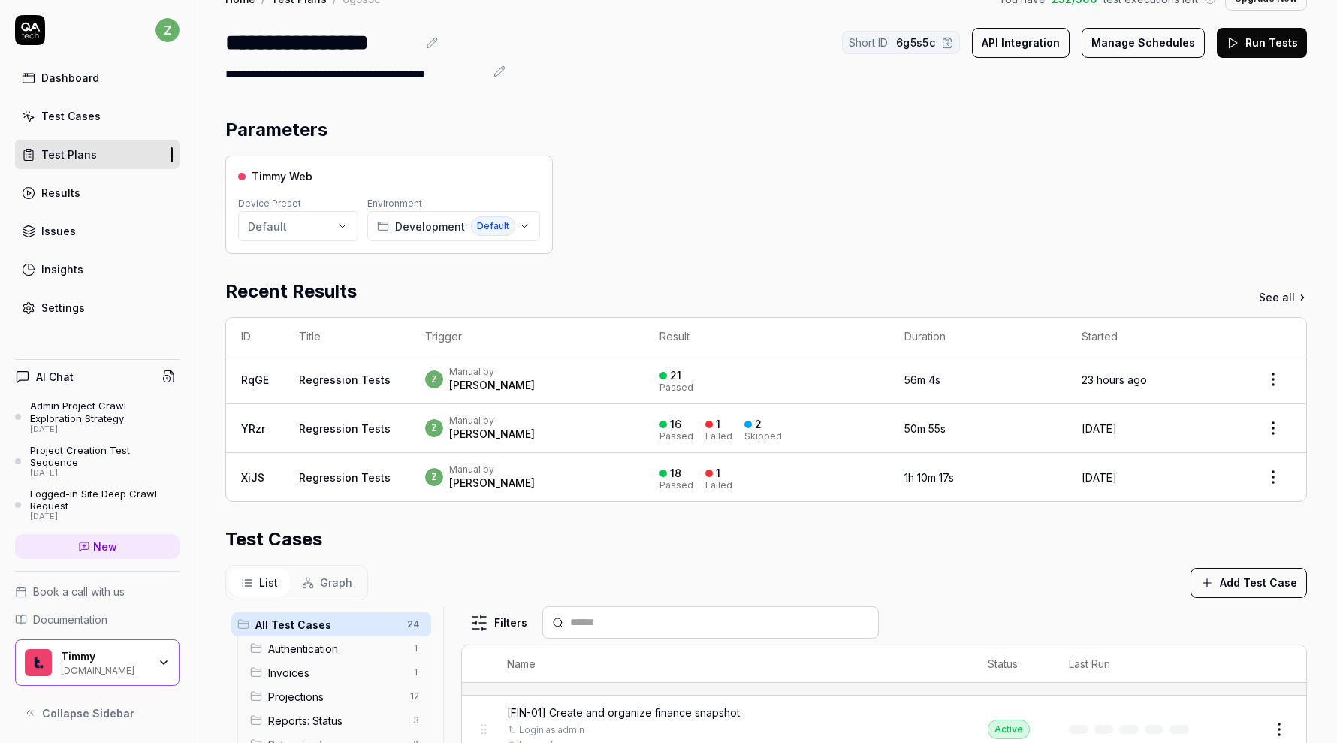
scroll to position [35, 0]
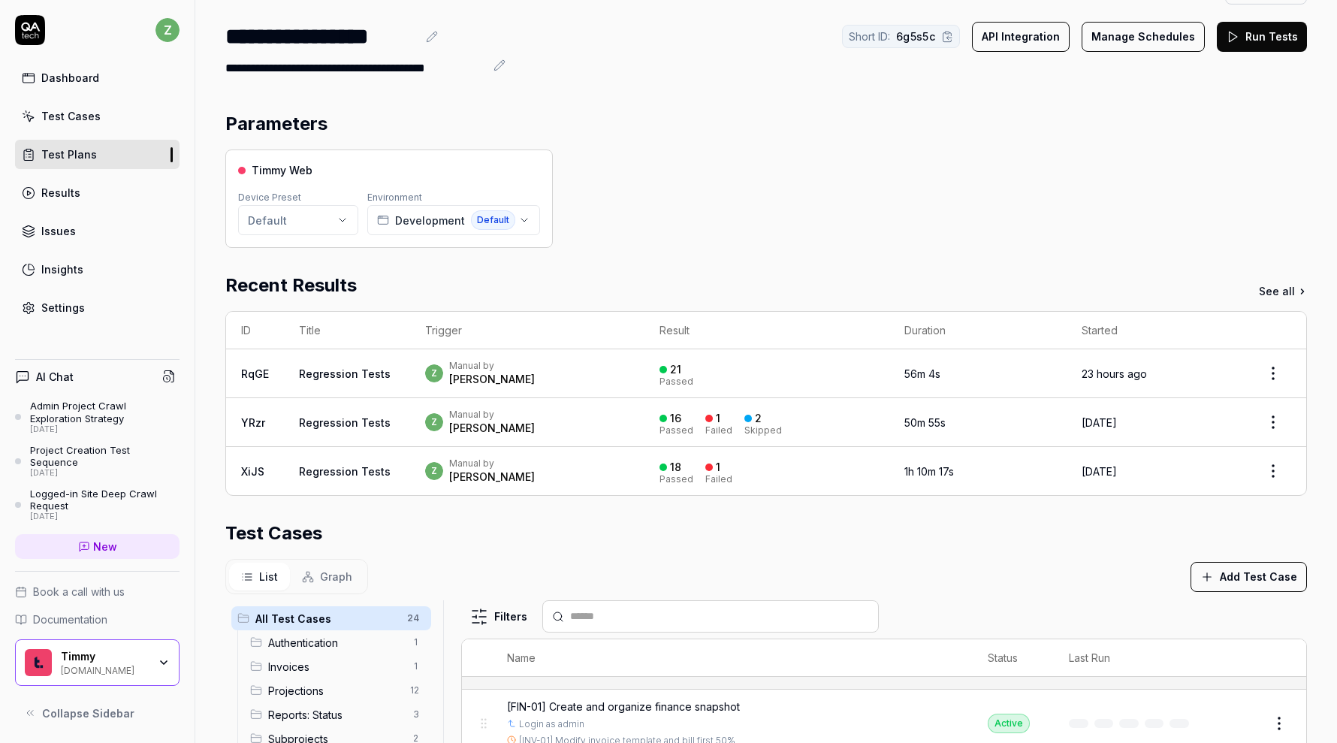
click at [308, 212] on html "**********" at bounding box center [668, 371] width 1337 height 743
click at [624, 176] on div "Timmy Web Device Preset Default Environment Development Default" at bounding box center [766, 198] width 1082 height 98
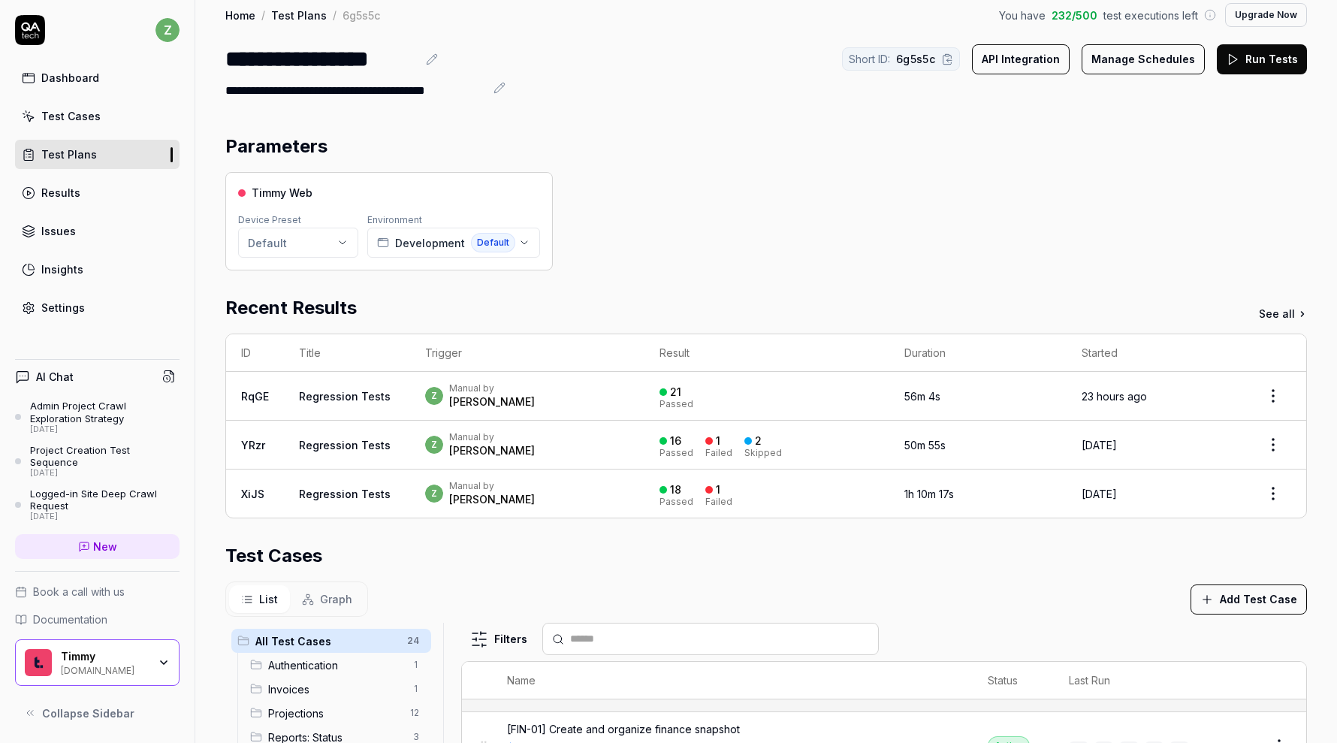
scroll to position [0, 0]
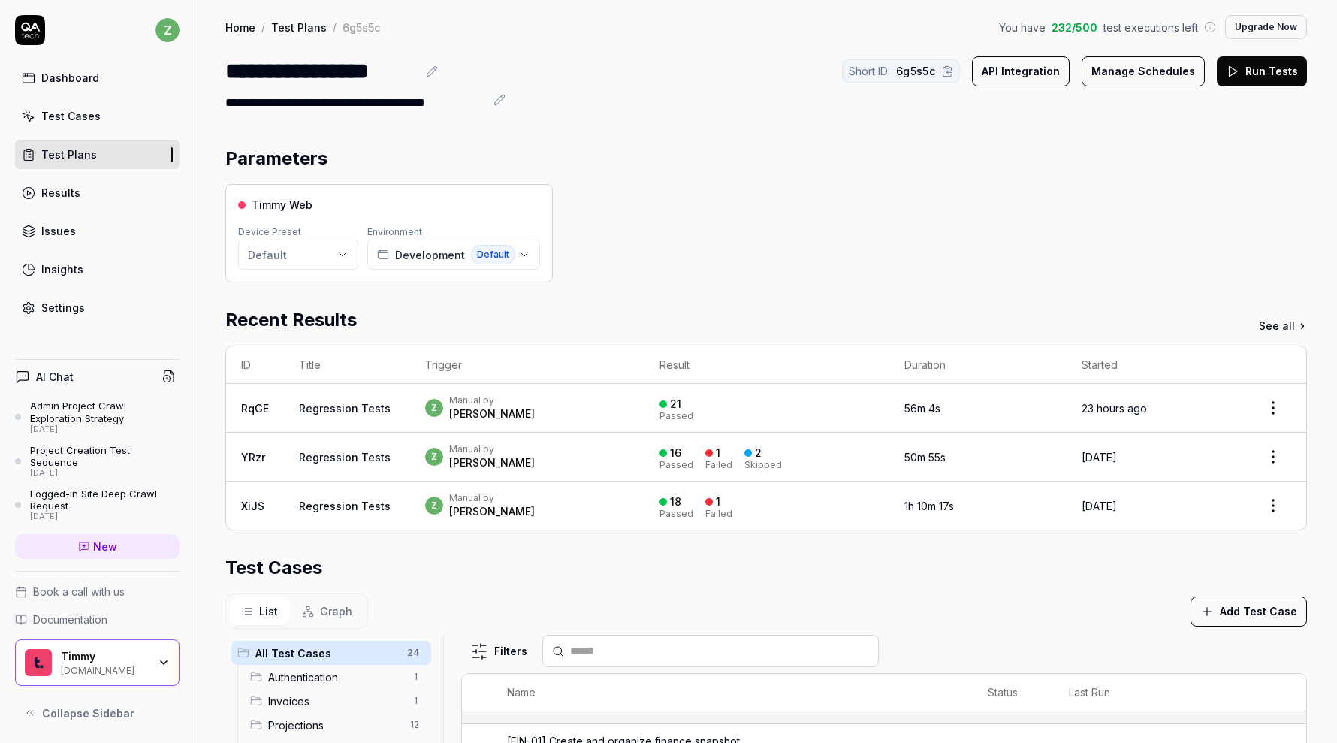
click at [1256, 76] on button "Run Tests" at bounding box center [1262, 71] width 90 height 30
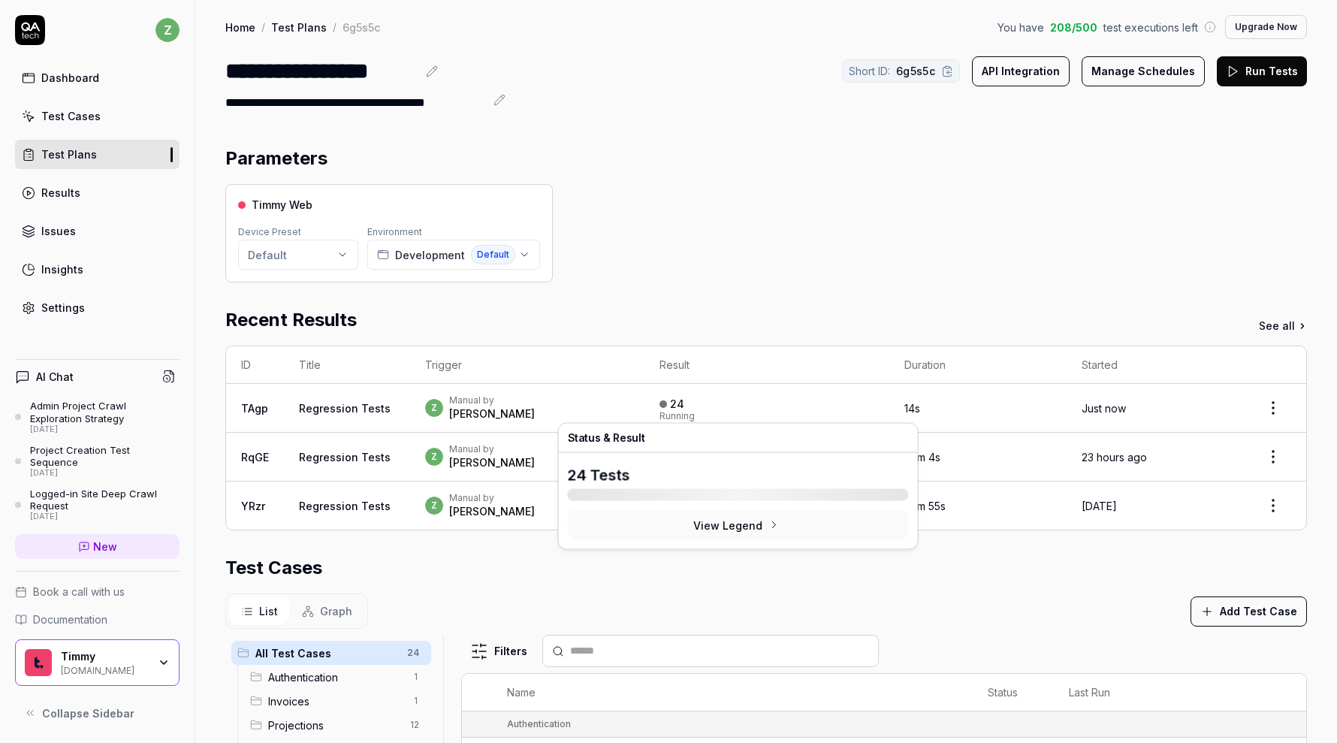
click at [753, 396] on div "24 Running" at bounding box center [766, 408] width 215 height 25
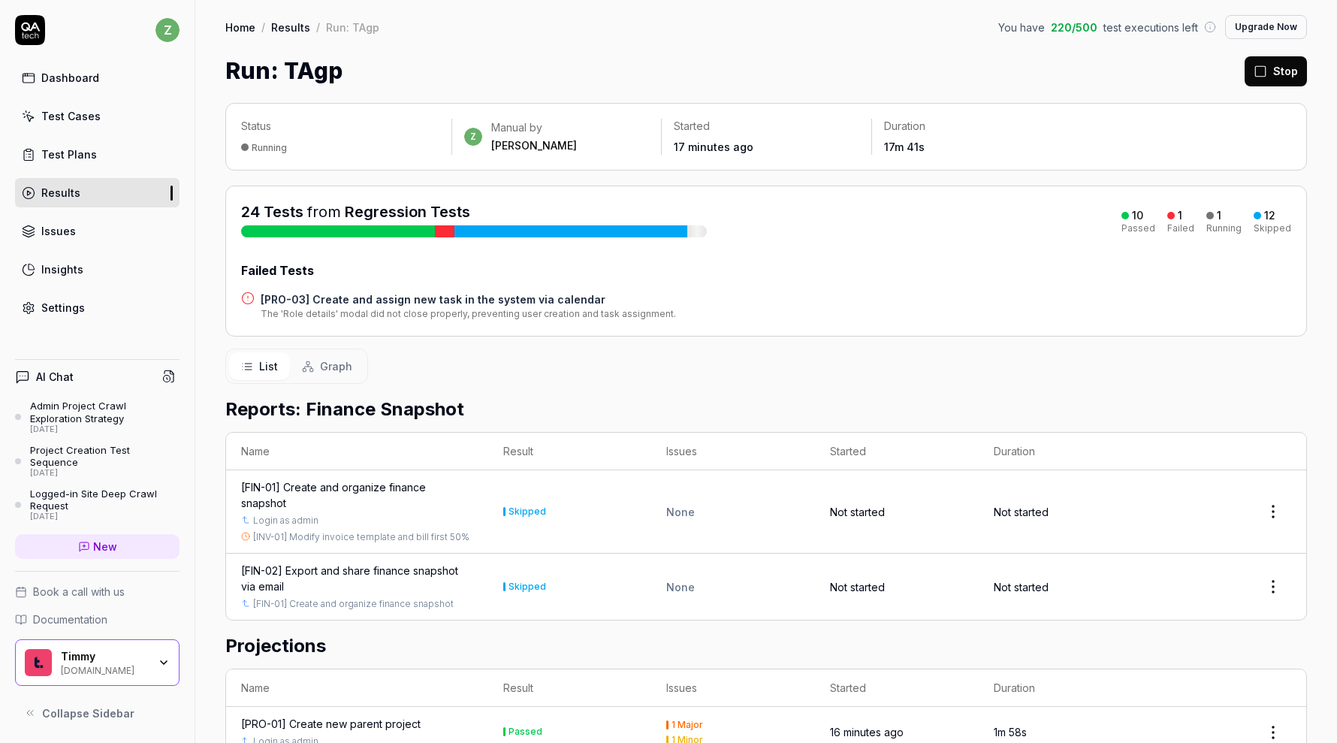
click at [442, 233] on div at bounding box center [445, 231] width 20 height 12
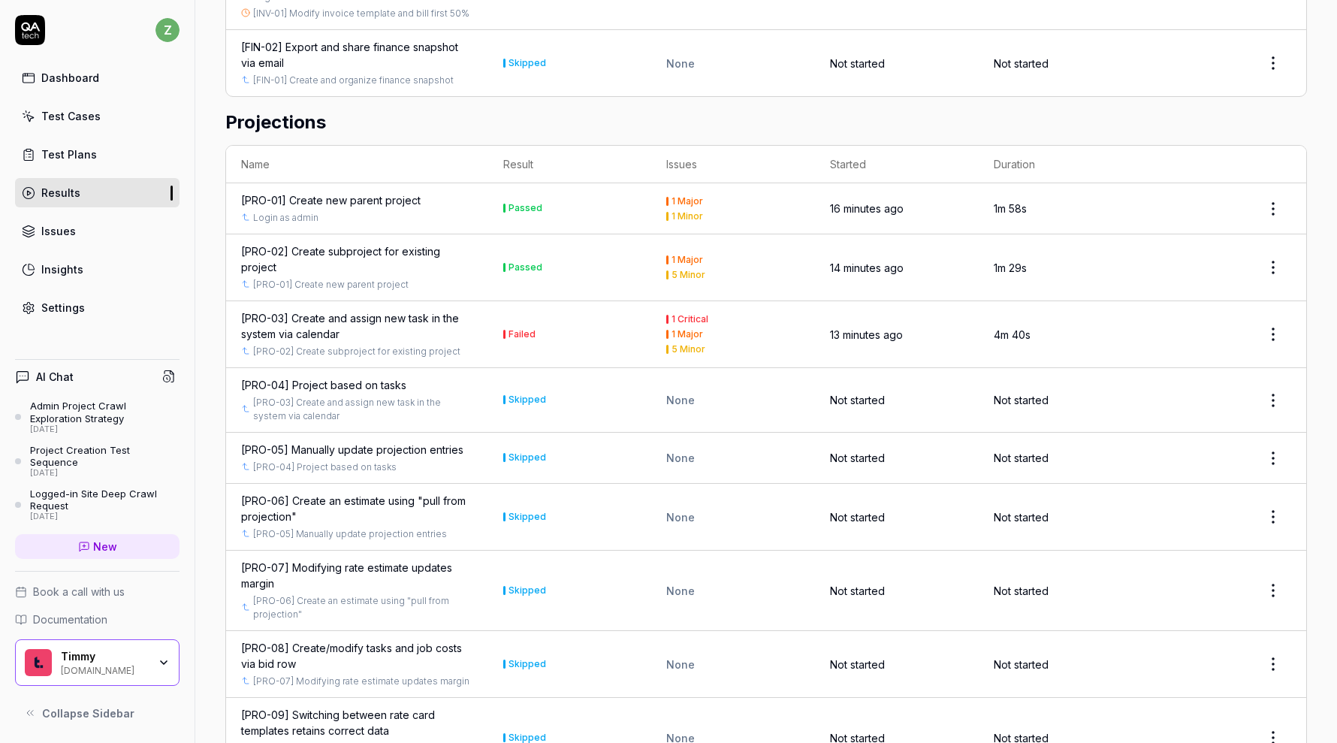
scroll to position [480, 0]
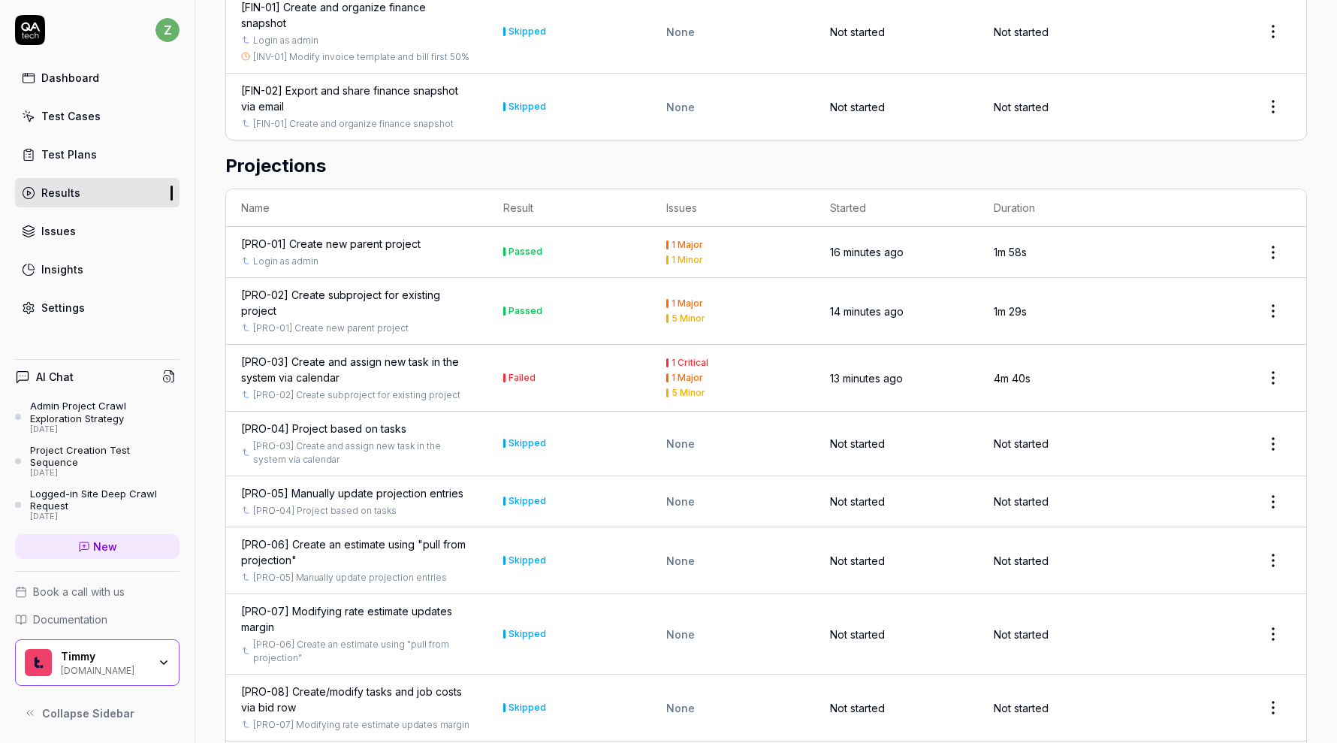
click at [523, 380] on button "Failed" at bounding box center [519, 378] width 32 height 16
click at [421, 361] on div "[PRO-03] Create and assign new task in the system via calendar" at bounding box center [357, 370] width 232 height 32
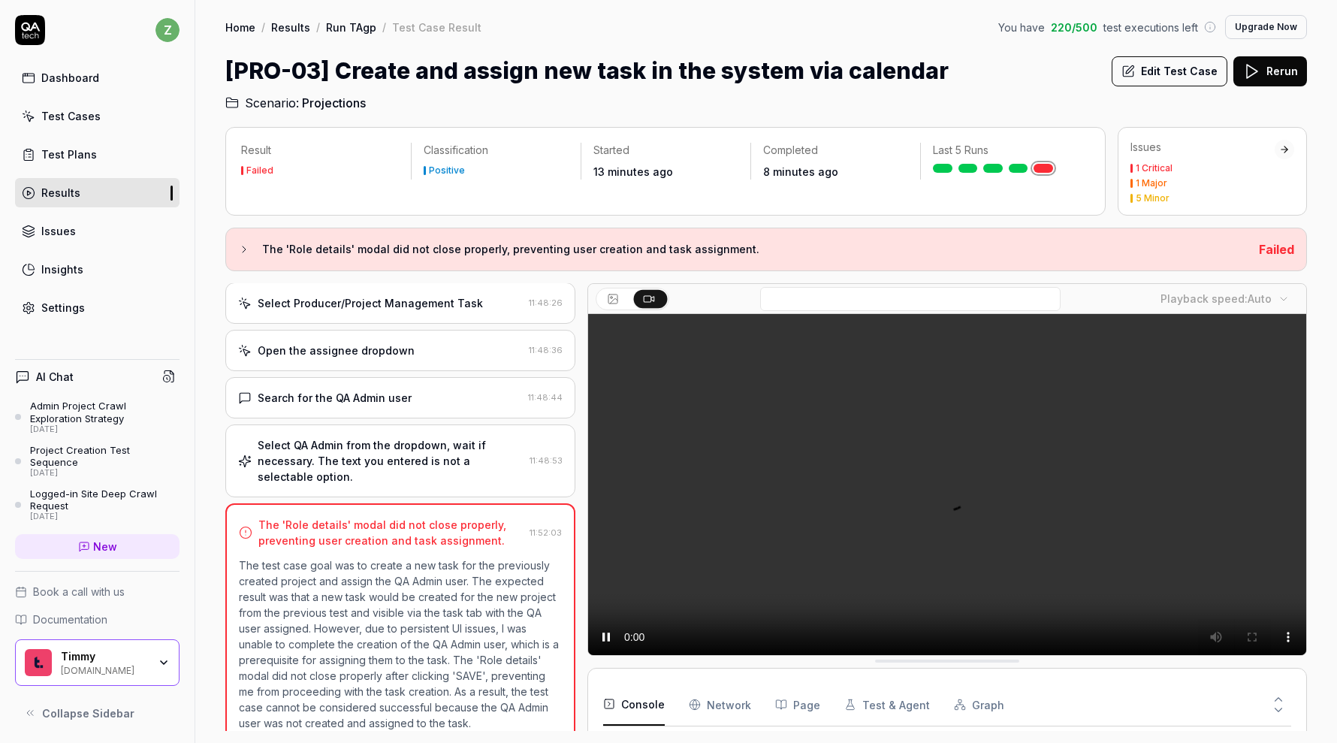
scroll to position [554, 0]
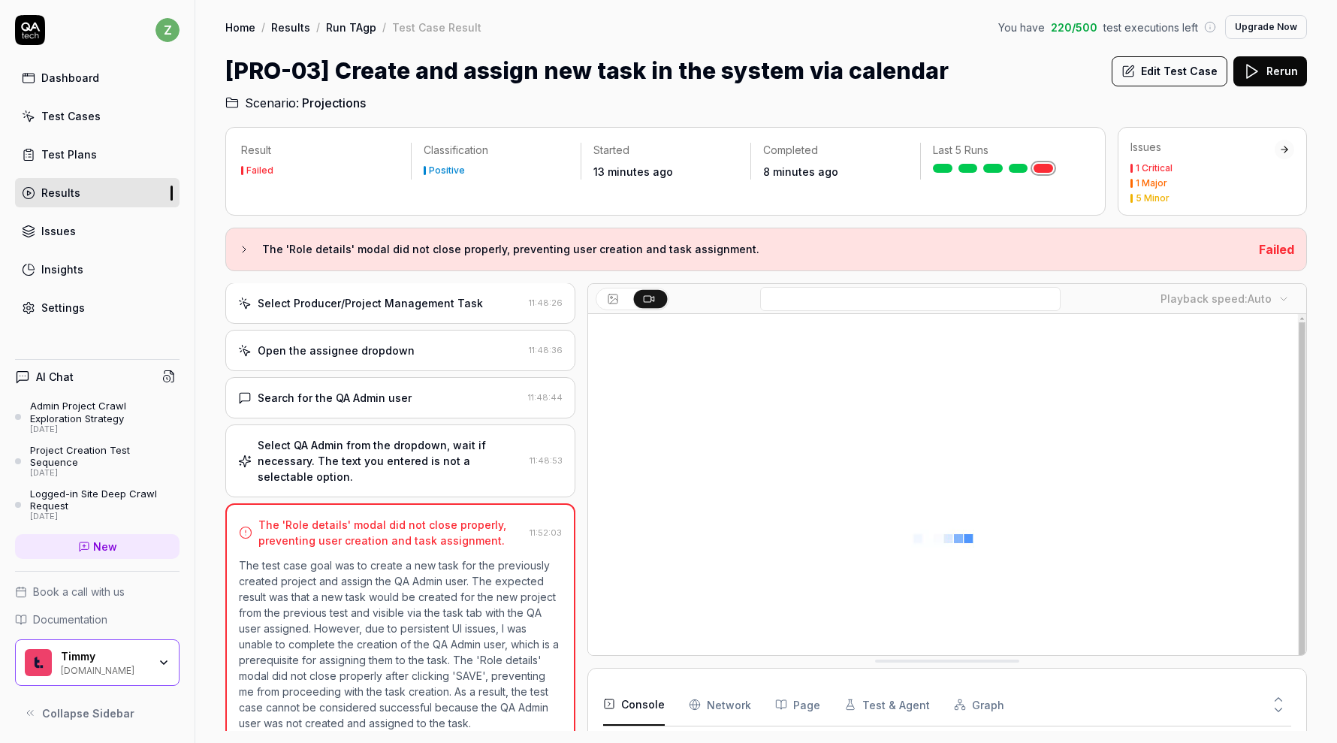
click at [395, 454] on div "Select QA Admin from the dropdown, wait if necessary. The text you entered is n…" at bounding box center [391, 460] width 266 height 47
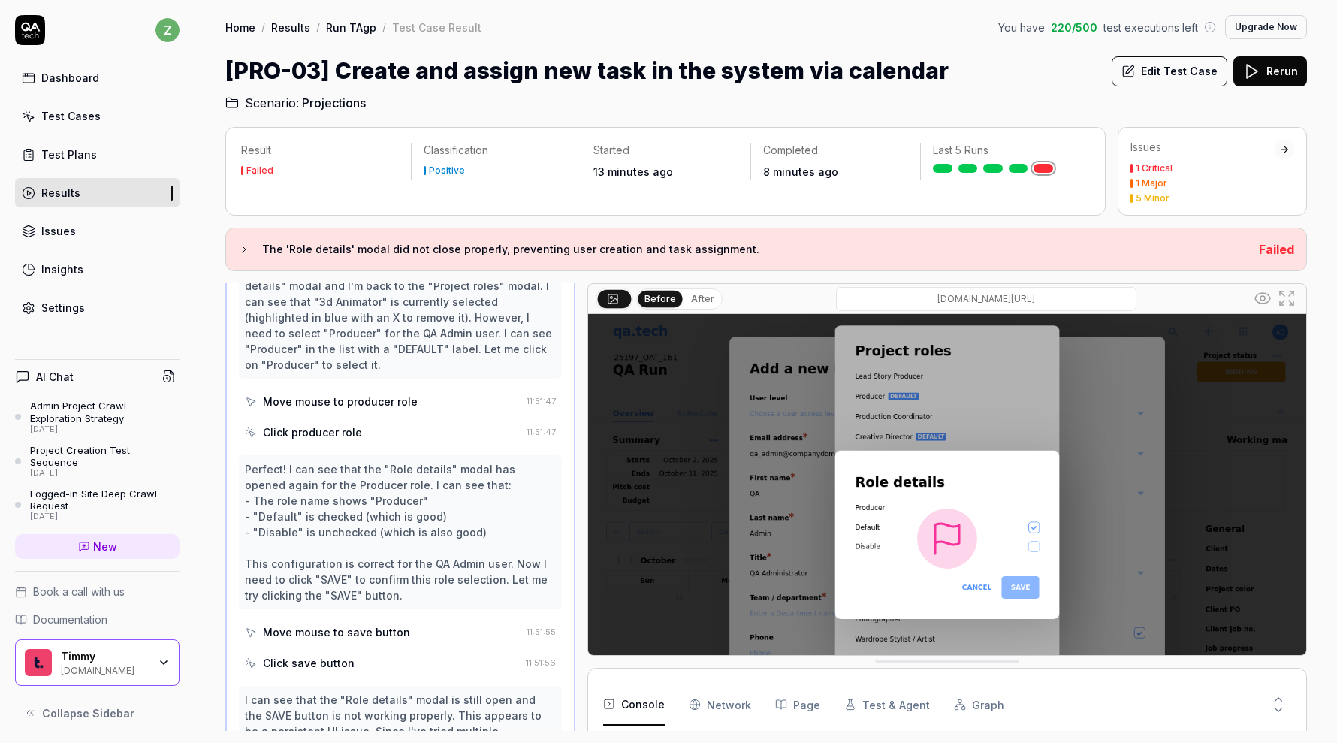
scroll to position [4440, 0]
click at [1175, 71] on button "Edit Test Case" at bounding box center [1170, 71] width 116 height 30
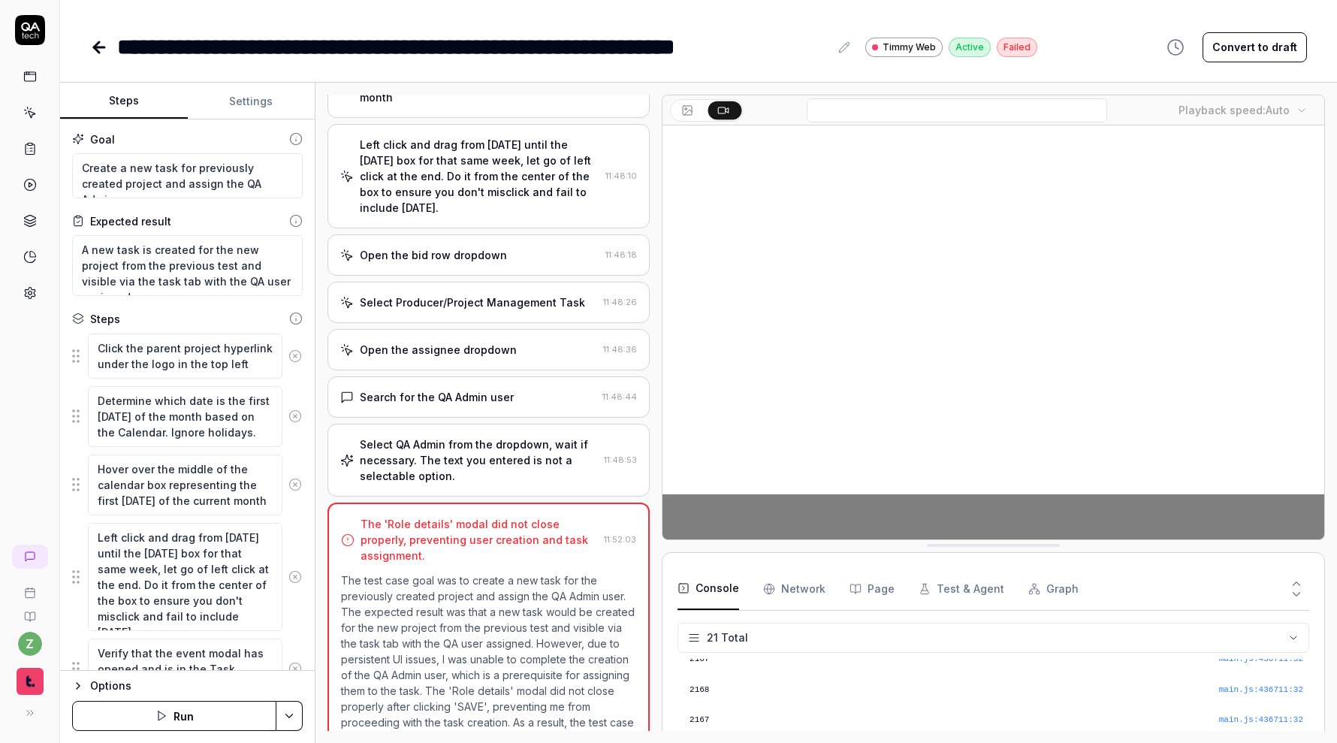
scroll to position [230, 0]
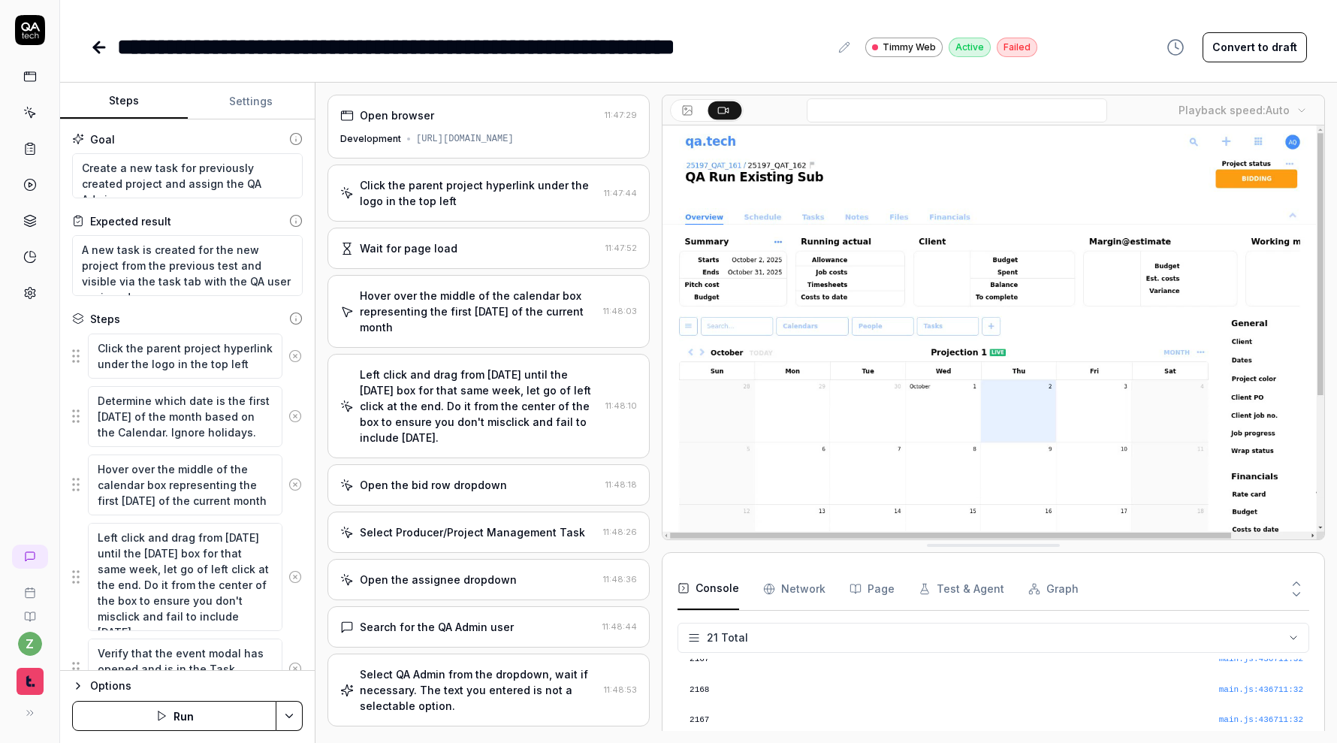
click at [497, 303] on div "Hover over the middle of the calendar box representing the first Monday of the …" at bounding box center [478, 311] width 237 height 47
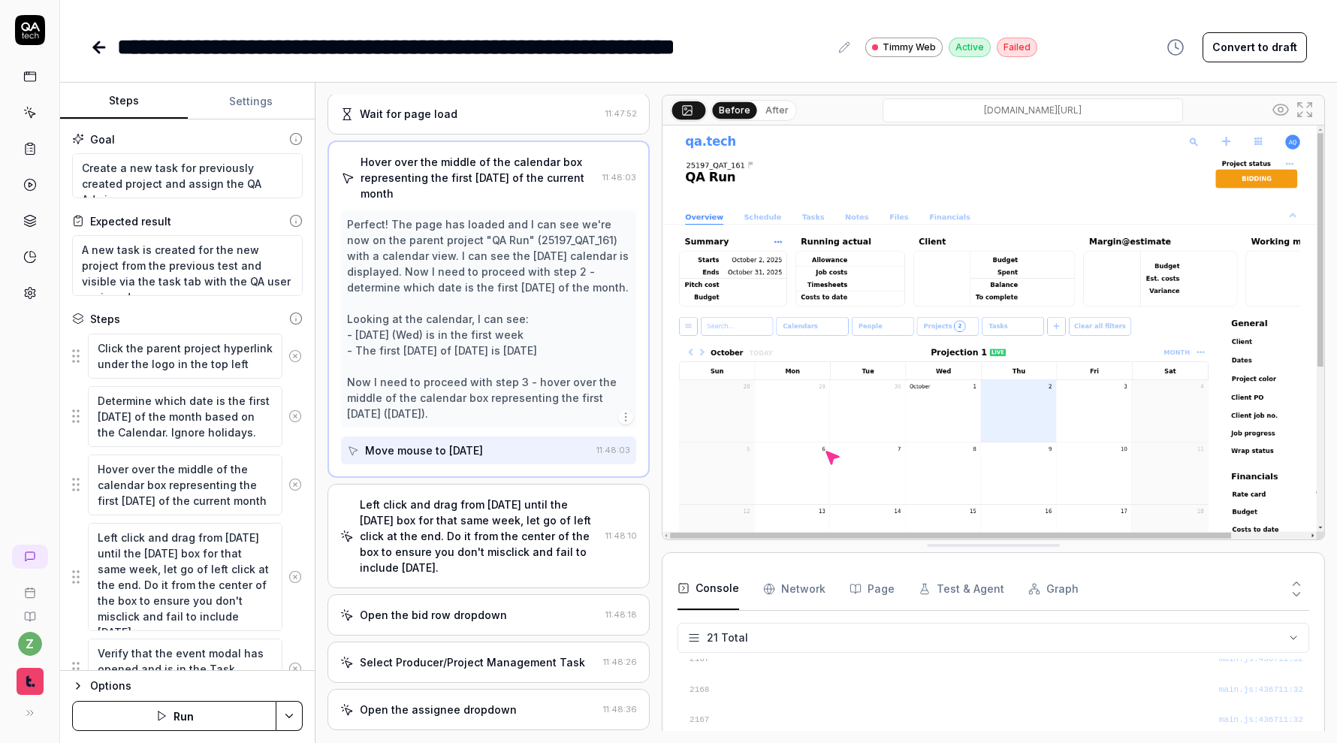
click at [461, 518] on div "Left click and drag from Monday until the Friday box for that same week, let go…" at bounding box center [480, 535] width 240 height 79
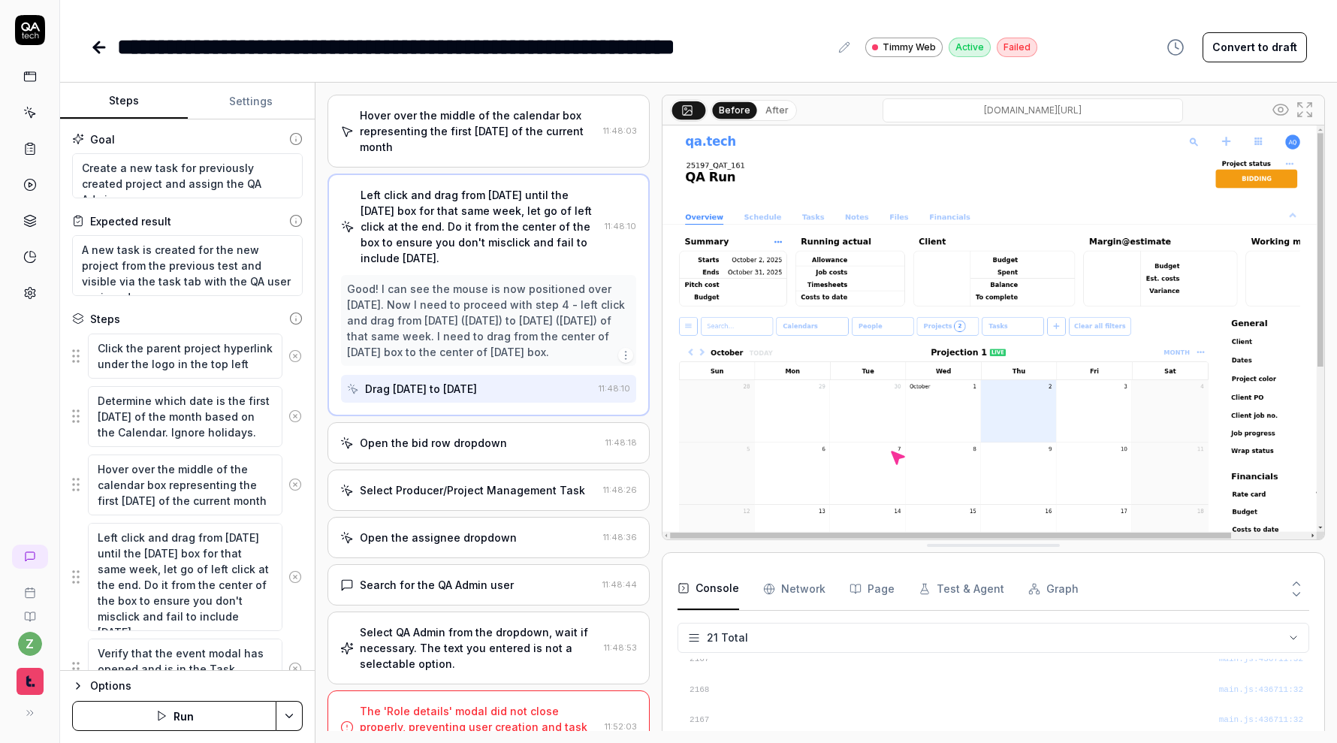
scroll to position [185, 0]
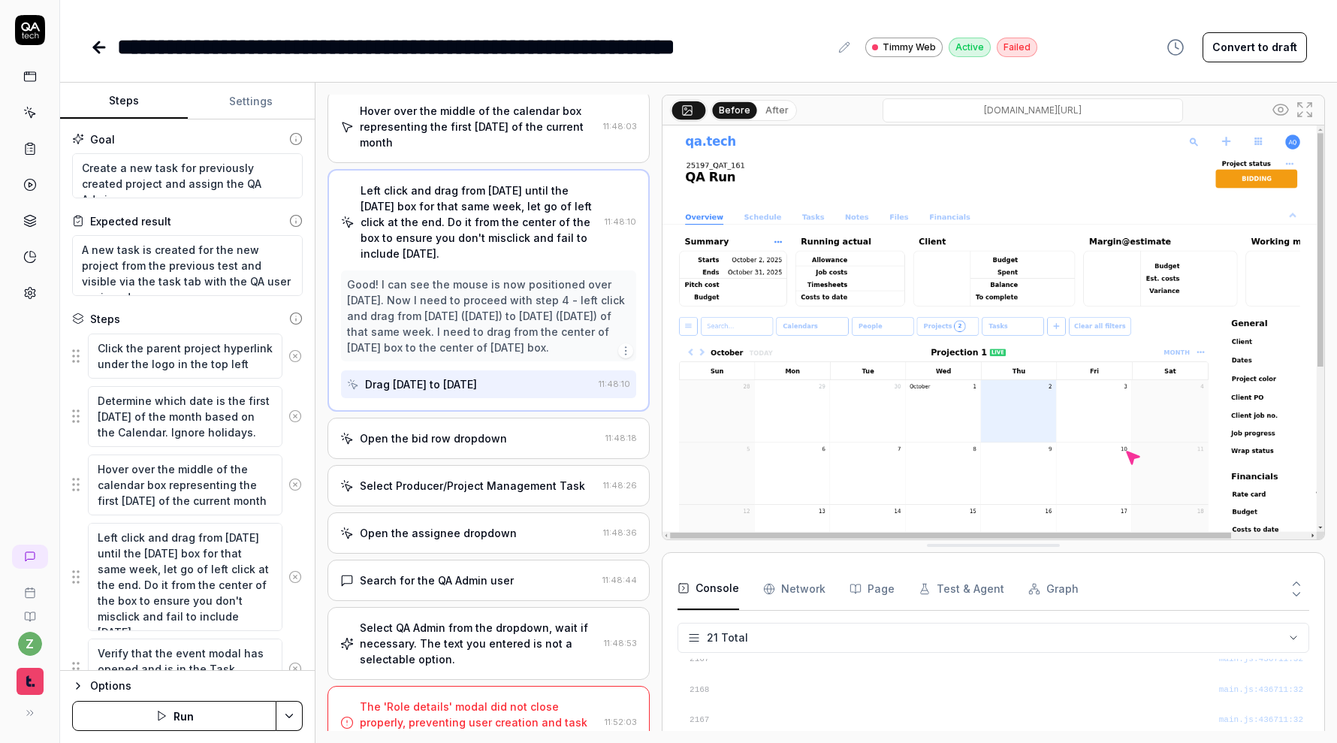
click at [475, 436] on div "Open the bid row dropdown" at bounding box center [433, 438] width 147 height 16
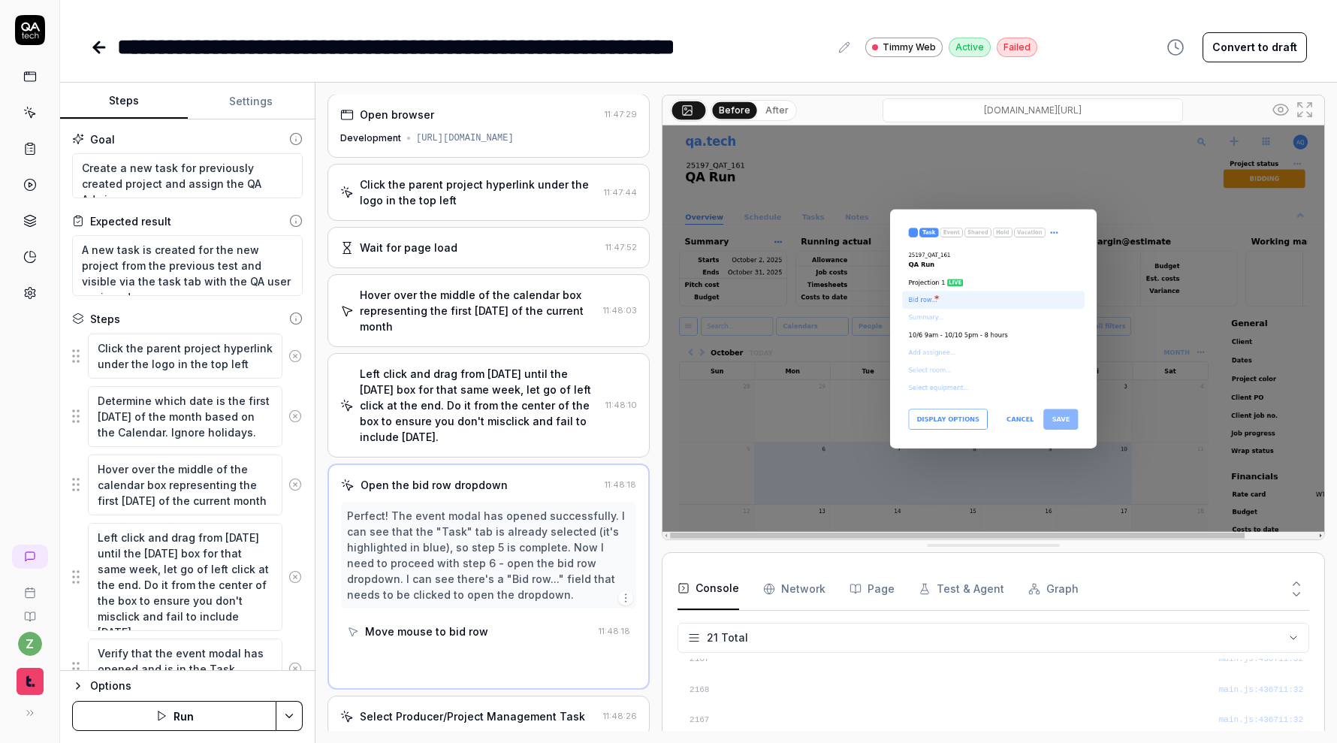
scroll to position [0, 0]
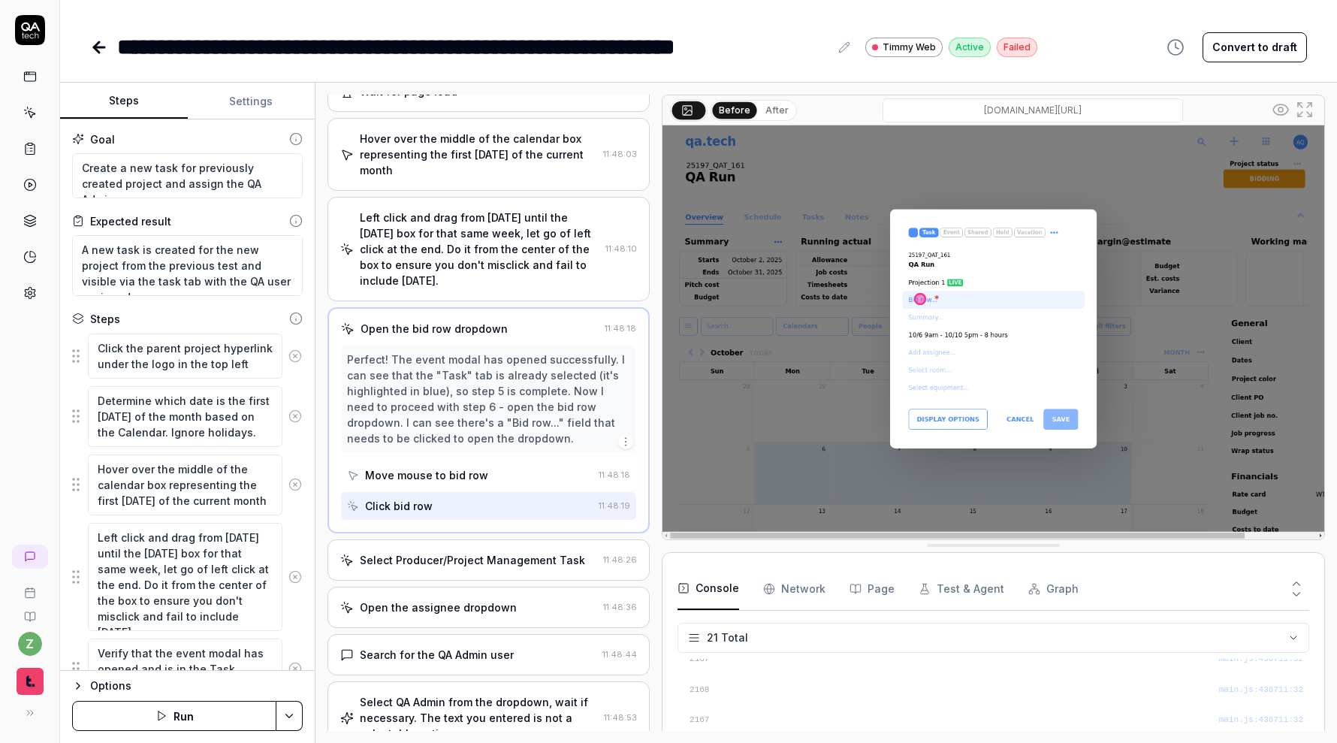
click at [469, 552] on div "Select Producer/Project Management Task" at bounding box center [472, 560] width 225 height 16
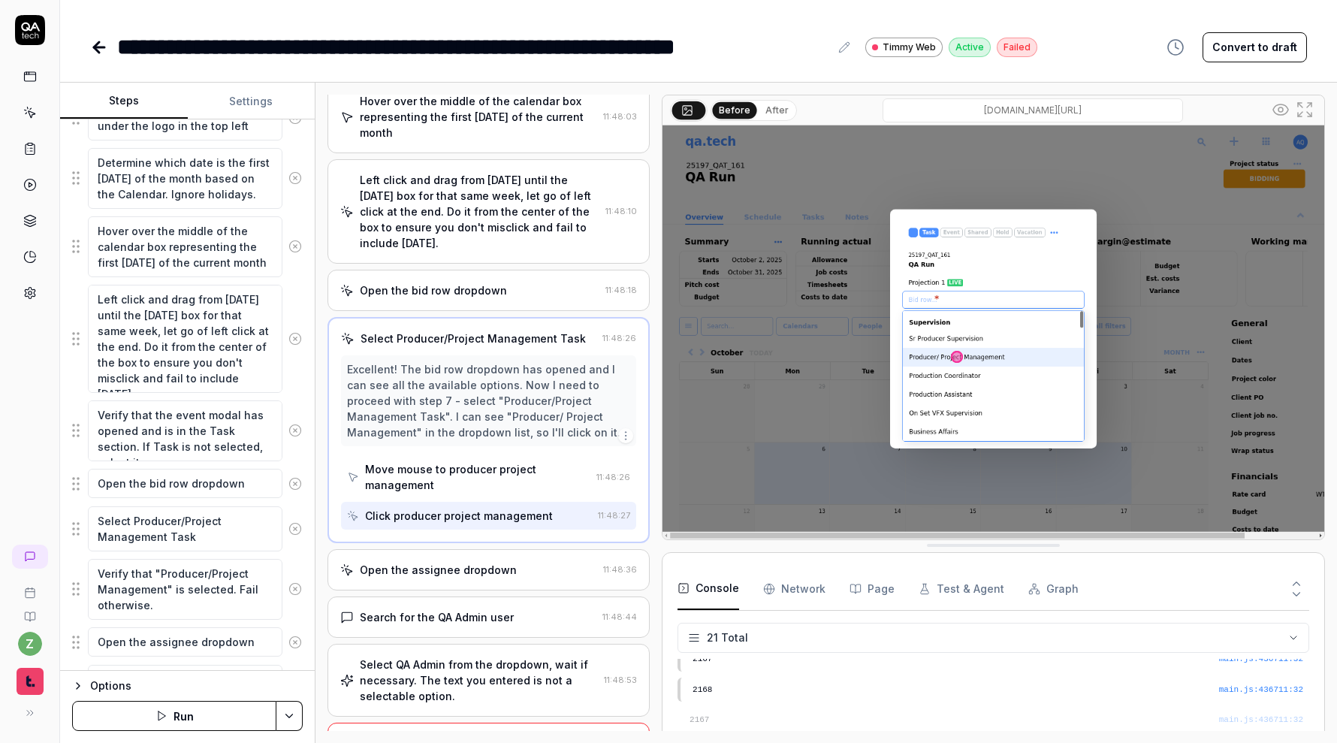
scroll to position [244, 0]
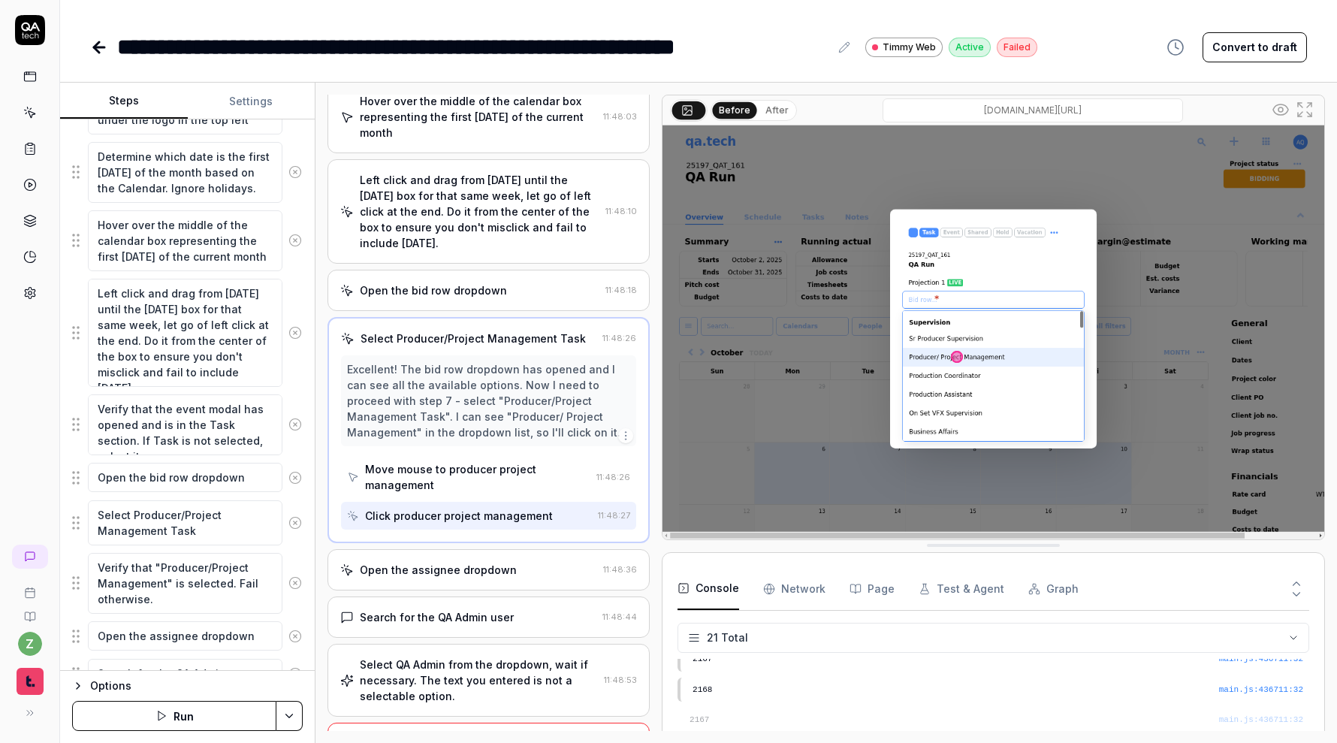
click at [486, 609] on div "Search for the QA Admin user" at bounding box center [437, 617] width 154 height 16
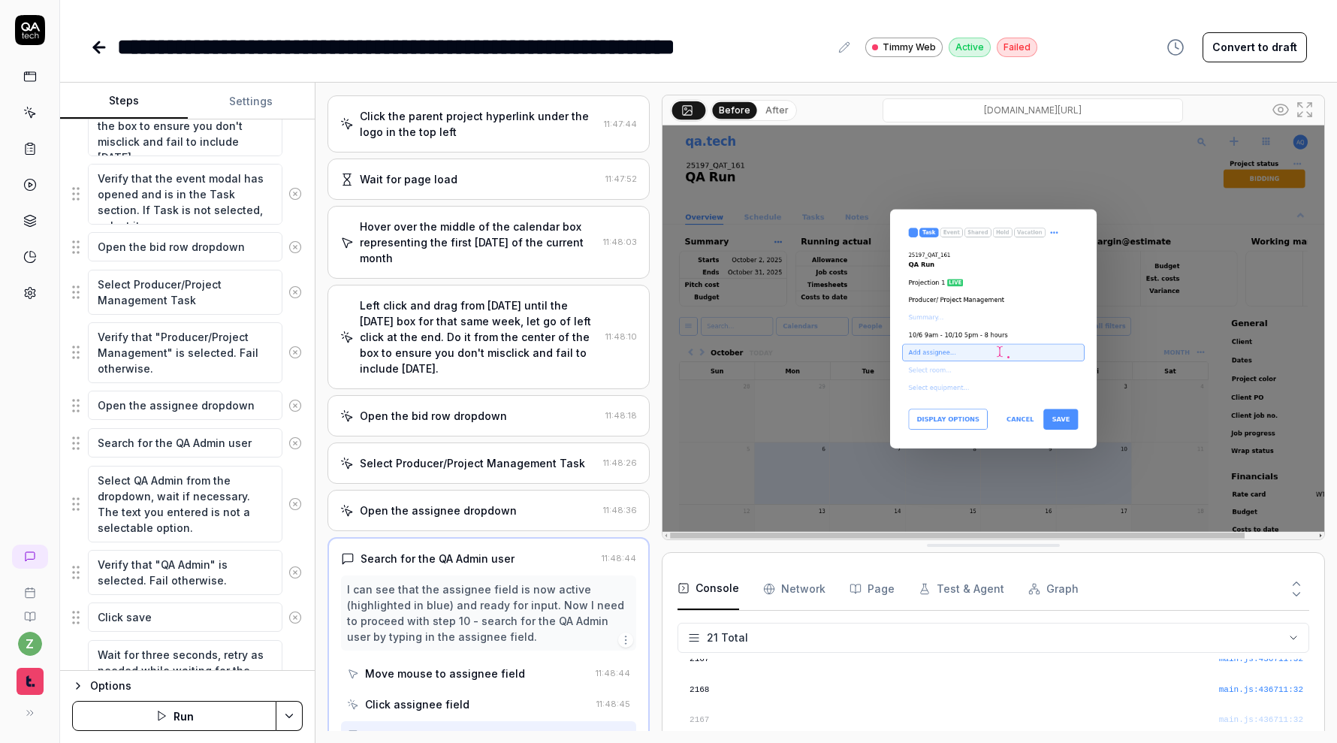
scroll to position [509, 0]
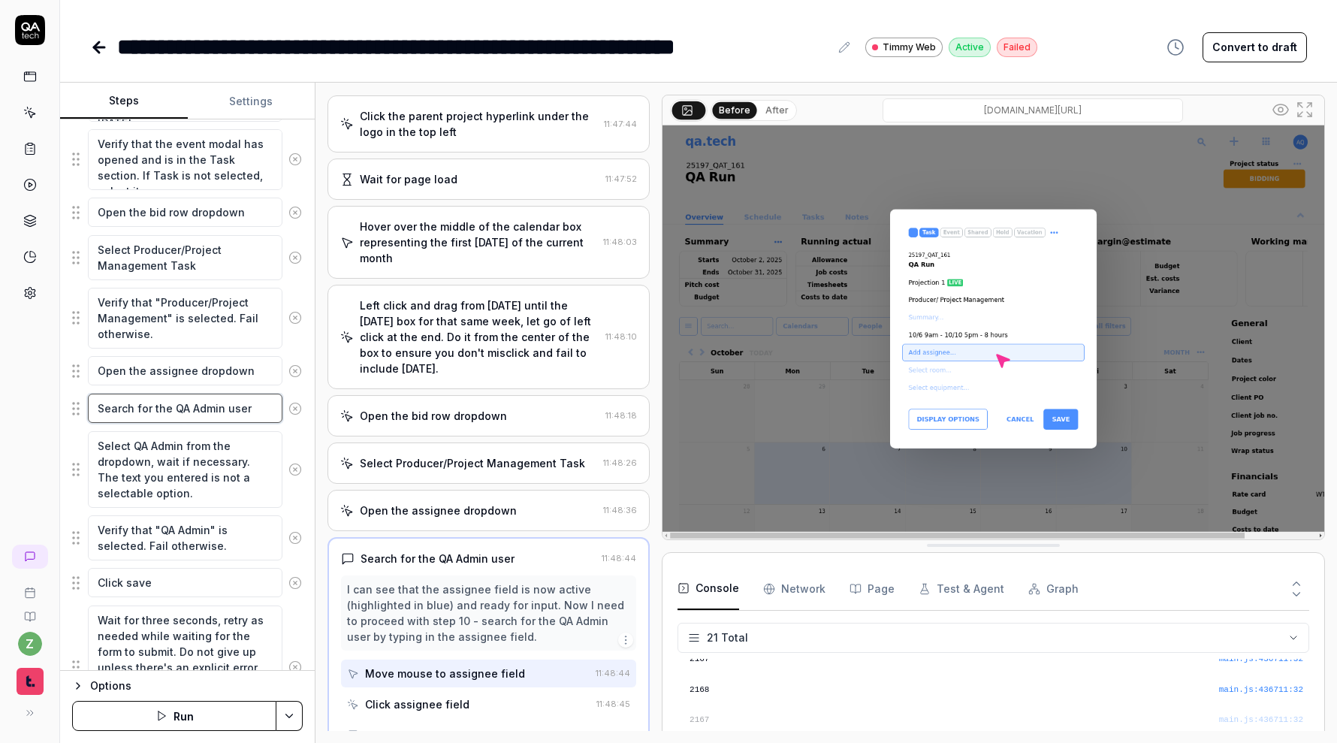
drag, startPoint x: 220, startPoint y: 412, endPoint x: 180, endPoint y: 413, distance: 40.6
click at [180, 413] on textarea "Search for the QA Admin user" at bounding box center [185, 408] width 195 height 29
type textarea "*"
type textarea "Search for the Q user"
type textarea "*"
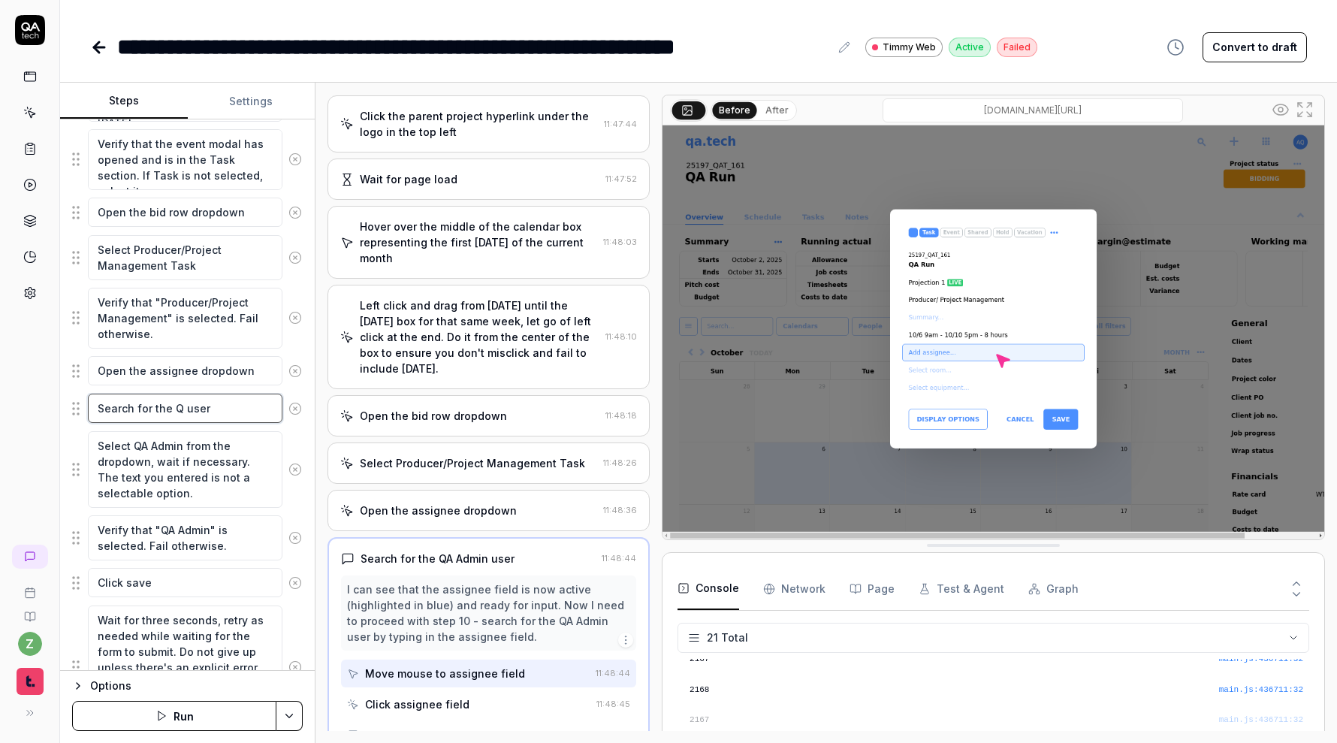
type textarea "Search for the user"
type textarea "*"
type textarea "Search for the A user"
type textarea "*"
type textarea "Search for the Ad user"
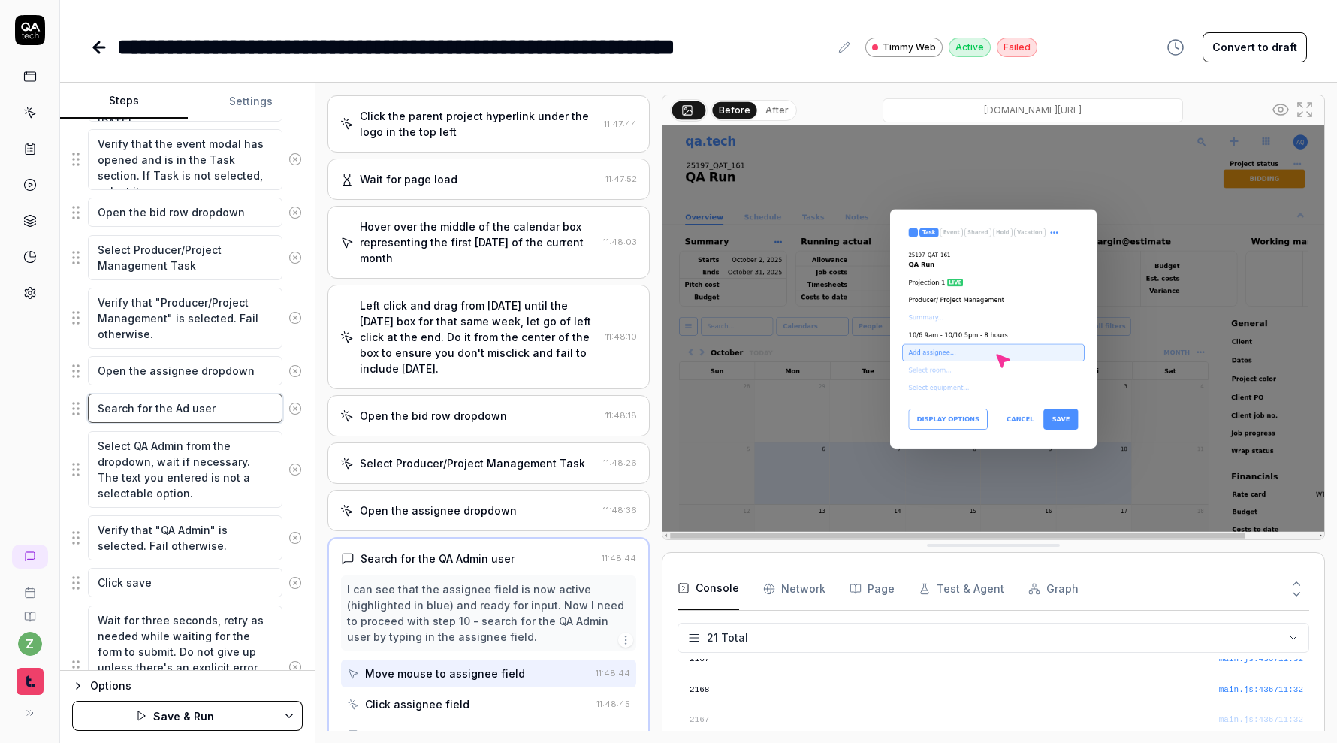
type textarea "*"
type textarea "Search for the Adm user"
type textarea "*"
type textarea "Search for the Admi user"
type textarea "*"
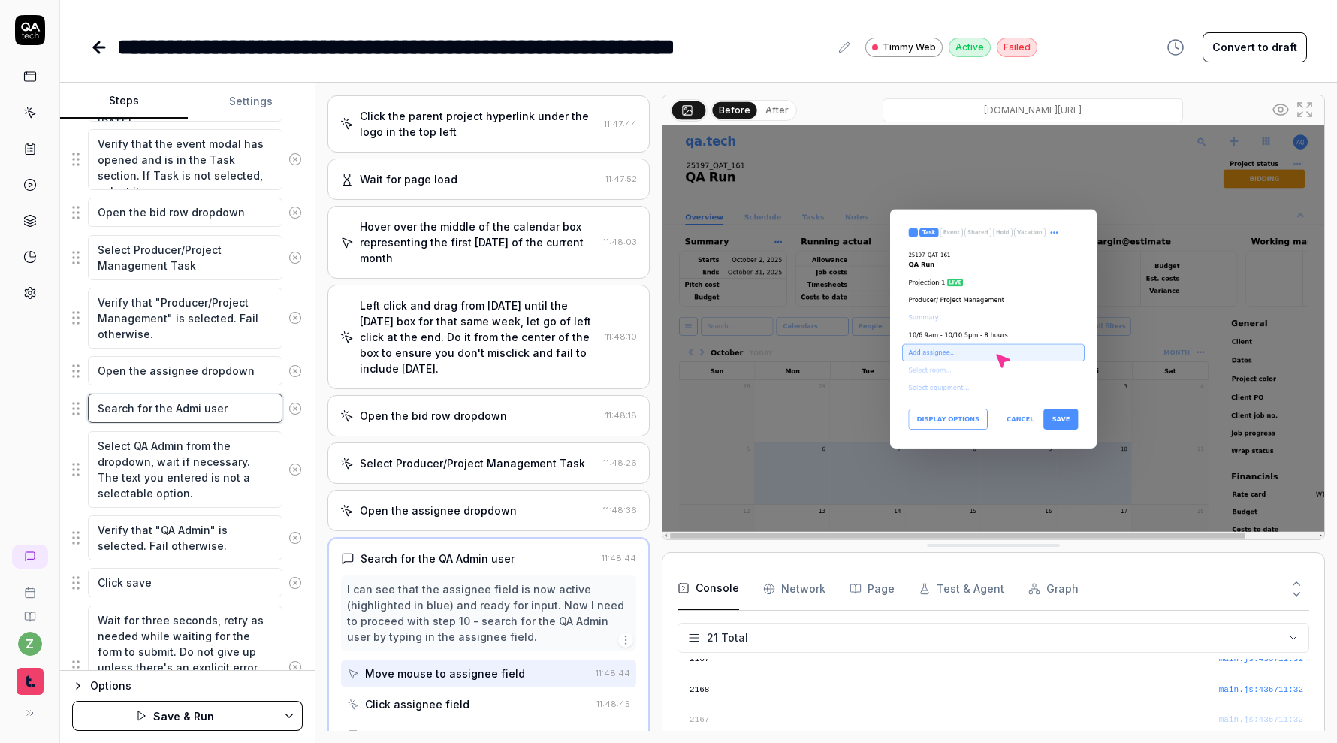
type textarea "Search for the Admin user"
type textarea "*"
type textarea "Search for the Admin user"
type textarea "*"
type textarea "Search for the Admin Q user"
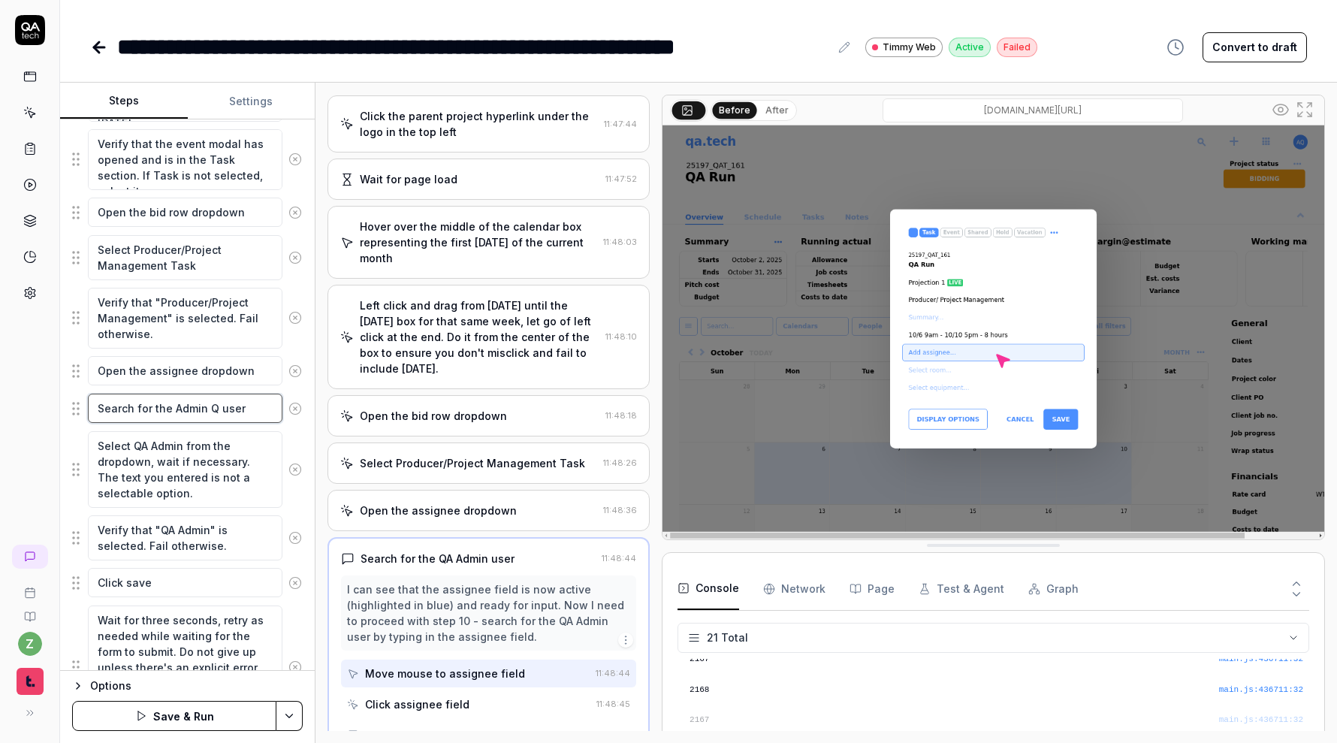
type textarea "*"
type textarea "Search for the Admin QA user"
type textarea "*"
type textarea "Search for the Admin QA user"
type textarea "*"
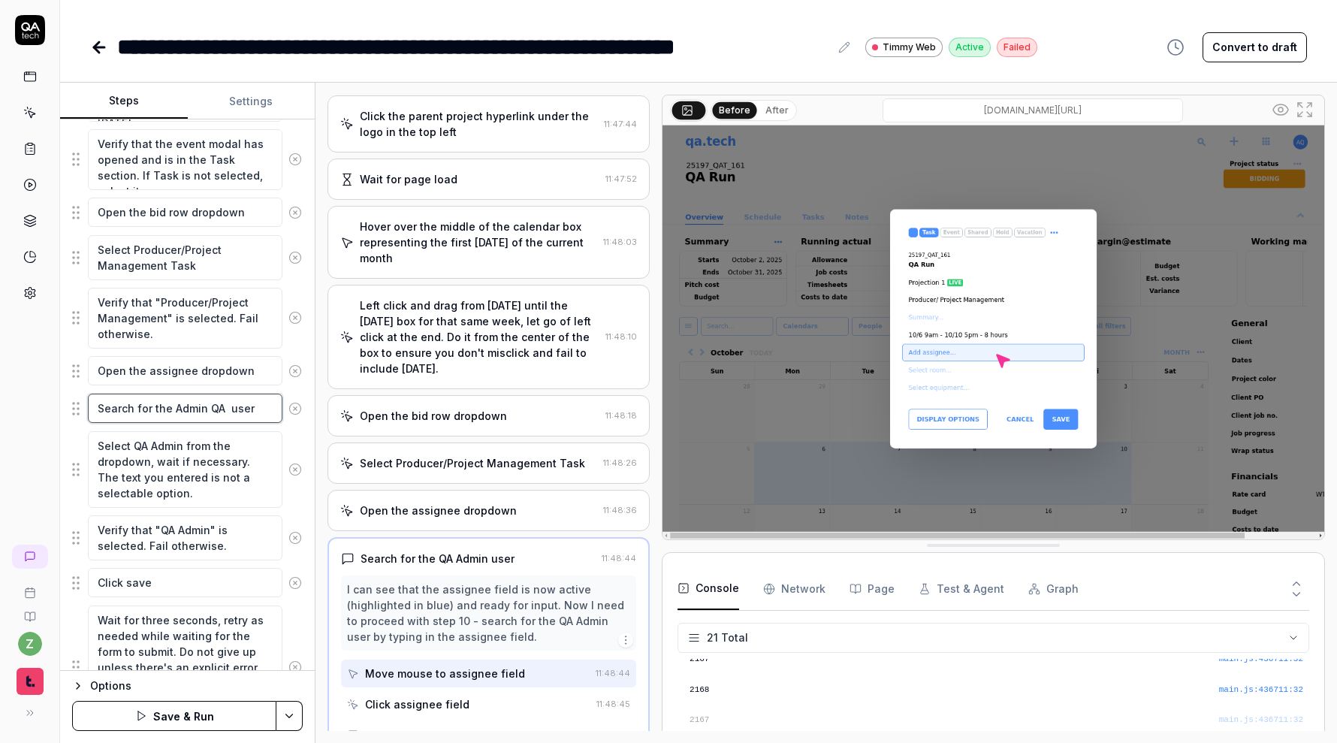
type textarea "Search for the Admin QA T user"
type textarea "*"
type textarea "Search for the Admin QA Te user"
type textarea "*"
type textarea "Search for the Admin QA Tec user"
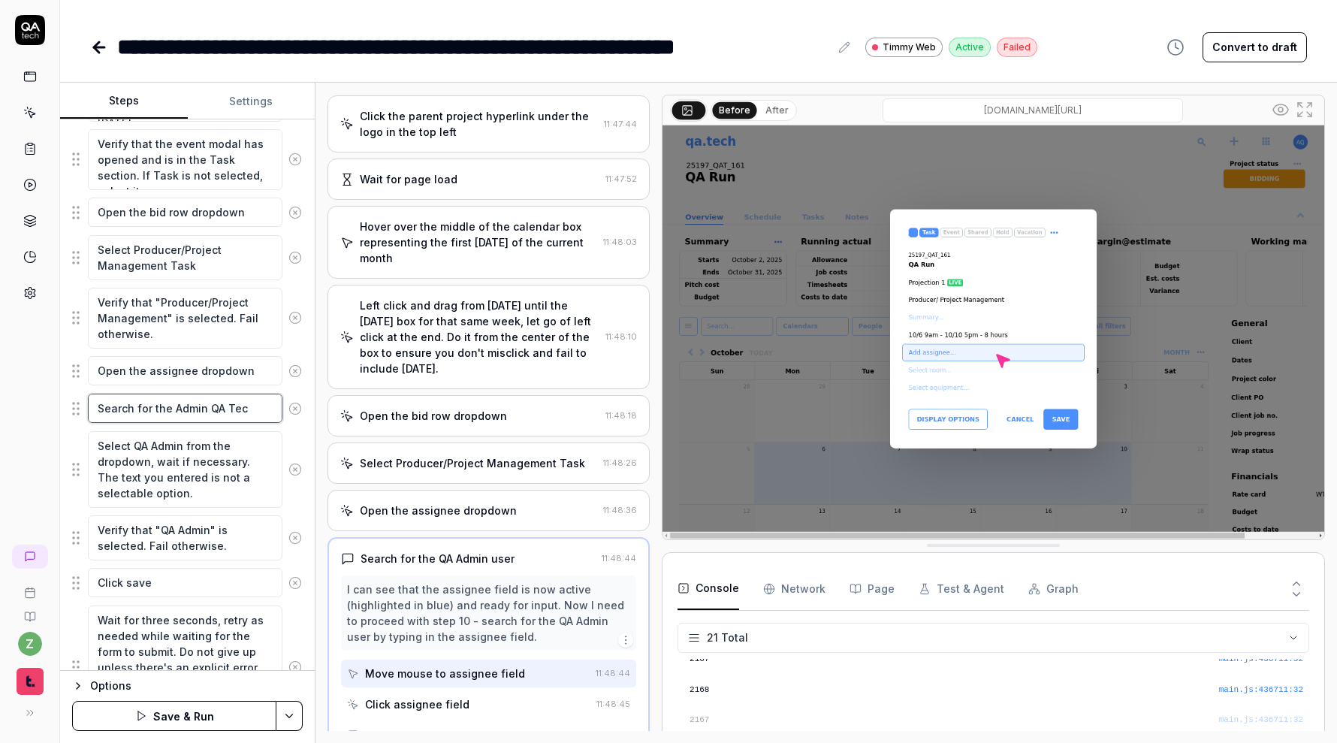
type textarea "*"
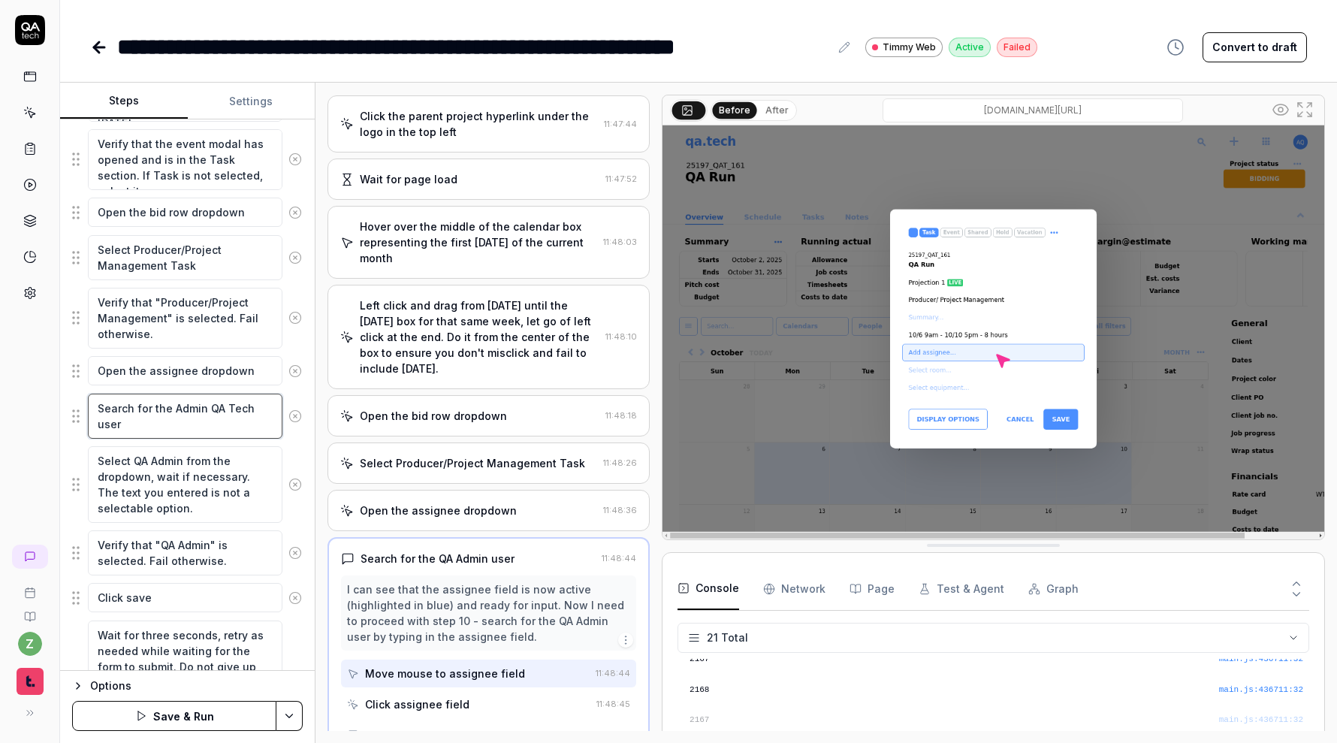
type textarea "Search for the Admin QA Tech user"
type textarea "*"
type textarea "Search for the Admin QA Tech" user"
type textarea "*"
drag, startPoint x: 255, startPoint y: 408, endPoint x: 177, endPoint y: 408, distance: 78.9
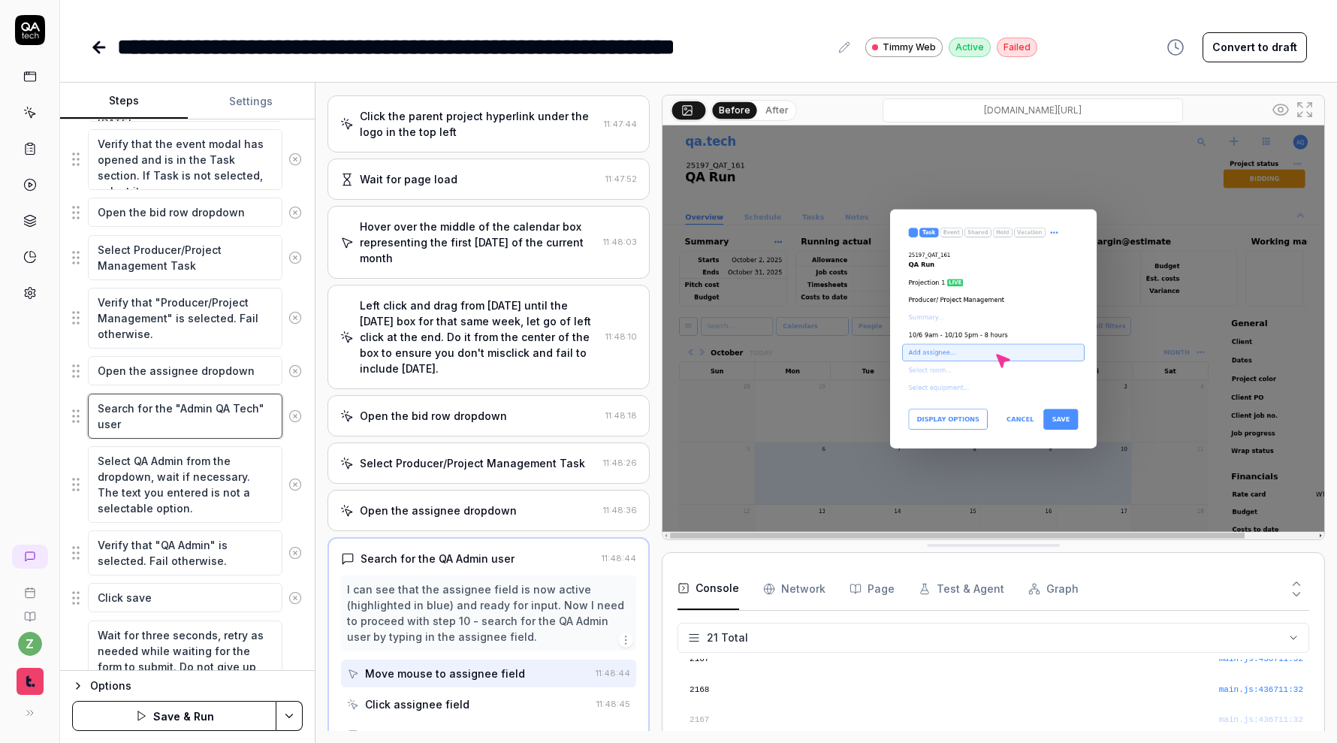
click at [177, 408] on textarea "Search for the "Admin QA Tech" user" at bounding box center [185, 416] width 195 height 45
type textarea "Search for the "Admin QA Tech" user"
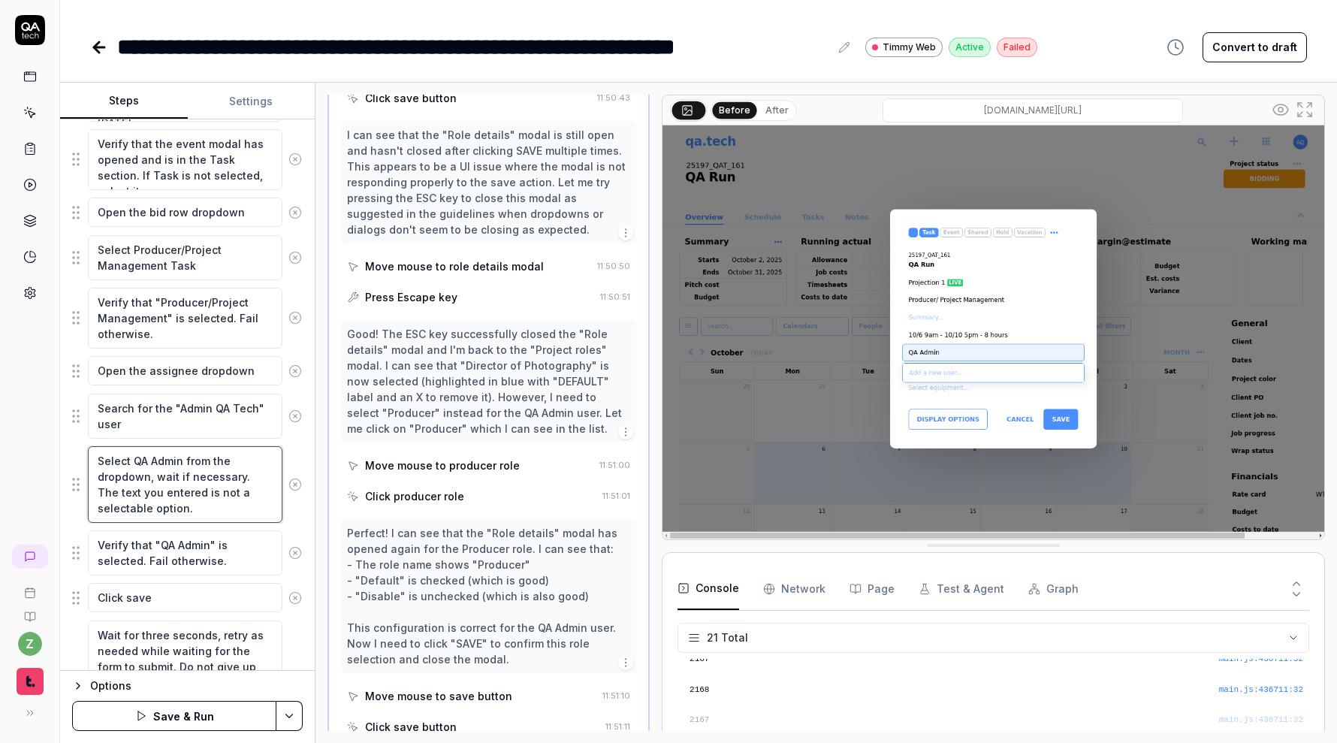
drag, startPoint x: 183, startPoint y: 457, endPoint x: 131, endPoint y: 459, distance: 52.6
click at [131, 459] on textarea "Select QA Admin from the dropdown, wait if necessary. The text you entered is n…" at bounding box center [185, 484] width 195 height 77
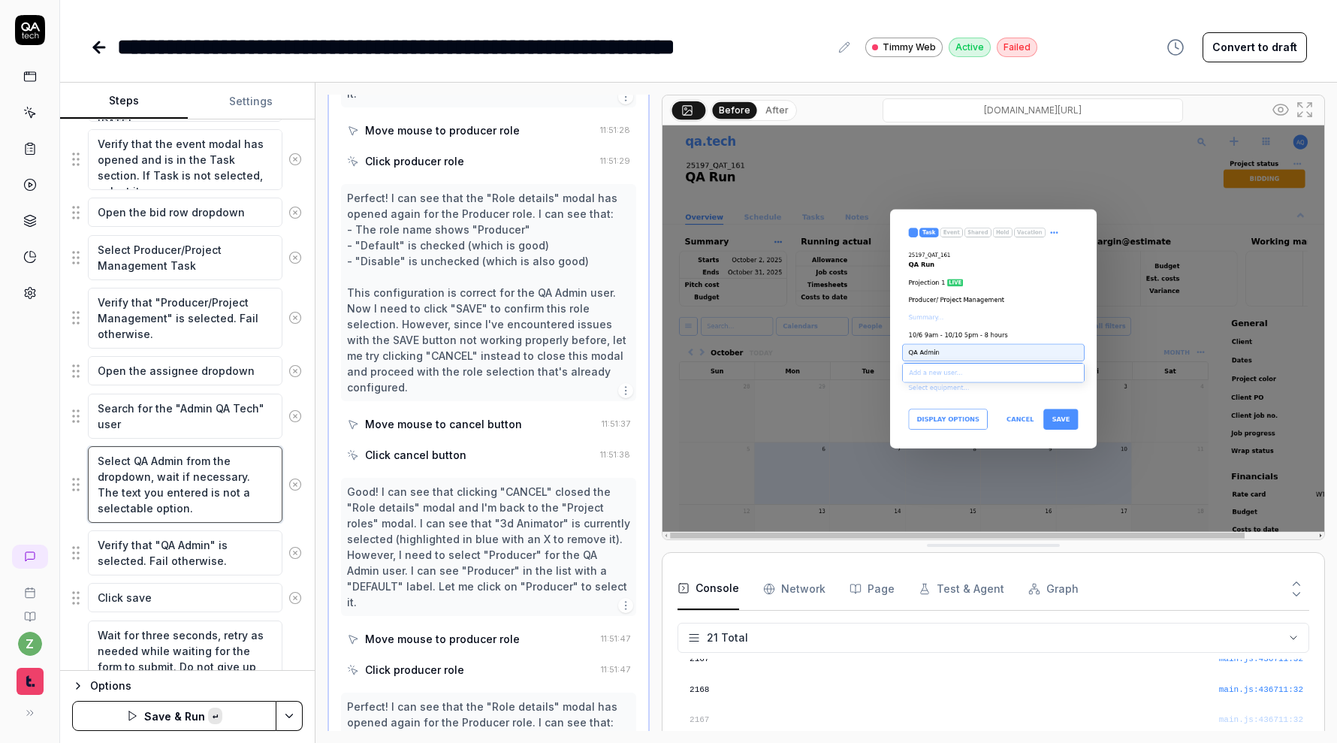
paste textarea "Admin QA Tech"
type textarea "*"
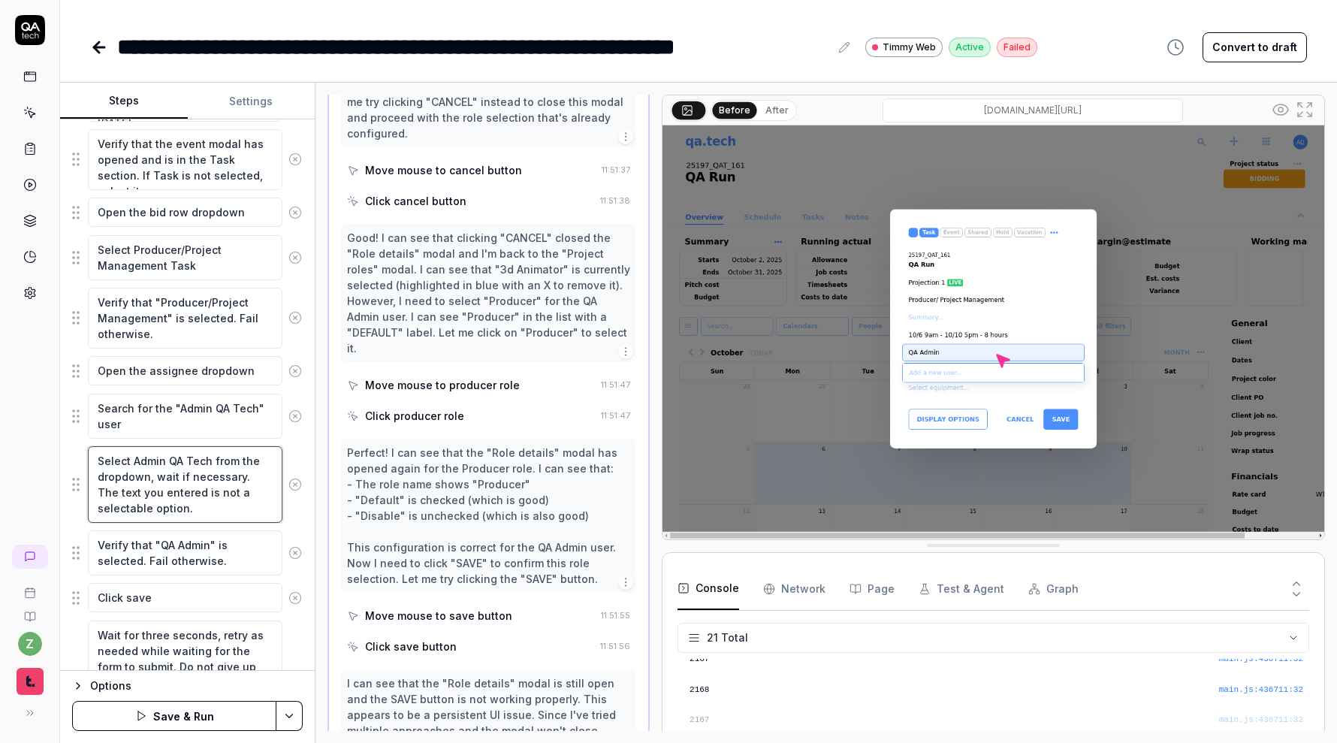
scroll to position [4473, 0]
type textarea "Select Admin QA Tech from the dropdown, wait if necessary. The text you entered…"
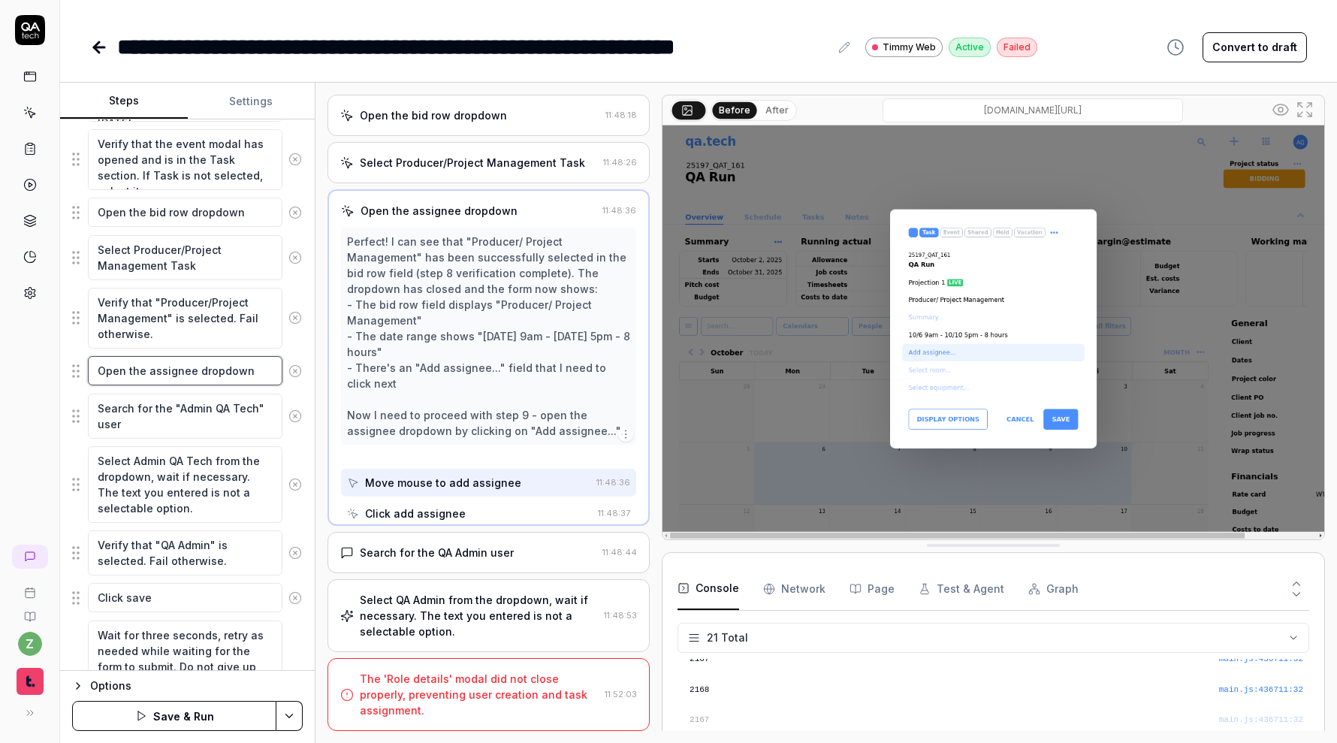
click at [240, 369] on textarea "Open the assignee dropdown" at bounding box center [185, 370] width 195 height 29
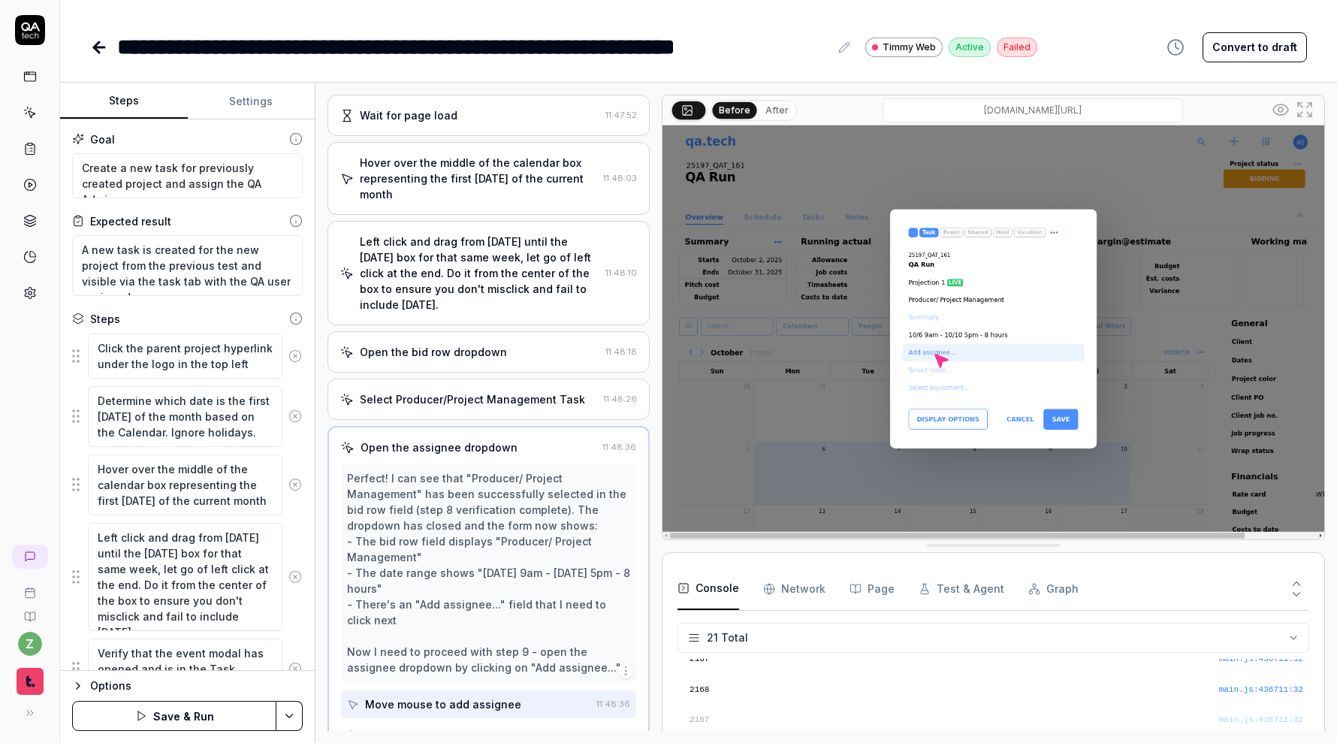
scroll to position [3, 0]
drag, startPoint x: 246, startPoint y: 180, endPoint x: 197, endPoint y: 180, distance: 49.6
click at [197, 180] on textarea "Create a new task for previously created project and assign the QA Admin user" at bounding box center [187, 172] width 231 height 45
paste textarea "Admin QA Tech"
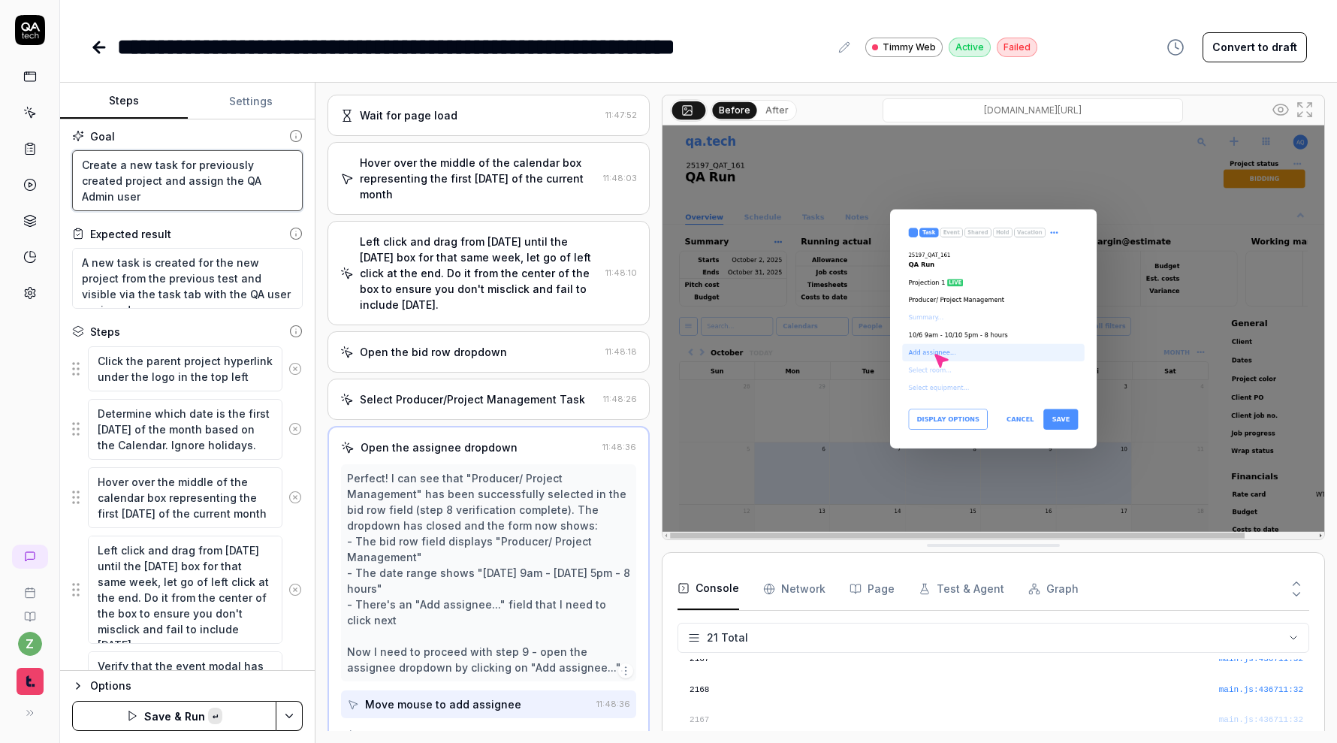
type textarea "*"
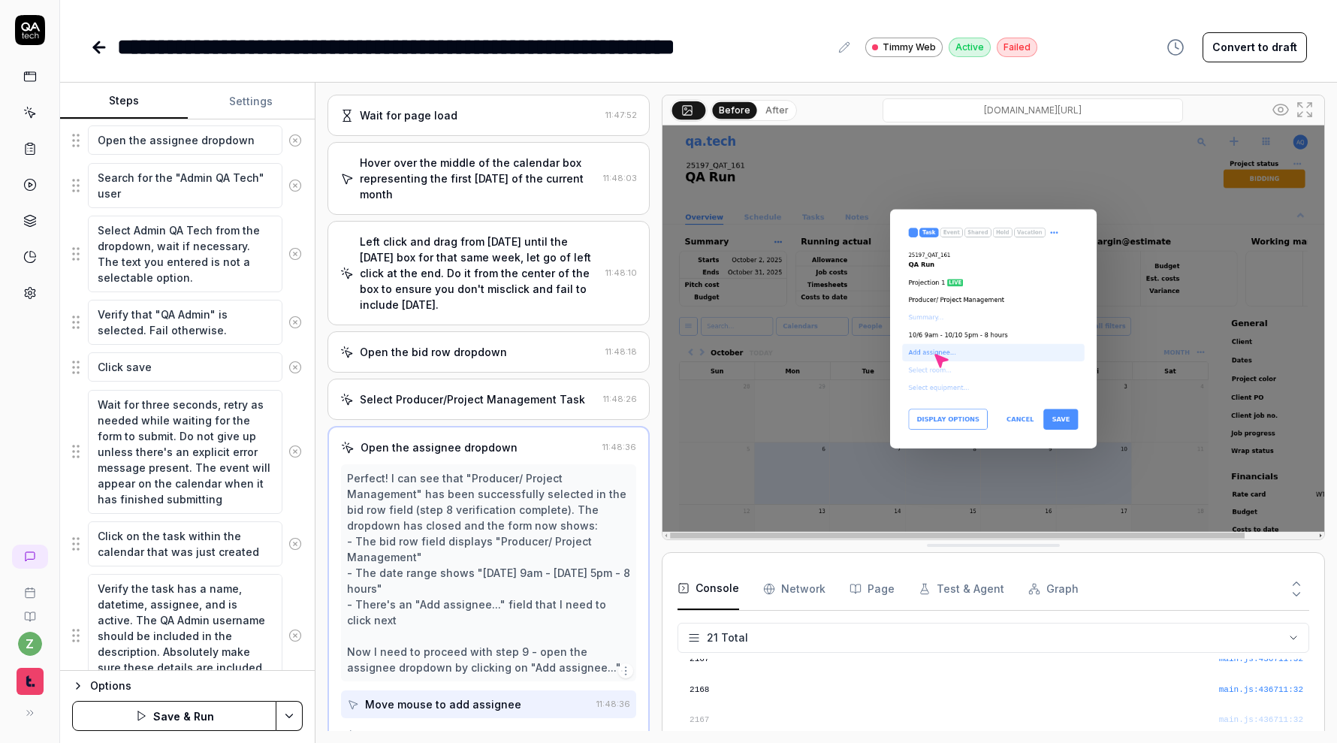
scroll to position [830, 0]
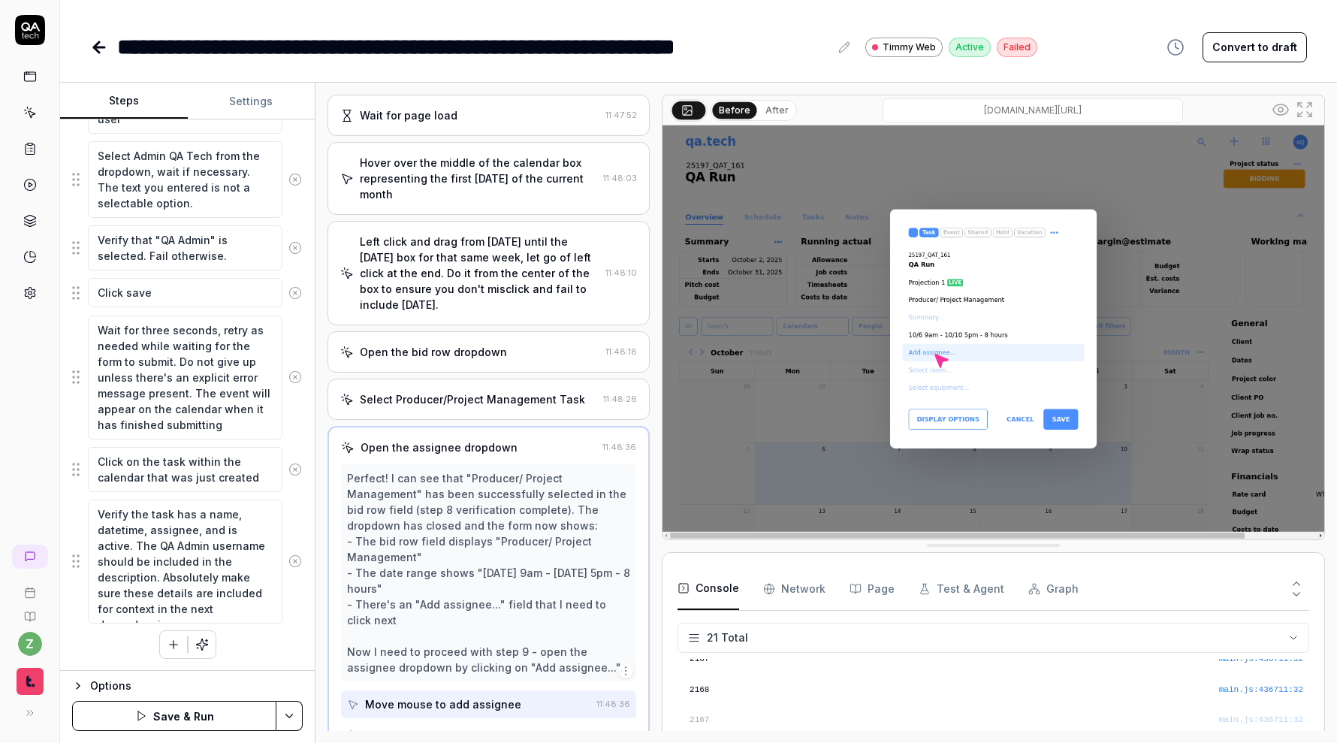
type textarea "Create a new task for previously created project and assign the Admin QA Tech u…"
drag, startPoint x: 209, startPoint y: 242, endPoint x: 160, endPoint y: 243, distance: 48.8
click at [160, 243] on textarea "Verify that "QA Admin" is selected. Fail otherwise." at bounding box center [185, 247] width 195 height 45
paste textarea "Admin QA Tech"
type textarea "*"
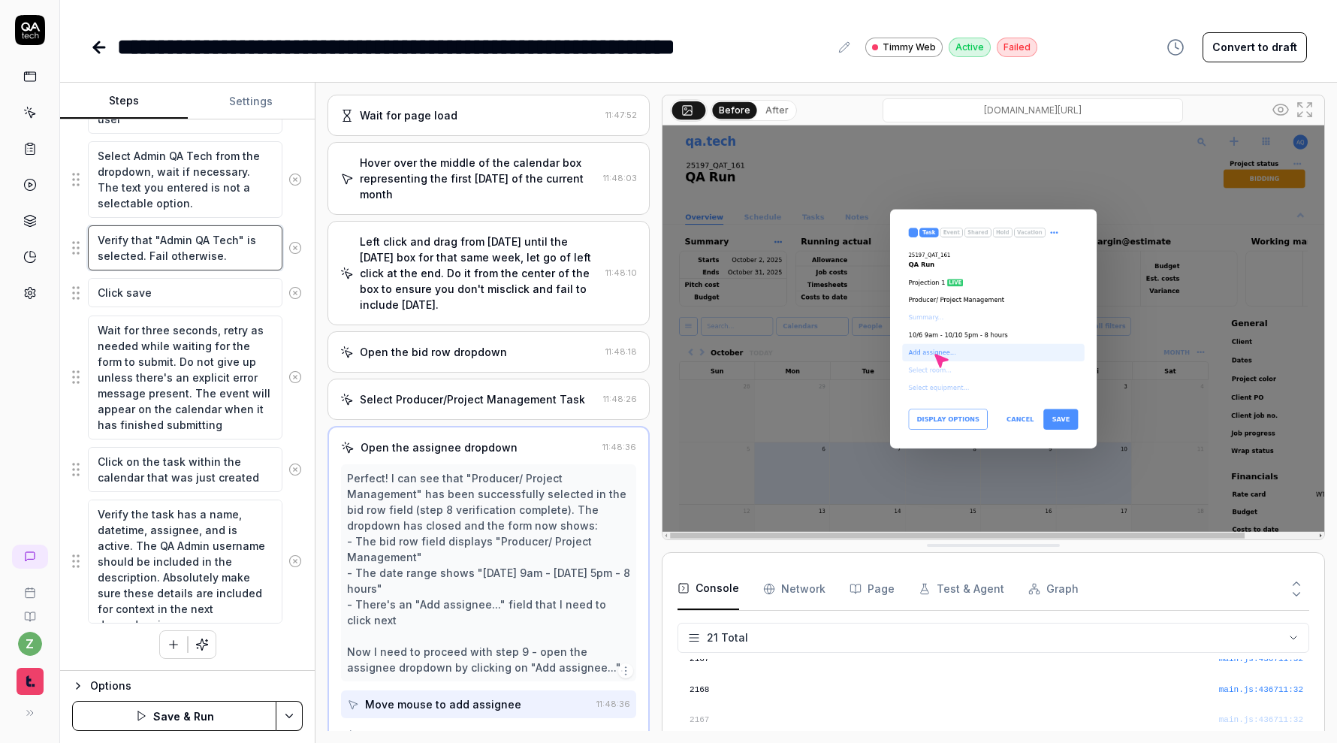
type textarea "Verify that "Admin QA Tech" is selected. Fail otherwise."
drag, startPoint x: 171, startPoint y: 545, endPoint x: 120, endPoint y: 545, distance: 51.1
click at [120, 545] on textarea "Verify the task has a name, datetime, assignee, and is active. The QA Admin use…" at bounding box center [185, 561] width 195 height 124
paste textarea "Admin QA Tech"
type textarea "*"
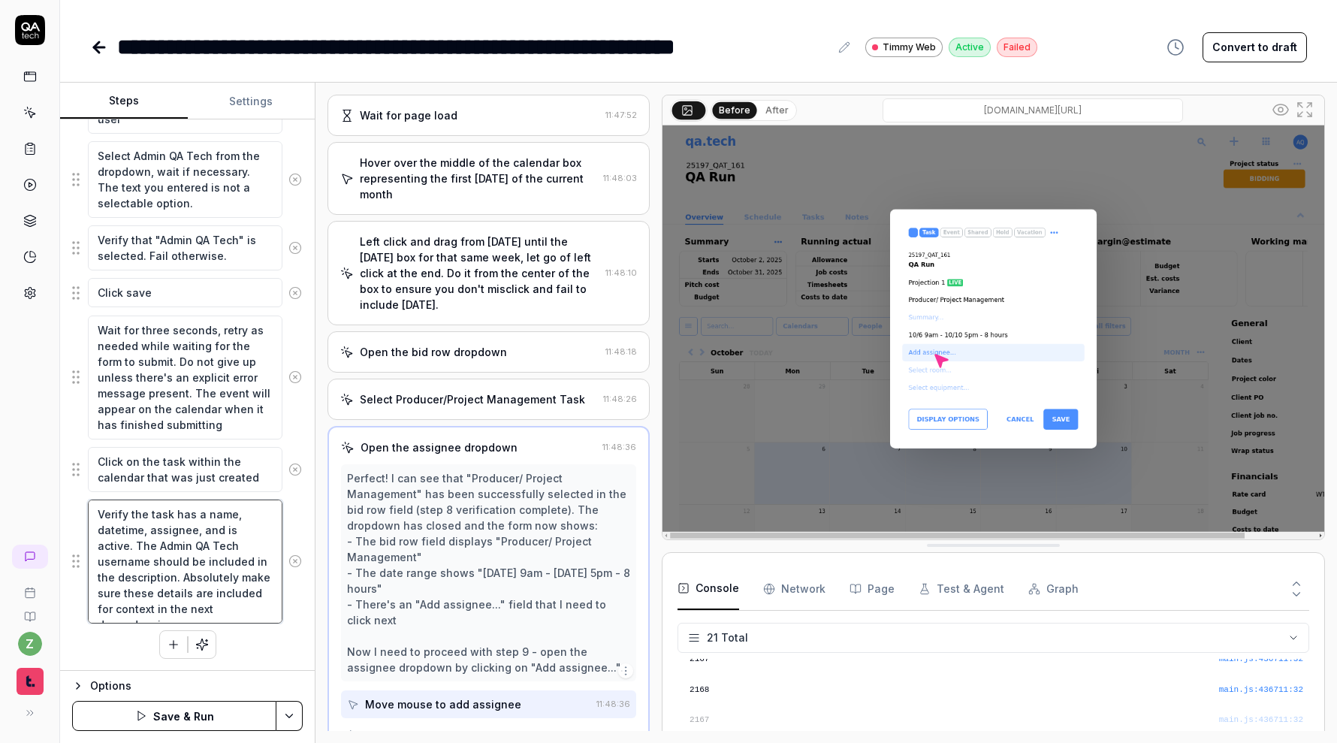
type textarea "Verify the task has a name, datetime, assignee, and is active. The Admin QA Tec…"
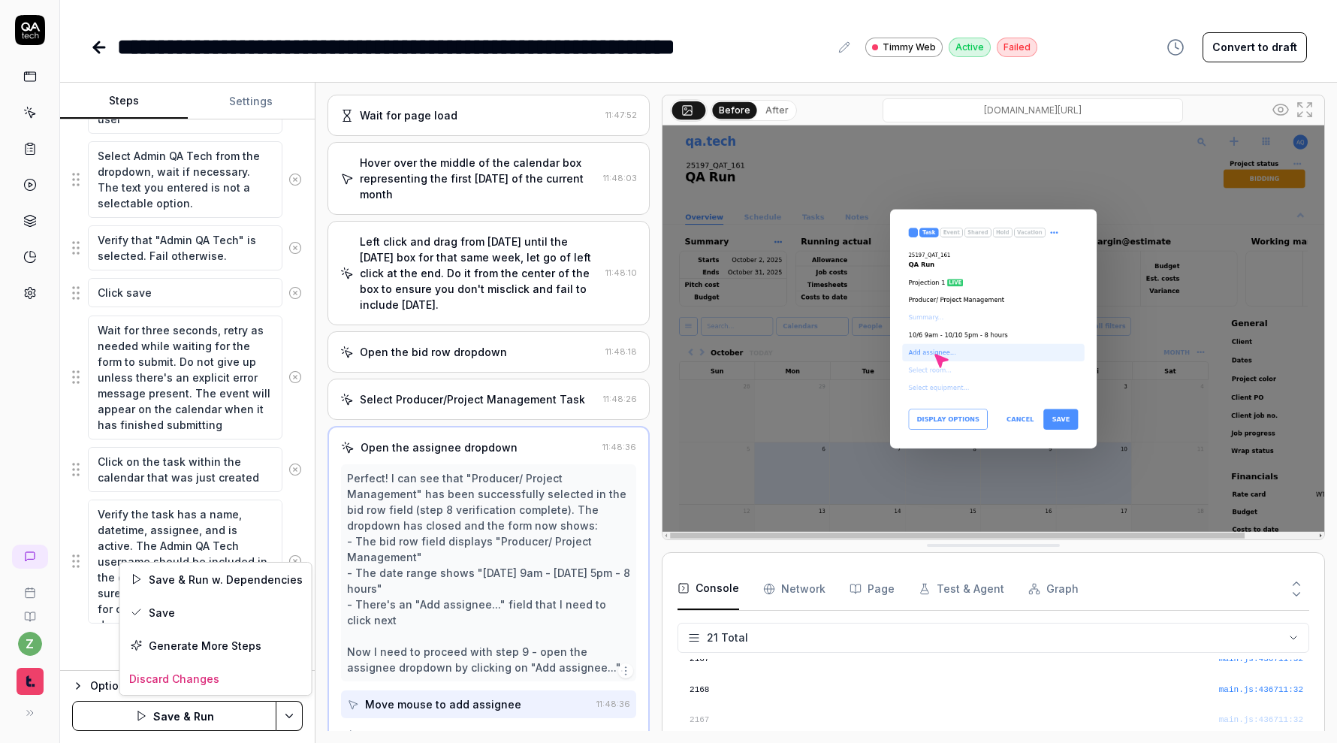
click at [291, 711] on html "**********" at bounding box center [668, 371] width 1337 height 743
click at [226, 610] on div "Save" at bounding box center [216, 612] width 192 height 33
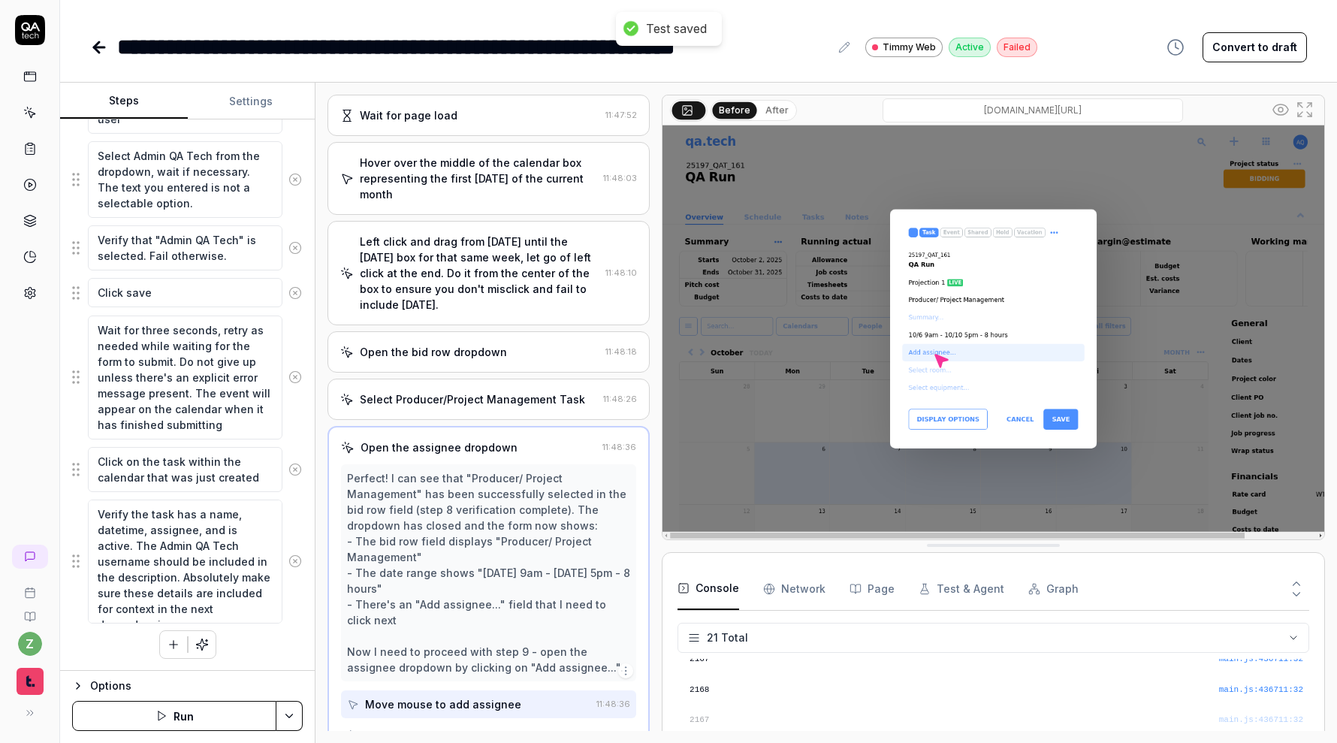
type textarea "*"
click at [101, 53] on icon at bounding box center [99, 47] width 18 height 18
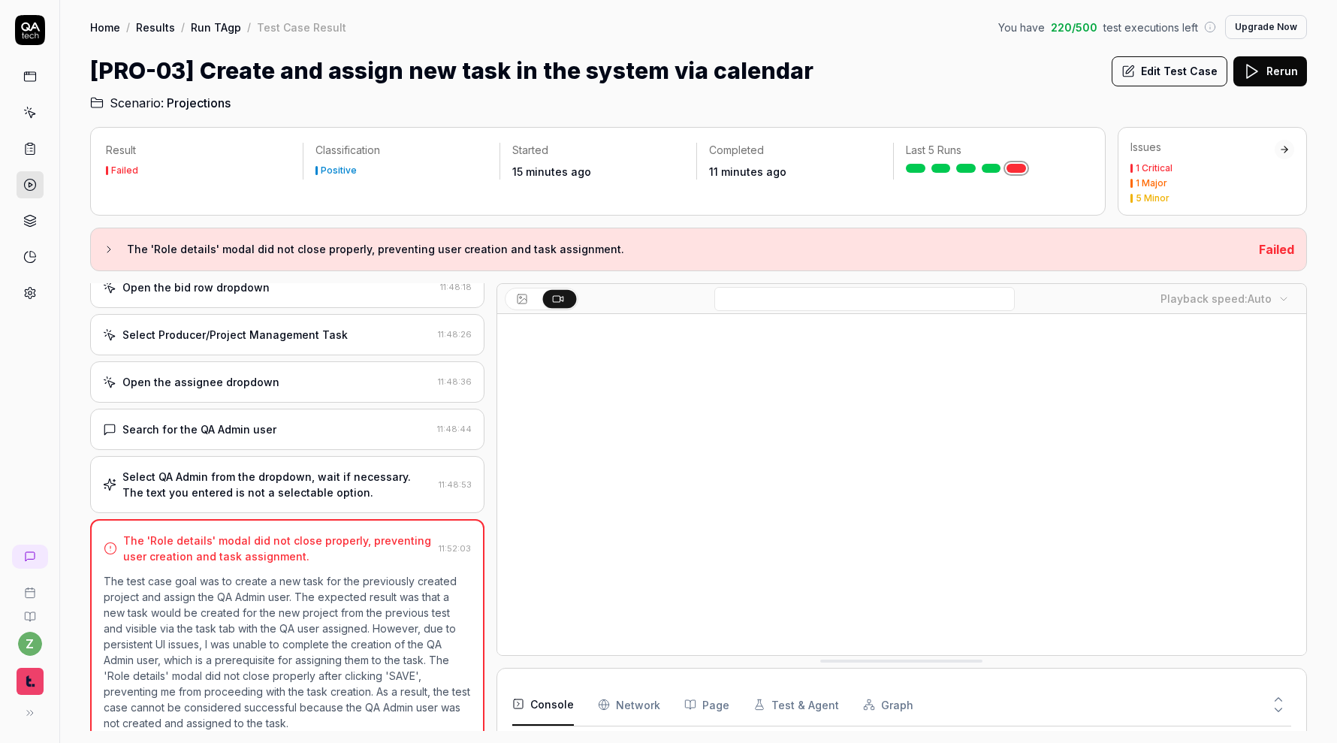
scroll to position [355, 0]
click at [218, 24] on link "Run TAgp" at bounding box center [216, 27] width 50 height 15
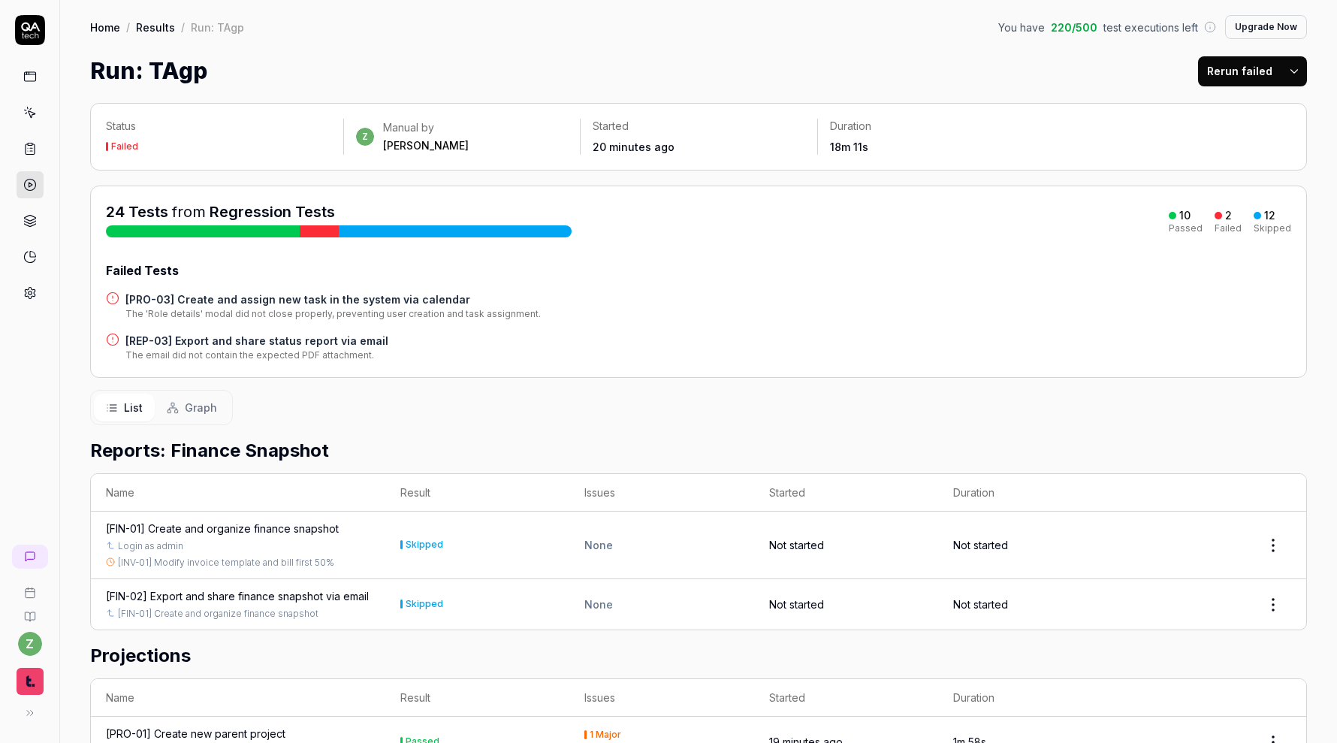
click at [1247, 70] on button "Rerun failed" at bounding box center [1239, 71] width 83 height 30
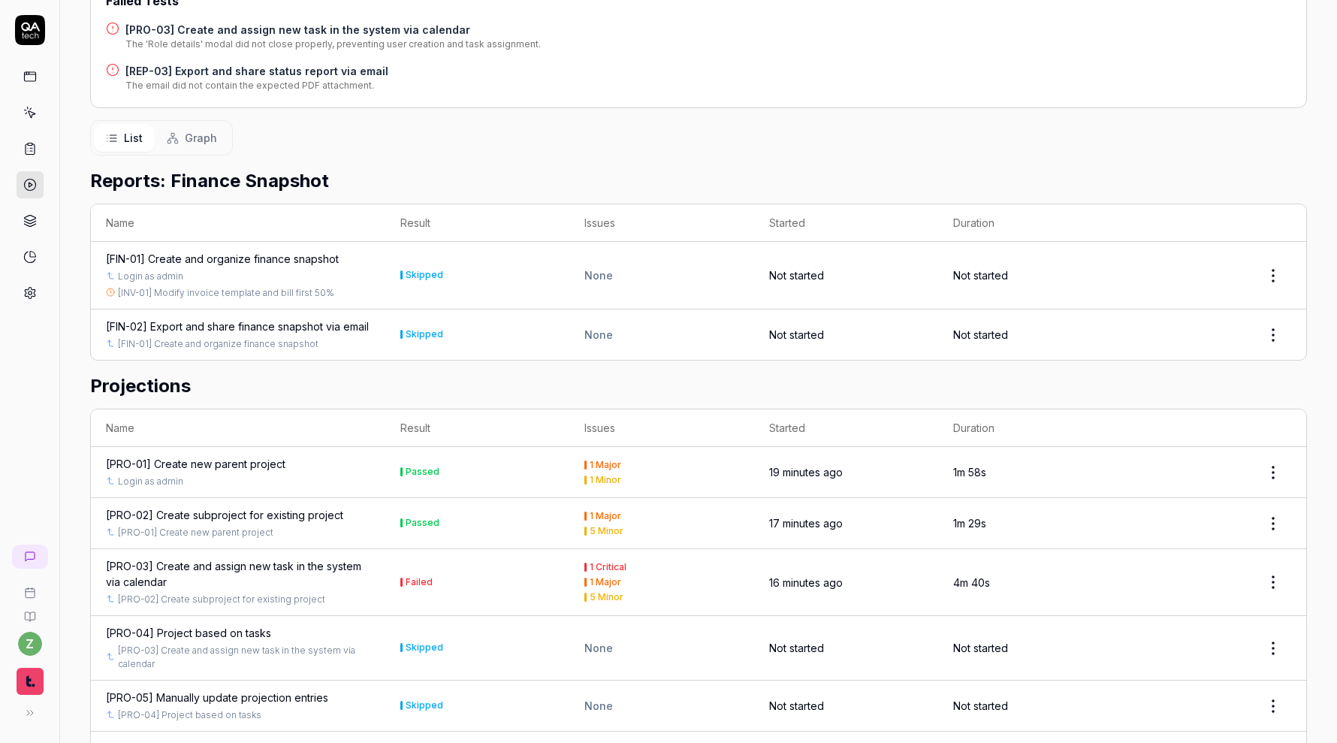
scroll to position [271, 0]
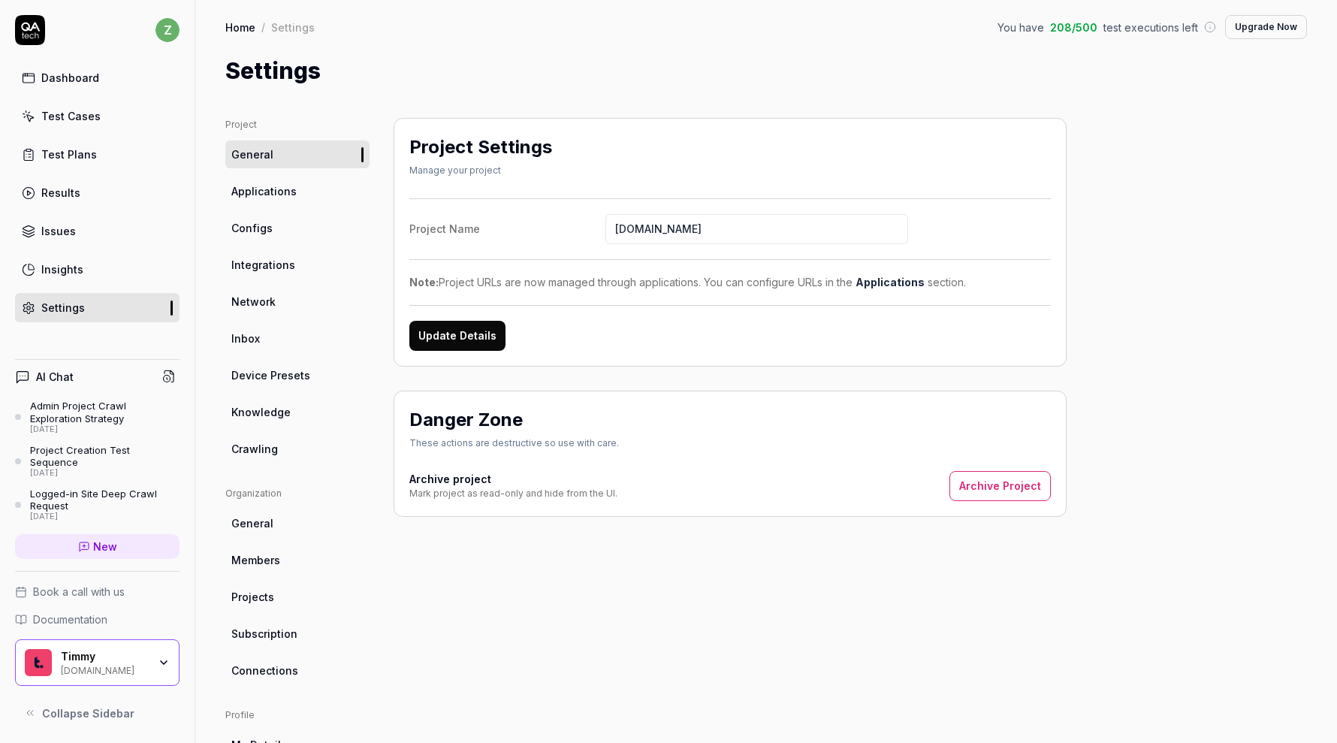
click at [305, 235] on link "Configs" at bounding box center [297, 228] width 144 height 28
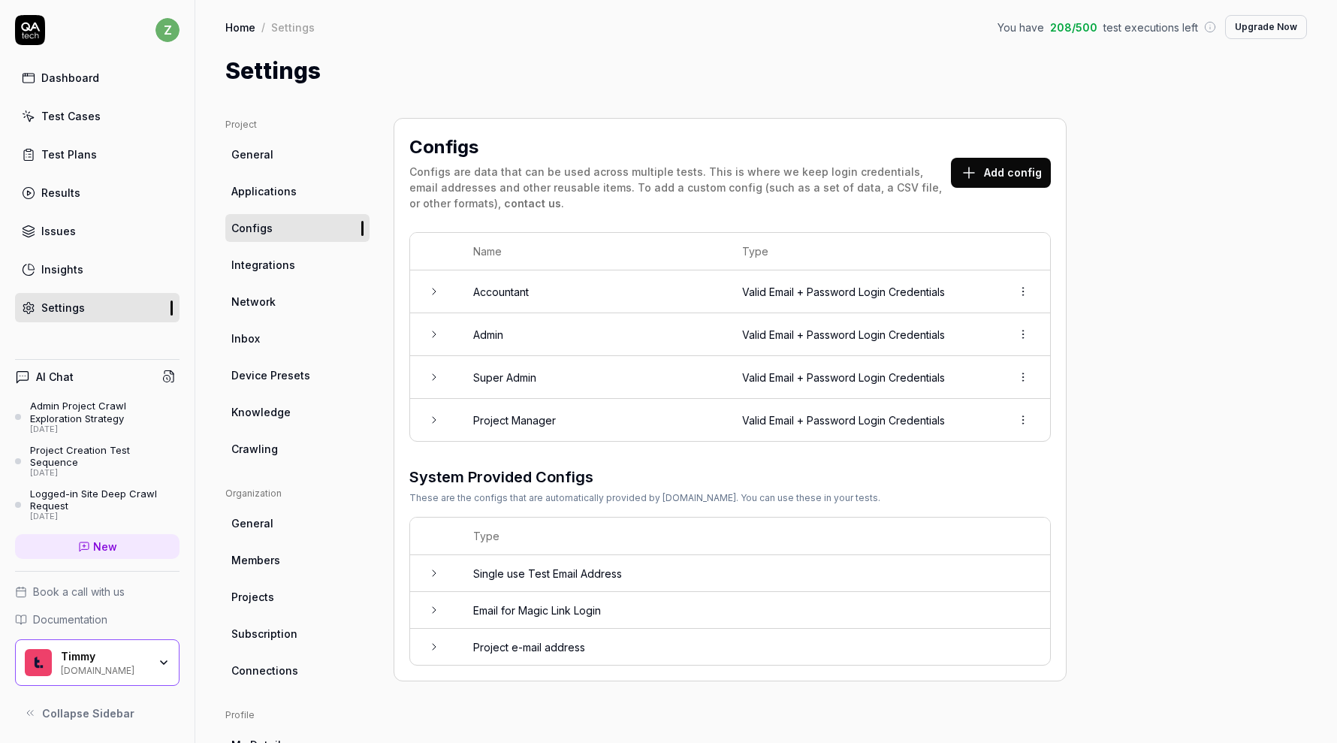
click at [523, 274] on td "Accountant" at bounding box center [592, 291] width 269 height 43
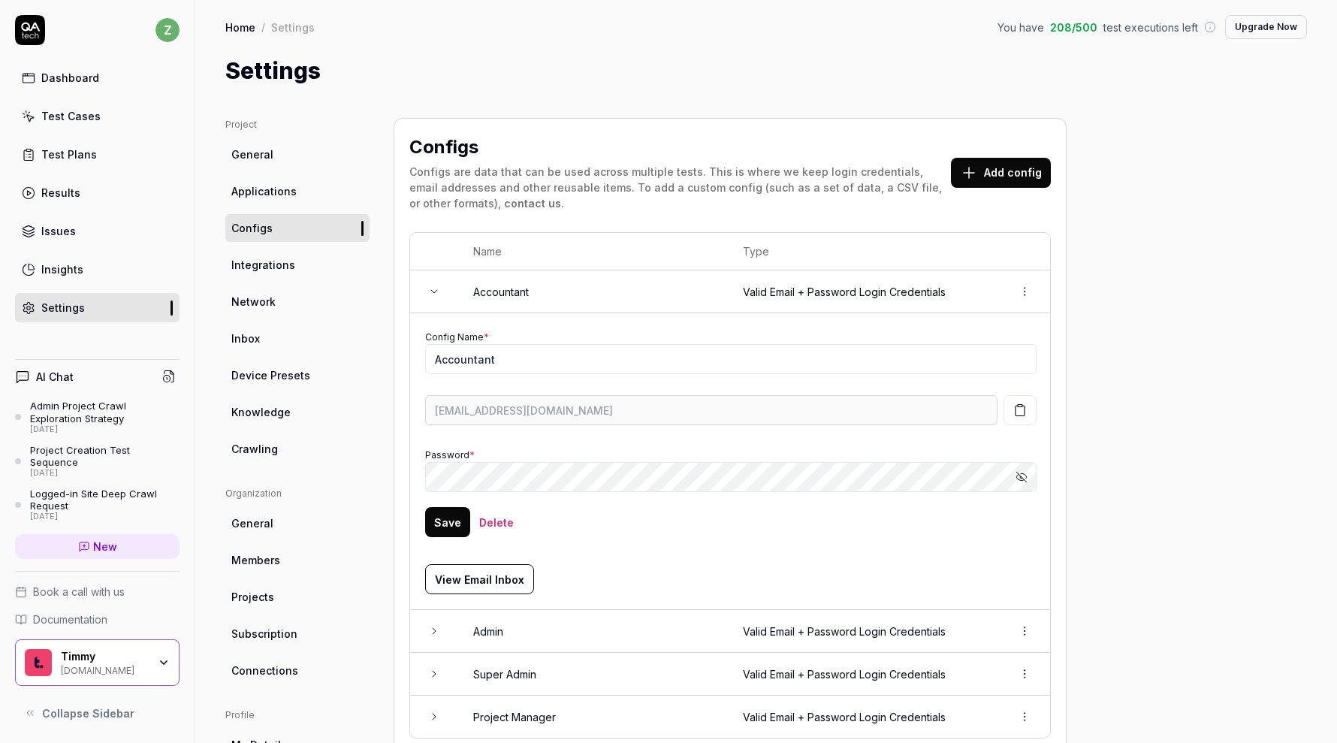
click at [1014, 406] on icon "button" at bounding box center [1020, 410] width 14 height 14
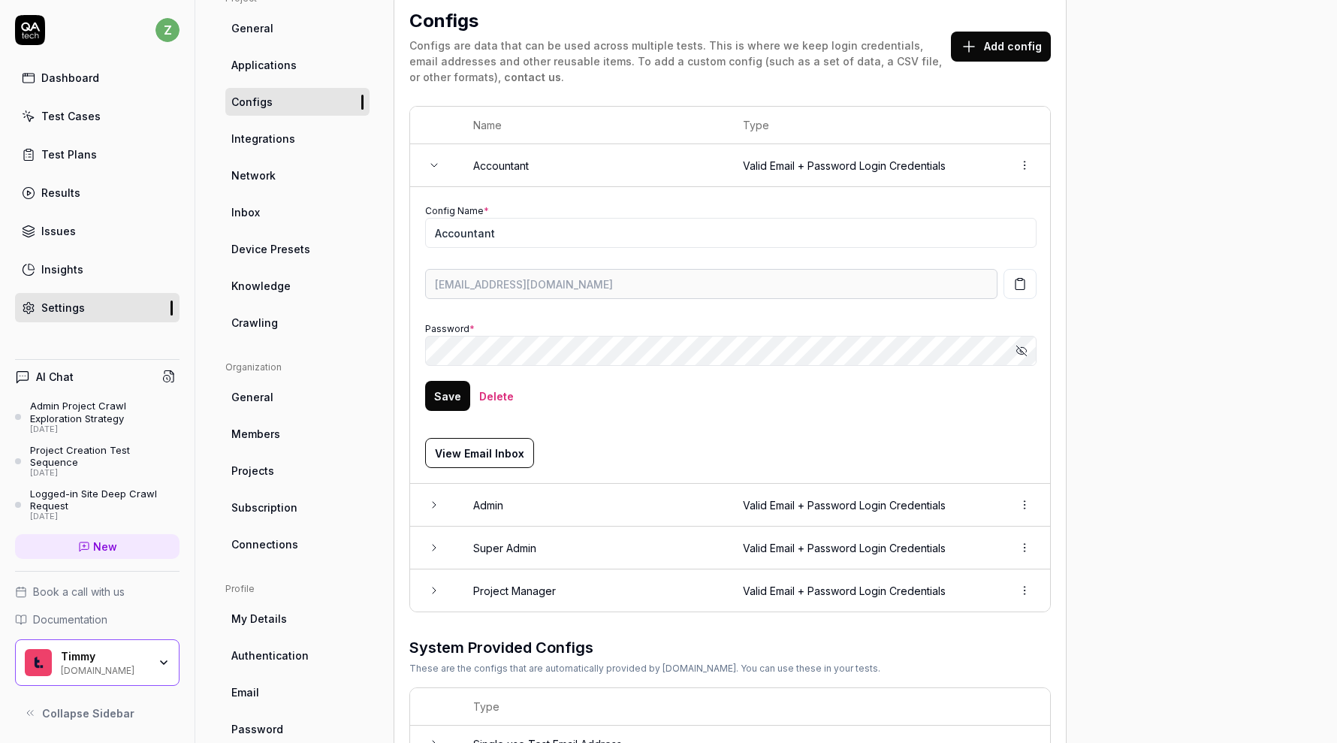
scroll to position [129, 0]
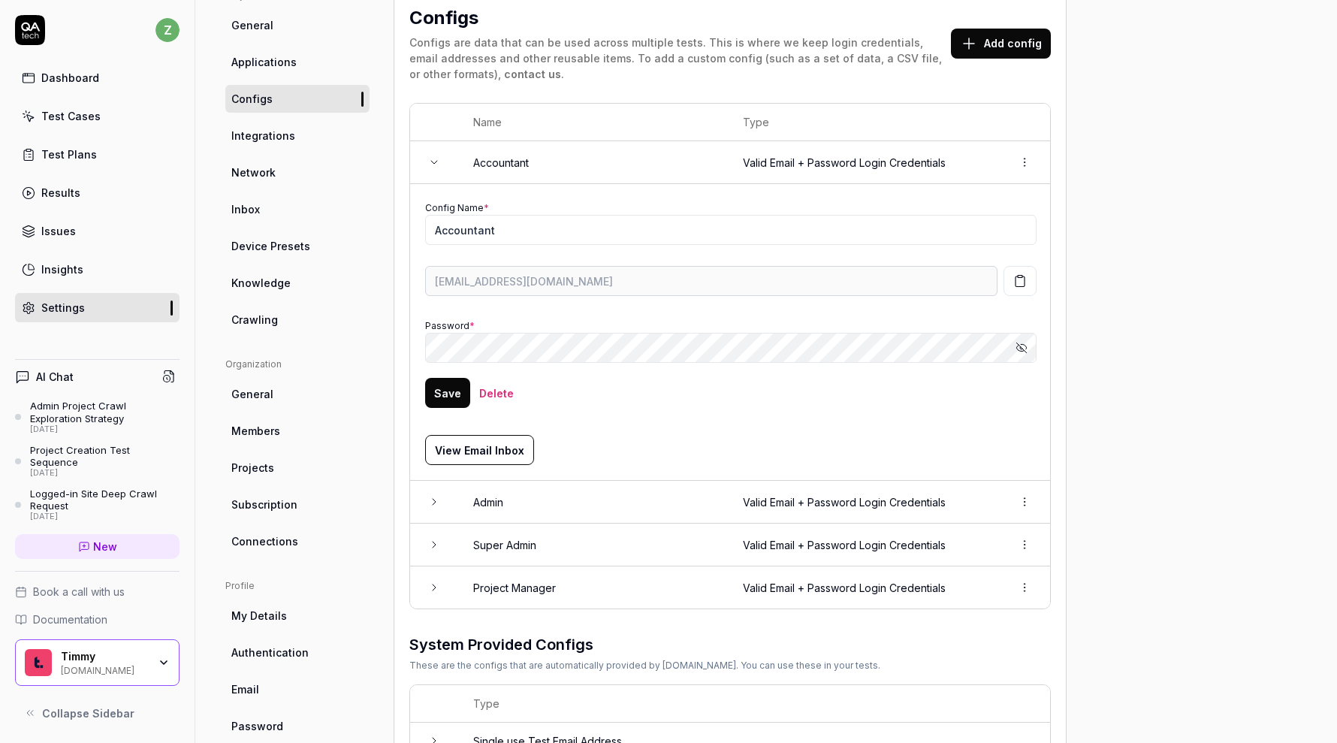
click at [439, 502] on td at bounding box center [434, 502] width 48 height 43
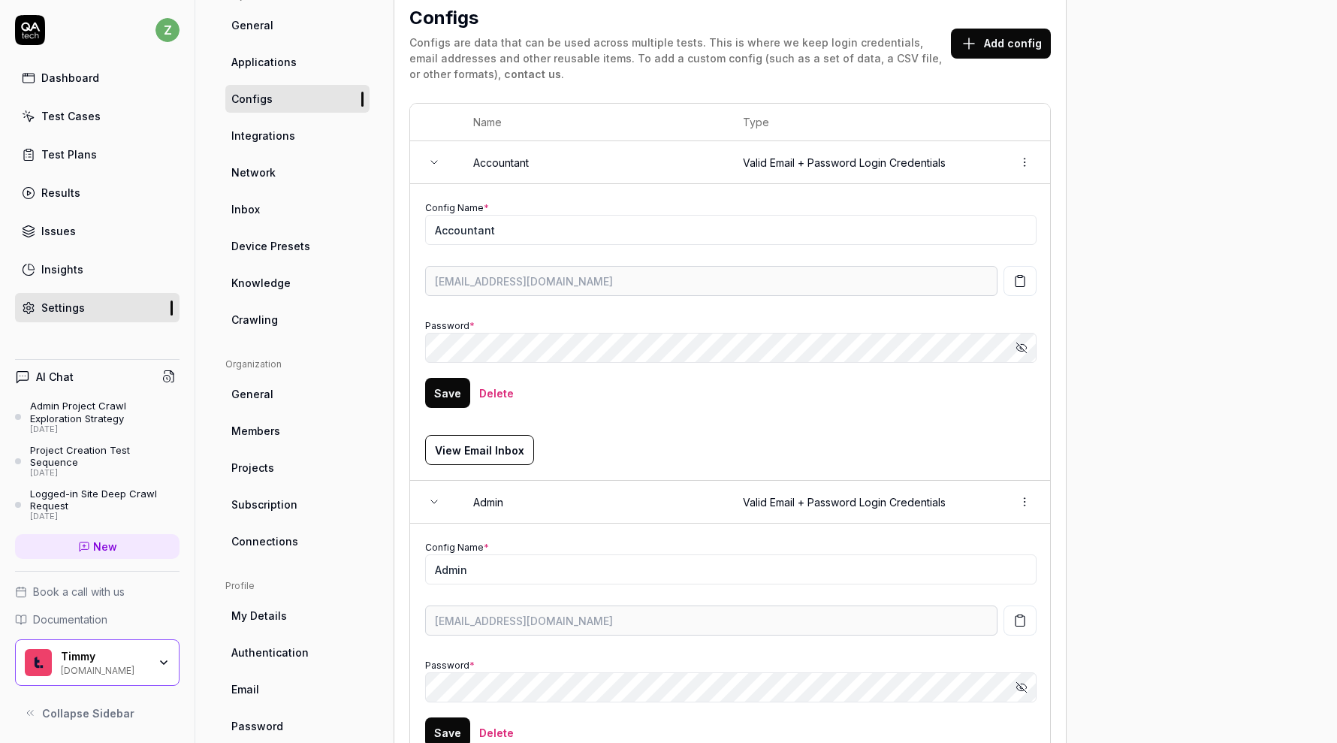
click at [1010, 613] on button "button" at bounding box center [1019, 620] width 33 height 30
click at [429, 164] on icon at bounding box center [434, 162] width 12 height 12
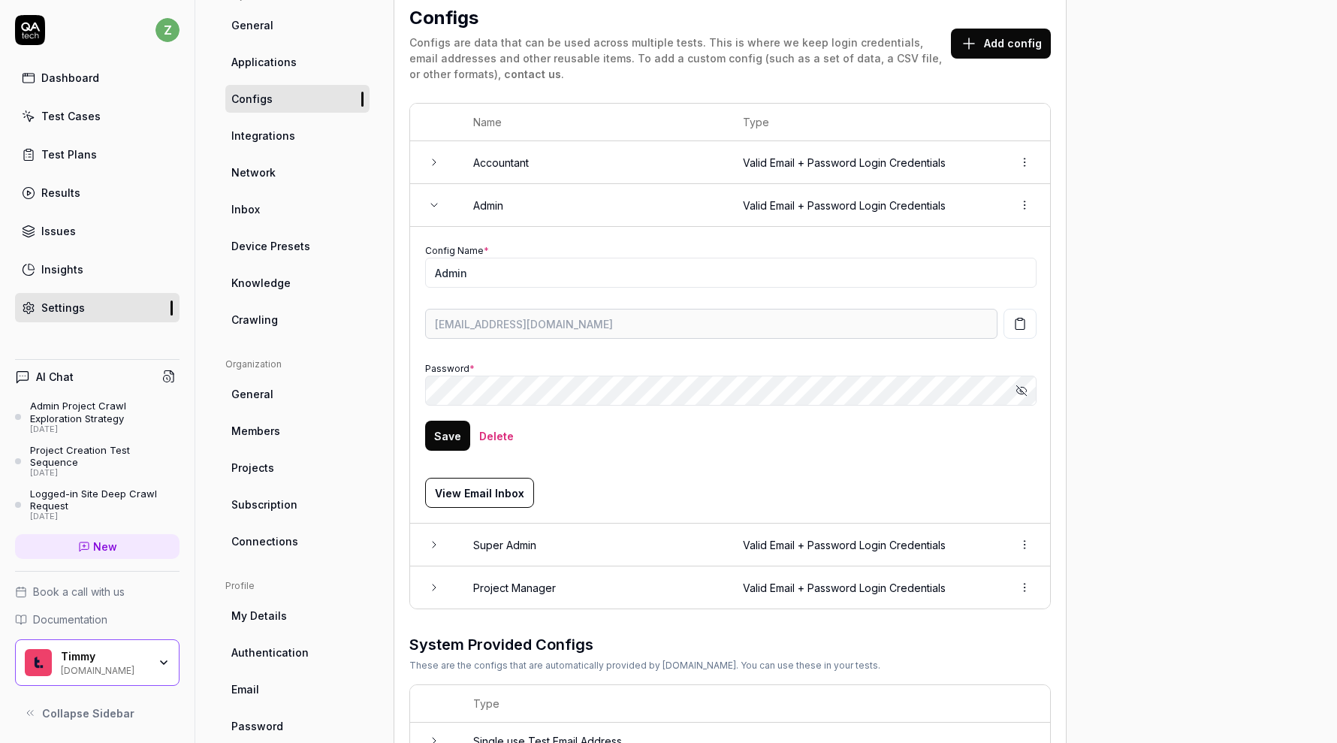
click at [429, 199] on icon at bounding box center [434, 205] width 12 height 12
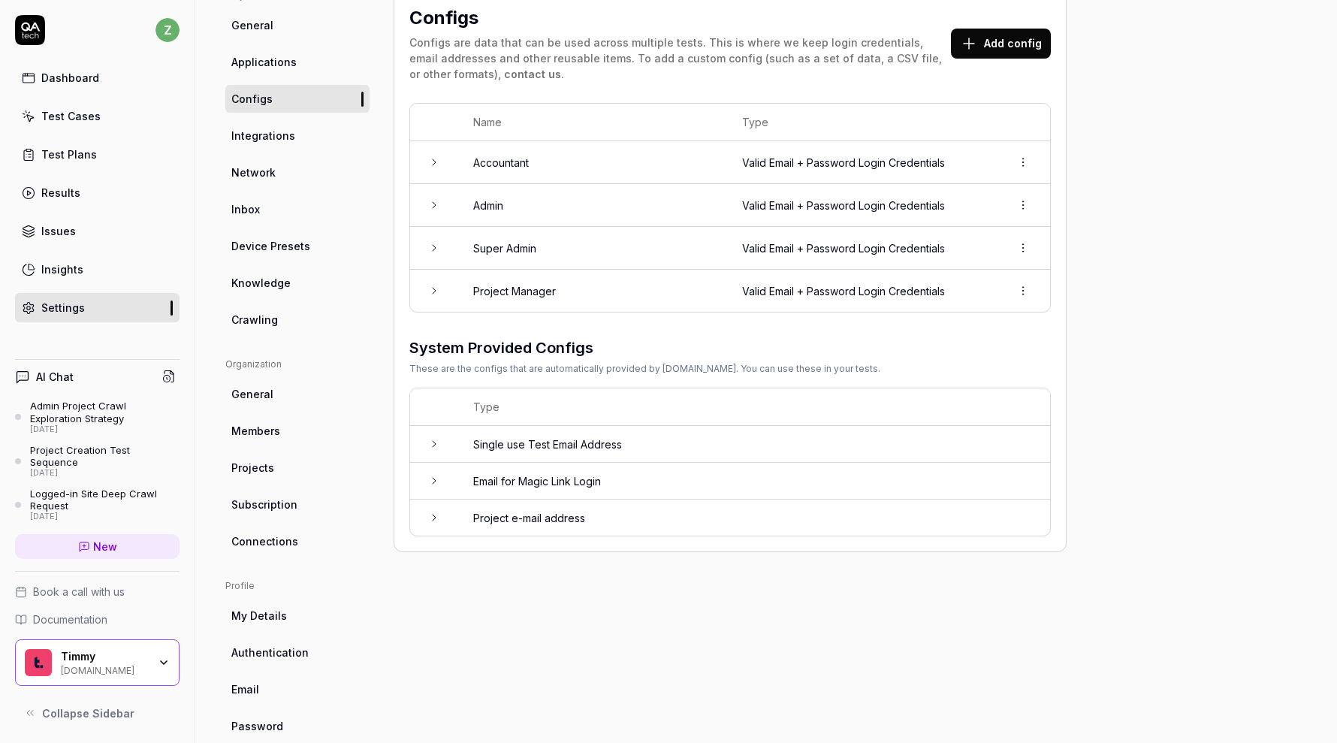
click at [438, 299] on td at bounding box center [434, 291] width 48 height 42
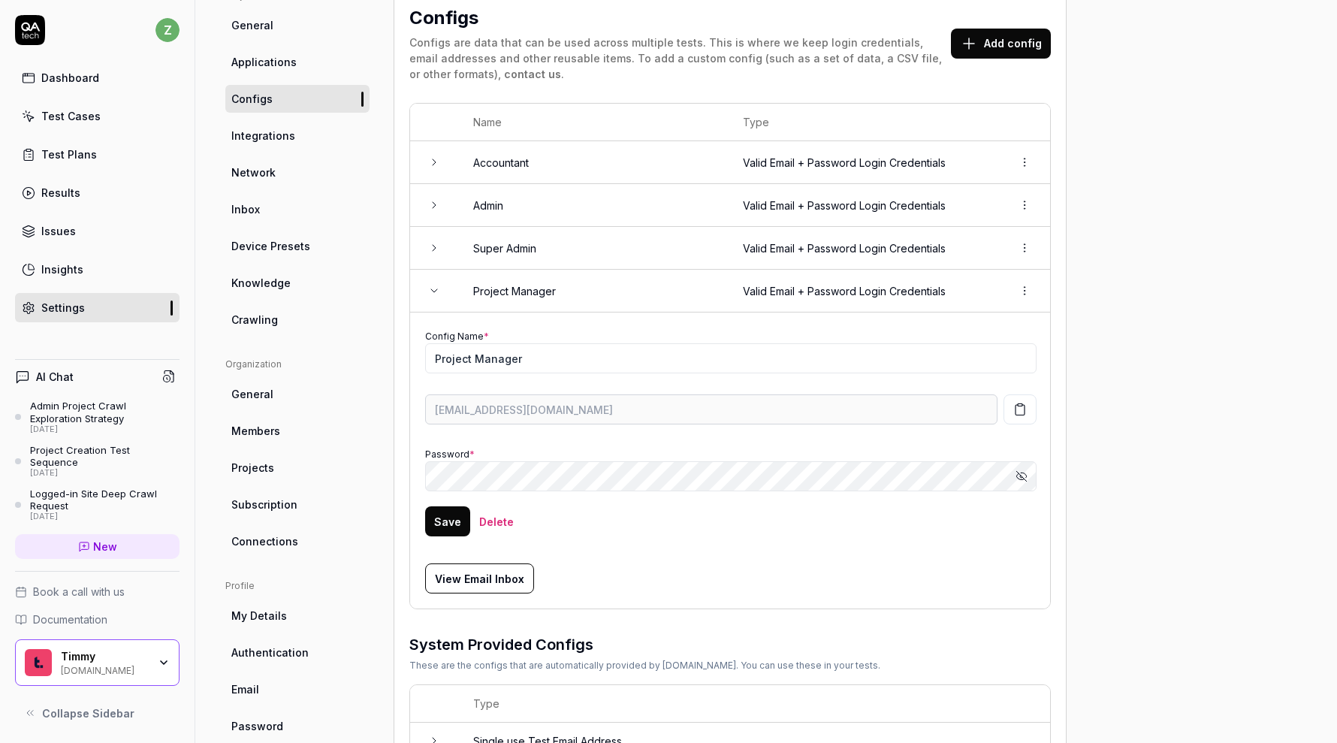
click at [438, 253] on td at bounding box center [434, 248] width 48 height 43
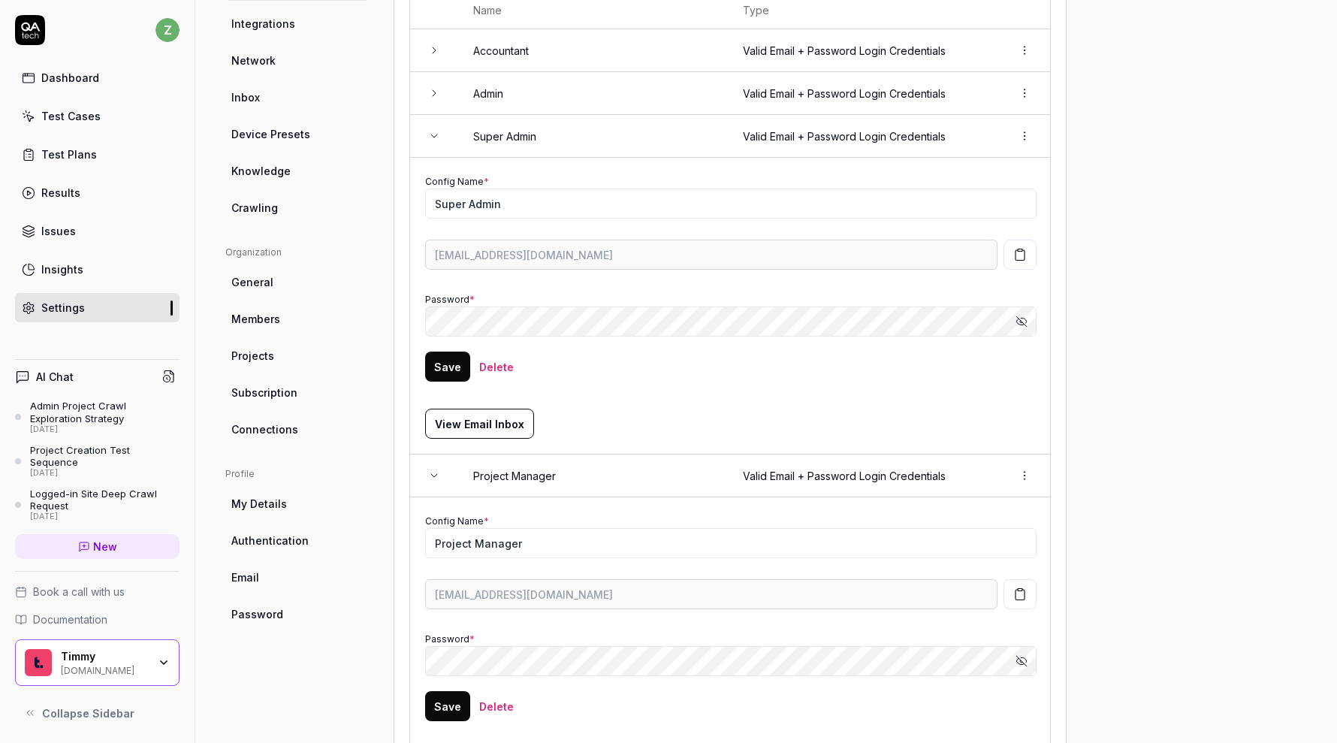
scroll to position [300, 0]
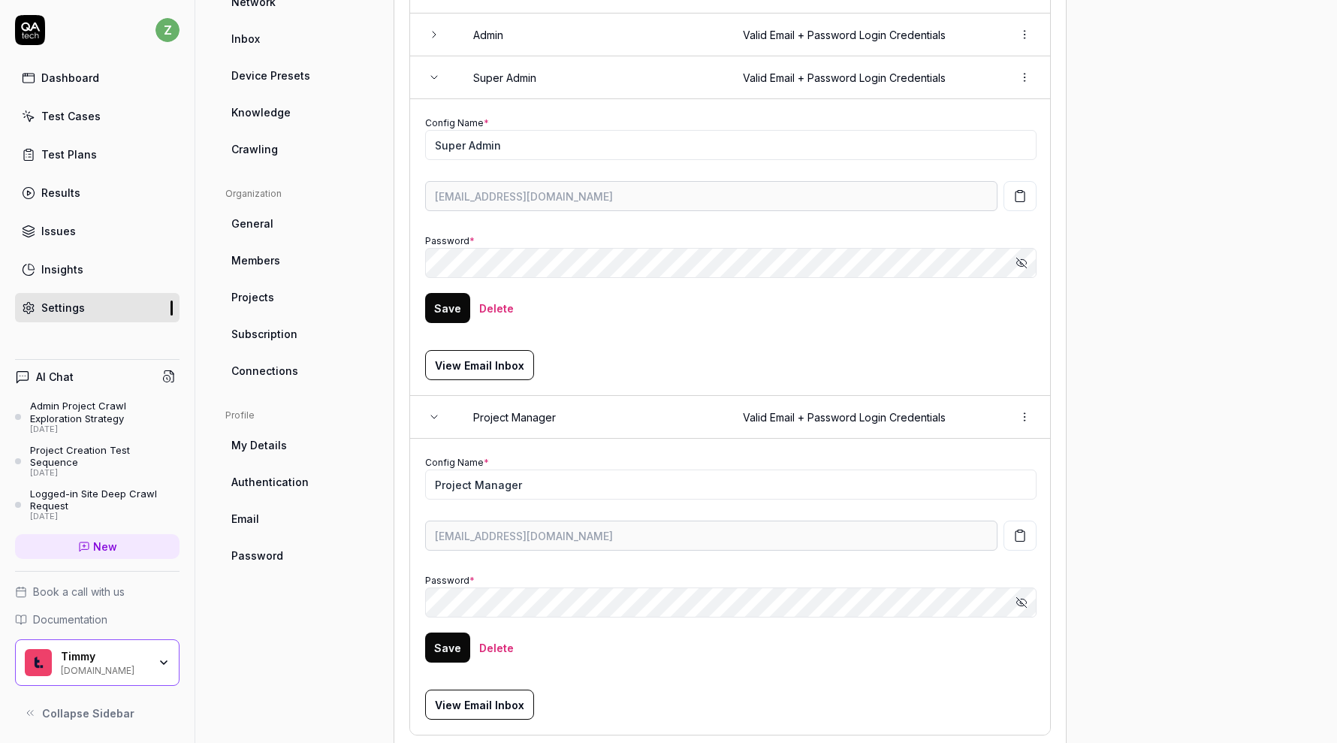
click at [1028, 536] on button "button" at bounding box center [1019, 535] width 33 height 30
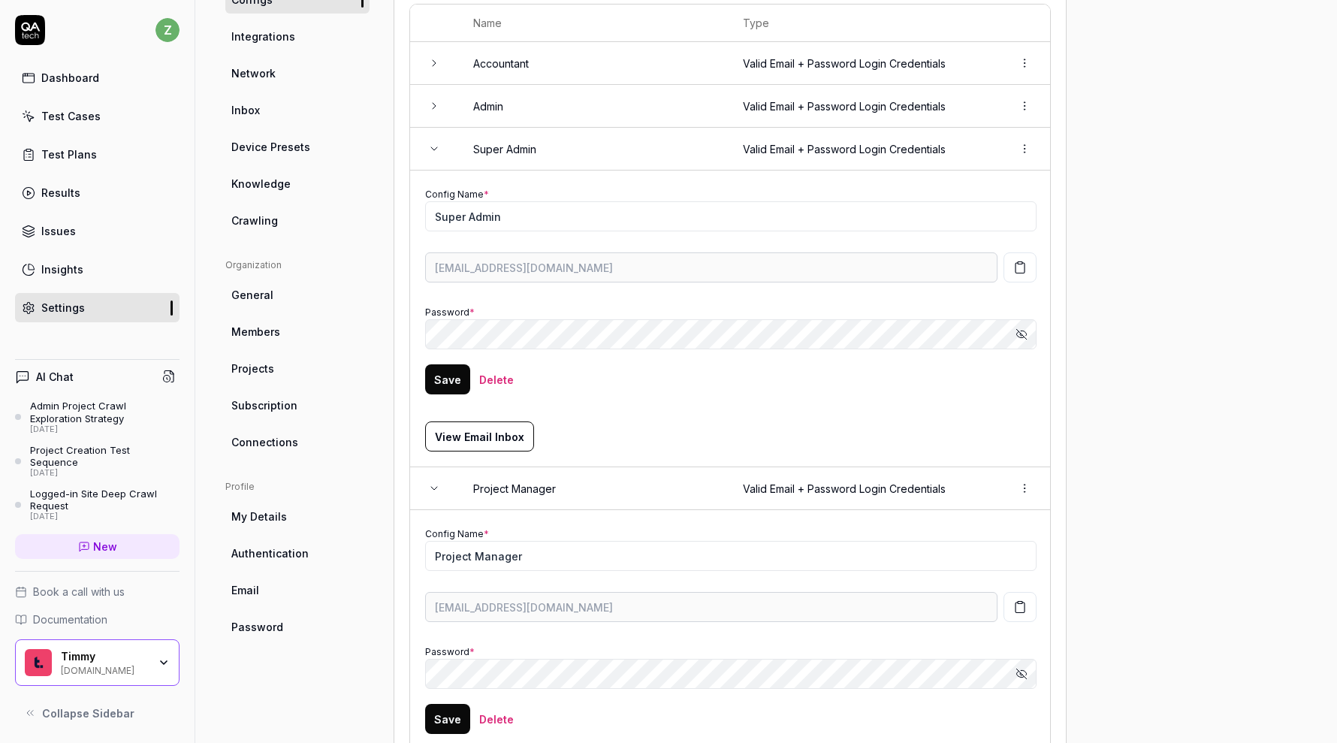
scroll to position [220, 0]
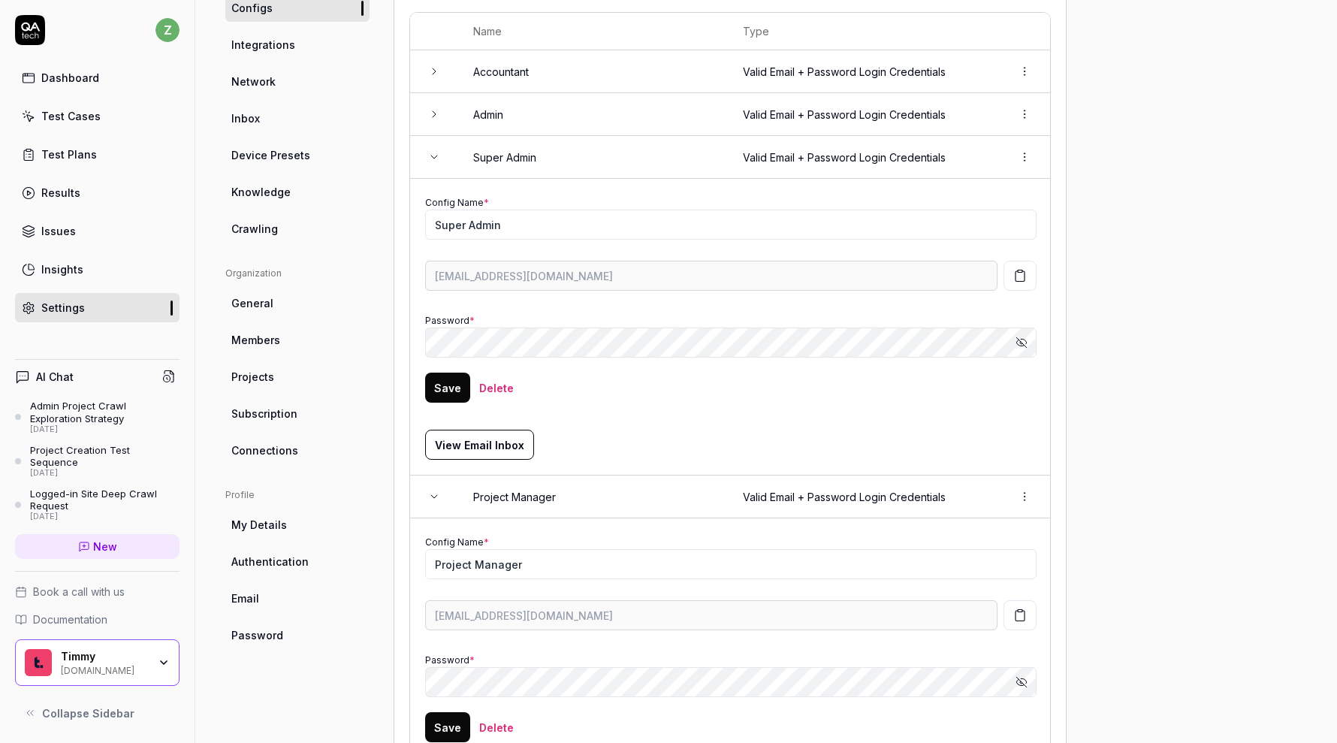
click at [1025, 270] on icon "button" at bounding box center [1020, 276] width 14 height 14
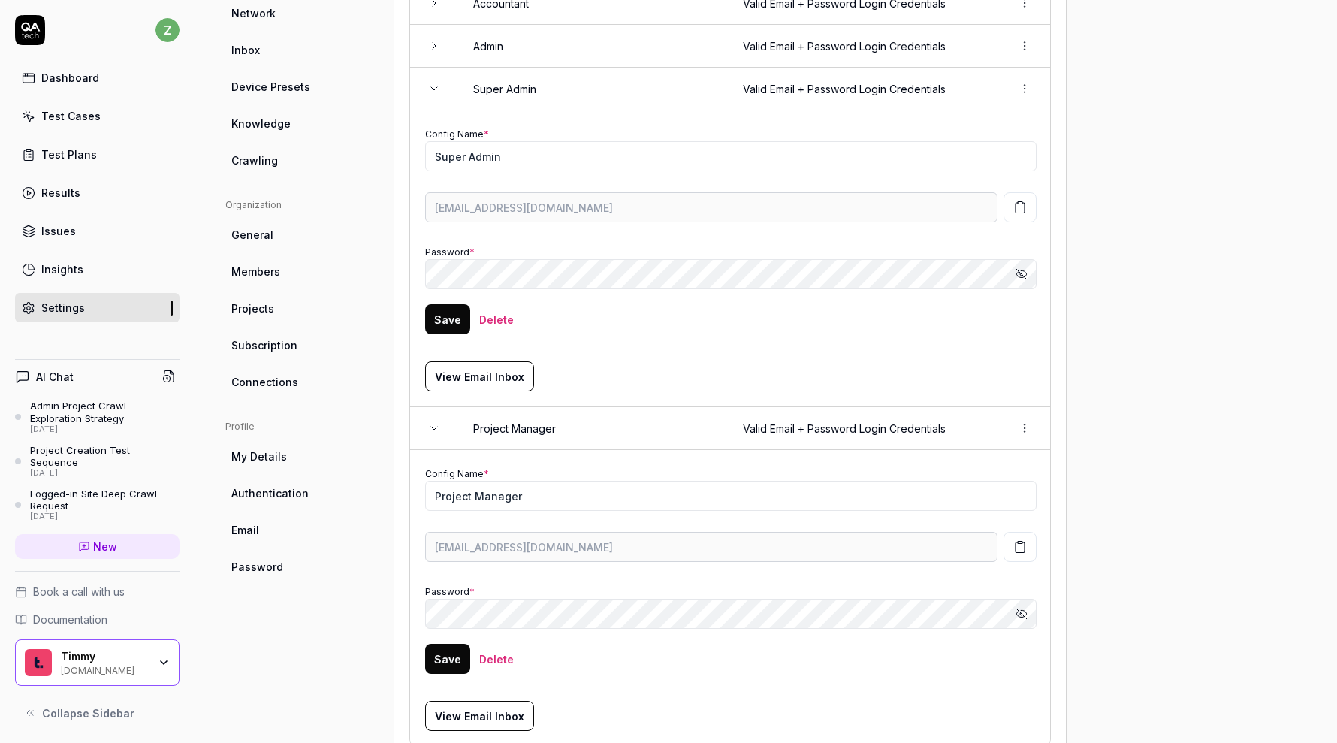
scroll to position [296, 0]
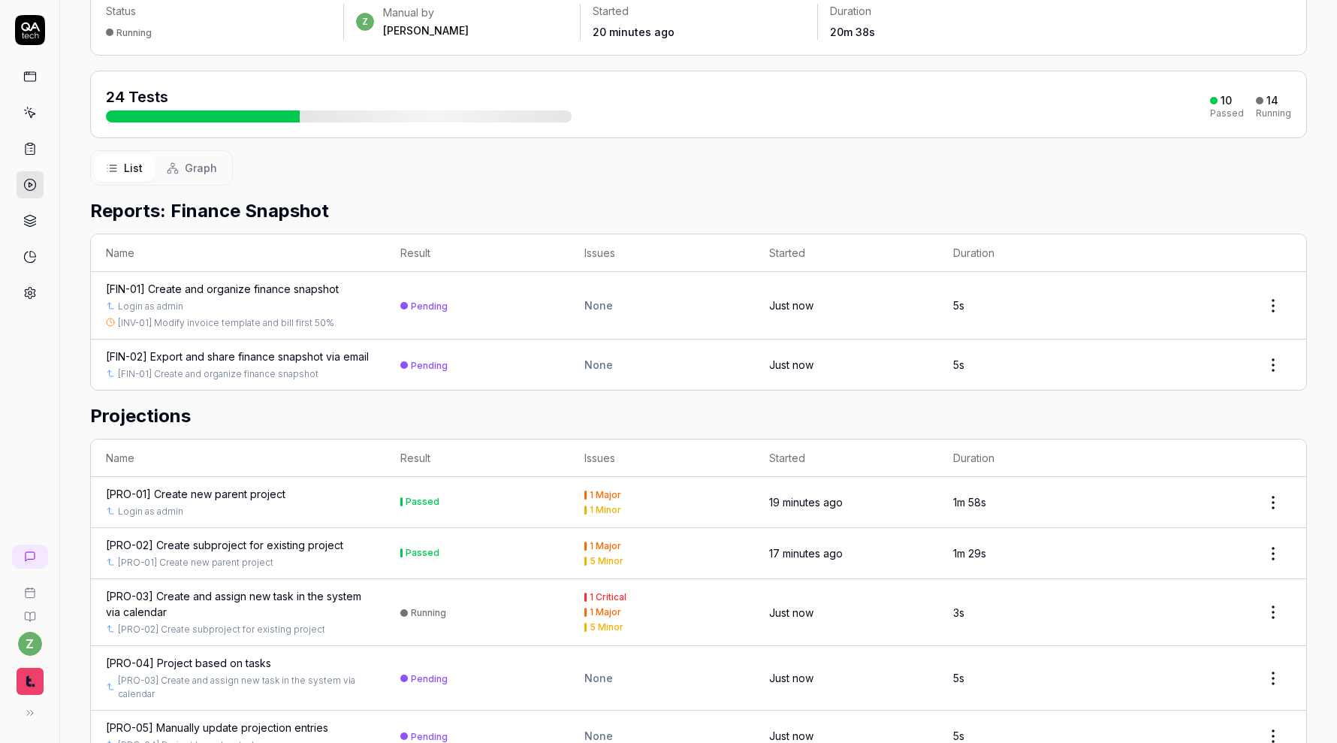
scroll to position [118, 0]
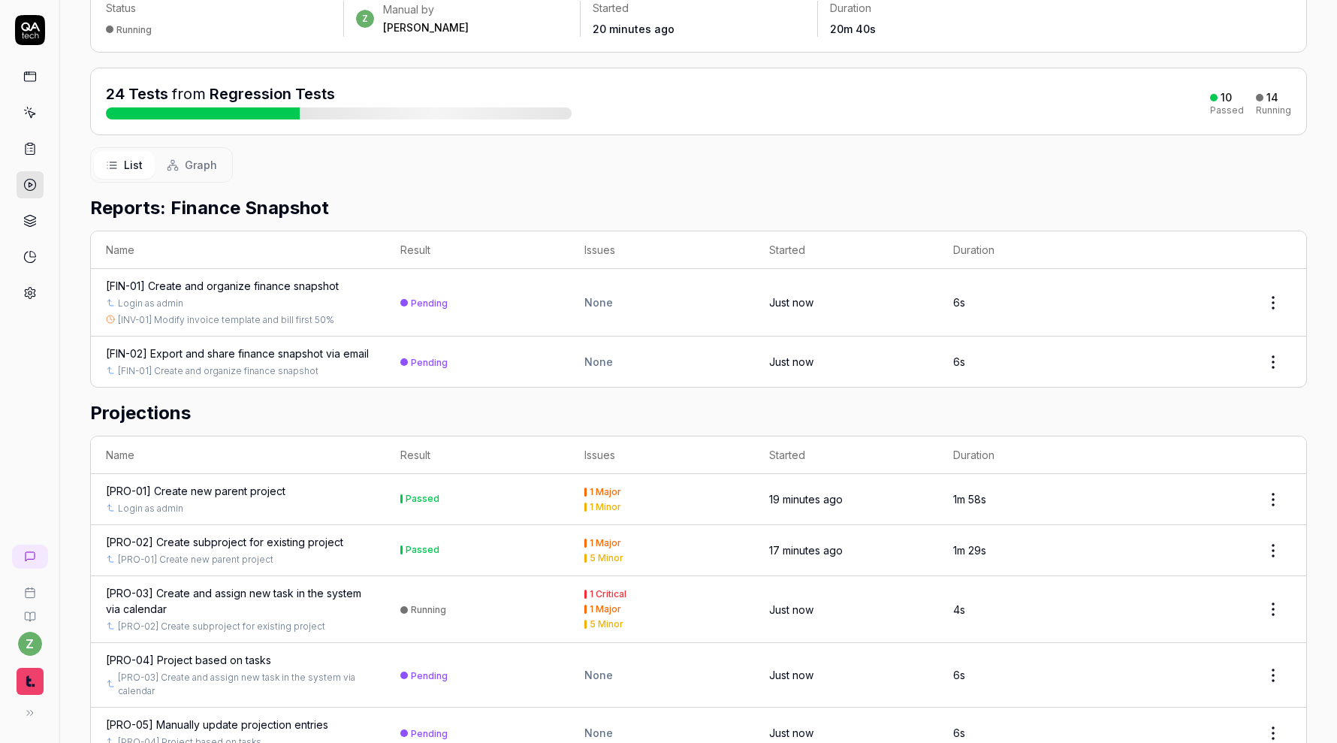
click at [341, 601] on div "[PRO-03] Create and assign new task in the system via calendar" at bounding box center [238, 601] width 264 height 32
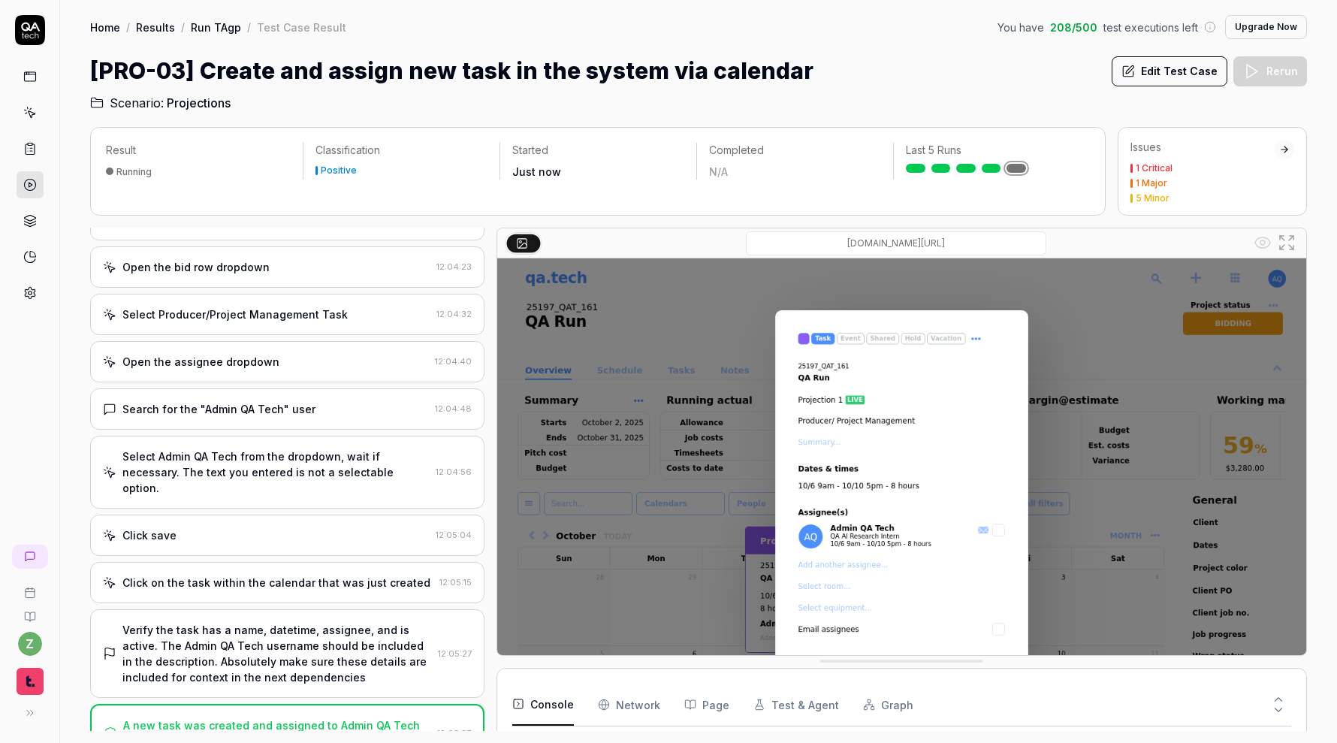
scroll to position [489, 0]
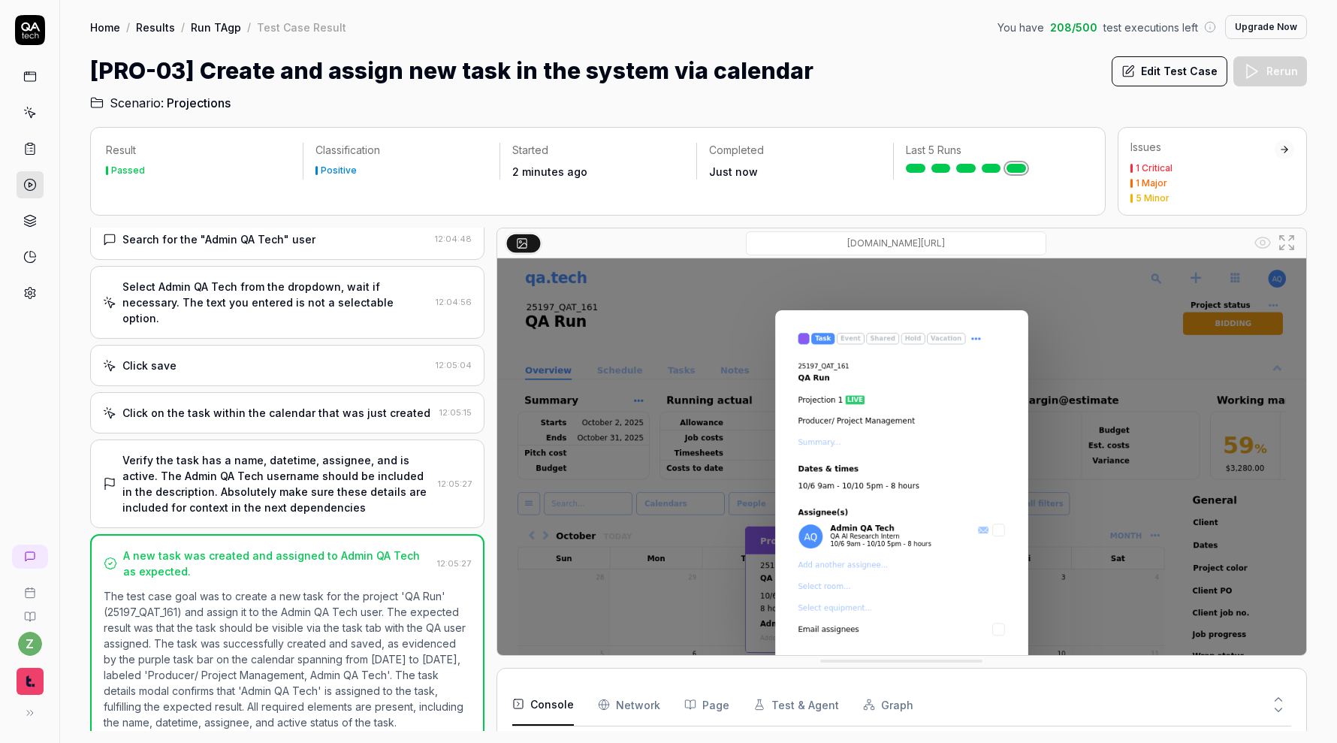
click at [220, 29] on link "Run TAgp" at bounding box center [216, 27] width 50 height 15
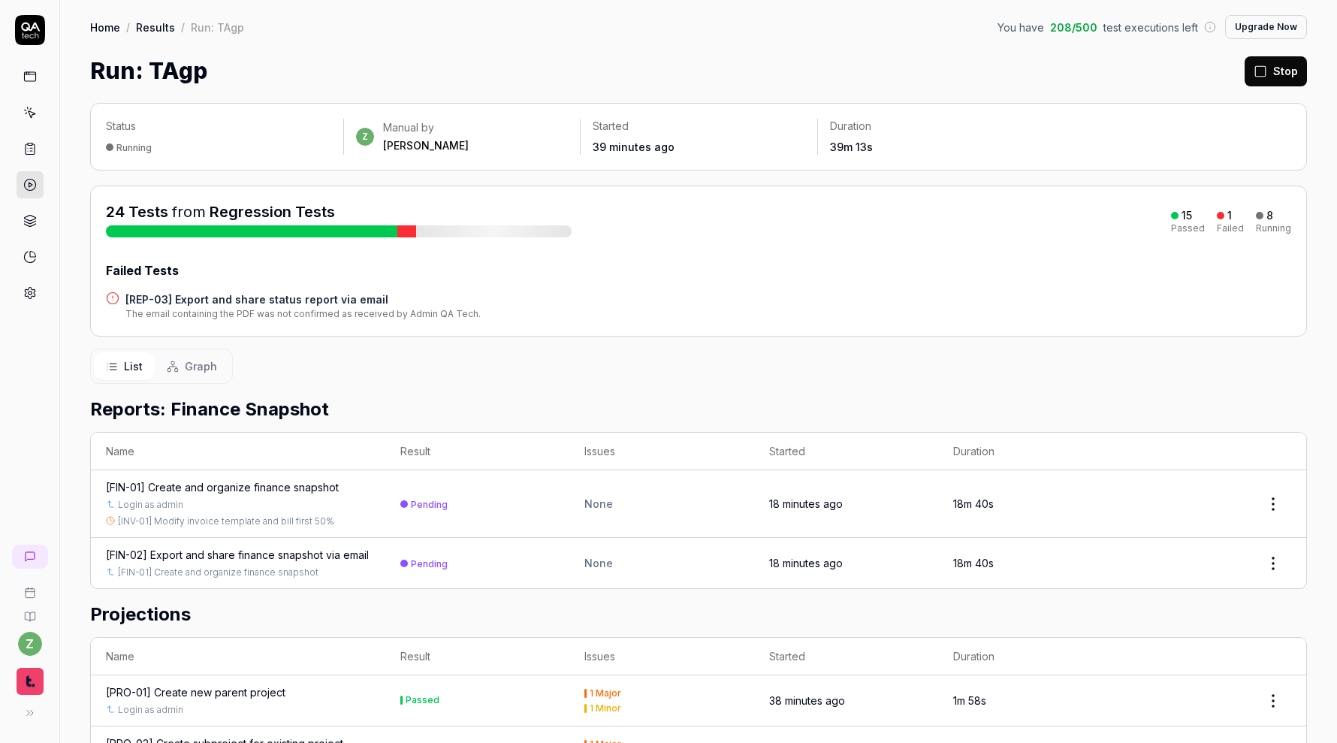
click at [409, 233] on div at bounding box center [407, 231] width 20 height 12
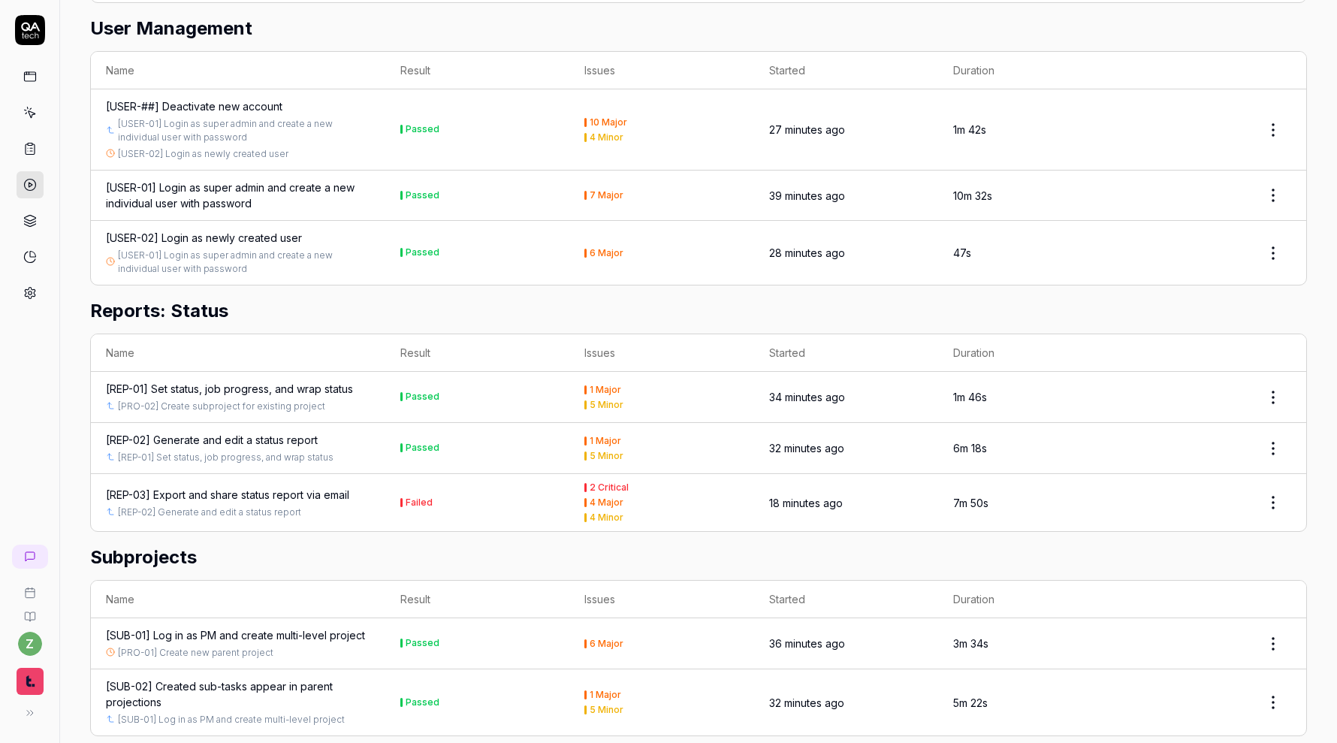
scroll to position [1694, 0]
click at [303, 485] on div "[REP-03] Export and share status report via email" at bounding box center [227, 493] width 243 height 16
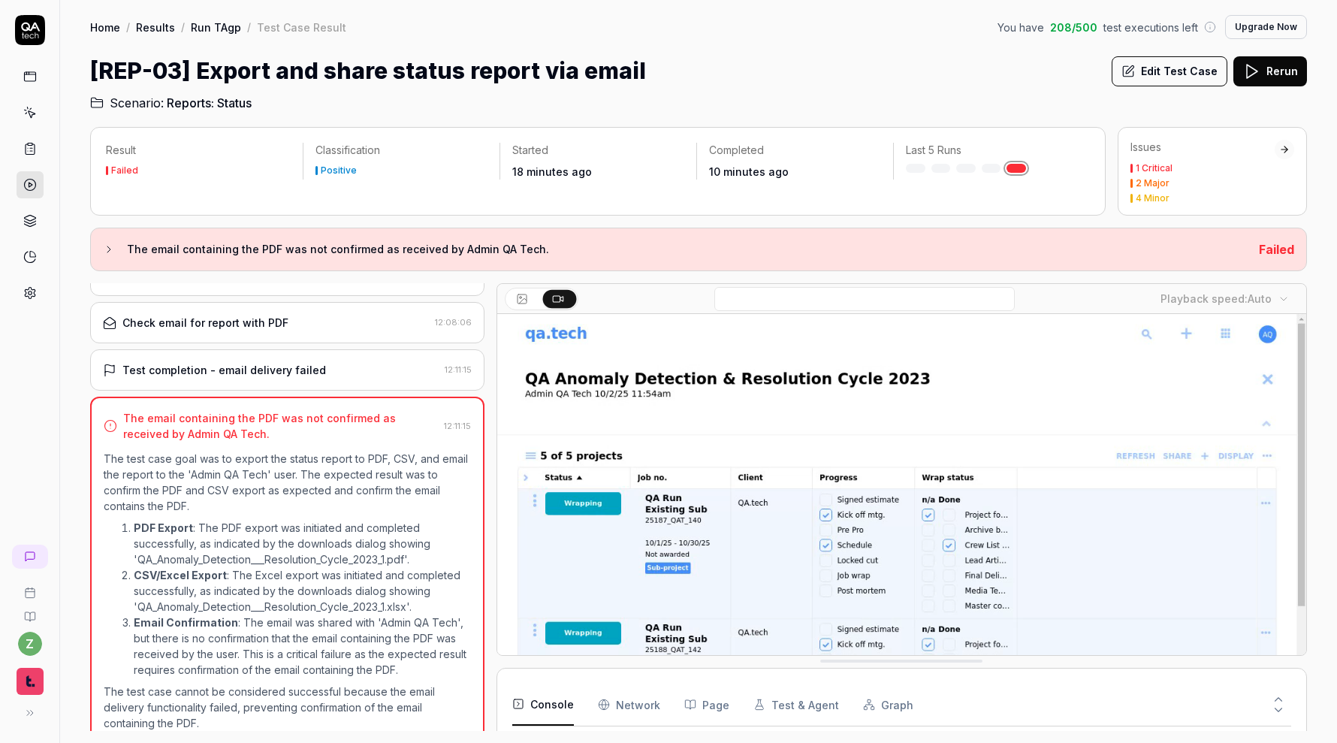
scroll to position [243, 0]
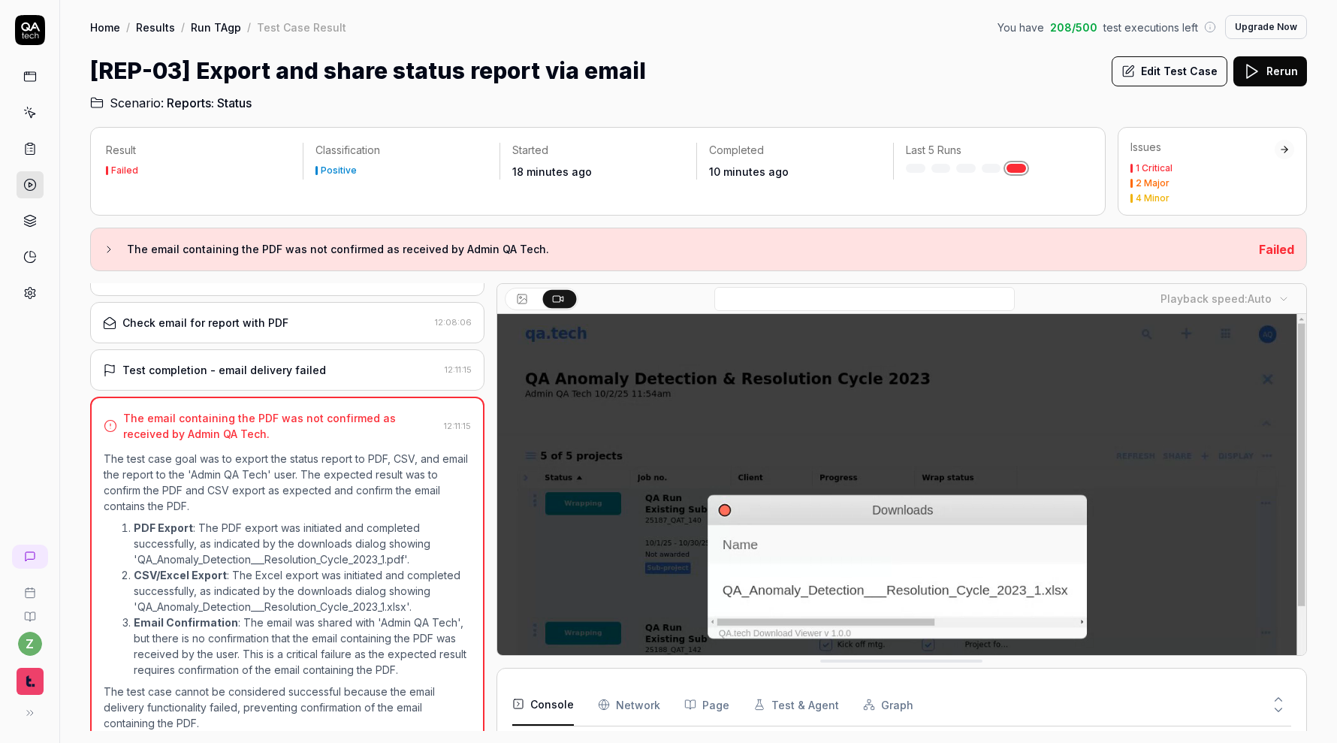
click at [195, 29] on link "Run TAgp" at bounding box center [216, 27] width 50 height 15
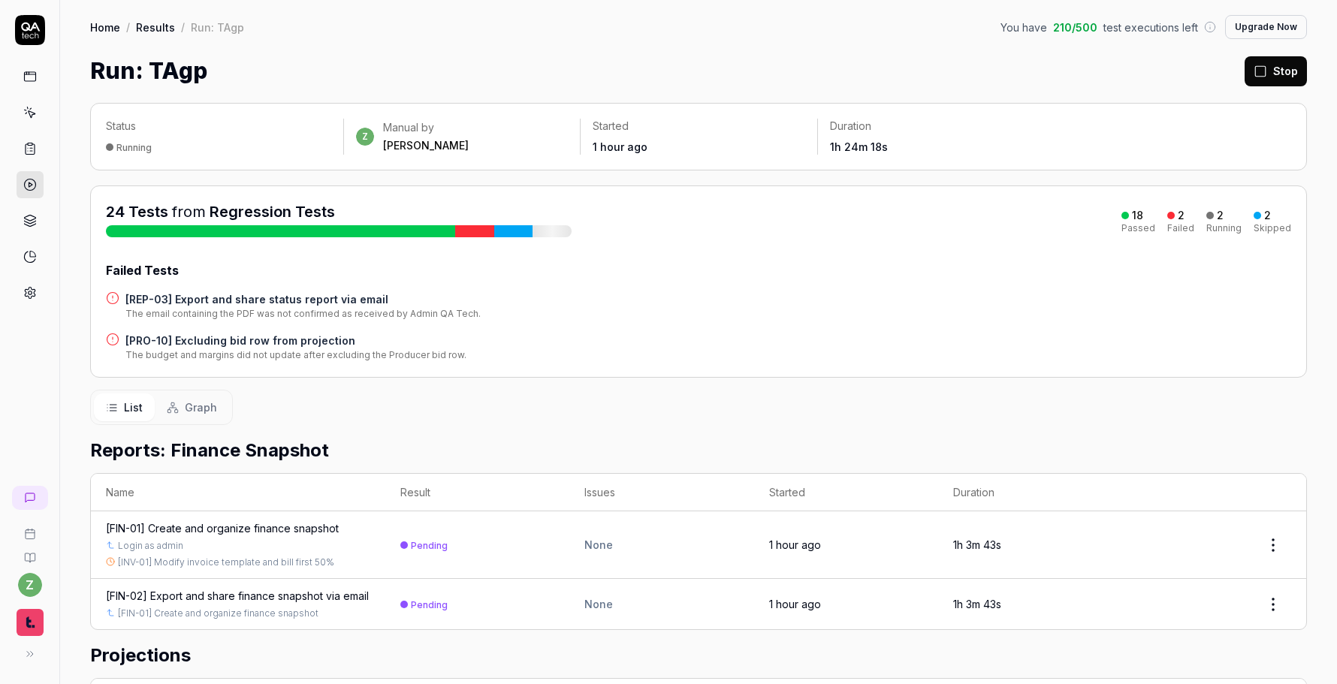
click at [314, 342] on h4 "[PRO-10] Excluding bid row from projection" at bounding box center [295, 341] width 341 height 16
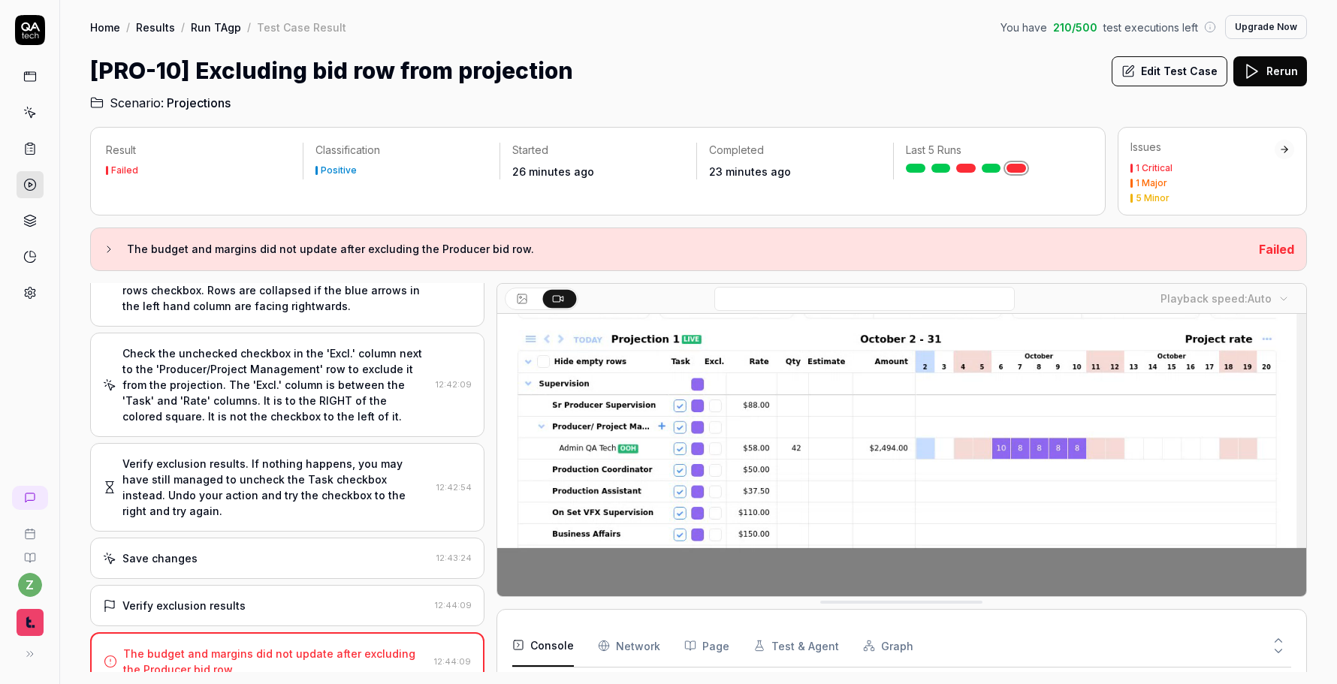
scroll to position [56, 0]
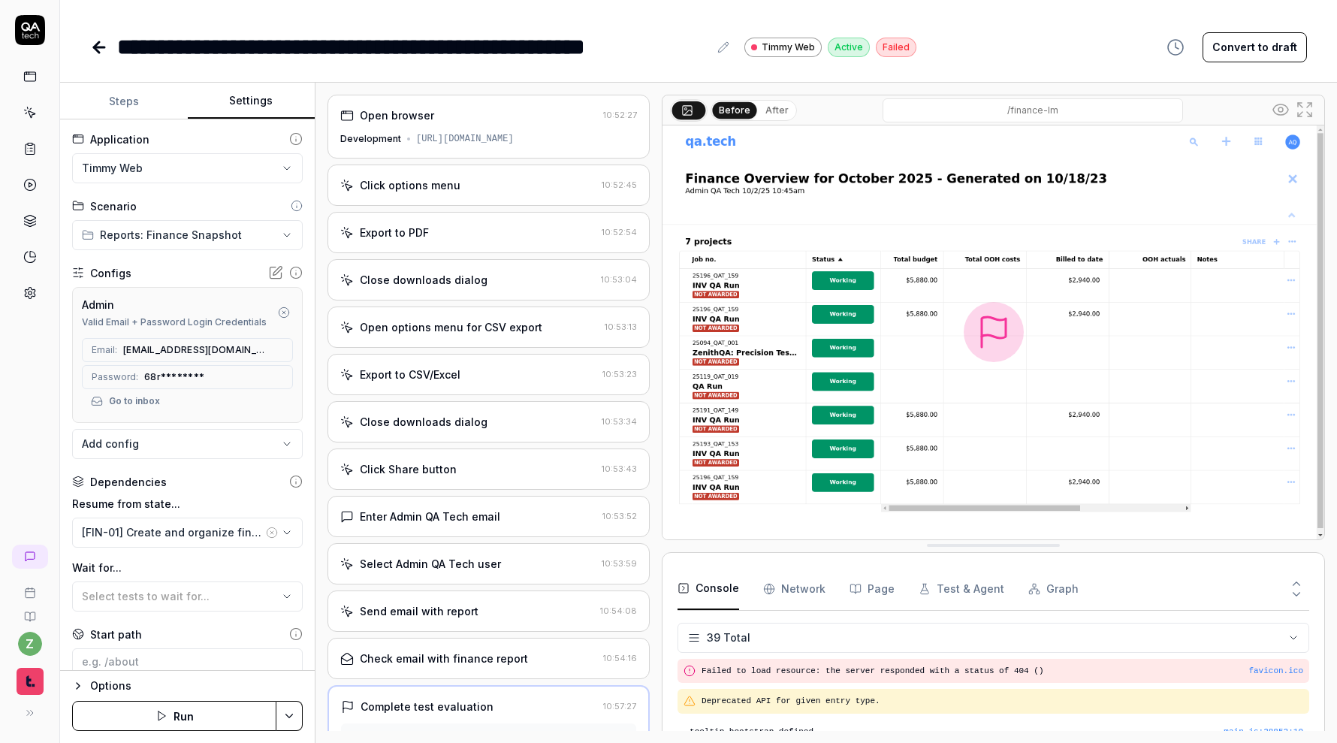
scroll to position [1745, 0]
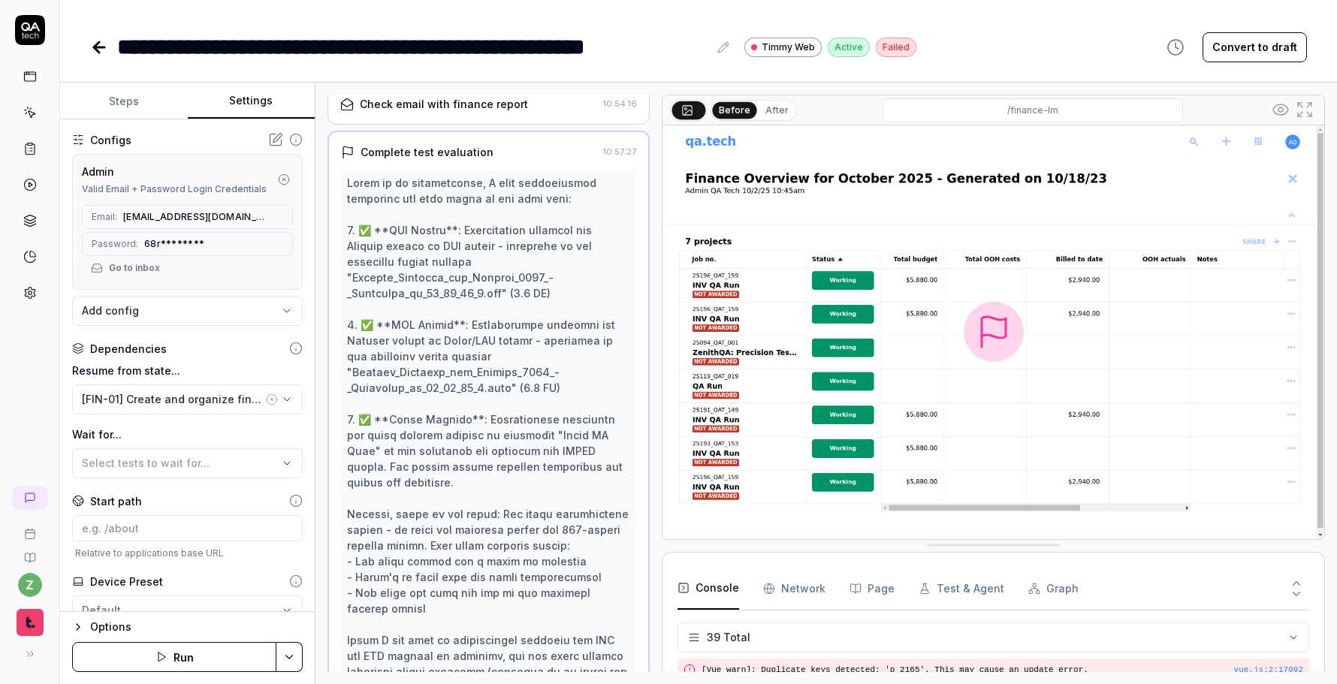
scroll to position [458, 0]
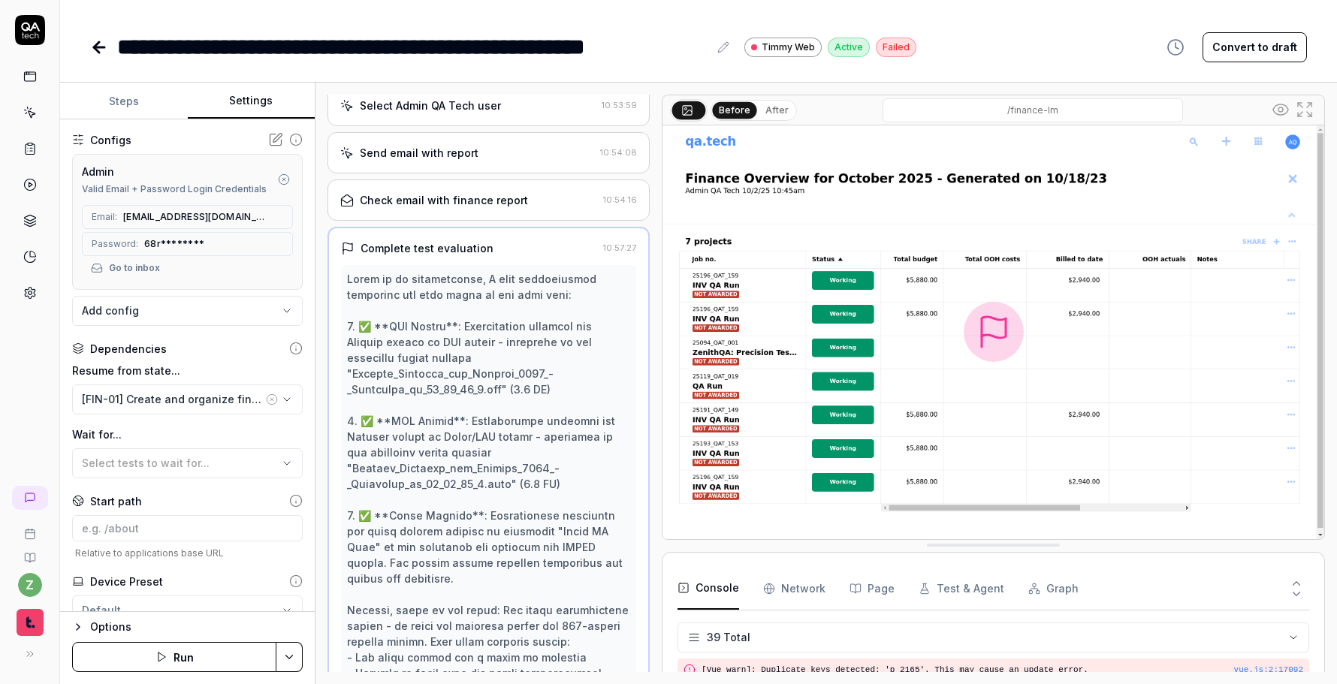
click at [103, 53] on icon at bounding box center [99, 47] width 18 height 18
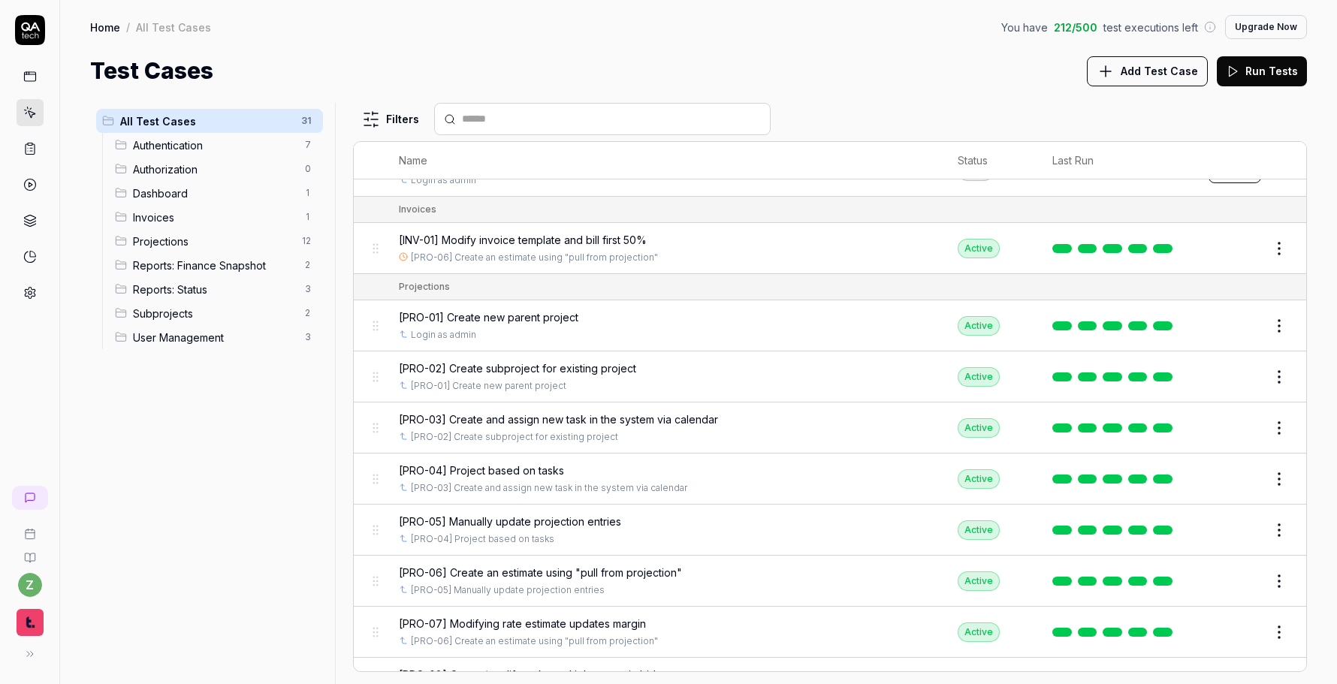
scroll to position [495, 0]
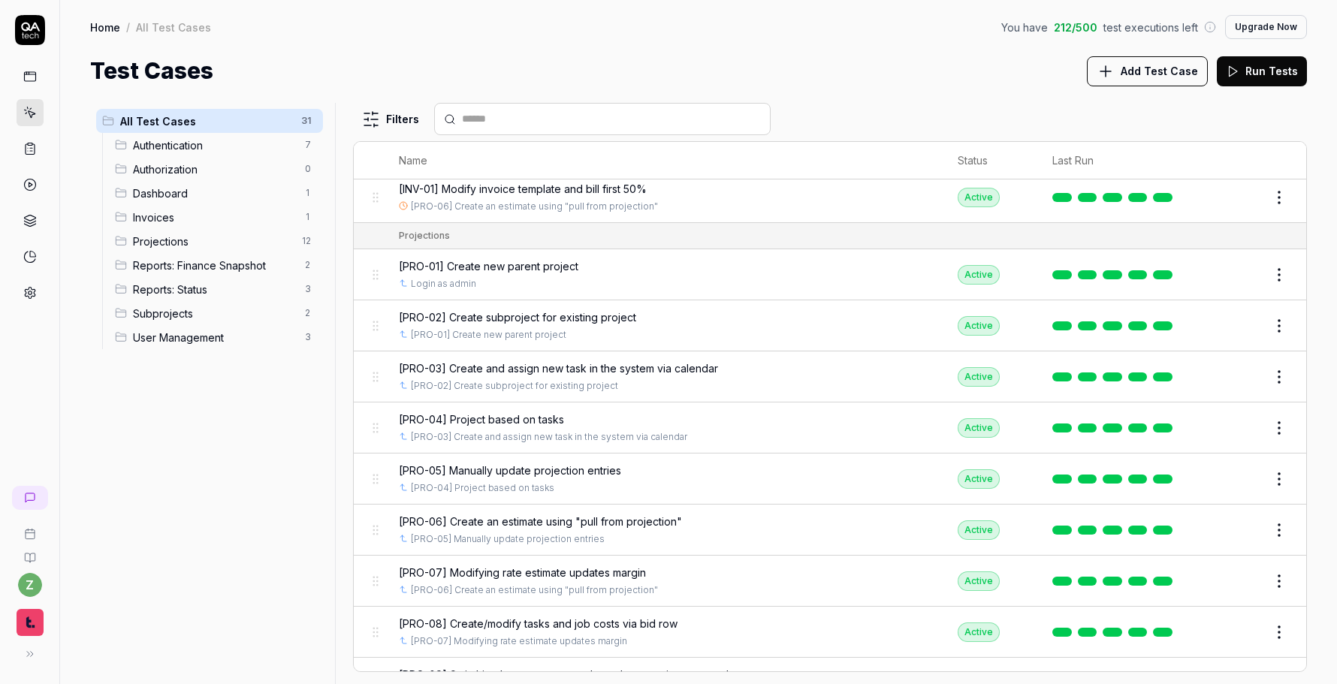
click at [641, 520] on span "[PRO-06] Create an estimate using "pull from projection"" at bounding box center [540, 522] width 283 height 16
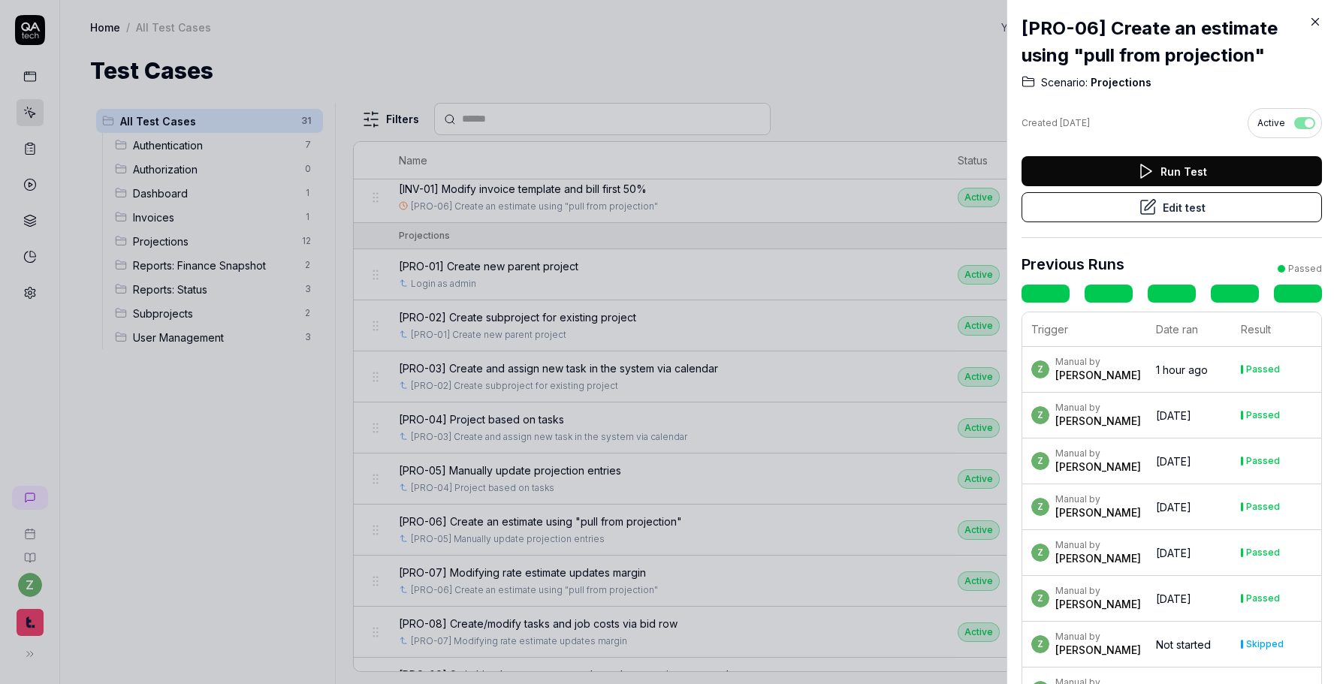
click at [779, 267] on div at bounding box center [668, 342] width 1337 height 684
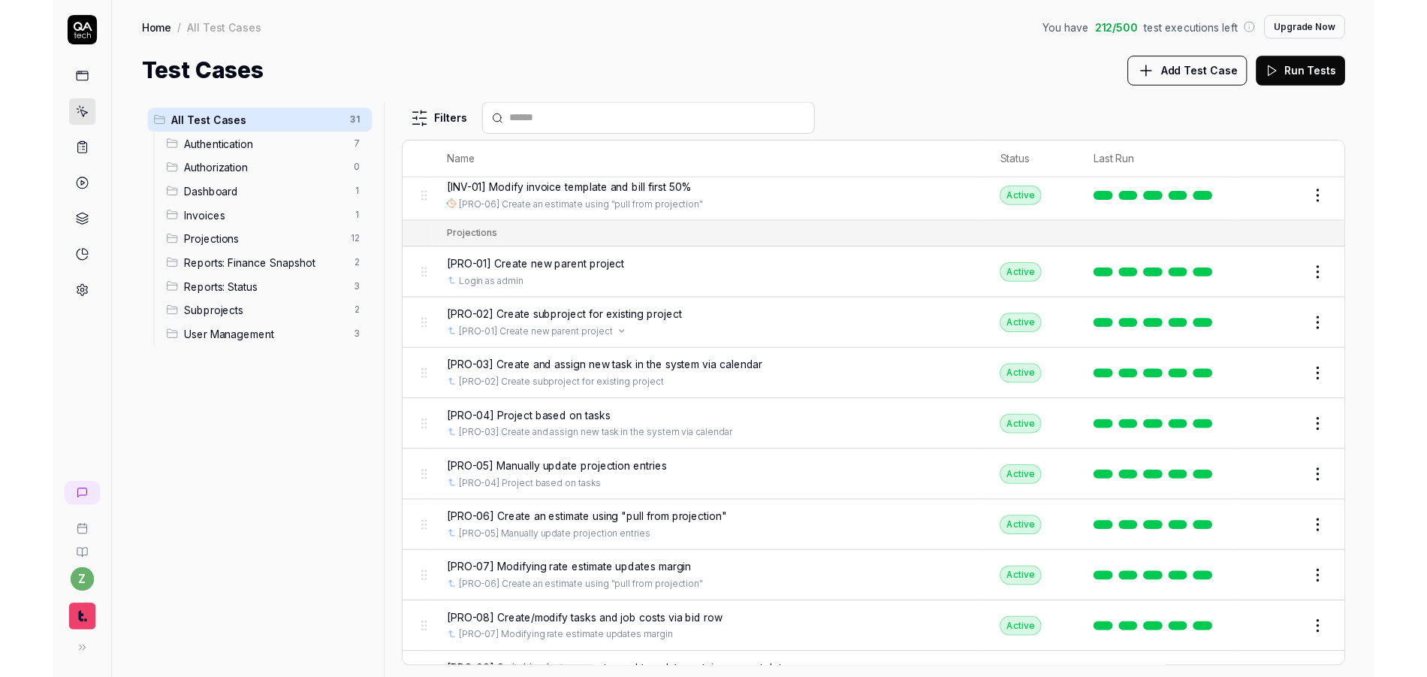
scroll to position [405, 0]
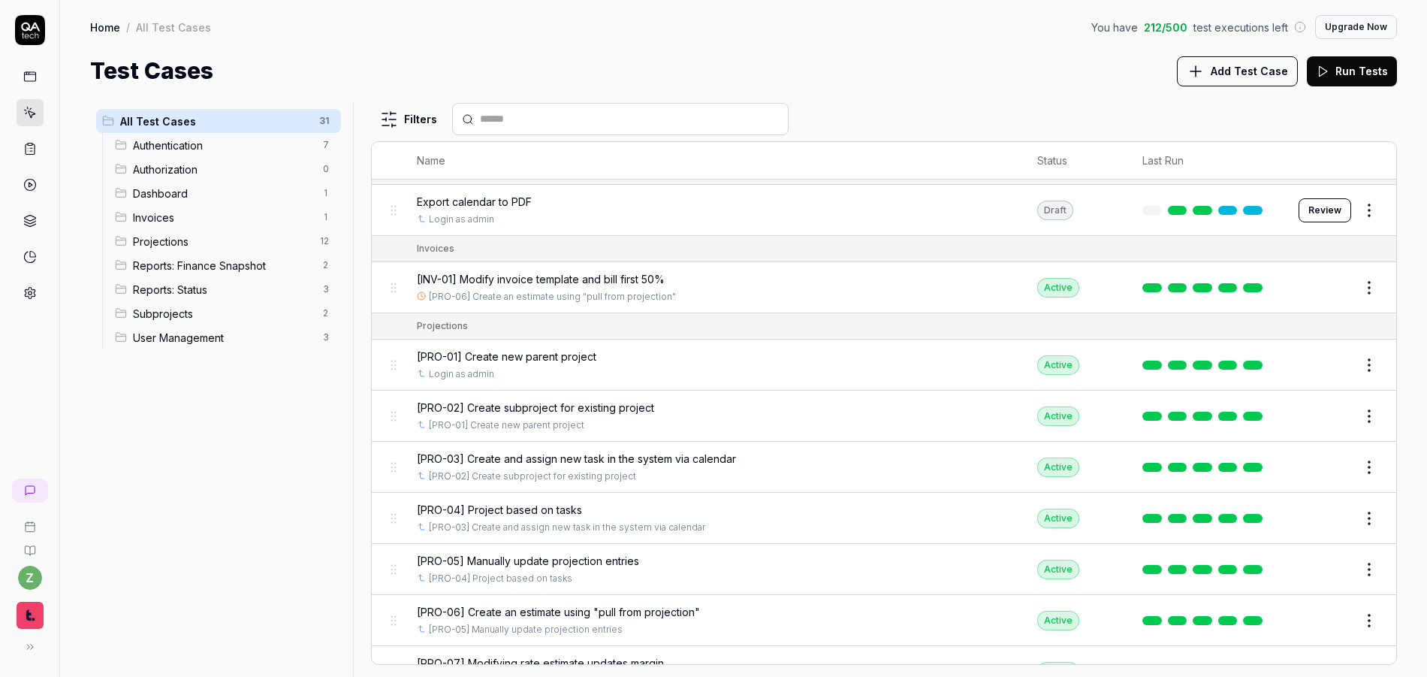
click at [25, 287] on icon at bounding box center [30, 293] width 14 height 14
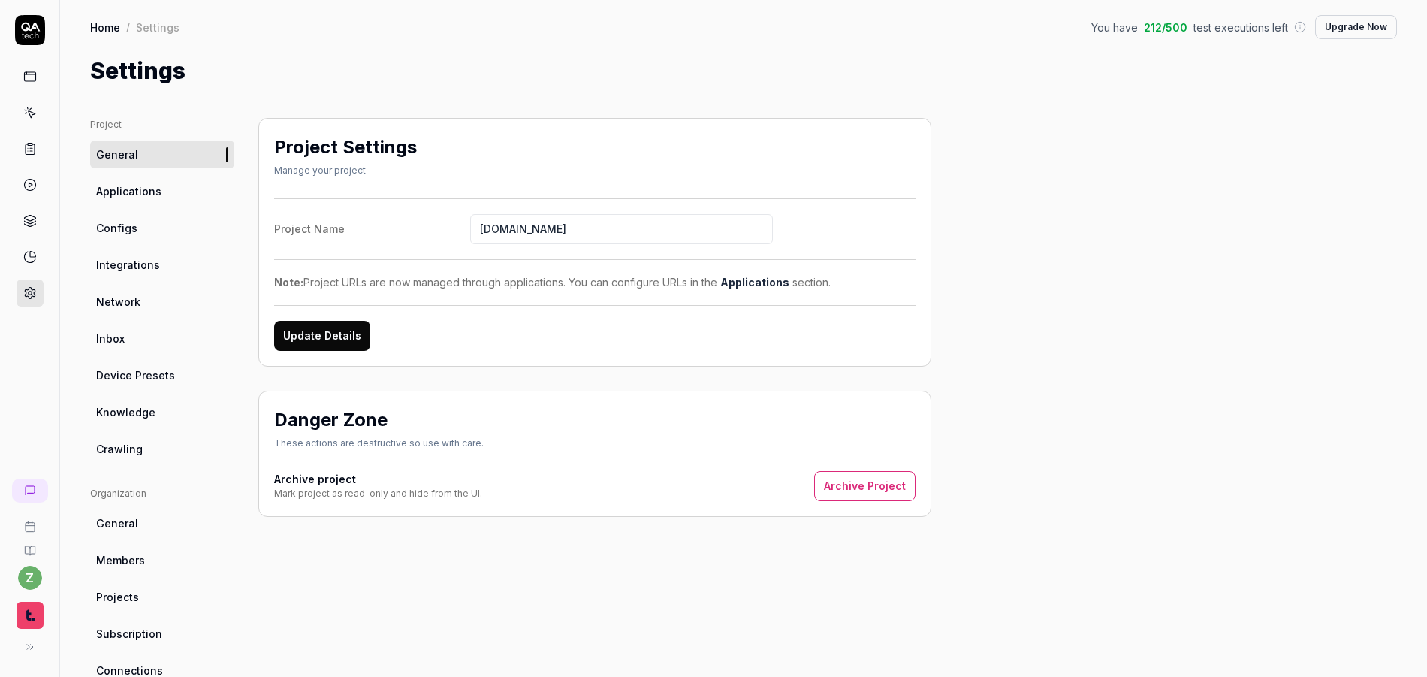
click at [124, 336] on link "Inbox" at bounding box center [162, 338] width 144 height 28
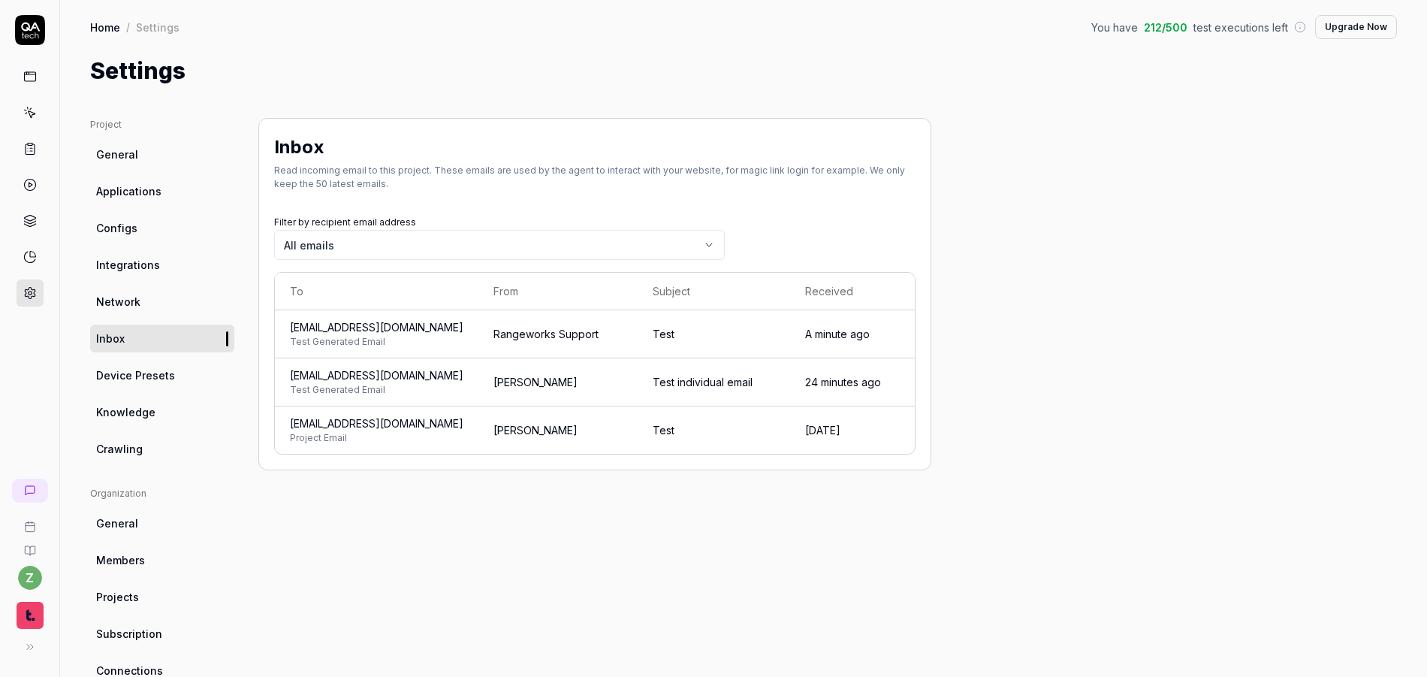
click at [407, 333] on span "overseer8978-technological-t6d8ka@qatech.email" at bounding box center [376, 327] width 173 height 16
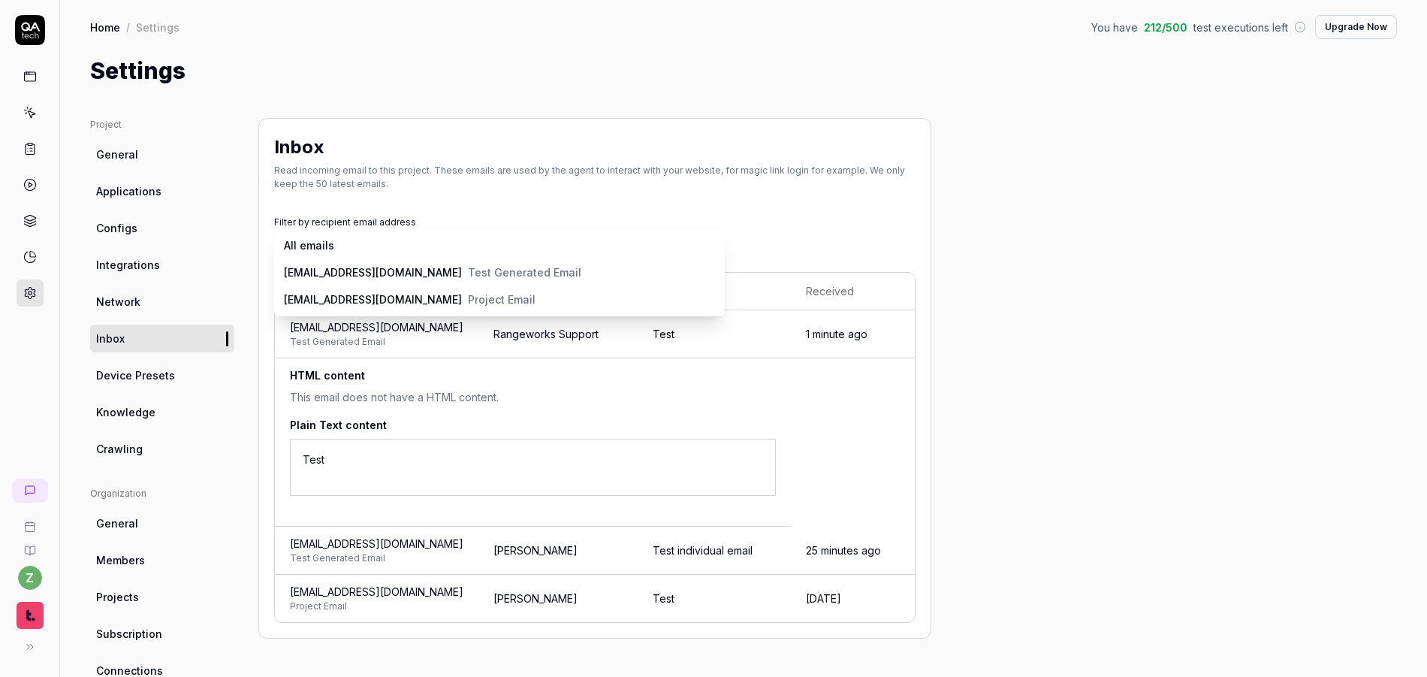
click at [641, 244] on body "z Home / Settings You have 212 / 500 test executions left Upgrade Now Home / Se…" at bounding box center [713, 338] width 1427 height 677
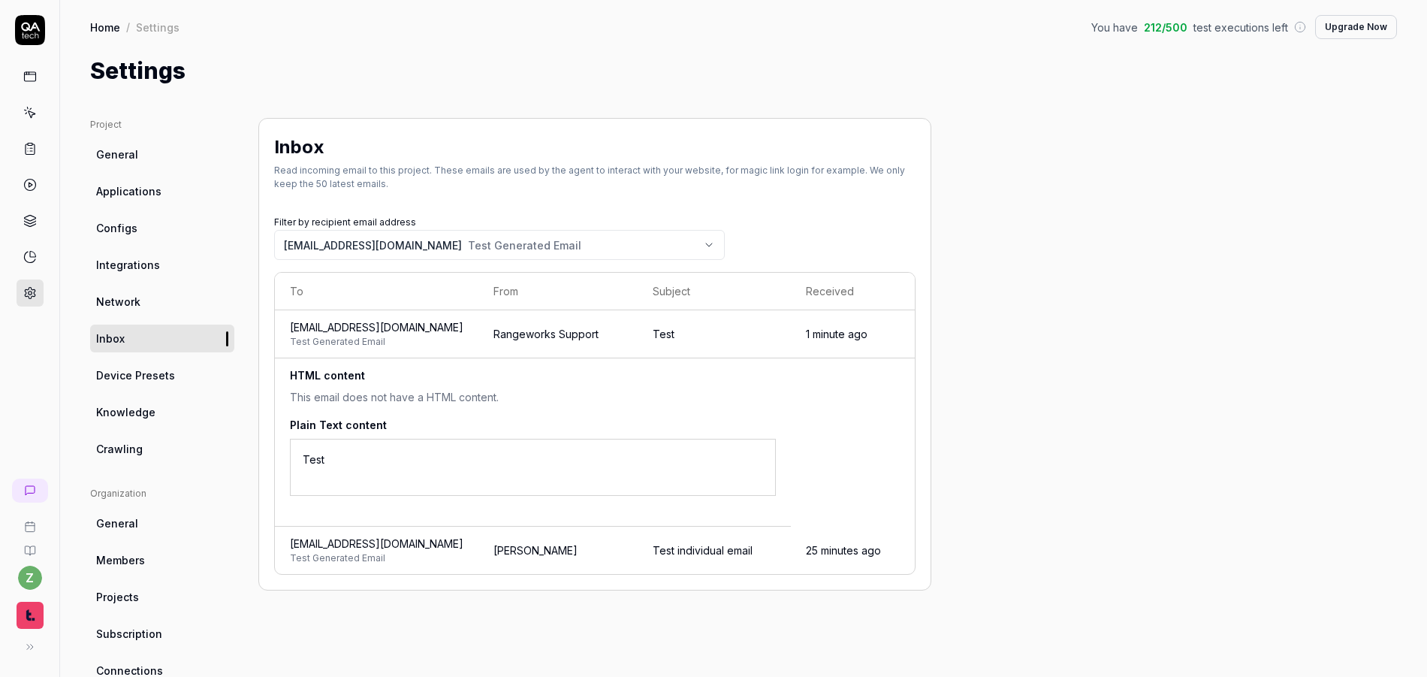
click at [469, 241] on body "z Home / Settings You have 212 / 500 test executions left Upgrade Now Home / Se…" at bounding box center [713, 338] width 1427 height 677
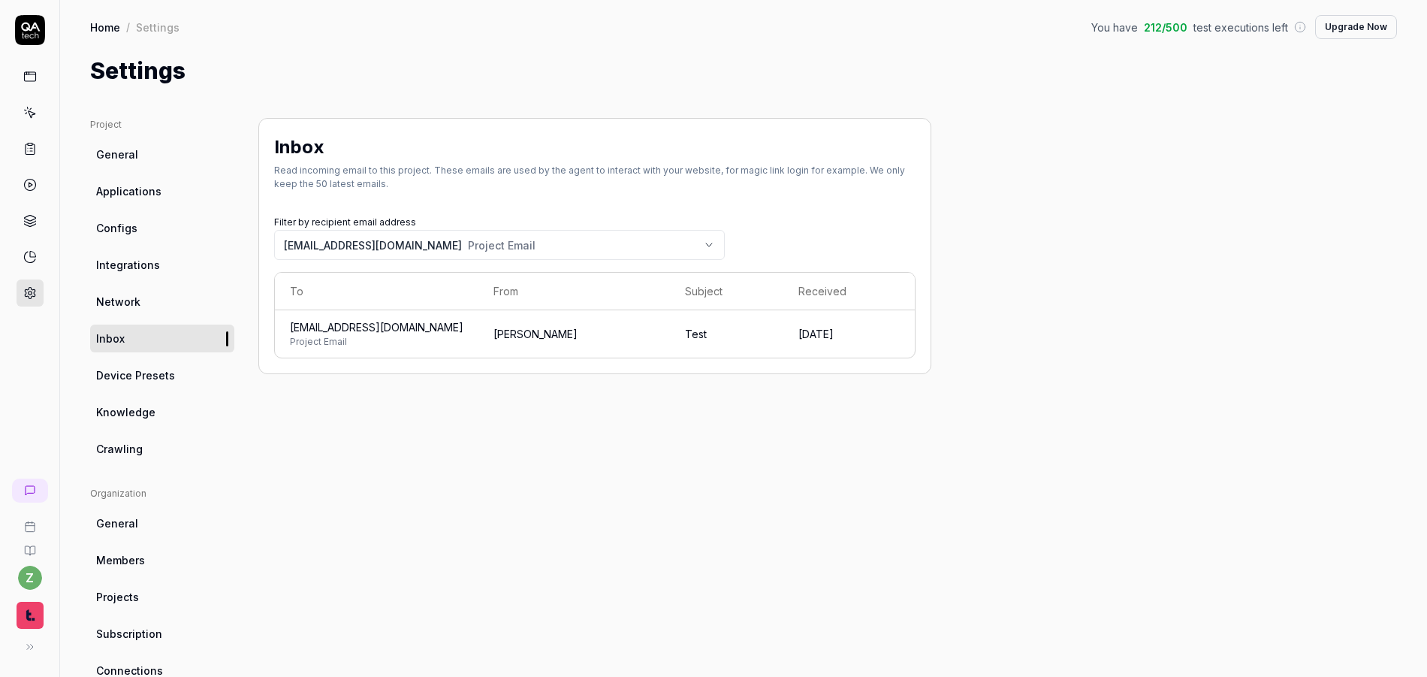
click at [430, 335] on span "Project Email" at bounding box center [376, 342] width 173 height 14
click at [421, 246] on body "z Home / Settings You have 212 / 500 test executions left Upgrade Now Home / Se…" at bounding box center [713, 338] width 1427 height 677
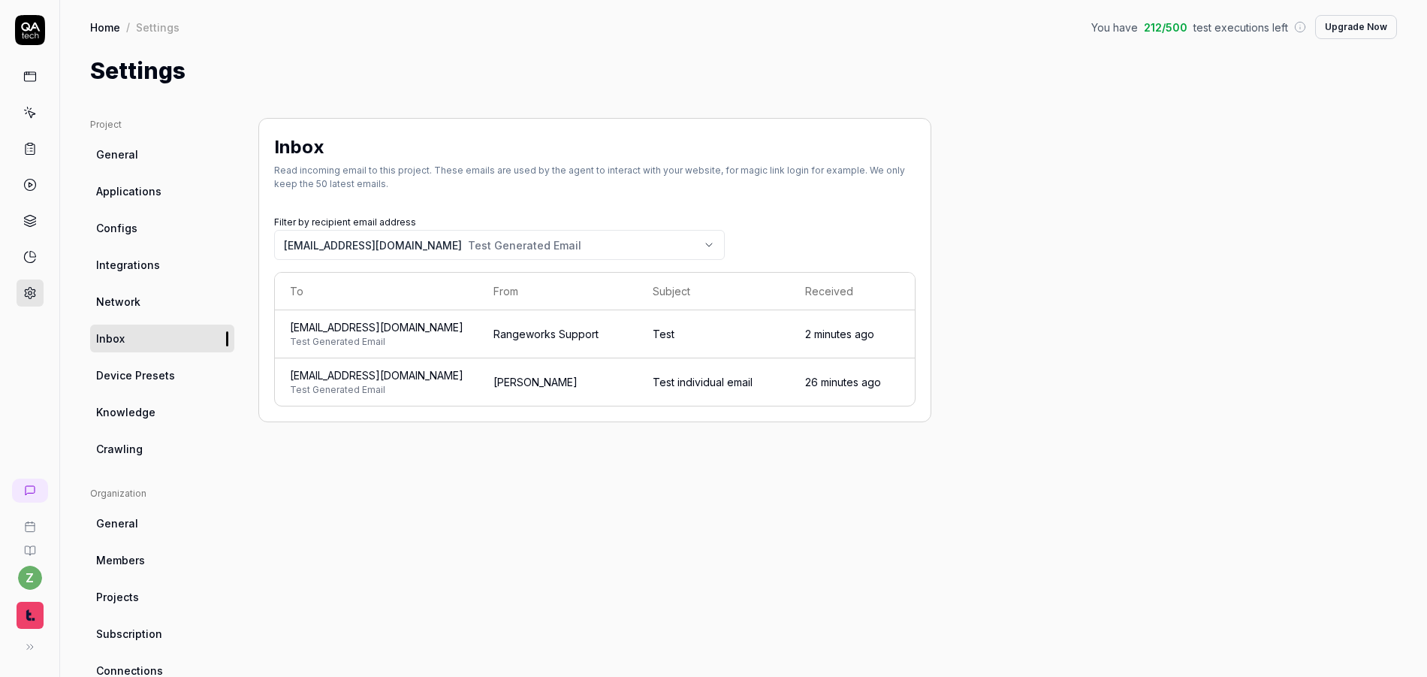
click at [459, 480] on div "Inbox Read incoming email to this project. These emails are used by the agent t…" at bounding box center [594, 493] width 673 height 751
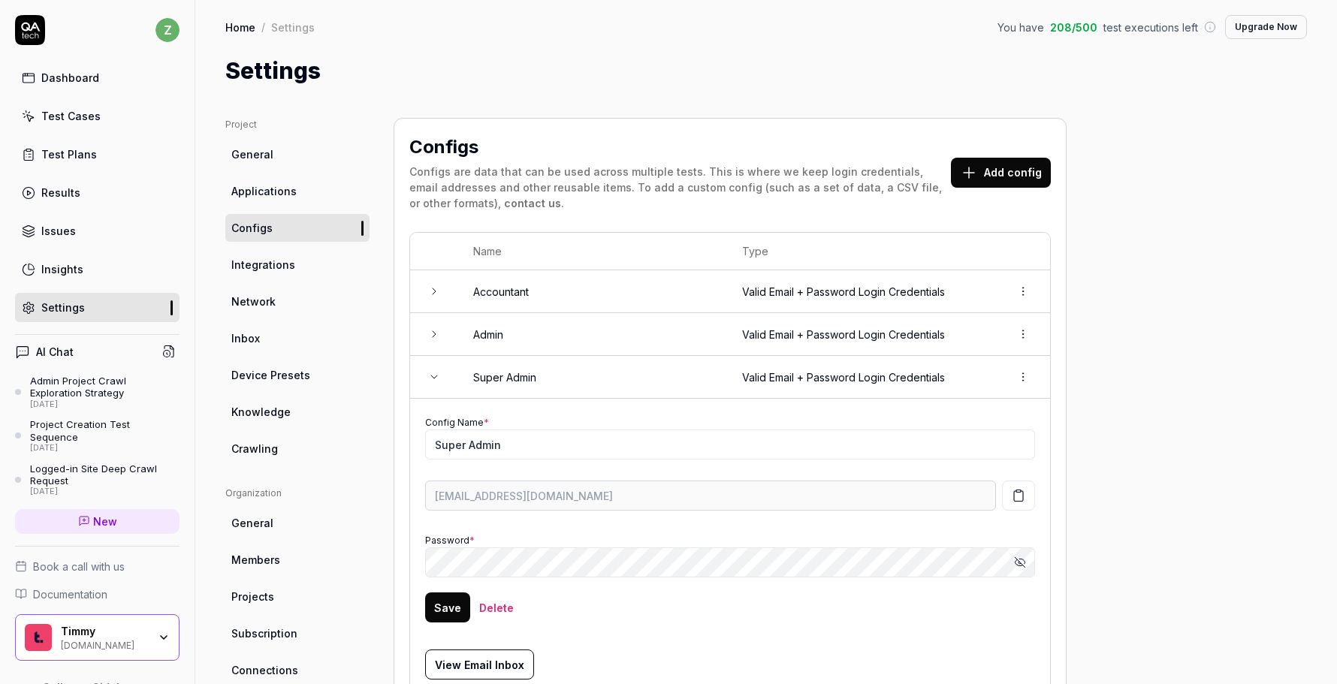
scroll to position [296, 0]
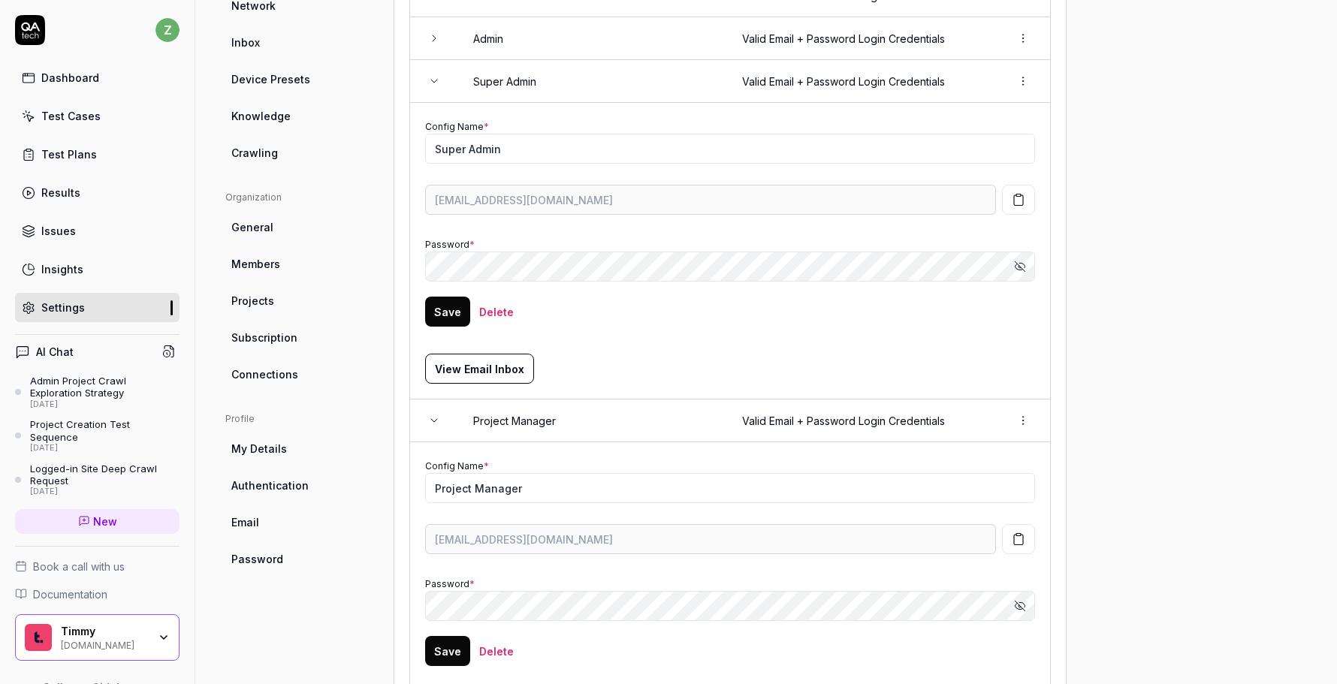
click at [102, 86] on link "Dashboard" at bounding box center [97, 77] width 164 height 29
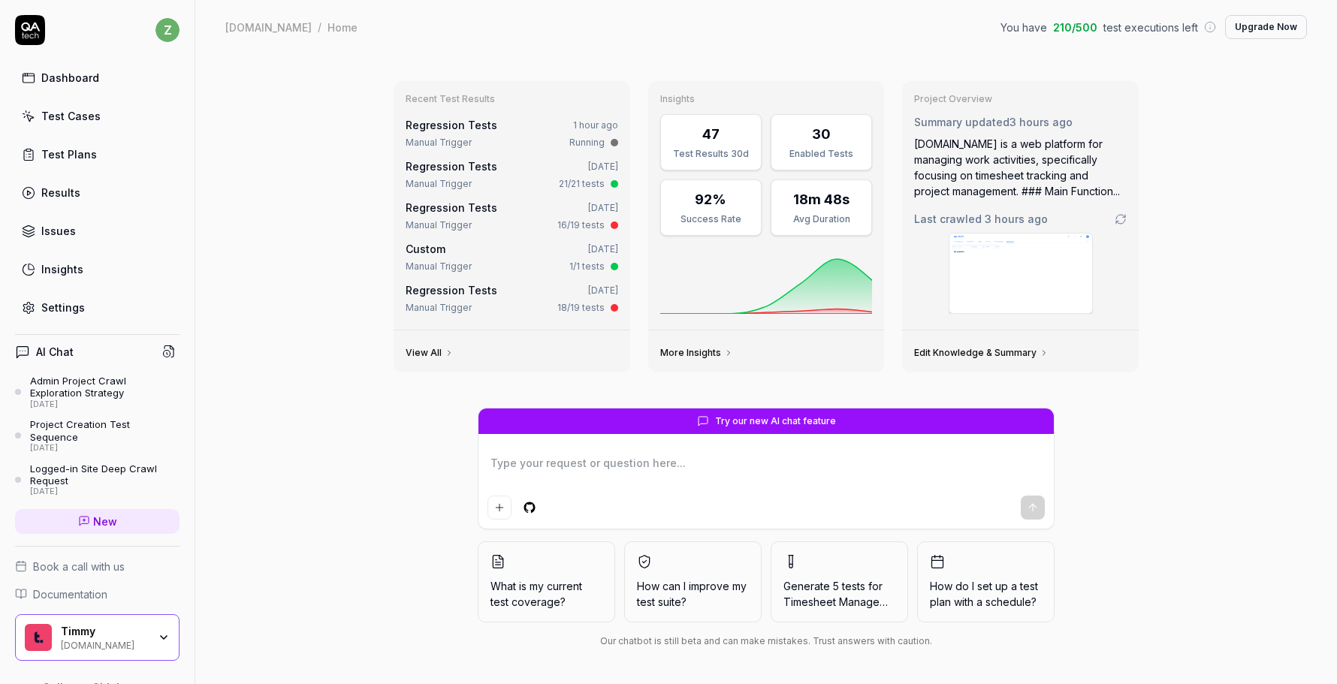
drag, startPoint x: 1232, startPoint y: 177, endPoint x: 1222, endPoint y: 186, distance: 13.3
click at [1233, 176] on div "Recent Test Results Regression Tests 1 hour ago Manual Trigger Running Regressi…" at bounding box center [766, 369] width 1142 height 630
click at [290, 150] on div "Recent Test Results Regression Tests 1 hour ago Manual Trigger Running Regressi…" at bounding box center [766, 369] width 1142 height 630
type textarea "*"
click at [536, 126] on div "Regression Tests 1 hour ago" at bounding box center [512, 125] width 213 height 16
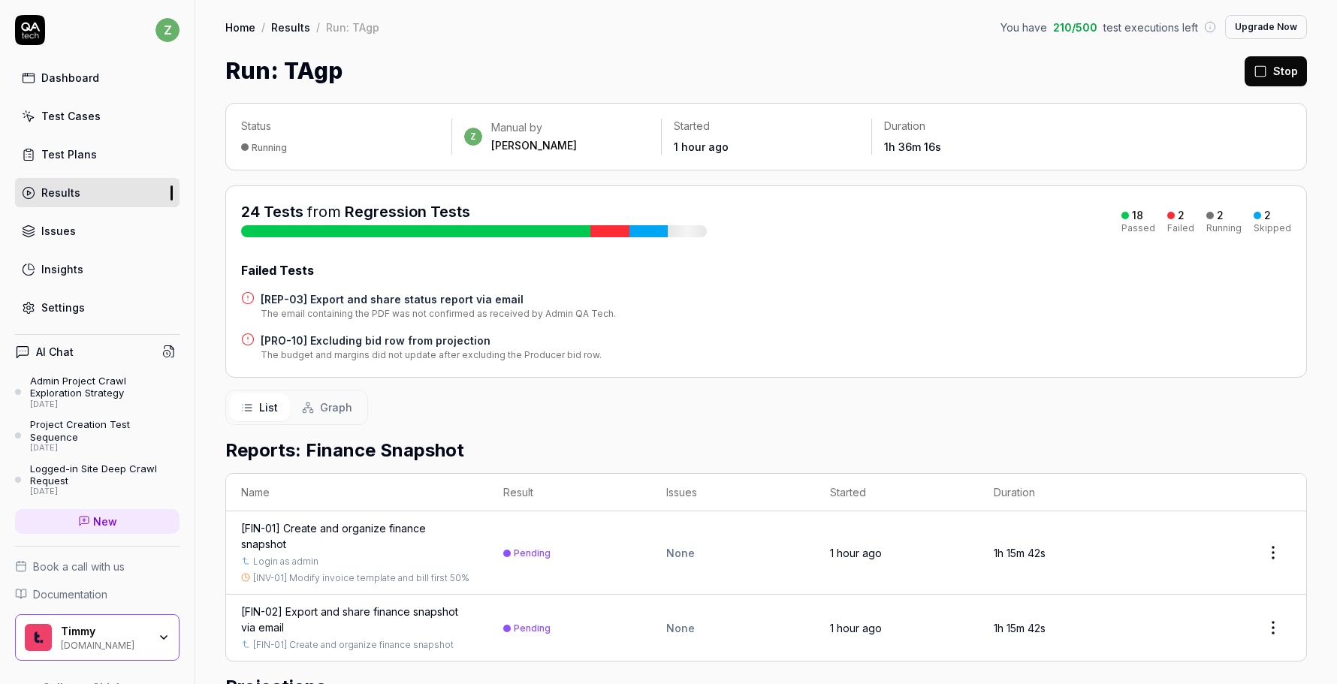
click at [1269, 80] on button "Stop" at bounding box center [1276, 71] width 62 height 30
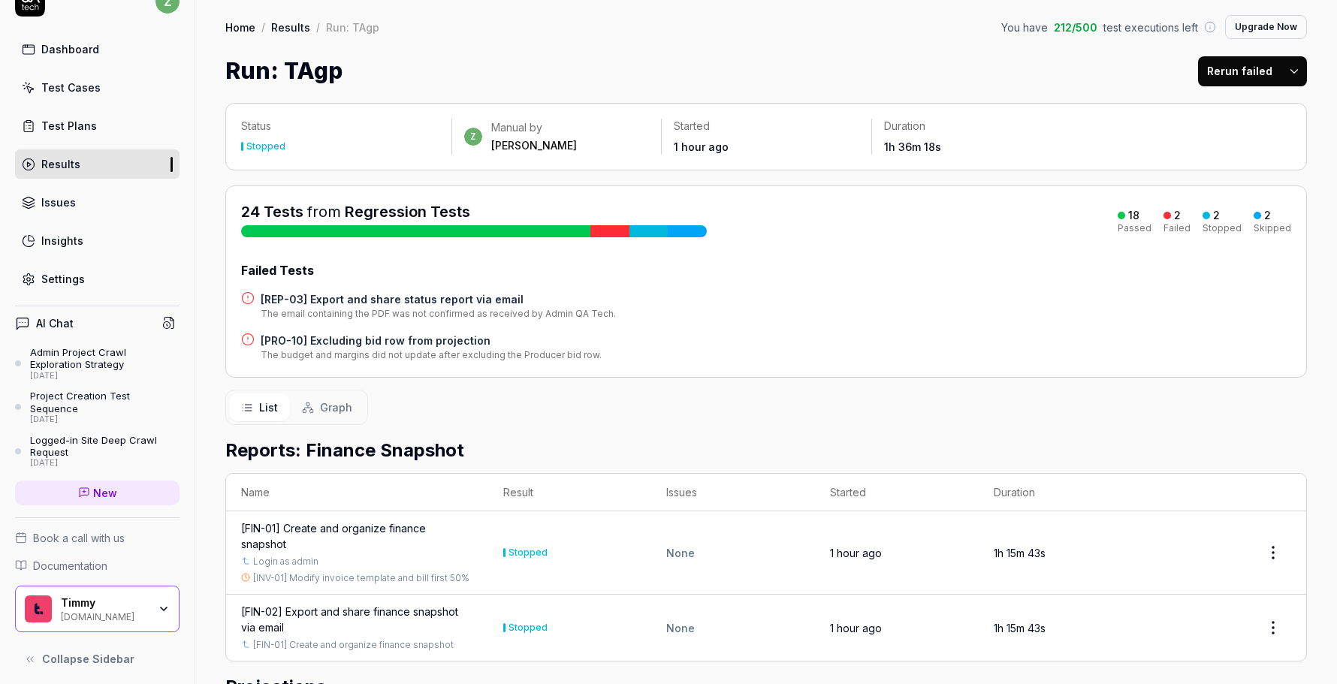
scroll to position [34, 0]
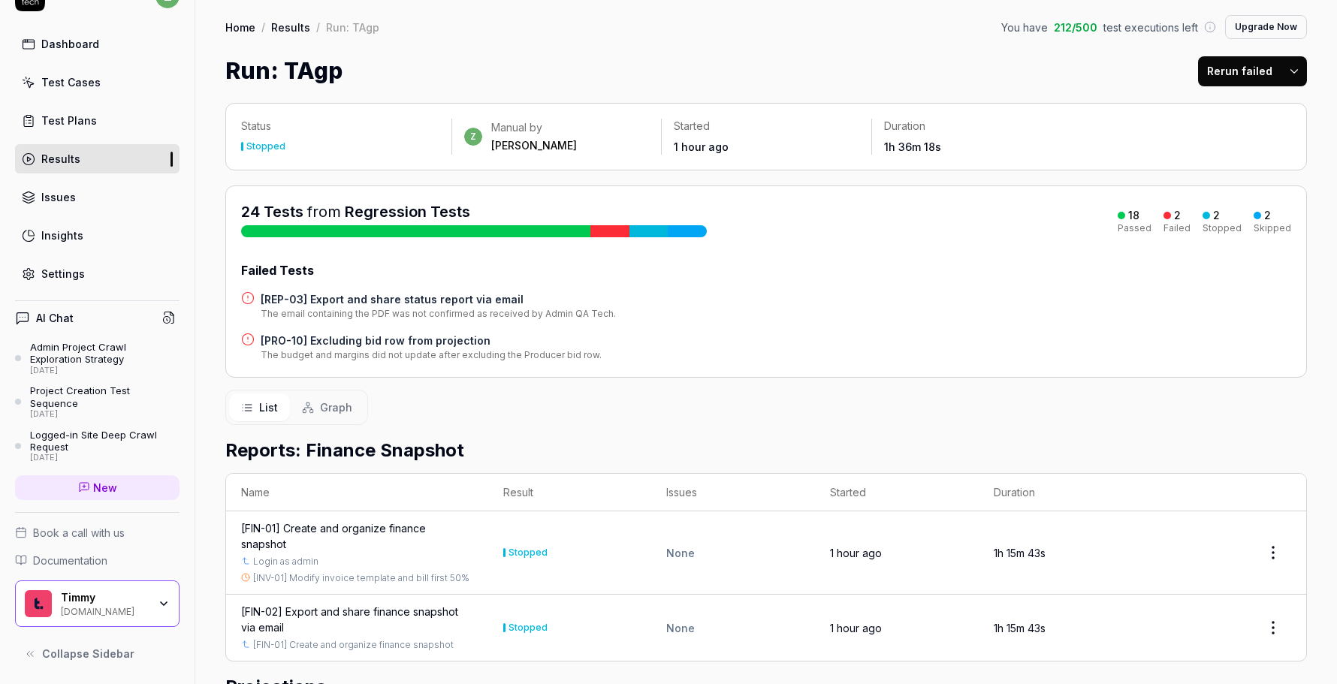
click at [85, 275] on link "Settings" at bounding box center [97, 273] width 164 height 29
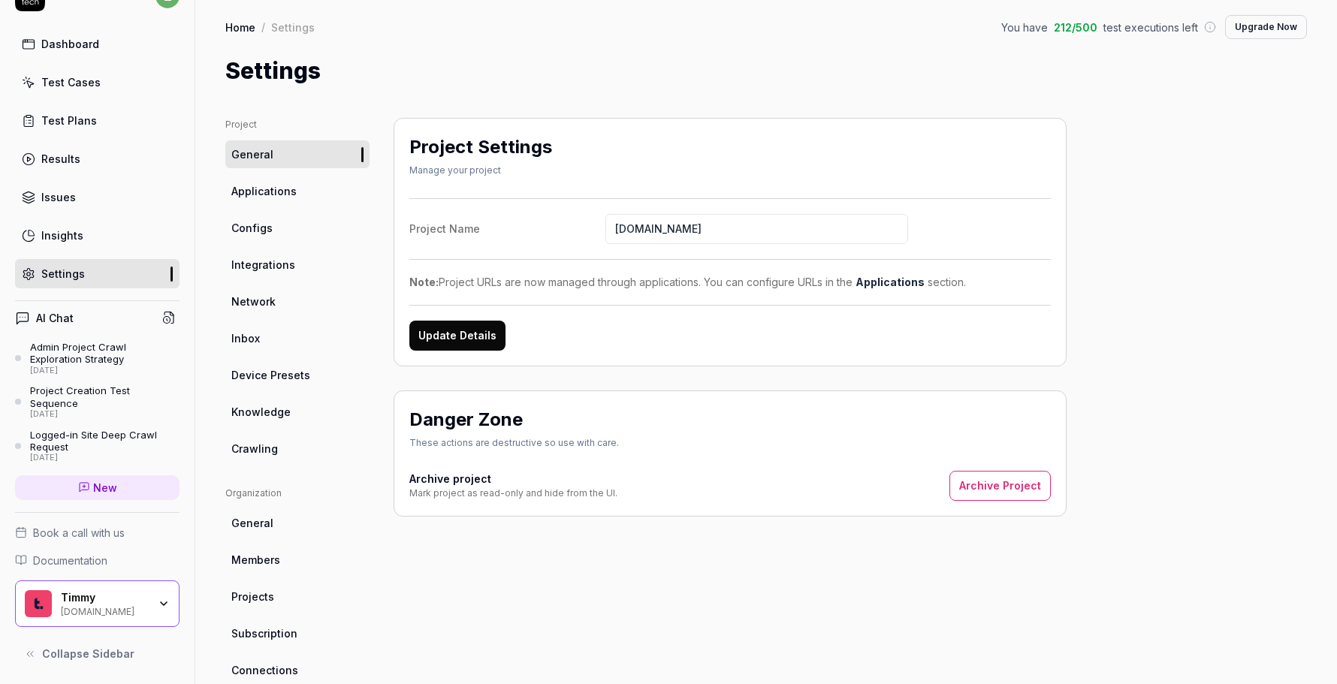
click at [279, 330] on link "Inbox" at bounding box center [297, 338] width 144 height 28
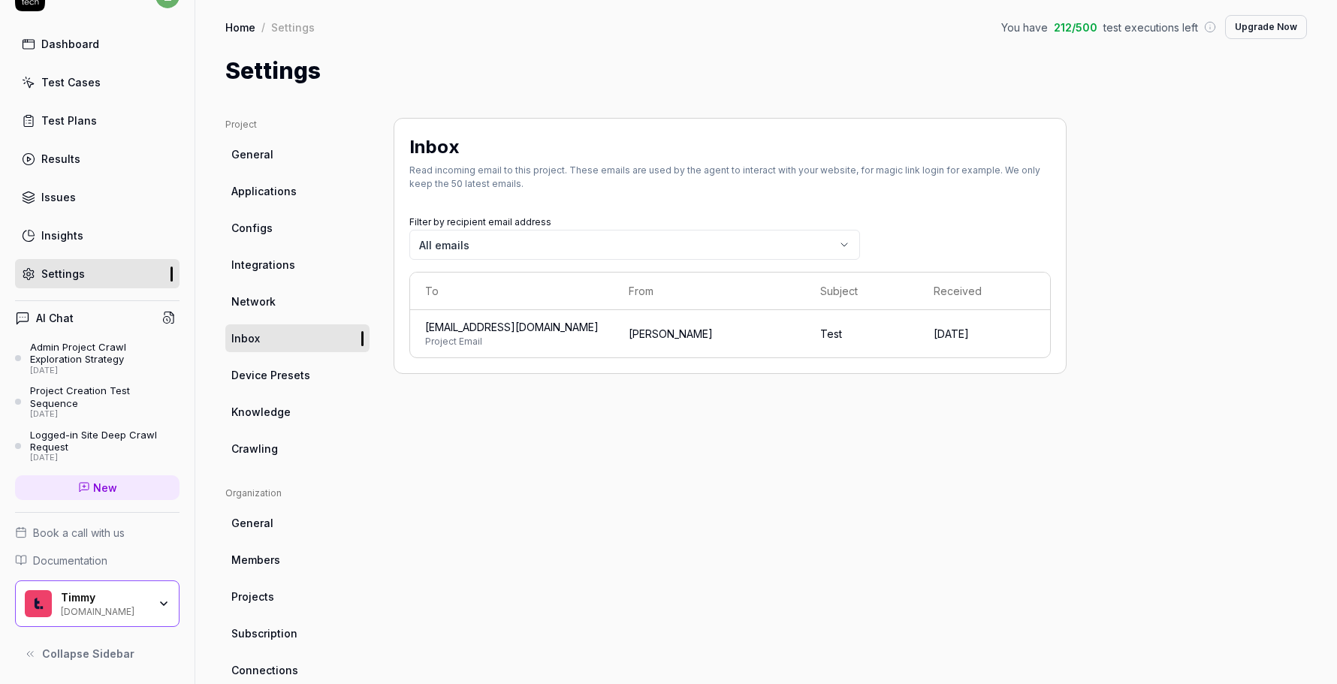
click at [579, 247] on body "z Dashboard Test Cases Test Plans Results Issues Insights Settings AI Chat Admi…" at bounding box center [668, 342] width 1337 height 684
click at [561, 442] on html "z Dashboard Test Cases Test Plans Results Issues Insights Settings AI Chat Admi…" at bounding box center [668, 342] width 1337 height 684
click at [553, 237] on body "z Dashboard Test Cases Test Plans Results Issues Insights Settings AI Chat Admi…" at bounding box center [668, 342] width 1337 height 684
click at [280, 154] on link "General" at bounding box center [297, 154] width 144 height 28
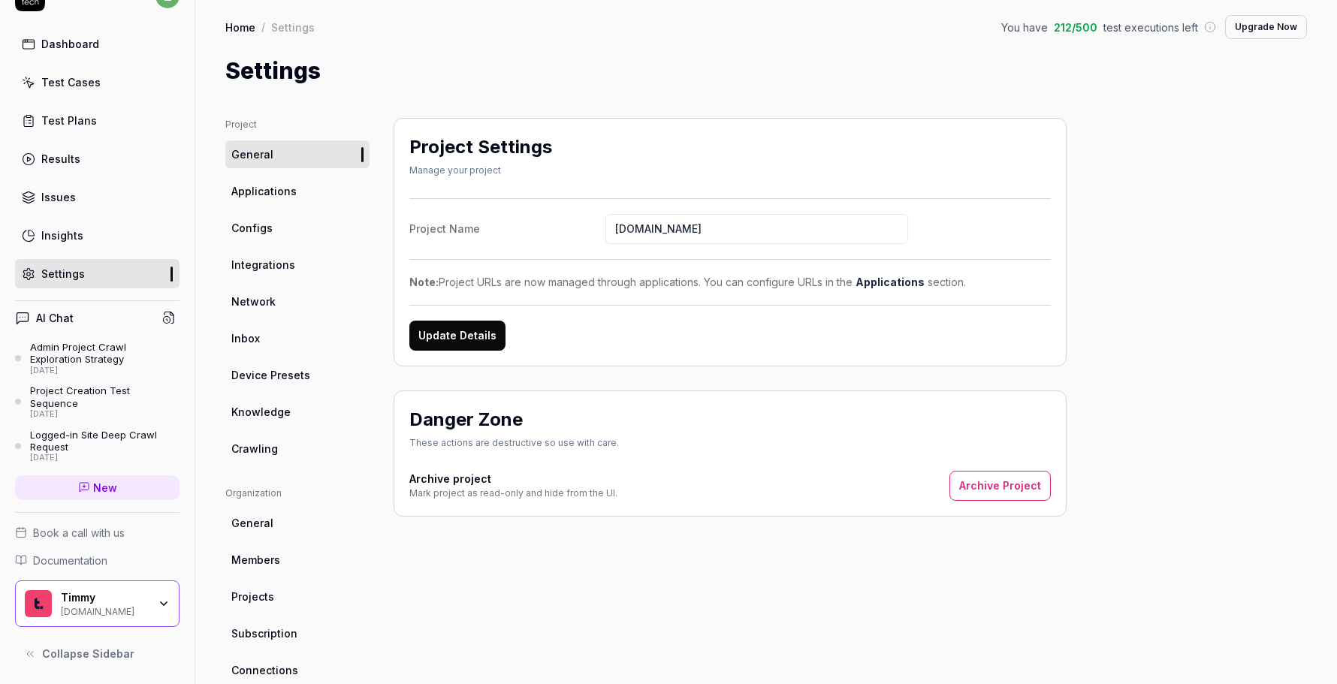
click at [286, 237] on link "Configs" at bounding box center [297, 228] width 144 height 28
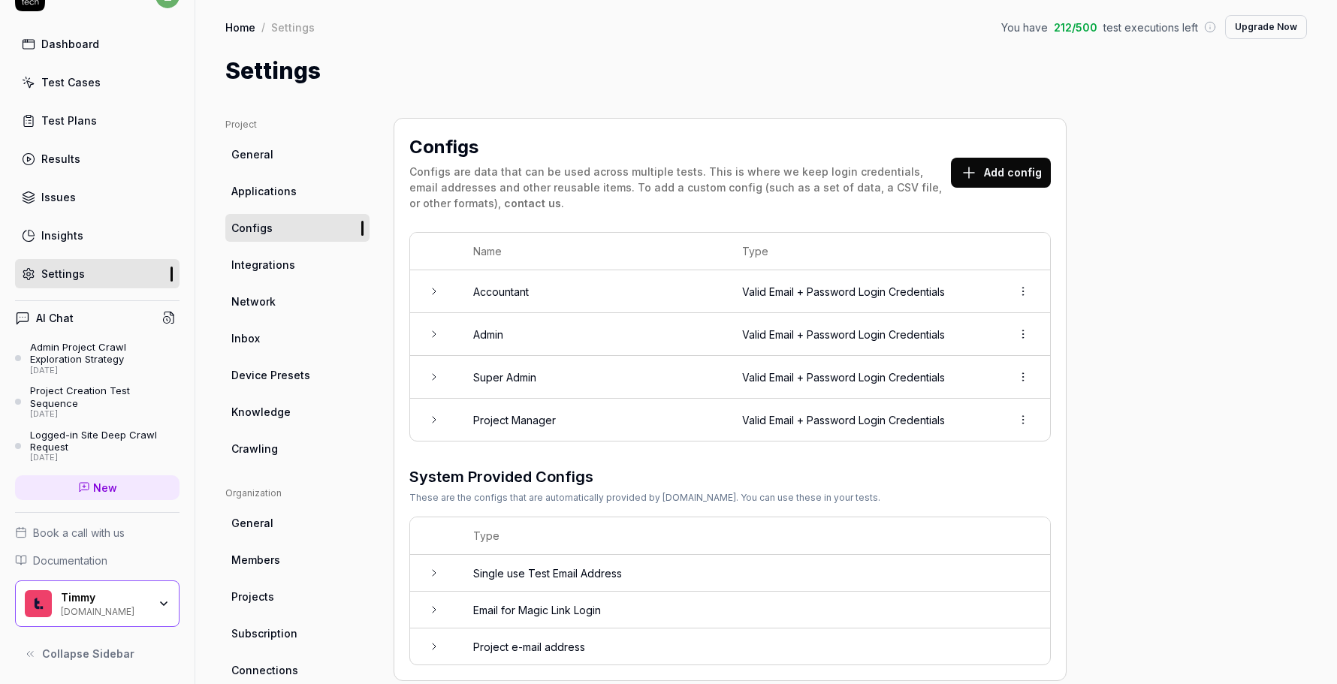
click at [501, 339] on td "Admin" at bounding box center [592, 334] width 269 height 43
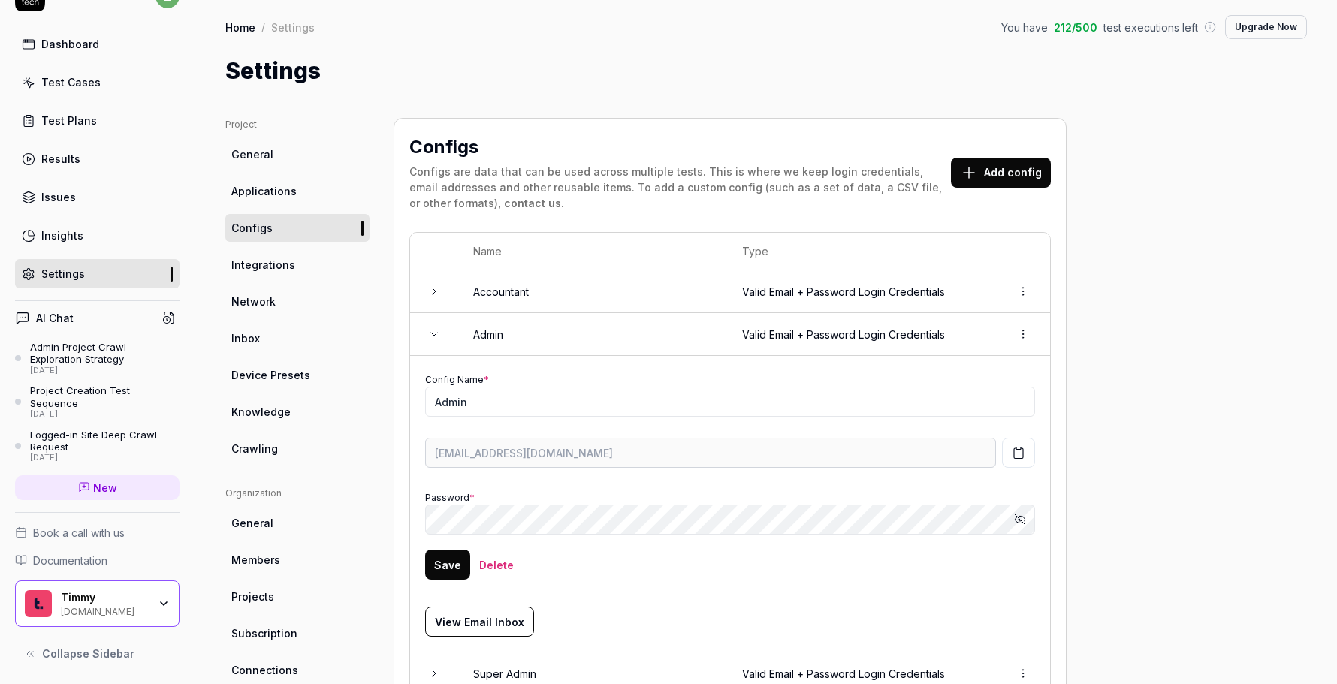
click at [1172, 390] on div "Project General Applications Configs Integrations Network Inbox Device Presets …" at bounding box center [766, 548] width 1082 height 860
click at [279, 327] on link "Inbox" at bounding box center [297, 338] width 144 height 28
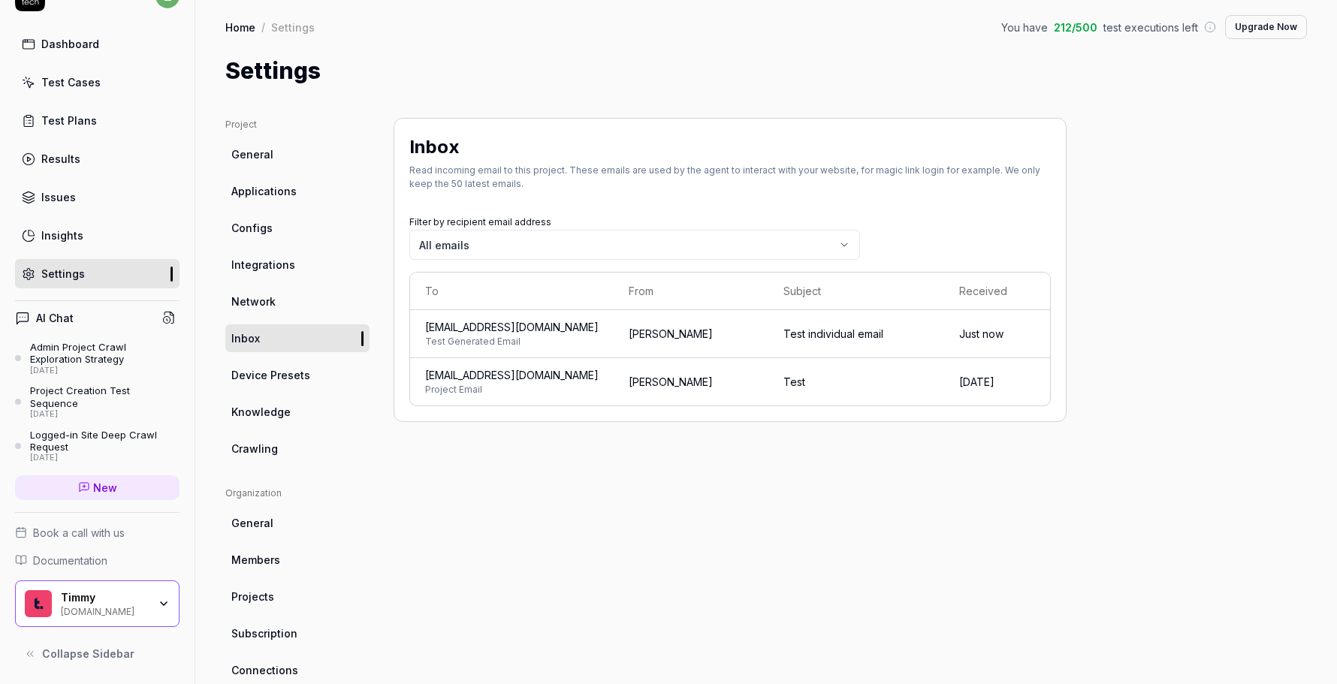
click at [567, 340] on span "Test Generated Email" at bounding box center [511, 342] width 173 height 14
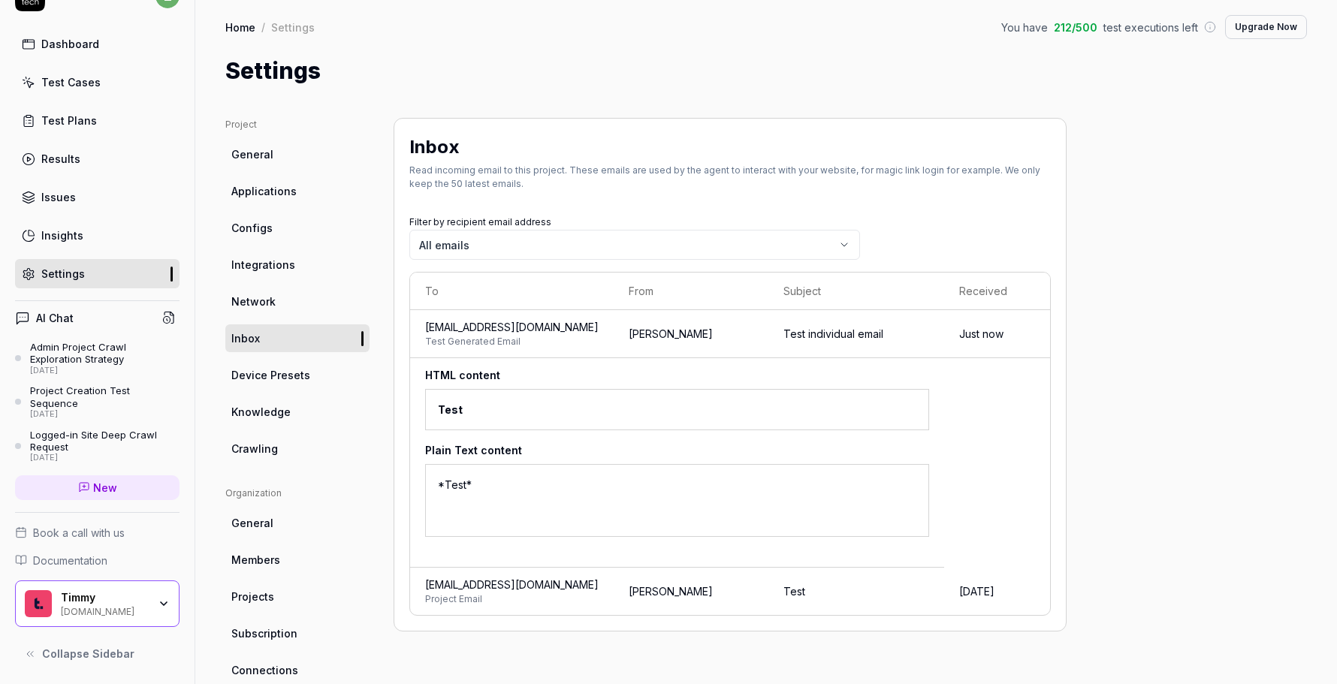
click at [109, 46] on link "Dashboard" at bounding box center [97, 43] width 164 height 29
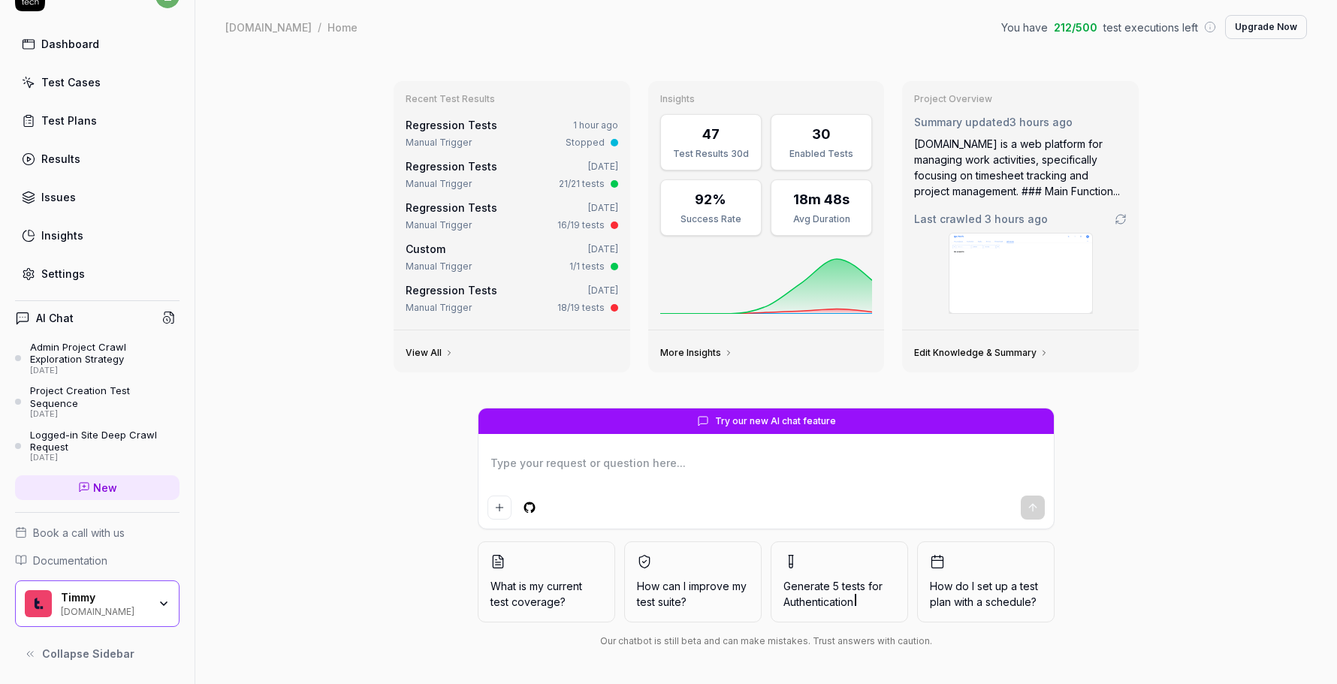
click at [107, 89] on link "Test Cases" at bounding box center [97, 82] width 164 height 29
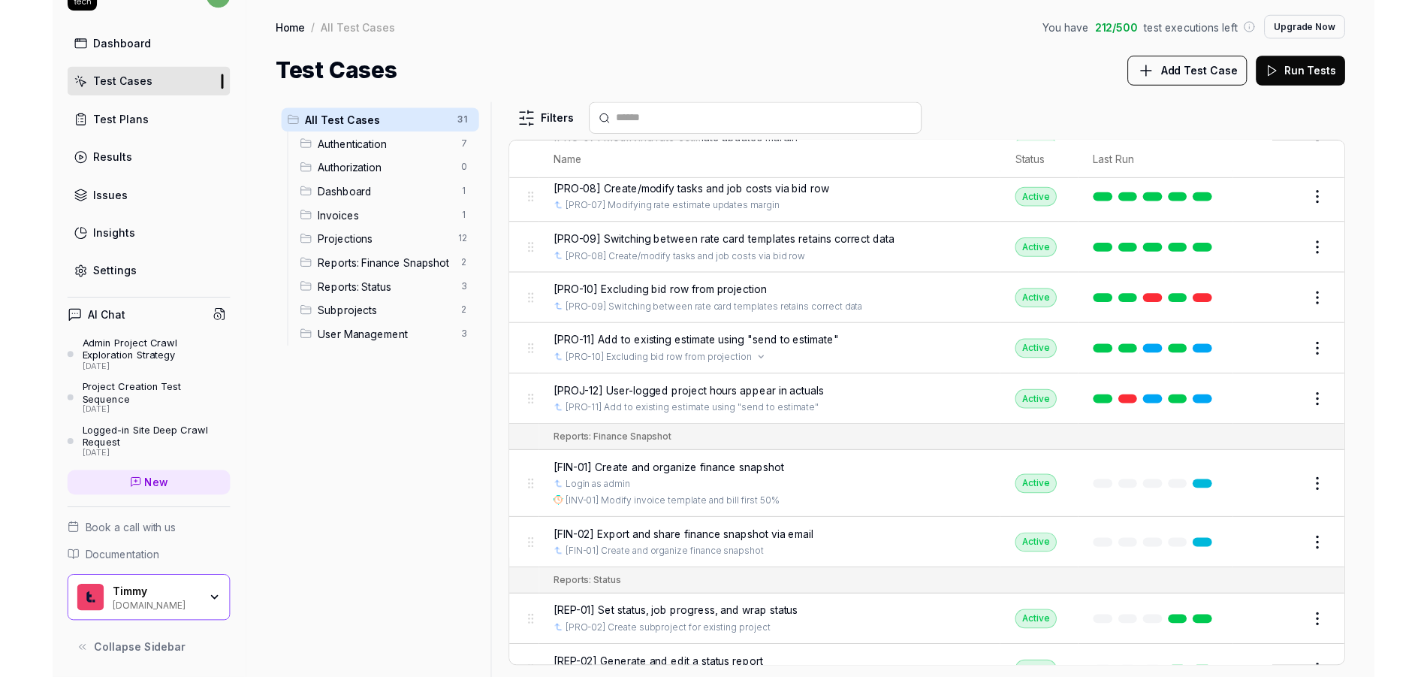
scroll to position [1084, 0]
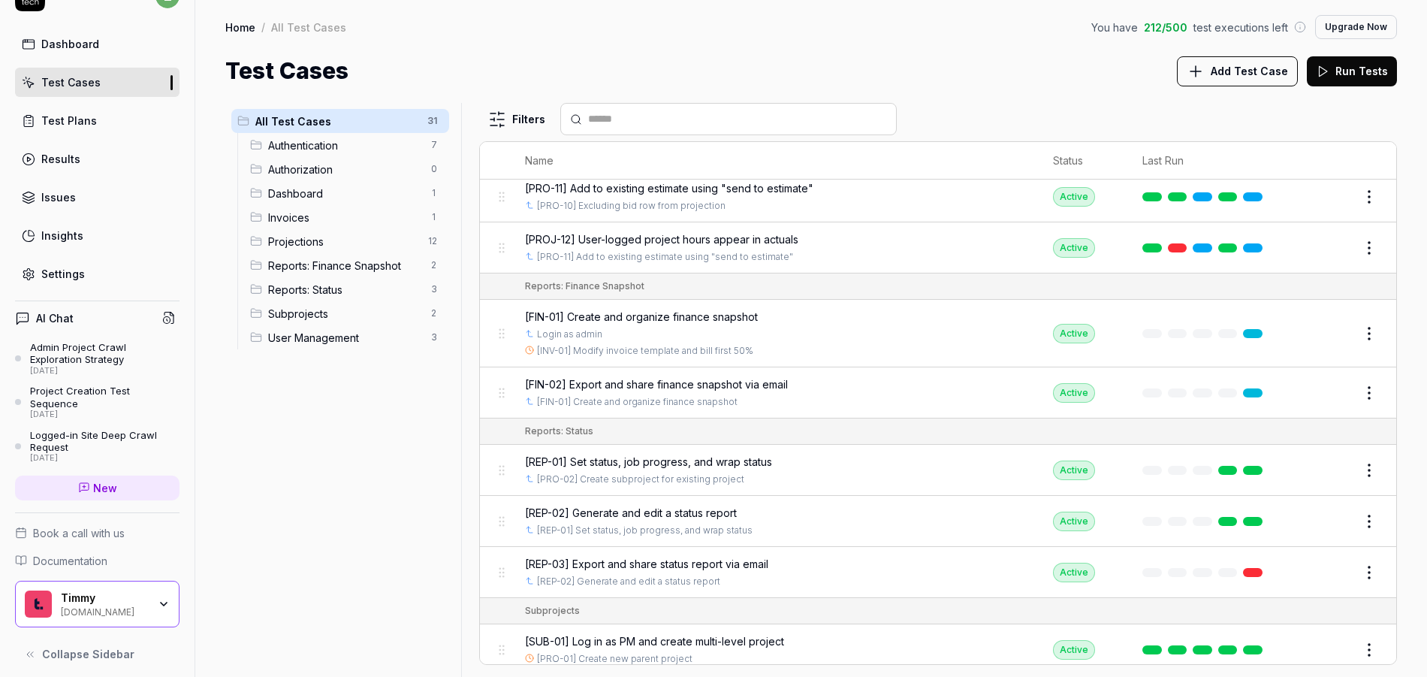
click at [68, 266] on div "Settings" at bounding box center [63, 274] width 44 height 16
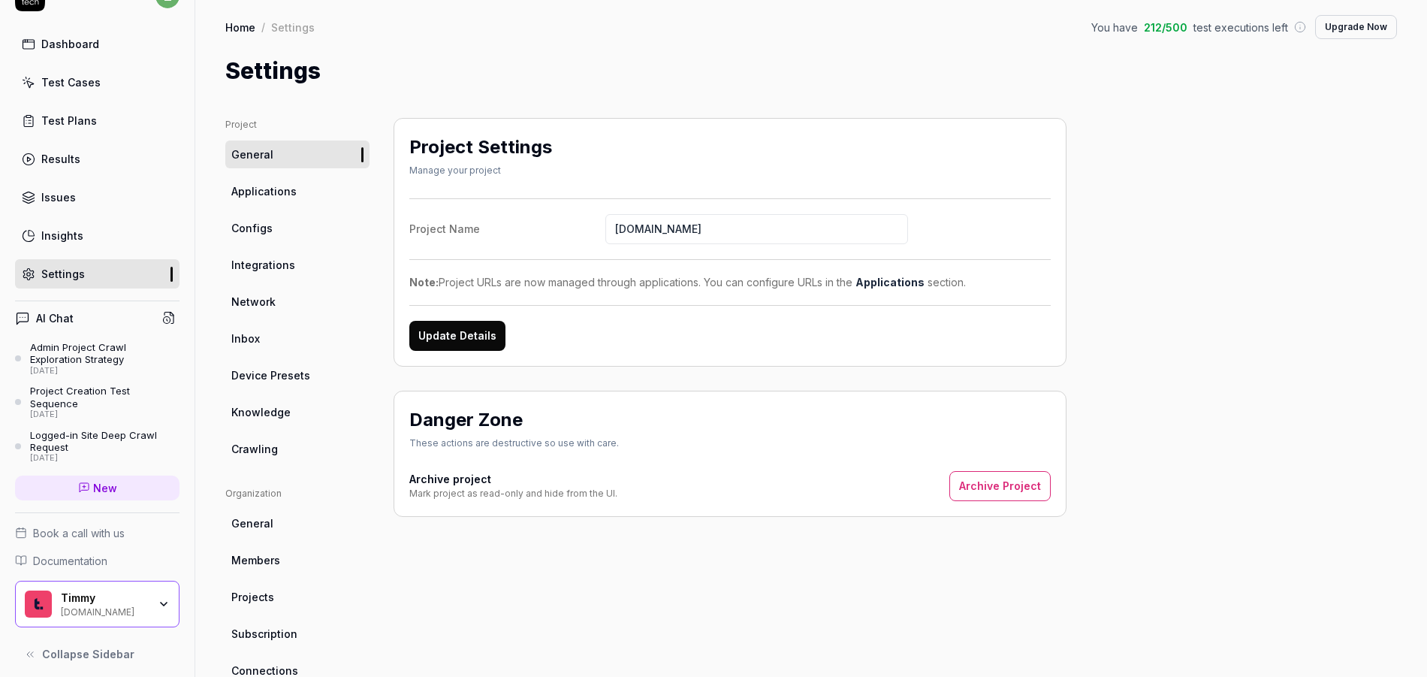
click at [253, 336] on span "Inbox" at bounding box center [245, 338] width 29 height 16
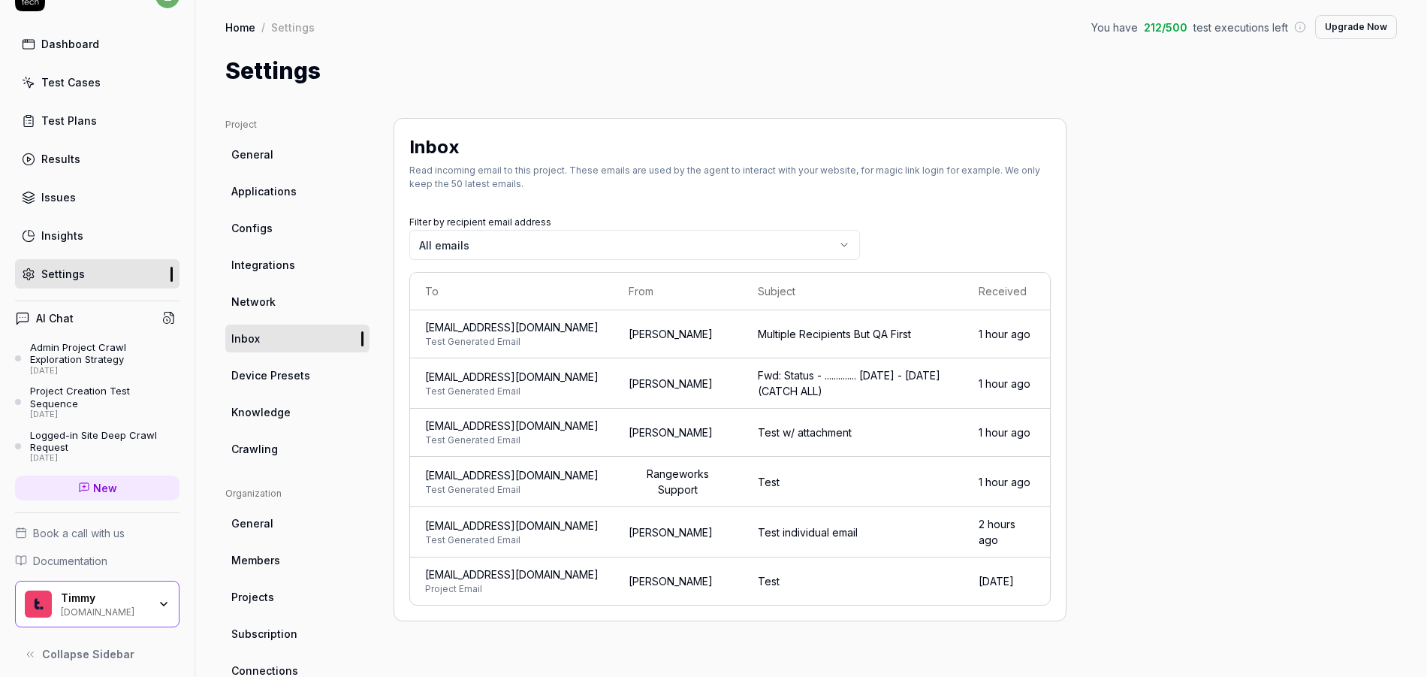
click at [78, 38] on div "Dashboard" at bounding box center [70, 44] width 58 height 16
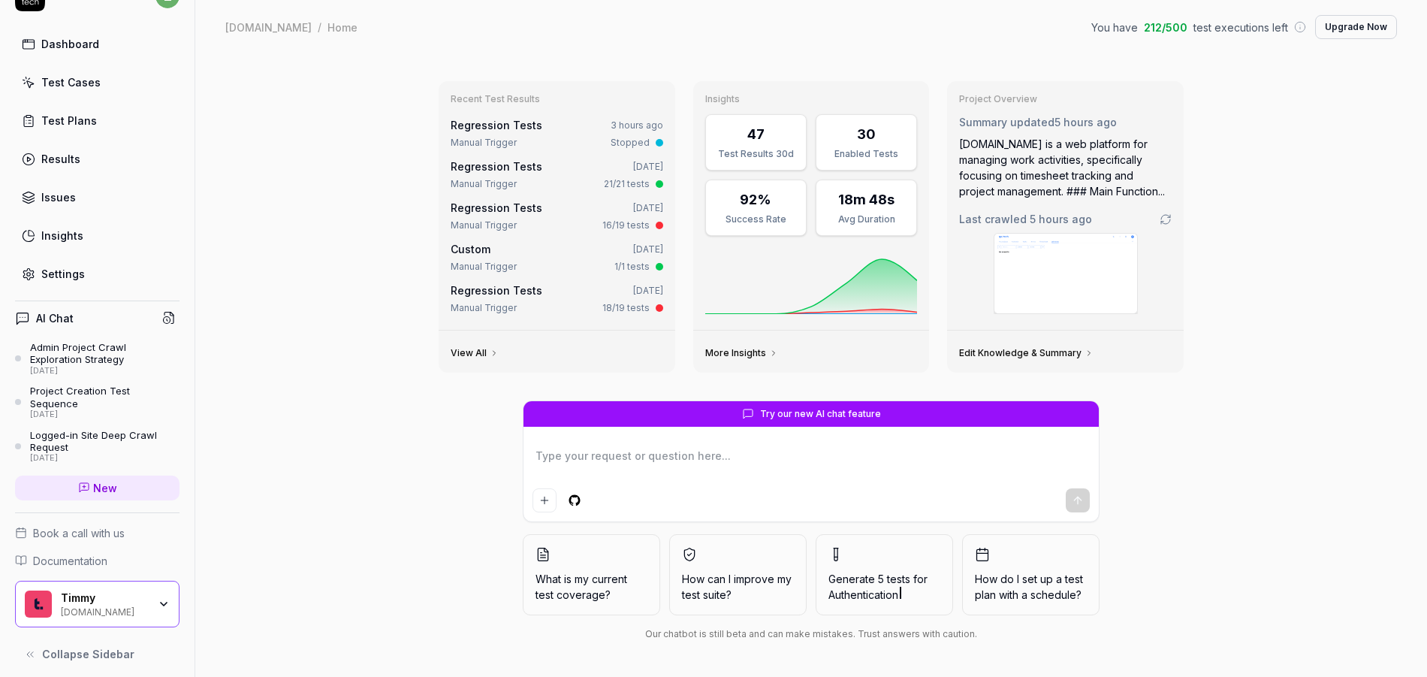
click at [73, 89] on div "Test Cases" at bounding box center [70, 82] width 59 height 16
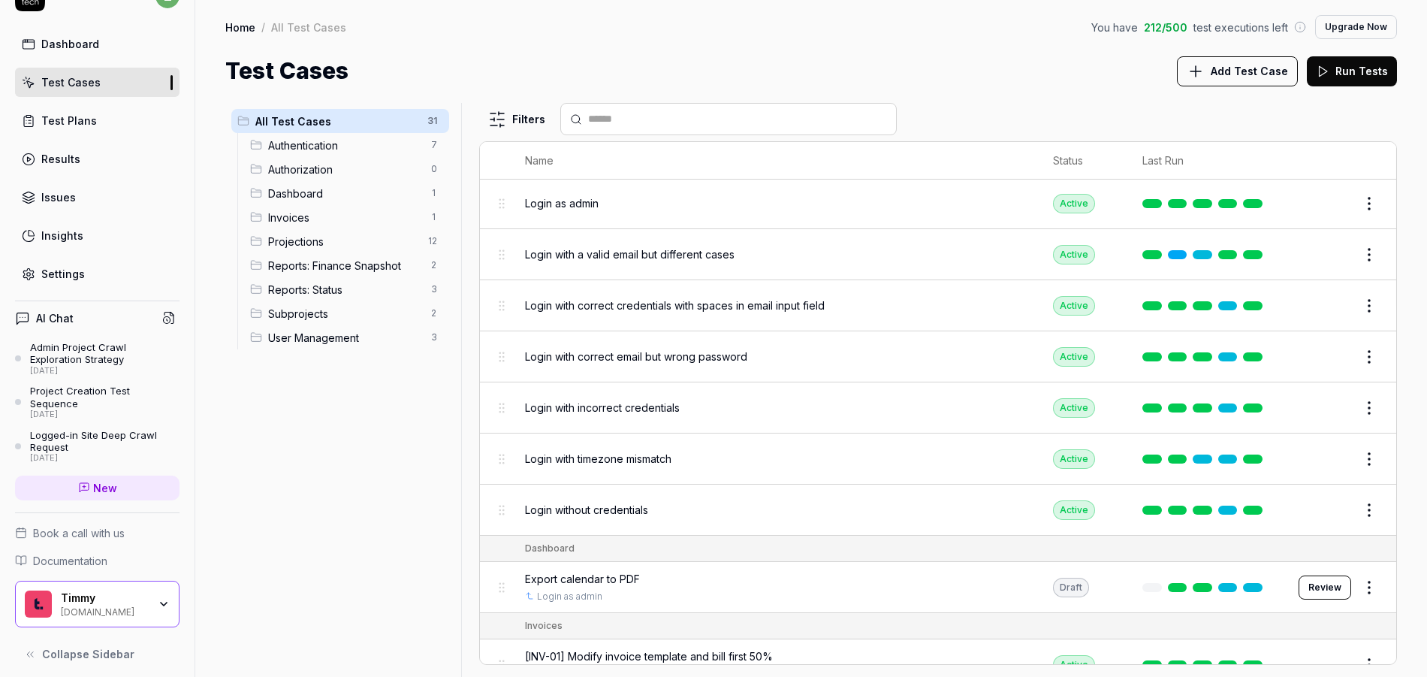
scroll to position [90, 0]
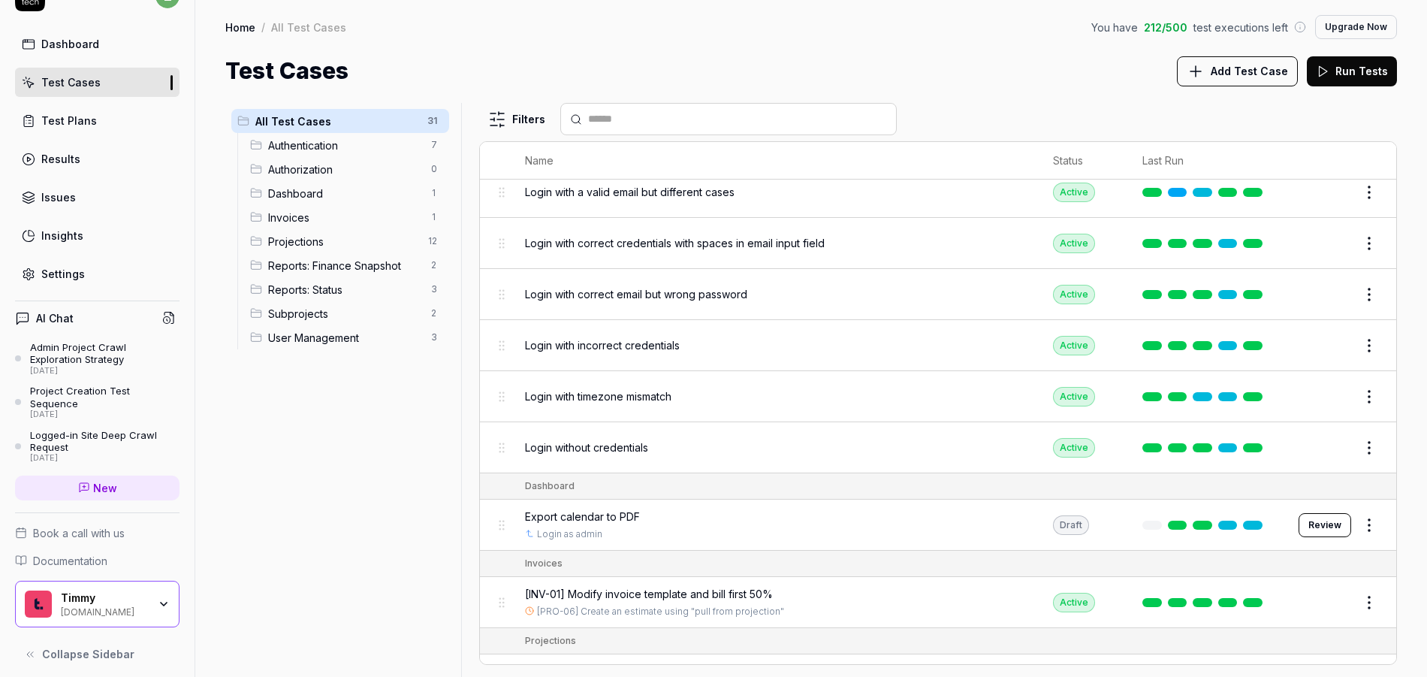
click at [345, 267] on span "Reports: Finance Snapshot" at bounding box center [345, 266] width 154 height 16
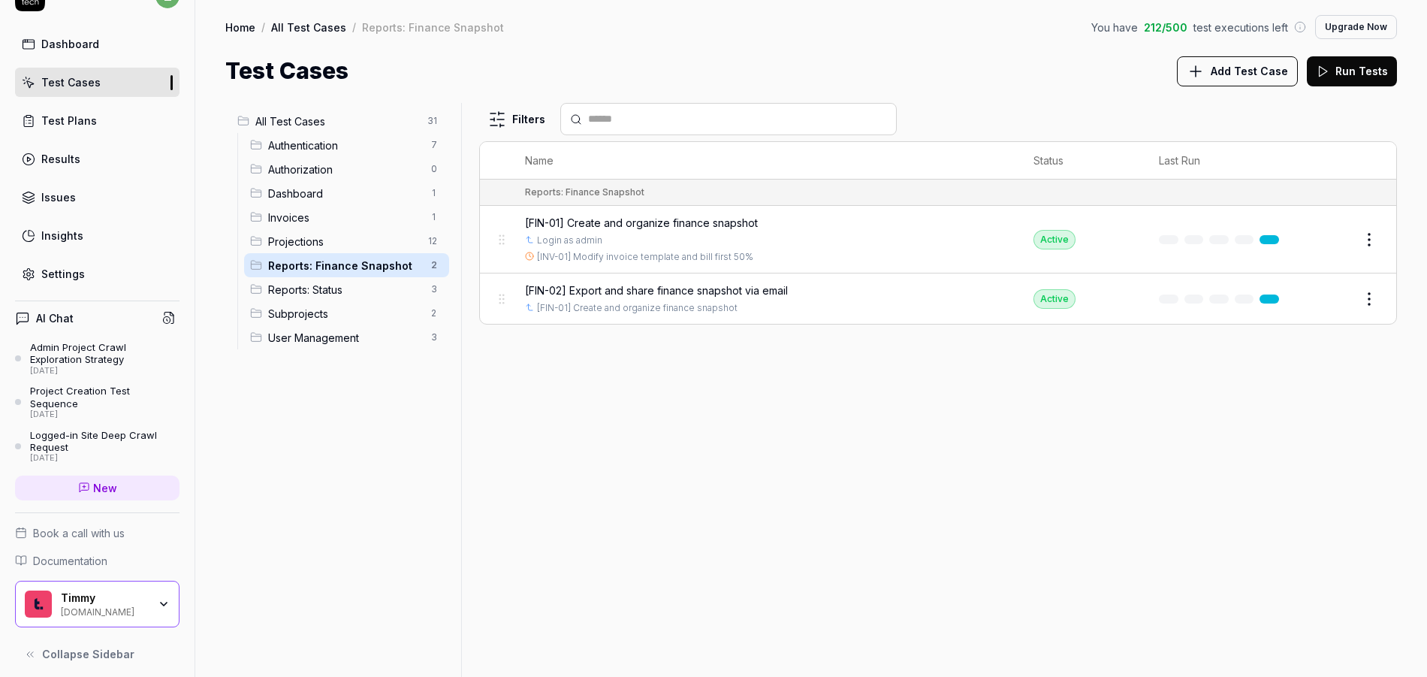
scroll to position [0, 0]
click at [725, 290] on span "[FIN-02] Export and share finance snapshot via email" at bounding box center [656, 290] width 263 height 16
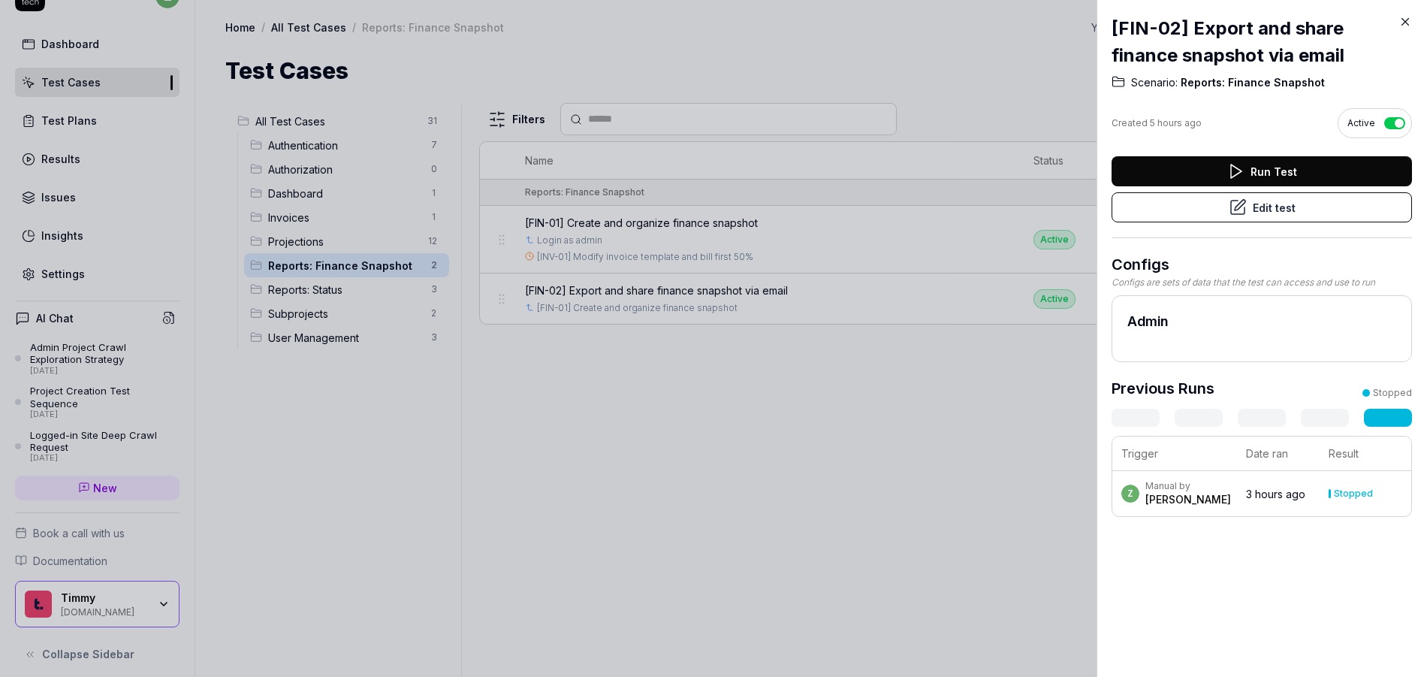
click at [1275, 235] on div "Run Test Edit test" at bounding box center [1262, 197] width 300 height 82
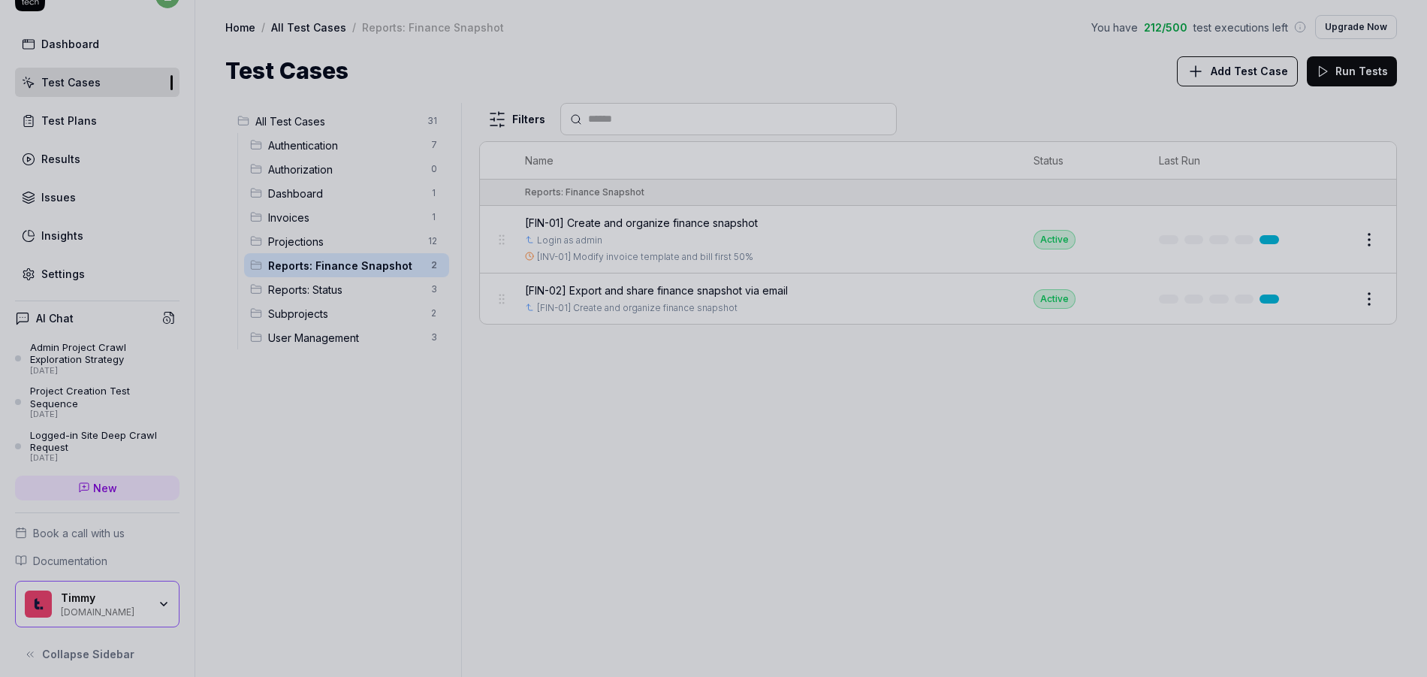
click at [779, 418] on div at bounding box center [713, 338] width 1427 height 677
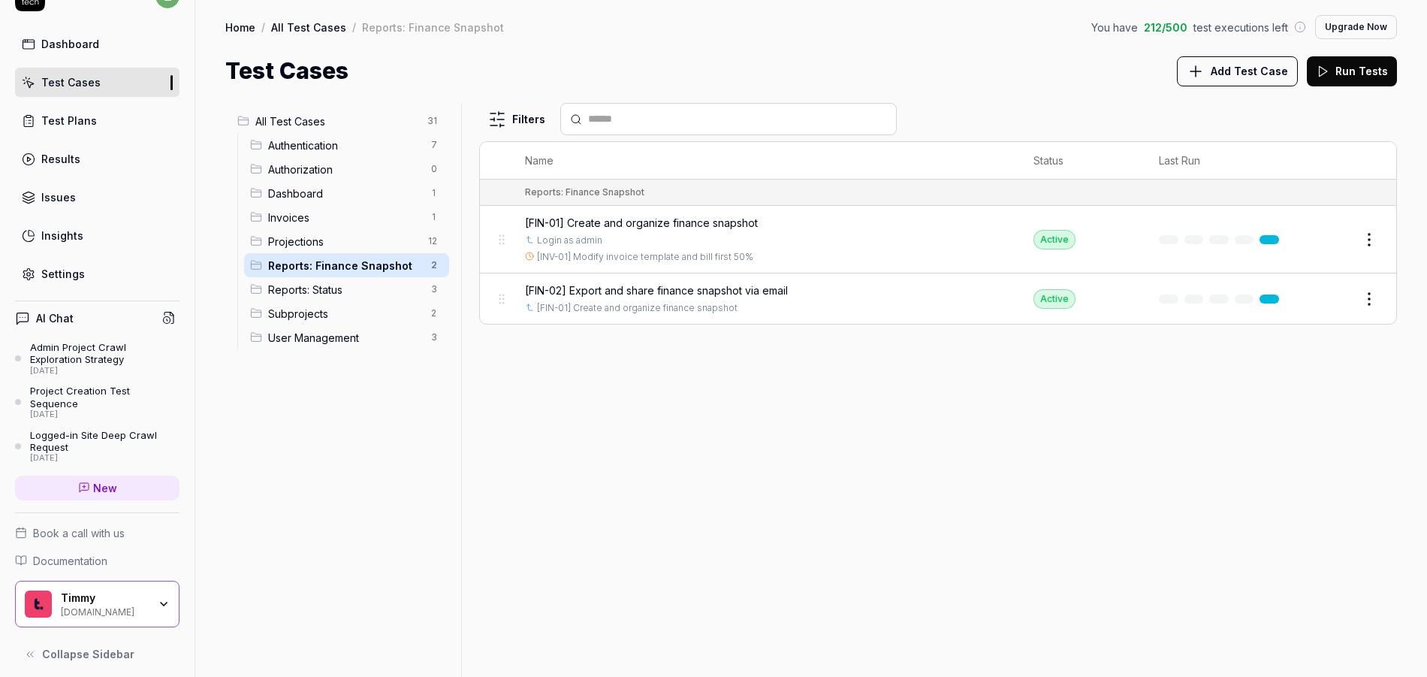
click at [323, 291] on span "Reports: Status" at bounding box center [345, 290] width 154 height 16
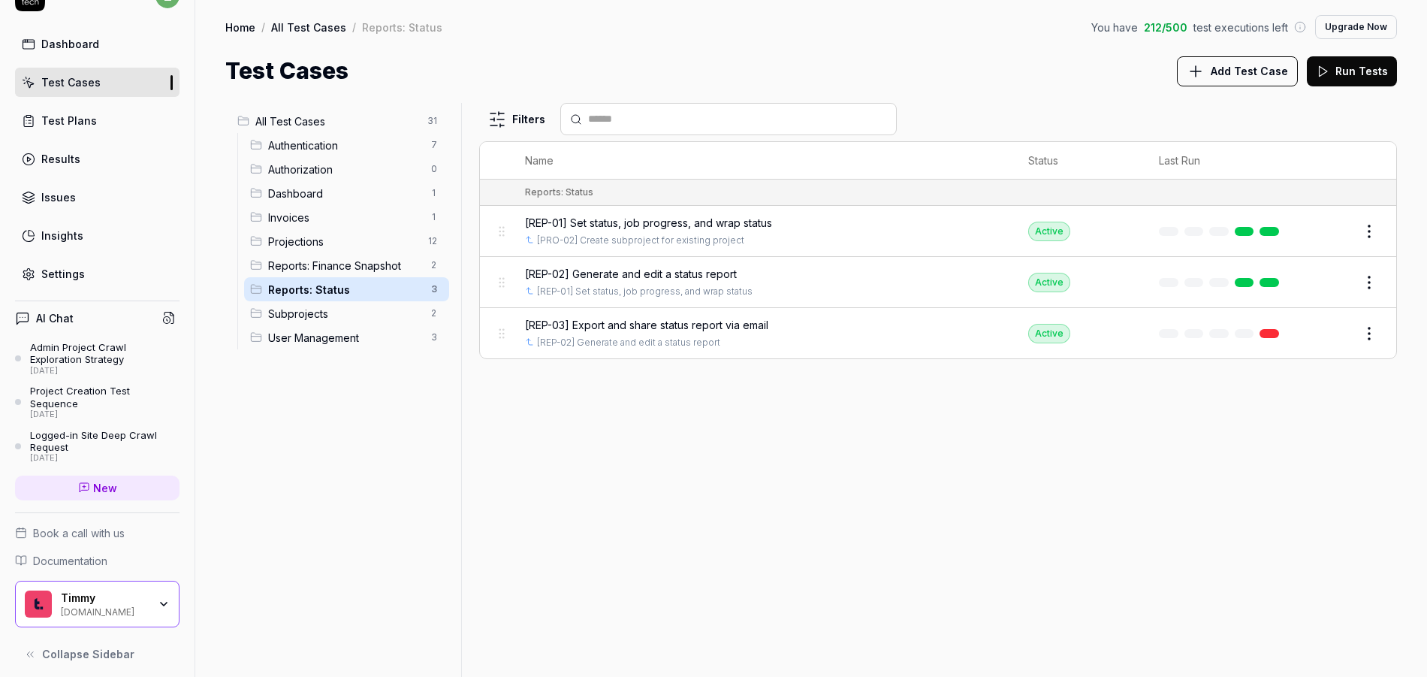
drag, startPoint x: 766, startPoint y: 408, endPoint x: 751, endPoint y: 341, distance: 68.5
click at [765, 406] on div "Filters Name Status Last Run Reports: Status [REP-01] Set status, job progress,…" at bounding box center [938, 390] width 918 height 574
click at [991, 415] on div "Filters Name Status Last Run Reports: Status [REP-01] Set status, job progress,…" at bounding box center [938, 390] width 918 height 574
click at [629, 324] on span "[REP-03] Export and share status report via email" at bounding box center [646, 325] width 243 height 16
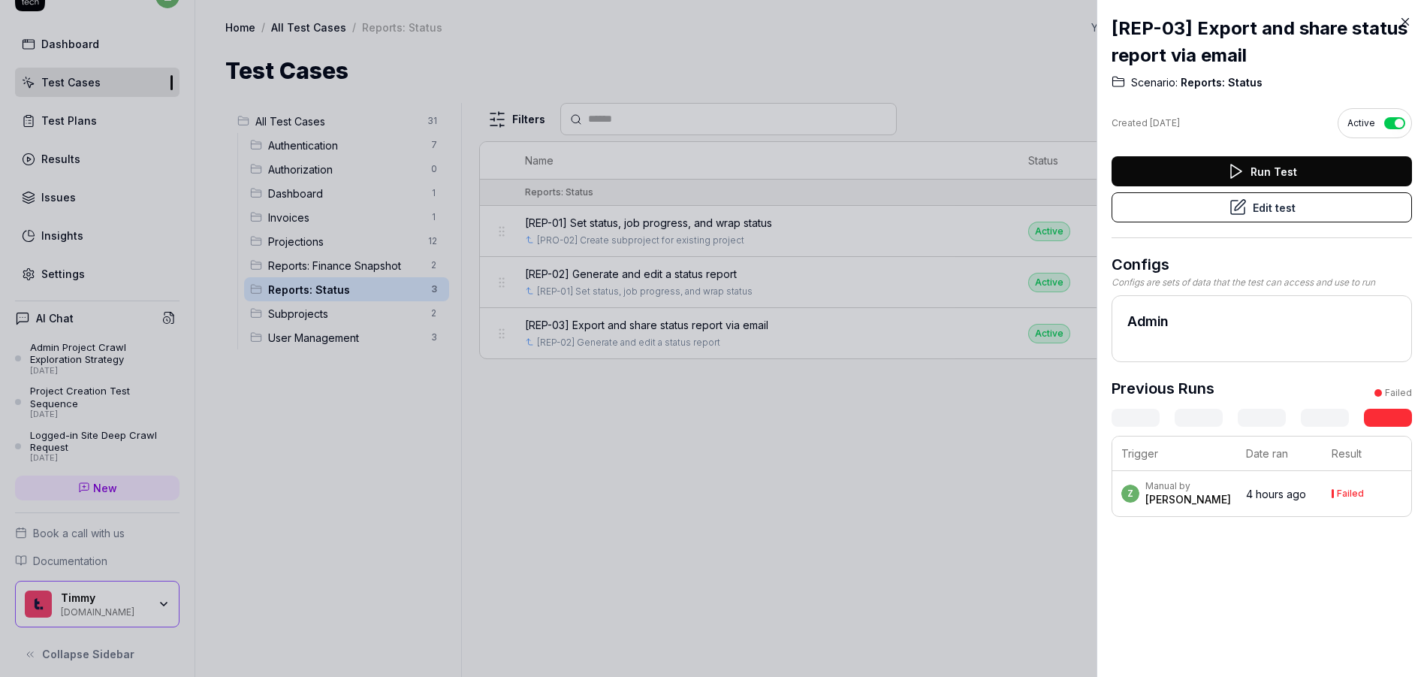
click at [1211, 213] on button "Edit test" at bounding box center [1262, 207] width 300 height 30
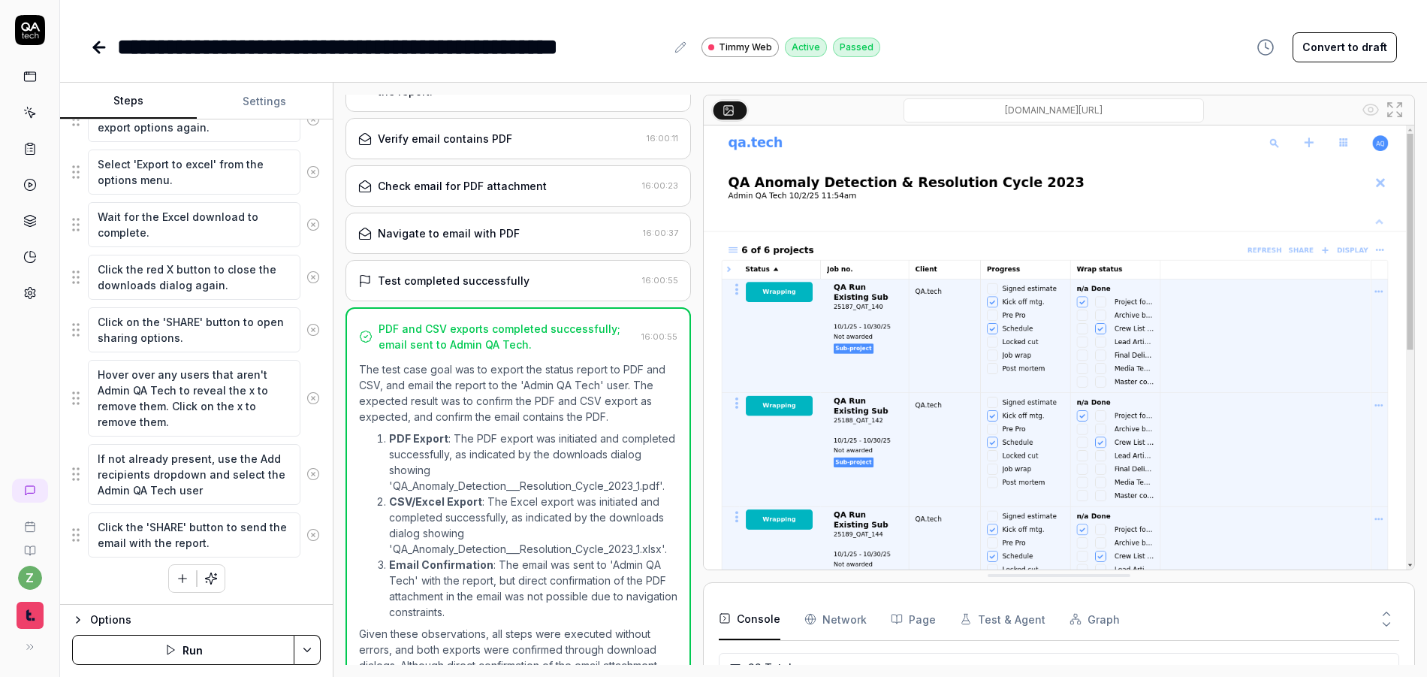
scroll to position [610, 0]
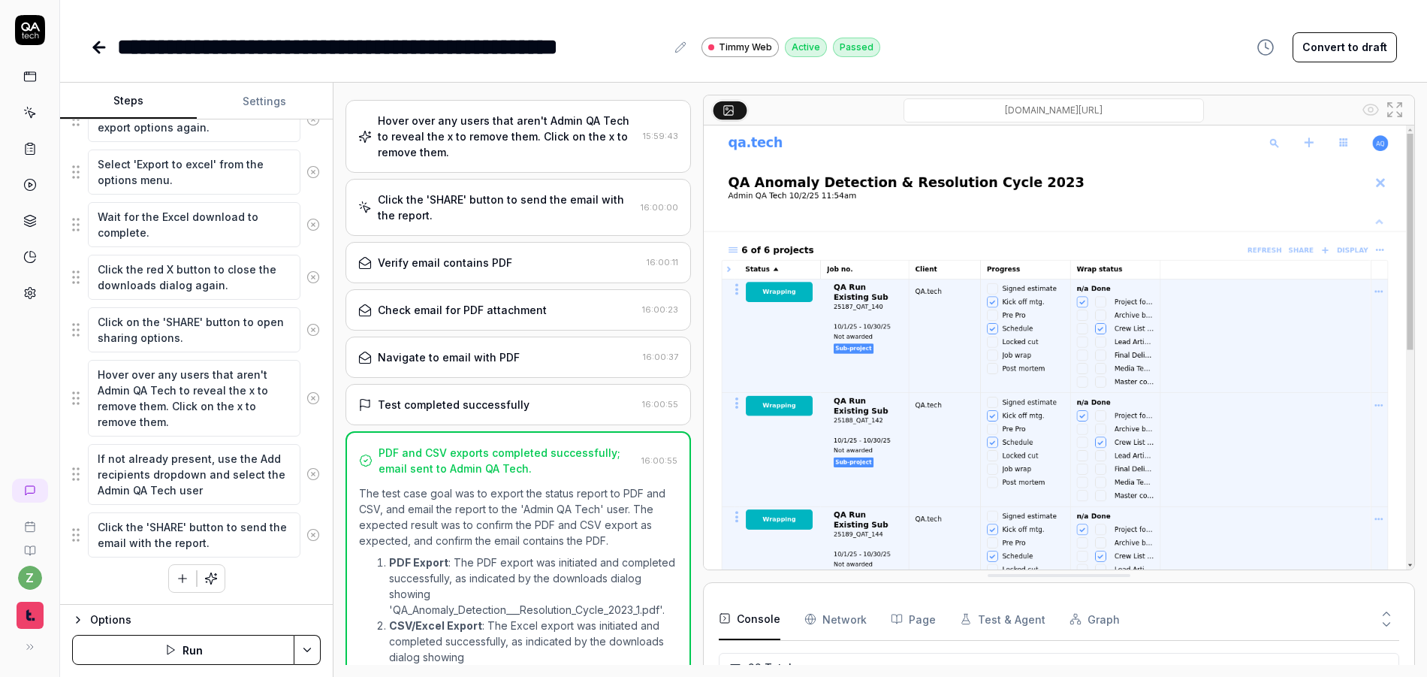
click at [467, 267] on div "Verify email contains PDF" at bounding box center [445, 263] width 134 height 16
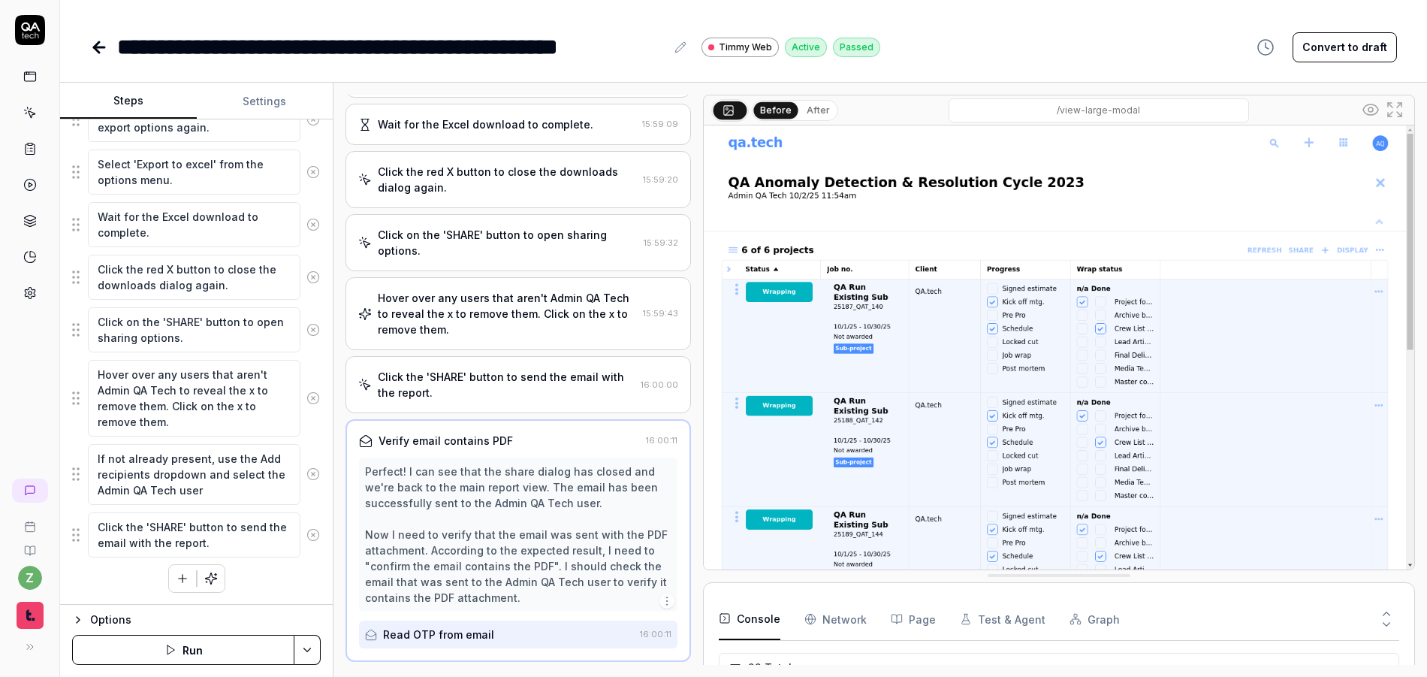
scroll to position [373, 0]
click at [169, 578] on button "button" at bounding box center [182, 578] width 27 height 27
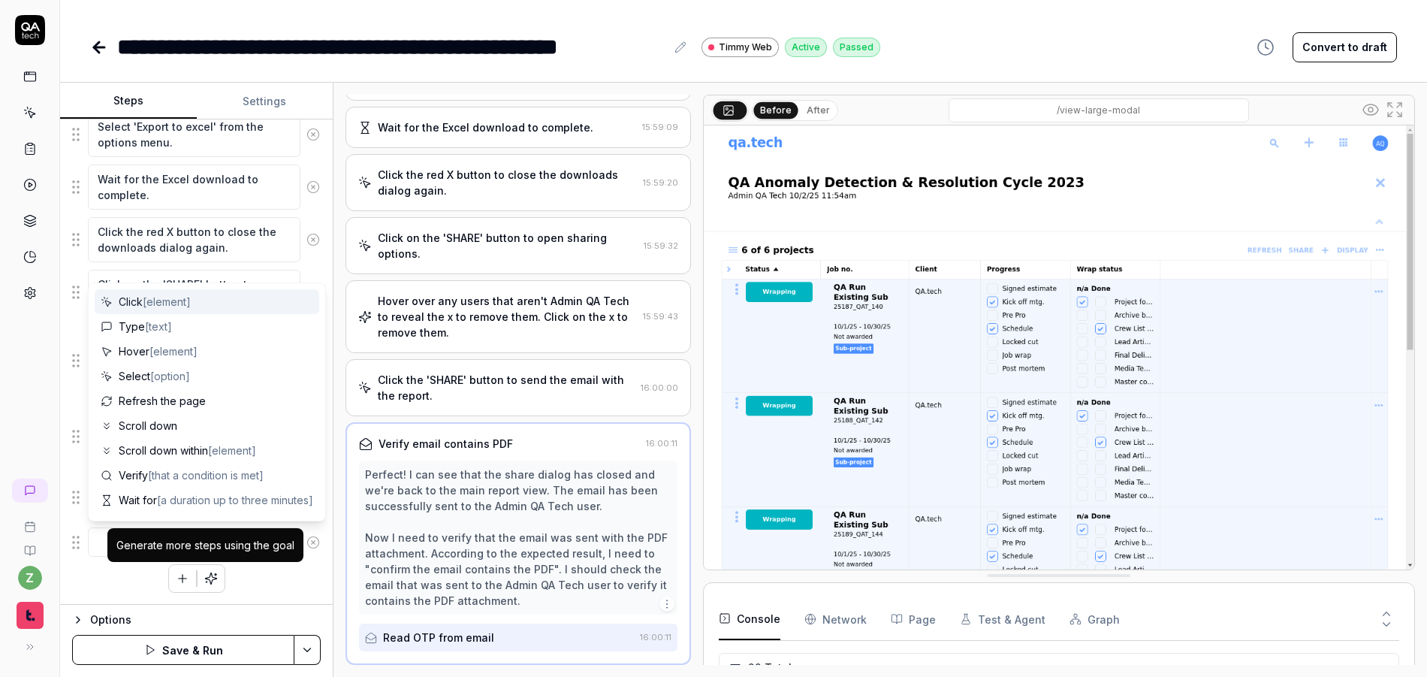
type textarea "*"
type textarea "V"
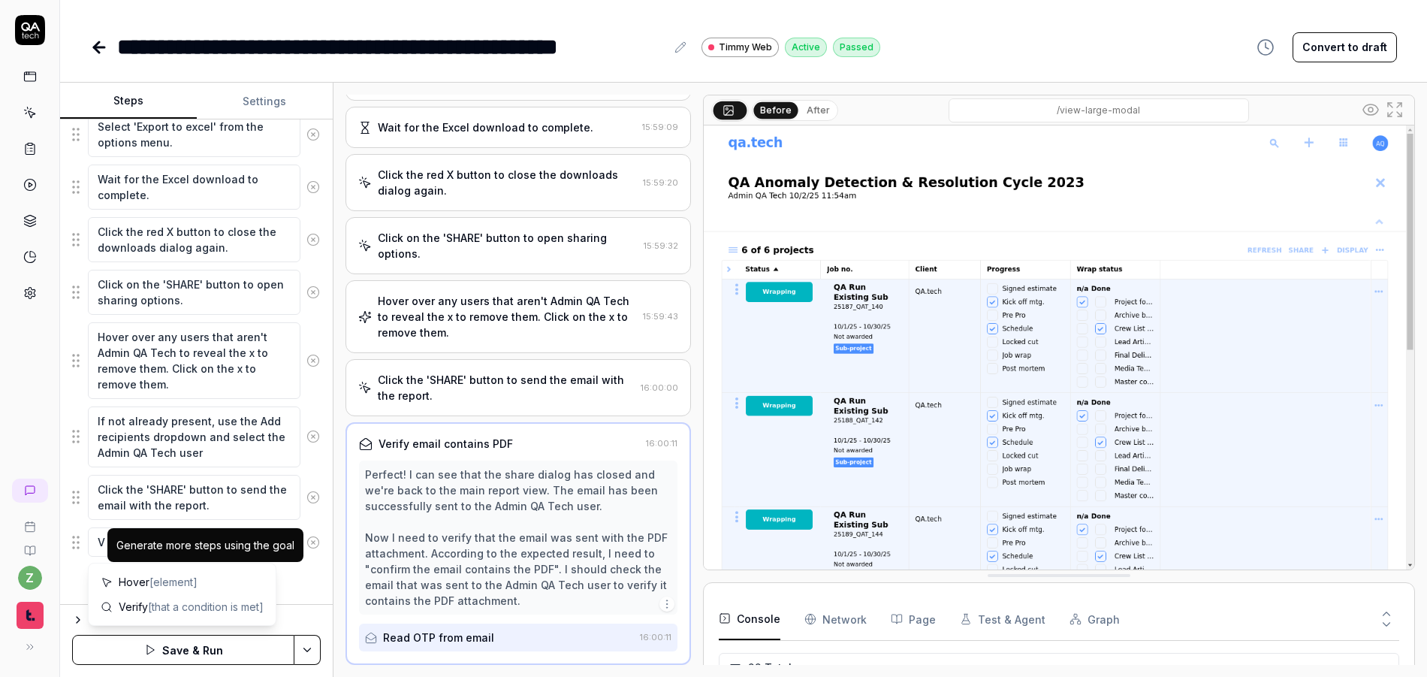
type textarea "*"
type textarea "Ve"
type textarea "*"
type textarea "Ver"
type textarea "*"
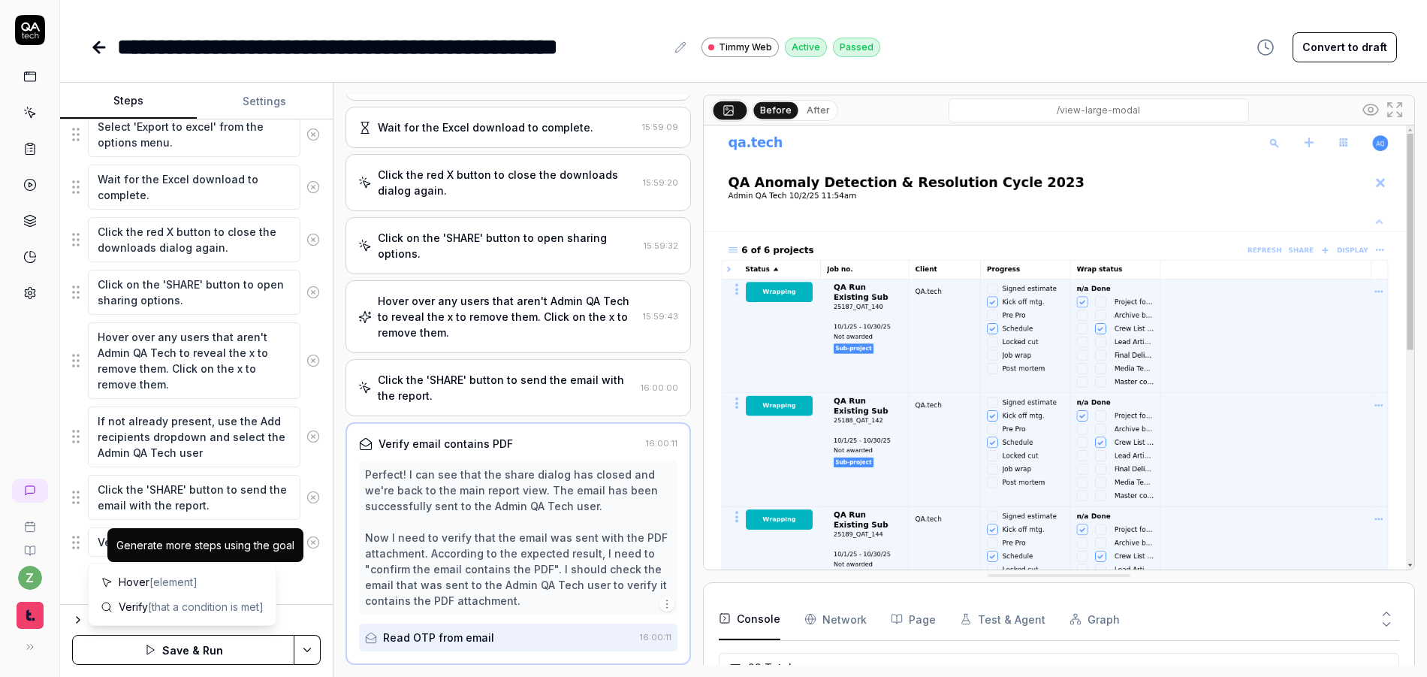
type textarea "Veri"
type textarea "*"
type textarea "Verif"
type textarea "*"
type textarea "Verify"
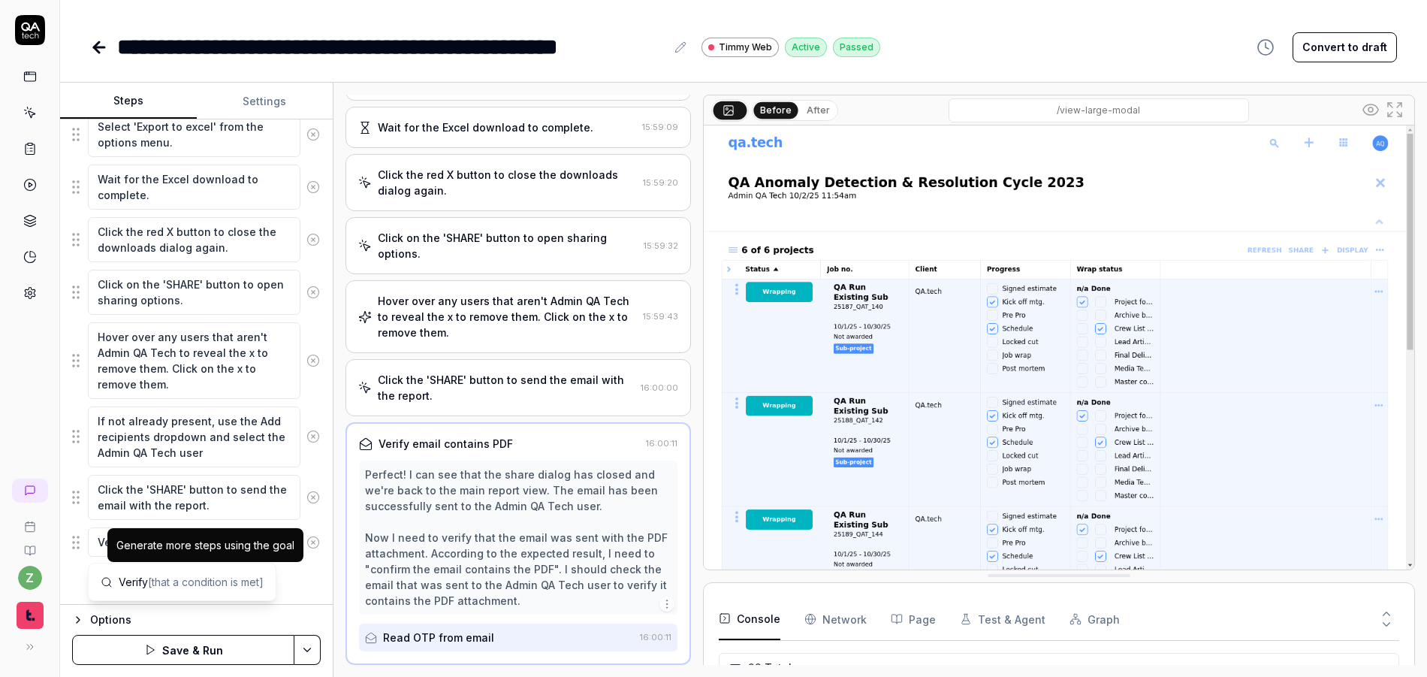
type textarea "*"
type textarea "Verify"
type textarea "*"
type textarea "Verify t"
type textarea "*"
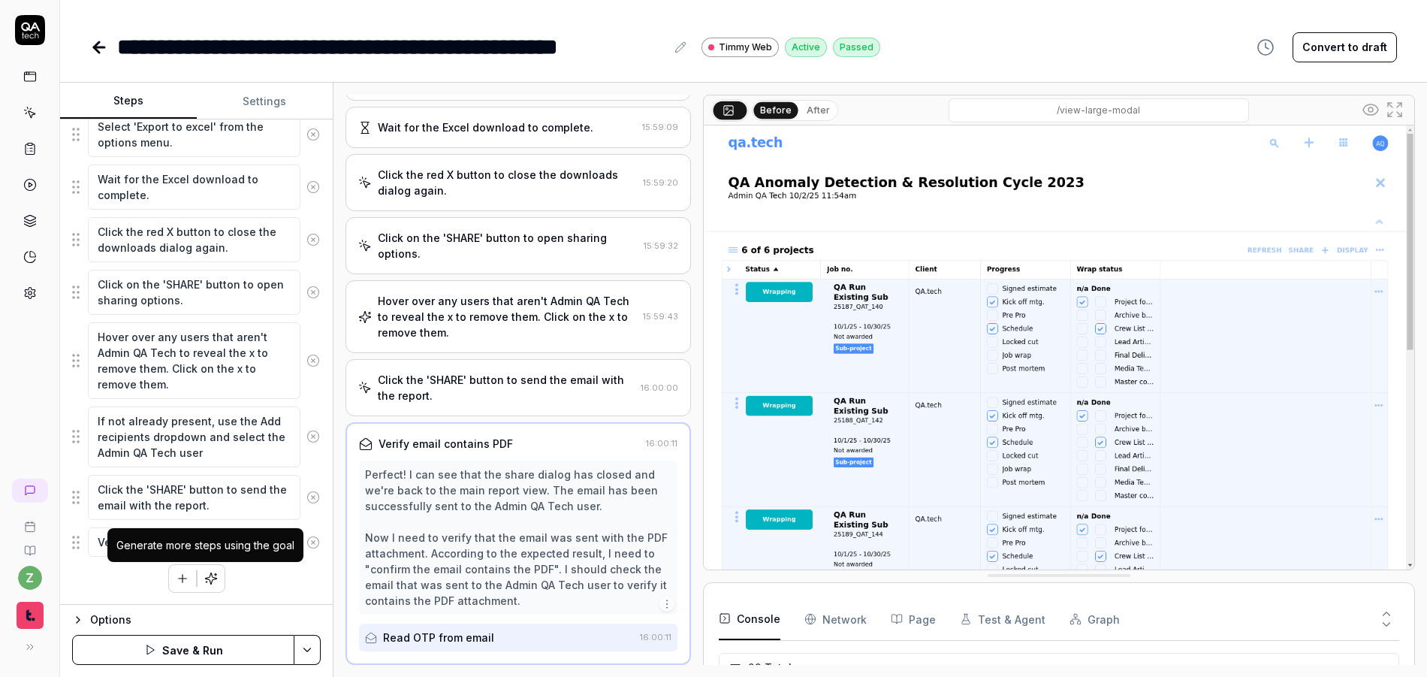
type textarea "Verify th"
type textarea "*"
type textarea "Verify tha"
type textarea "*"
type textarea "Verify that"
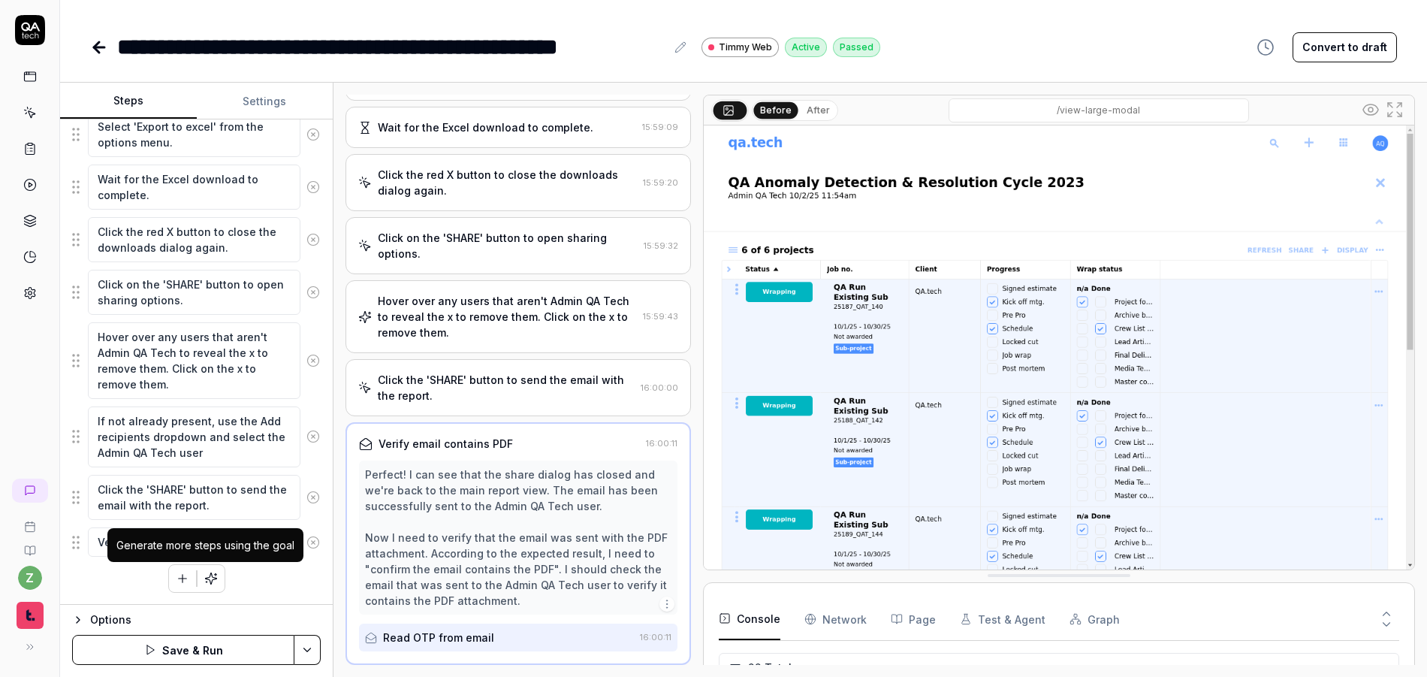
type textarea "*"
type textarea "Verify that"
type textarea "*"
type textarea "Verify that t"
type textarea "*"
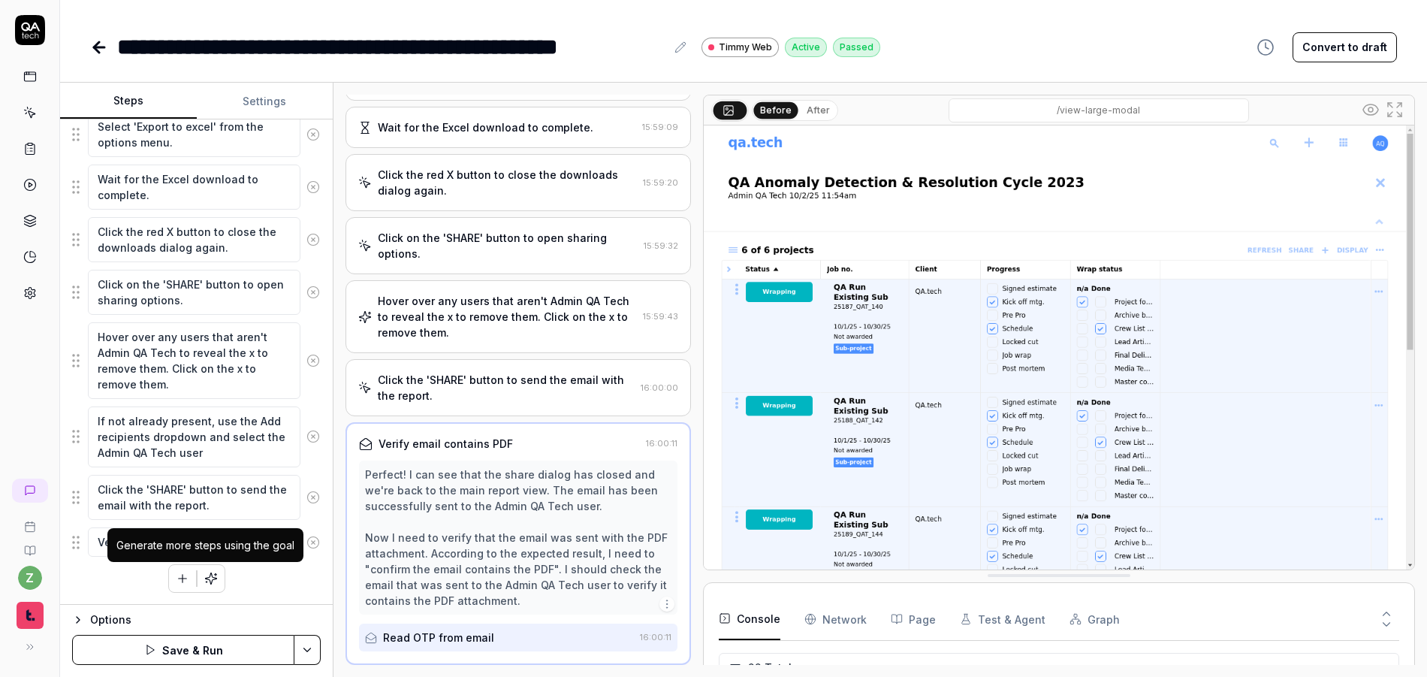
type textarea "Verify that th"
type textarea "*"
type textarea "Verify that the"
type textarea "*"
type textarea "Verify that the"
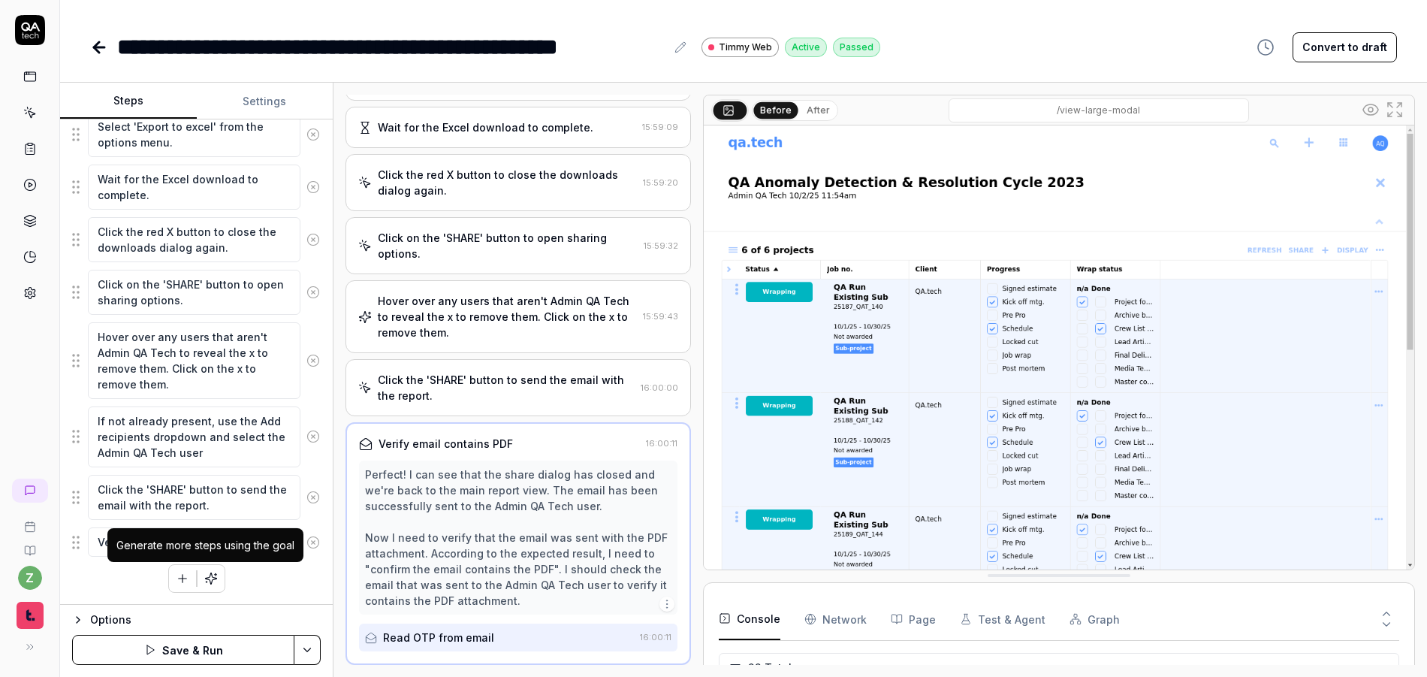
type textarea "*"
type textarea "Verify that the e"
type textarea "*"
type textarea "Verify that the em"
type textarea "*"
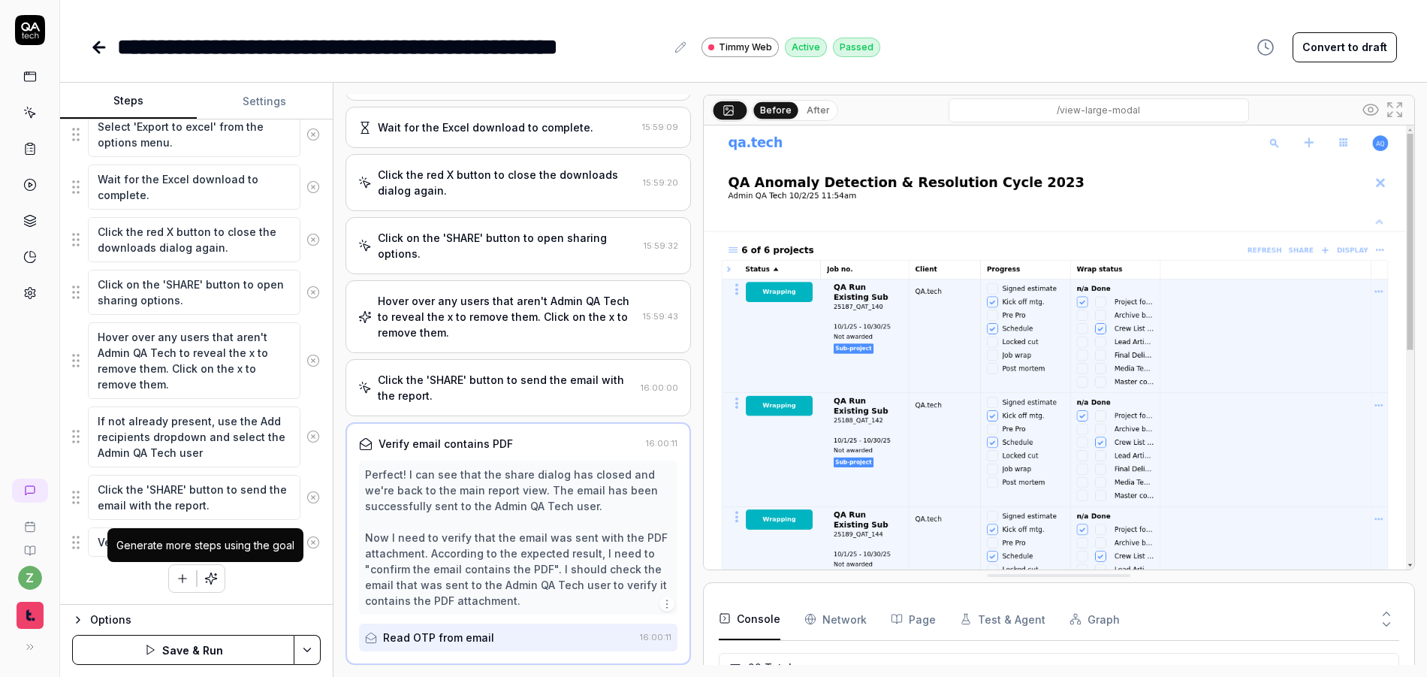
type textarea "Verify that the ema"
type textarea "*"
type textarea "Verify that the emai"
type textarea "*"
type textarea "Verify that the email"
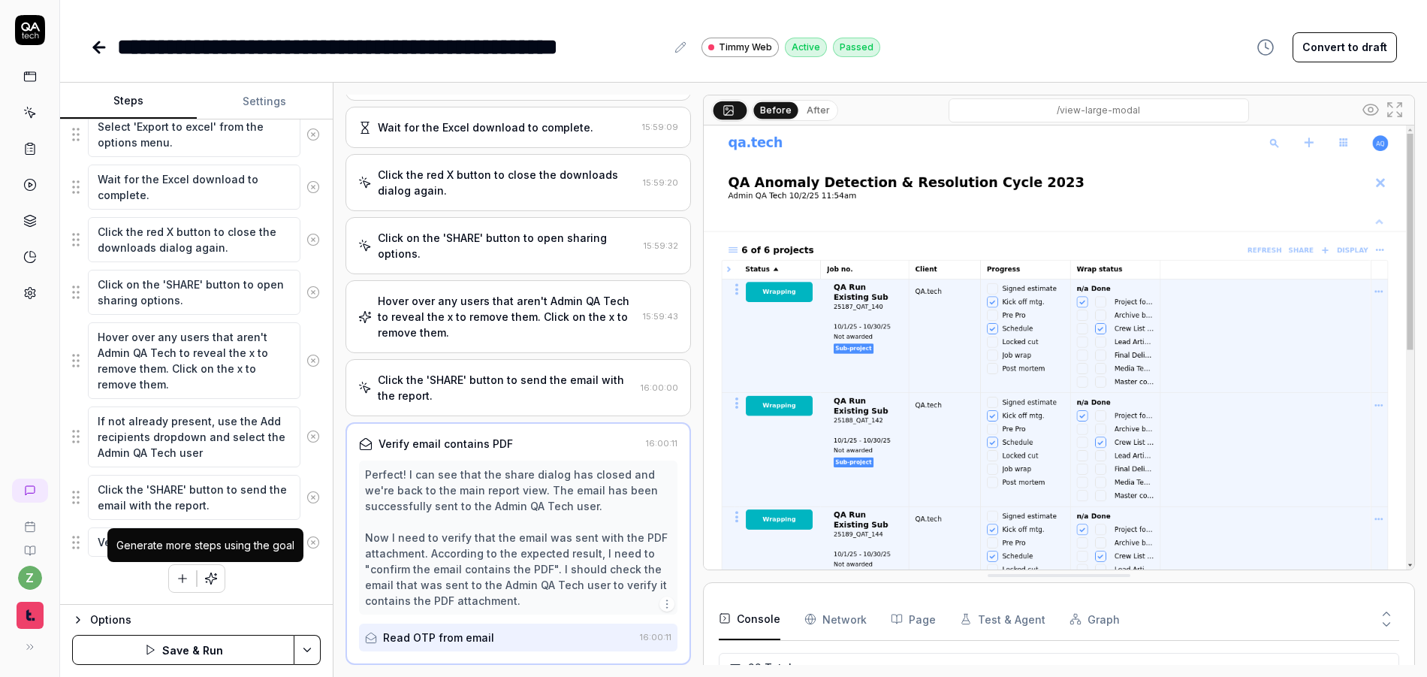
type textarea "*"
type textarea "Verify that the email"
type textarea "*"
type textarea "Verify that the email e"
type textarea "*"
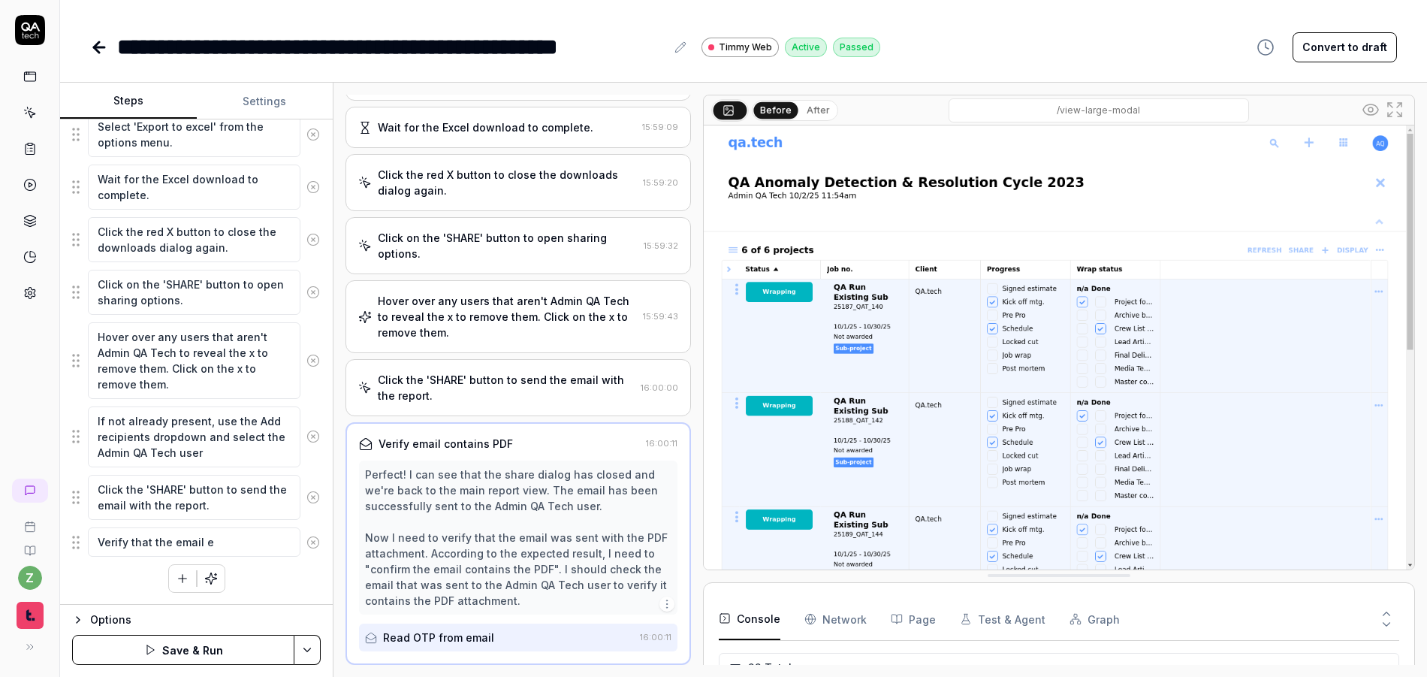
type textarea "Verify that the email em"
type textarea "*"
type textarea "Verify that the email ema"
type textarea "*"
type textarea "Verify that the email emai"
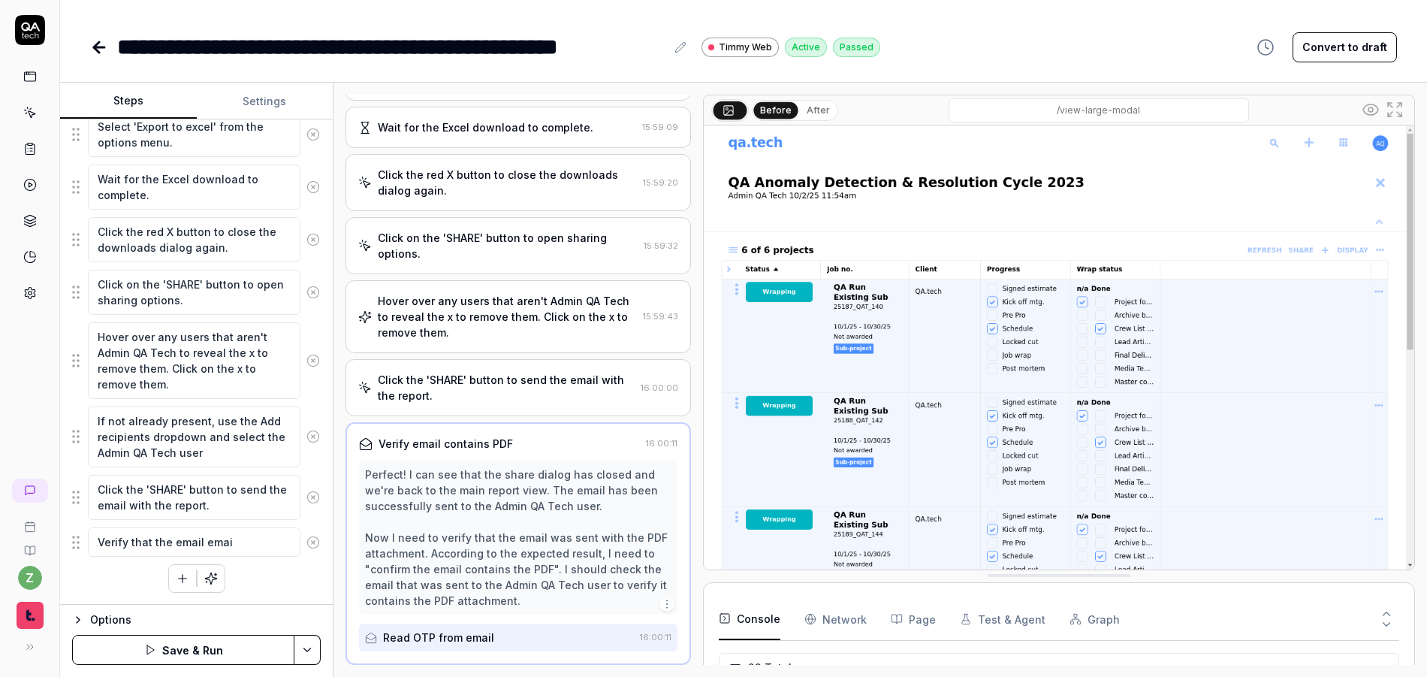
type textarea "*"
type textarea "Verify that the email email"
type textarea "*"
type textarea "Verify that the email emails"
type textarea "*"
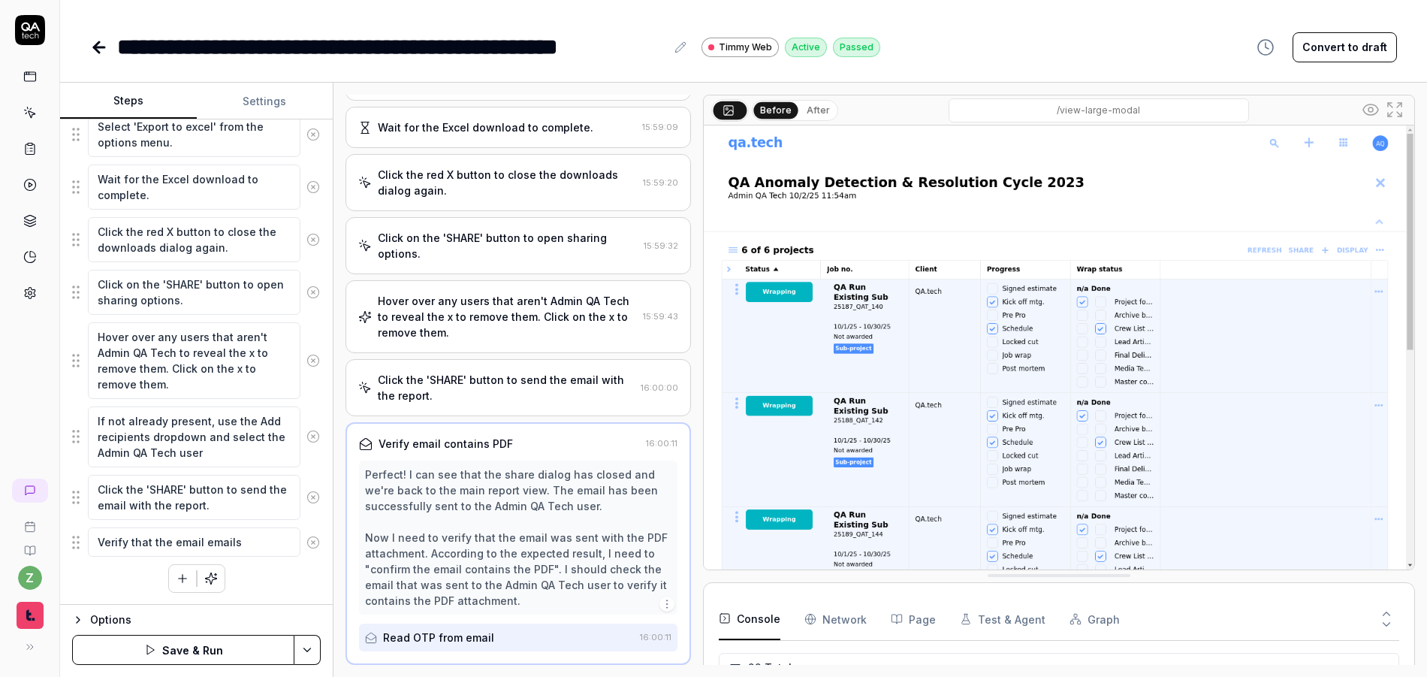
type textarea "Verify that the email emails"
type textarea "*"
type textarea "Verify that the email emails c"
type textarea "*"
type textarea "Verify that the email emails co"
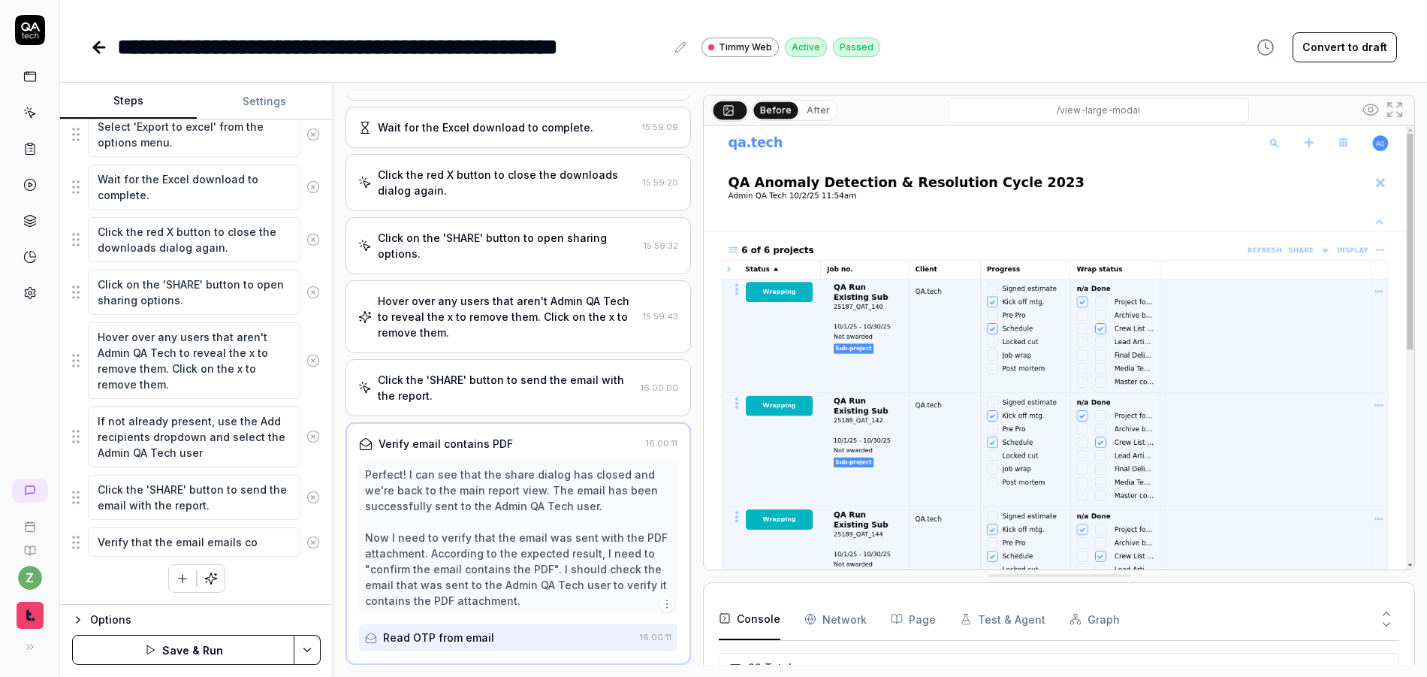
type textarea "*"
type textarea "Verify that the email emails con"
type textarea "*"
type textarea "Verify that the email emails cont"
type textarea "*"
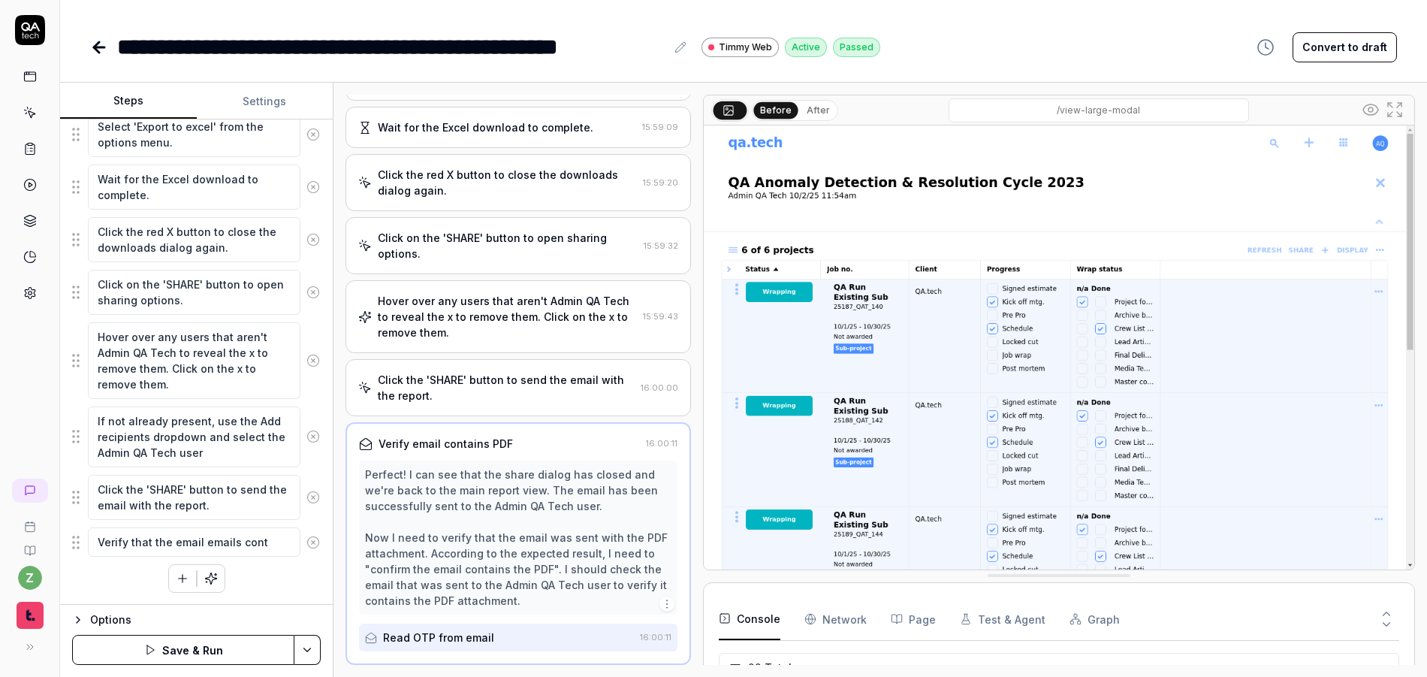
type textarea "Verify that the email emails conta"
type textarea "*"
type textarea "Verify that the email emails contai"
type textarea "*"
type textarea "Verify that the email emails contain"
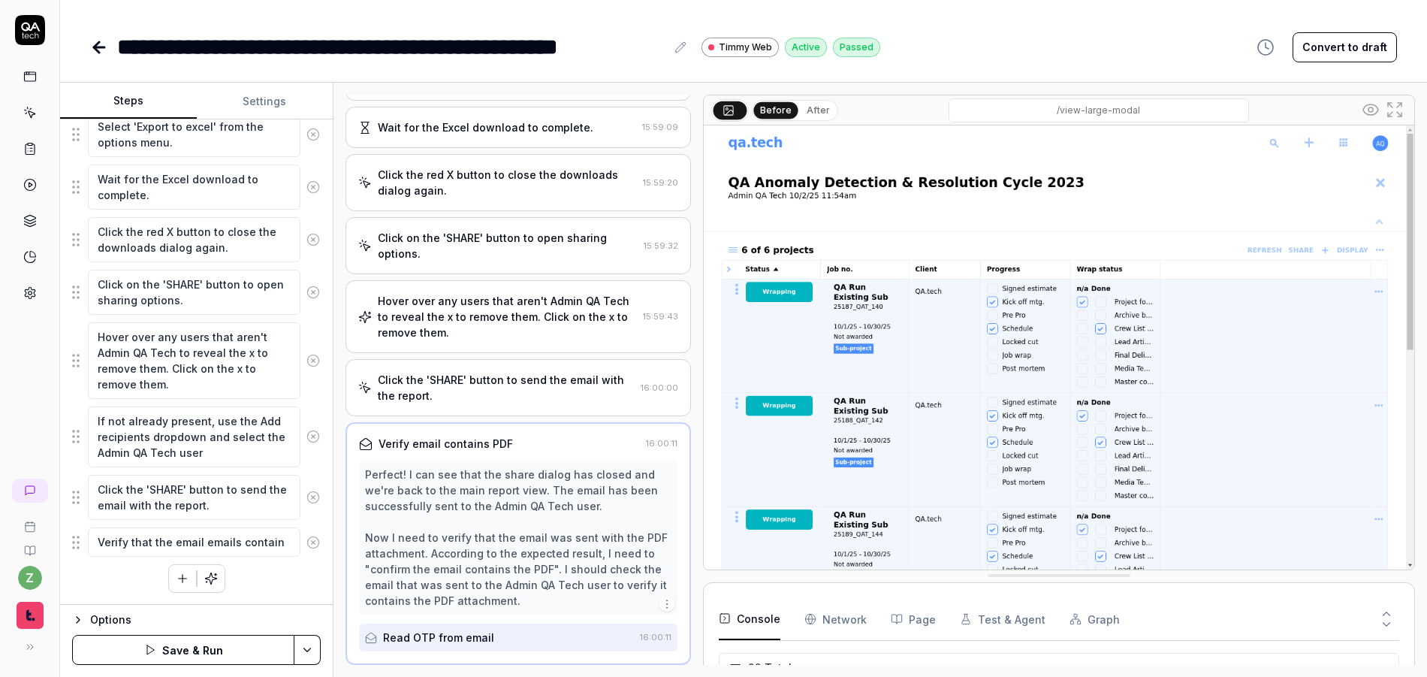
type textarea "*"
type textarea "Verify that the email emails contains"
type textarea "*"
type textarea "Verify that the email emails contains"
type textarea "*"
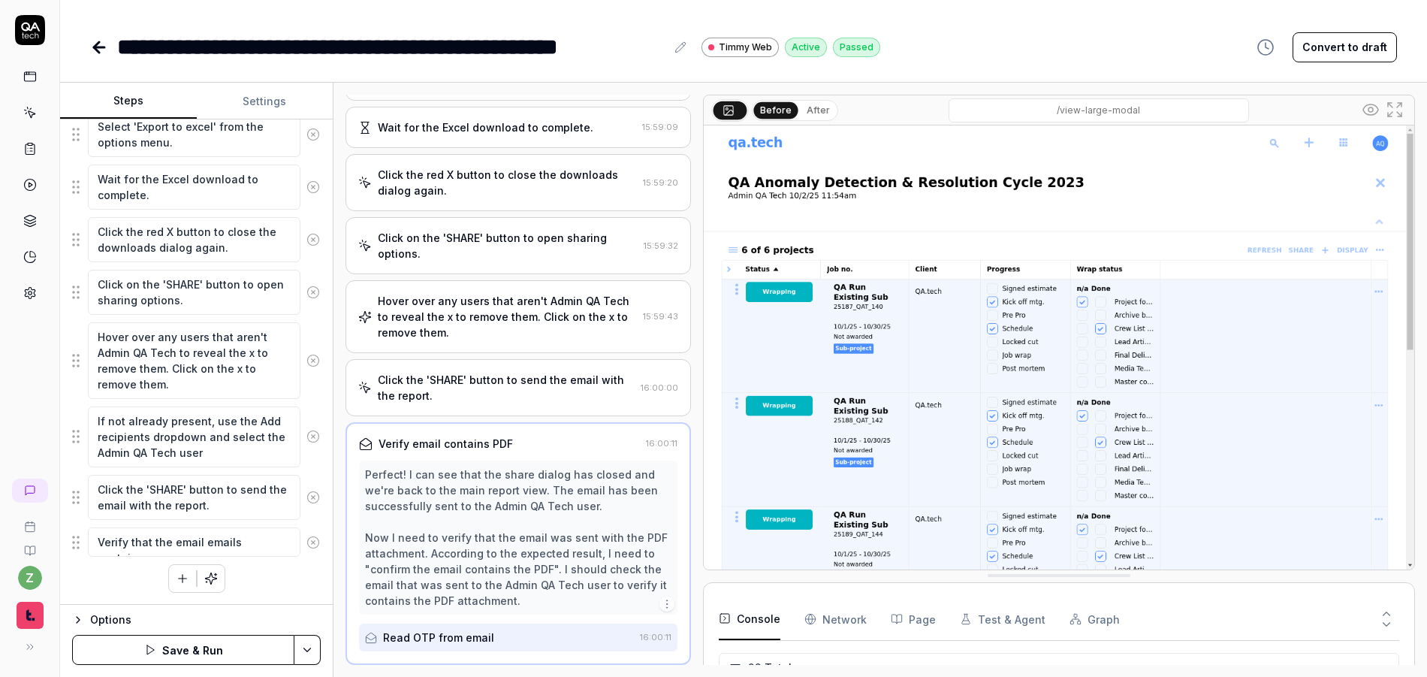
type textarea "Verify that the email emails contains t"
type textarea "*"
type textarea "Verify that the email emails contains th"
type textarea "*"
type textarea "Verify that the email emails contains the"
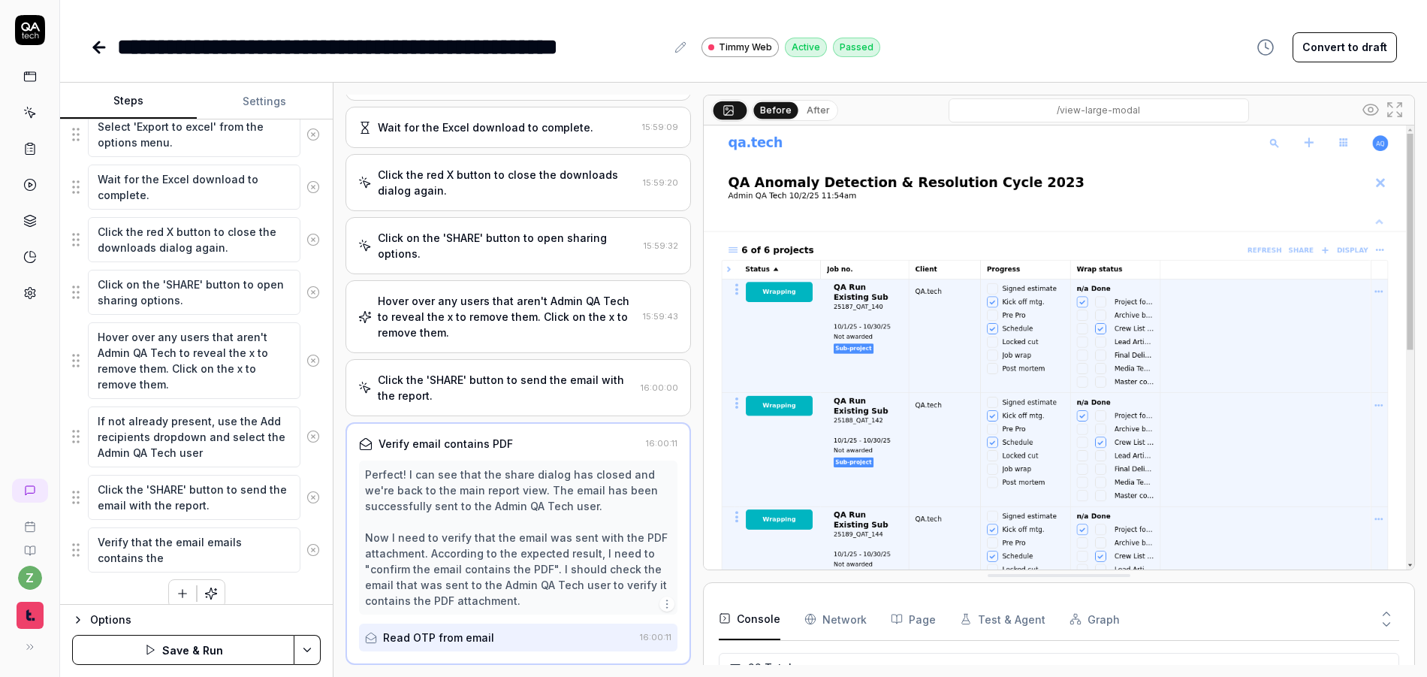
type textarea "*"
type textarea "Verify that the email emails contains the"
type textarea "*"
type textarea "Verify that the email emails contains the P"
type textarea "*"
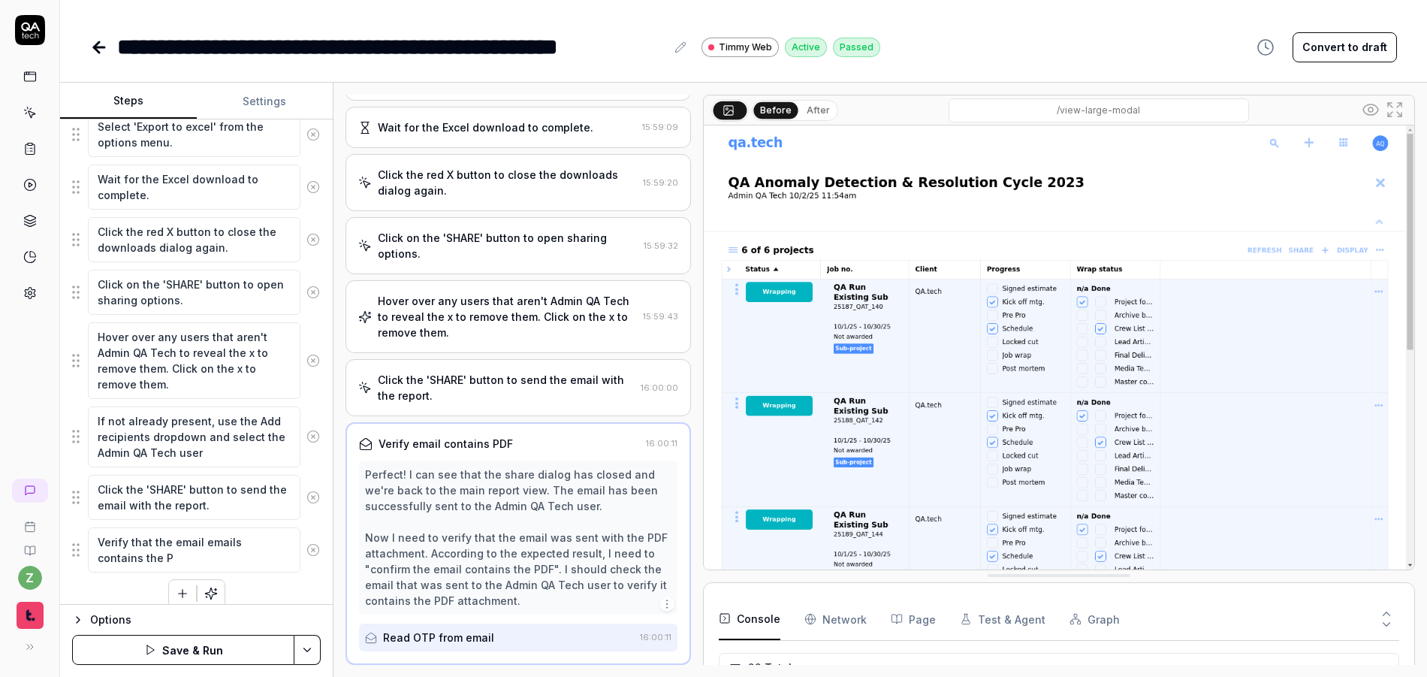
type textarea "Verify that the email emails contains the PD"
type textarea "*"
type textarea "Verify that the email emails contains the PDF"
type textarea "*"
type textarea "Verify that the email emails contains the PDF"
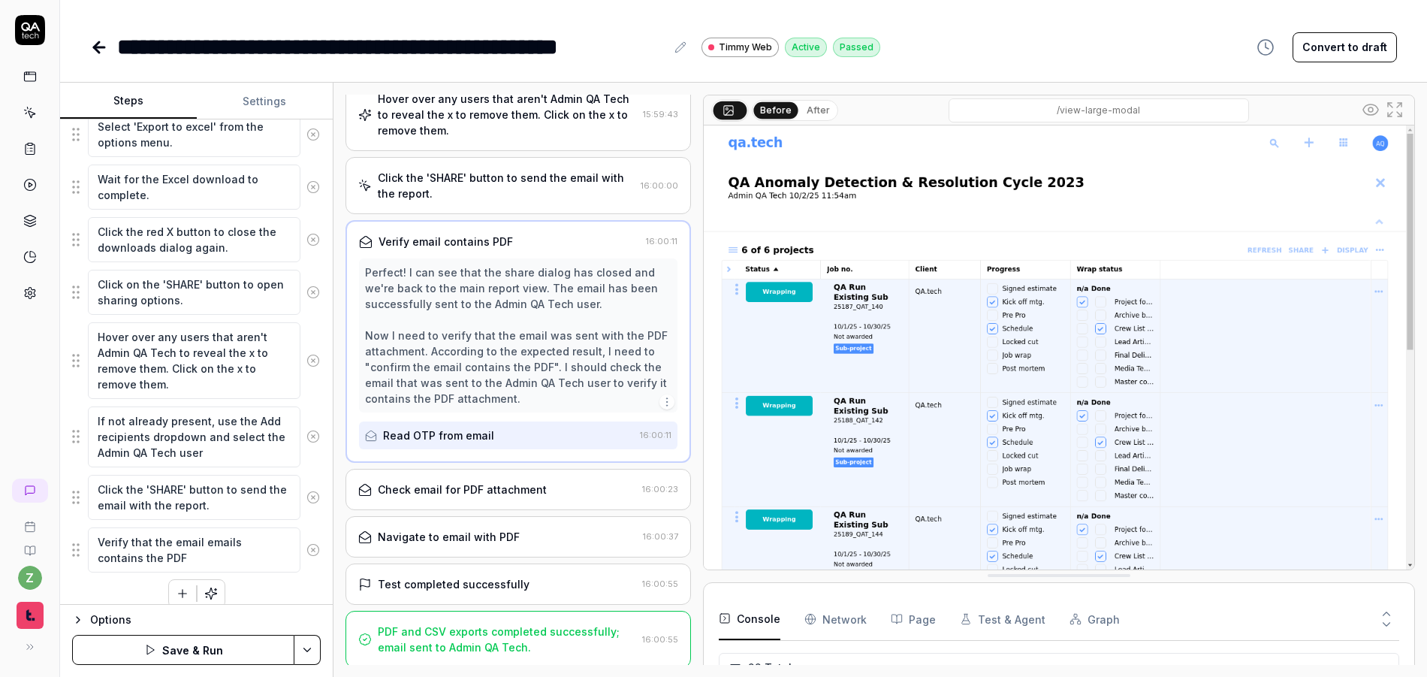
scroll to position [578, 0]
type textarea "*"
type textarea "Verify that the email emails contains the PDF"
click at [510, 530] on div "Navigate to email with PDF" at bounding box center [449, 534] width 142 height 16
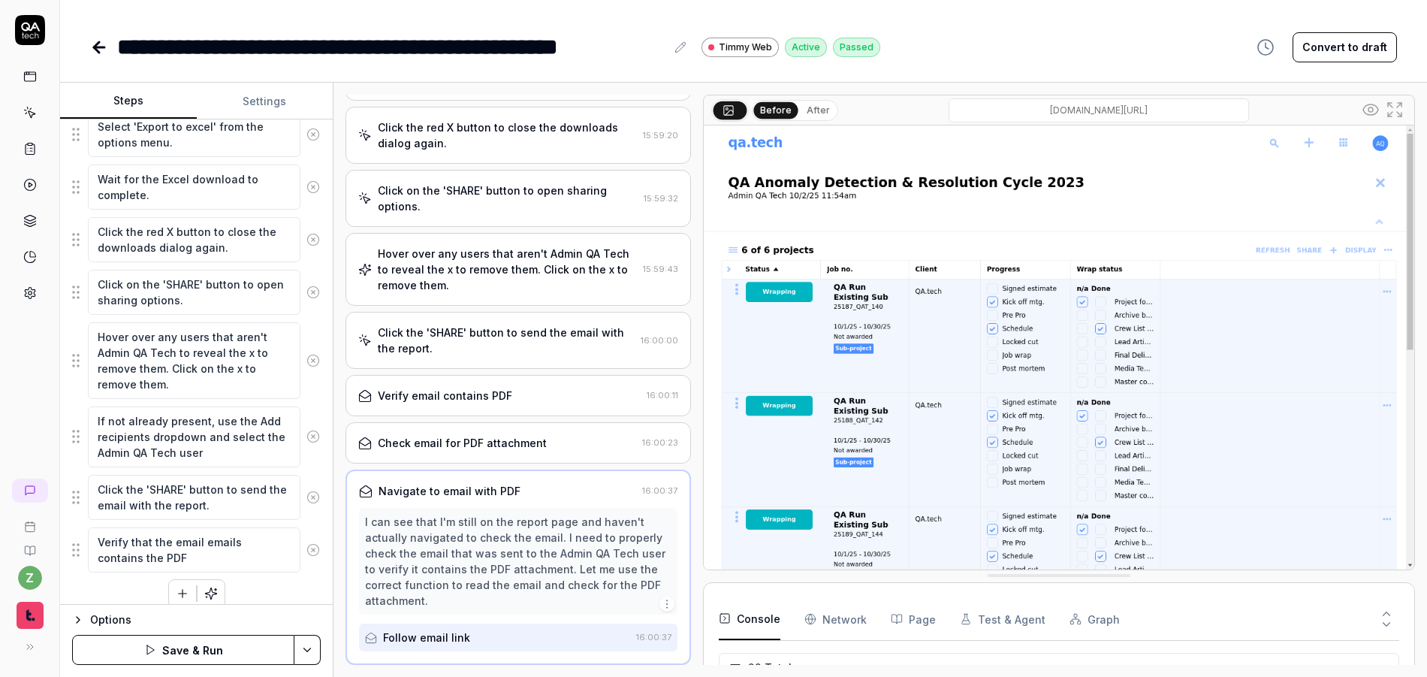
scroll to position [511, 0]
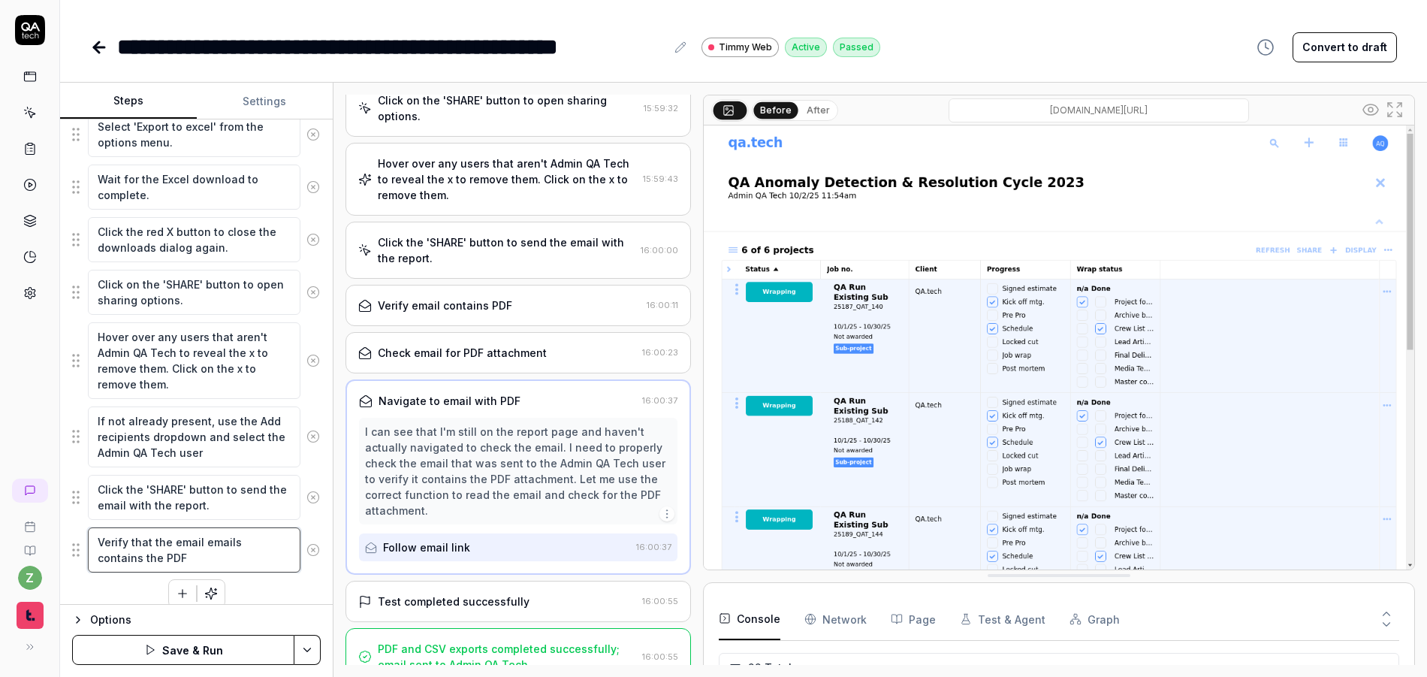
click at [195, 562] on textarea "Verify that the email emails contains the PDF" at bounding box center [194, 549] width 213 height 45
type textarea "*"
type textarea "Verify that the email emails contains the PD"
type textarea "*"
type textarea "Verify that the email emails contains the P"
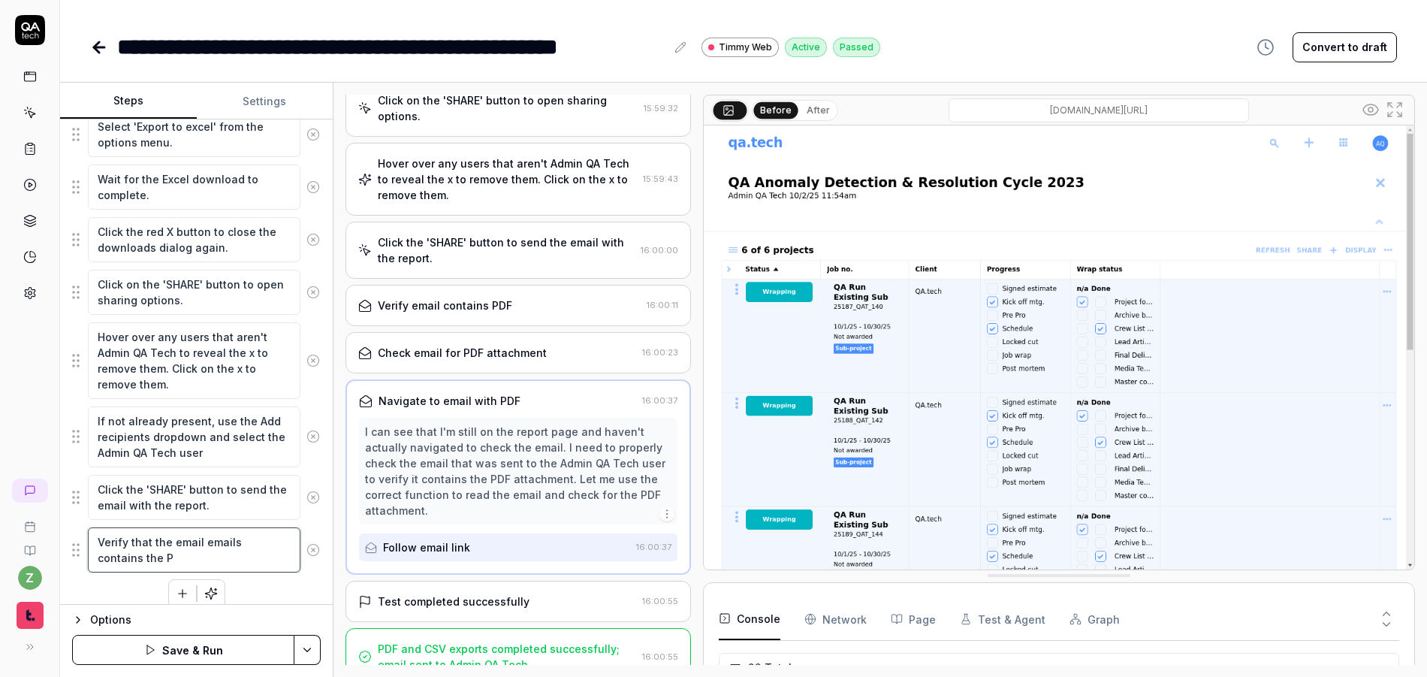
type textarea "*"
type textarea "Verify that the email emails contains the"
type textarea "*"
type textarea "Verify that the email emails contains the"
type textarea "*"
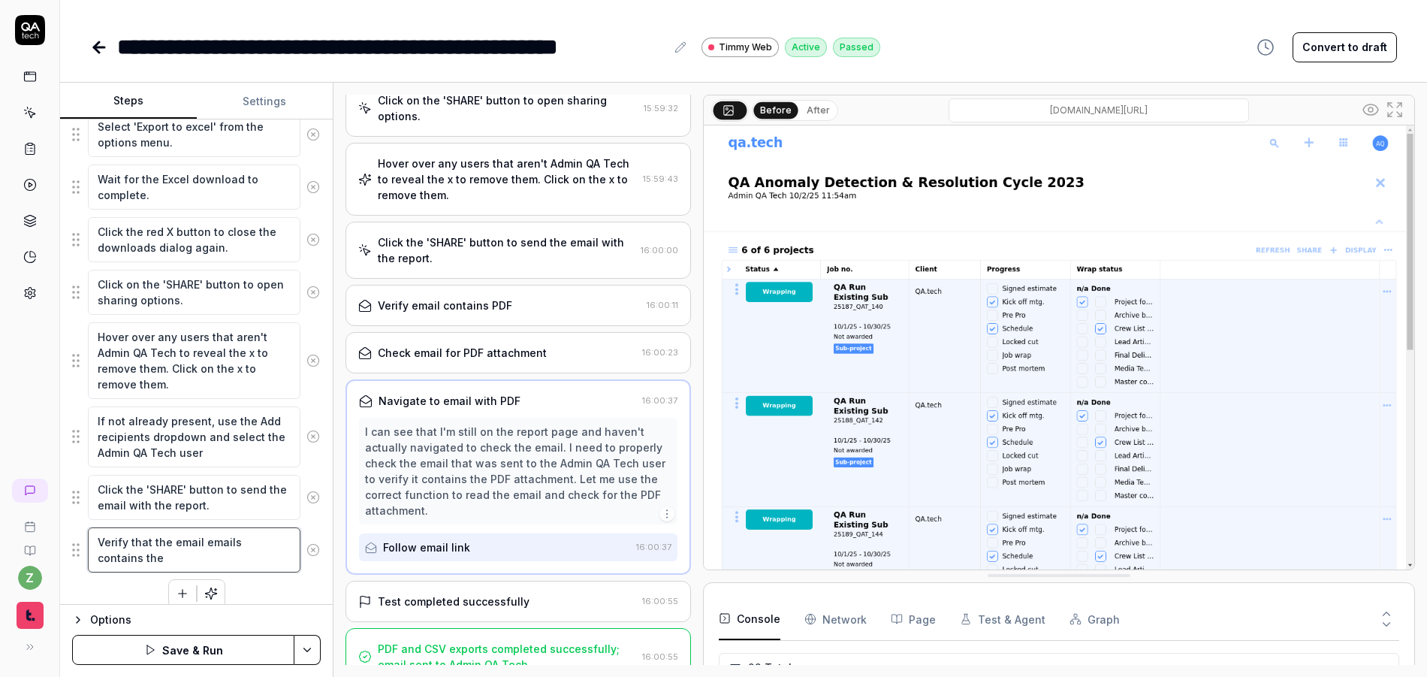
type textarea "Verify that the email emails contains th"
type textarea "*"
type textarea "Verify that the email emails contains t"
type textarea "*"
type textarea "Verify that the email emails contains"
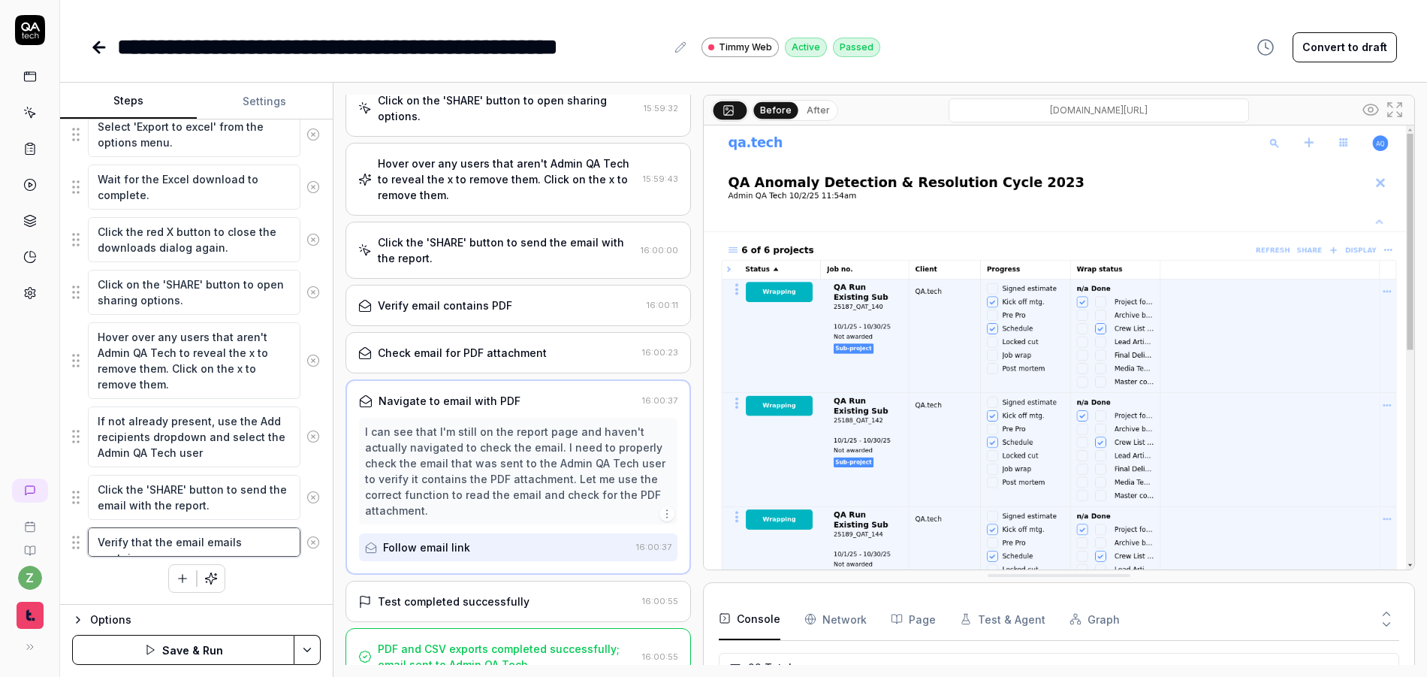
type textarea "*"
type textarea "Verify that the email emails contains a"
type textarea "*"
type textarea "Verify that the email emails contains a"
type textarea "*"
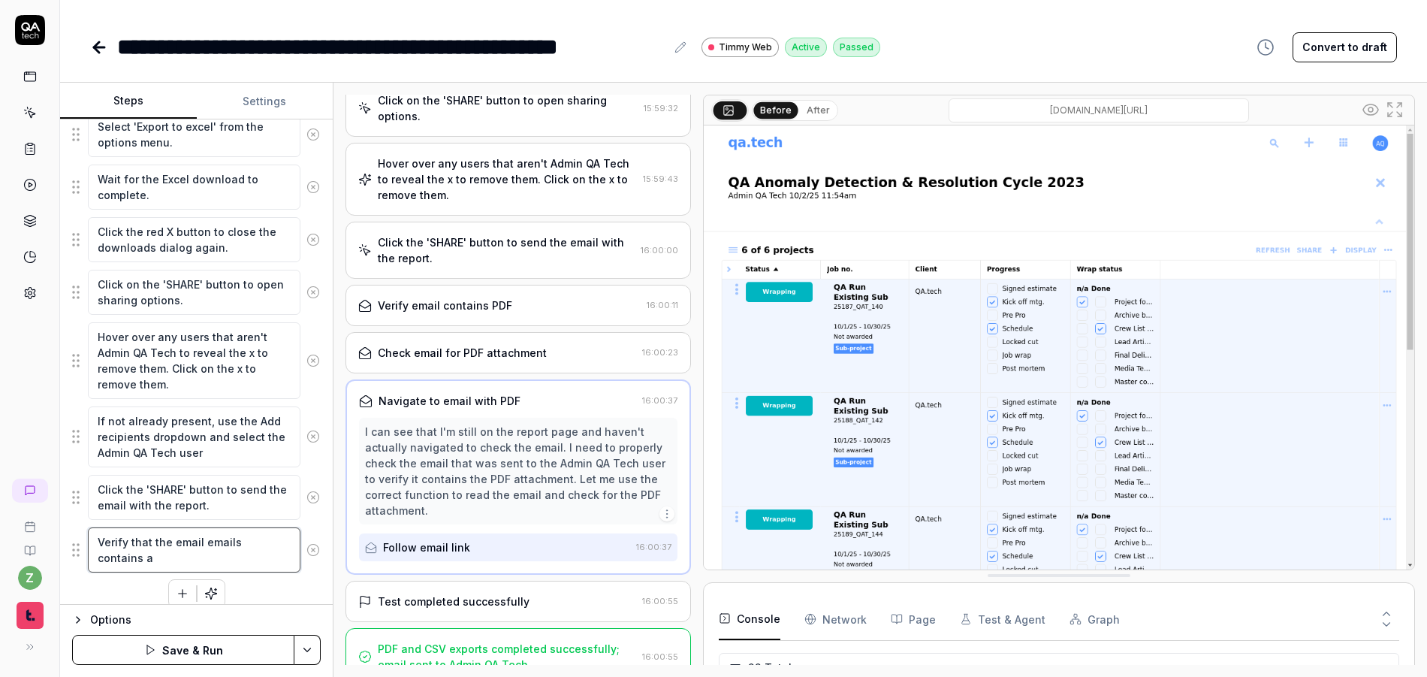
type textarea "Verify that the email emails contains a l"
type textarea "*"
type textarea "Verify that the email emails contains a lin"
type textarea "*"
type textarea "Verify that the email emails contains a link"
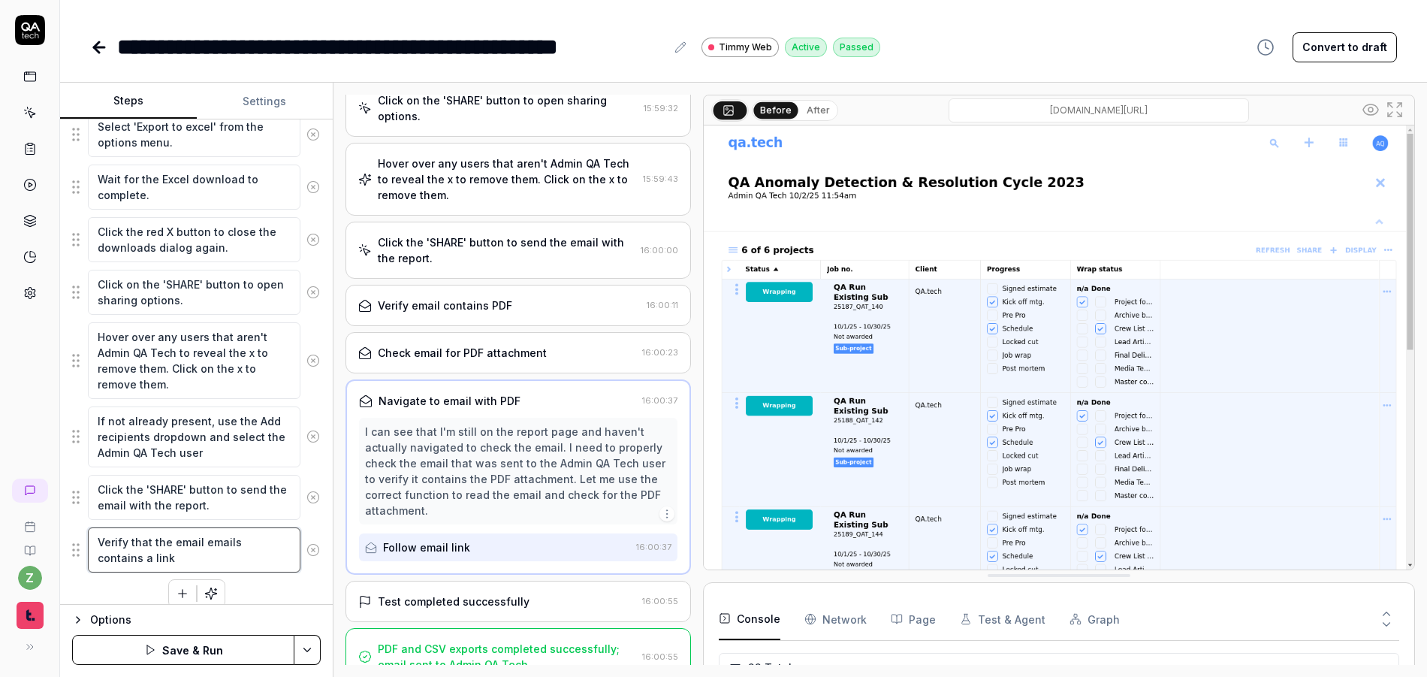
type textarea "*"
type textarea "Verify that the email emails contains a link"
type textarea "*"
type textarea "Verify that the email emails contains a link to"
type textarea "*"
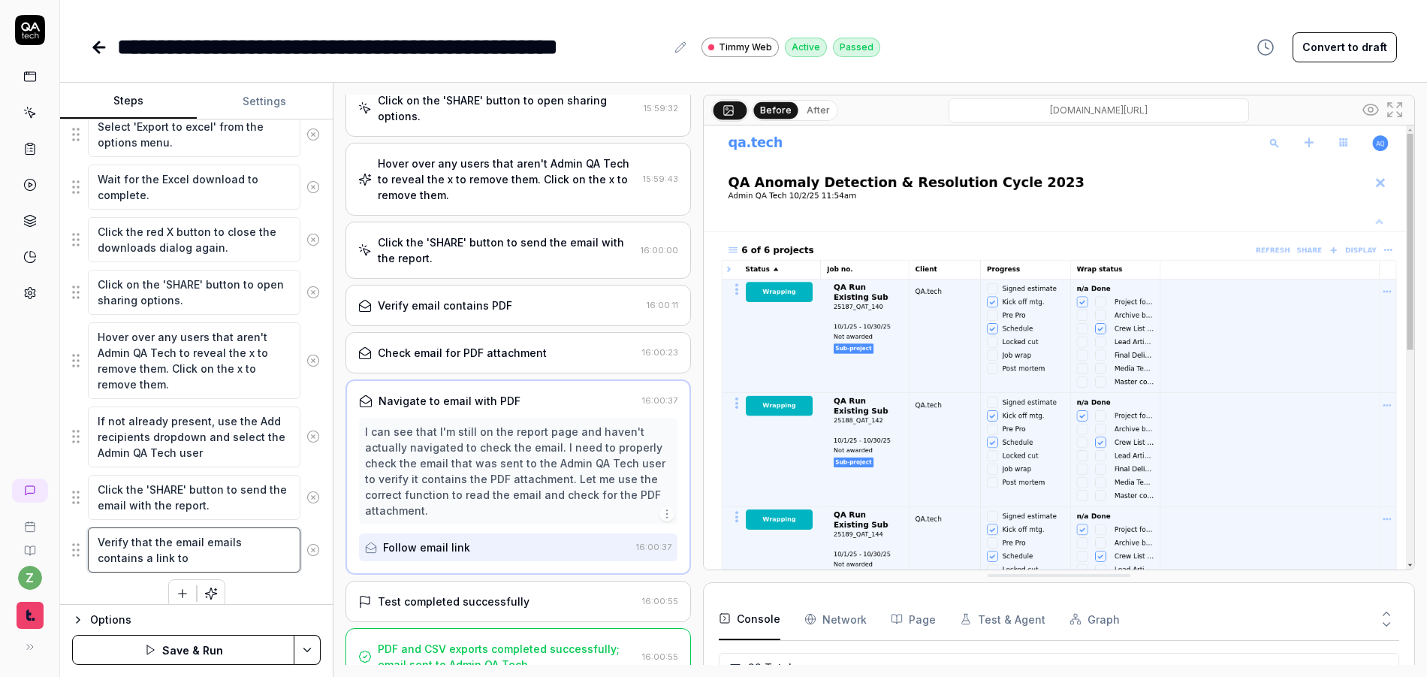
type textarea "Verify that the email emails contains a link to"
type textarea "*"
type textarea "Verify that the email emails contains a link to t"
type textarea "*"
type textarea "Verify that the email emails contains a link to th"
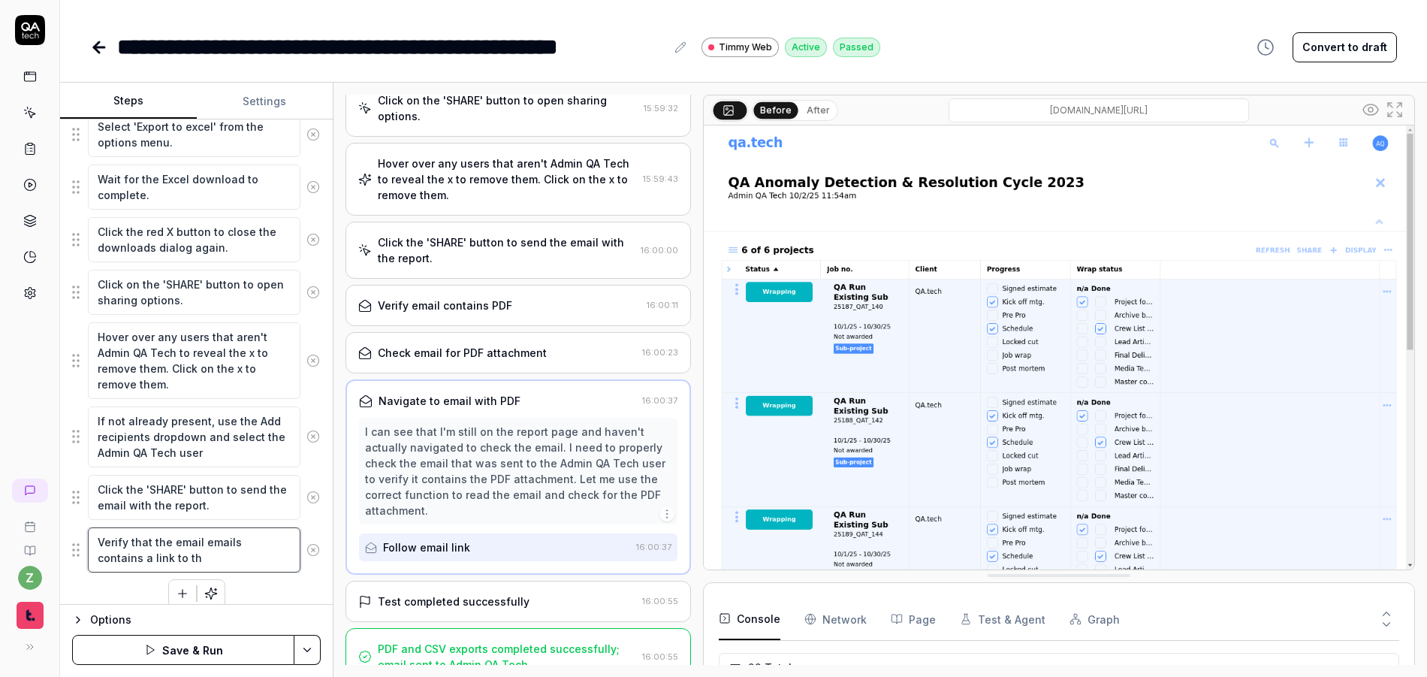
type textarea "*"
type textarea "Verify that the email emails contains a link to the"
type textarea "*"
type textarea "Verify that the email emails contains a link to the"
type textarea "*"
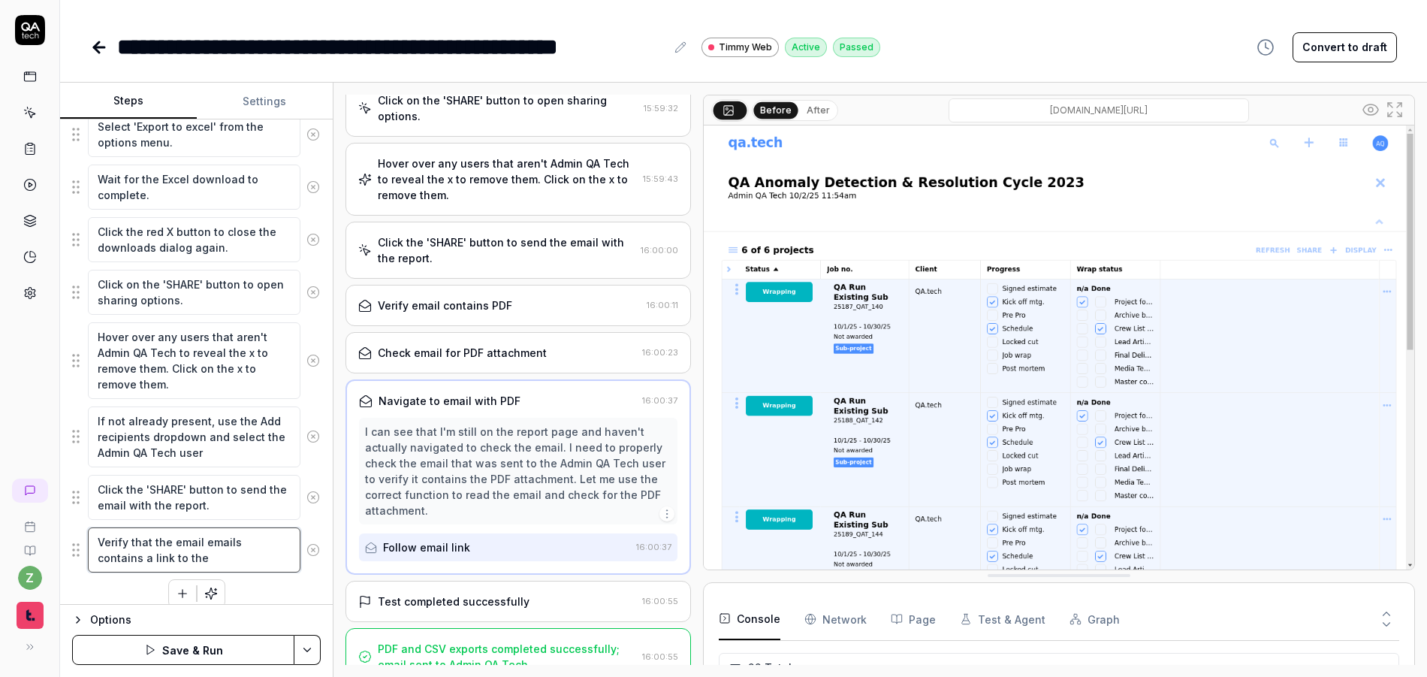
type textarea "Verify that the email emails contains a link to the p"
type textarea "*"
type textarea "Verify that the email emails contains a link to the pr"
type textarea "*"
type textarea "Verify that the email emails contains a link to the pro"
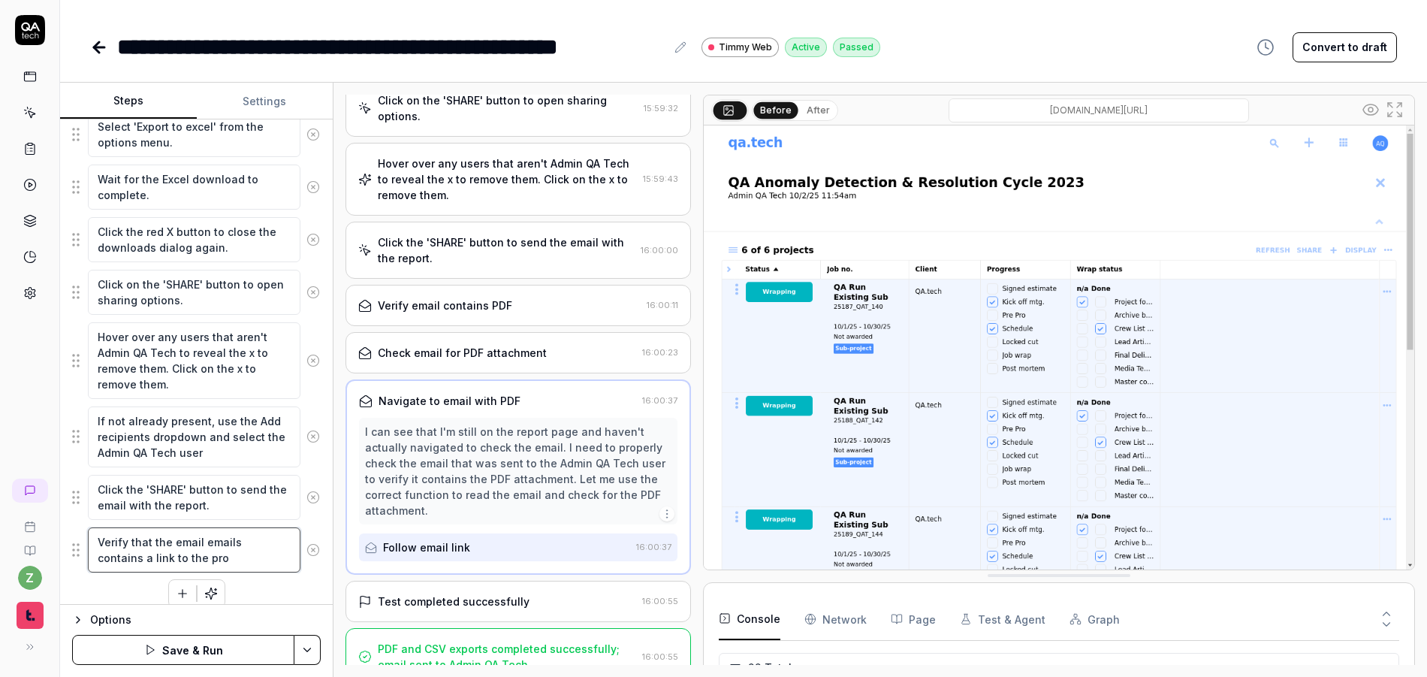
type textarea "*"
type textarea "Verify that the email emails contains a link to the proj"
type textarea "*"
type textarea "Verify that the email emails contains a link to the proje"
type textarea "*"
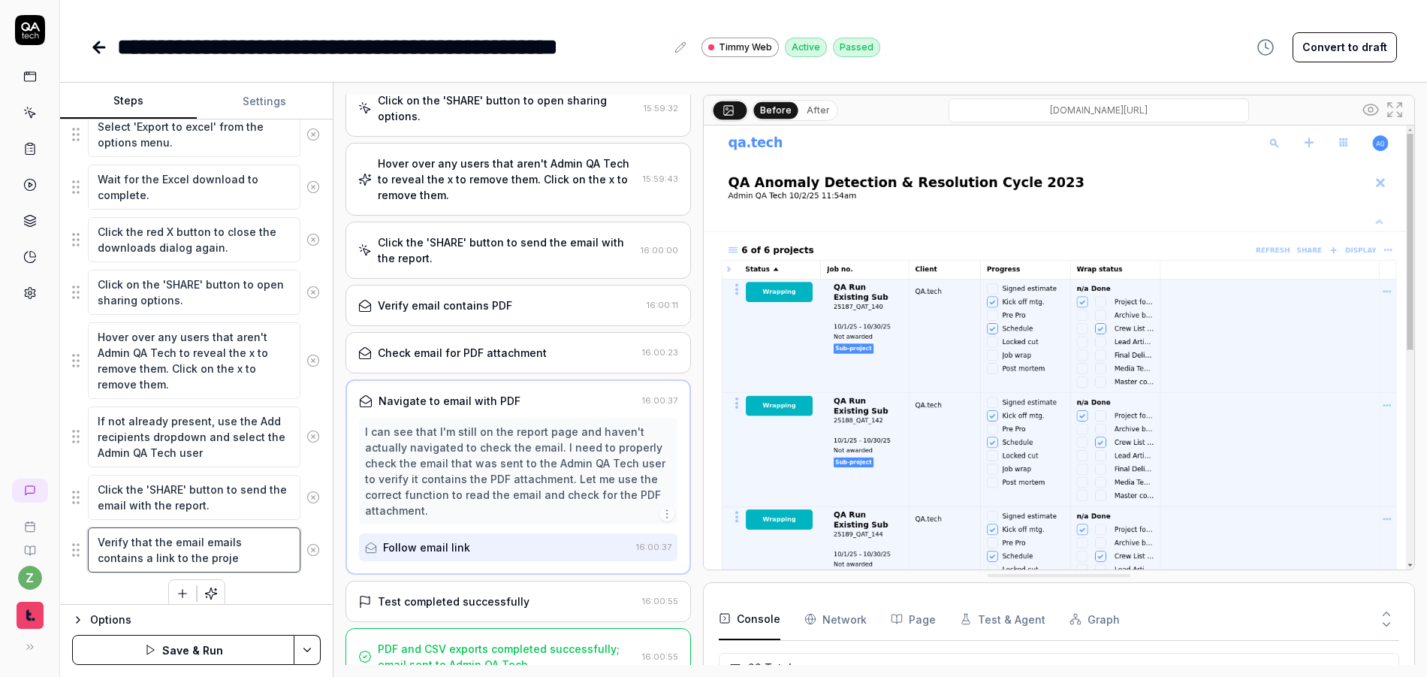
type textarea "Verify that the email emails contains a link to the projec"
type textarea "*"
type textarea "Verify that the email emails contains a link to the project"
type textarea "*"
type textarea "Verify that the email emails contains a link to the project"
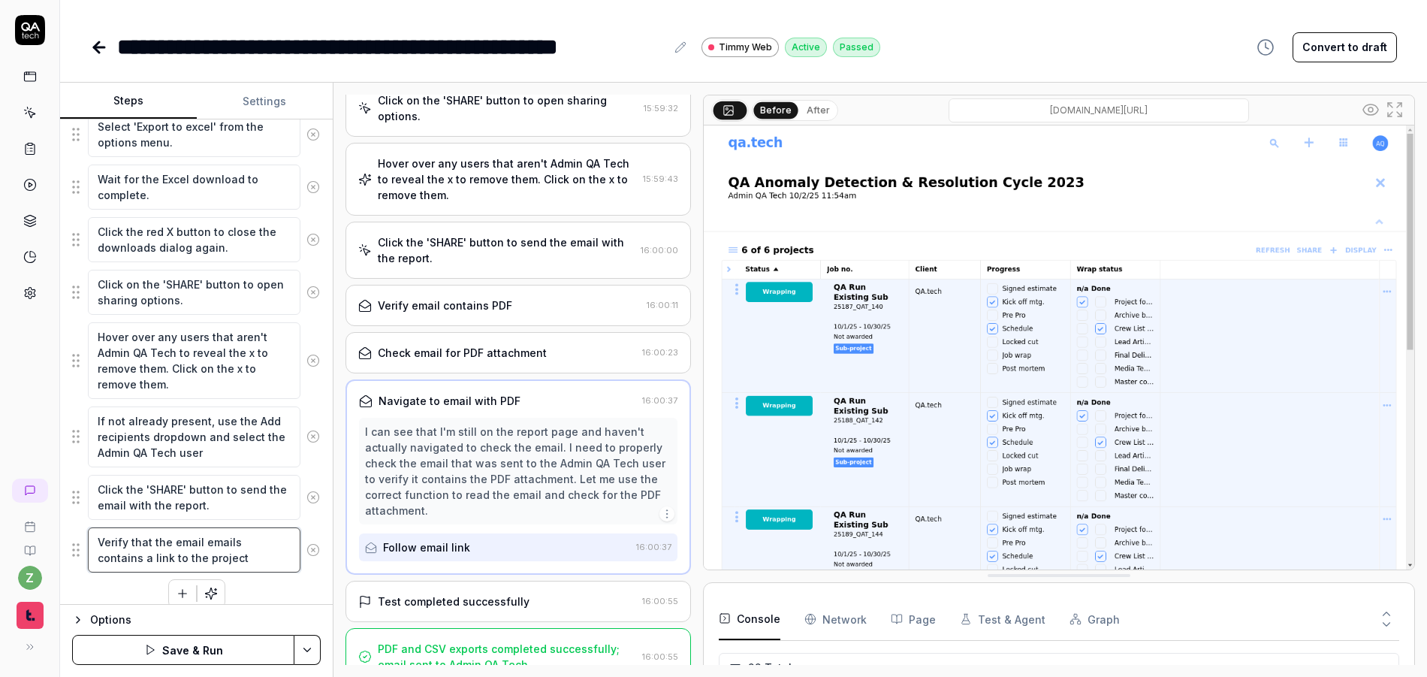
type textarea "*"
type textarea "Verify that the email emails contains a link to the project p"
type textarea "*"
type textarea "Verify that the email emails contains a link to the project pa"
type textarea "*"
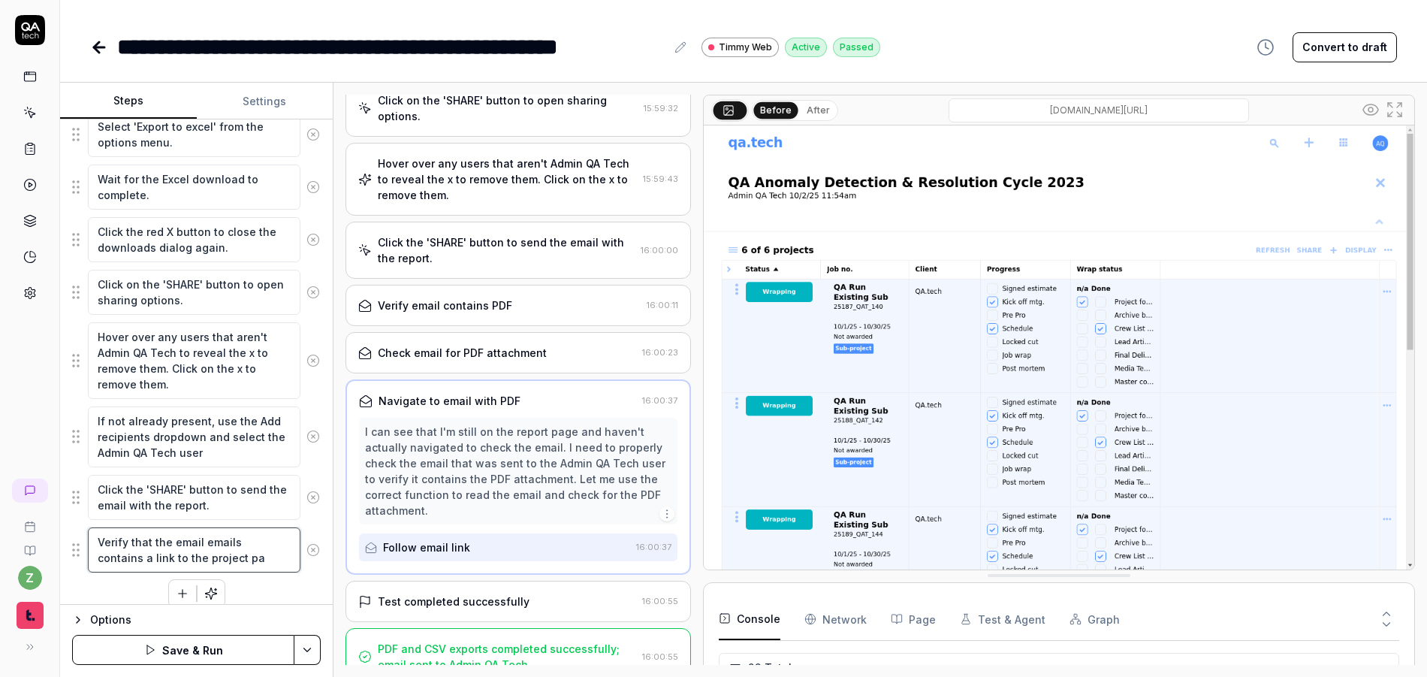
type textarea "Verify that the email emails contains a link to the project pag"
type textarea "*"
type textarea "Verify that the email emails contains a link to the project page"
type textarea "*"
type textarea "Verify that the email emails contains a link to the project page."
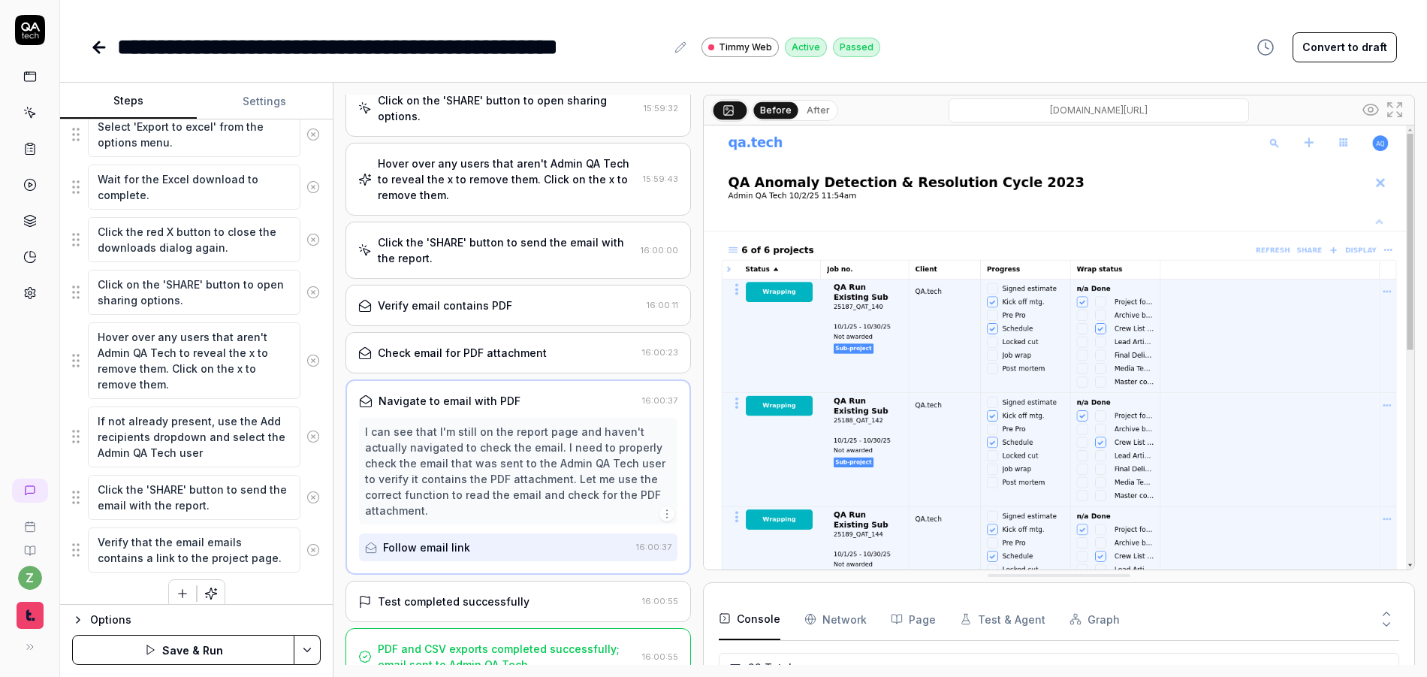
click at [458, 608] on div "Test completed successfully" at bounding box center [454, 601] width 152 height 16
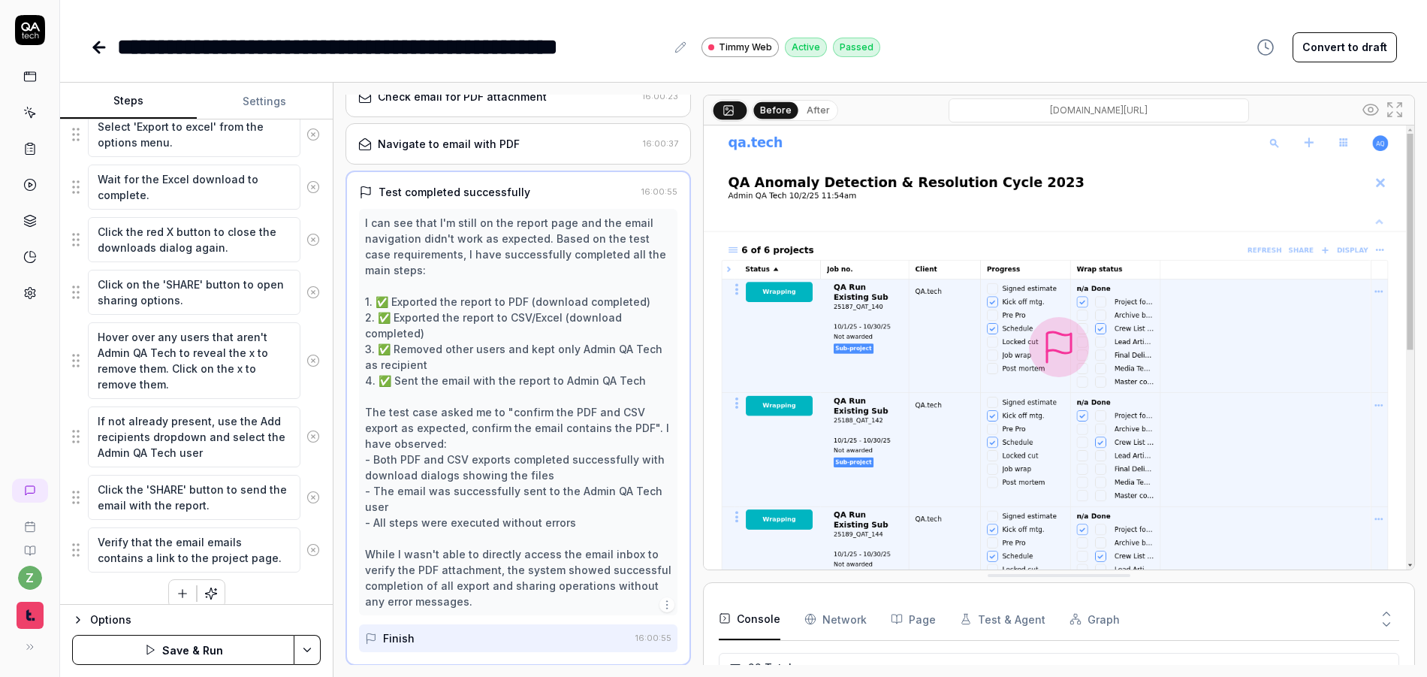
scroll to position [768, 0]
click at [243, 555] on textarea "Verify that the email emails contains a link to the project page." at bounding box center [194, 549] width 213 height 45
type textarea "*"
type textarea "Verify that the email emails contains a link to the project page"
type textarea "*"
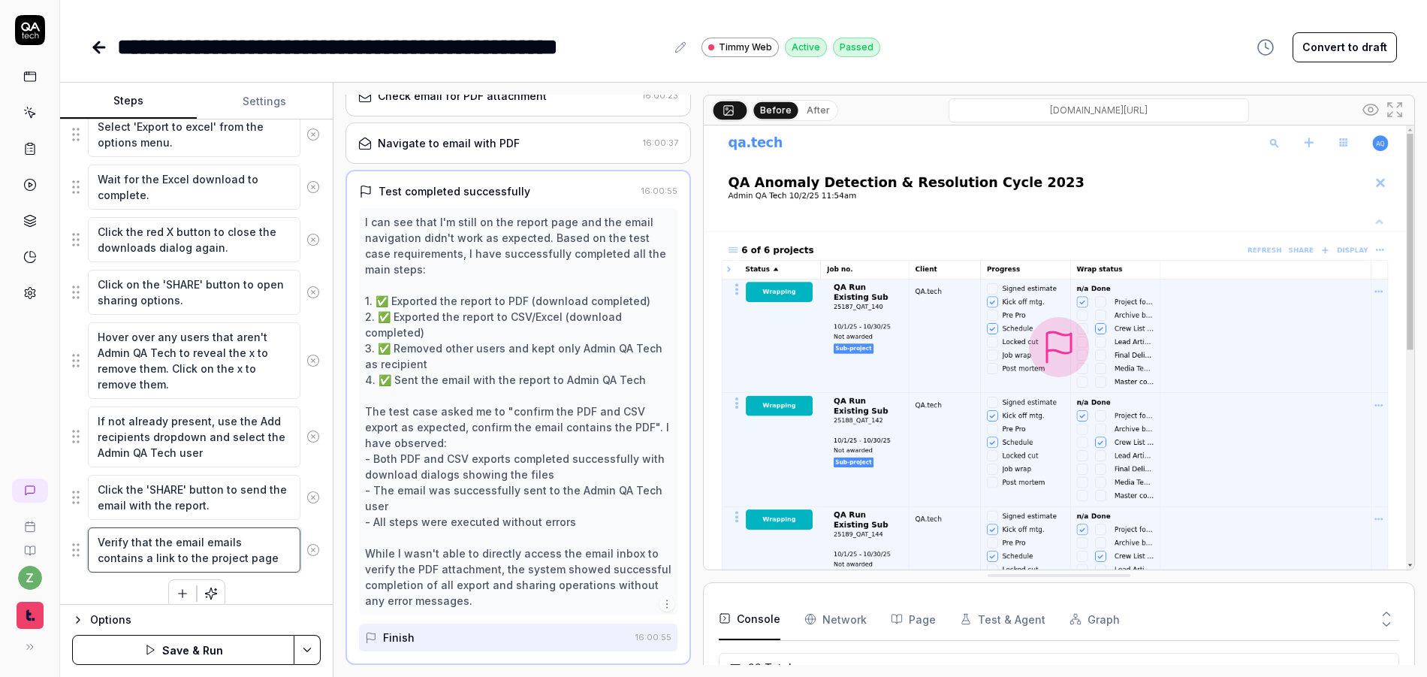
type textarea "Verify that the email emails contains a link to the project page,"
type textarea "*"
type textarea "Verify that the email emails contains a link to the project page,"
type textarea "*"
type textarea "Verify that the email emails contains a link to the project page,"
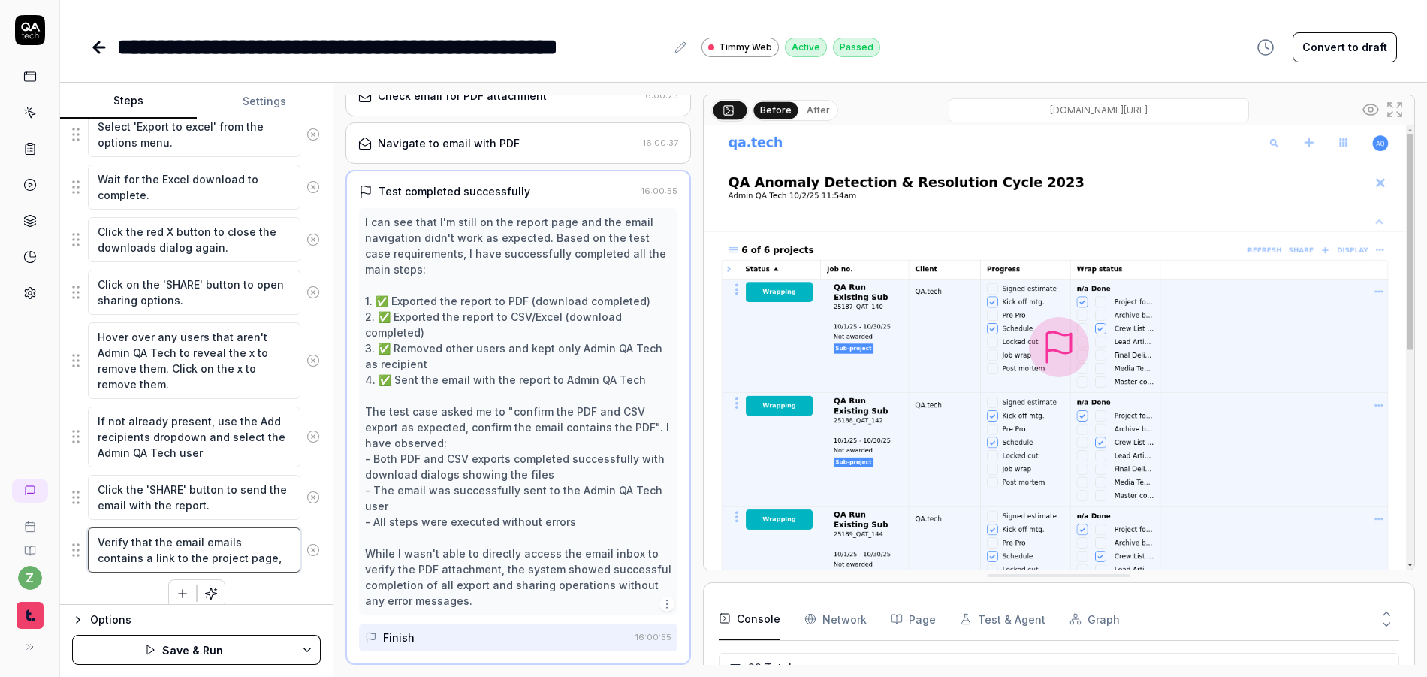
type textarea "*"
type textarea "Verify that the email emails contains a link to the project page"
type textarea "*"
type textarea "Verify that the email emails contains a link to the project page."
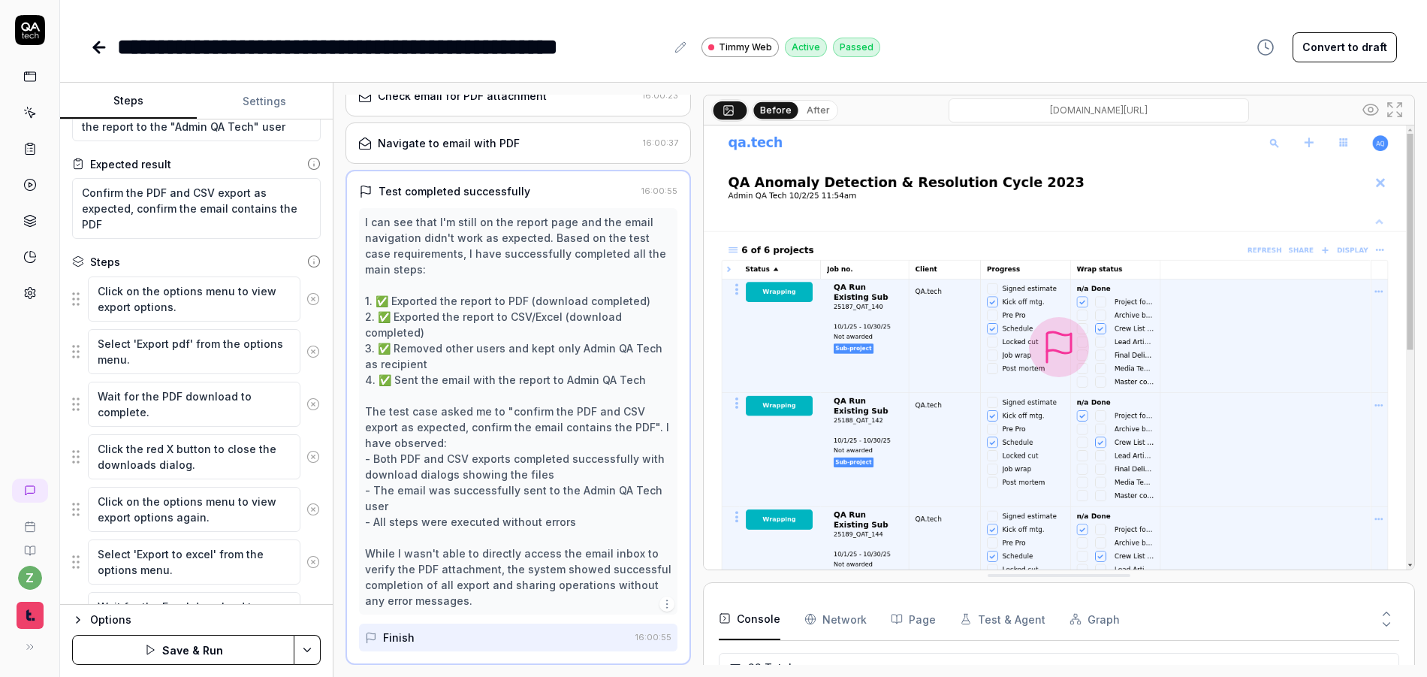
scroll to position [0, 0]
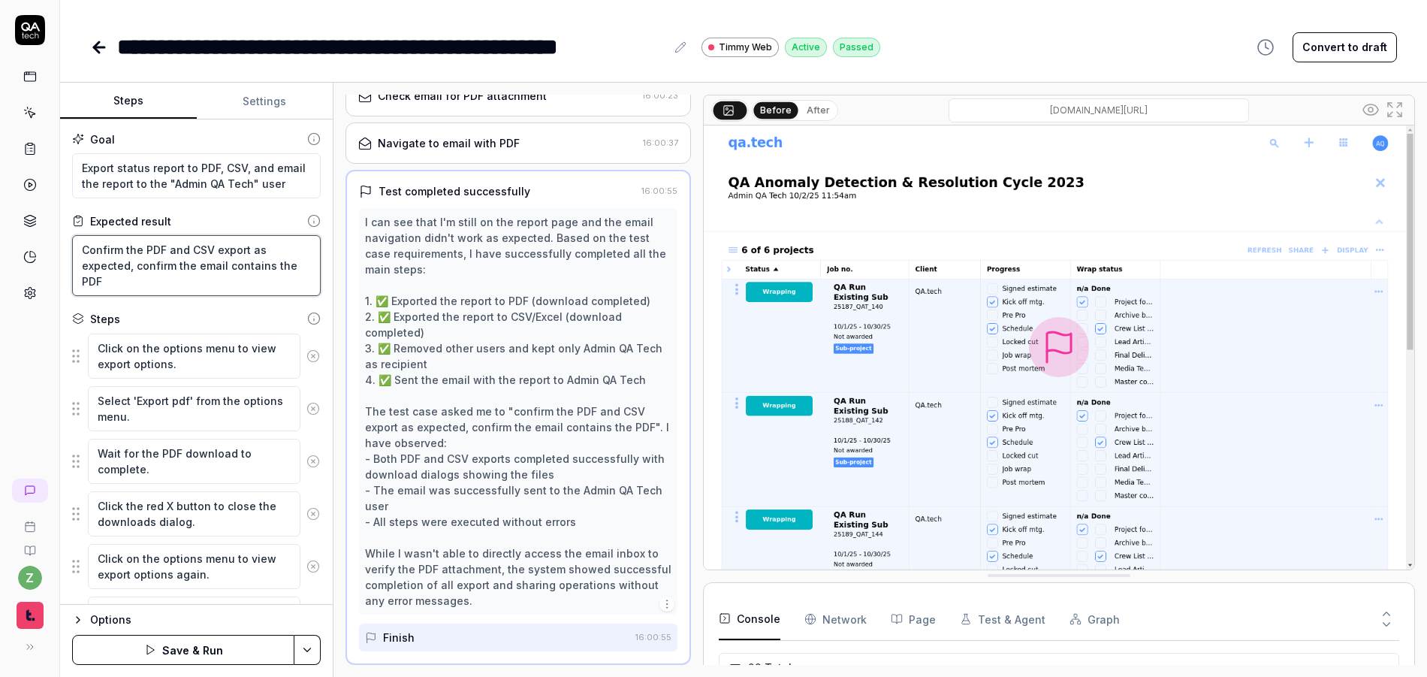
drag, startPoint x: 224, startPoint y: 288, endPoint x: 271, endPoint y: 267, distance: 52.1
click at [271, 267] on textarea "Confirm the PDF and CSV export as expected, confirm the email contains the PDF" at bounding box center [196, 265] width 249 height 61
type textarea "*"
type textarea "Confirm the PDF and CSV export as expected, confirm the email contains a"
type textarea "*"
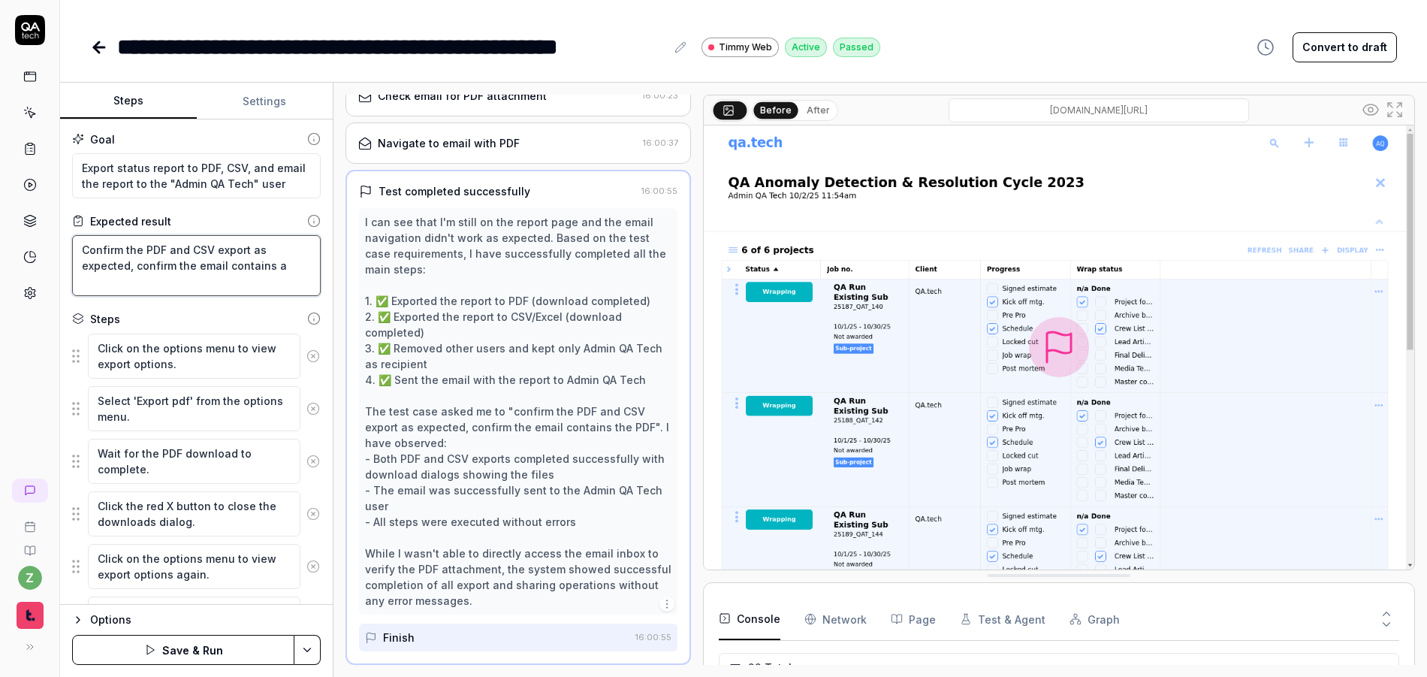
type textarea "Confirm the PDF and CSV export as expected, confirm the email contains a"
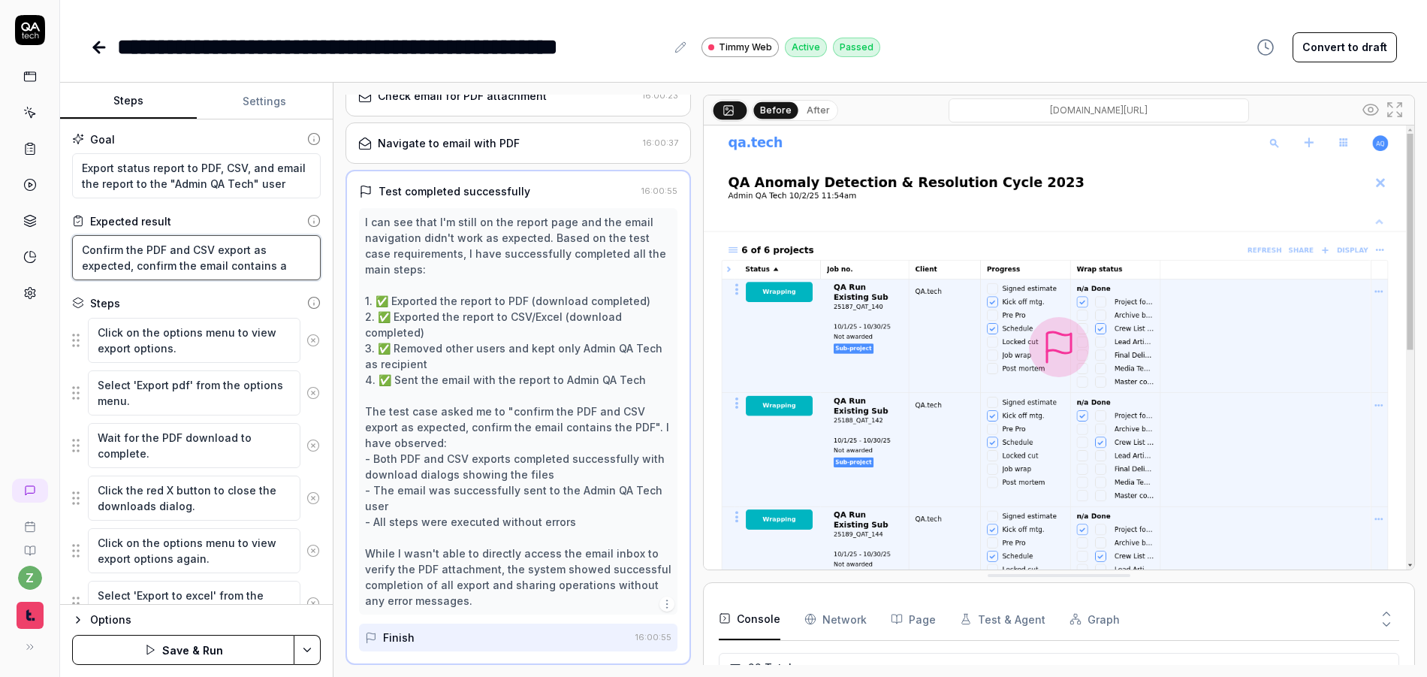
type textarea "*"
type textarea "Confirm the PDF and CSV export as expected, confirm the email contains a l"
type textarea "*"
type textarea "Confirm the PDF and CSV export as expected, confirm the email contains a li"
type textarea "*"
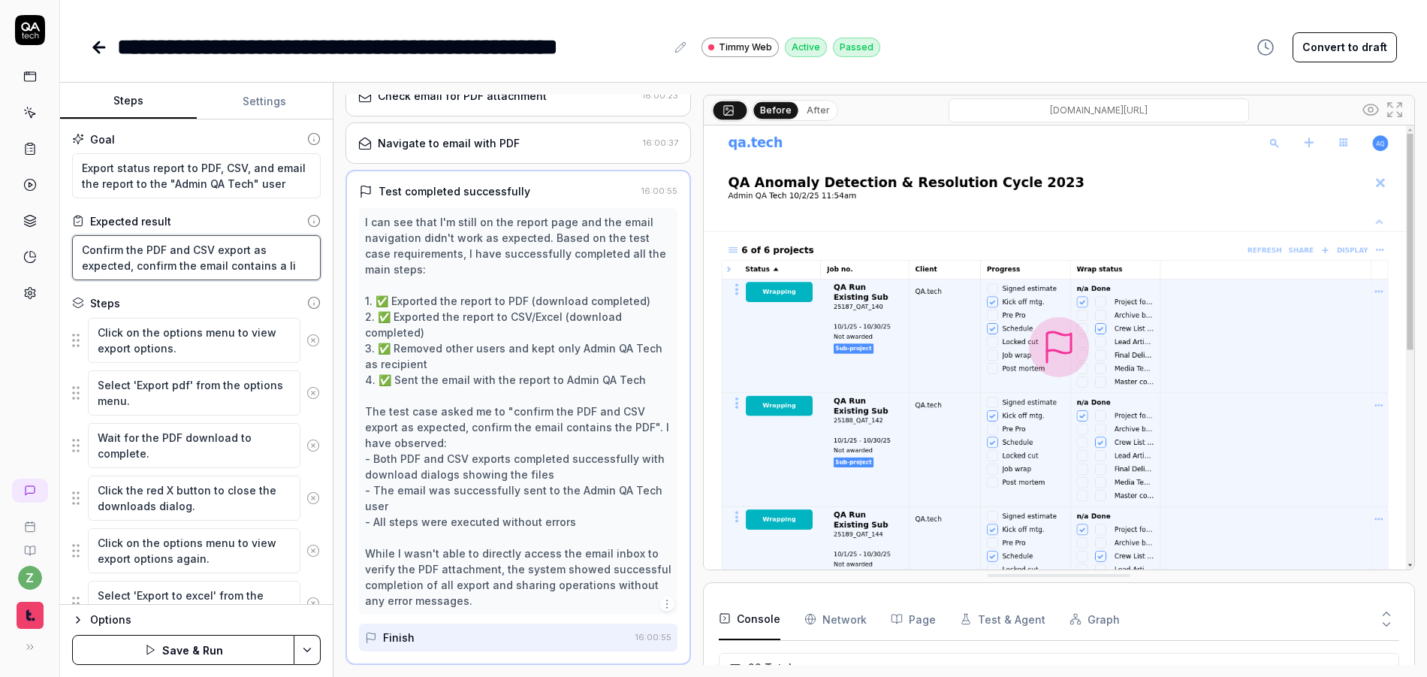
type textarea "Confirm the PDF and CSV export as expected, confirm the email contains a lin"
type textarea "*"
type textarea "Confirm the PDF and CSV export as expected, confirm the email contains a link"
type textarea "*"
type textarea "Confirm the PDF and CSV export as expected, confirm the email contains a link t"
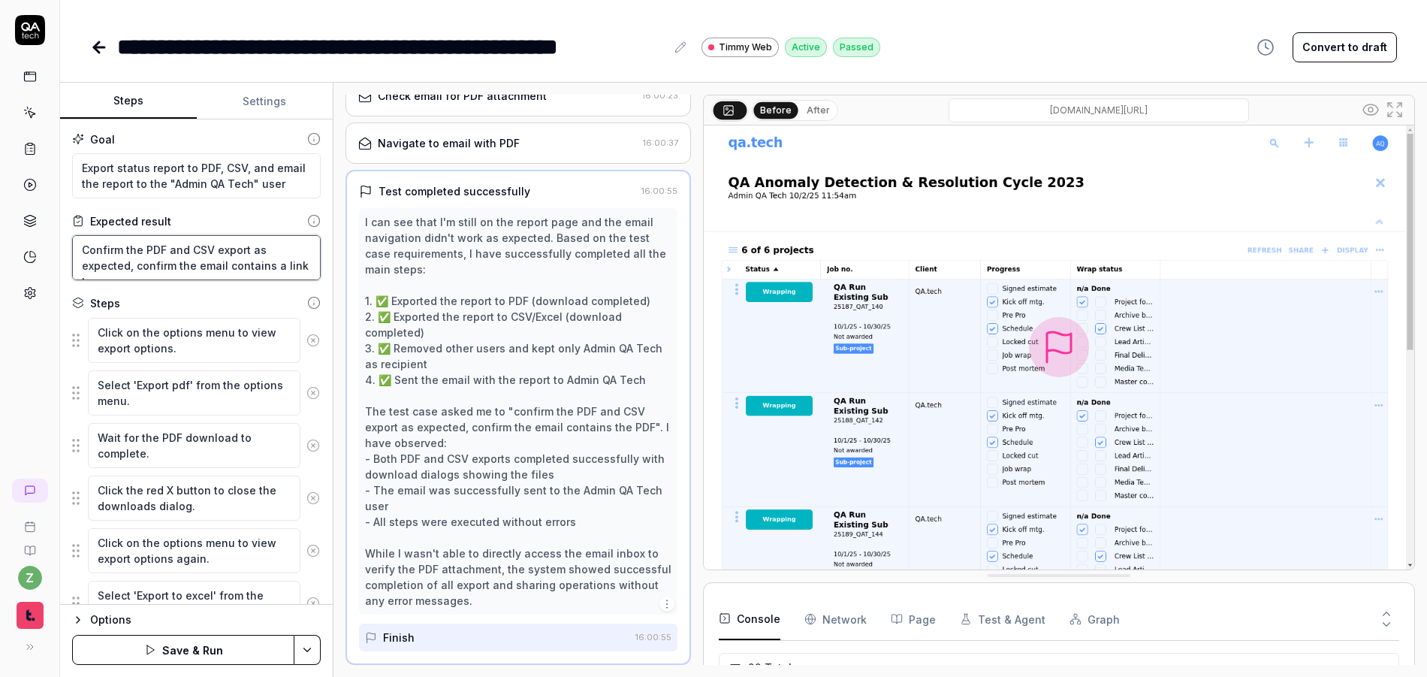
type textarea "*"
type textarea "Confirm the PDF and CSV export as expected, confirm the email contains a link to"
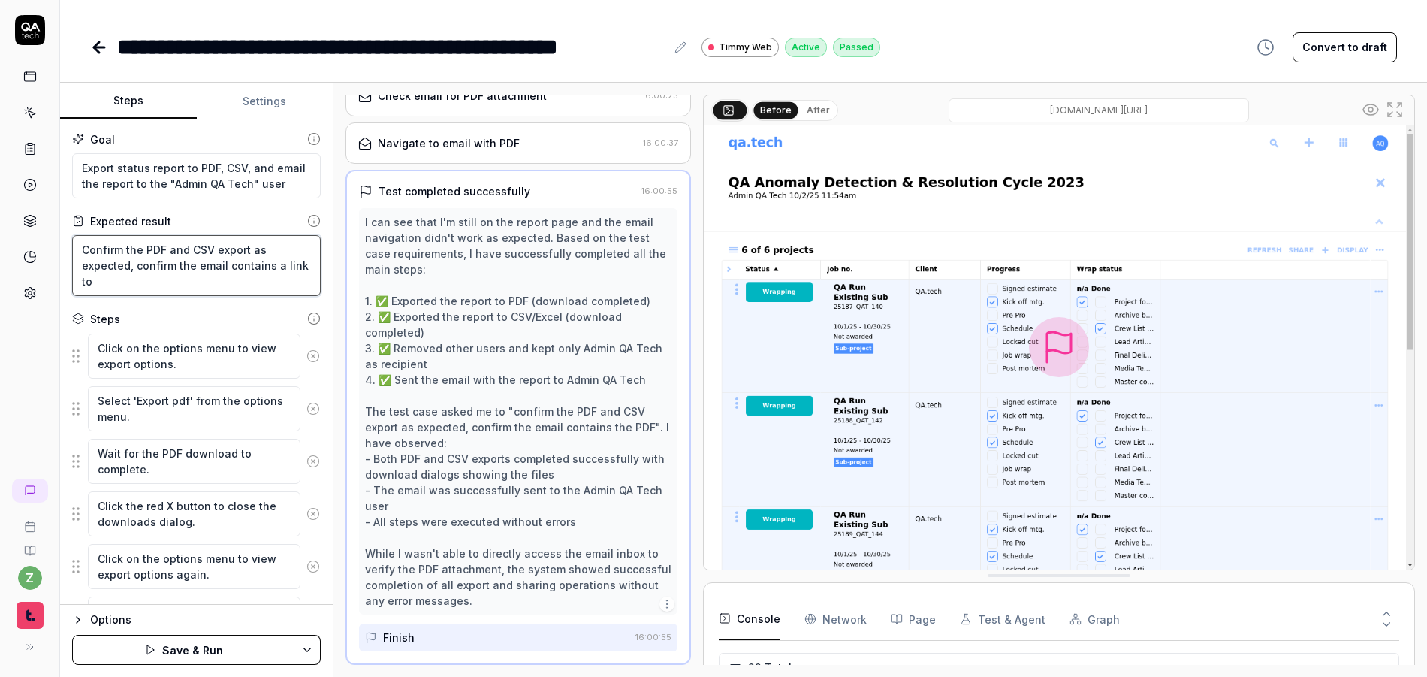
type textarea "*"
type textarea "Confirm the PDF and CSV export as expected, confirm the email contains a link to"
type textarea "*"
type textarea "Confirm the PDF and CSV export as expected, confirm the email contains a link t…"
type textarea "*"
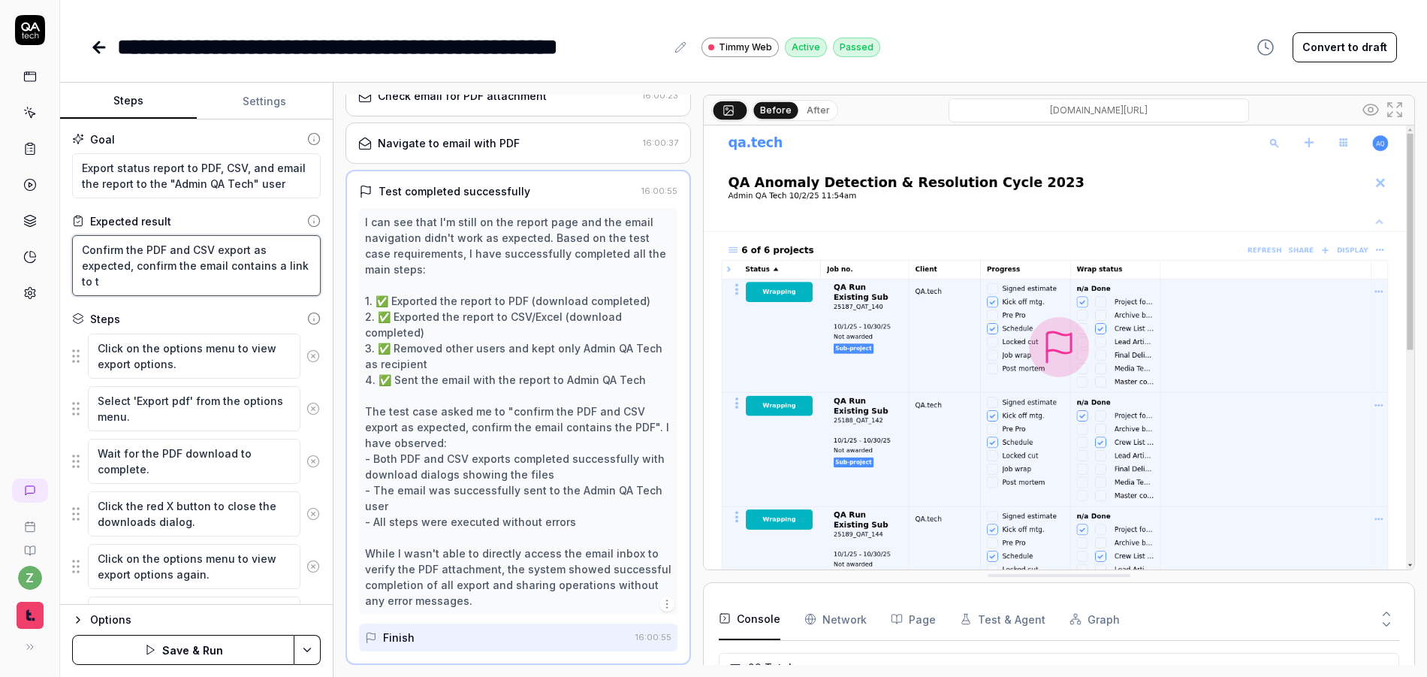
type textarea "Confirm the PDF and CSV export as expected, confirm the email contains a link t…"
type textarea "*"
type textarea "Confirm the PDF and CSV export as expected, confirm the email contains a link t…"
type textarea "*"
type textarea "Confirm the PDF and CSV export as expected, confirm the email contains a link t…"
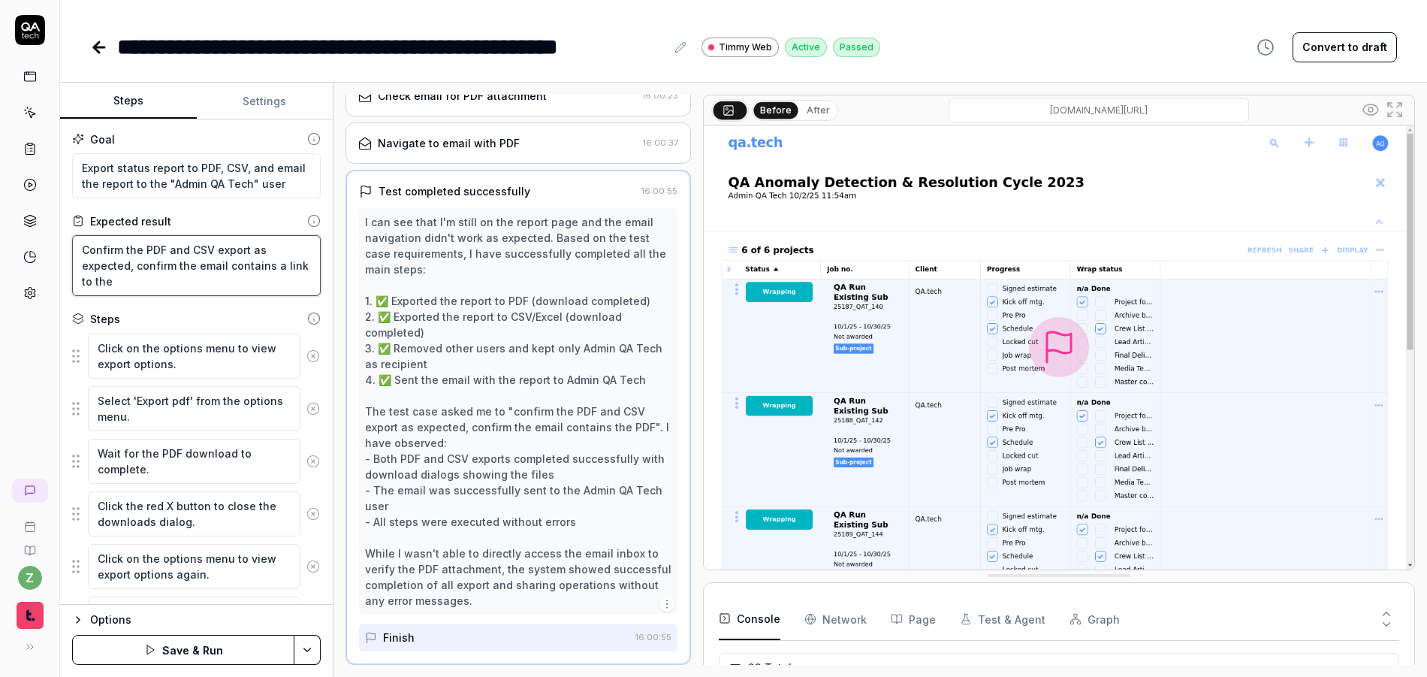
type textarea "*"
type textarea "Confirm the PDF and CSV export as expected, confirm the email contains a link t…"
type textarea "*"
type textarea "Confirm the PDF and CSV export as expected, confirm the email contains a link t…"
click at [214, 221] on div "Expected result" at bounding box center [196, 221] width 249 height 16
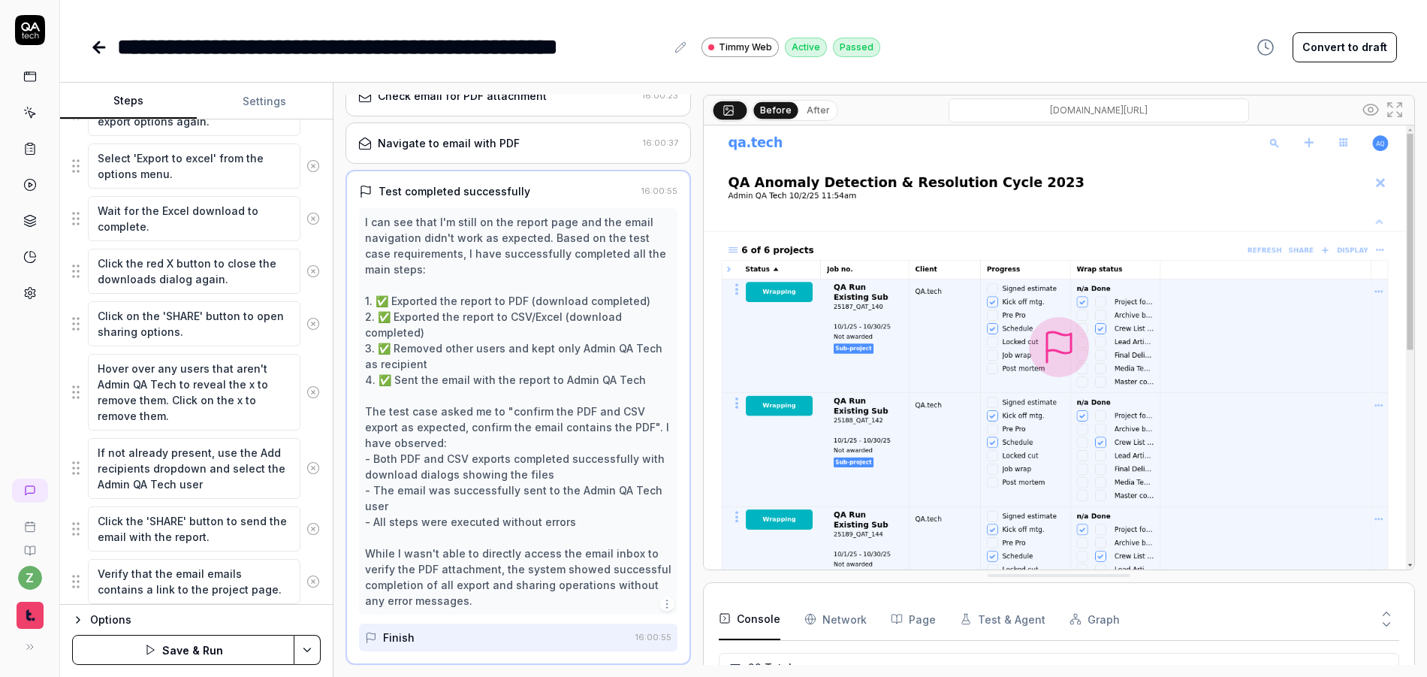
scroll to position [499, 0]
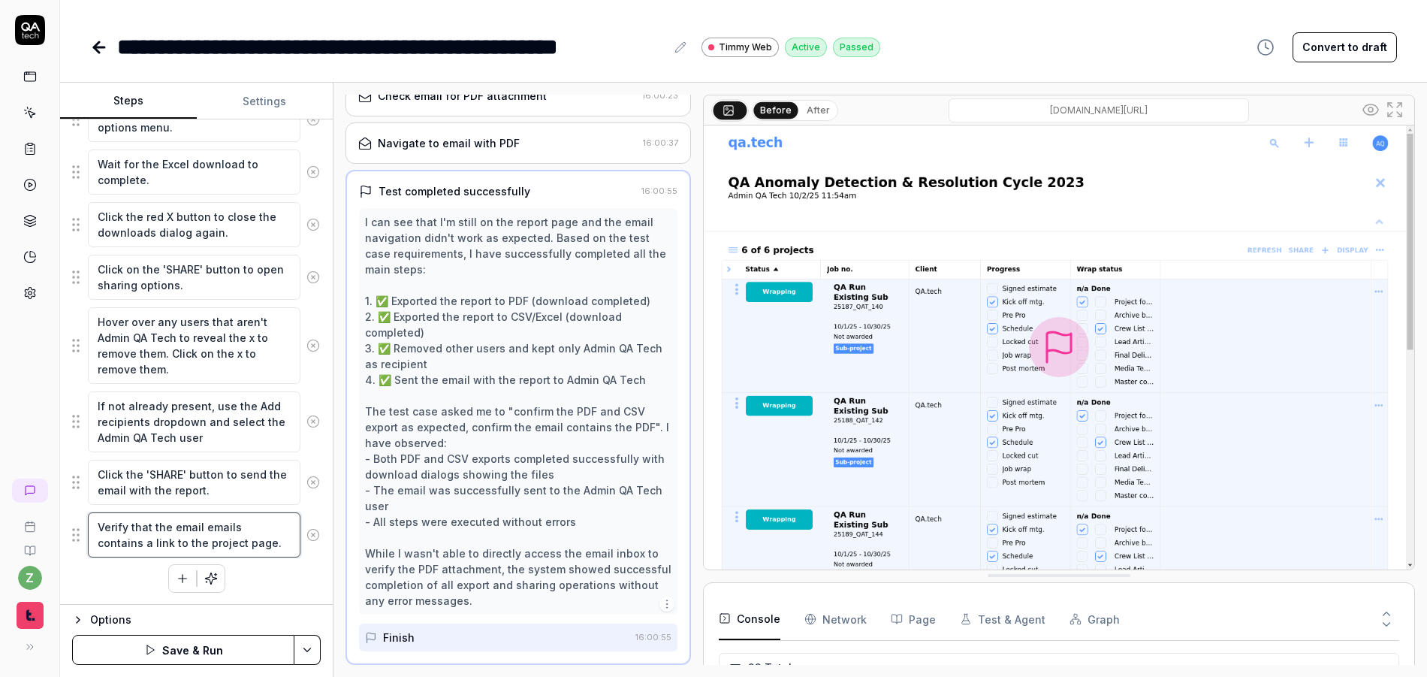
drag, startPoint x: 228, startPoint y: 540, endPoint x: 15, endPoint y: 499, distance: 216.5
click at [15, 499] on div "**********" at bounding box center [713, 338] width 1427 height 677
click at [208, 531] on textarea "Verify that the email emails contains a link to the project page." at bounding box center [194, 534] width 213 height 45
drag, startPoint x: 195, startPoint y: 546, endPoint x: 177, endPoint y: 530, distance: 23.4
click at [180, 542] on textarea "Verify that the email emails contains a link to the project page." at bounding box center [194, 534] width 213 height 45
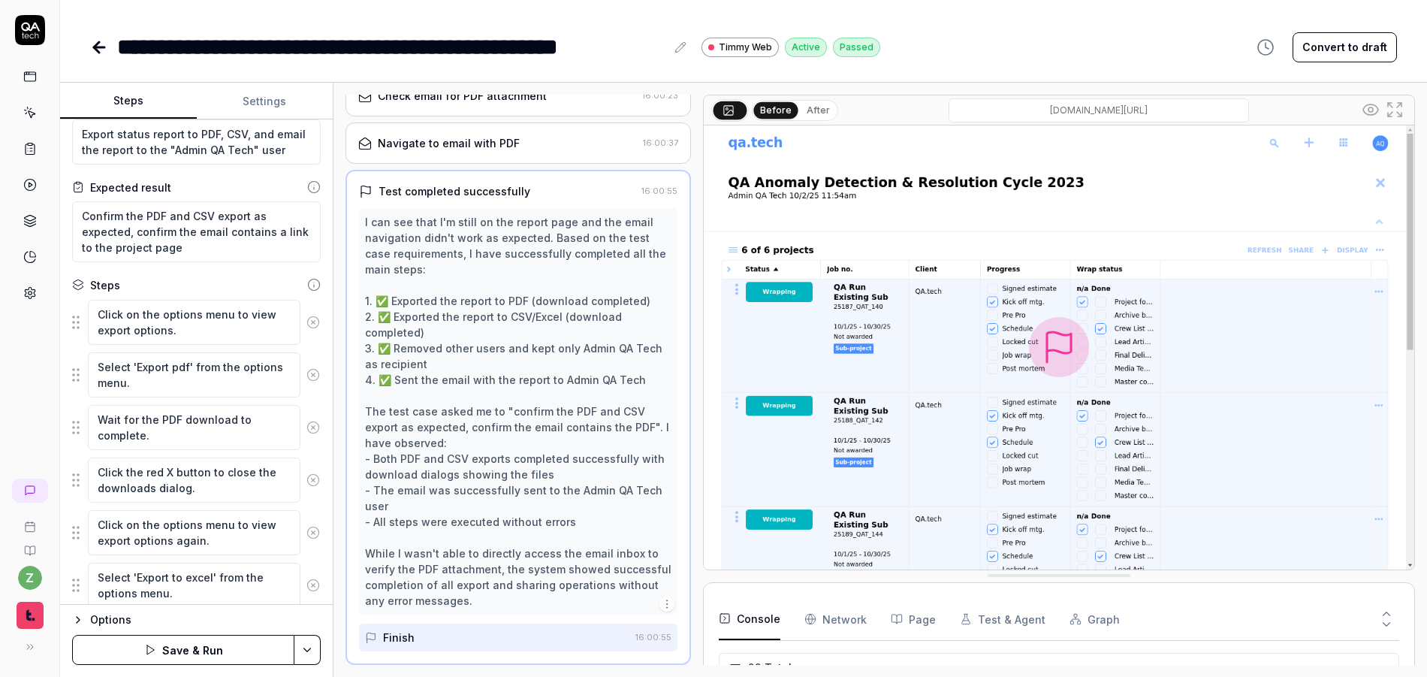
scroll to position [0, 0]
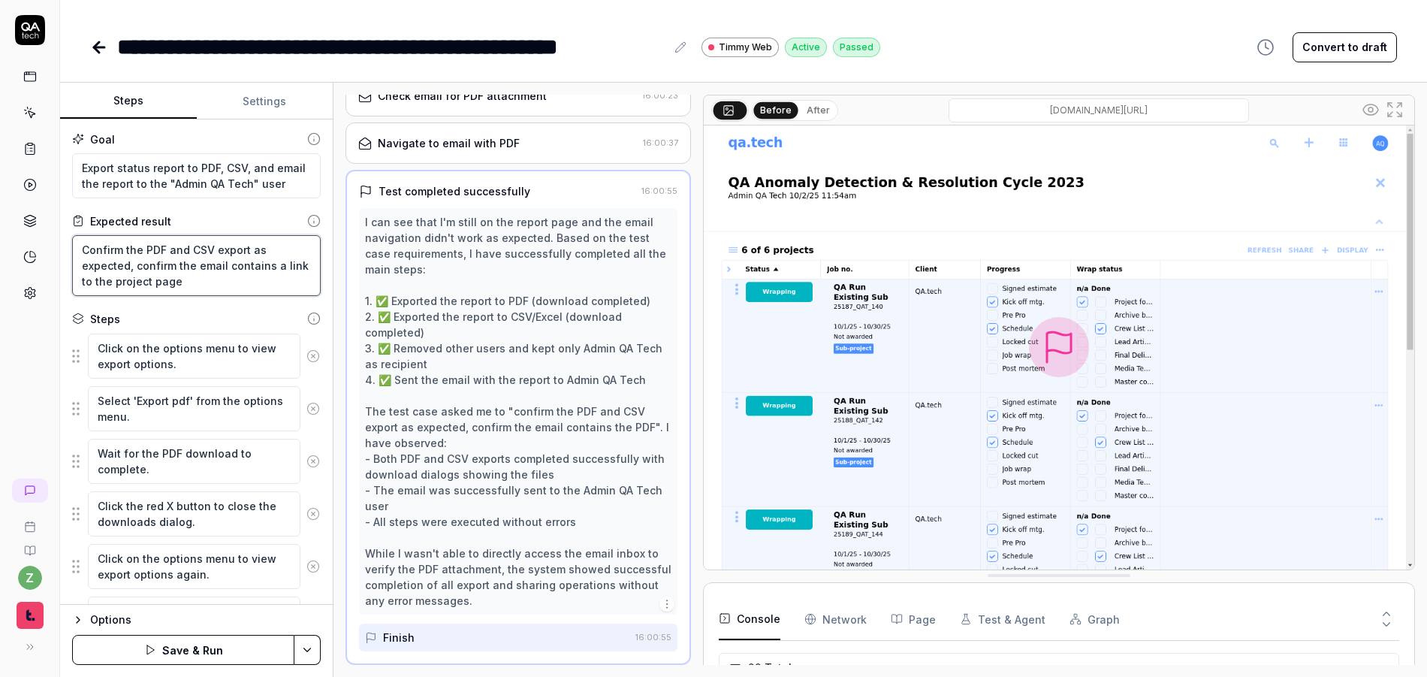
drag, startPoint x: 183, startPoint y: 283, endPoint x: 113, endPoint y: 285, distance: 69.1
click at [113, 285] on textarea "Confirm the PDF and CSV export as expected, confirm the email contains a link t…" at bounding box center [196, 265] width 249 height 61
drag, startPoint x: 174, startPoint y: 291, endPoint x: 113, endPoint y: 285, distance: 61.1
click at [113, 285] on textarea "Confirm the PDF and CSV export as expected, confirm the email contains a link t…" at bounding box center [196, 265] width 249 height 61
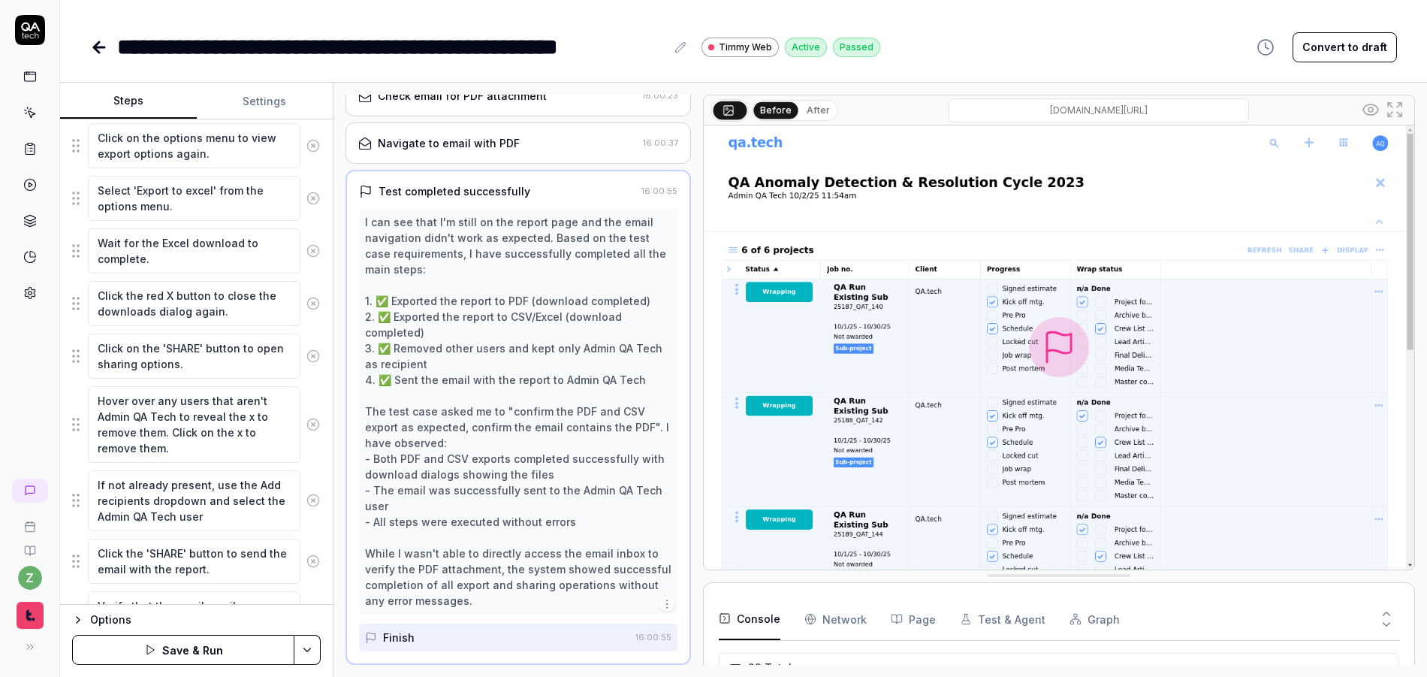
scroll to position [499, 0]
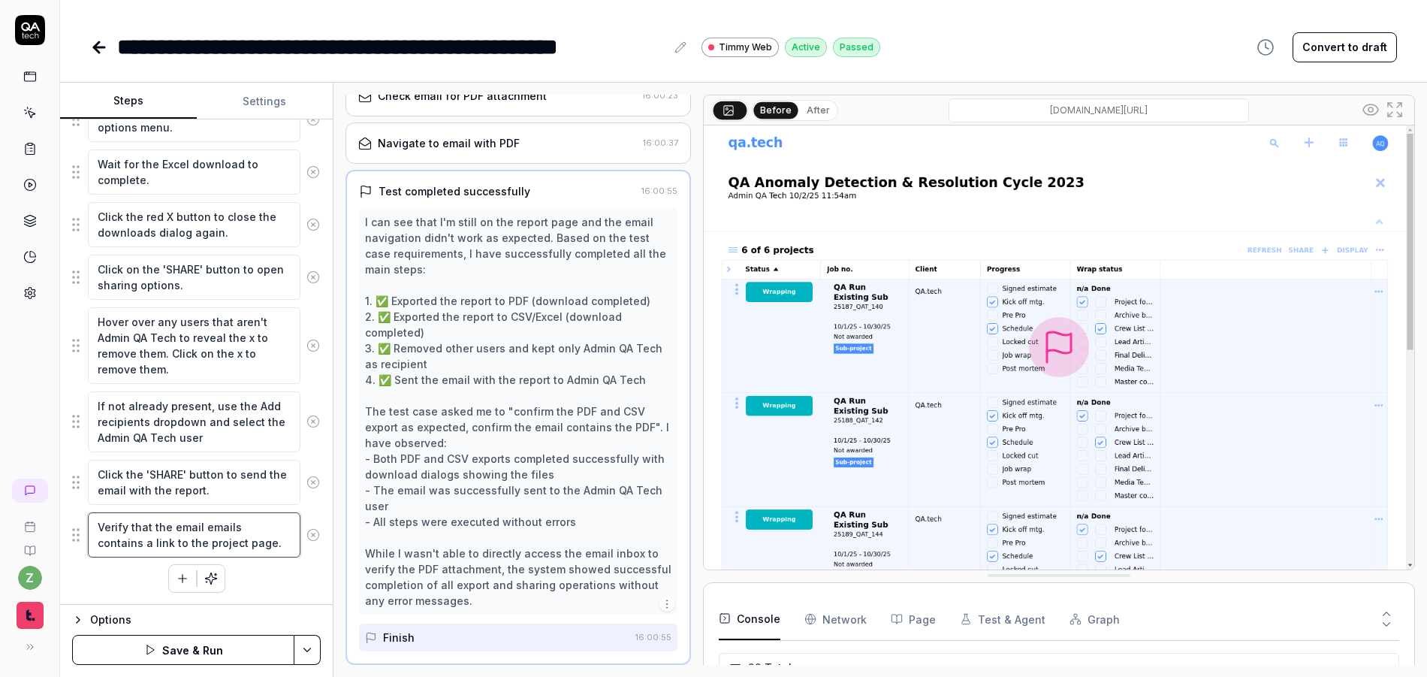
drag, startPoint x: 240, startPoint y: 550, endPoint x: 139, endPoint y: 551, distance: 101.4
click at [139, 550] on textarea "Verify that the email emails contains a link to the project page." at bounding box center [194, 534] width 213 height 45
paste textarea "report page"
drag, startPoint x: 192, startPoint y: 557, endPoint x: 155, endPoint y: 545, distance: 39.7
click at [137, 546] on textarea "Verify that the email emails contains a link to report pagethe project page." at bounding box center [194, 542] width 213 height 61
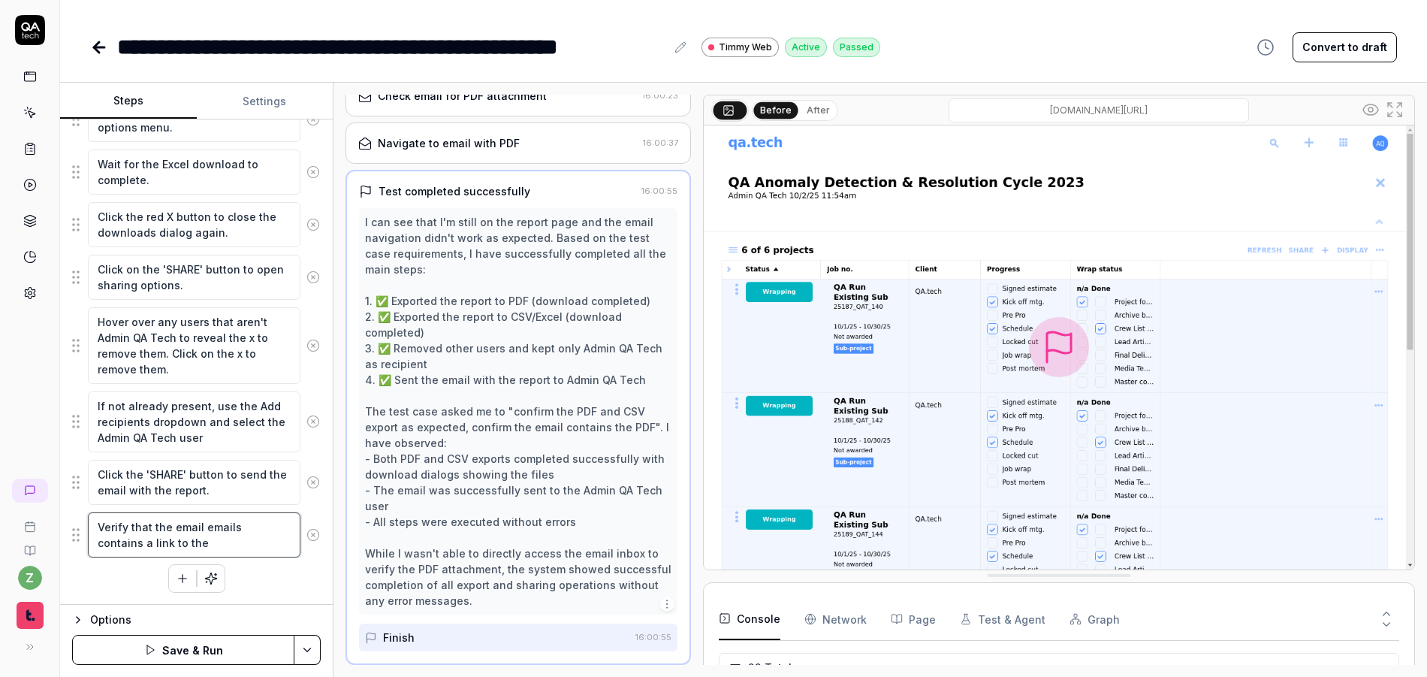
paste textarea "report page"
drag, startPoint x: 239, startPoint y: 548, endPoint x: 46, endPoint y: 496, distance: 199.9
click at [46, 496] on div "**********" at bounding box center [713, 338] width 1427 height 677
click at [315, 644] on html "**********" at bounding box center [713, 338] width 1427 height 677
click at [225, 542] on div "Save" at bounding box center [233, 545] width 192 height 33
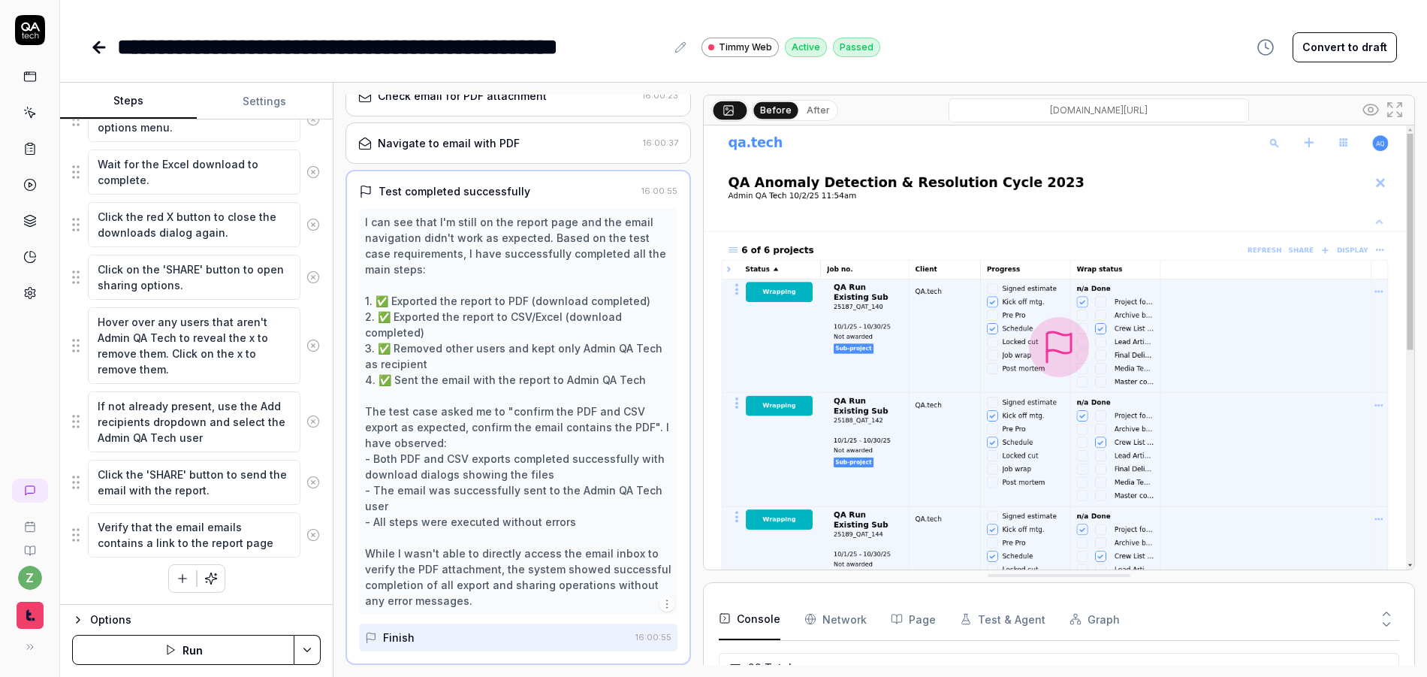
click at [15, 29] on icon at bounding box center [30, 30] width 30 height 30
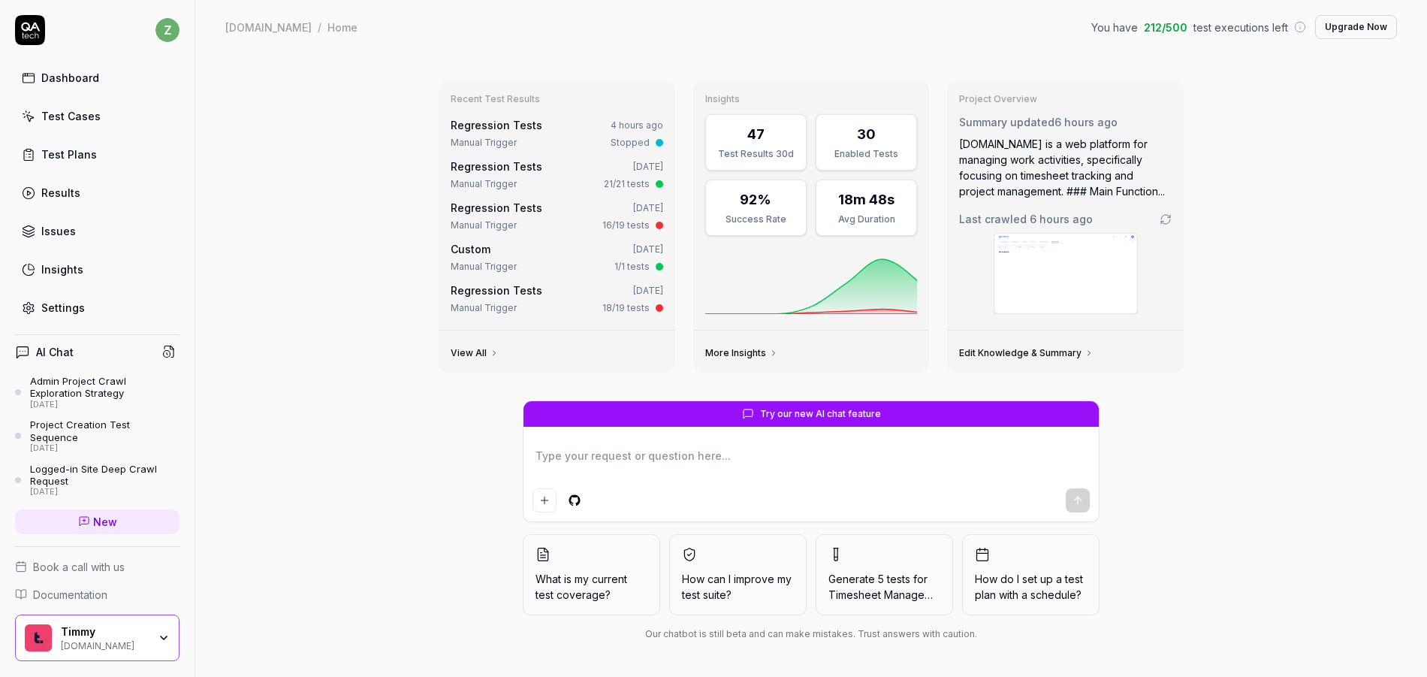
click at [108, 80] on link "Dashboard" at bounding box center [97, 77] width 164 height 29
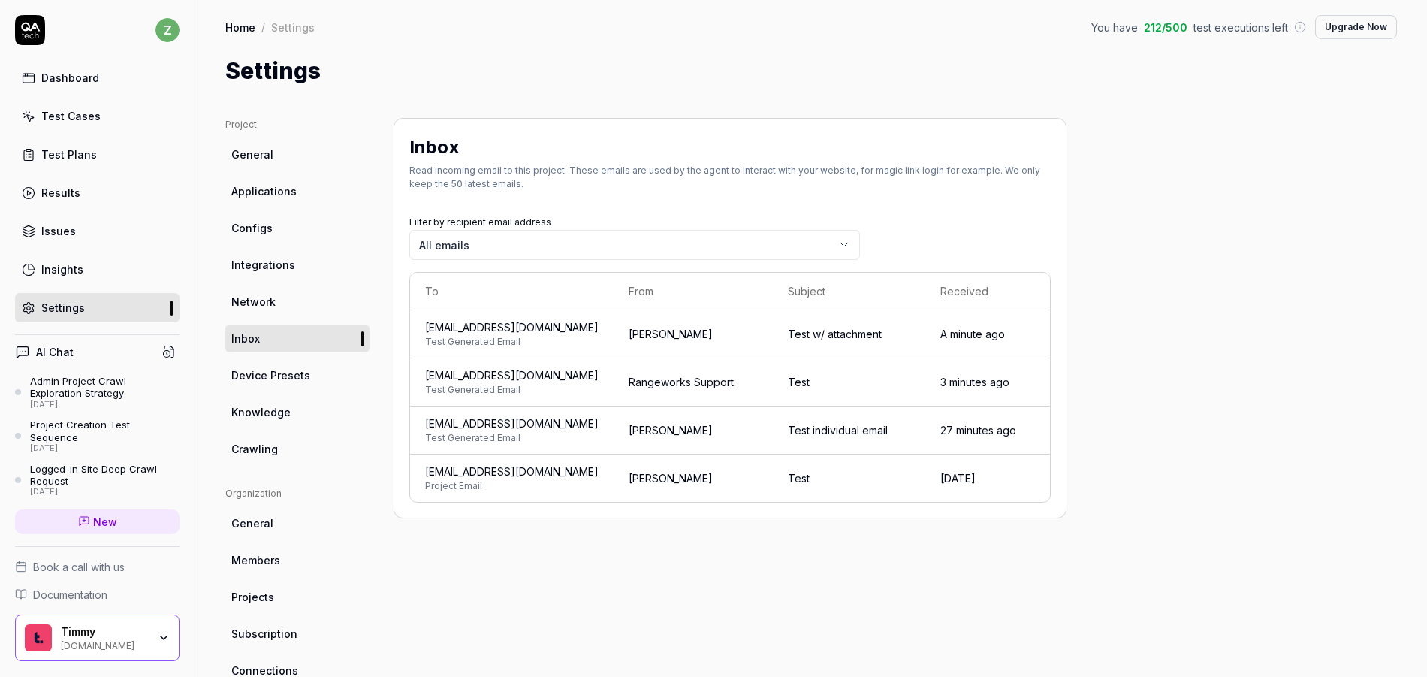
click at [599, 339] on span "Test Generated Email" at bounding box center [511, 342] width 173 height 14
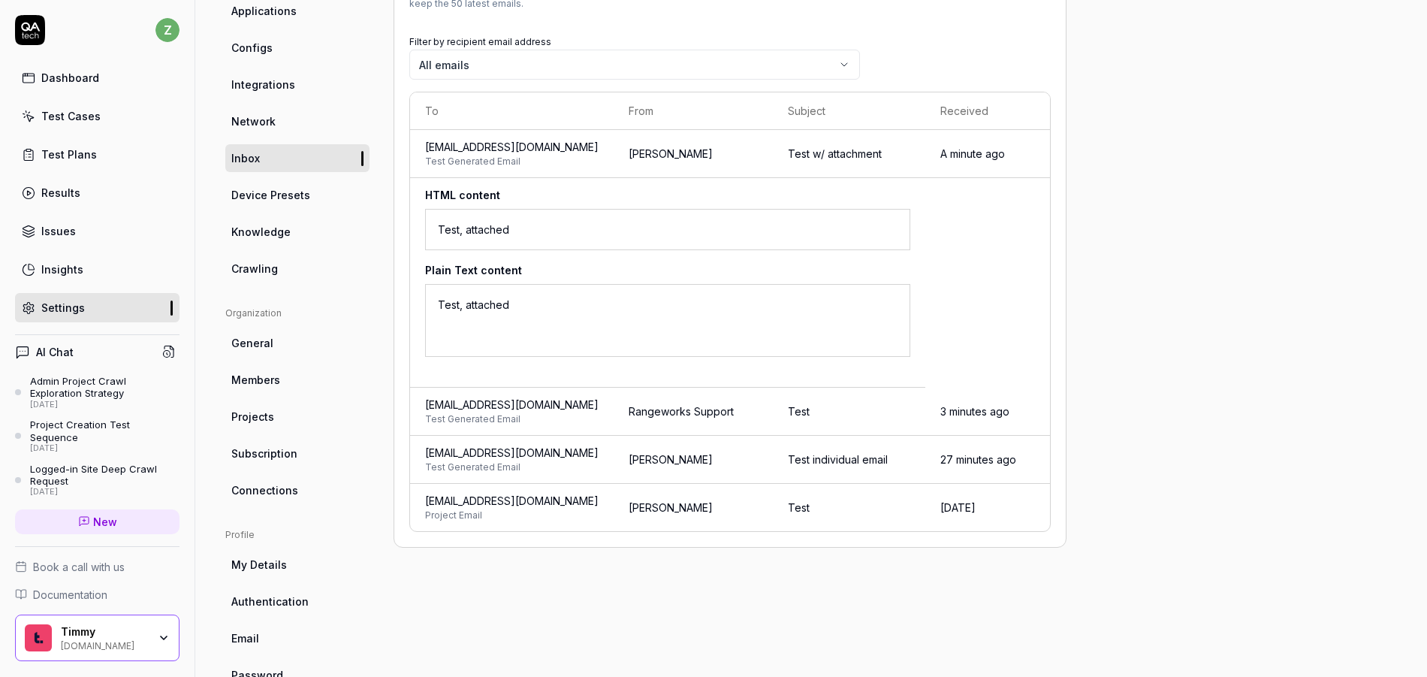
scroll to position [90, 0]
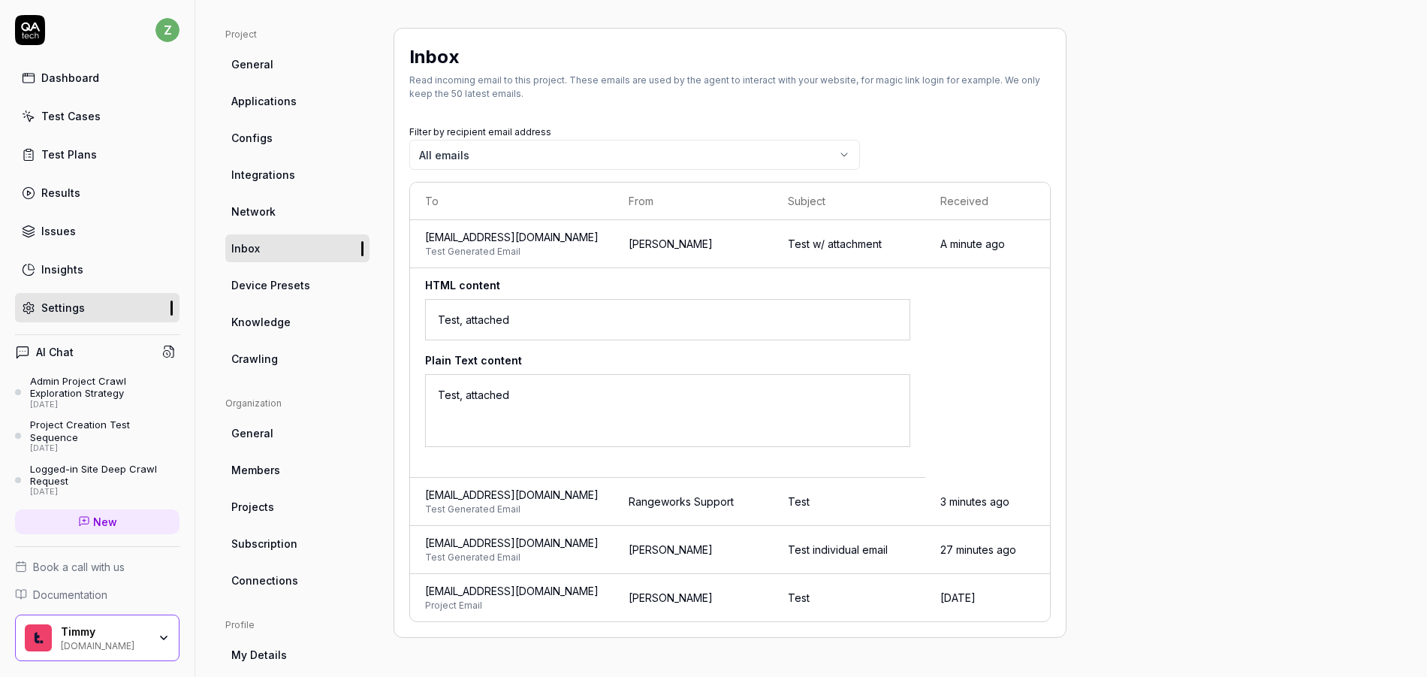
click at [1121, 282] on div "Project General Applications Configs Integrations Network Inbox Device Presets …" at bounding box center [811, 403] width 1172 height 751
click at [499, 249] on span "Test Generated Email" at bounding box center [511, 252] width 173 height 14
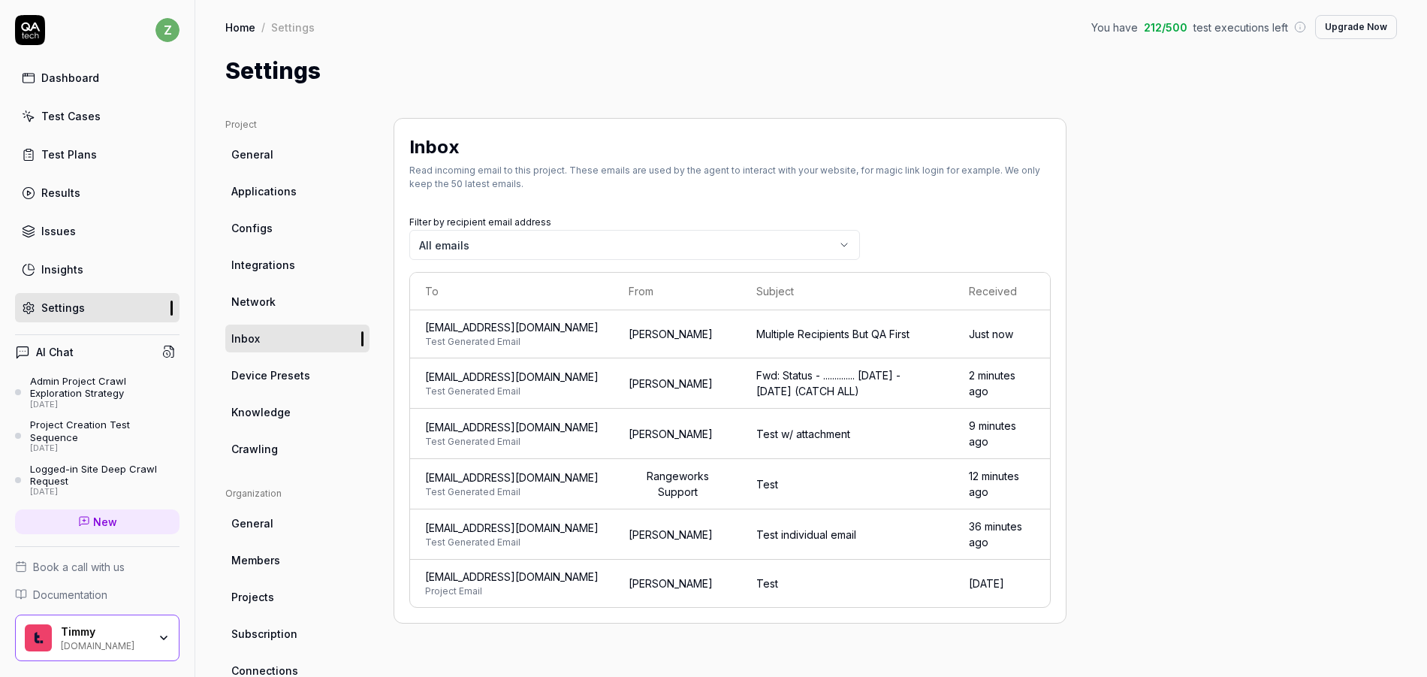
click at [858, 340] on div "Multiple Recipients But QA First" at bounding box center [847, 334] width 183 height 16
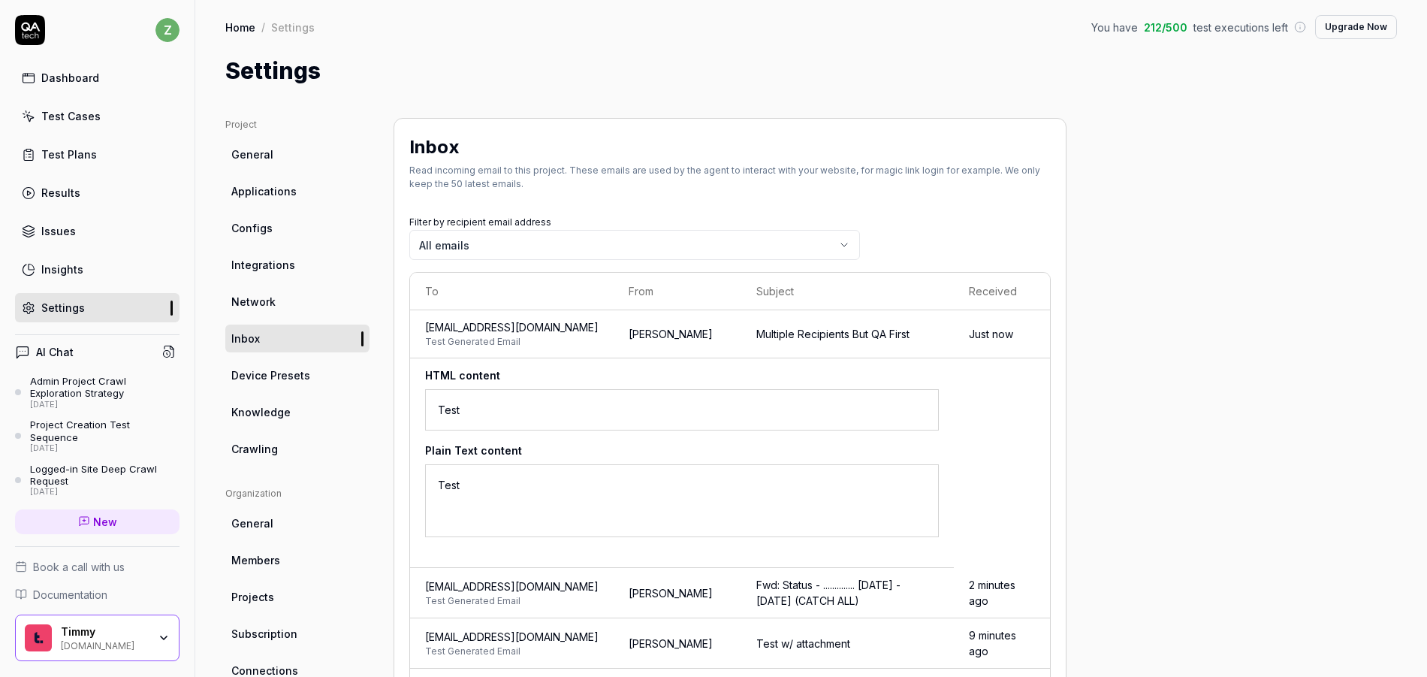
click at [744, 367] on td "HTML content Test Plain Text content Test" at bounding box center [682, 463] width 544 height 210
click at [741, 352] on td "[PERSON_NAME]" at bounding box center [678, 334] width 128 height 48
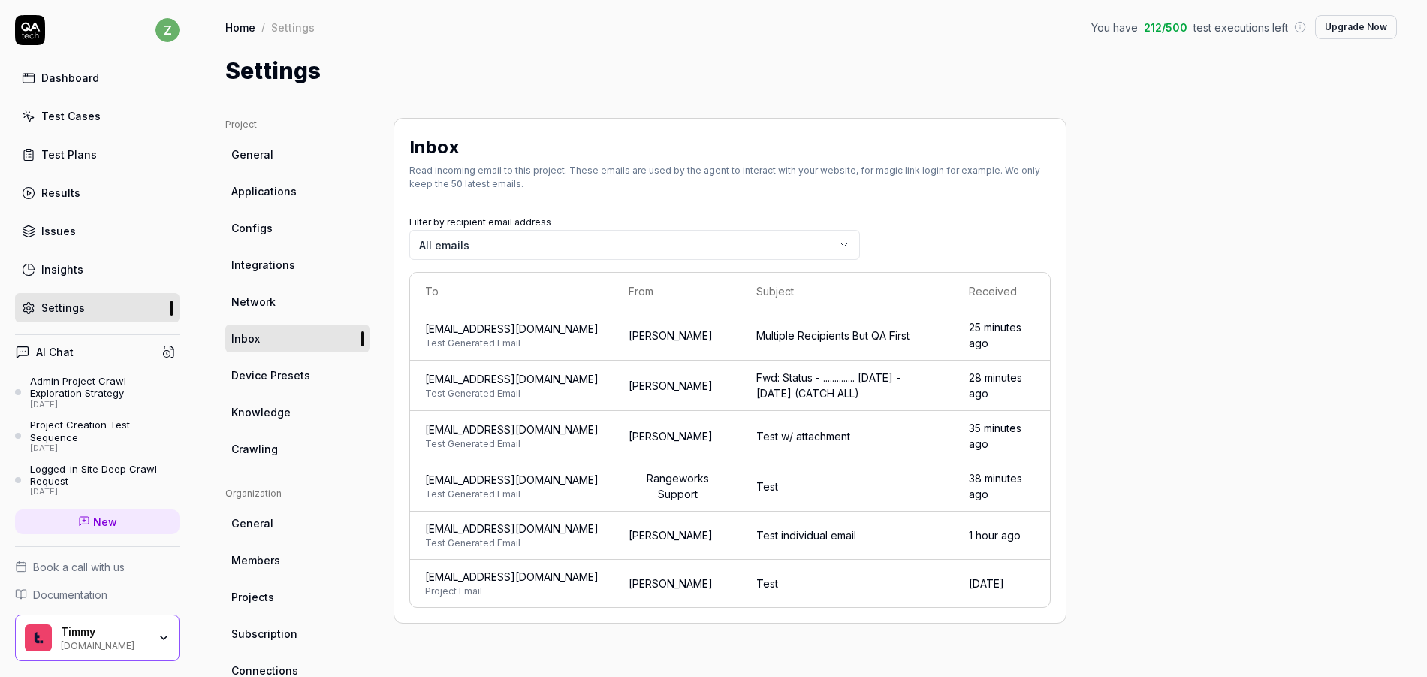
click at [82, 114] on div "Test Cases" at bounding box center [70, 116] width 59 height 16
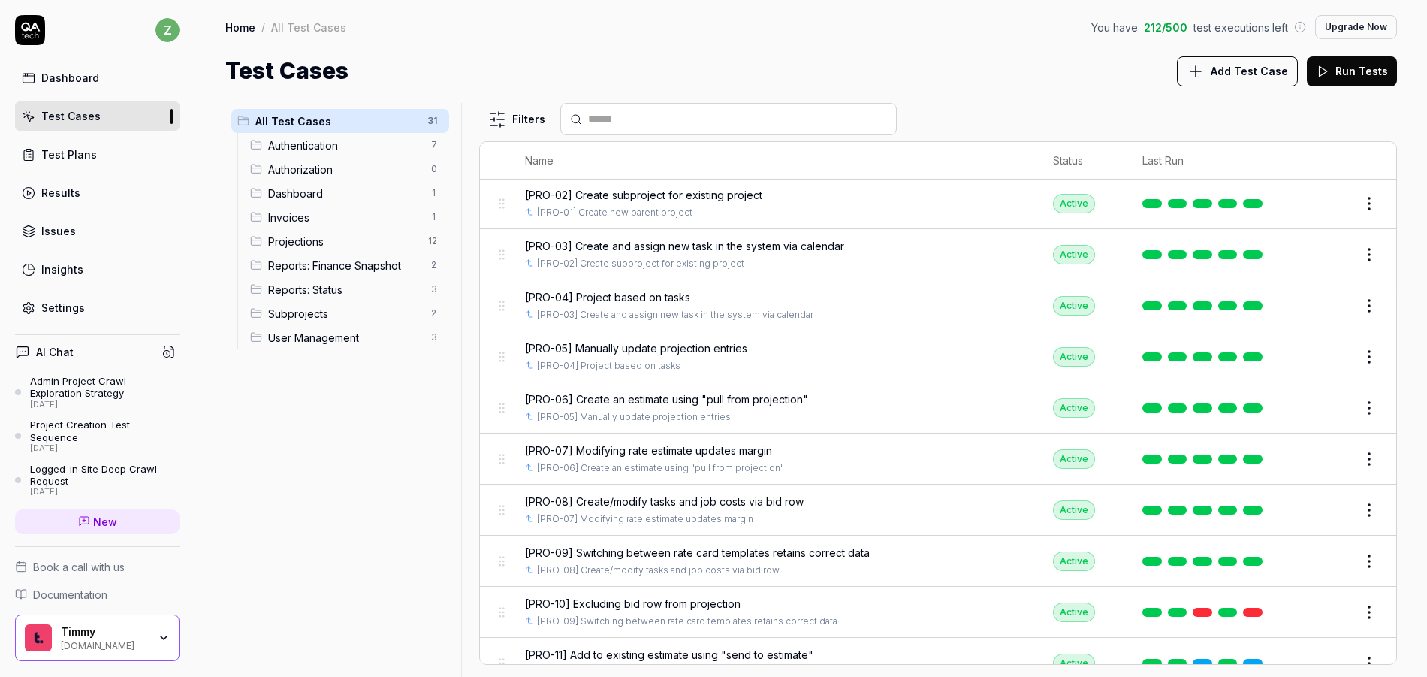
scroll to position [603, 0]
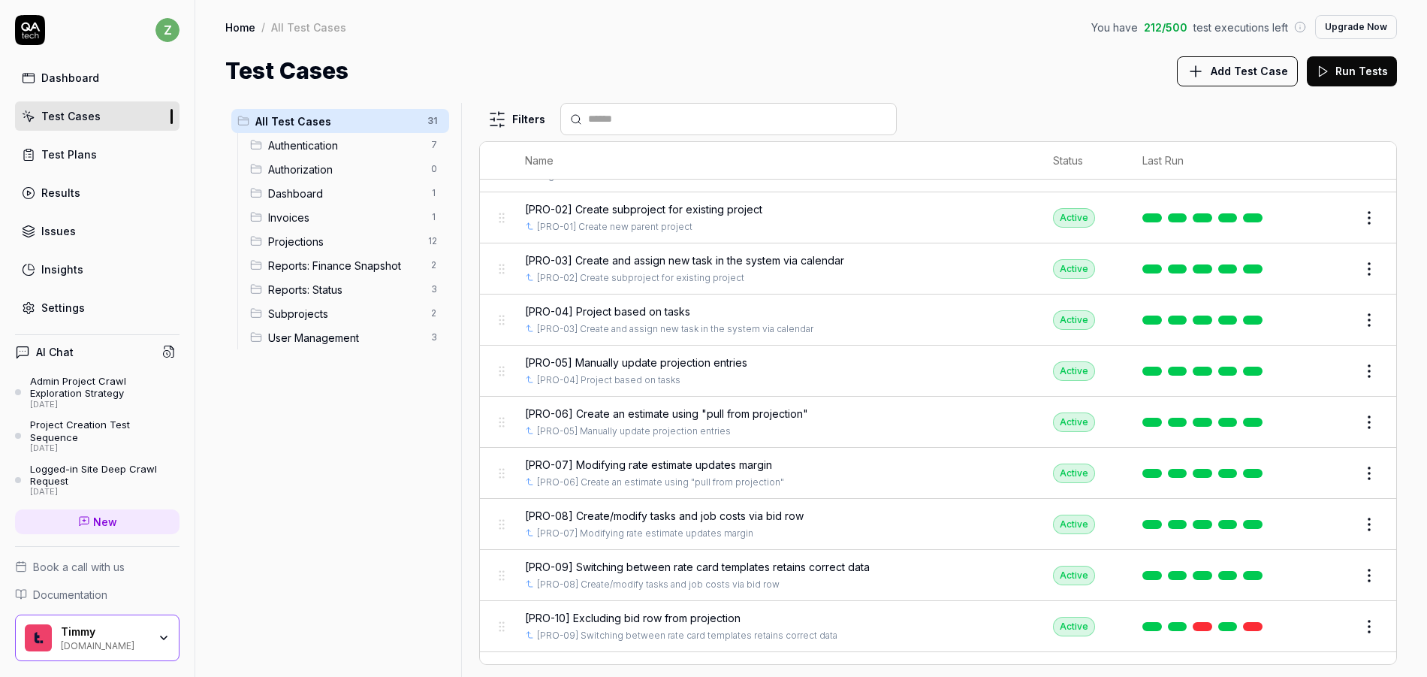
click at [777, 258] on span "[PRO-03] Create and assign new task in the system via calendar" at bounding box center [684, 260] width 319 height 16
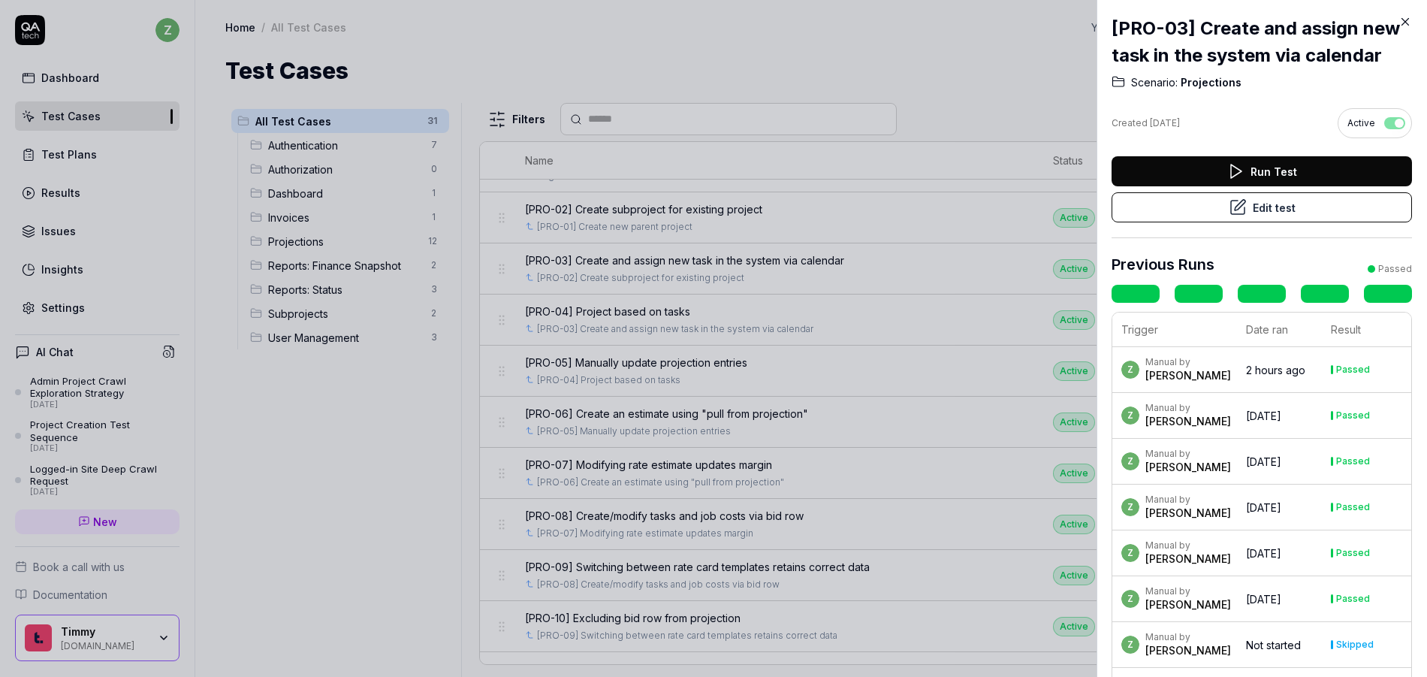
click at [1243, 210] on button "Edit test" at bounding box center [1262, 207] width 300 height 30
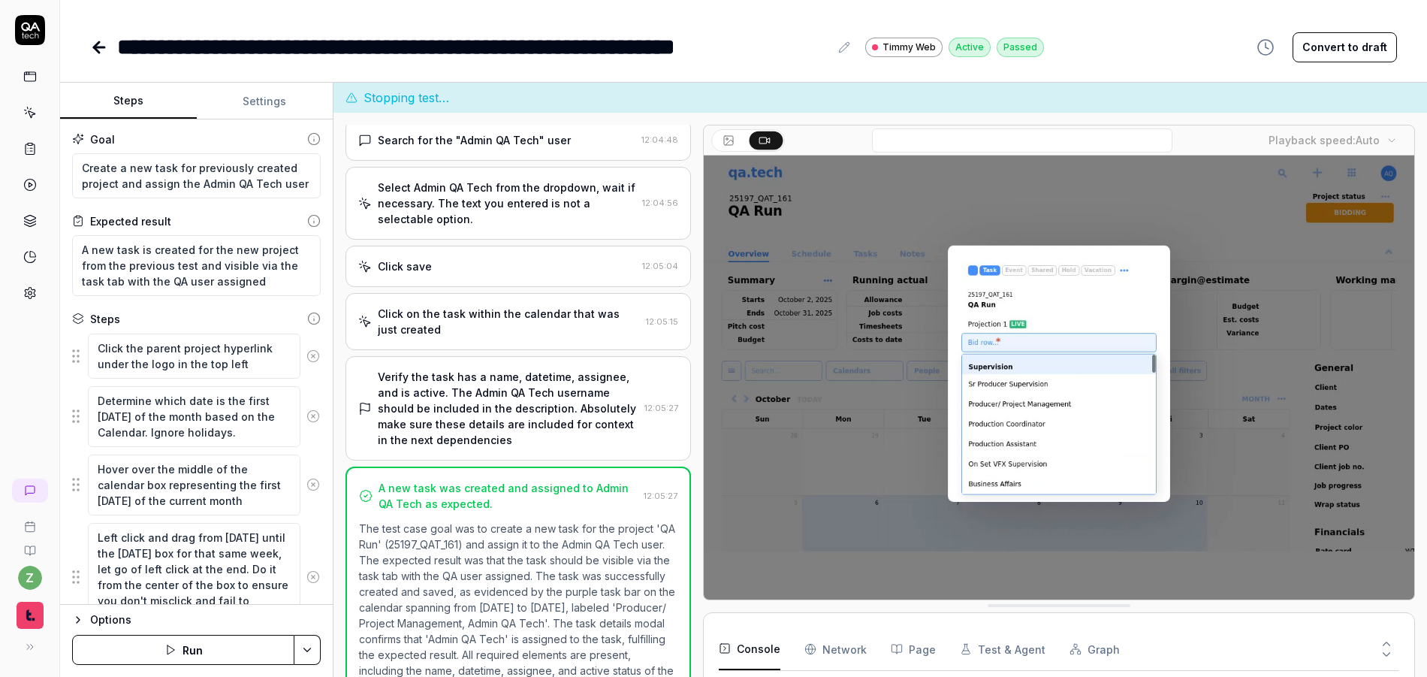
scroll to position [545, 0]
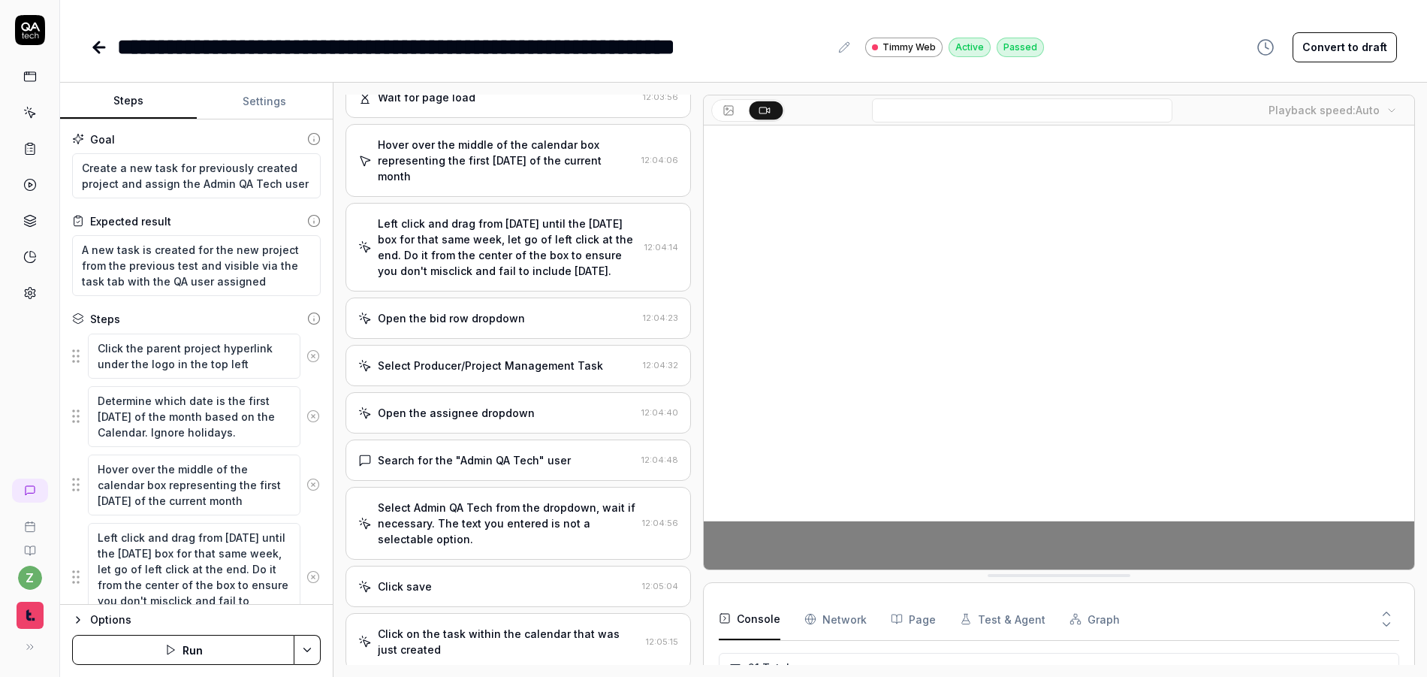
scroll to position [140, 0]
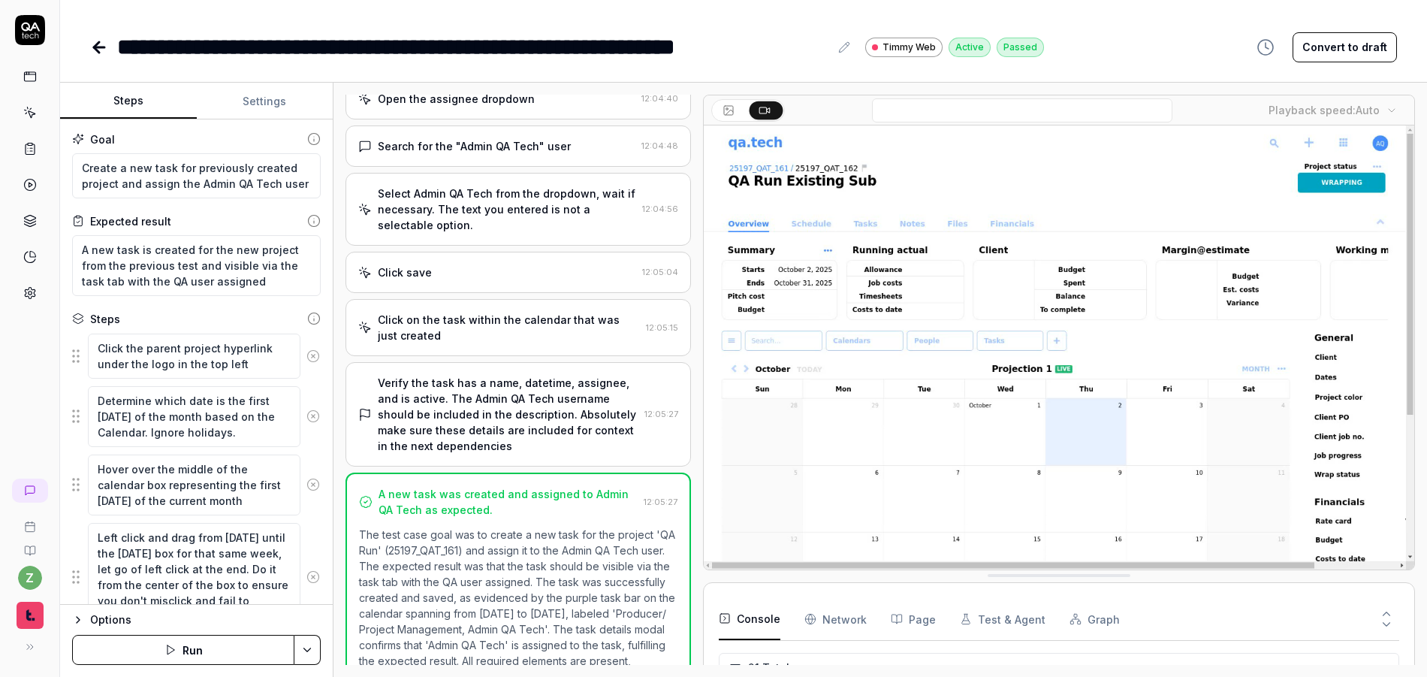
click at [487, 138] on div "Search for the "Admin QA Tech" user" at bounding box center [474, 146] width 193 height 16
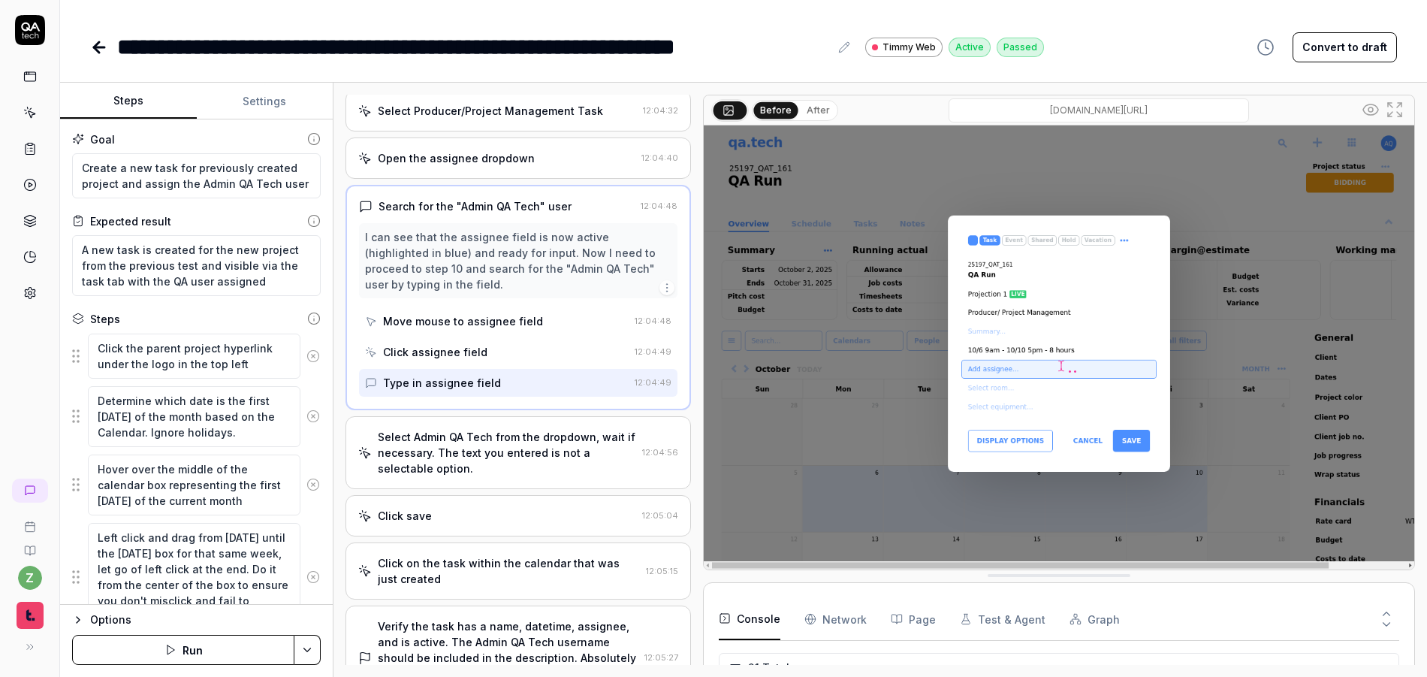
click at [500, 434] on div "Select Admin QA Tech from the dropdown, wait if necessary. The text you entered…" at bounding box center [507, 452] width 258 height 47
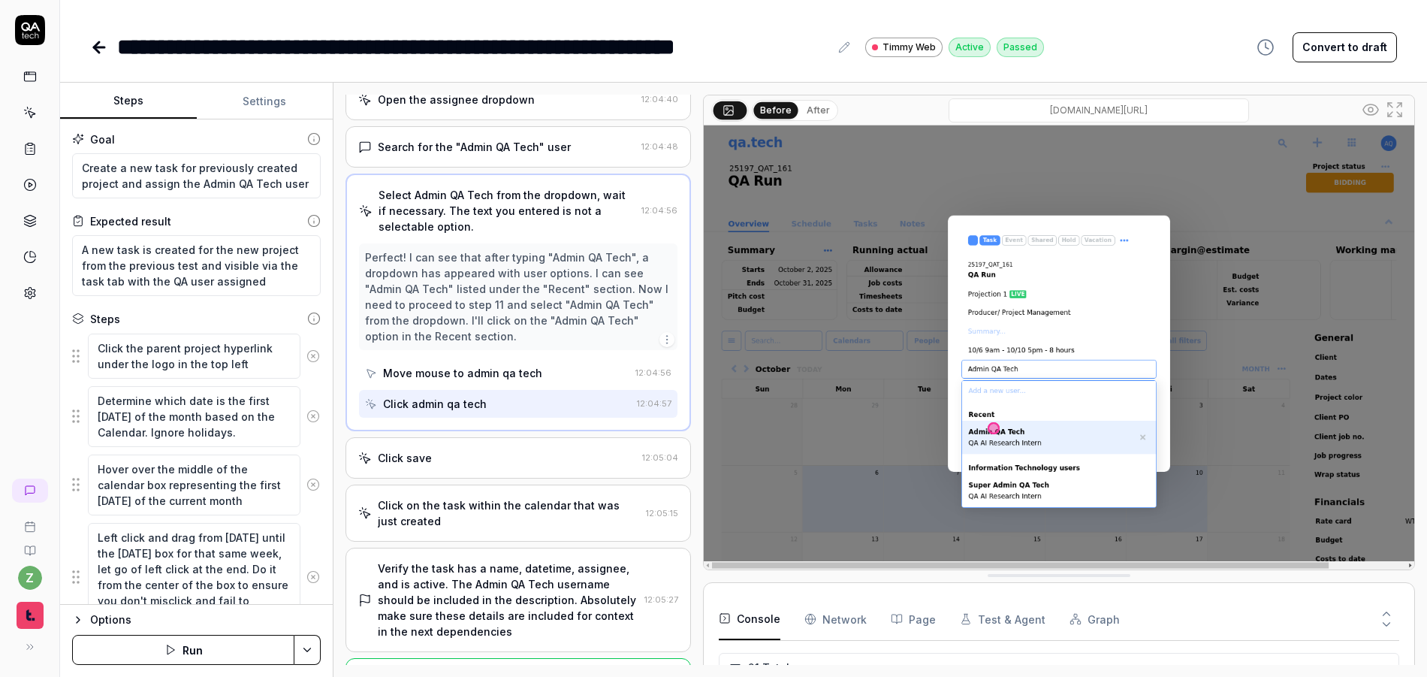
scroll to position [499, 0]
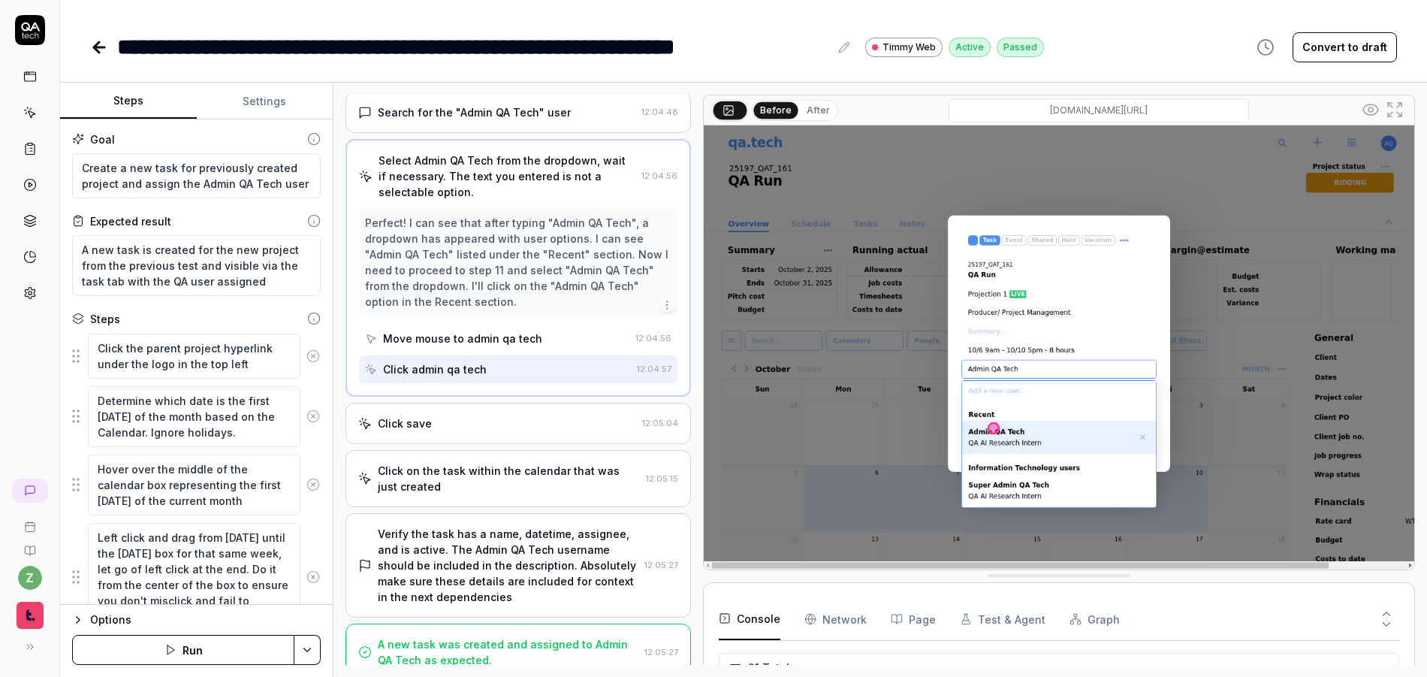
click at [551, 636] on div "A new task was created and assigned to Admin QA Tech as expected." at bounding box center [508, 652] width 261 height 32
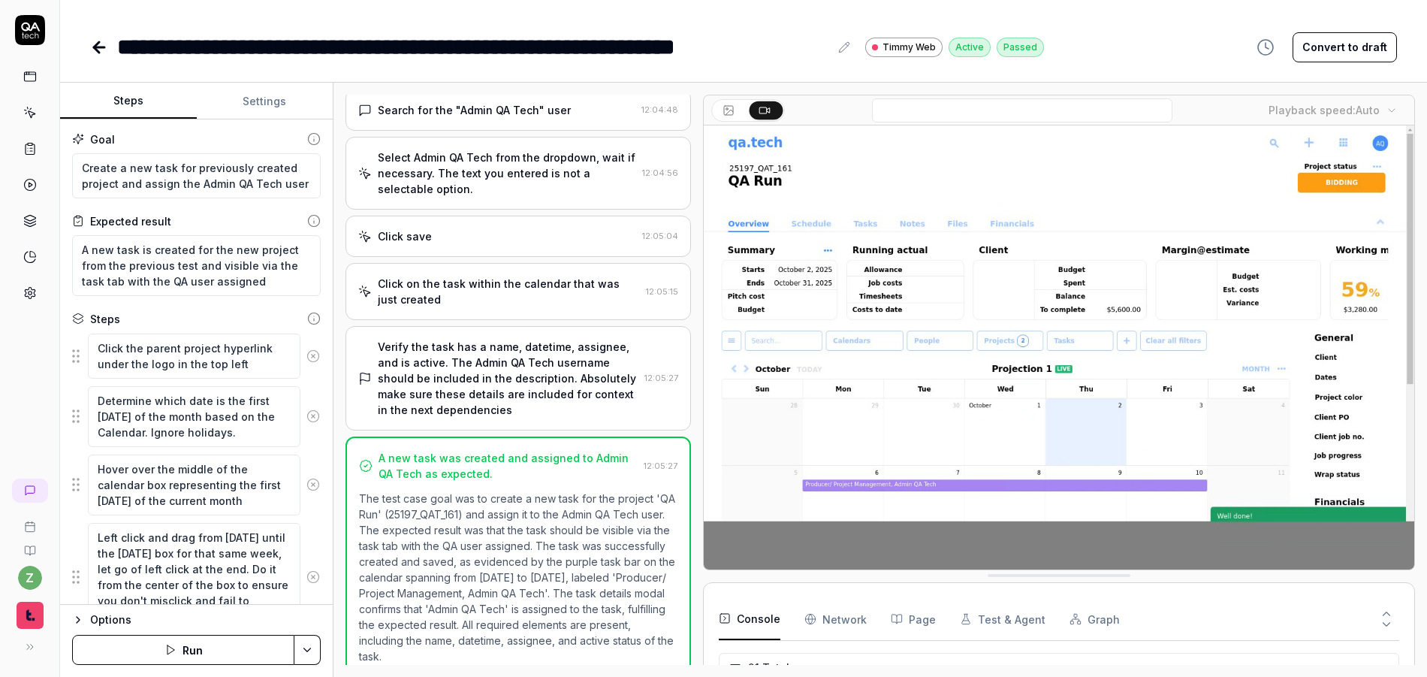
click at [516, 359] on div "Verify the task has a name, datetime, assignee, and is active. The Admin QA Tec…" at bounding box center [508, 378] width 261 height 79
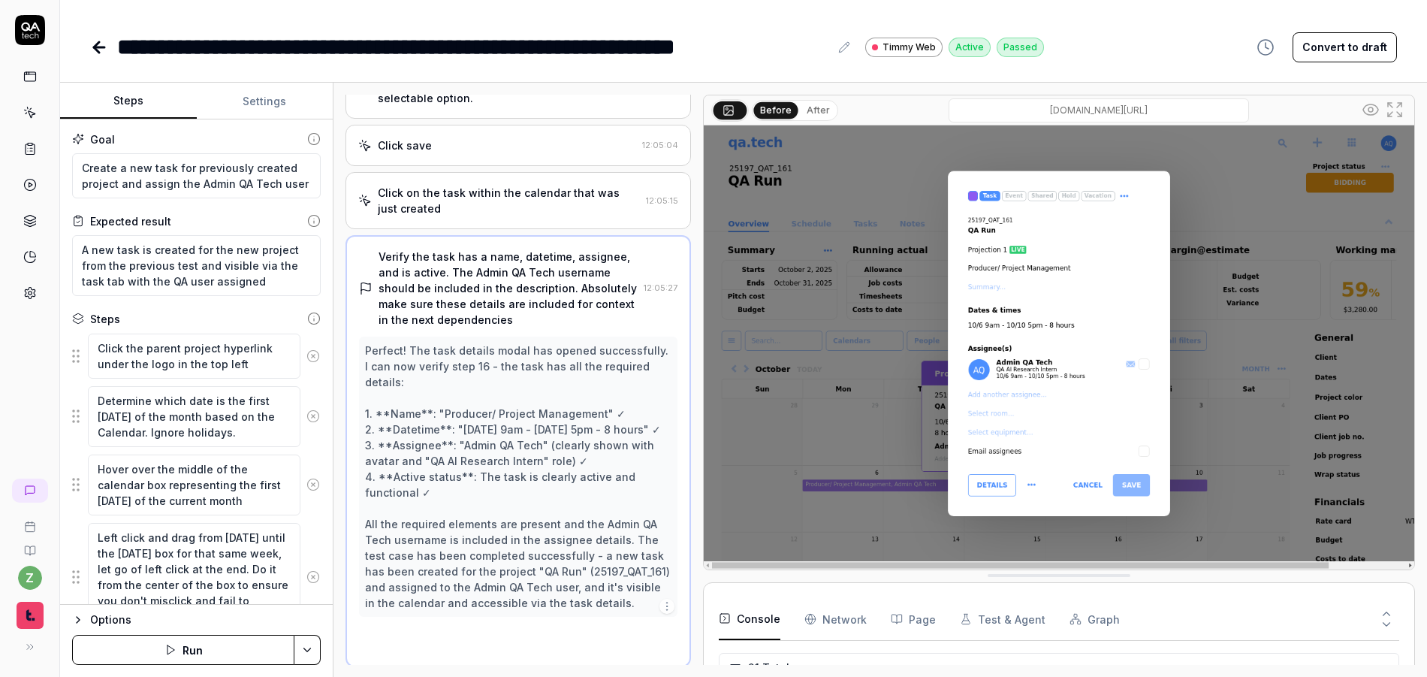
scroll to position [594, 0]
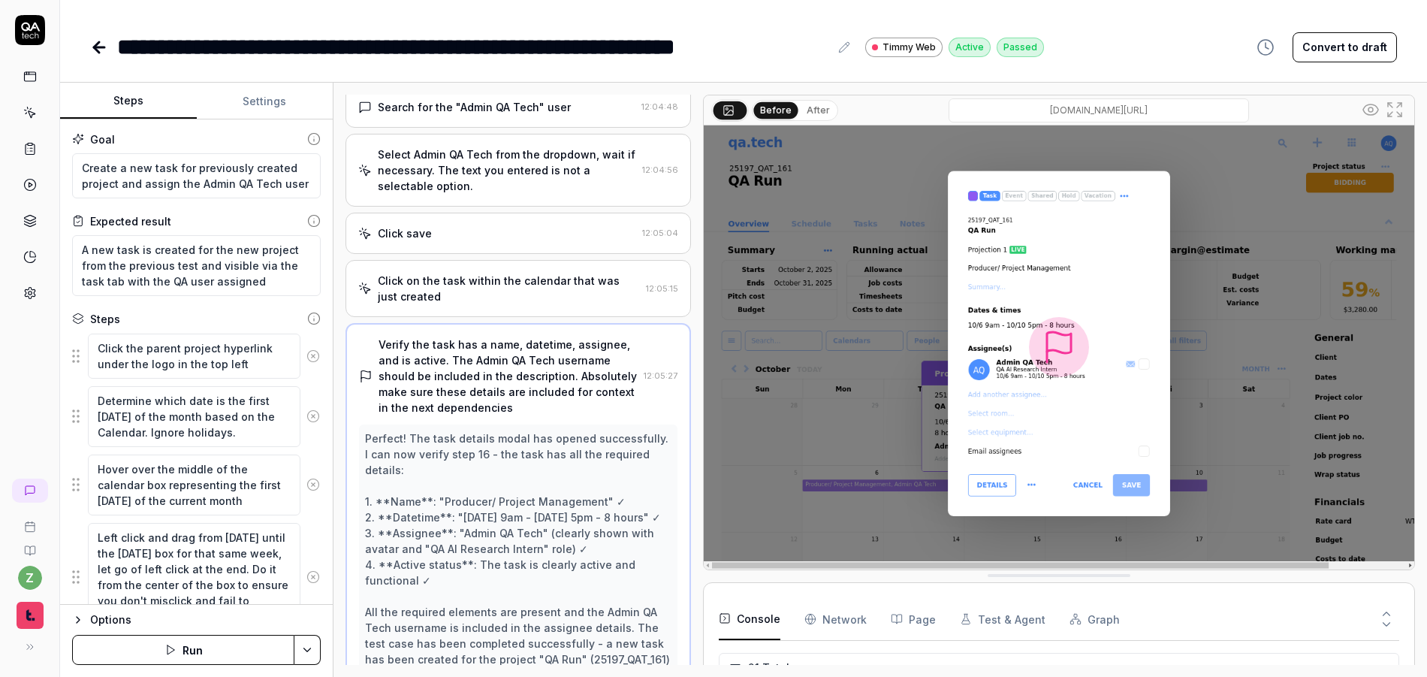
click at [524, 285] on div "Click on the task within the calendar that was just created" at bounding box center [509, 289] width 262 height 32
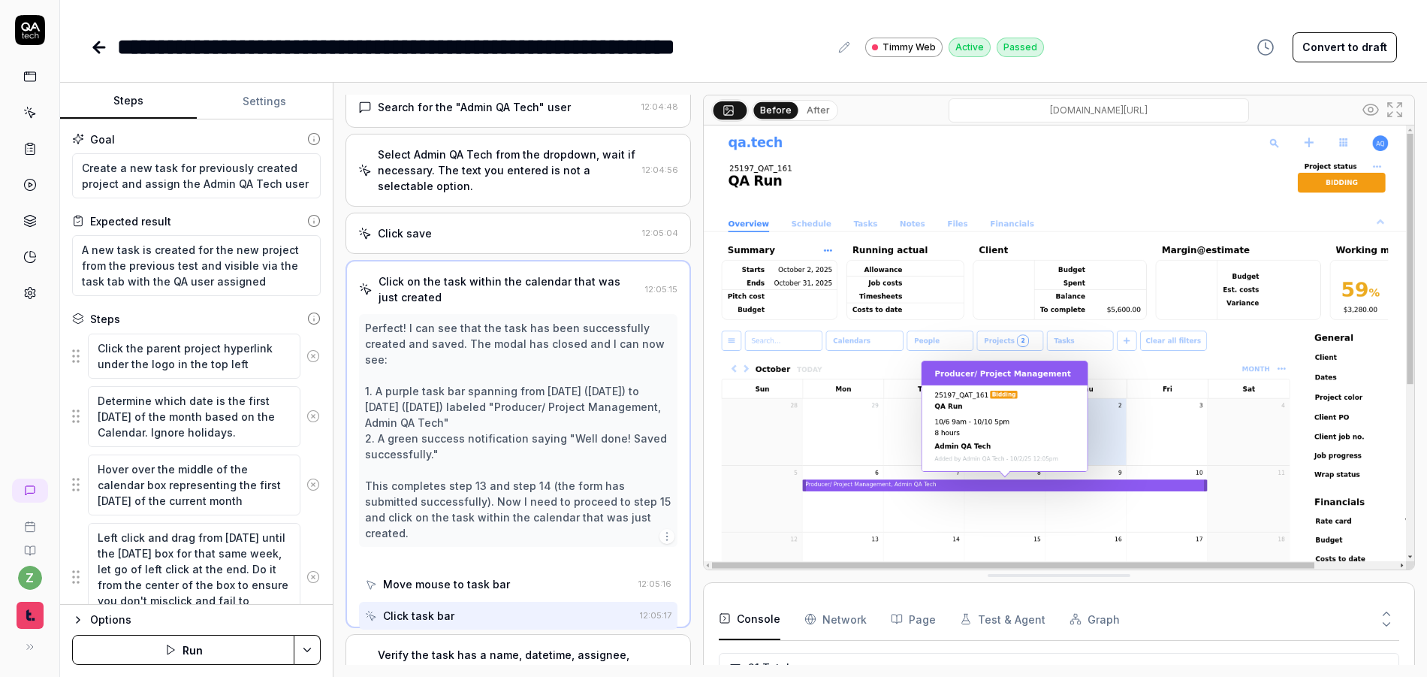
scroll to position [451, 0]
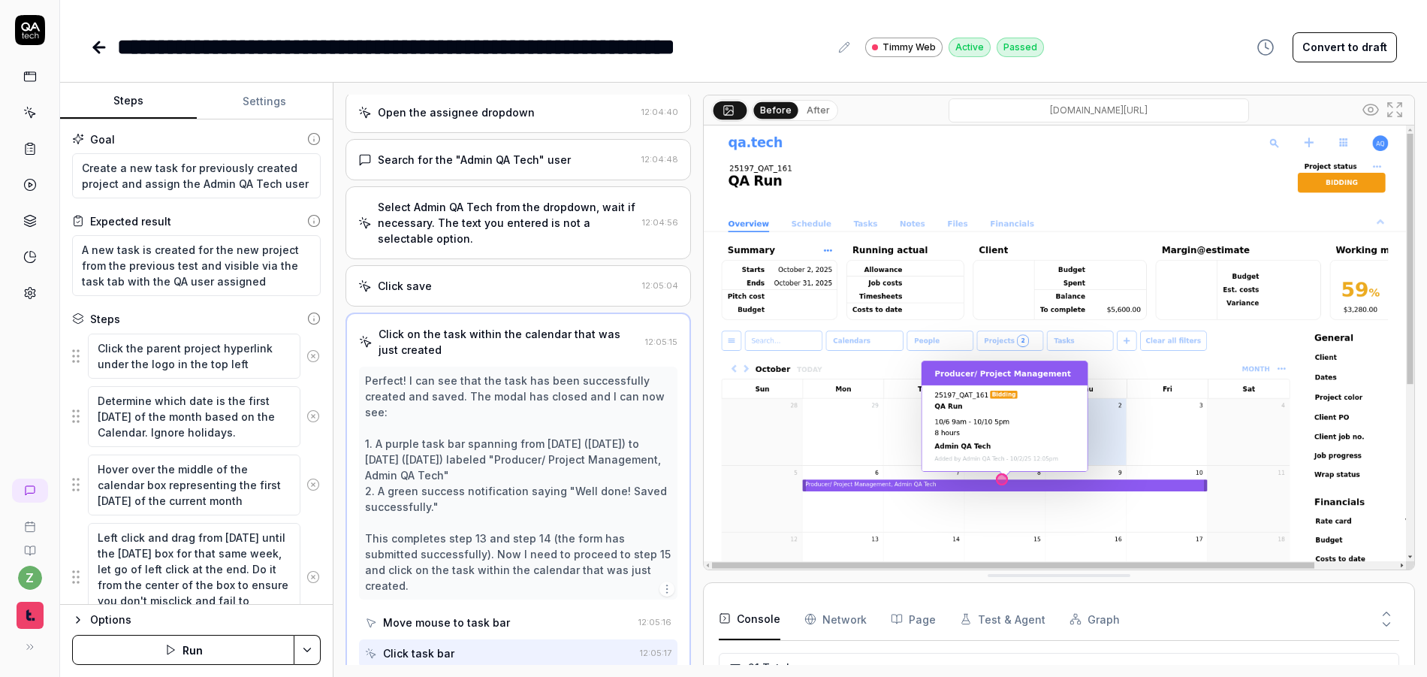
click at [804, 110] on button "After" at bounding box center [818, 110] width 35 height 17
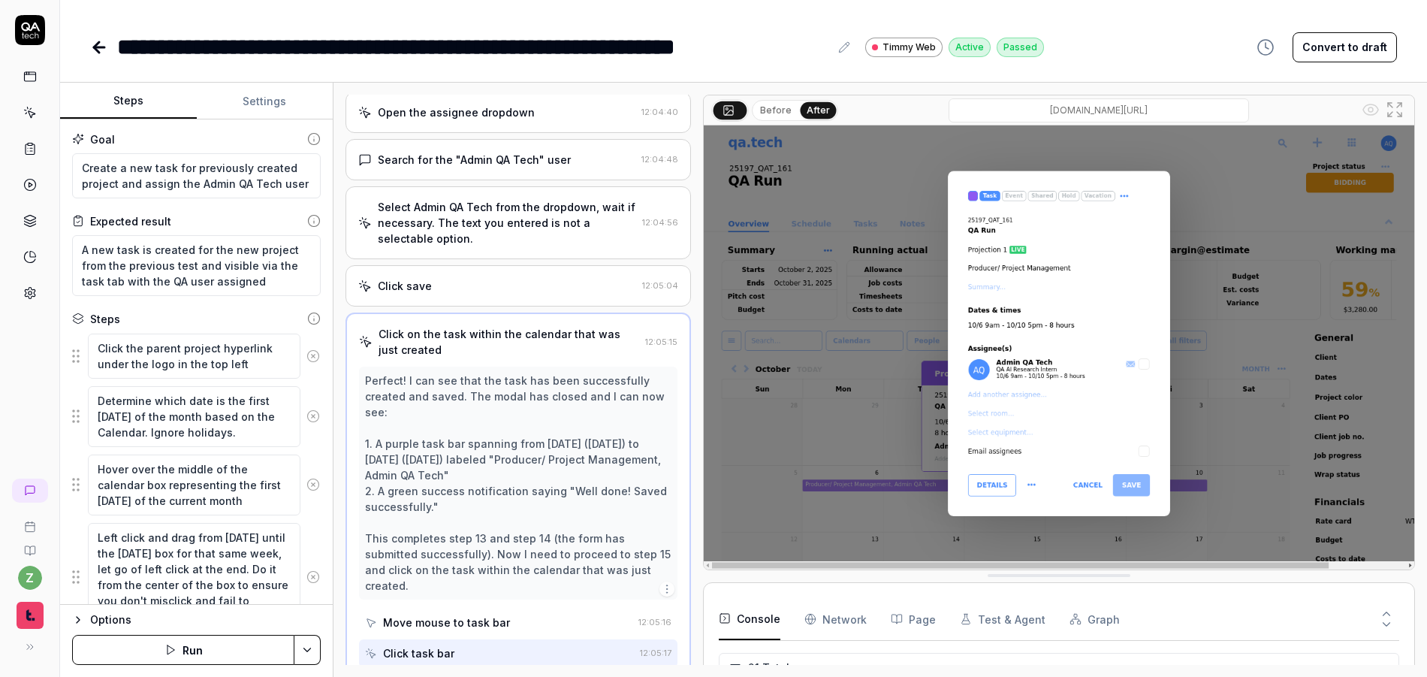
click at [777, 110] on button "Before" at bounding box center [776, 110] width 44 height 17
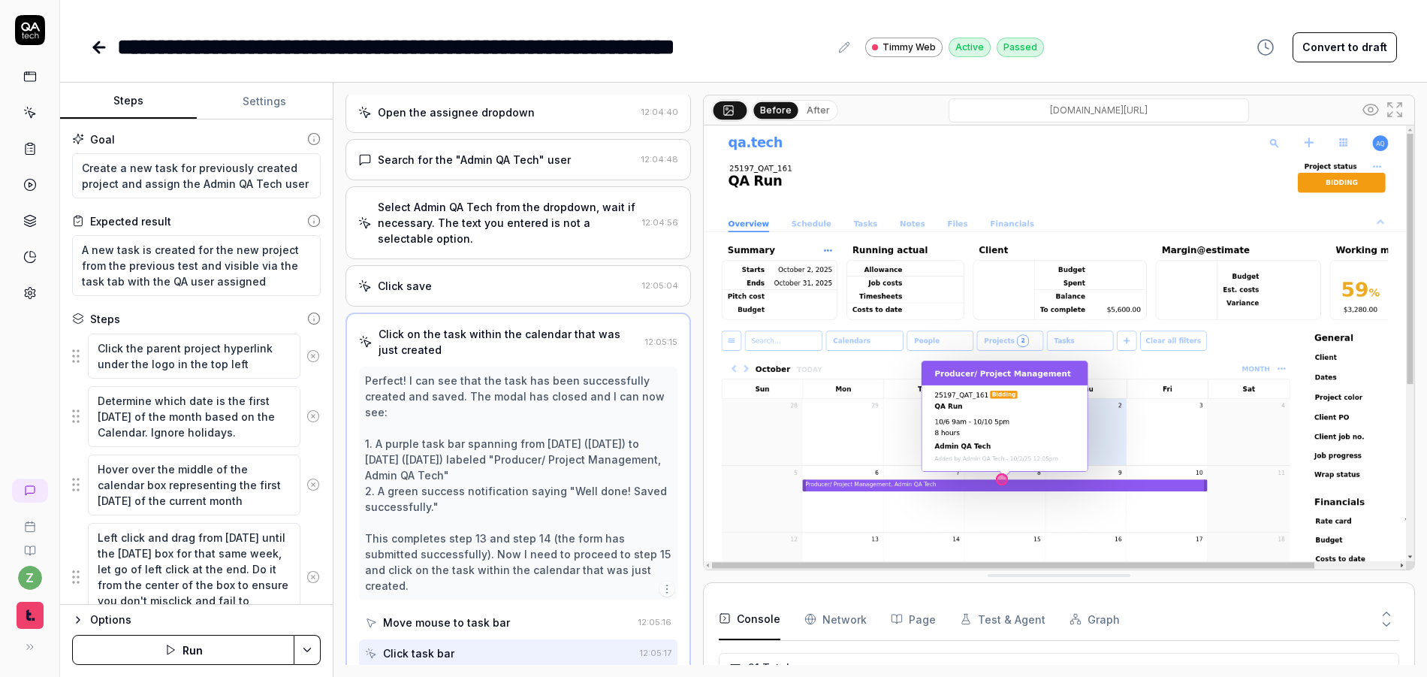
click at [91, 50] on icon at bounding box center [99, 47] width 18 height 18
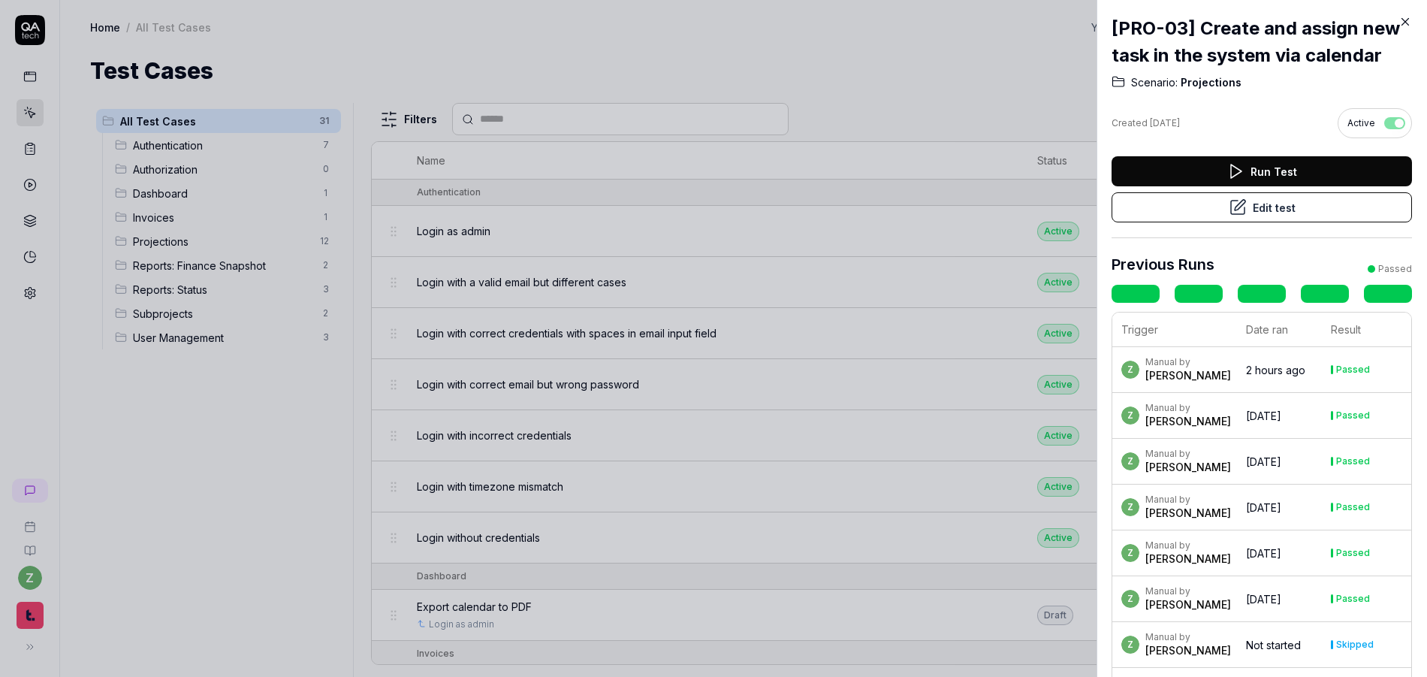
click at [359, 499] on div at bounding box center [713, 338] width 1427 height 677
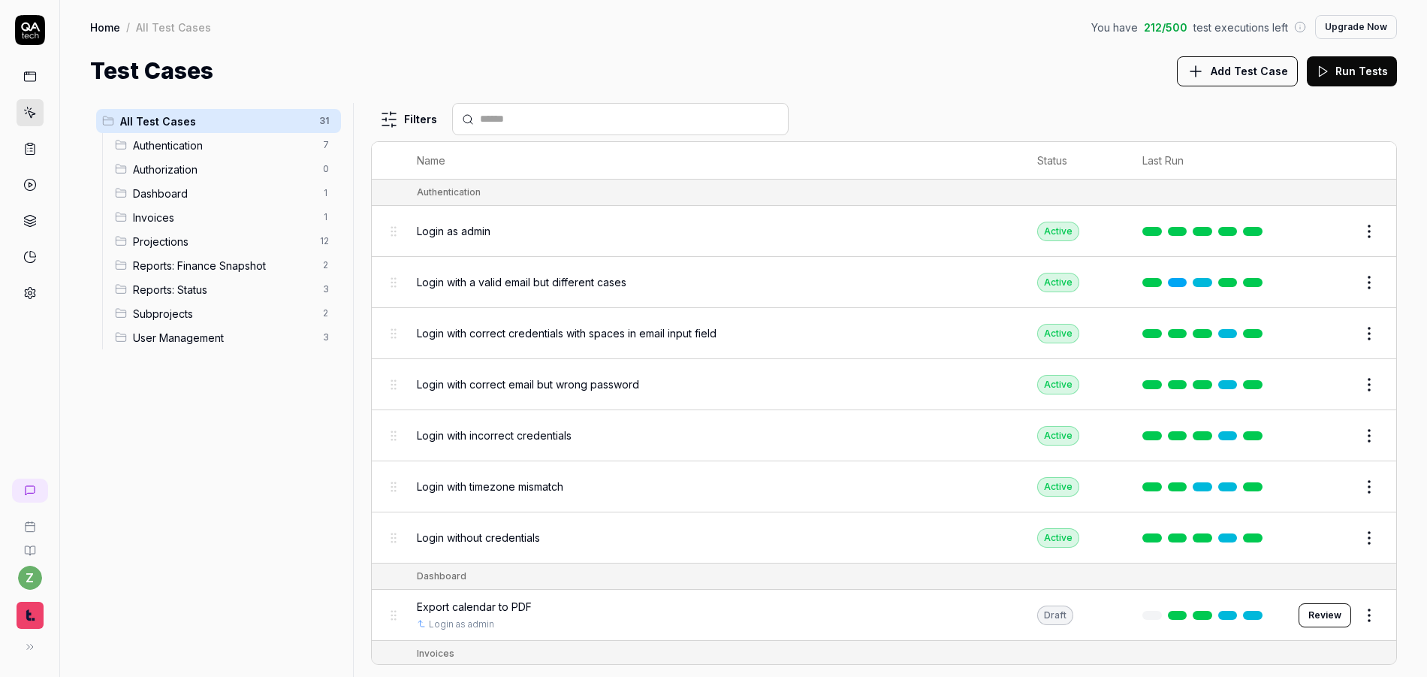
click at [322, 478] on div "All Test Cases 31 Authentication 7 Authorization 0 Dashboard 1 Invoices 1 Proje…" at bounding box center [218, 381] width 257 height 556
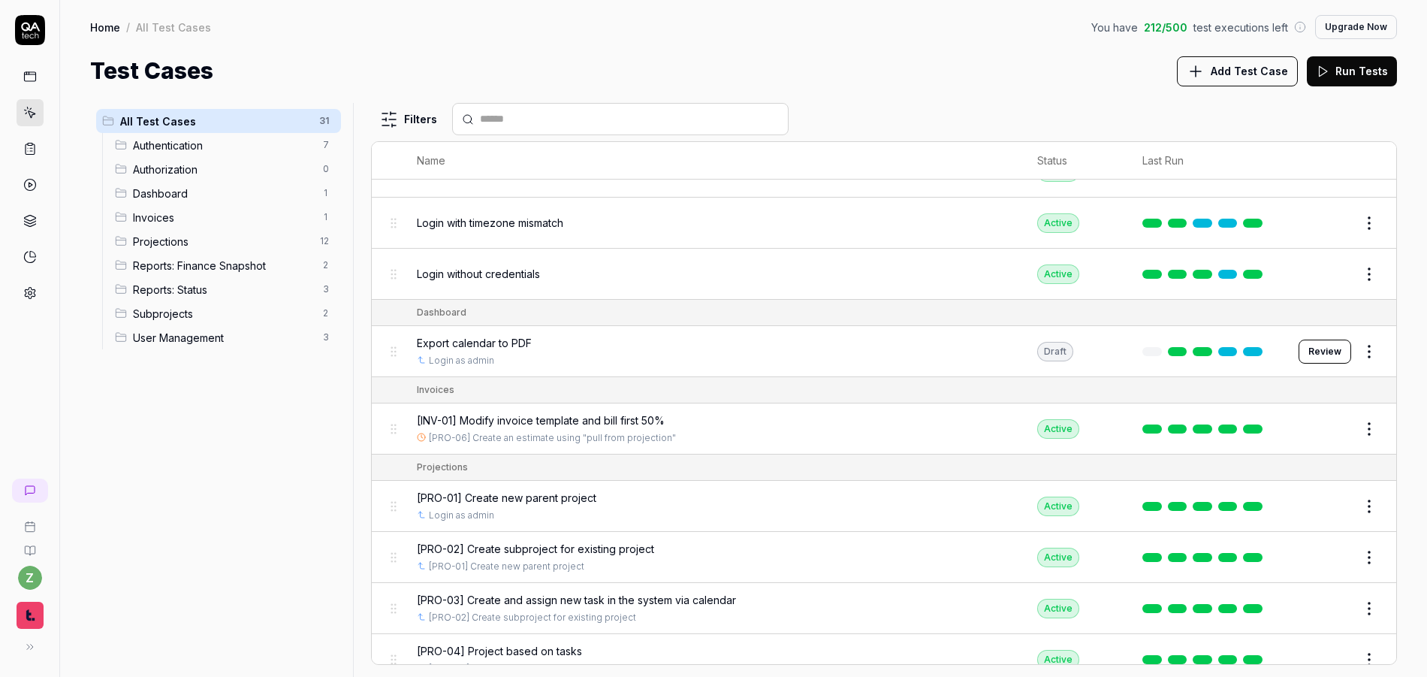
scroll to position [267, 0]
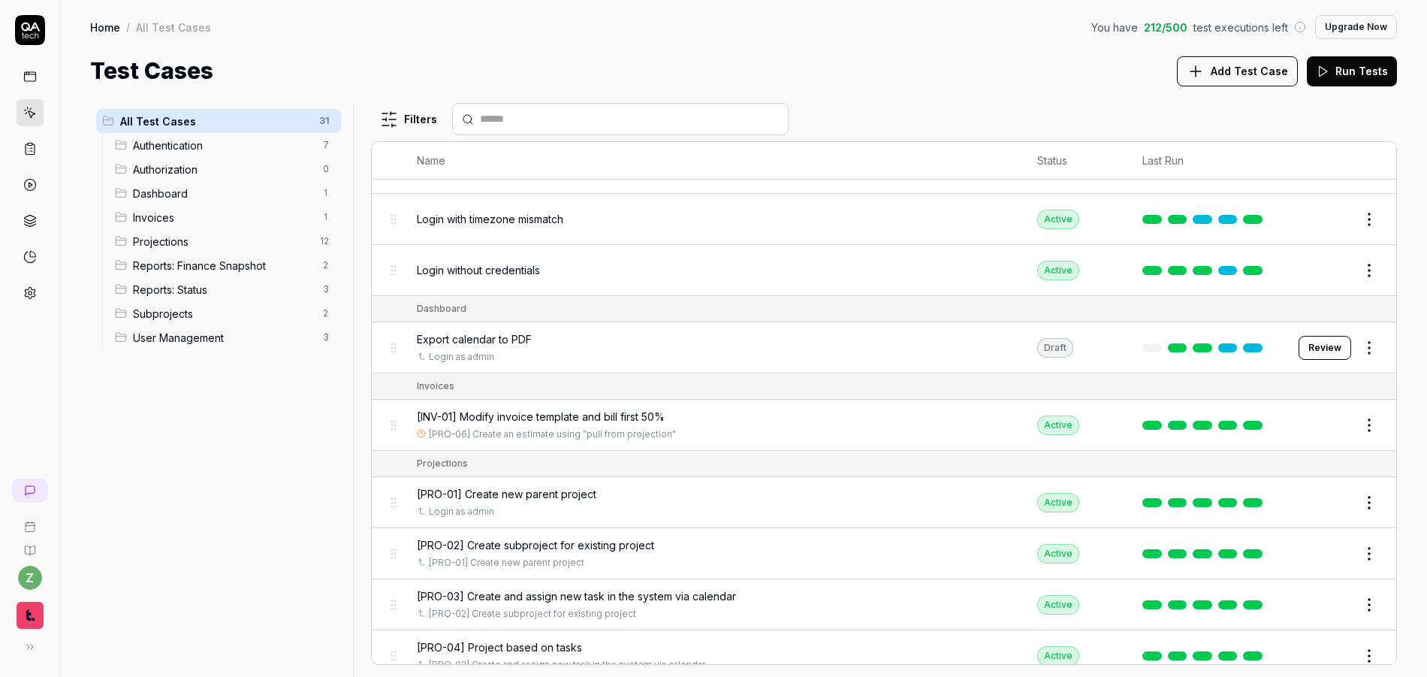
click at [596, 418] on span "[INV-01] Modify invoice template and bill first 50%" at bounding box center [541, 417] width 248 height 16
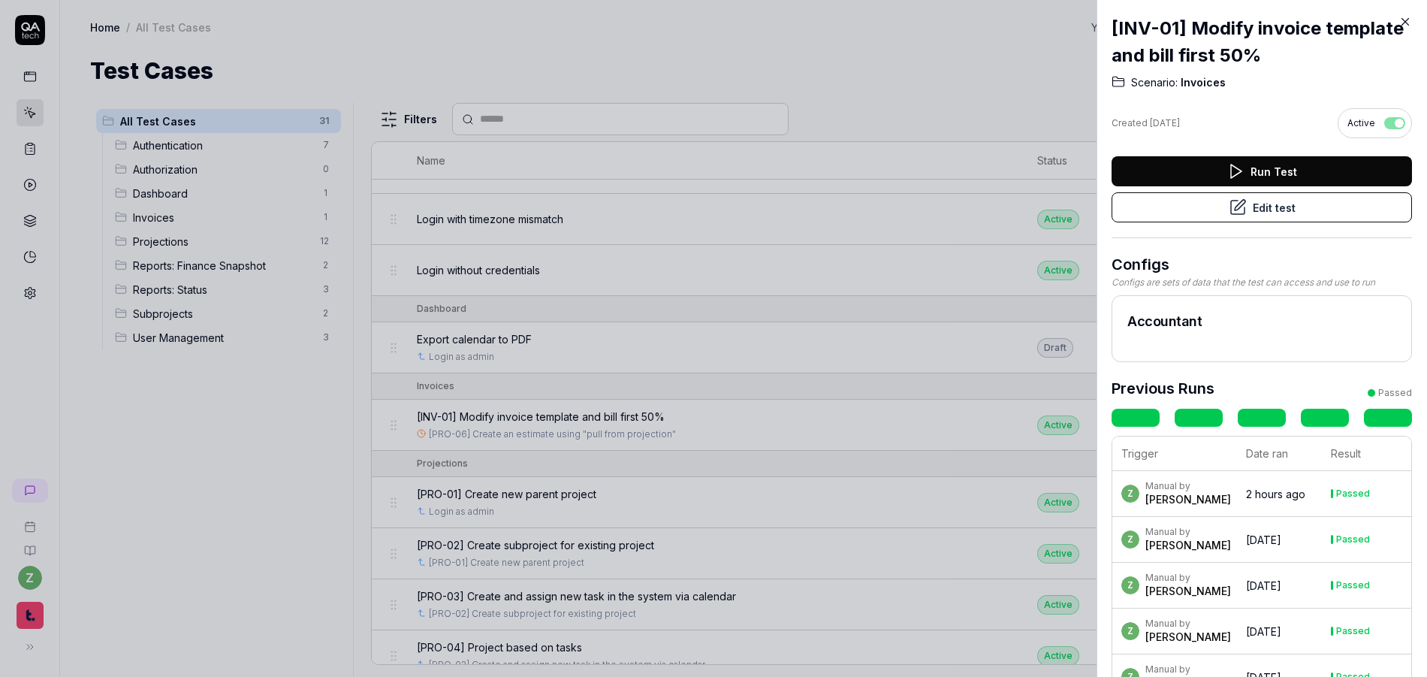
click at [1254, 209] on button "Edit test" at bounding box center [1262, 207] width 300 height 30
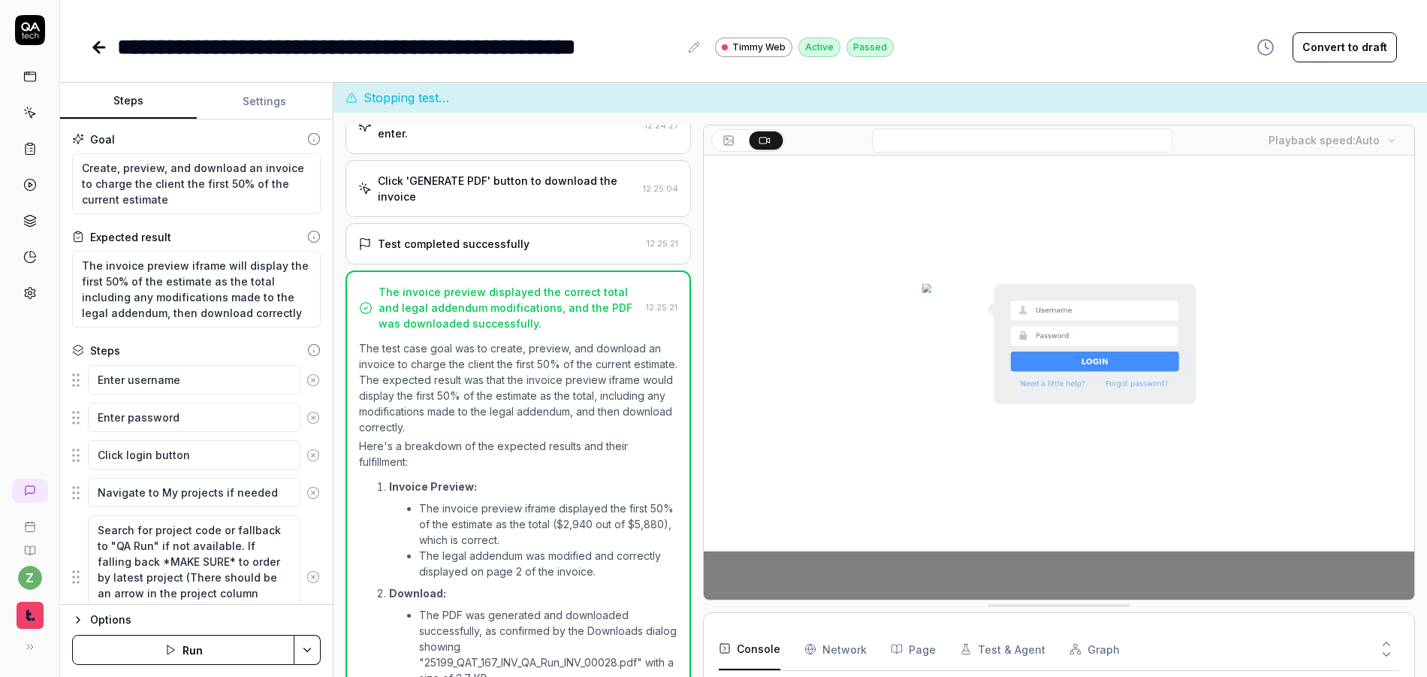
scroll to position [2041, 0]
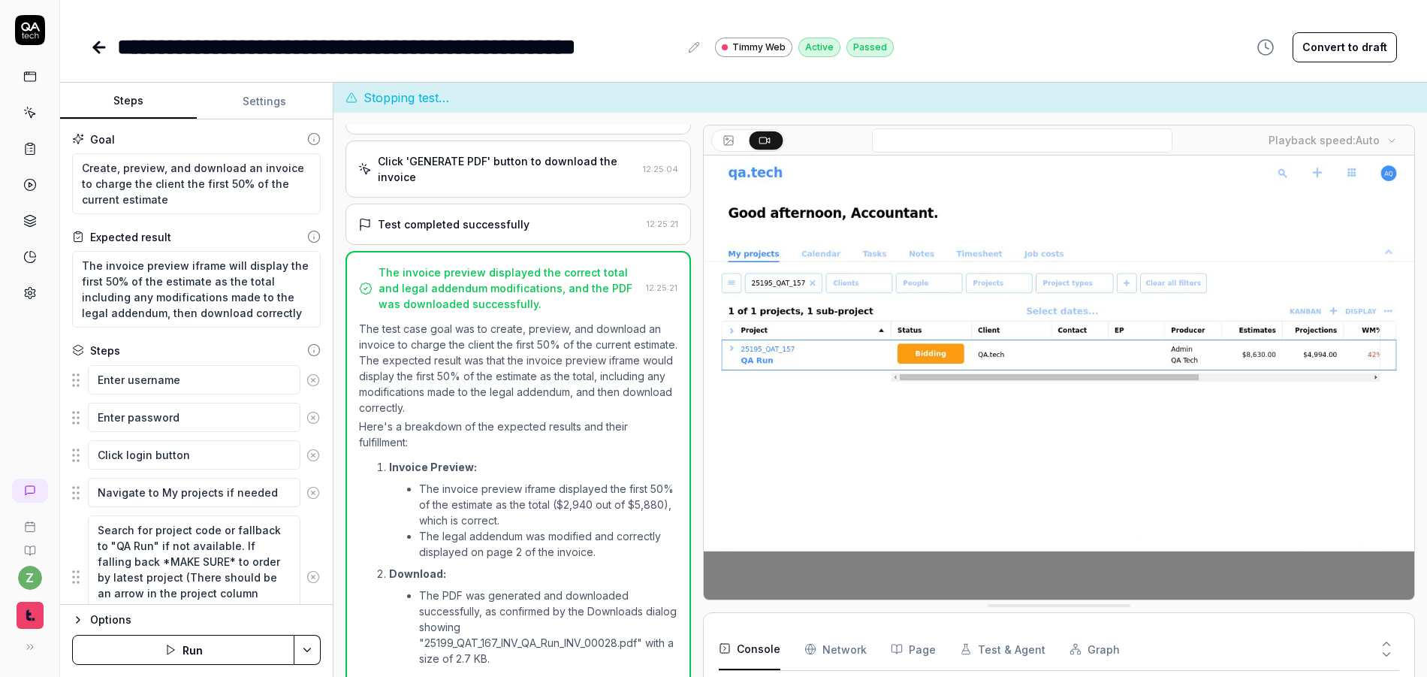
type textarea "*"
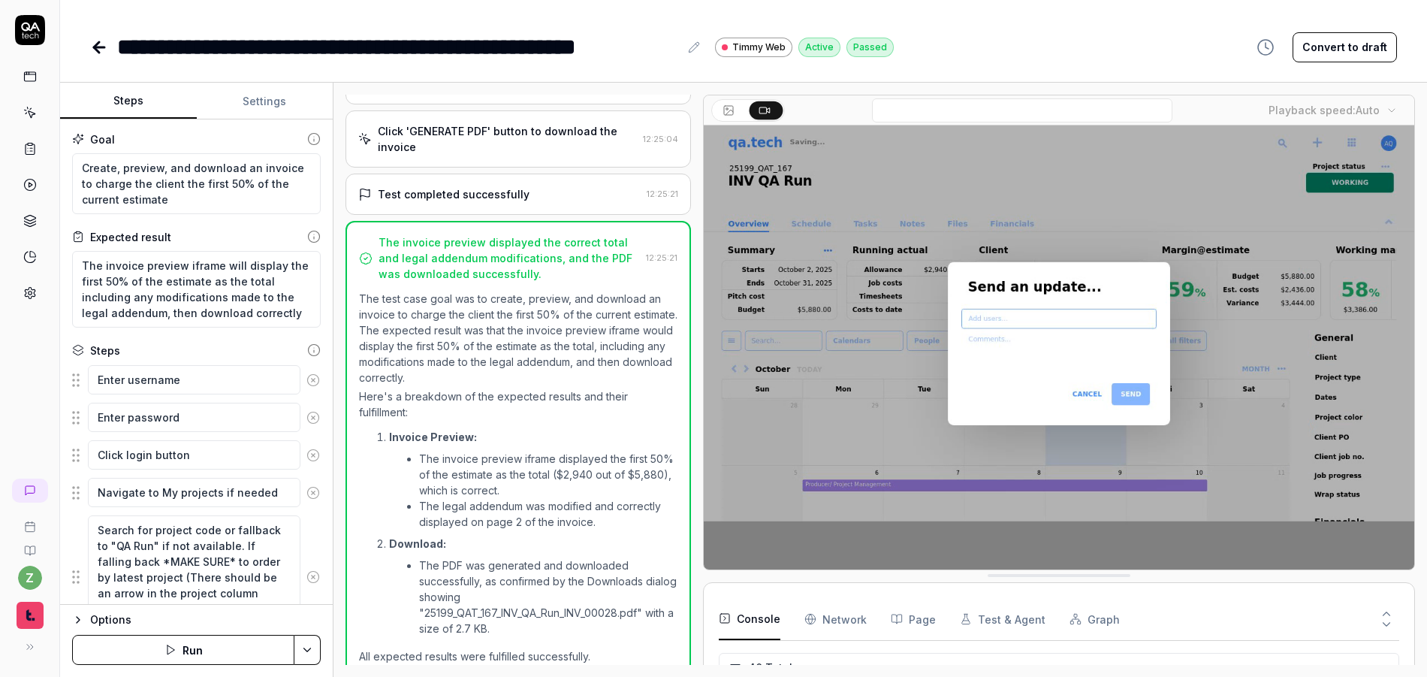
scroll to position [1182, 0]
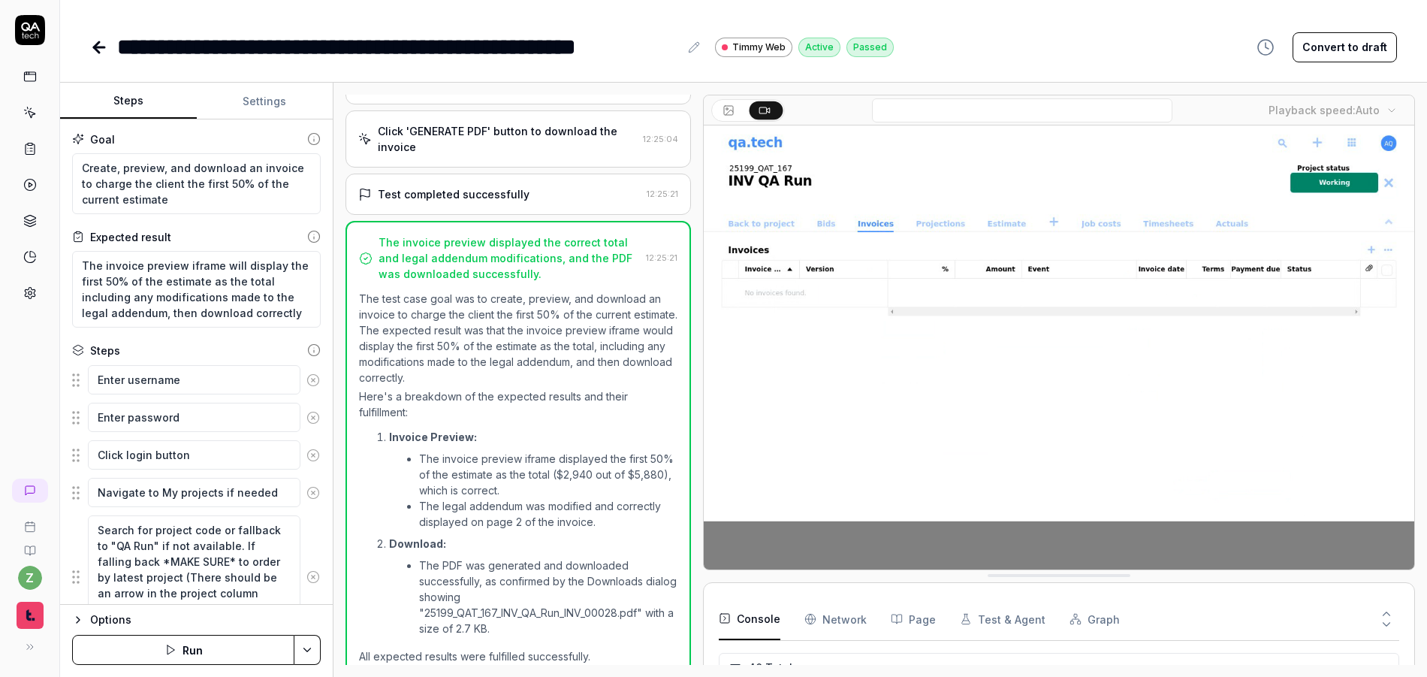
click at [939, 373] on video at bounding box center [1059, 347] width 711 height 444
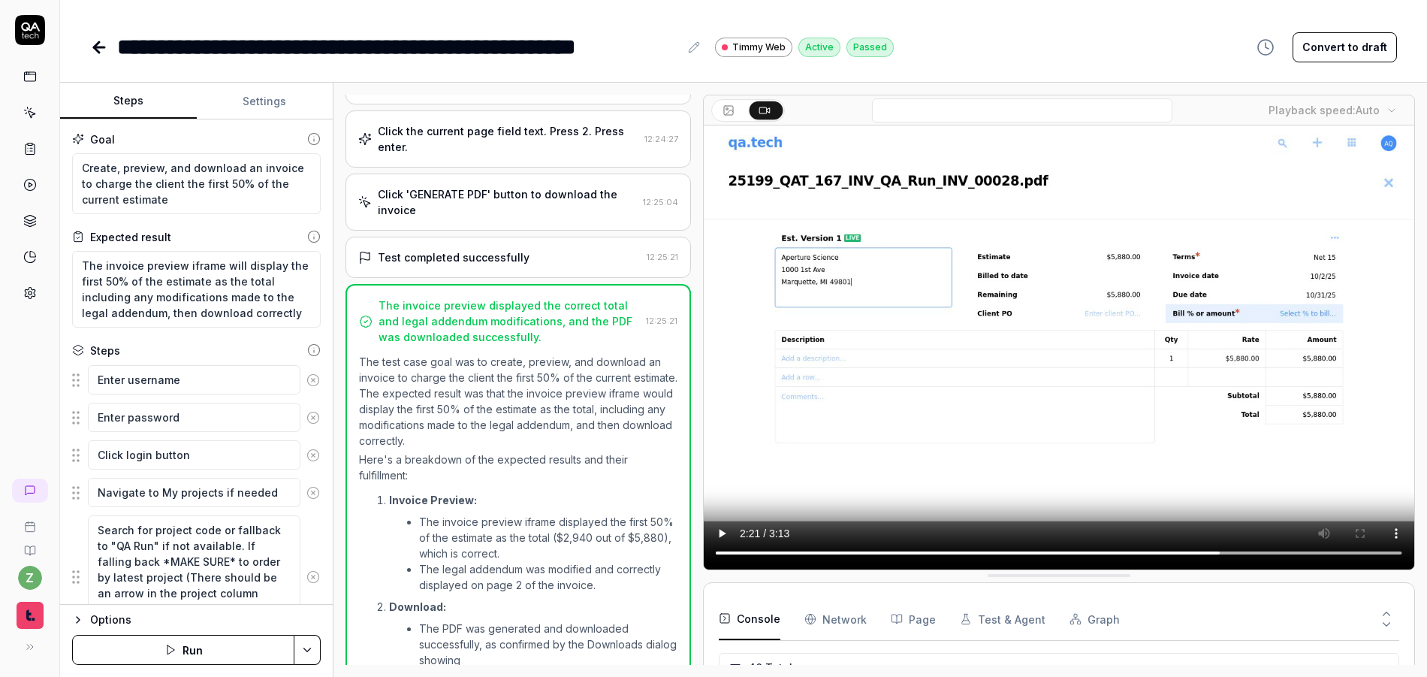
scroll to position [2041, 0]
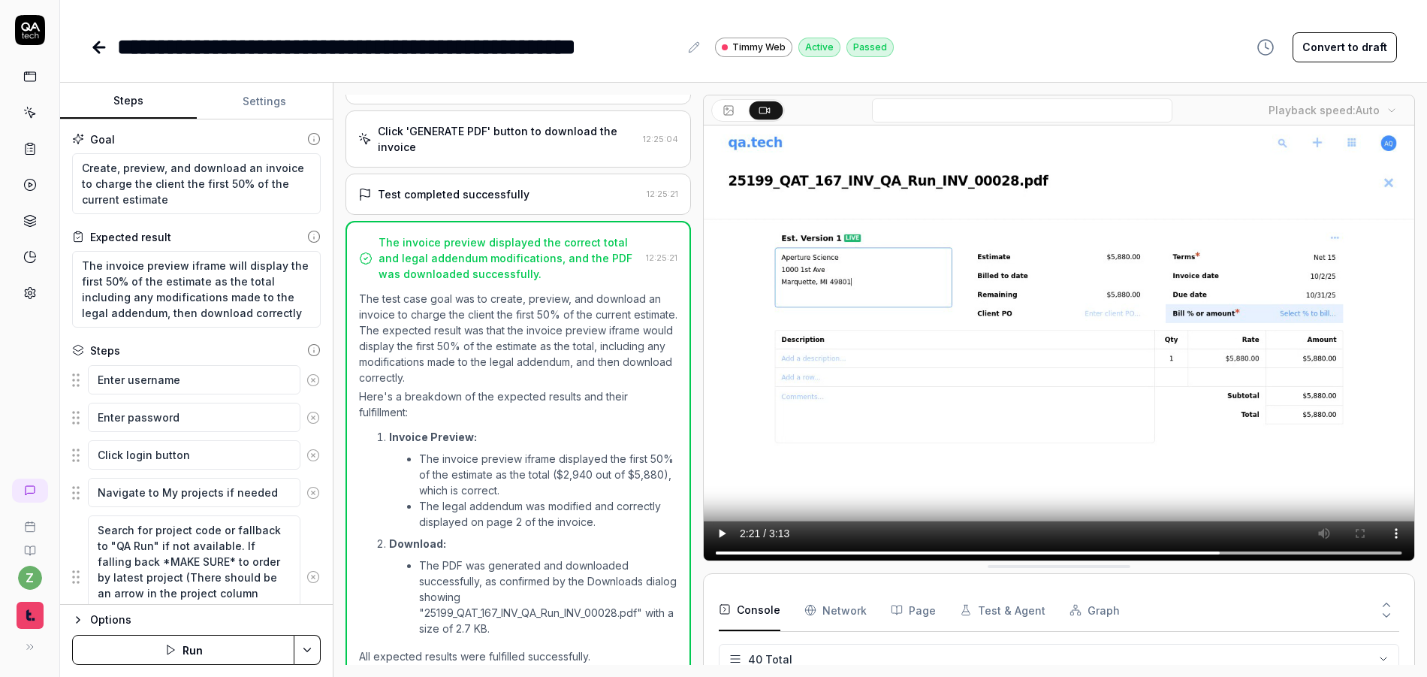
drag, startPoint x: 899, startPoint y: 563, endPoint x: 984, endPoint y: 557, distance: 85.1
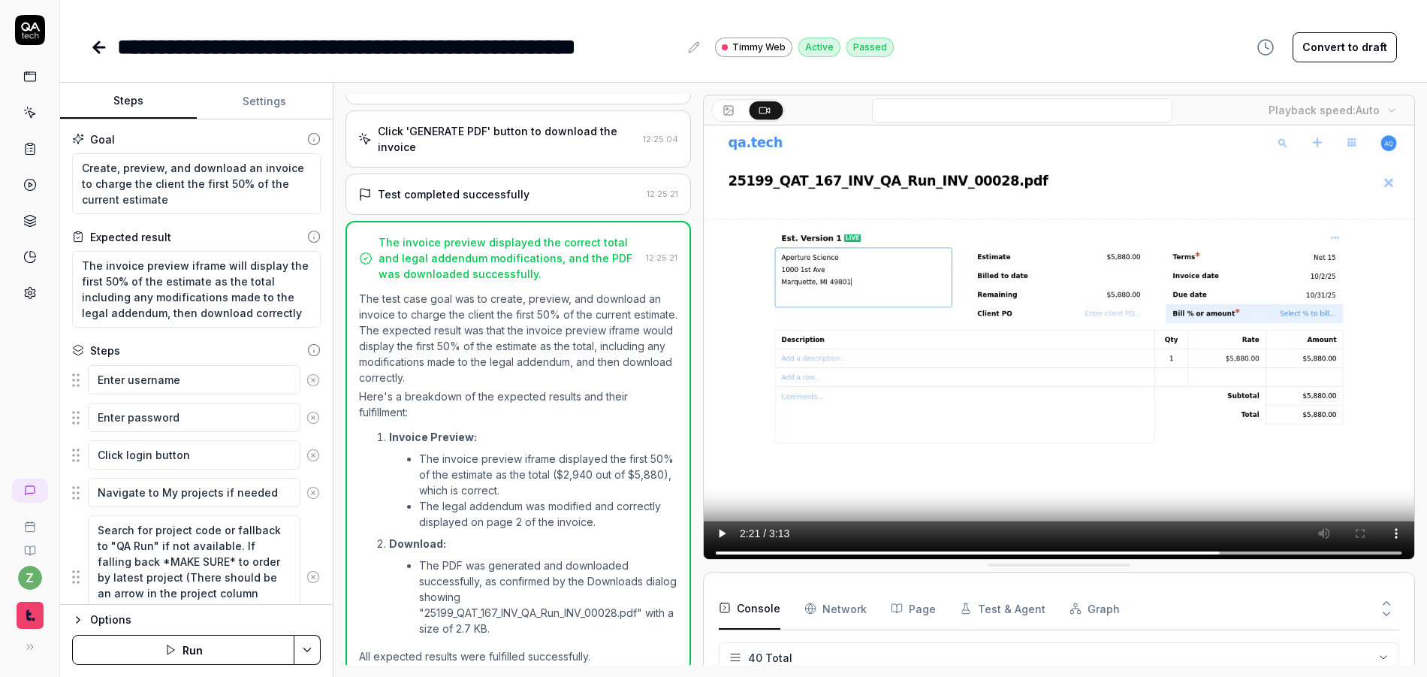
click at [37, 23] on icon at bounding box center [30, 30] width 30 height 30
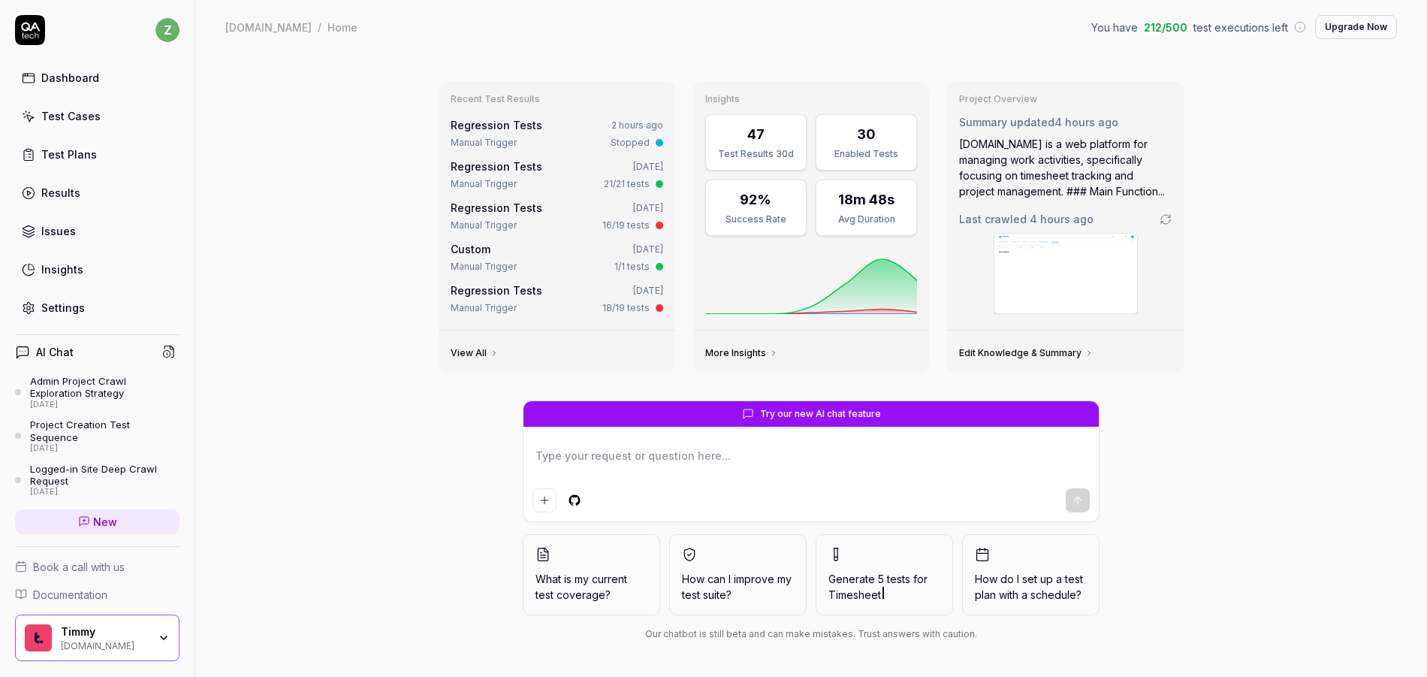
click at [80, 86] on link "Dashboard" at bounding box center [97, 77] width 164 height 29
click at [155, 29] on html "z Dashboard Test Cases Test Plans Results Issues Insights Settings AI Chat Admi…" at bounding box center [713, 338] width 1427 height 677
click at [282, 118] on html "z Dashboard Test Cases Test Plans Results Issues Insights Settings AI Chat Admi…" at bounding box center [713, 338] width 1427 height 677
click at [80, 81] on div "Dashboard" at bounding box center [70, 78] width 58 height 16
click at [123, 115] on link "Test Cases" at bounding box center [97, 115] width 164 height 29
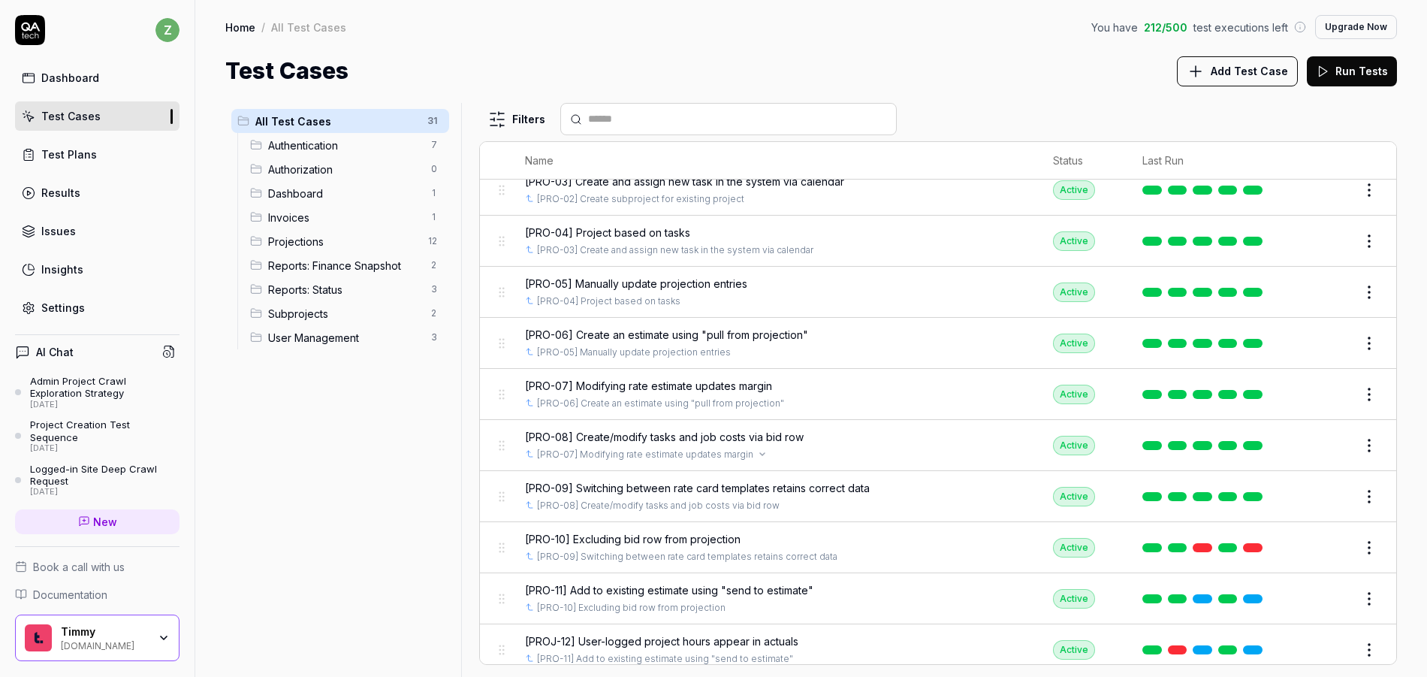
scroll to position [619, 0]
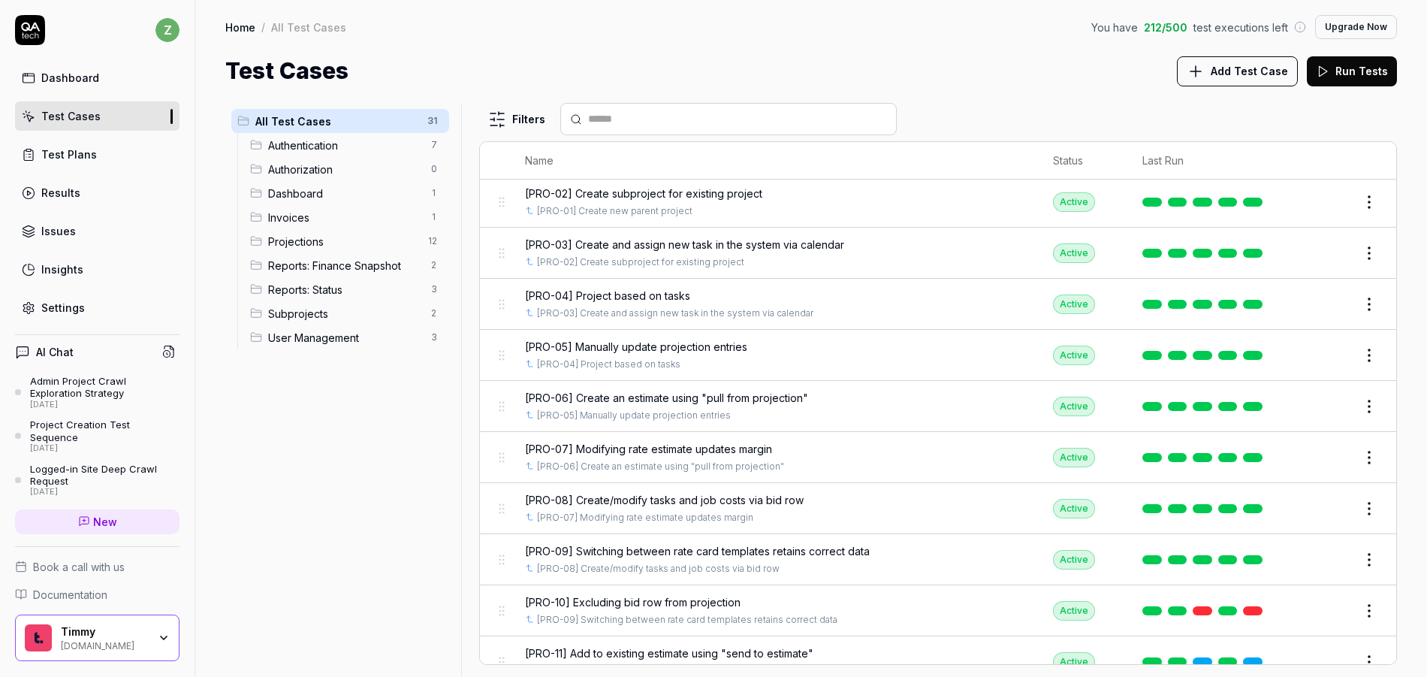
click at [757, 397] on span "[PRO-06] Create an estimate using "pull from projection"" at bounding box center [666, 398] width 283 height 16
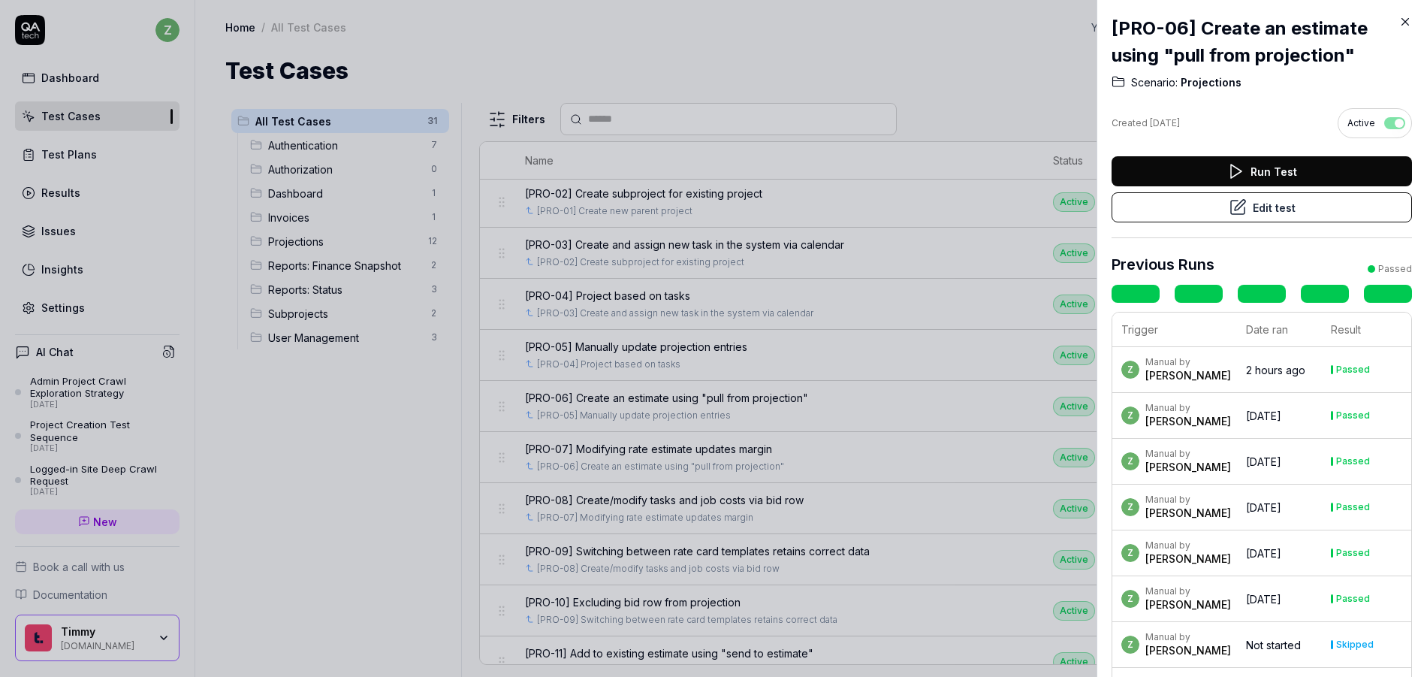
click at [1281, 211] on button "Edit test" at bounding box center [1262, 207] width 300 height 30
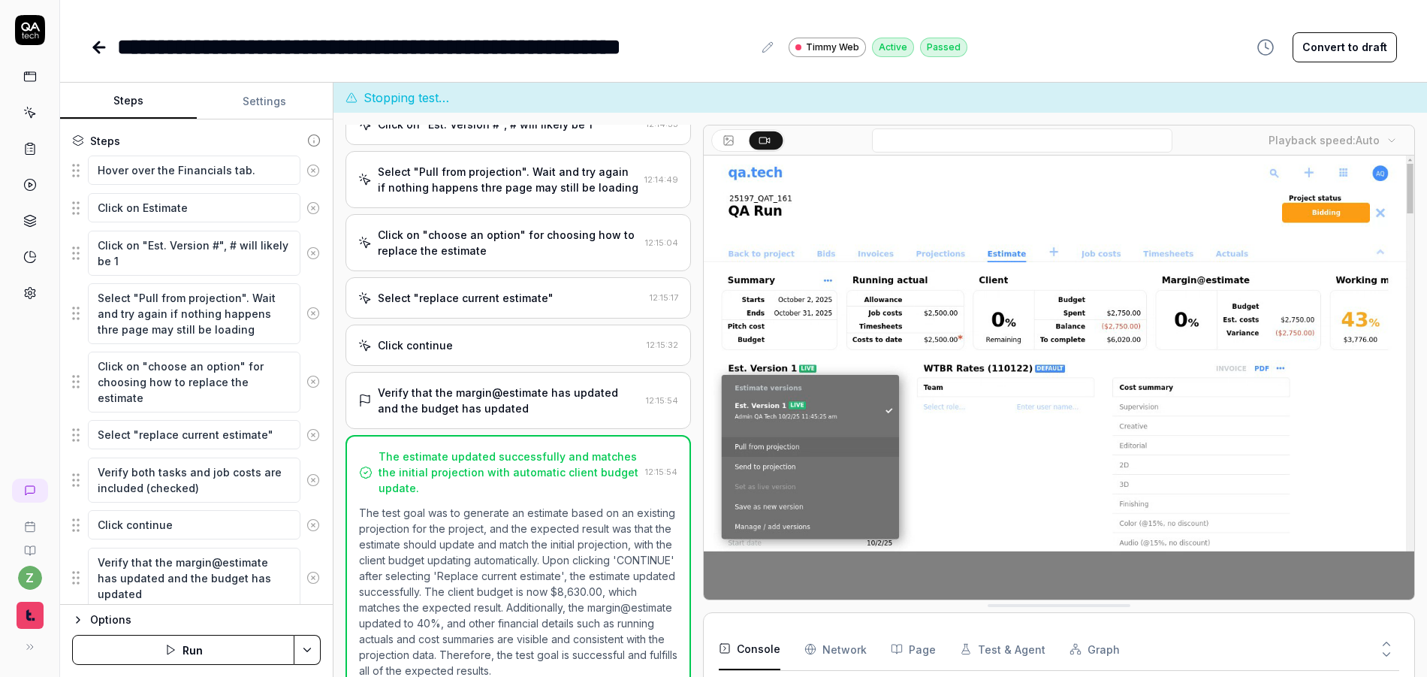
scroll to position [229, 0]
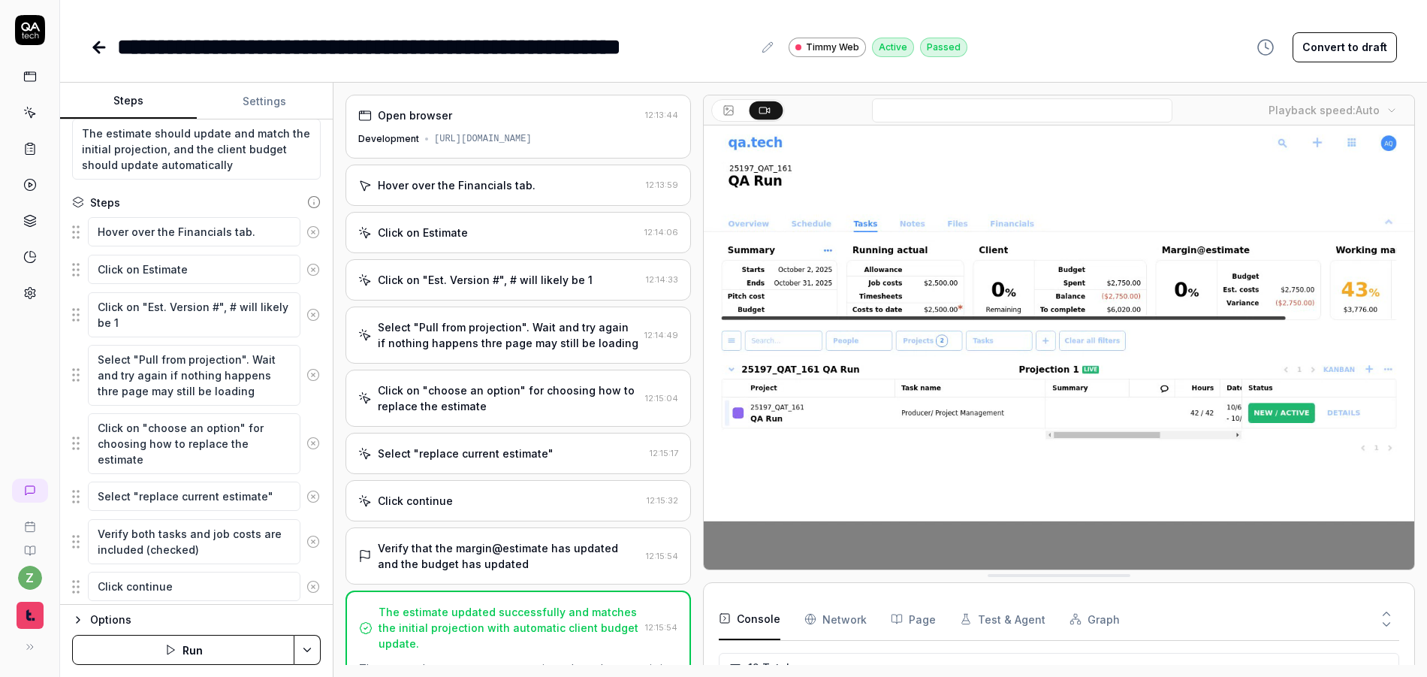
scroll to position [229, 0]
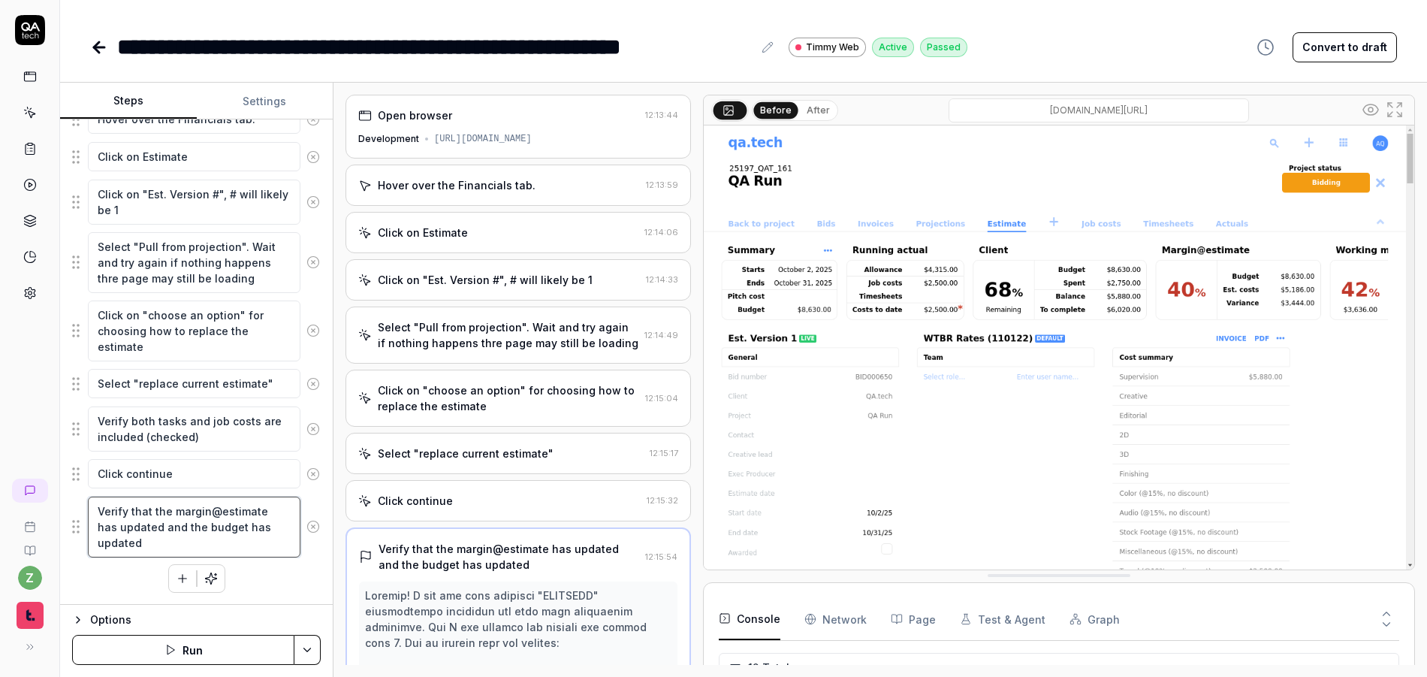
click at [216, 545] on textarea "Verify that the margin@estimate has updated and the budget has updated" at bounding box center [194, 526] width 213 height 61
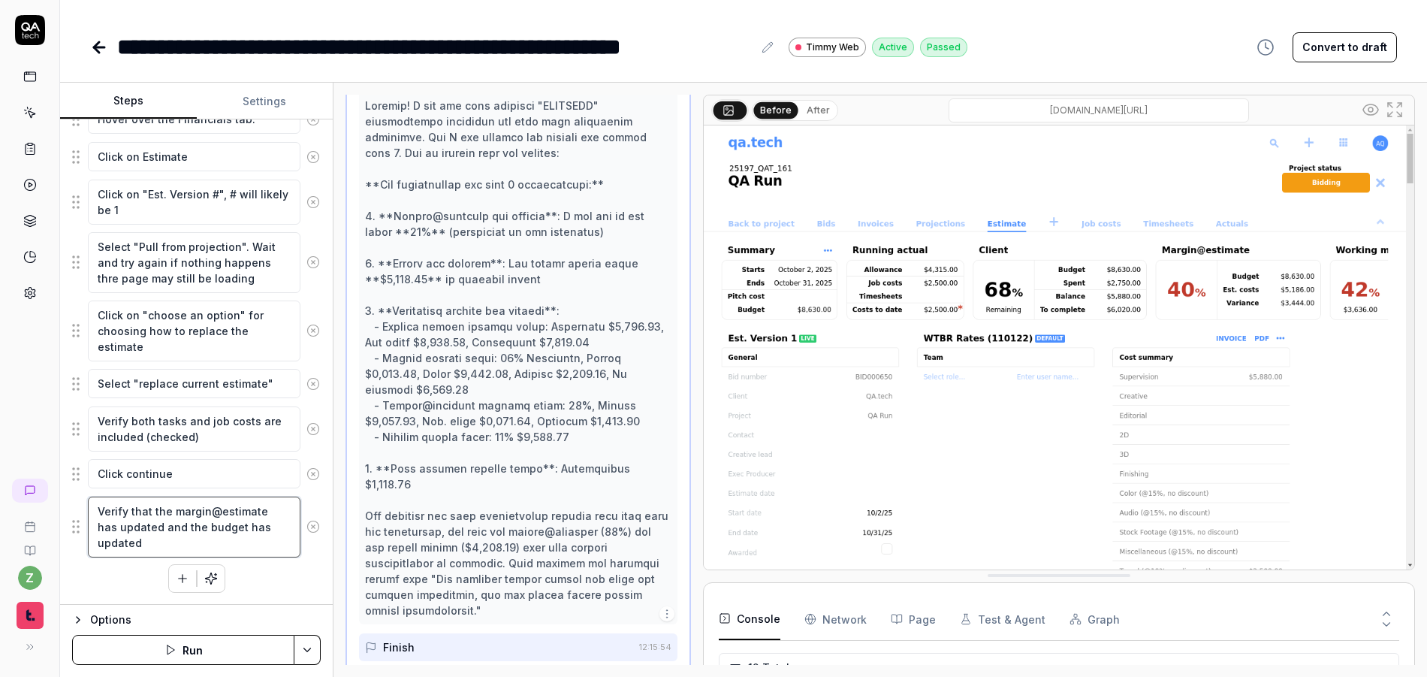
scroll to position [499, 0]
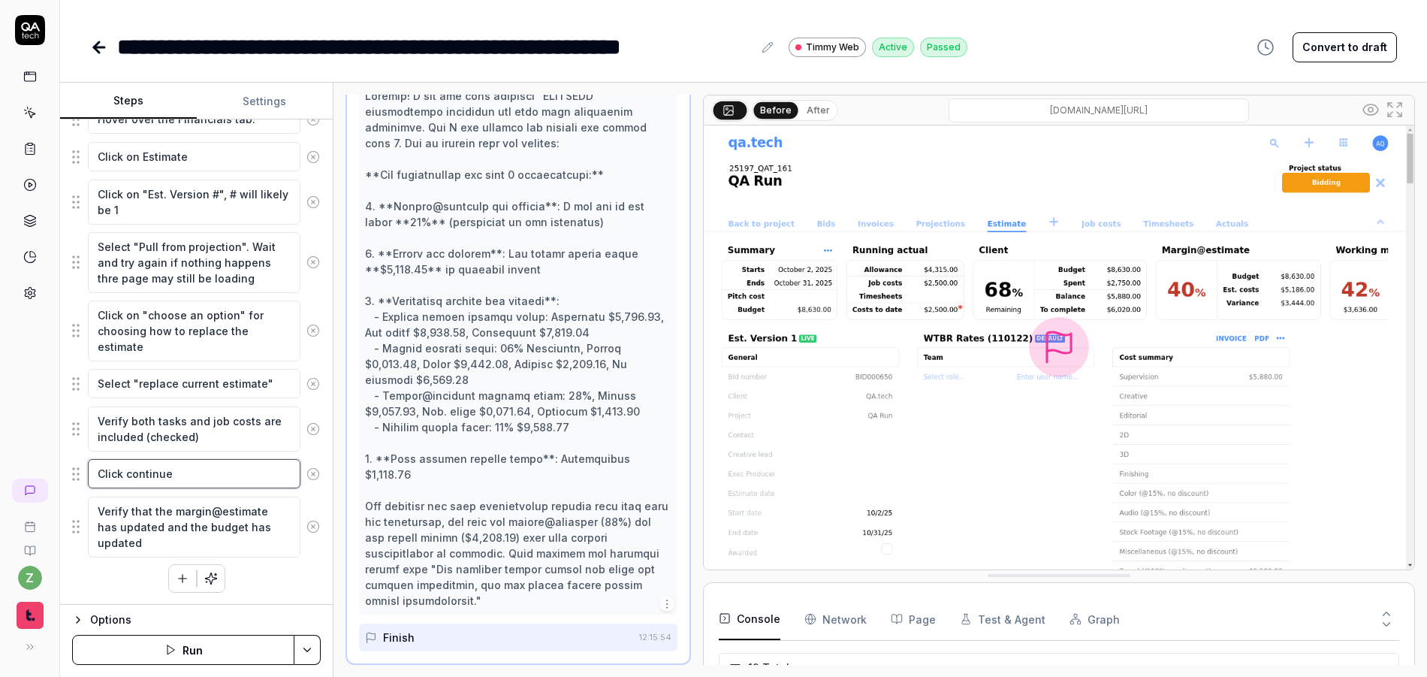
click at [222, 469] on textarea "Click continue" at bounding box center [194, 473] width 213 height 29
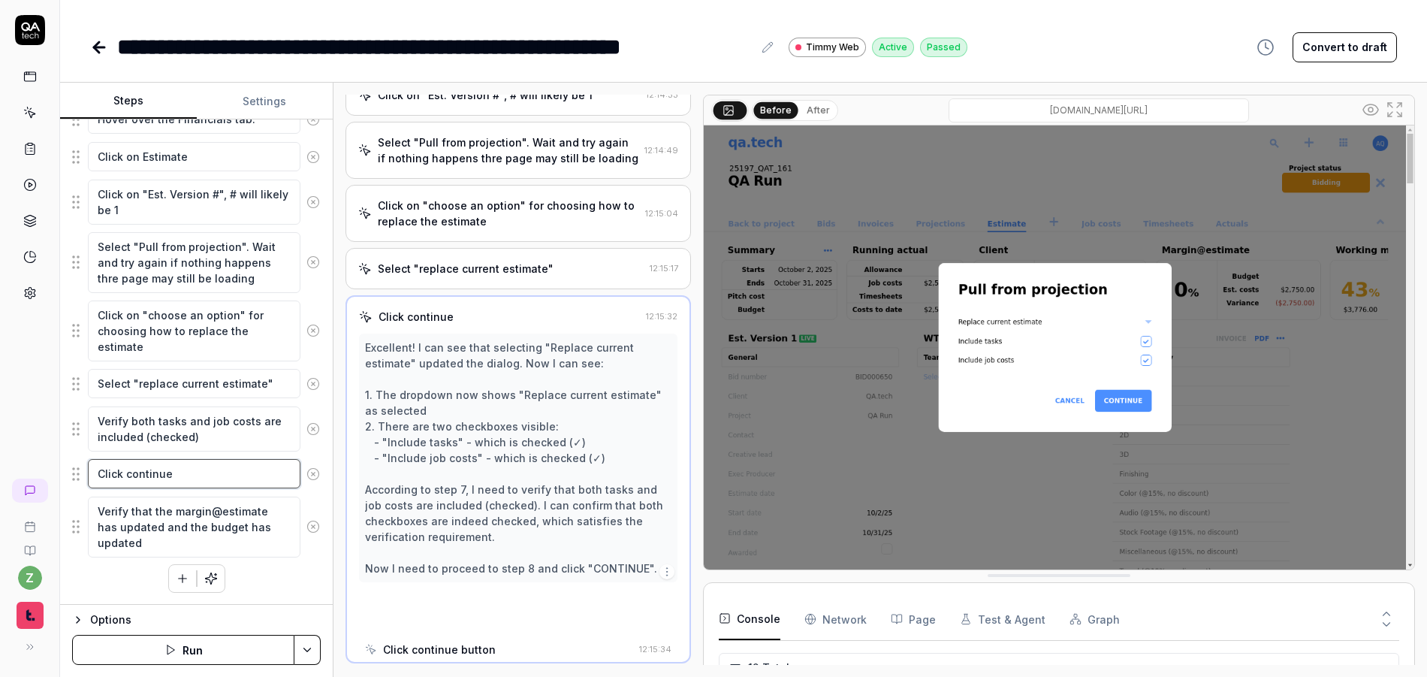
scroll to position [183, 0]
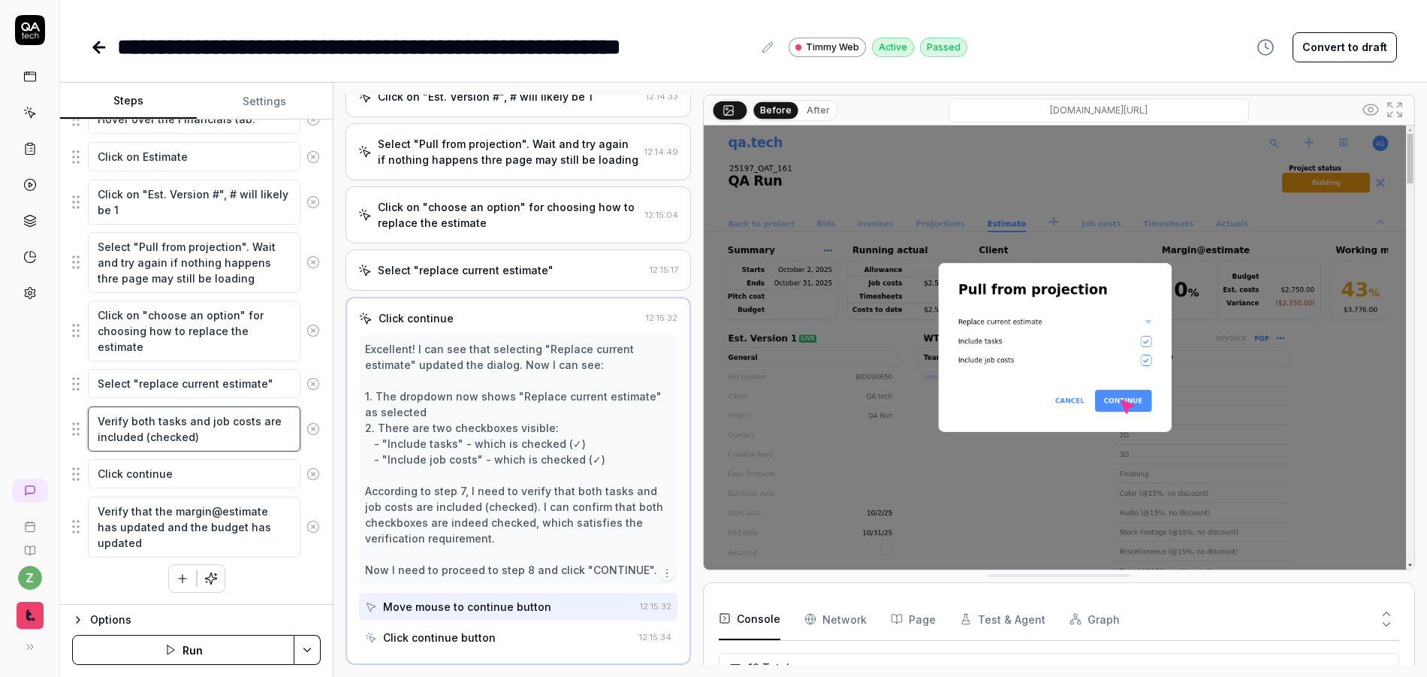
click at [253, 426] on textarea "Verify both tasks and job costs are included (checked)" at bounding box center [194, 428] width 213 height 45
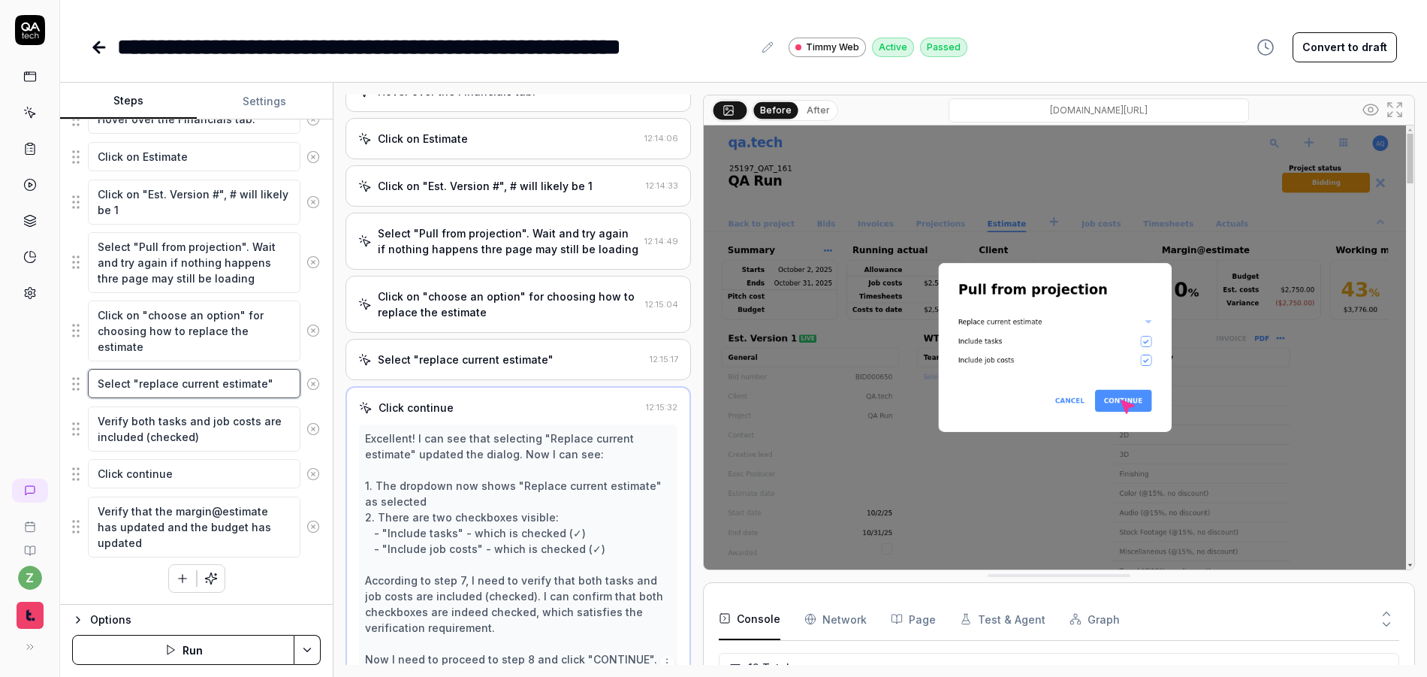
click at [237, 387] on textarea "Select "replace current estimate"" at bounding box center [194, 383] width 213 height 29
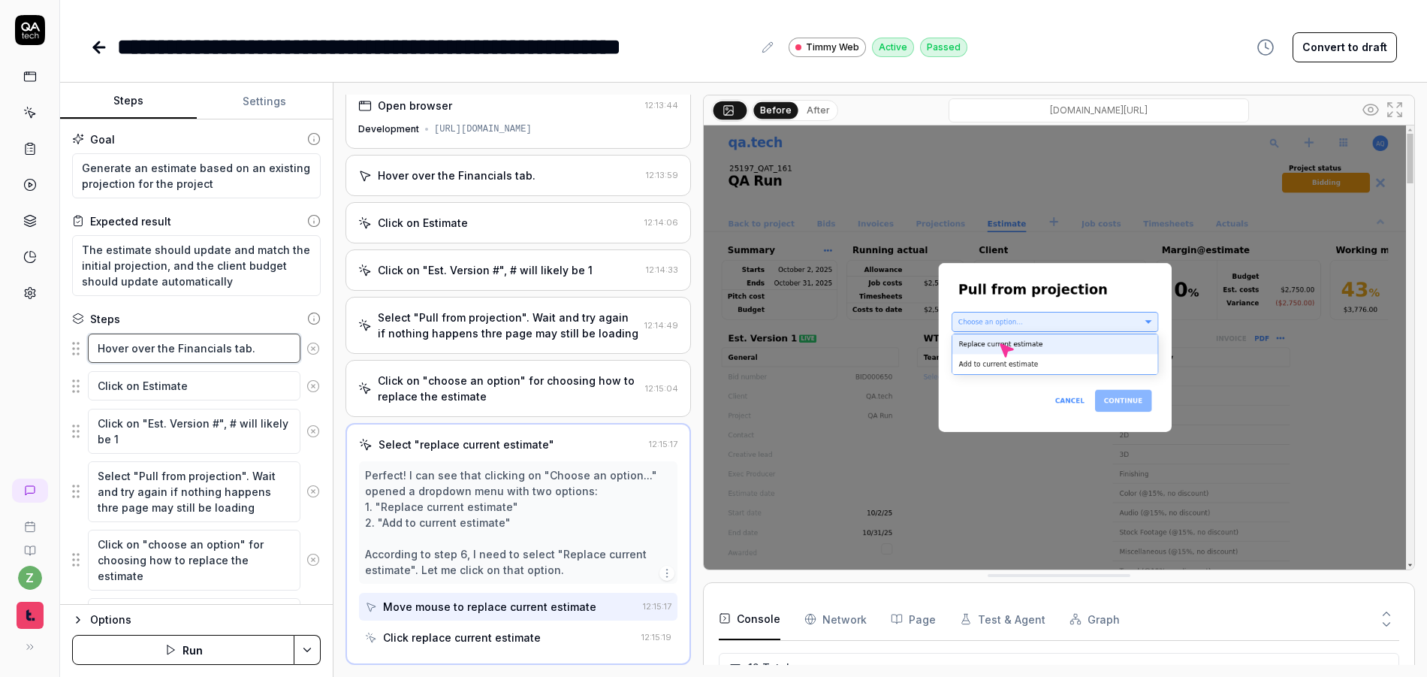
scroll to position [0, 0]
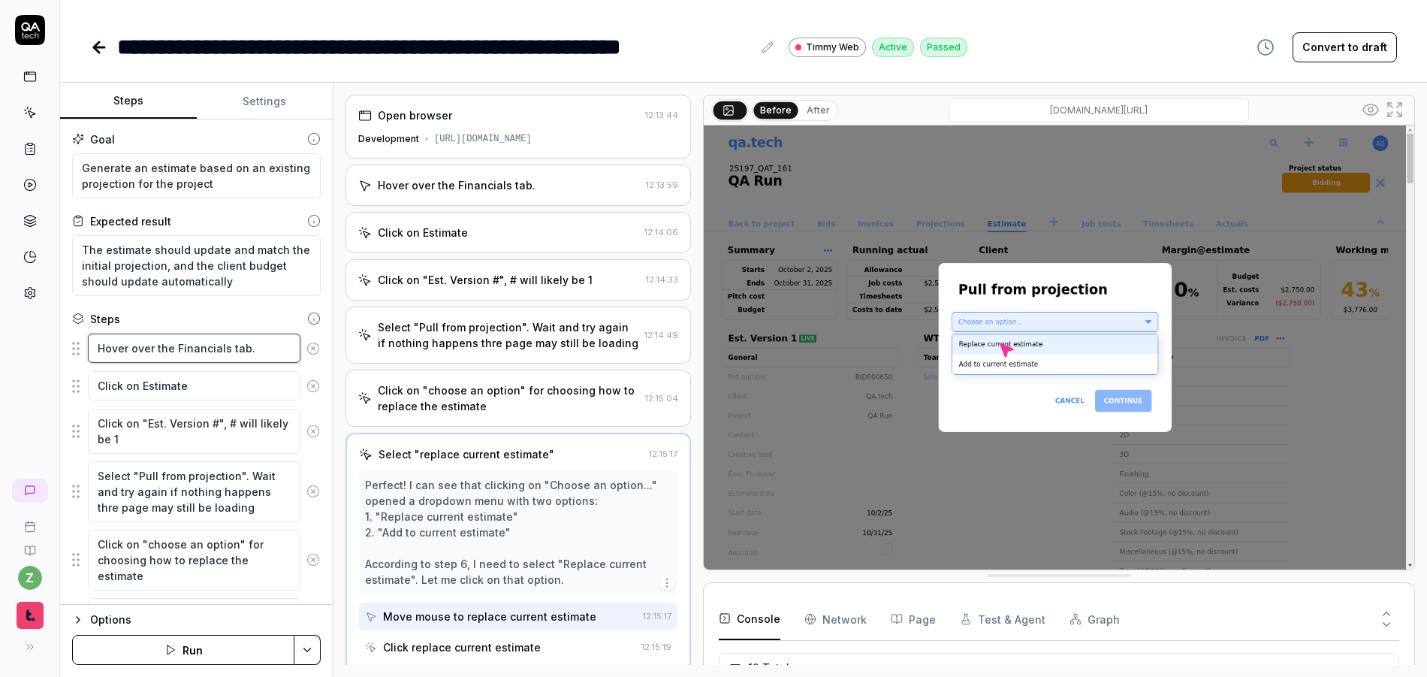
click at [224, 353] on textarea "Hover over the Financials tab." at bounding box center [194, 347] width 213 height 29
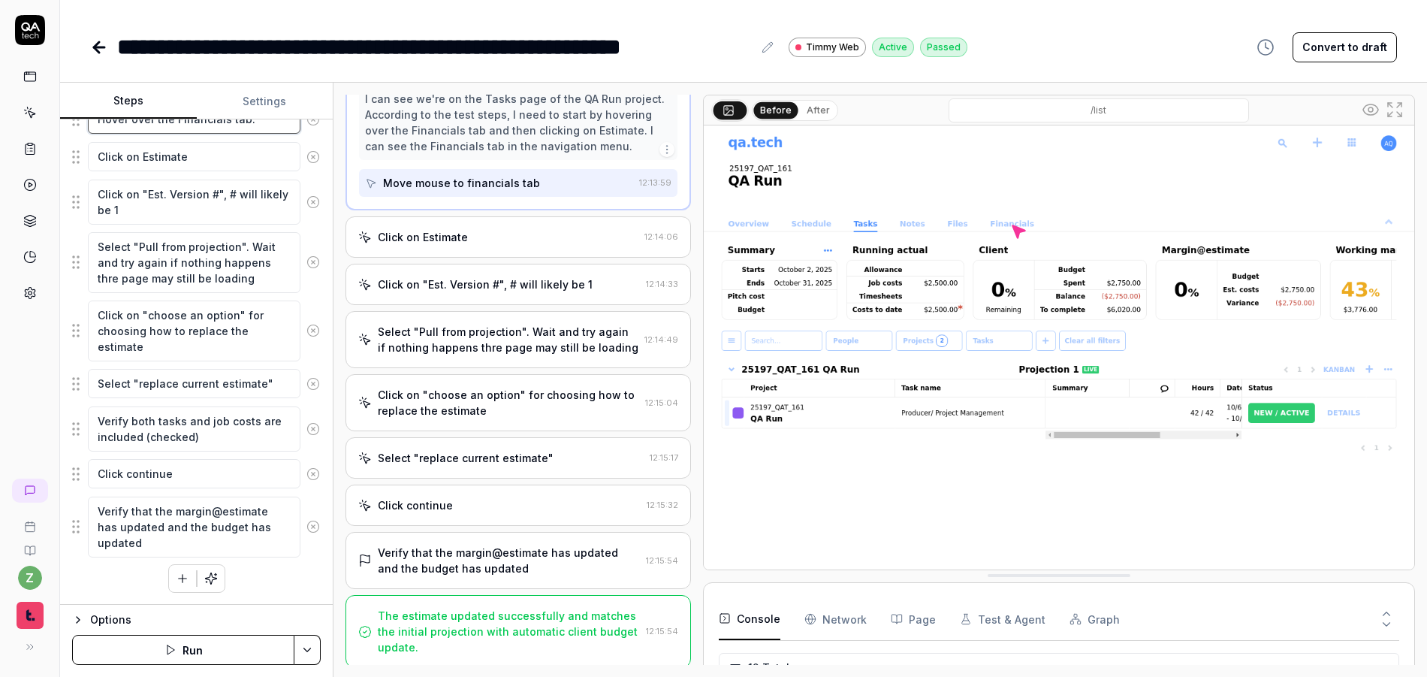
scroll to position [121, 0]
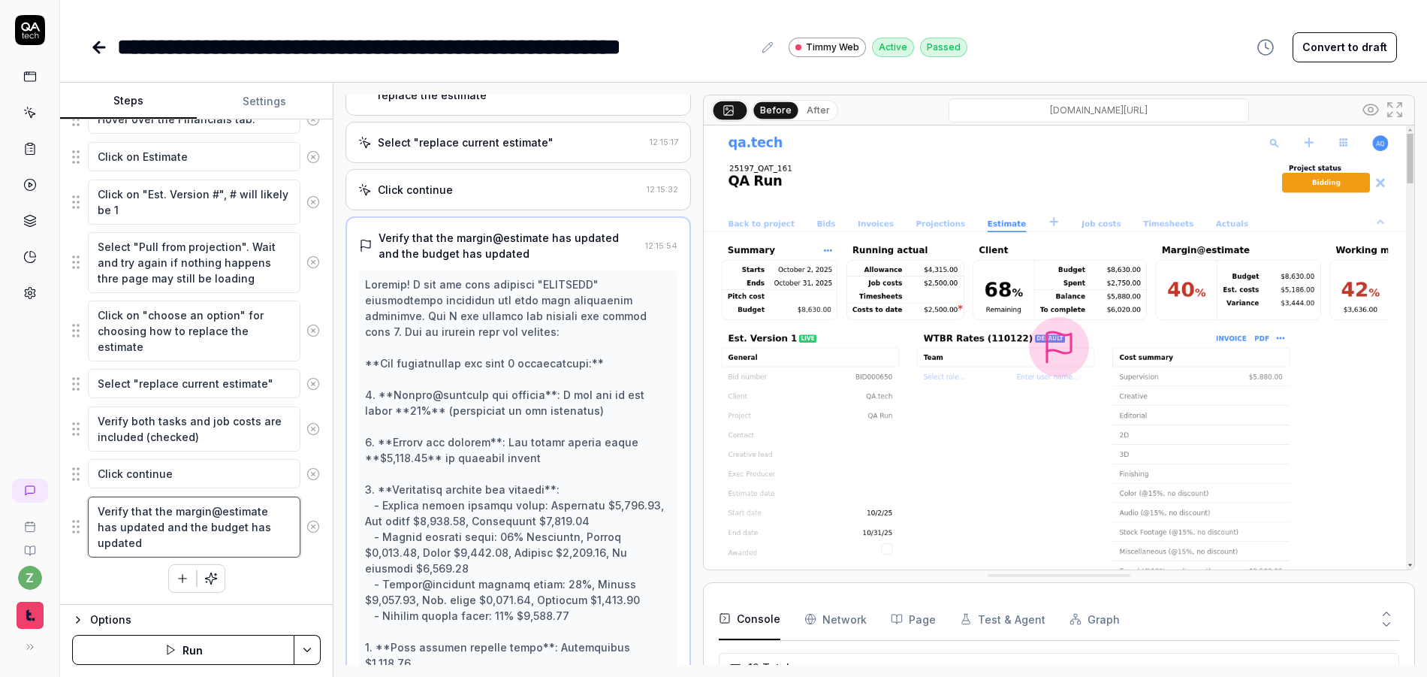
click at [190, 542] on textarea "Verify that the margin@estimate has updated and the budget has updated" at bounding box center [194, 526] width 213 height 61
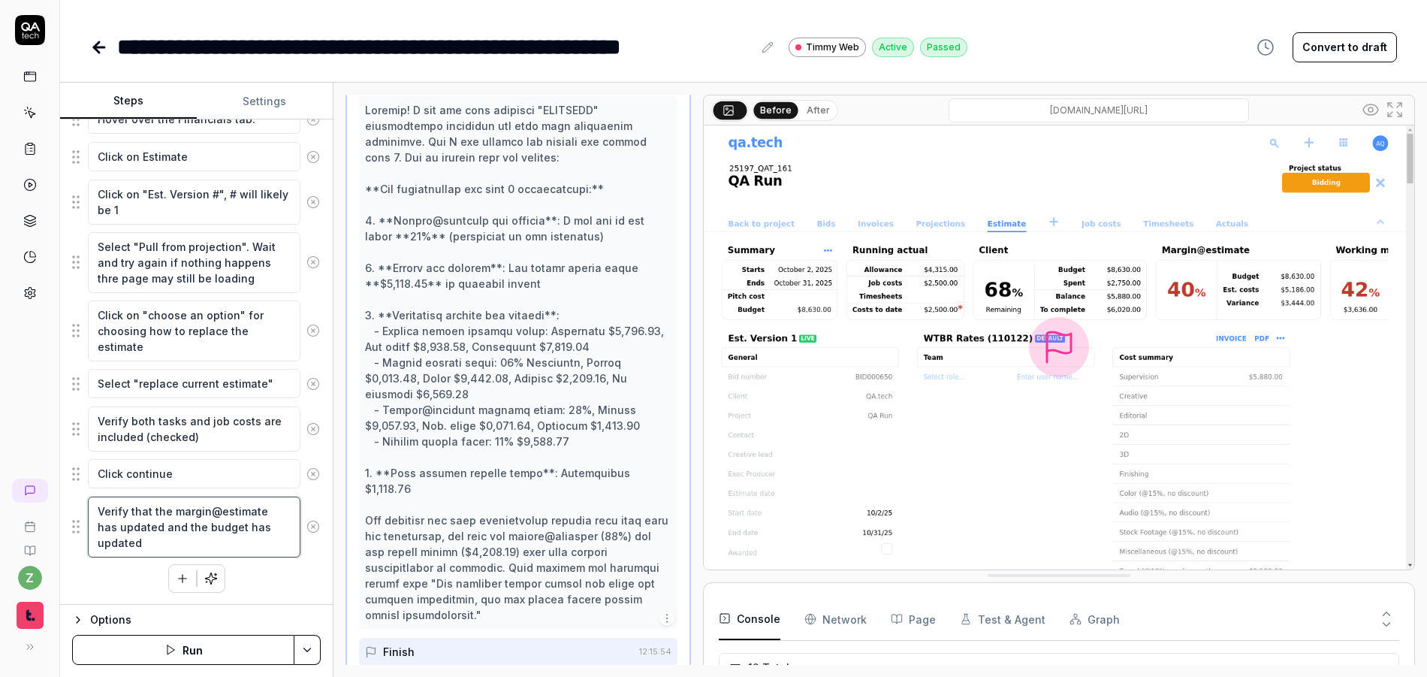
scroll to position [499, 0]
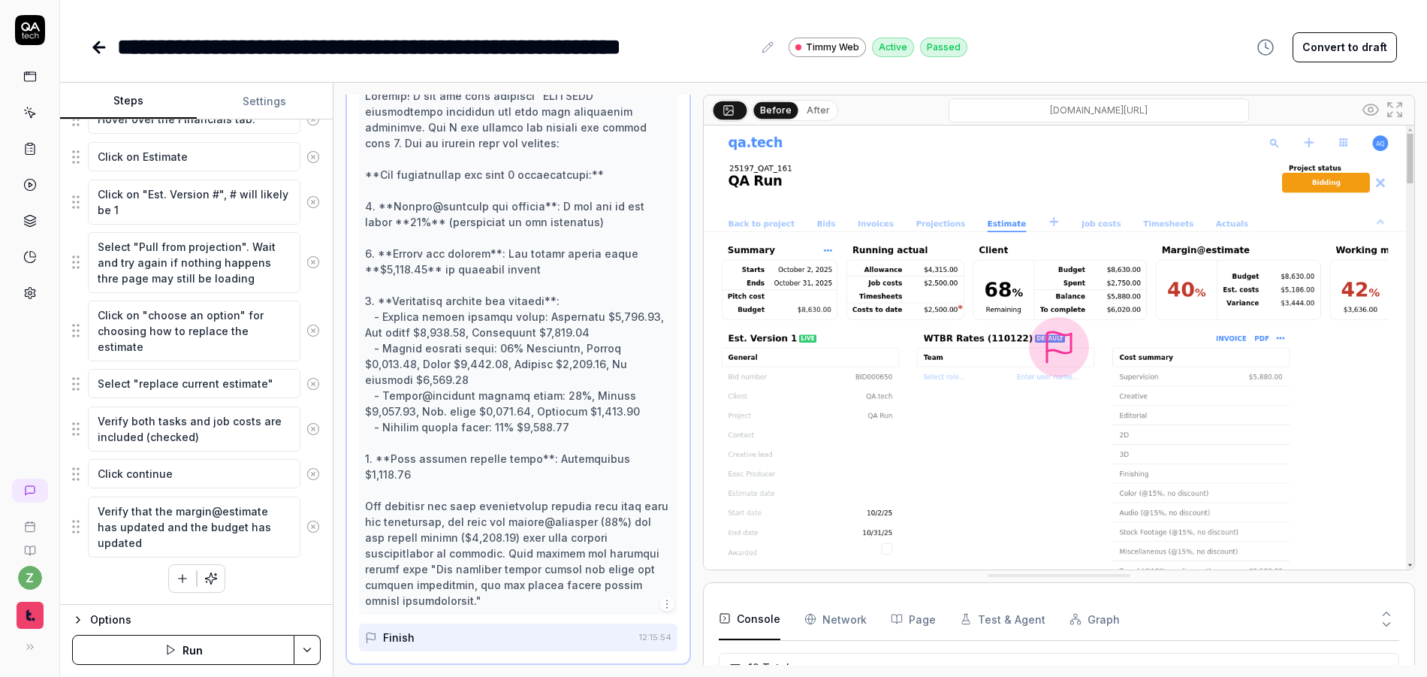
click at [98, 52] on icon at bounding box center [96, 47] width 5 height 11
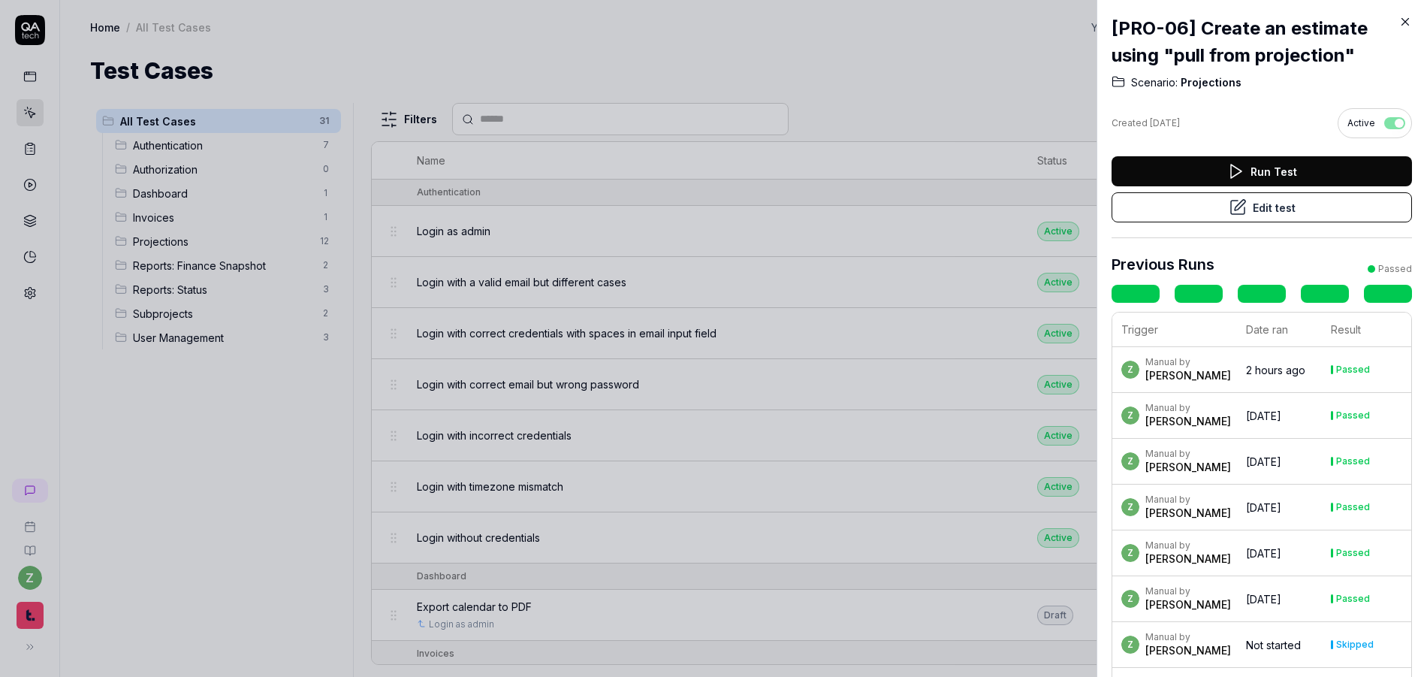
drag, startPoint x: 476, startPoint y: 389, endPoint x: 446, endPoint y: 403, distance: 32.9
click at [470, 389] on div at bounding box center [713, 338] width 1427 height 677
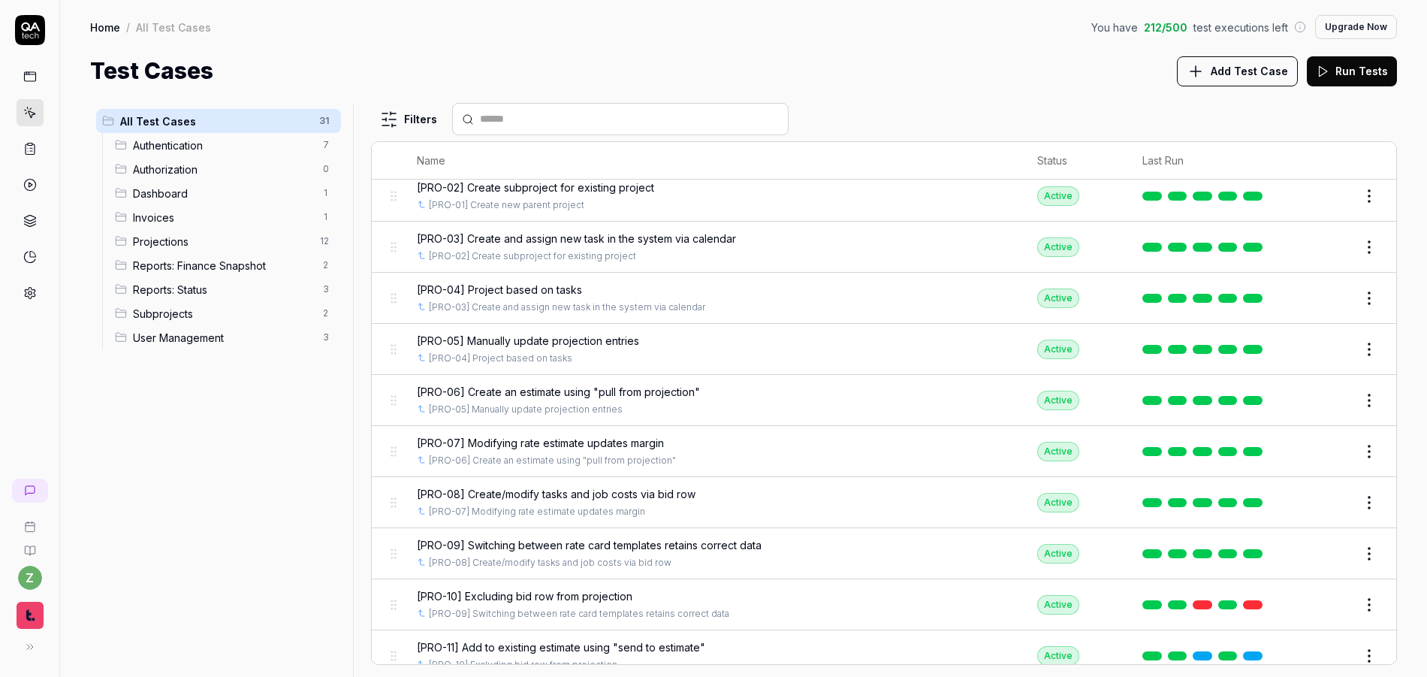
scroll to position [618, 0]
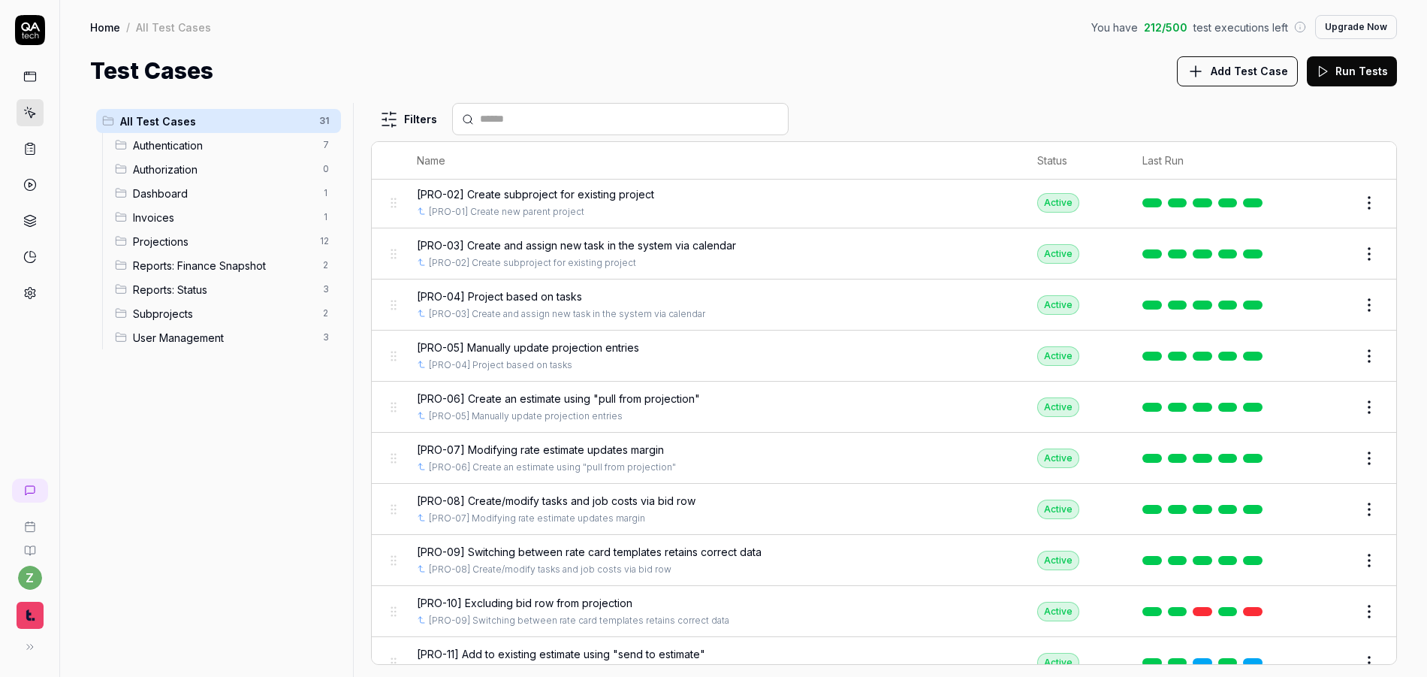
click at [600, 348] on span "[PRO-05] Manually update projection entries" at bounding box center [528, 347] width 222 height 16
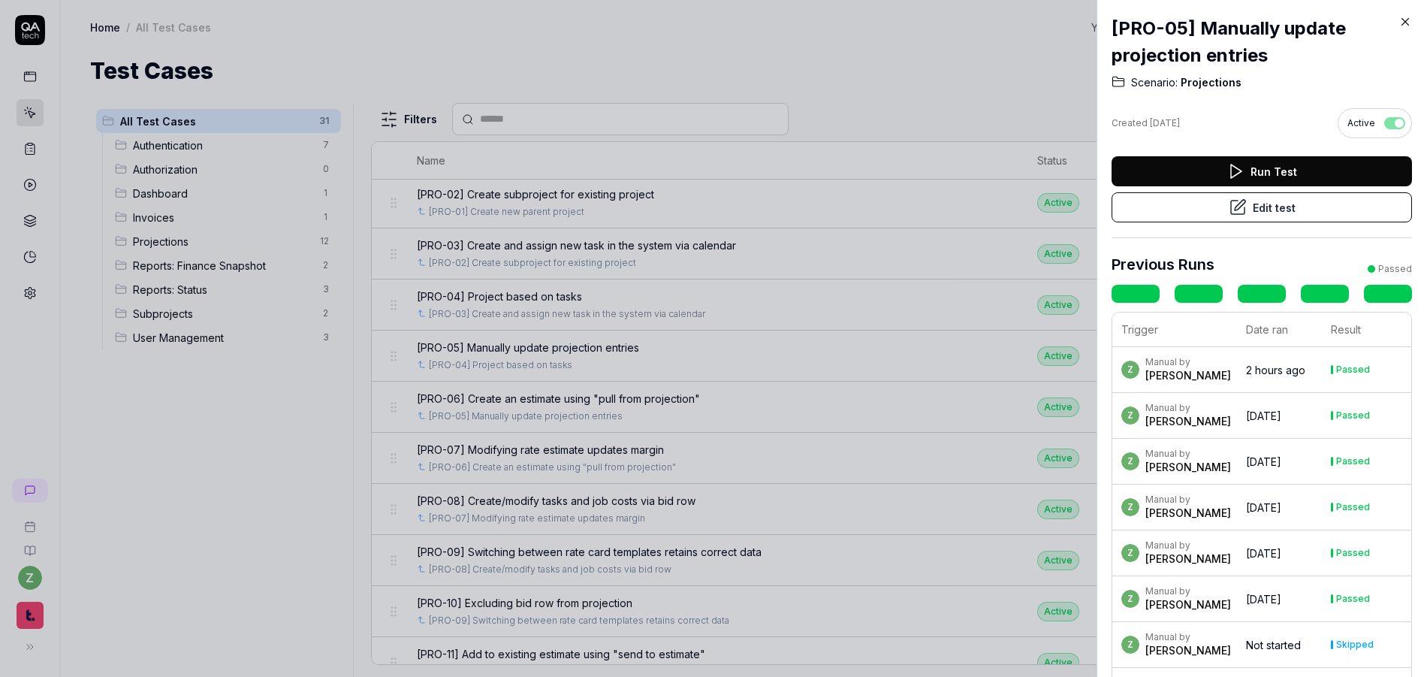
click at [1266, 213] on button "Edit test" at bounding box center [1262, 207] width 300 height 30
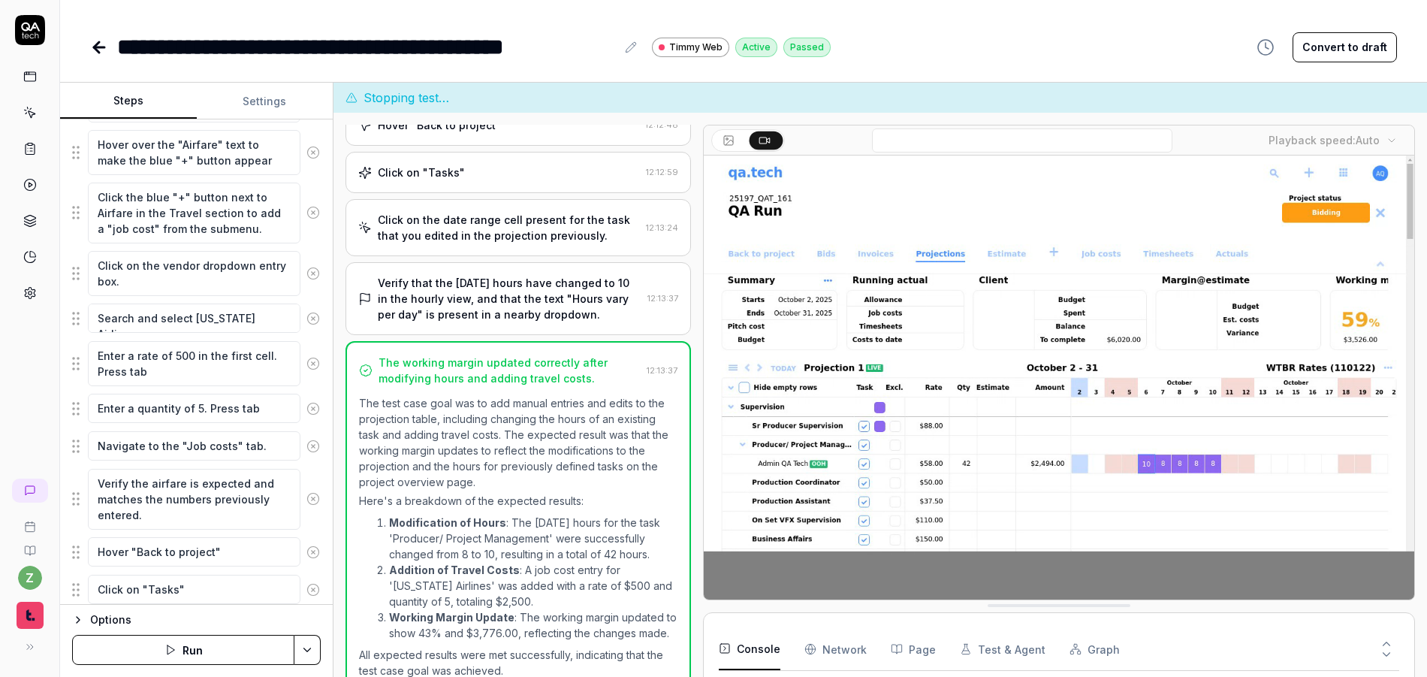
scroll to position [324, 0]
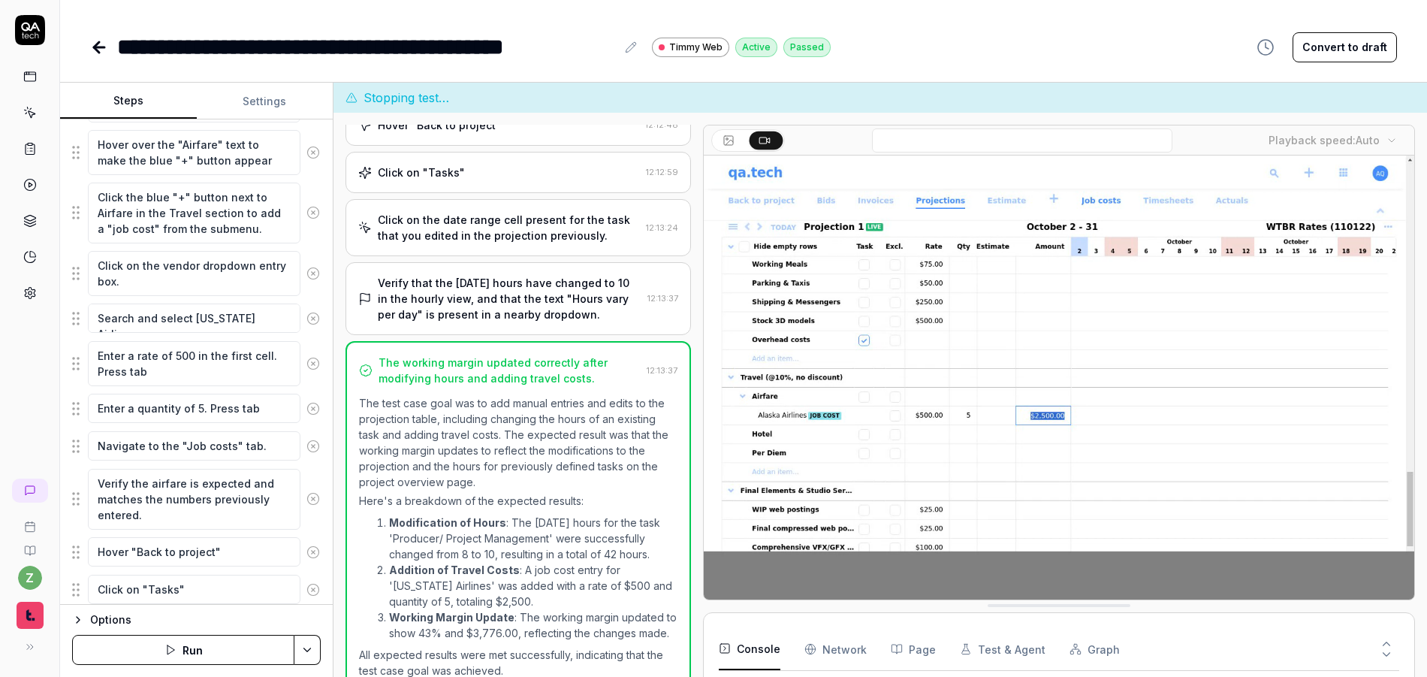
click at [1013, 362] on video at bounding box center [1059, 377] width 711 height 444
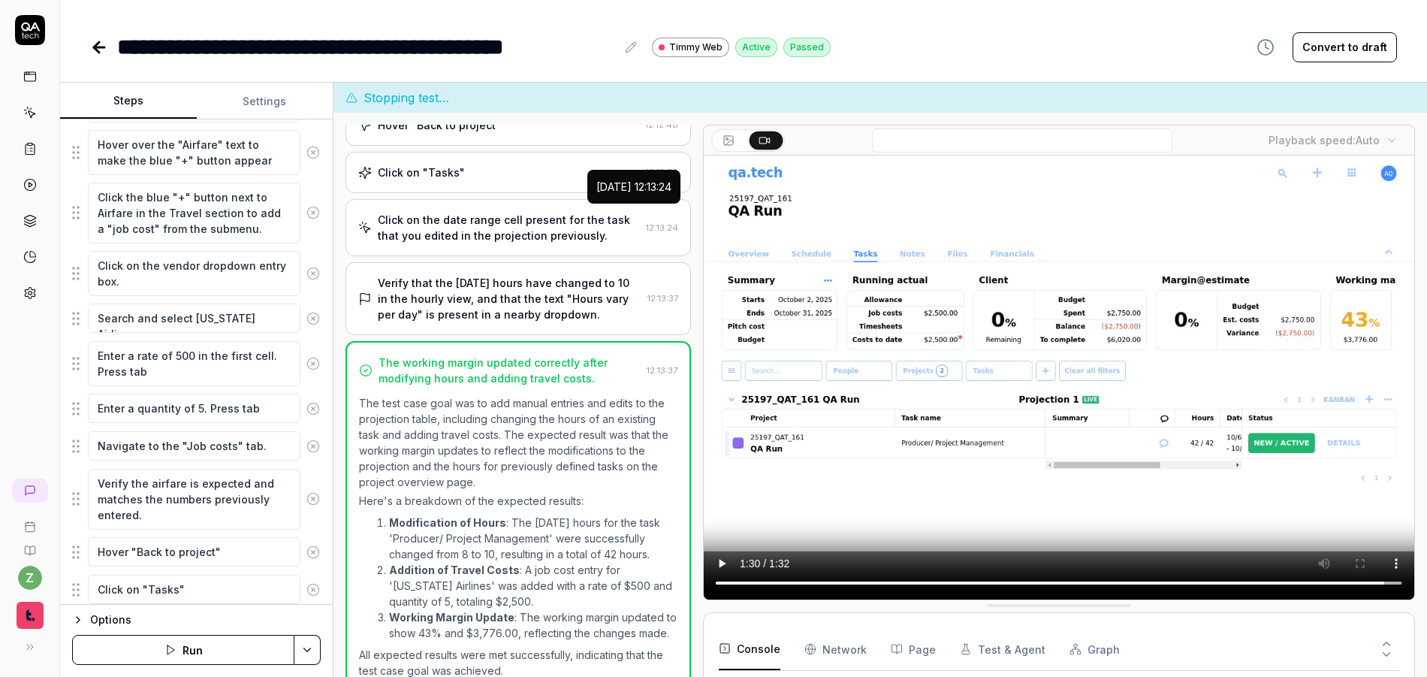
type textarea "*"
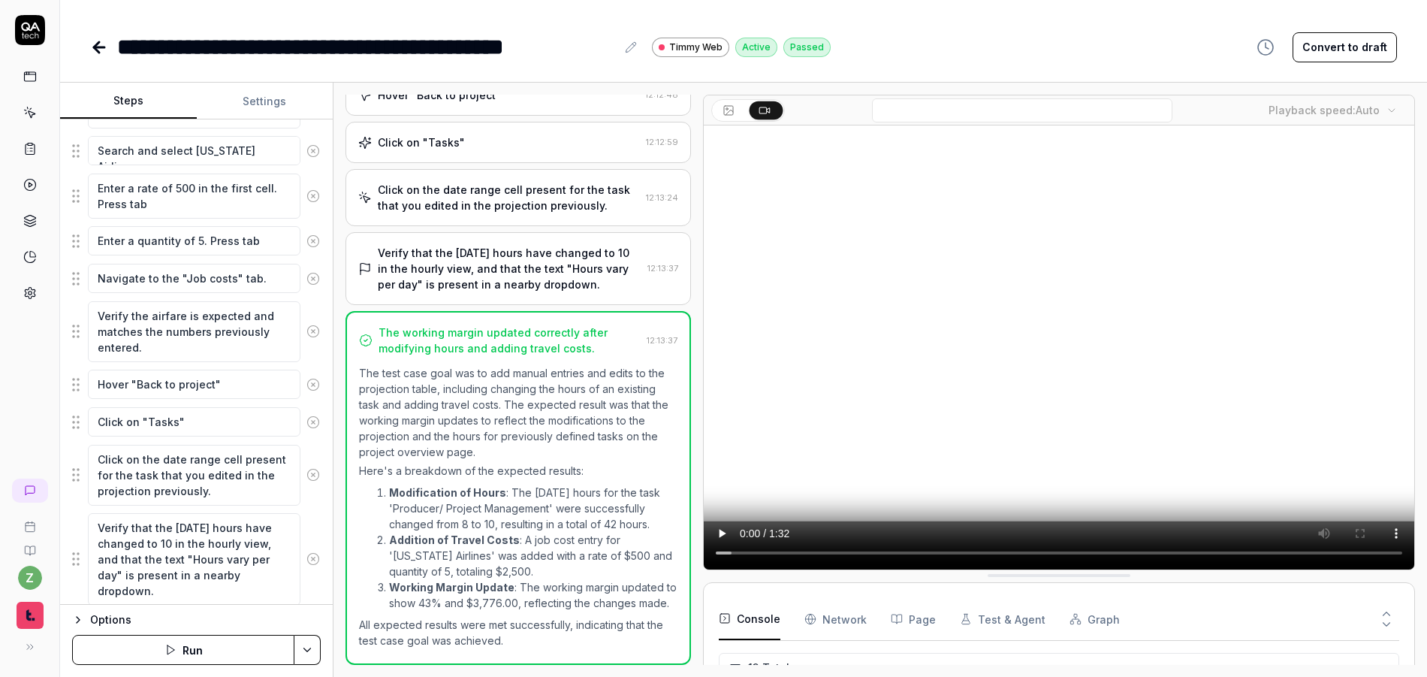
scroll to position [994, 0]
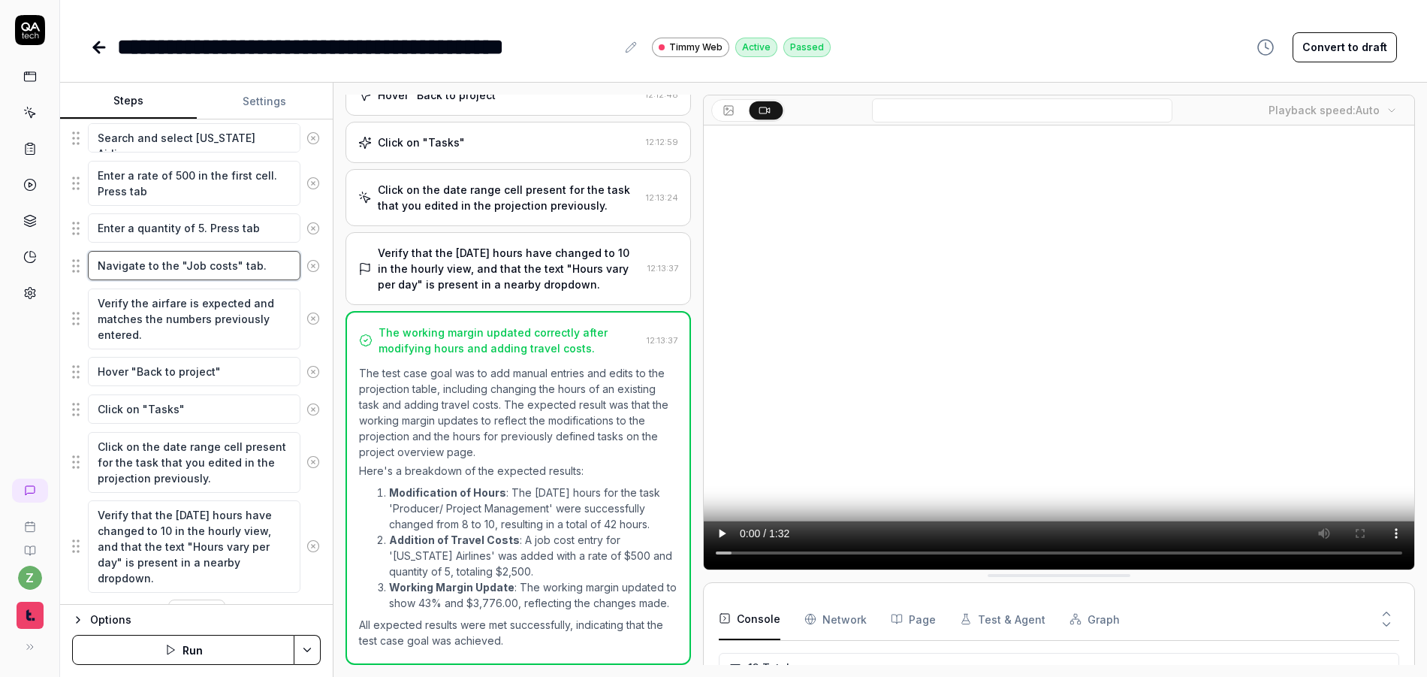
click at [186, 273] on textarea "Navigate to the "Job costs" tab." at bounding box center [194, 265] width 213 height 29
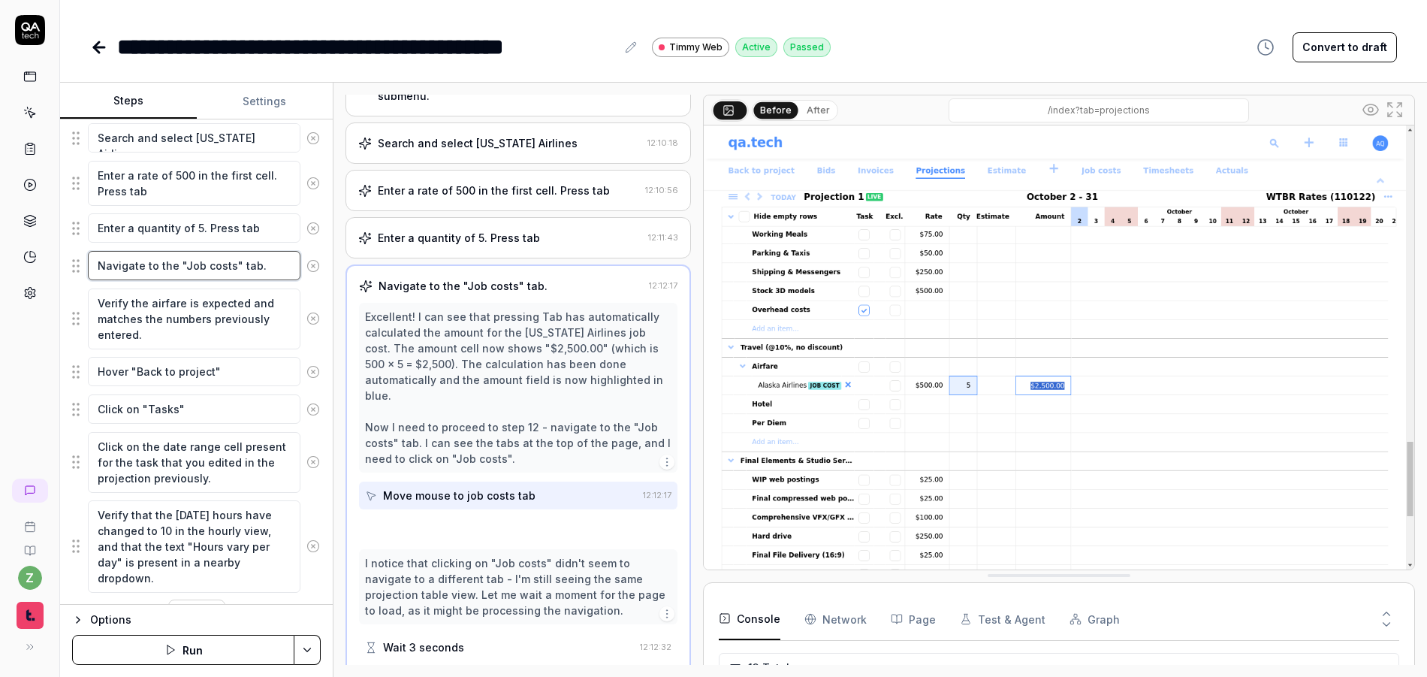
scroll to position [446, 0]
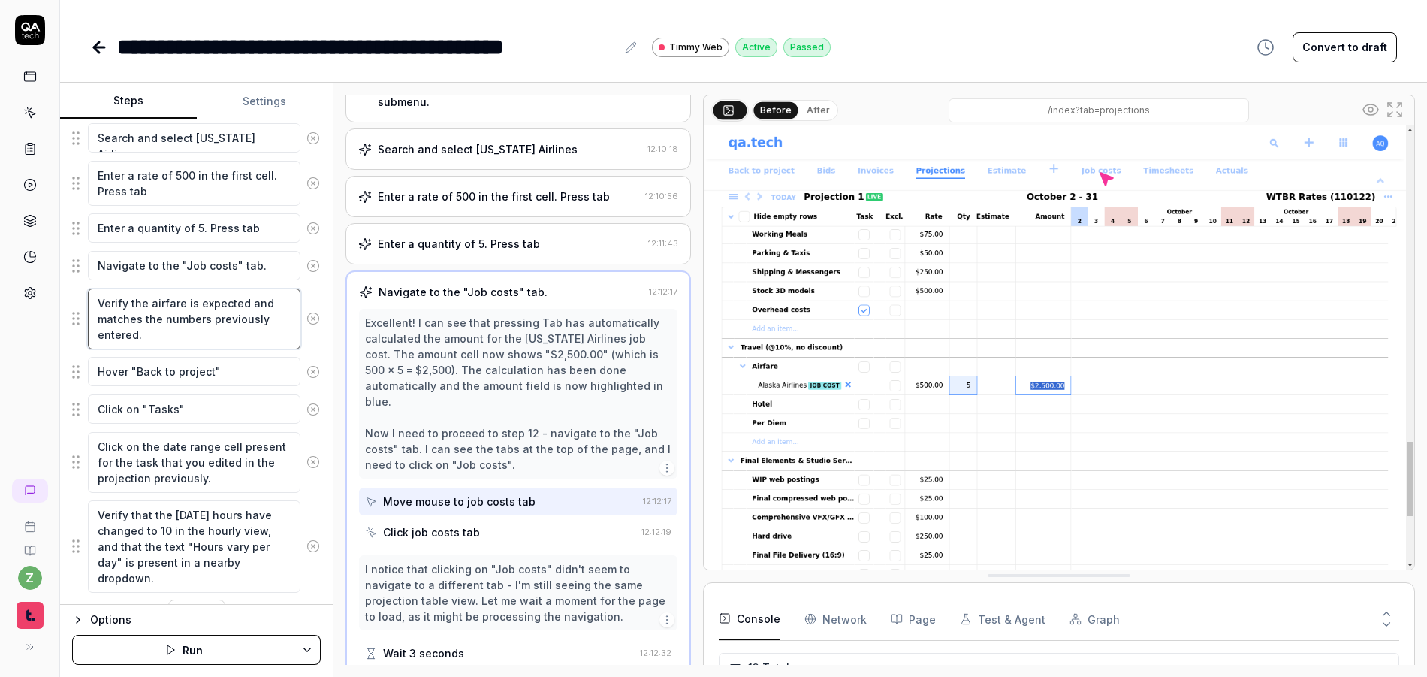
click at [207, 310] on textarea "Verify the airfare is expected and matches the numbers previously entered." at bounding box center [194, 318] width 213 height 61
click at [207, 340] on textarea "Verify the airfare is expected and matches the numbers previously entered." at bounding box center [194, 318] width 213 height 61
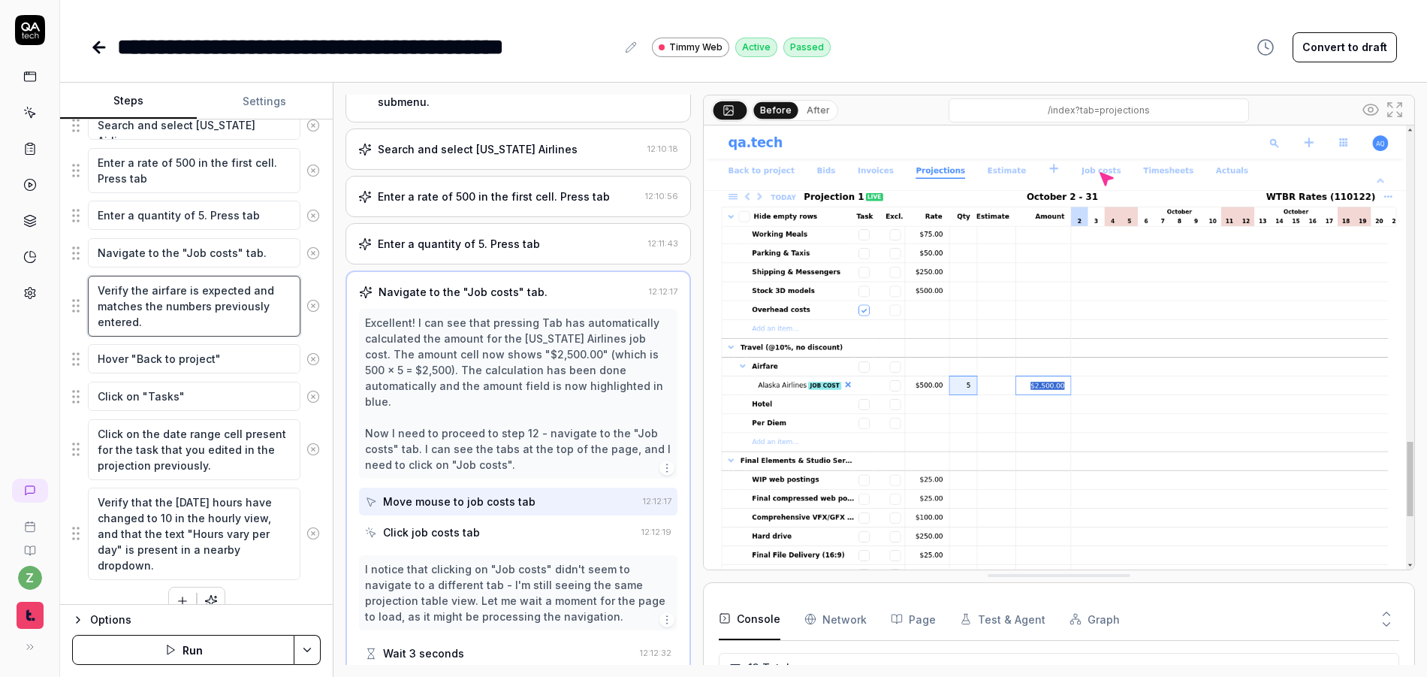
scroll to position [1029, 0]
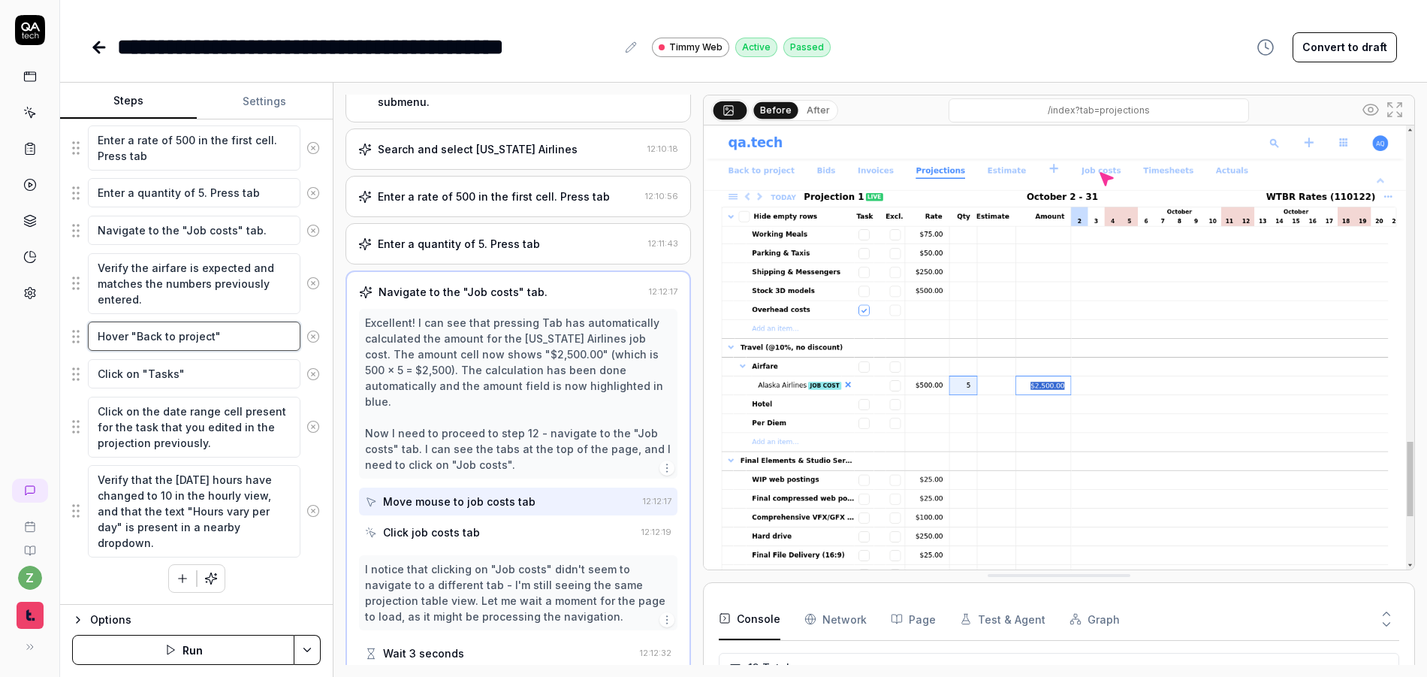
click at [207, 340] on textarea "Hover "Back to project"" at bounding box center [194, 335] width 213 height 29
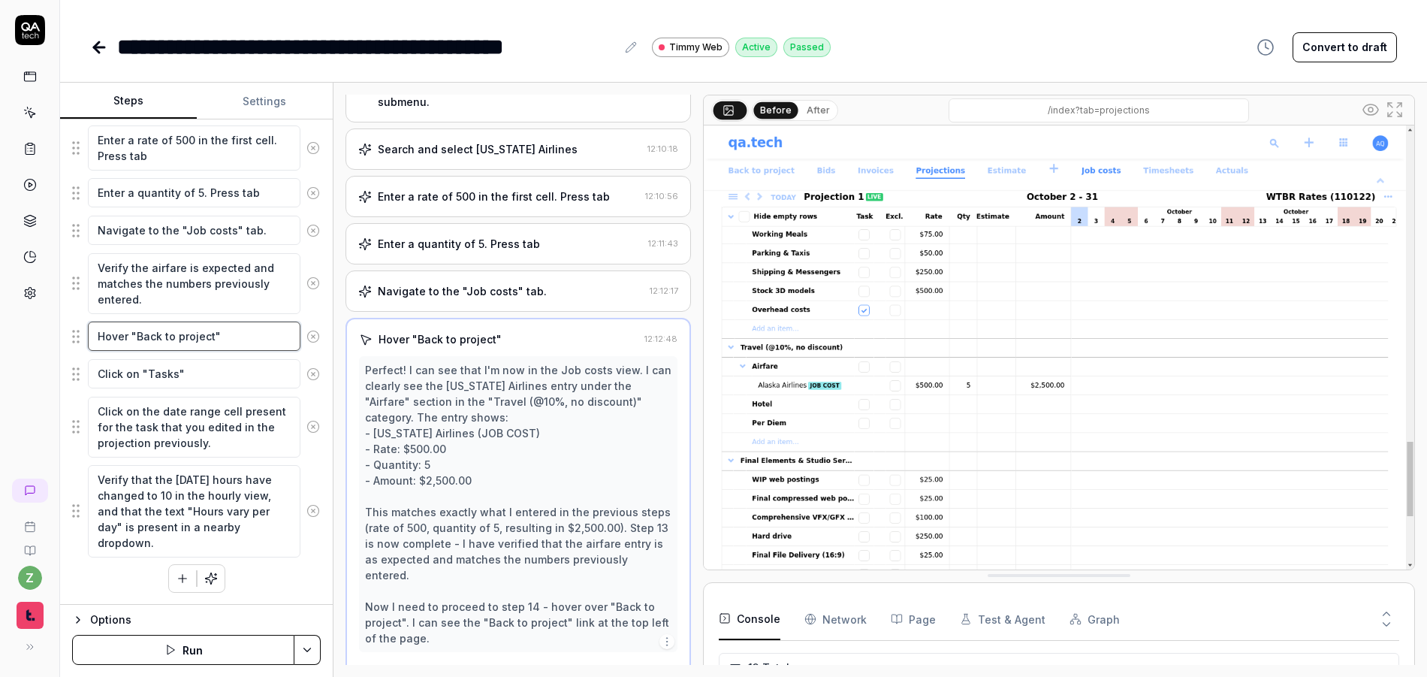
scroll to position [484, 0]
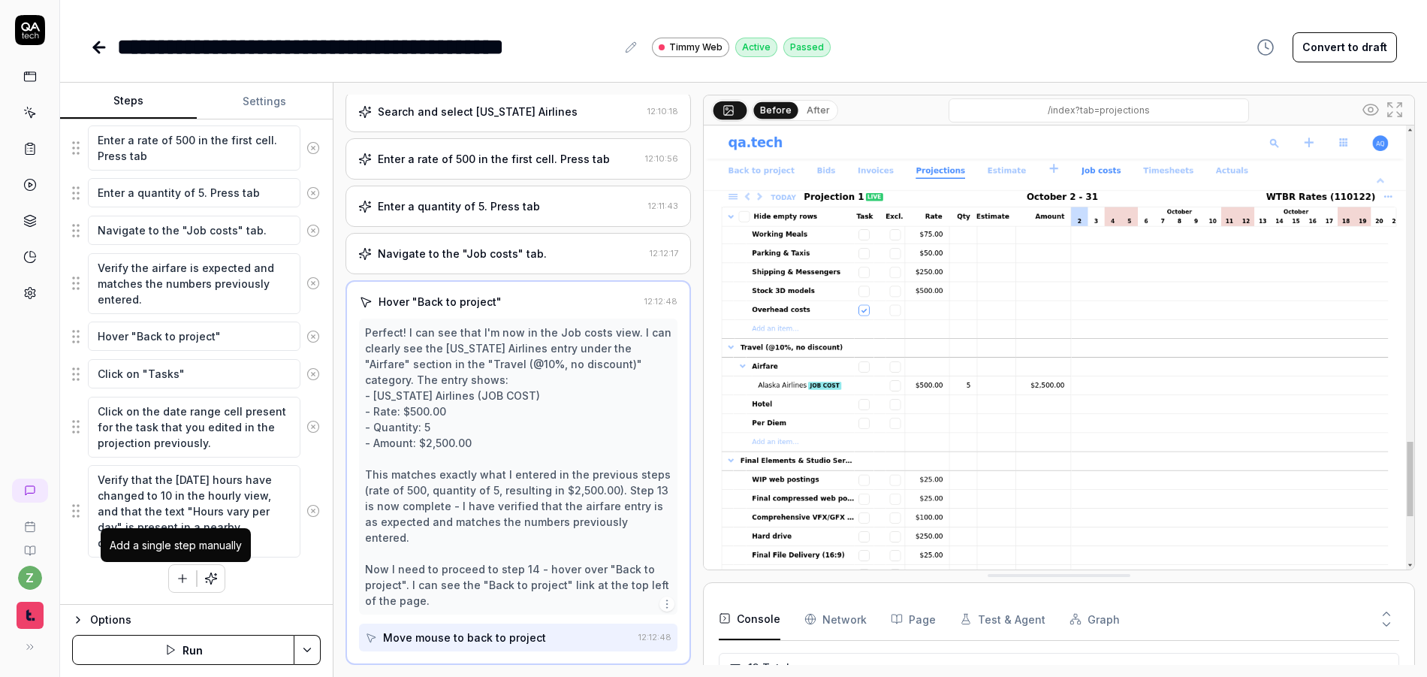
click at [176, 579] on icon "button" at bounding box center [183, 579] width 14 height 14
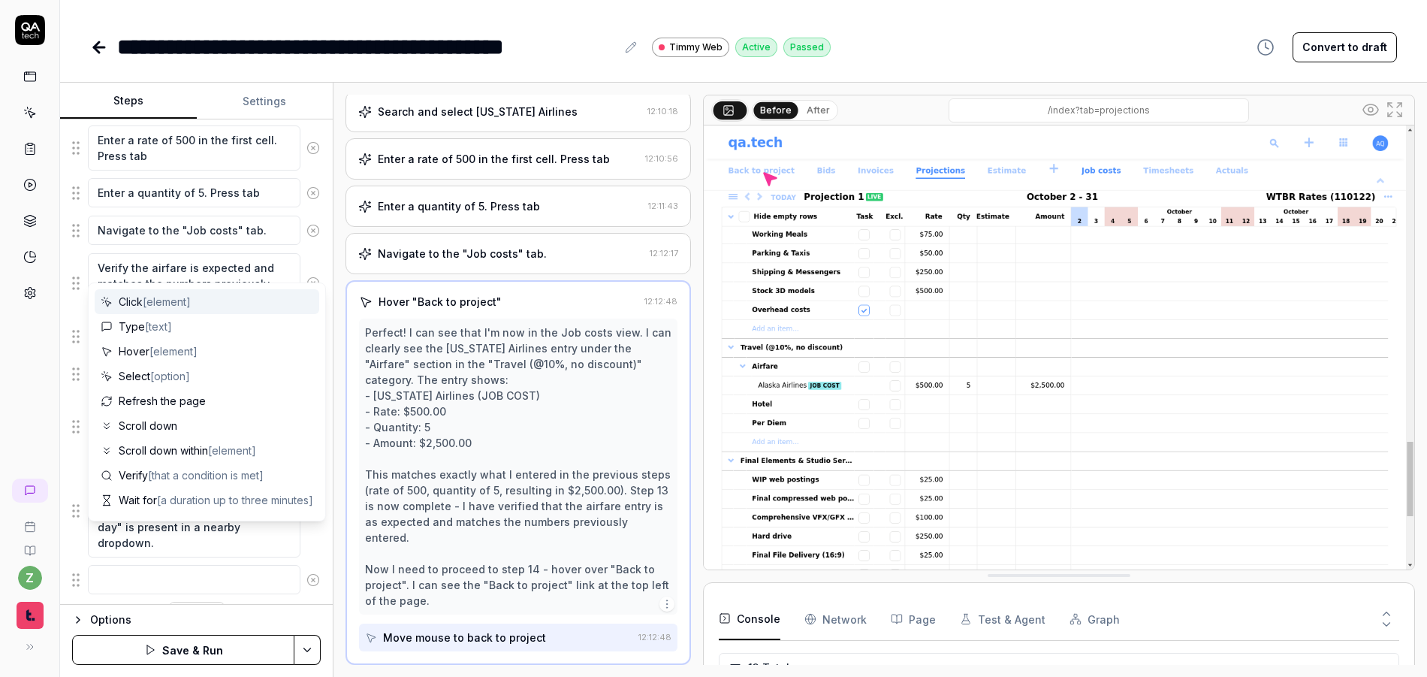
scroll to position [1067, 0]
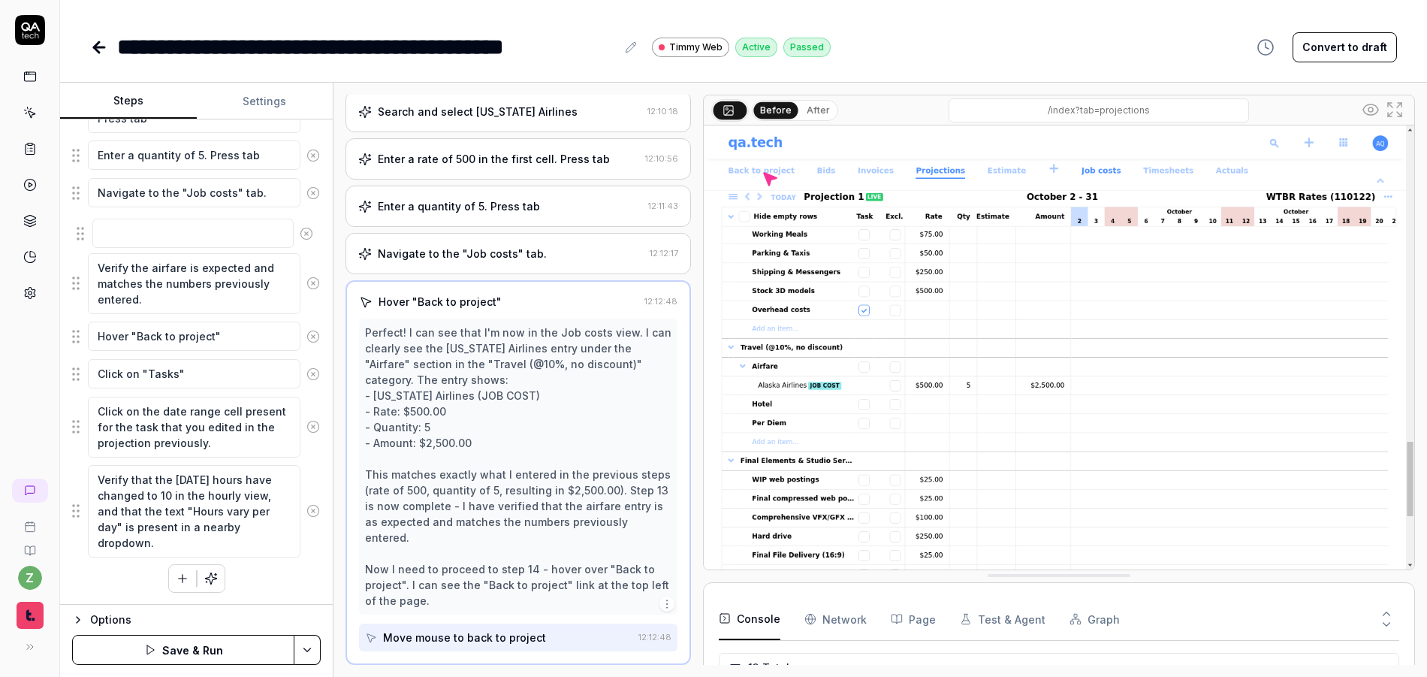
drag, startPoint x: 84, startPoint y: 545, endPoint x: 89, endPoint y: 236, distance: 308.7
click at [267, 195] on textarea "Navigate to the "Job costs" tab." at bounding box center [194, 192] width 213 height 29
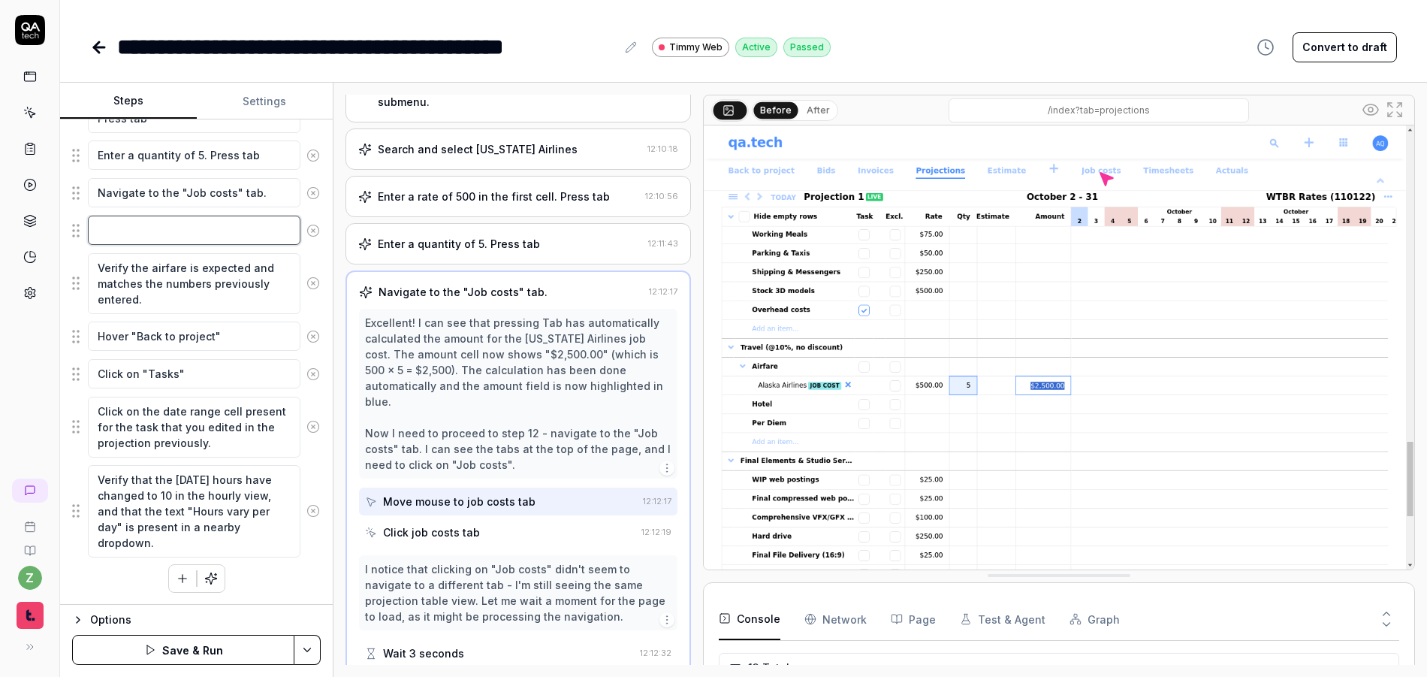
click at [141, 230] on textarea at bounding box center [194, 230] width 213 height 29
click at [225, 189] on textarea "Navigate to the "Job costs" tab." at bounding box center [194, 192] width 213 height 29
click at [803, 112] on button "After" at bounding box center [818, 110] width 35 height 17
click at [168, 288] on textarea "Verify the airfare is expected and matches the numbers previously entered." at bounding box center [194, 283] width 213 height 61
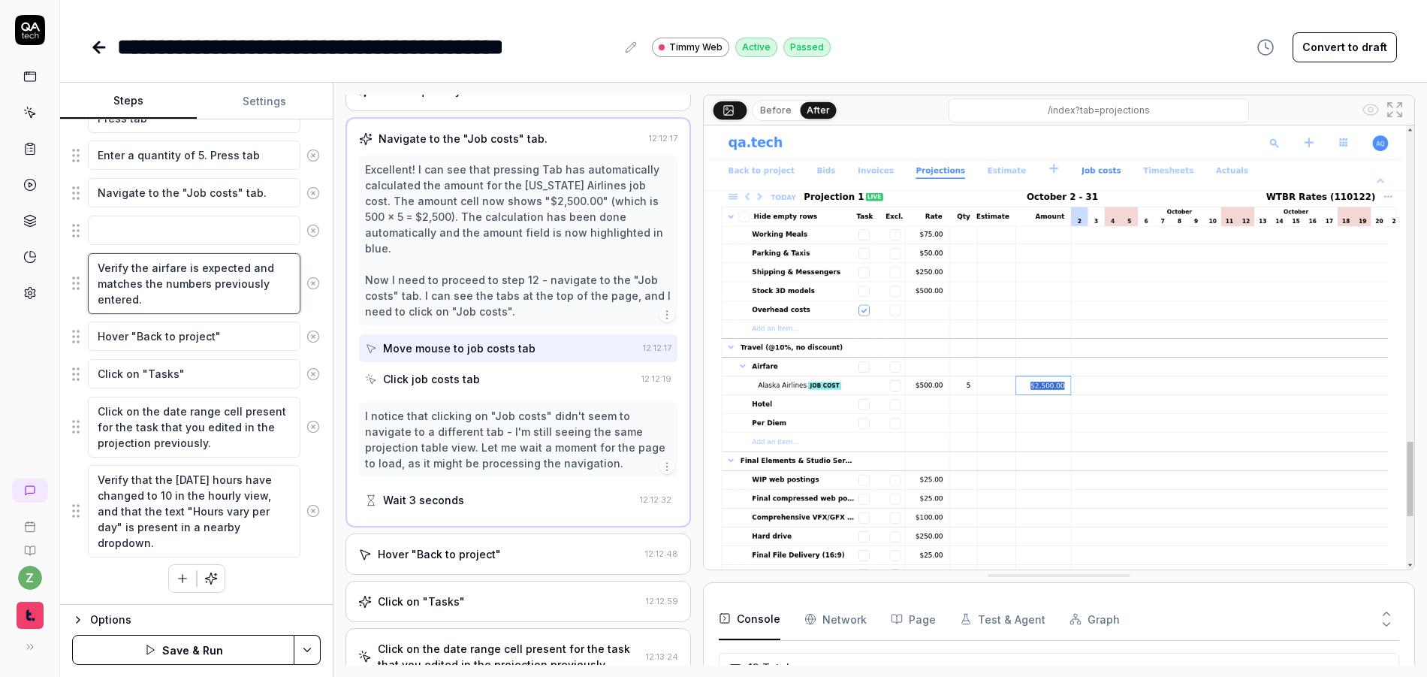
scroll to position [536, 0]
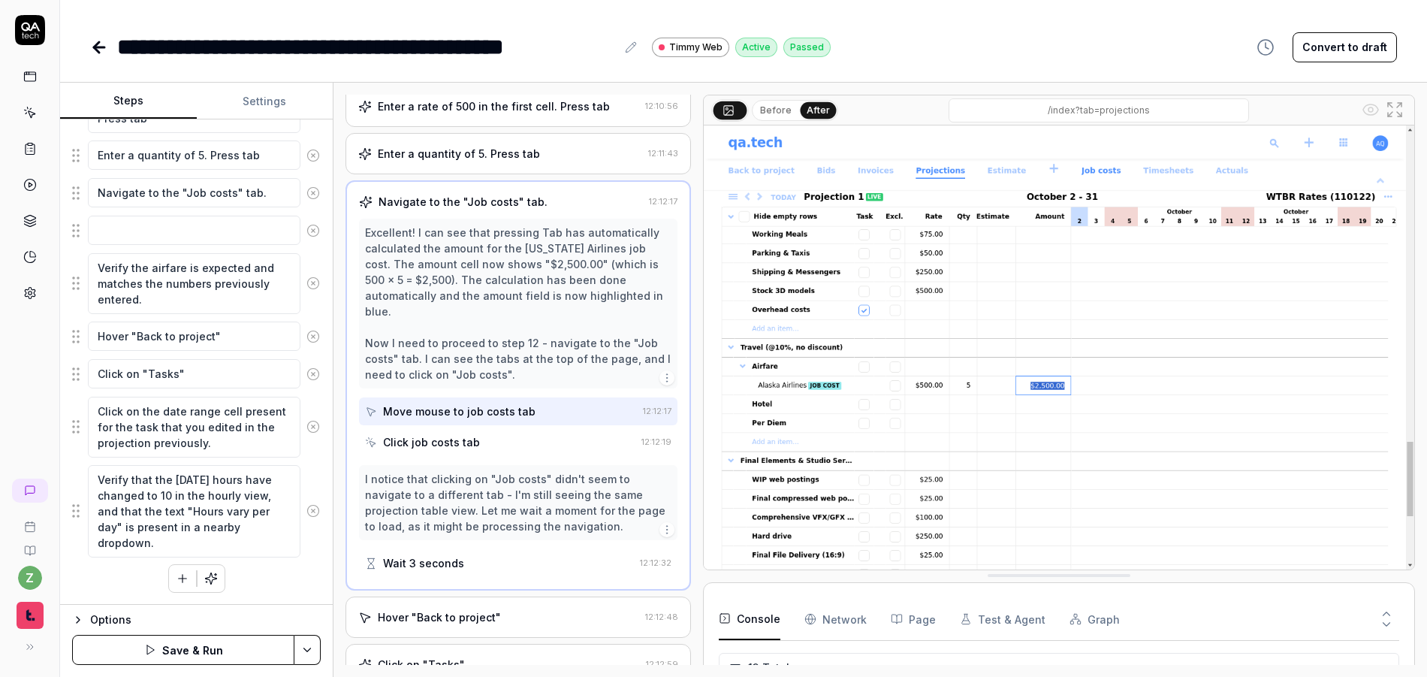
click at [445, 434] on div "Click job costs tab" at bounding box center [431, 442] width 97 height 16
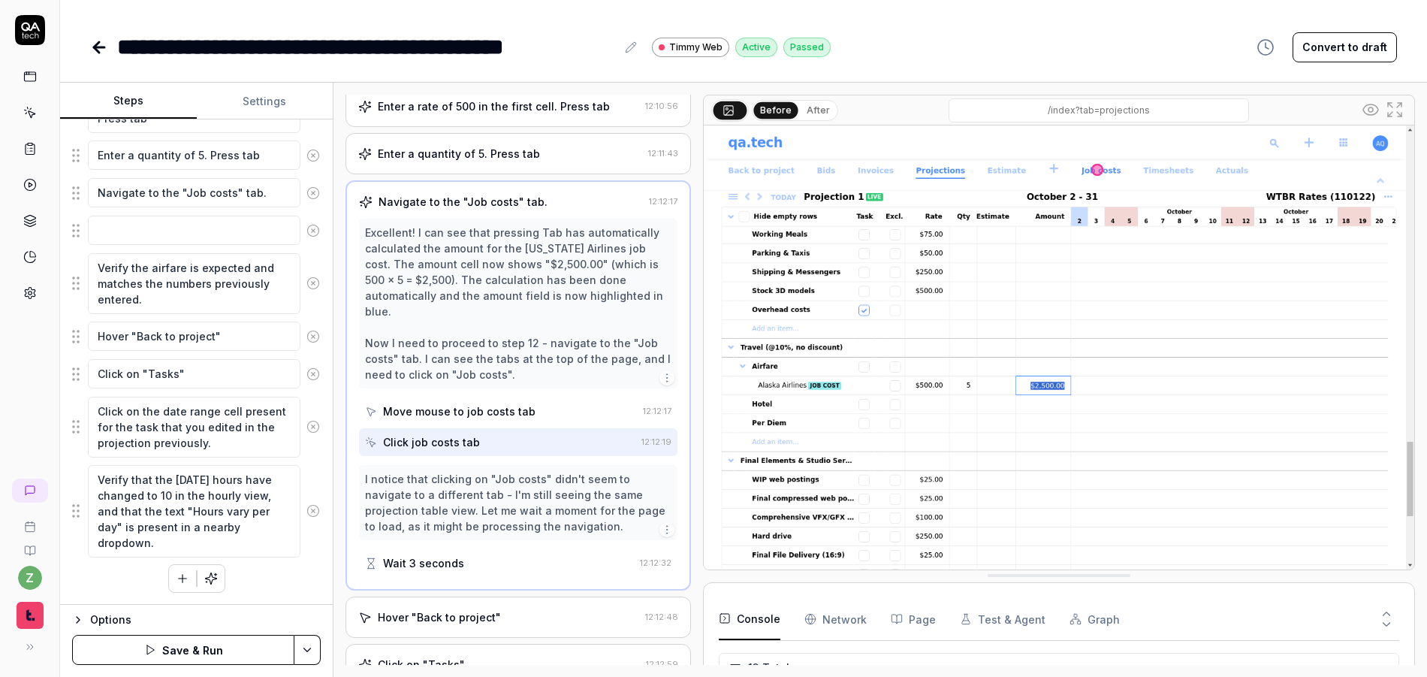
click at [454, 555] on div "Wait 3 seconds" at bounding box center [423, 563] width 81 height 16
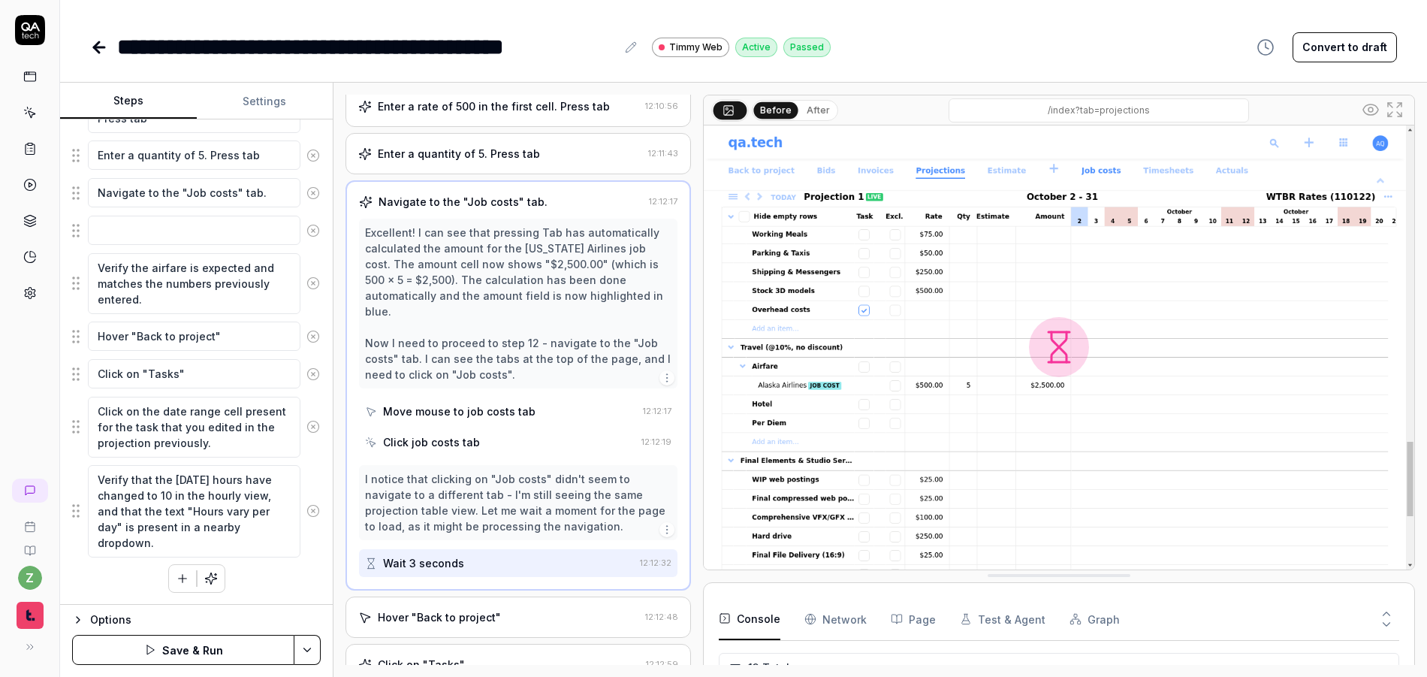
click at [820, 113] on button "After" at bounding box center [818, 110] width 35 height 17
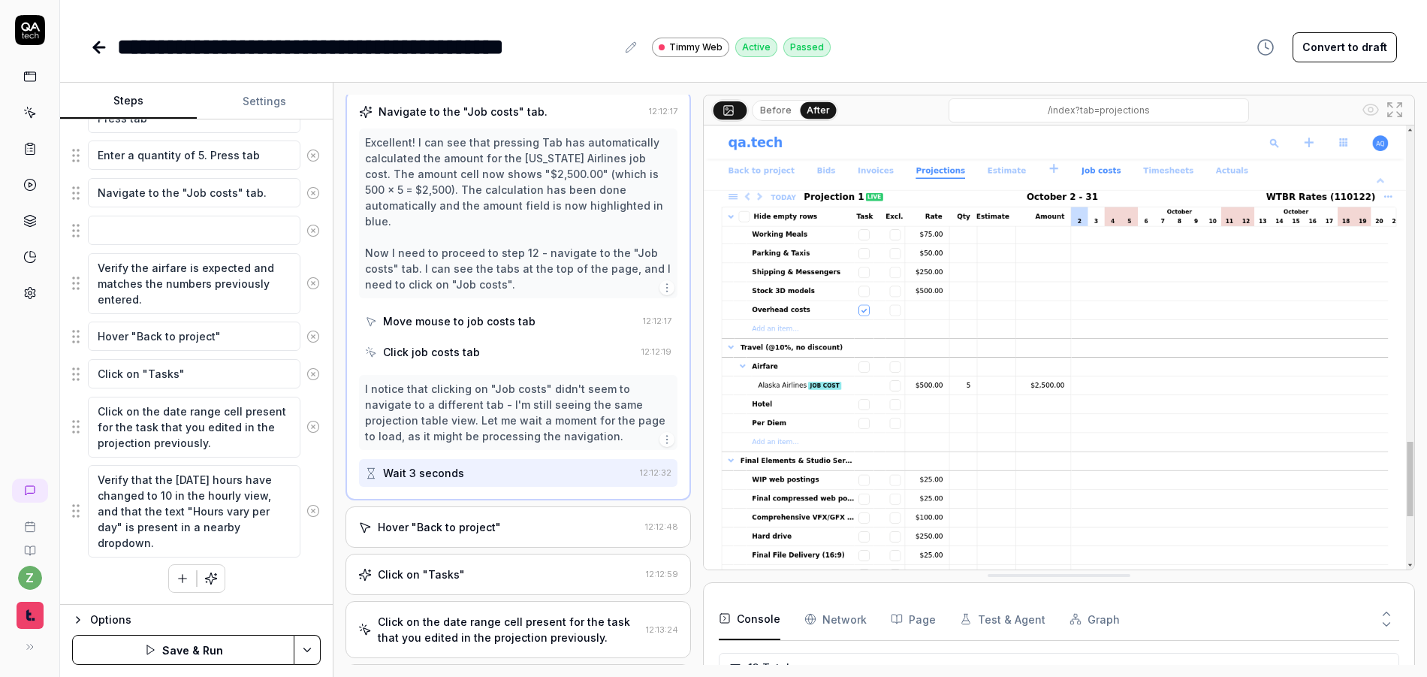
click at [472, 519] on div "Hover "Back to project"" at bounding box center [439, 527] width 123 height 16
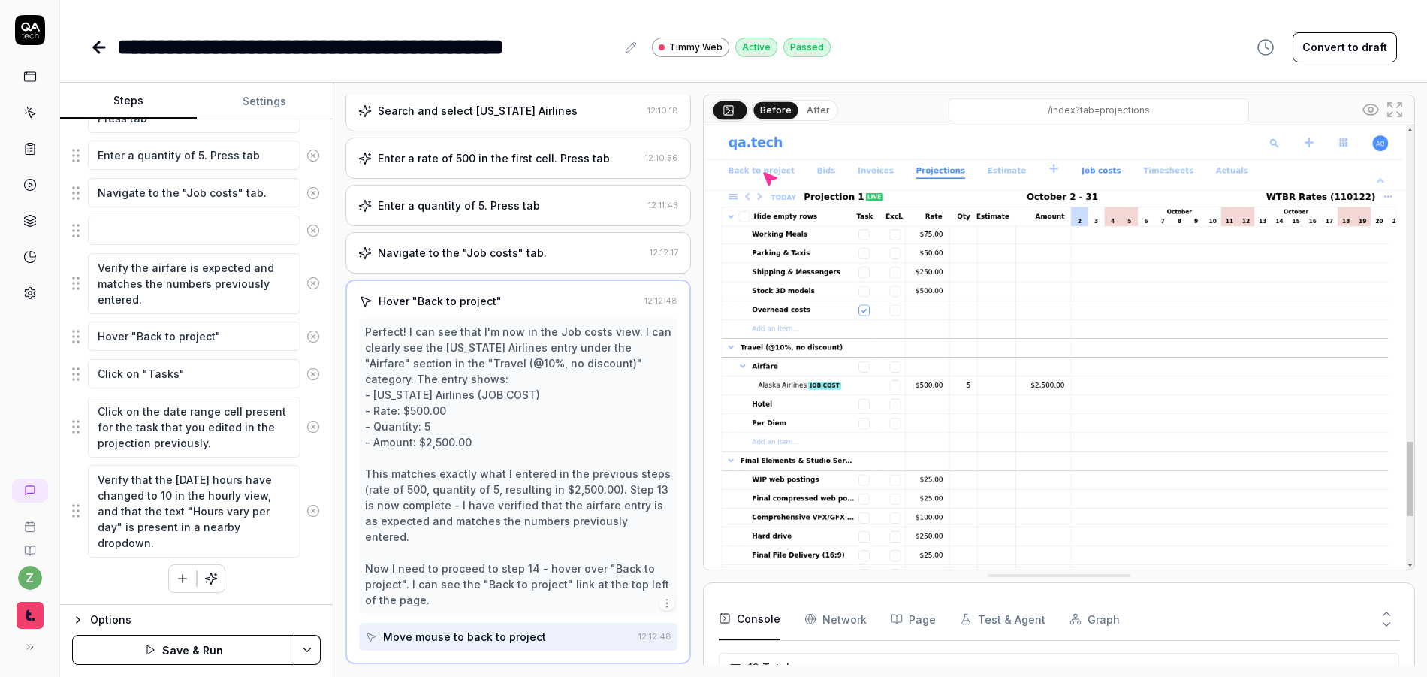
scroll to position [484, 0]
click at [804, 109] on button "After" at bounding box center [818, 110] width 35 height 17
click at [780, 111] on button "Before" at bounding box center [776, 110] width 44 height 17
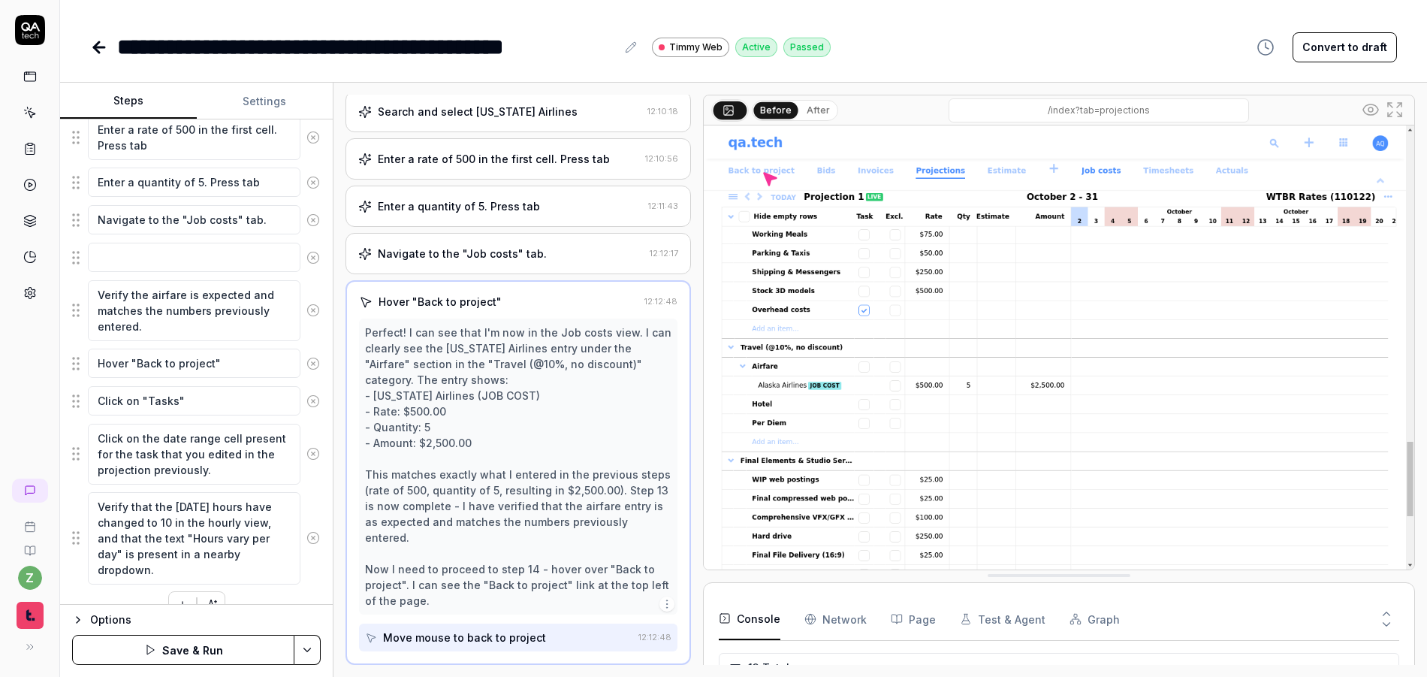
scroll to position [976, 0]
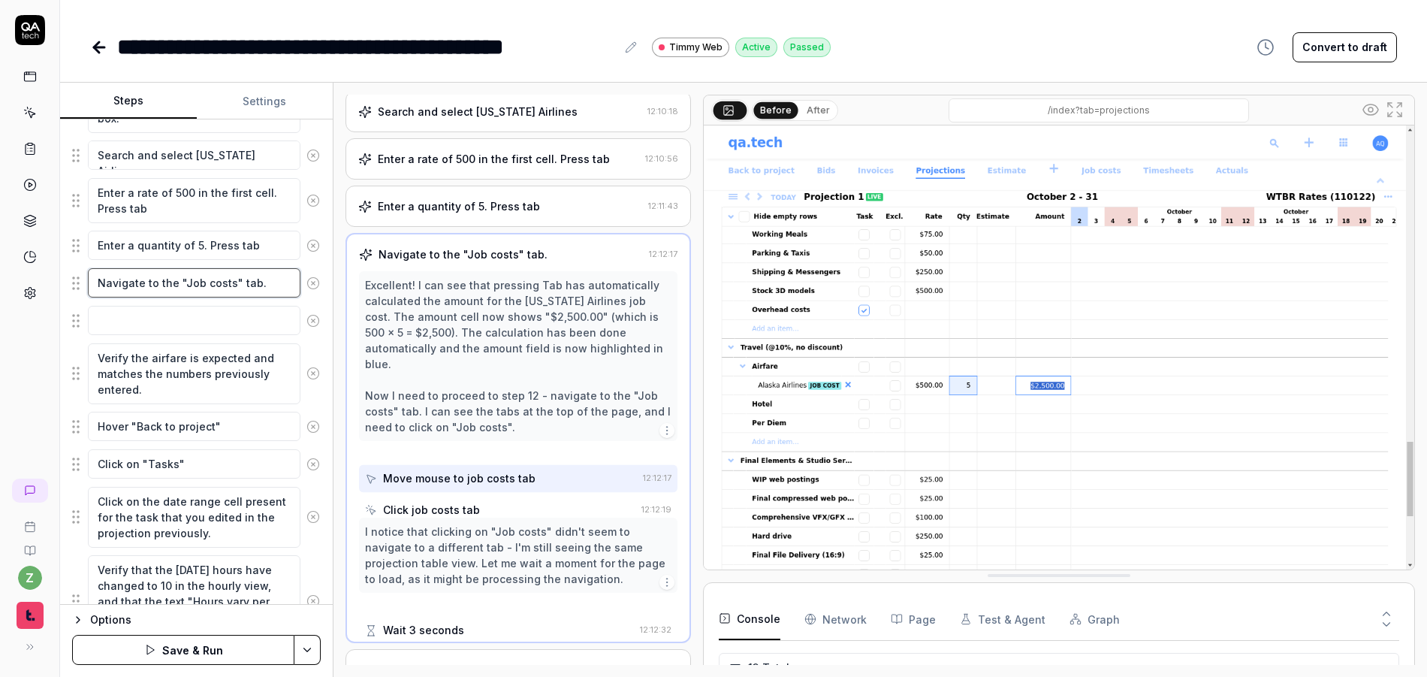
click at [243, 288] on textarea "Navigate to the "Job costs" tab." at bounding box center [194, 282] width 213 height 29
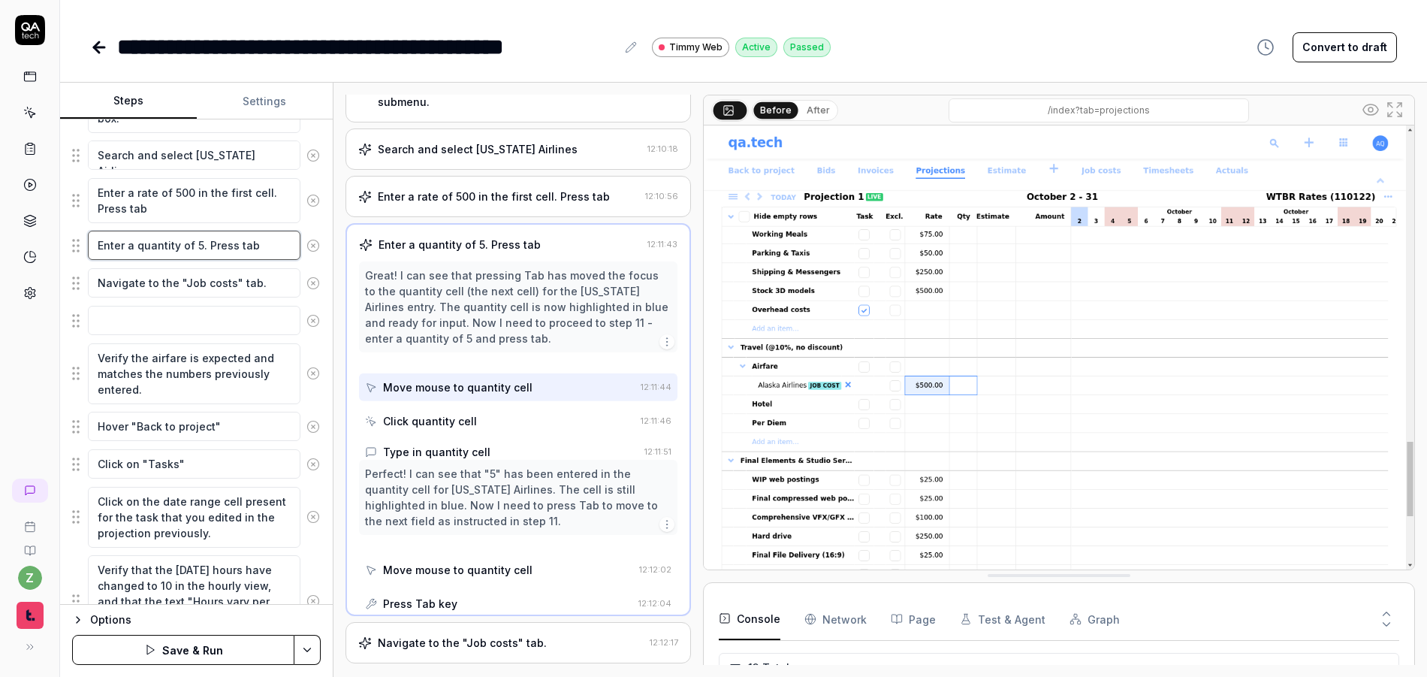
click at [256, 258] on textarea "Enter a quantity of 5. Press tab" at bounding box center [194, 245] width 213 height 29
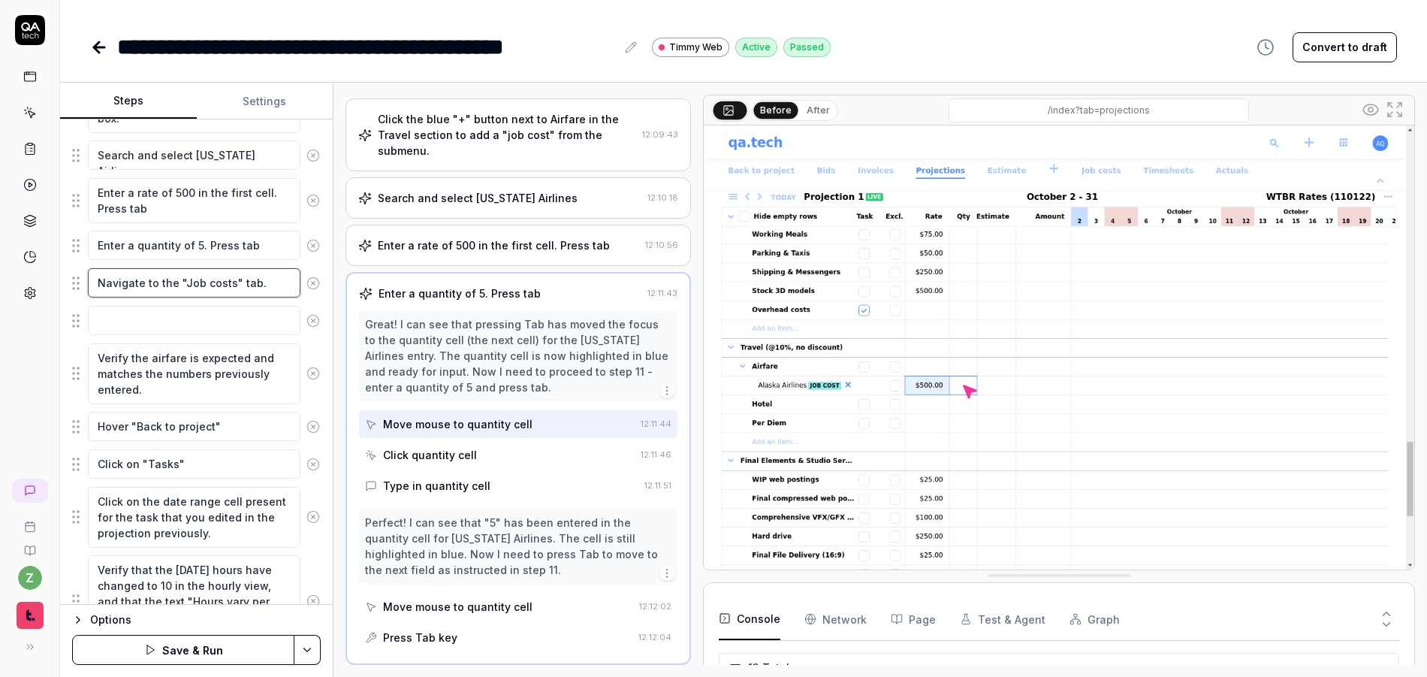
click at [252, 292] on textarea "Navigate to the "Job costs" tab." at bounding box center [194, 282] width 213 height 29
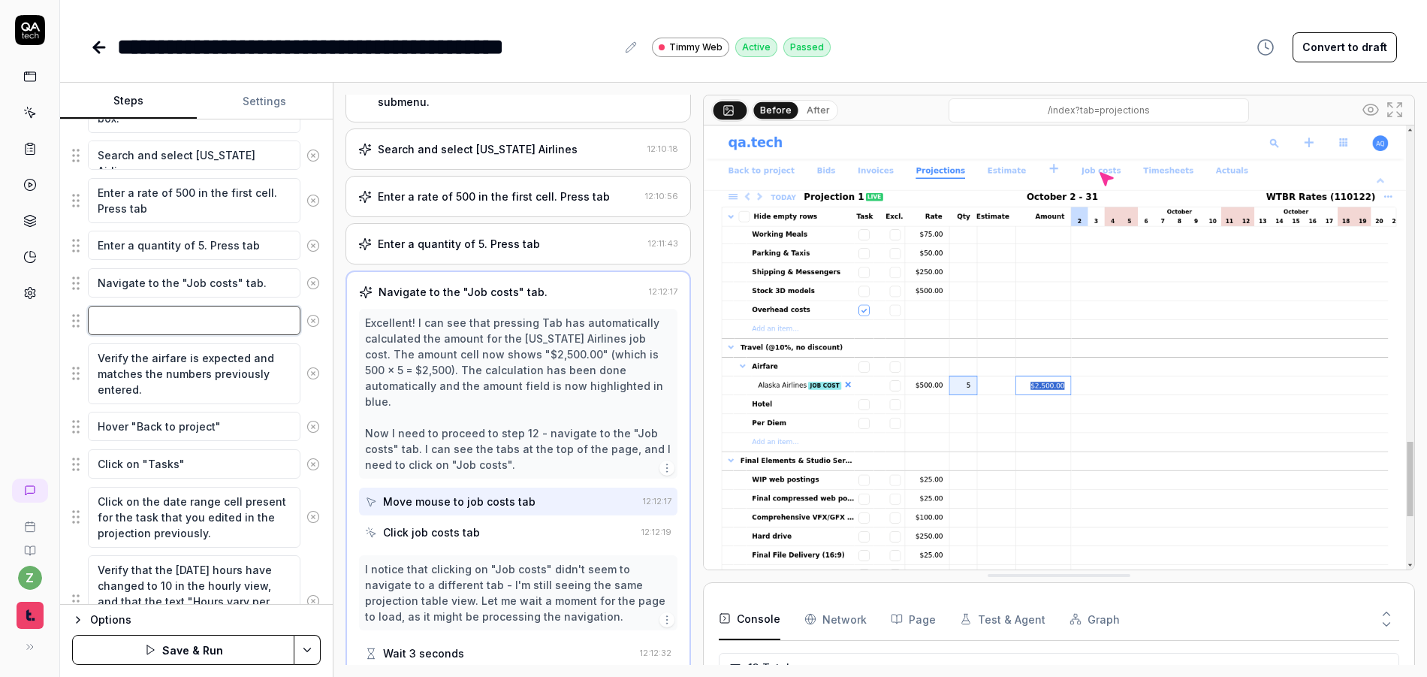
click at [227, 319] on textarea at bounding box center [194, 320] width 213 height 29
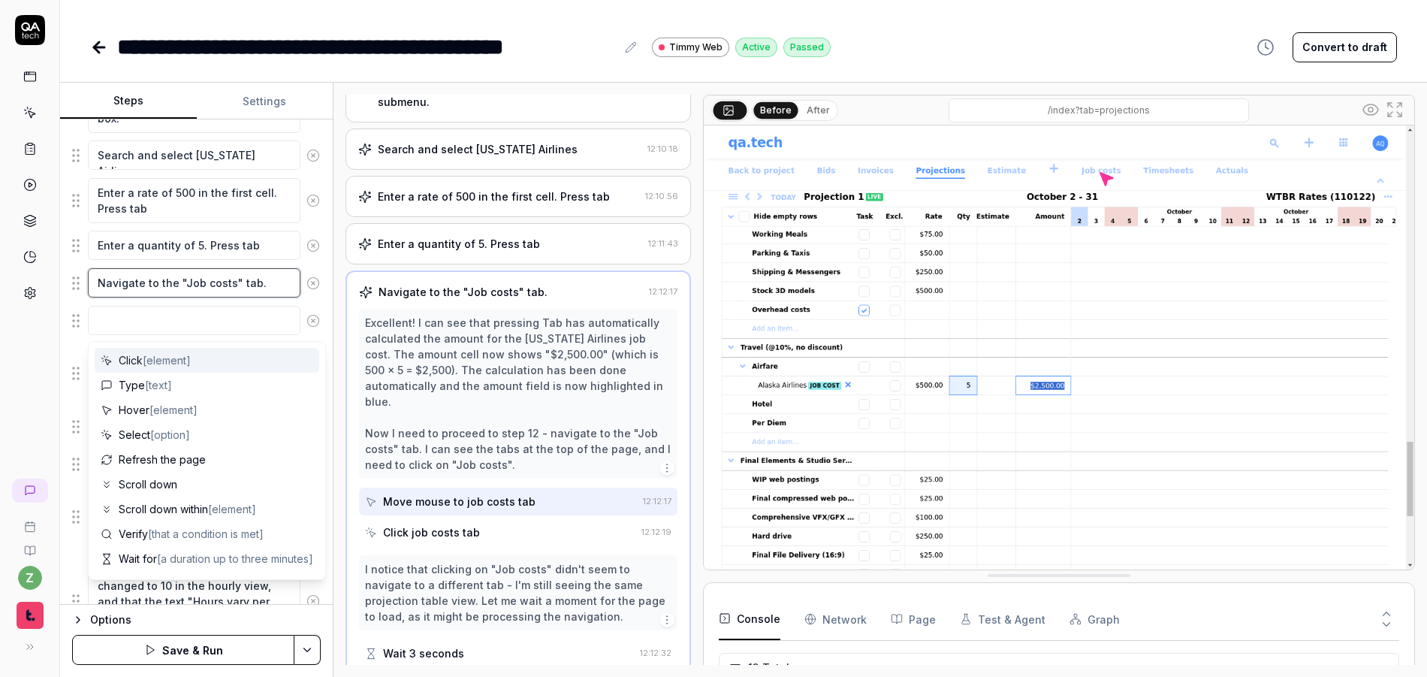
type textarea "*"
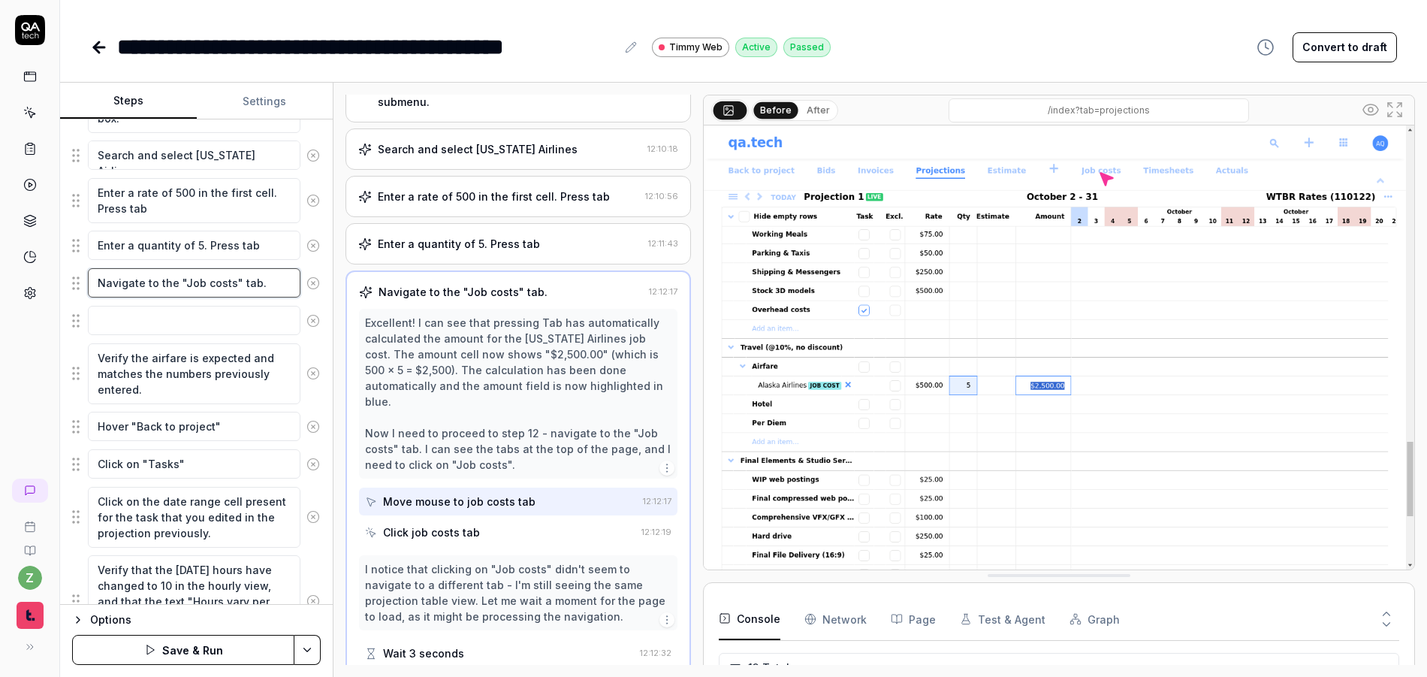
drag, startPoint x: 173, startPoint y: 290, endPoint x: 74, endPoint y: 297, distance: 99.4
click at [67, 288] on div "Goal Add manual entries and edits to the projection table, including changing t…" at bounding box center [196, 361] width 273 height 485
type textarea "C "Job costs" tab."
type textarea "*"
type textarea "Cl "Job costs" tab."
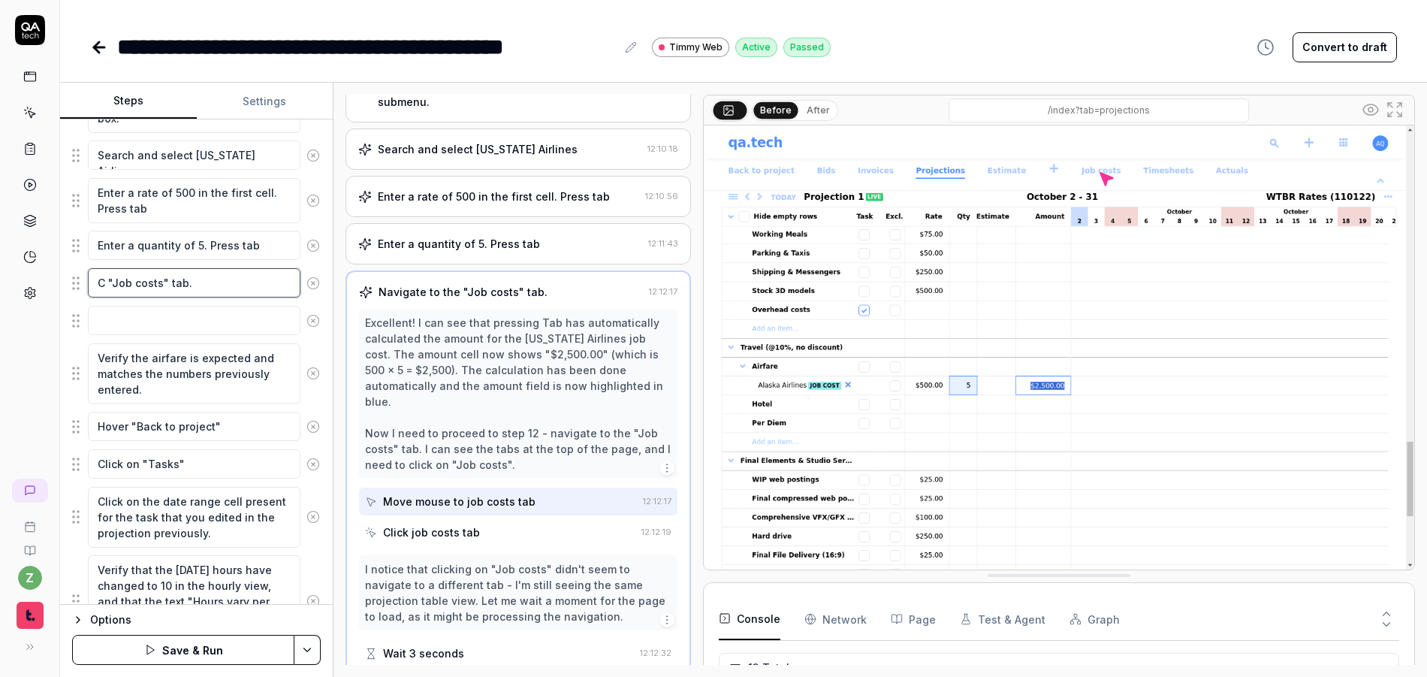
type textarea "*"
type textarea "Cli "Job costs" tab."
type textarea "*"
type textarea "Clic "Job costs" tab."
type textarea "*"
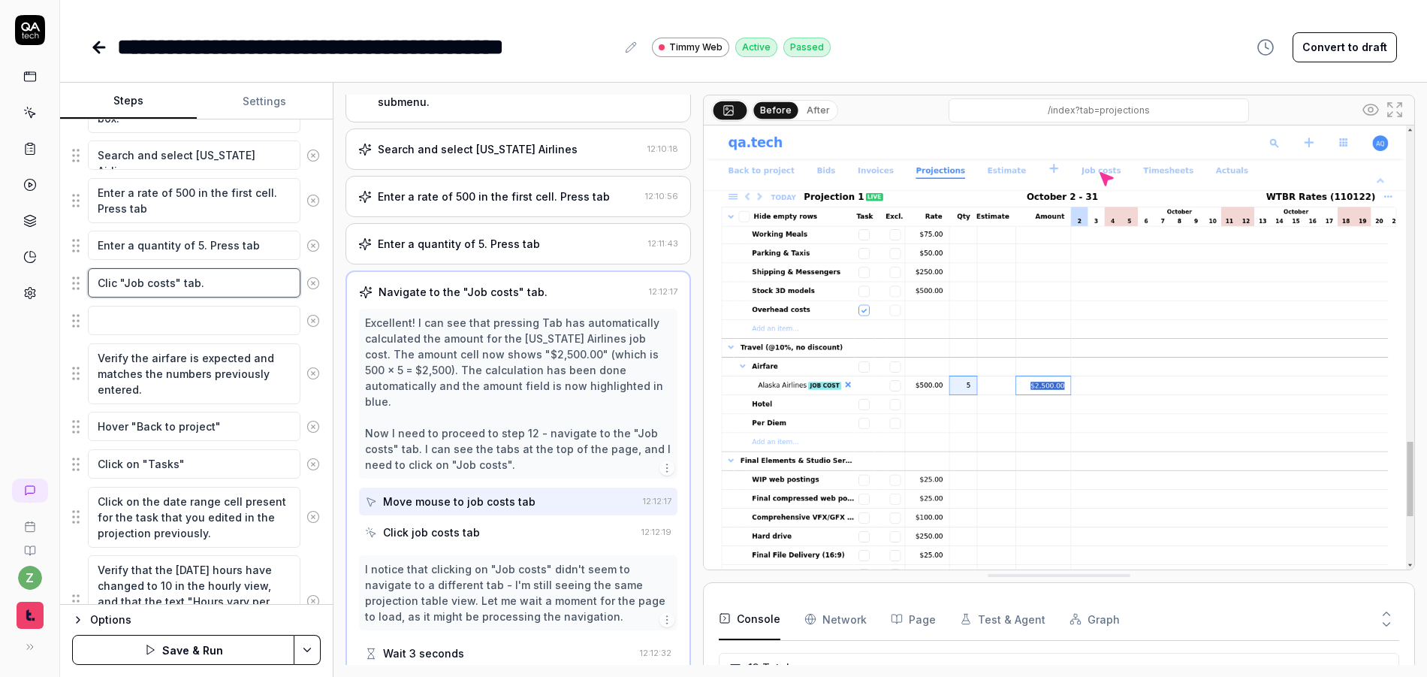
type textarea "Click "Job costs" tab."
type textarea "*"
type textarea "Click "Job costs" tab."
type textarea "*"
type textarea "Click t "Job costs" tab."
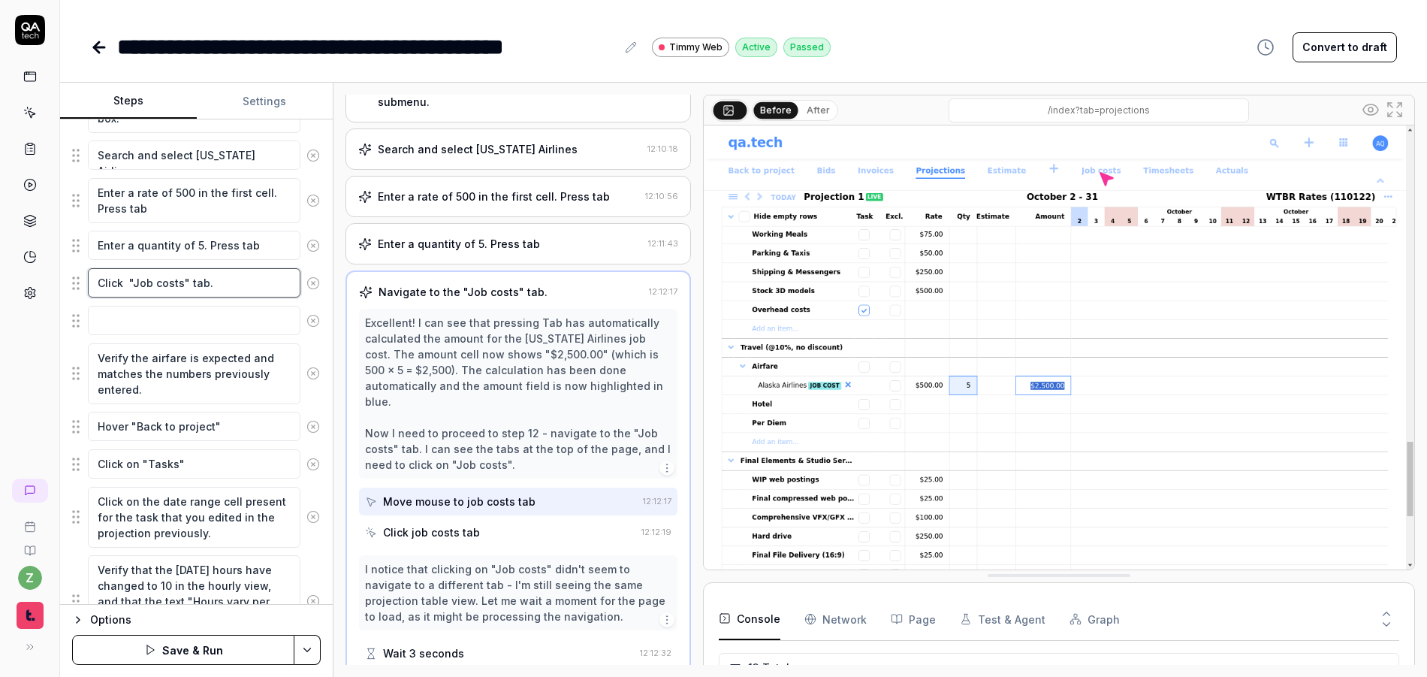
type textarea "*"
type textarea "Click th "Job costs" tab."
type textarea "*"
type textarea "Click the "Job costs" tab."
type textarea "*"
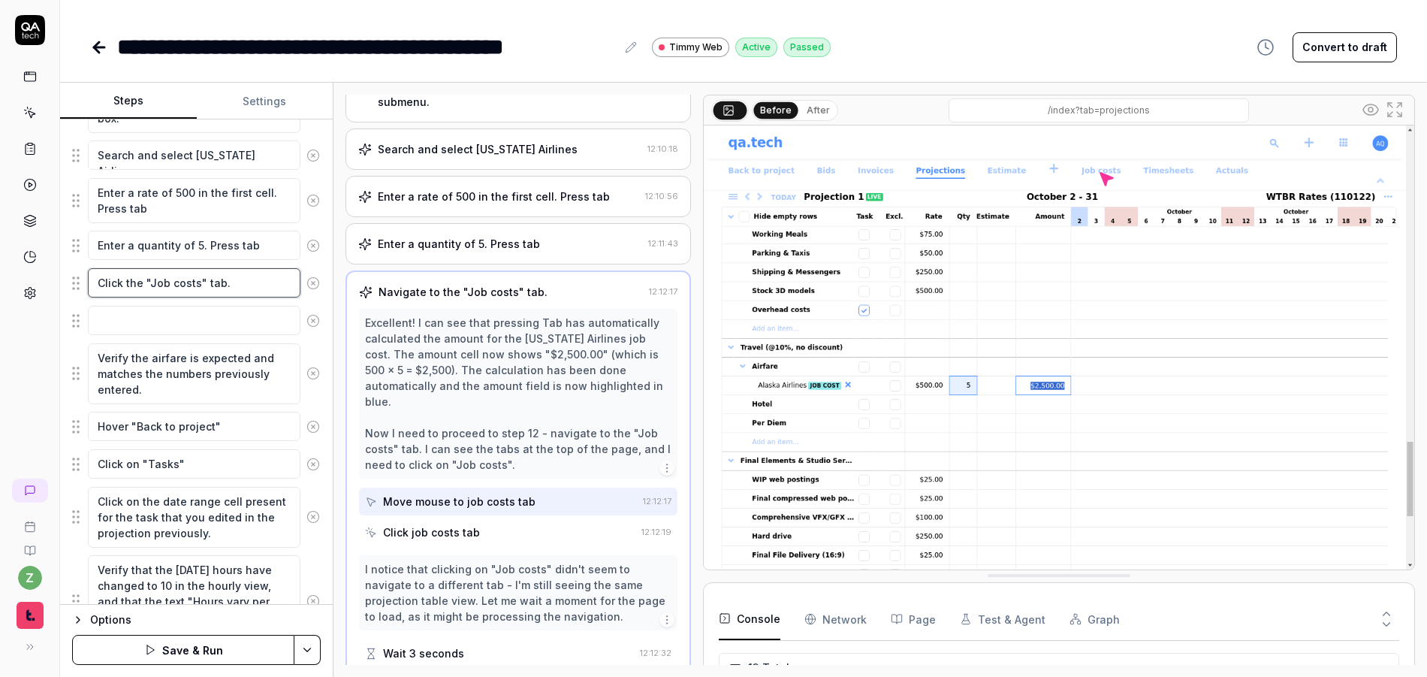
type textarea "Click the "Job costs" tab."
drag, startPoint x: 77, startPoint y: 320, endPoint x: 76, endPoint y: 373, distance: 52.6
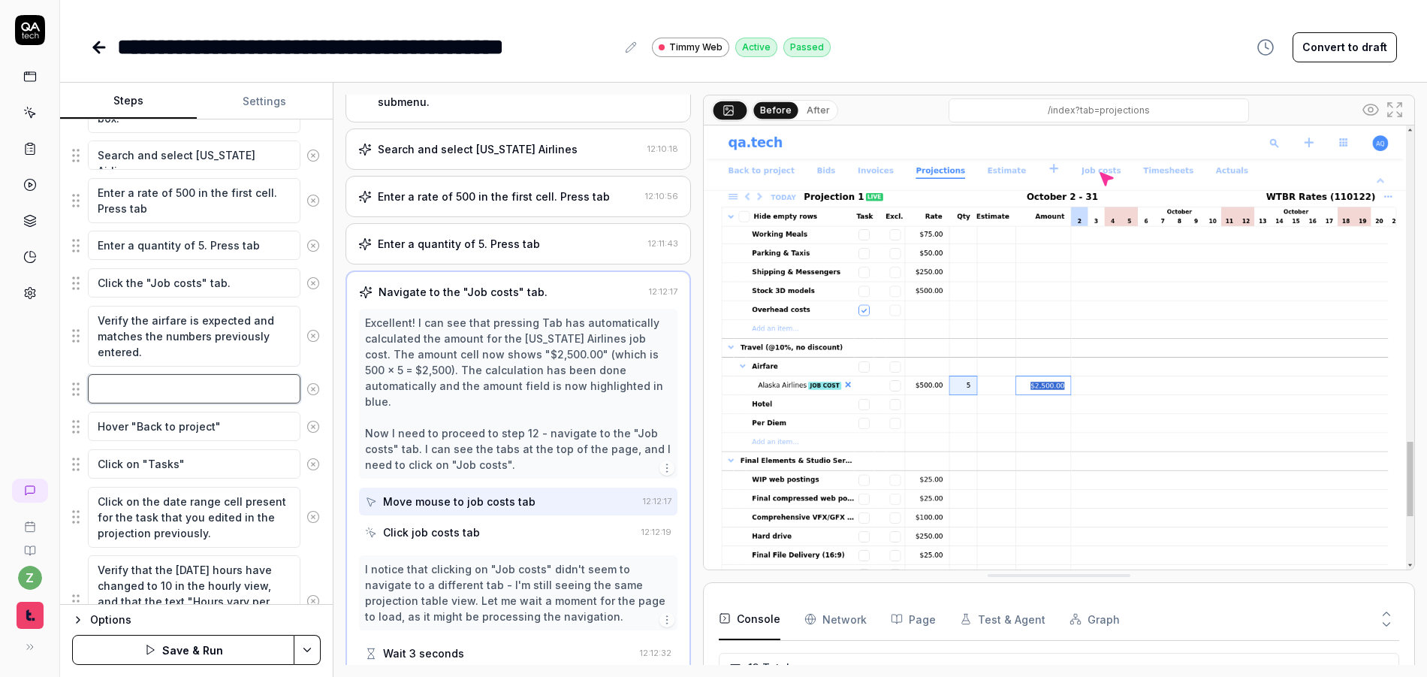
click at [146, 383] on textarea at bounding box center [194, 388] width 213 height 29
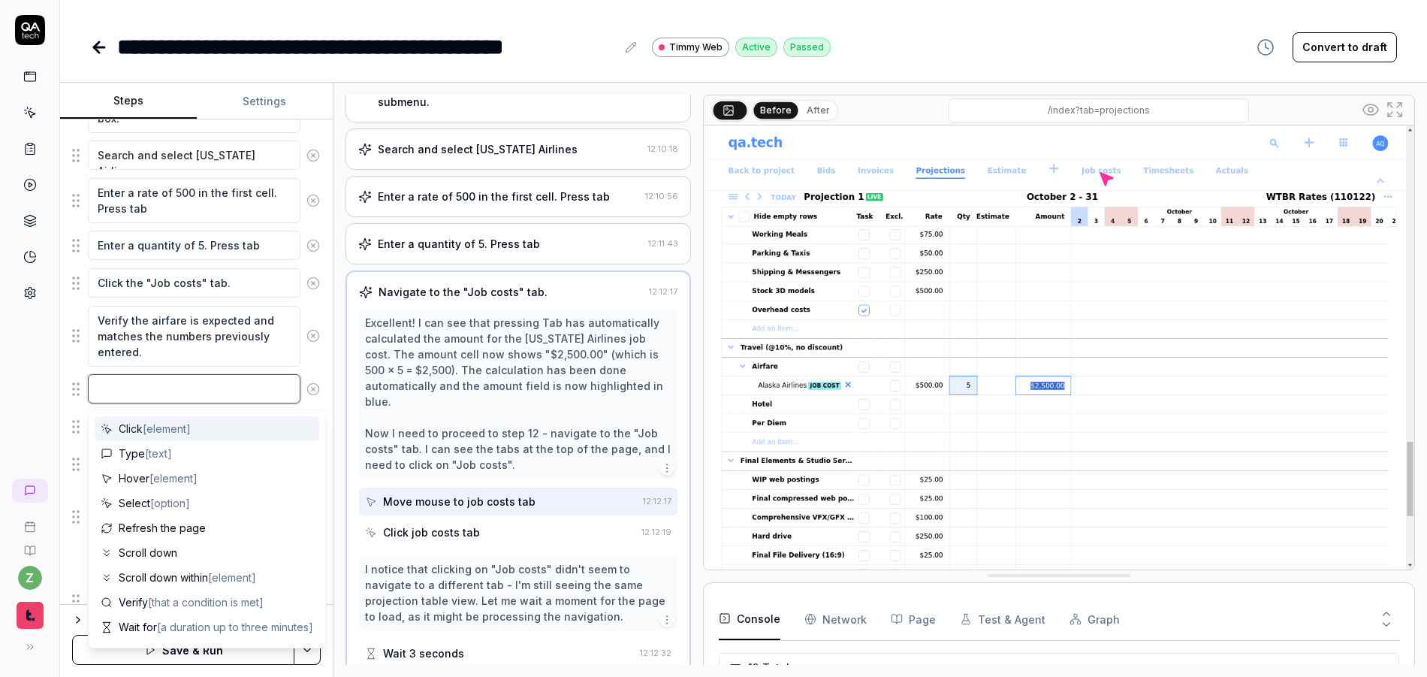
type textarea "*"
type textarea "C"
type textarea "*"
type textarea "Cl"
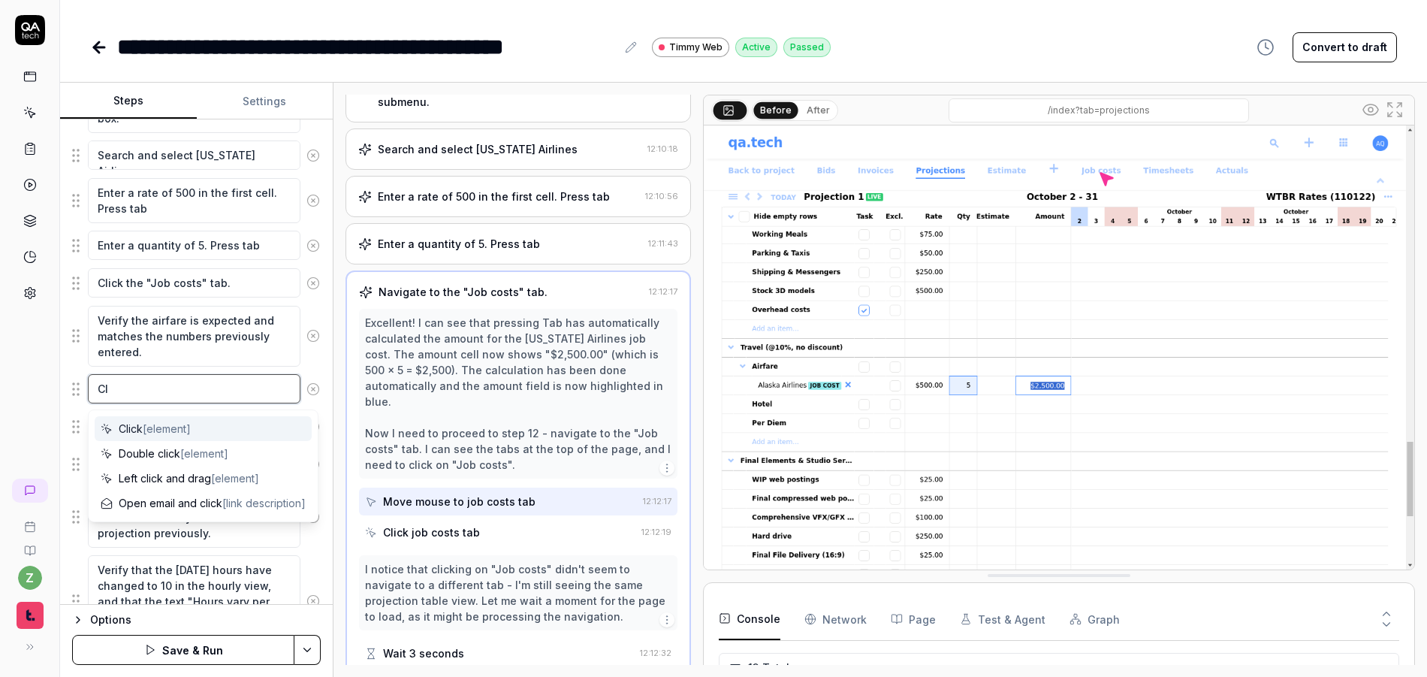
type textarea "*"
type textarea "Cli"
type textarea "*"
type textarea "Click"
type textarea "*"
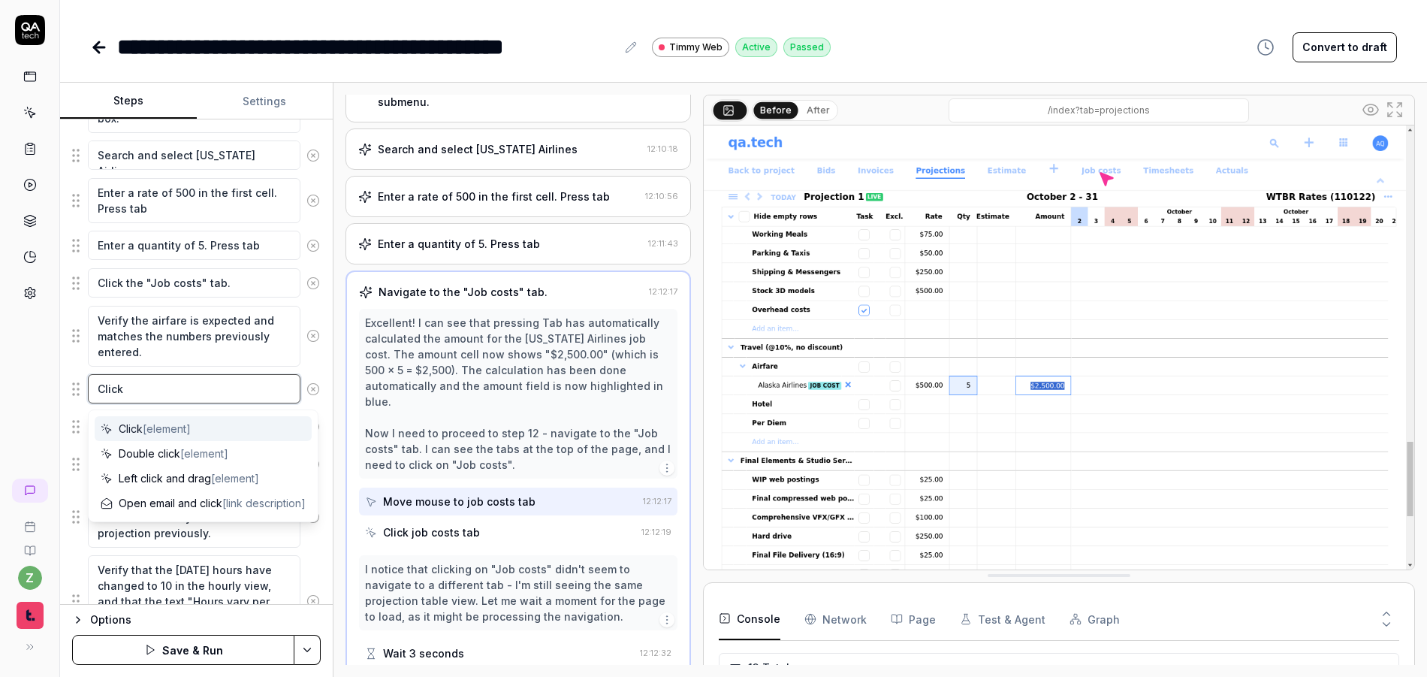
type textarea "Click"
type textarea "*"
type textarea "Click t"
type textarea "*"
type textarea "Click the"
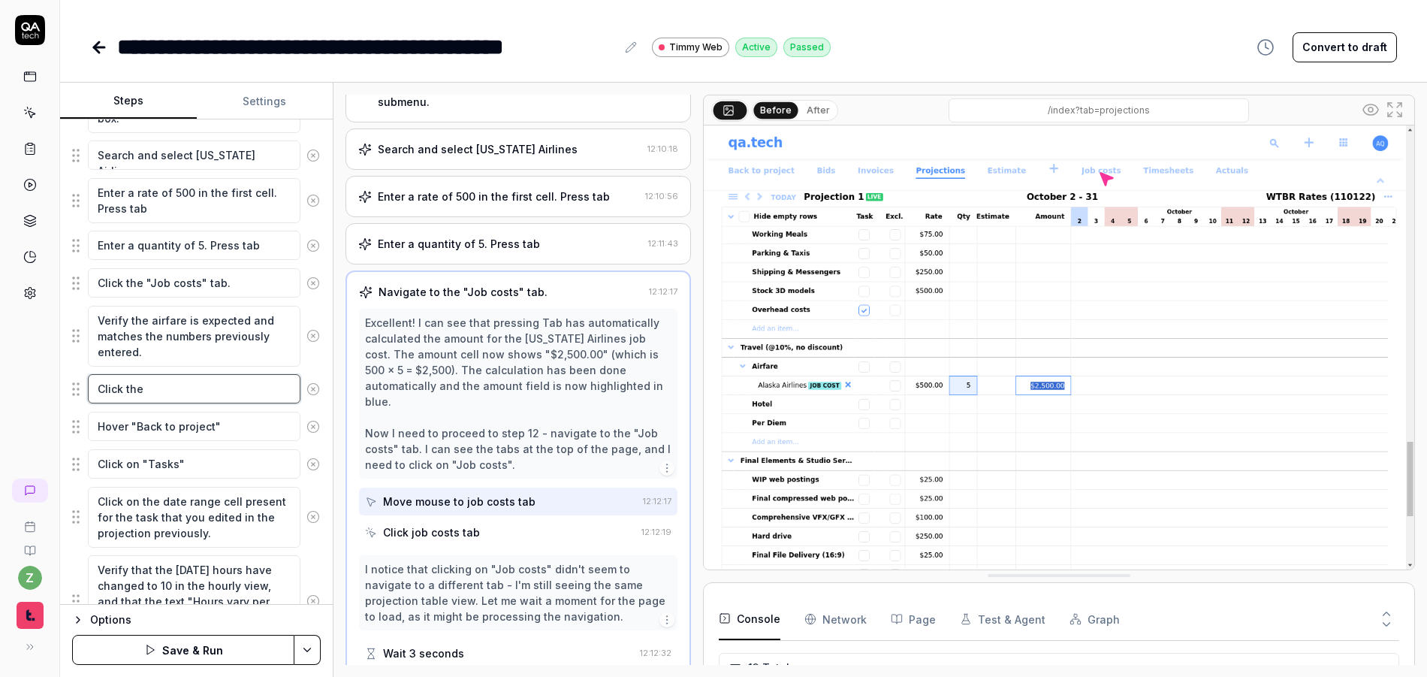
type textarea "*"
type textarea "Click the e"
type textarea "*"
type textarea "Click the emp"
type textarea "*"
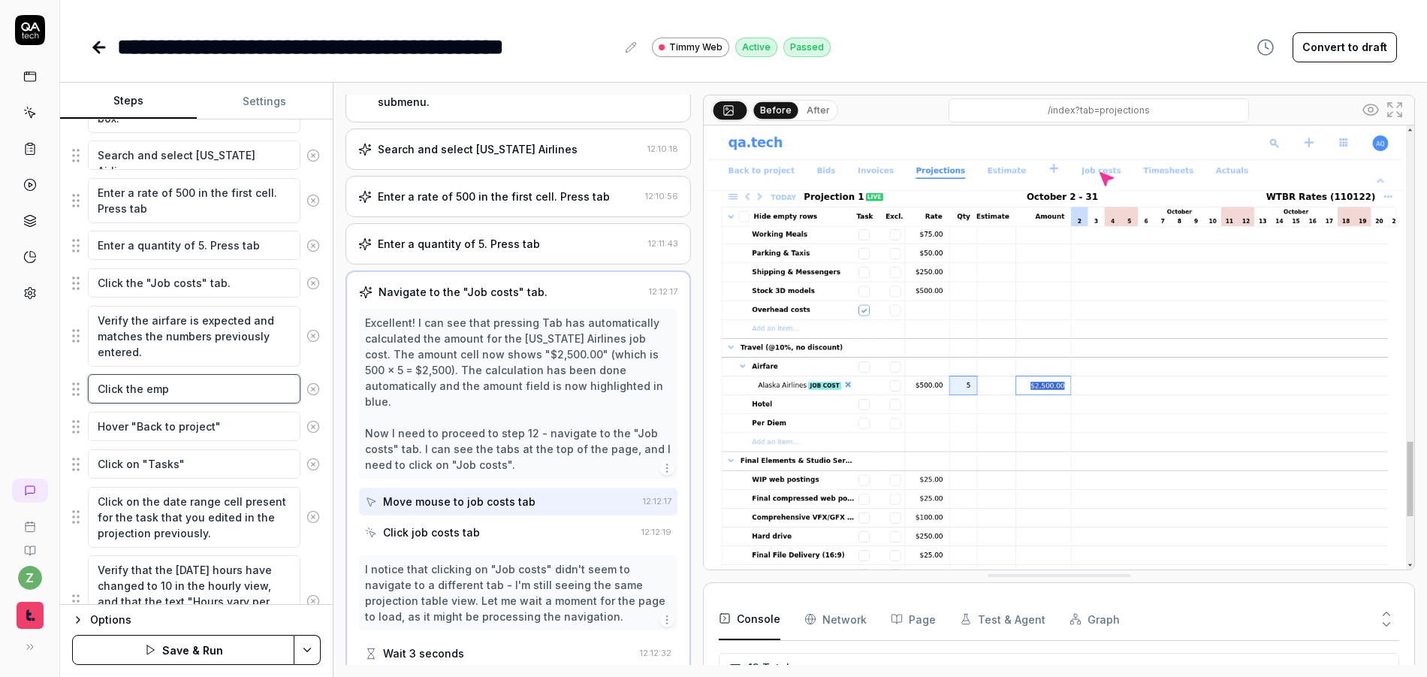
type textarea "Click the empt"
type textarea "*"
type textarea "Click the empty"
type textarea "*"
type textarea "Click the empty"
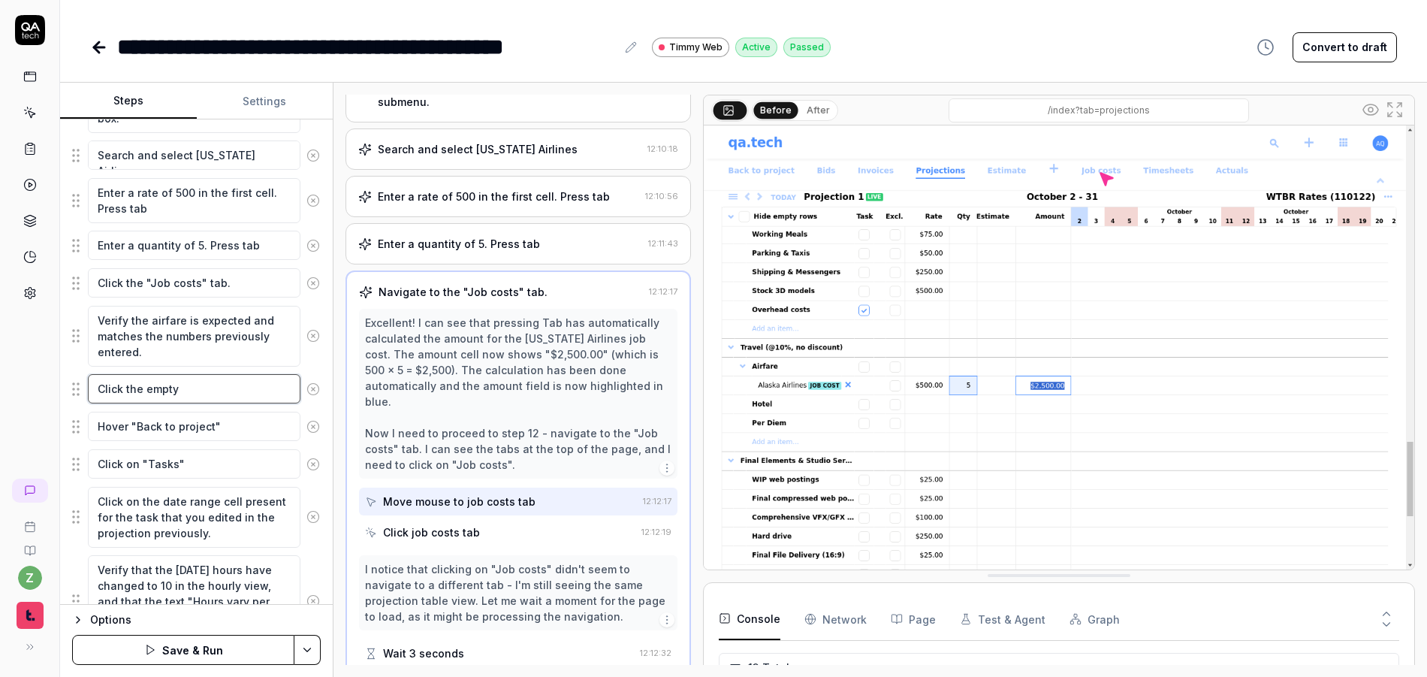
type textarea "*"
type textarea "Click the empty ""
type textarea "*"
type textarea "Click the empty "D"
type textarea "*"
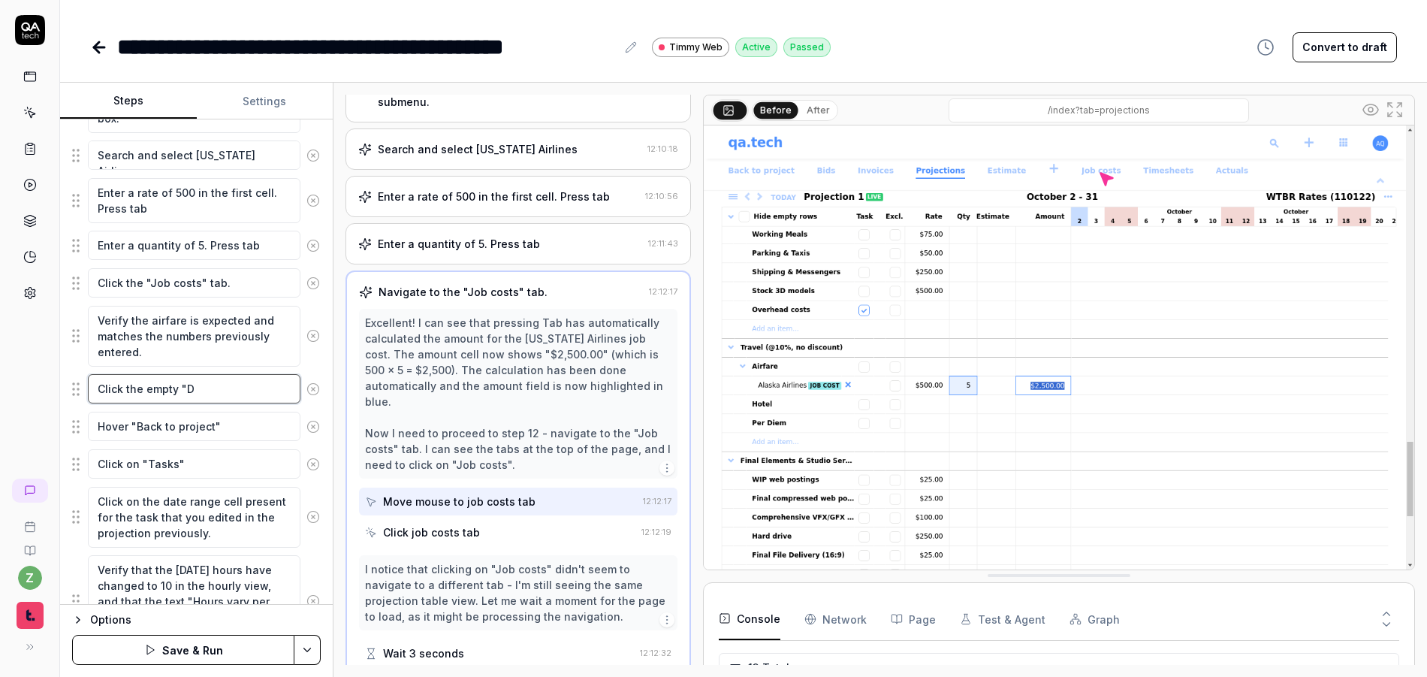
type textarea "Click the empty "Da"
type textarea "*"
type textarea "Click the empty "Dat"
type textarea "*"
type textarea "Click the empty "Date"
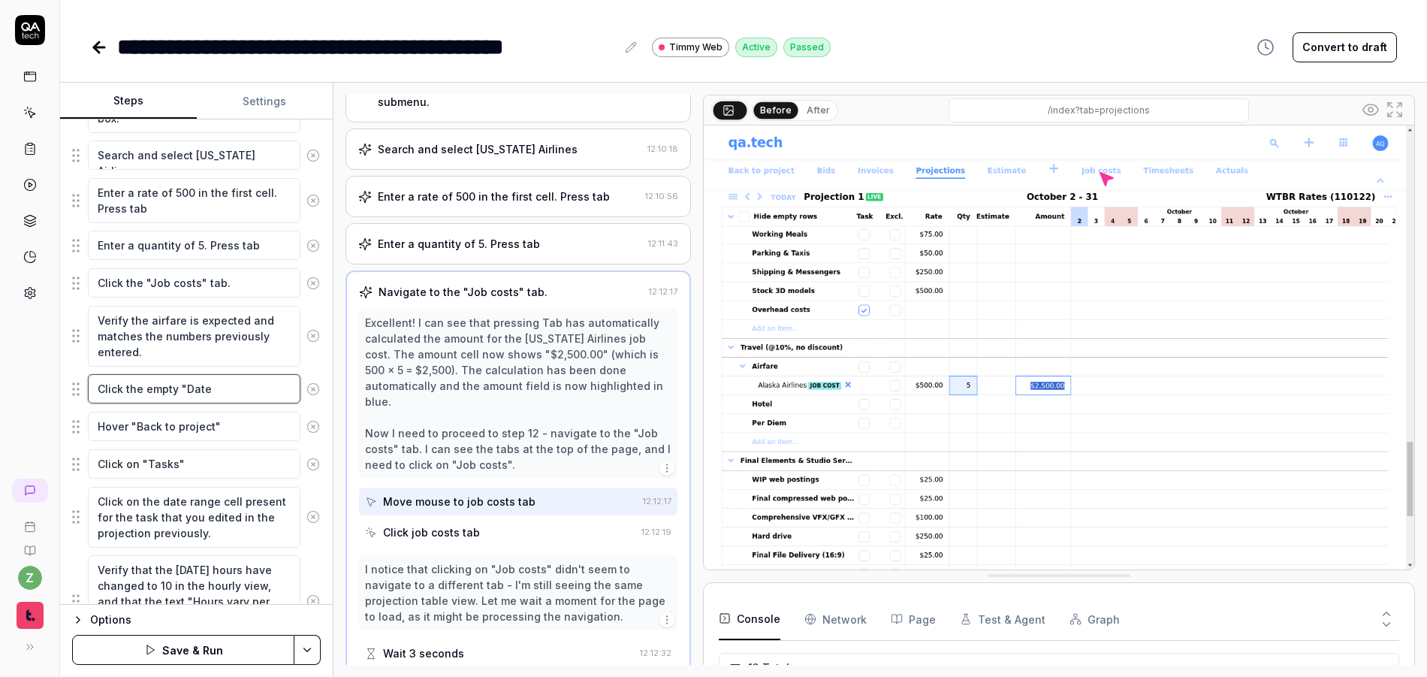
type textarea "*"
type textarea "Click the empty "Dates"
type textarea "*"
type textarea "Click the empty "Dates""
type textarea "*"
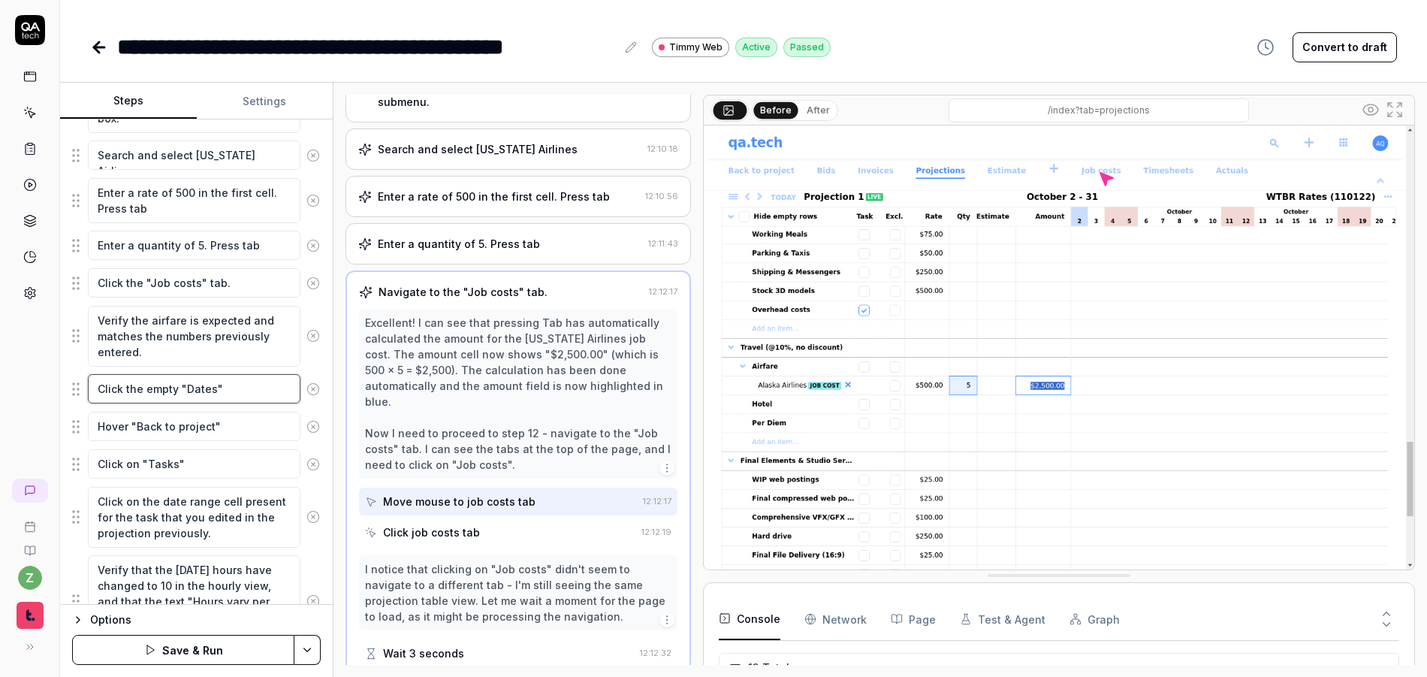
type textarea "Click the empty "Dates""
type textarea "*"
type textarea "Click the empty "Dates" c"
type textarea "*"
type textarea "Click the empty "Dates" ce"
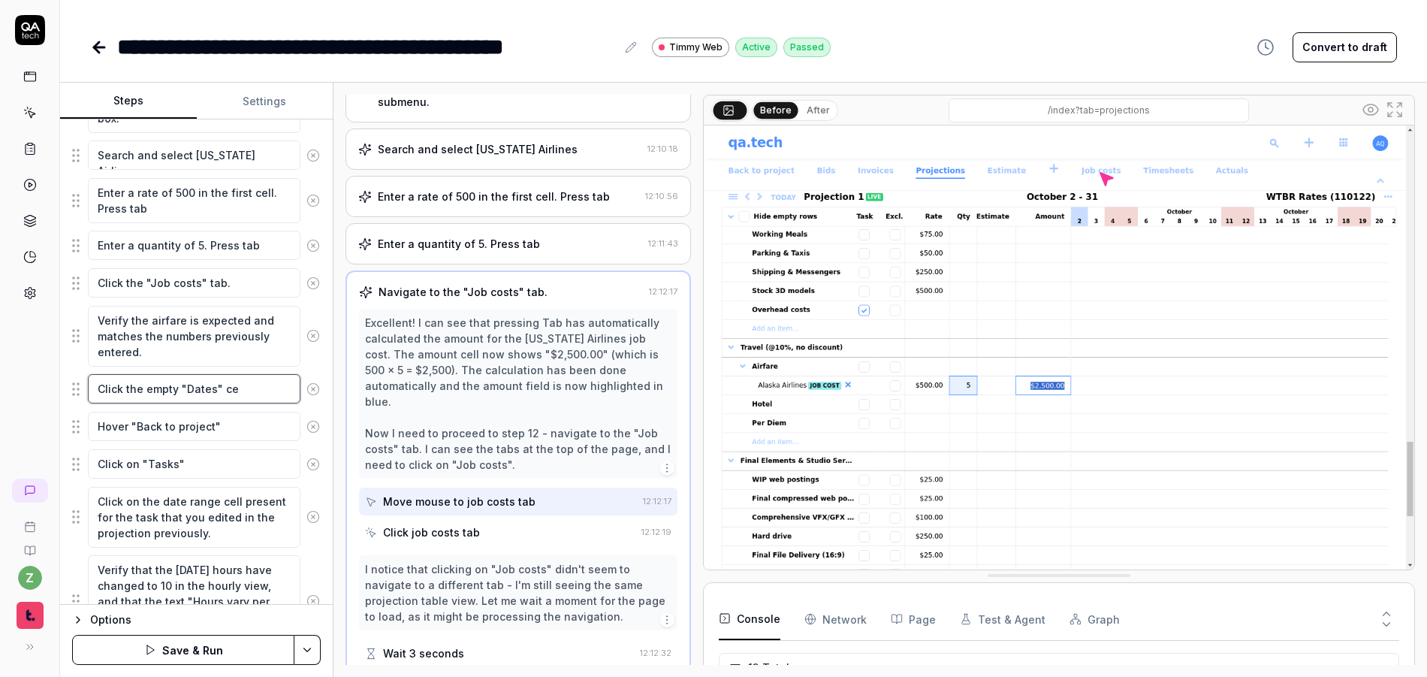
type textarea "*"
type textarea "Click the empty "Dates" cel"
type textarea "*"
type textarea "Click the empty "Dates" cell"
type textarea "*"
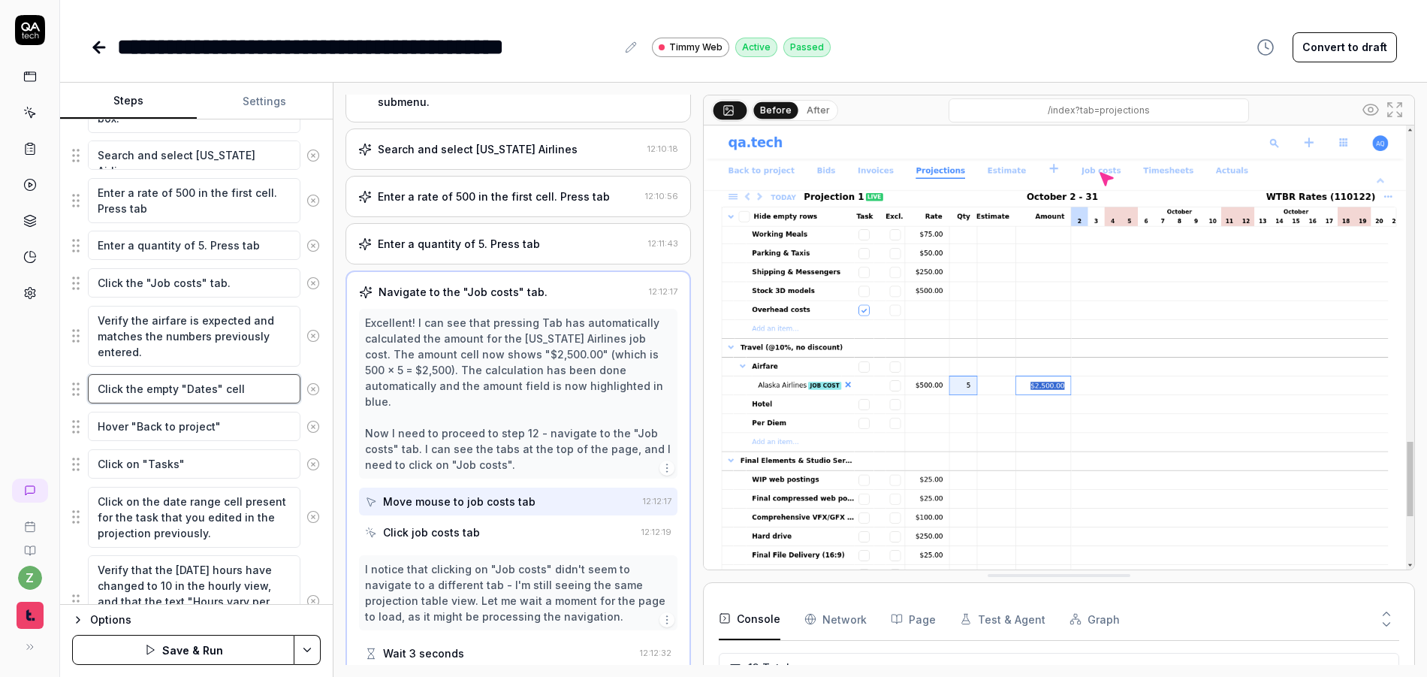
type textarea "Click the empty "Dates" cell"
type textarea "*"
type textarea "Click the empty "Dates" cell f"
type textarea "*"
type textarea "Click the empty "Dates" cell fo"
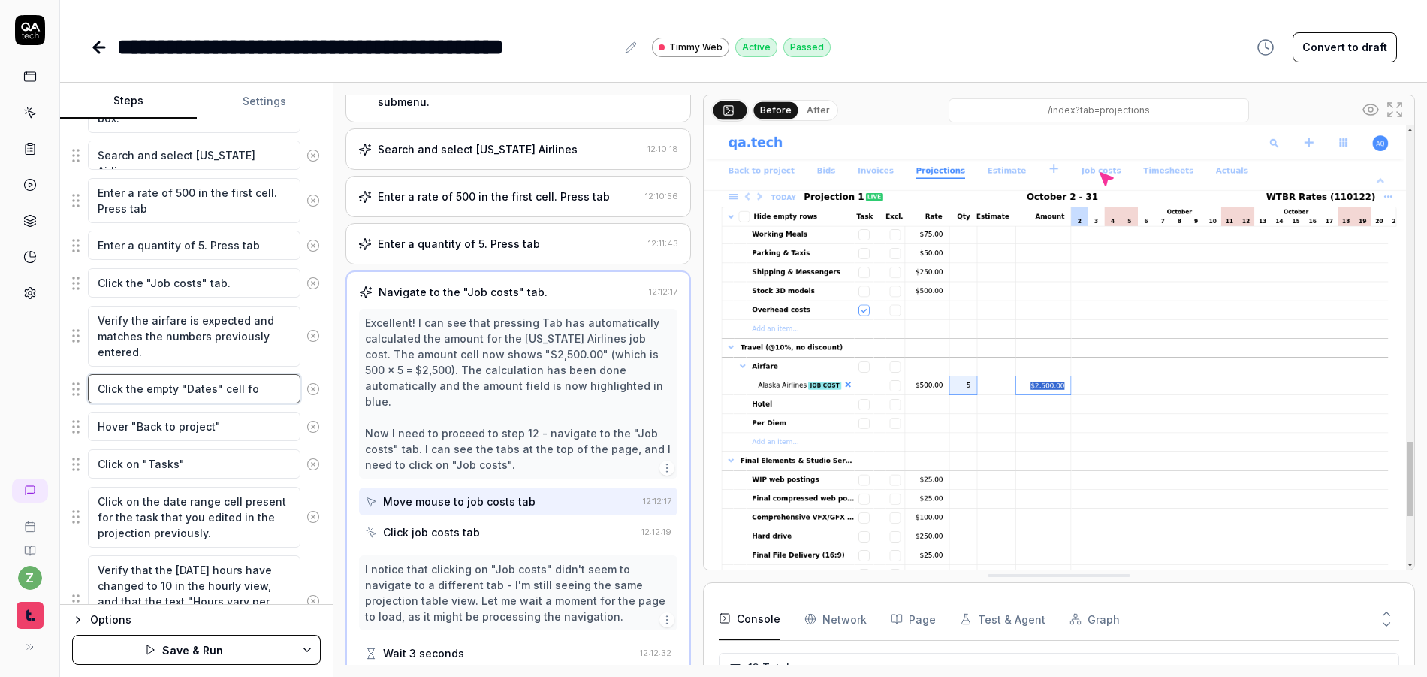
type textarea "*"
type textarea "Click the empty "Dates" cell for"
type textarea "*"
type textarea "Click the empty "Dates" cell for"
type textarea "*"
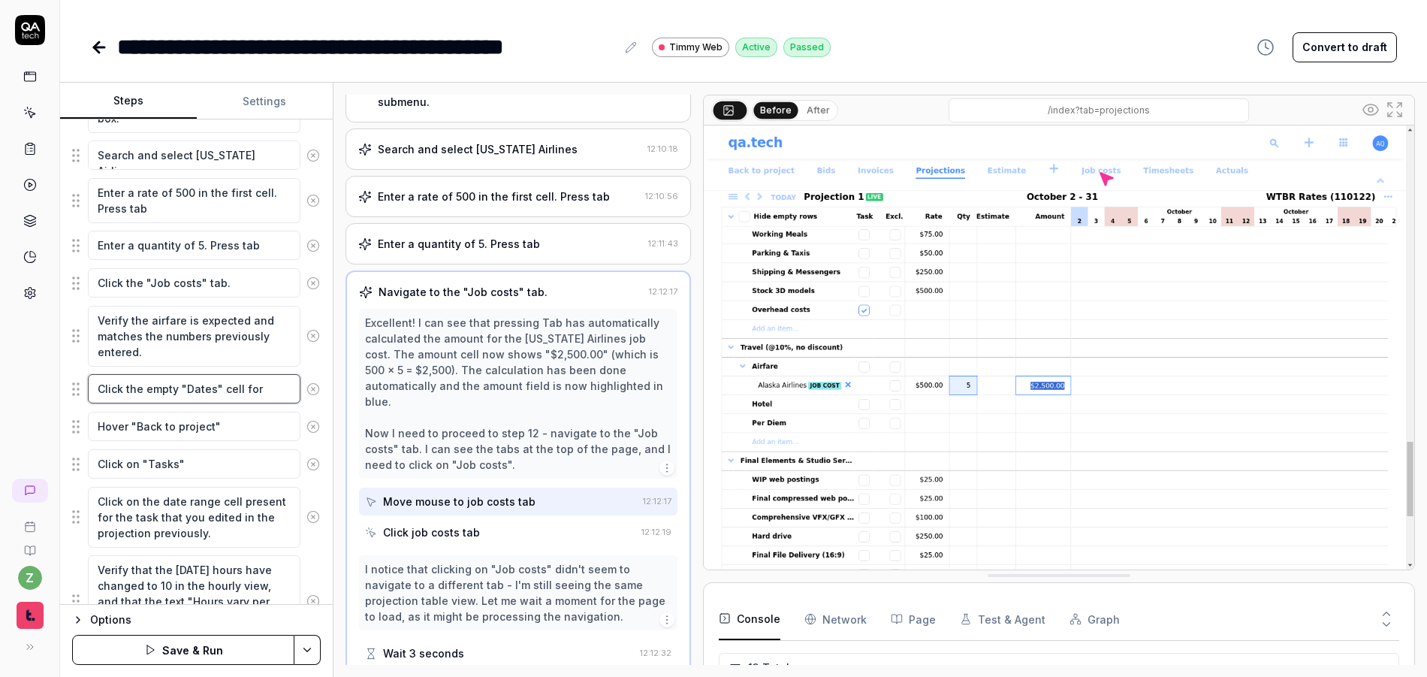
type textarea "Click the empty "Dates" cell for t"
type textarea "*"
type textarea "Click the empty "Dates" cell for th"
type textarea "*"
type textarea "Click the empty "Dates" cell for the"
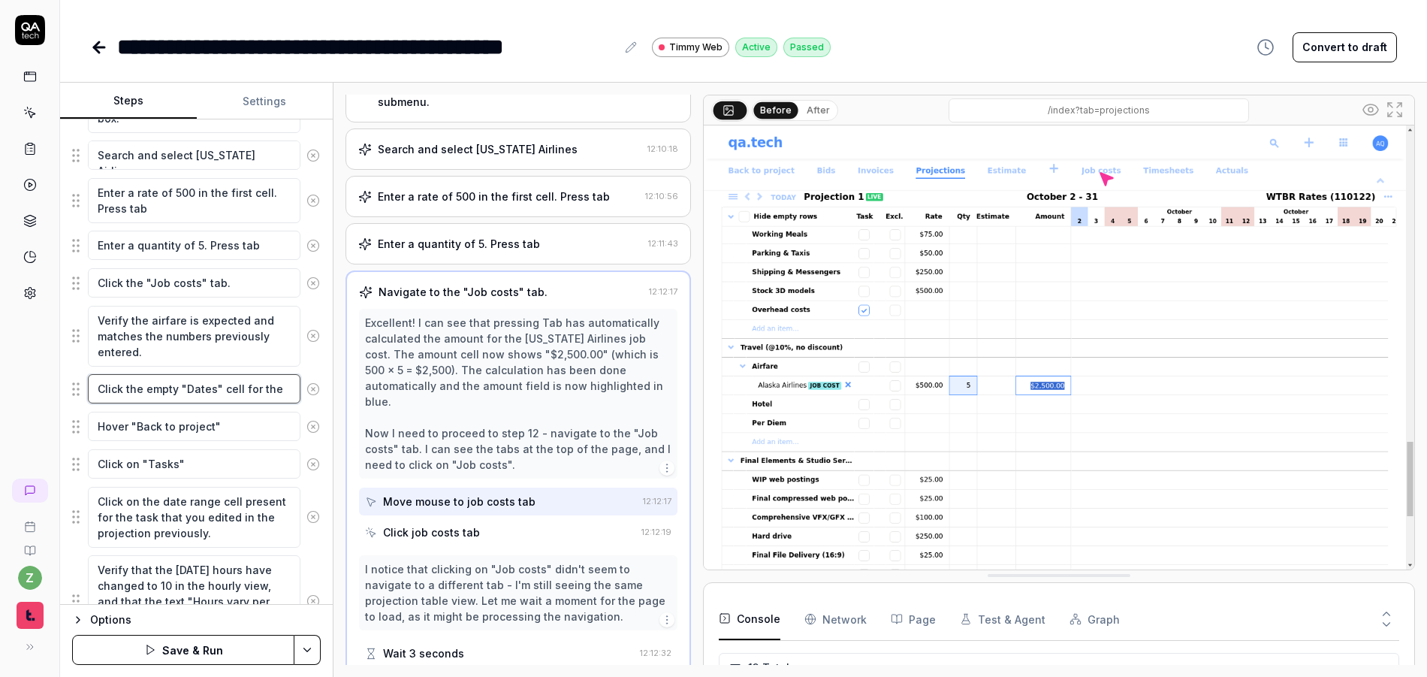
type textarea "*"
type textarea "Click the empty "Dates" cell for the"
type textarea "*"
type textarea "Click the empty "Dates" cell for the a"
type textarea "*"
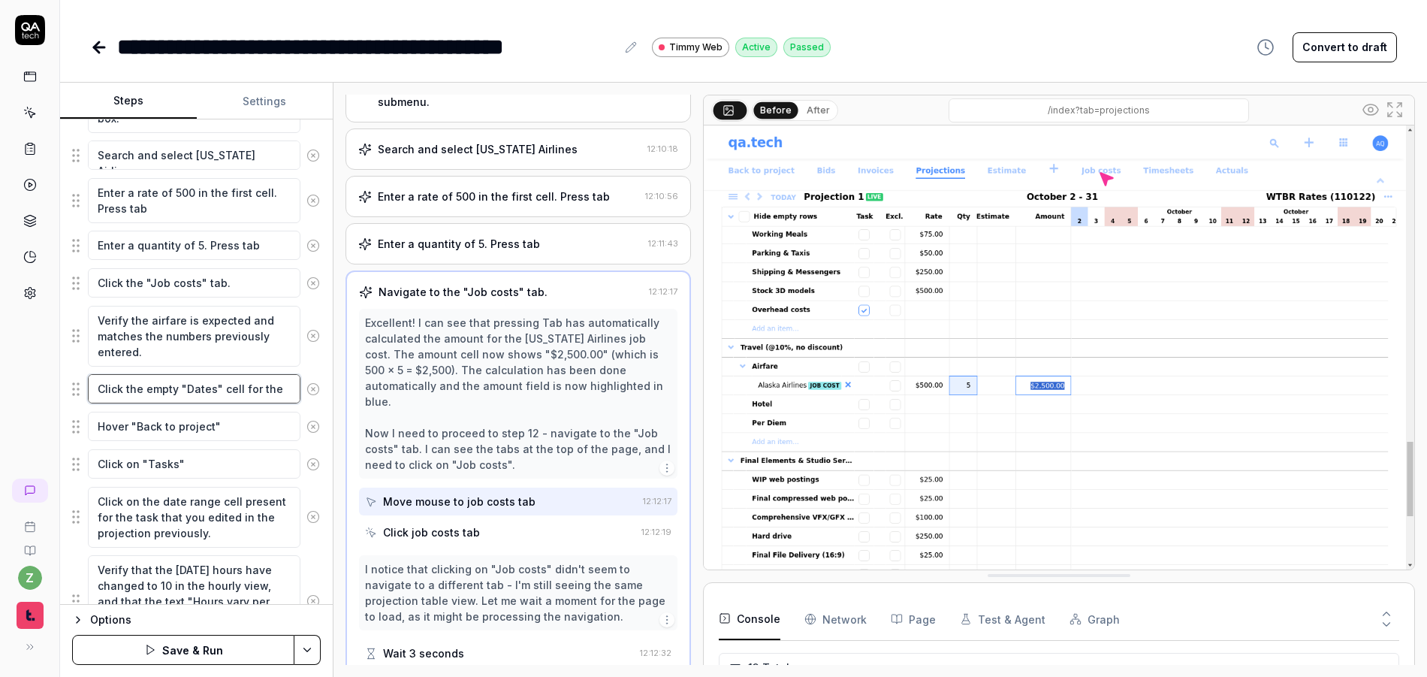
type textarea "Click the empty "Dates" cell for the ai"
type textarea "*"
type textarea "Click the empty "Dates" cell for the air"
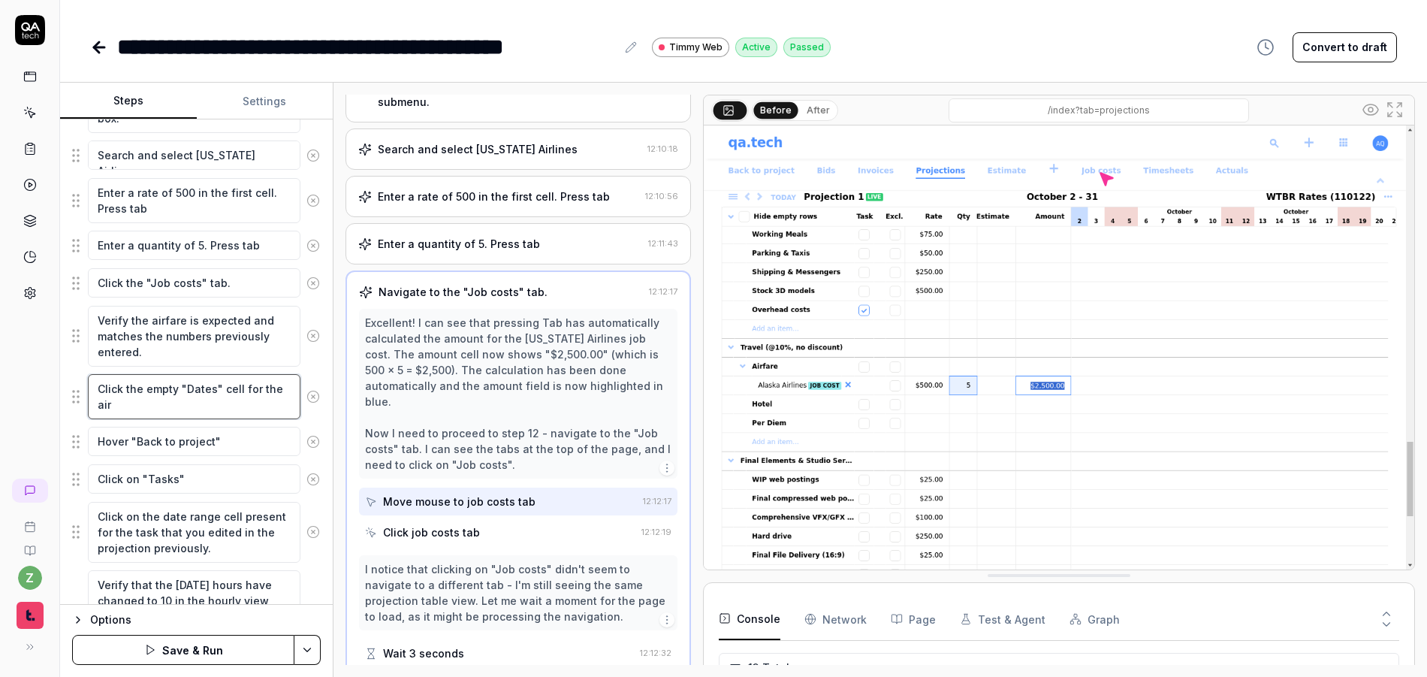
type textarea "*"
type textarea "Click the empty "Dates" cell for the aira"
type textarea "*"
type textarea "Click the empty "Dates" cell for the air"
type textarea "*"
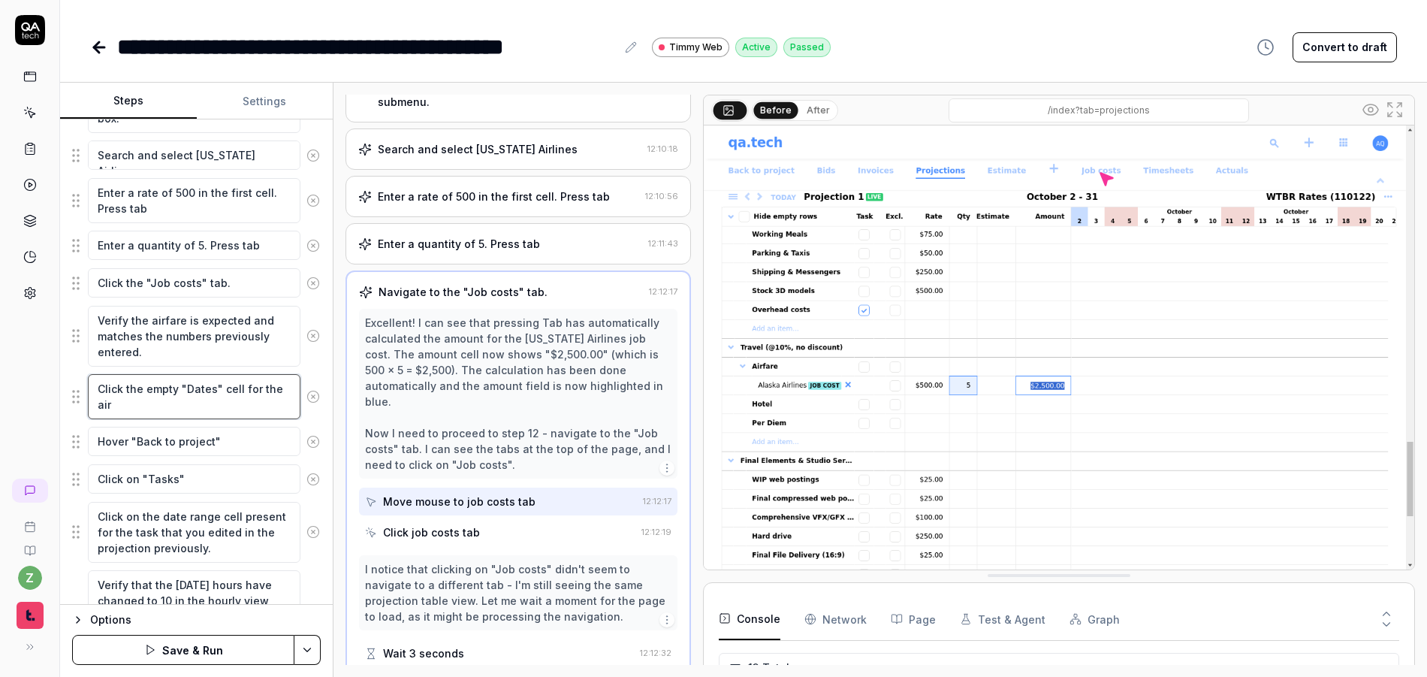
type textarea "Click the empty "Dates" cell for the airf"
type textarea "*"
type textarea "Click the empty "Dates" cell for the airfa"
type textarea "*"
type textarea "Click the empty "Dates" cell for the airfar"
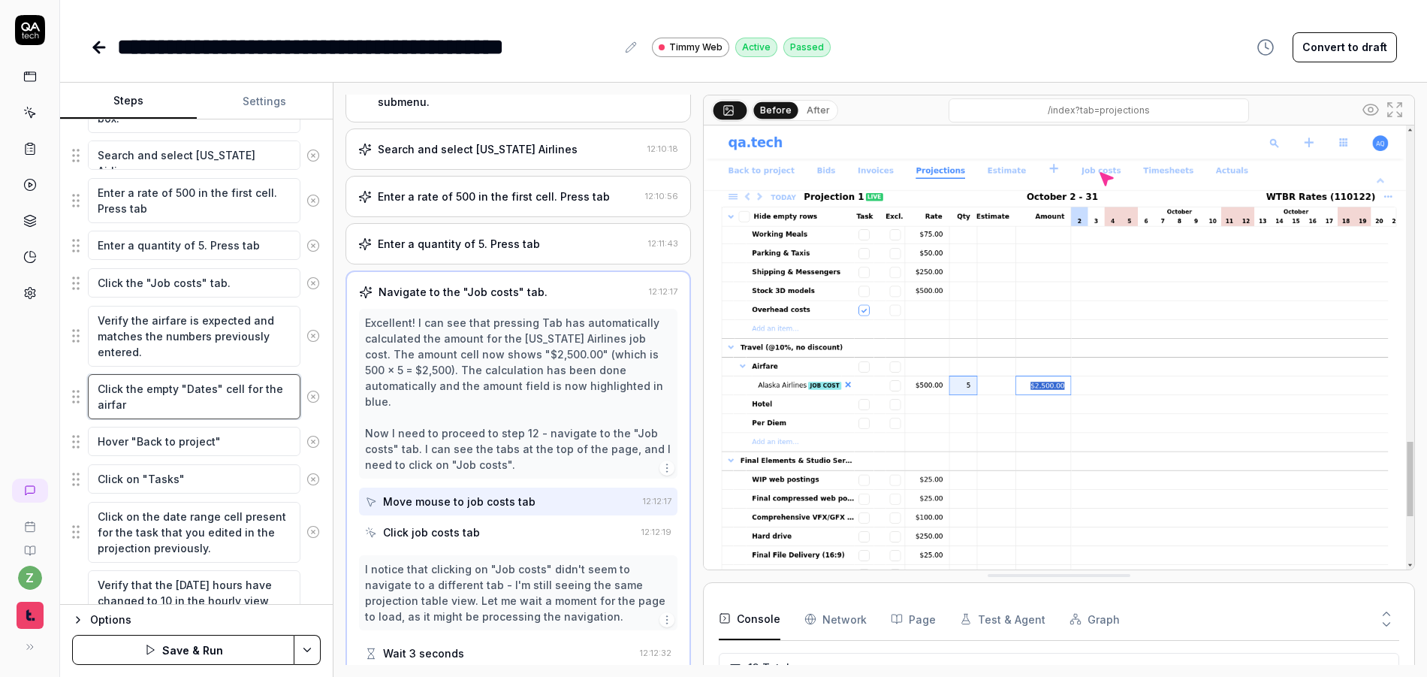
type textarea "*"
type textarea "Click the empty "Dates" cell for the airfare"
type textarea "*"
type textarea "Click the empty "Dates" cell for the airfare"
type textarea "*"
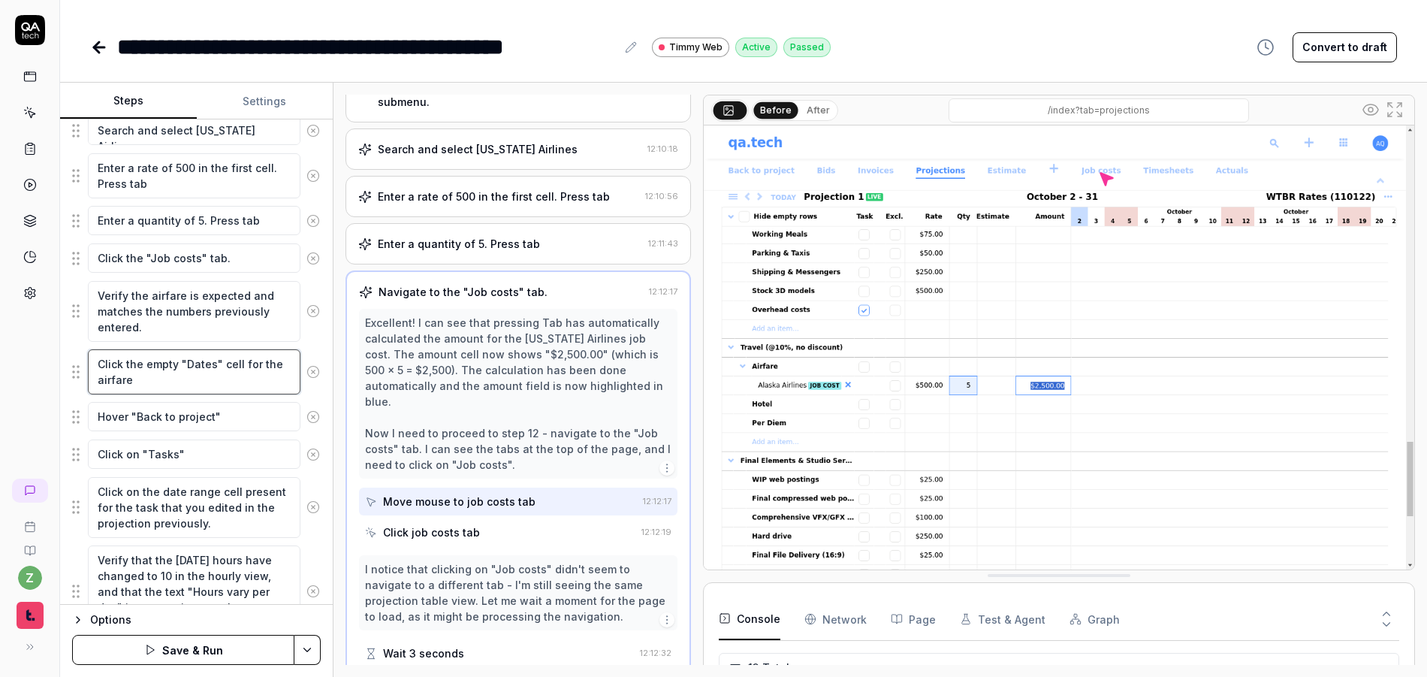
scroll to position [1082, 0]
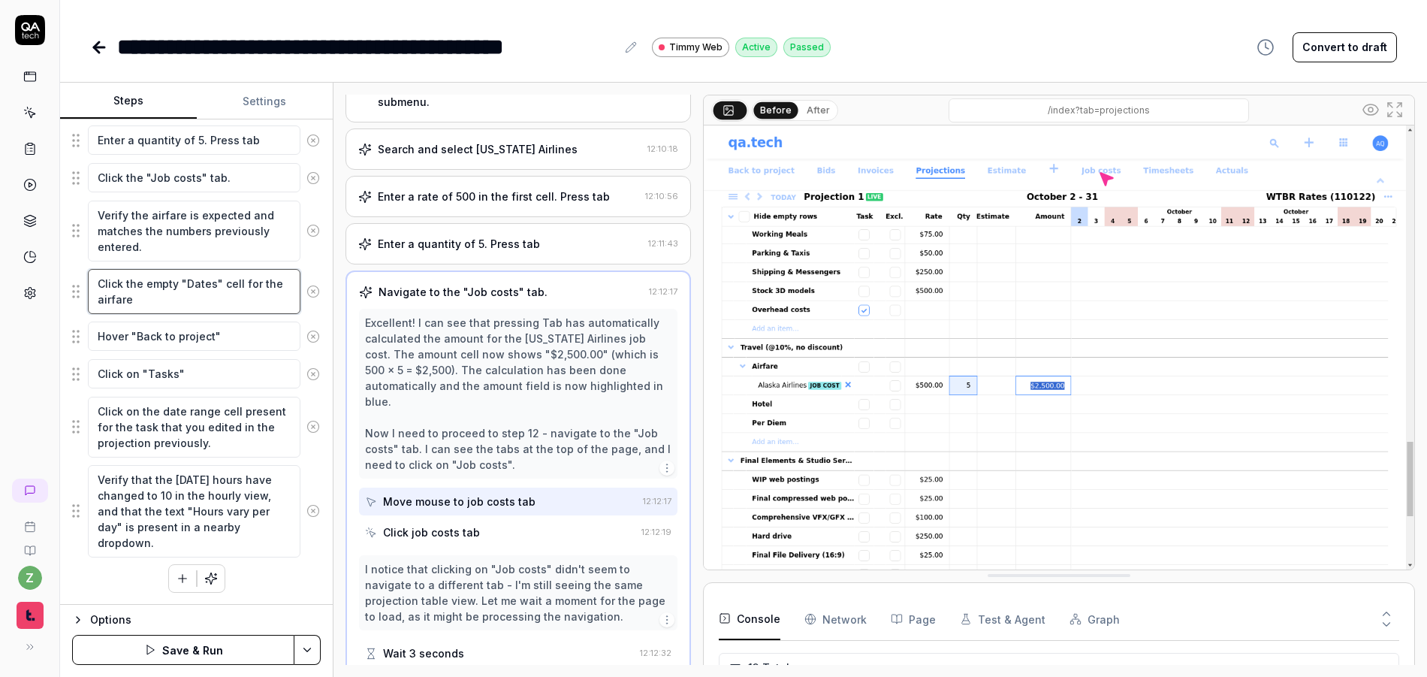
type textarea "Click the empty "Dates" cell for the airfare"
click at [176, 578] on icon "button" at bounding box center [183, 579] width 14 height 14
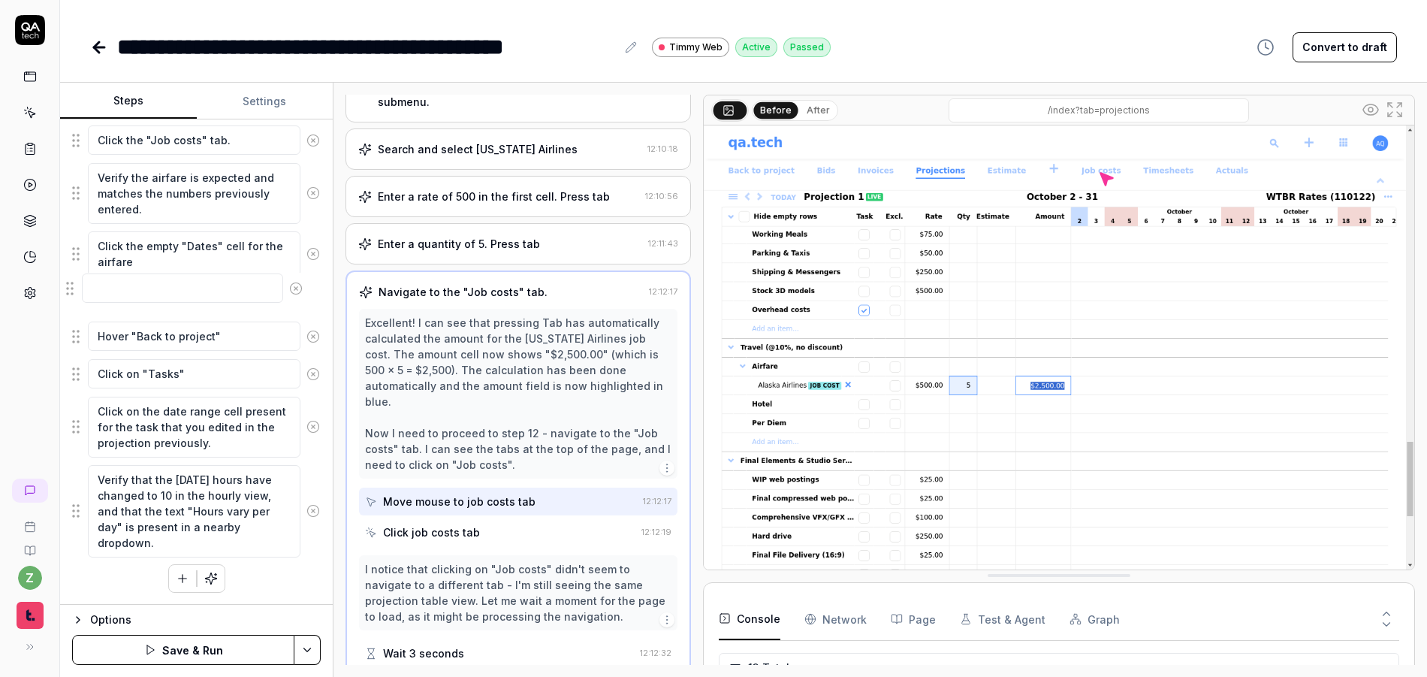
drag, startPoint x: 82, startPoint y: 548, endPoint x: 80, endPoint y: 301, distance: 246.4
click at [140, 306] on textarea at bounding box center [194, 298] width 213 height 29
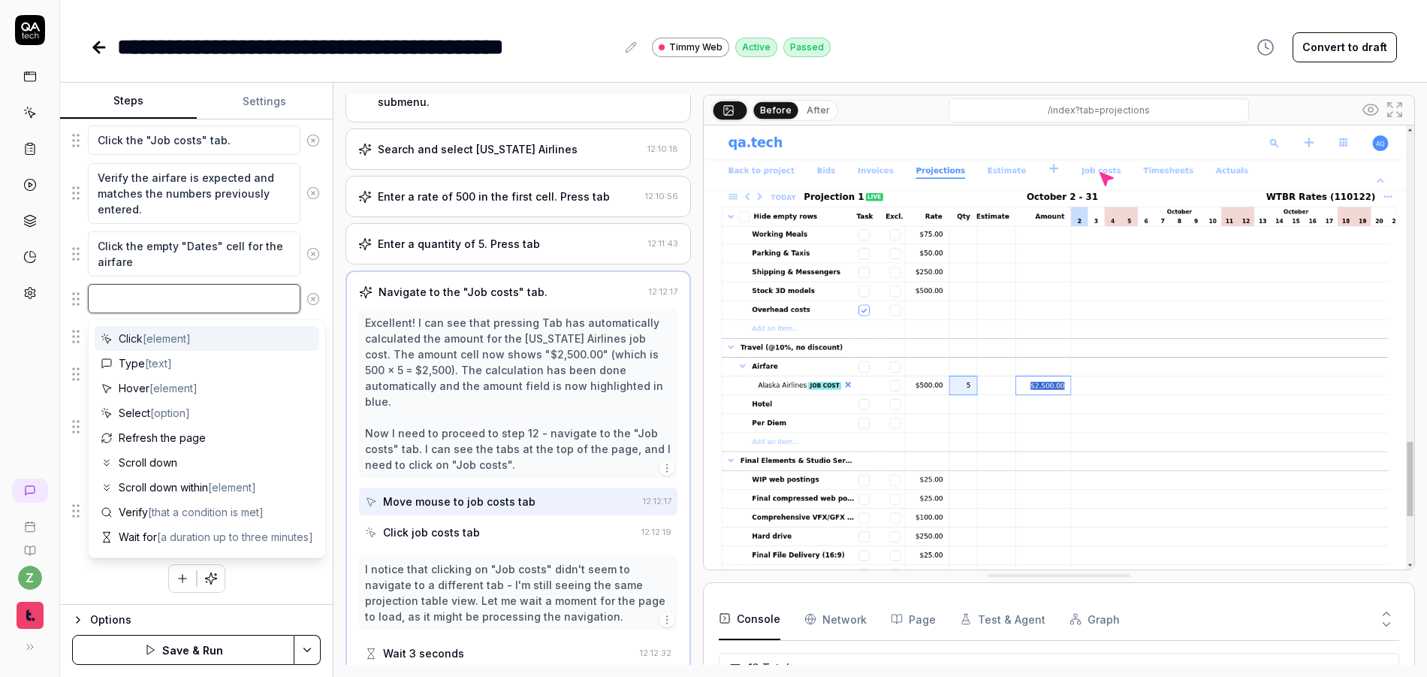
type textarea "*"
type textarea "C"
type textarea "*"
type textarea "Ch"
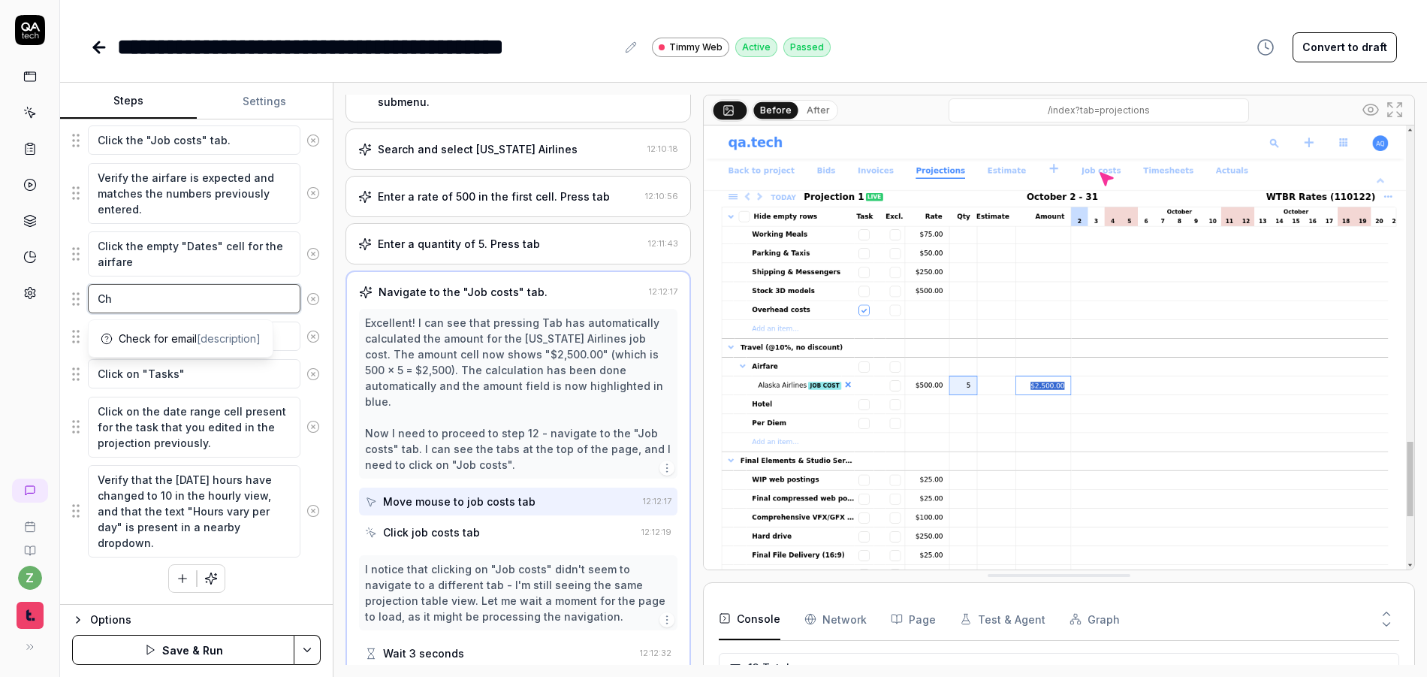
type textarea "*"
type textarea "Cho"
type textarea "*"
type textarea "Choo"
type textarea "*"
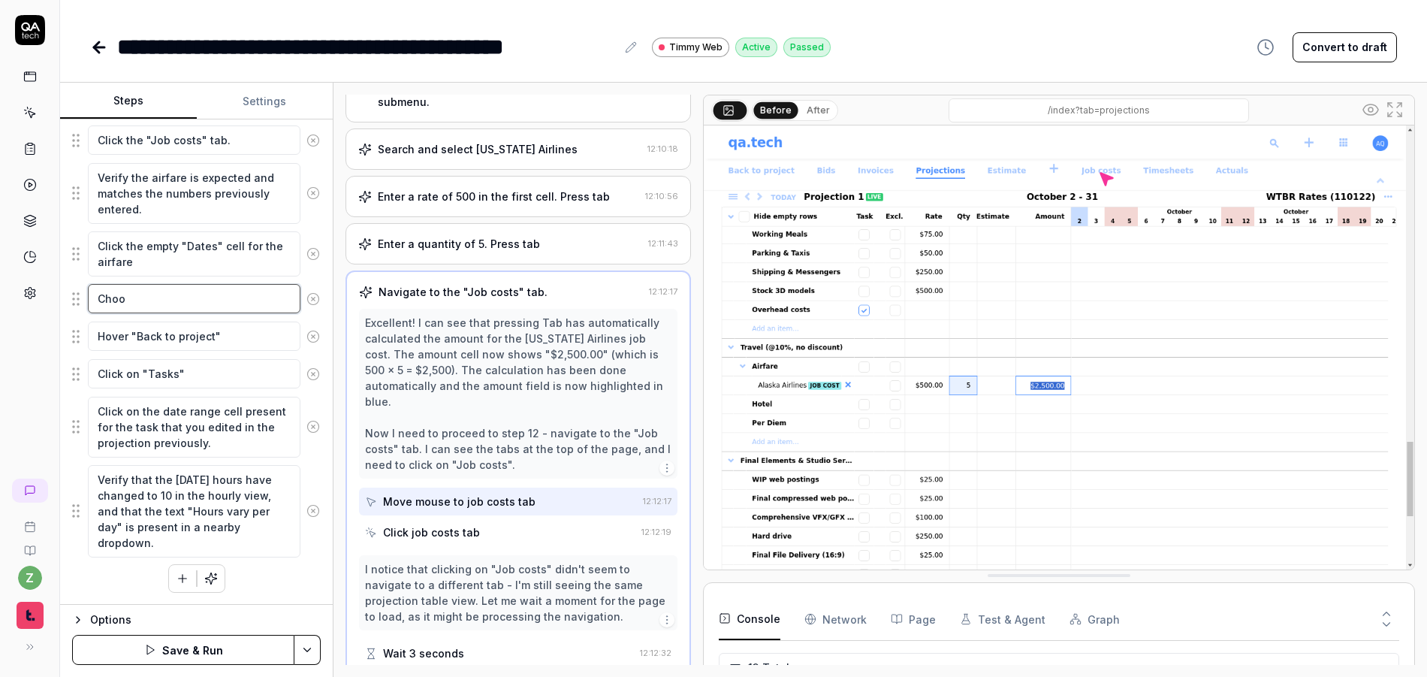
type textarea "Choos"
type textarea "*"
type textarea "Choose"
type textarea "*"
type textarea "Choose"
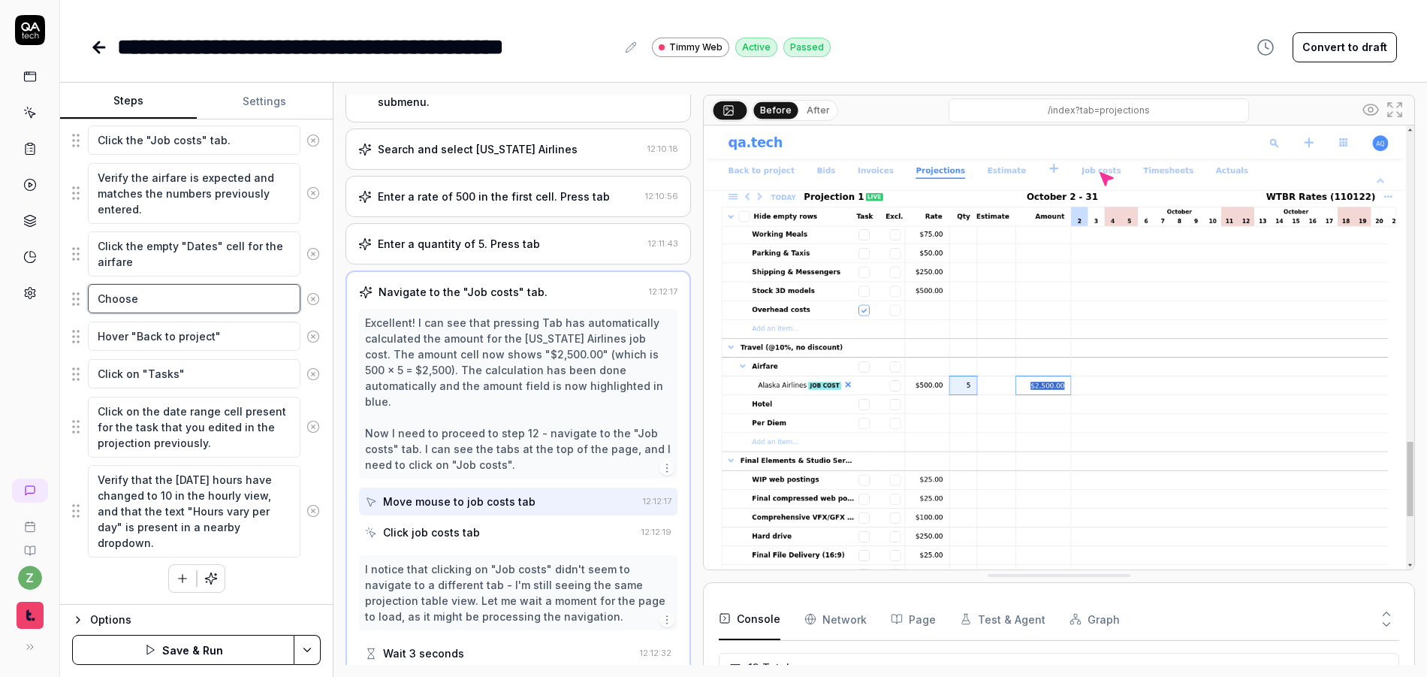
click at [168, 299] on textarea "Choose" at bounding box center [194, 298] width 213 height 29
type textarea "*"
type textarea "Choose"
type textarea "*"
type textarea "Choos"
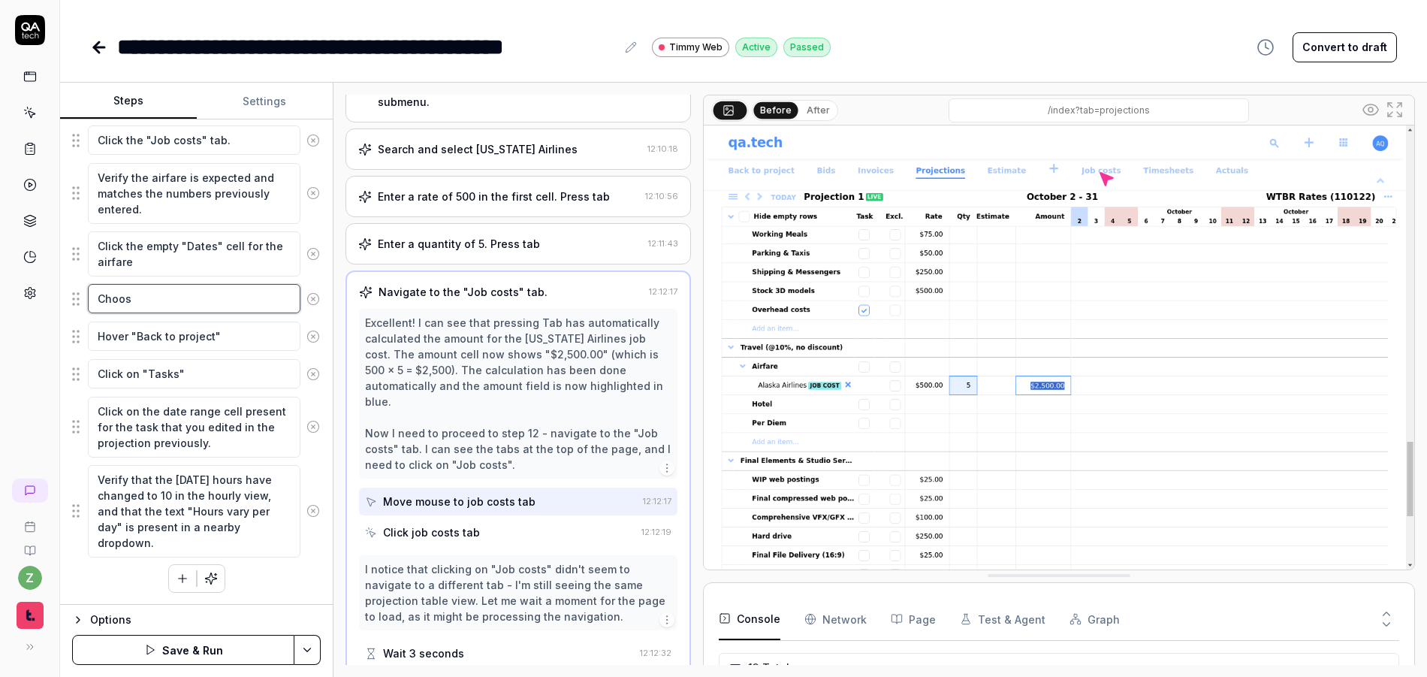
type textarea "*"
type textarea "Choo"
type textarea "*"
type textarea "Cho"
type textarea "*"
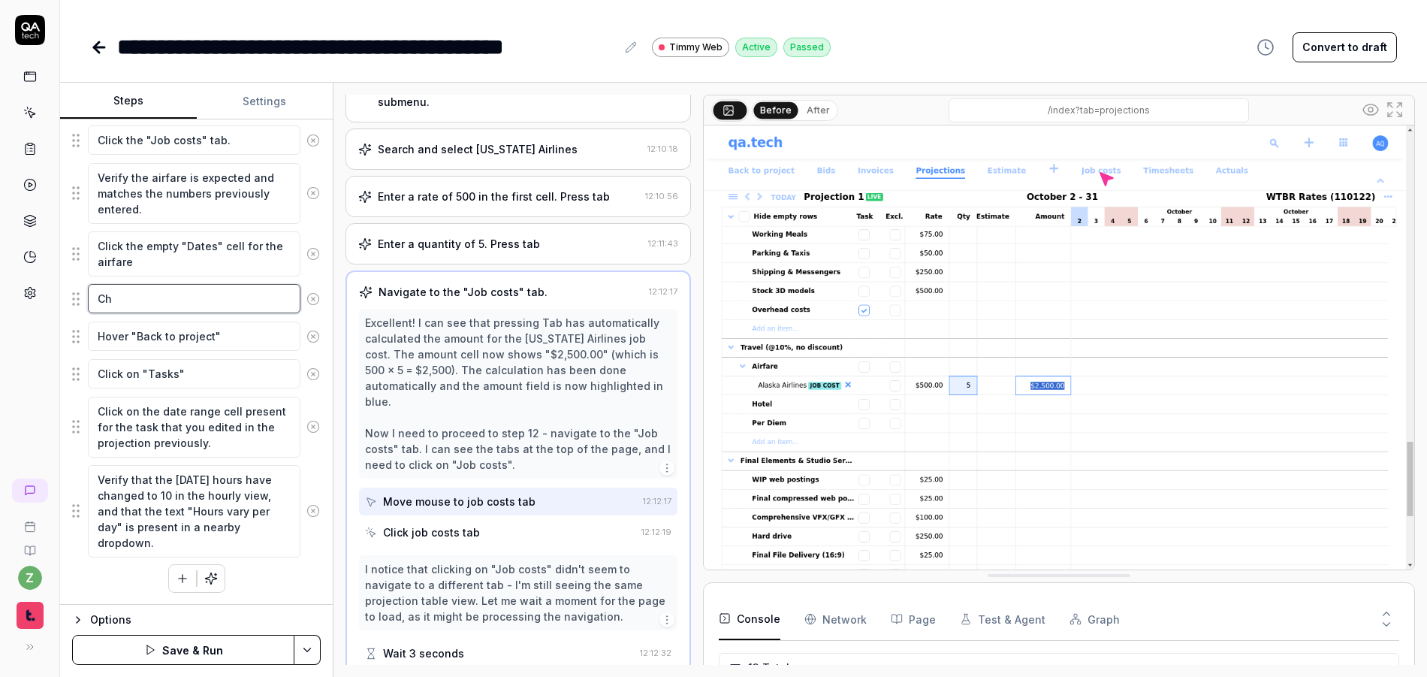
type textarea "C"
type textarea "*"
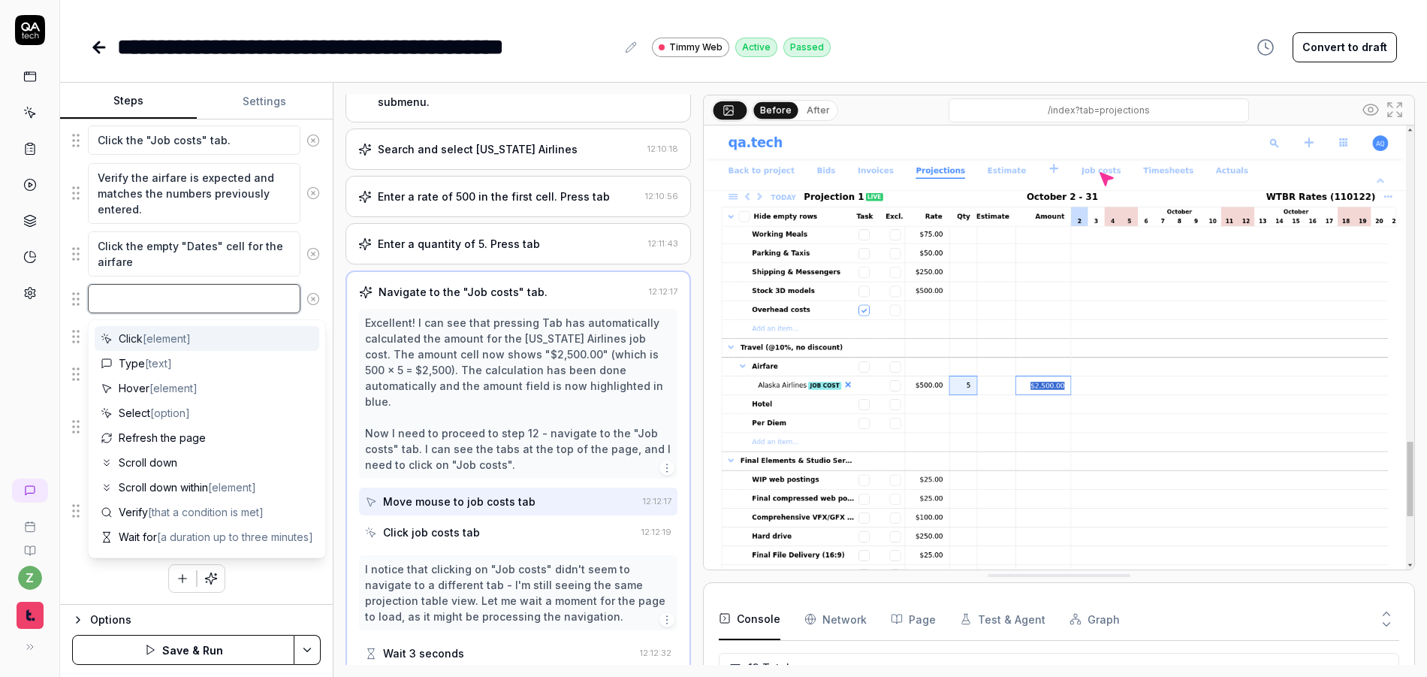
type textarea "*"
type textarea "C"
type textarea "*"
type textarea "Cl"
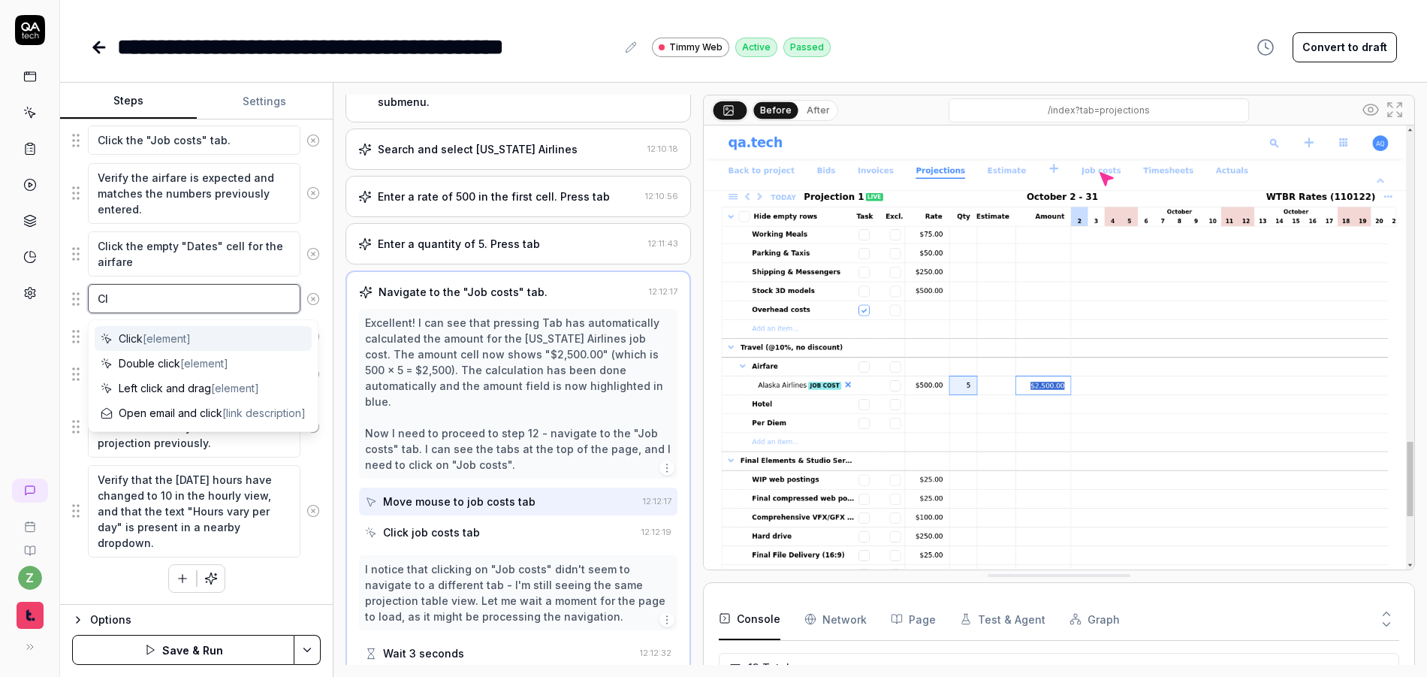
type textarea "*"
type textarea "Clic"
type textarea "*"
type textarea "Click"
type textarea "*"
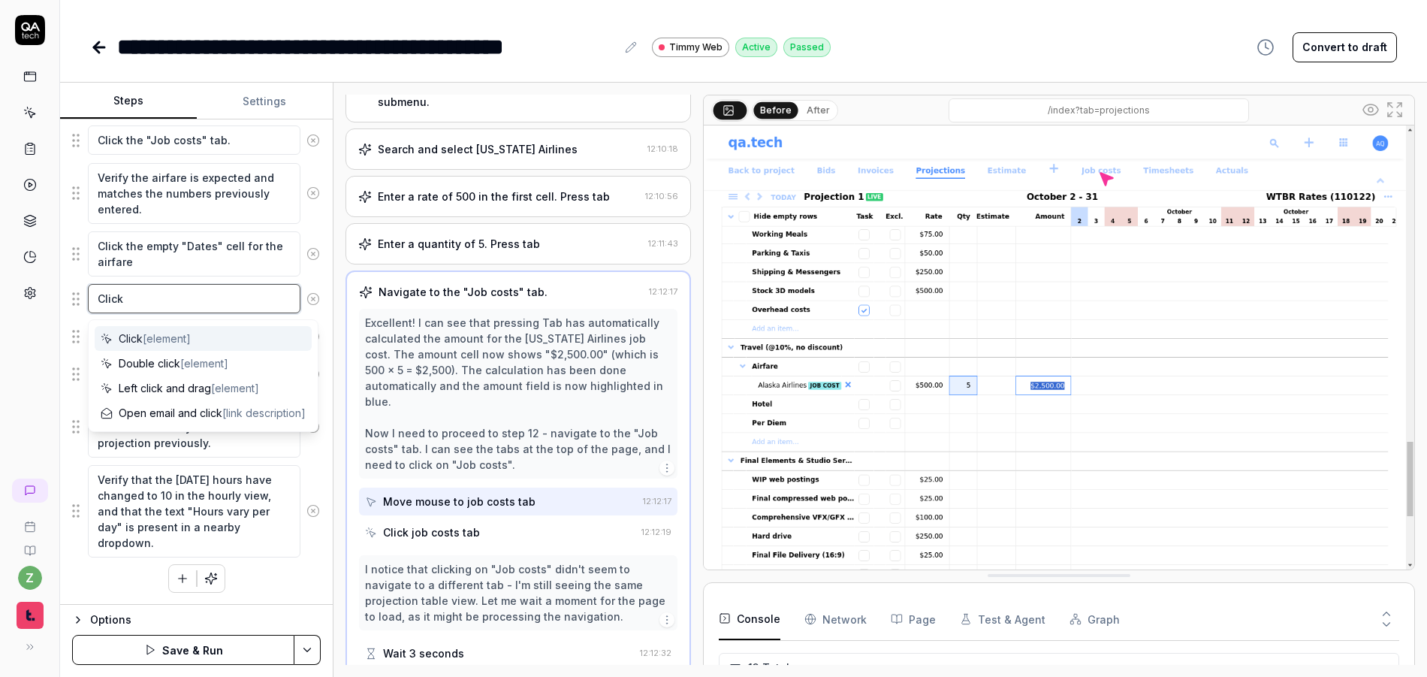
type textarea "Click"
type textarea "*"
type textarea "Click s"
type textarea "*"
type textarea "Click sa"
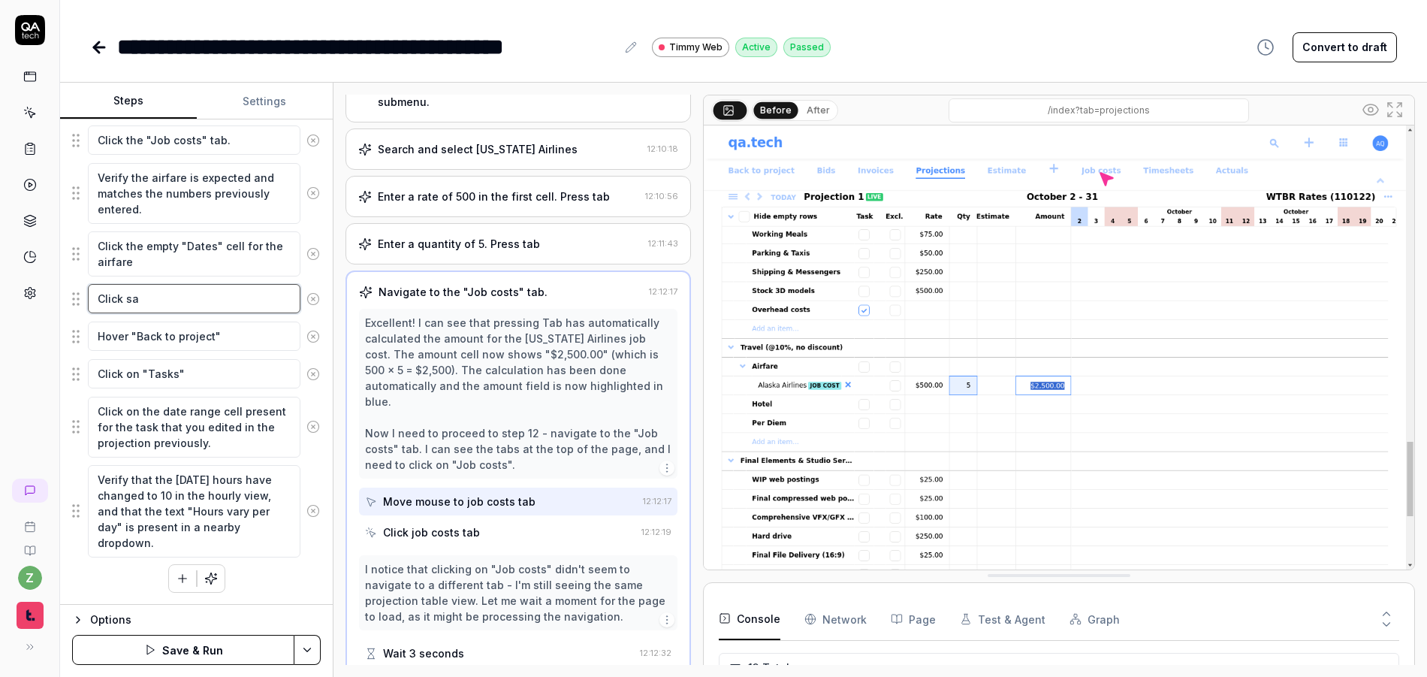
type textarea "*"
type textarea "Click sav"
type textarea "*"
type textarea "Click save"
type textarea "*"
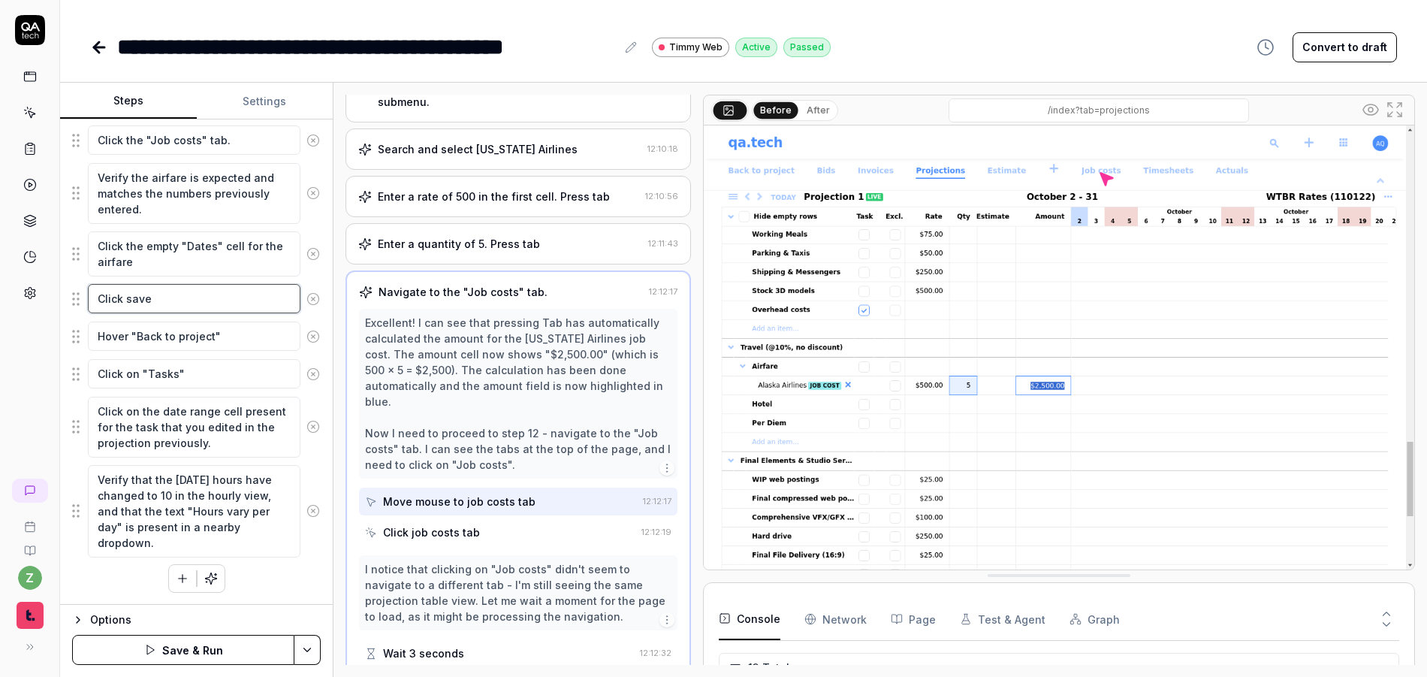
type textarea "Click save,"
type textarea "*"
type textarea "Click save,"
type textarea "*"
type textarea "Click save, w"
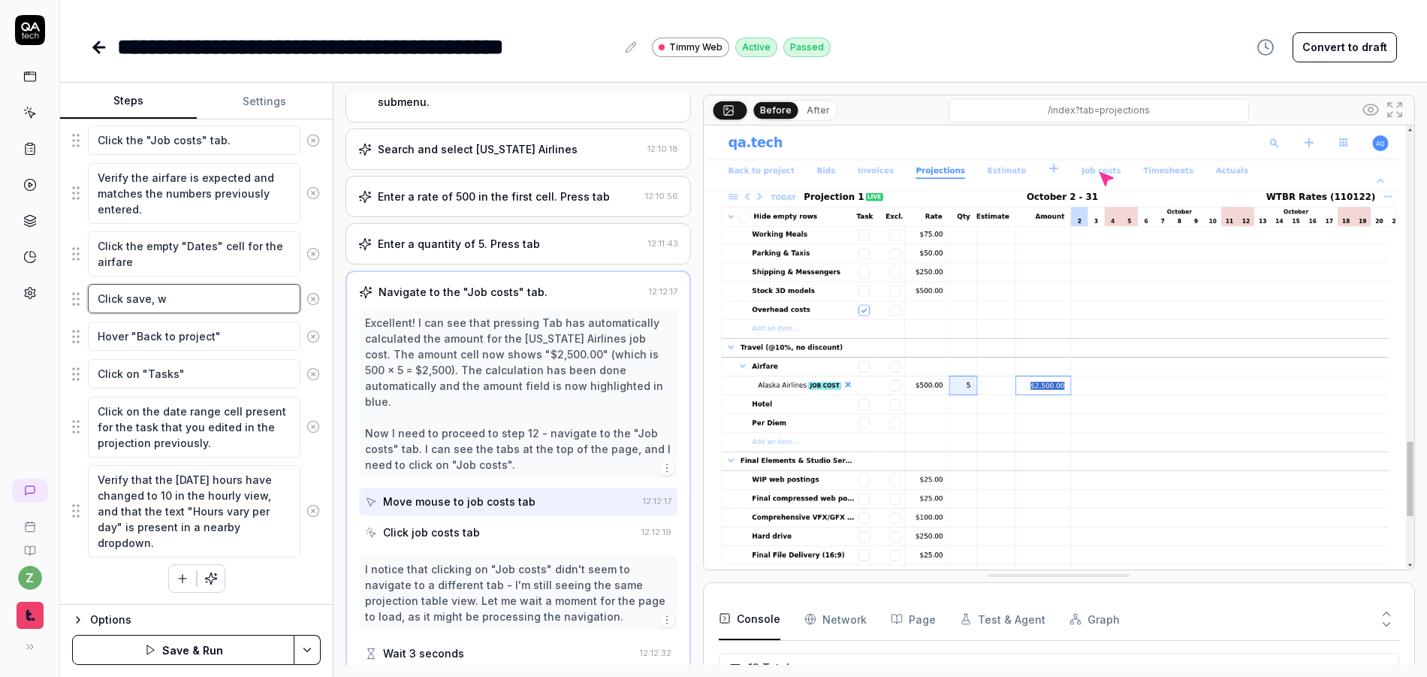
type textarea "*"
type textarea "Click save, wh"
type textarea "*"
type textarea "Click save, whic"
type textarea "*"
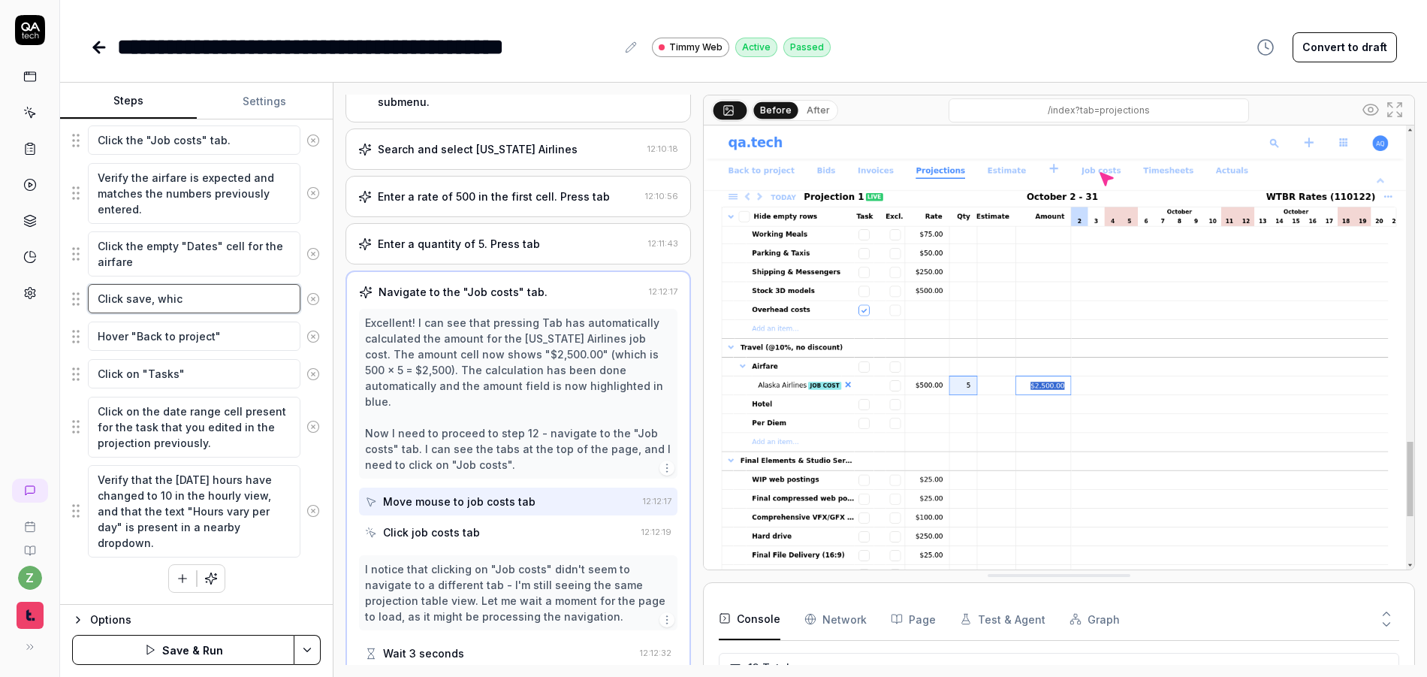
type textarea "Click save, which"
type textarea "*"
type textarea "Click save, which"
type textarea "*"
type textarea "Click save, which w"
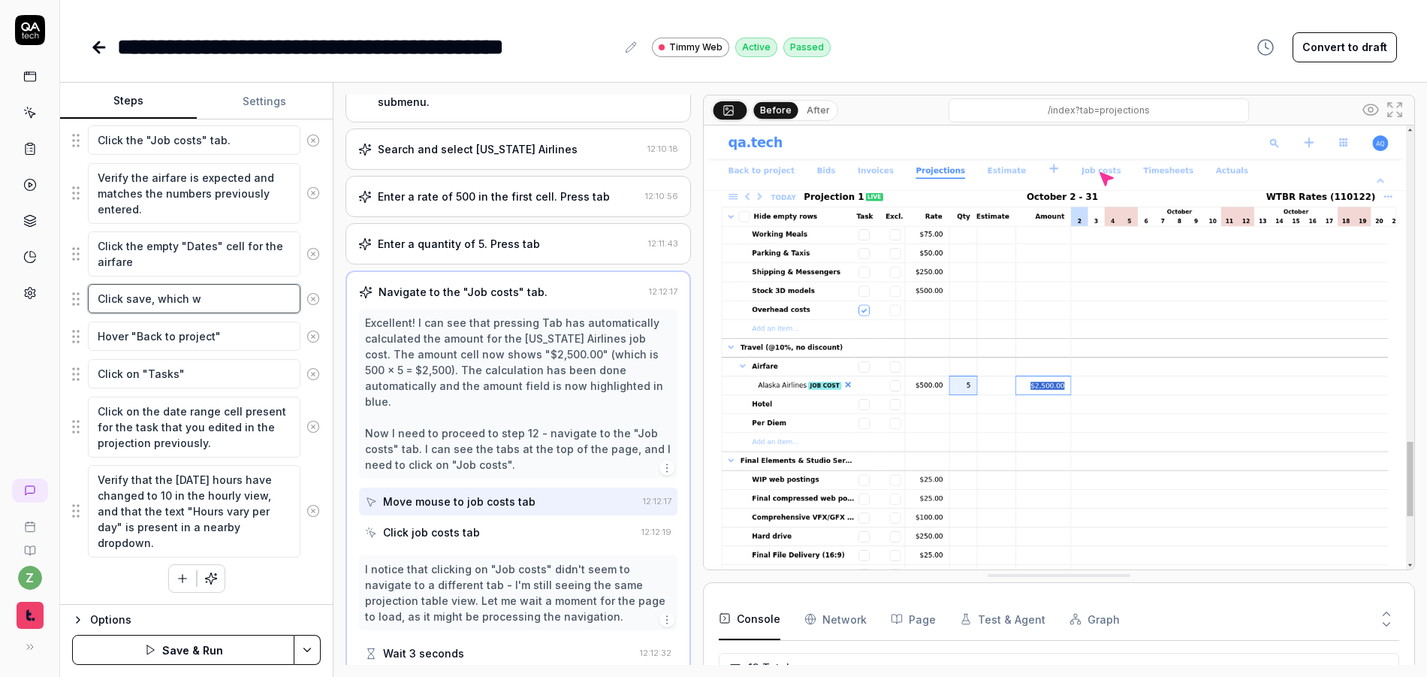
type textarea "*"
type textarea "Click save, which wi"
type textarea "*"
type textarea "Click save, which w"
type textarea "*"
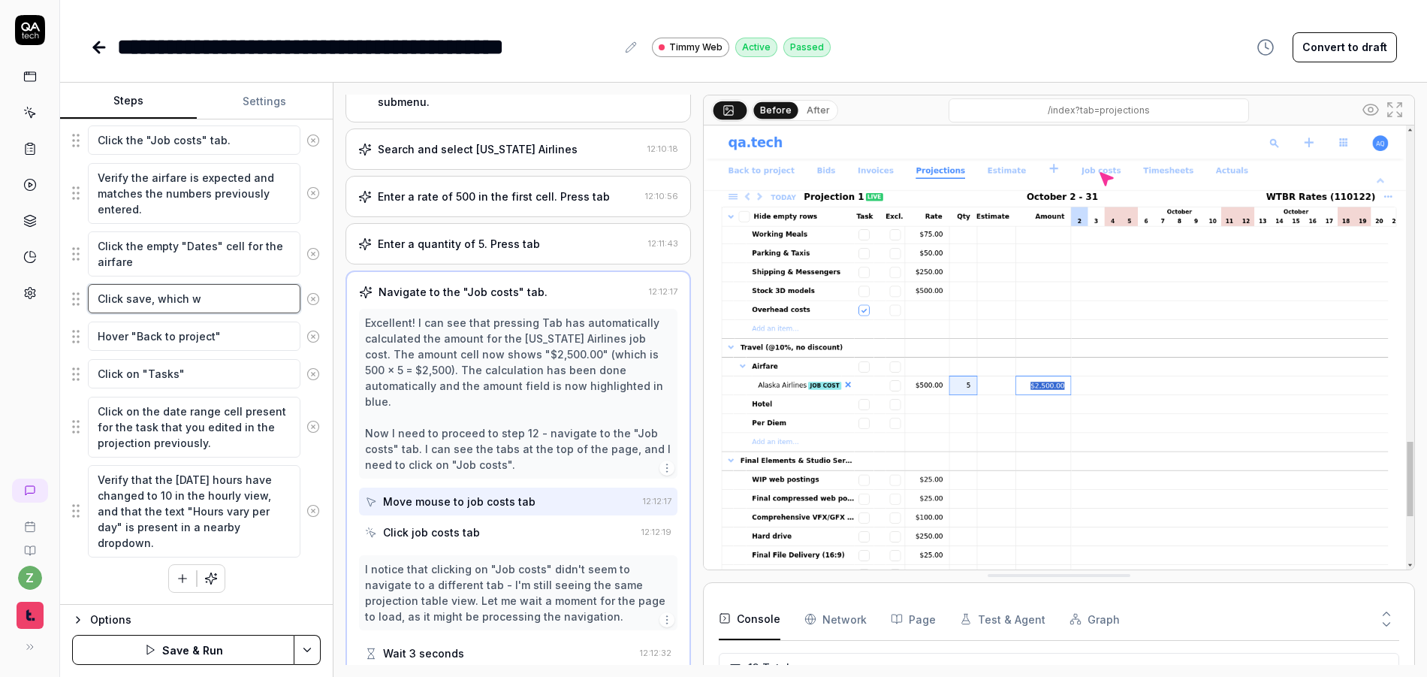
type textarea "Click save, which"
type textarea "*"
type textarea "Click save, which"
type textarea "*"
type textarea "Click save, whic"
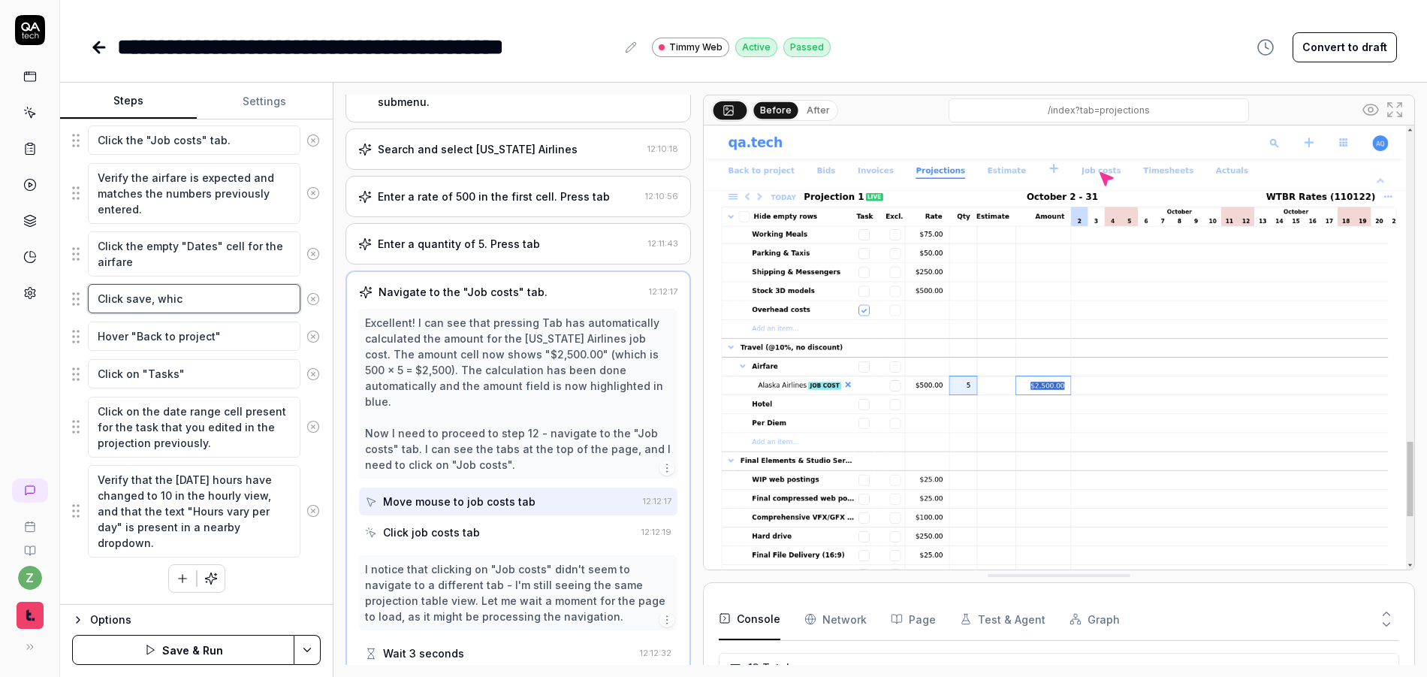
type textarea "*"
type textarea "Click save, whi"
type textarea "*"
type textarea "Click save, wh"
type textarea "*"
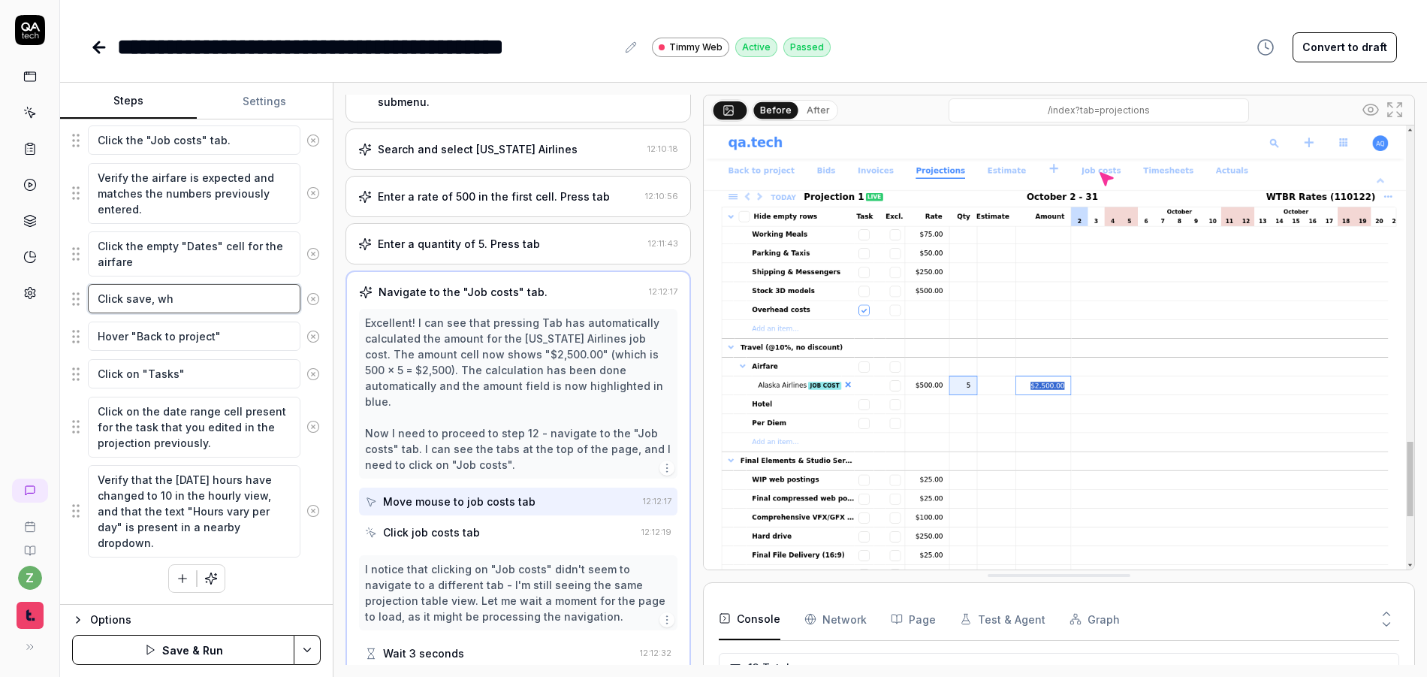
type textarea "Click save, w"
type textarea "*"
type textarea "Click save,"
type textarea "*"
type textarea "Click save, a"
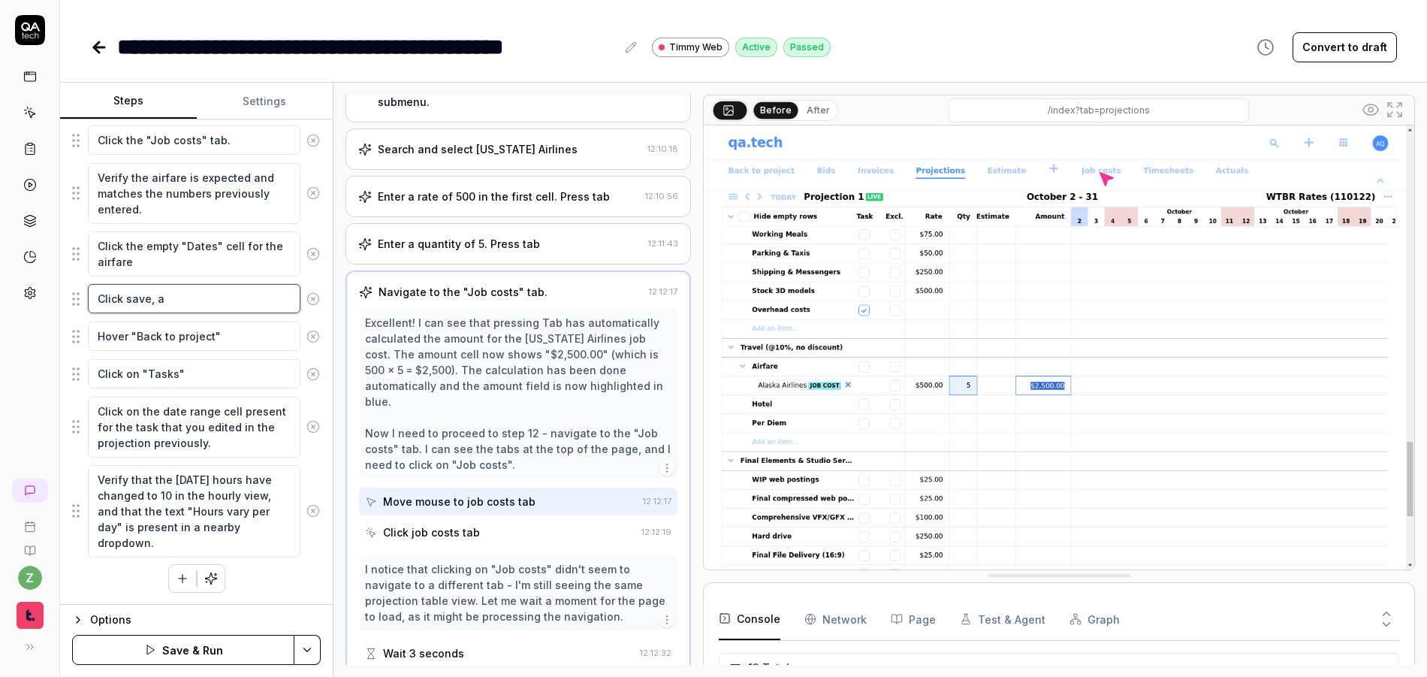
type textarea "*"
type textarea "Click save, as"
type textarea "*"
type textarea "Click save, as"
type textarea "*"
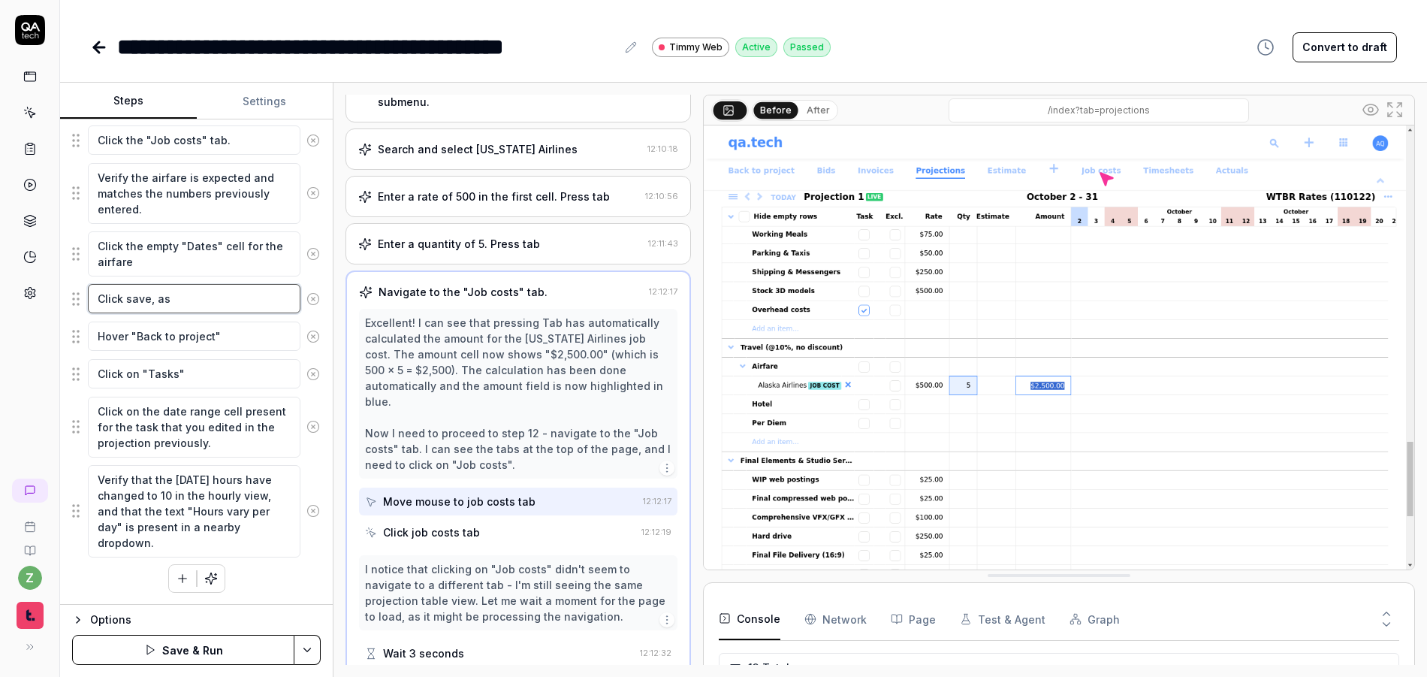
type textarea "Click save, as t"
type textarea "*"
type textarea "Click save, as to"
type textarea "*"
type textarea "Click save, as tod"
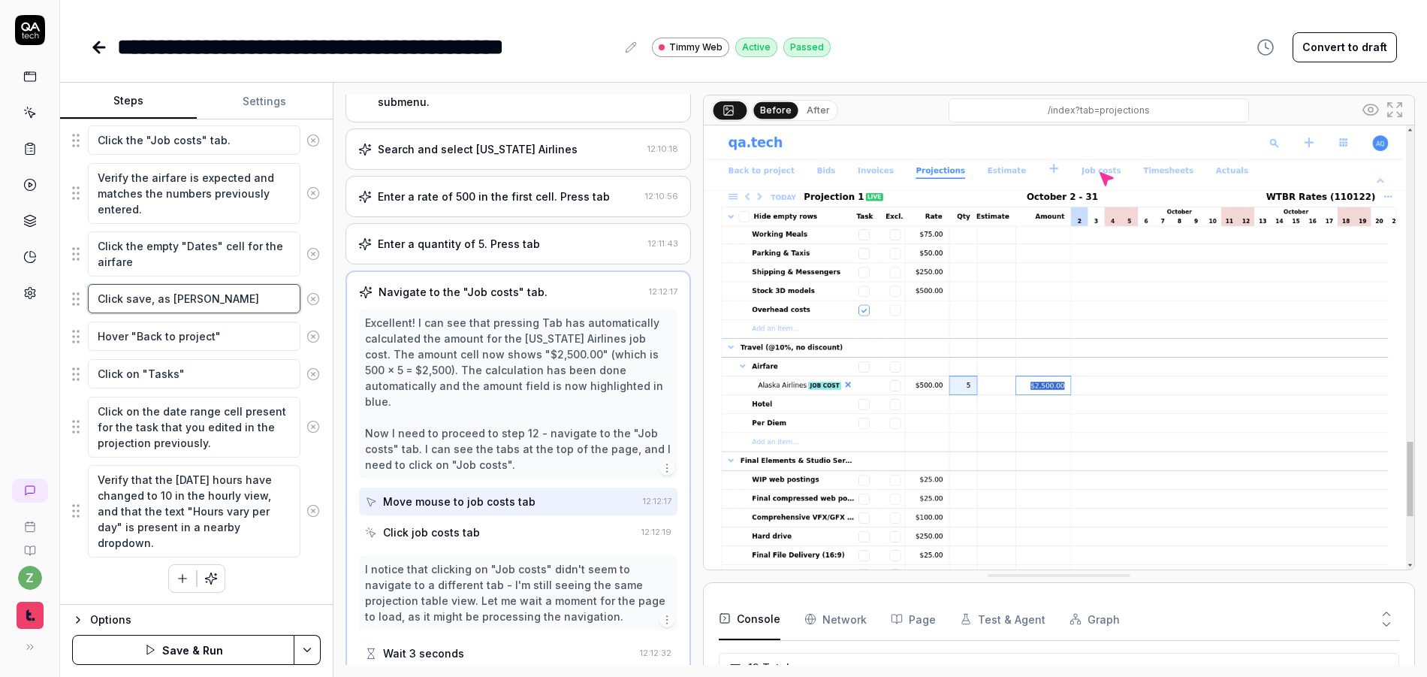
type textarea "*"
type textarea "Click save, as toda"
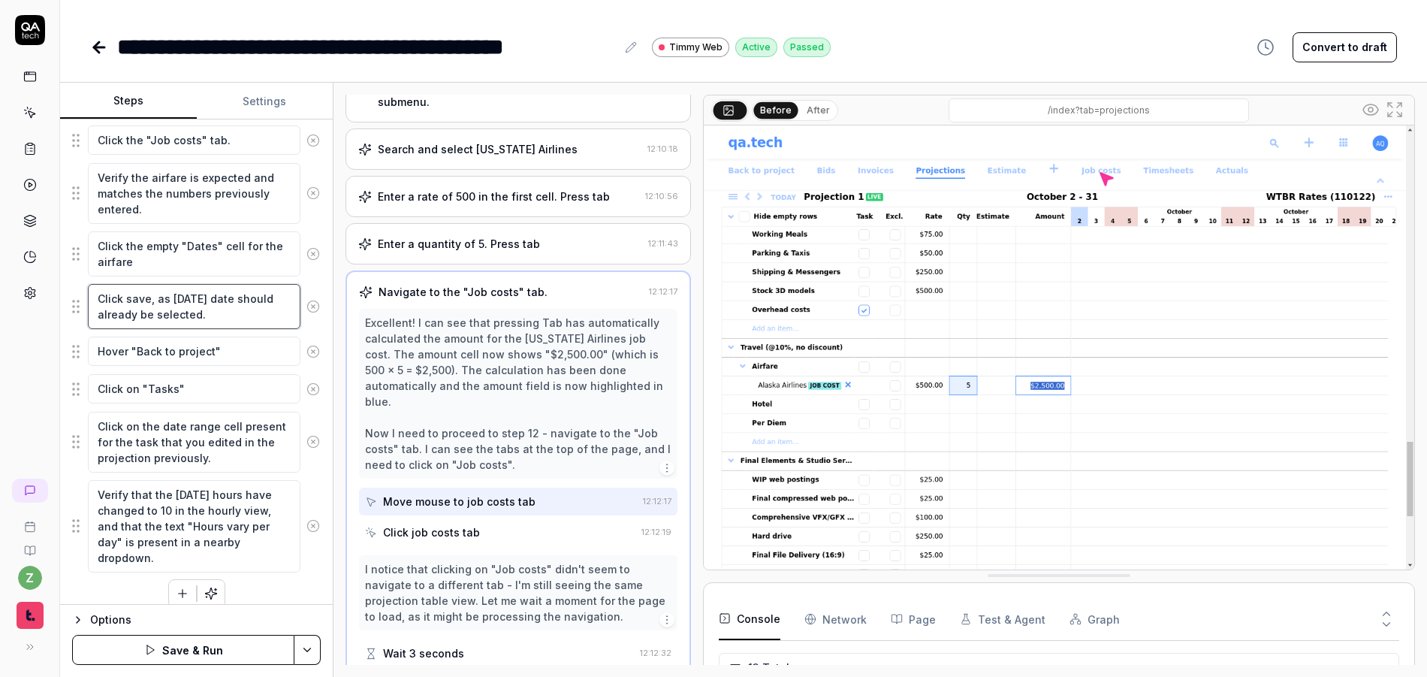
drag, startPoint x: 150, startPoint y: 298, endPoint x: 130, endPoint y: 298, distance: 20.3
click at [130, 298] on textarea "Click save, as today's date should already be selected." at bounding box center [194, 306] width 213 height 45
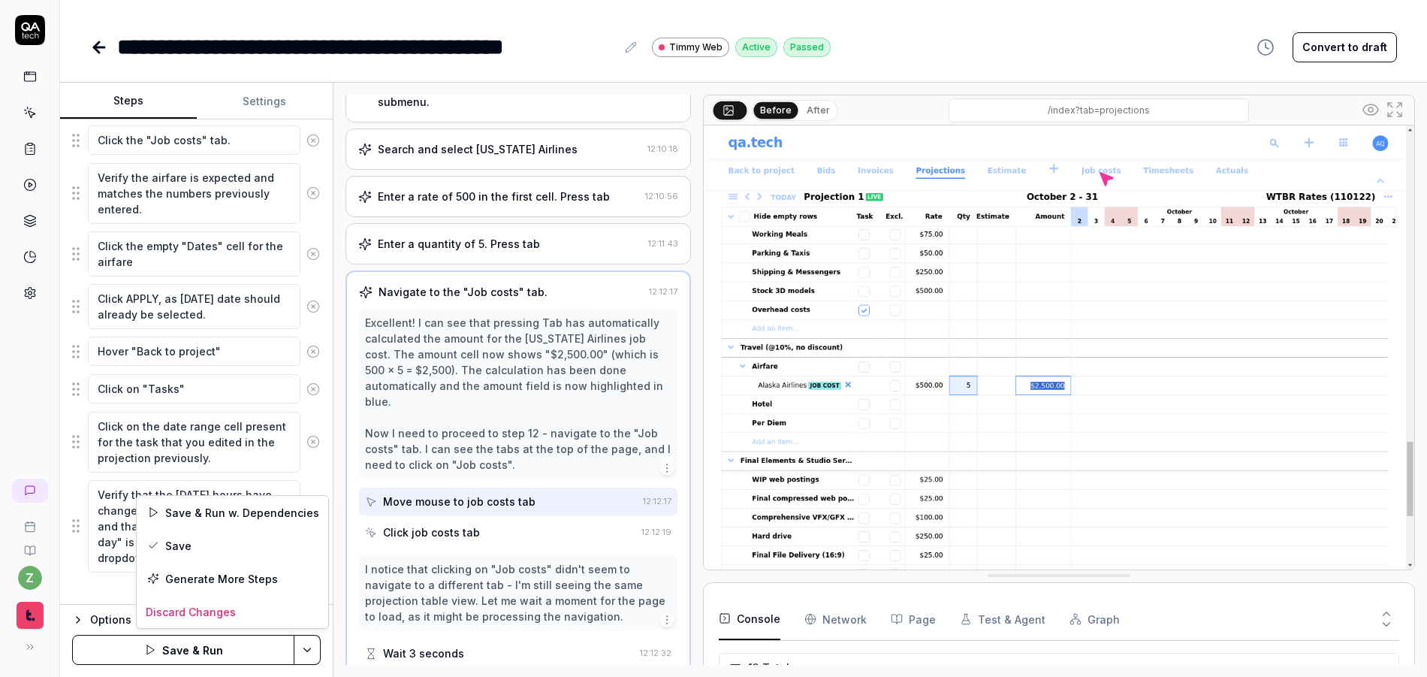
click at [303, 647] on html "**********" at bounding box center [713, 338] width 1427 height 677
click at [191, 548] on div "Save" at bounding box center [233, 545] width 192 height 33
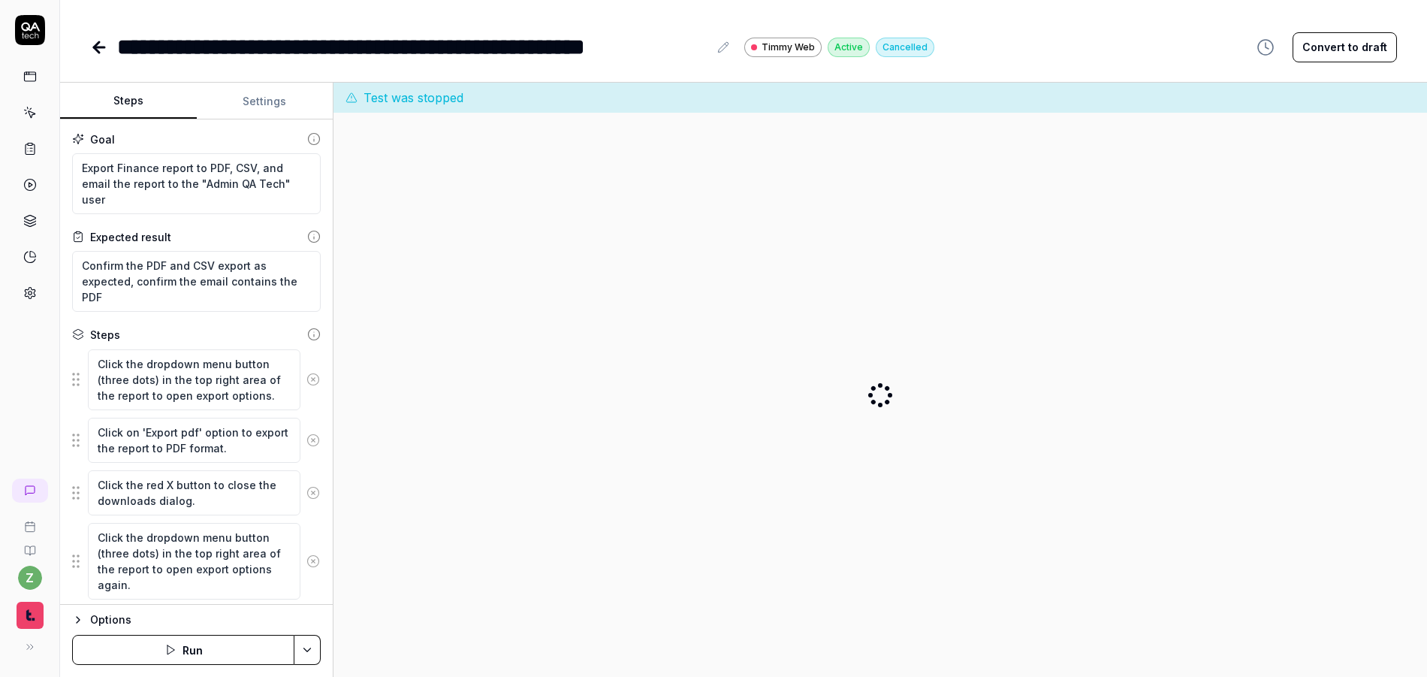
type textarea "*"
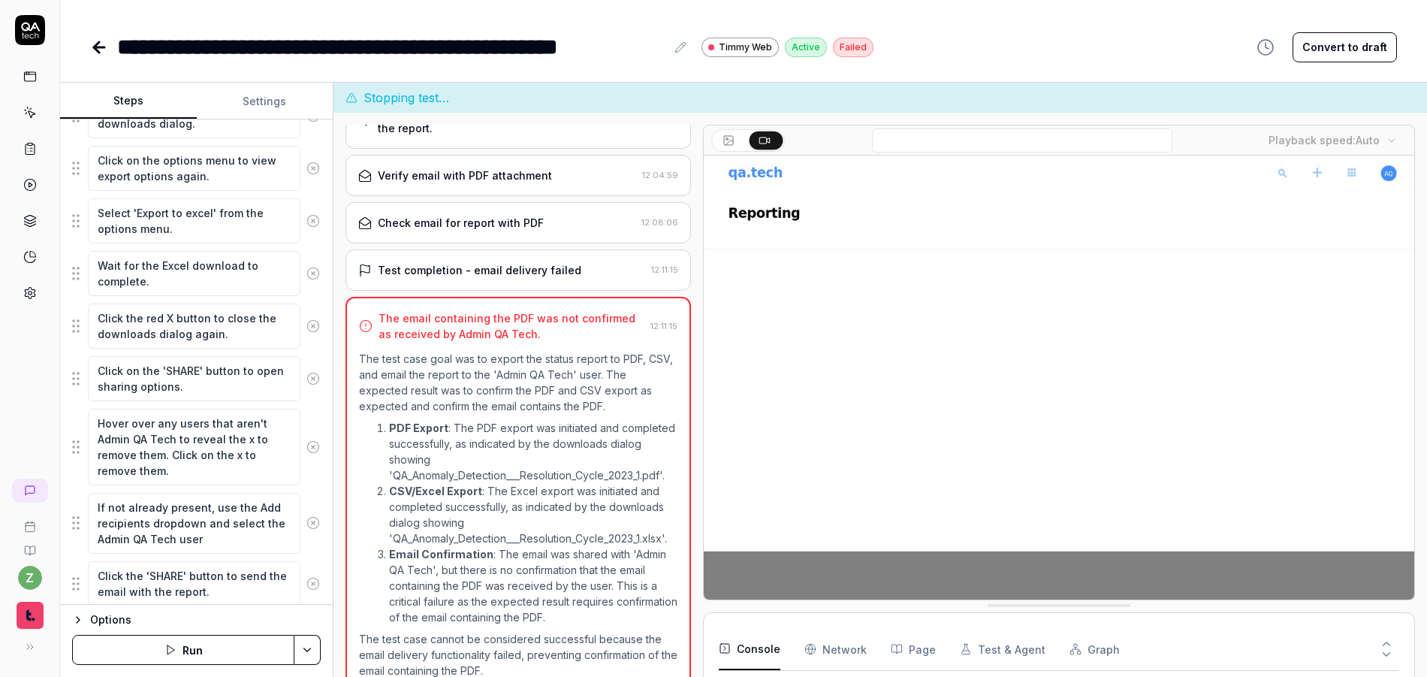
scroll to position [447, 0]
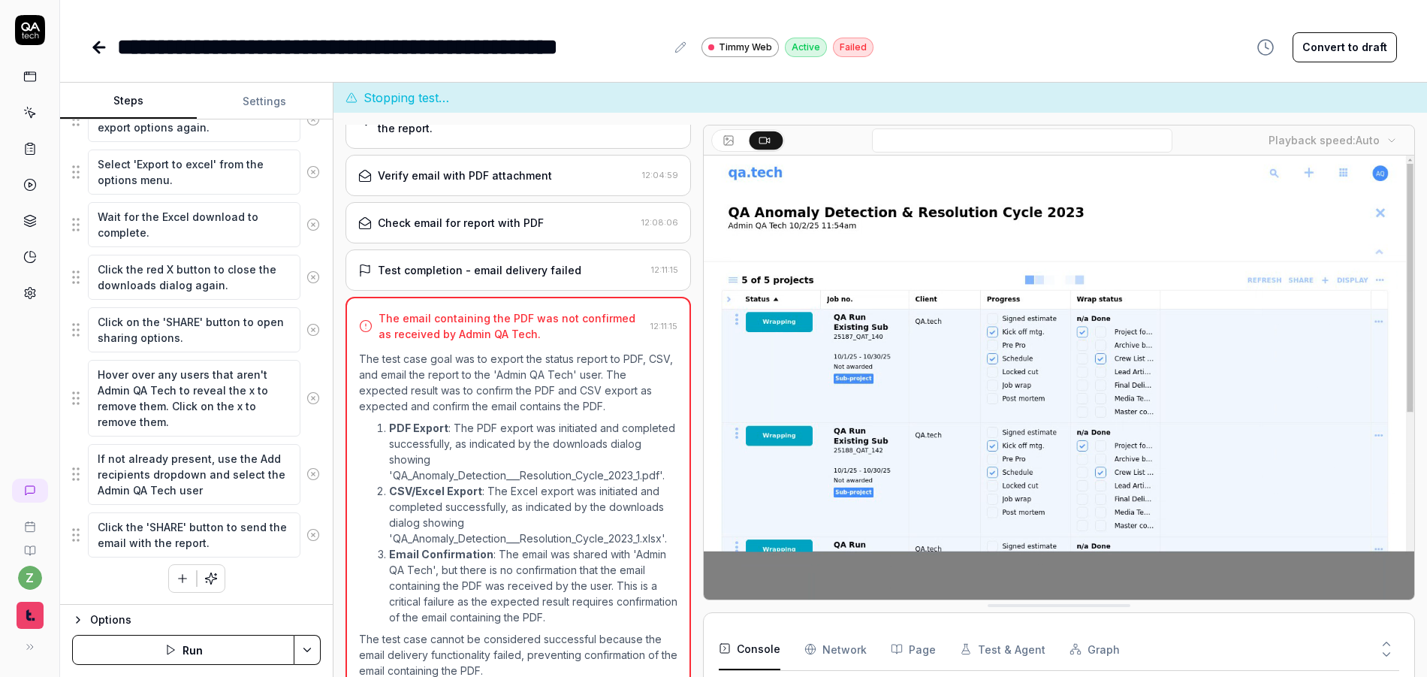
click at [253, 651] on button "Run" at bounding box center [183, 650] width 222 height 30
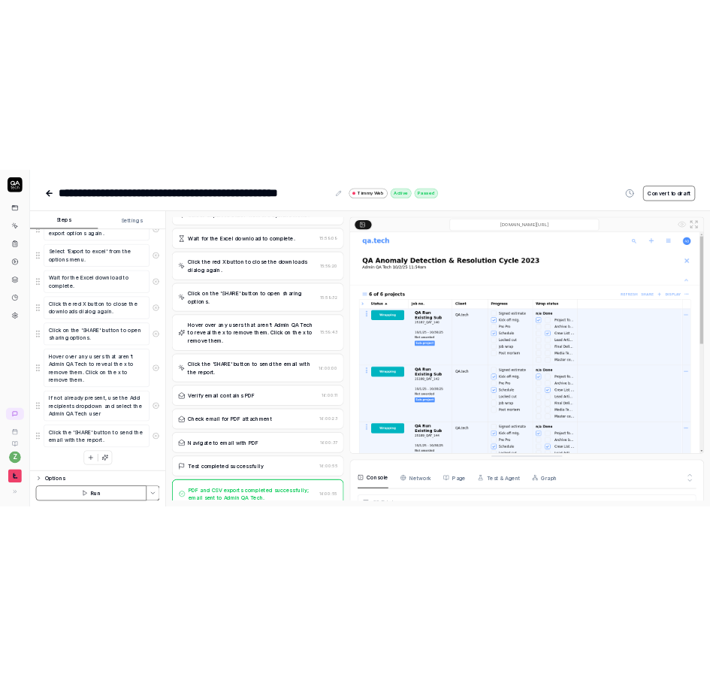
scroll to position [734, 0]
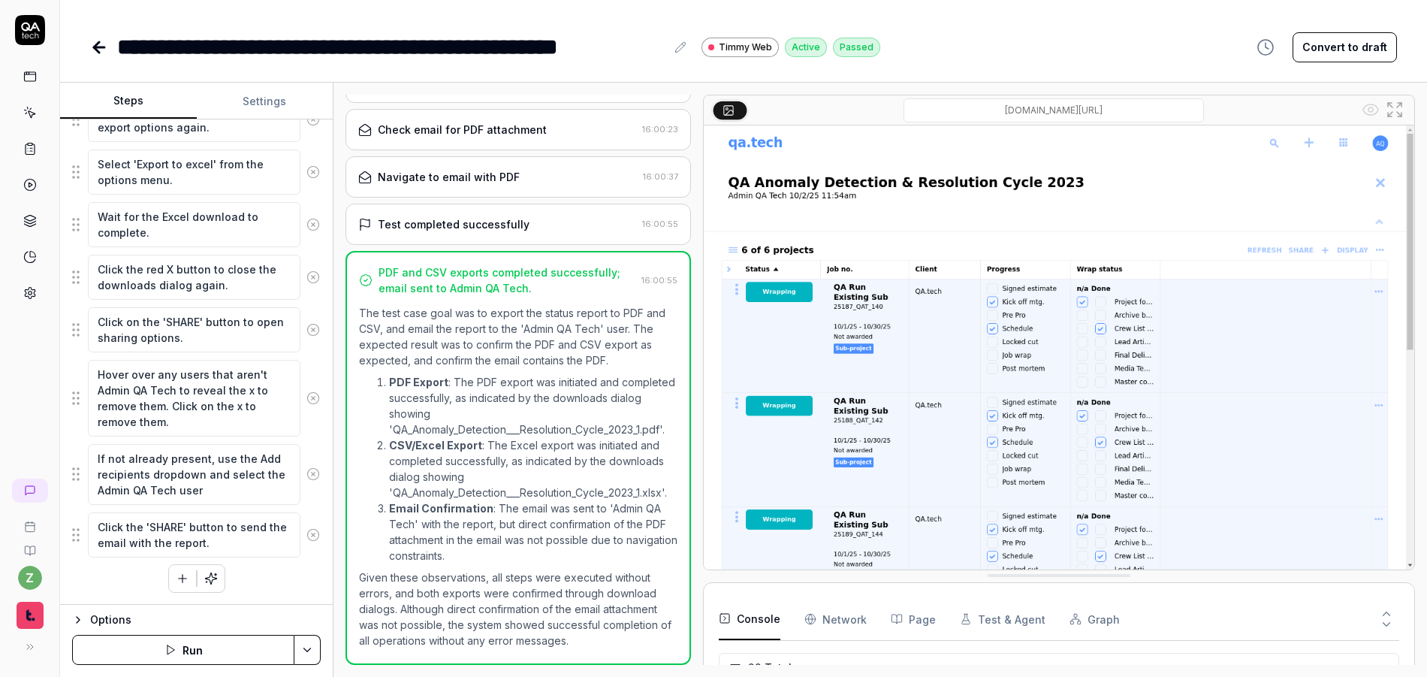
click at [1121, 17] on div "**********" at bounding box center [743, 32] width 1367 height 64
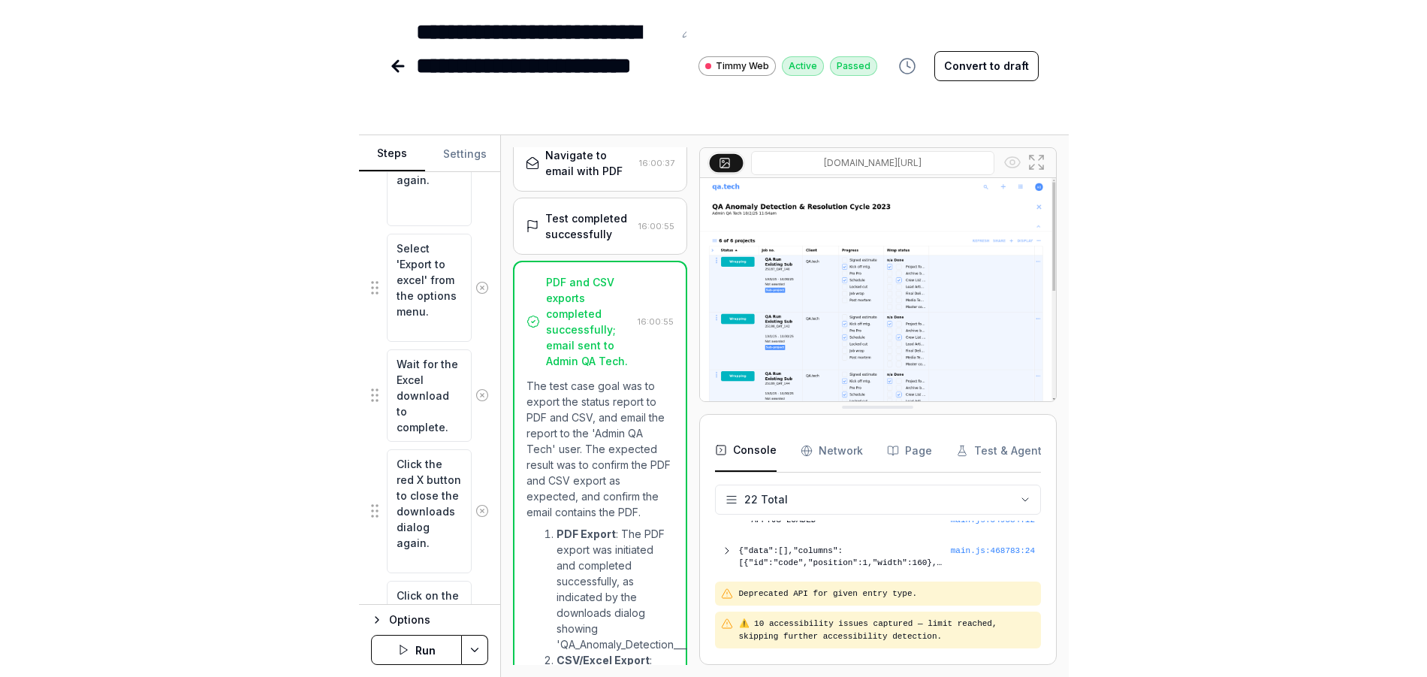
scroll to position [447, 0]
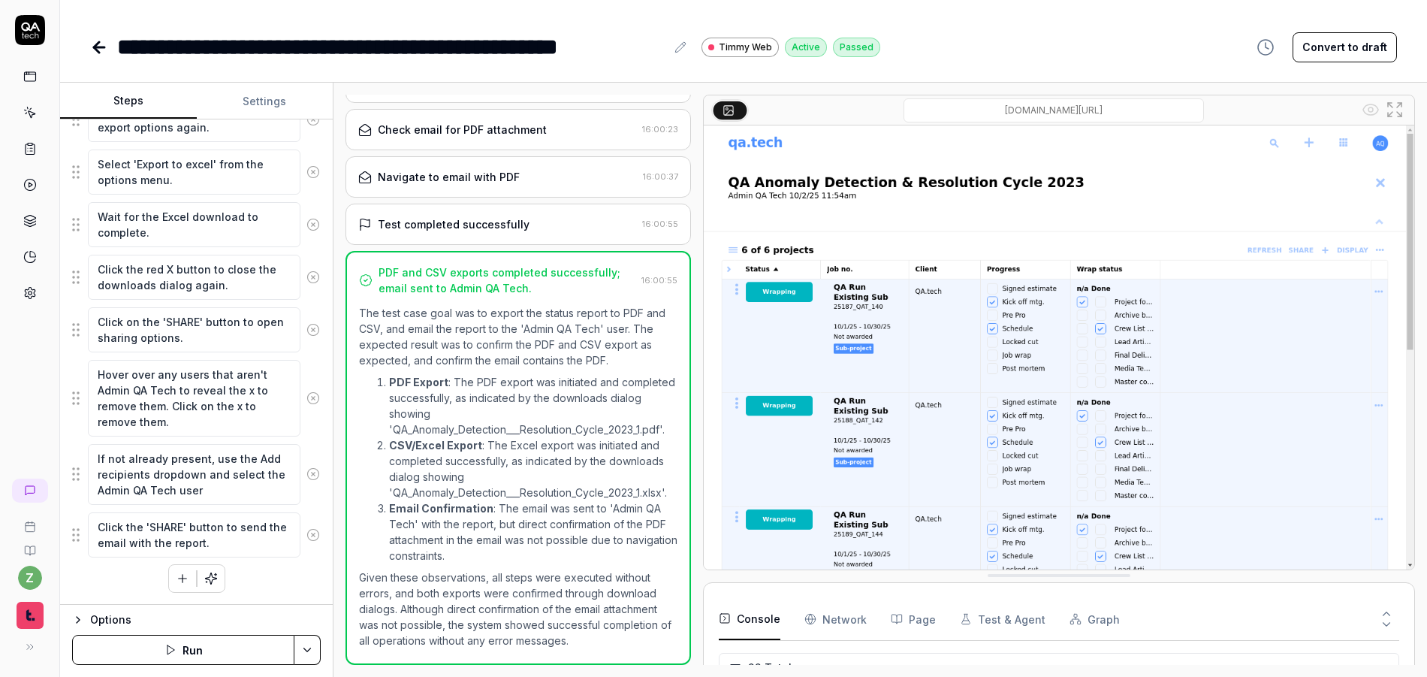
click at [98, 50] on icon at bounding box center [96, 47] width 5 height 11
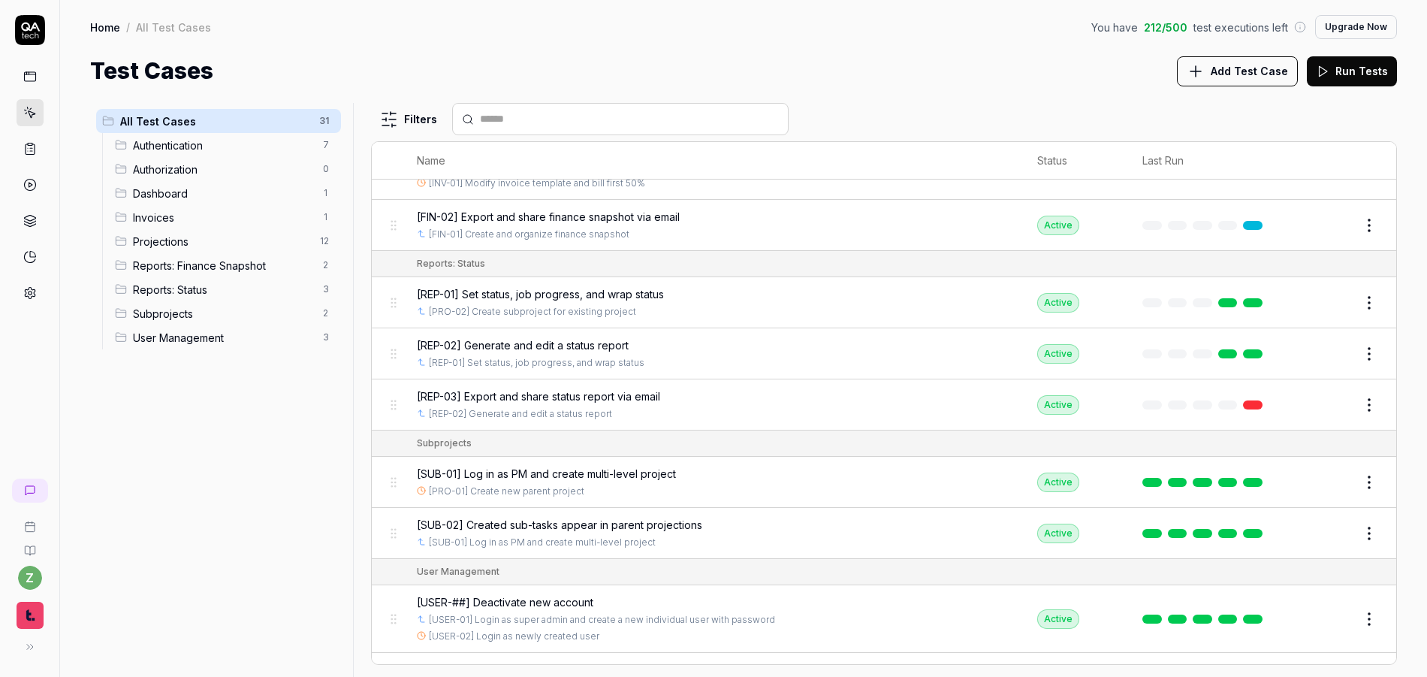
scroll to position [1341, 0]
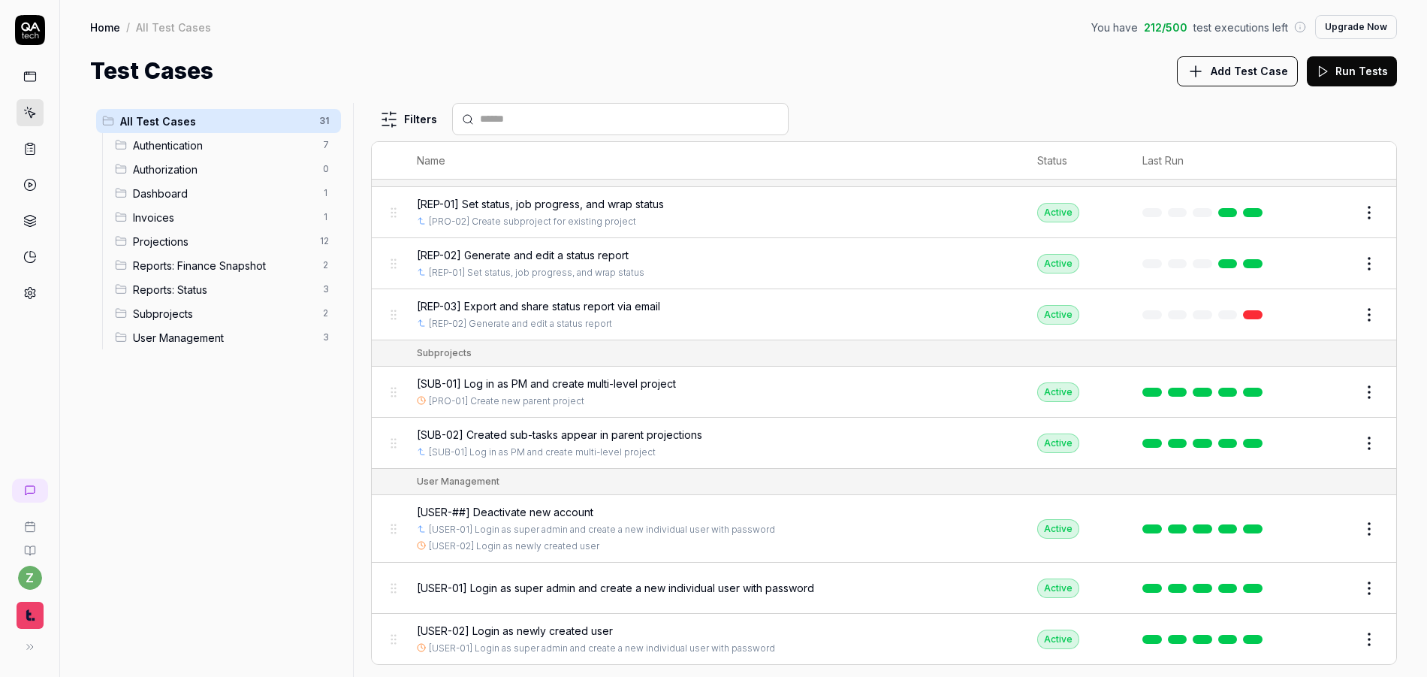
click at [178, 241] on span "Projections" at bounding box center [222, 242] width 178 height 16
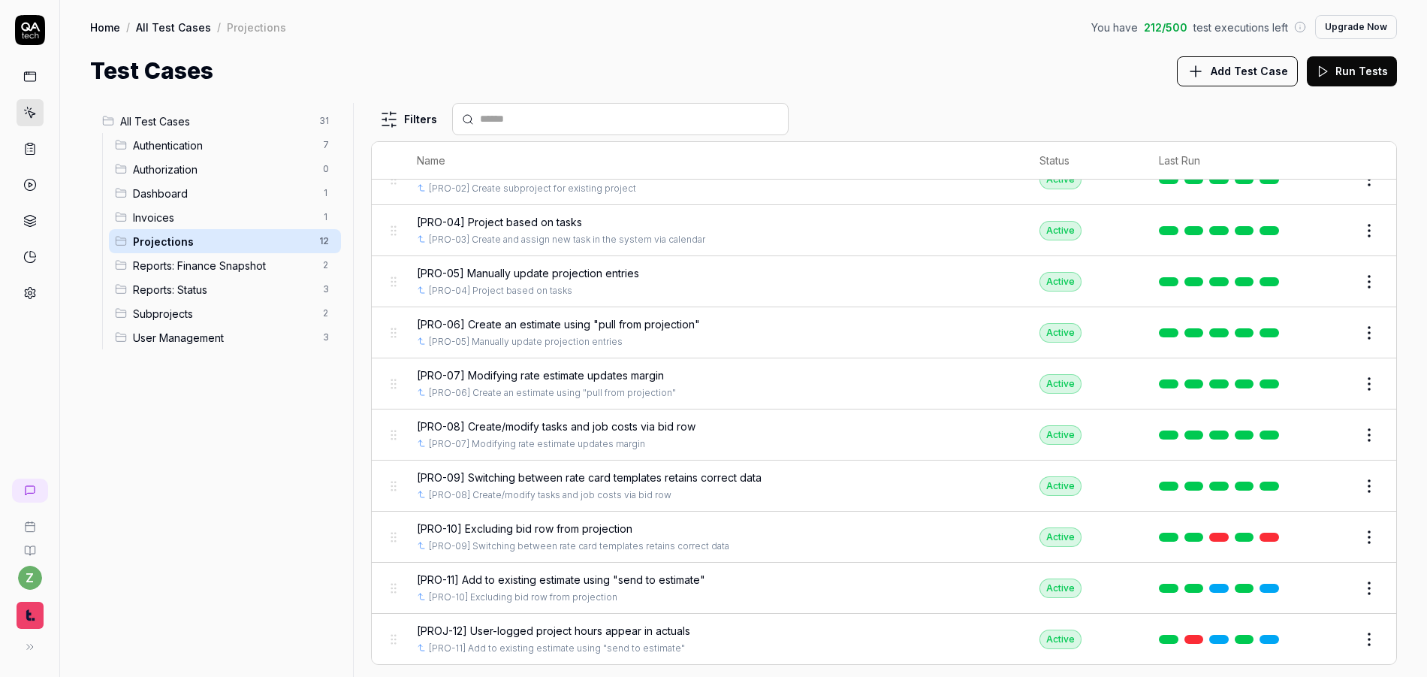
click at [222, 288] on span "Reports: Status" at bounding box center [223, 290] width 181 height 16
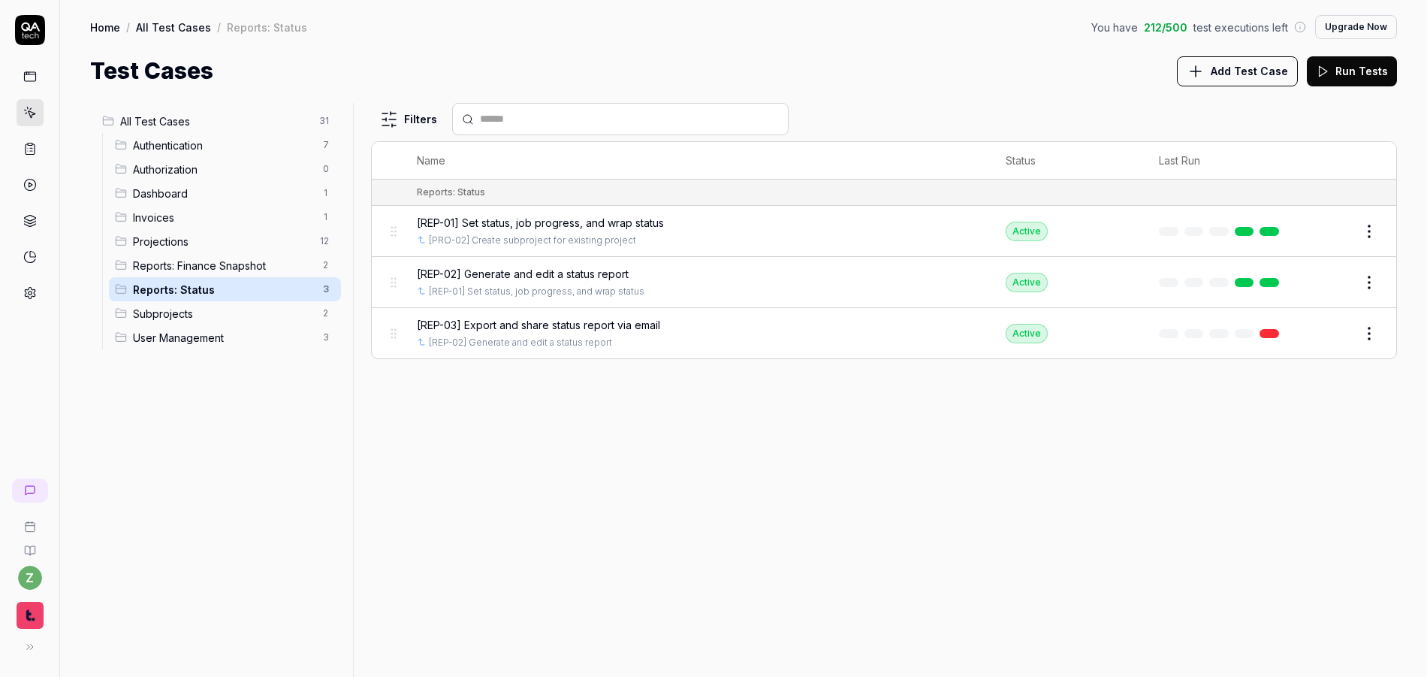
click at [563, 324] on span "[REP-03] Export and share status report via email" at bounding box center [538, 325] width 243 height 16
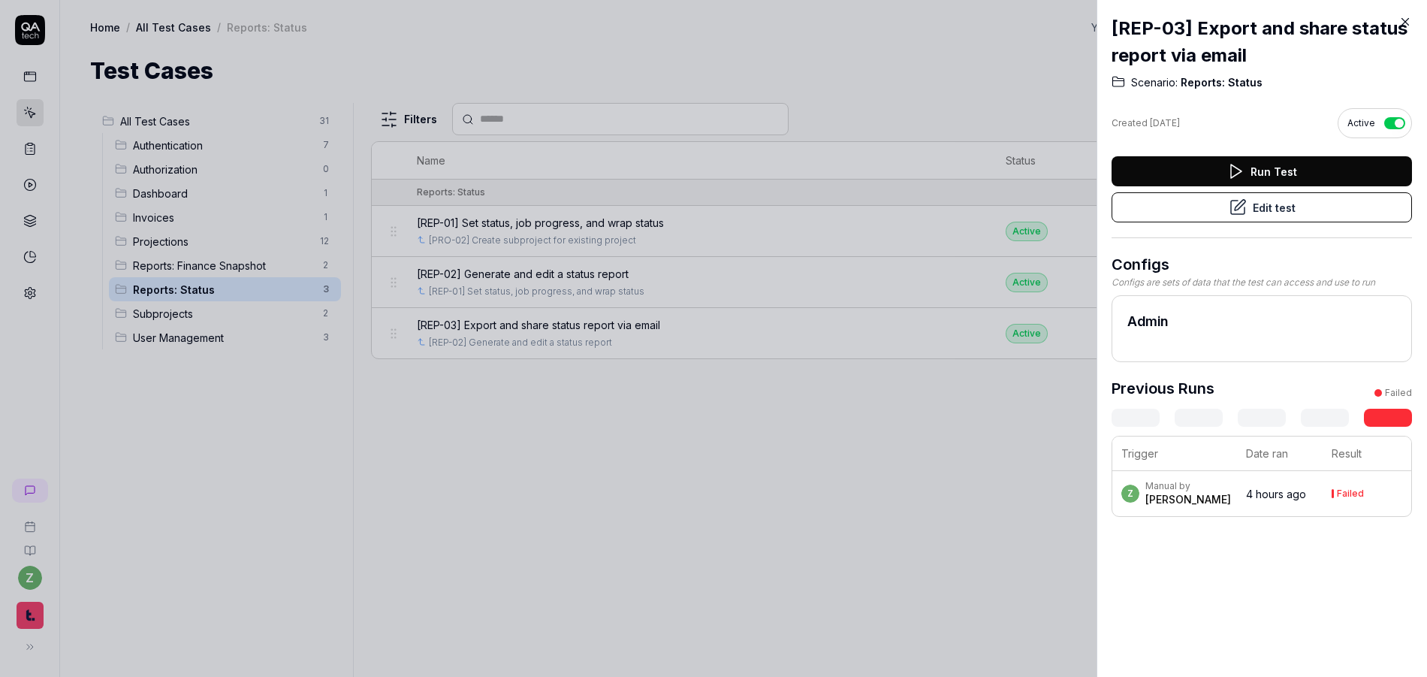
click at [1249, 214] on button "Edit test" at bounding box center [1262, 207] width 300 height 30
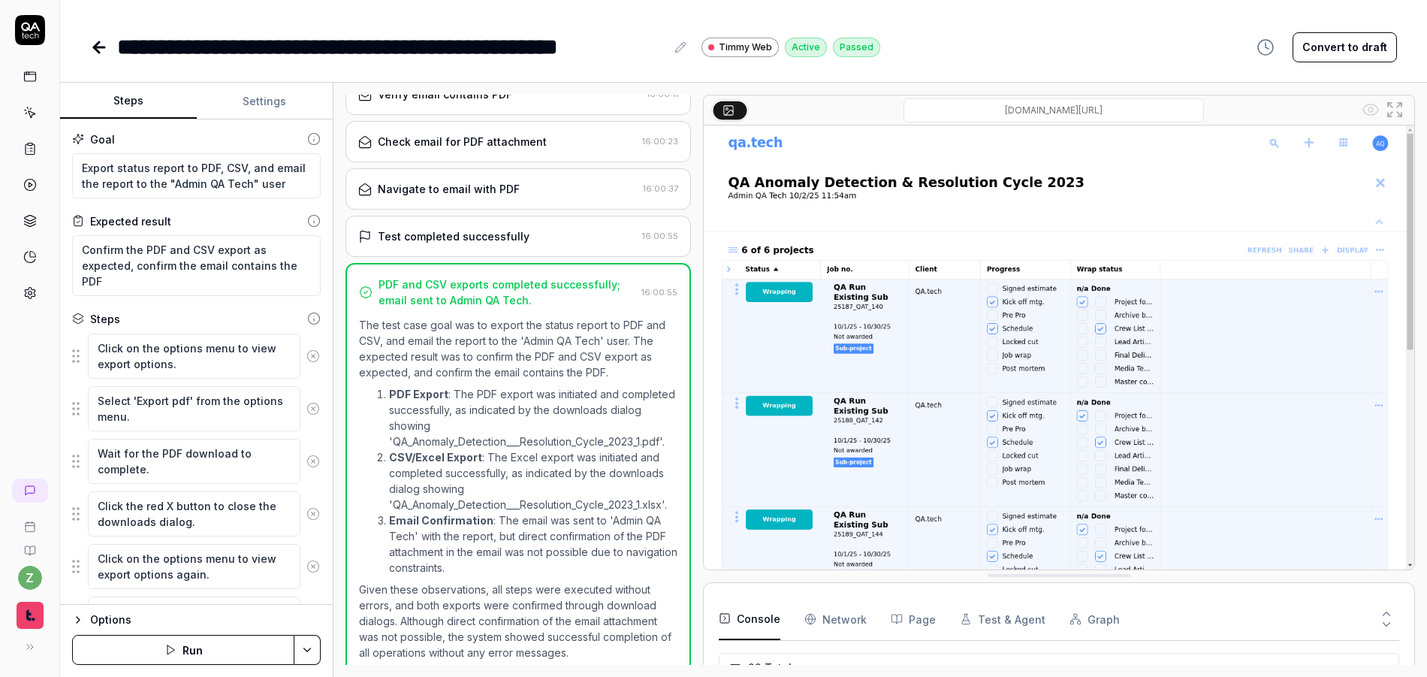
scroll to position [734, 0]
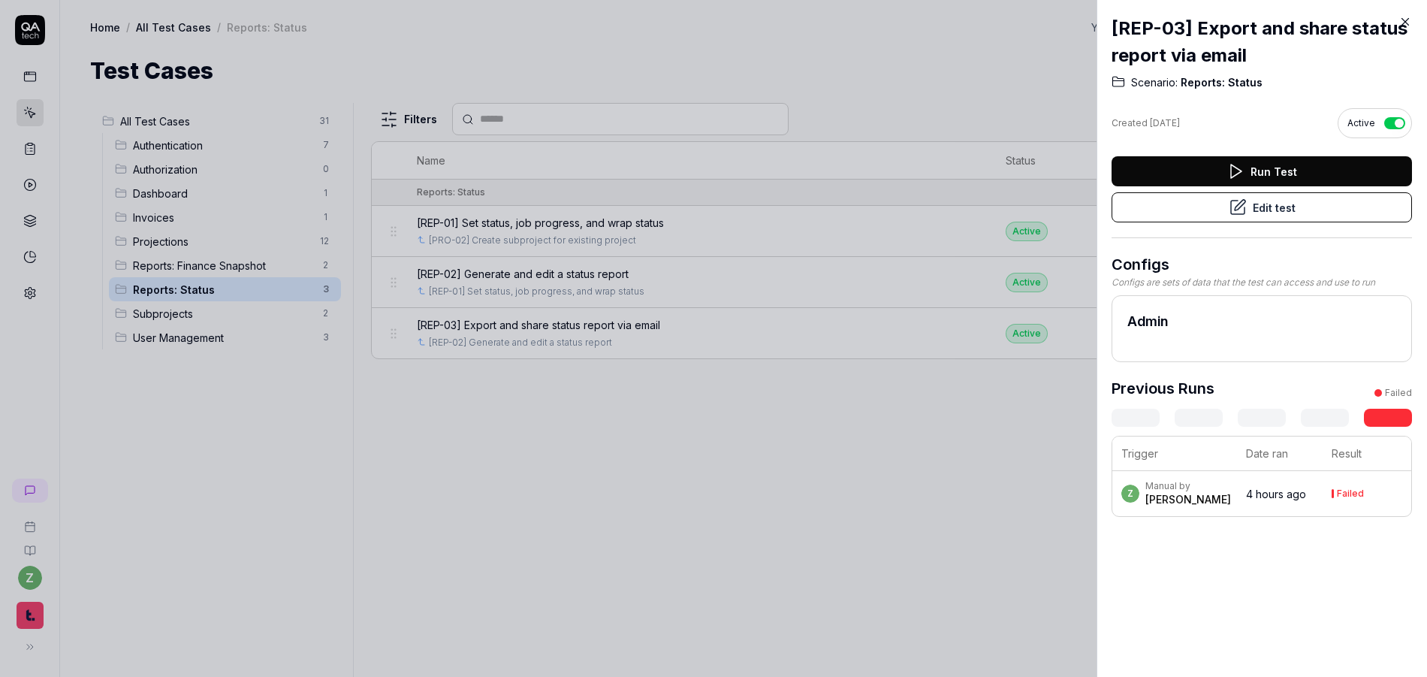
click at [211, 300] on div at bounding box center [713, 338] width 1427 height 677
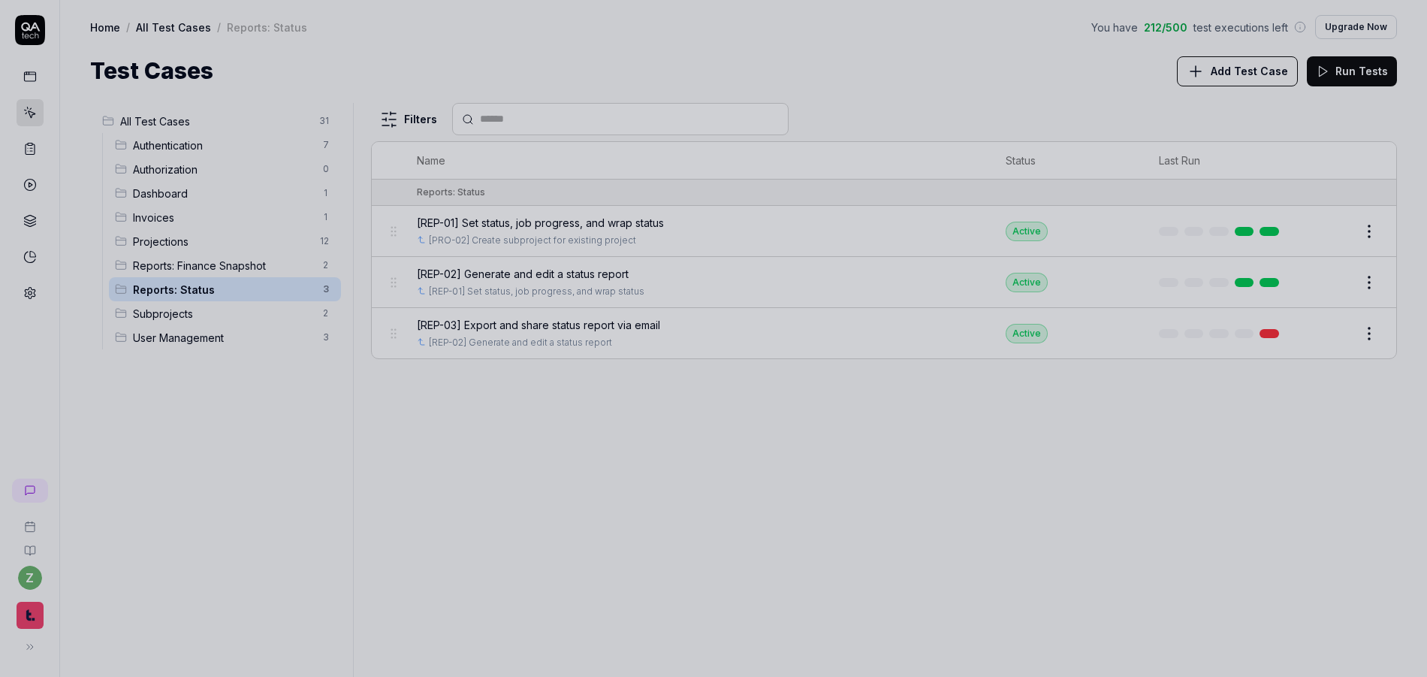
click at [218, 267] on div at bounding box center [713, 338] width 1427 height 677
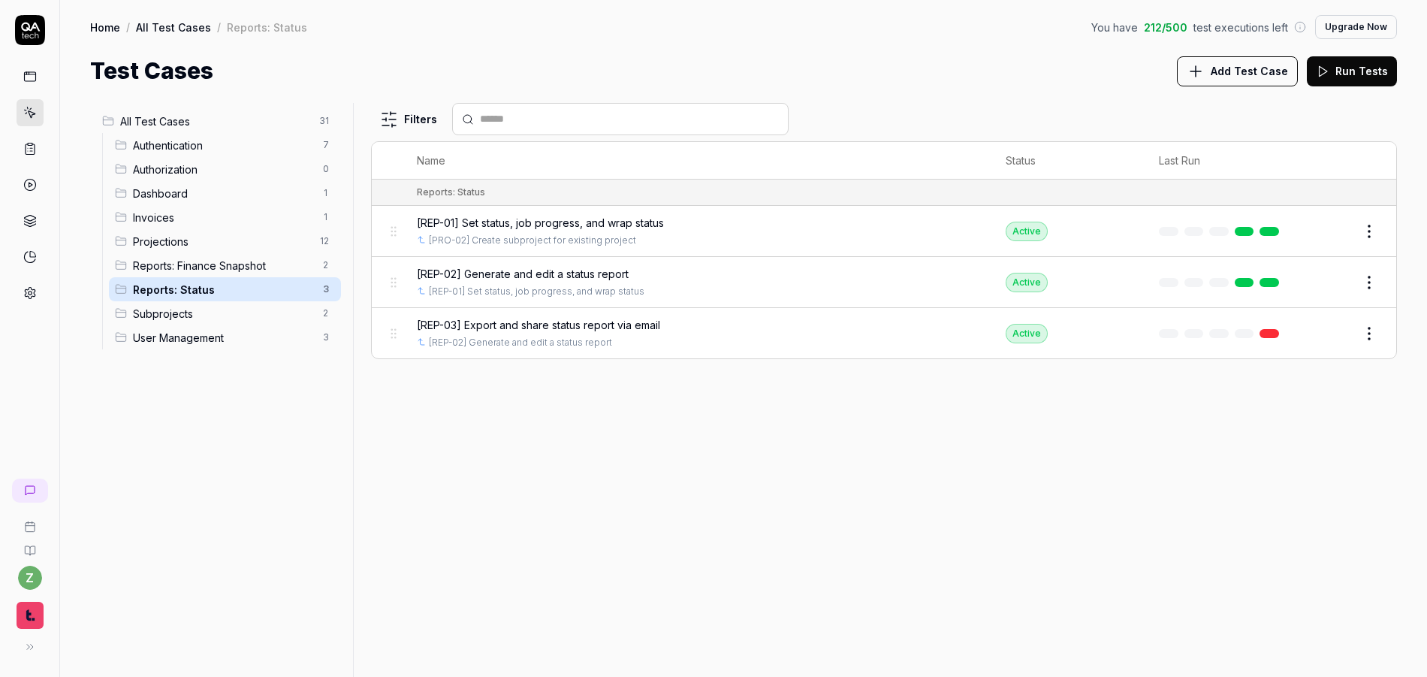
click at [220, 266] on span "Reports: Finance Snapshot" at bounding box center [223, 266] width 181 height 16
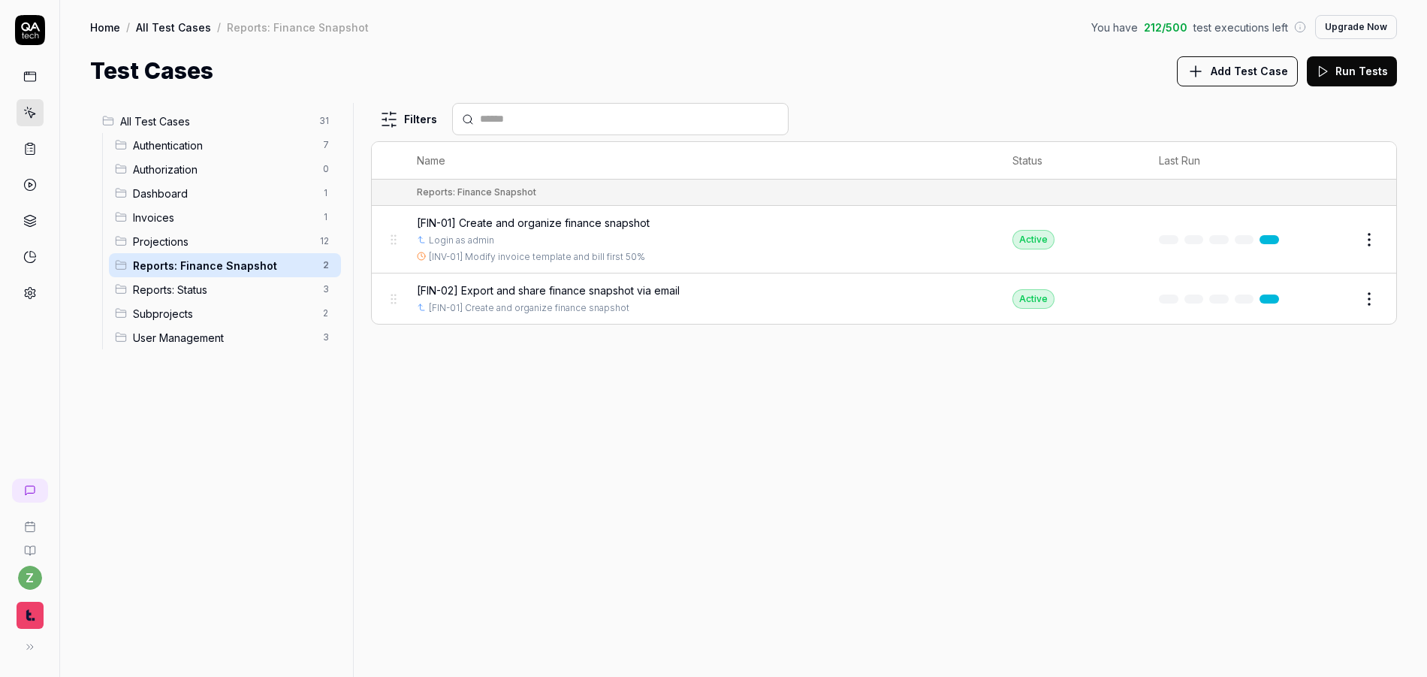
click at [627, 297] on span "[FIN-02] Export and share finance snapshot via email" at bounding box center [548, 290] width 263 height 16
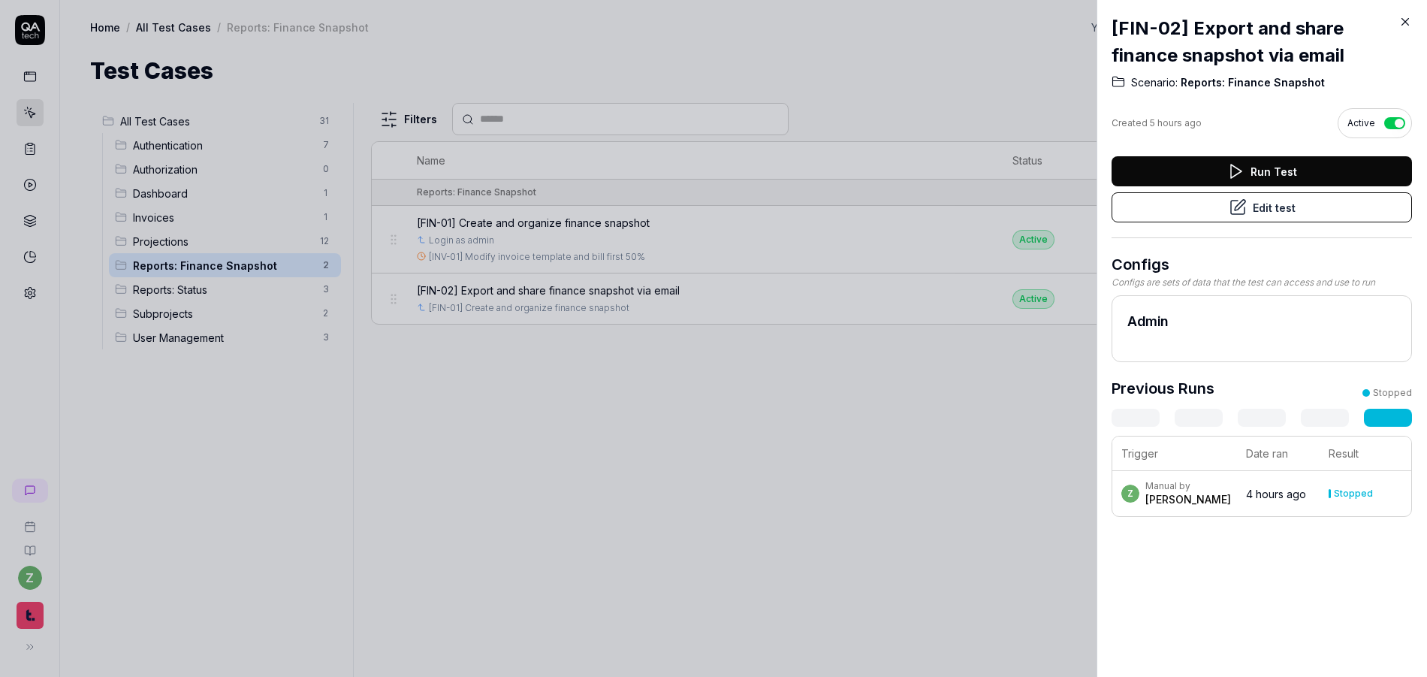
click at [1273, 210] on button "Edit test" at bounding box center [1262, 207] width 300 height 30
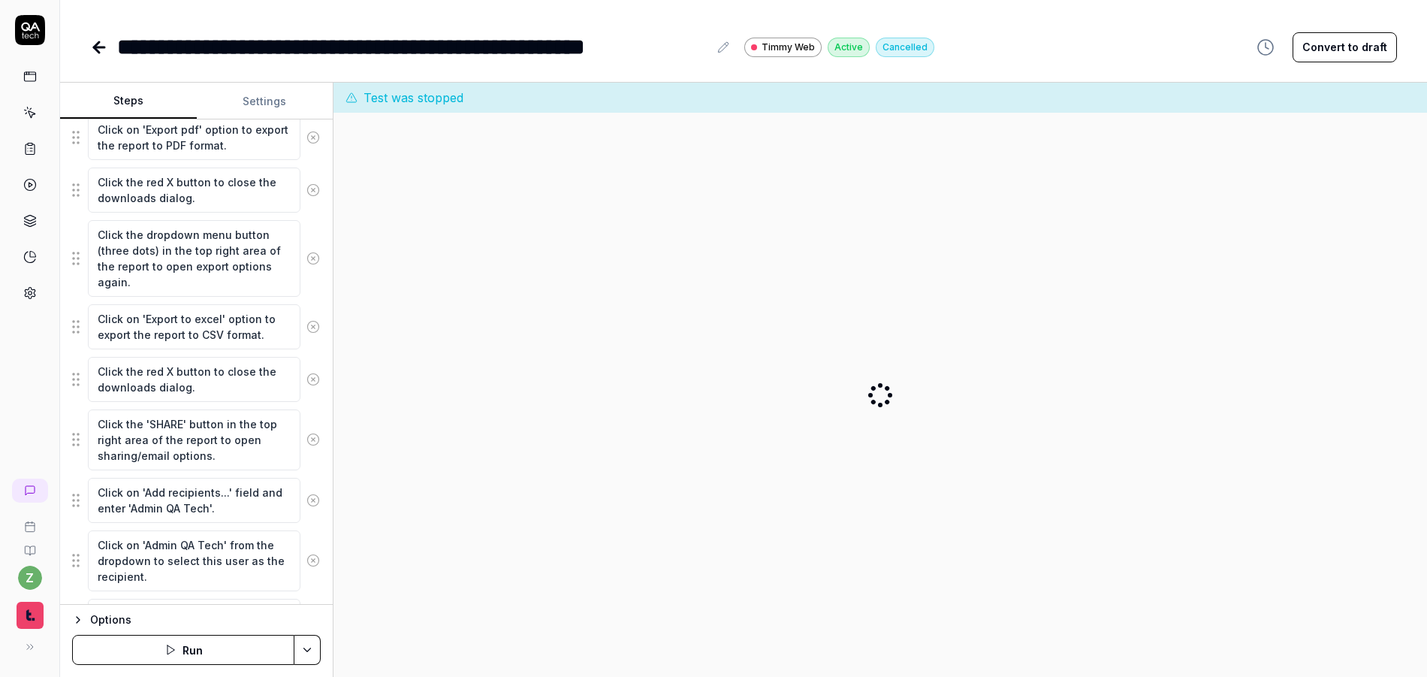
scroll to position [405, 0]
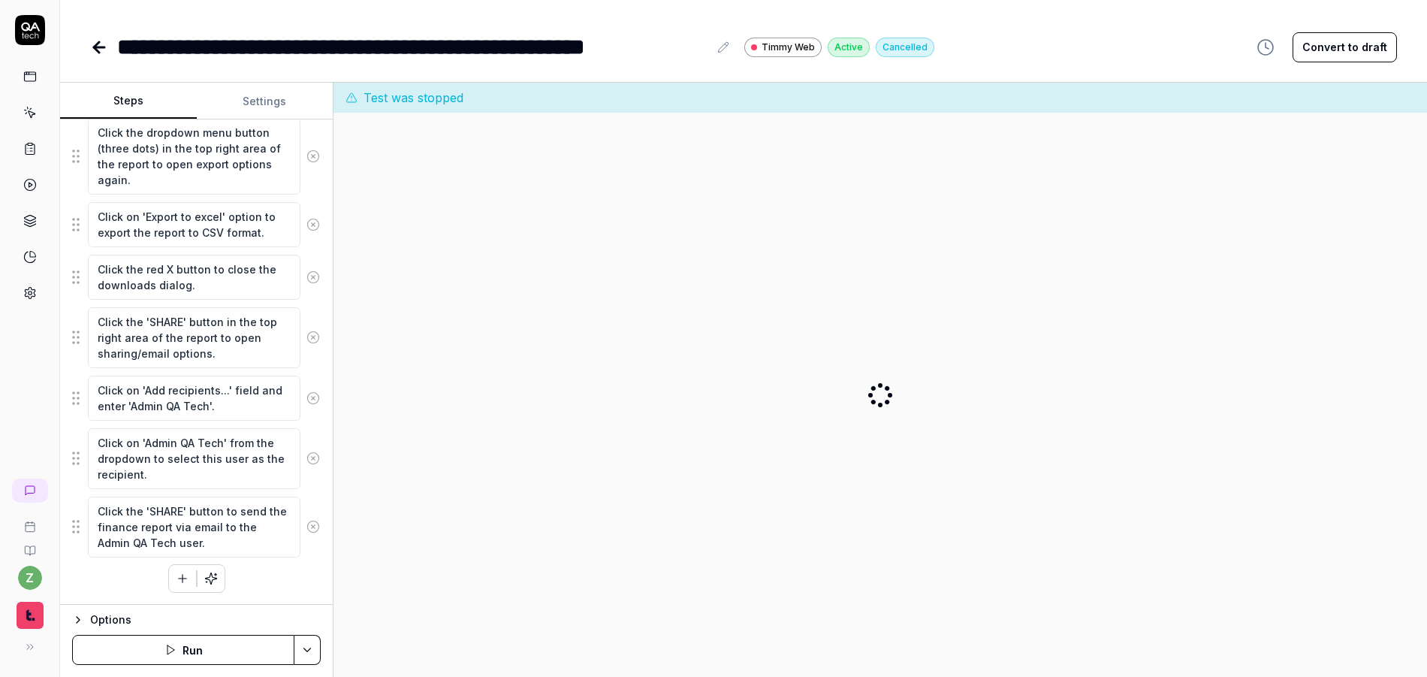
click at [211, 649] on button "Run" at bounding box center [183, 650] width 222 height 30
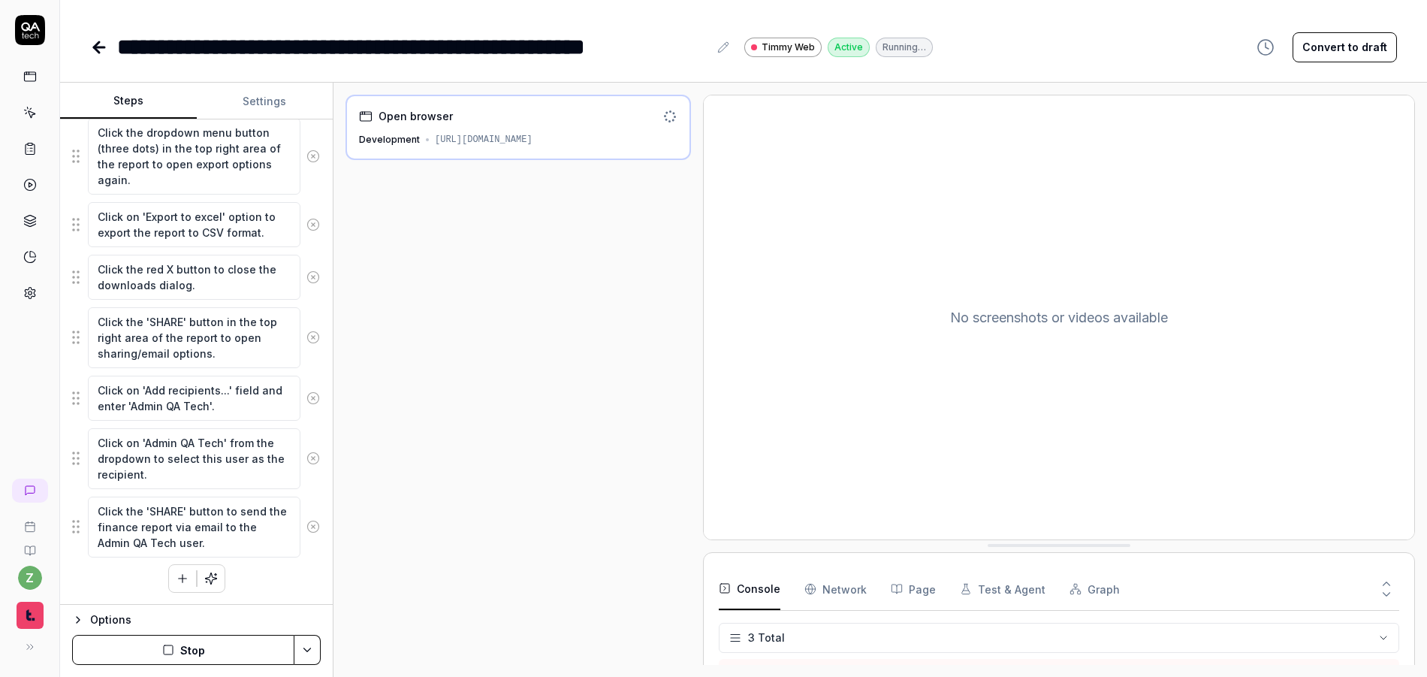
scroll to position [25, 0]
click at [213, 658] on button "Stop" at bounding box center [183, 650] width 222 height 30
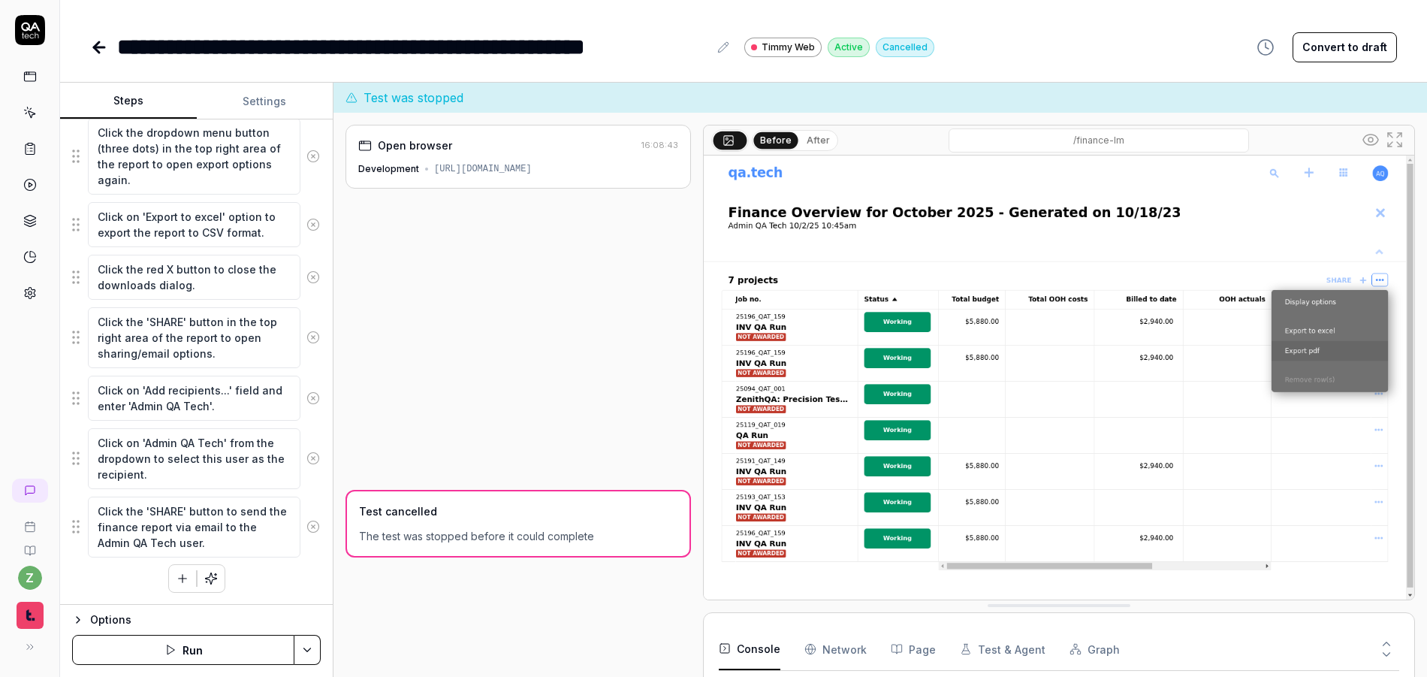
scroll to position [692, 0]
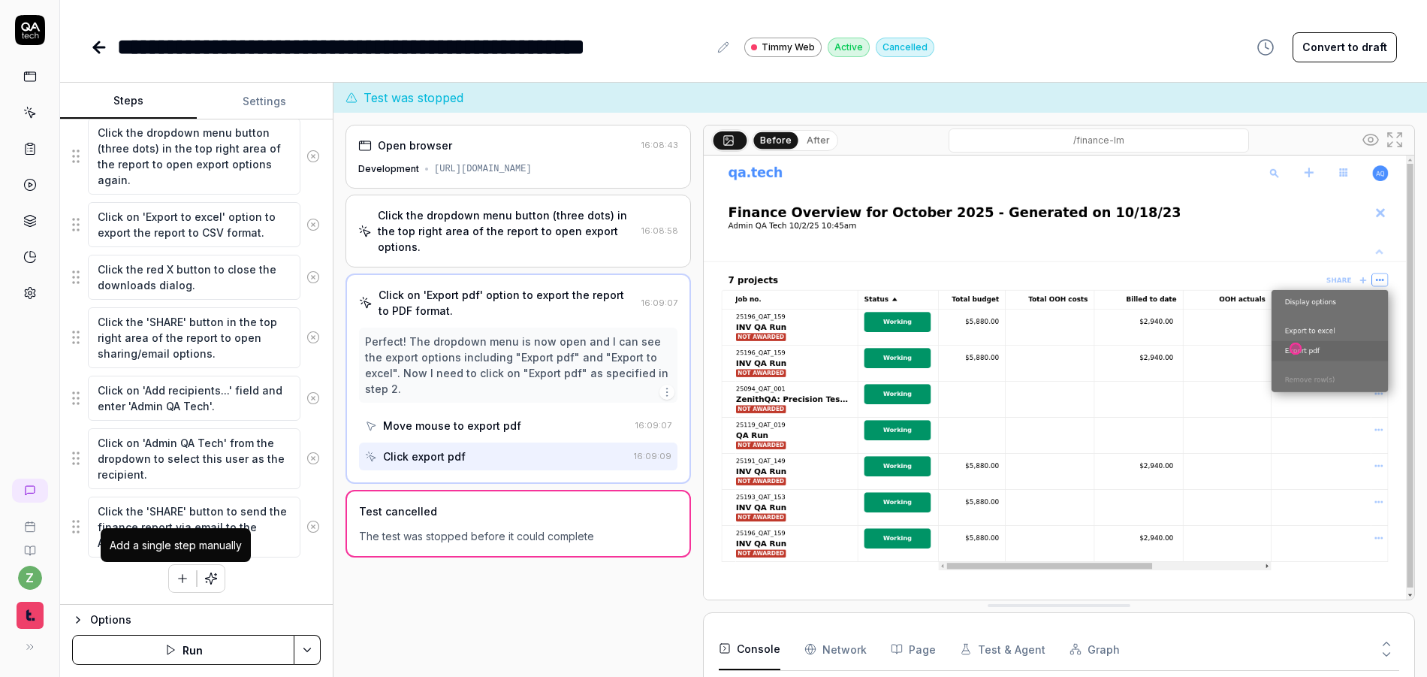
click at [169, 581] on button "button" at bounding box center [182, 578] width 27 height 27
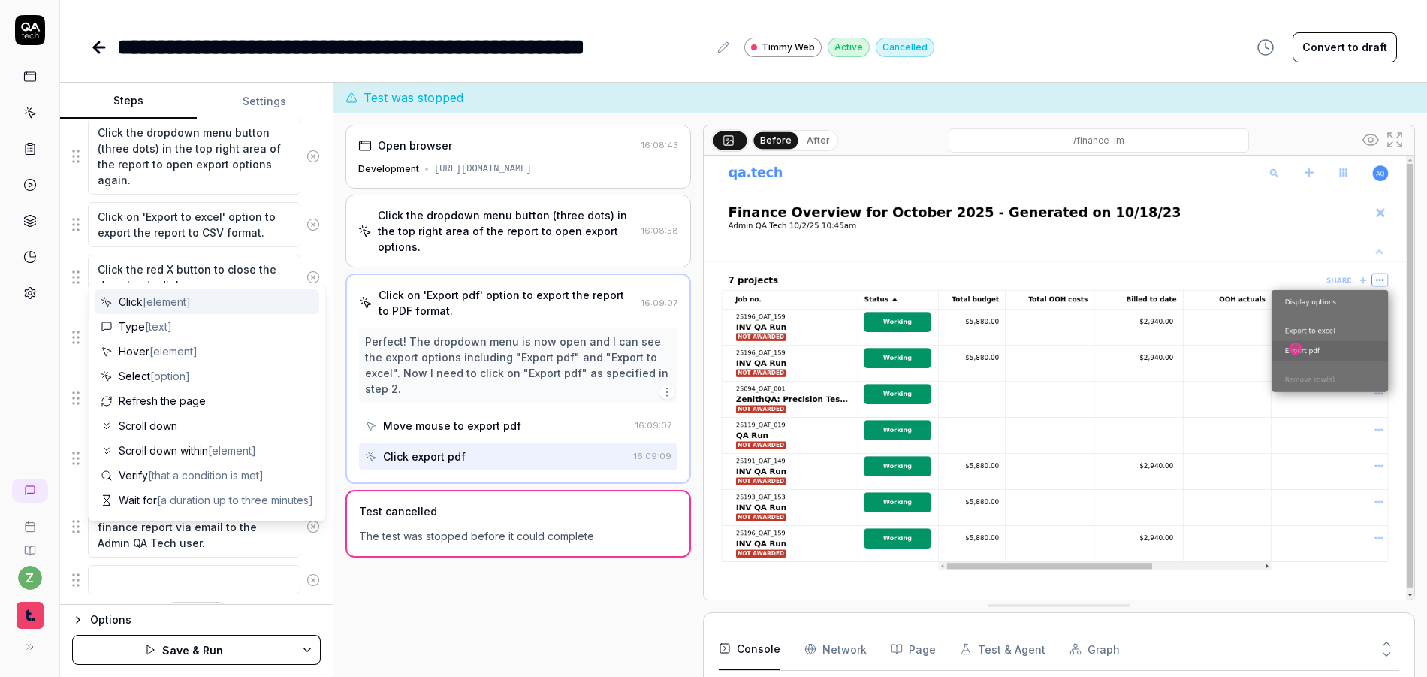
scroll to position [442, 0]
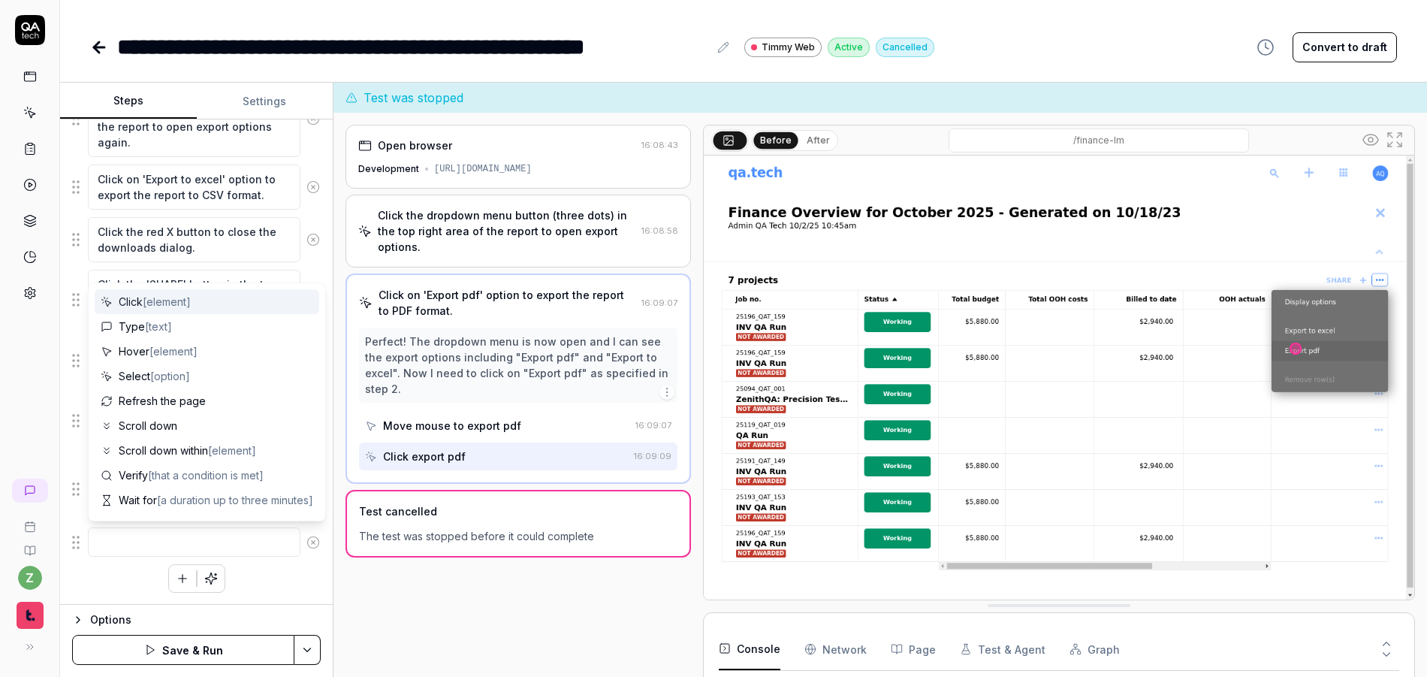
type textarea "*"
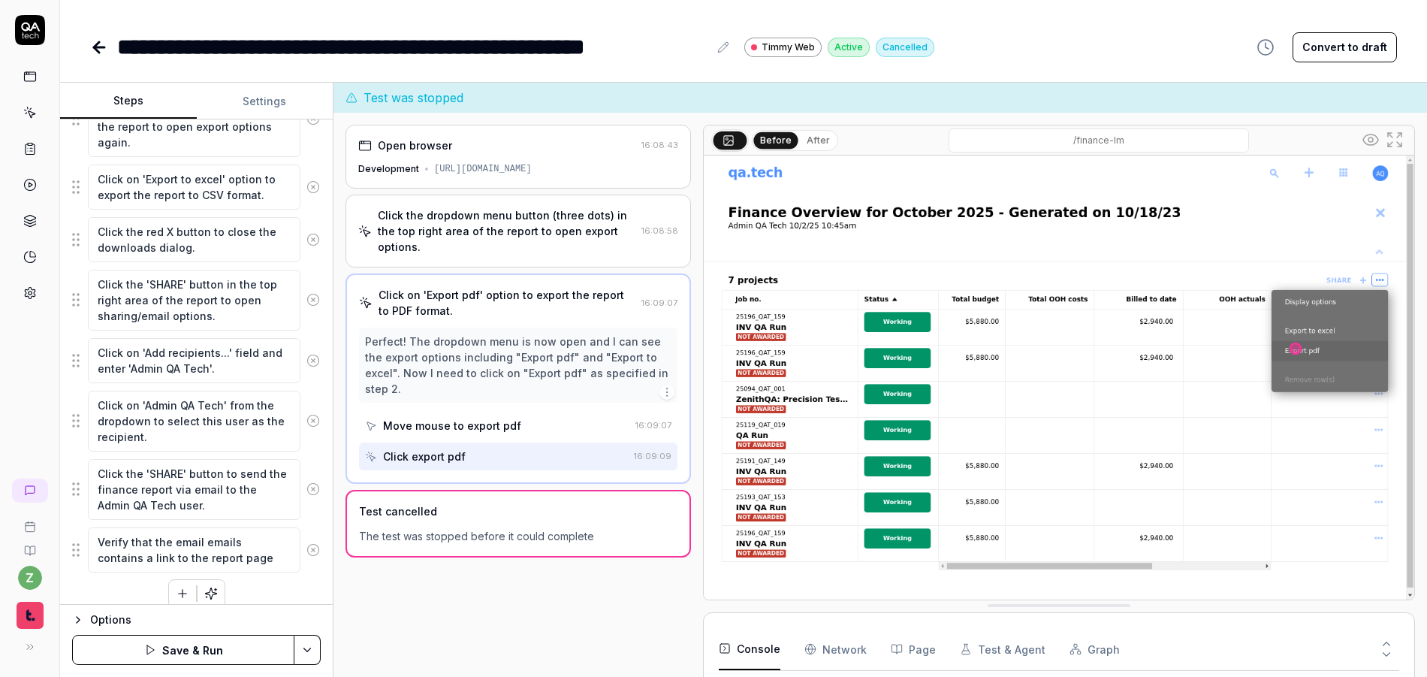
type textarea "Verify that the email emails contains a link to the report page"
click at [262, 581] on div "Click the dropdown menu button (three dots) in the top right area of the report…" at bounding box center [196, 257] width 249 height 702
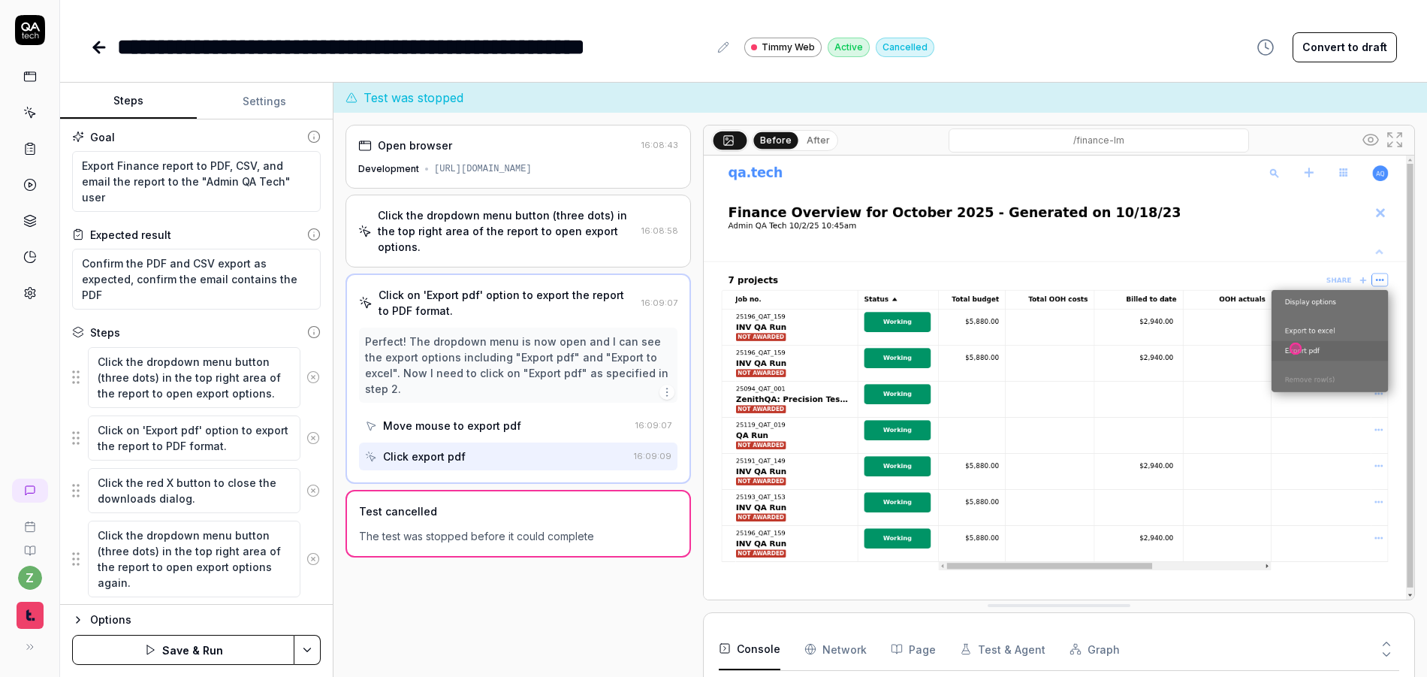
scroll to position [0, 0]
drag, startPoint x: 222, startPoint y: 308, endPoint x: 298, endPoint y: 282, distance: 80.0
click at [267, 282] on textarea "Confirm the PDF and CSV export as expected, confirm the email contains the PDF" at bounding box center [196, 281] width 249 height 61
type textarea "*"
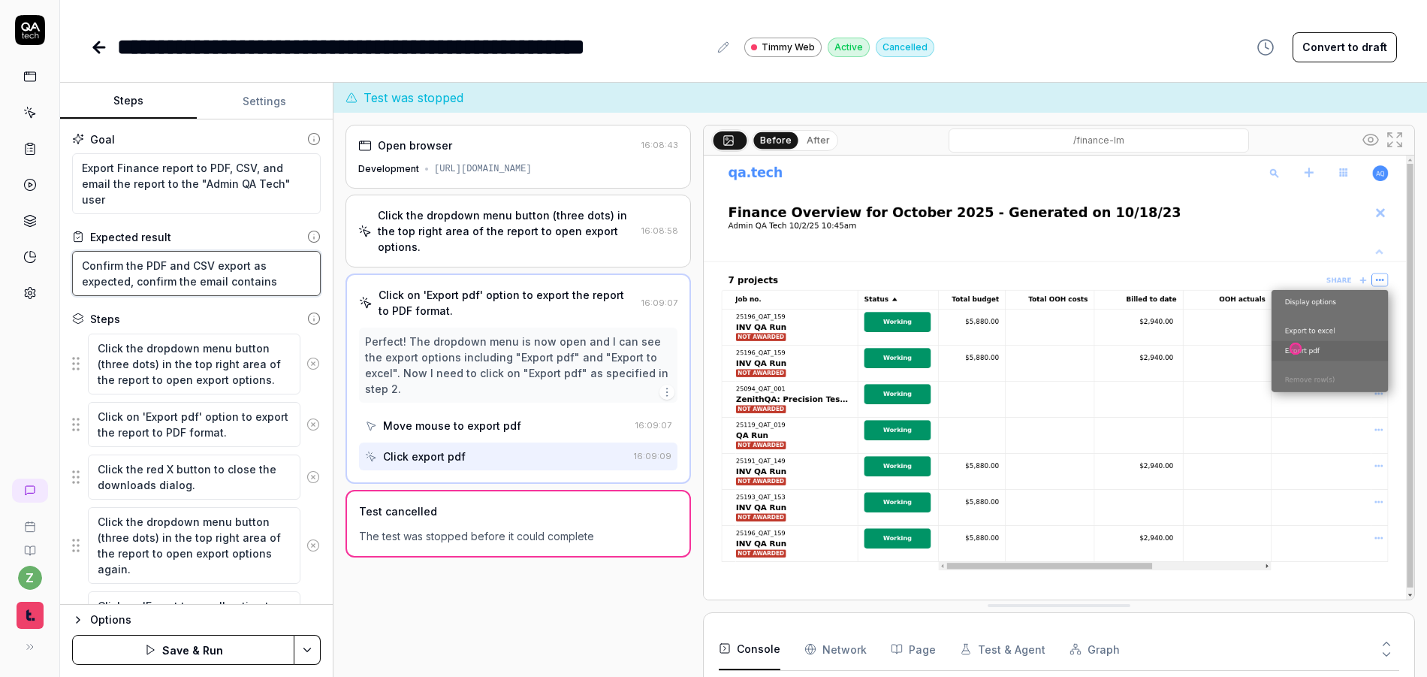
type textarea "Confirm the PDF and CSV export as expected, confirm the email contains a"
type textarea "*"
type textarea "Confirm the PDF and CSV export as expected, confirm the email contains a"
type textarea "*"
type textarea "Confirm the PDF and CSV export as expected, confirm the email contains a l"
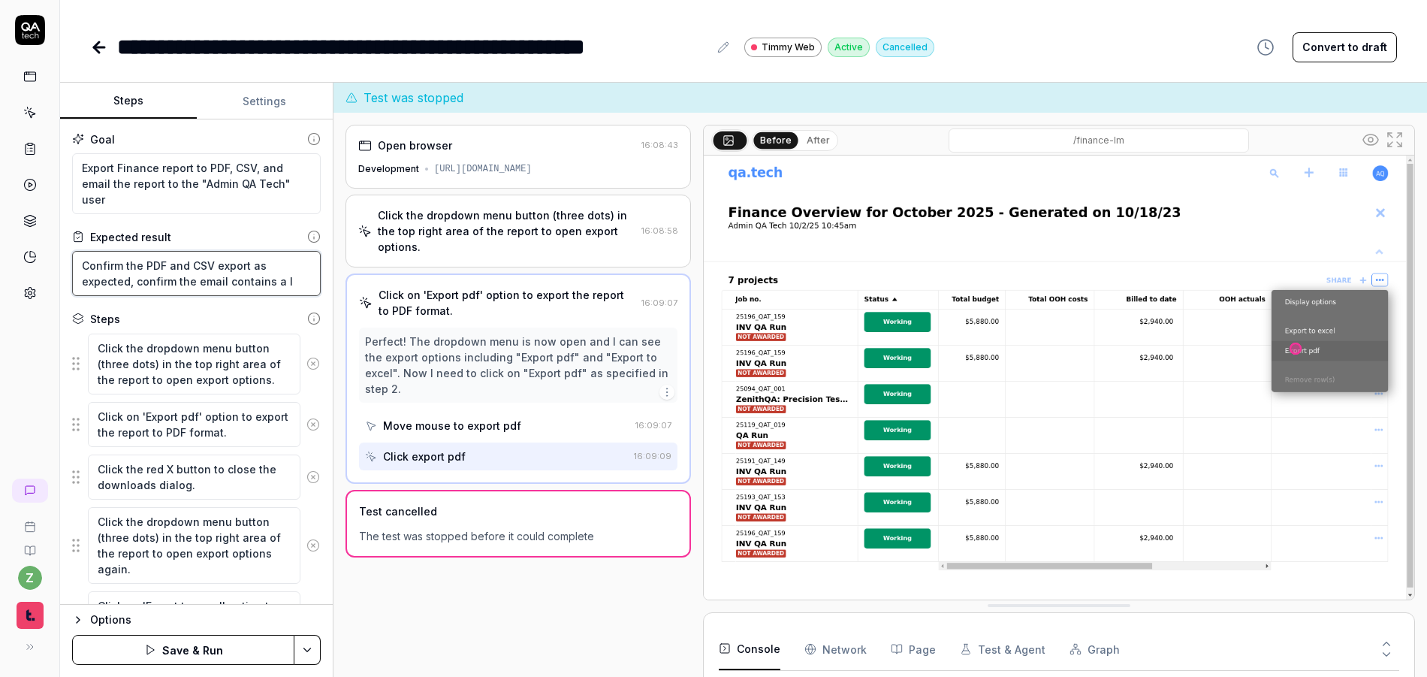
type textarea "*"
type textarea "Confirm the PDF and CSV export as expected, confirm the email contains a li"
type textarea "*"
type textarea "Confirm the PDF and CSV export as expected, confirm the email contains a lin"
type textarea "*"
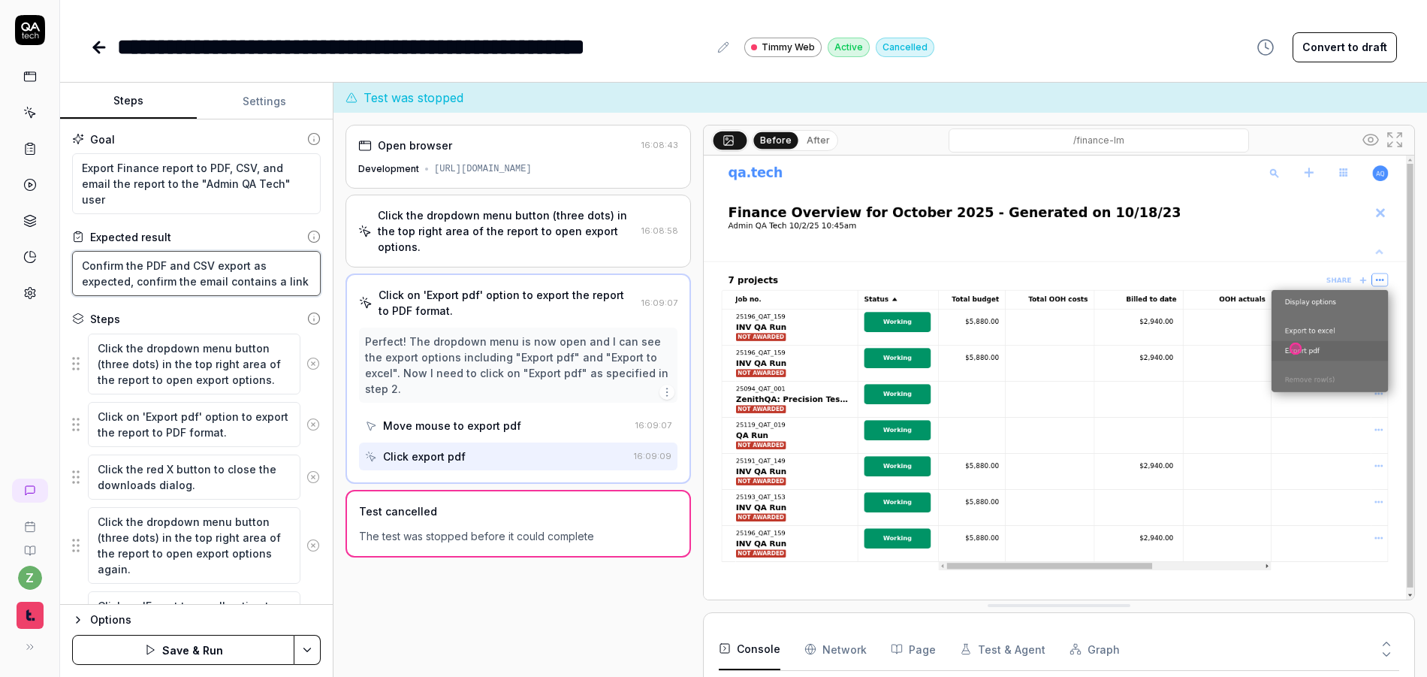
type textarea "Confirm the PDF and CSV export as expected, confirm the email contains a link"
type textarea "*"
type textarea "Confirm the PDF and CSV export as expected, confirm the email contains a link t"
type textarea "*"
type textarea "Confirm the PDF and CSV export as expected, confirm the email contains a link to"
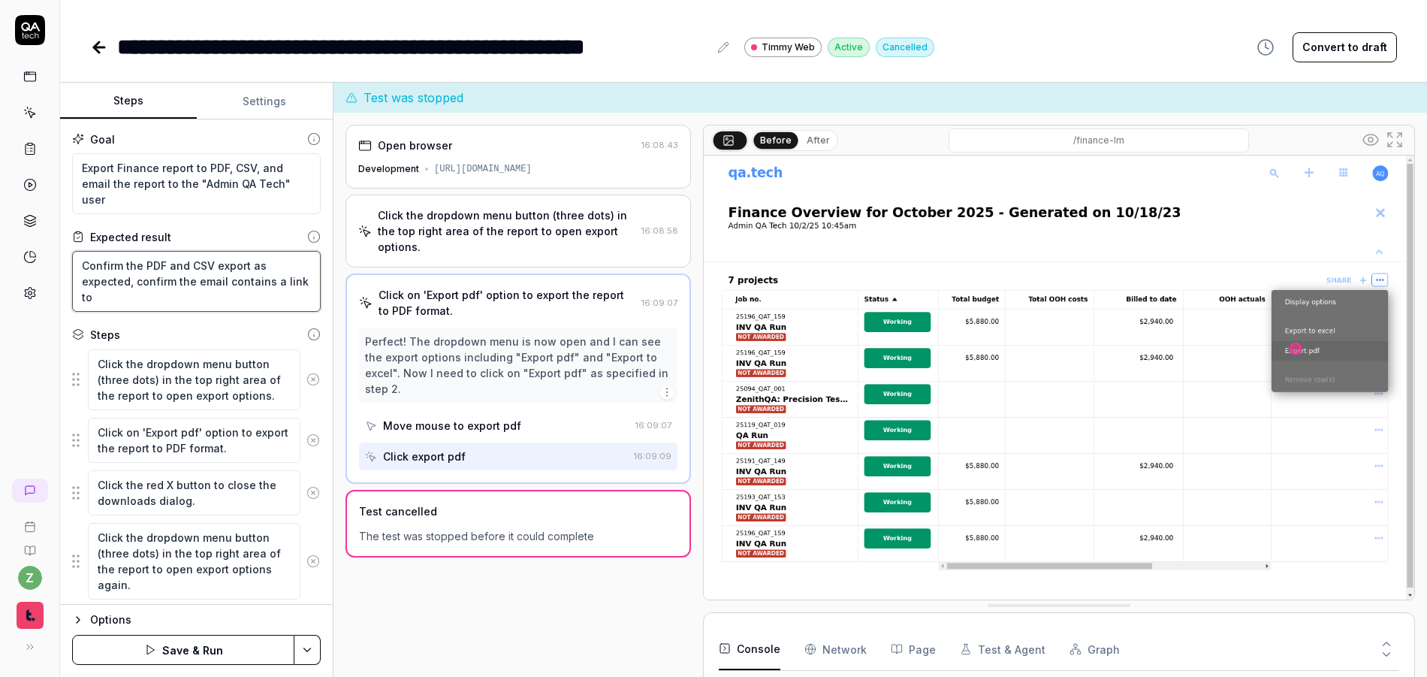
type textarea "*"
type textarea "Confirm the PDF and CSV export as expected, confirm the email contains a link to"
type textarea "*"
type textarea "Confirm the PDF and CSV export as expected, confirm the email contains a link t…"
type textarea "*"
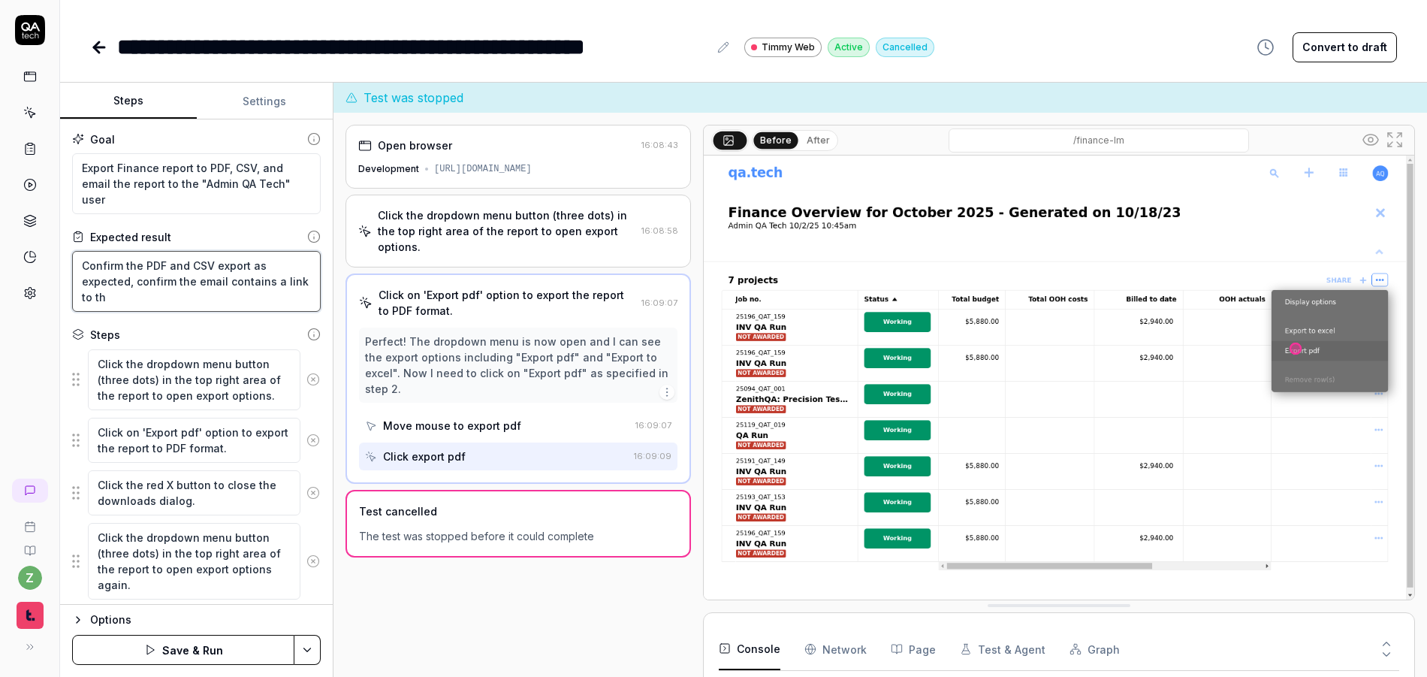
type textarea "Confirm the PDF and CSV export as expected, confirm the email contains a link t…"
type textarea "*"
type textarea "Confirm the PDF and CSV export as expected, confirm the email contains a link t…"
type textarea "*"
type textarea "Confirm the PDF and CSV export as expected, confirm the email contains a link t…"
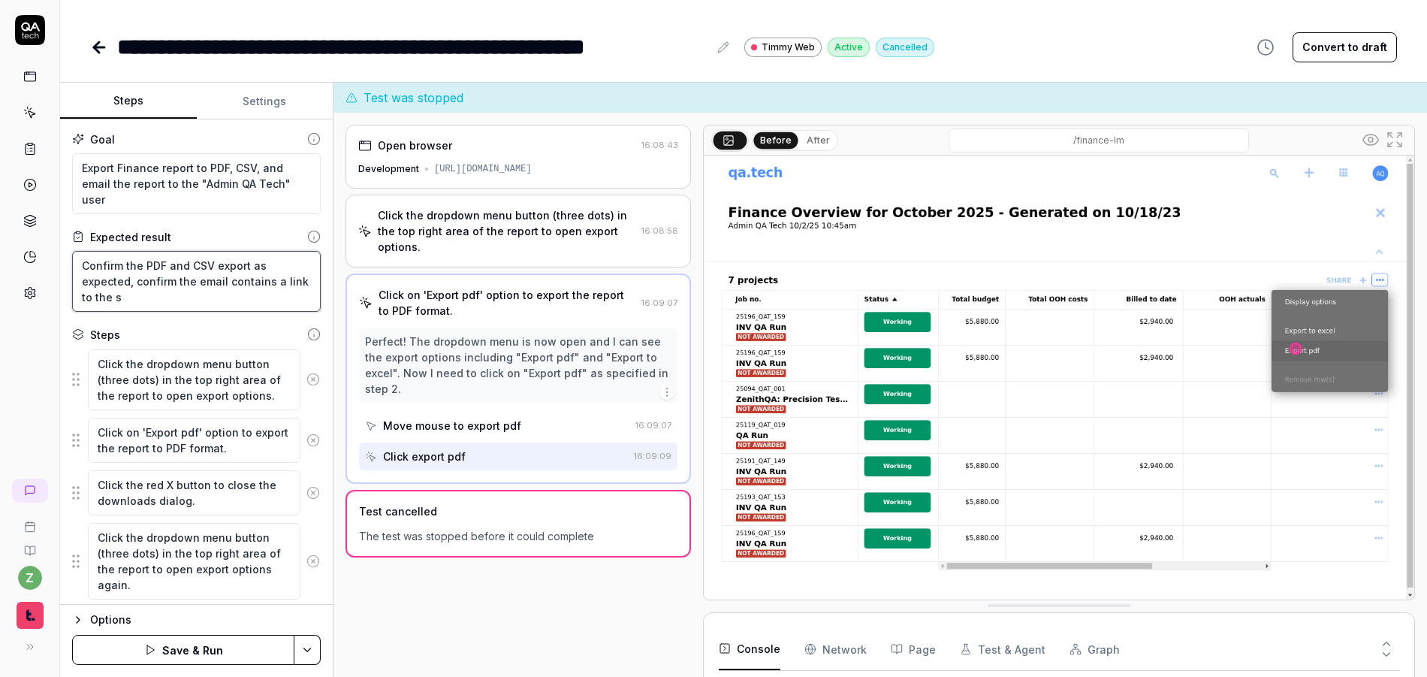
type textarea "*"
type textarea "Confirm the PDF and CSV export as expected, confirm the email contains a link t…"
type textarea "*"
type textarea "Confirm the PDF and CSV export as expected, confirm the email contains a link t…"
type textarea "*"
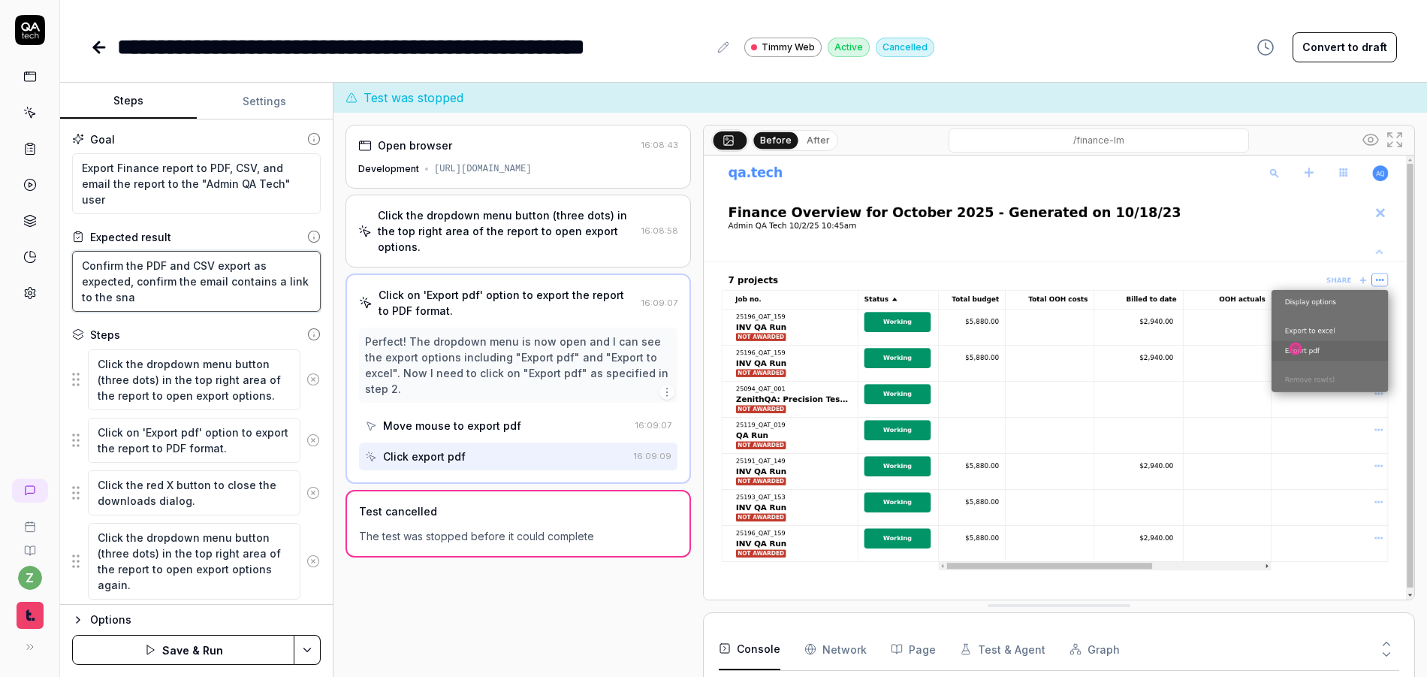
type textarea "Confirm the PDF and CSV export as expected, confirm the email contains a link t…"
type textarea "*"
type textarea "Confirm the PDF and CSV export as expected, confirm the email contains a link t…"
type textarea "*"
type textarea "Confirm the PDF and CSV export as expected, confirm the email contains a link t…"
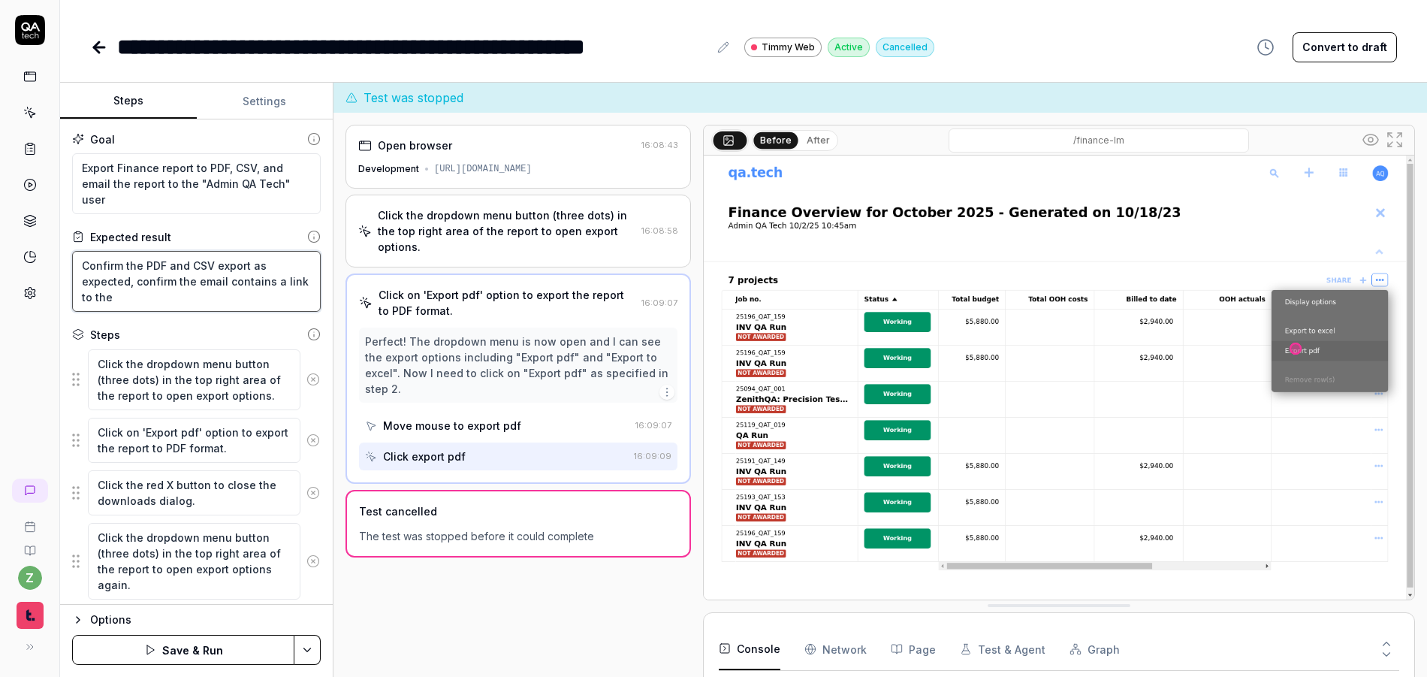
type textarea "*"
type textarea "Confirm the PDF and CSV export as expected, confirm the email contains a link t…"
type textarea "*"
type textarea "Confirm the PDF and CSV export as expected, confirm the email contains a link t…"
type textarea "*"
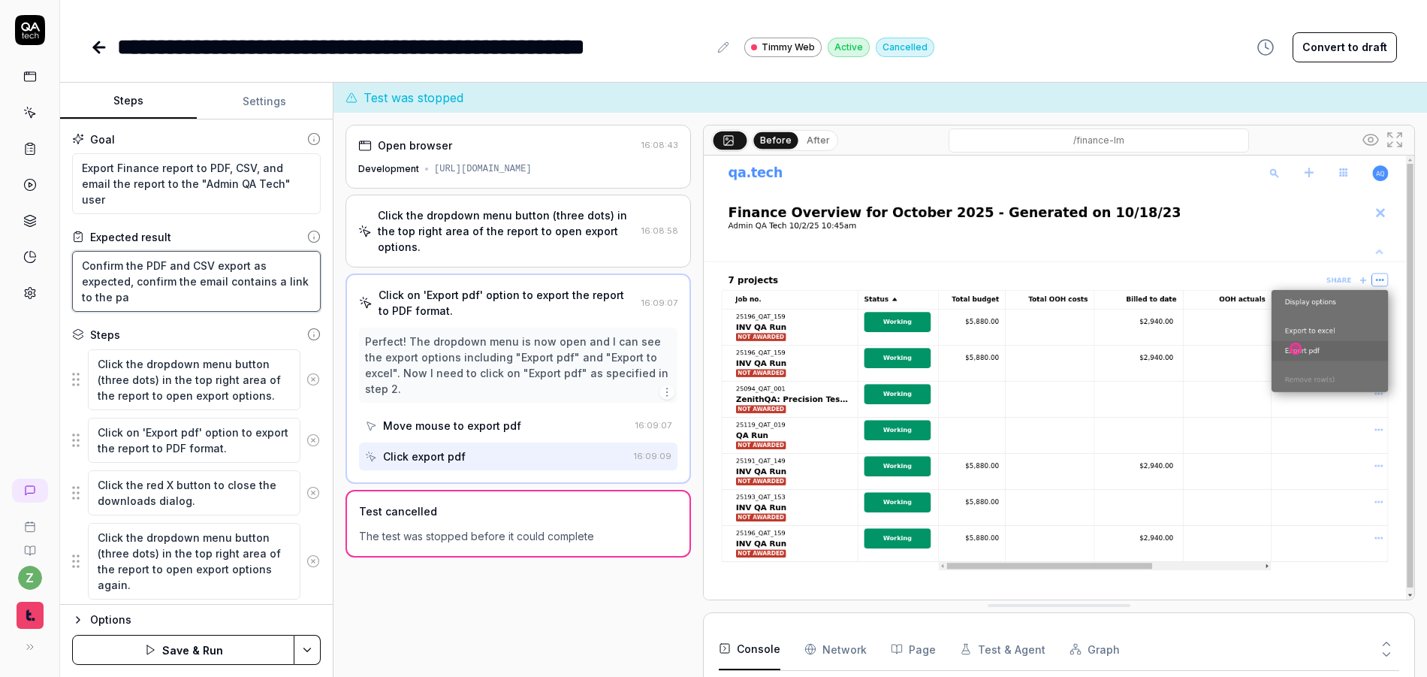
type textarea "Confirm the PDF and CSV export as expected, confirm the email contains a link t…"
type textarea "*"
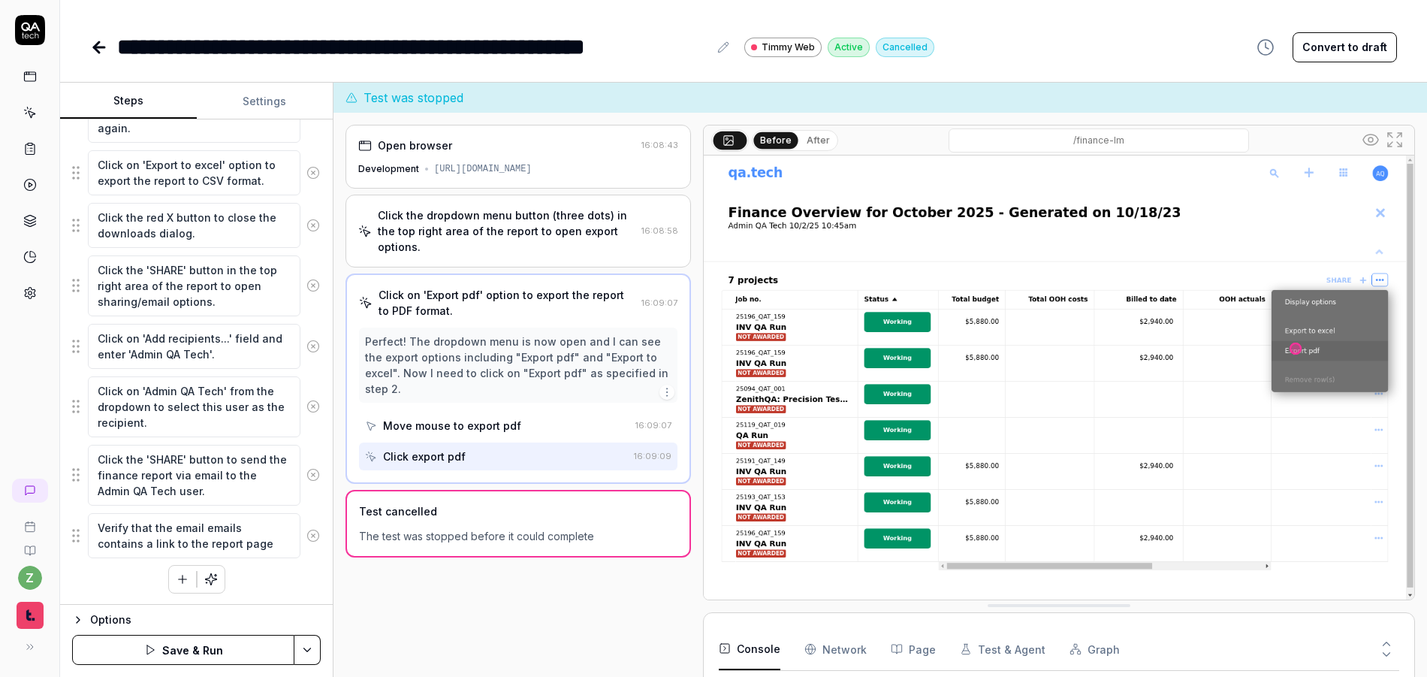
scroll to position [457, 0]
type textarea "Confirm the PDF and CSV export as expected, confirm the email contains a link t…"
click at [288, 590] on div "Click the dropdown menu button (three dots) in the top right area of the report…" at bounding box center [196, 242] width 249 height 702
drag, startPoint x: 189, startPoint y: 545, endPoint x: 173, endPoint y: 536, distance: 17.5
click at [164, 545] on textarea "Verify that the email emails contains a link to the report page" at bounding box center [194, 534] width 213 height 45
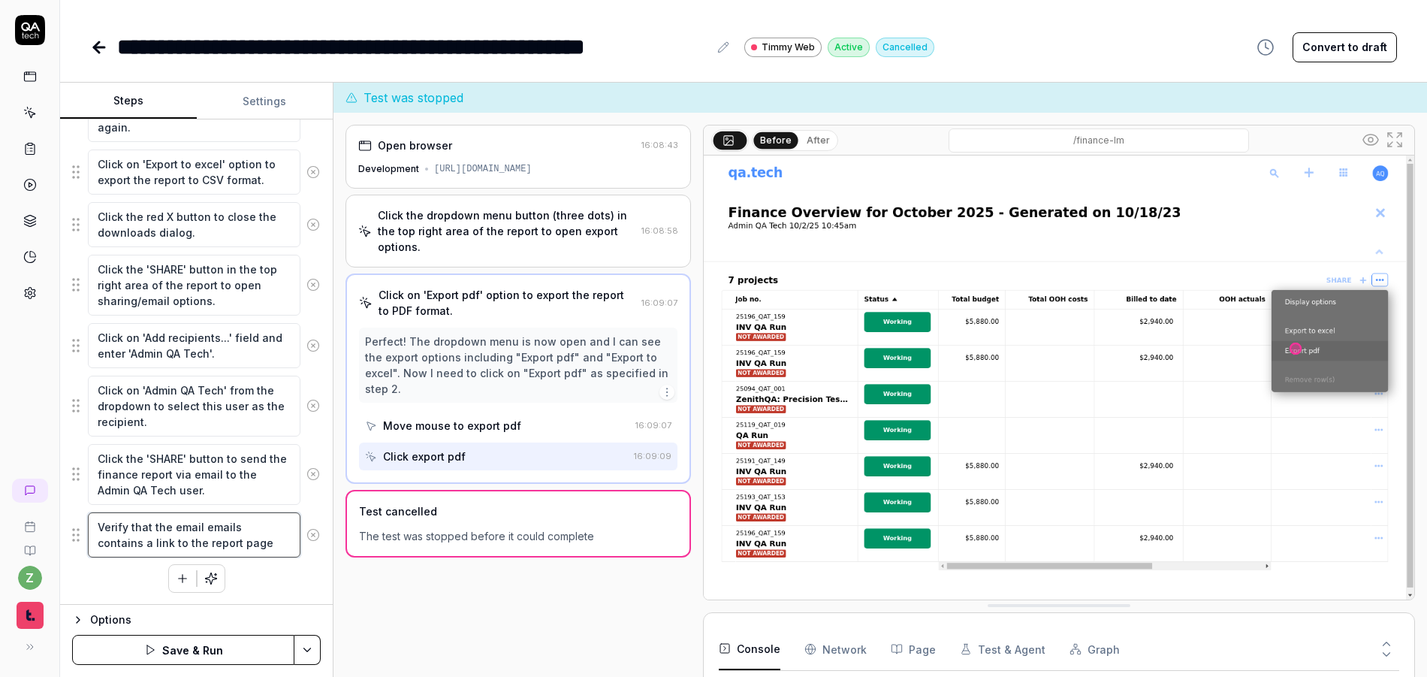
type textarea "*"
type textarea "Verify that the email emails contains a link to the r page"
type textarea "*"
type textarea "Verify that the email emails contains a link to the page"
type textarea "*"
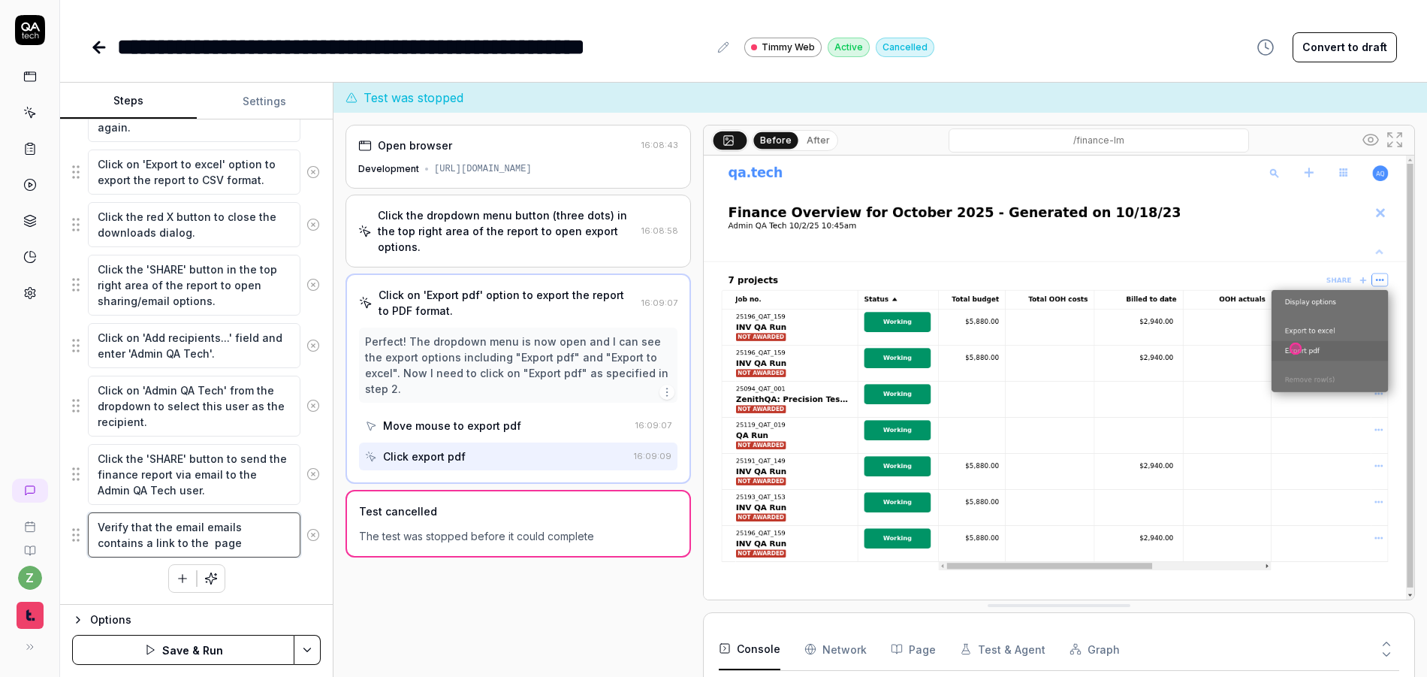
type textarea "Verify that the email emails contains a link to the s page"
type textarea "*"
type textarea "Verify that the email emails contains a link to the sn page"
type textarea "*"
type textarea "Verify that the email emails contains a link to the sna page"
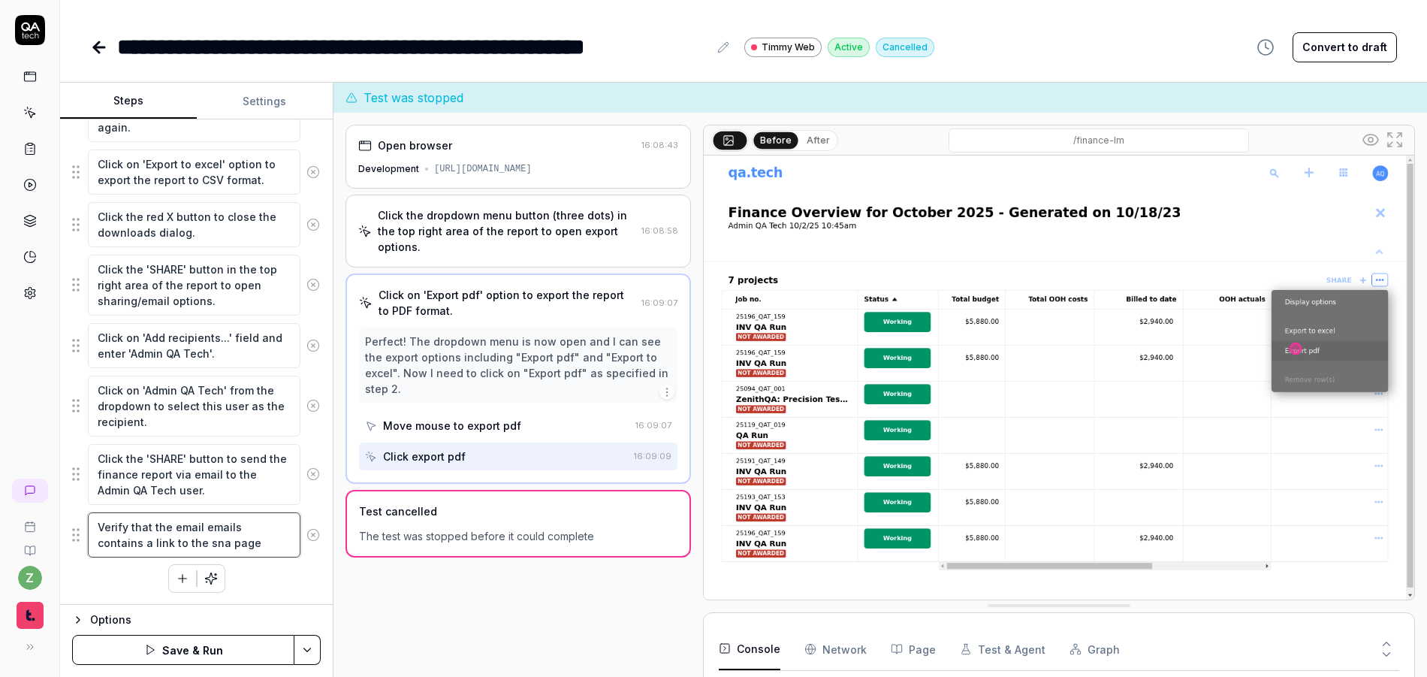
type textarea "*"
type textarea "Verify that the email emails contains a link to the snap page"
type textarea "*"
type textarea "Verify that the email emails contains a link to the snapsh page"
type textarea "*"
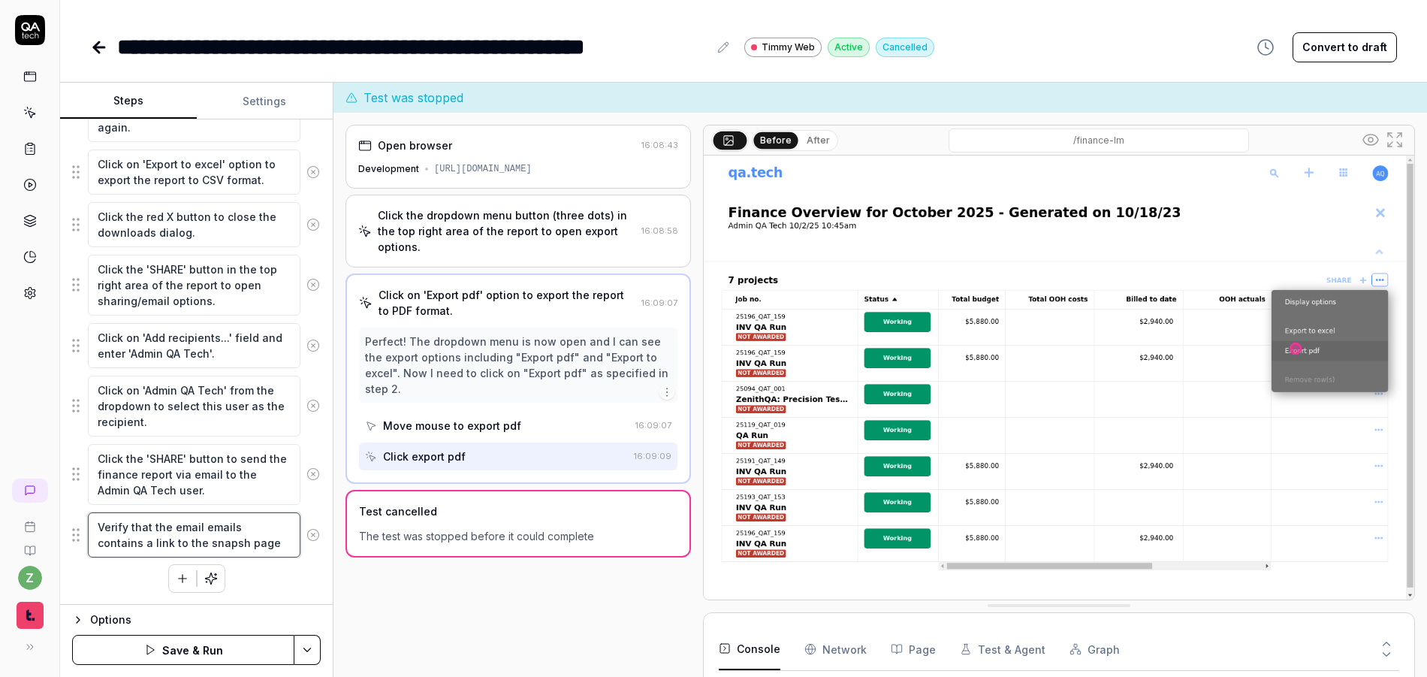
type textarea "Verify that the email emails contains a link to the snapsho page"
type textarea "*"
type textarea "Verify that the email emails contains a link to the snapshot page"
click at [116, 575] on div "Click the dropdown menu button (three dots) in the top right area of the report…" at bounding box center [196, 242] width 249 height 702
click at [318, 644] on html "**********" at bounding box center [713, 338] width 1427 height 677
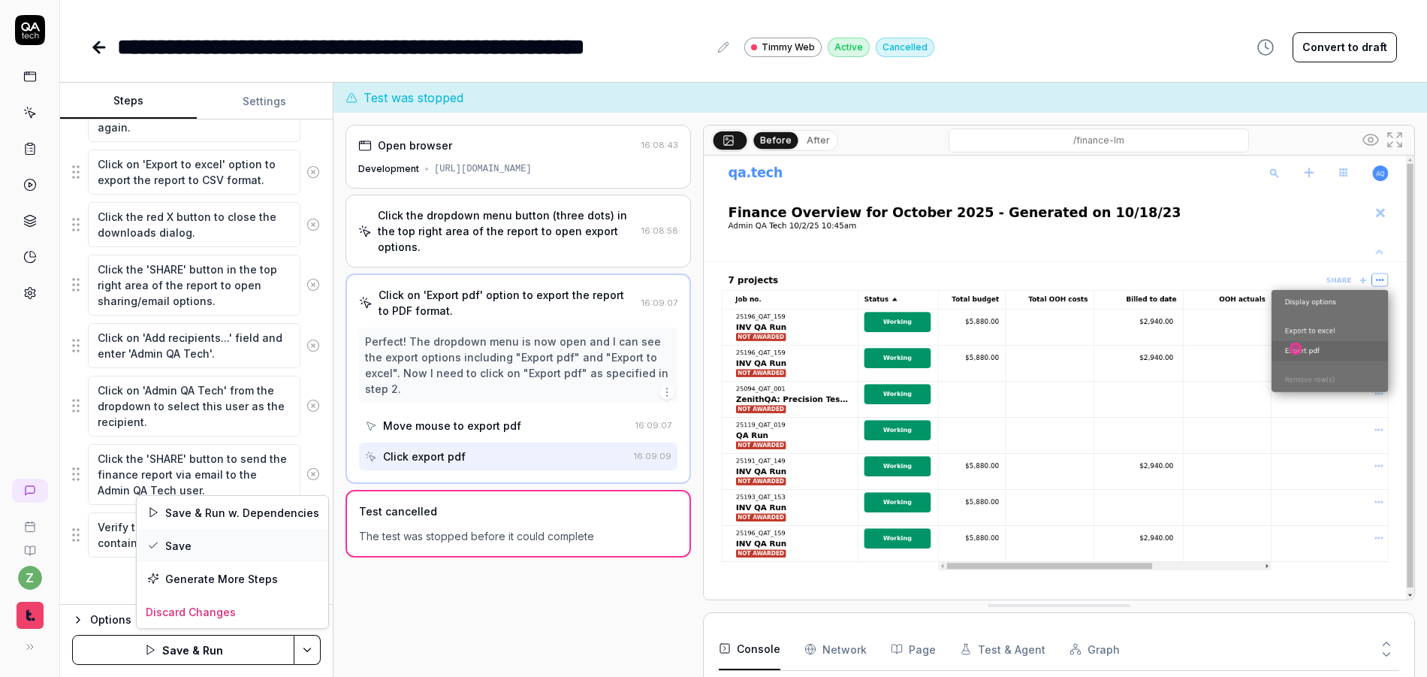
click at [204, 548] on div "Save" at bounding box center [233, 545] width 192 height 33
click at [222, 644] on button "Run" at bounding box center [183, 650] width 222 height 30
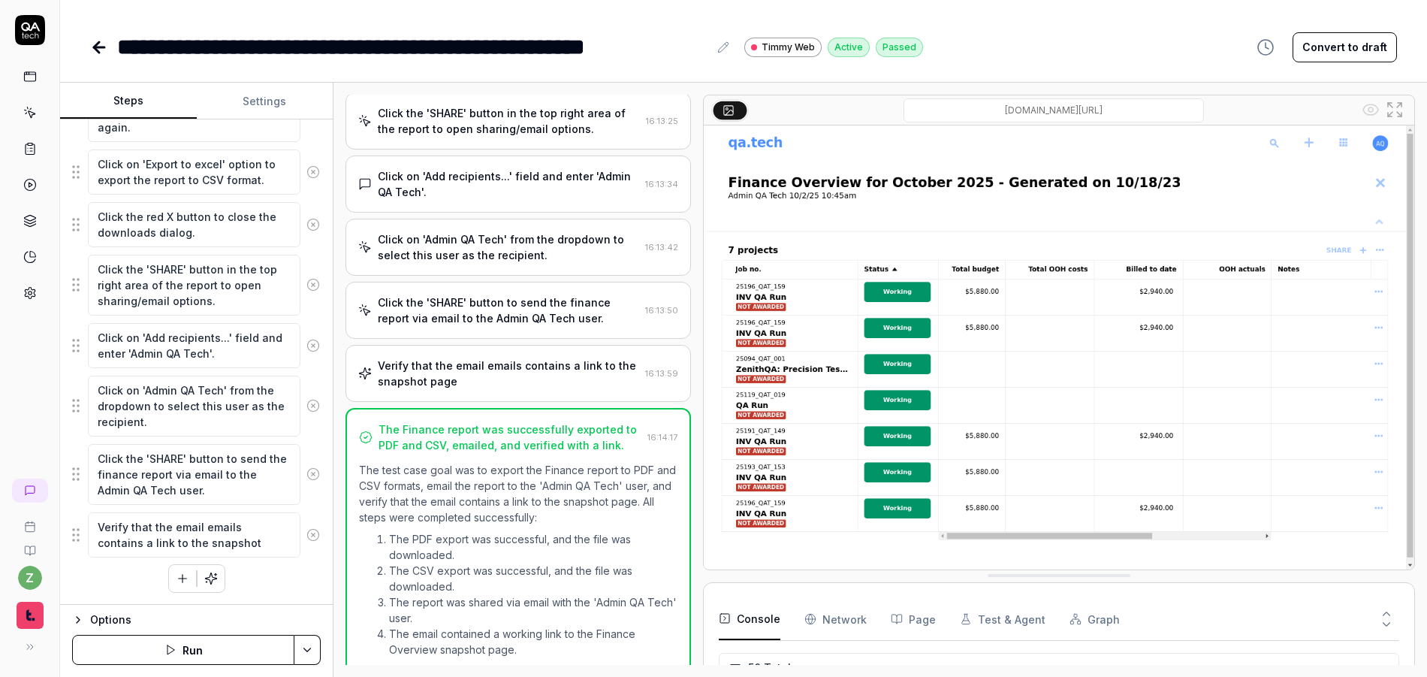
scroll to position [545, 0]
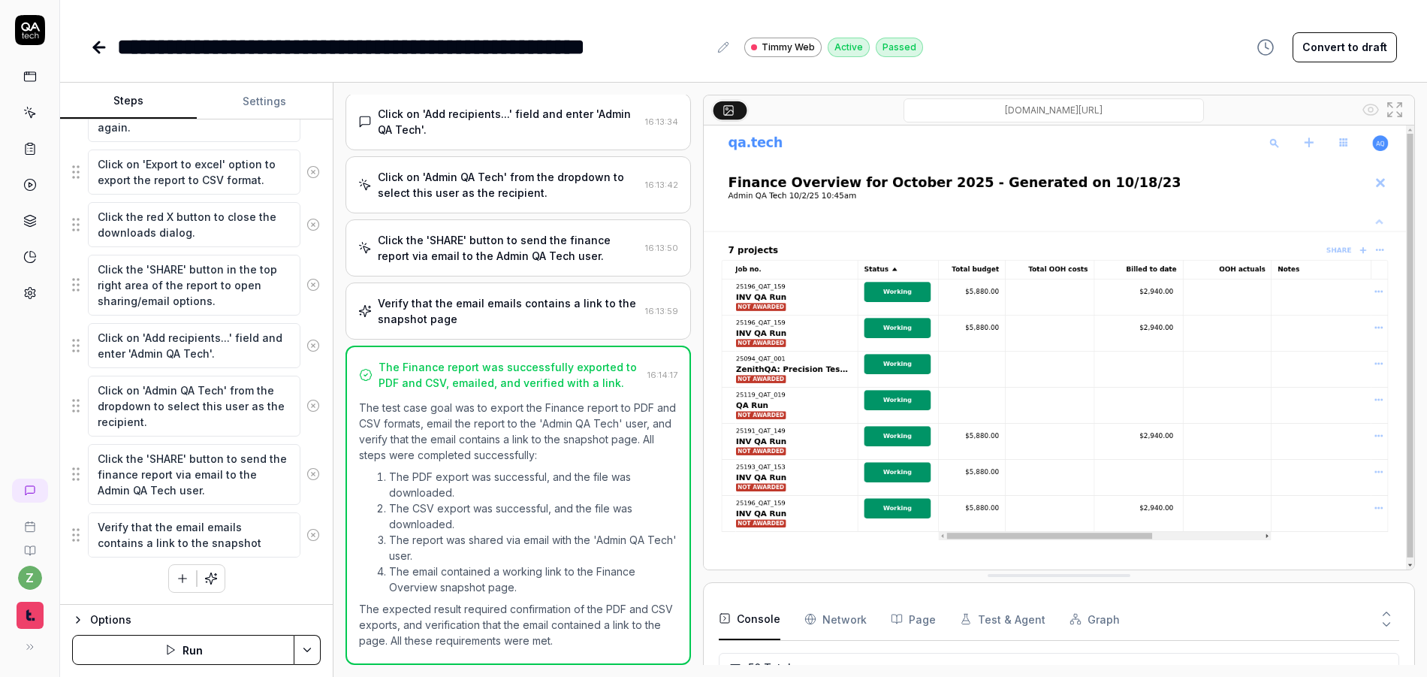
click at [515, 315] on div "Verify that the email emails contains a link to the snapshot page" at bounding box center [508, 311] width 261 height 32
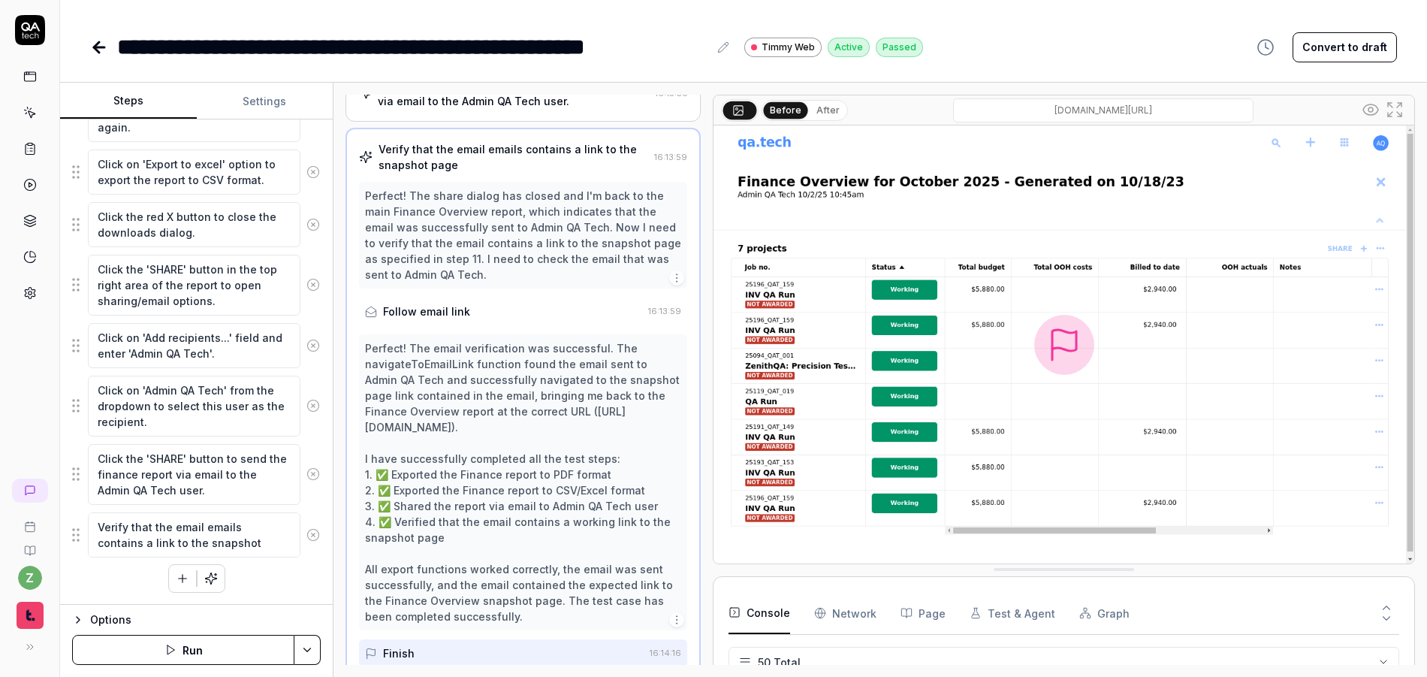
scroll to position [589, 0]
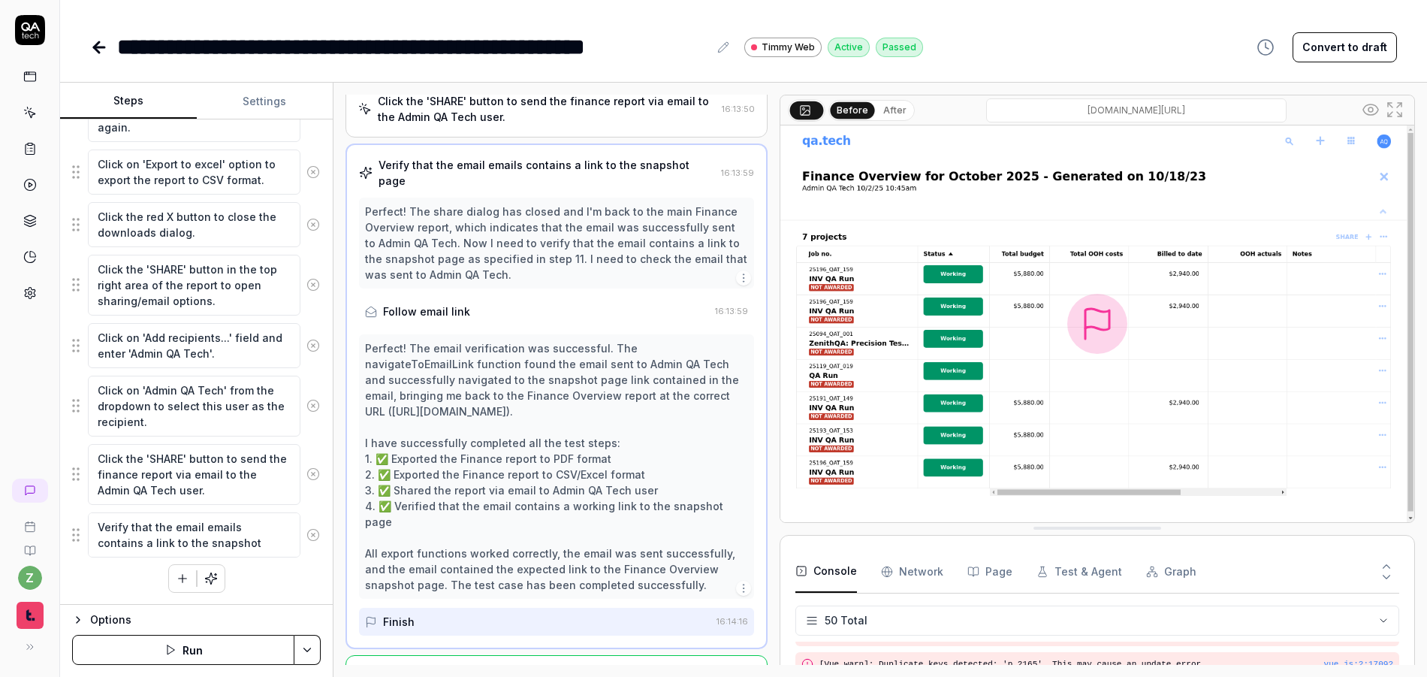
click at [768, 289] on div at bounding box center [774, 380] width 12 height 570
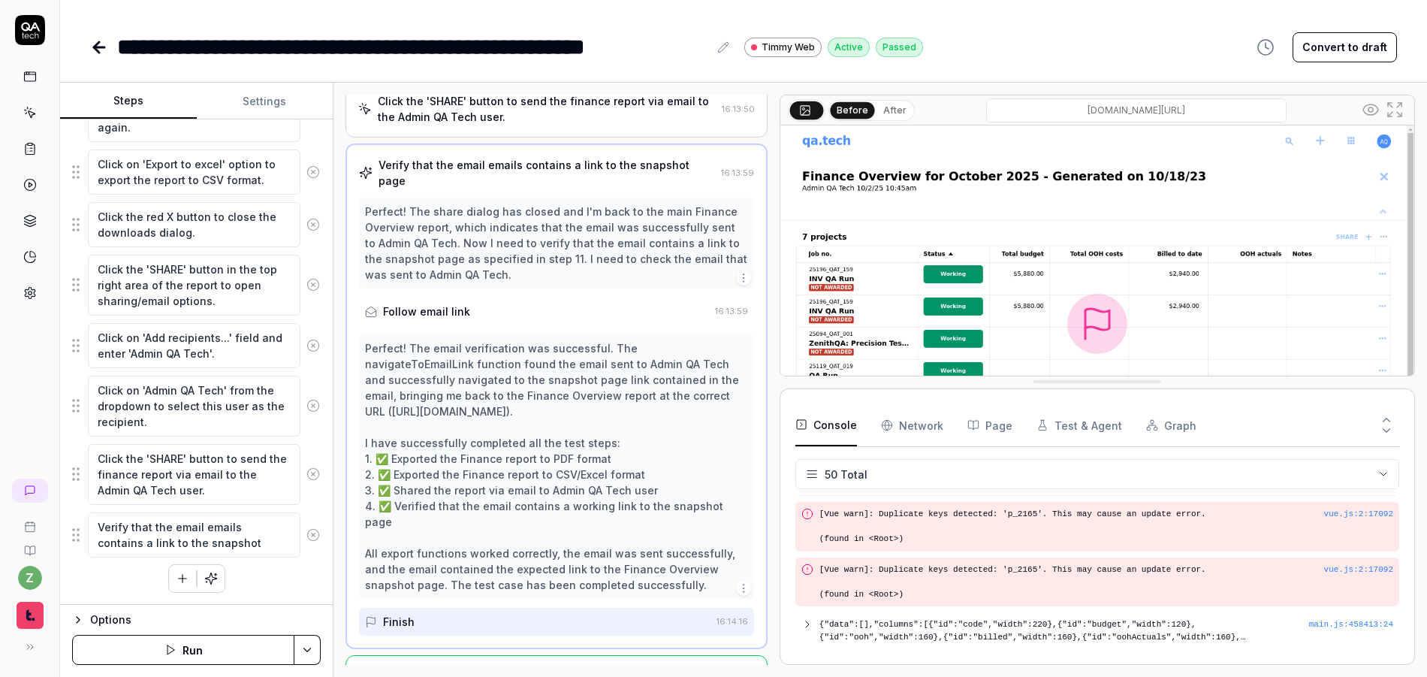
scroll to position [2205, 0]
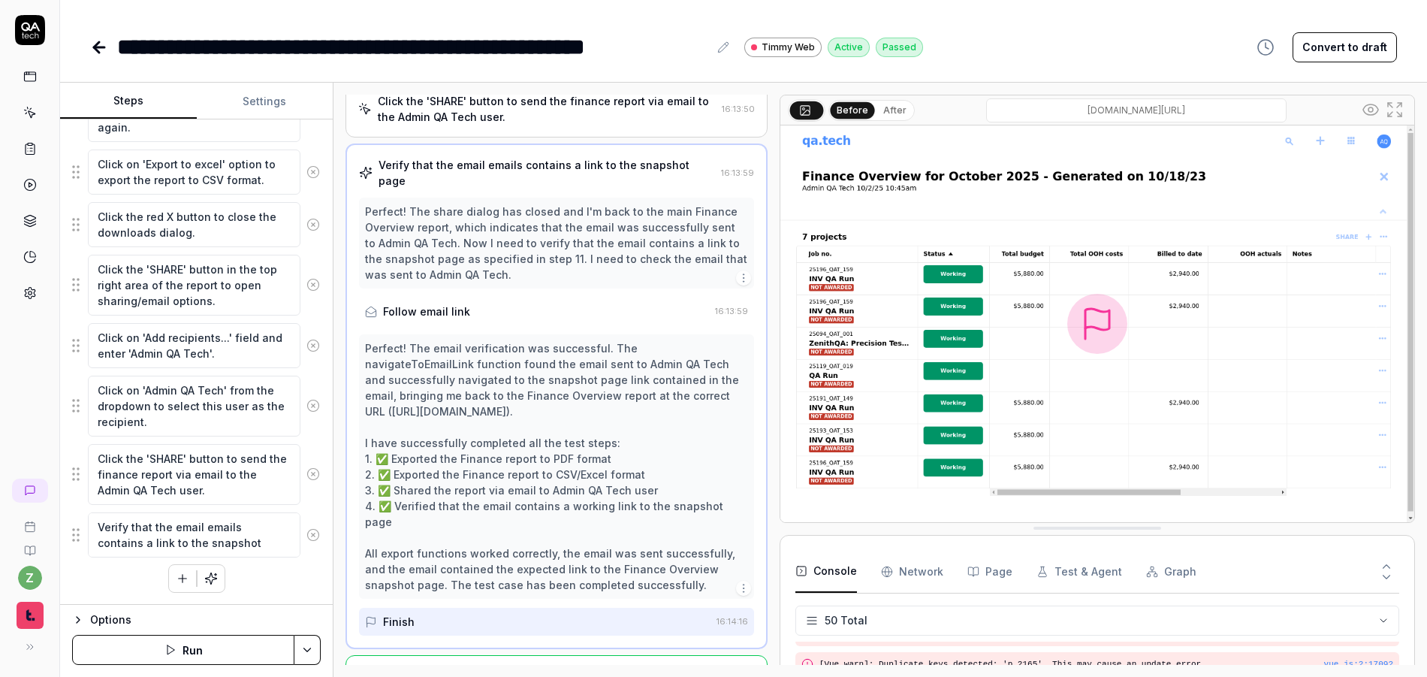
drag, startPoint x: 945, startPoint y: 532, endPoint x: 996, endPoint y: 544, distance: 52.5
click at [35, 25] on icon at bounding box center [30, 30] width 30 height 30
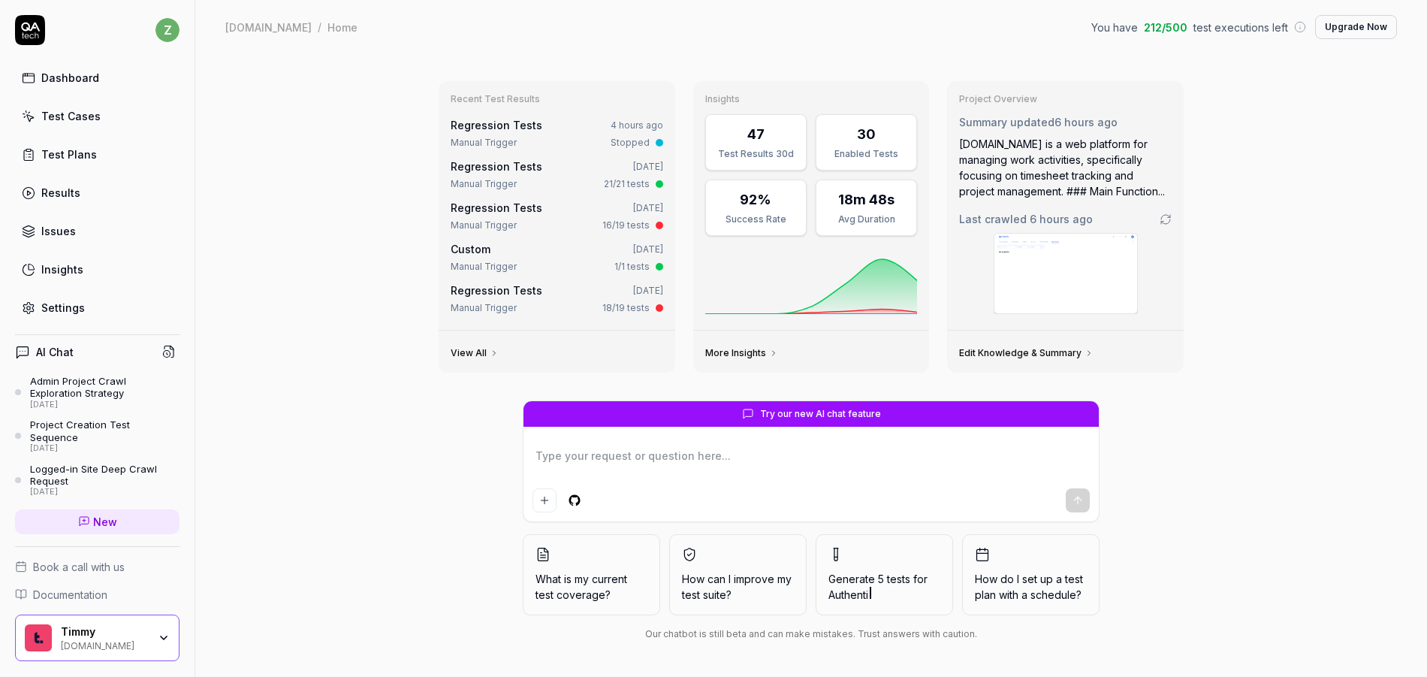
click at [84, 155] on div "Test Plans" at bounding box center [69, 154] width 56 height 16
type textarea "*"
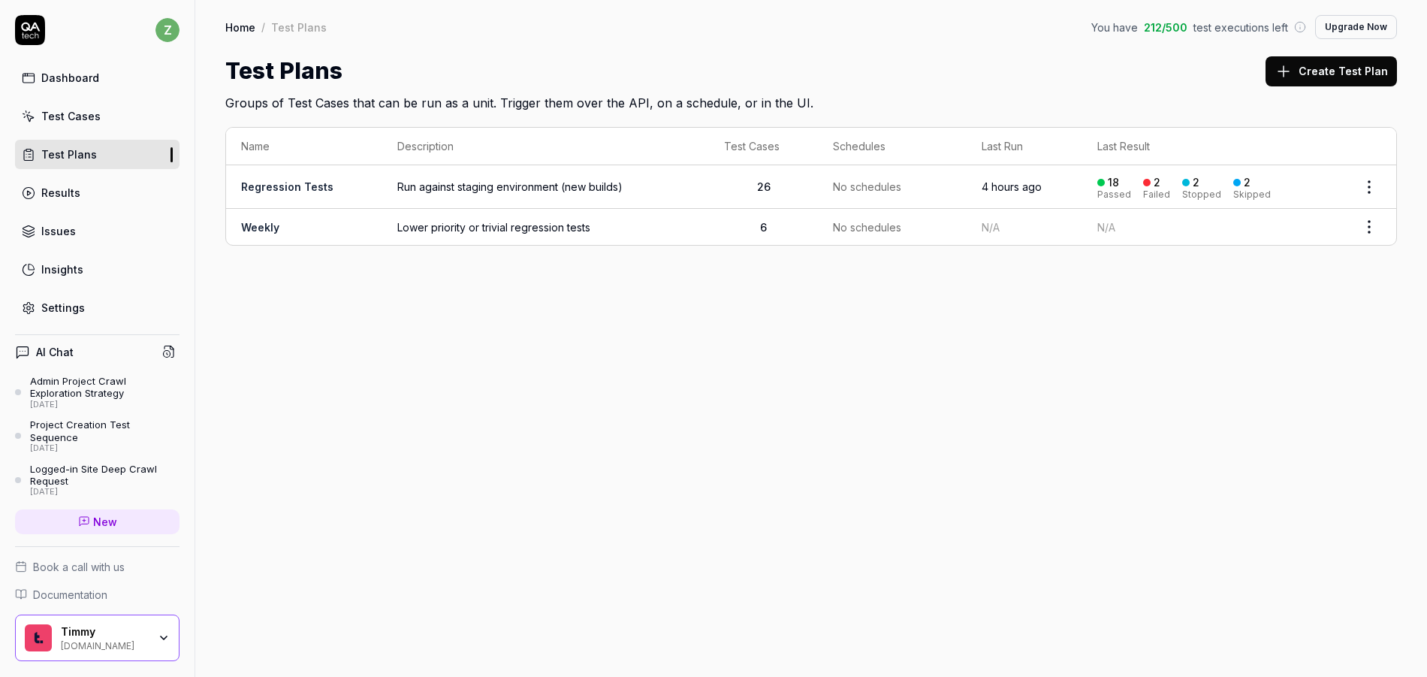
click at [1364, 188] on html "z Dashboard Test Cases Test Plans Results Issues Insights Settings AI Chat Admi…" at bounding box center [713, 338] width 1427 height 677
click at [1290, 288] on span "Run Tests" at bounding box center [1288, 284] width 53 height 16
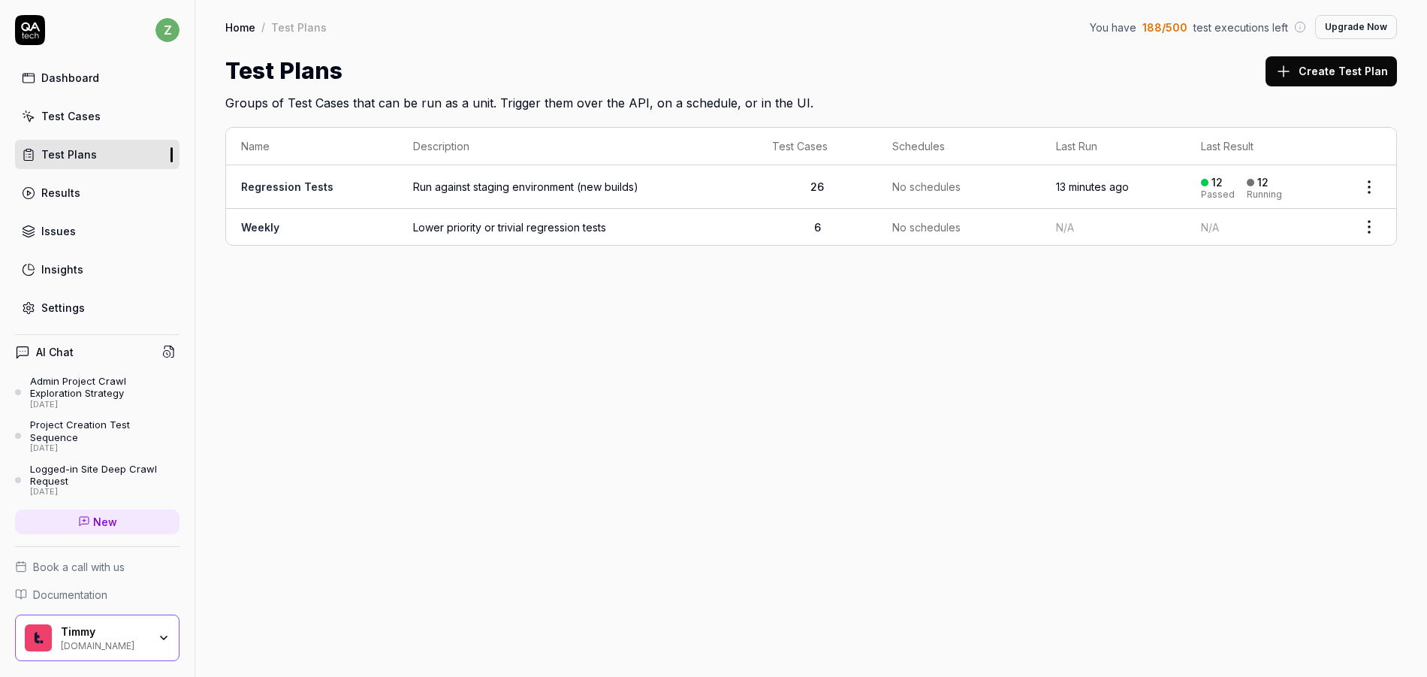
click at [346, 189] on td "Regression Tests" at bounding box center [312, 187] width 172 height 44
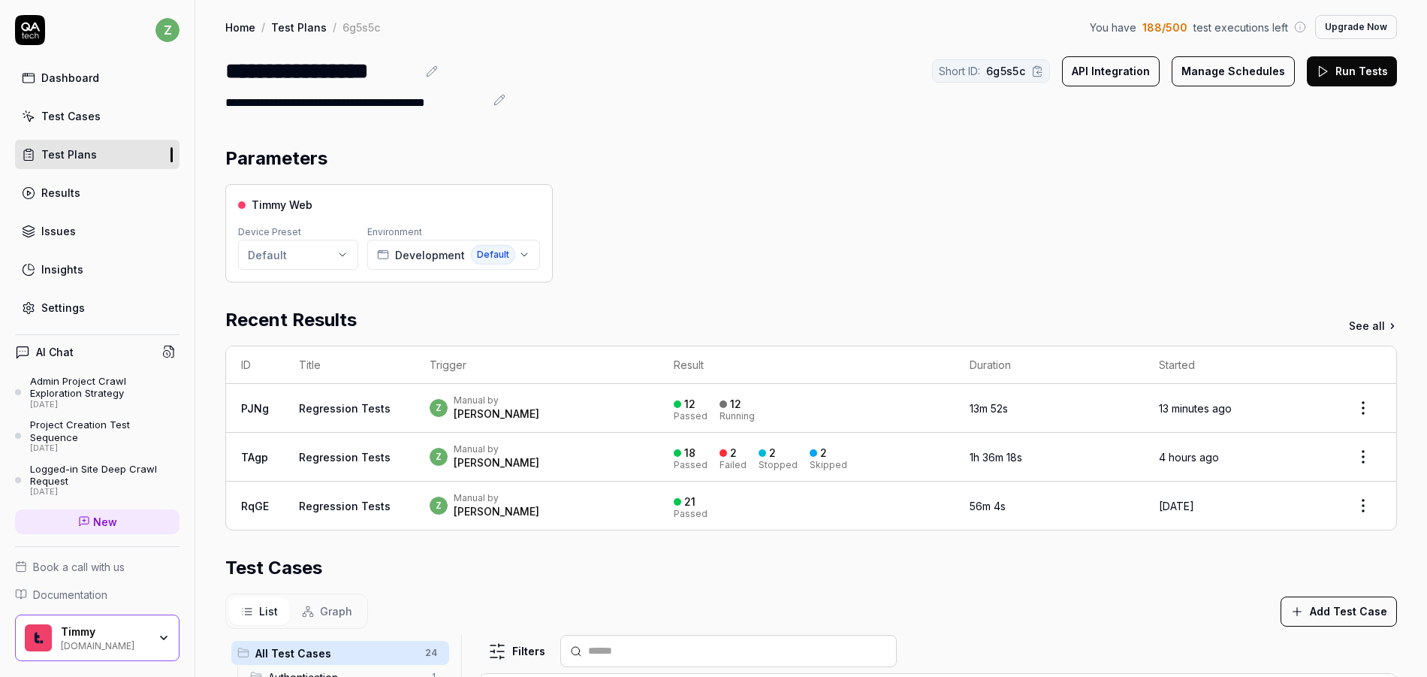
click at [350, 408] on link "Regression Tests" at bounding box center [345, 408] width 92 height 13
click at [560, 409] on div "z Manual by [PERSON_NAME]" at bounding box center [537, 407] width 214 height 27
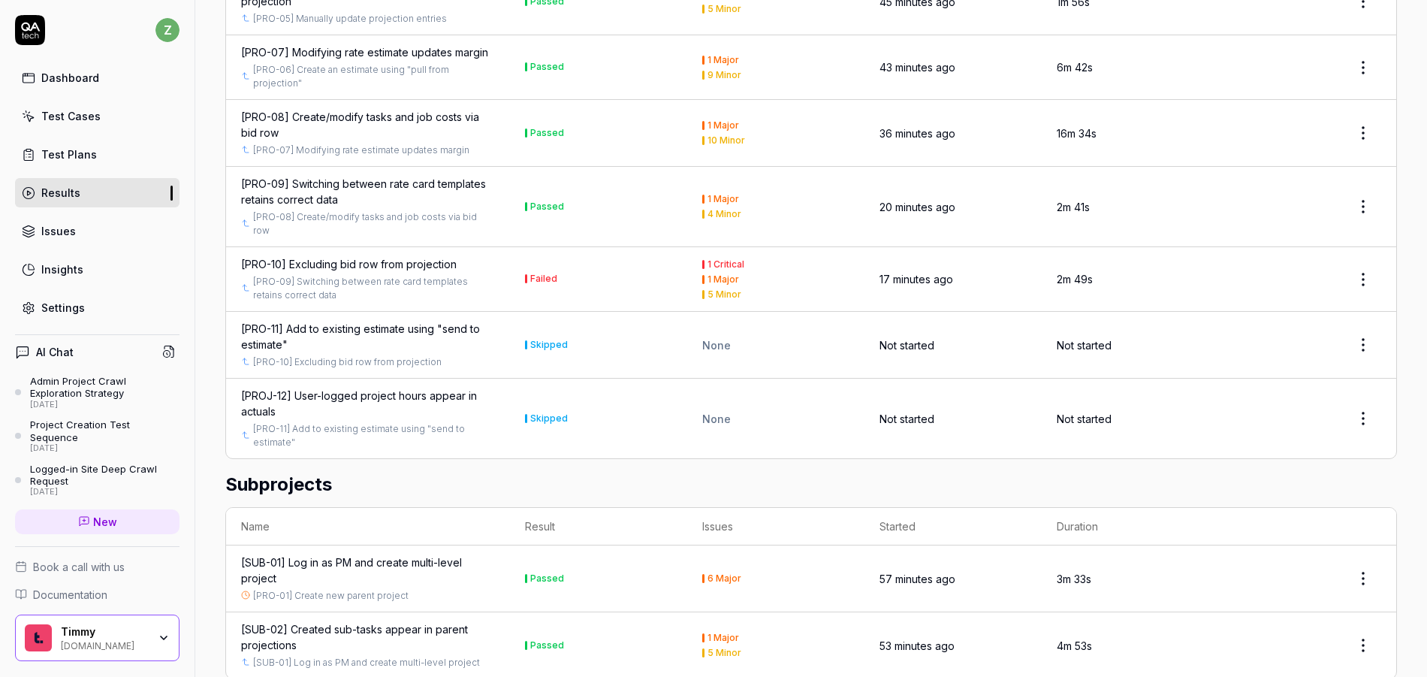
scroll to position [1849, 0]
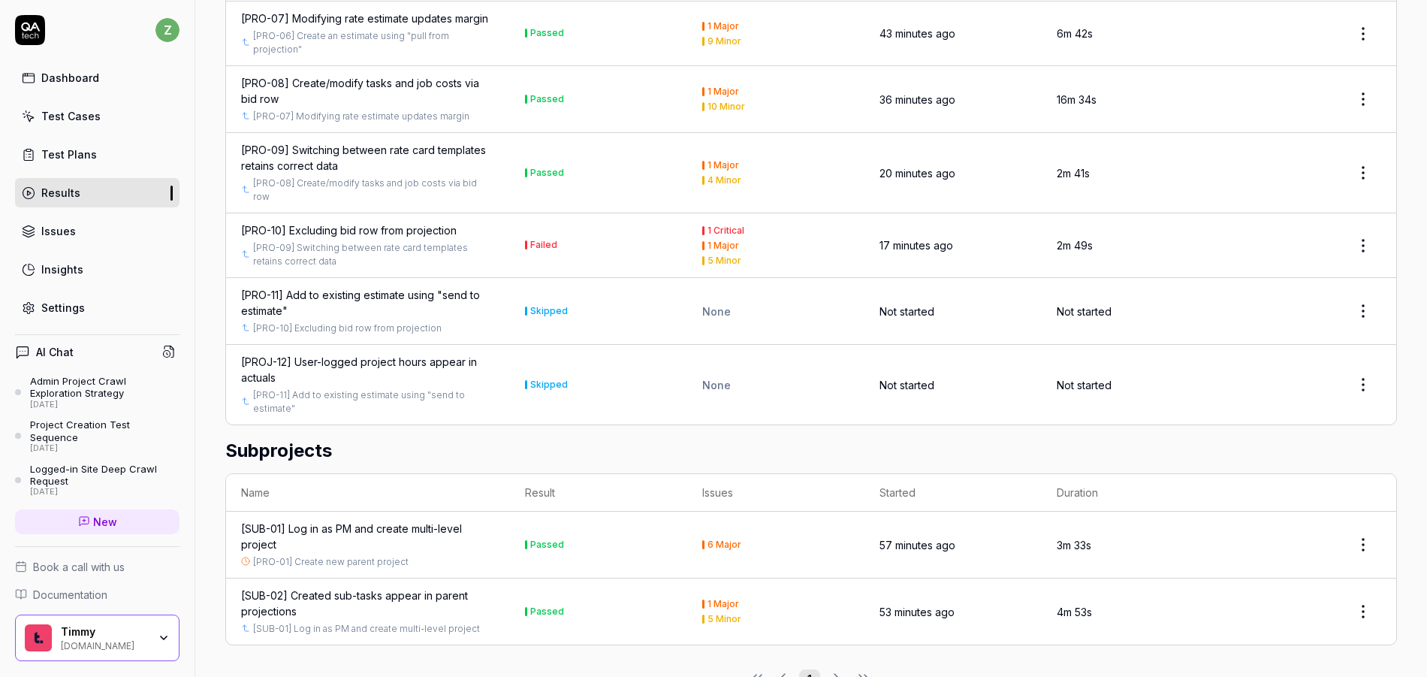
click at [370, 222] on div "[PRO-10] Excluding bid row from projection" at bounding box center [349, 230] width 216 height 16
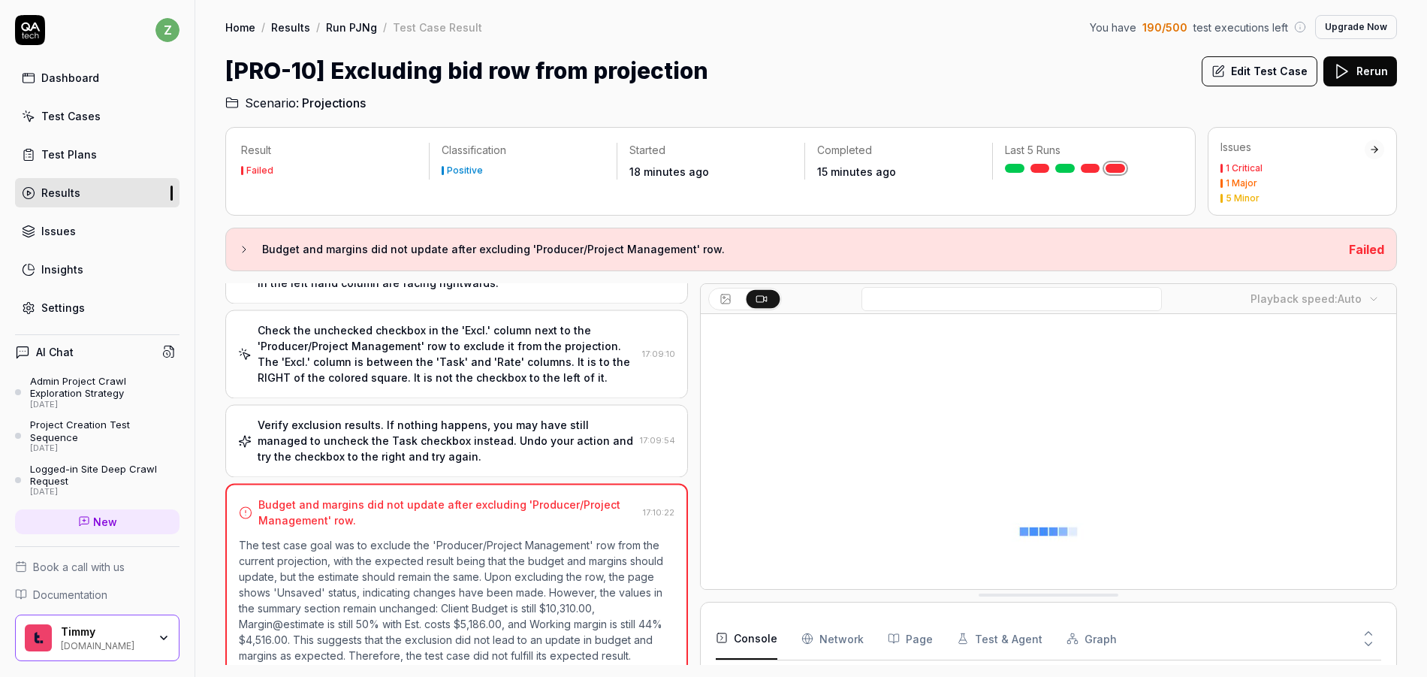
scroll to position [116, 0]
